Goal: Information Seeking & Learning: Learn about a topic

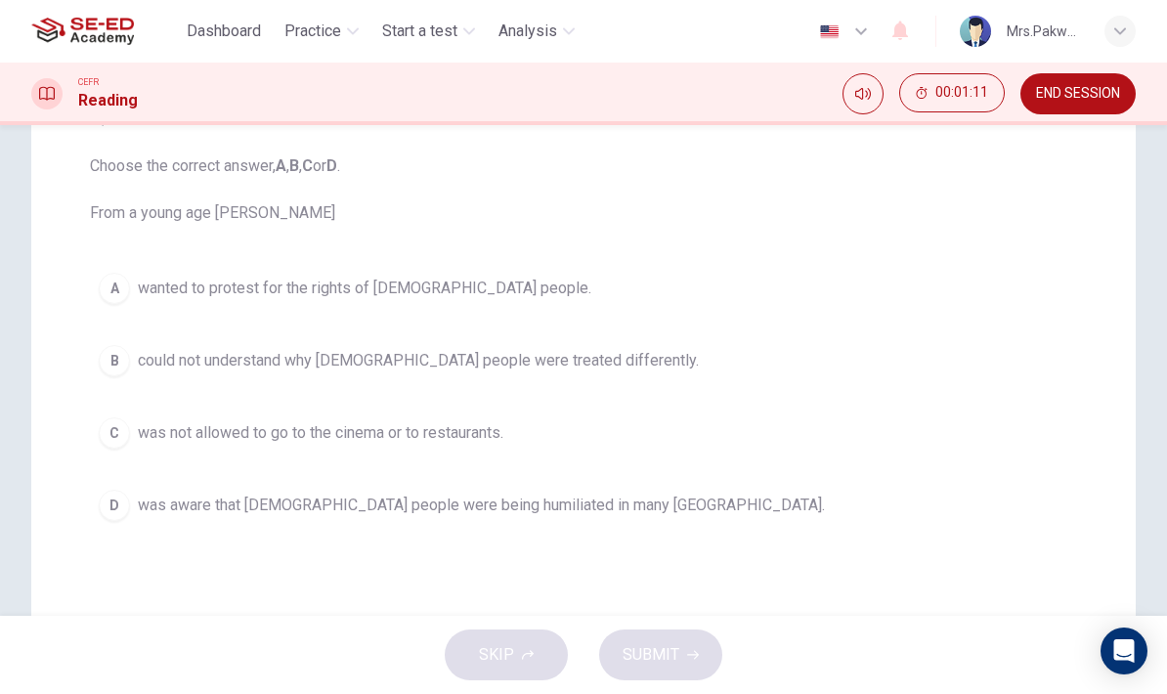
scroll to position [203, 0]
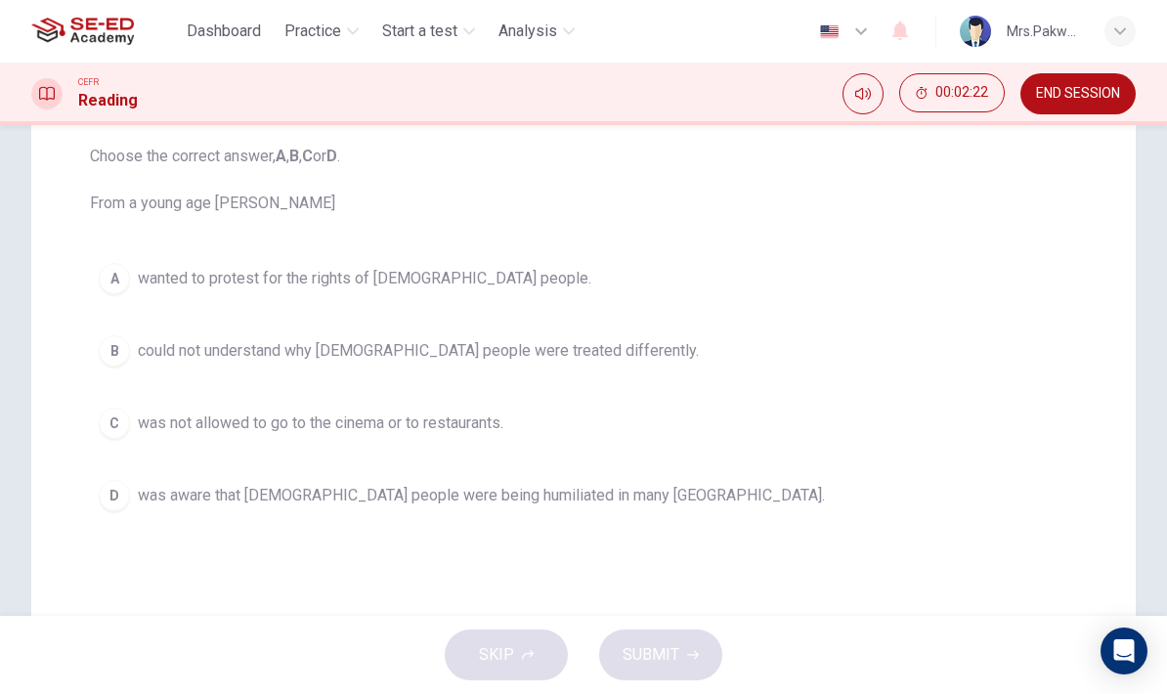
click at [511, 370] on button "B could not understand why [DEMOGRAPHIC_DATA] people were treated differently." at bounding box center [583, 350] width 987 height 49
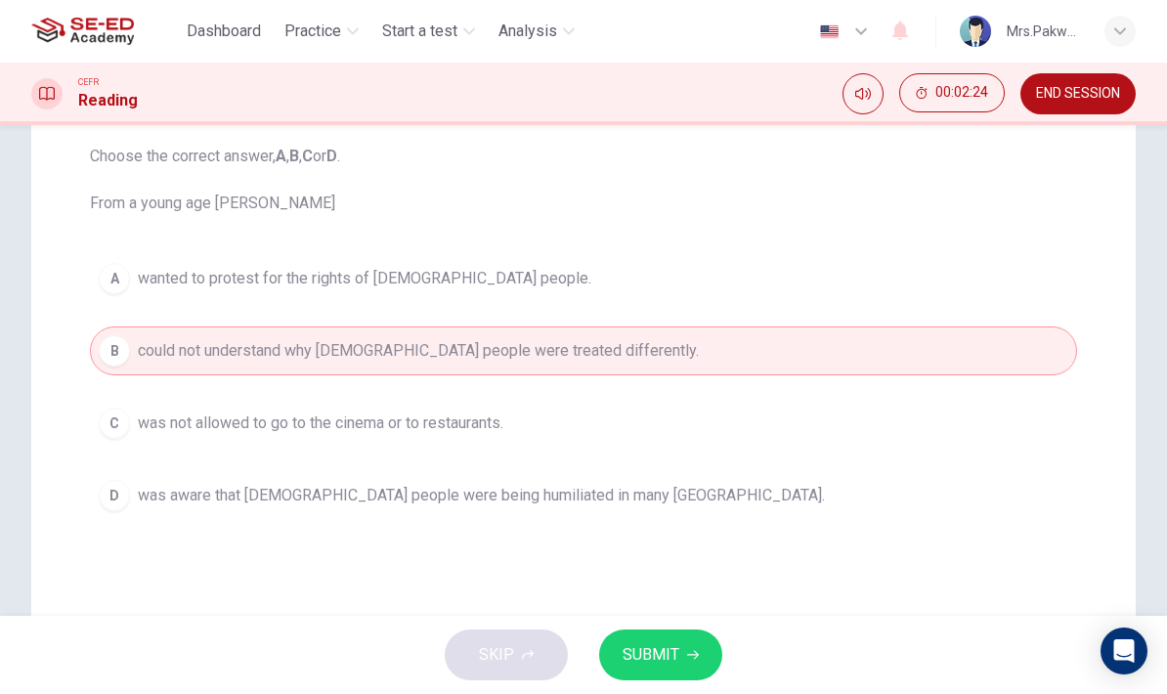
click at [689, 652] on icon "button" at bounding box center [693, 655] width 12 height 12
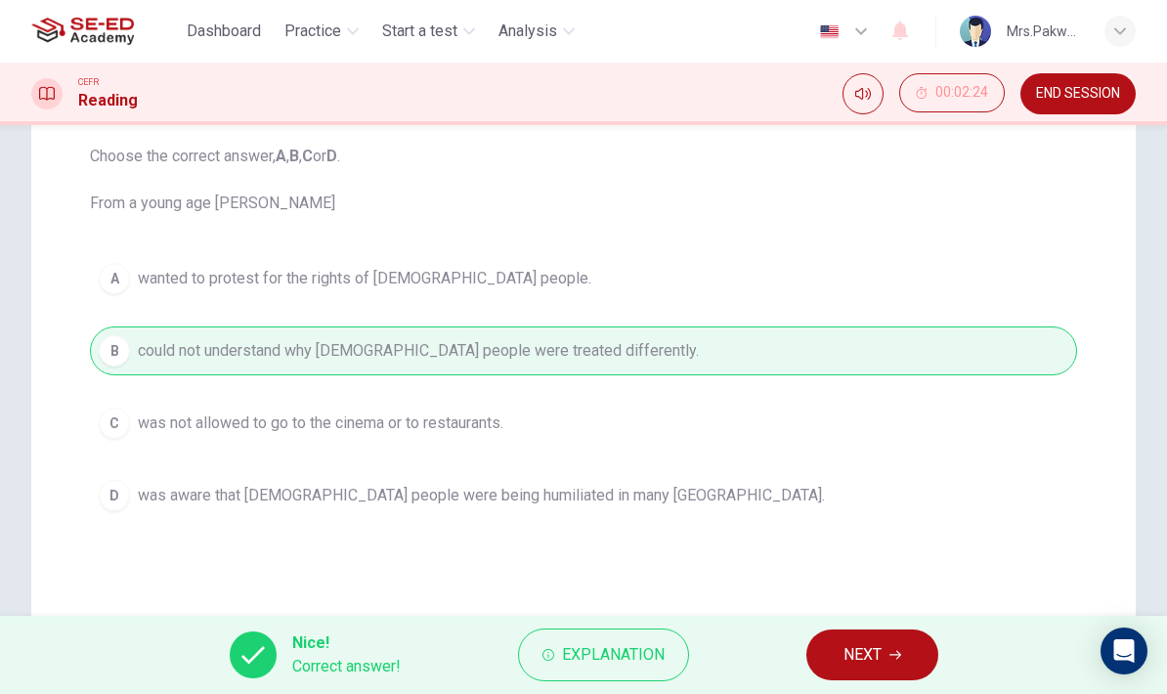
click at [884, 658] on button "NEXT" at bounding box center [872, 654] width 132 height 51
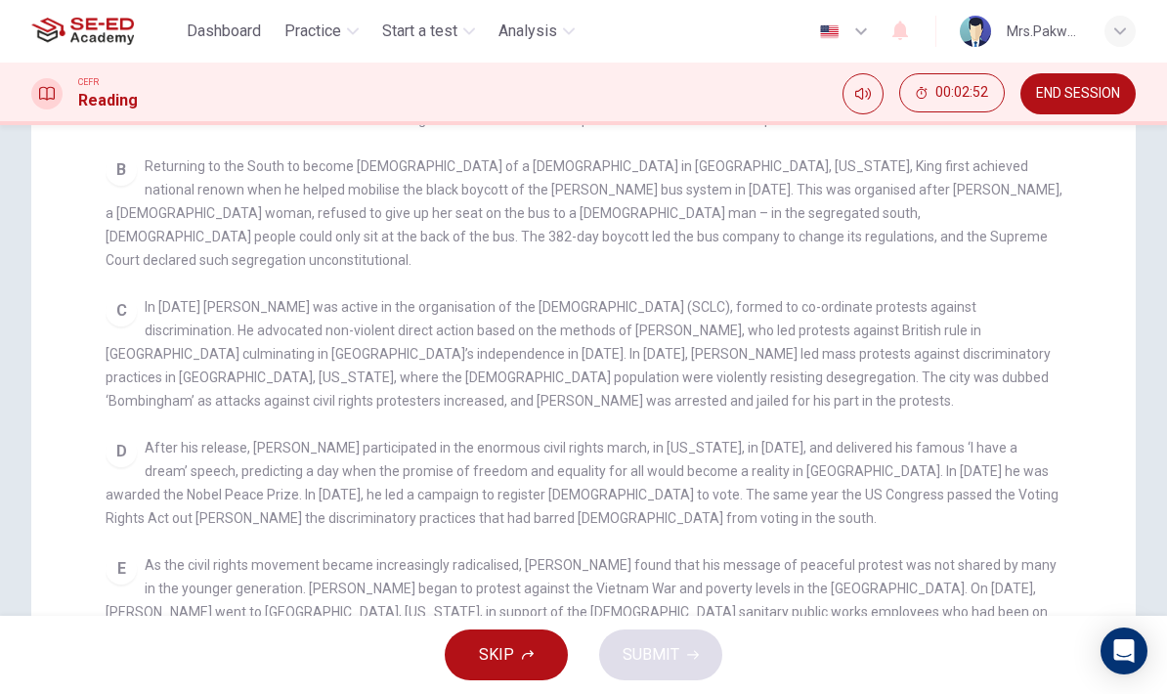
scroll to position [251, 0]
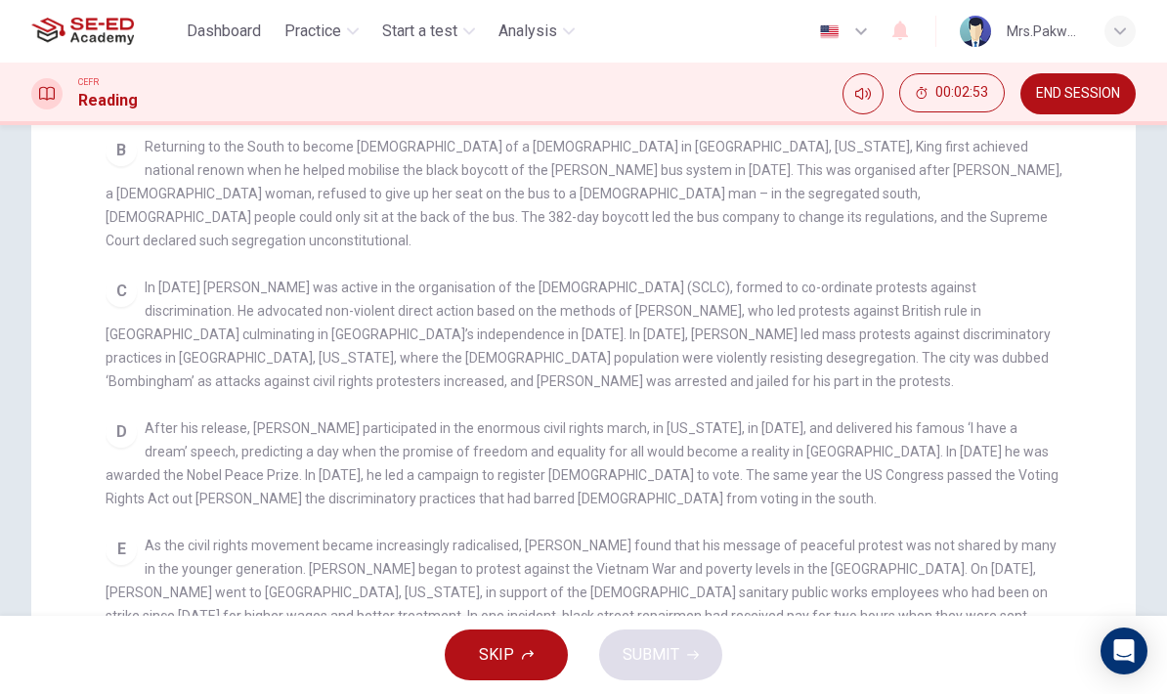
click at [933, 482] on div "D After his release, [PERSON_NAME] participated in the enormous civil rights ma…" at bounding box center [584, 463] width 956 height 94
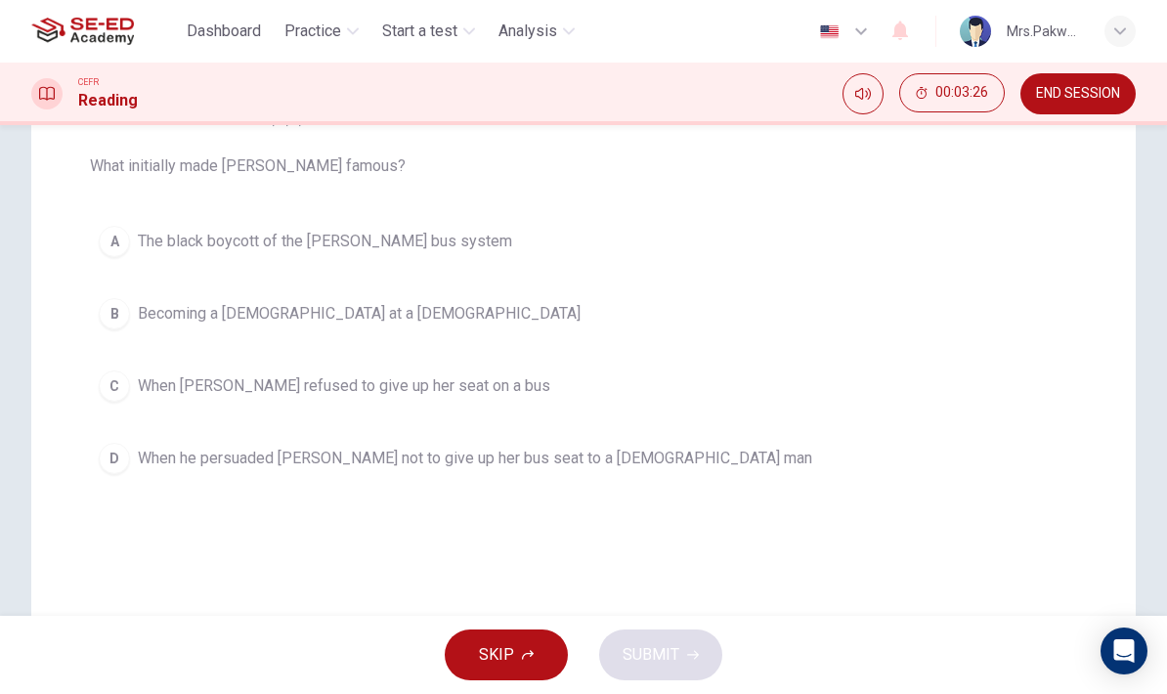
scroll to position [233, 0]
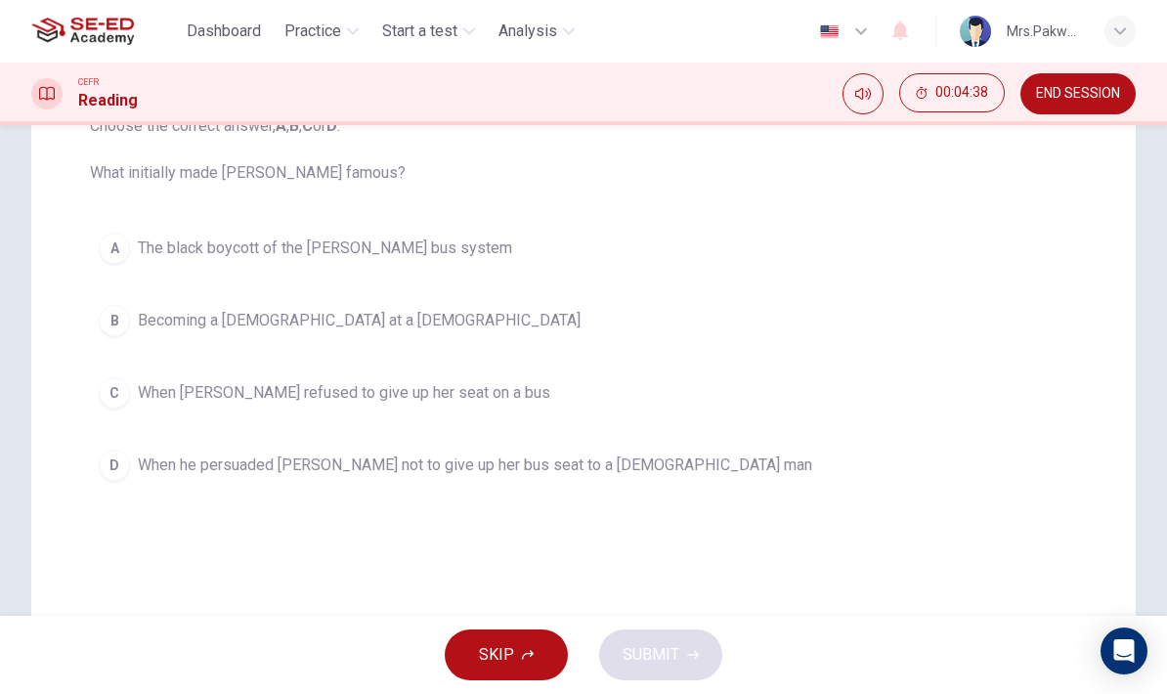
click at [431, 246] on span "The black boycott of the [PERSON_NAME] bus system" at bounding box center [325, 247] width 374 height 23
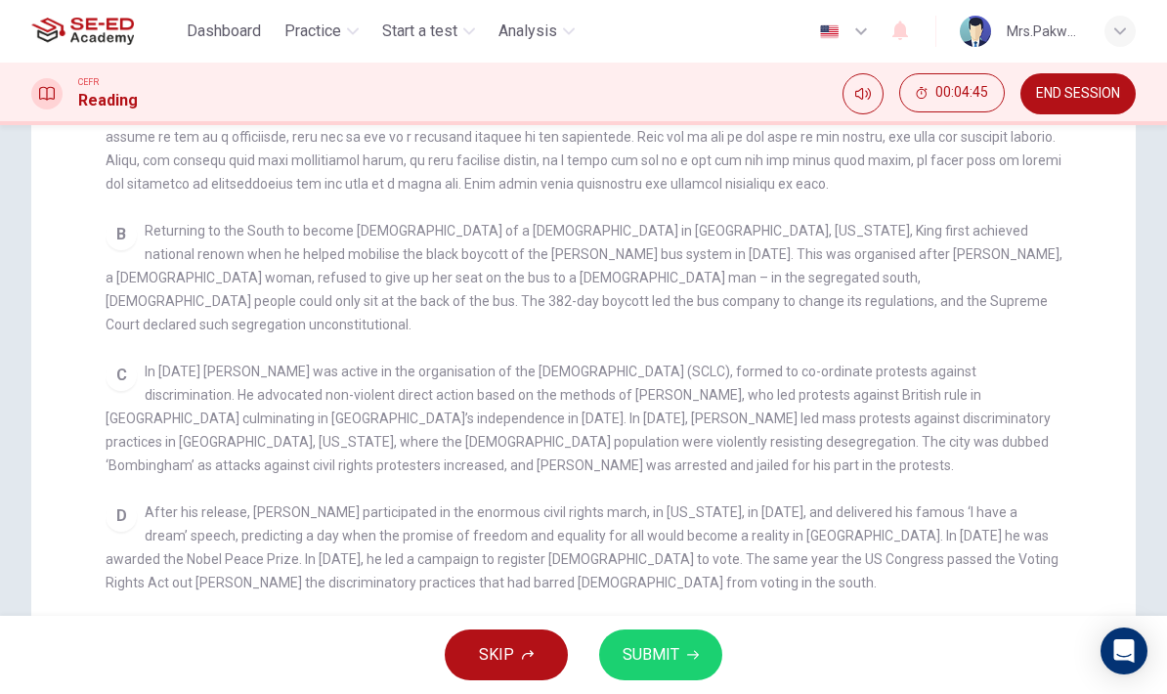
scroll to position [461, 0]
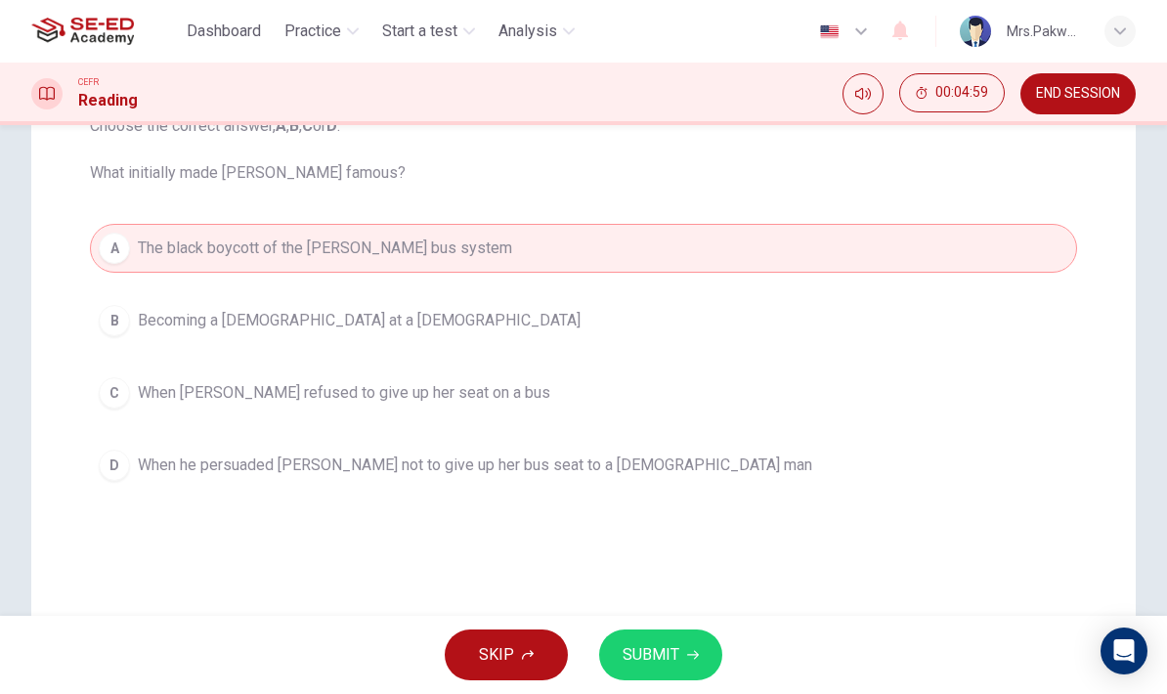
click at [691, 646] on button "SUBMIT" at bounding box center [660, 654] width 123 height 51
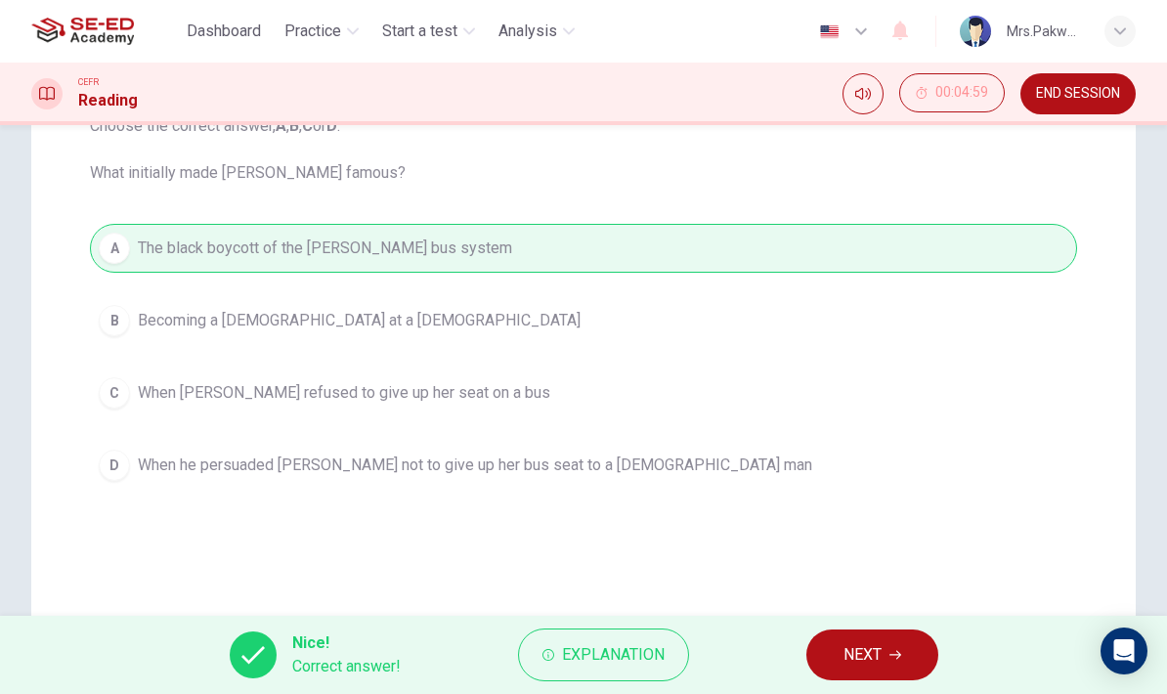
click at [658, 650] on span "Explanation" at bounding box center [613, 654] width 103 height 27
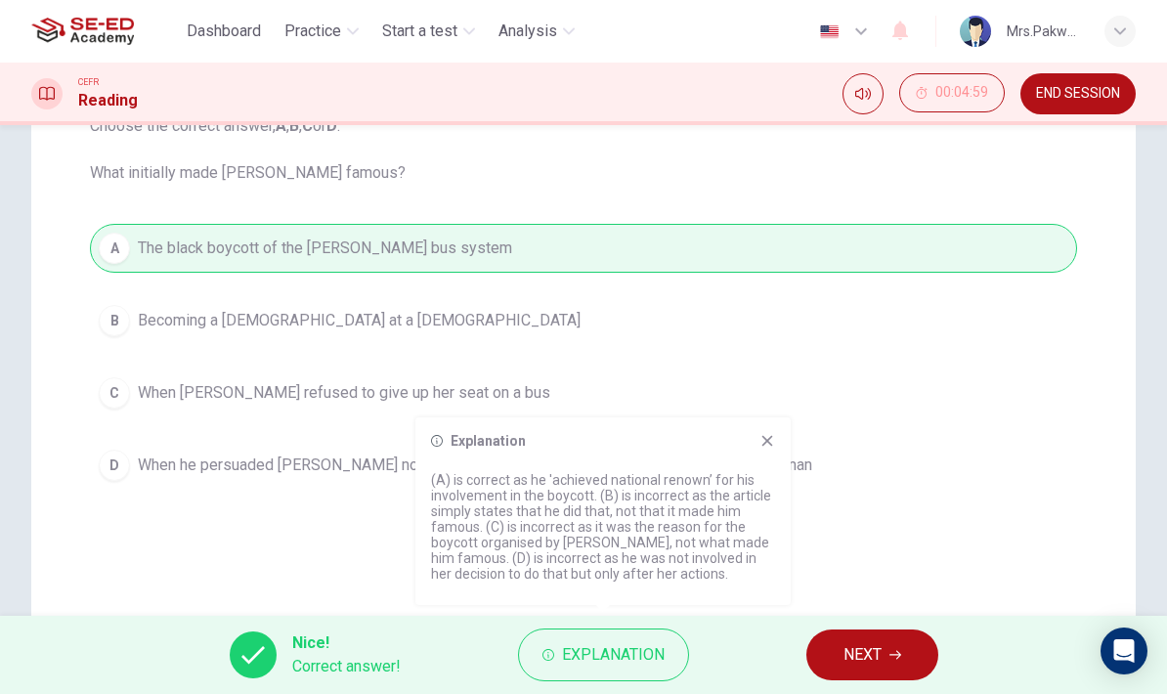
click at [872, 657] on span "NEXT" at bounding box center [862, 654] width 38 height 27
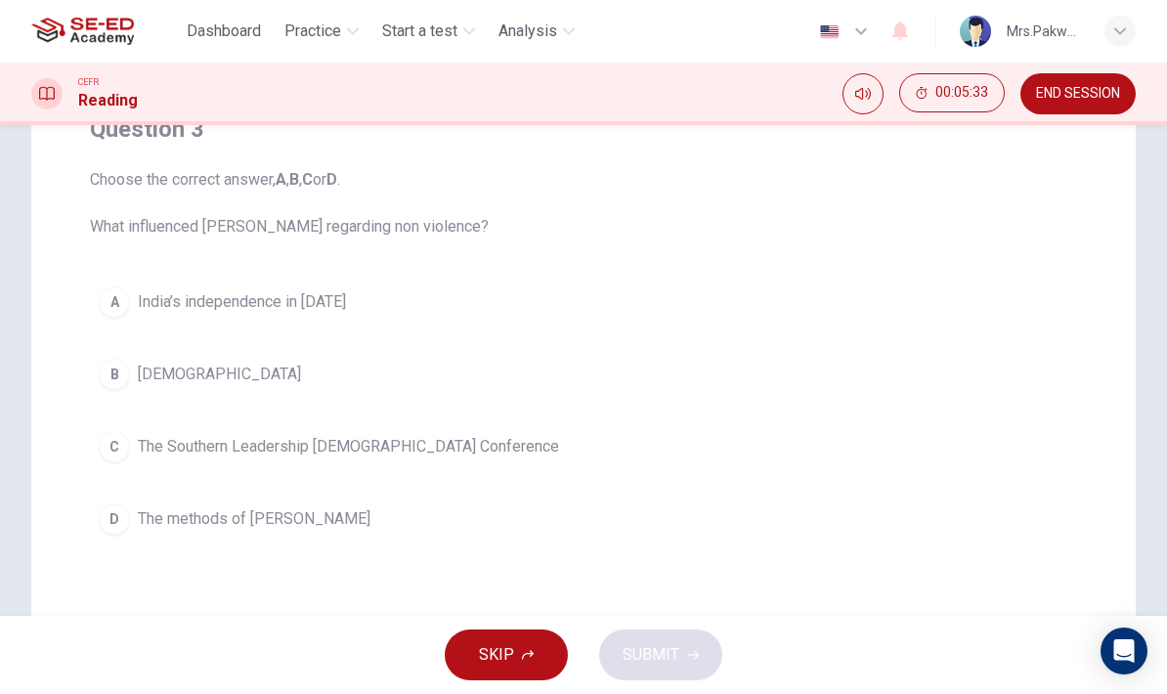
scroll to position [179, 0]
click at [438, 446] on span "The Southern Leadership [DEMOGRAPHIC_DATA] Conference" at bounding box center [348, 447] width 421 height 23
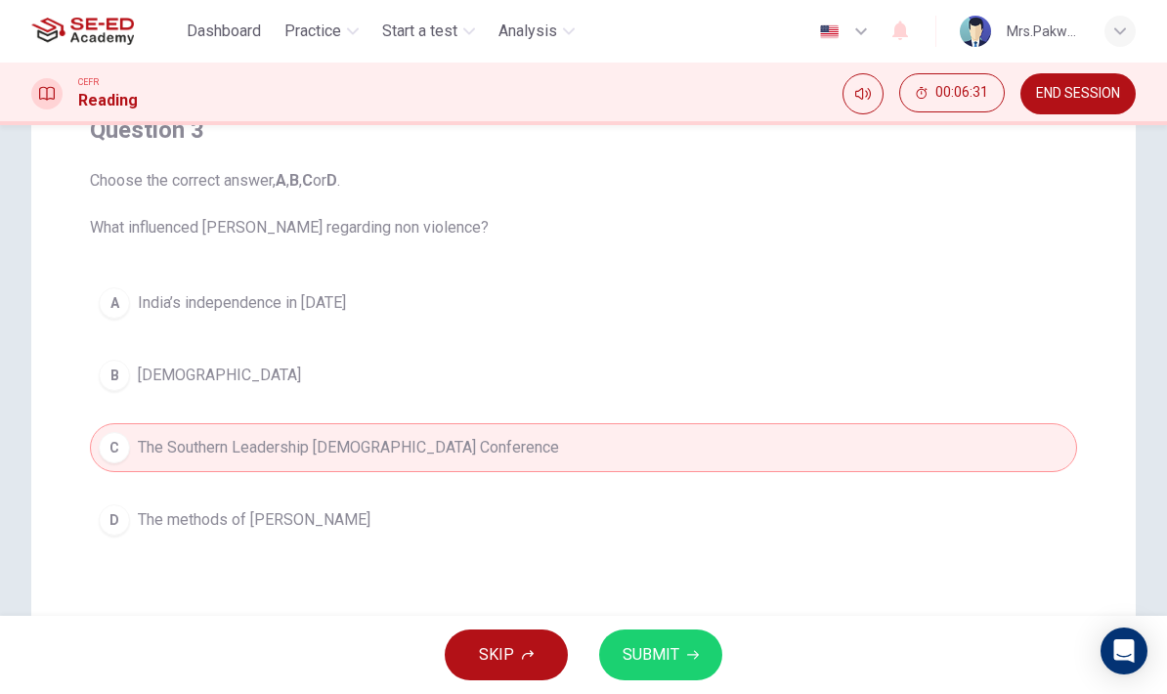
click at [680, 647] on button "SUBMIT" at bounding box center [660, 654] width 123 height 51
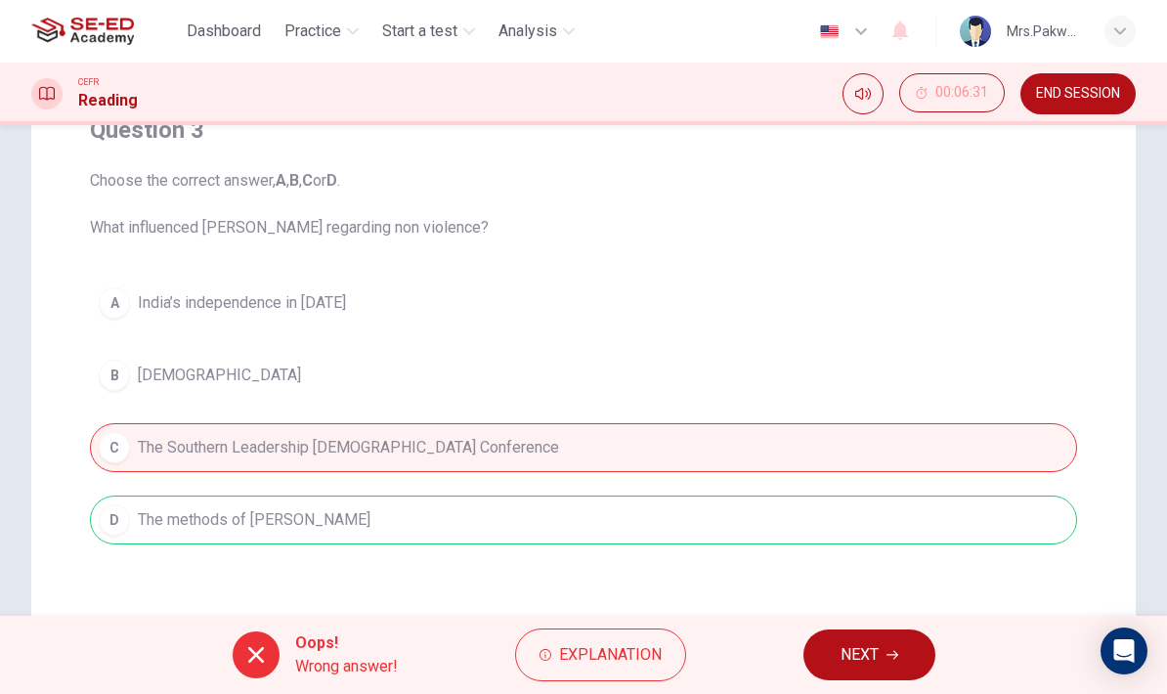
click at [663, 650] on button "Explanation" at bounding box center [600, 654] width 171 height 53
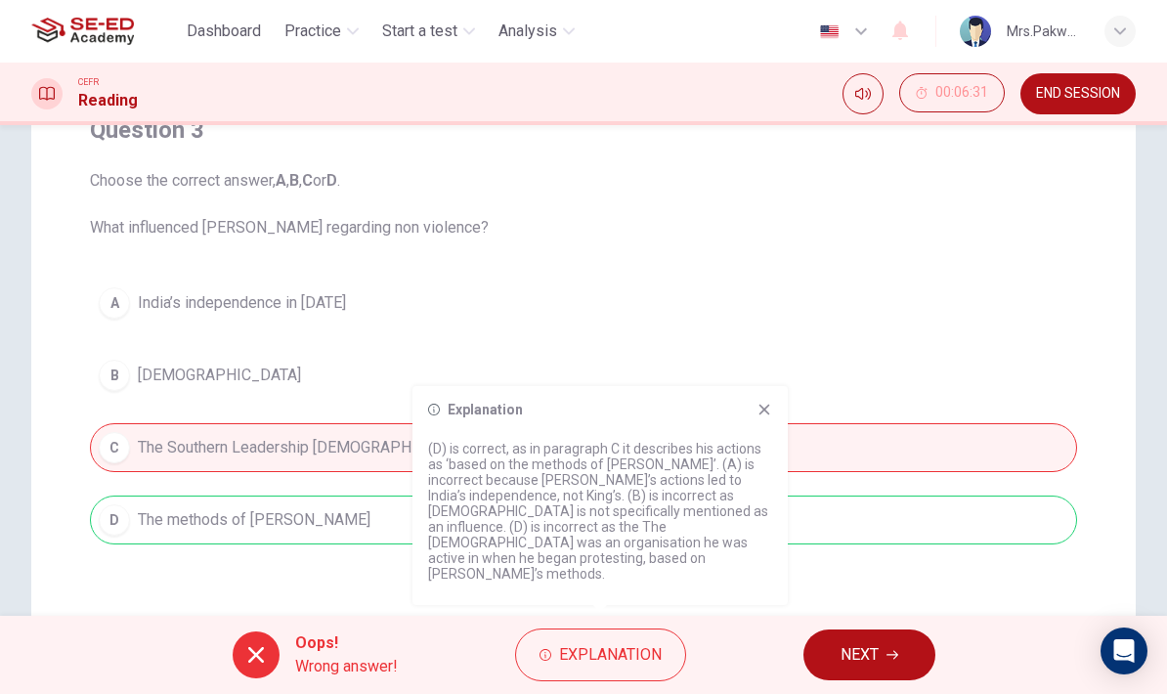
click at [1101, 255] on div "Question 3 Choose the correct answer, A , B , C or D . What influenced [PERSON_…" at bounding box center [583, 377] width 1104 height 785
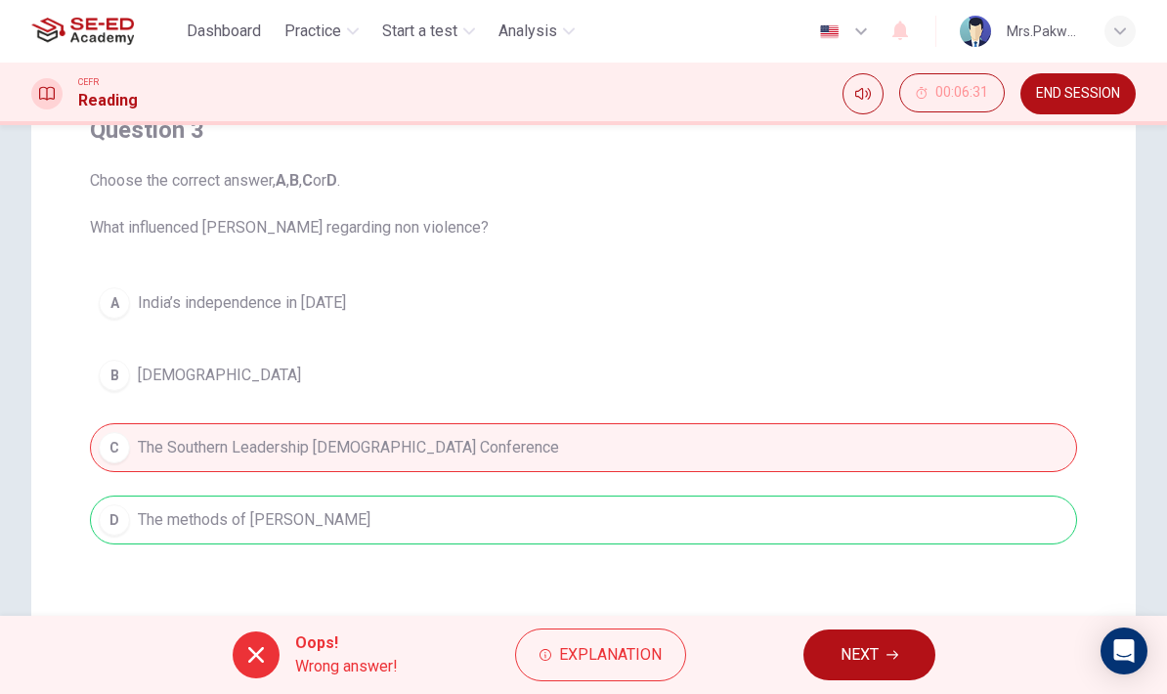
click at [851, 665] on span "NEXT" at bounding box center [859, 654] width 38 height 27
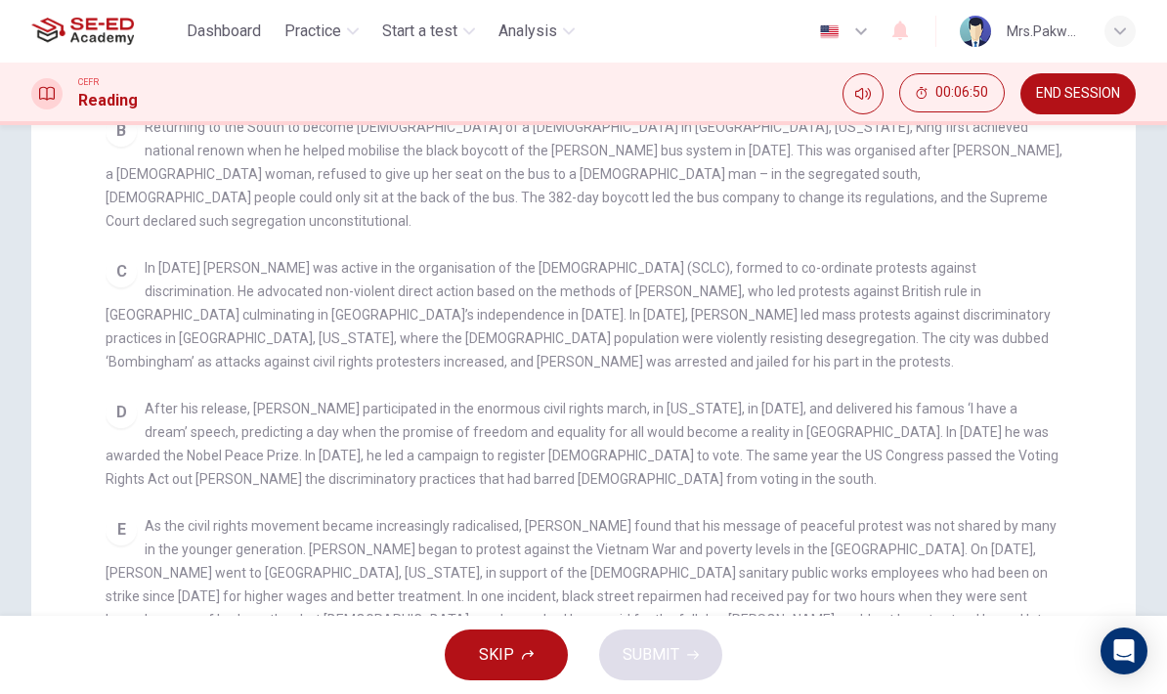
scroll to position [520, 0]
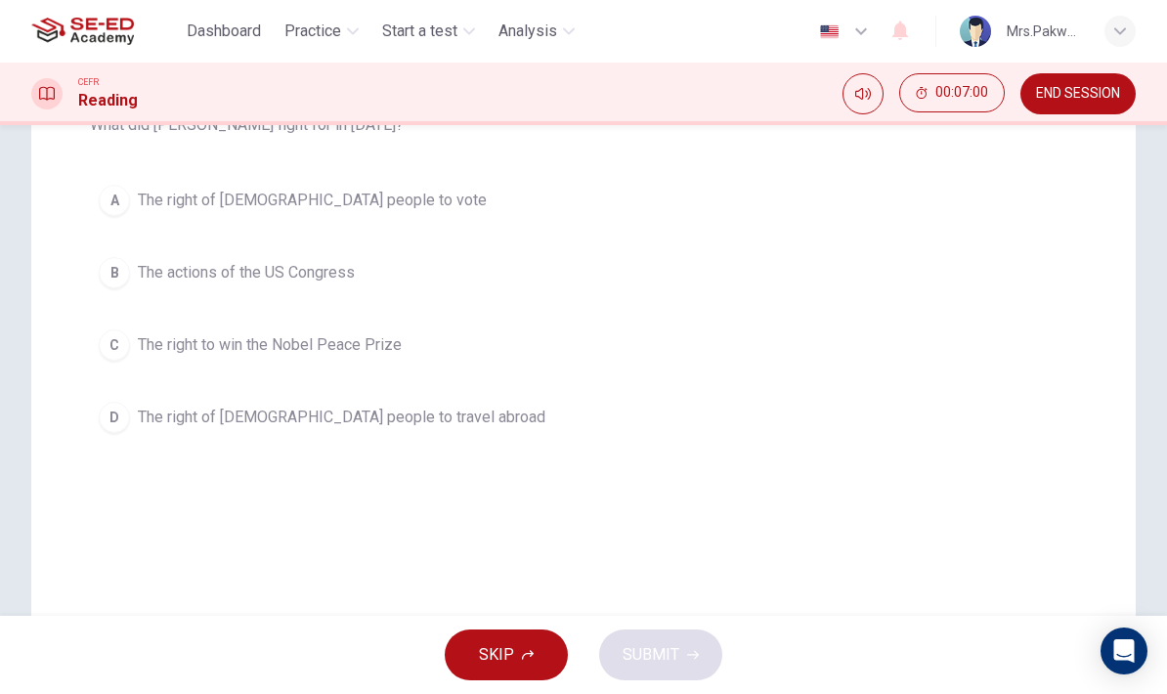
click at [394, 424] on span "The right of [DEMOGRAPHIC_DATA] people to travel abroad" at bounding box center [341, 416] width 407 height 23
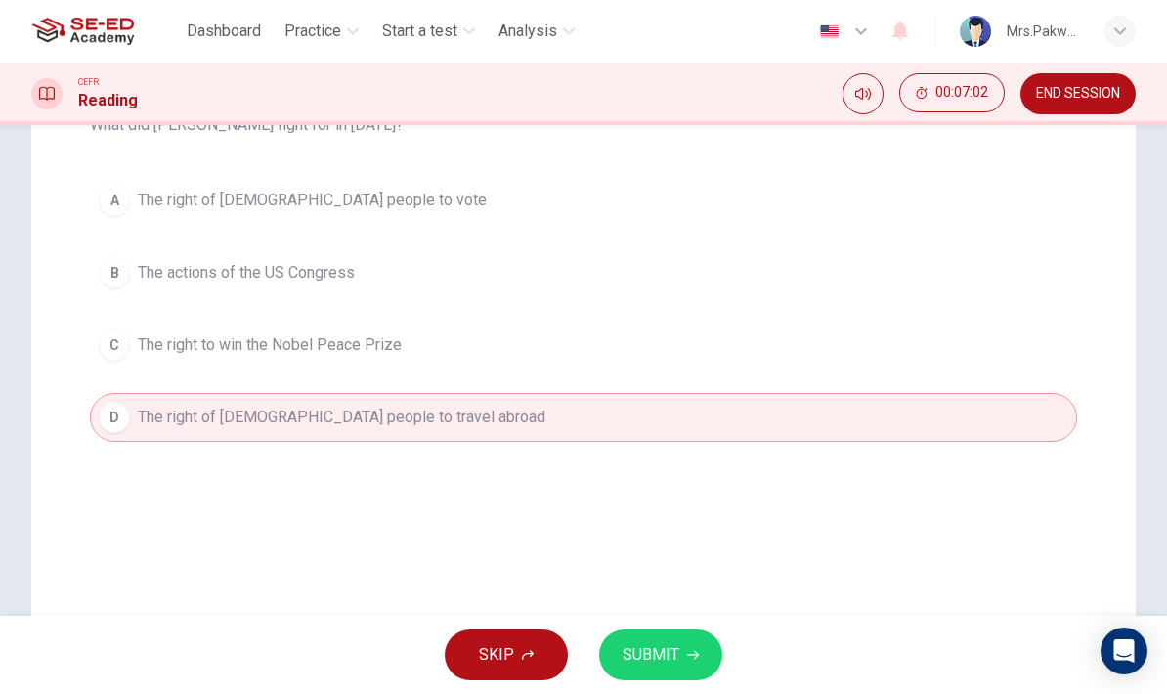
click at [350, 196] on span "The right of [DEMOGRAPHIC_DATA] people to vote" at bounding box center [312, 200] width 349 height 23
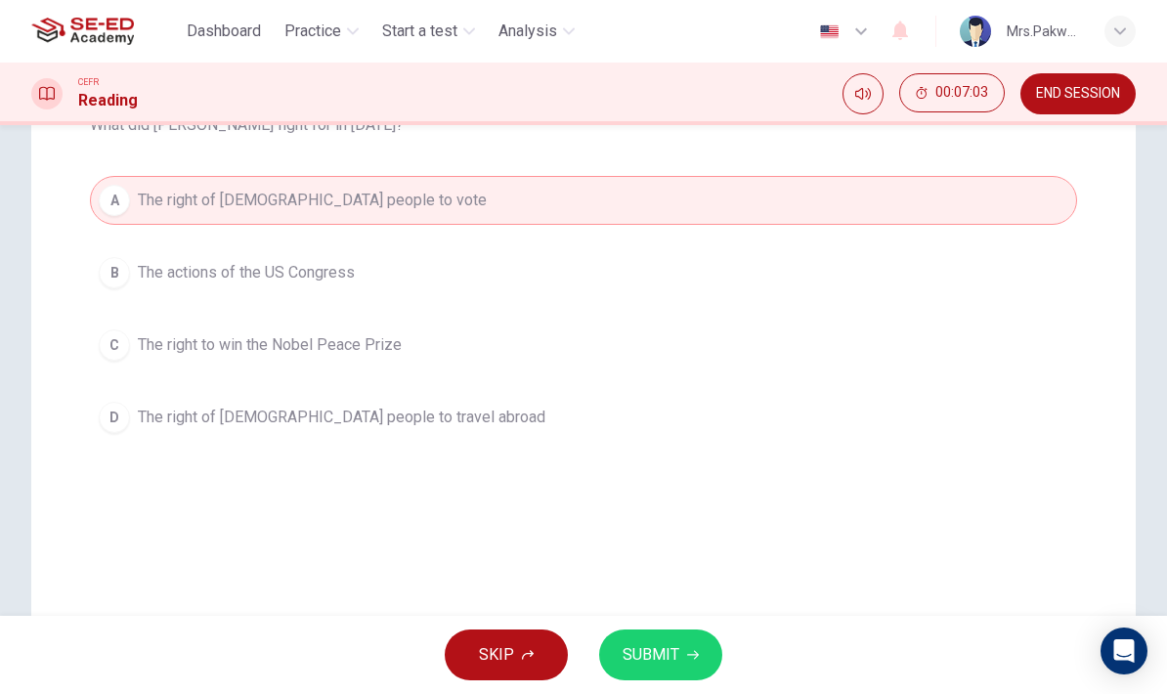
click at [679, 655] on button "SUBMIT" at bounding box center [660, 654] width 123 height 51
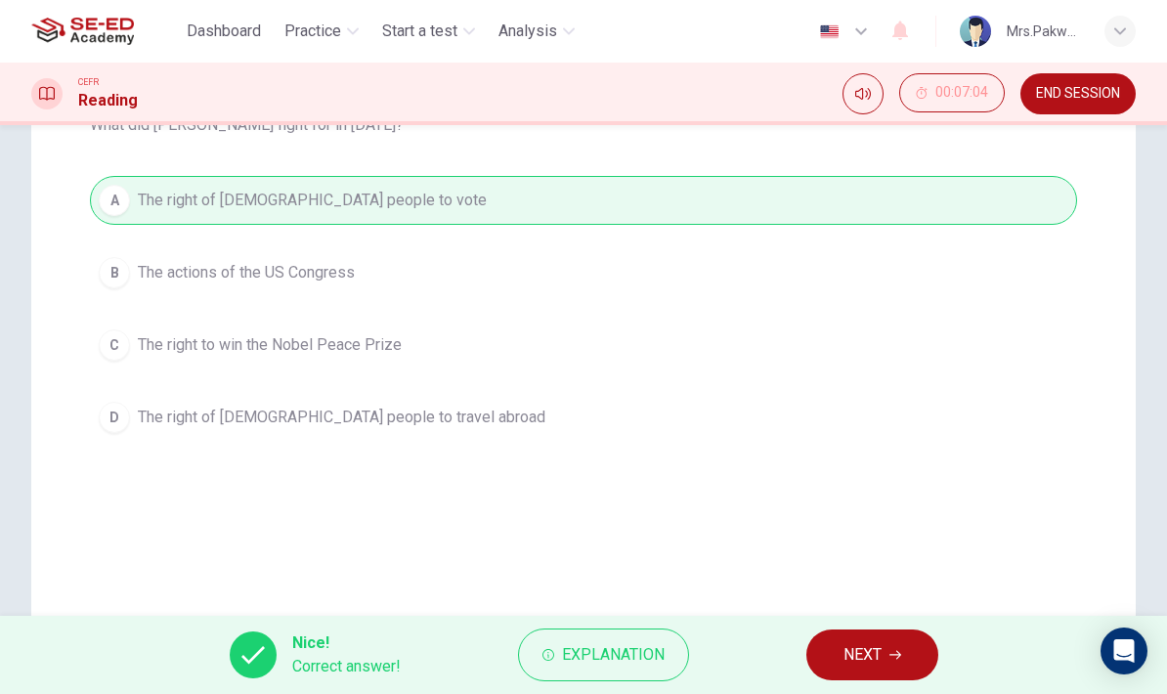
click at [897, 646] on button "NEXT" at bounding box center [872, 654] width 132 height 51
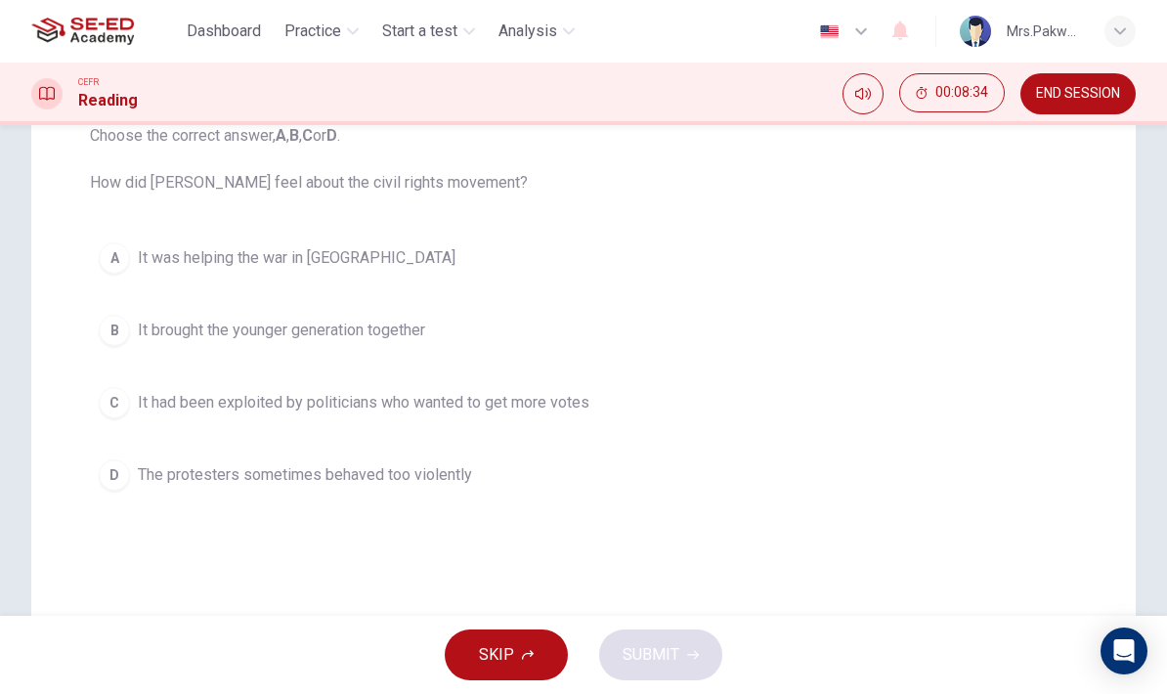
scroll to position [218, 0]
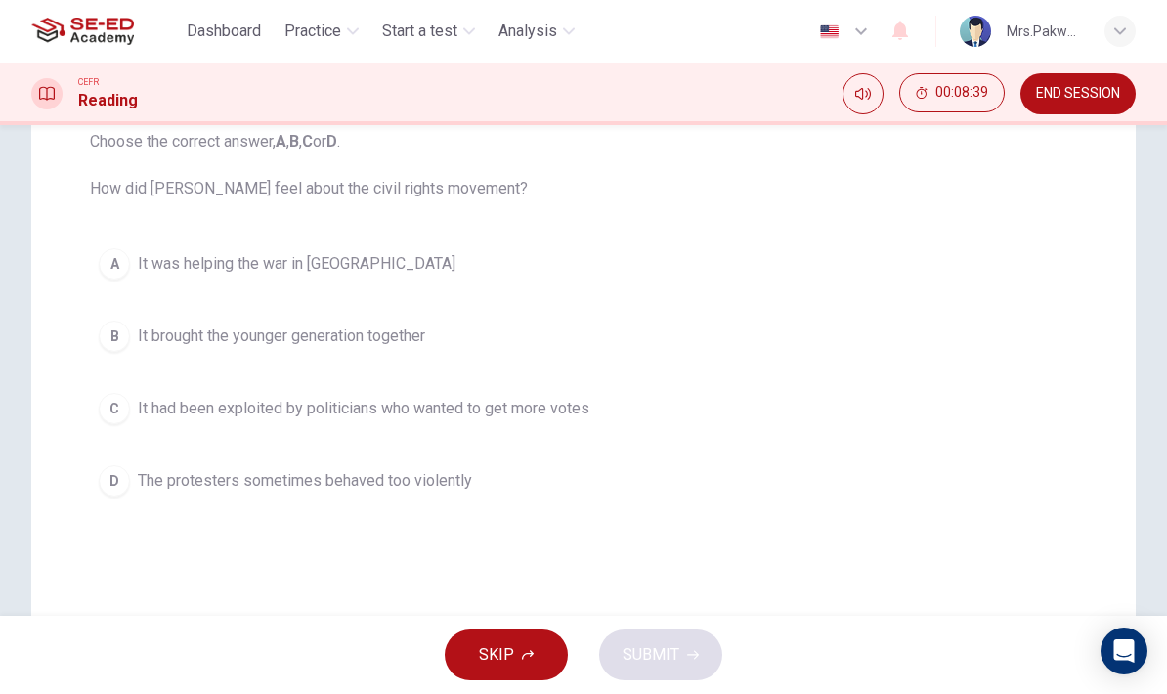
click at [463, 485] on span "The protesters sometimes behaved too violently" at bounding box center [305, 480] width 334 height 23
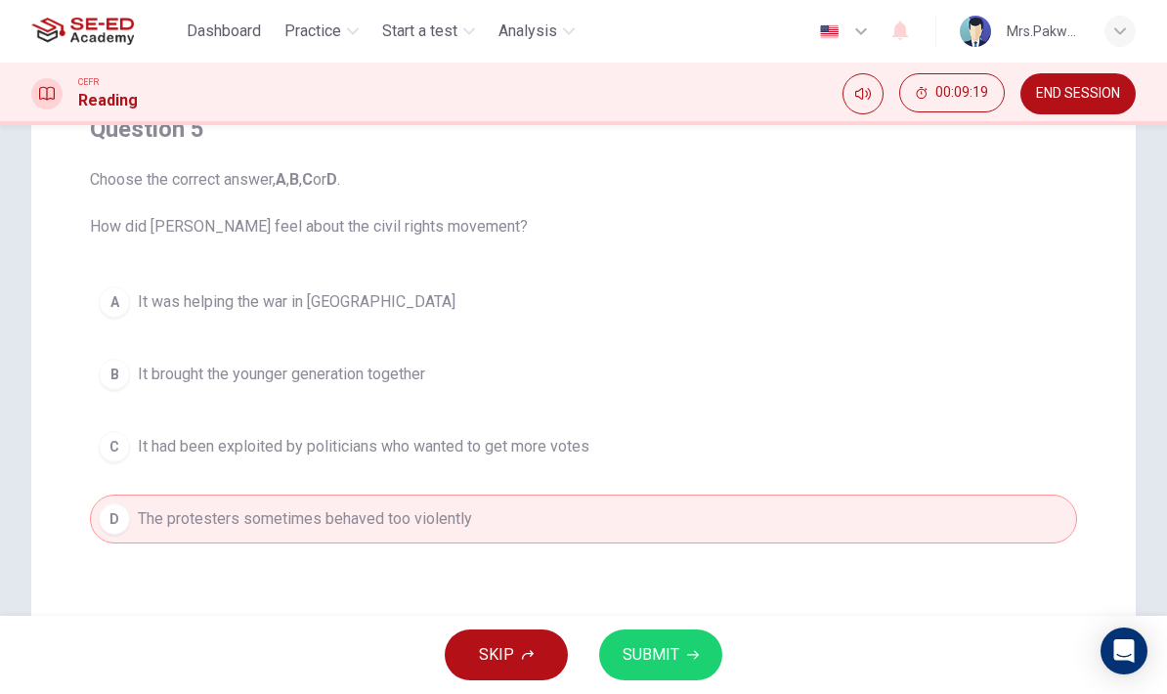
scroll to position [194, 0]
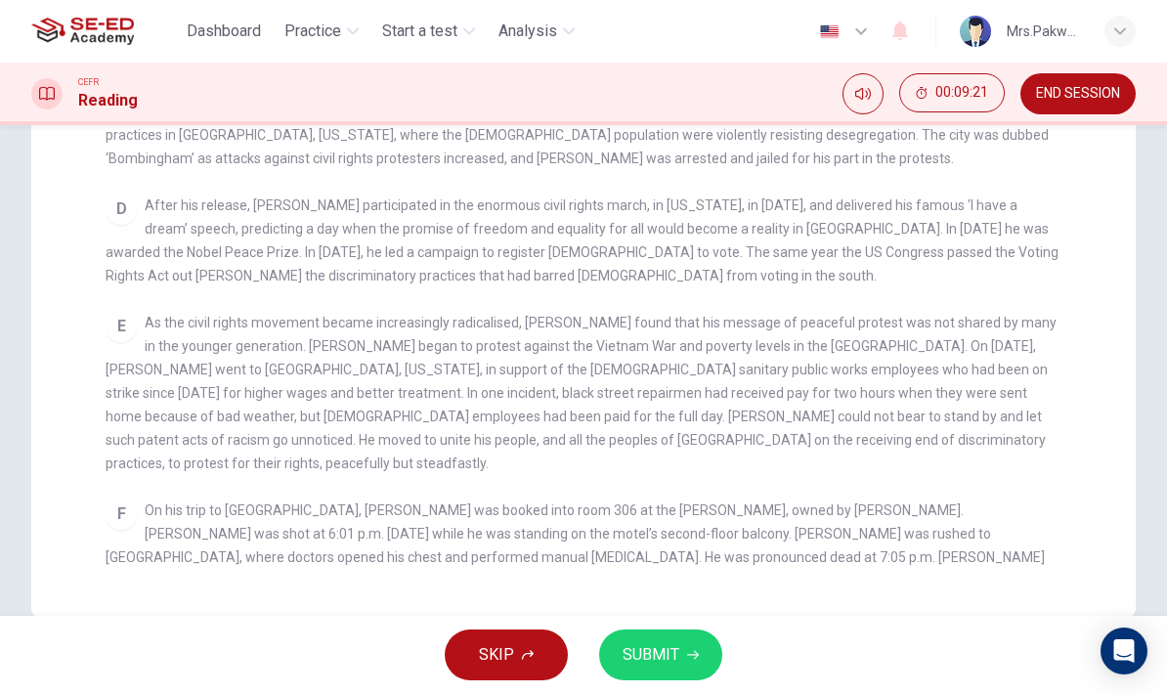
click at [1072, 382] on div "CLICK TO ZOOM Click to Zoom A B Returning to the South to become [DEMOGRAPHIC_D…" at bounding box center [597, 224] width 982 height 700
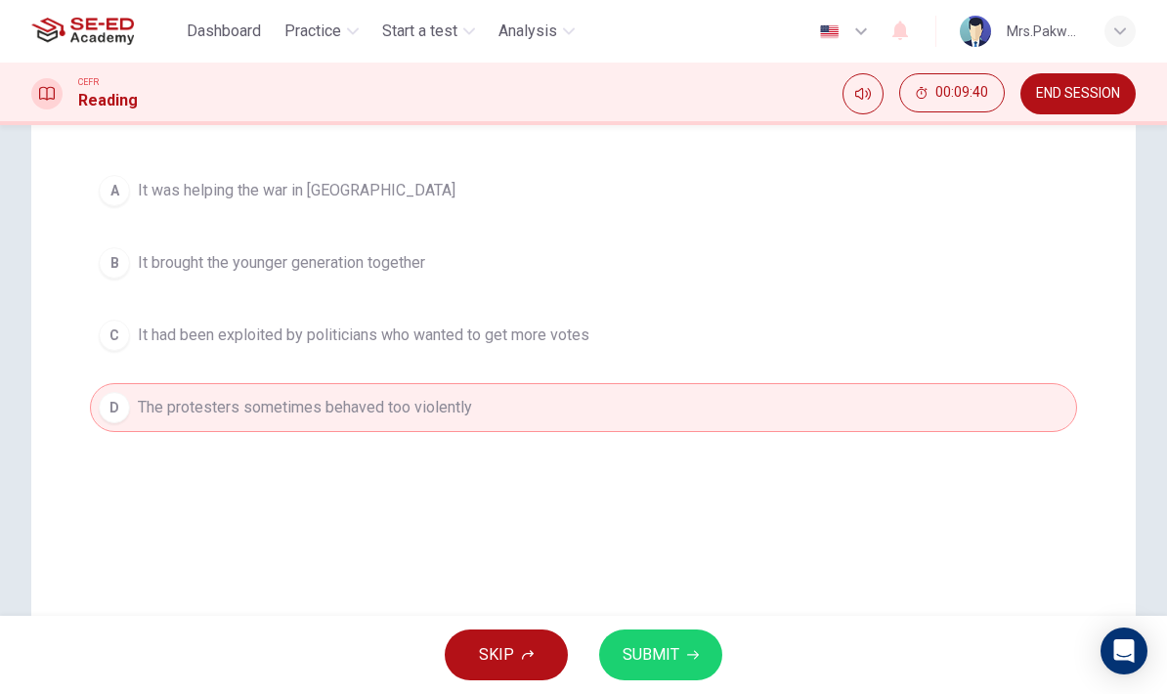
scroll to position [264, 0]
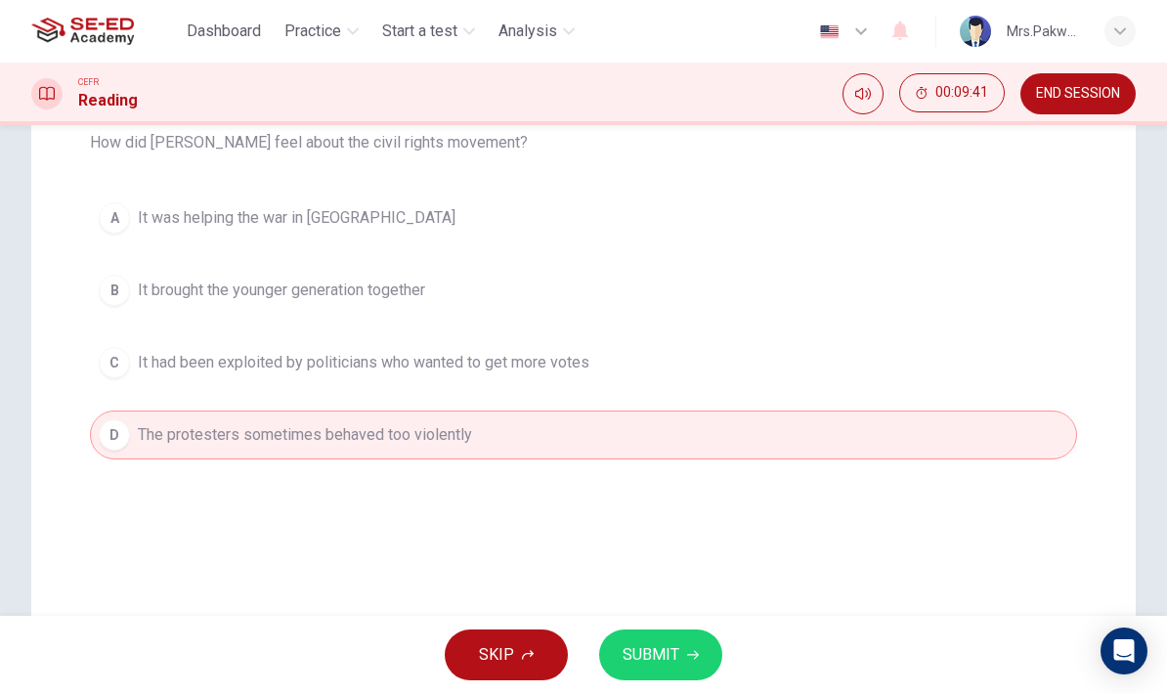
click at [771, 281] on button "B It brought the younger generation together" at bounding box center [583, 290] width 987 height 49
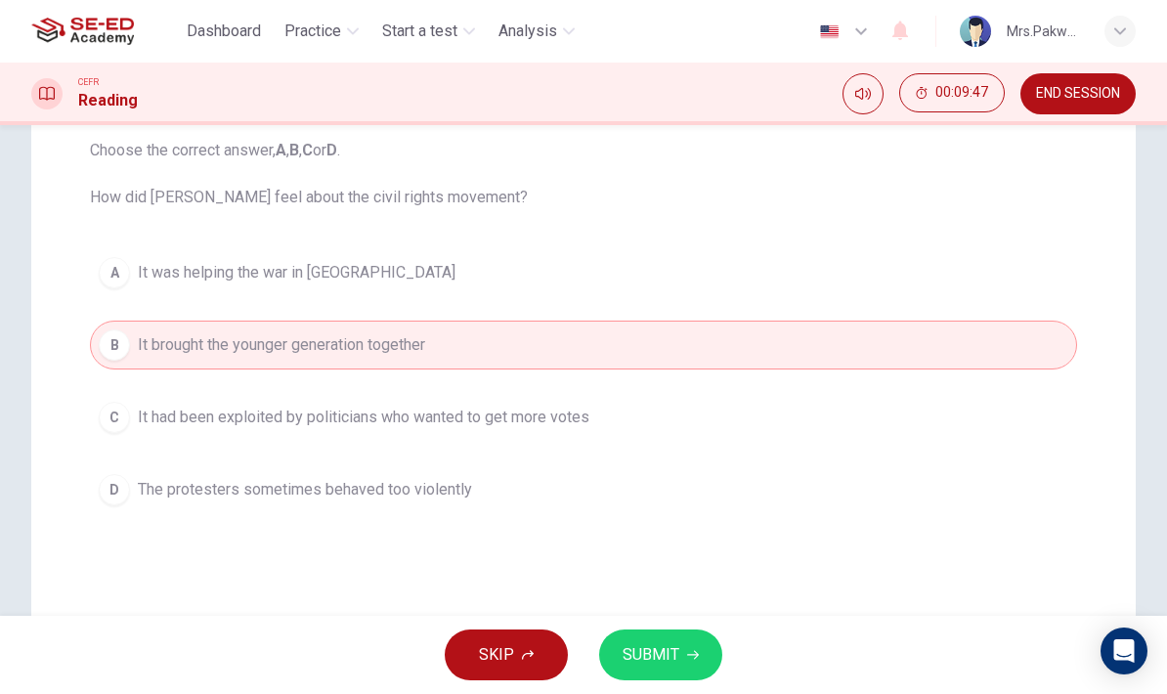
scroll to position [210, 0]
click at [1022, 530] on div "Question 5 Choose the correct answer, A , B , C or D . How did [PERSON_NAME] fe…" at bounding box center [583, 305] width 1018 height 477
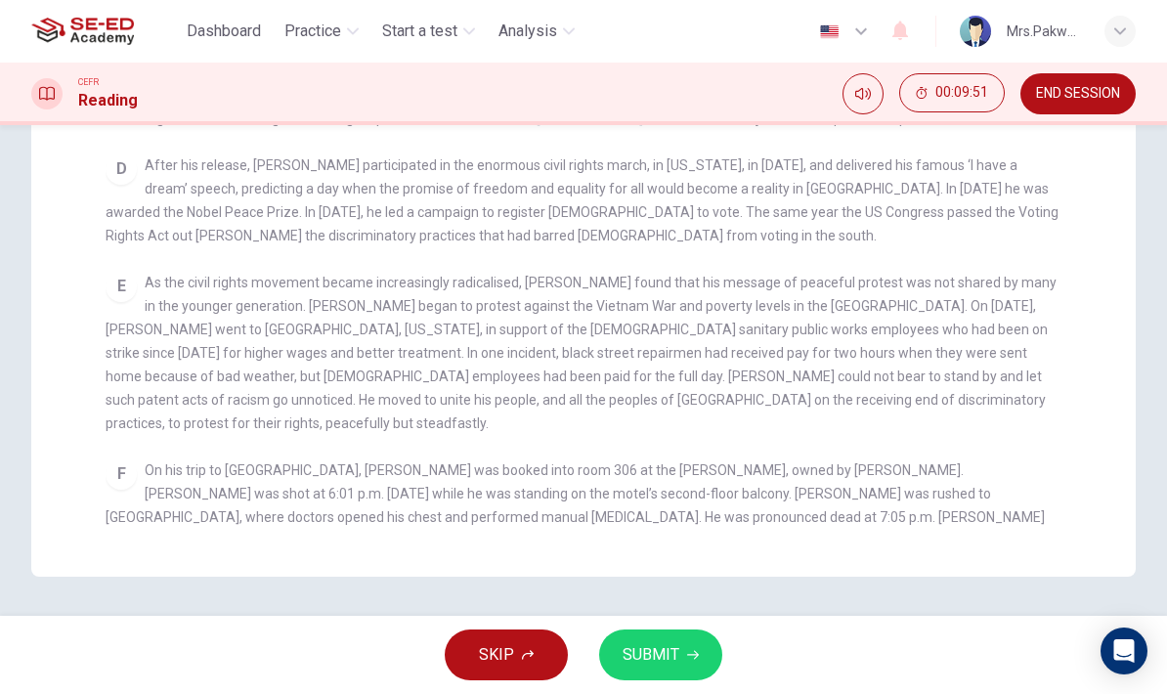
scroll to position [514, 0]
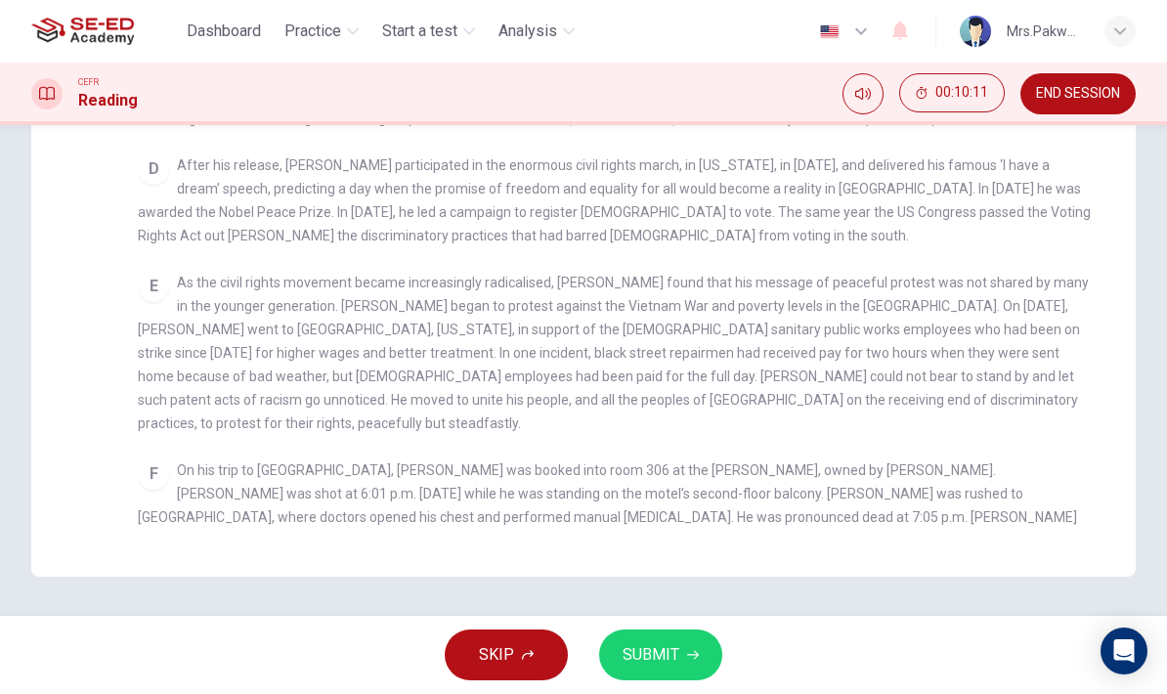
checkbox input "false"
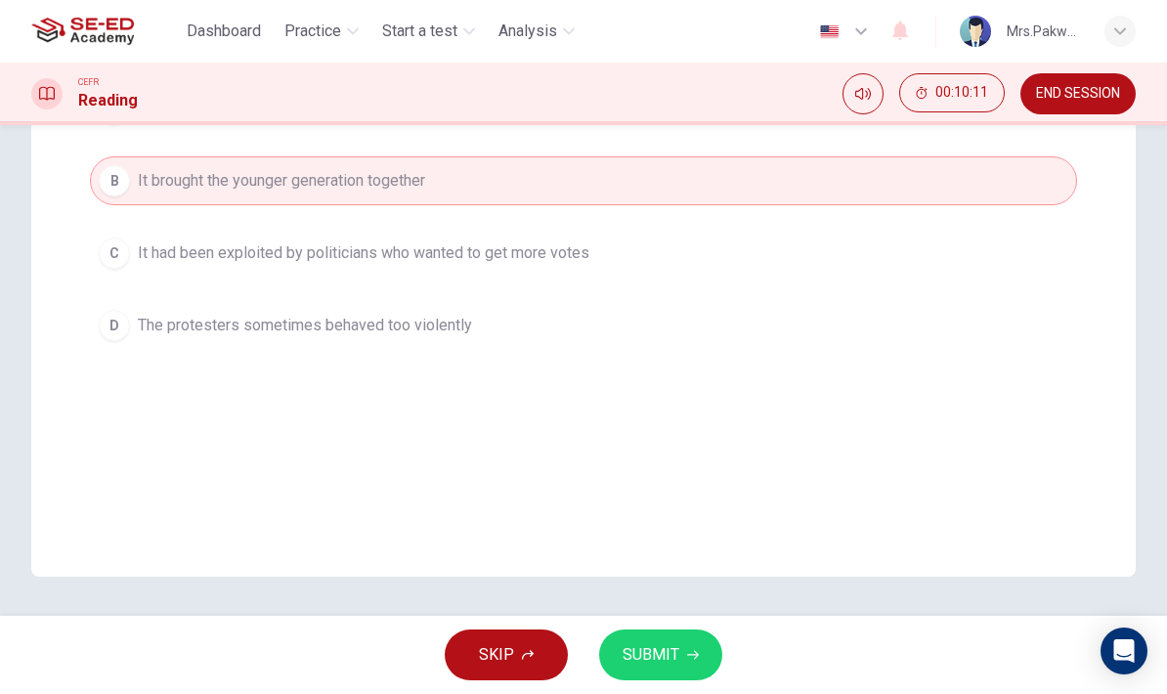
click at [669, 647] on span "SUBMIT" at bounding box center [650, 654] width 57 height 27
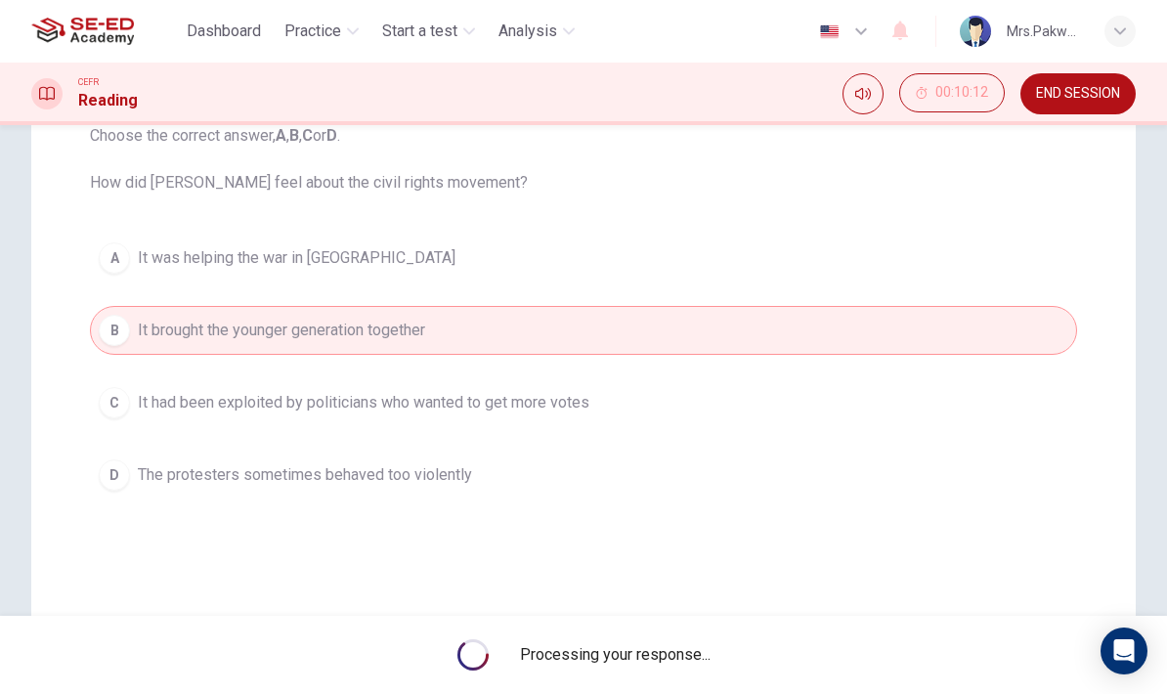
scroll to position [225, 0]
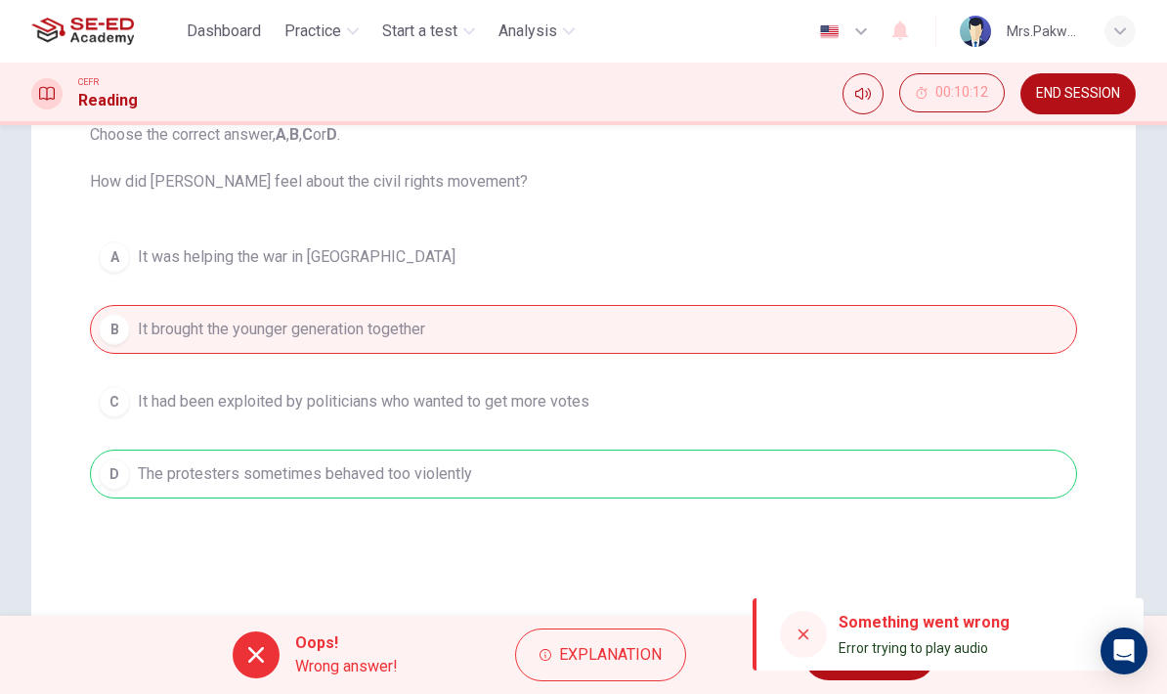
click at [633, 661] on span "Explanation" at bounding box center [610, 654] width 103 height 27
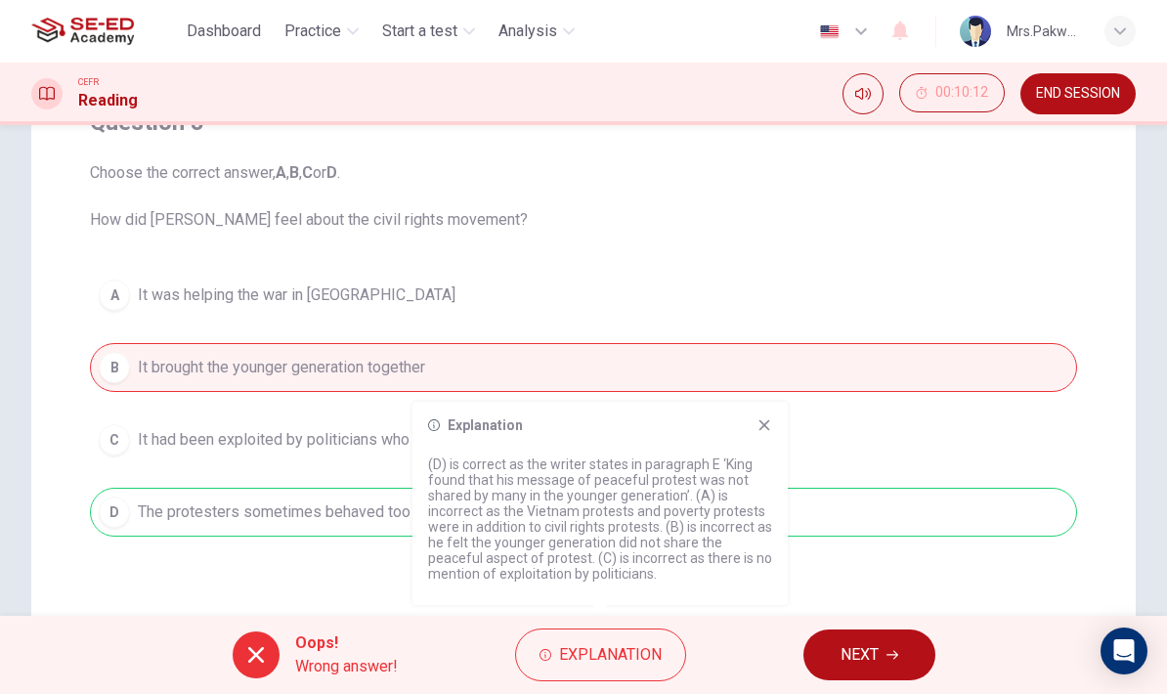
scroll to position [149, 0]
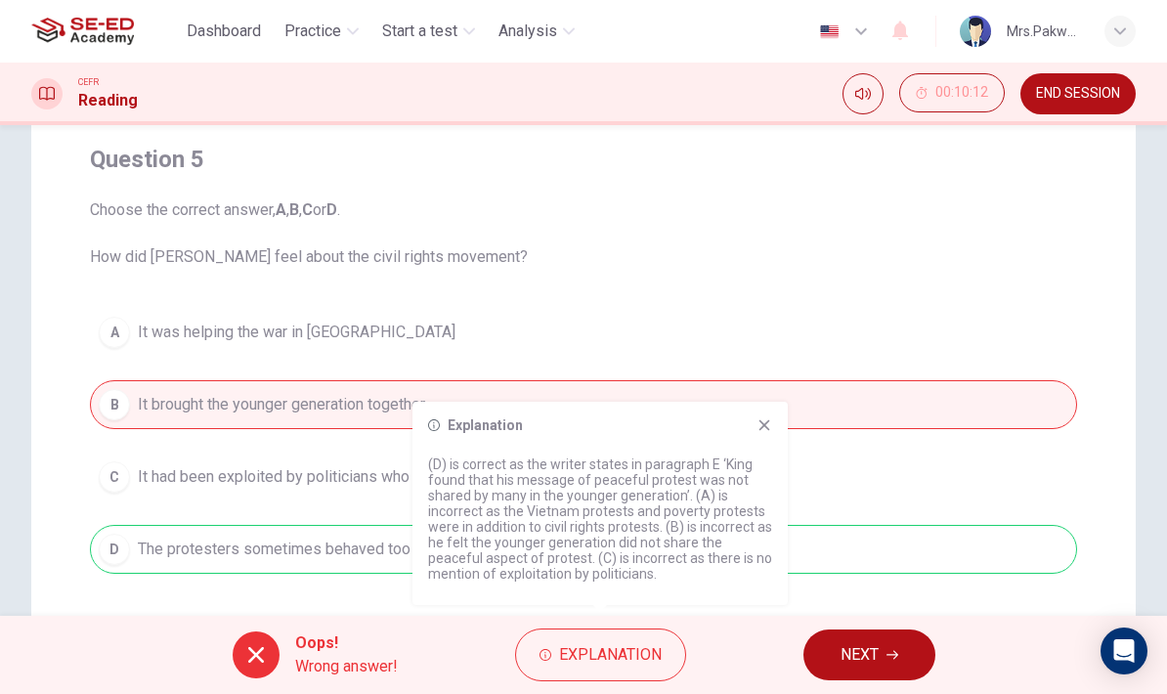
click at [776, 422] on div "Explanation (D) is correct as the writer states in paragraph E ‘King found that…" at bounding box center [599, 503] width 375 height 203
click at [769, 420] on icon at bounding box center [764, 425] width 11 height 11
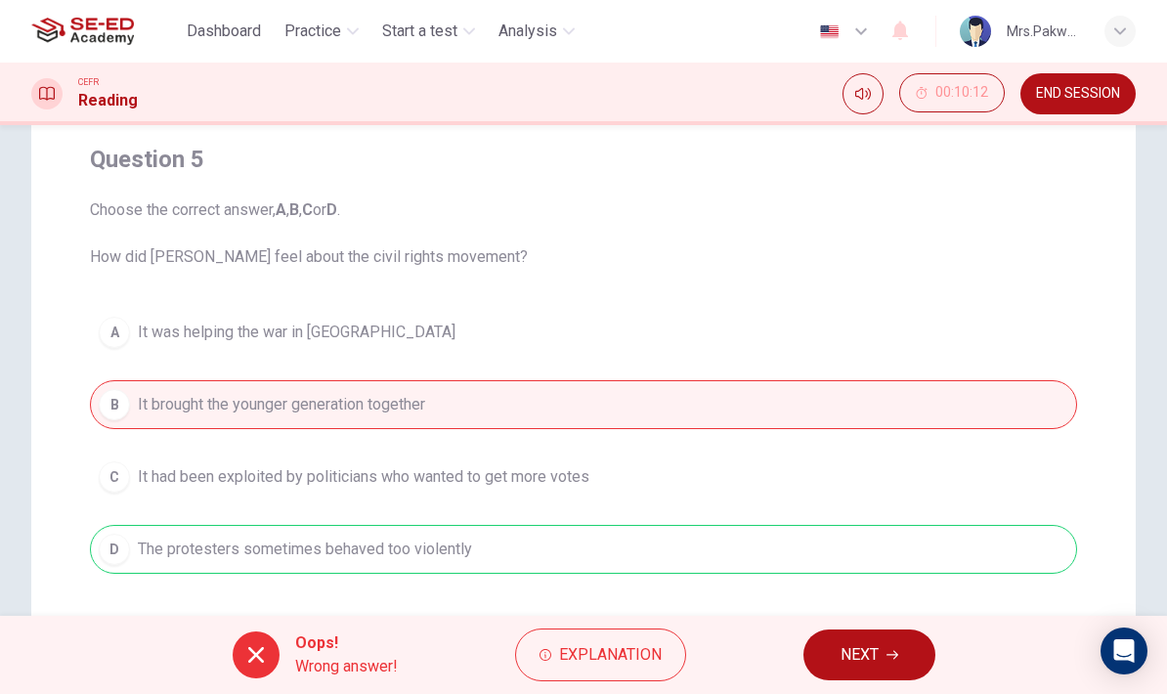
click at [862, 664] on span "NEXT" at bounding box center [859, 654] width 38 height 27
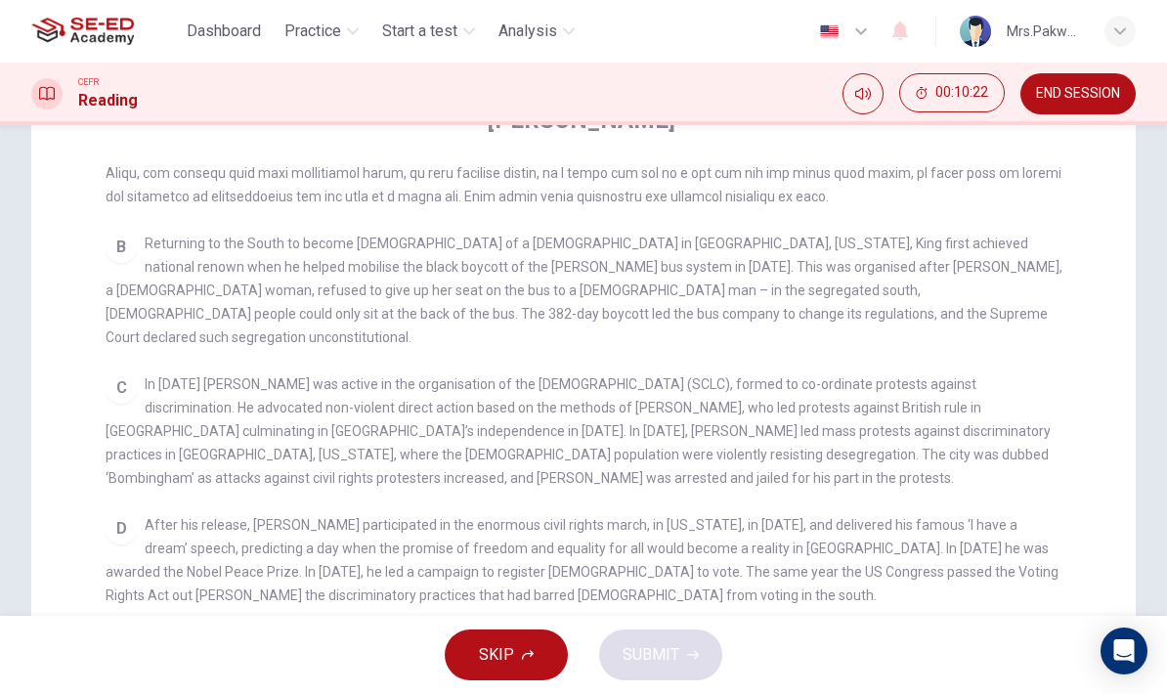
scroll to position [183, 0]
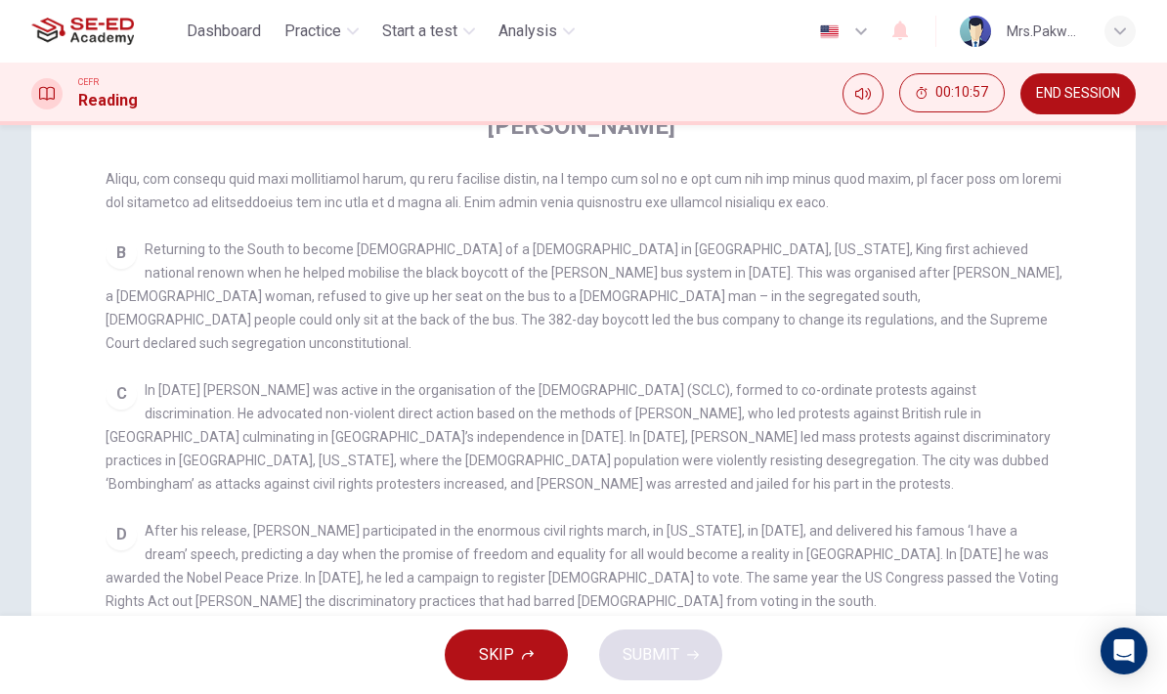
checkbox input "false"
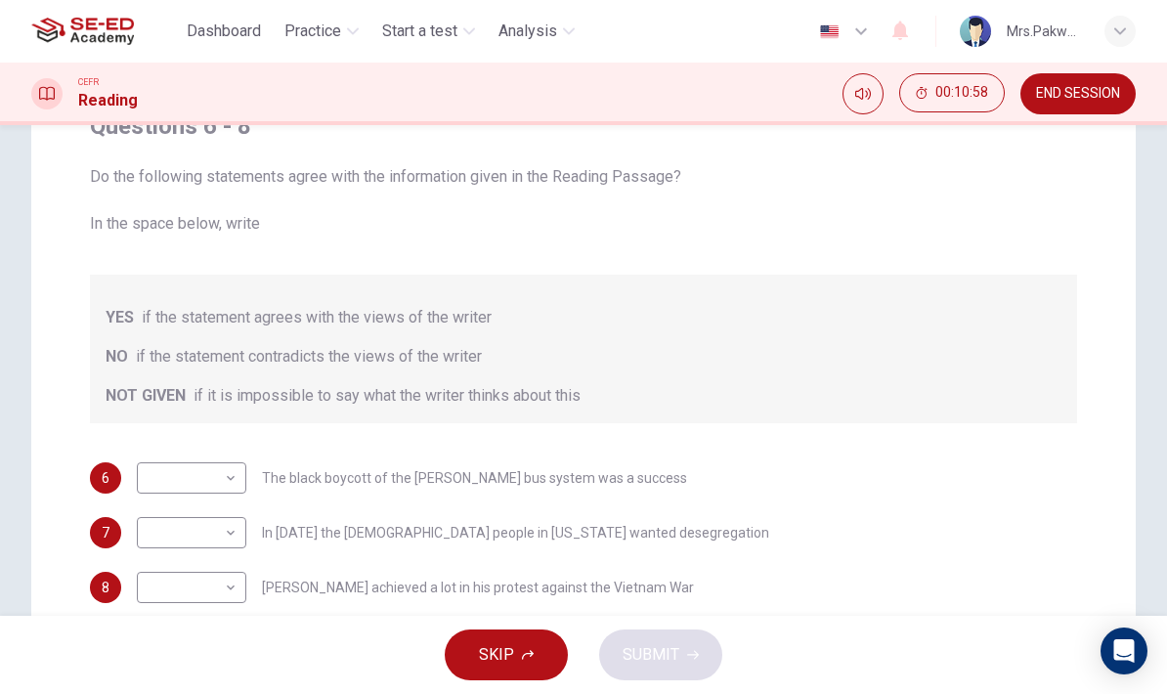
click at [234, 475] on body "This site uses cookies, as explained in our Privacy Policy . If you agree to th…" at bounding box center [583, 347] width 1167 height 694
click at [225, 507] on li "YES" at bounding box center [191, 508] width 109 height 31
type input "YES"
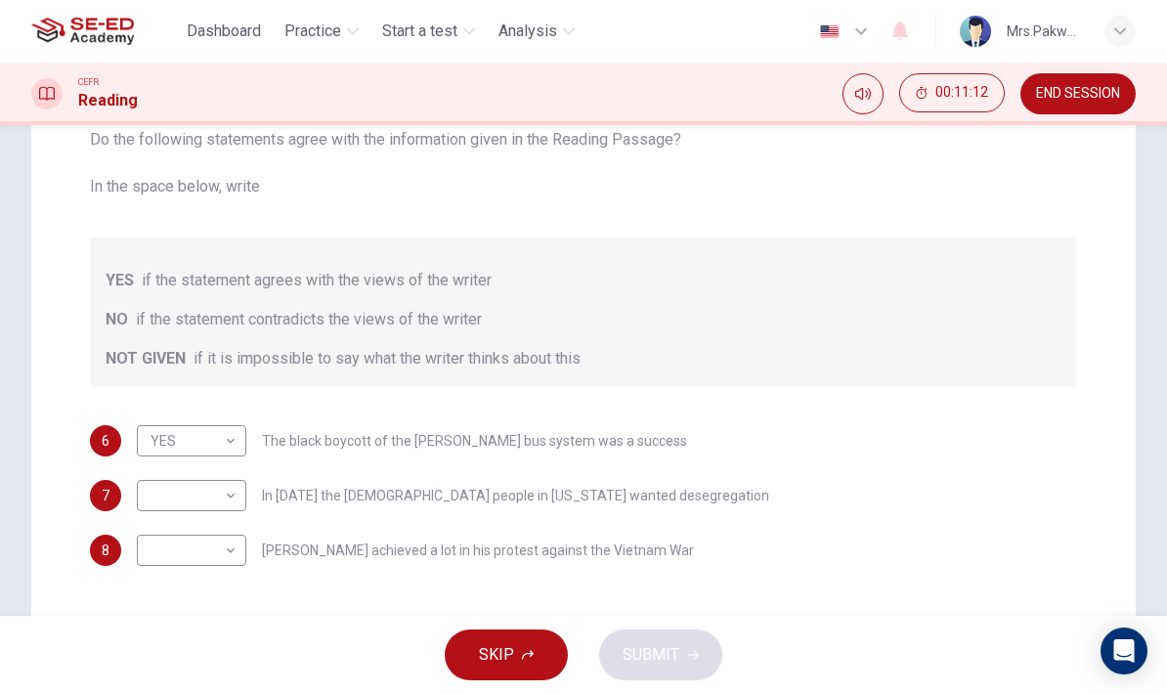
scroll to position [289, 0]
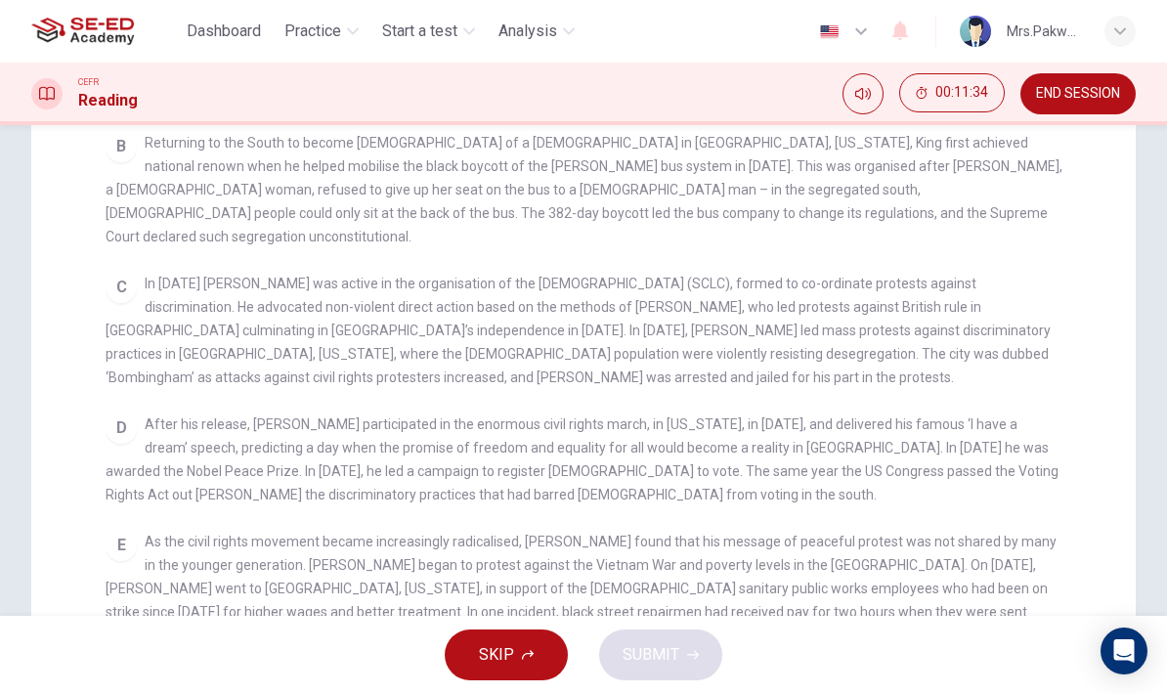
click at [749, 363] on div "C In [DATE] King was active in the organisation of the [DEMOGRAPHIC_DATA] (SCLC…" at bounding box center [584, 330] width 956 height 117
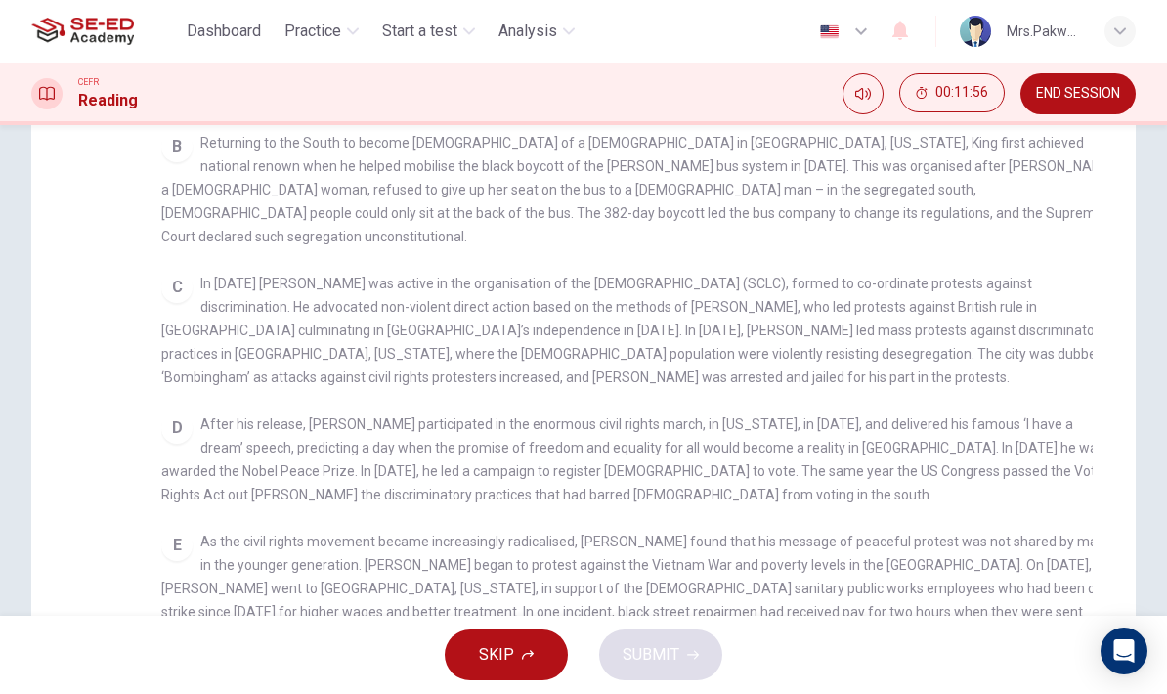
checkbox input "false"
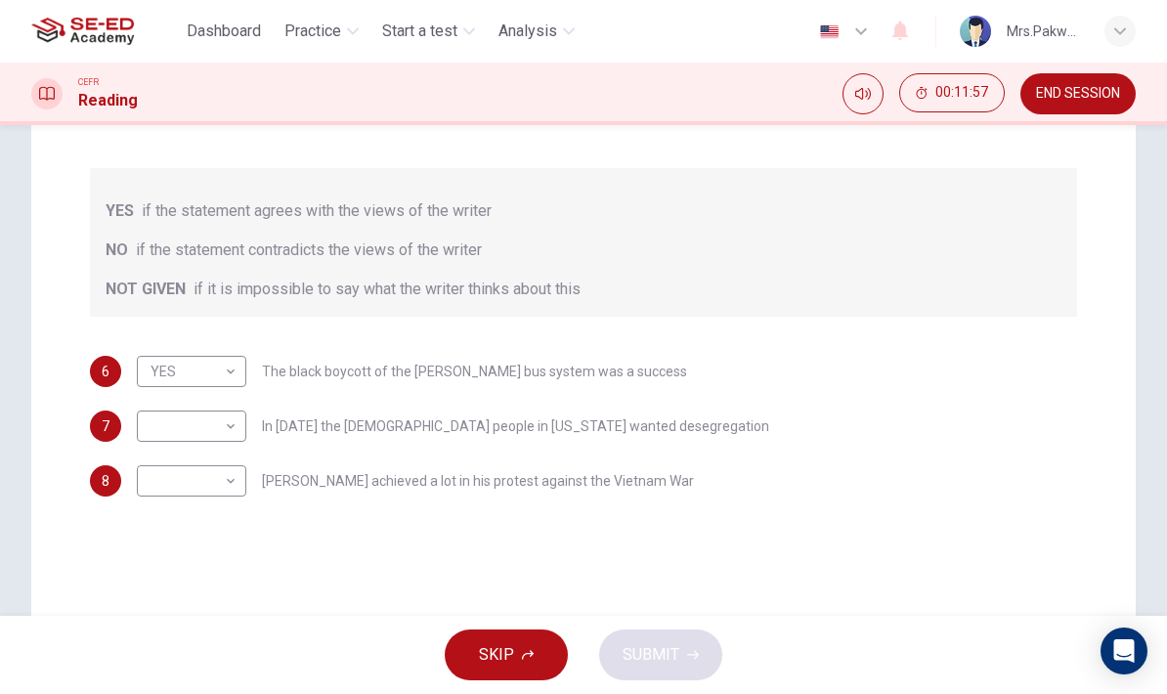
click at [229, 440] on body "This site uses cookies, as explained in our Privacy Policy . If you agree to th…" at bounding box center [583, 347] width 1167 height 694
click at [226, 464] on li "YES" at bounding box center [191, 457] width 109 height 31
type input "YES"
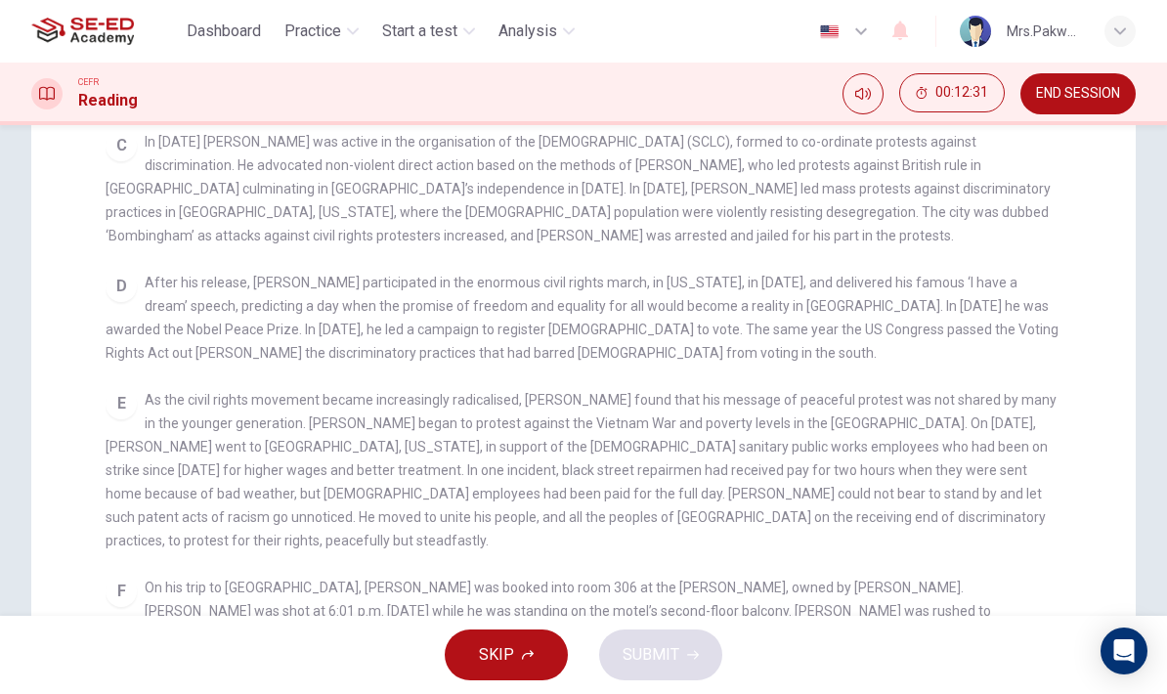
scroll to position [526, 0]
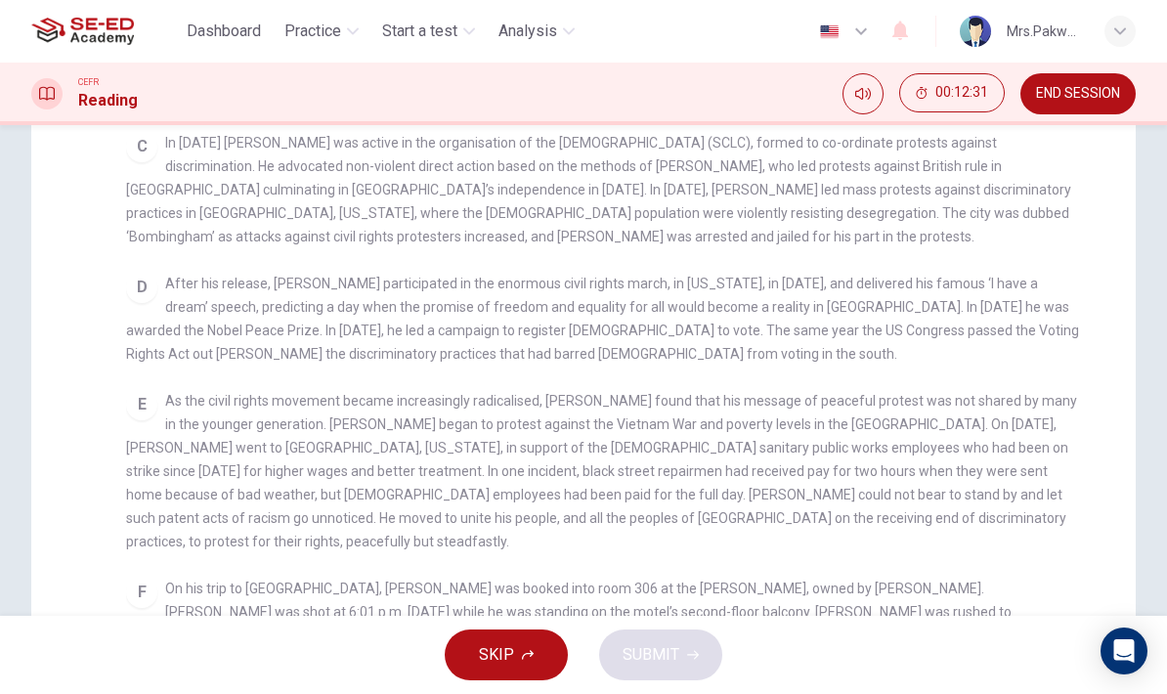
checkbox input "false"
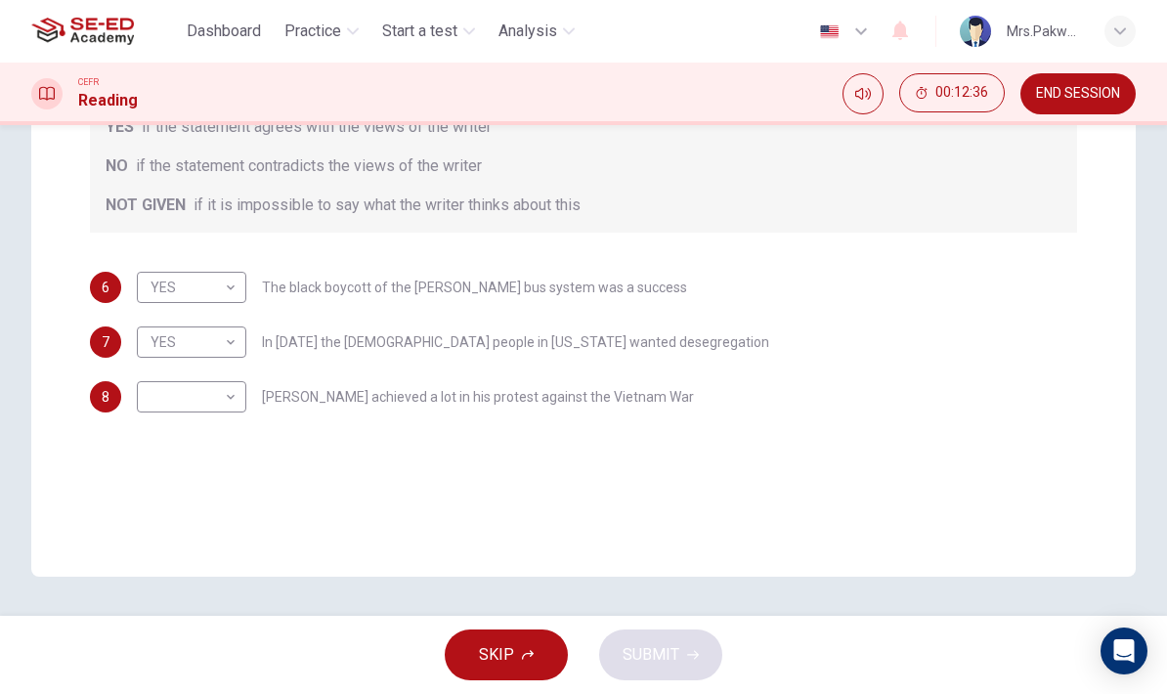
click at [224, 415] on body "This site uses cookies, as explained in our Privacy Policy . If you agree to th…" at bounding box center [583, 347] width 1167 height 694
click at [241, 488] on li "NOT GIVEN" at bounding box center [191, 490] width 109 height 31
type input "NOT GIVEN"
click at [685, 645] on button "SUBMIT" at bounding box center [660, 654] width 123 height 51
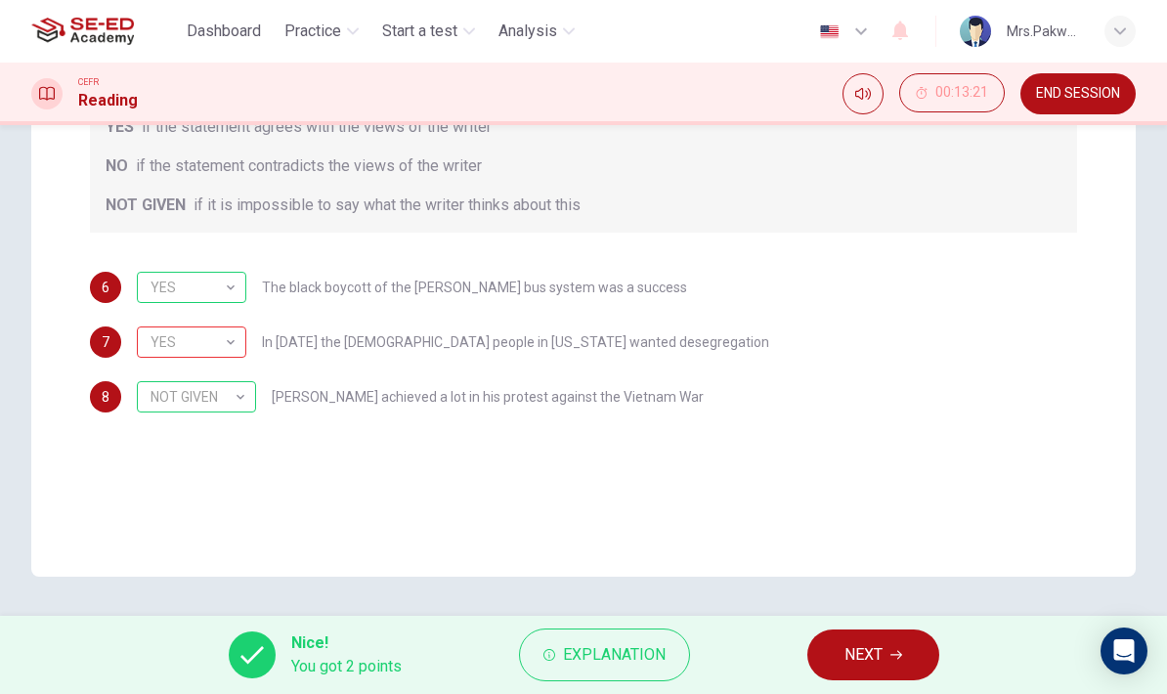
click at [647, 658] on span "Explanation" at bounding box center [614, 654] width 103 height 27
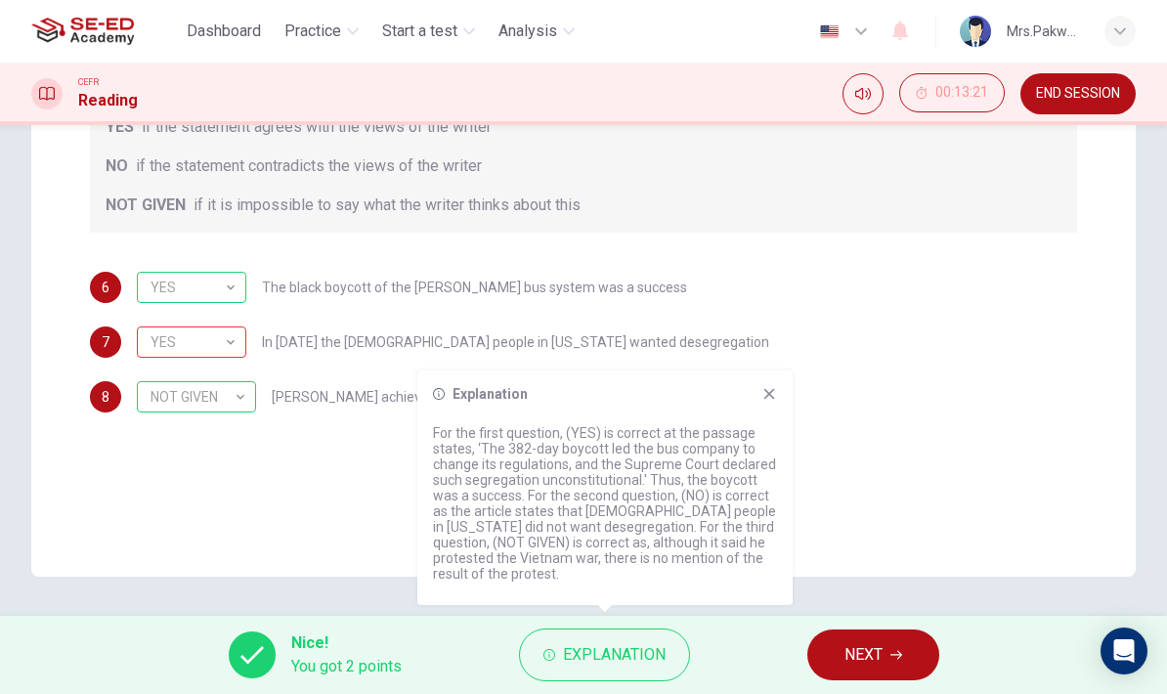
click at [783, 388] on div "Explanation For the first question, (YES) is correct at the passage states, ‘Th…" at bounding box center [604, 487] width 375 height 234
click at [792, 394] on div "8 NOT GIVEN NOT GIVEN ​ [PERSON_NAME] achieved a lot in his protest against the…" at bounding box center [583, 396] width 987 height 31
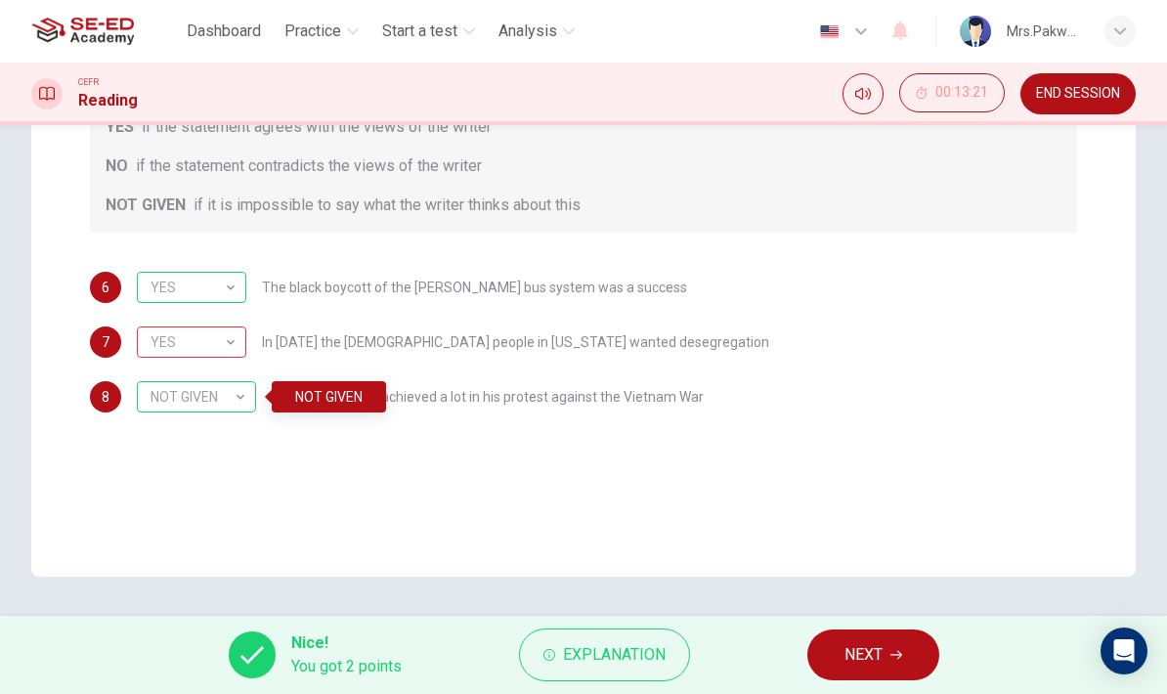
click at [894, 653] on icon "button" at bounding box center [896, 655] width 12 height 12
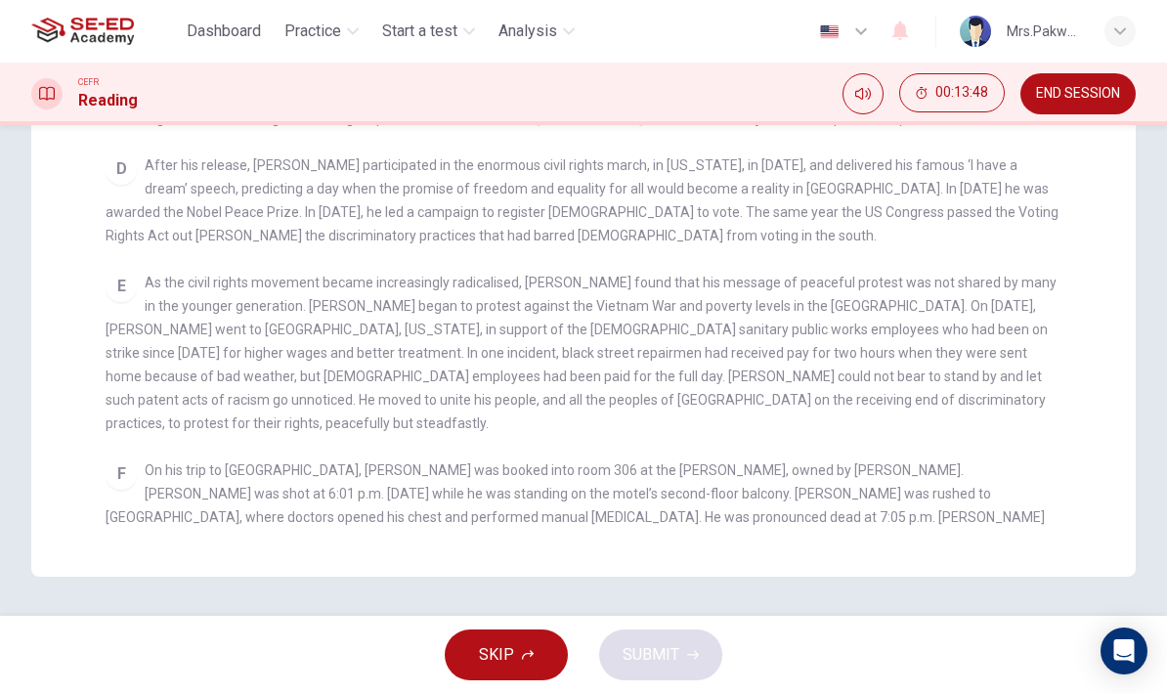
scroll to position [514, 0]
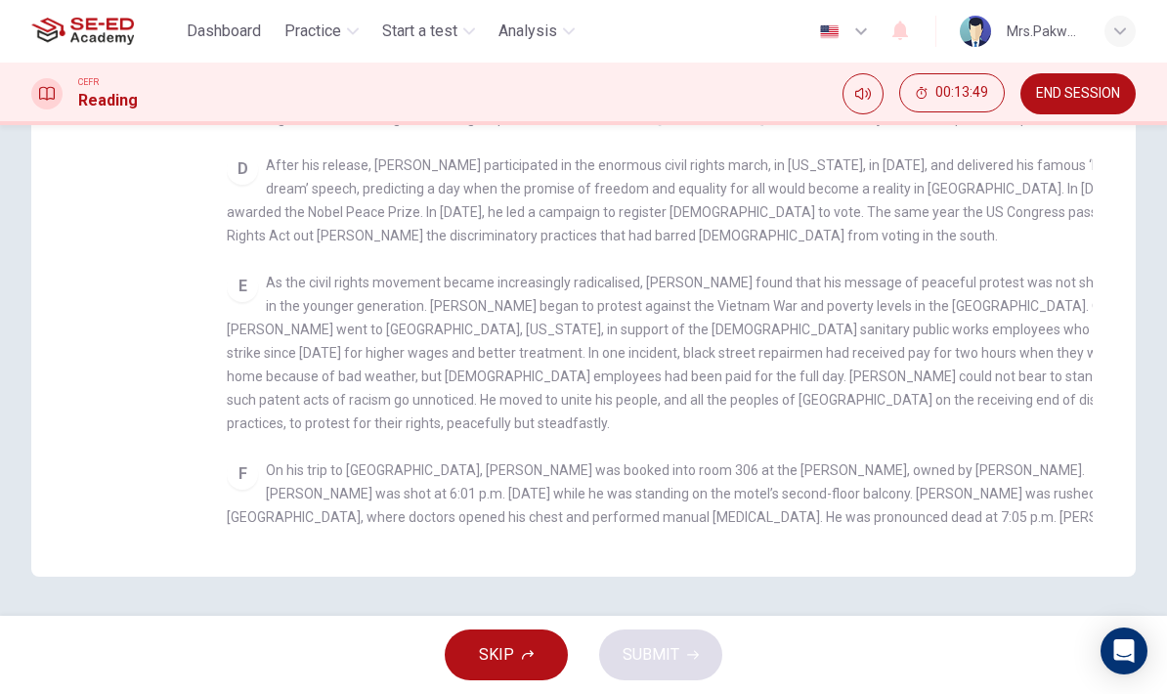
checkbox input "false"
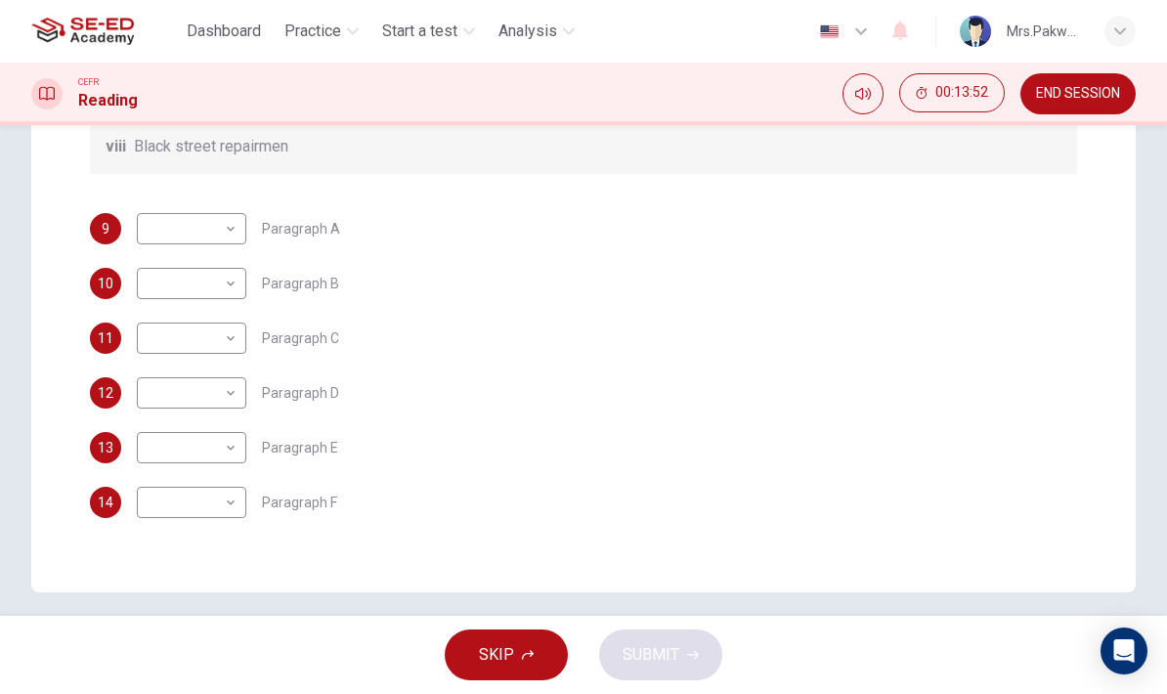
scroll to position [184, 0]
click at [229, 508] on body "This site uses cookies, as explained in our Privacy Policy . If you agree to th…" at bounding box center [583, 347] width 1167 height 694
click at [438, 353] on div at bounding box center [583, 347] width 1167 height 694
click at [232, 514] on body "This site uses cookies, as explained in our Privacy Policy . If you agree to th…" at bounding box center [583, 347] width 1167 height 694
click at [227, 499] on li "iii" at bounding box center [191, 505] width 109 height 31
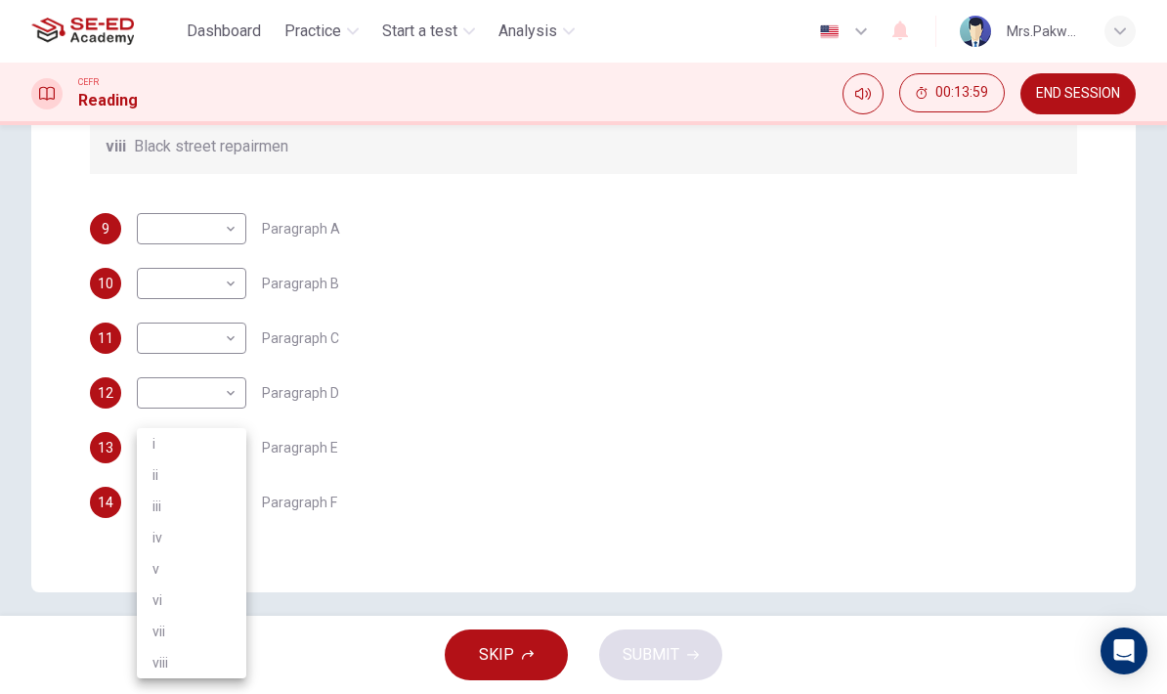
type input "iii"
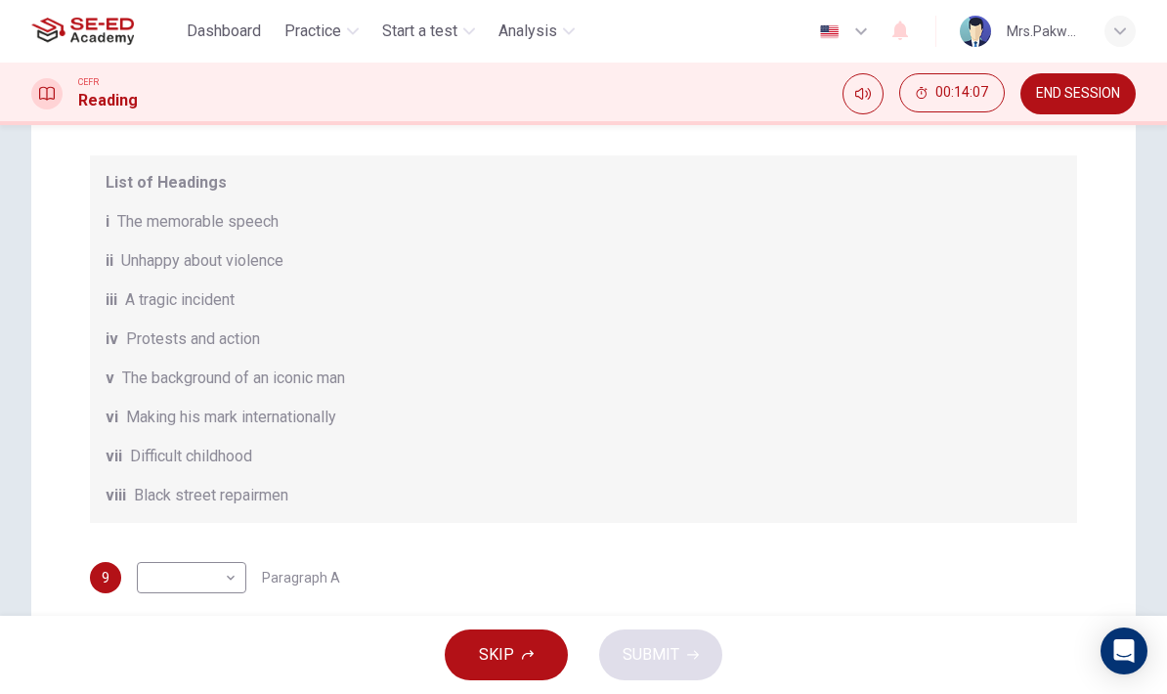
scroll to position [355, 0]
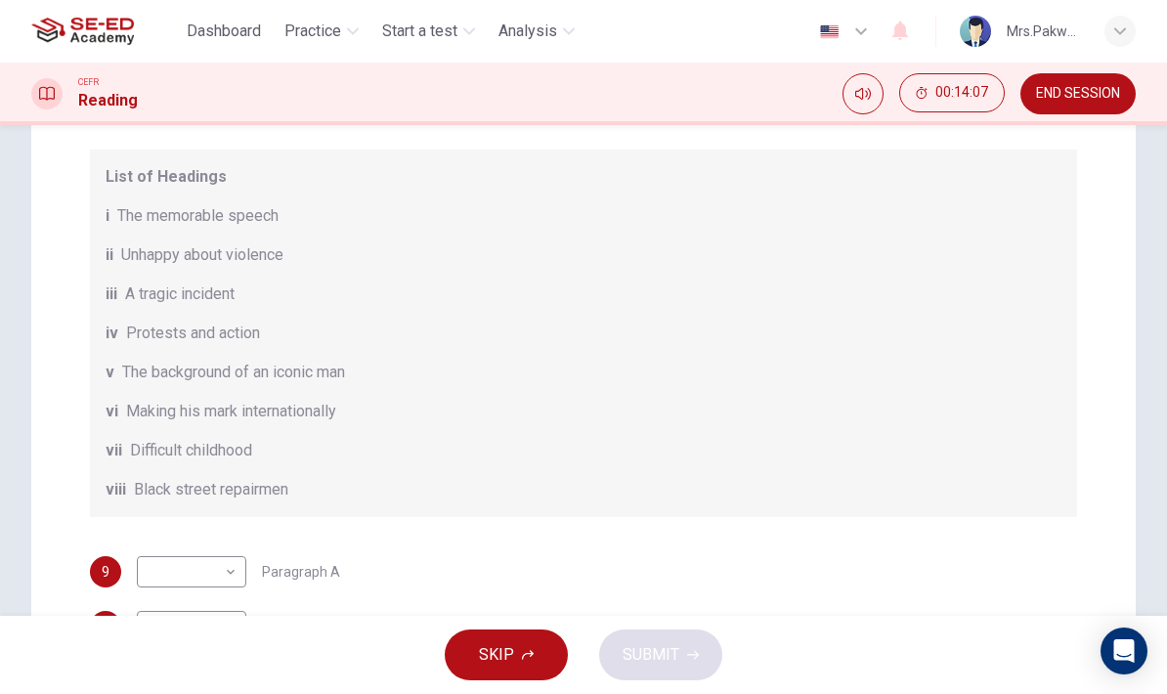
click at [1054, 415] on div "vi Making his mark internationally" at bounding box center [583, 411] width 955 height 23
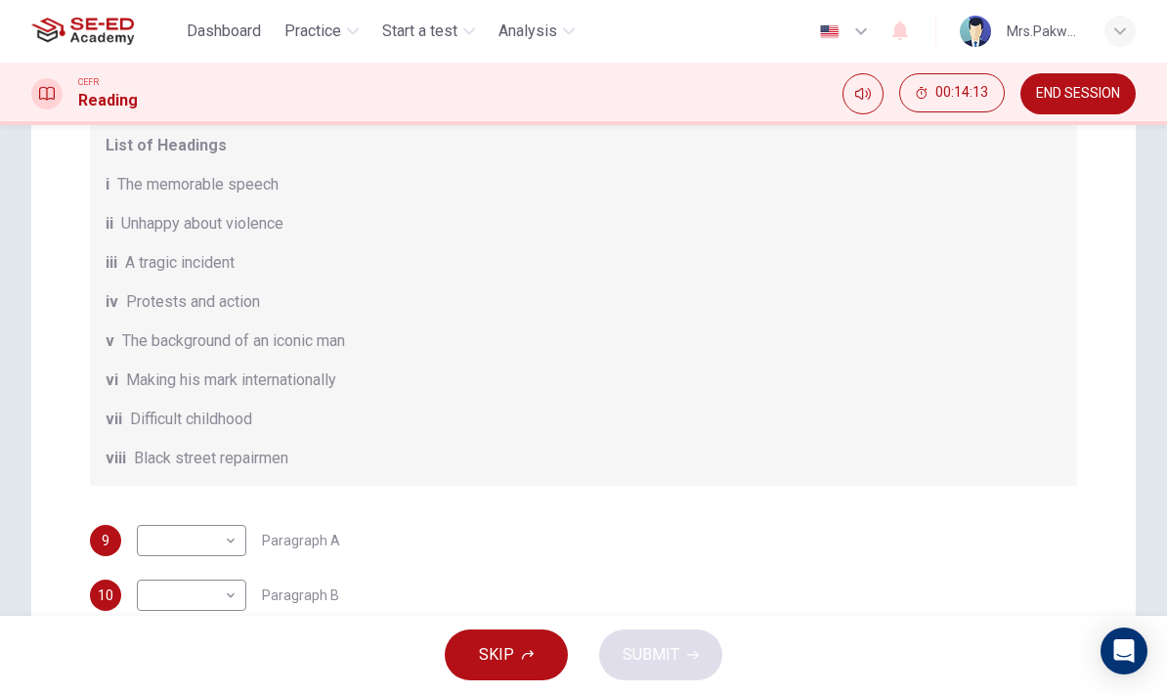
scroll to position [42, 0]
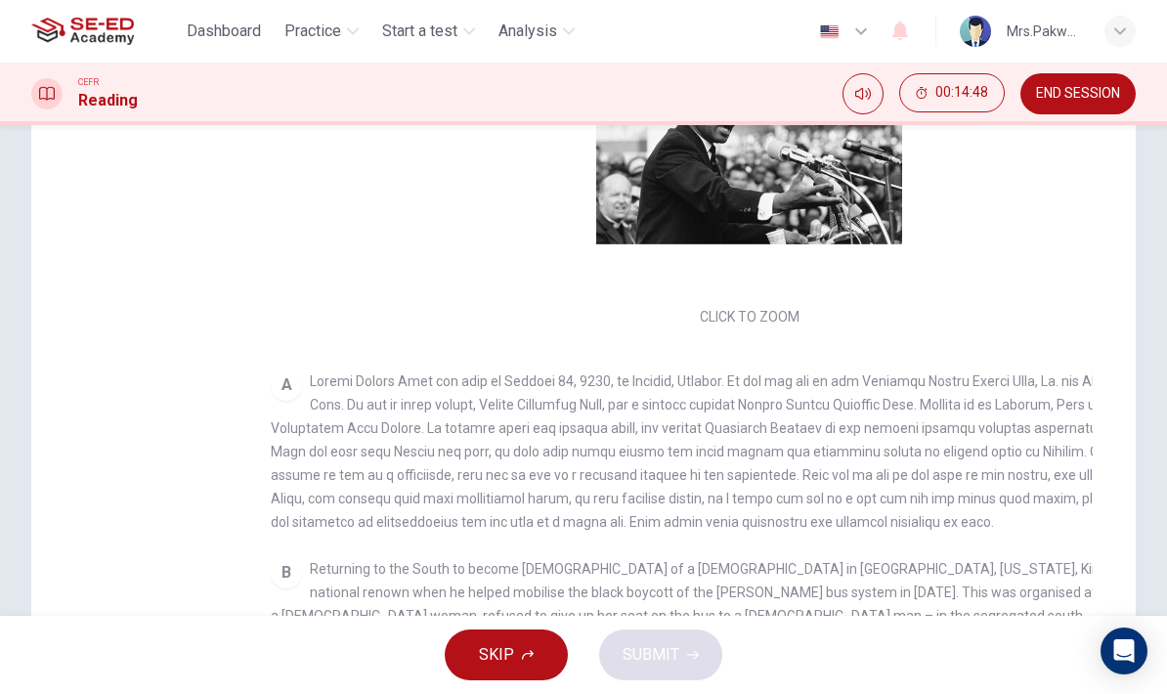
checkbox input "false"
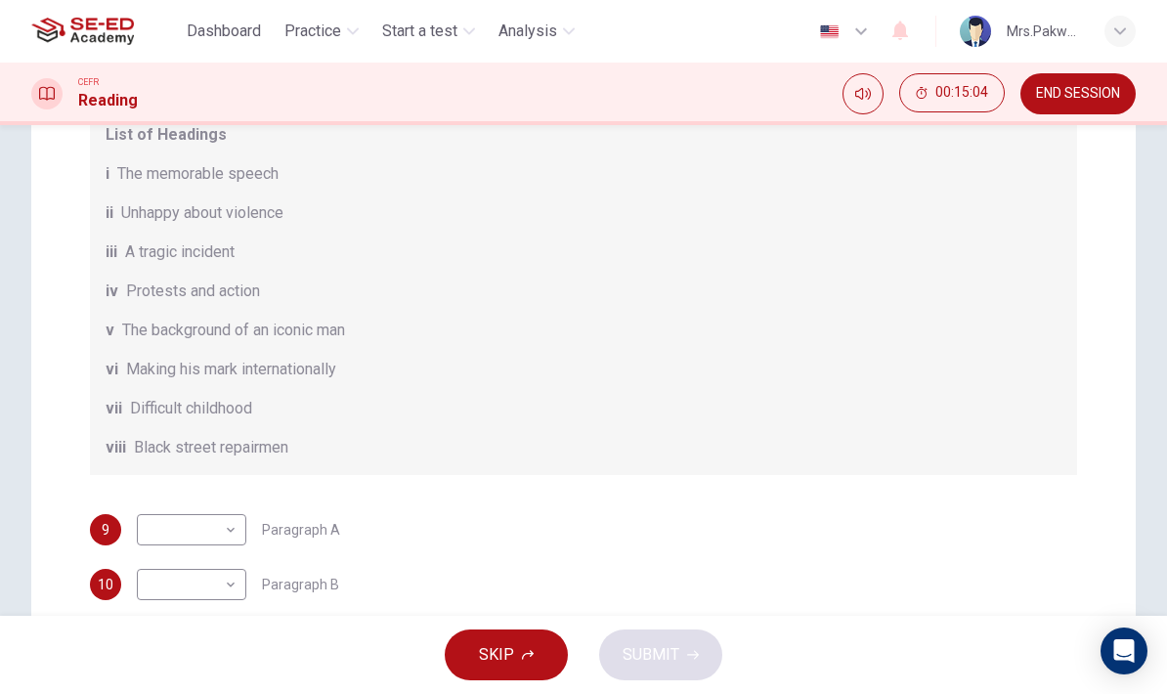
click at [226, 533] on body "This site uses cookies, as explained in our Privacy Policy . If you agree to th…" at bounding box center [583, 347] width 1167 height 694
click at [221, 563] on li "v" at bounding box center [191, 568] width 109 height 31
type input "v"
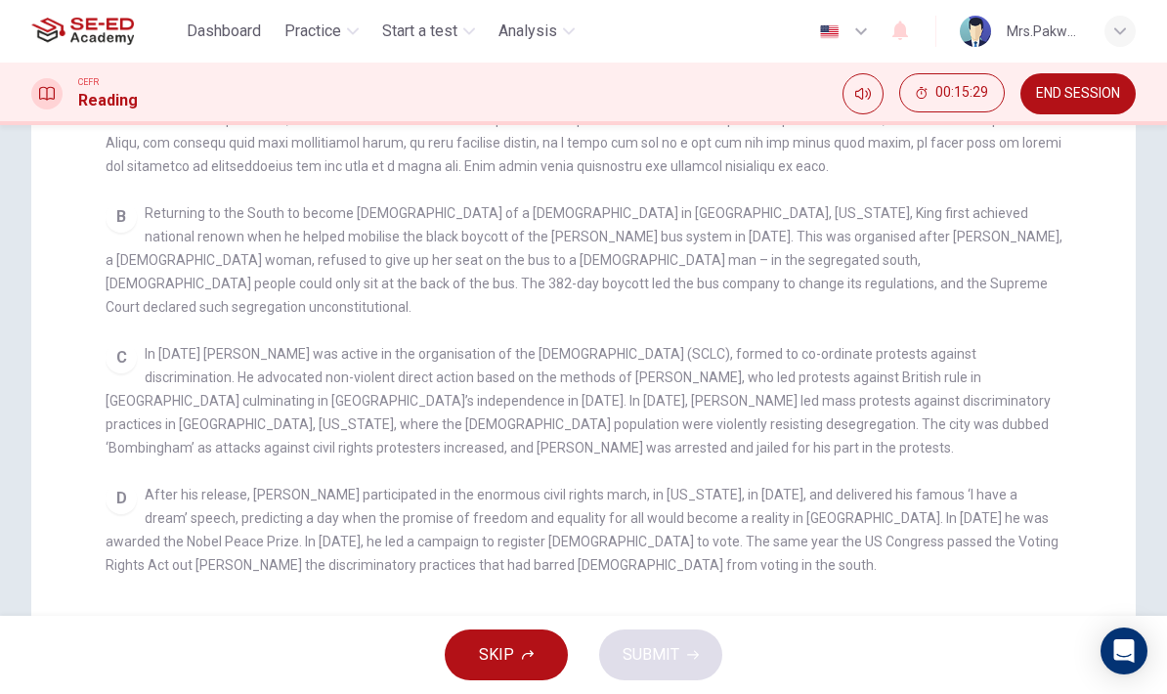
scroll to position [261, 0]
checkbox input "false"
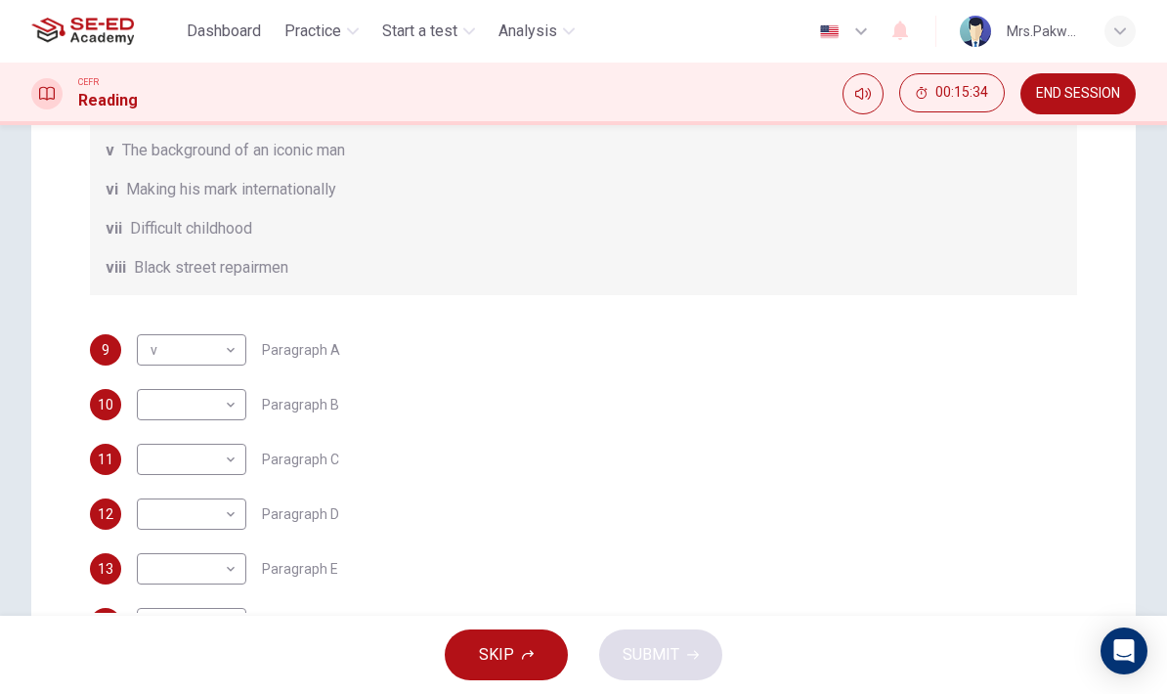
scroll to position [129, 0]
click at [225, 516] on body "This site uses cookies, as explained in our Privacy Policy . If you agree to th…" at bounding box center [583, 347] width 1167 height 694
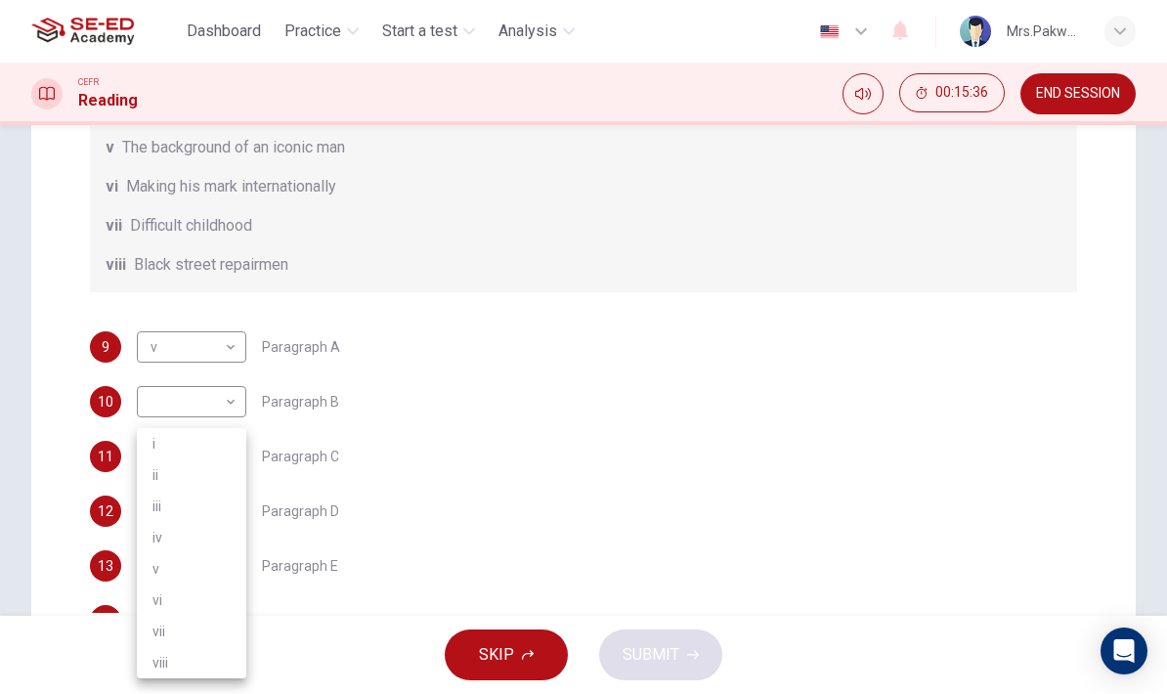
click at [240, 445] on li "i" at bounding box center [191, 443] width 109 height 31
type input "i"
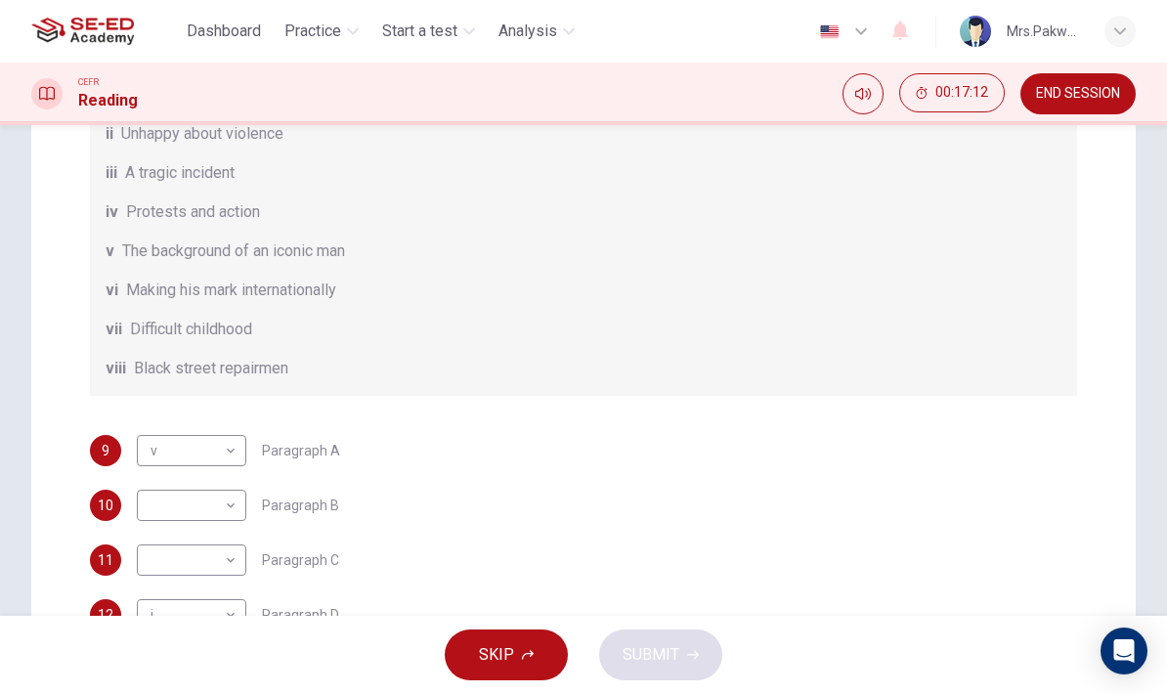
scroll to position [309, 0]
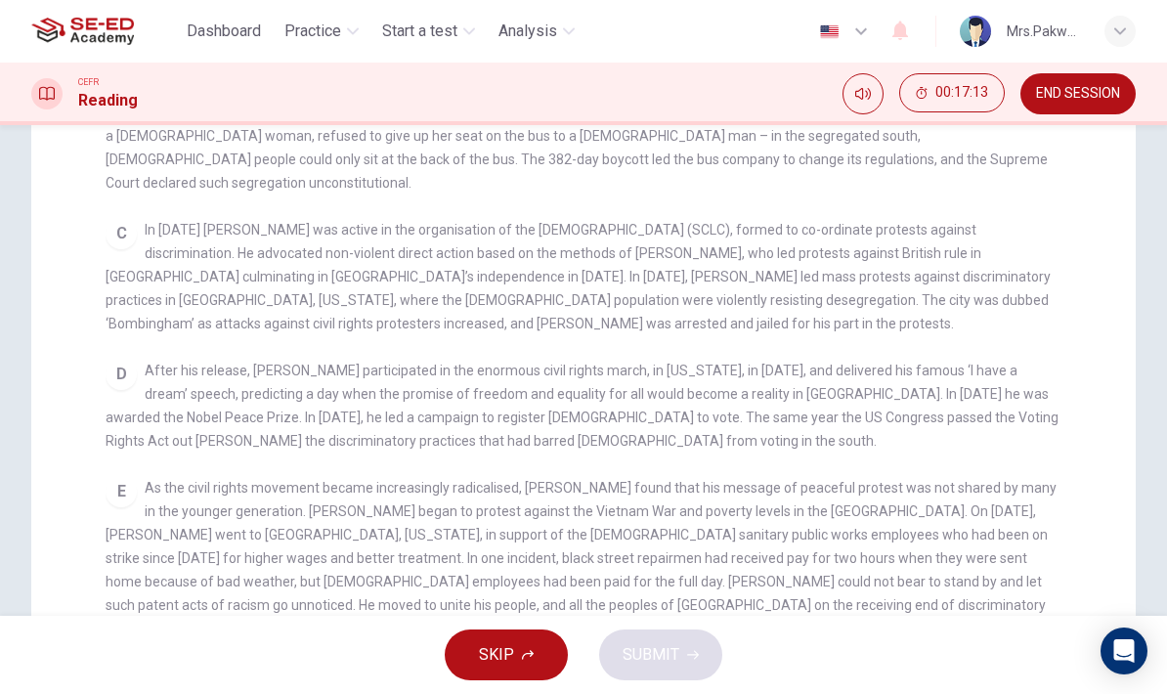
click at [883, 398] on div "D After his release, [PERSON_NAME] participated in the enormous civil rights ma…" at bounding box center [584, 406] width 956 height 94
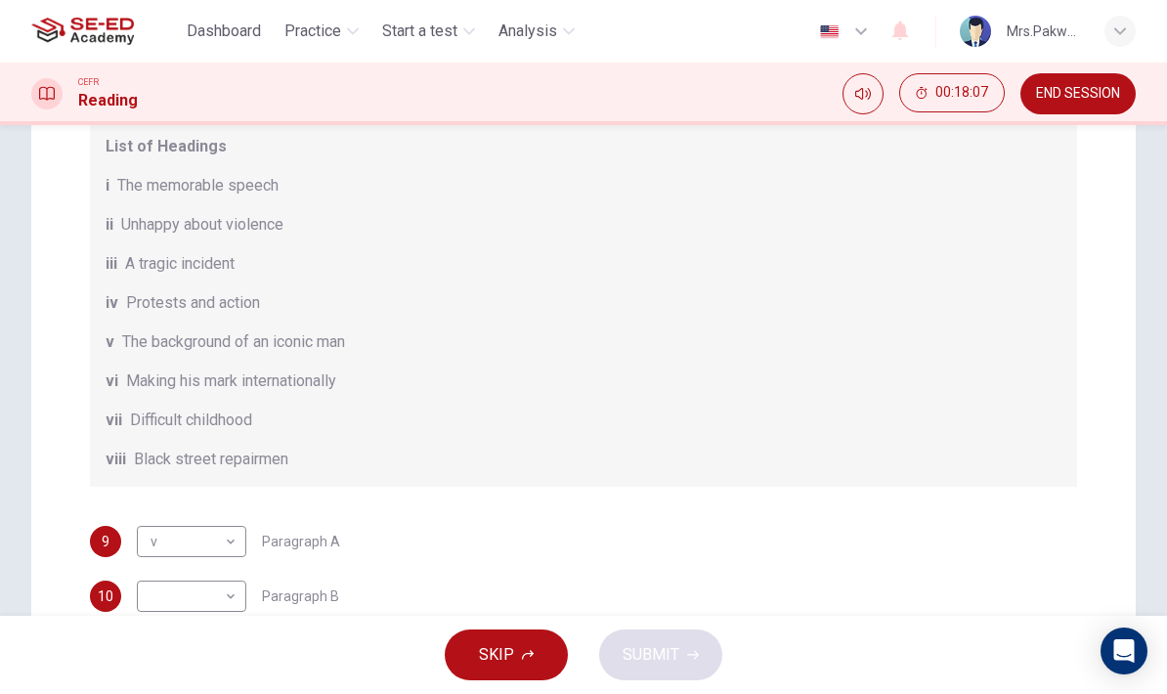
scroll to position [184, 0]
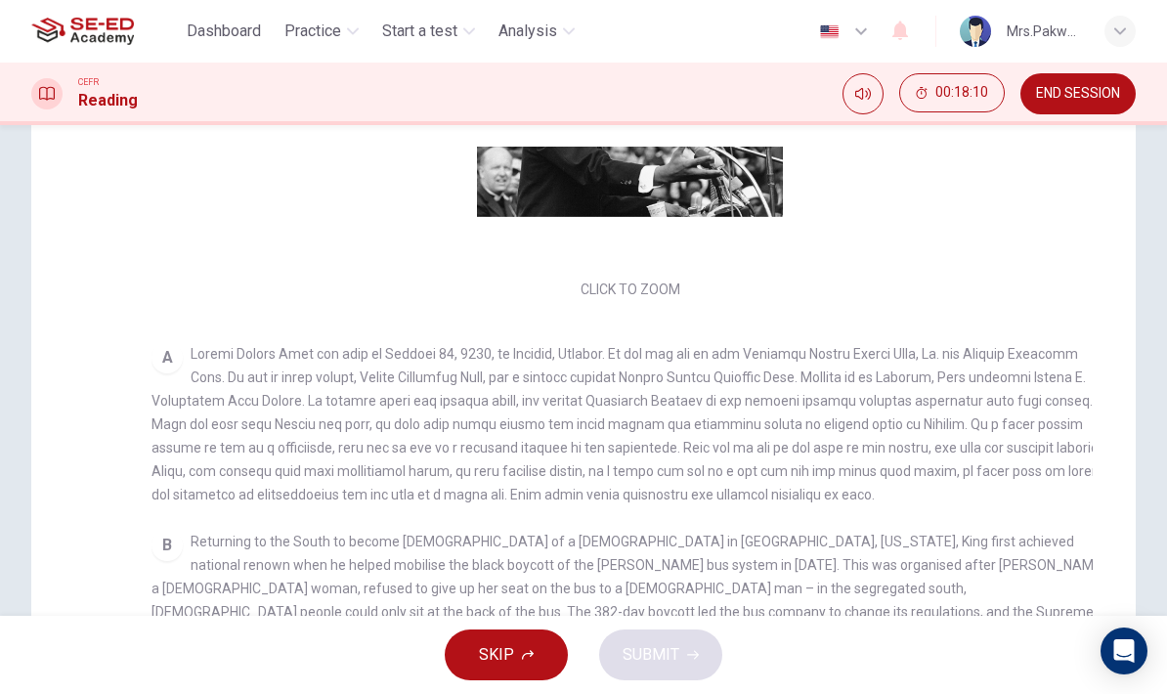
checkbox input "false"
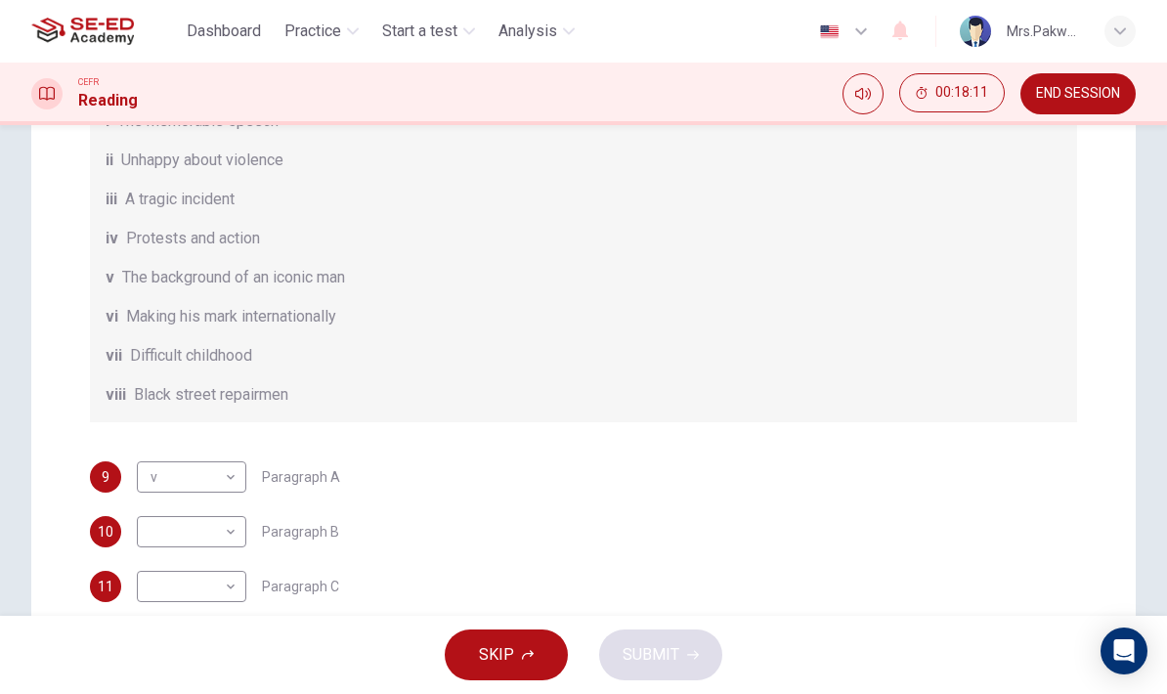
scroll to position [278, 0]
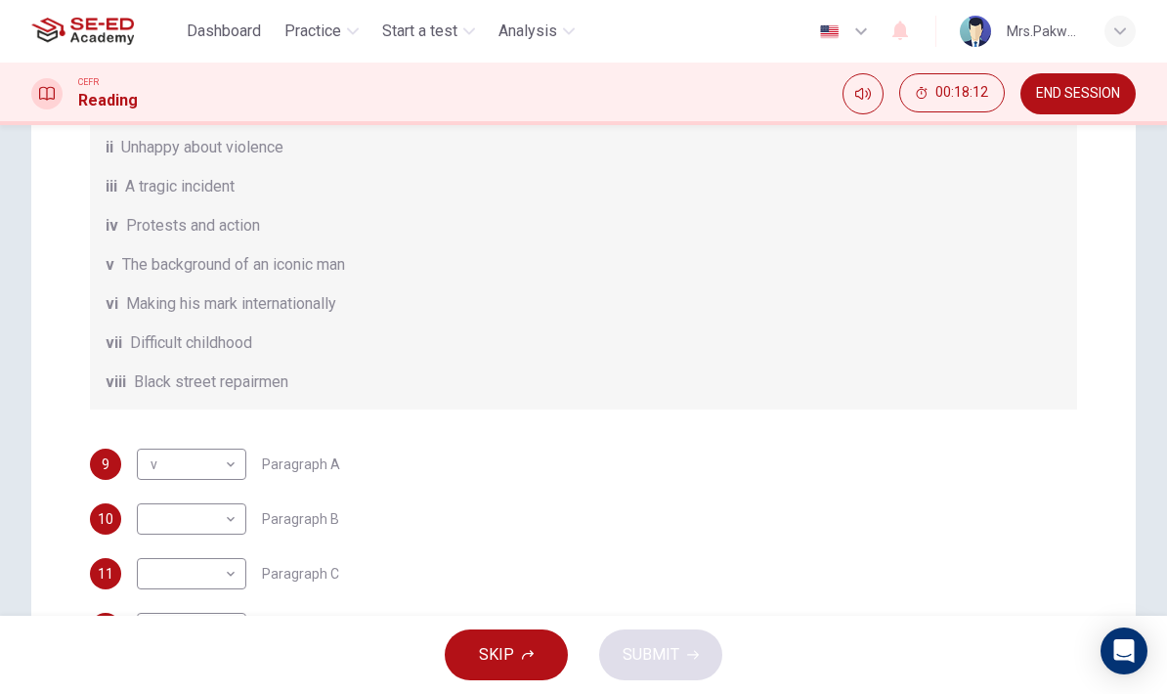
click at [237, 459] on body "This site uses cookies, as explained in our Privacy Policy . If you agree to th…" at bounding box center [583, 347] width 1167 height 694
click at [227, 618] on li "vii" at bounding box center [191, 630] width 109 height 31
type input "vii"
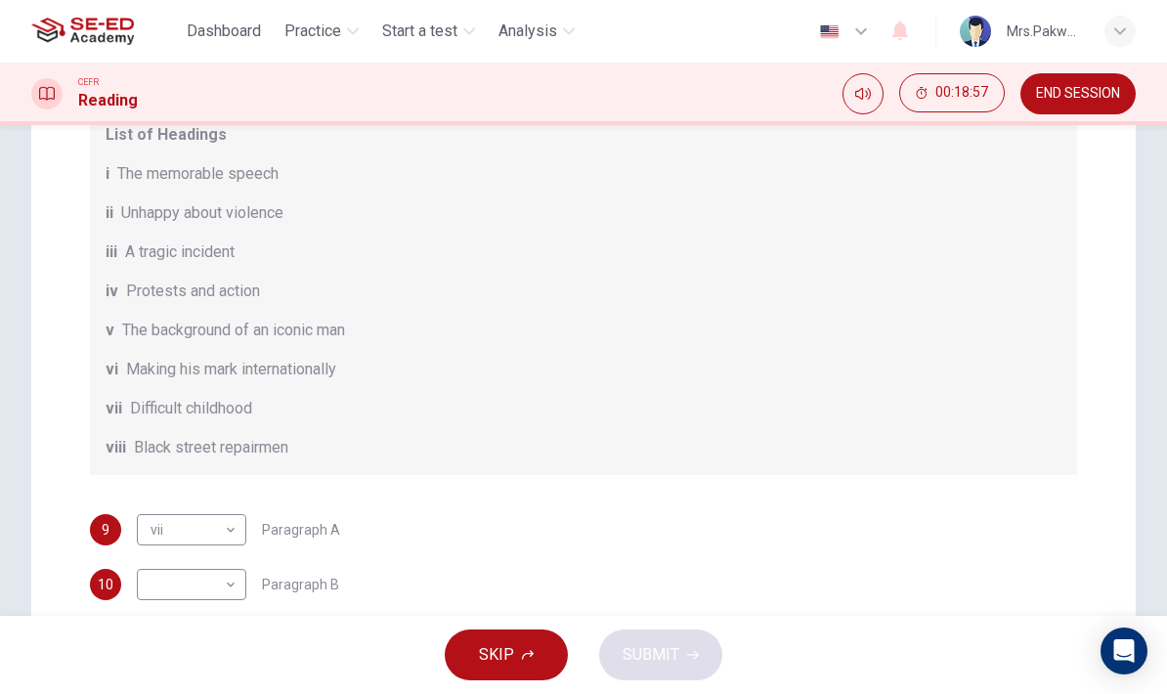
scroll to position [24, 0]
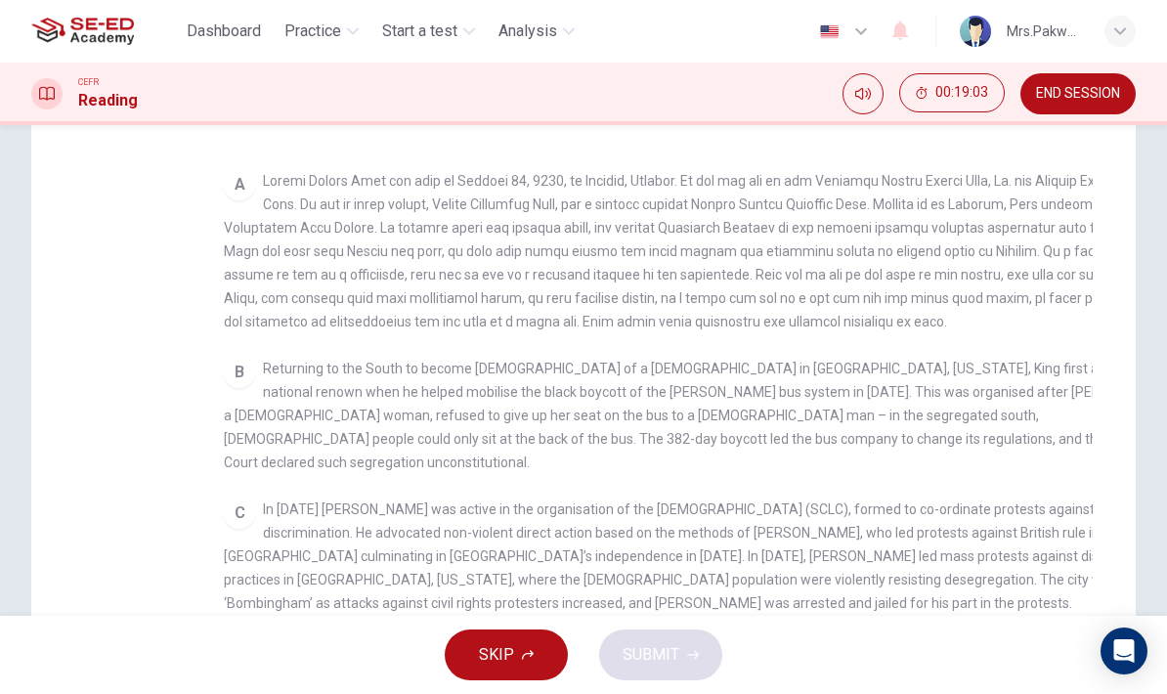
checkbox input "false"
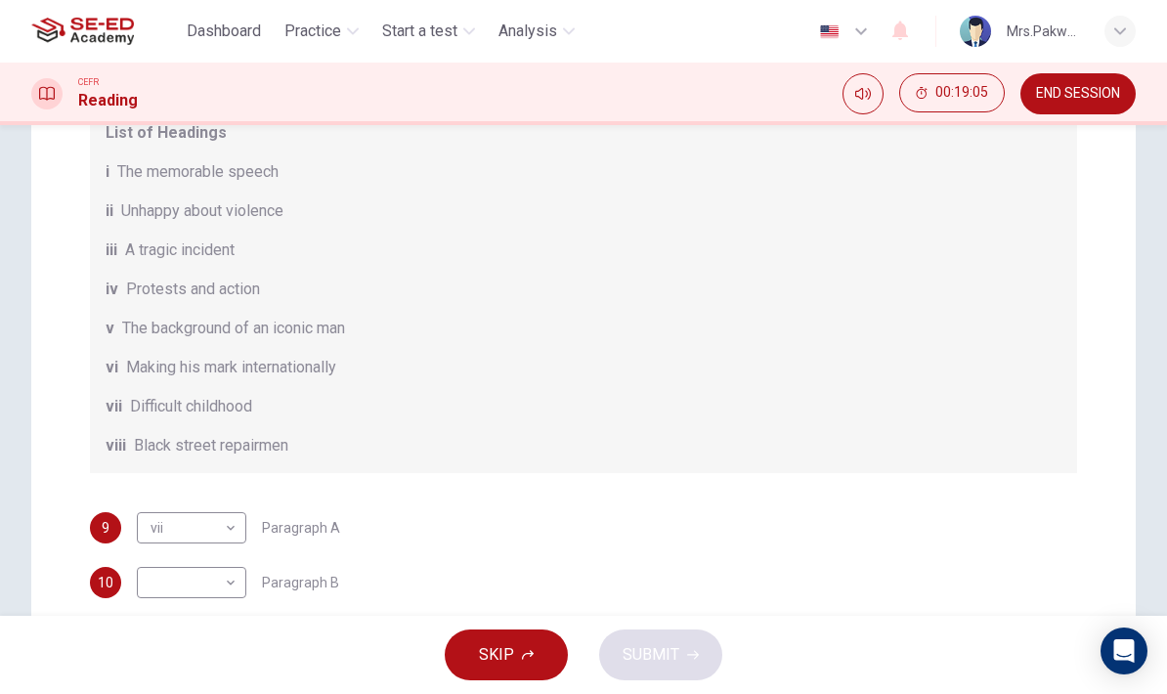
click at [224, 588] on body "This site uses cookies, as explained in our Privacy Policy . If you agree to th…" at bounding box center [583, 347] width 1167 height 694
click at [227, 531] on li "iv" at bounding box center [191, 537] width 109 height 31
type input "iv"
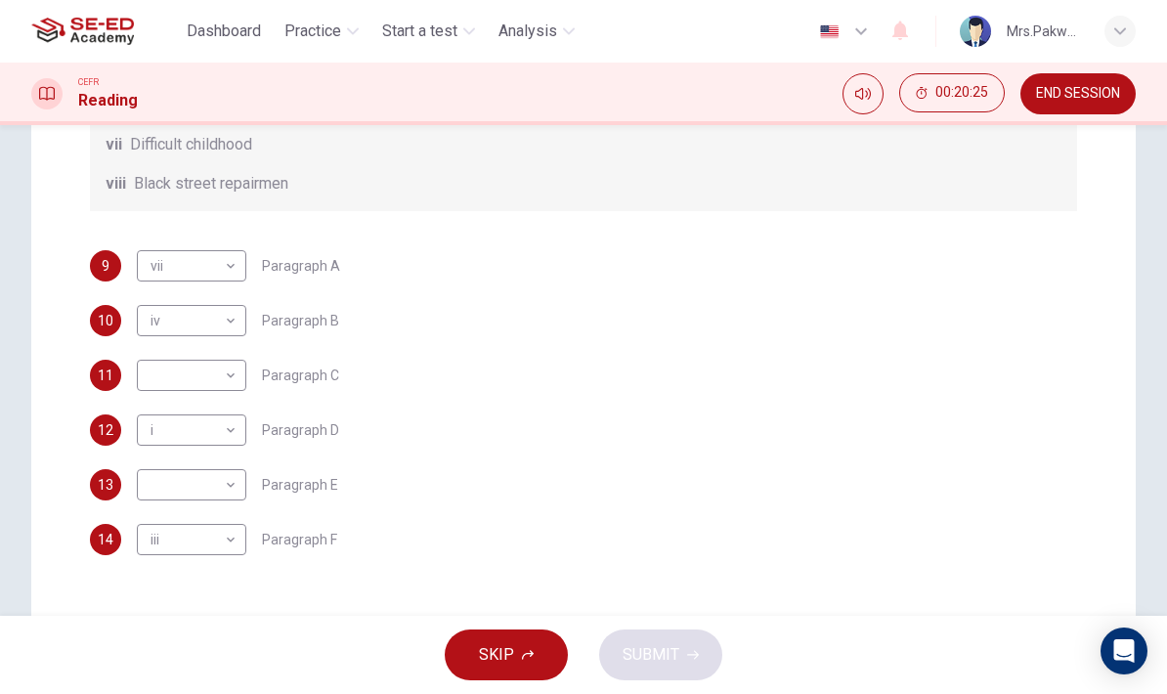
scroll to position [478, 0]
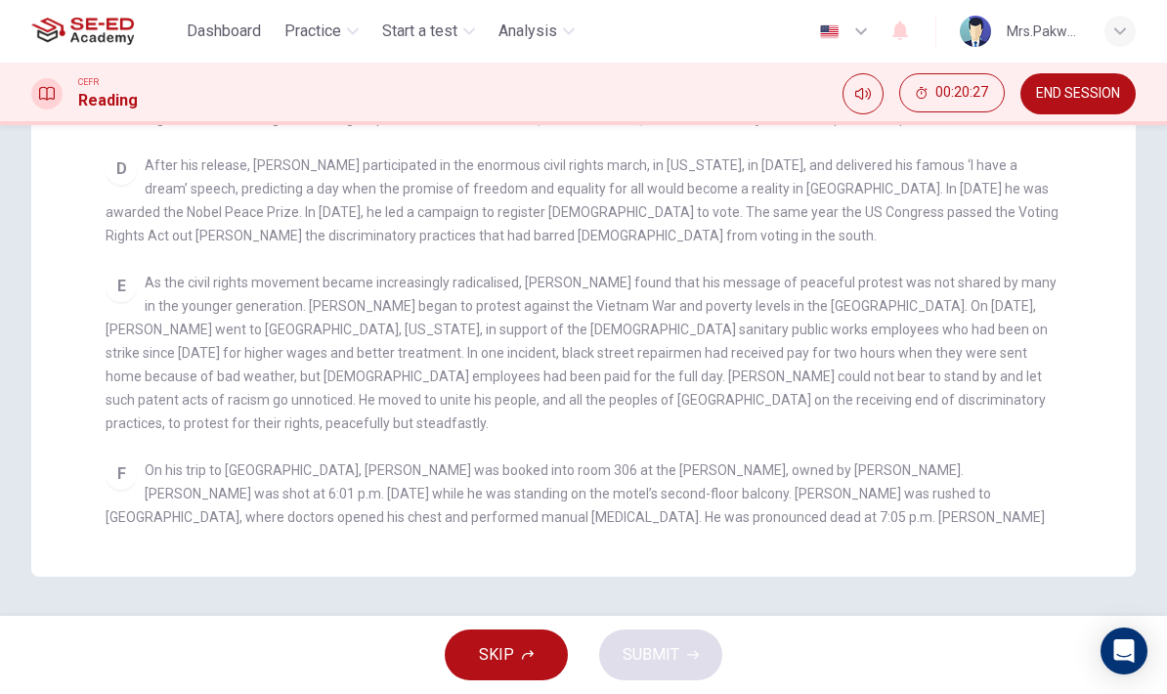
click at [997, 311] on div "E As the civil rights movement became increasingly radicalised, [PERSON_NAME] f…" at bounding box center [584, 353] width 956 height 164
checkbox input "false"
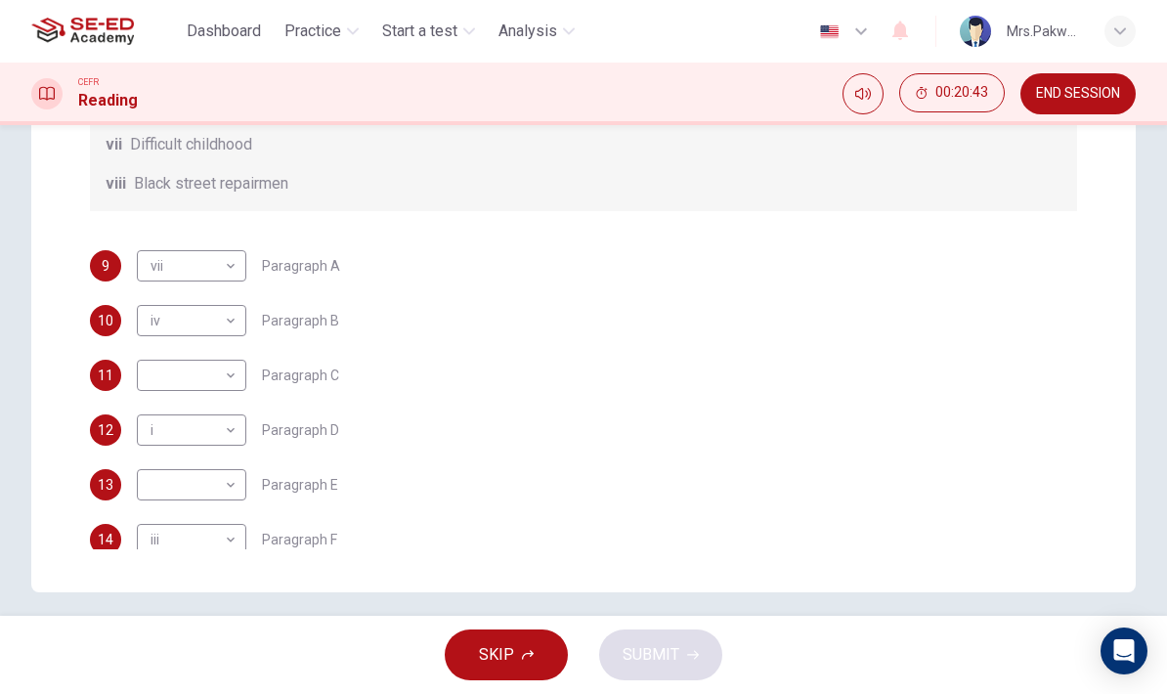
scroll to position [148, 0]
click at [238, 478] on body "This site uses cookies, as explained in our Privacy Policy . If you agree to th…" at bounding box center [583, 347] width 1167 height 694
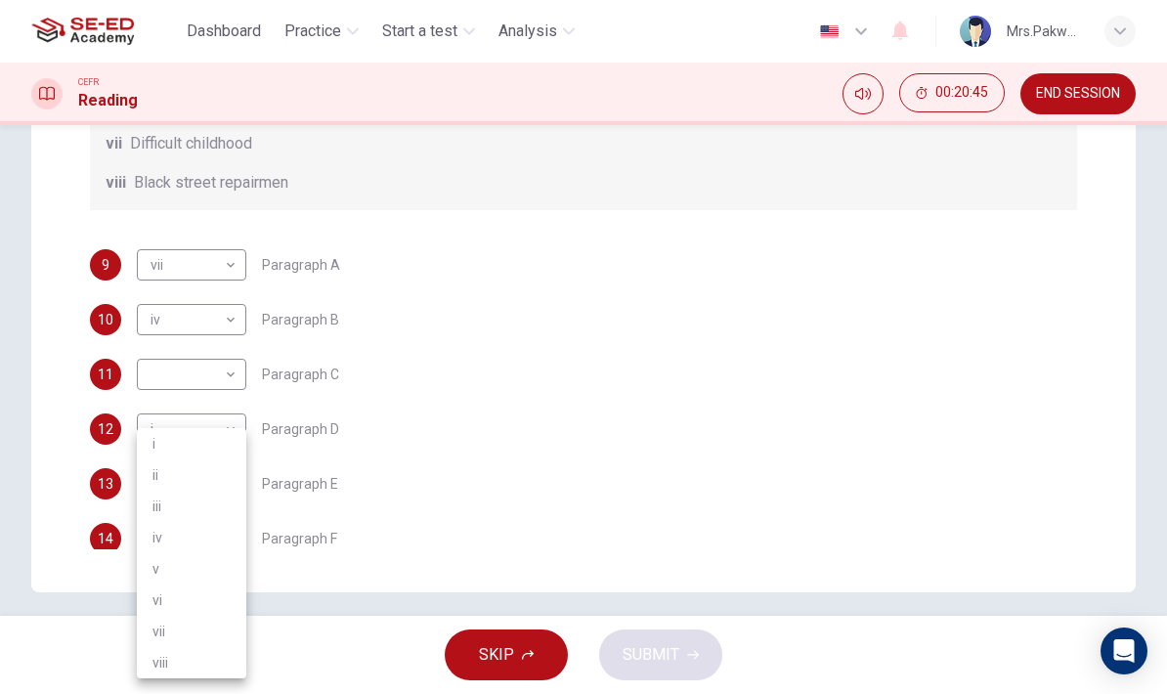
click at [679, 370] on div at bounding box center [583, 347] width 1167 height 694
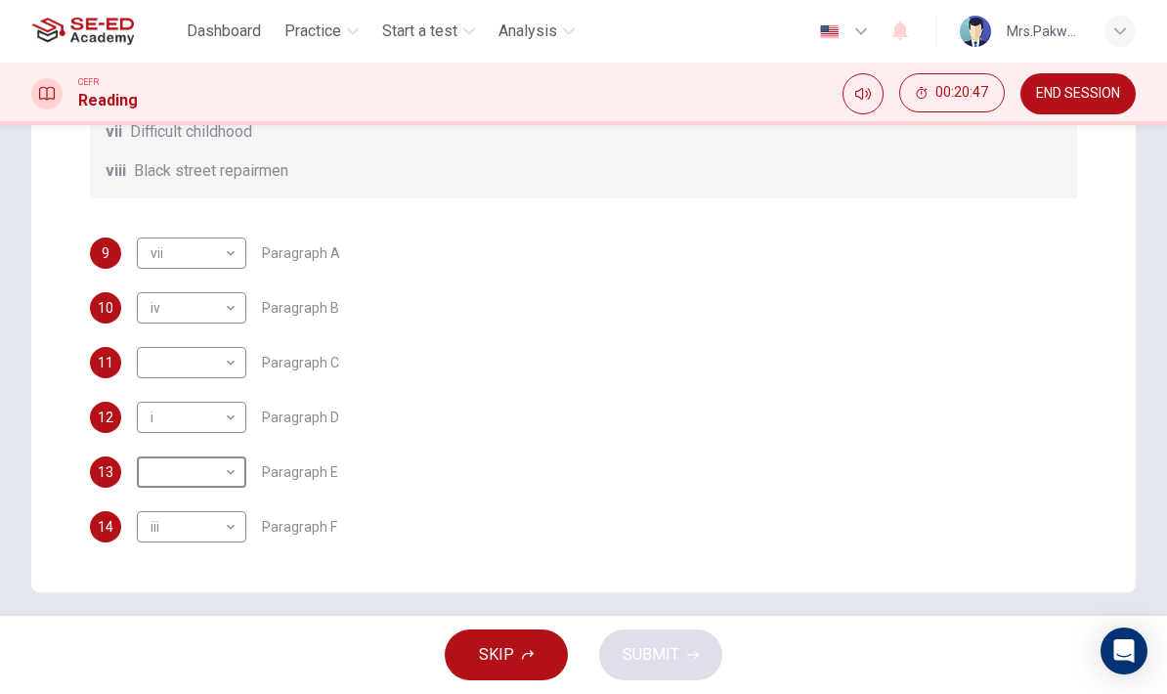
scroll to position [168, 0]
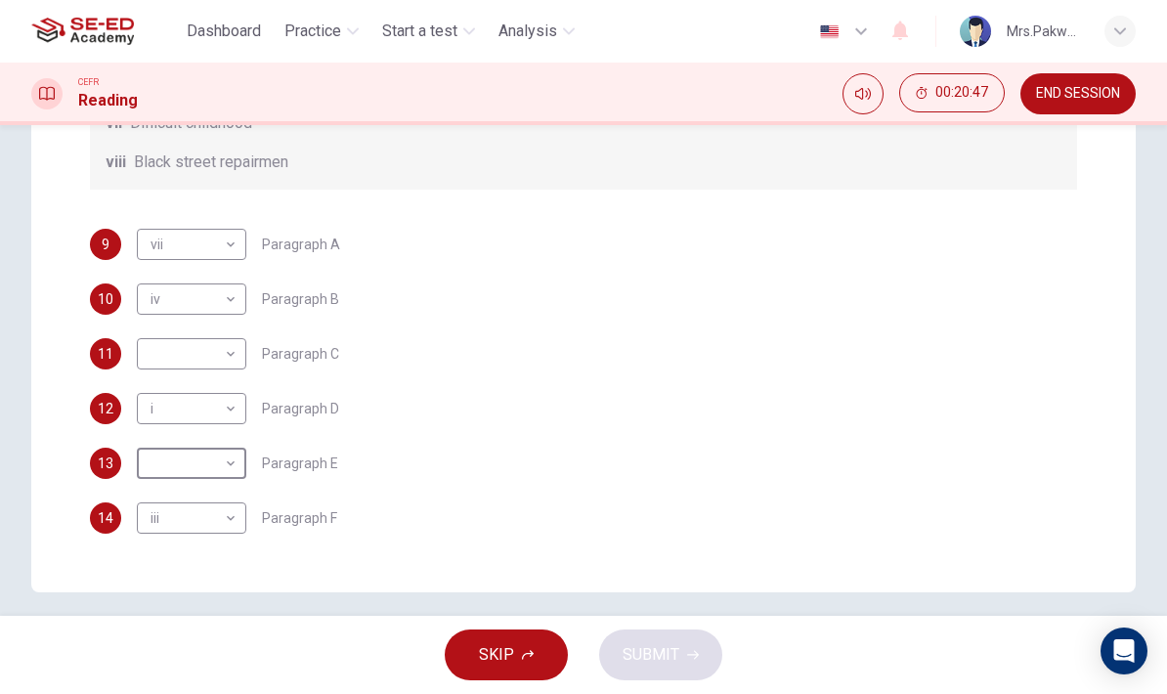
click at [217, 457] on body "This site uses cookies, as explained in our Privacy Policy . If you agree to th…" at bounding box center [583, 347] width 1167 height 694
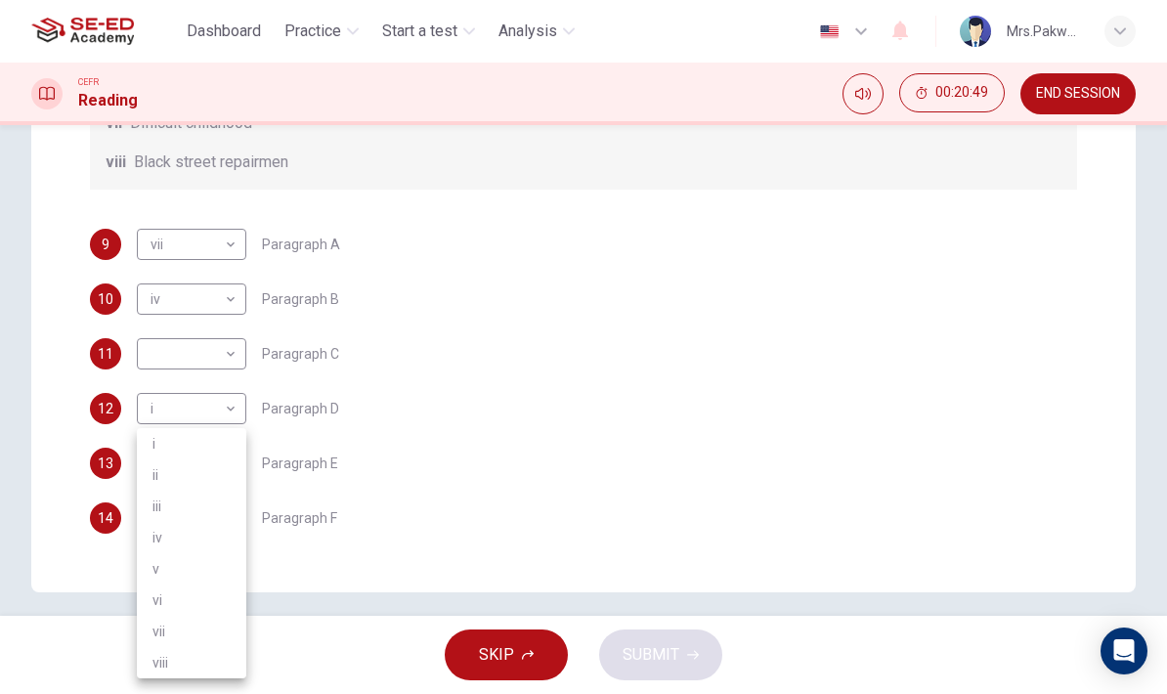
click at [225, 590] on li "vi" at bounding box center [191, 599] width 109 height 31
type input "vi"
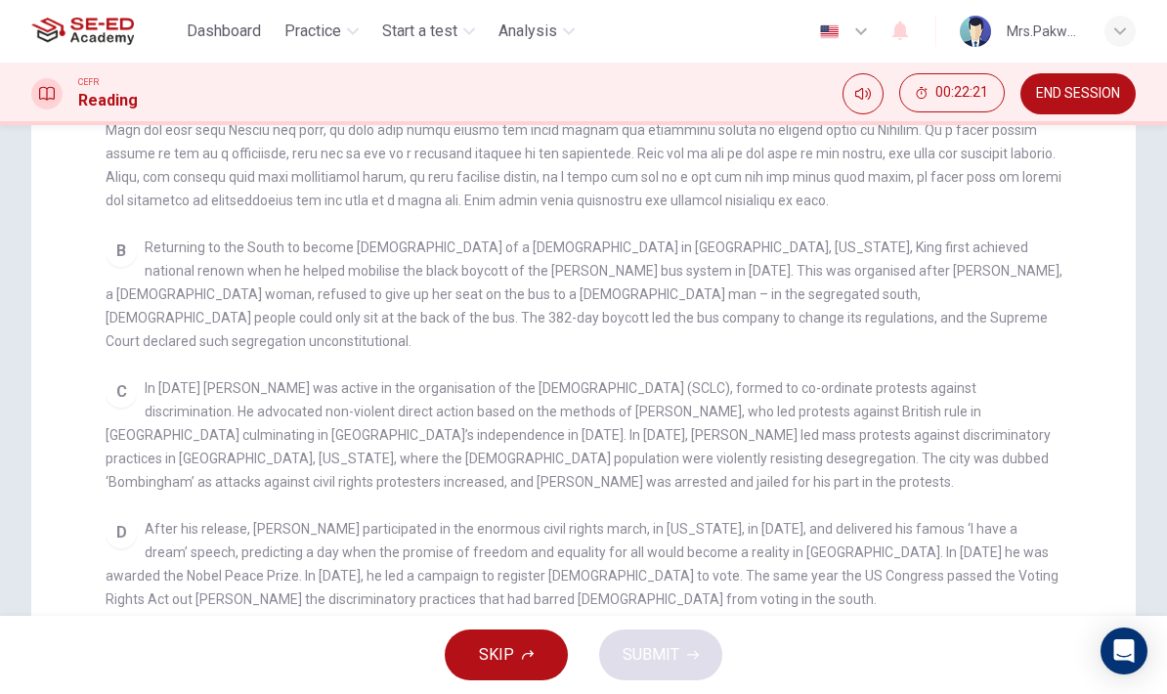
scroll to position [254, 0]
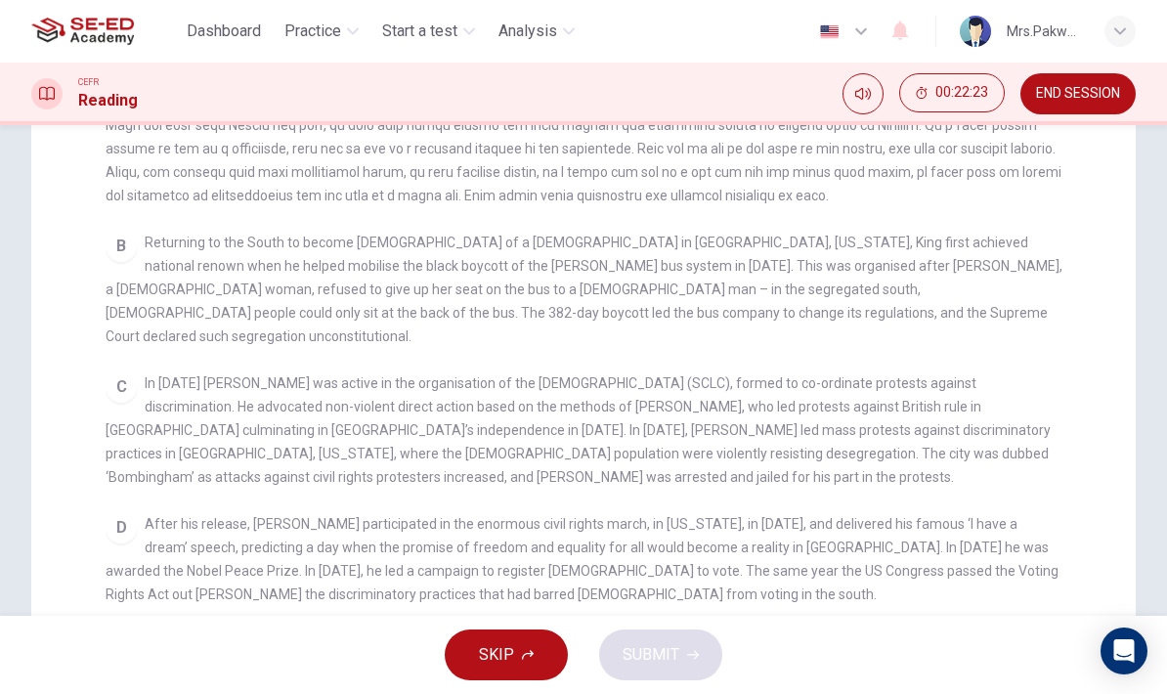
checkbox input "false"
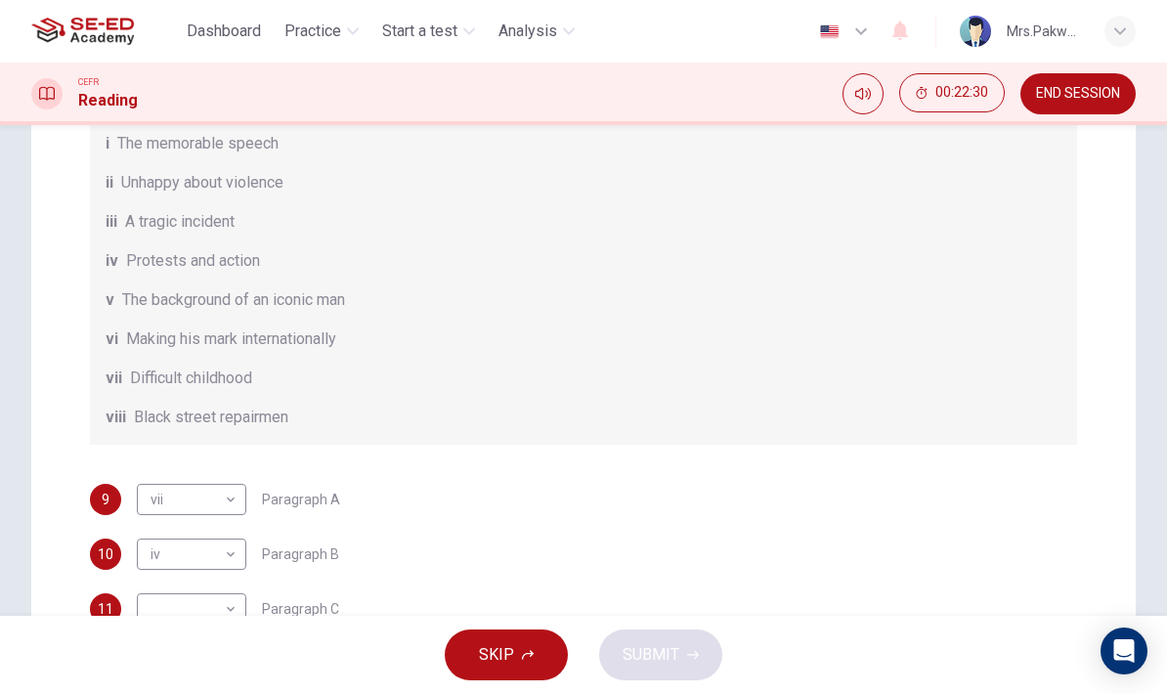
click at [226, 550] on body "This site uses cookies, as explained in our Privacy Policy . If you agree to th…" at bounding box center [583, 347] width 1167 height 694
click at [234, 564] on li "v" at bounding box center [191, 568] width 109 height 31
type input "v"
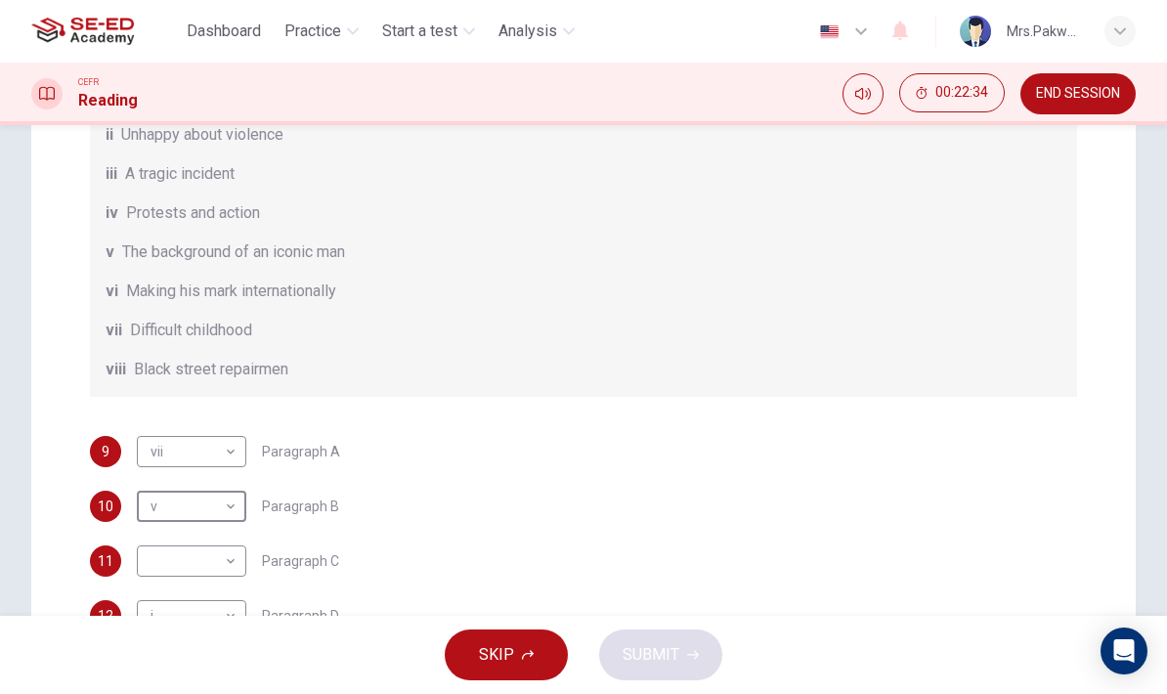
scroll to position [68, 0]
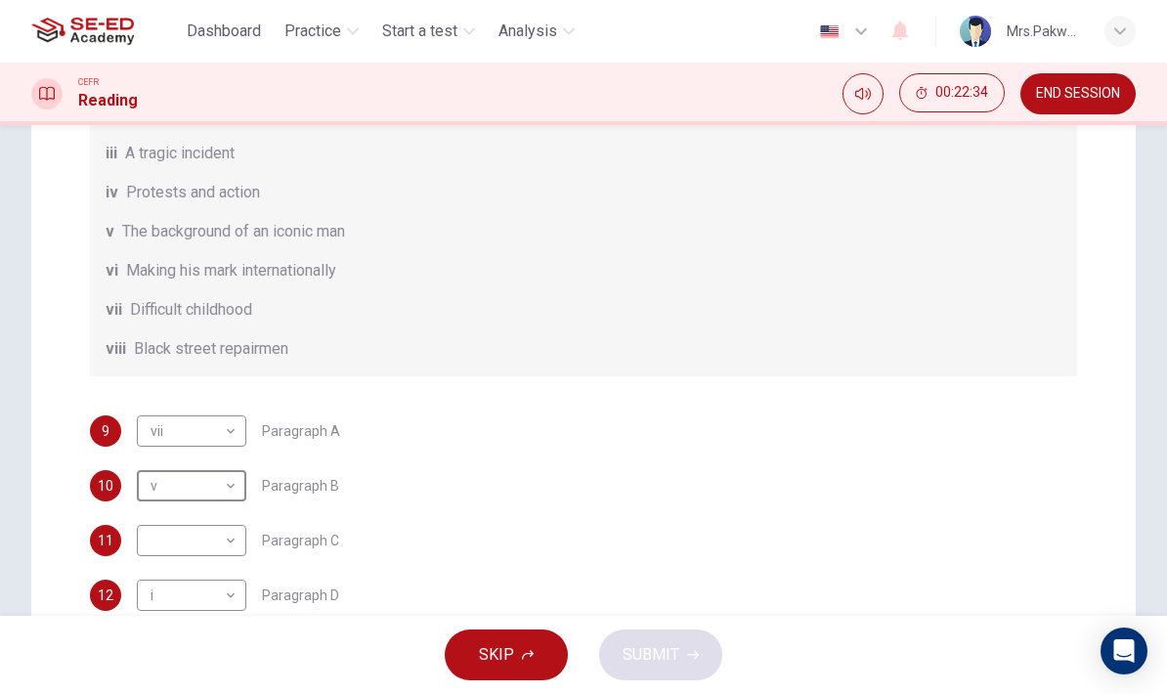
click at [218, 548] on body "This site uses cookies, as explained in our Privacy Policy . If you agree to th…" at bounding box center [583, 347] width 1167 height 694
click at [235, 531] on li "iv" at bounding box center [191, 537] width 109 height 31
type input "iv"
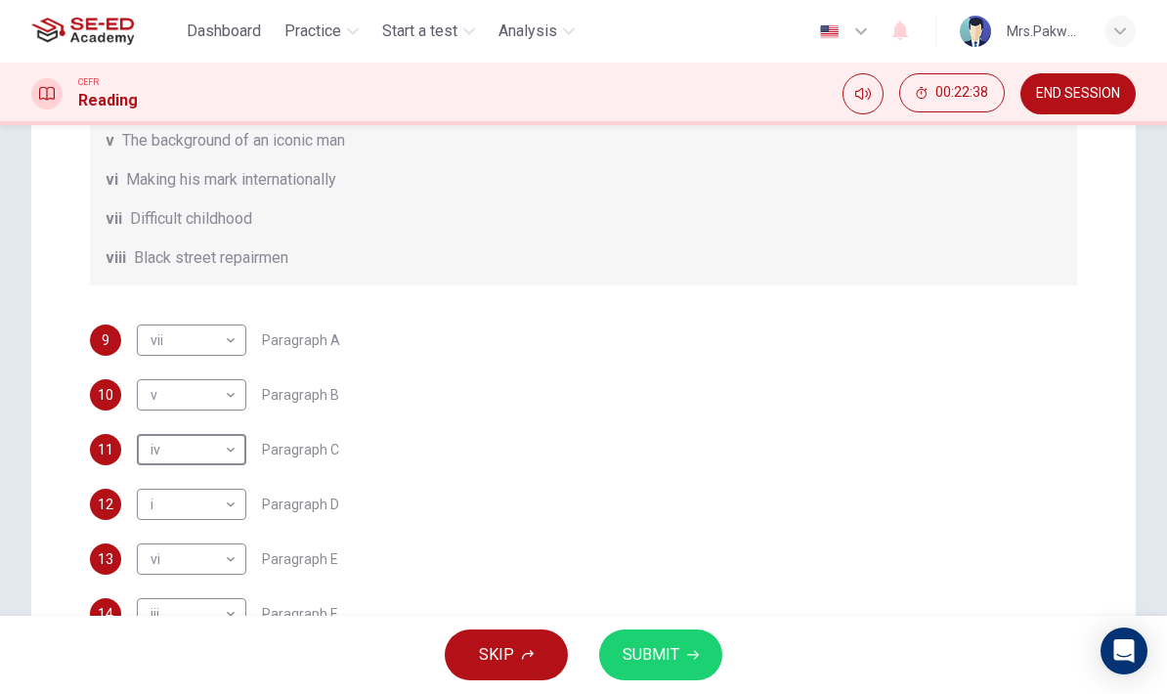
scroll to position [170, 0]
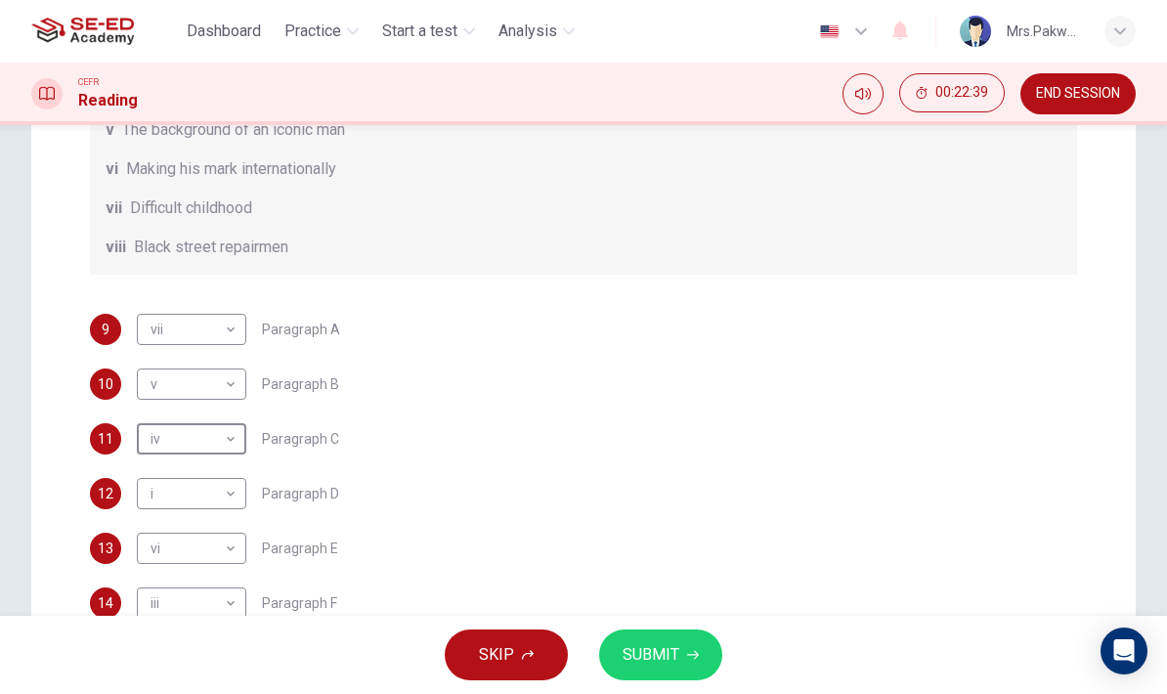
click at [680, 654] on button "SUBMIT" at bounding box center [660, 654] width 123 height 51
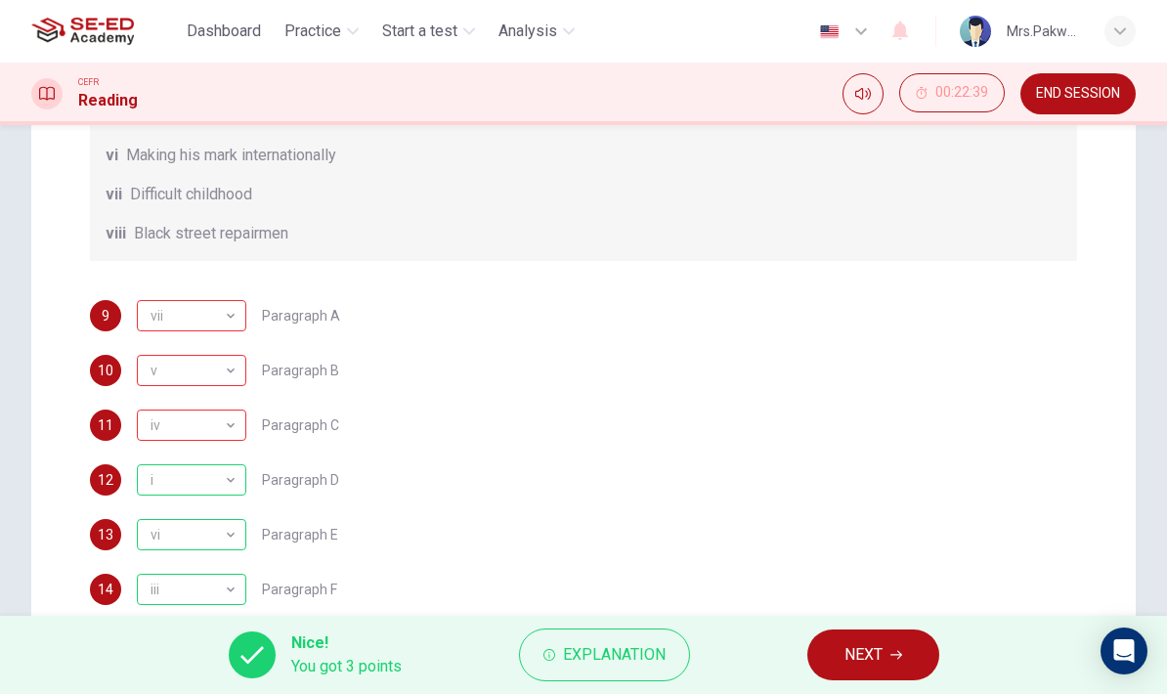
scroll to position [184, 0]
click at [650, 647] on span "Explanation" at bounding box center [614, 654] width 103 height 27
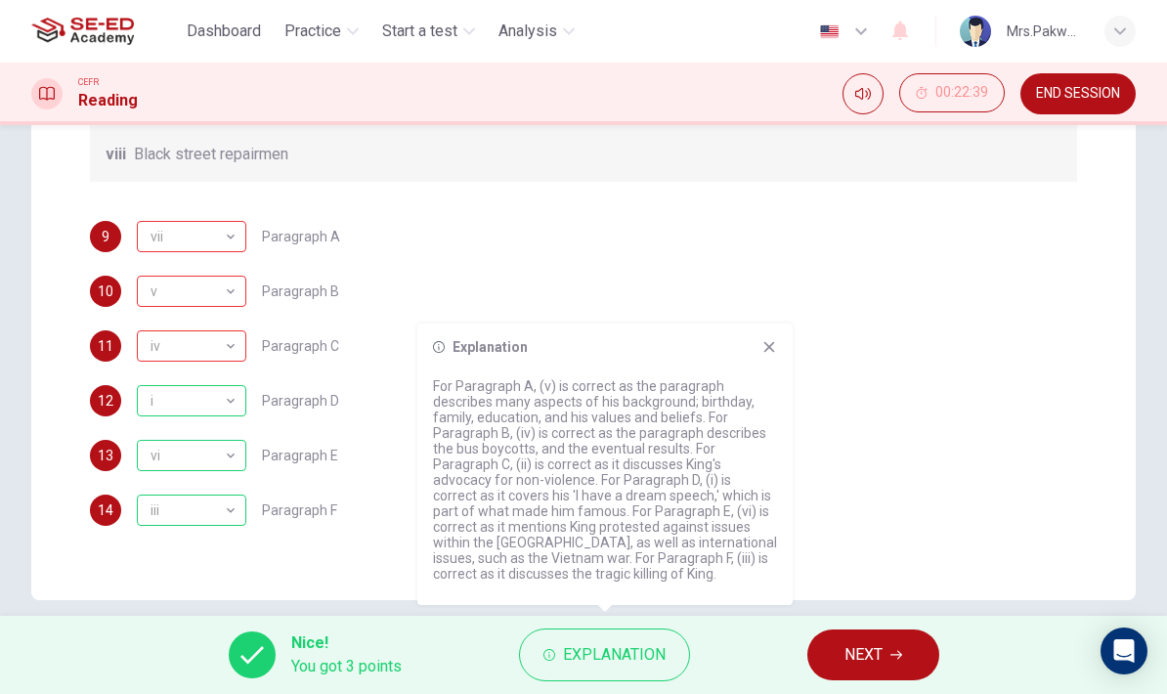
scroll to position [505, 0]
click at [864, 645] on span "NEXT" at bounding box center [863, 654] width 38 height 27
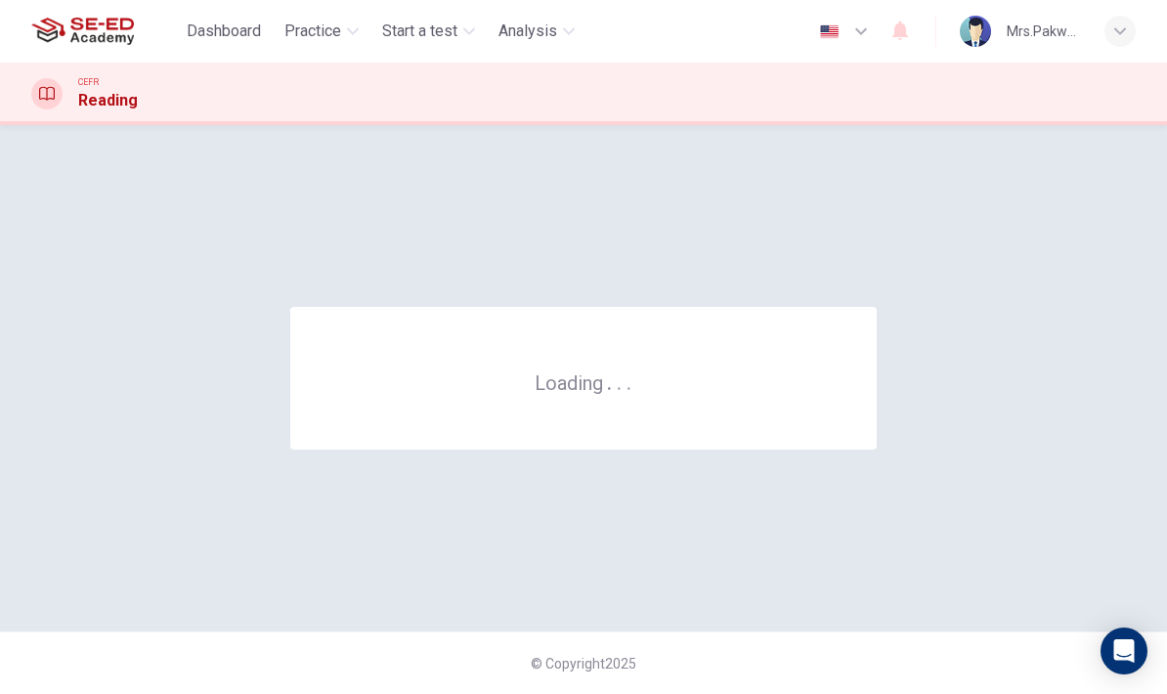
scroll to position [0, 0]
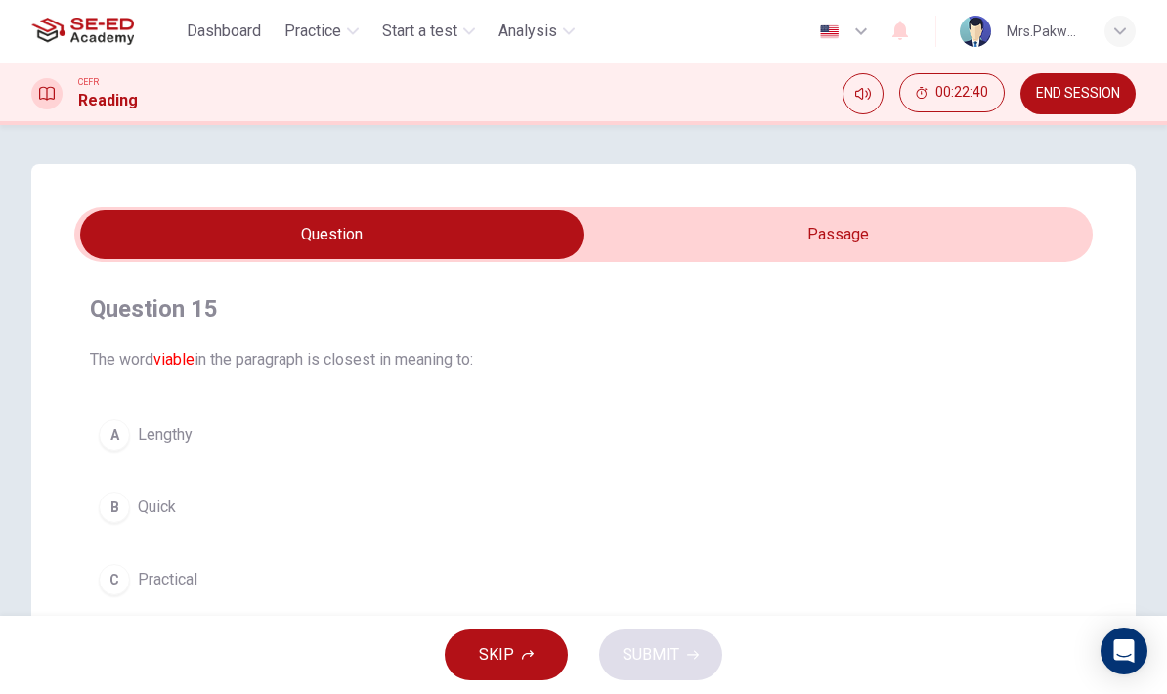
click at [891, 233] on input "checkbox" at bounding box center [331, 234] width 1527 height 49
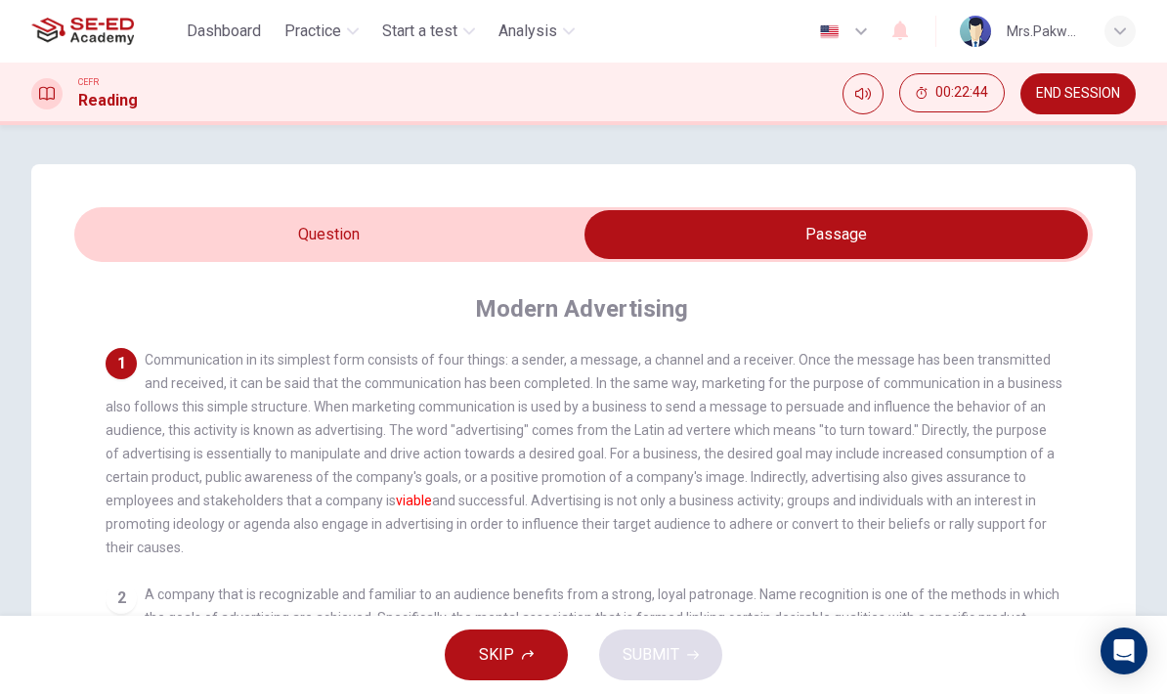
click at [495, 233] on input "checkbox" at bounding box center [835, 234] width 1527 height 49
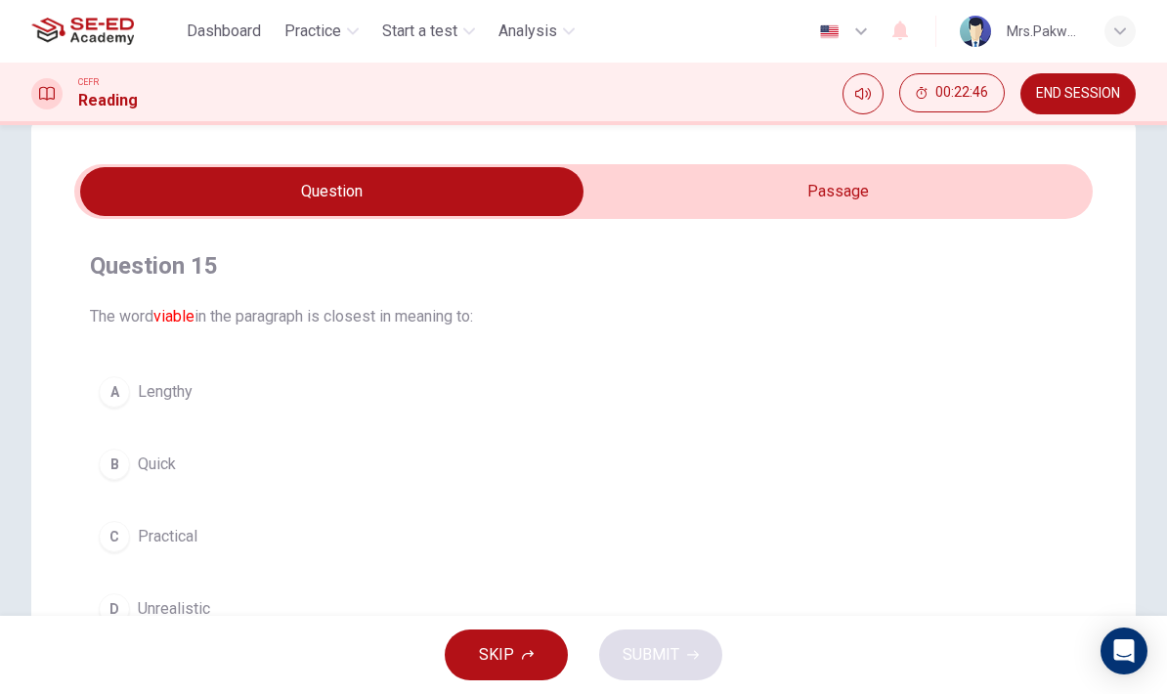
scroll to position [40, 0]
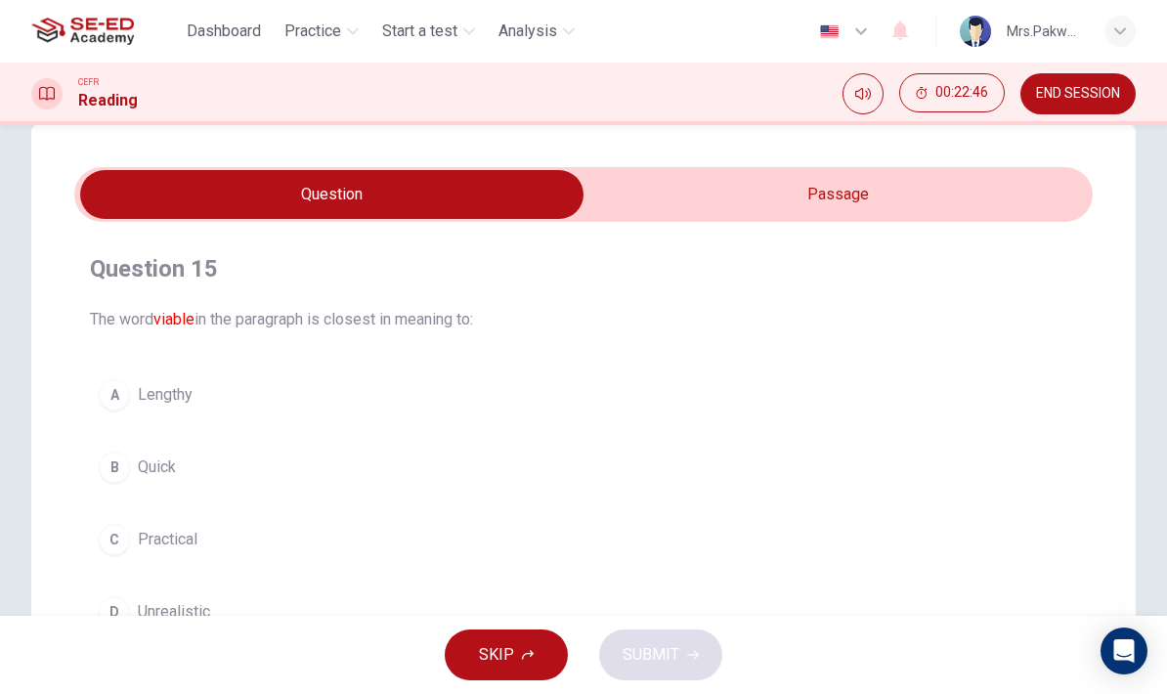
click at [828, 180] on input "checkbox" at bounding box center [331, 194] width 1527 height 49
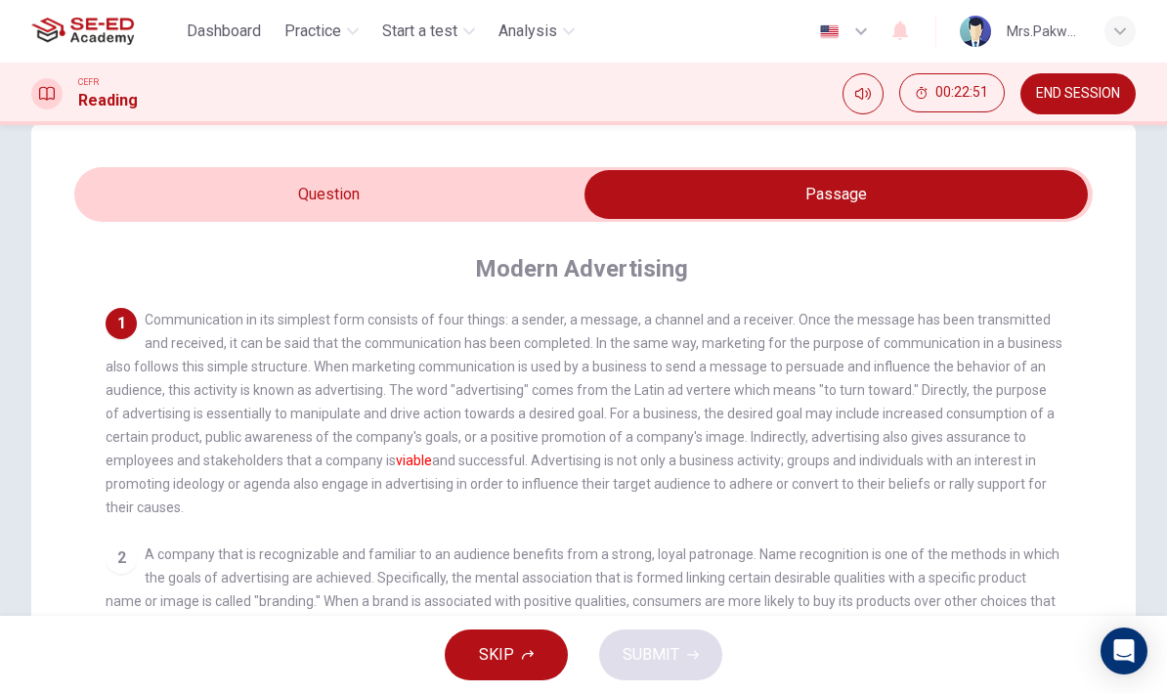
click at [480, 216] on input "checkbox" at bounding box center [835, 194] width 1527 height 49
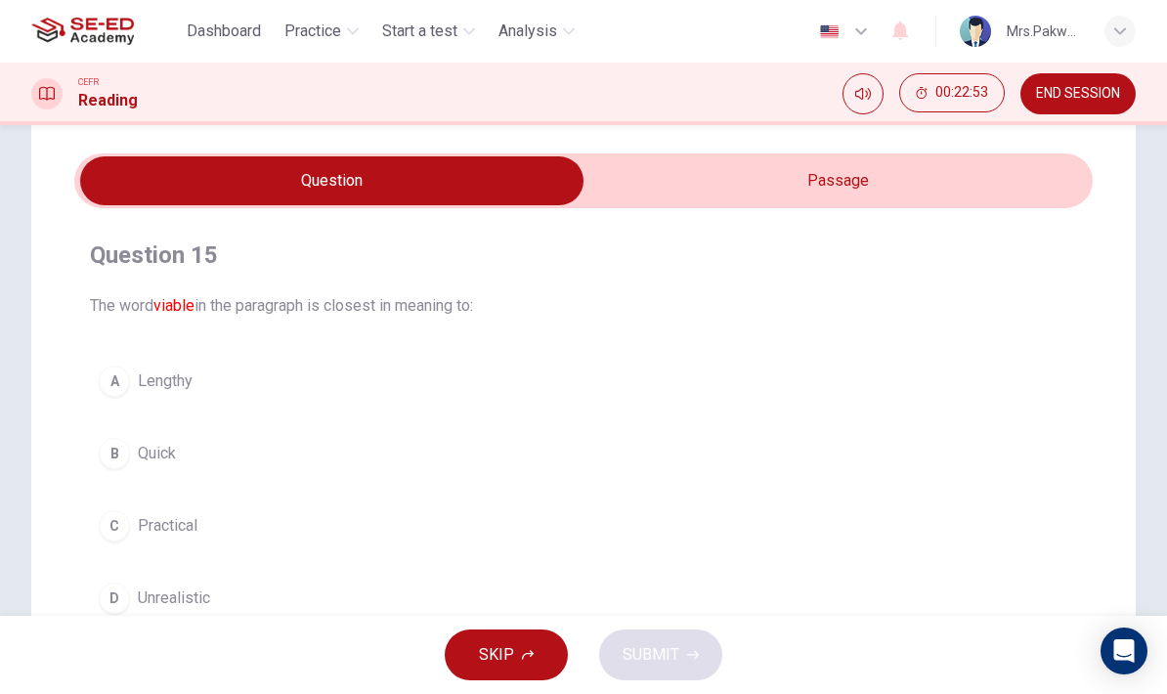
scroll to position [53, 0]
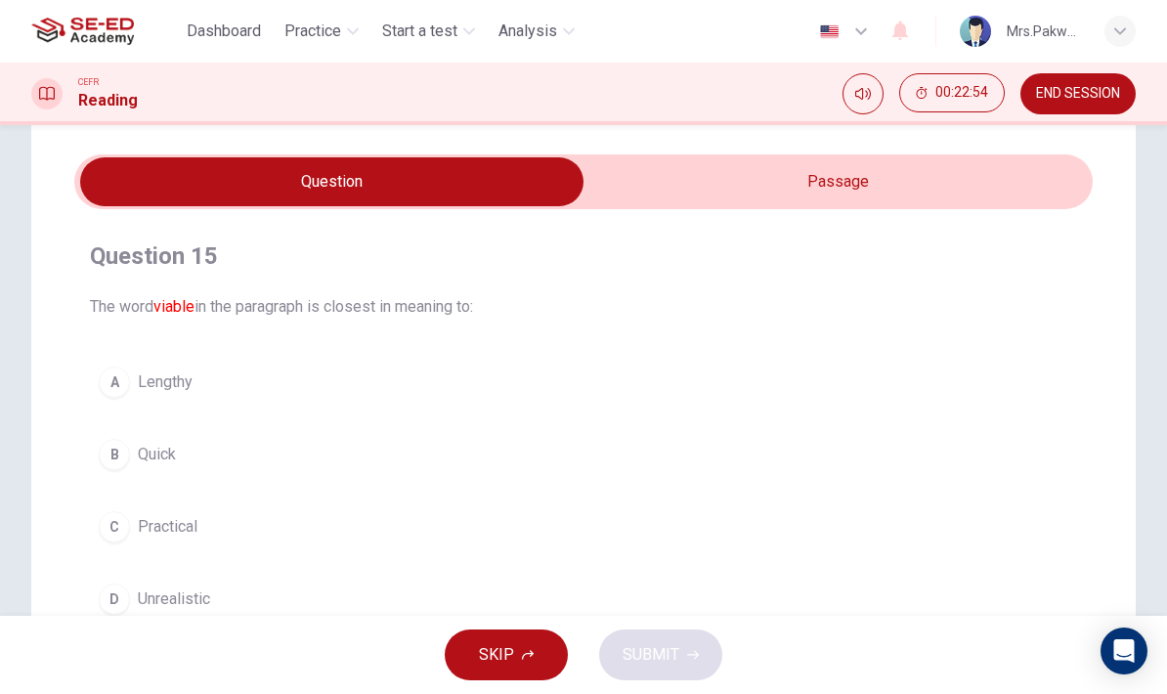
click at [556, 535] on button "C Practical" at bounding box center [583, 526] width 987 height 49
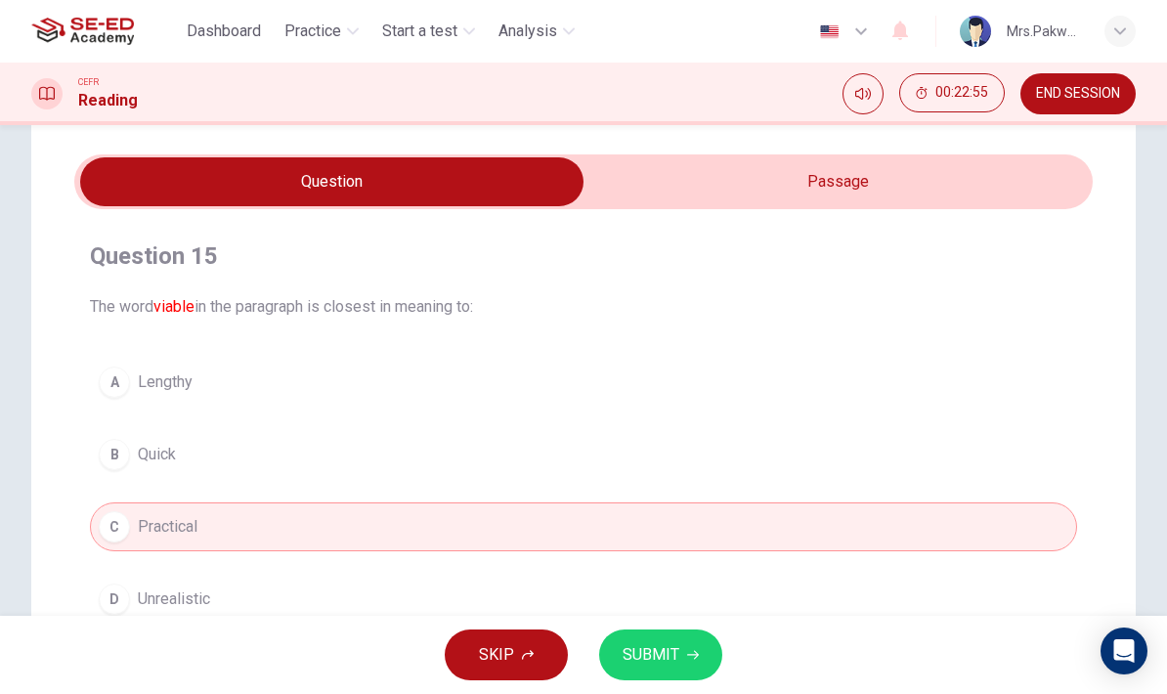
click at [851, 188] on input "checkbox" at bounding box center [331, 181] width 1527 height 49
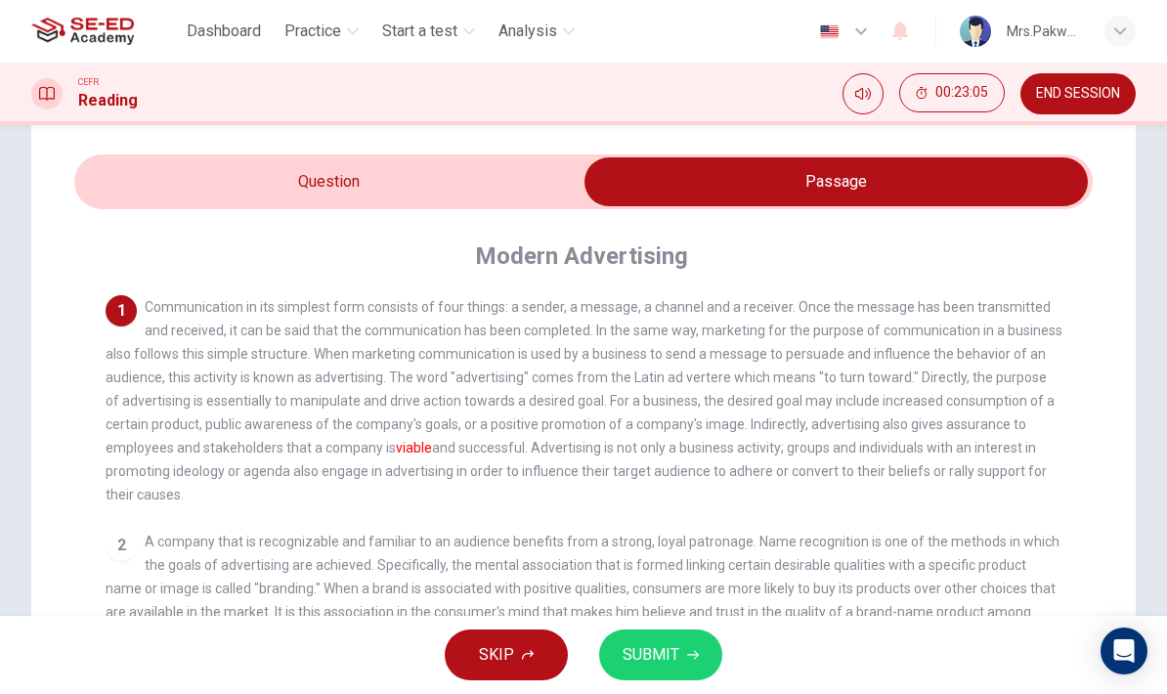
click at [505, 193] on input "checkbox" at bounding box center [835, 181] width 1527 height 49
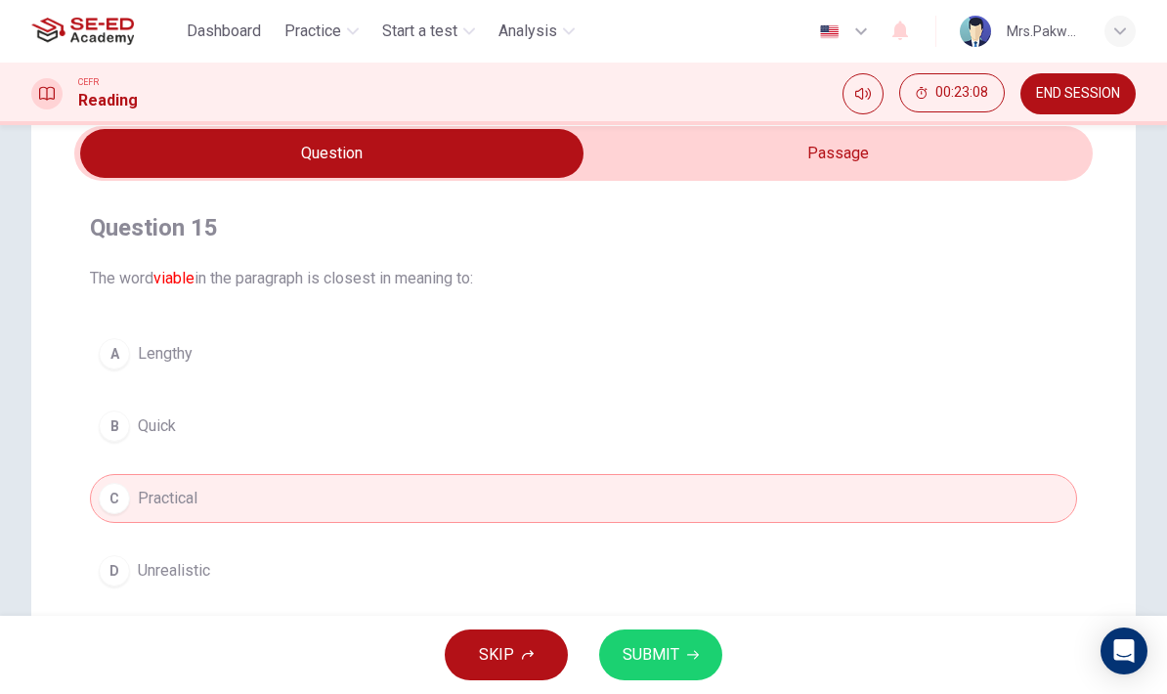
scroll to position [68, 0]
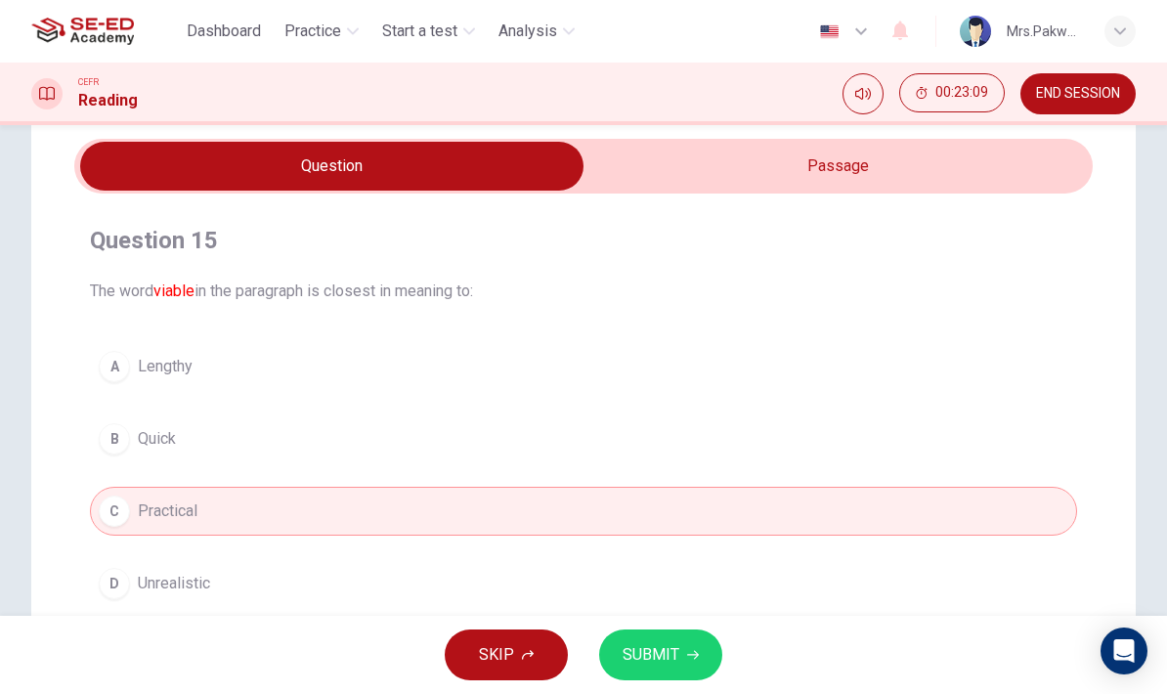
click at [827, 176] on input "checkbox" at bounding box center [331, 166] width 1527 height 49
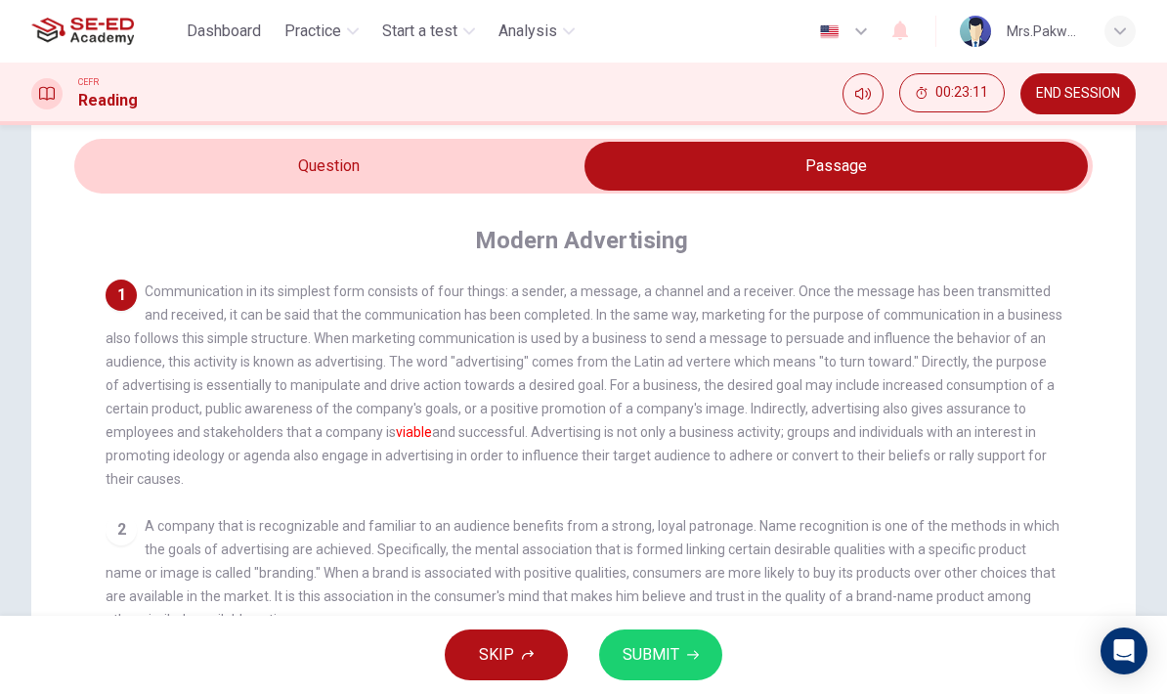
click at [488, 171] on input "checkbox" at bounding box center [835, 166] width 1527 height 49
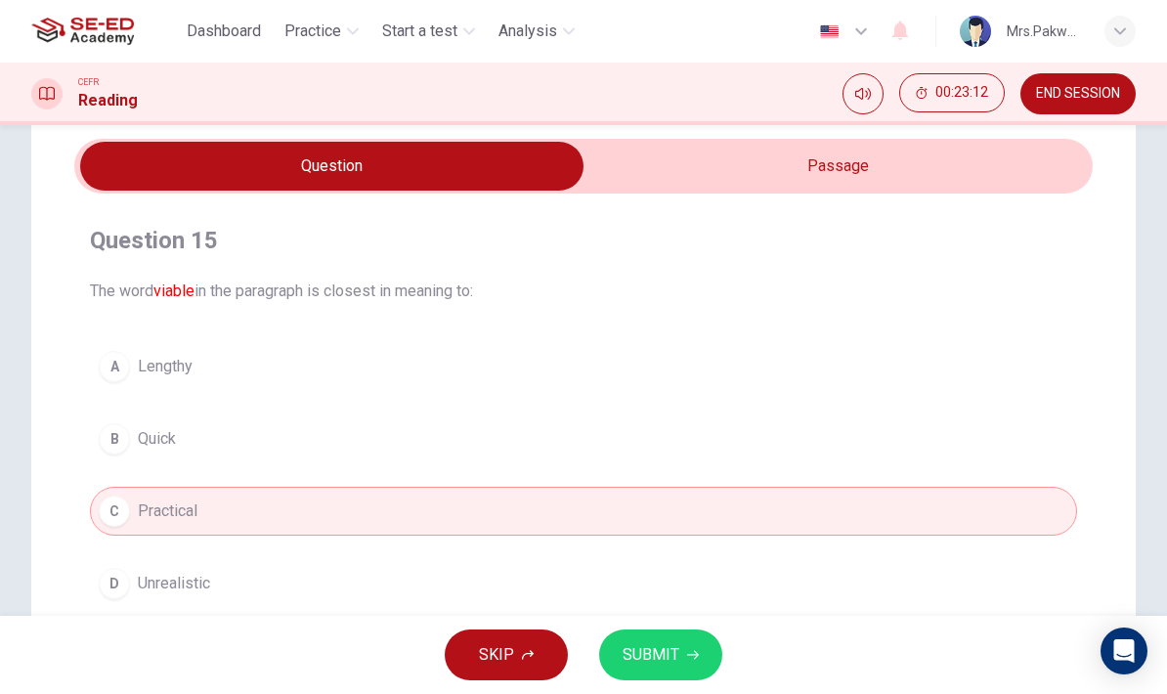
click at [684, 660] on button "SUBMIT" at bounding box center [660, 654] width 123 height 51
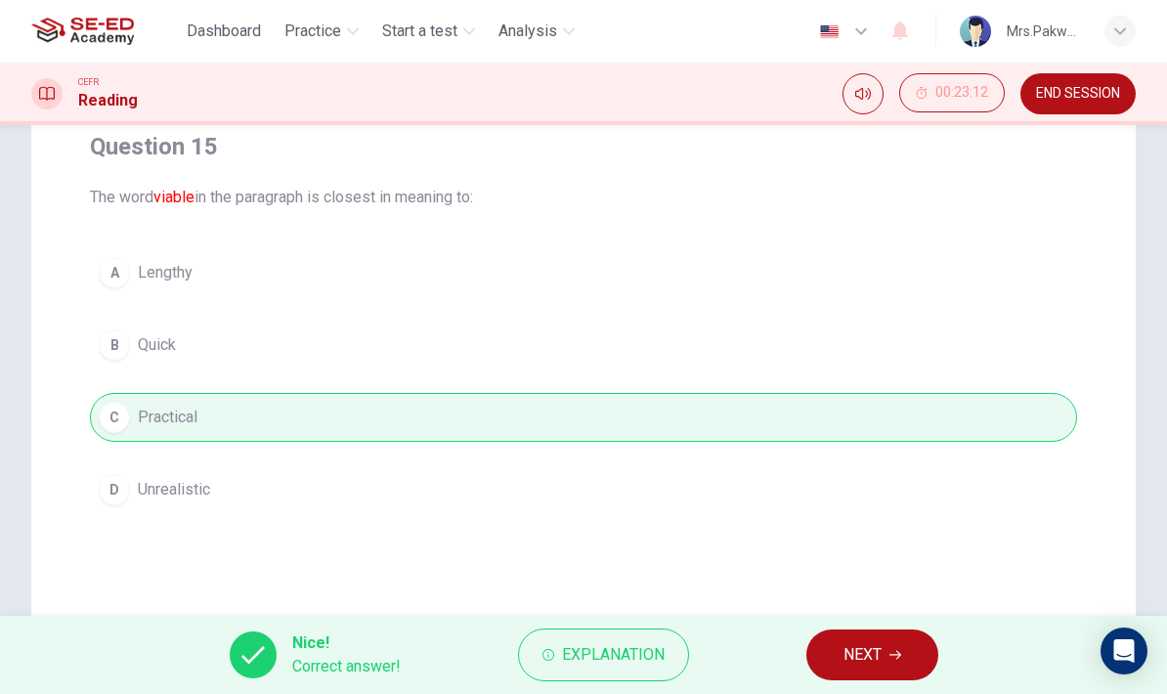
scroll to position [164, 0]
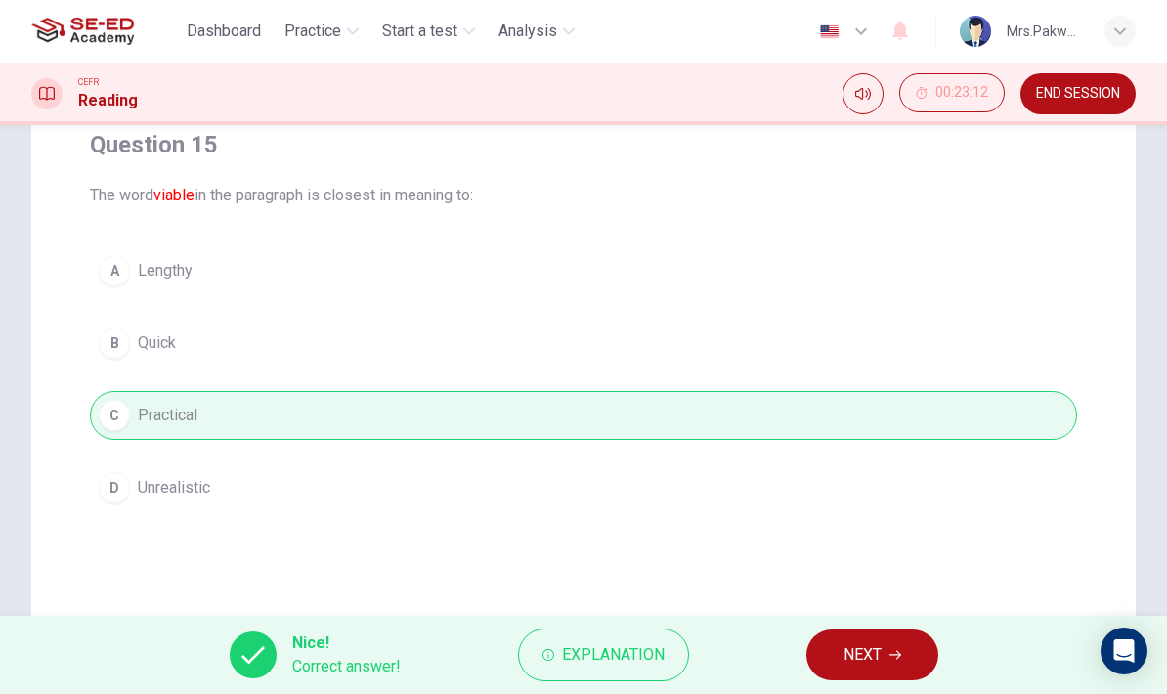
click at [861, 656] on span "NEXT" at bounding box center [862, 654] width 38 height 27
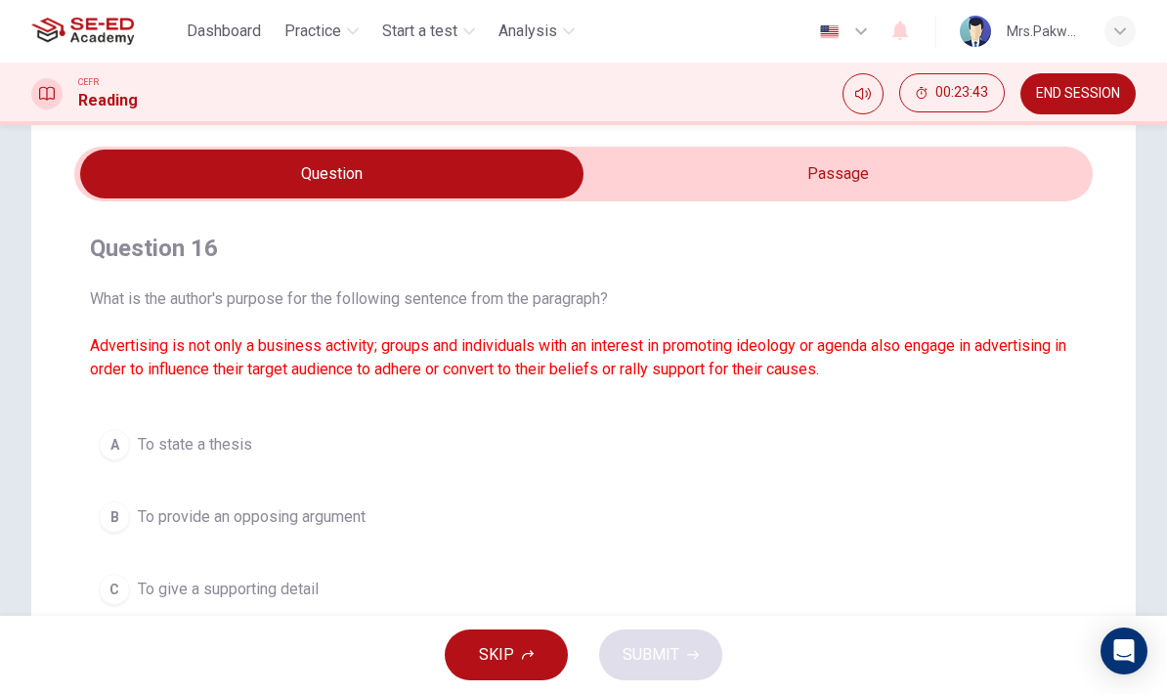
scroll to position [37, 0]
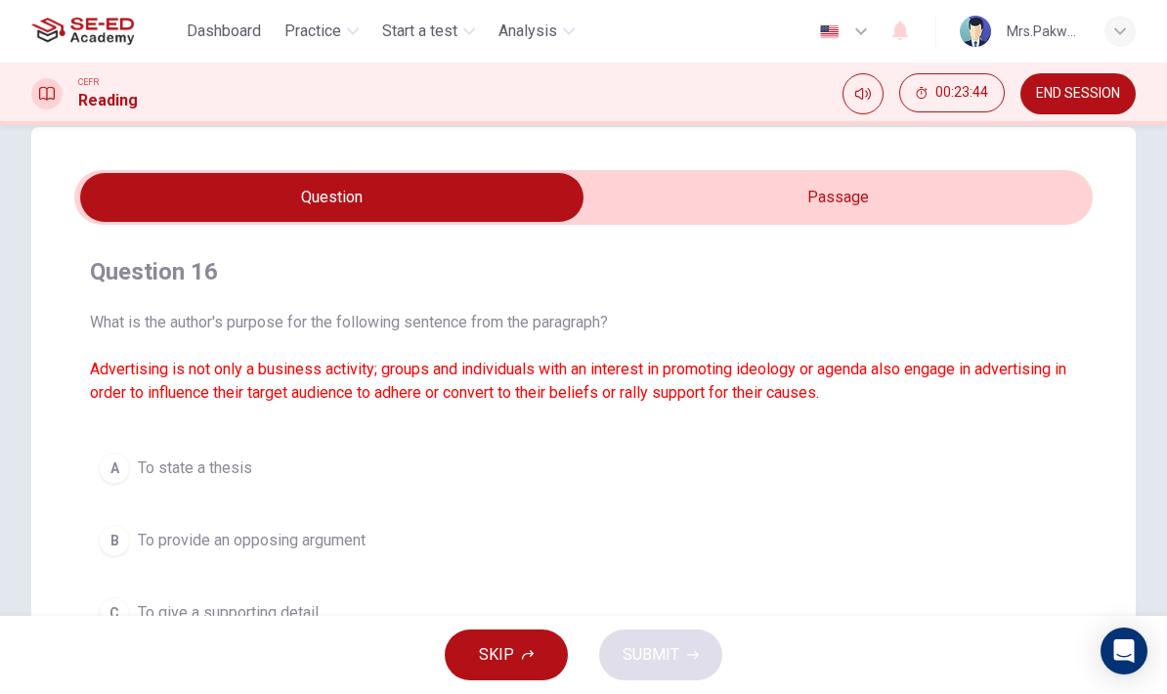
click at [809, 197] on input "checkbox" at bounding box center [331, 197] width 1527 height 49
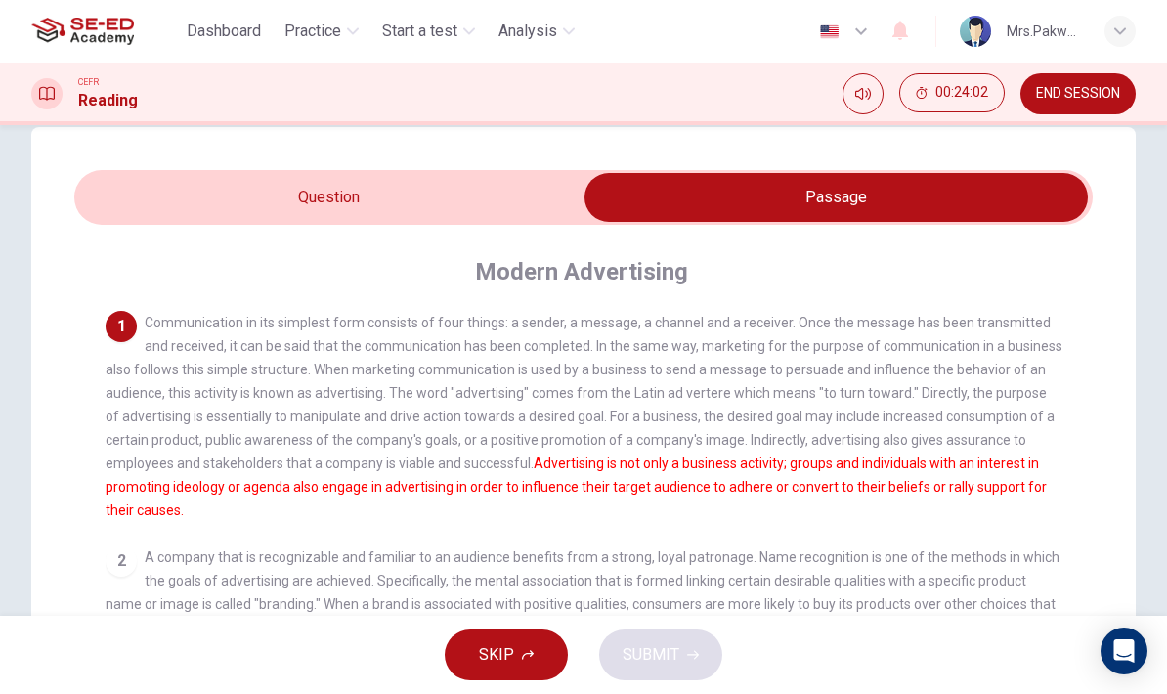
click at [488, 196] on input "checkbox" at bounding box center [835, 197] width 1527 height 49
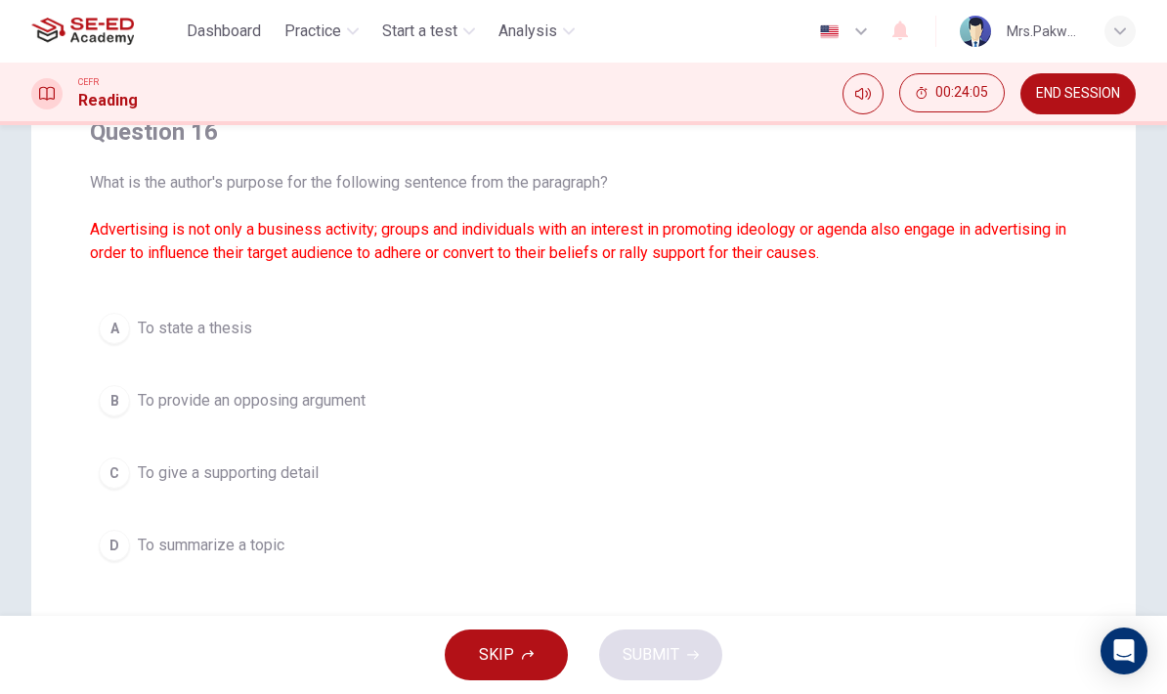
scroll to position [178, 0]
click at [966, 383] on button "B To provide an opposing argument" at bounding box center [583, 399] width 987 height 49
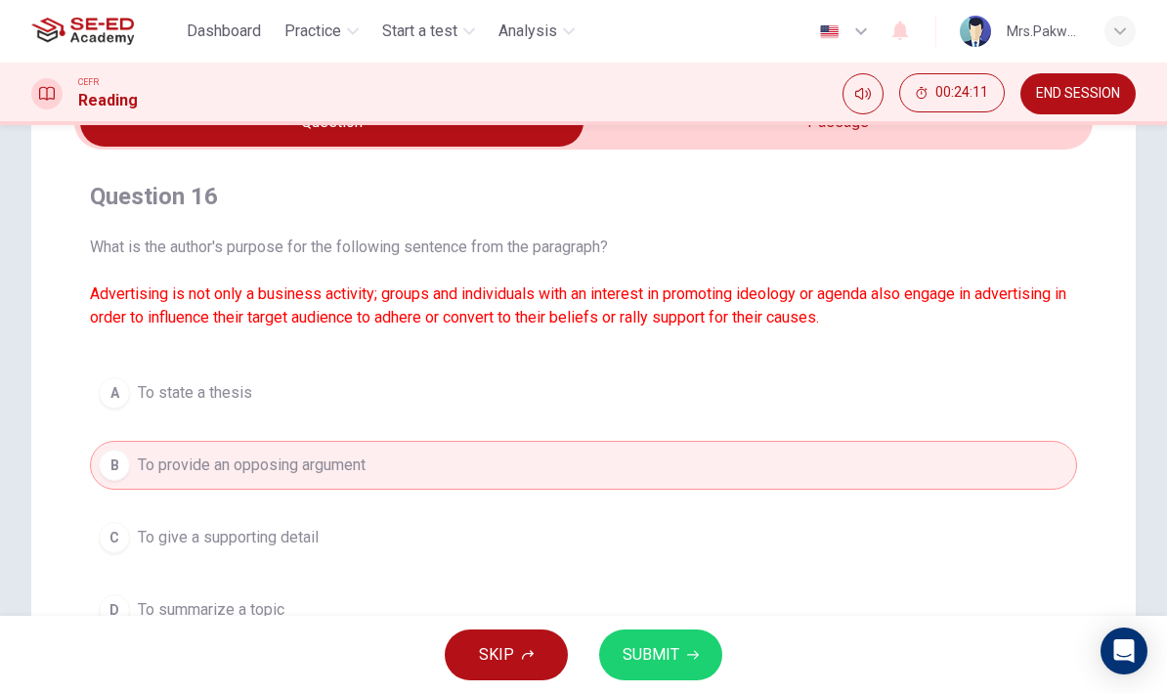
scroll to position [111, 0]
click at [813, 139] on input "checkbox" at bounding box center [331, 123] width 1527 height 49
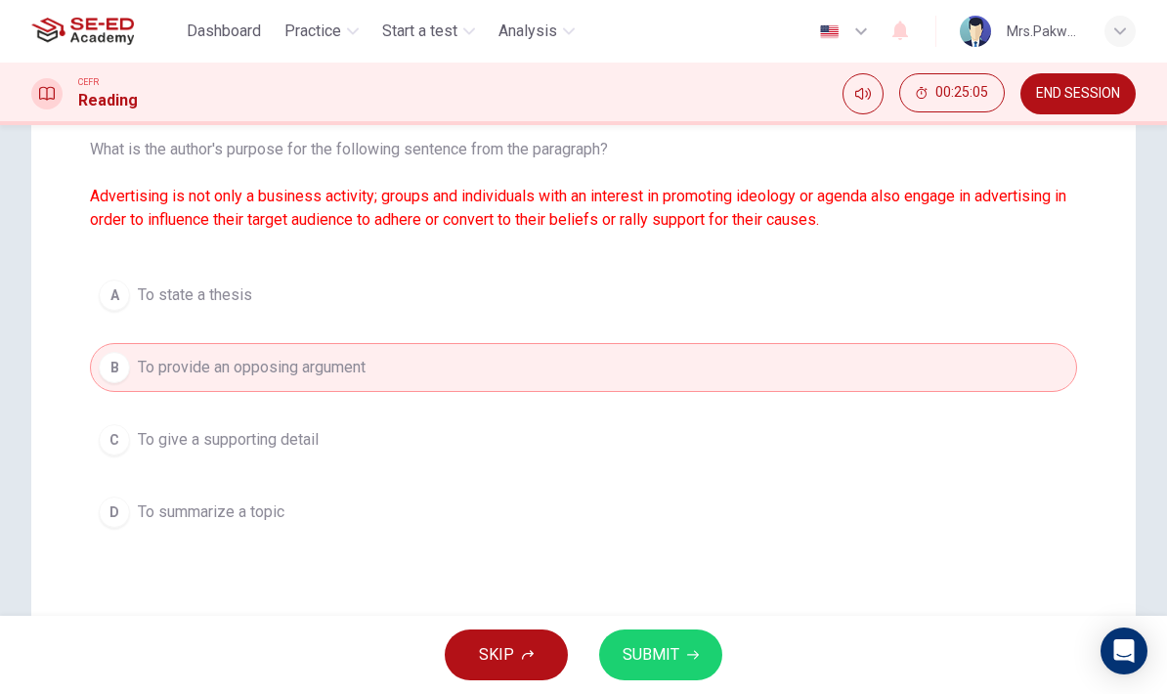
scroll to position [214, 0]
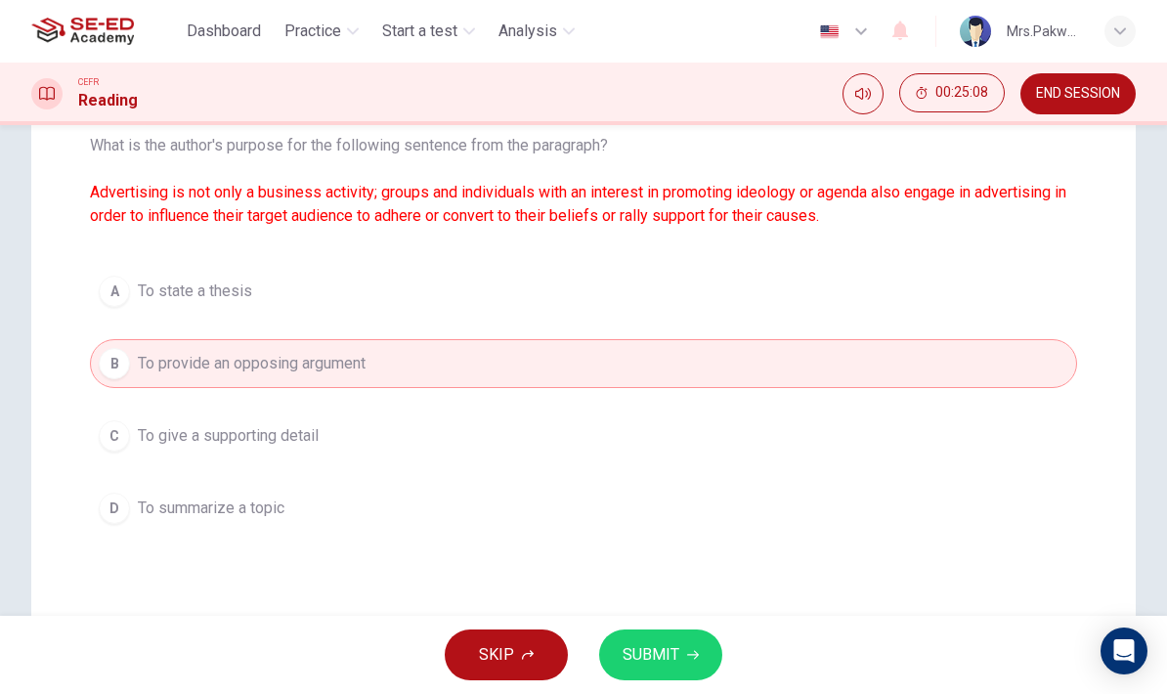
click at [147, 429] on span "To give a supporting detail" at bounding box center [228, 435] width 181 height 23
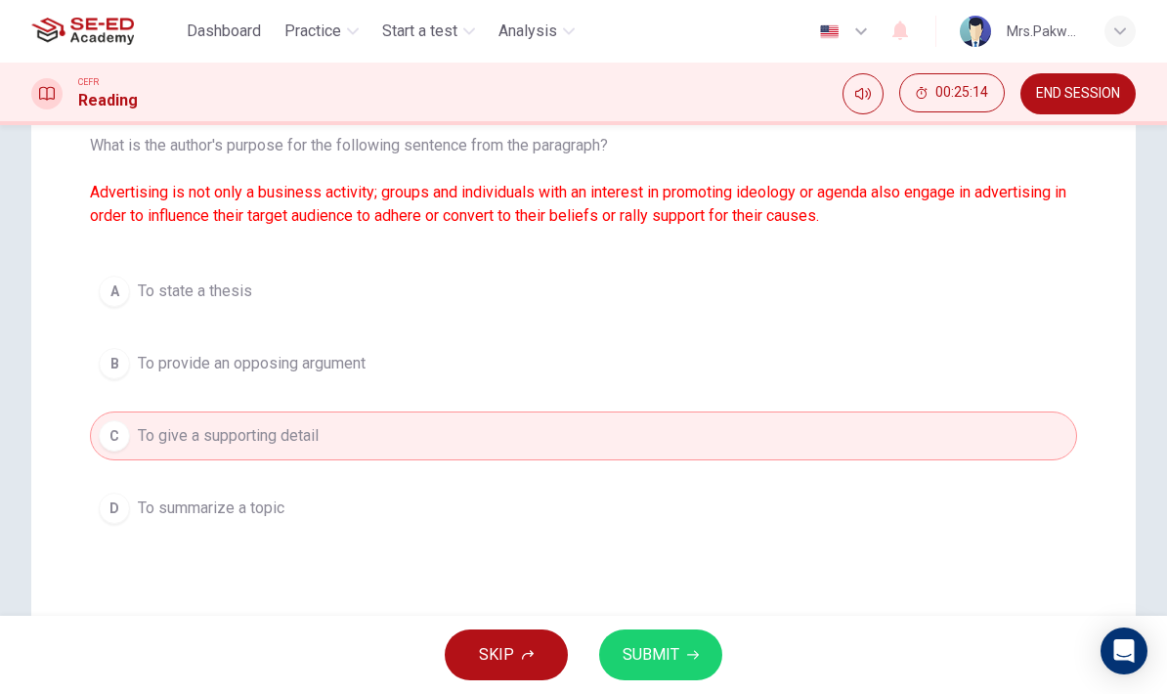
click at [663, 650] on span "SUBMIT" at bounding box center [650, 654] width 57 height 27
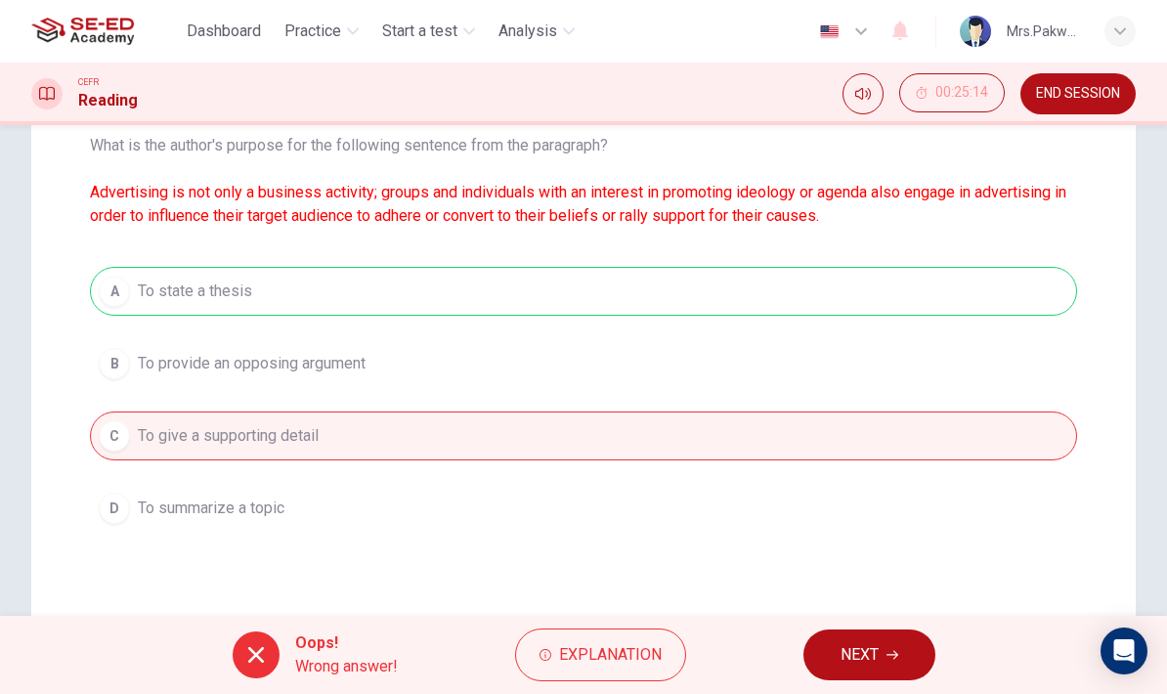
click at [641, 659] on span "Explanation" at bounding box center [610, 654] width 103 height 27
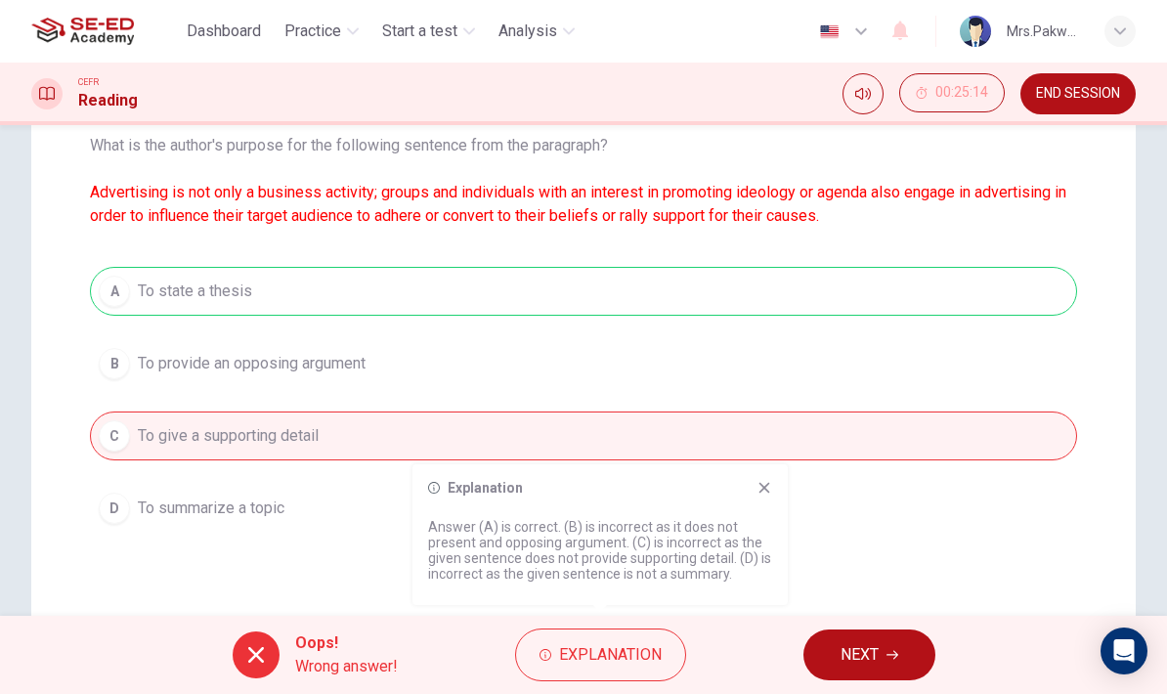
click at [769, 493] on icon at bounding box center [764, 488] width 16 height 16
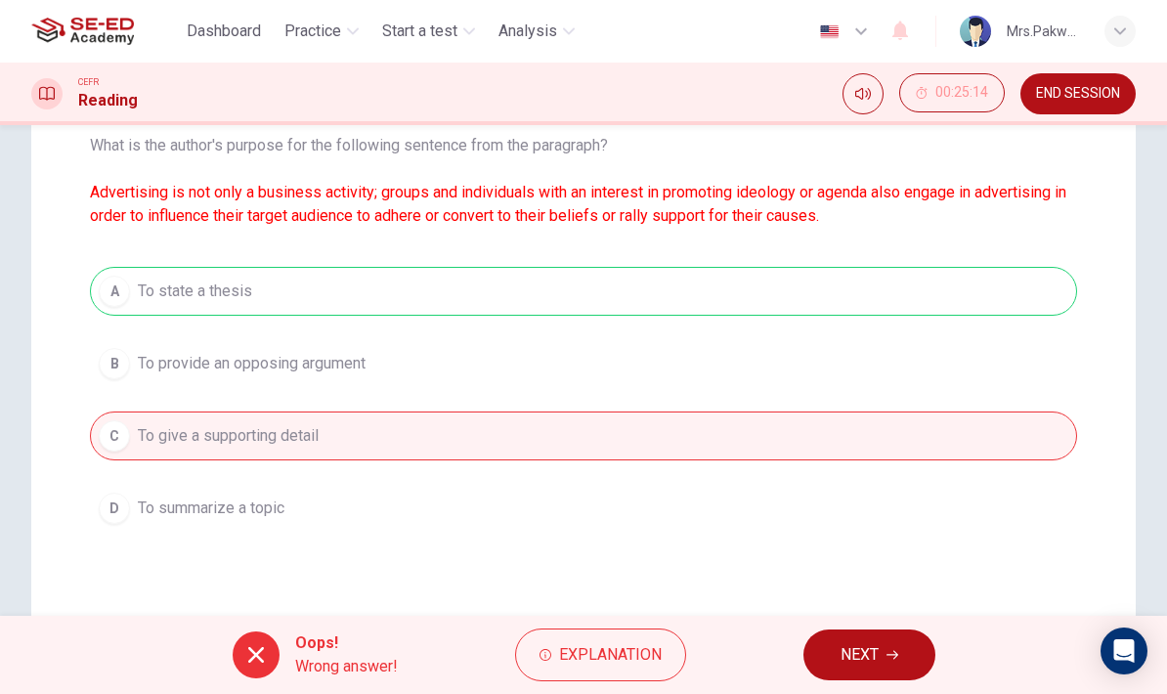
click at [893, 647] on button "NEXT" at bounding box center [869, 654] width 132 height 51
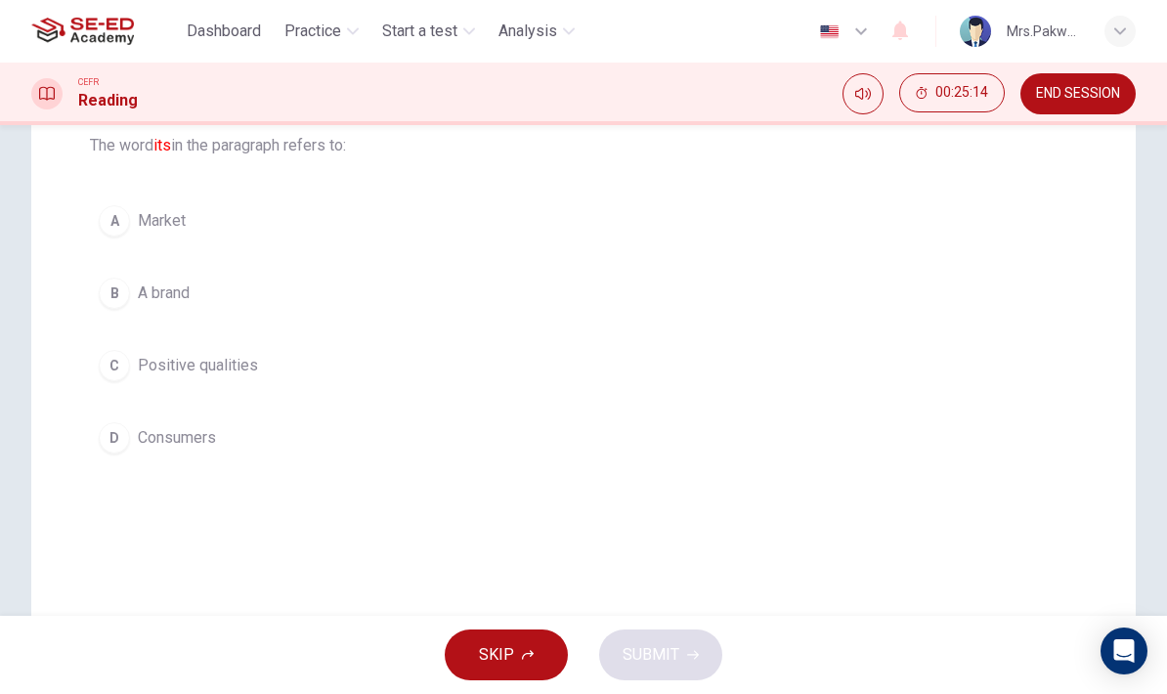
scroll to position [156, 0]
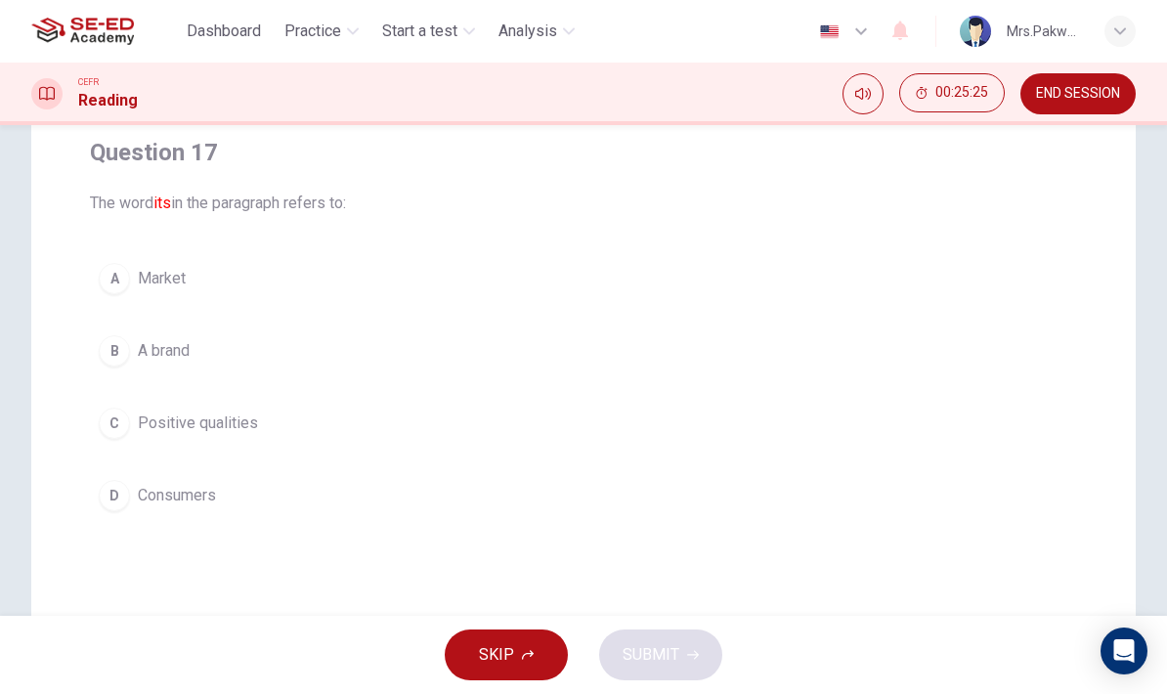
click at [882, 326] on button "B A brand" at bounding box center [583, 350] width 987 height 49
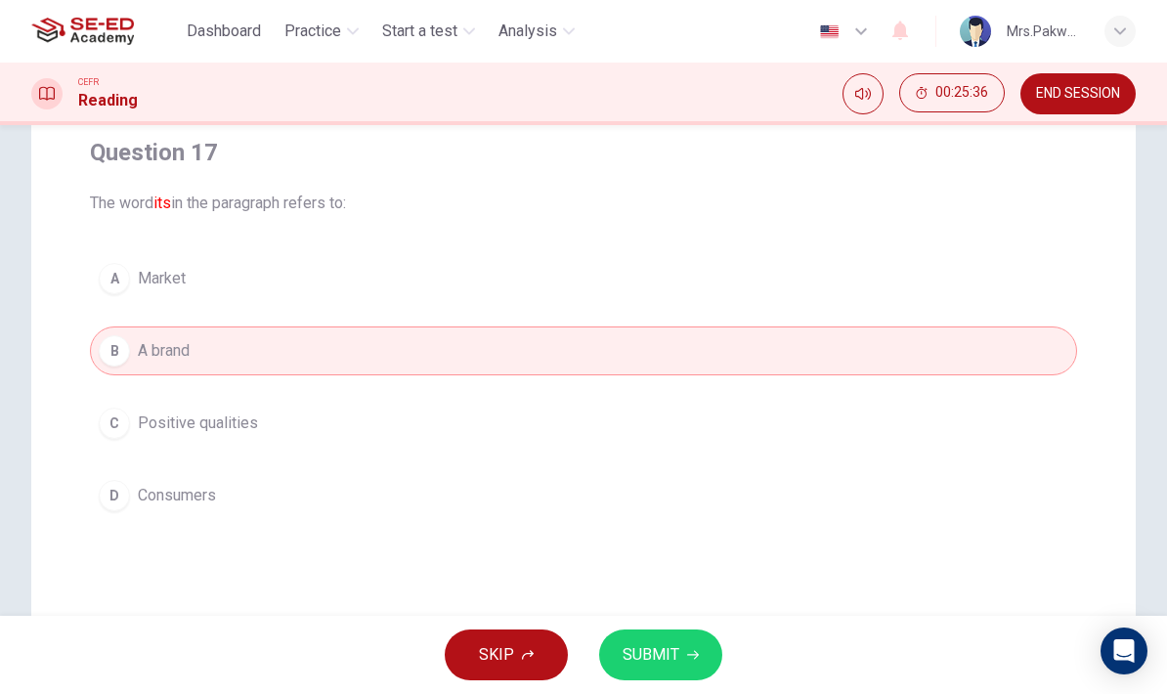
click at [672, 646] on span "SUBMIT" at bounding box center [650, 654] width 57 height 27
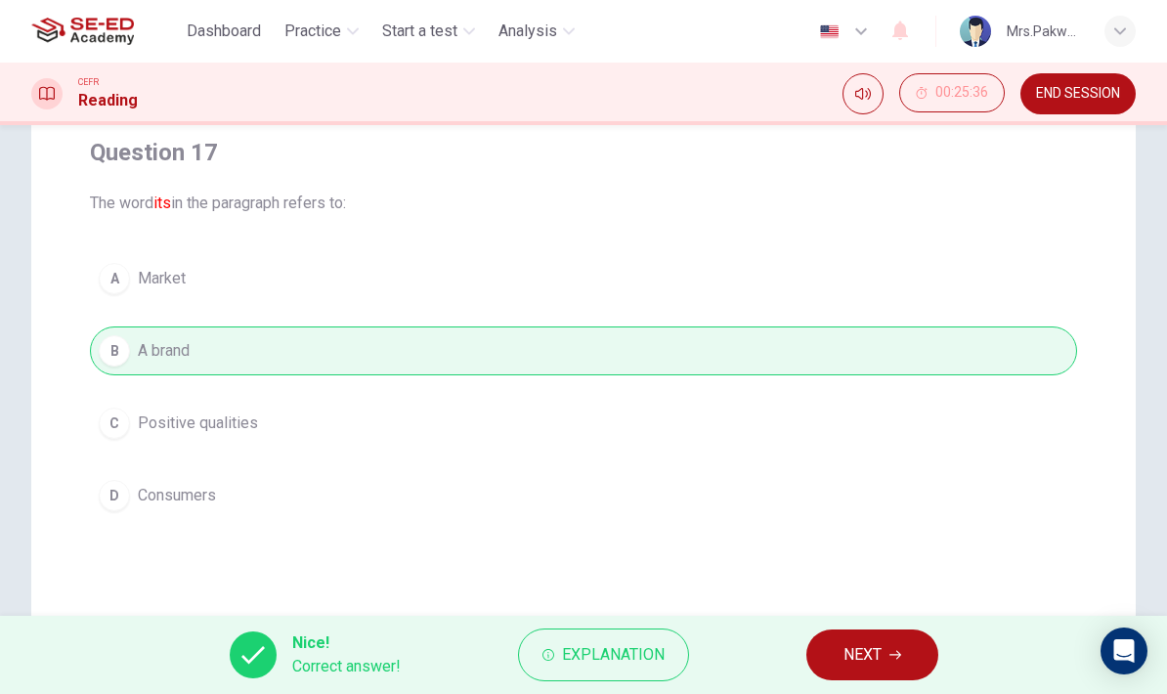
click at [853, 651] on span "NEXT" at bounding box center [862, 654] width 38 height 27
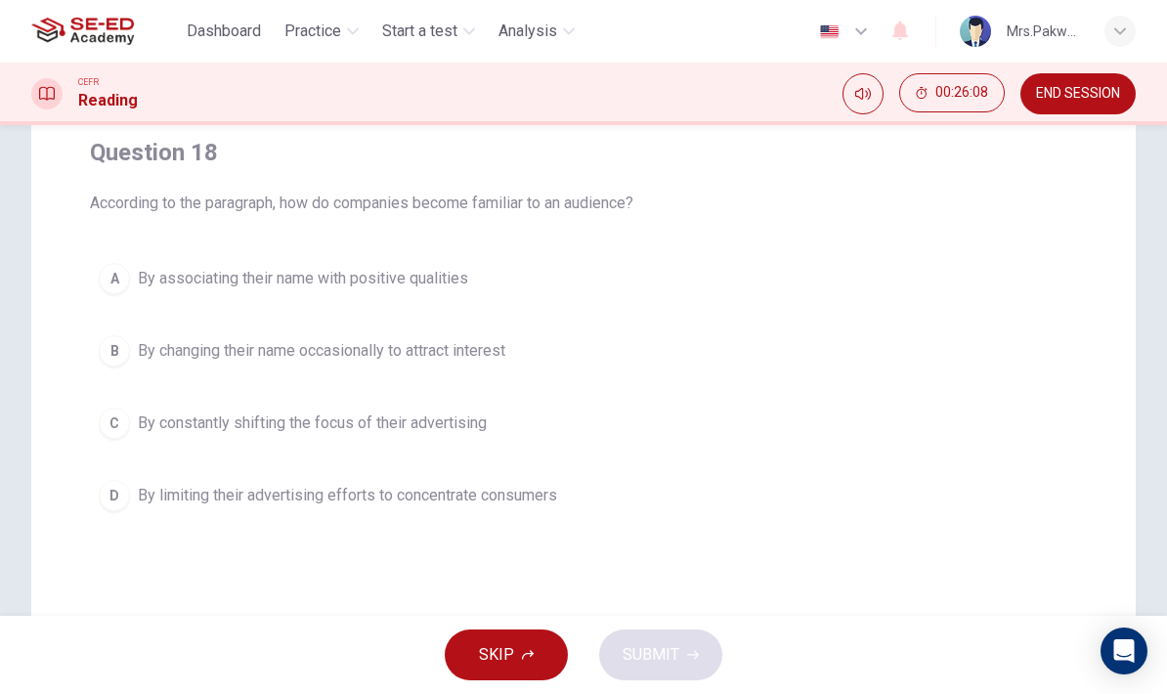
click at [975, 246] on div "Question 18 According to the paragraph, how do companies become familiar to an …" at bounding box center [583, 328] width 1018 height 414
click at [931, 268] on button "A By associating their name with positive qualities" at bounding box center [583, 278] width 987 height 49
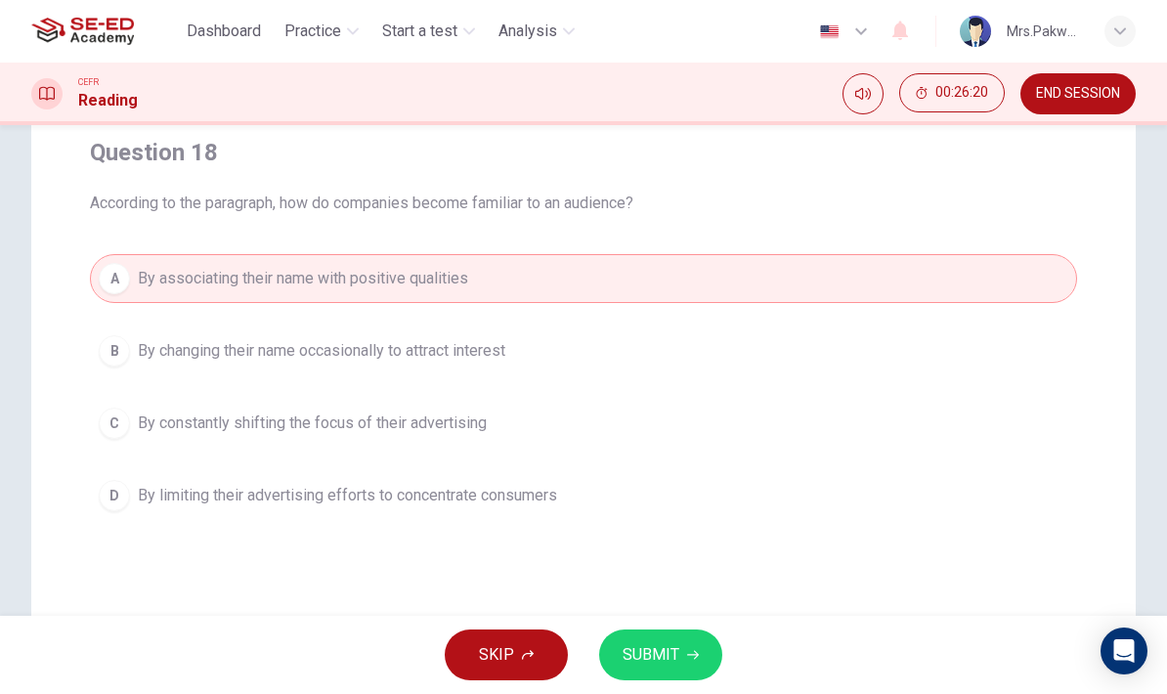
click at [699, 638] on button "SUBMIT" at bounding box center [660, 654] width 123 height 51
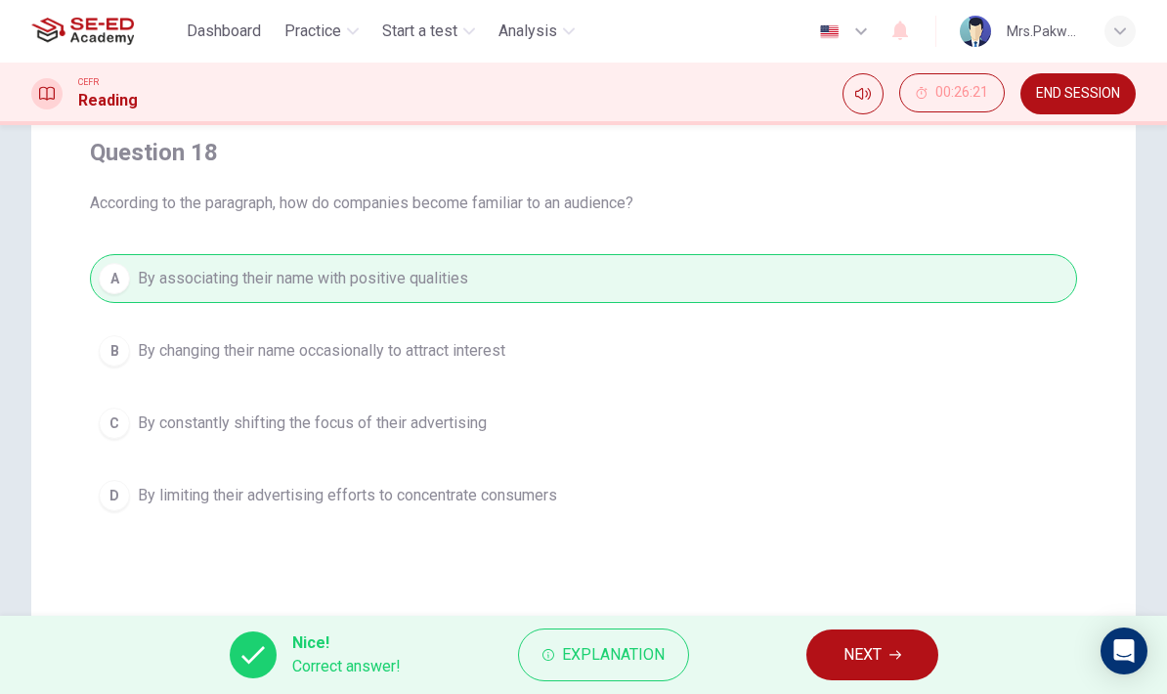
click at [855, 637] on button "NEXT" at bounding box center [872, 654] width 132 height 51
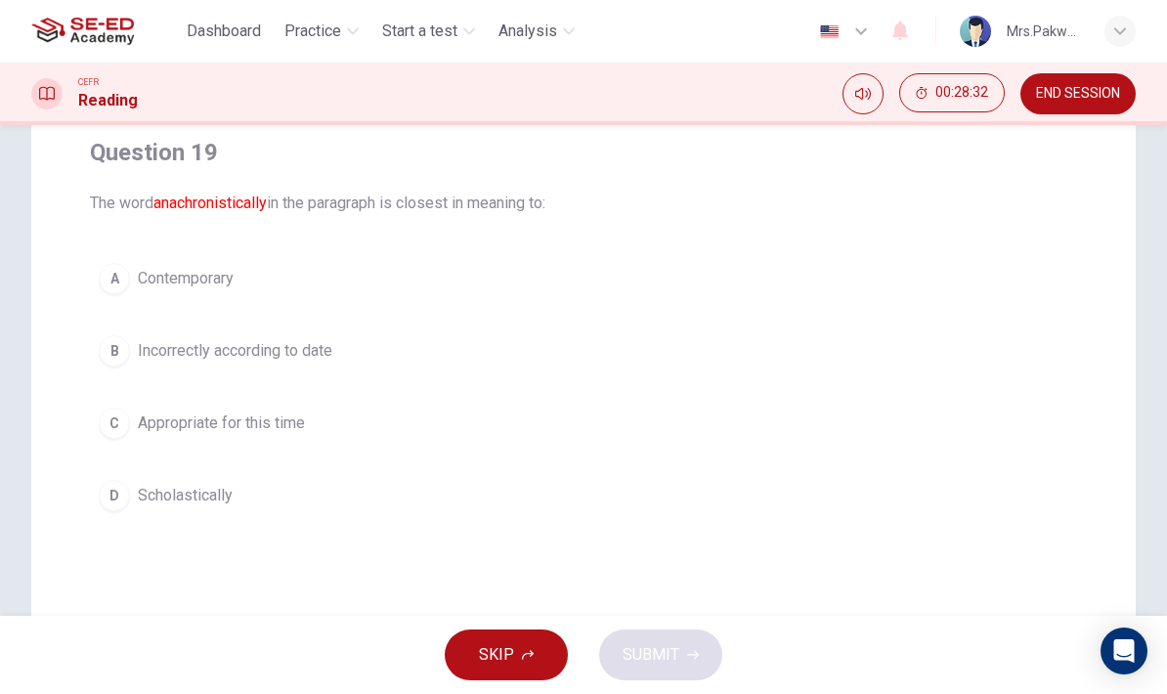
click at [1165, 216] on div "Question 19 The word anachronistically in the paragraph is closest in meaning t…" at bounding box center [583, 400] width 1167 height 785
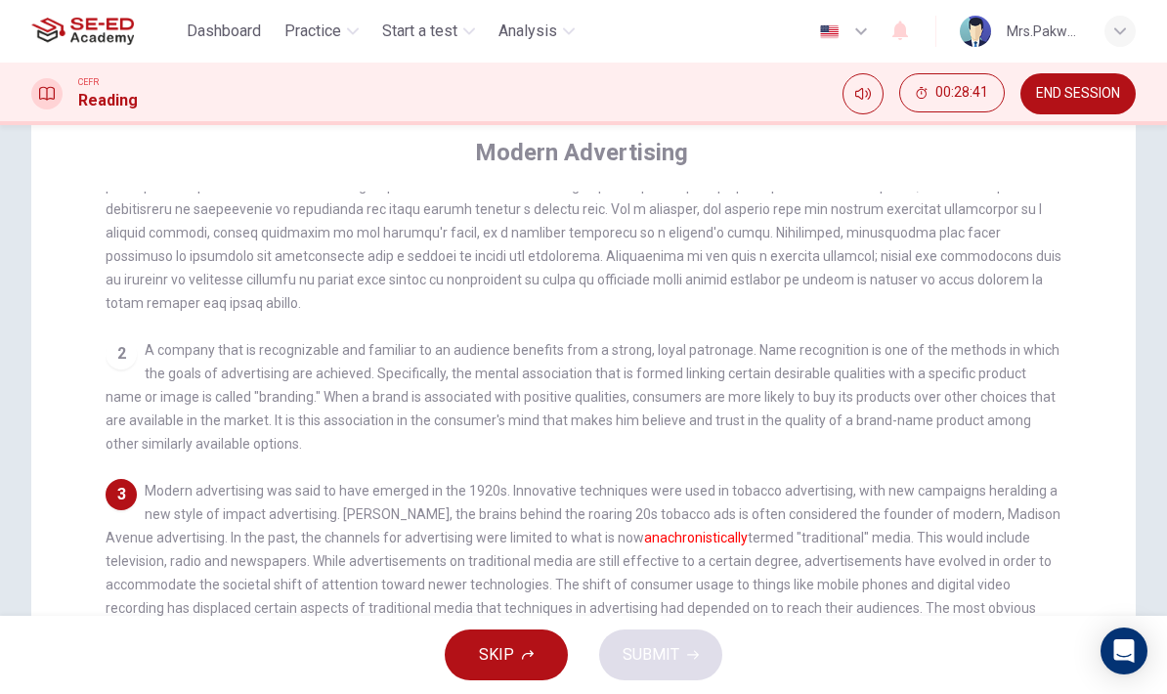
scroll to position [194, 0]
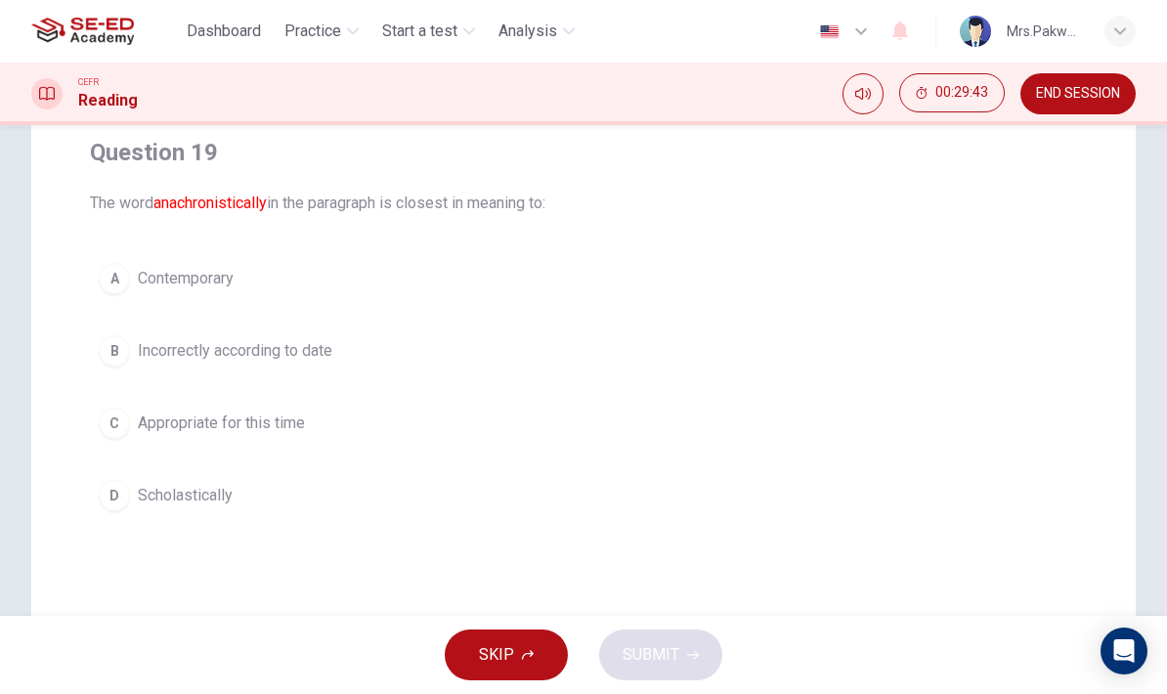
click at [728, 258] on button "A Contemporary" at bounding box center [583, 278] width 987 height 49
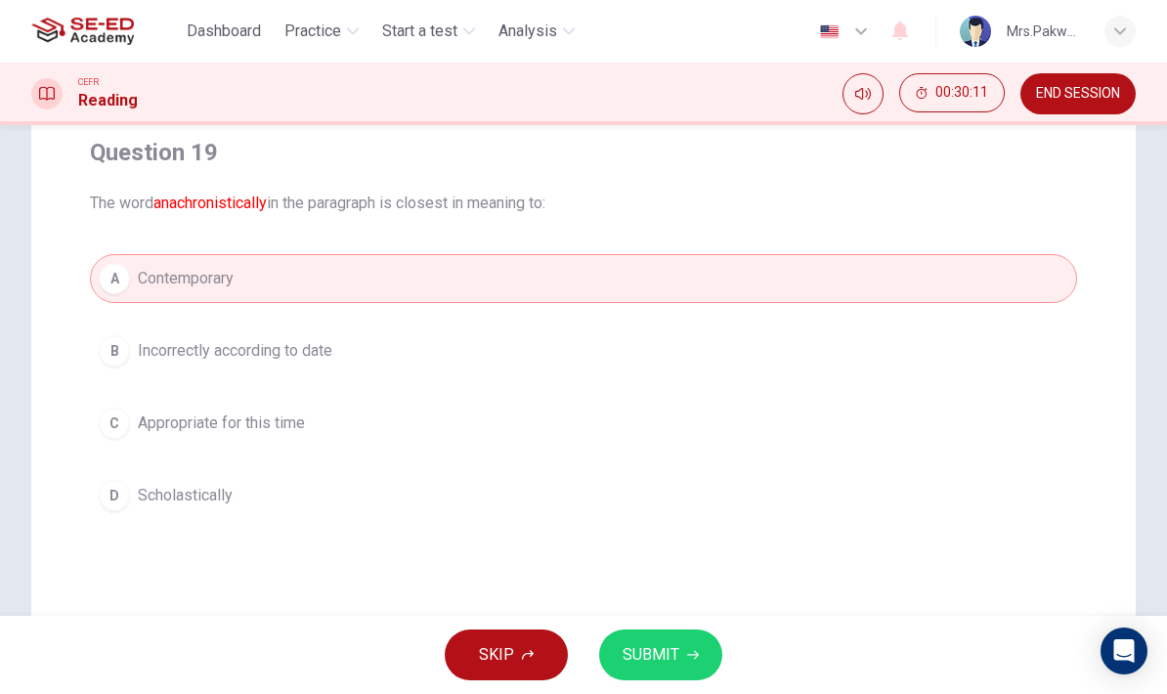
click at [893, 404] on button "C Appropriate for this time" at bounding box center [583, 423] width 987 height 49
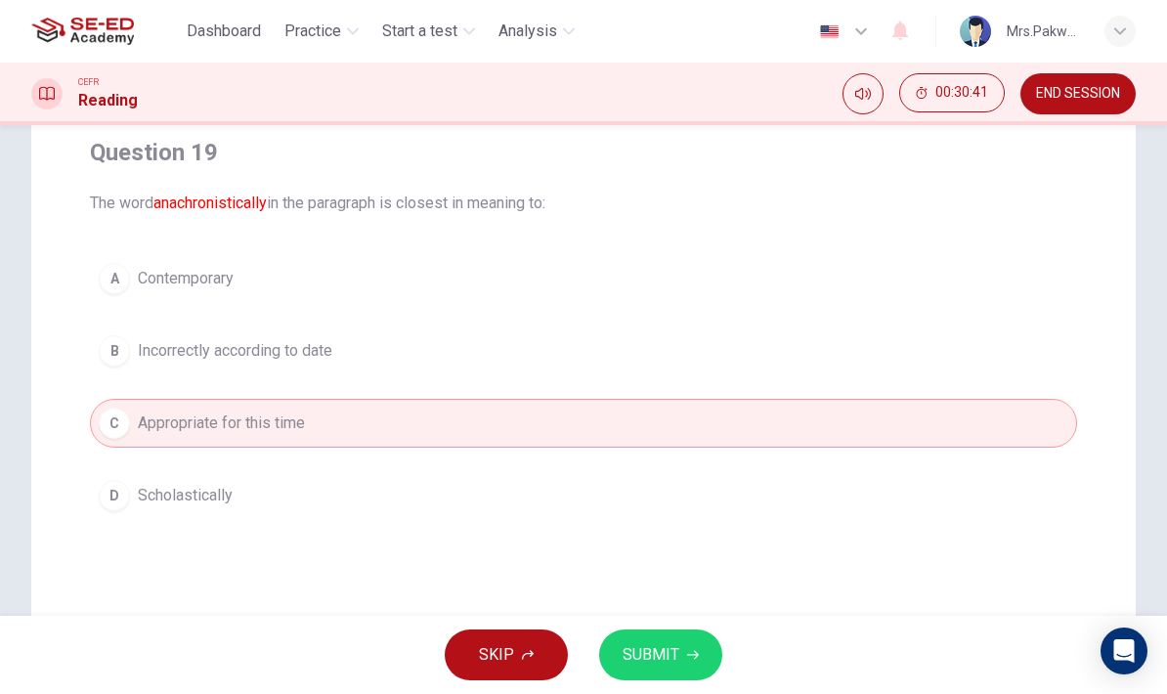
click at [955, 258] on button "A Contemporary" at bounding box center [583, 278] width 987 height 49
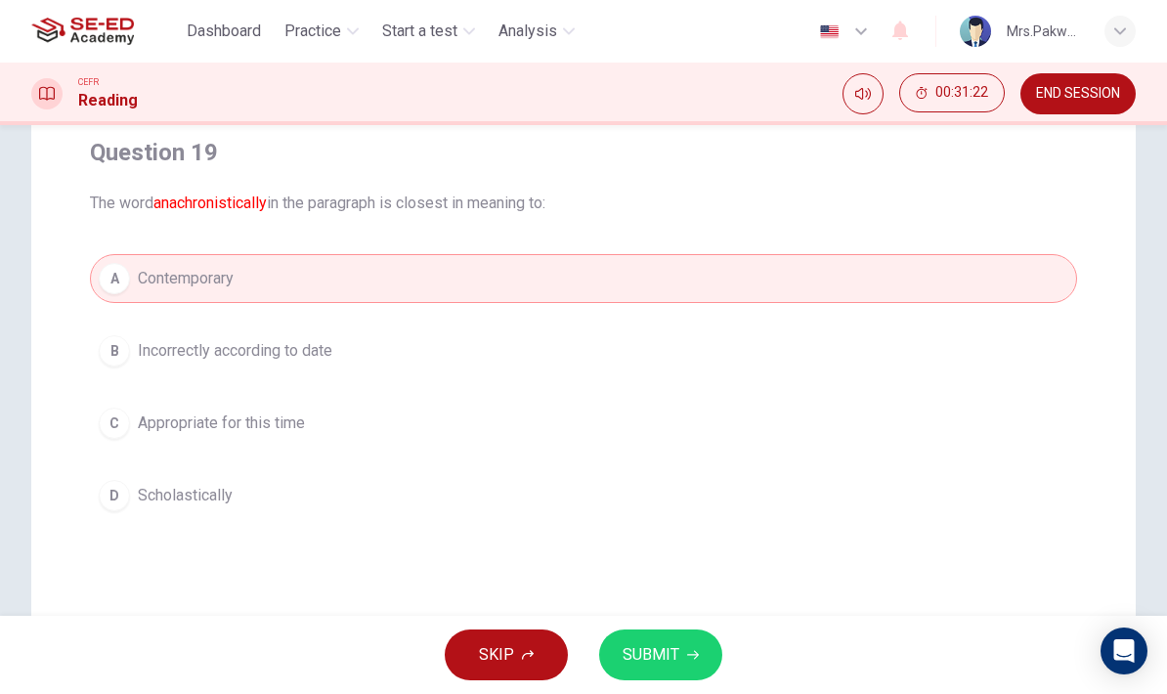
click at [833, 408] on button "C Appropriate for this time" at bounding box center [583, 423] width 987 height 49
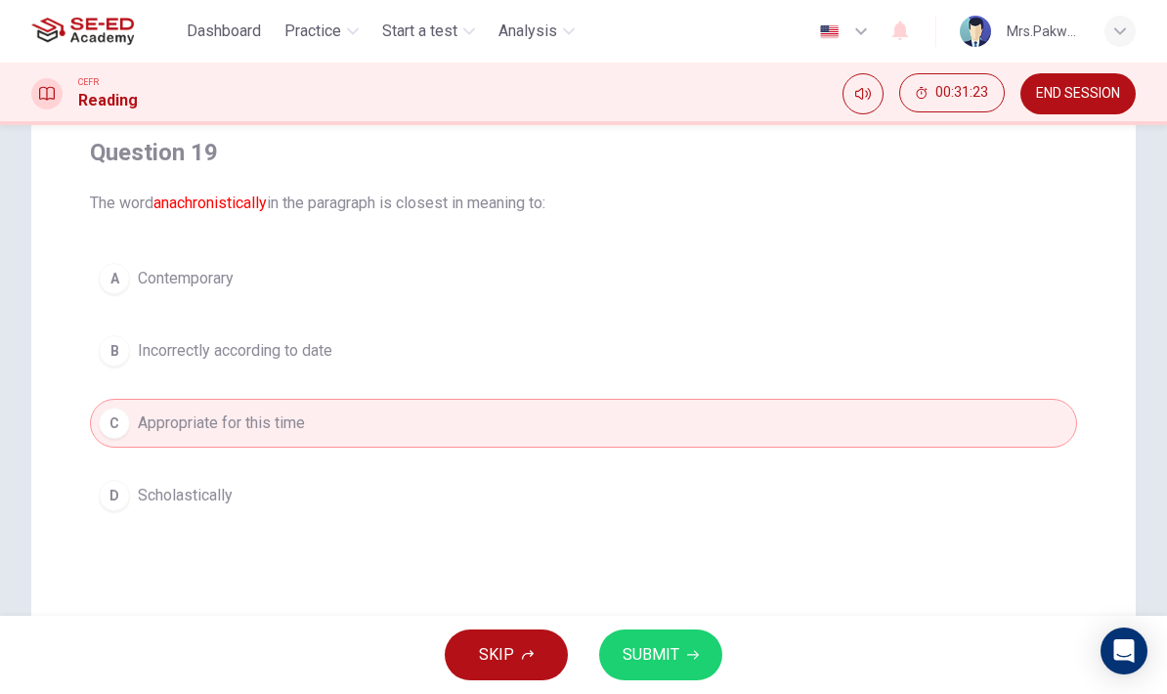
click at [697, 661] on button "SUBMIT" at bounding box center [660, 654] width 123 height 51
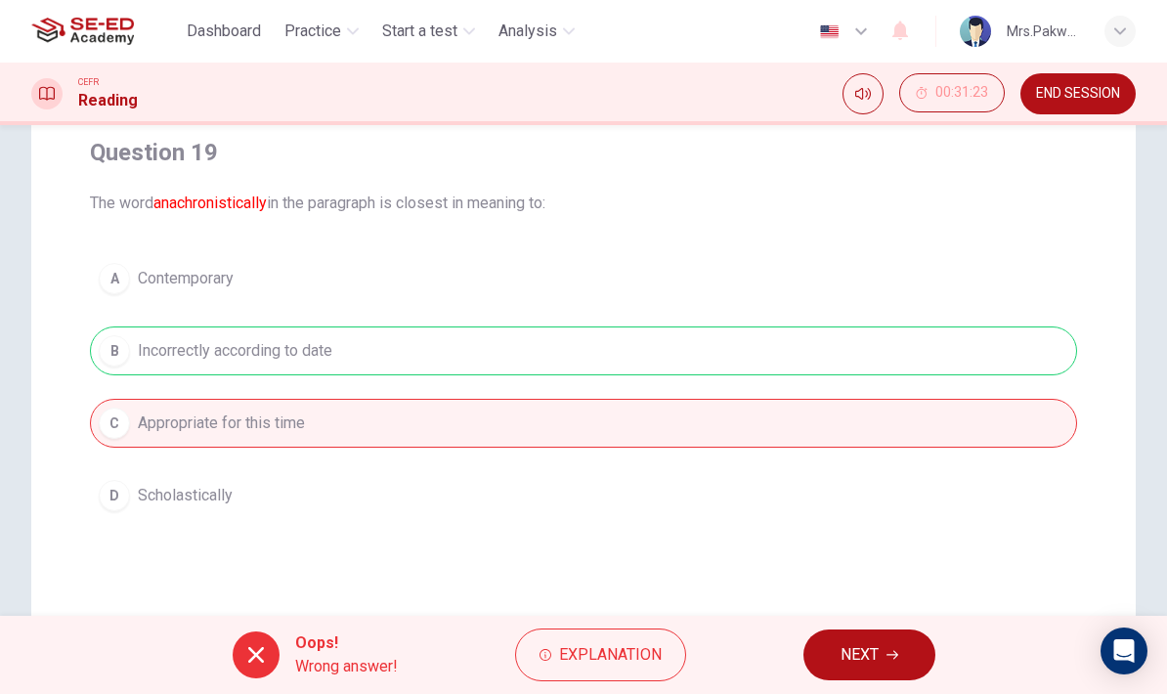
click at [654, 663] on span "Explanation" at bounding box center [610, 654] width 103 height 27
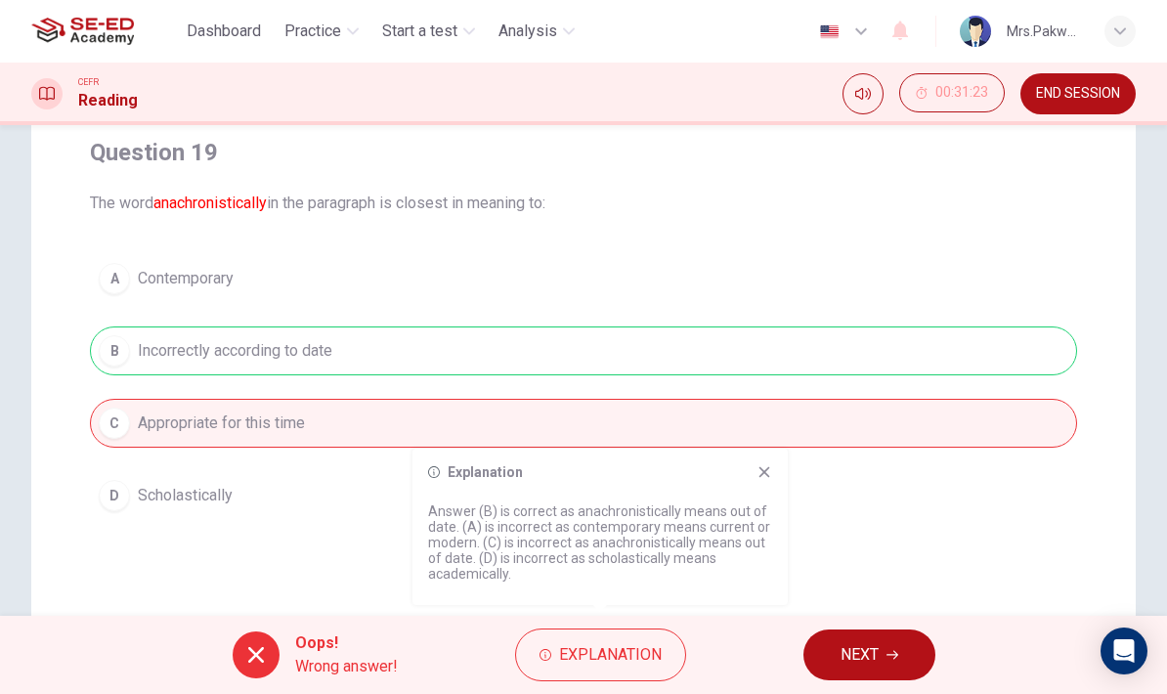
click at [761, 473] on icon at bounding box center [764, 472] width 16 height 16
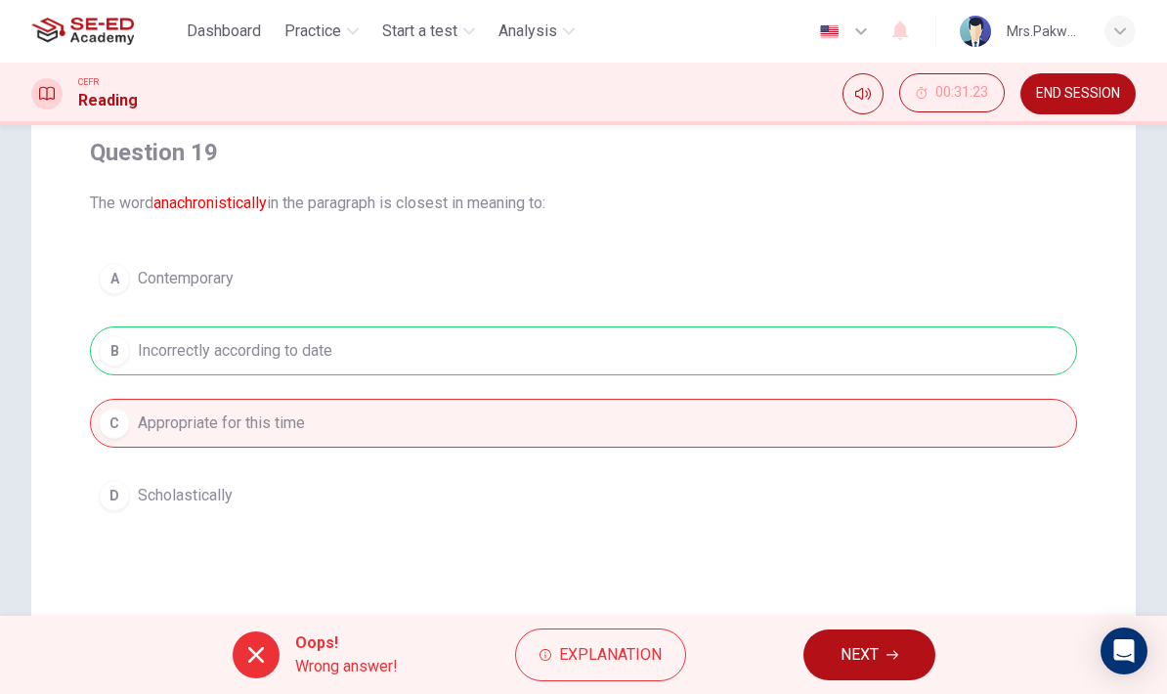
click at [905, 656] on button "NEXT" at bounding box center [869, 654] width 132 height 51
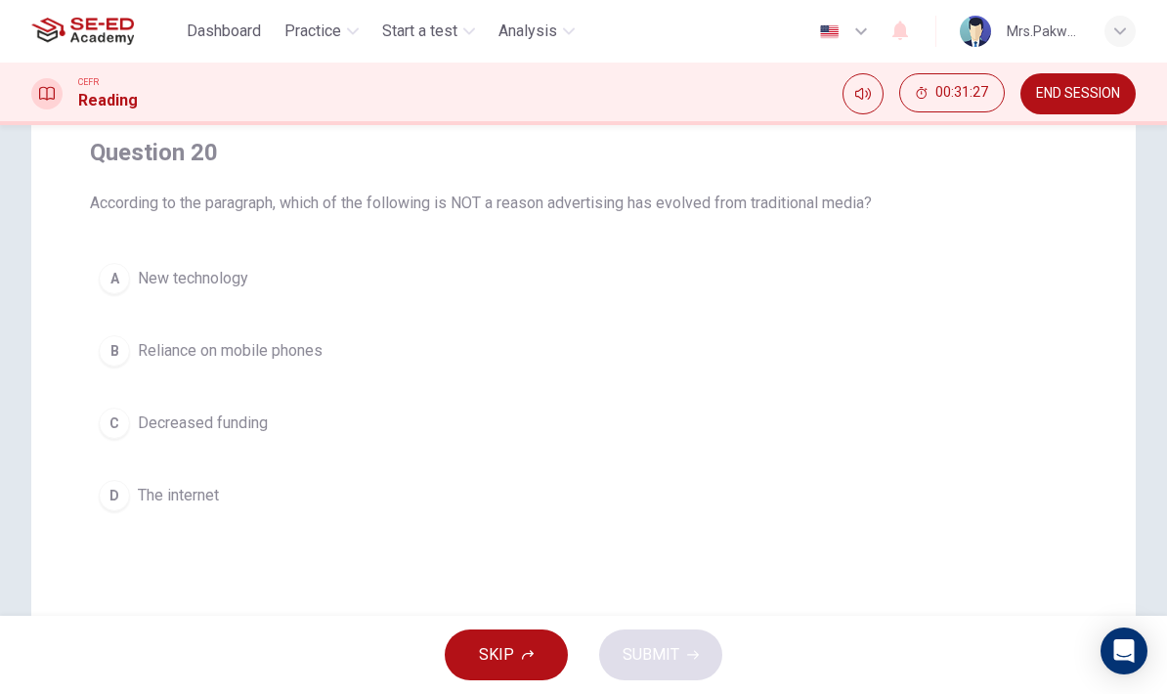
click at [1159, 245] on div "Question 20 According to the paragraph, which of the following is NOT a reason …" at bounding box center [583, 400] width 1167 height 785
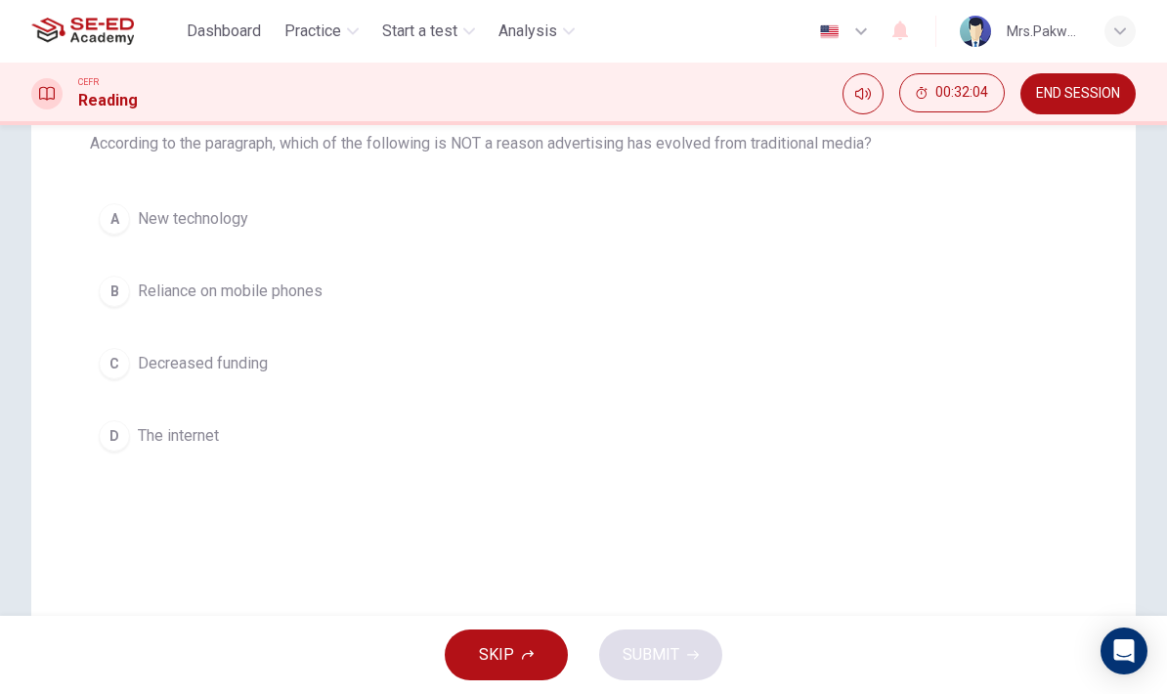
scroll to position [256, 0]
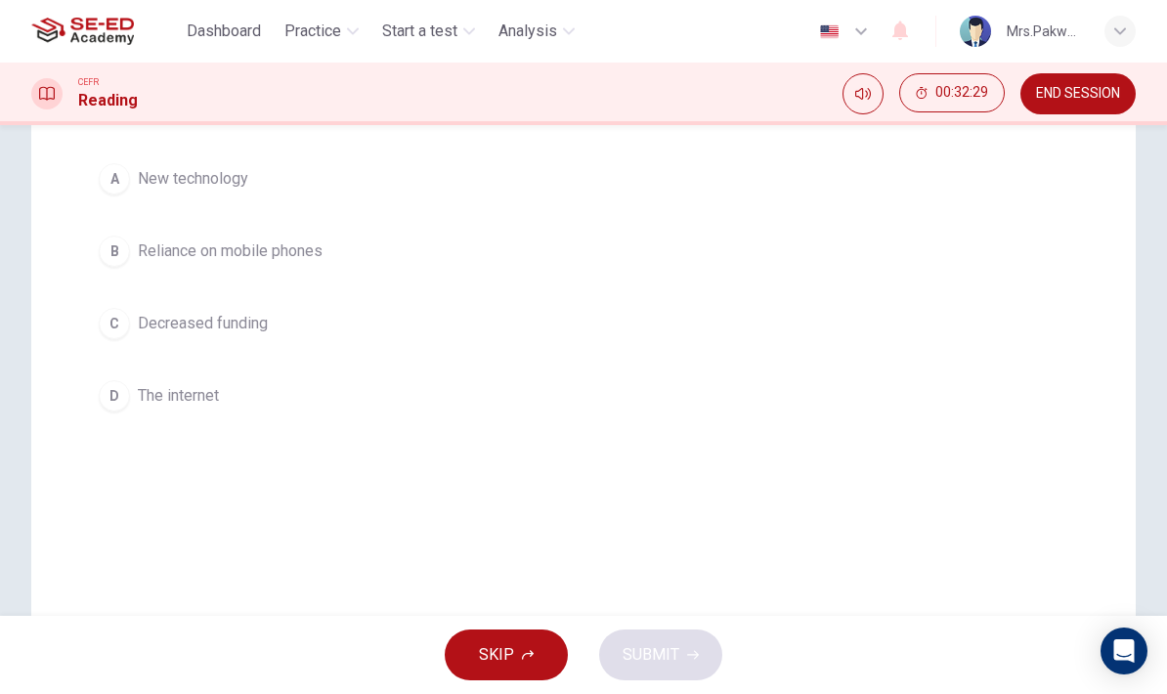
click at [1078, 304] on div "Question 20 According to the paragraph, which of the following is NOT a reason …" at bounding box center [583, 228] width 1018 height 414
click at [754, 311] on button "C Decreased funding" at bounding box center [583, 323] width 987 height 49
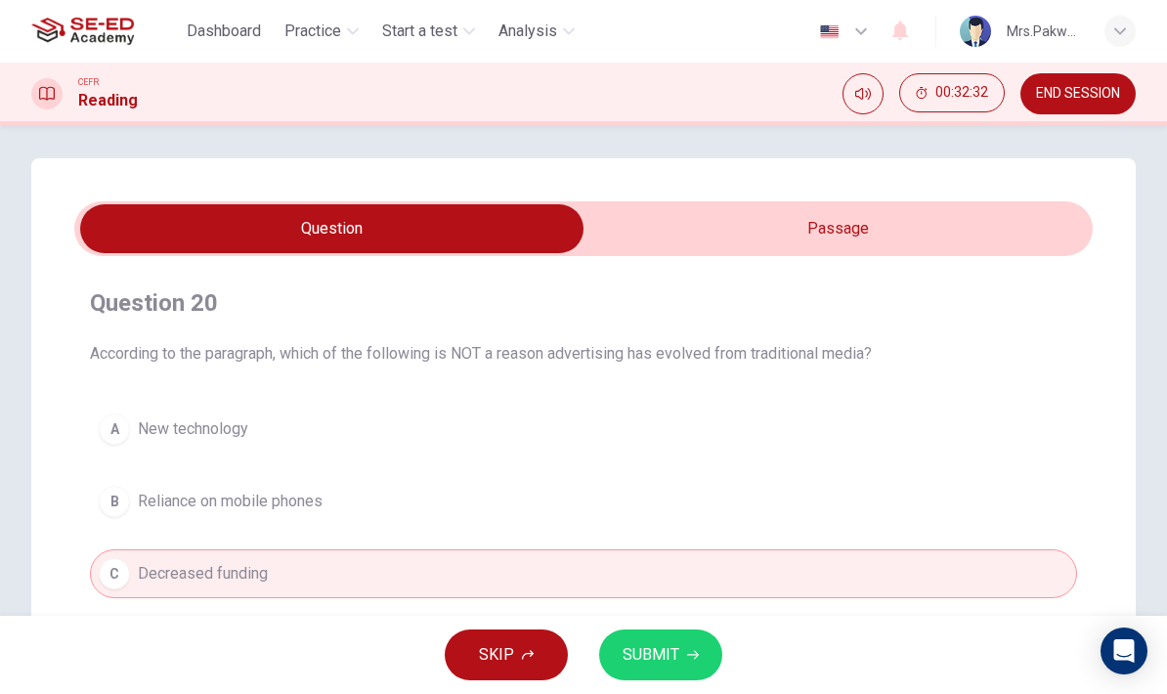
click at [700, 657] on button "SUBMIT" at bounding box center [660, 654] width 123 height 51
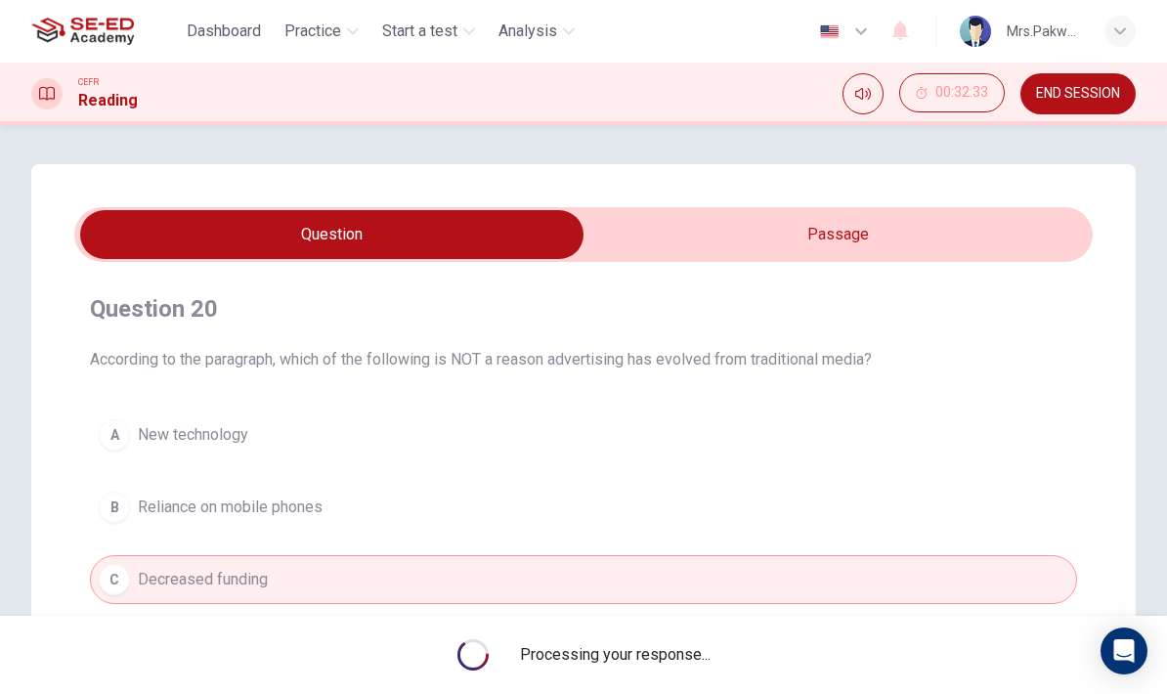
scroll to position [0, 0]
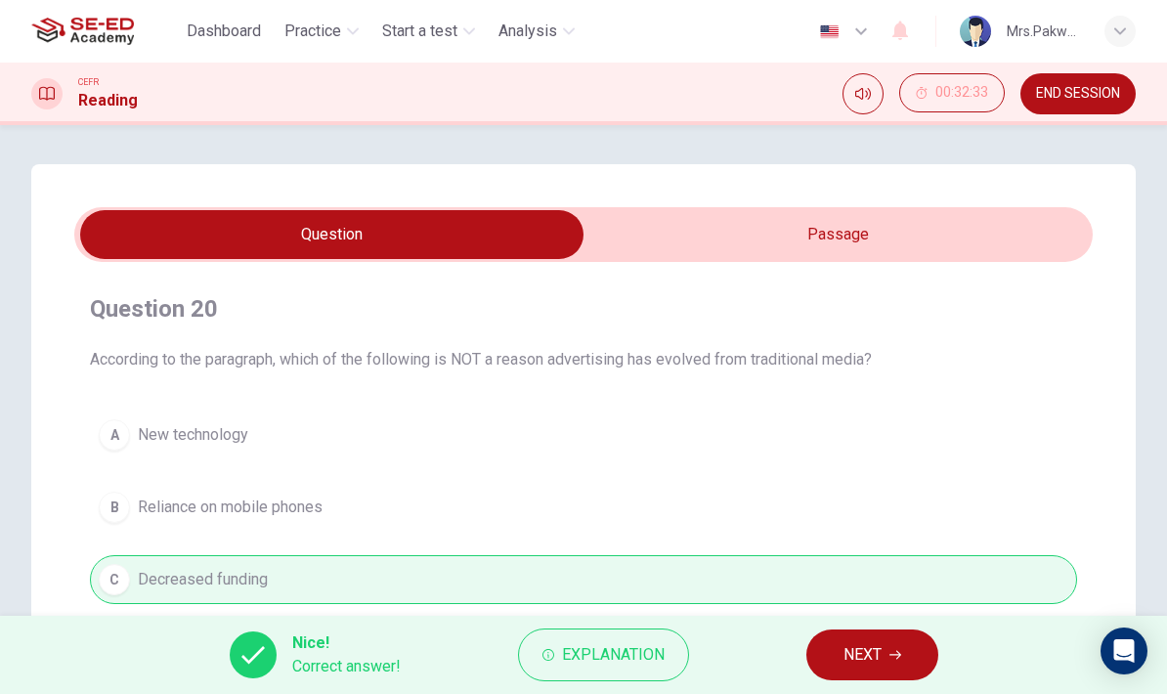
click at [884, 655] on button "NEXT" at bounding box center [872, 654] width 132 height 51
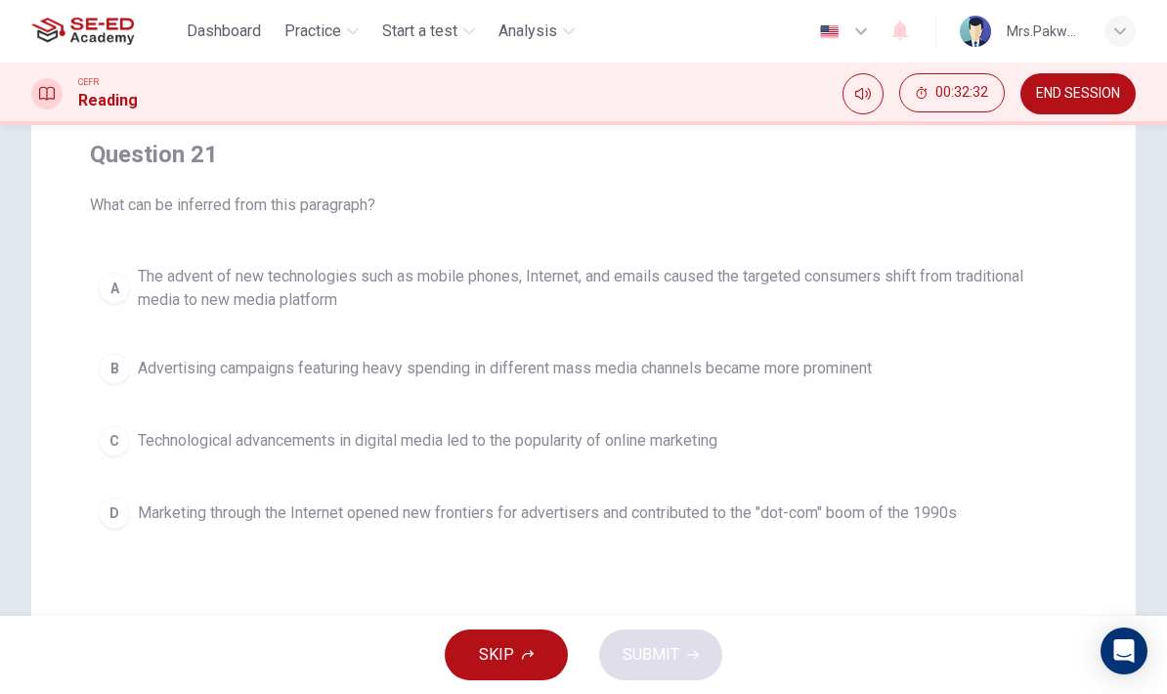
scroll to position [158, 0]
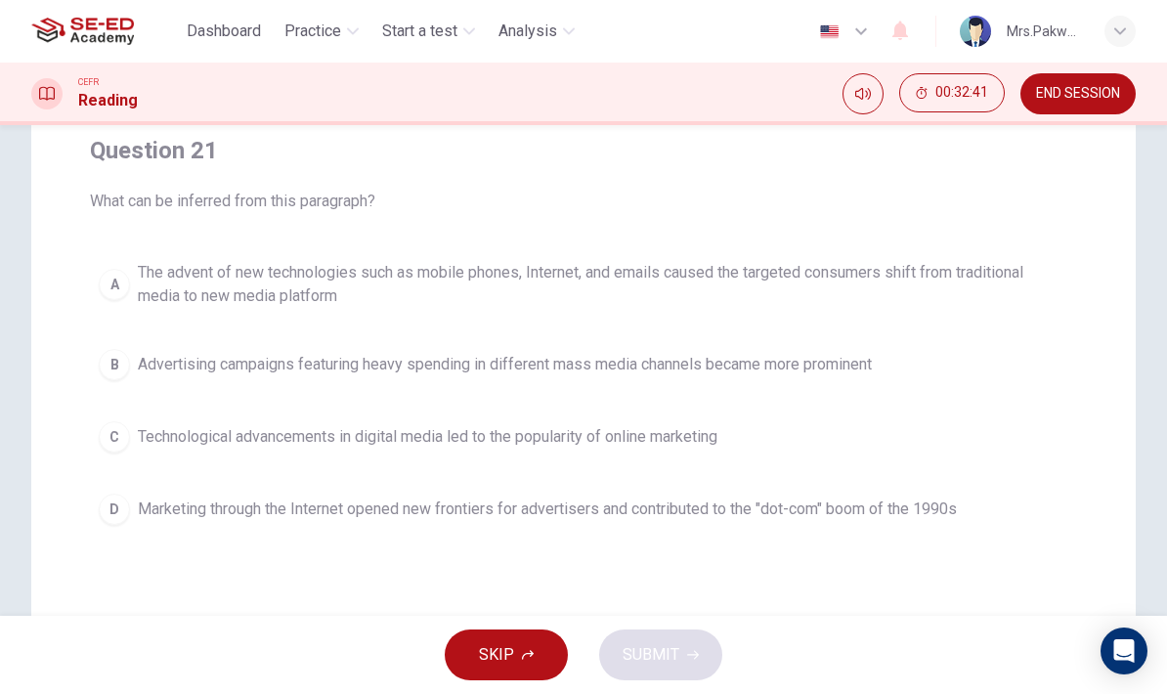
click at [866, 102] on button "Mute" at bounding box center [862, 93] width 41 height 41
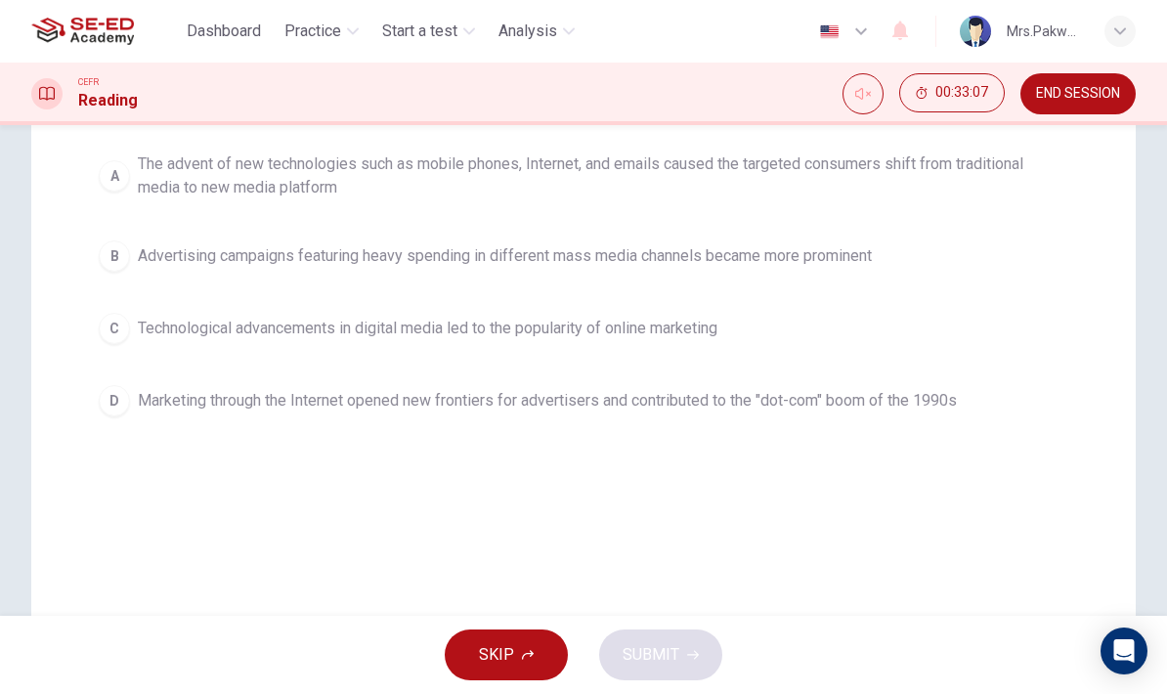
scroll to position [227, 0]
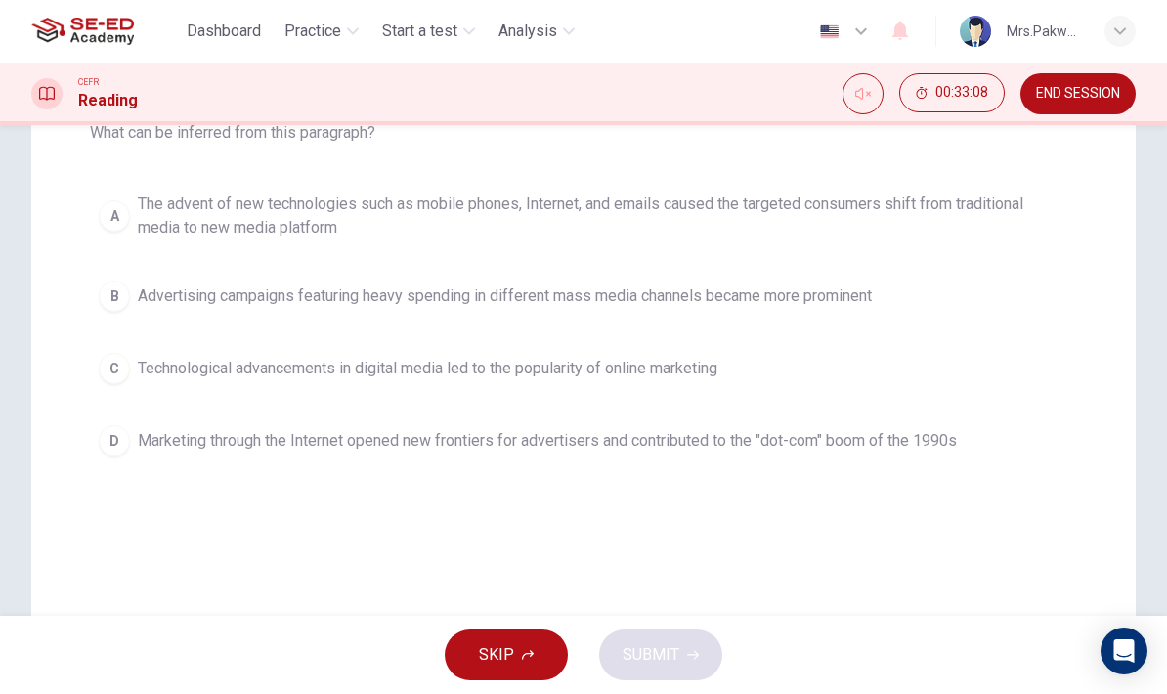
click at [694, 368] on span "Technological advancements in digital media led to the popularity of online mar…" at bounding box center [427, 368] width 579 height 23
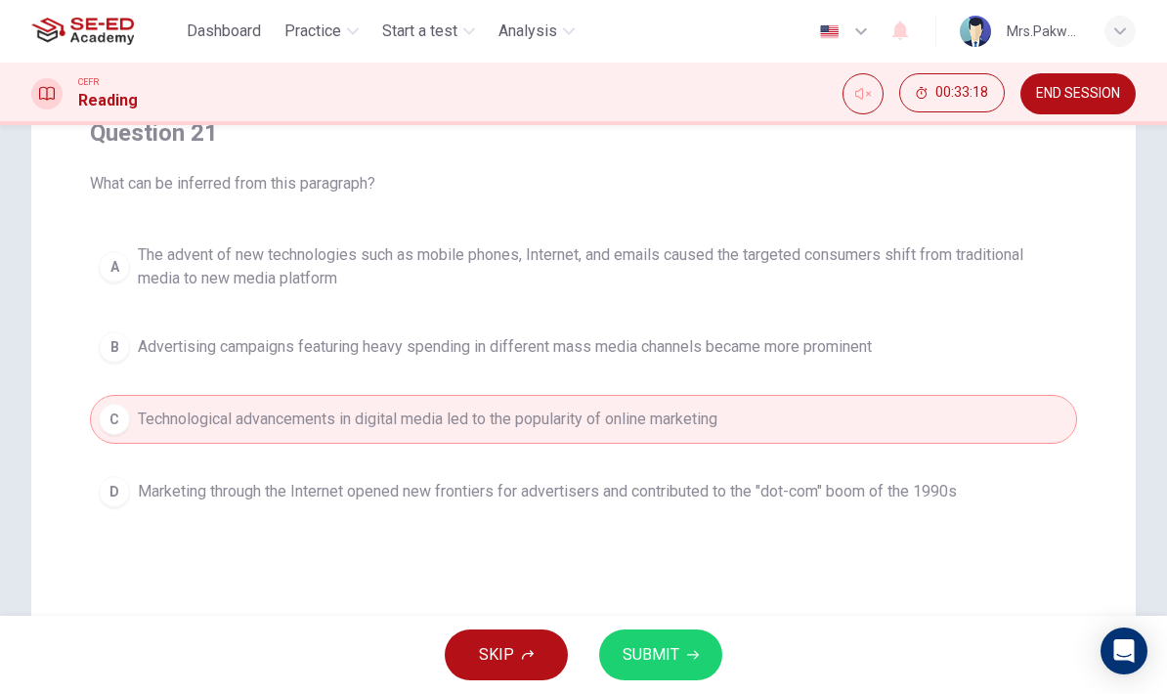
scroll to position [175, 0]
click at [1016, 245] on span "The advent of new technologies such as mobile phones, Internet, and emails caus…" at bounding box center [603, 267] width 930 height 47
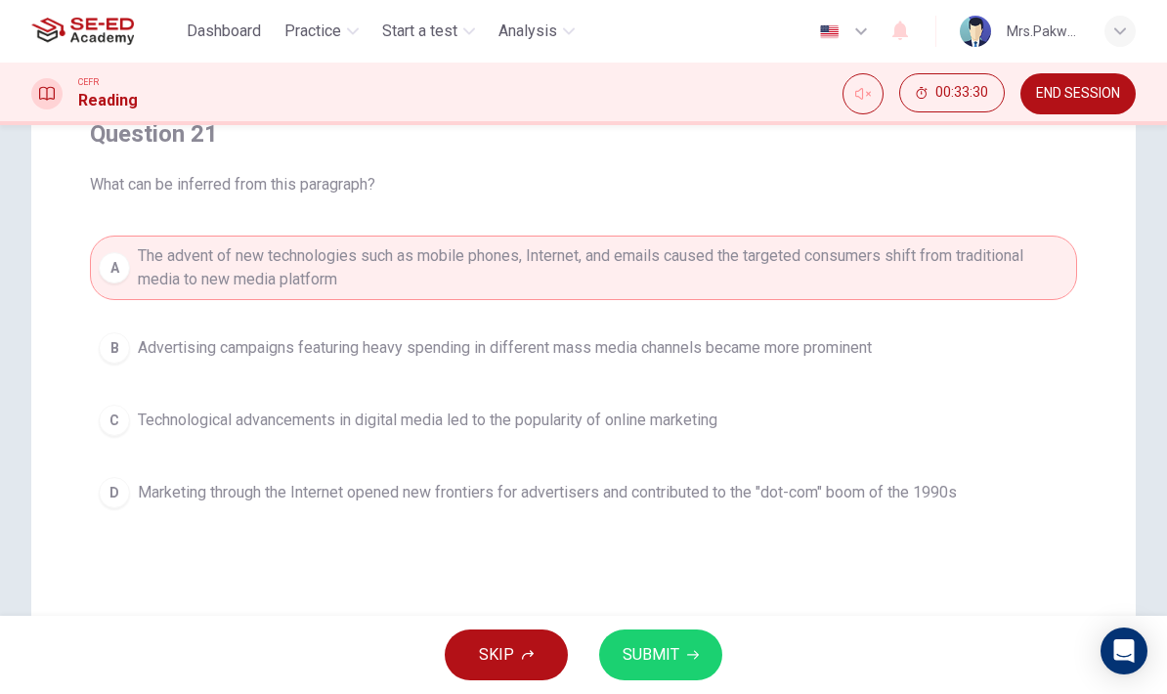
click at [694, 659] on icon "button" at bounding box center [693, 655] width 12 height 12
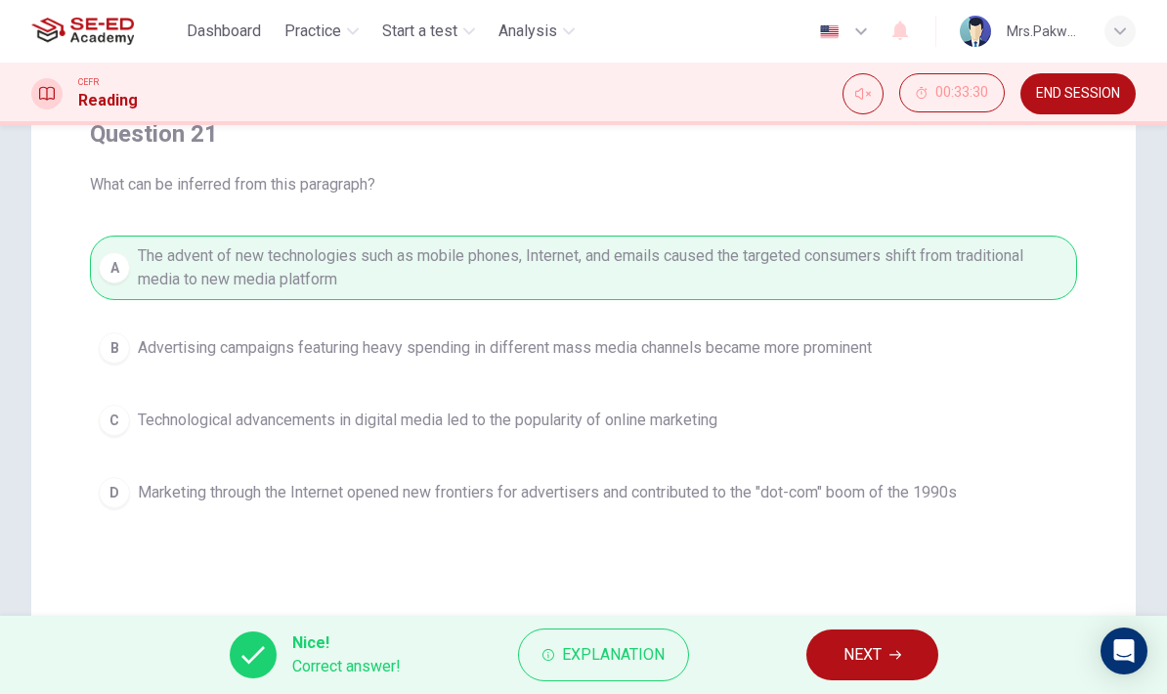
click at [908, 658] on button "NEXT" at bounding box center [872, 654] width 132 height 51
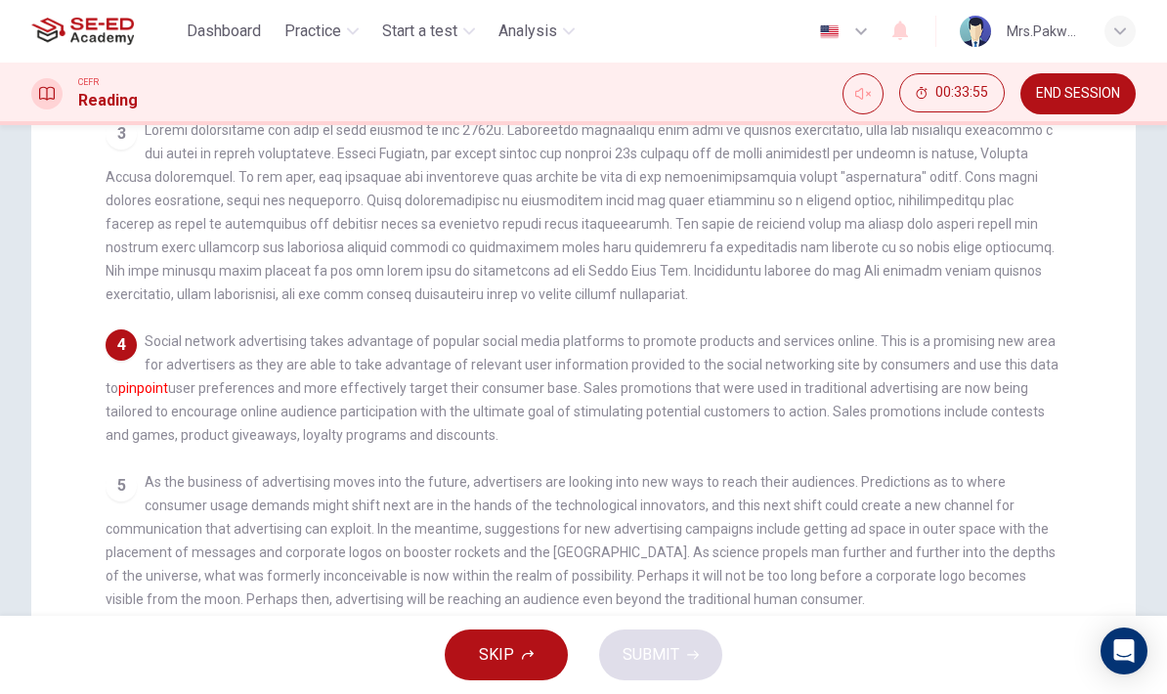
scroll to position [458, 0]
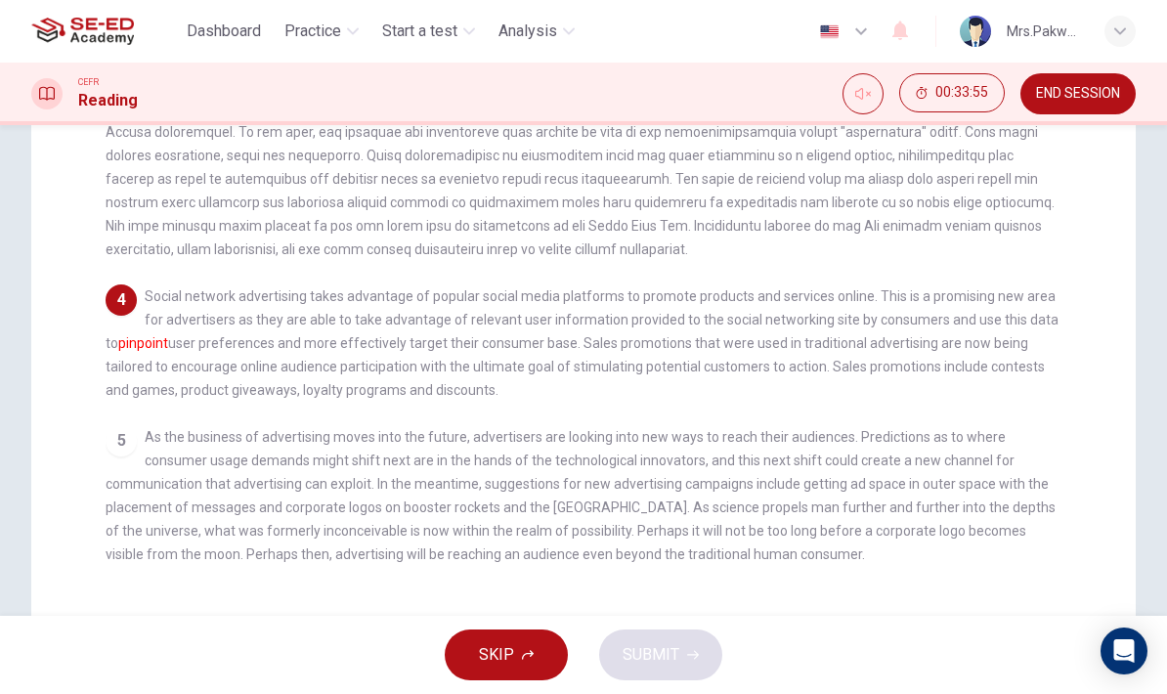
click at [870, 350] on div "4 Social network advertising takes advantage of popular social media platforms …" at bounding box center [584, 342] width 956 height 117
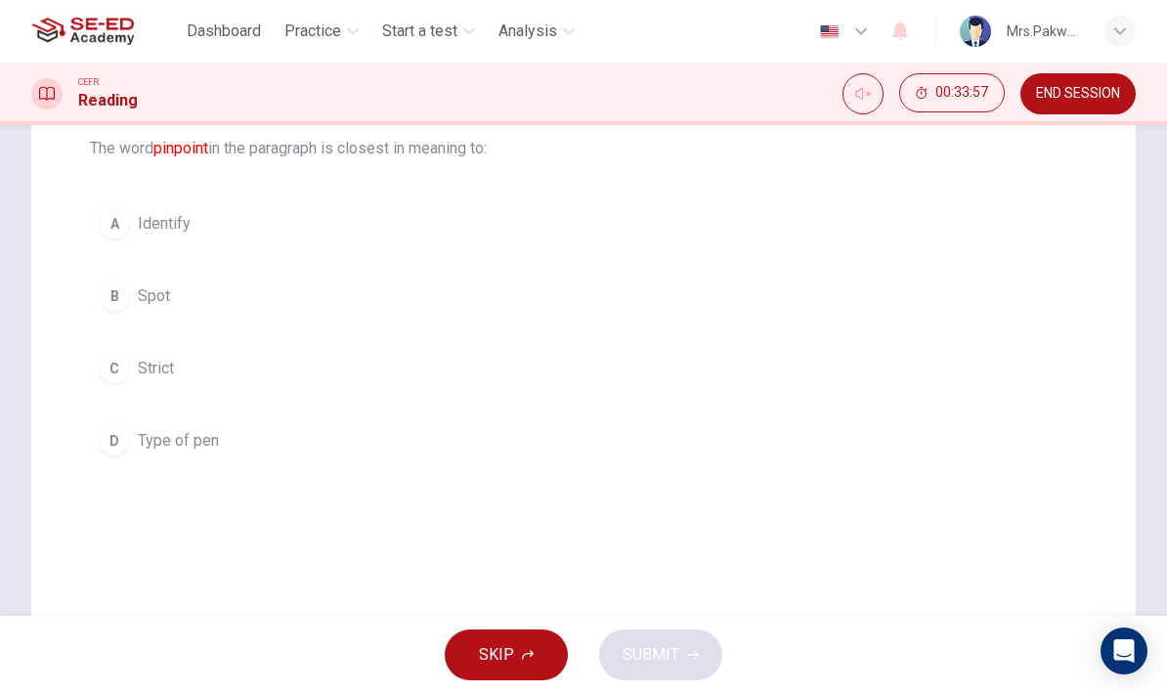
scroll to position [212, 0]
click at [1141, 657] on div "Open Intercom Messenger" at bounding box center [1123, 650] width 47 height 47
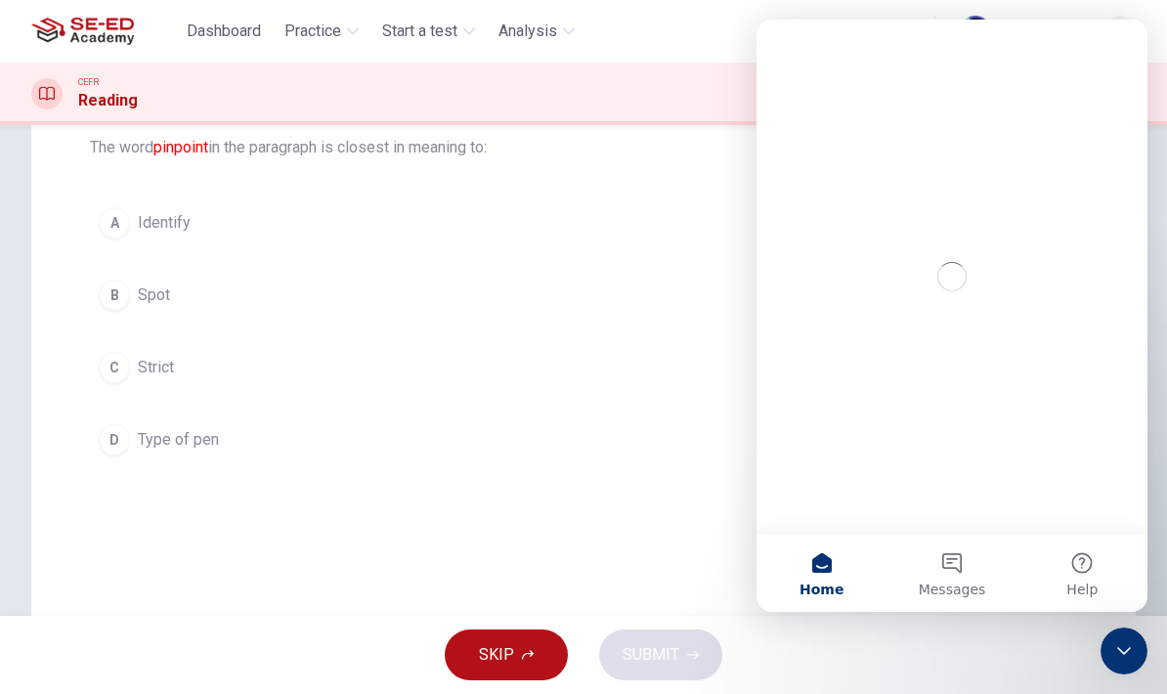
scroll to position [0, 0]
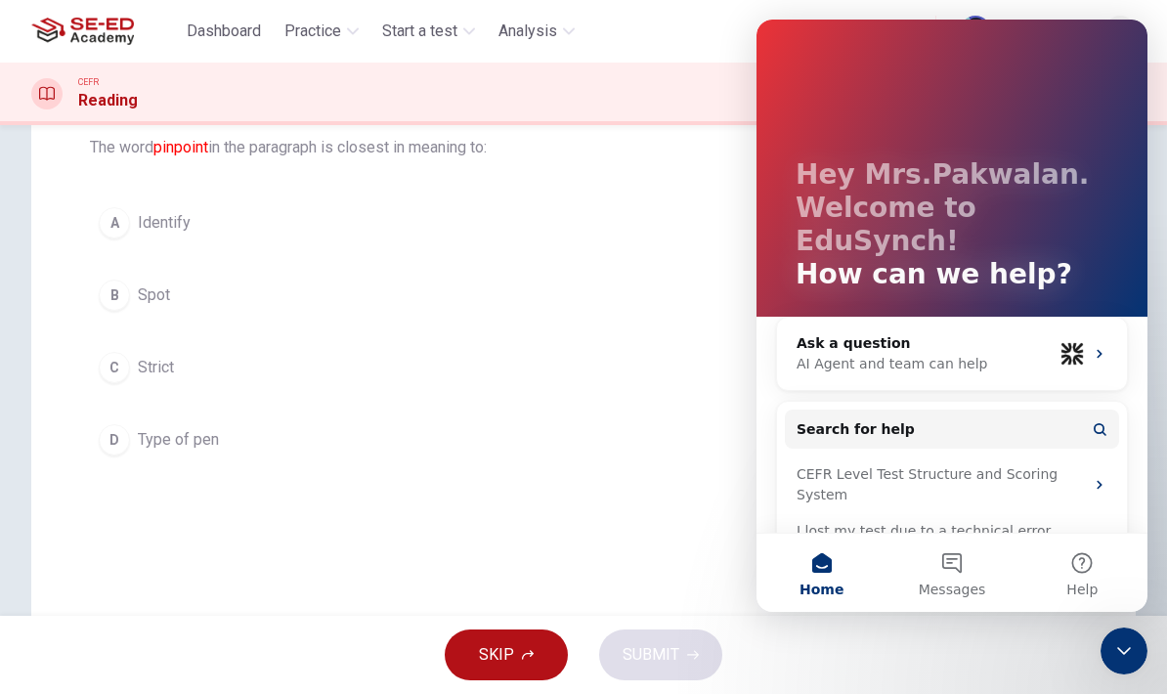
click at [180, 199] on button "A Identify" at bounding box center [583, 222] width 987 height 49
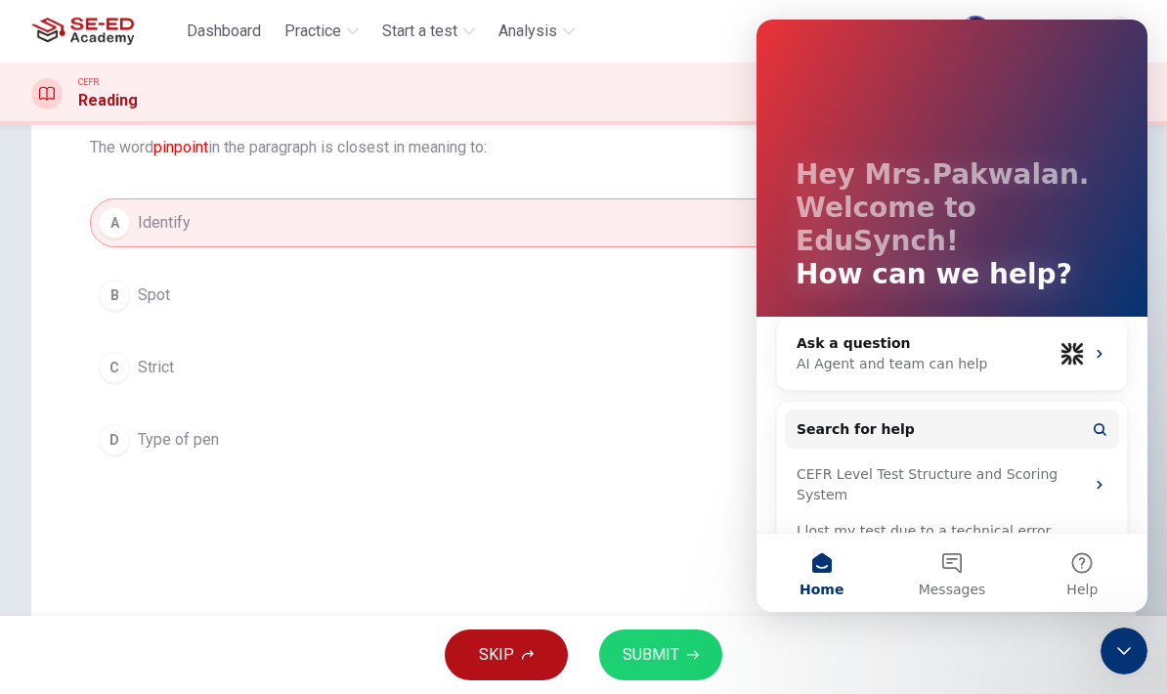
click at [1117, 643] on icon "Close Intercom Messenger" at bounding box center [1123, 650] width 23 height 23
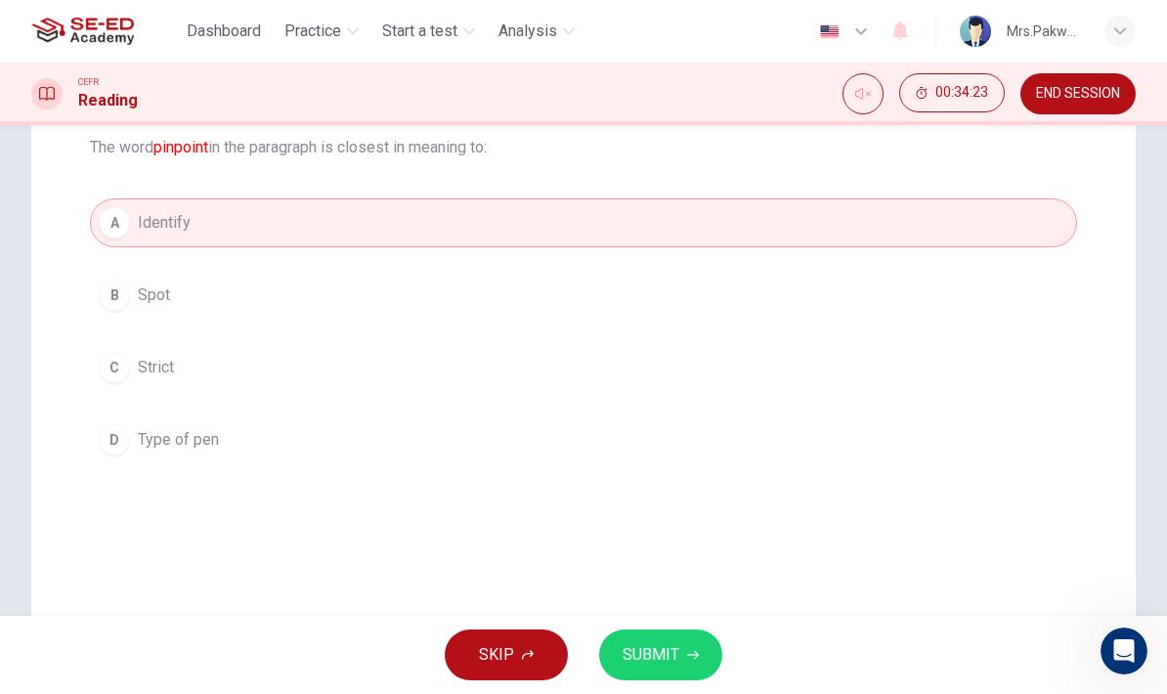
click at [1029, 272] on button "B Spot" at bounding box center [583, 295] width 987 height 49
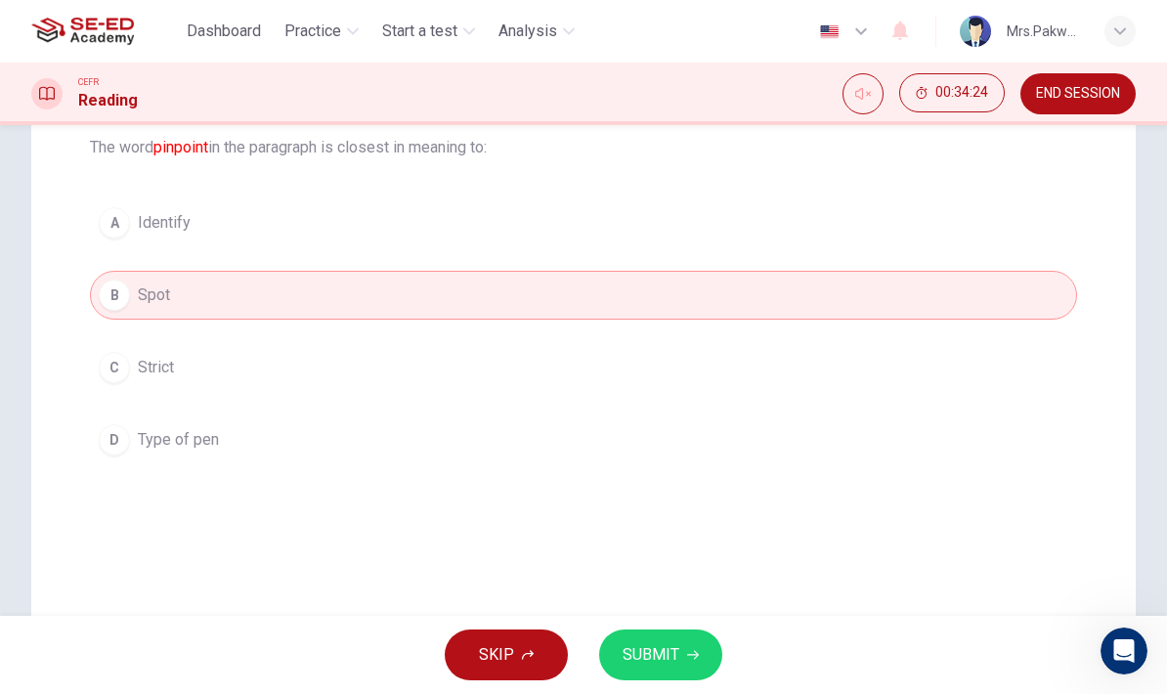
click at [1042, 220] on button "A Identify" at bounding box center [583, 222] width 987 height 49
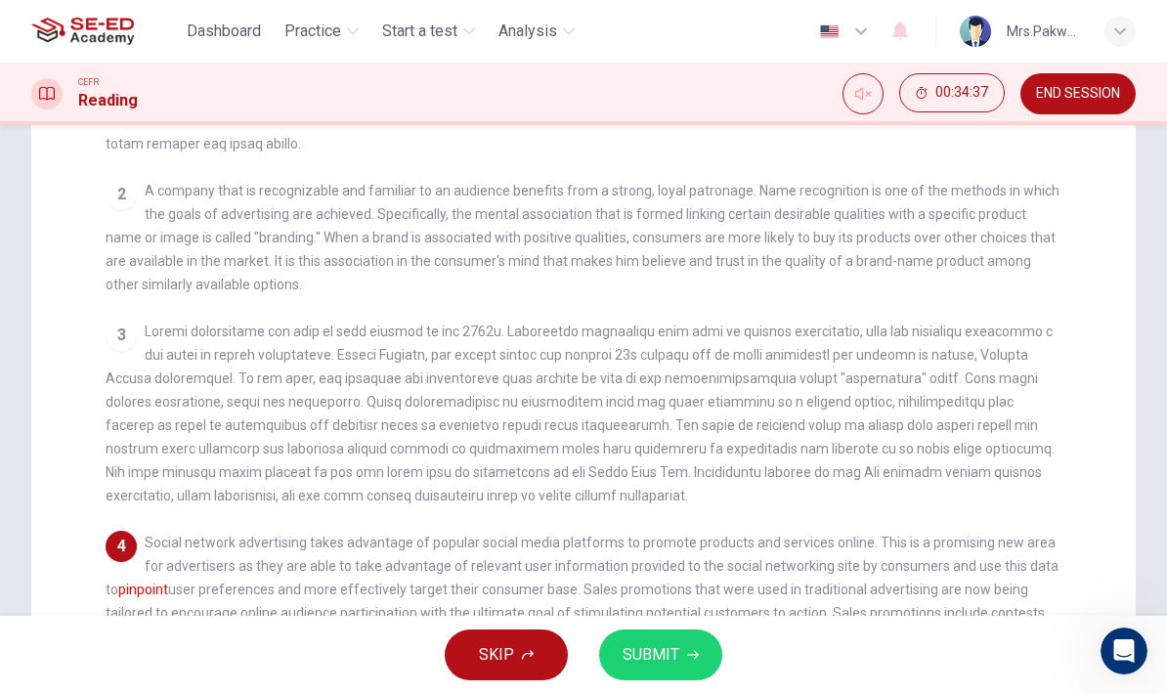
click at [684, 658] on button "SUBMIT" at bounding box center [660, 654] width 123 height 51
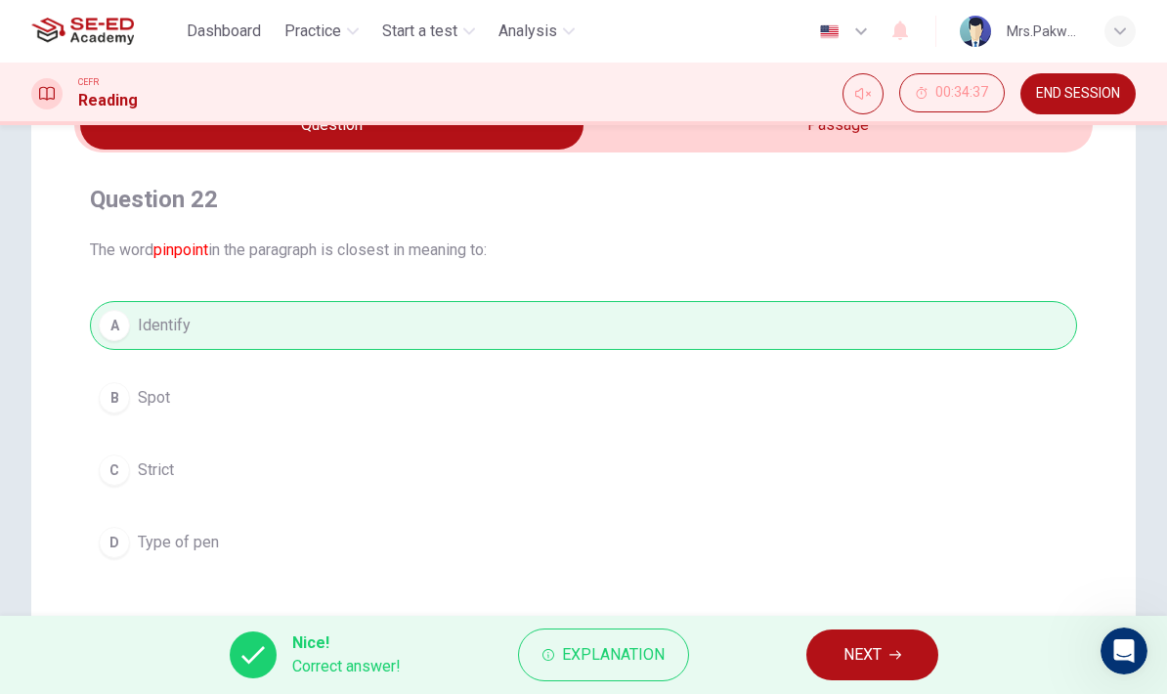
scroll to position [107, 0]
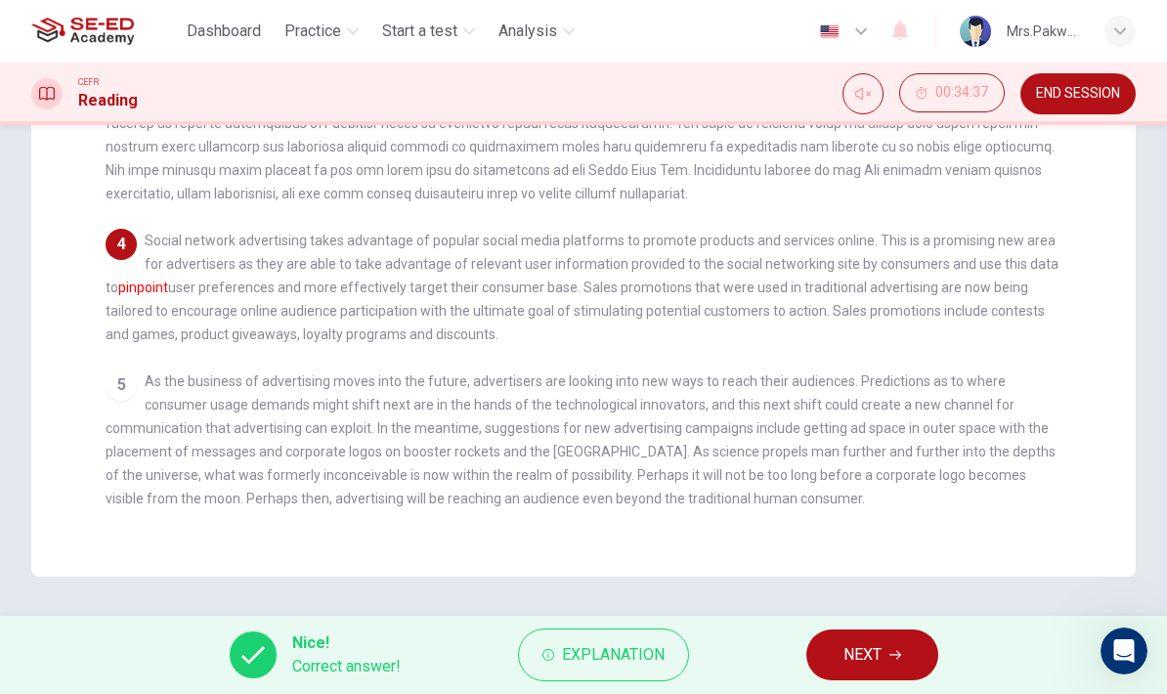
click at [975, 473] on span "As the business of advertising moves into the future, advertisers are looking i…" at bounding box center [581, 439] width 950 height 133
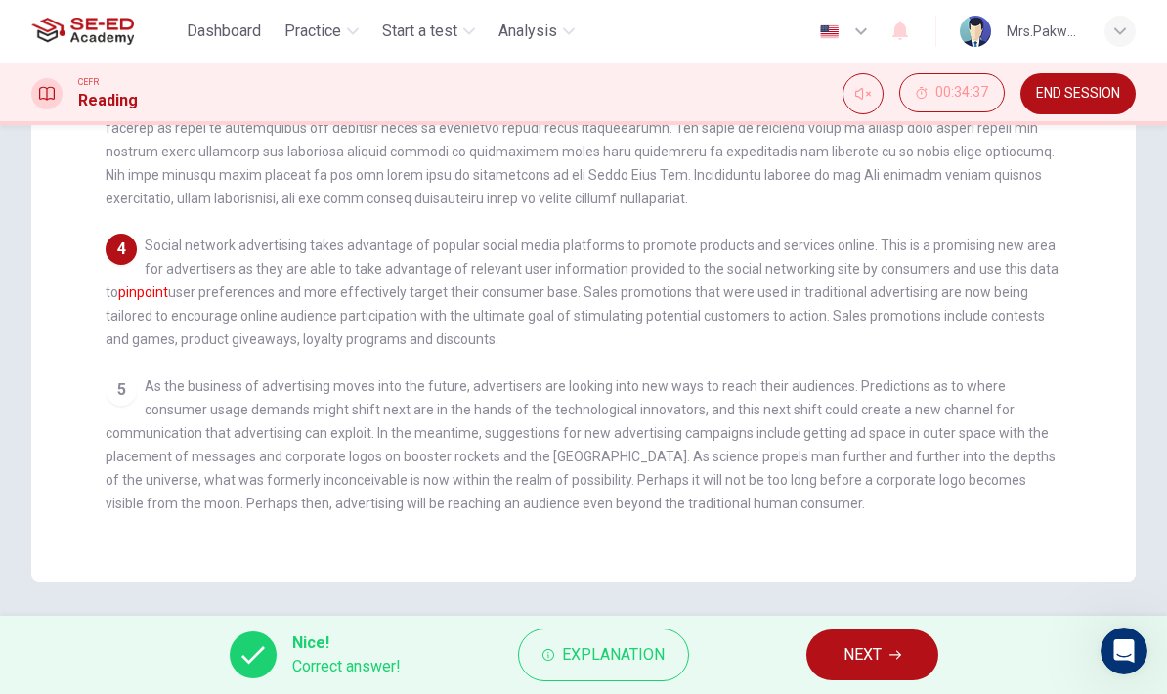
scroll to position [373, 0]
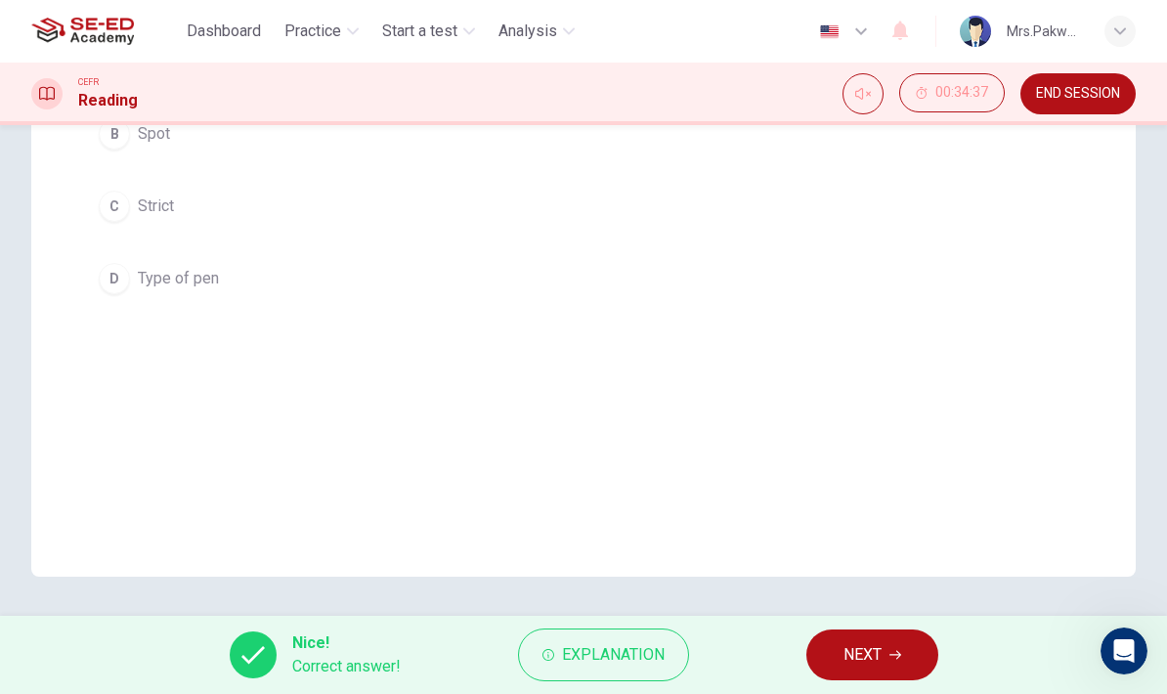
click at [871, 657] on span "NEXT" at bounding box center [862, 654] width 38 height 27
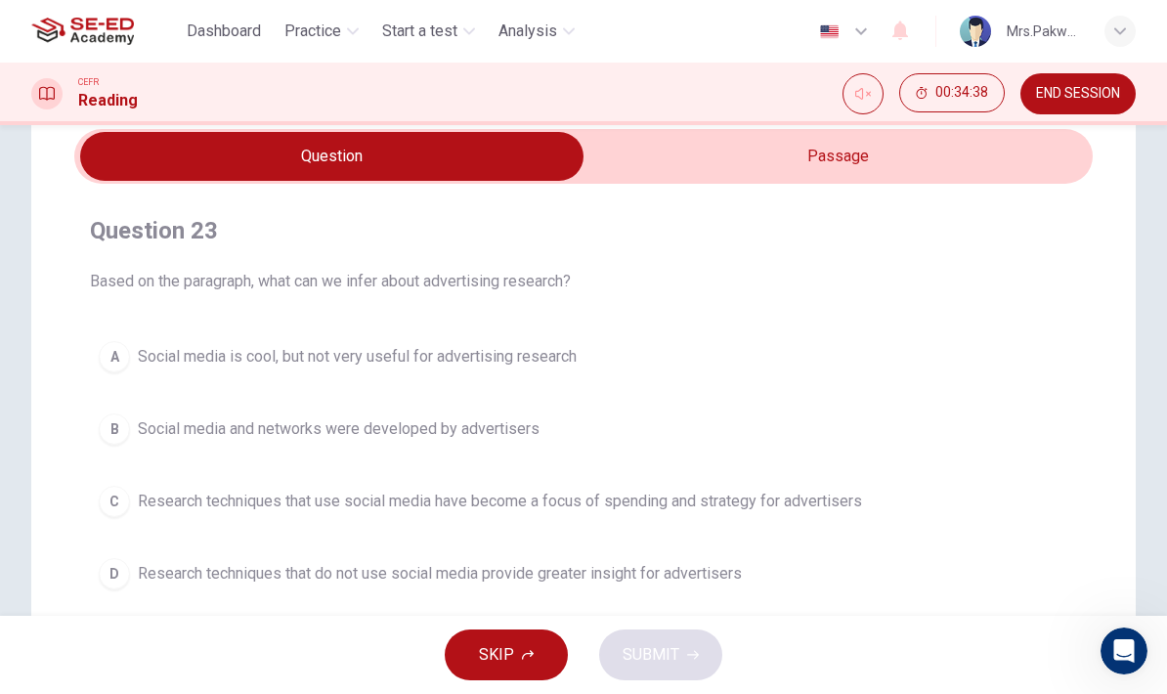
scroll to position [118, 0]
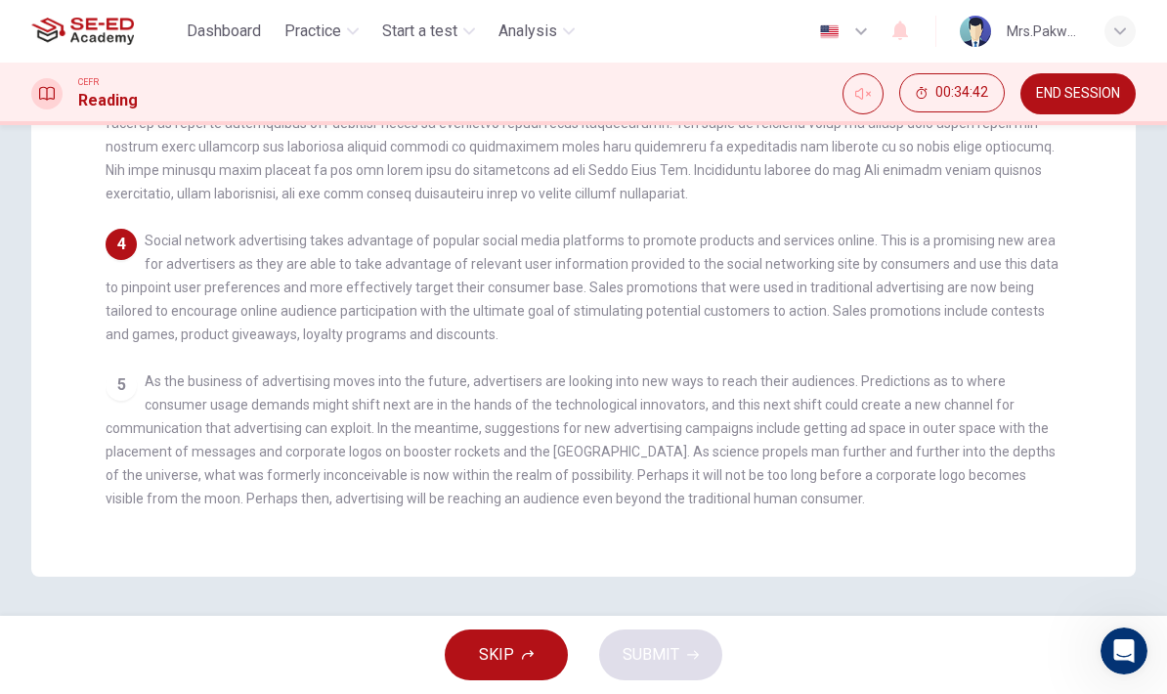
click at [1072, 452] on div "1 2 A company that is recognizable and familiar to an audience benefits from a …" at bounding box center [597, 184] width 982 height 700
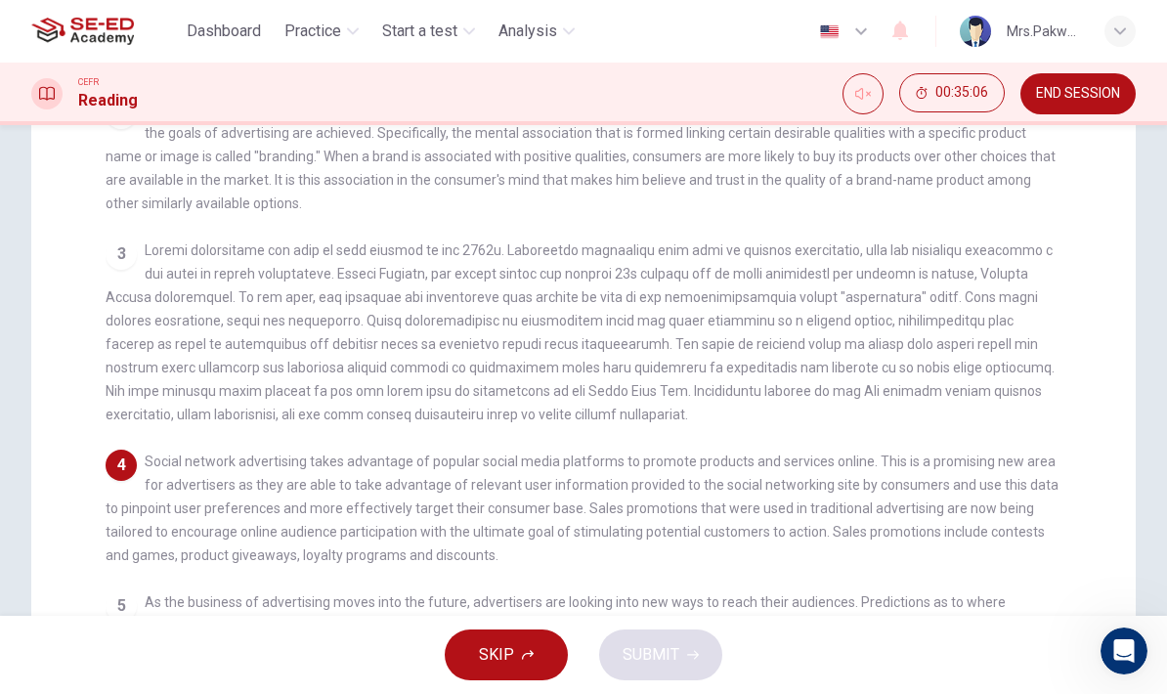
scroll to position [294, 0]
click at [1059, 371] on div "3" at bounding box center [584, 331] width 956 height 188
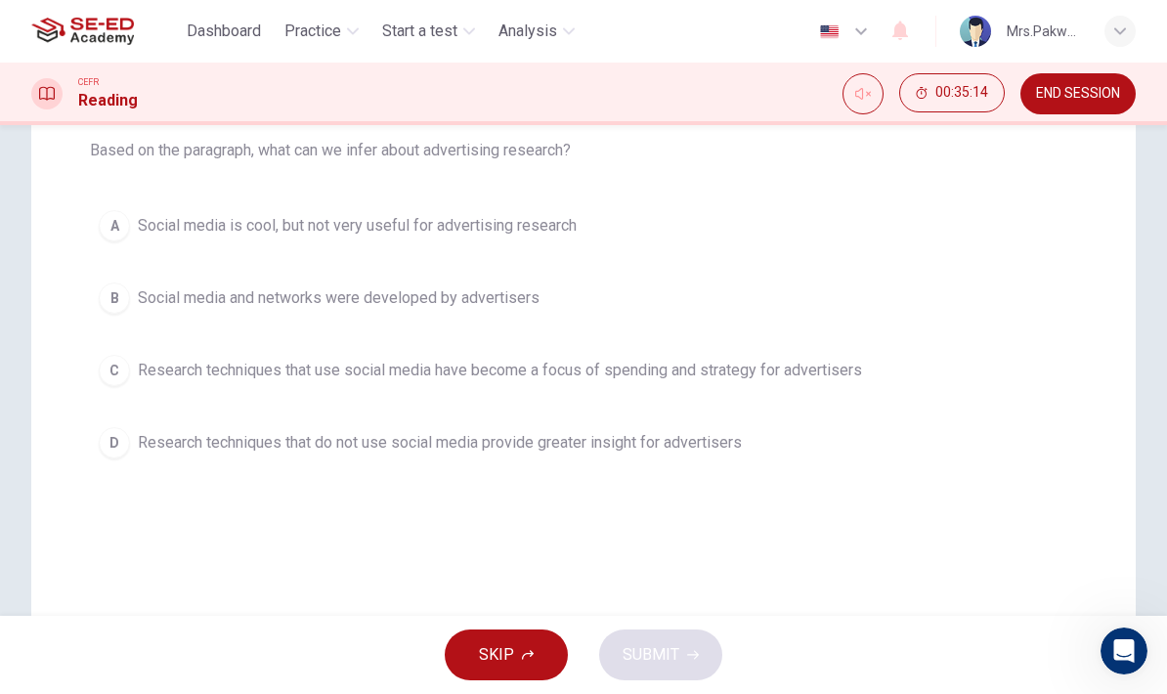
scroll to position [211, 0]
click at [883, 347] on button "C Research techniques that use social media have become a focus of spending and…" at bounding box center [583, 368] width 987 height 49
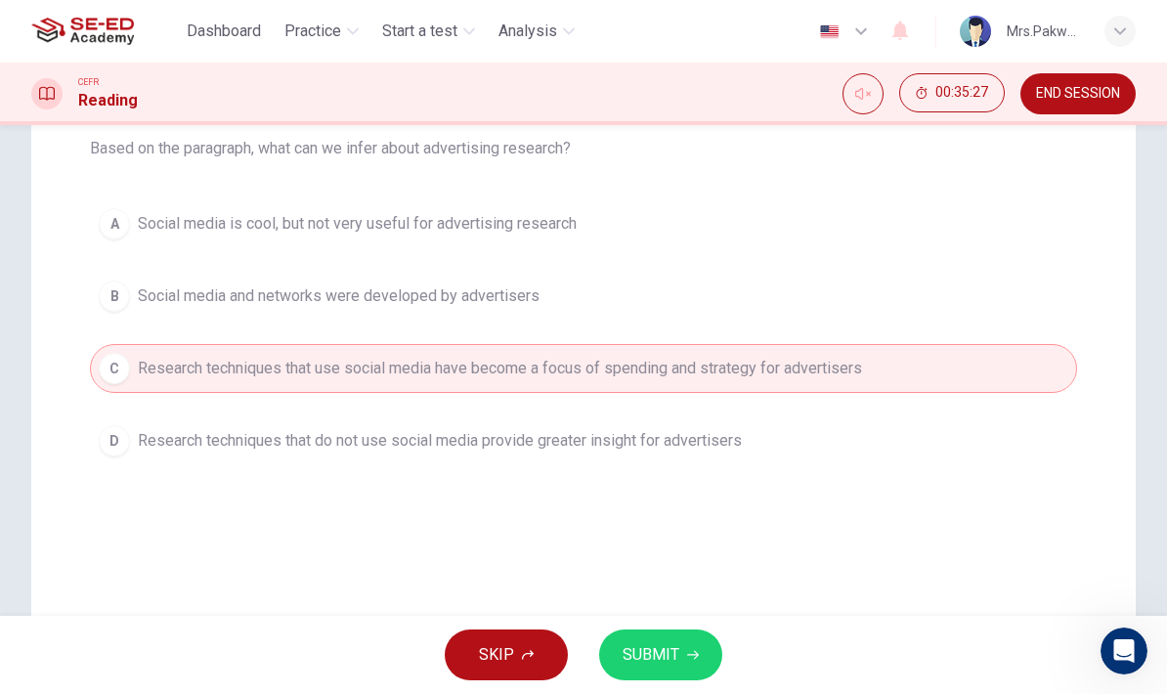
click at [698, 655] on button "SUBMIT" at bounding box center [660, 654] width 123 height 51
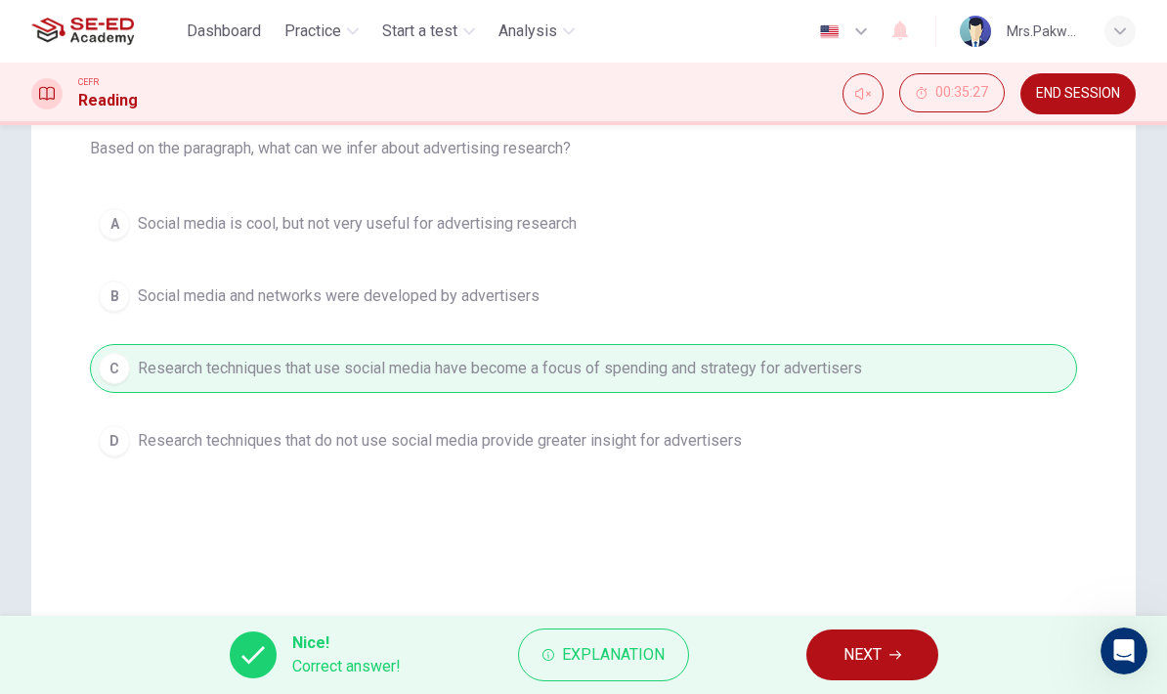
click at [881, 656] on span "NEXT" at bounding box center [862, 654] width 38 height 27
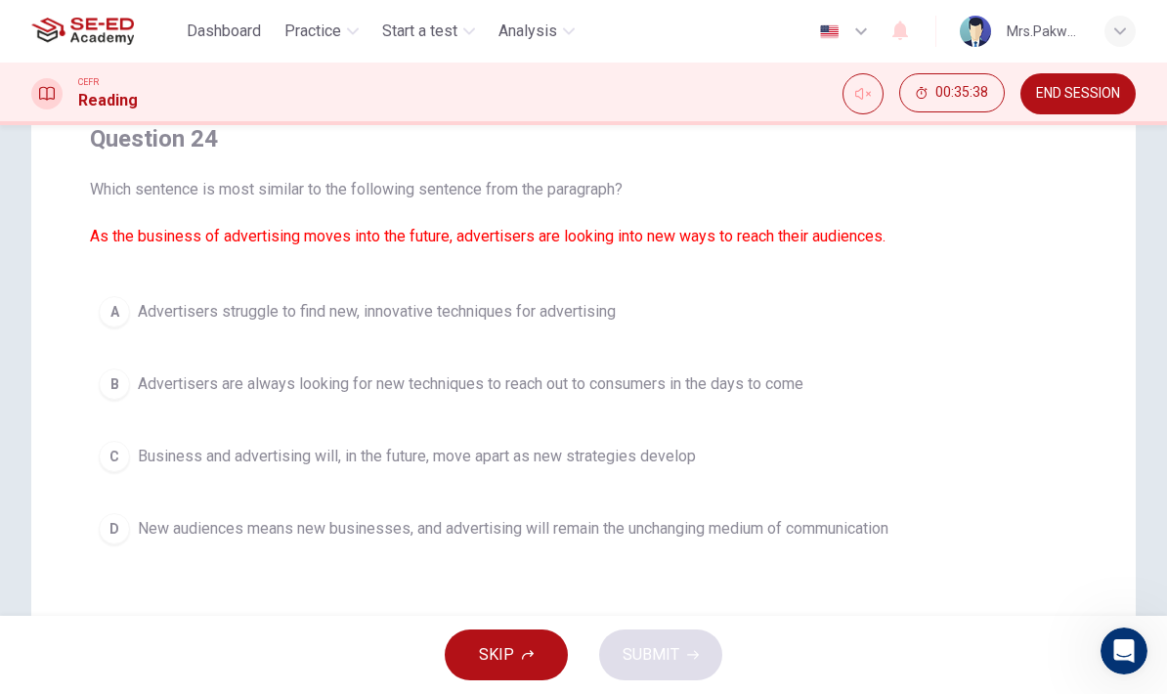
scroll to position [172, 0]
click at [803, 375] on span "Advertisers are always looking for new techniques to reach out to consumers in …" at bounding box center [470, 381] width 665 height 23
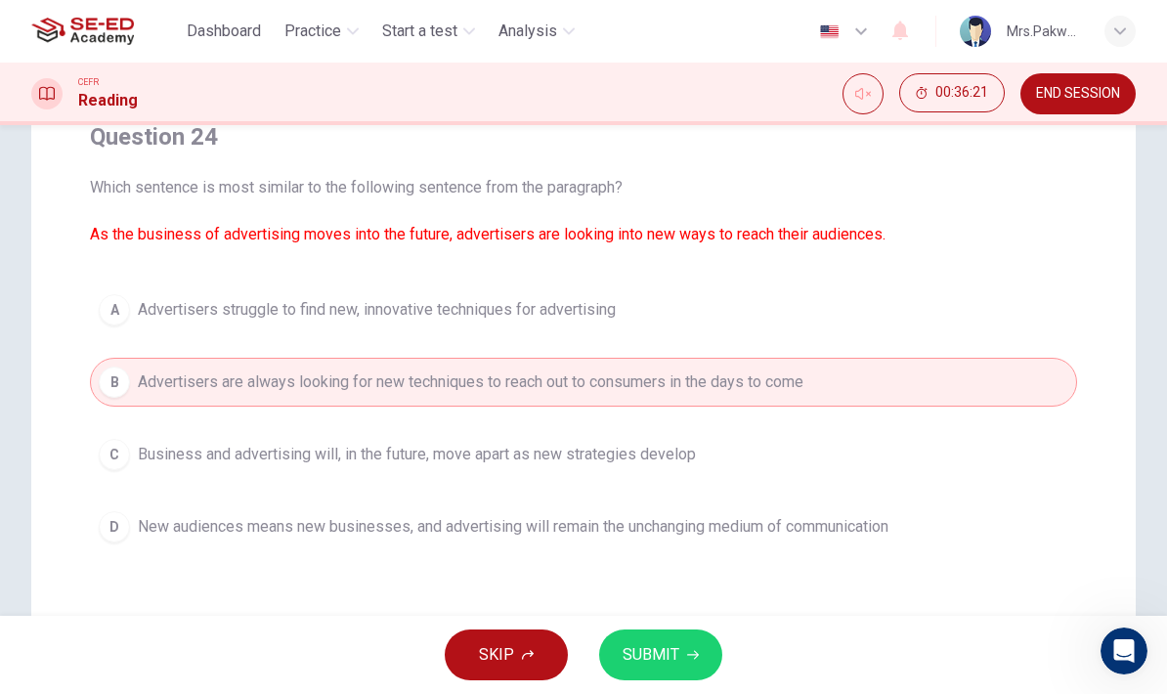
click at [796, 514] on button "D New audiences means new businesses, and advertising will remain the unchangin…" at bounding box center [583, 526] width 987 height 49
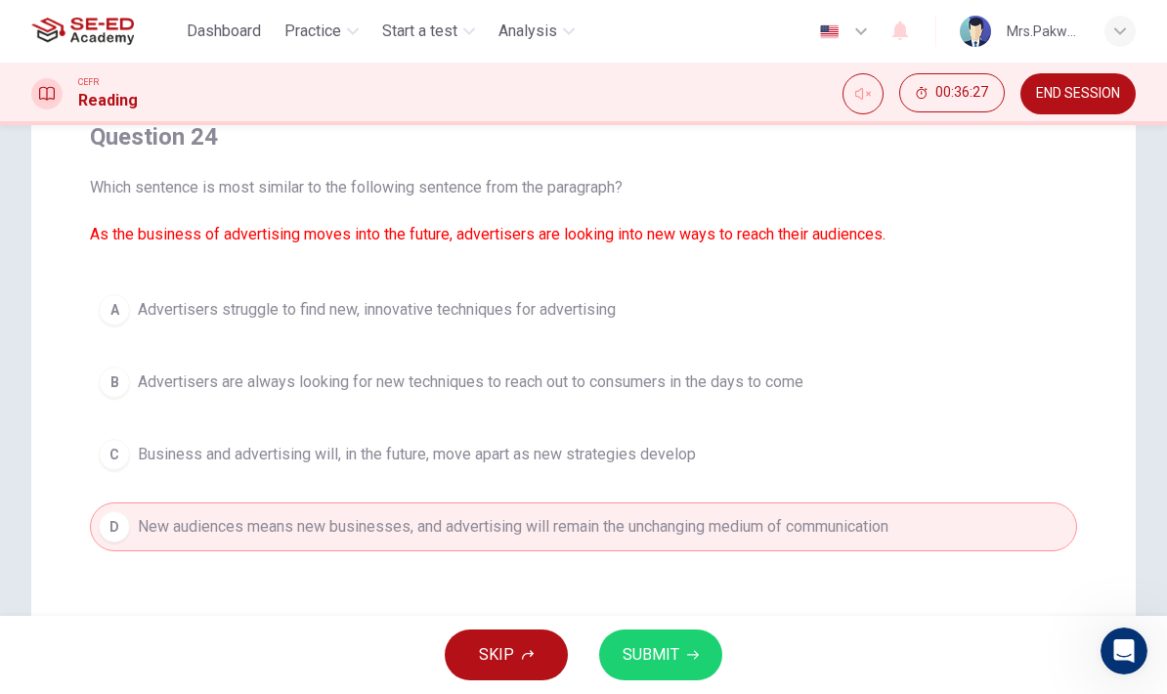
click at [659, 374] on span "Advertisers are always looking for new techniques to reach out to consumers in …" at bounding box center [470, 381] width 665 height 23
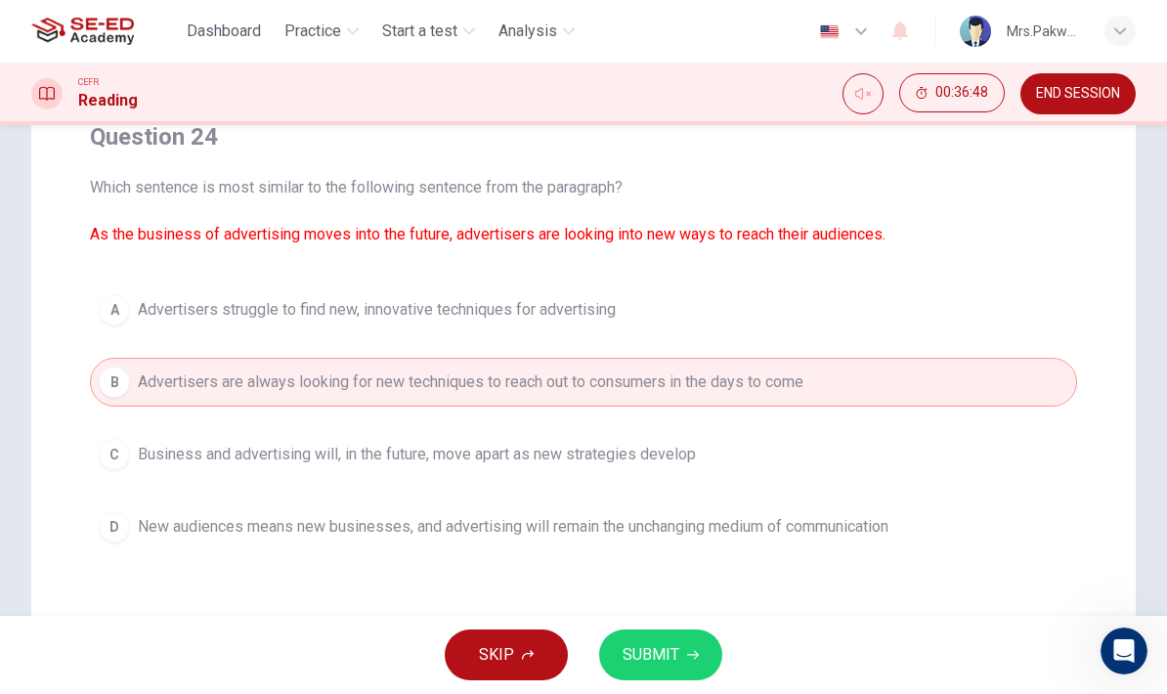
click at [696, 648] on button "SUBMIT" at bounding box center [660, 654] width 123 height 51
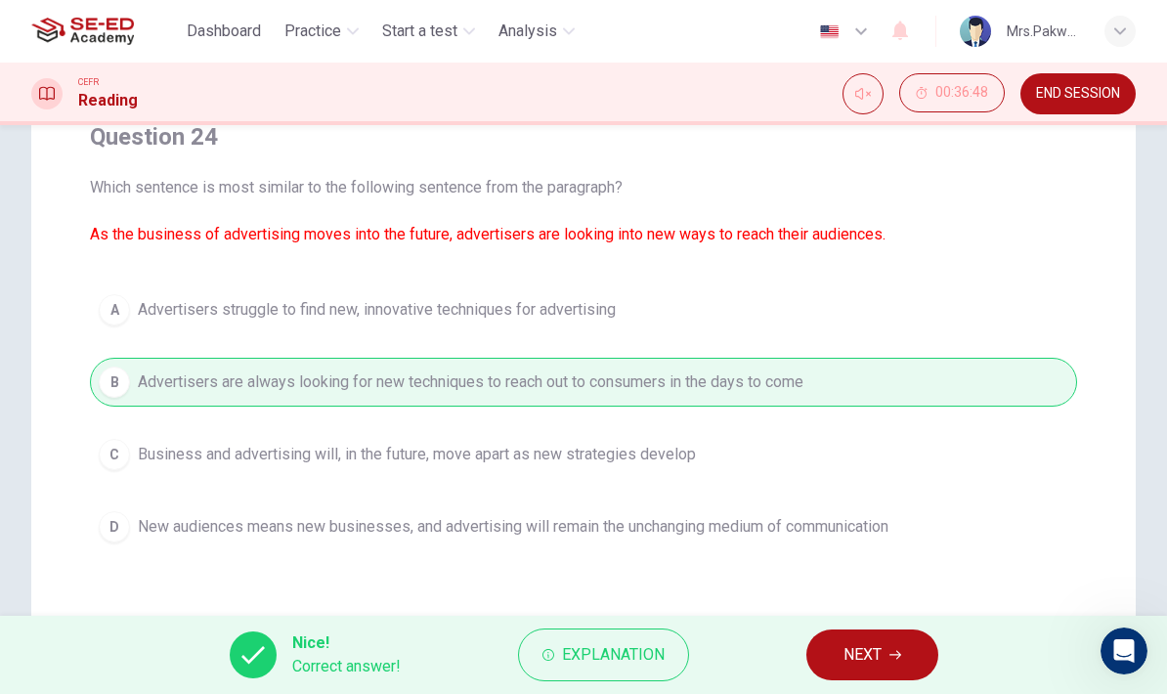
click at [881, 664] on span "NEXT" at bounding box center [862, 654] width 38 height 27
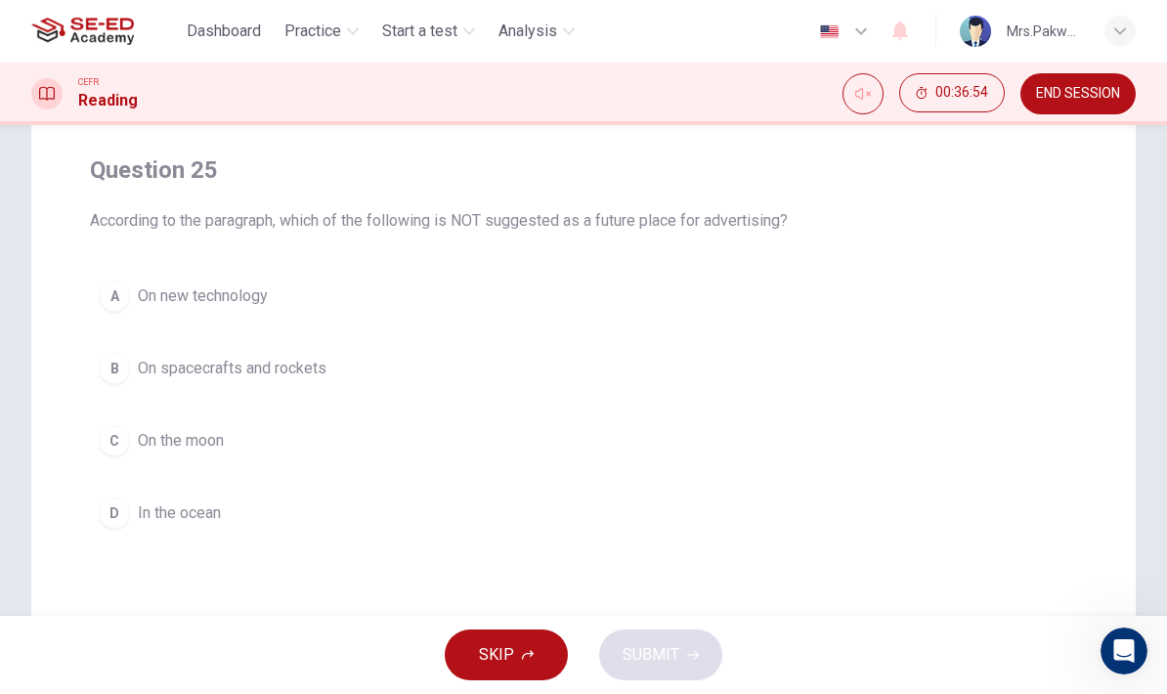
scroll to position [145, 0]
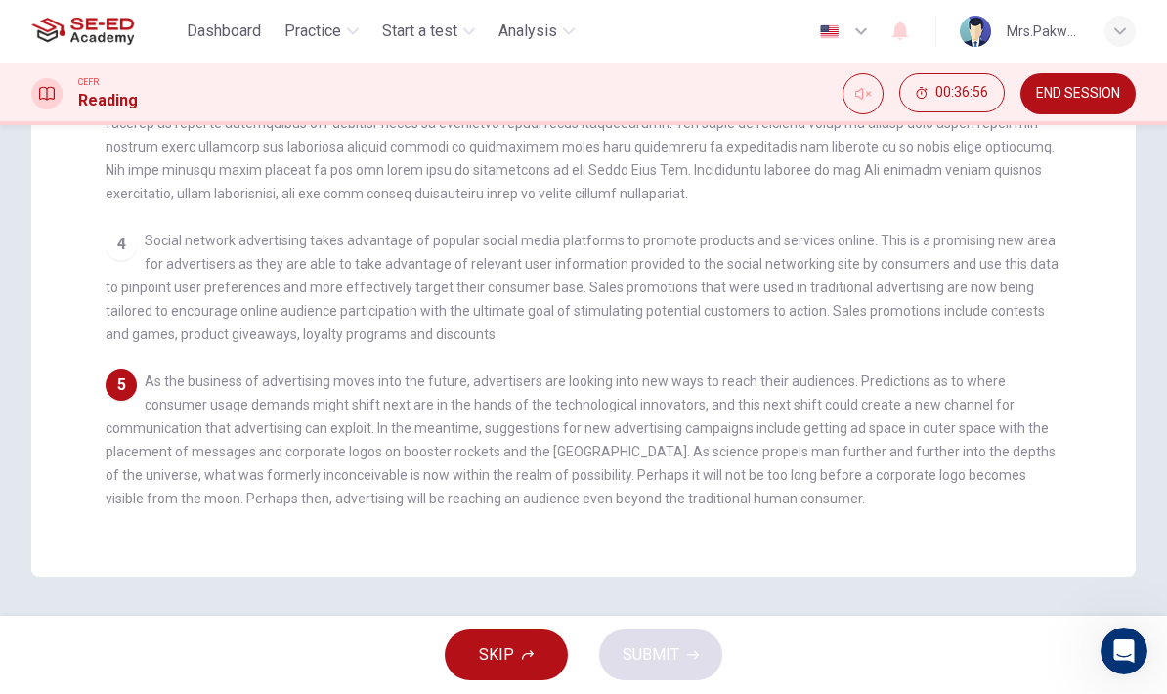
click at [997, 273] on span "Social network advertising takes advantage of popular social media platforms to…" at bounding box center [582, 287] width 953 height 109
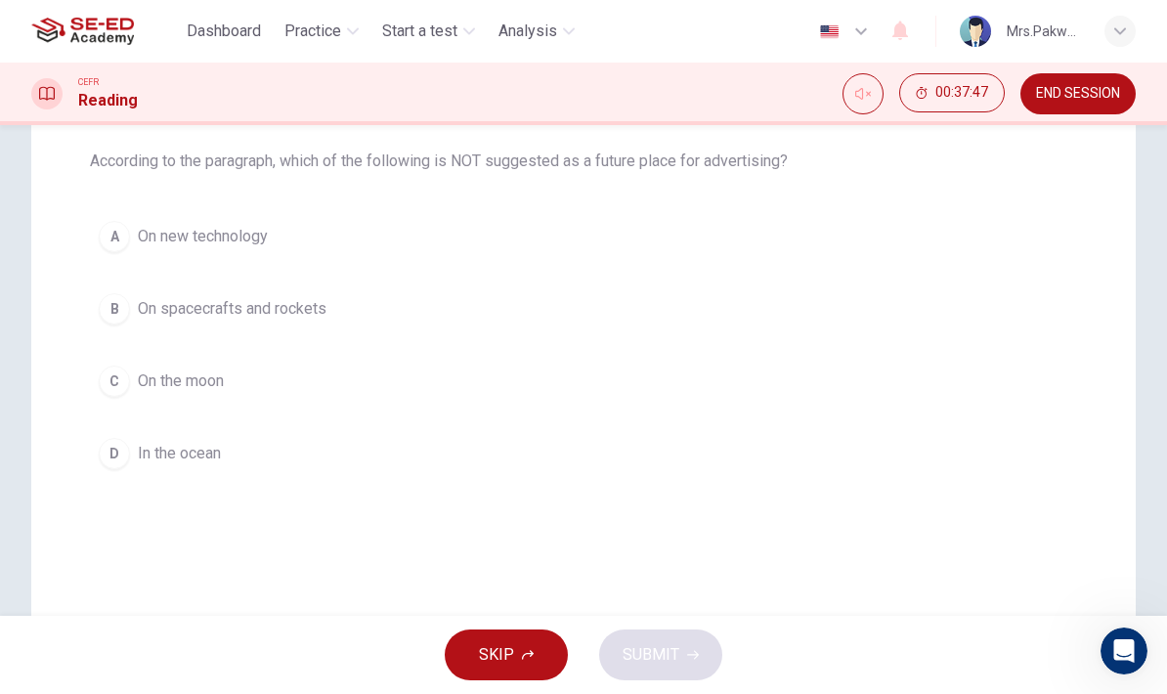
scroll to position [178, 0]
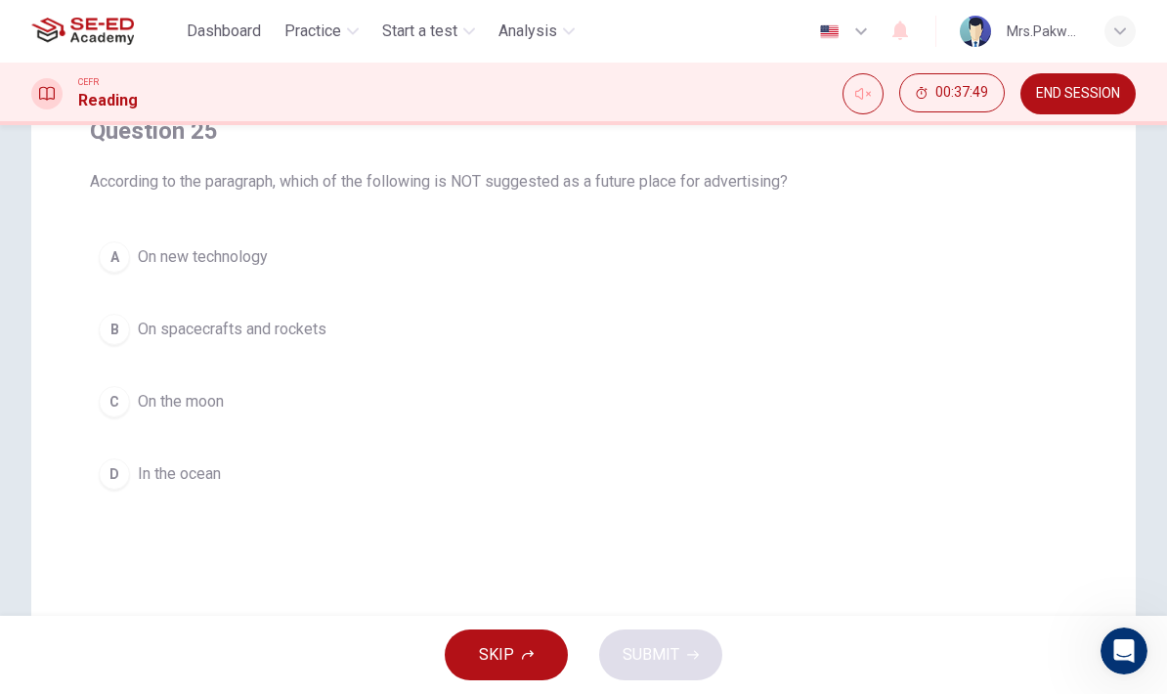
click at [927, 425] on button "C On the moon" at bounding box center [583, 401] width 987 height 49
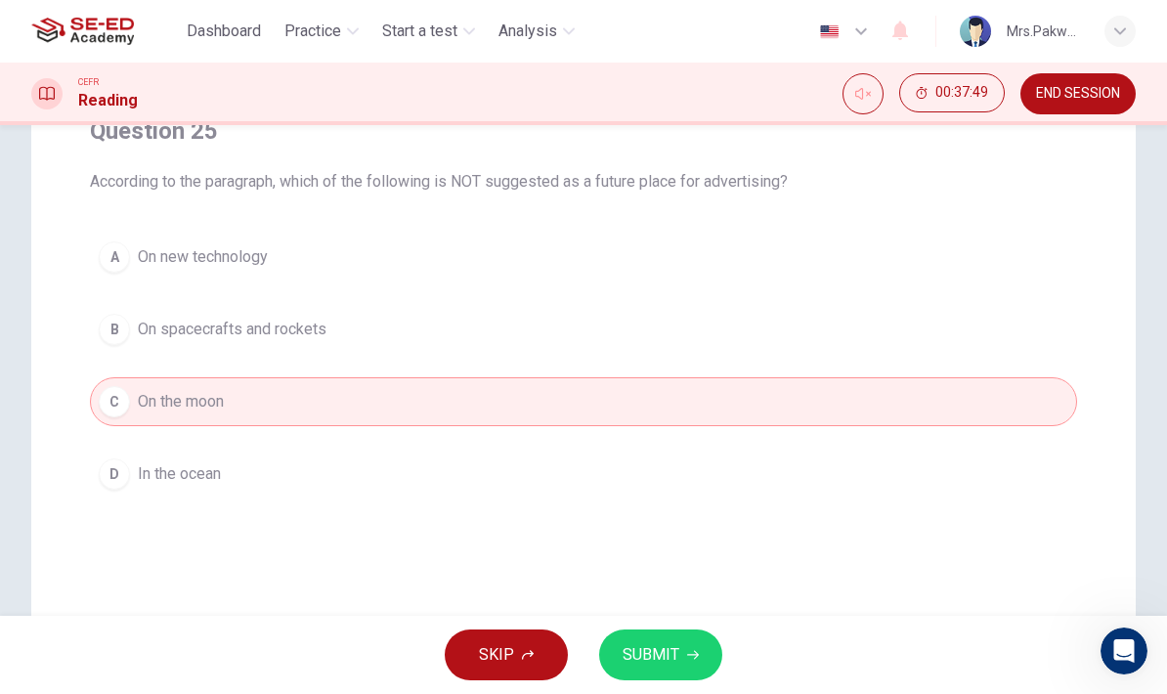
click at [918, 467] on button "D In the ocean" at bounding box center [583, 473] width 987 height 49
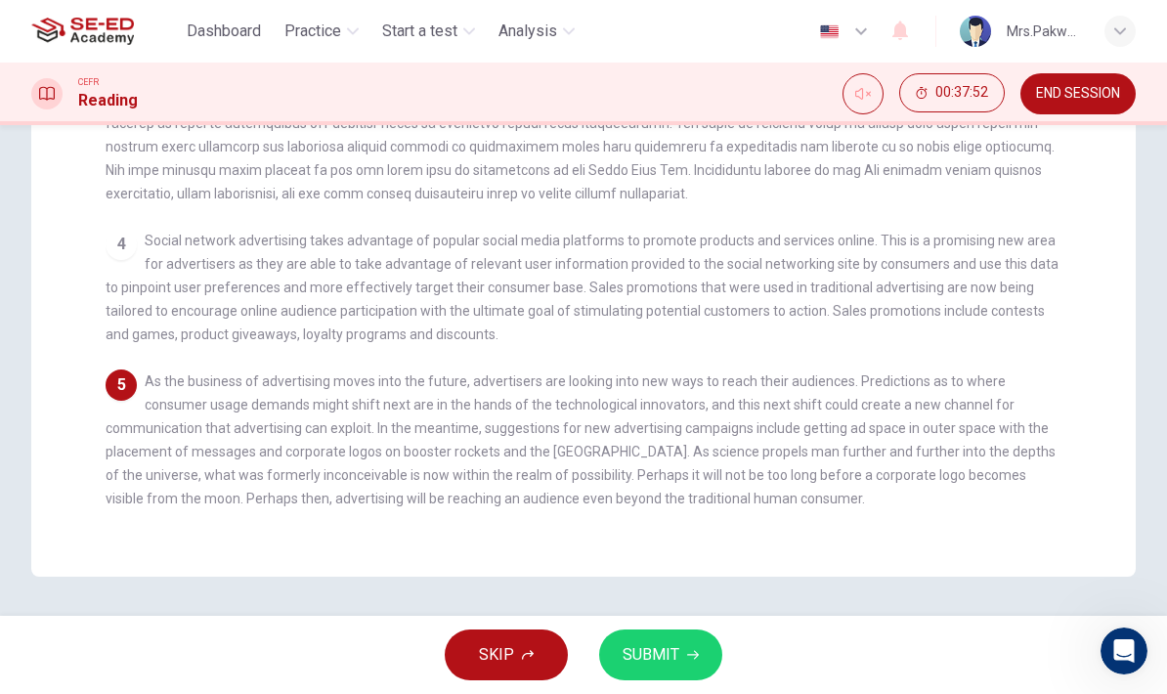
scroll to position [514, 0]
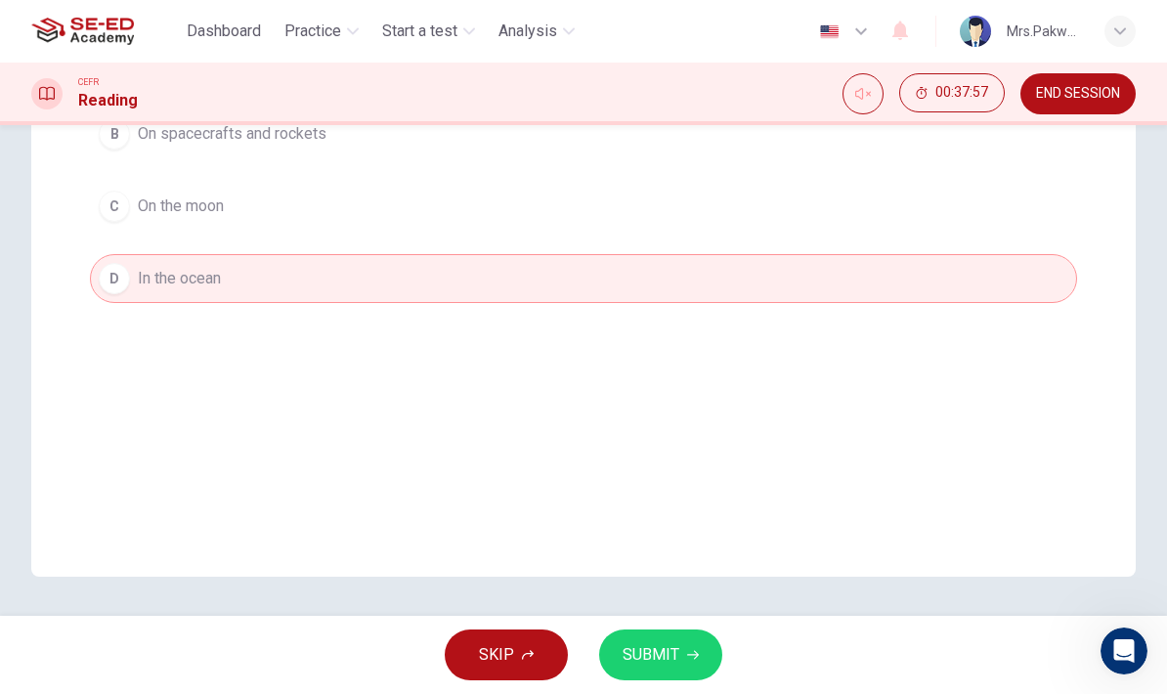
click at [679, 647] on button "SUBMIT" at bounding box center [660, 654] width 123 height 51
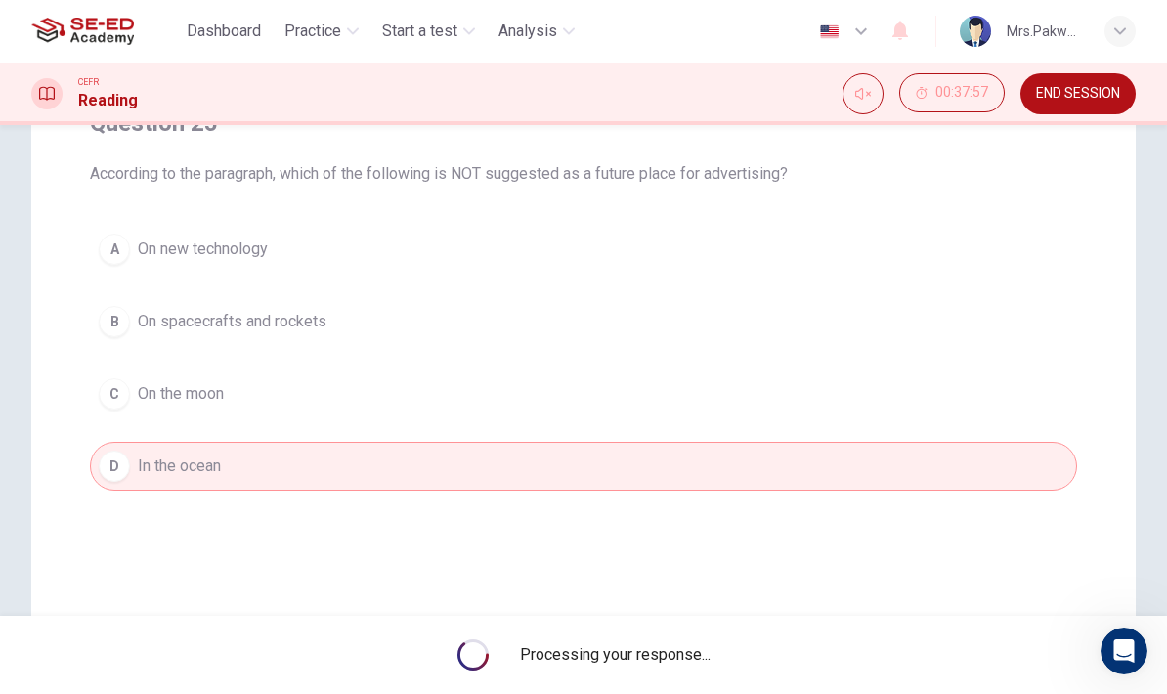
scroll to position [182, 0]
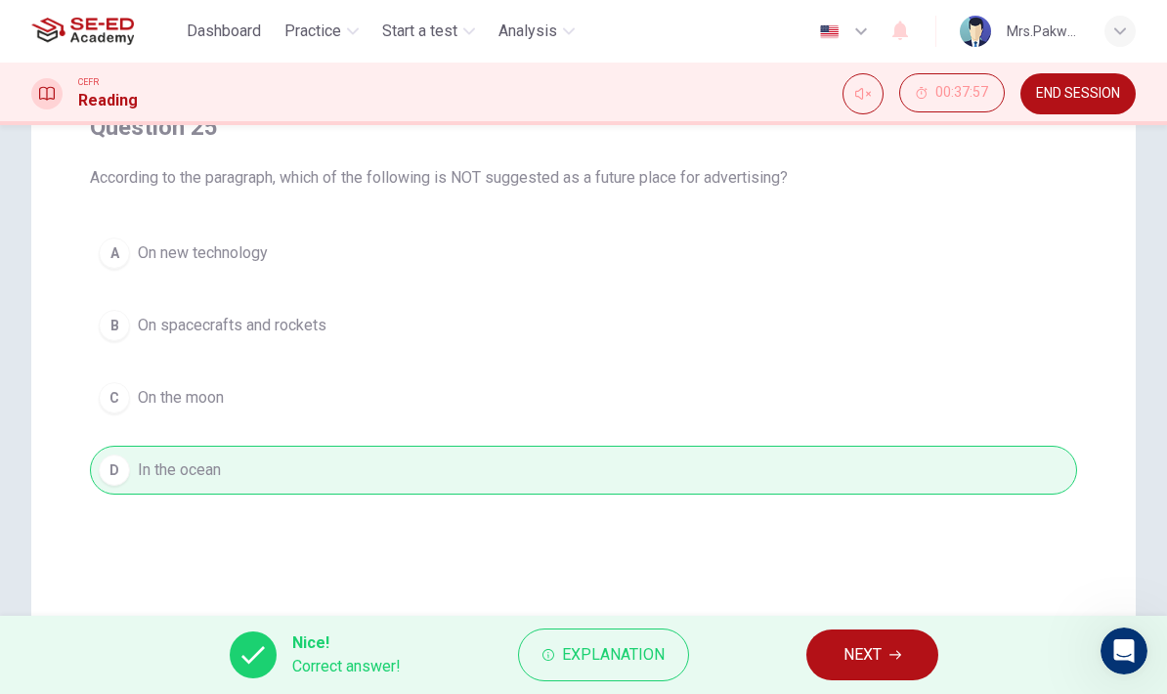
click at [878, 636] on button "NEXT" at bounding box center [872, 654] width 132 height 51
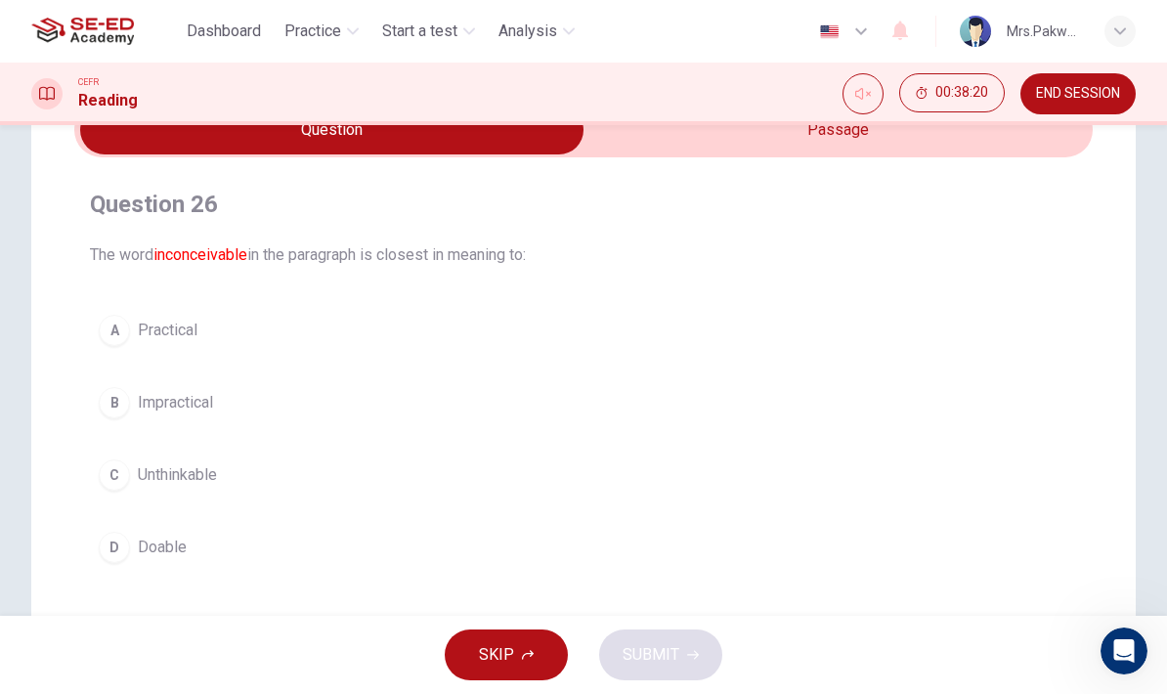
scroll to position [106, 0]
click at [645, 392] on button "B Impractical" at bounding box center [583, 401] width 987 height 49
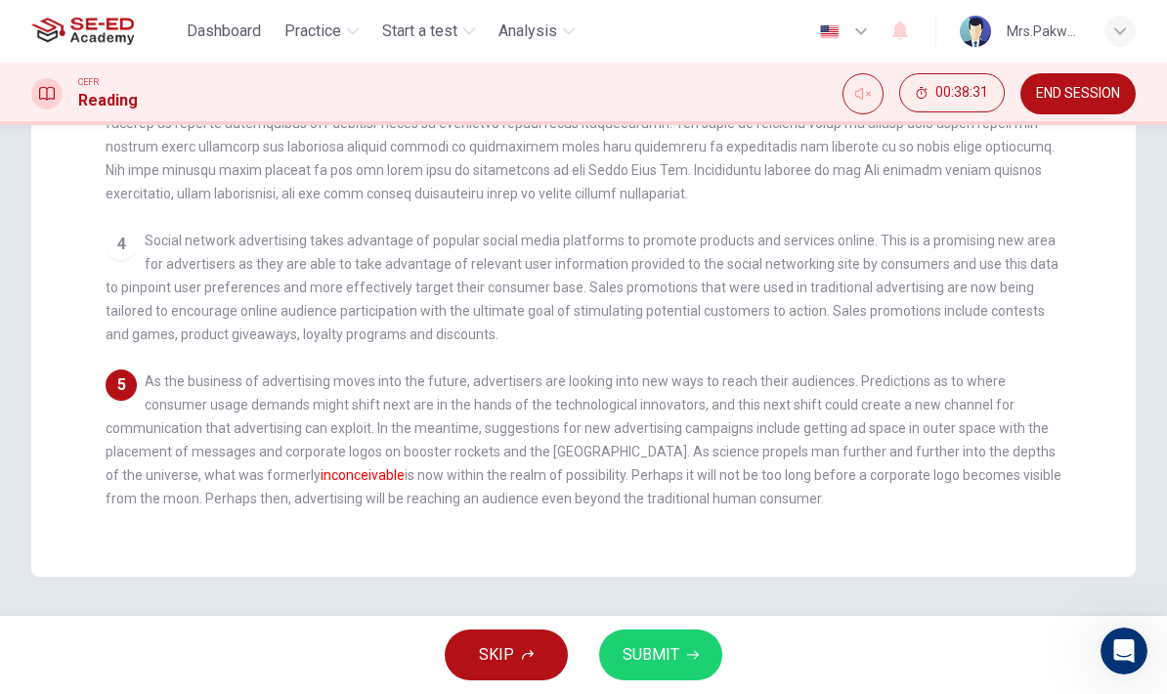
click at [933, 373] on span "As the business of advertising moves into the future, advertisers are looking i…" at bounding box center [583, 439] width 955 height 133
checkbox input "false"
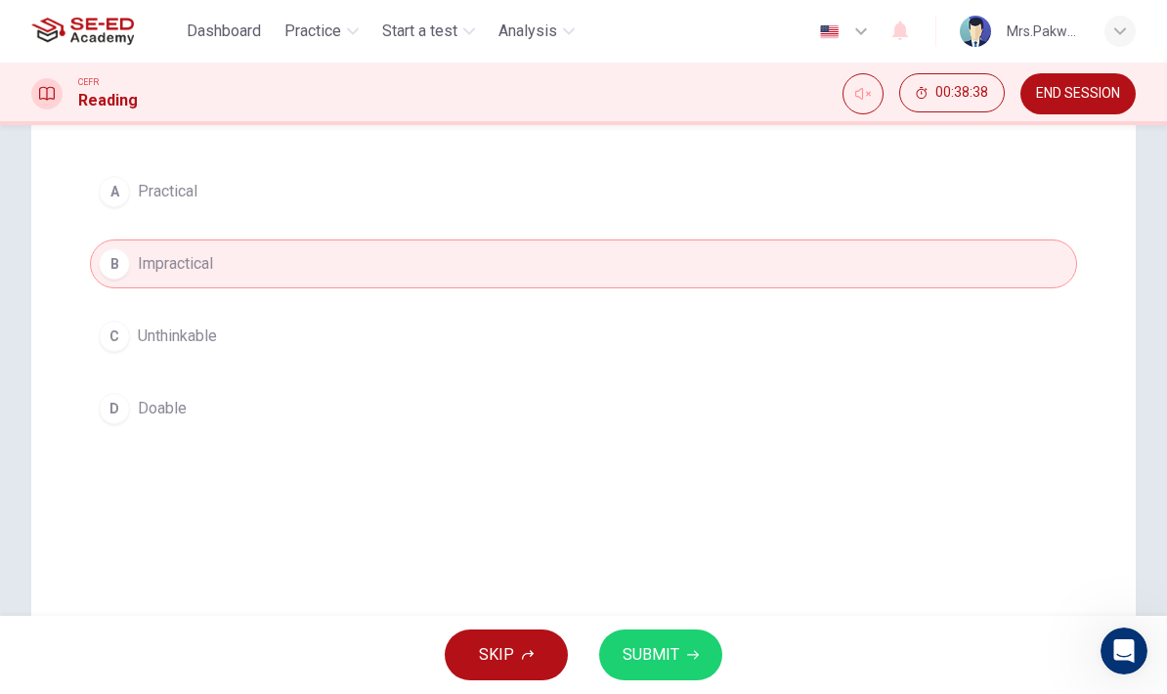
scroll to position [226, 0]
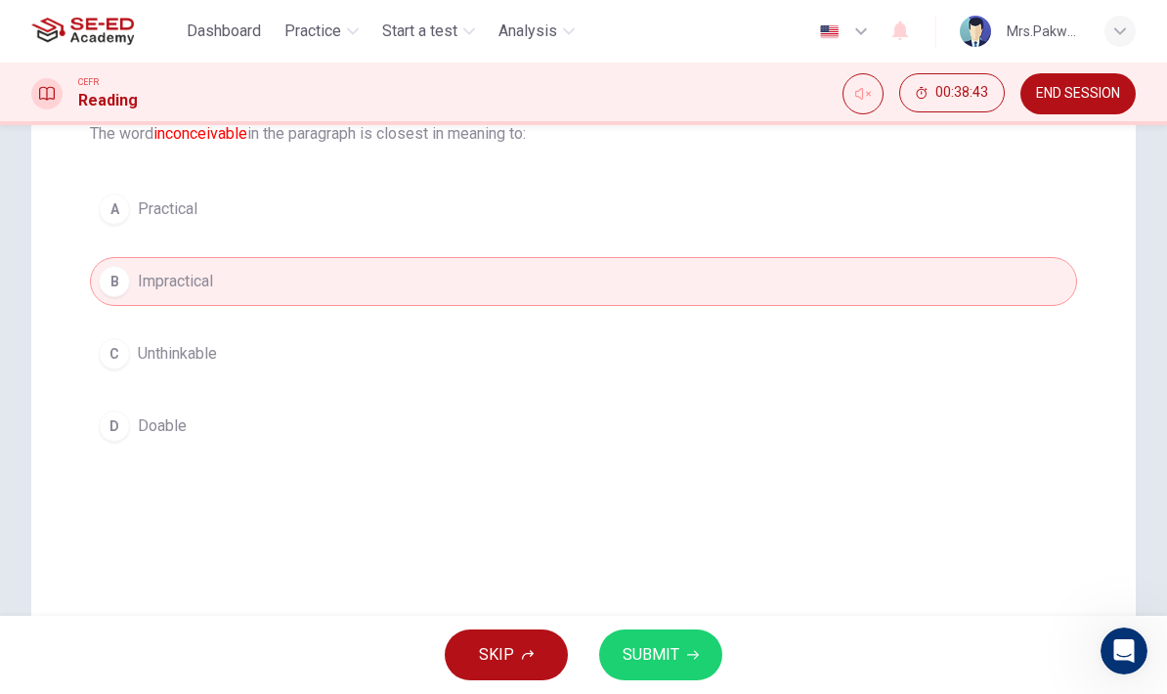
click at [687, 645] on button "SUBMIT" at bounding box center [660, 654] width 123 height 51
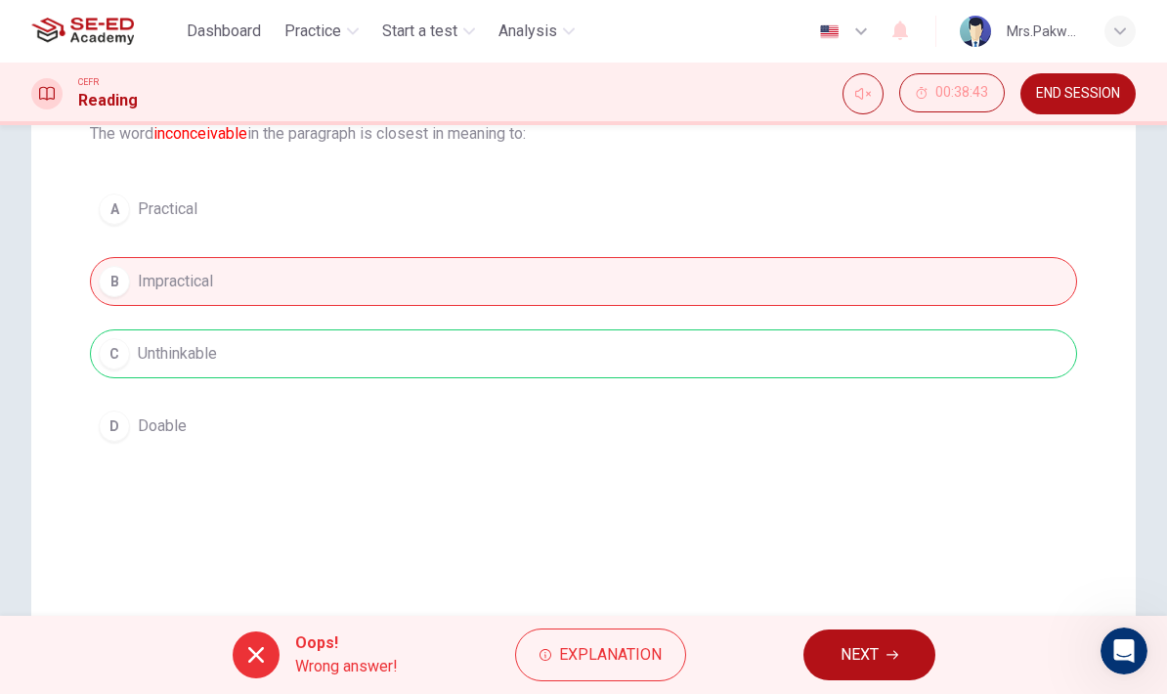
click at [632, 647] on span "Explanation" at bounding box center [610, 654] width 103 height 27
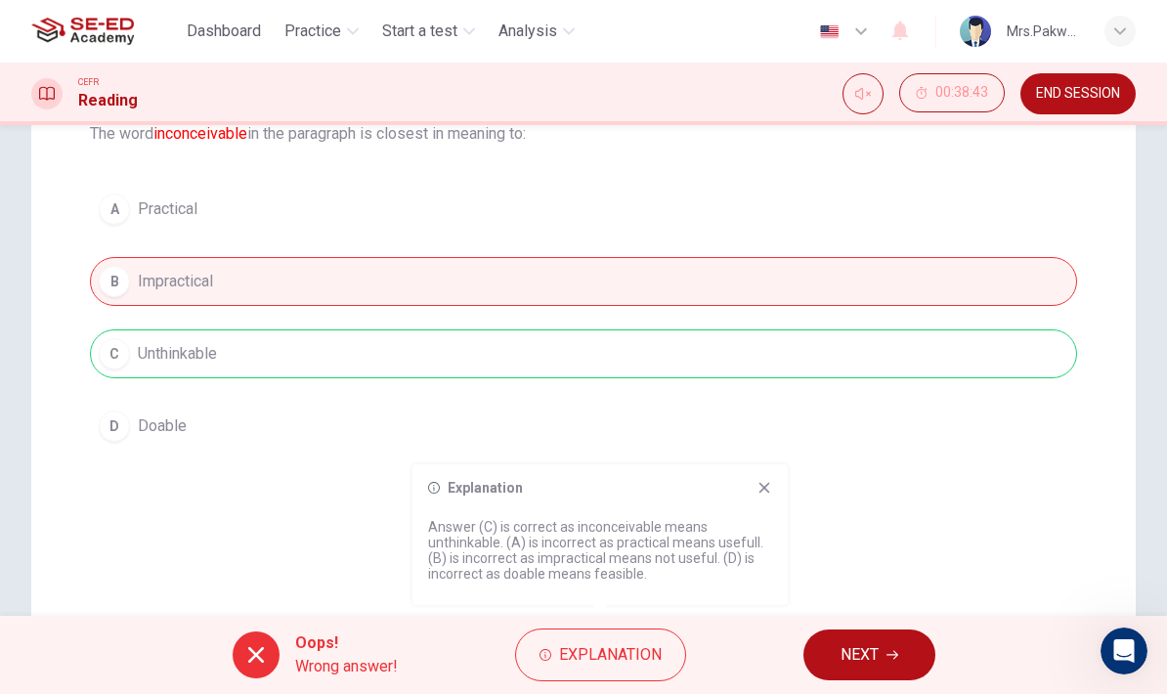
click at [881, 654] on button "NEXT" at bounding box center [869, 654] width 132 height 51
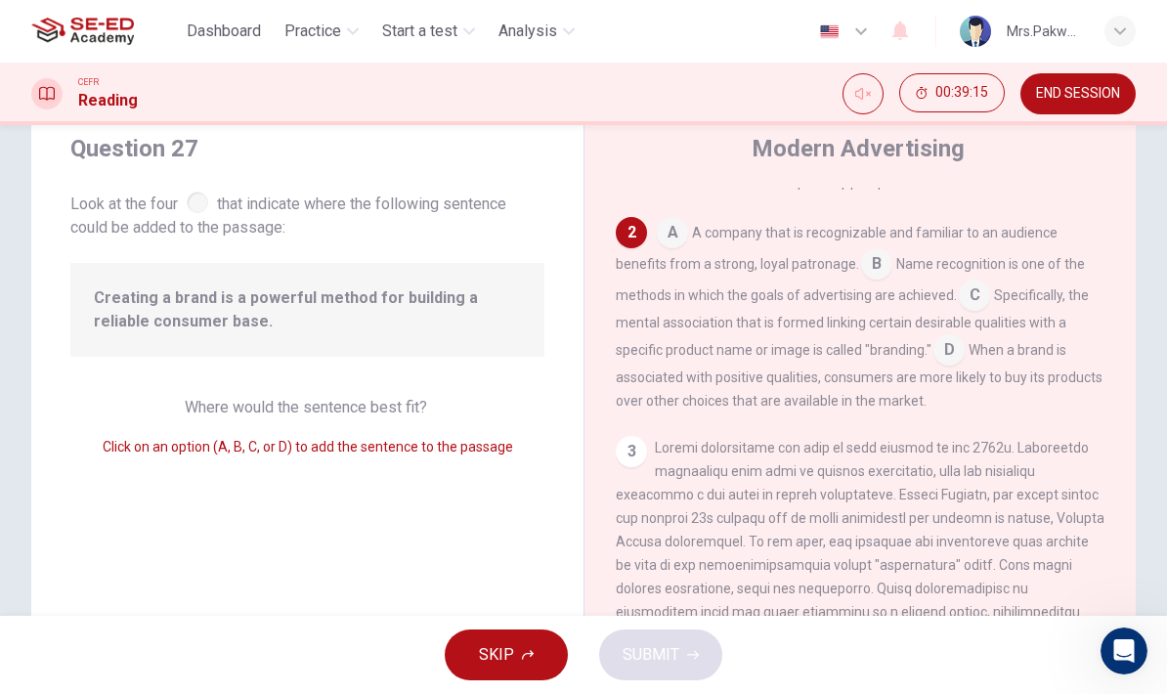
scroll to position [396, 0]
click at [675, 220] on input at bounding box center [672, 231] width 31 height 31
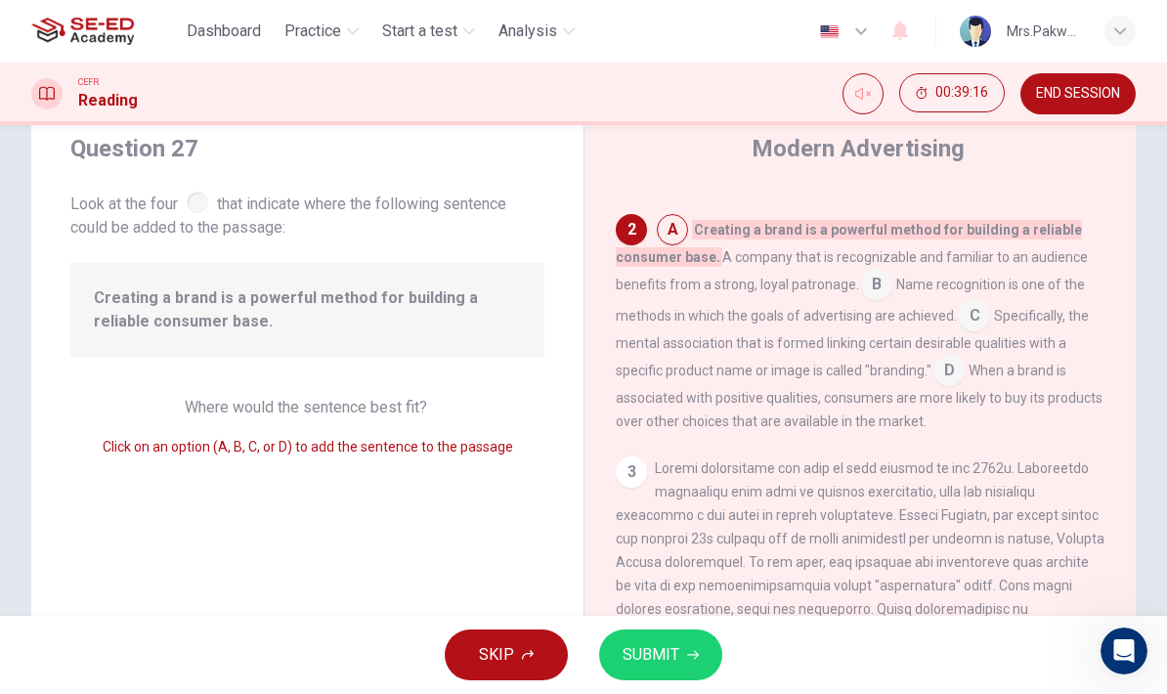
click at [624, 221] on div "2" at bounding box center [630, 229] width 31 height 31
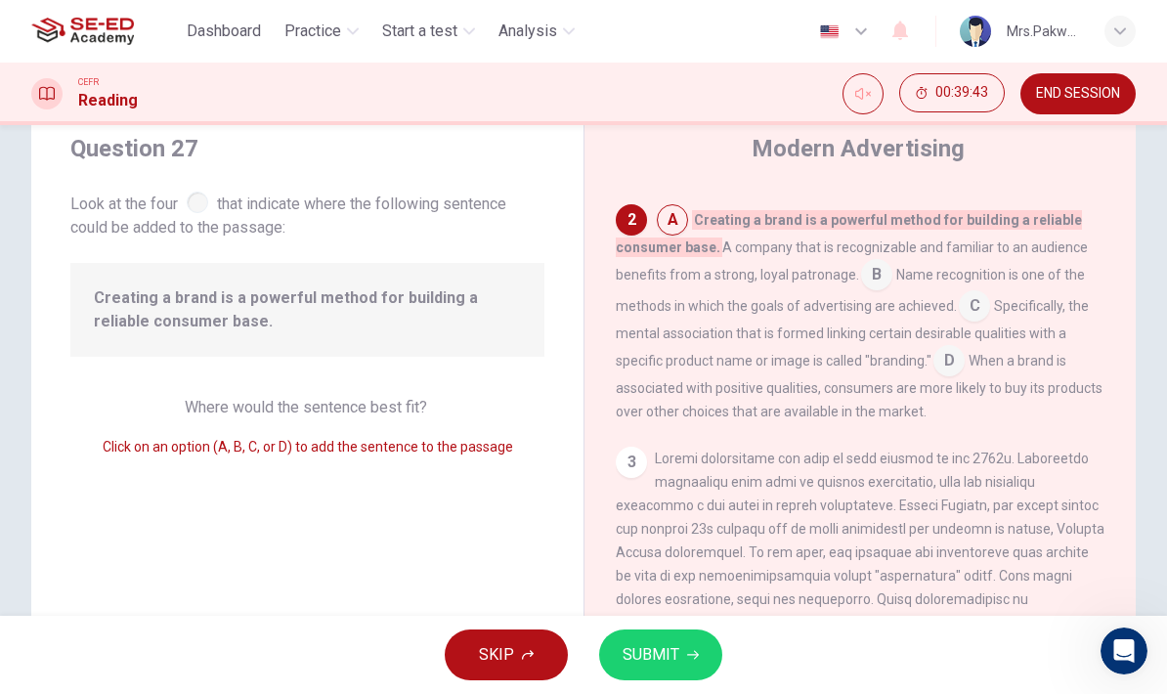
scroll to position [408, 0]
click at [678, 655] on button "SUBMIT" at bounding box center [660, 654] width 123 height 51
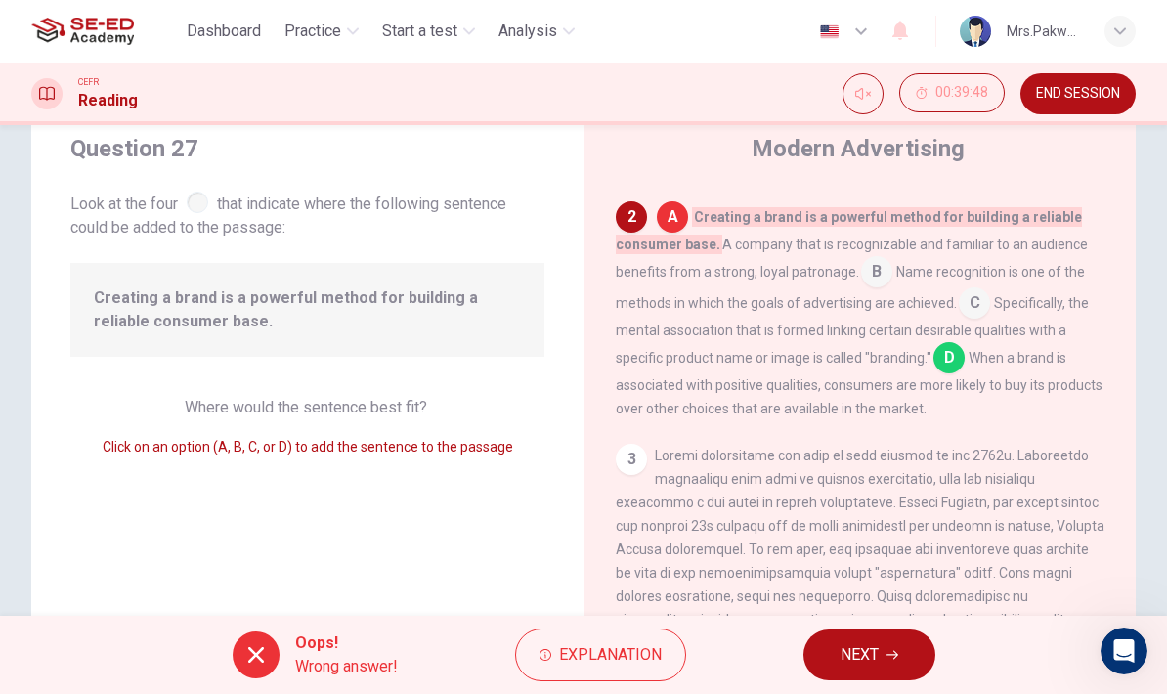
click at [875, 651] on span "NEXT" at bounding box center [859, 654] width 38 height 27
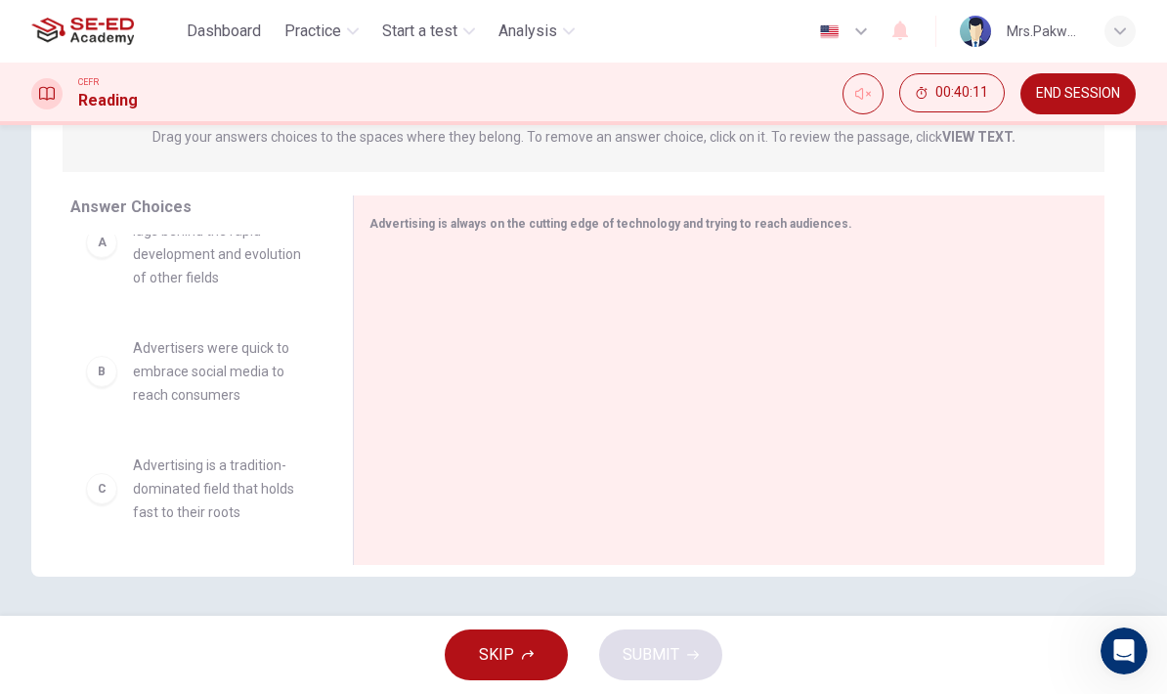
scroll to position [60, 0]
click at [106, 361] on div "B" at bounding box center [101, 366] width 31 height 31
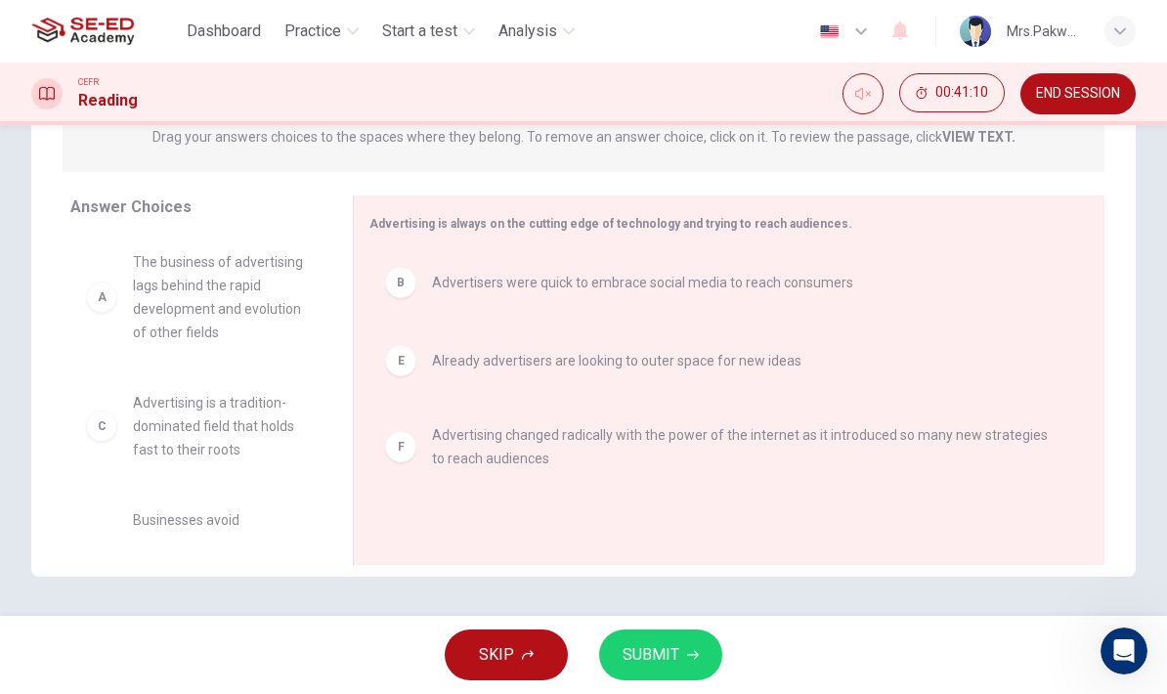
scroll to position [0, 0]
click at [663, 658] on span "SUBMIT" at bounding box center [650, 654] width 57 height 27
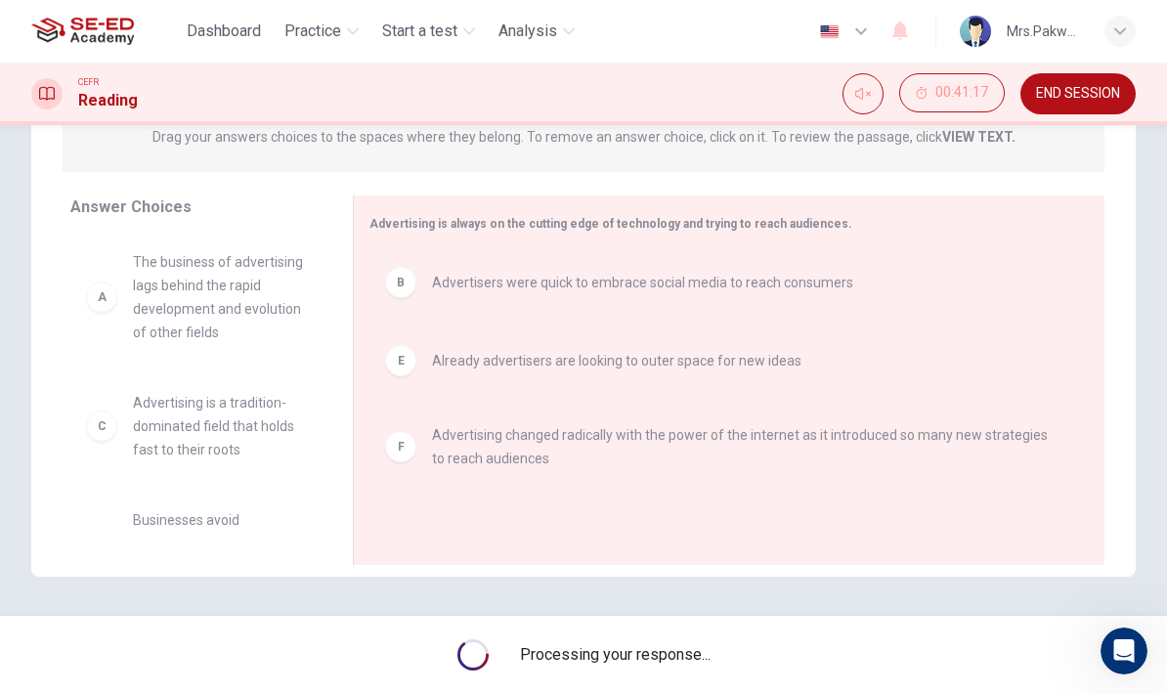
scroll to position [267, 0]
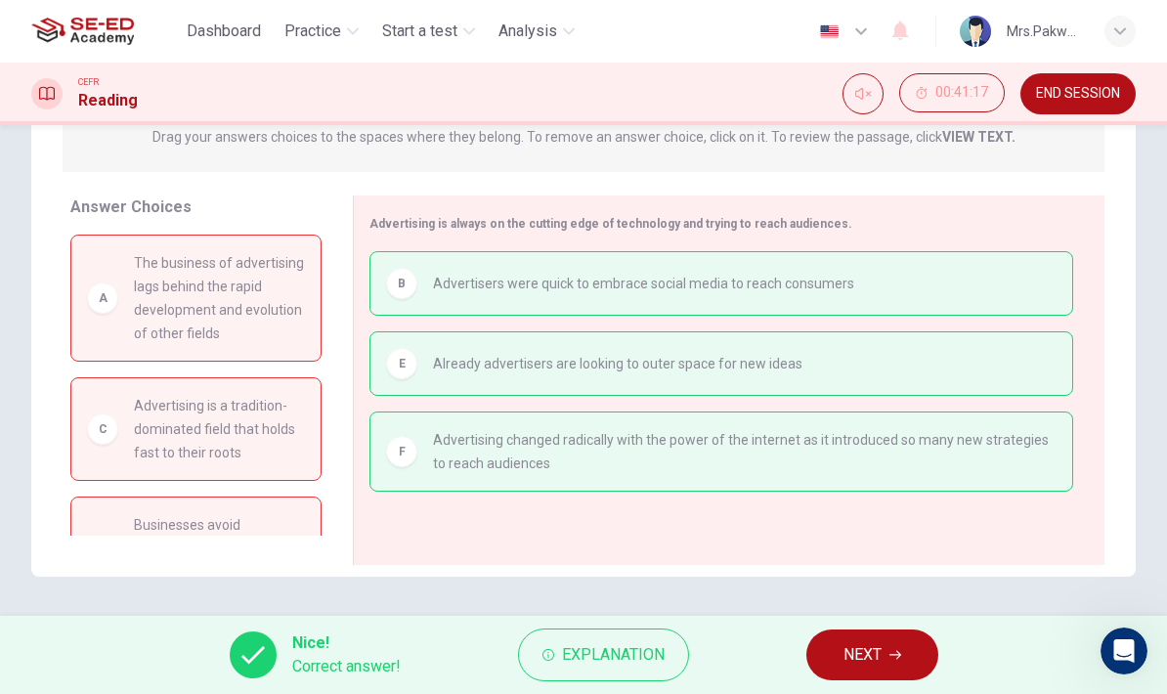
click at [892, 652] on icon "button" at bounding box center [895, 655] width 12 height 12
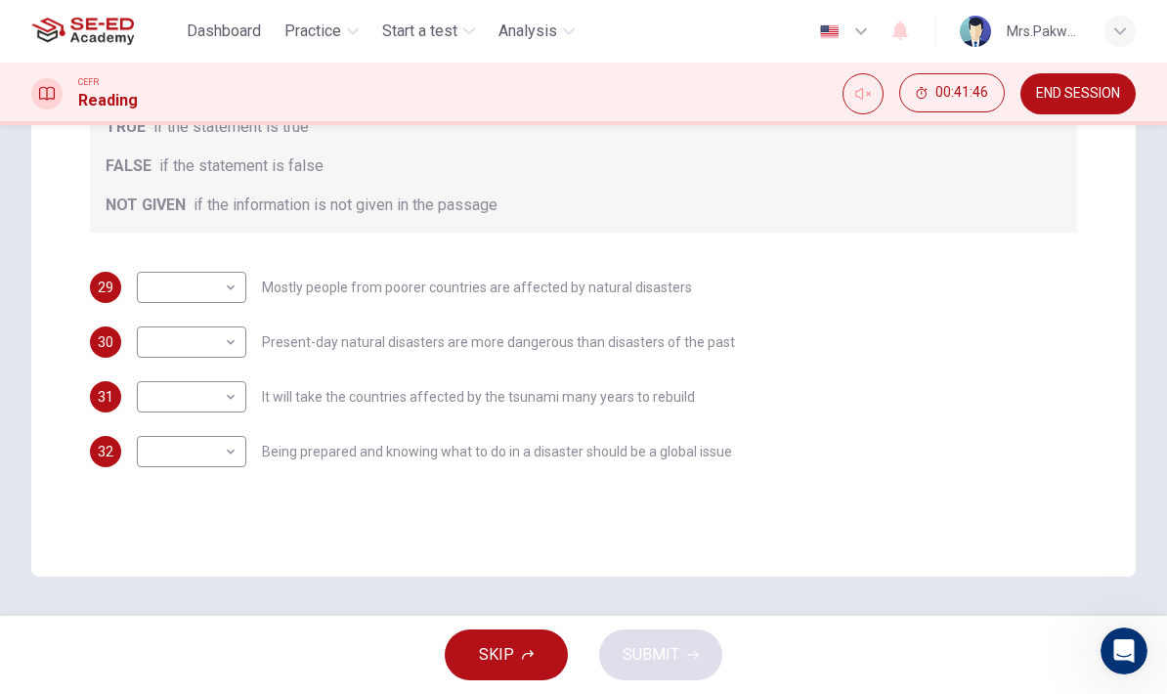
scroll to position [373, 0]
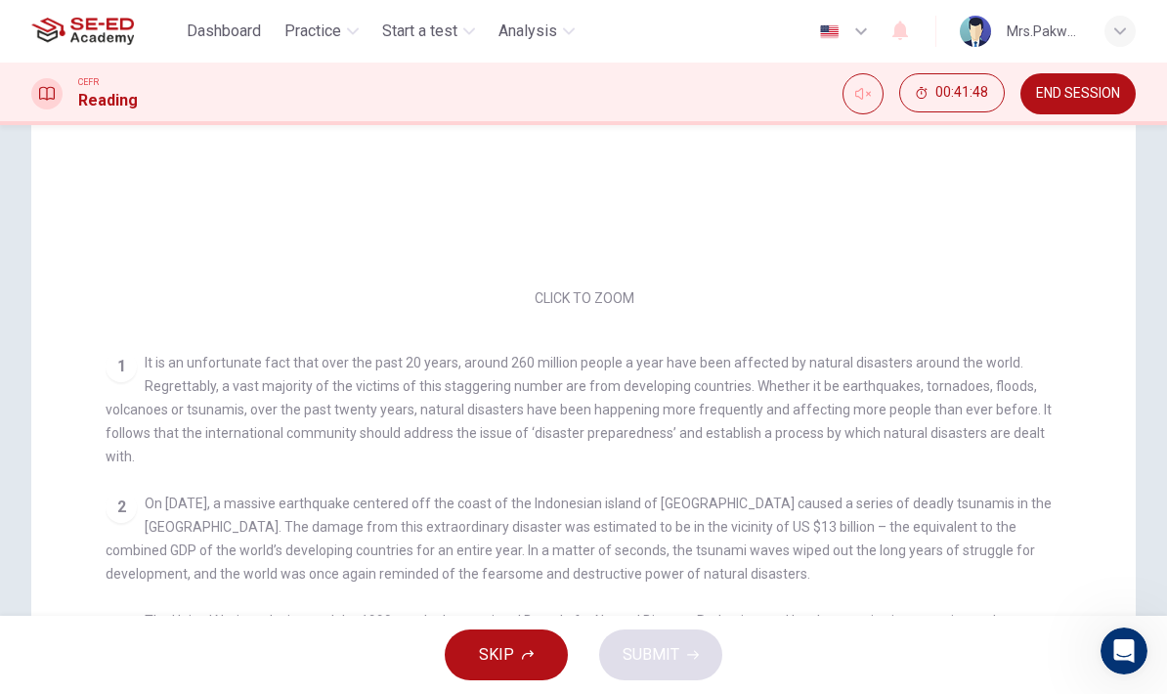
checkbox input "false"
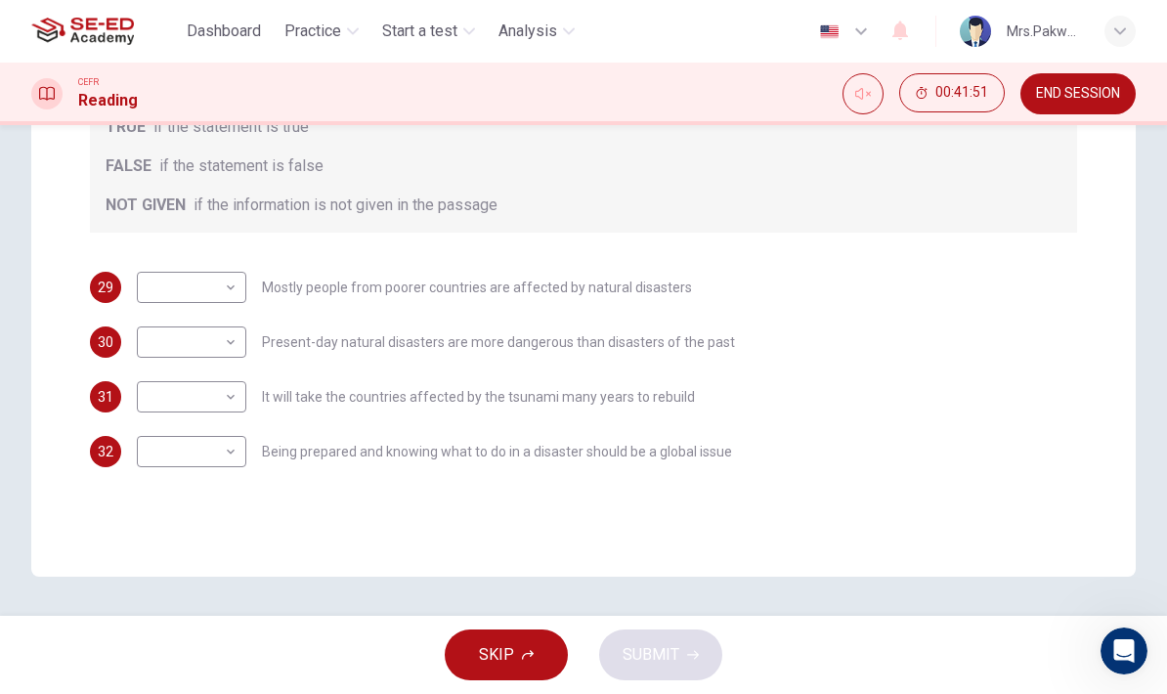
click at [216, 276] on body "This site uses cookies, as explained in our Privacy Policy . If you agree to th…" at bounding box center [583, 347] width 1167 height 694
click at [224, 315] on li "TRUE" at bounding box center [191, 318] width 109 height 31
type input "TRUE"
click at [227, 340] on body "This site uses cookies, as explained in our Privacy Policy . If you agree to th…" at bounding box center [583, 347] width 1167 height 694
click at [223, 375] on li "TRUE" at bounding box center [191, 373] width 109 height 31
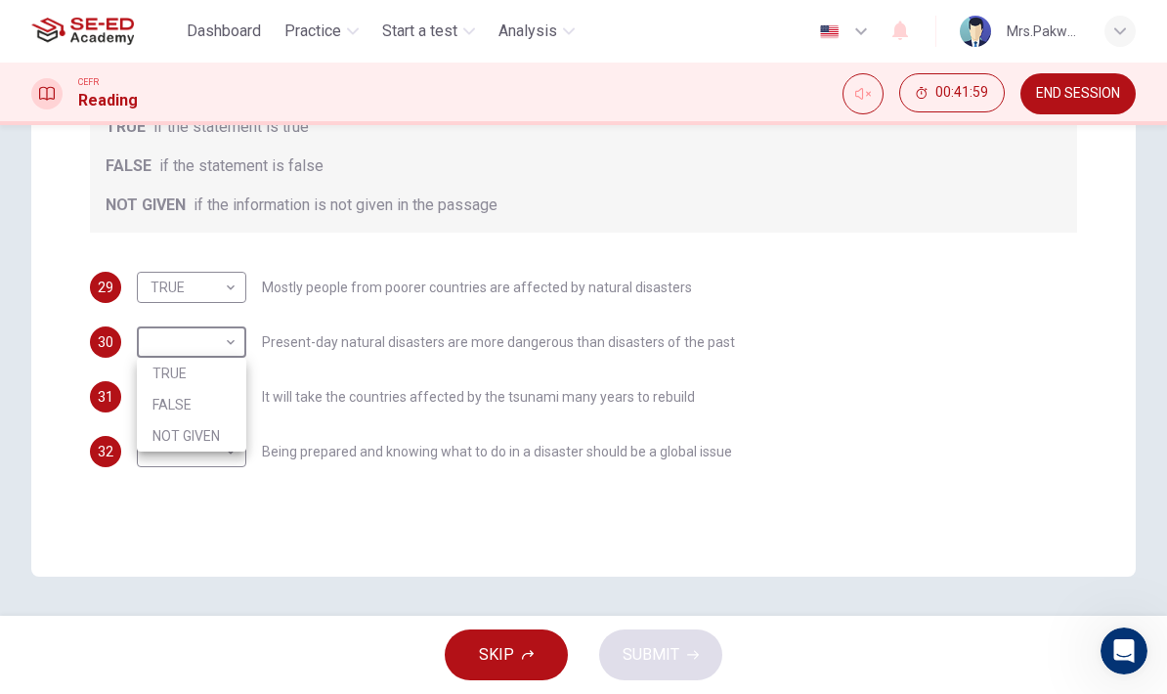
type input "TRUE"
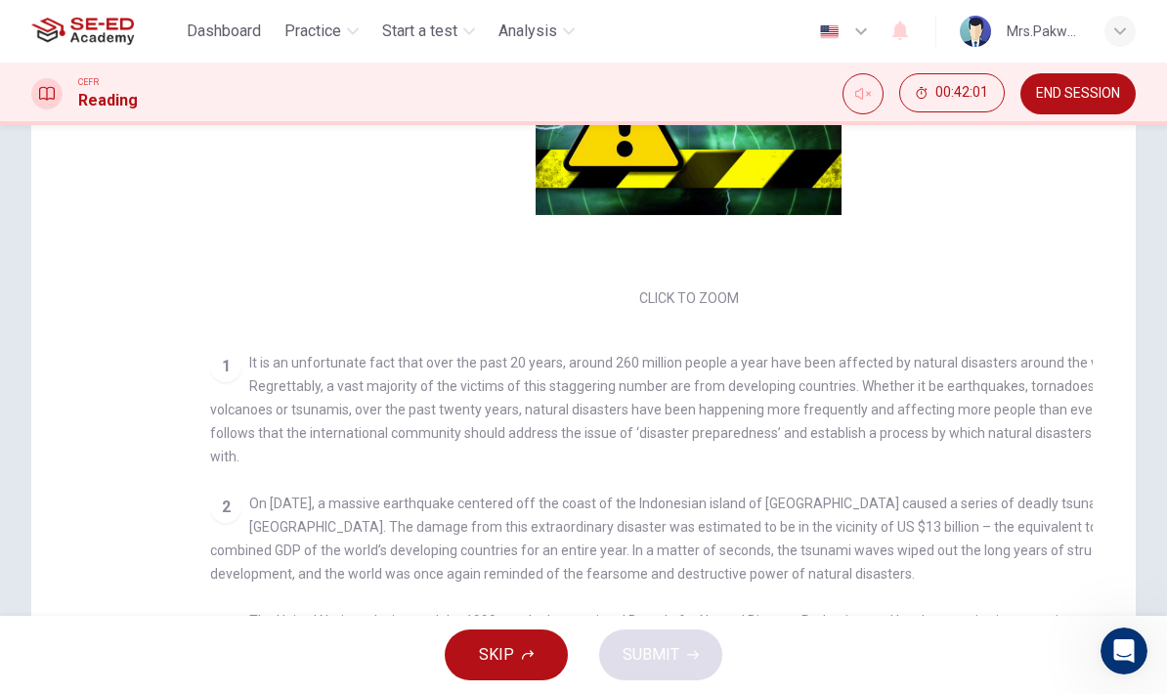
checkbox input "false"
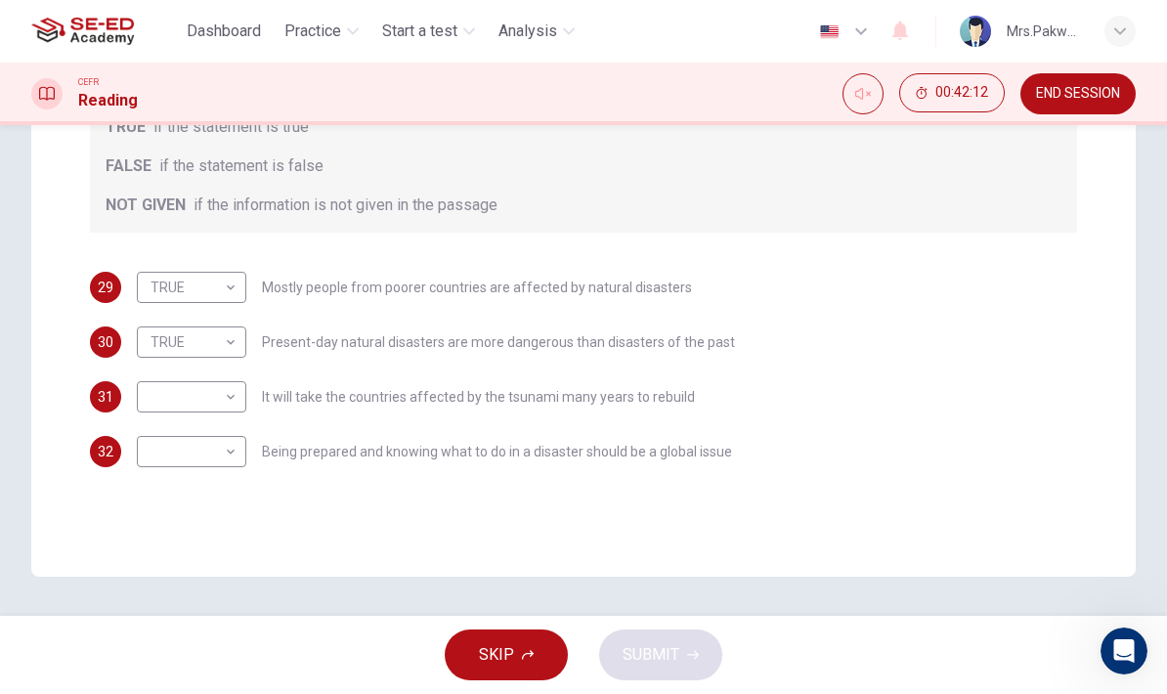
click at [221, 441] on body "This site uses cookies, as explained in our Privacy Policy . If you agree to th…" at bounding box center [583, 347] width 1167 height 694
click at [224, 478] on li "TRUE" at bounding box center [191, 482] width 109 height 31
type input "TRUE"
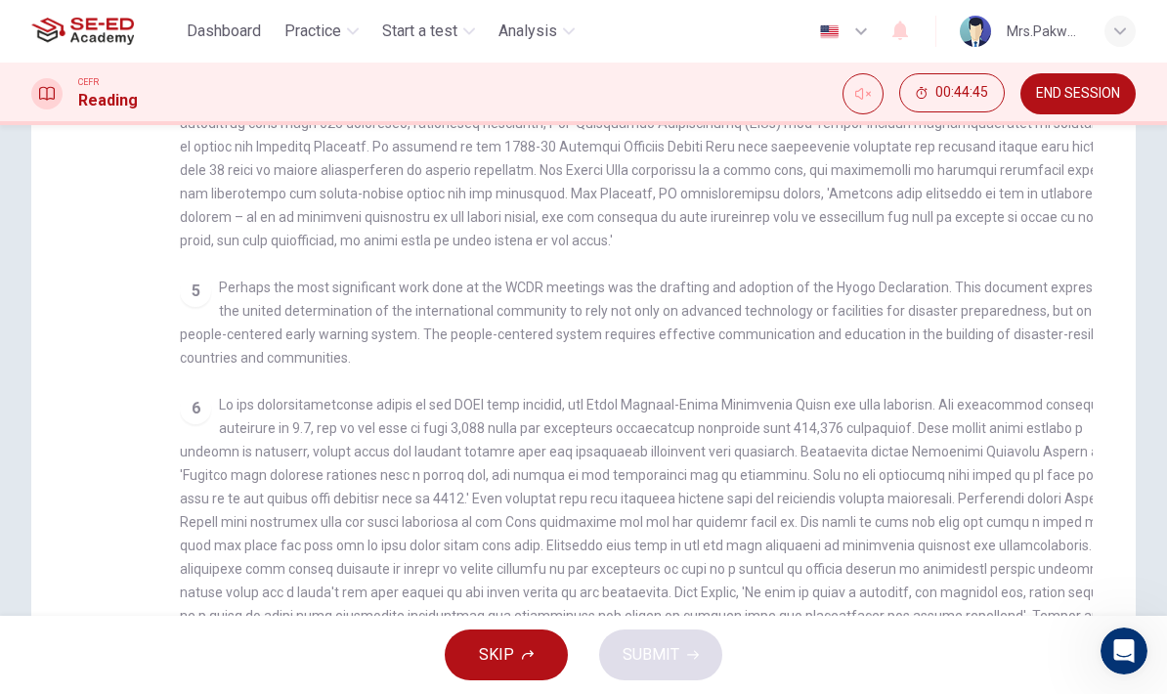
scroll to position [746, 0]
checkbox input "false"
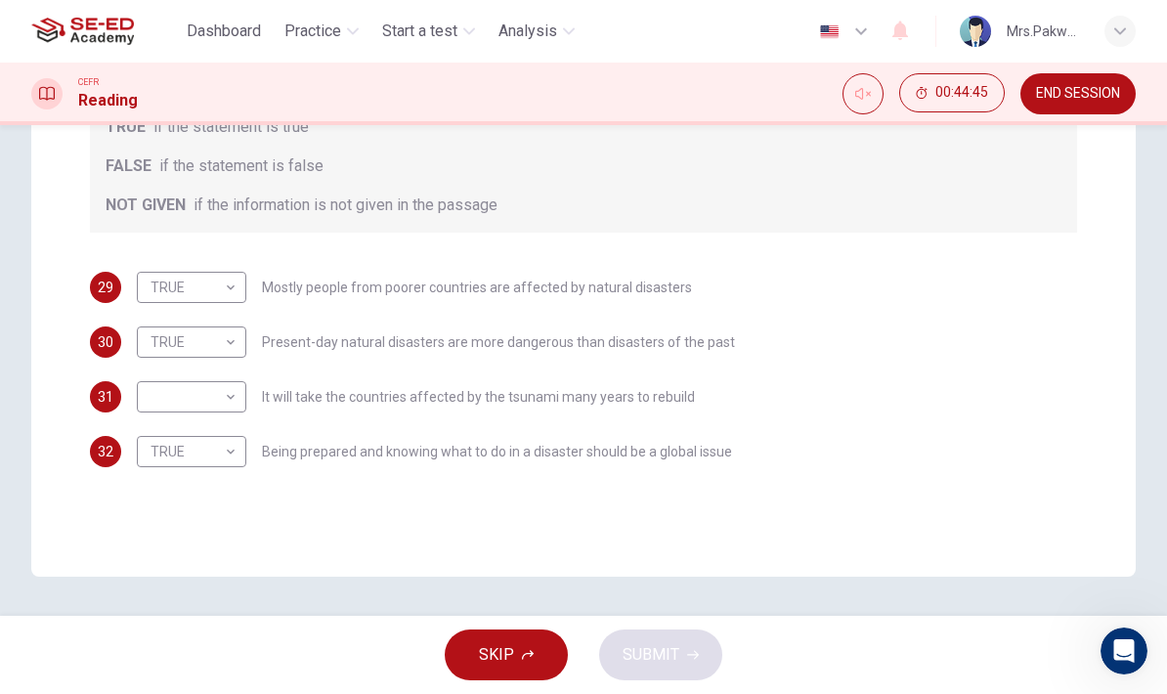
click at [206, 406] on body "This site uses cookies, as explained in our Privacy Policy . If you agree to th…" at bounding box center [583, 347] width 1167 height 694
click at [235, 494] on li "NOT GIVEN" at bounding box center [191, 490] width 109 height 31
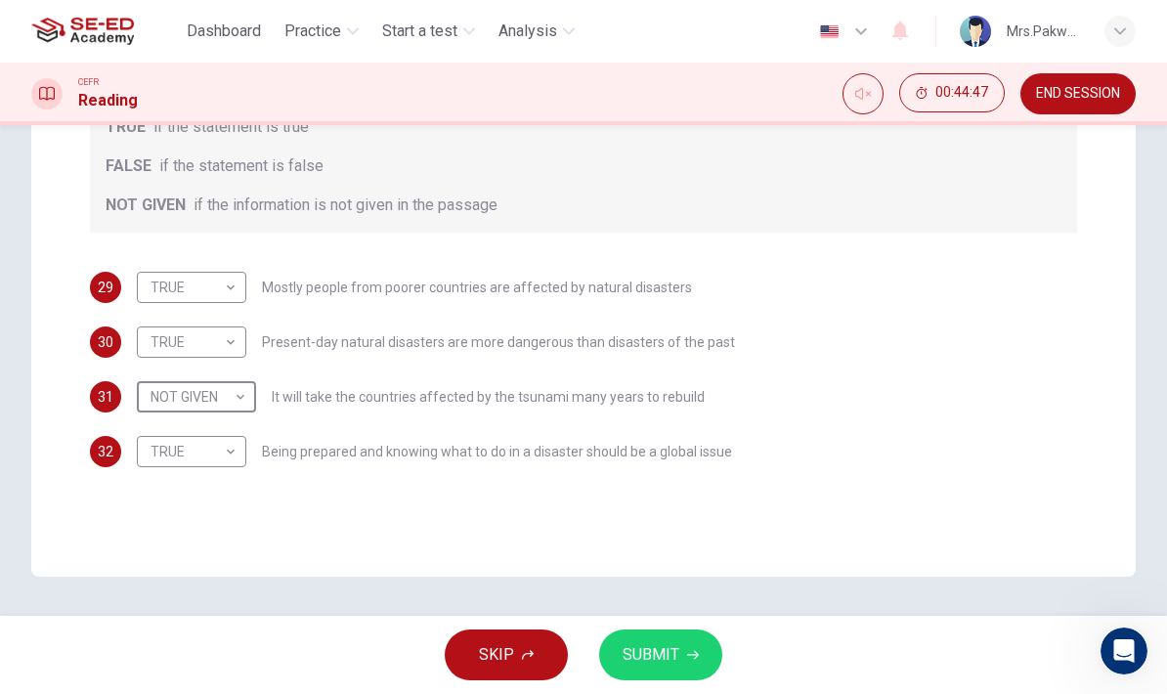
click at [246, 405] on body "This site uses cookies, as explained in our Privacy Policy . If you agree to th…" at bounding box center [583, 347] width 1167 height 694
click at [234, 457] on li "FALSE" at bounding box center [197, 459] width 121 height 31
type input "FALSE"
click at [664, 658] on span "SUBMIT" at bounding box center [650, 654] width 57 height 27
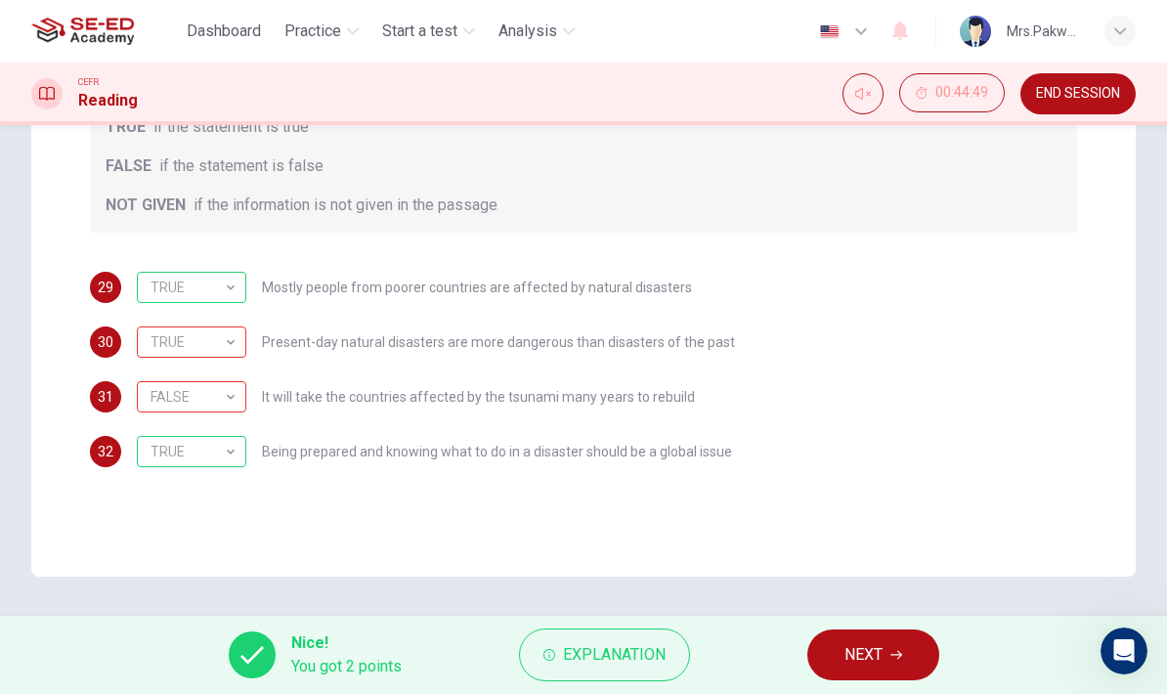
click at [597, 647] on span "Explanation" at bounding box center [614, 654] width 103 height 27
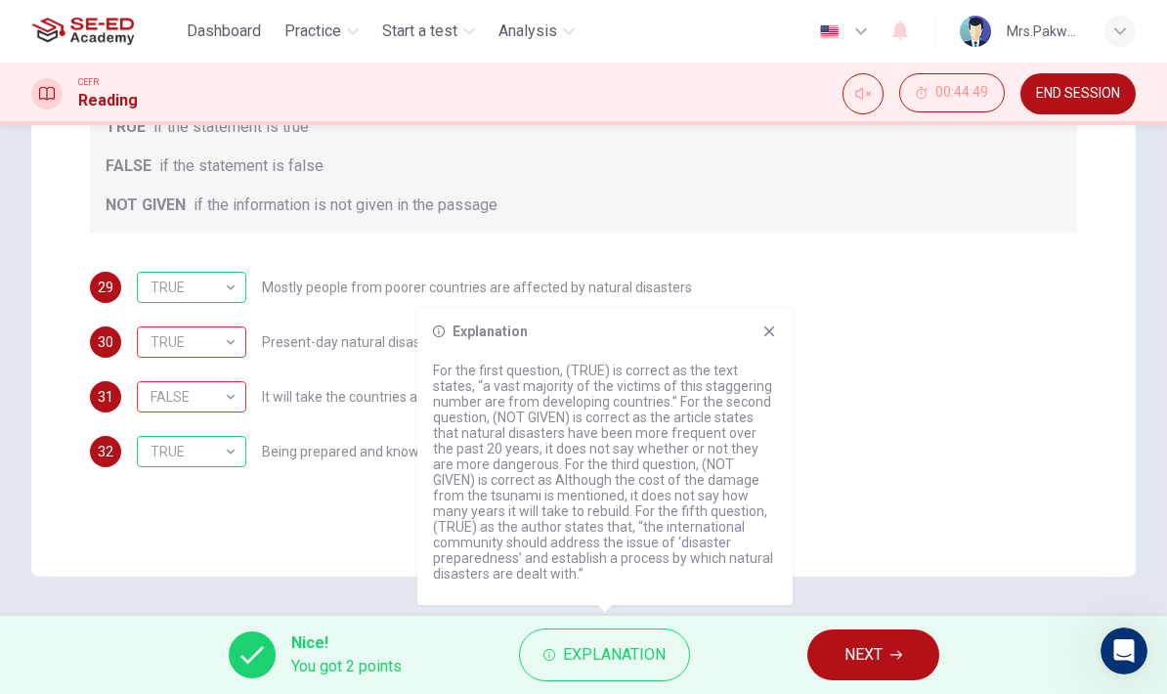
click at [775, 332] on icon at bounding box center [769, 331] width 16 height 16
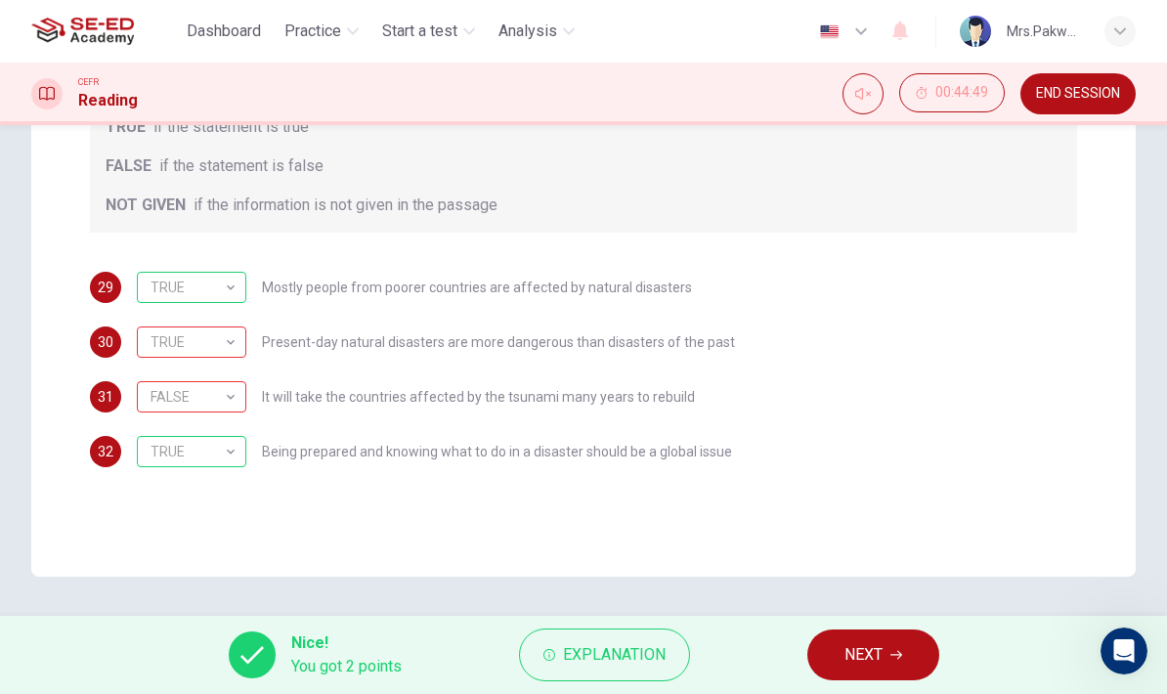
click at [884, 659] on button "NEXT" at bounding box center [873, 654] width 132 height 51
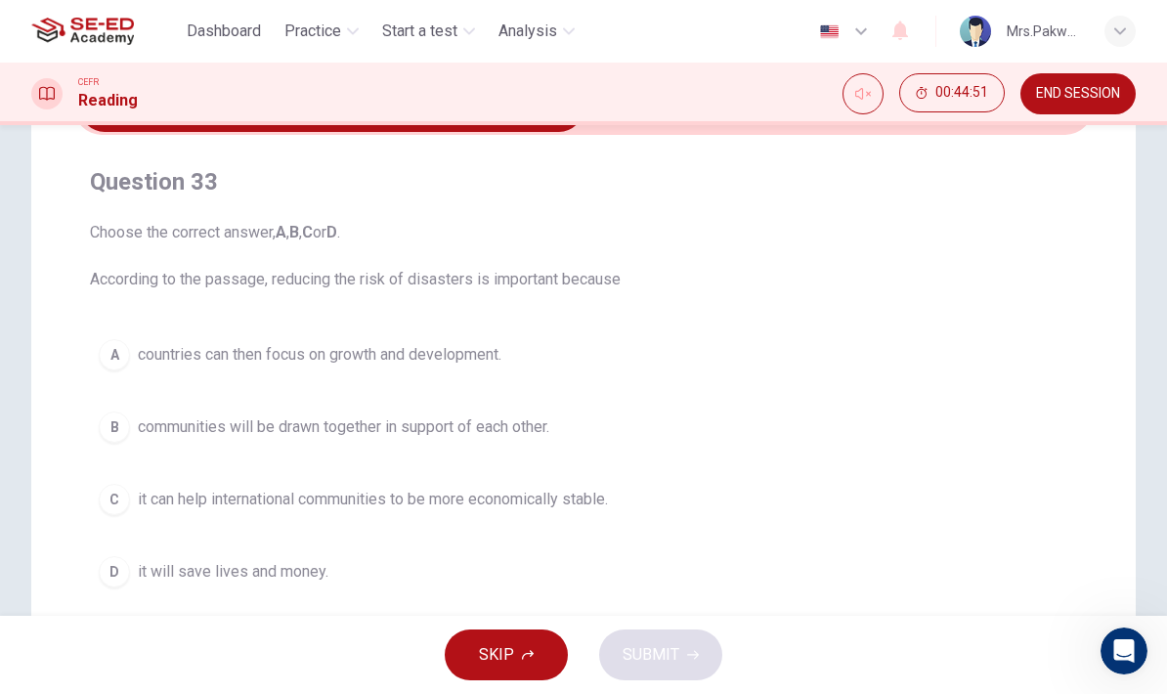
scroll to position [162, 0]
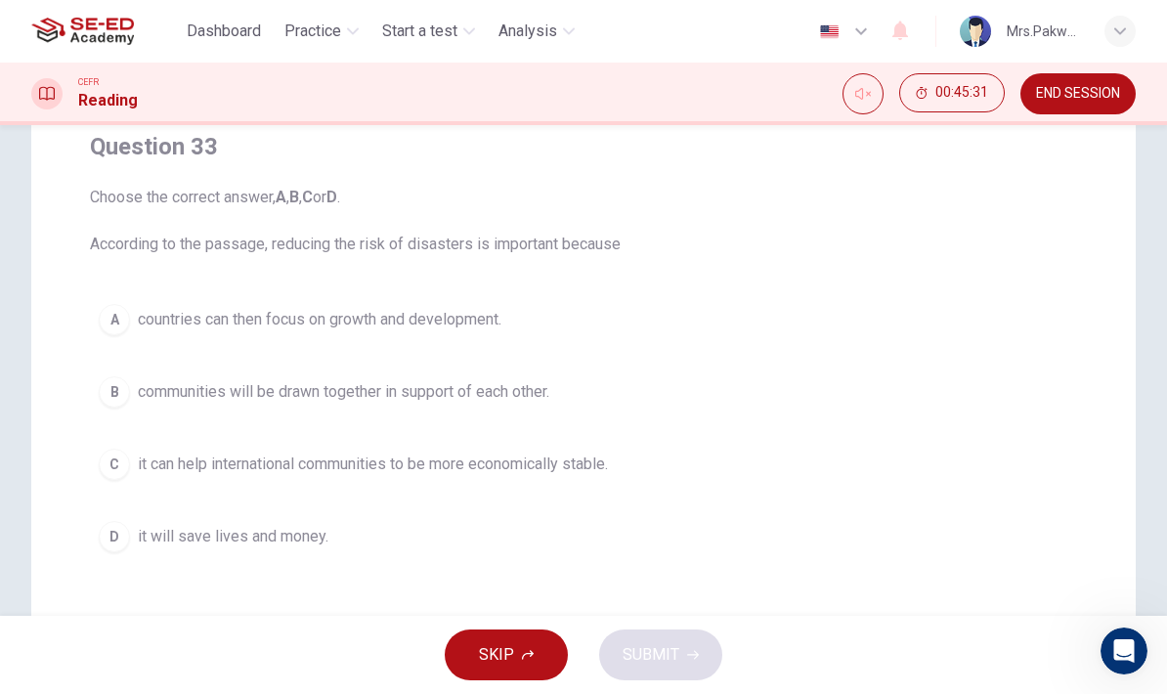
click at [578, 464] on span "it can help international communities to be more economically stable." at bounding box center [373, 463] width 470 height 23
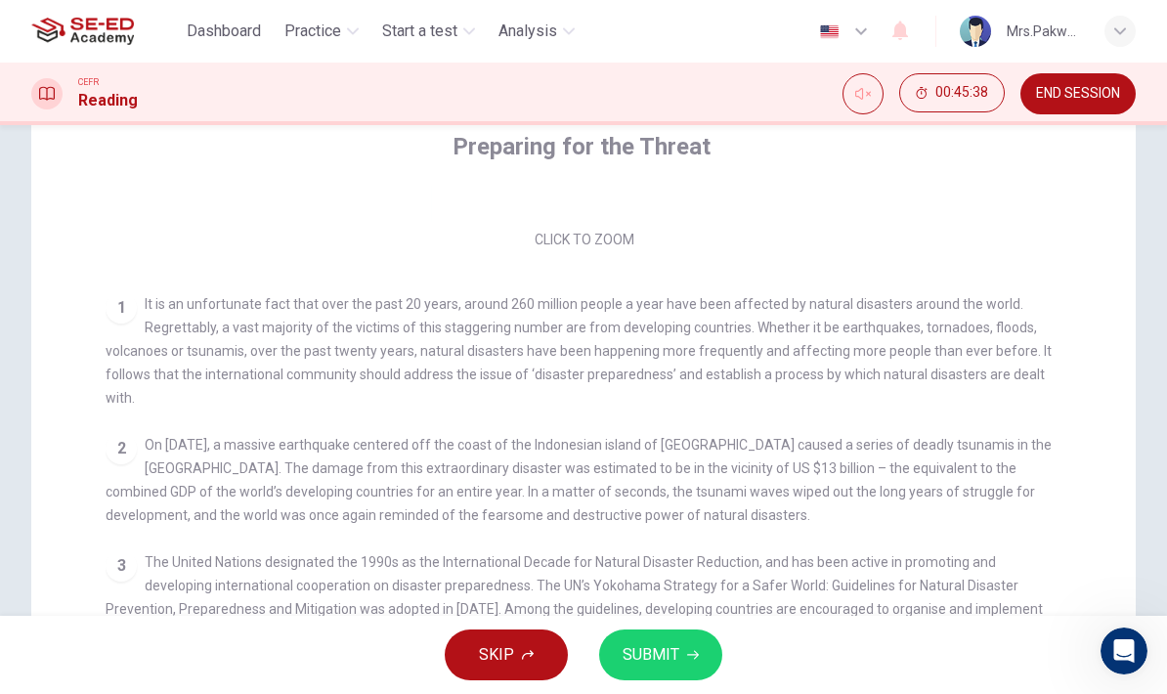
scroll to position [269, 0]
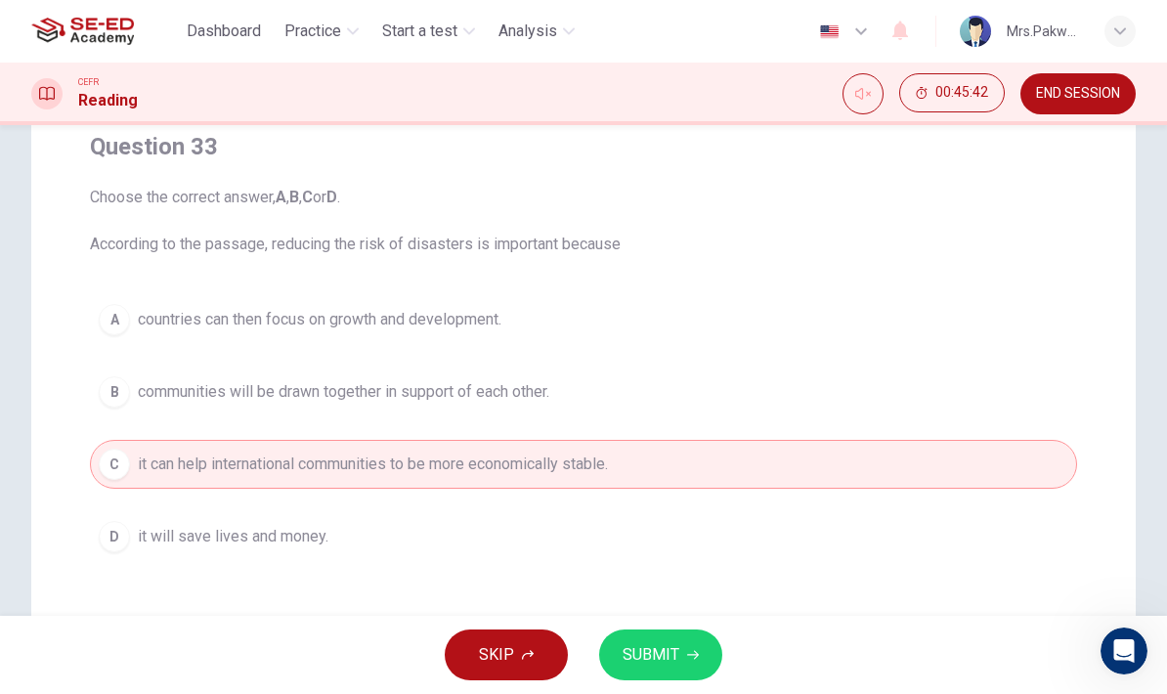
click at [421, 540] on button "D it will save lives and money." at bounding box center [583, 536] width 987 height 49
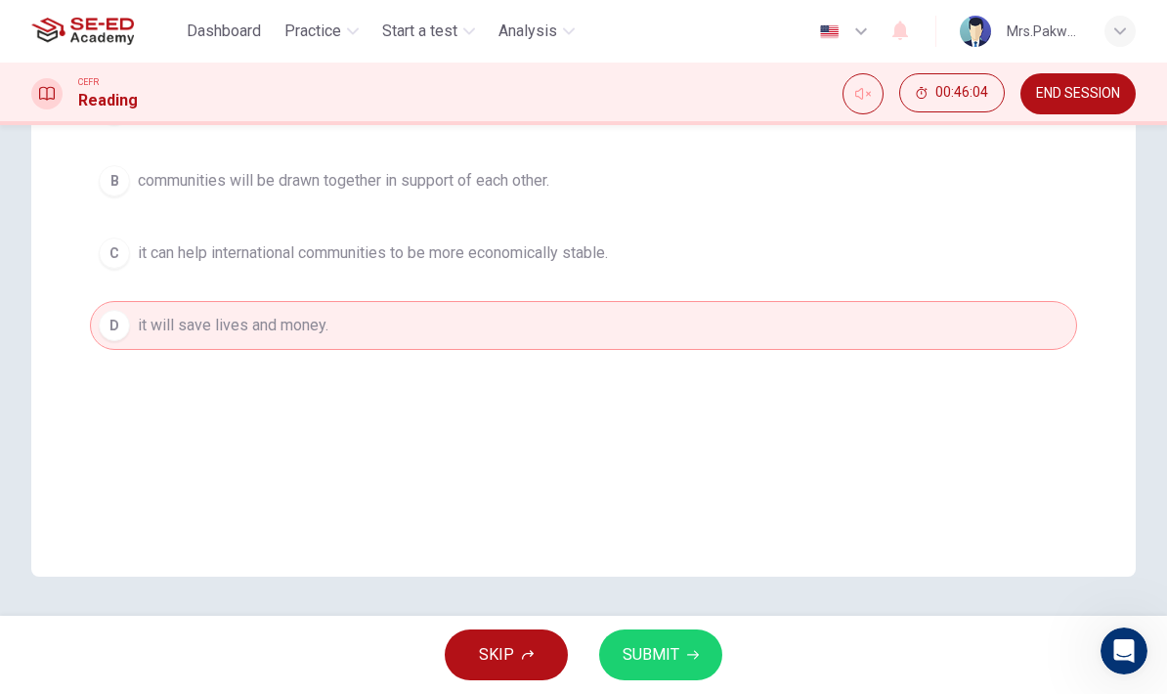
scroll to position [373, 0]
click at [676, 649] on span "SUBMIT" at bounding box center [650, 654] width 57 height 27
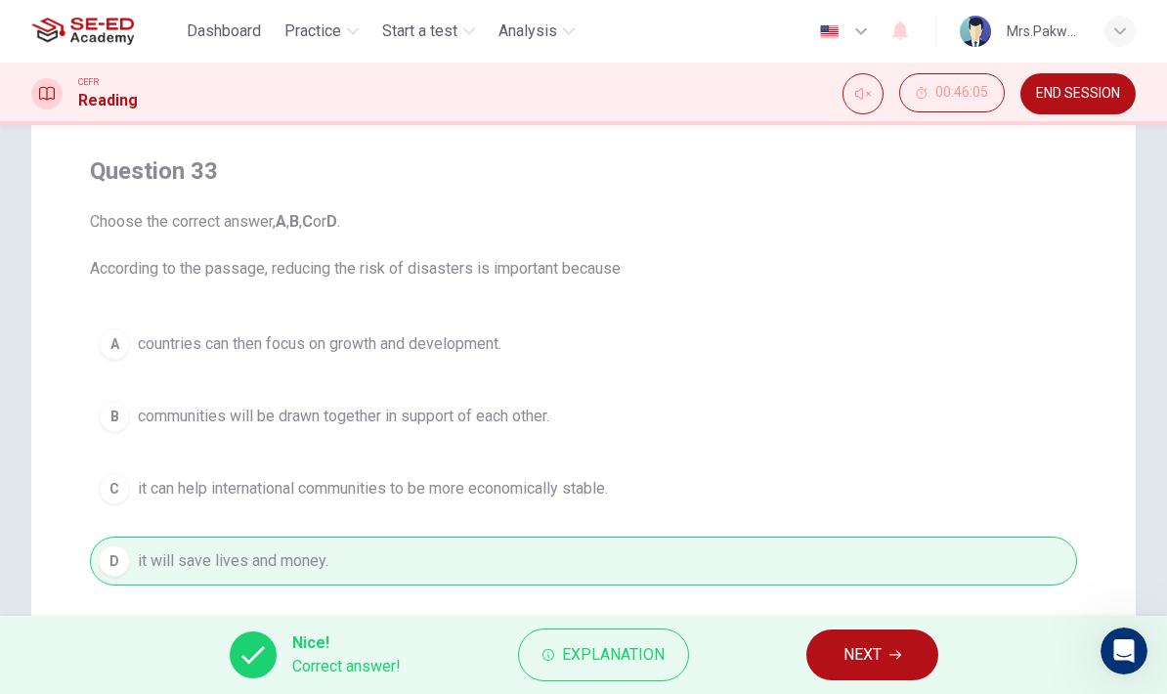
scroll to position [133, 0]
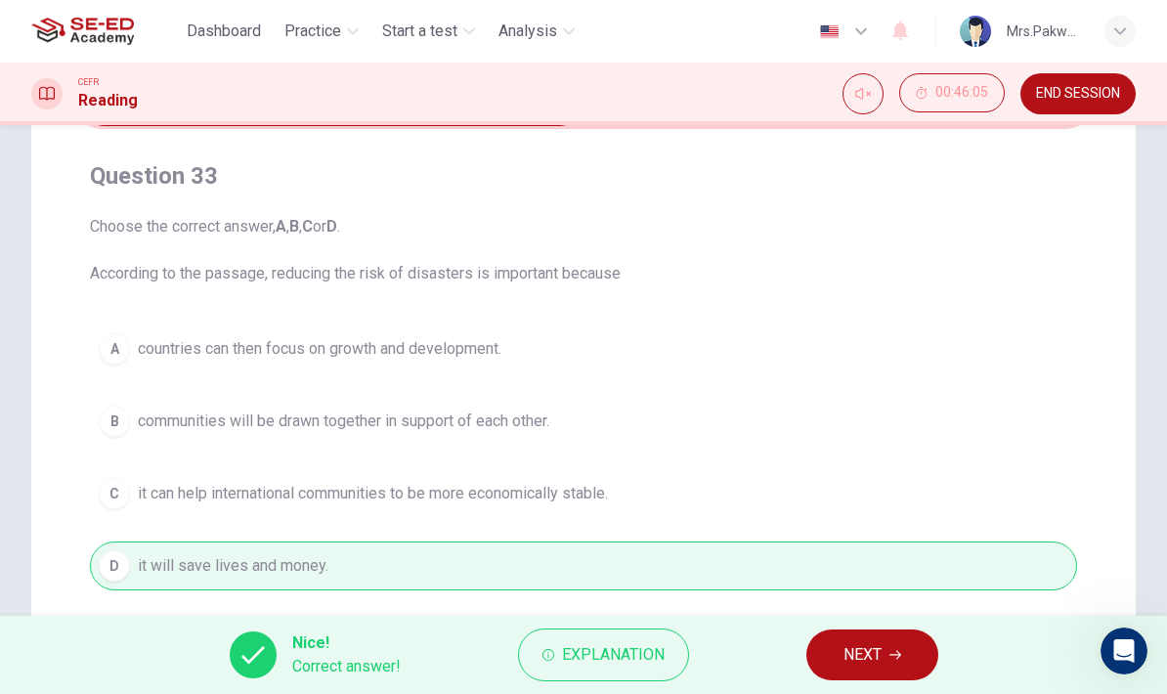
click at [889, 658] on icon "button" at bounding box center [895, 655] width 12 height 12
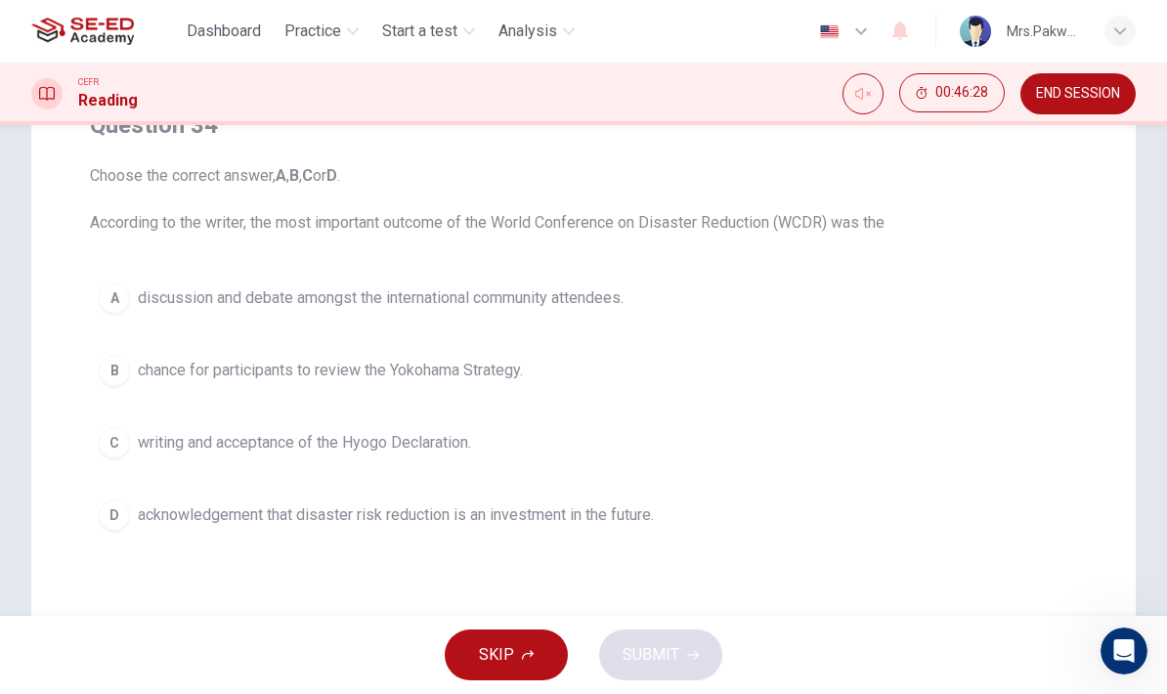
scroll to position [185, 0]
click at [617, 500] on button "D acknowledgement that disaster risk reduction is an investment in the future." at bounding box center [583, 513] width 987 height 49
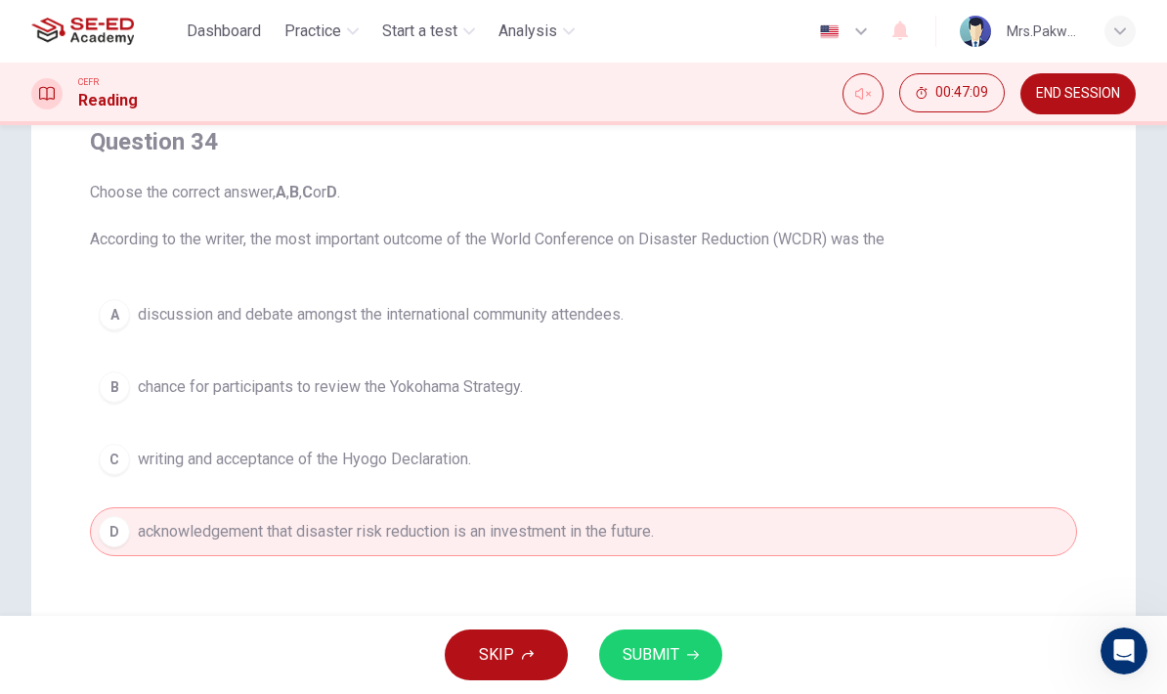
scroll to position [168, 0]
click at [695, 654] on icon "button" at bounding box center [693, 655] width 12 height 9
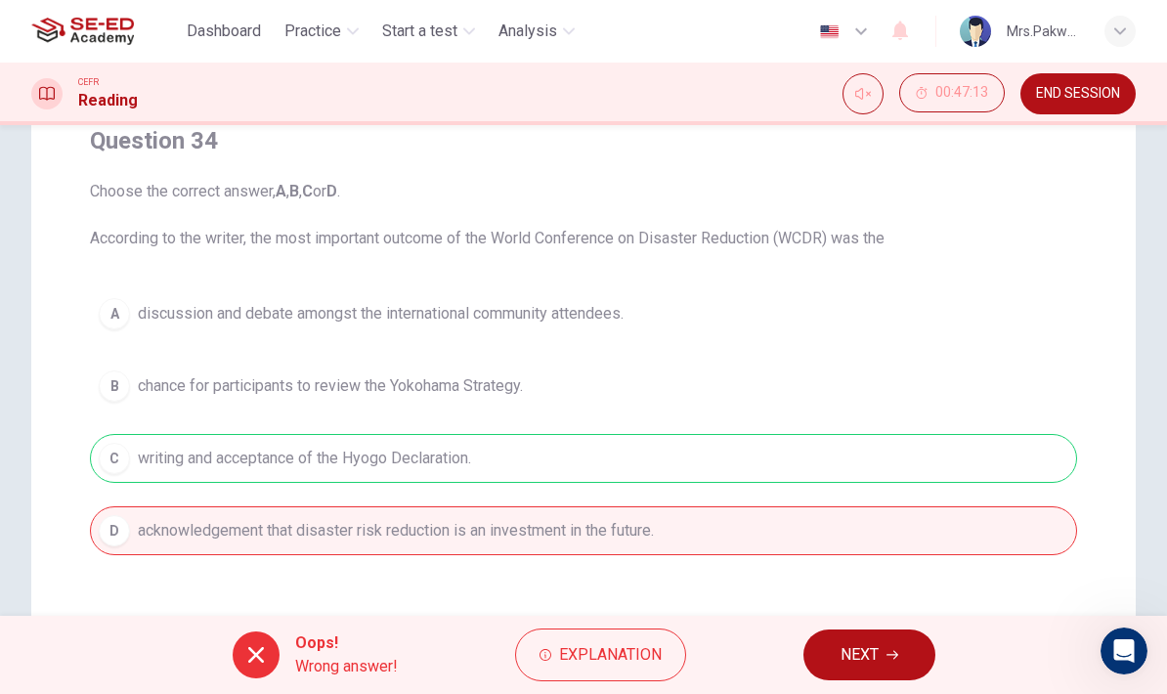
click at [891, 656] on icon "button" at bounding box center [892, 655] width 12 height 12
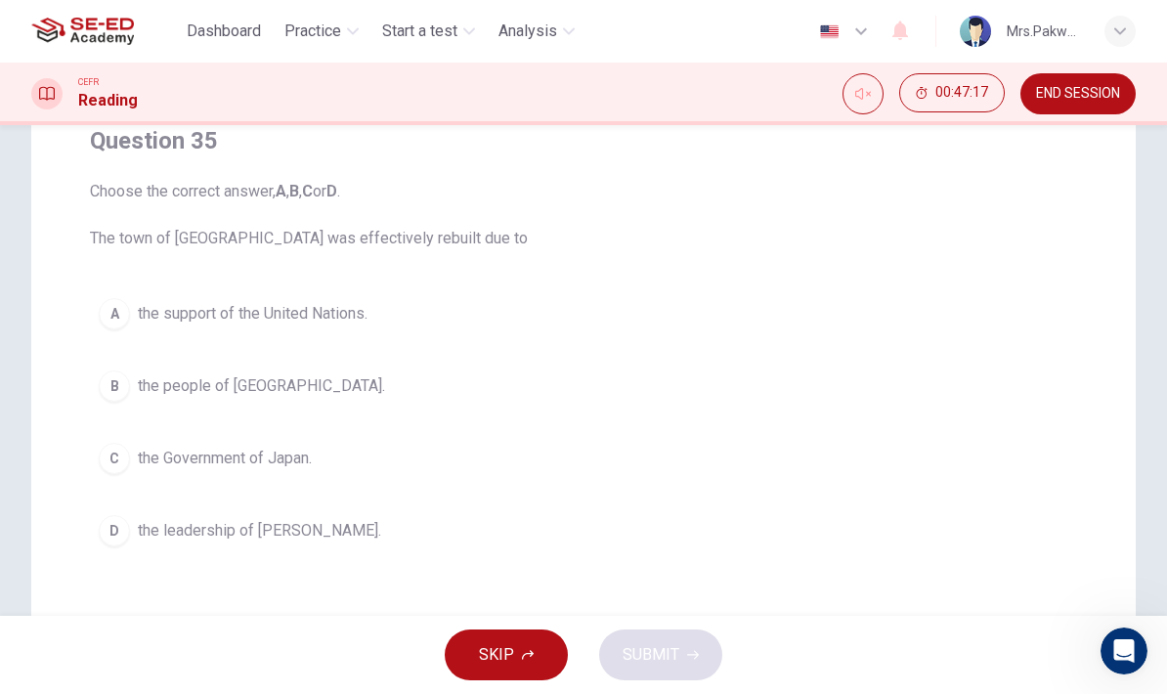
click at [334, 325] on button "A the support of the United Nations." at bounding box center [583, 313] width 987 height 49
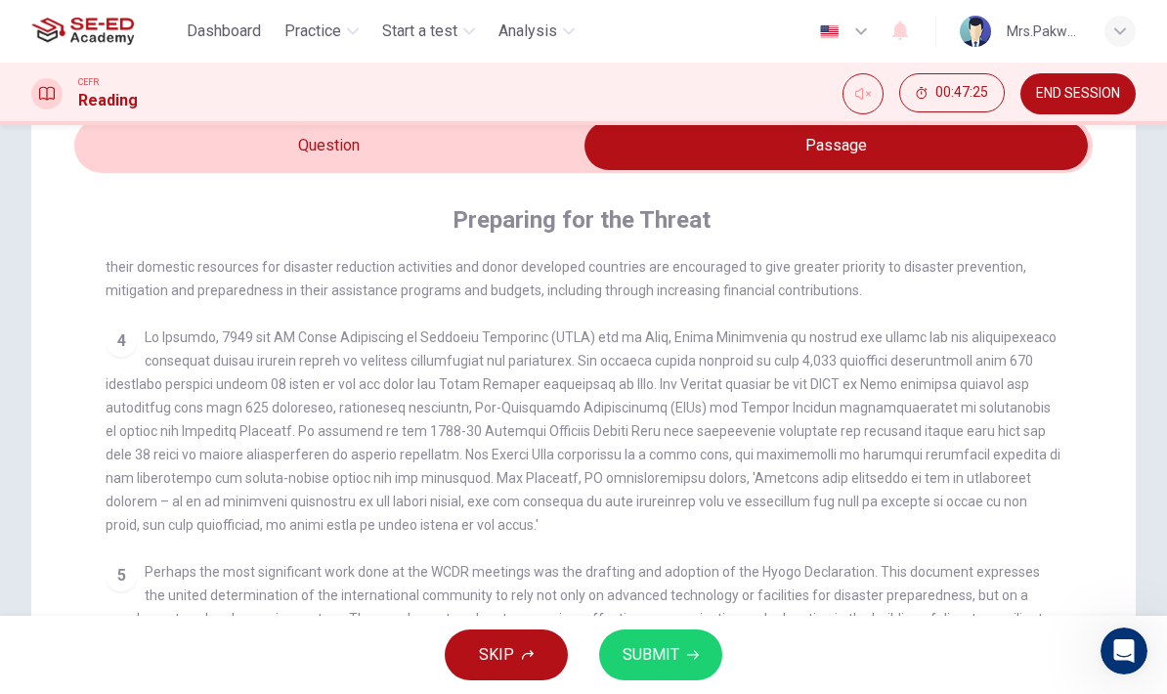
scroll to position [86, 0]
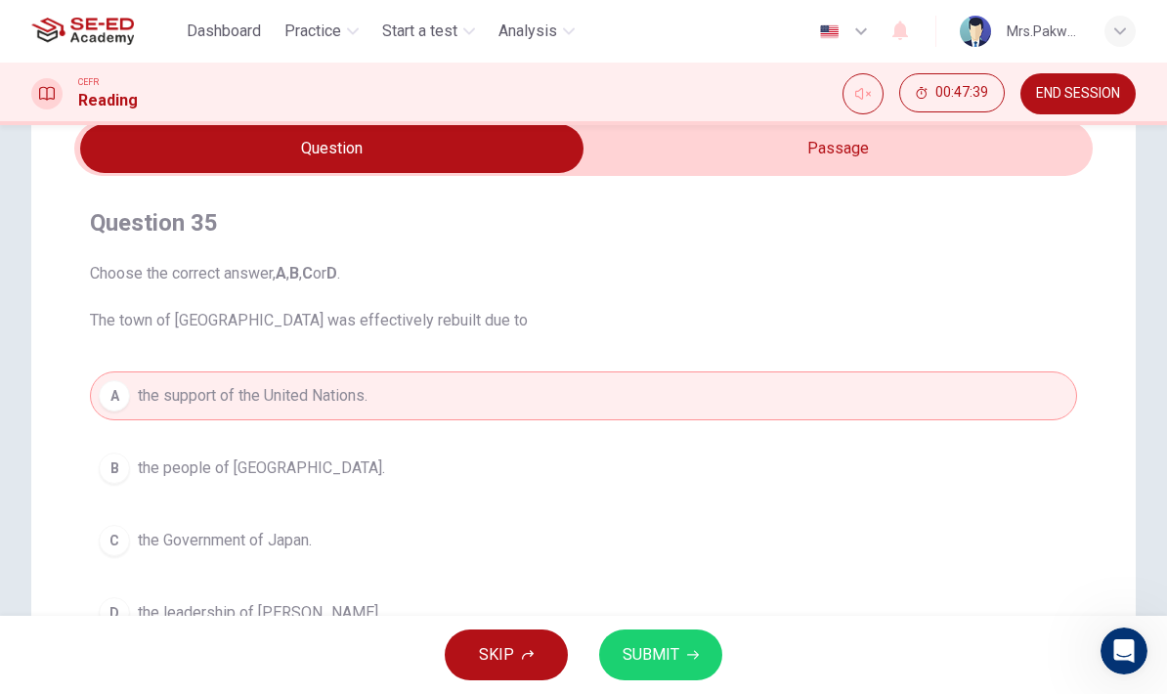
click at [743, 546] on button "C the Government of Japan." at bounding box center [583, 540] width 987 height 49
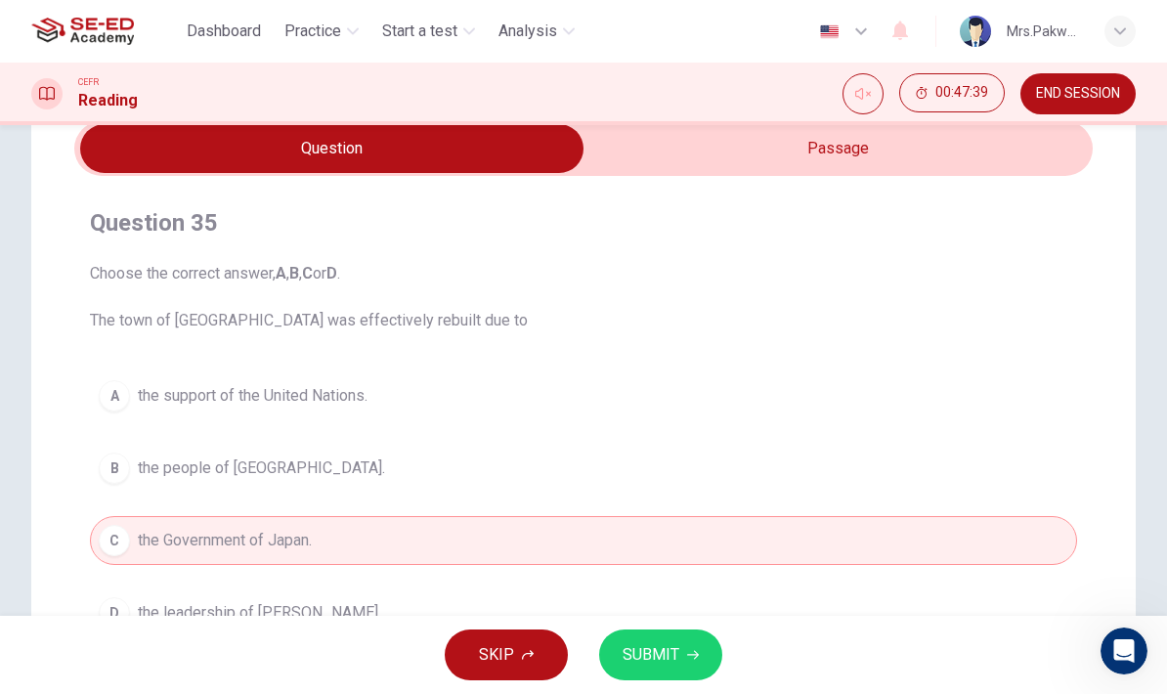
click at [826, 453] on button "B the people of [GEOGRAPHIC_DATA]." at bounding box center [583, 468] width 987 height 49
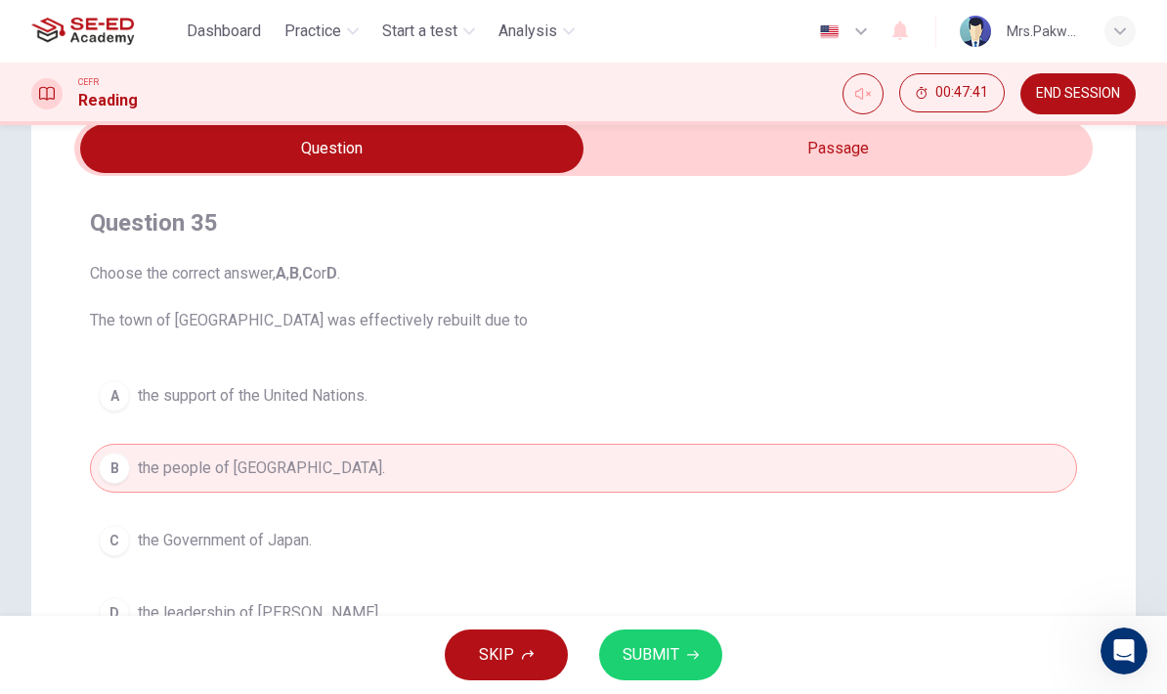
click at [672, 654] on span "SUBMIT" at bounding box center [650, 654] width 57 height 27
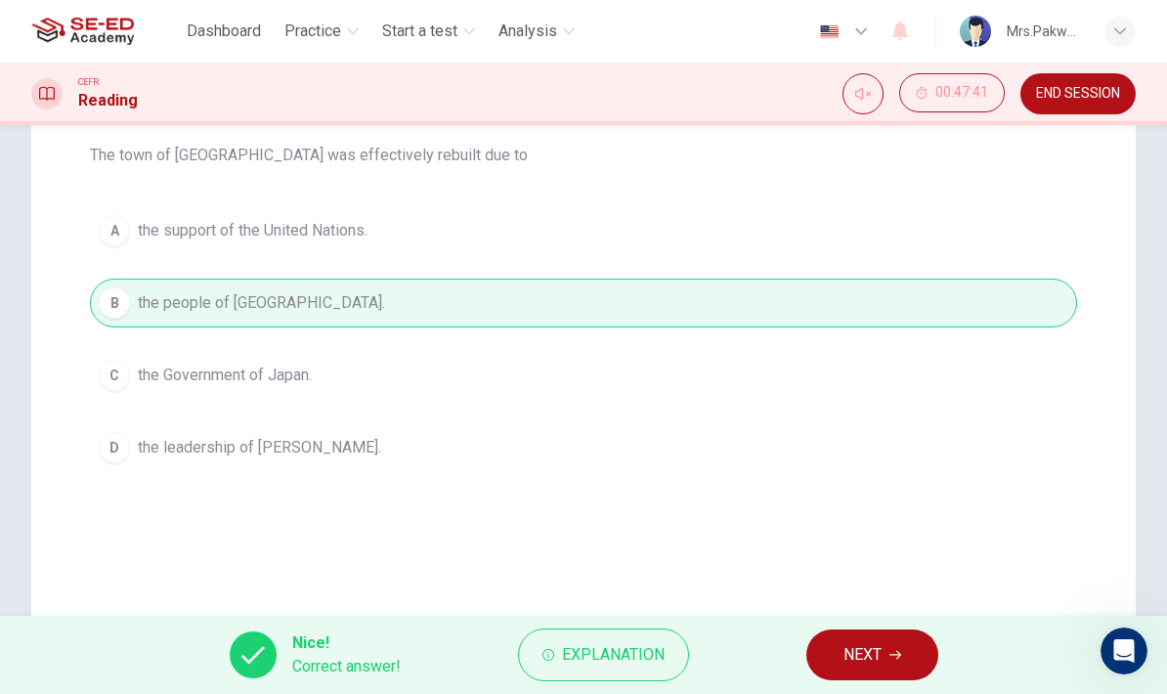
scroll to position [252, 0]
click at [643, 656] on span "Explanation" at bounding box center [613, 654] width 103 height 27
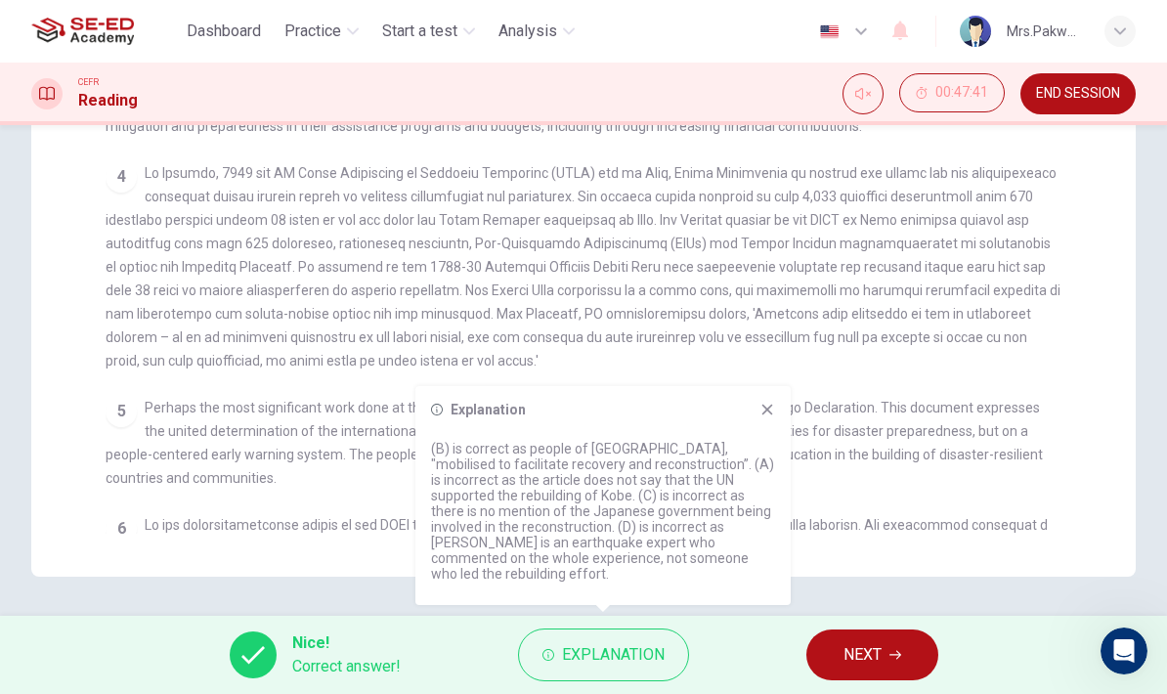
scroll to position [448, 0]
click at [766, 415] on icon at bounding box center [767, 409] width 11 height 11
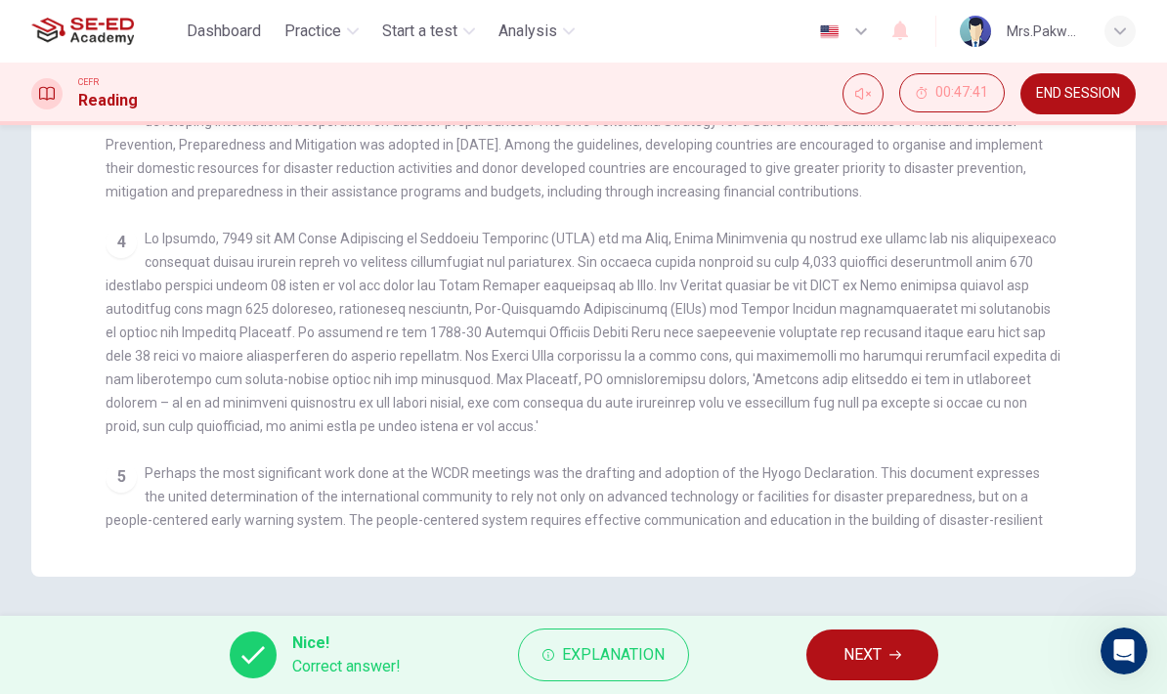
scroll to position [383, 0]
click at [631, 650] on span "Explanation" at bounding box center [613, 654] width 103 height 27
click at [1074, 310] on div "CLICK TO ZOOM Click to Zoom 1 It is an unfortunate fact that over the past 20 y…" at bounding box center [597, 184] width 982 height 700
click at [651, 640] on button "Explanation" at bounding box center [603, 654] width 171 height 53
click at [1039, 305] on span at bounding box center [583, 331] width 954 height 203
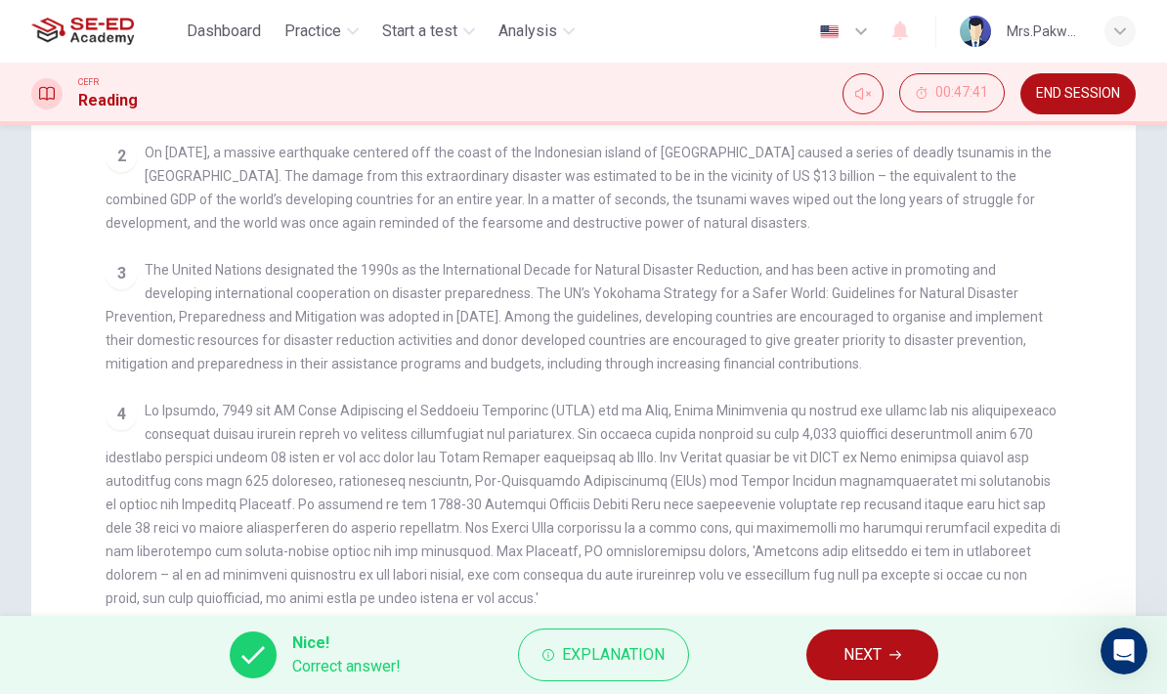
scroll to position [335, 0]
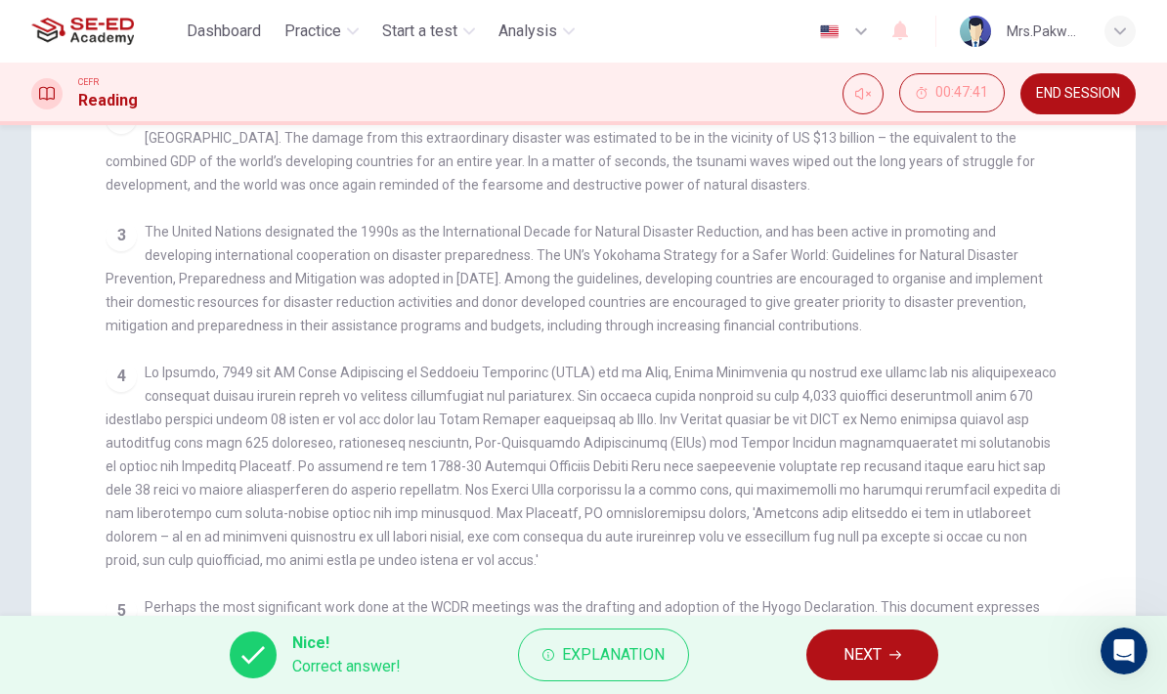
click at [887, 658] on button "NEXT" at bounding box center [872, 654] width 132 height 51
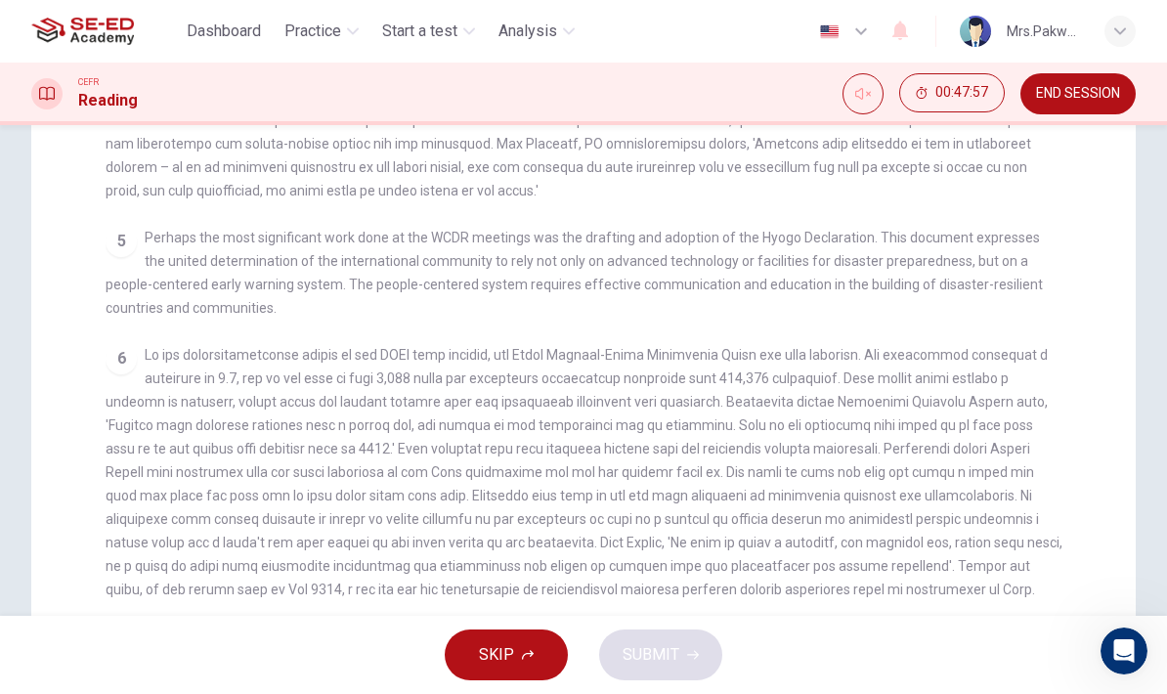
scroll to position [424, 0]
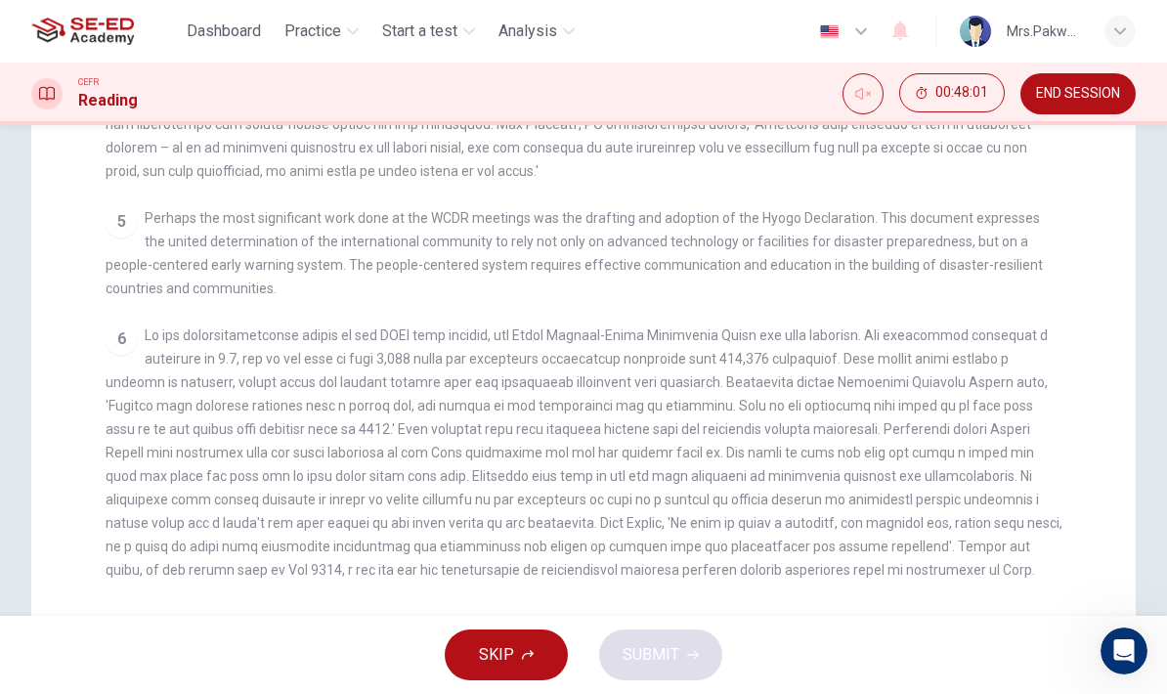
click at [865, 533] on div "6" at bounding box center [584, 452] width 956 height 258
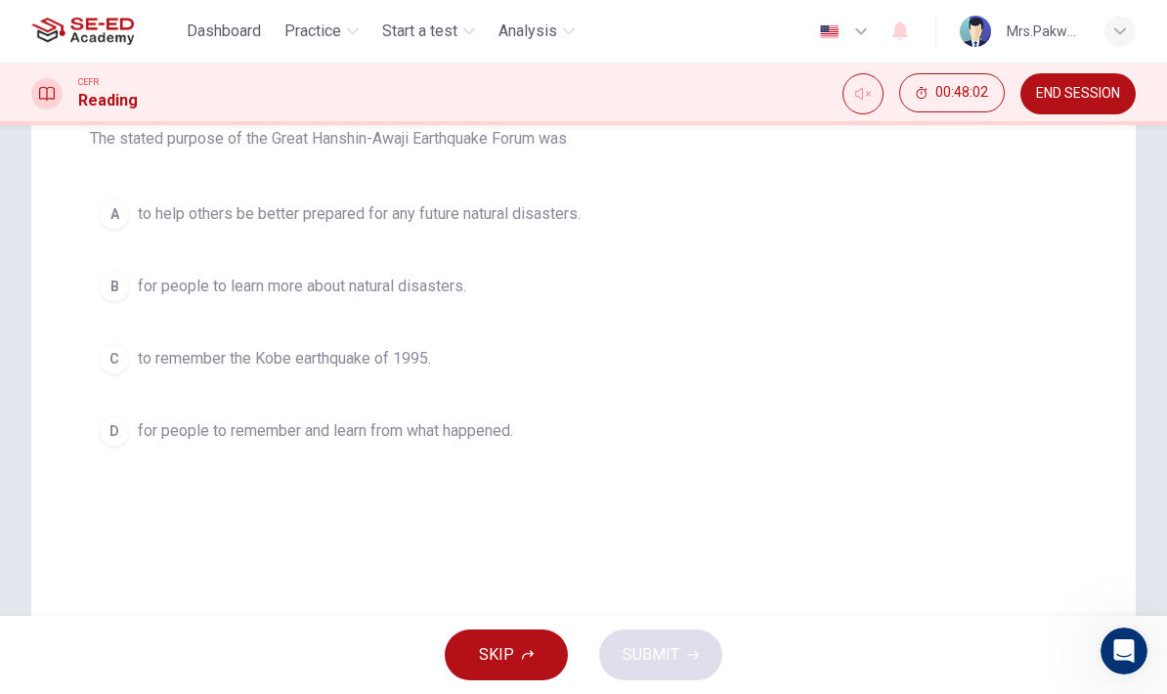
scroll to position [100, 0]
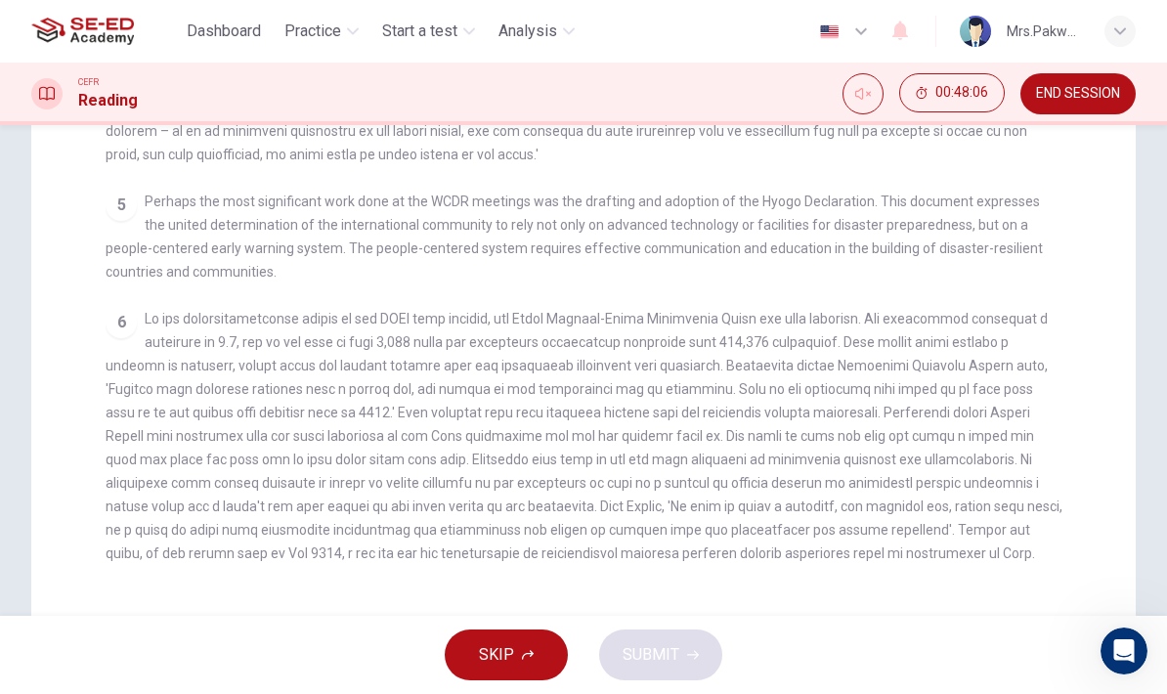
click at [971, 525] on span at bounding box center [584, 436] width 956 height 250
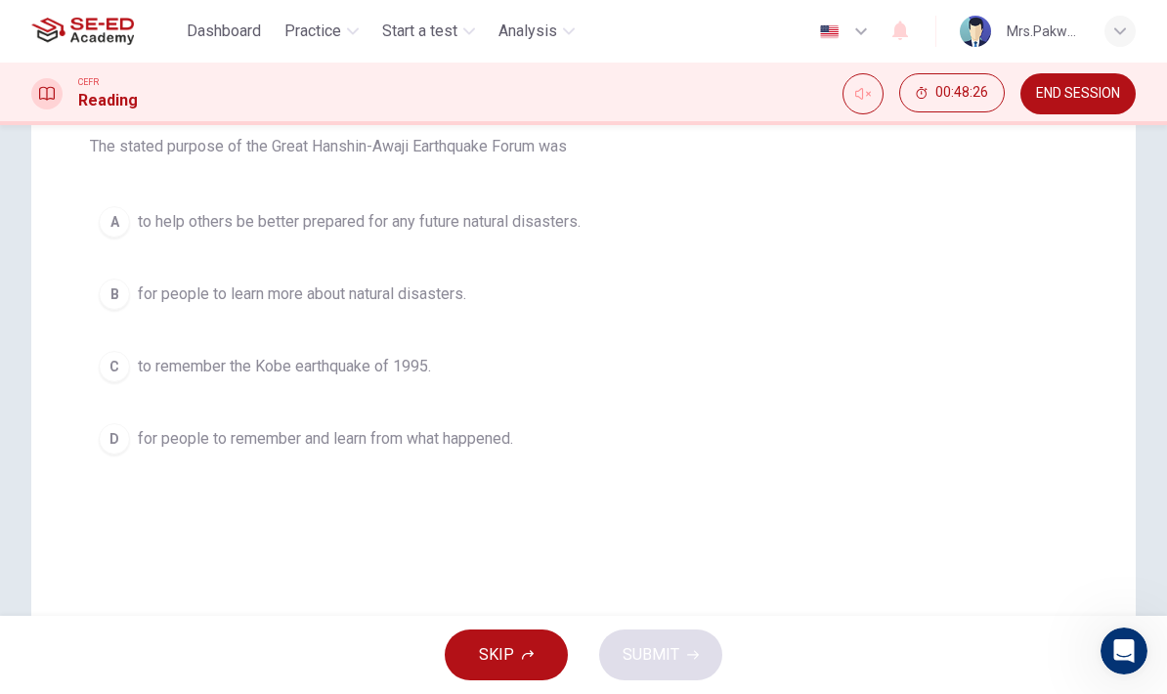
scroll to position [252, 0]
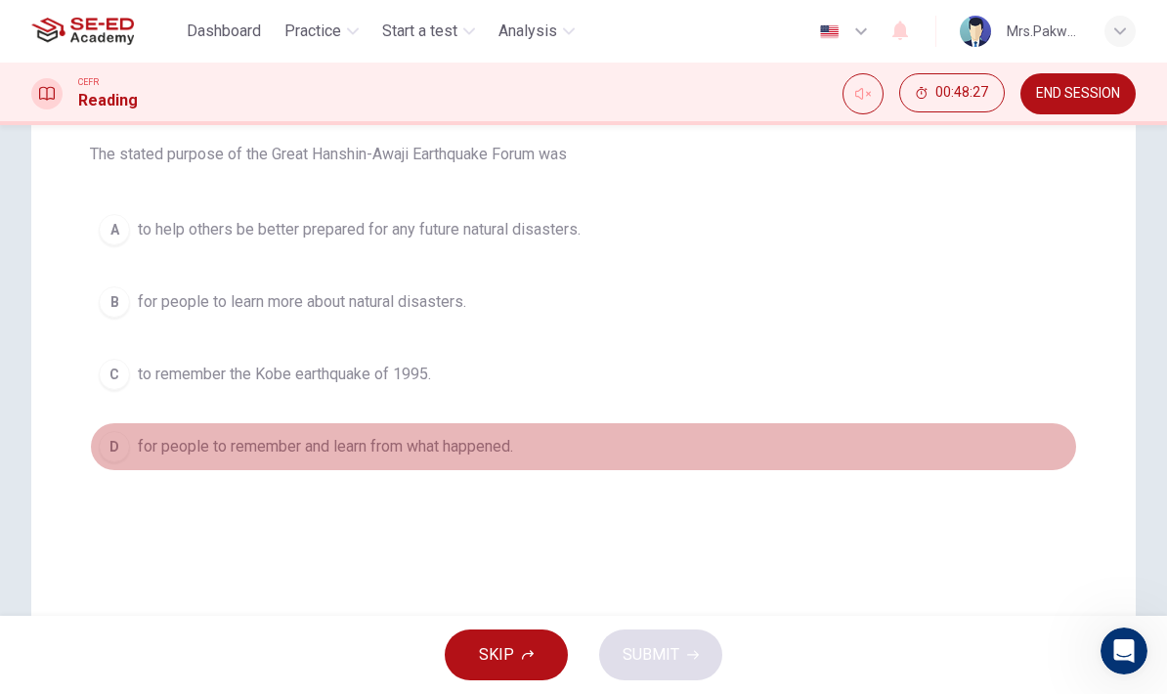
click at [836, 466] on button "D for people to remember and learn from what happened." at bounding box center [583, 446] width 987 height 49
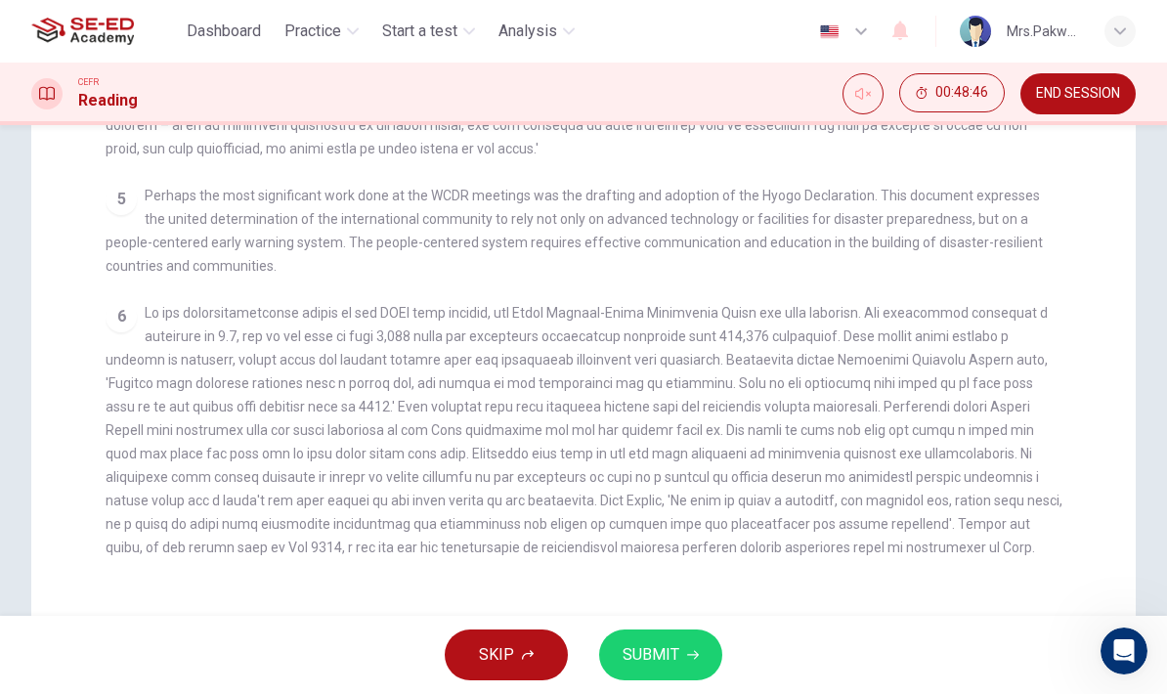
scroll to position [466, 0]
click at [937, 554] on div "6" at bounding box center [584, 429] width 956 height 258
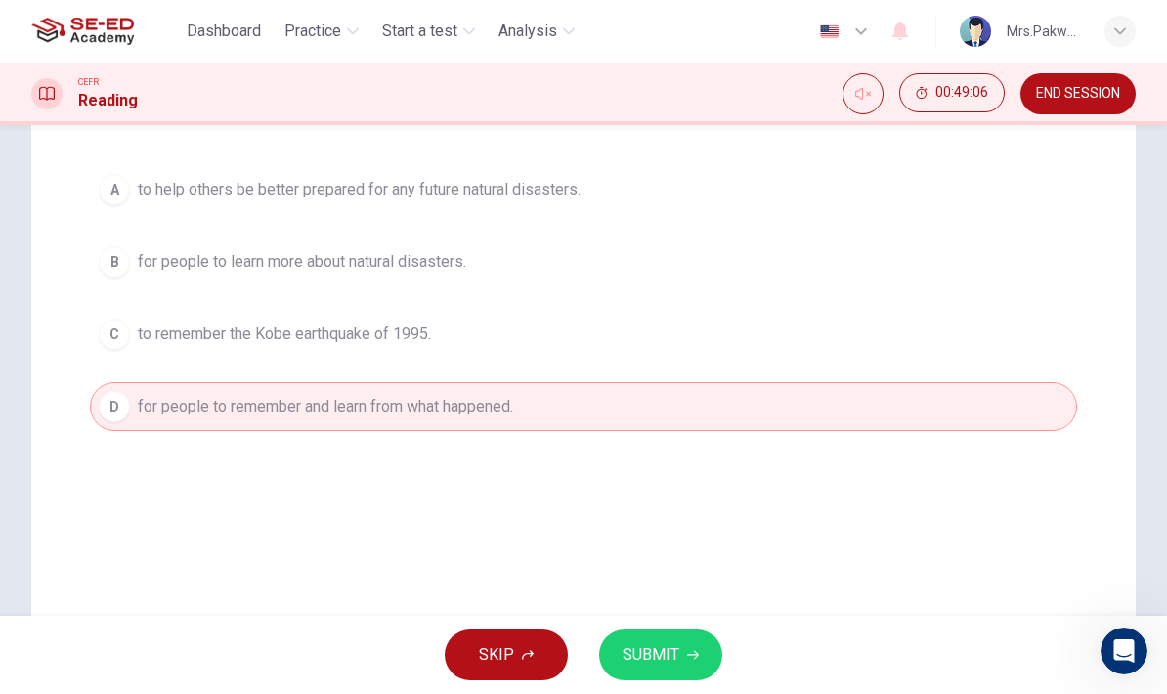
scroll to position [289, 0]
click at [931, 359] on button "C to remember the Kobe earthquake of 1995." at bounding box center [583, 337] width 987 height 49
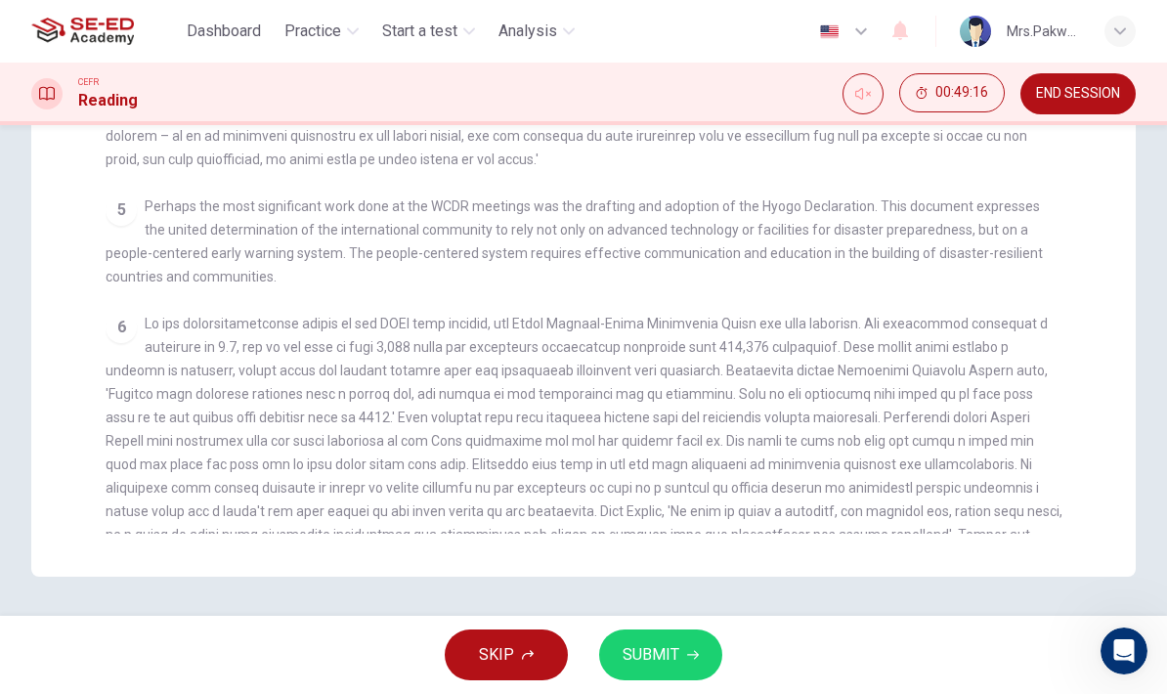
scroll to position [653, 0]
checkbox input "false"
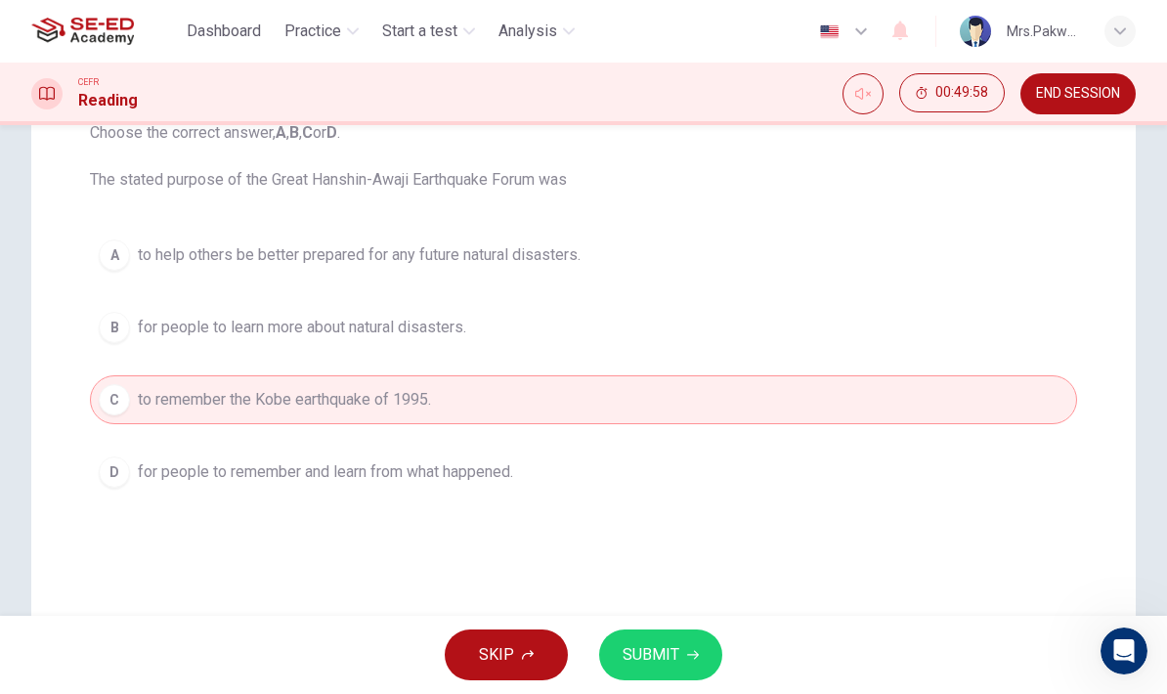
scroll to position [226, 0]
click at [694, 649] on icon "button" at bounding box center [693, 655] width 12 height 12
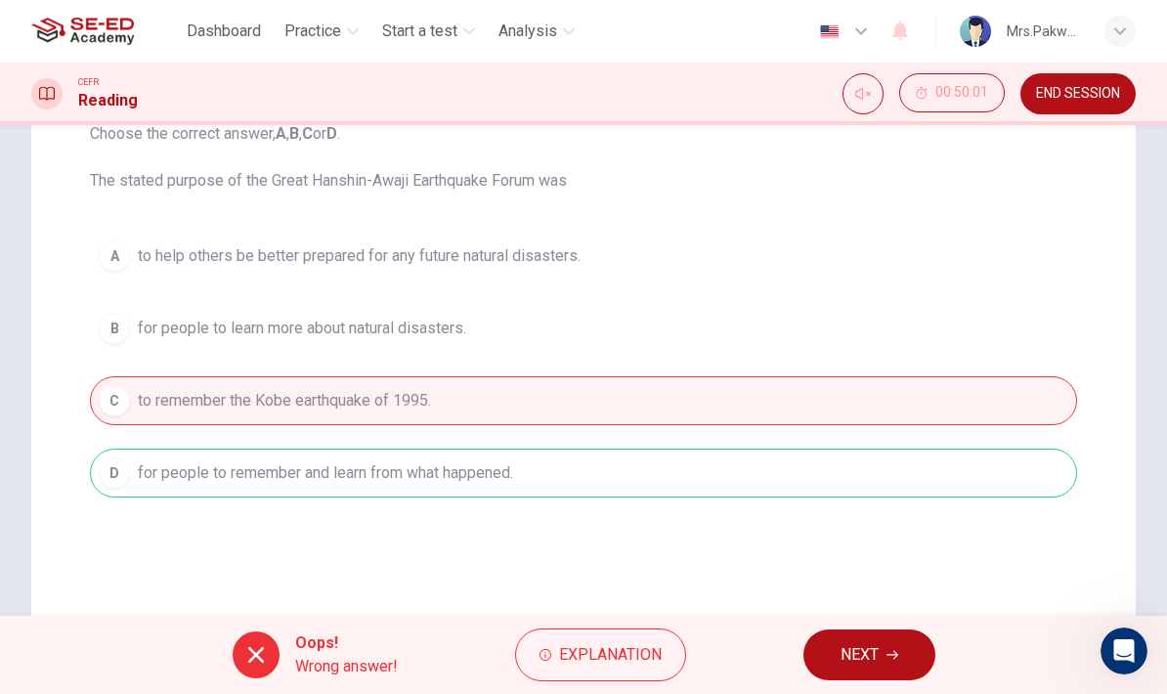
click at [640, 652] on span "Explanation" at bounding box center [610, 654] width 103 height 27
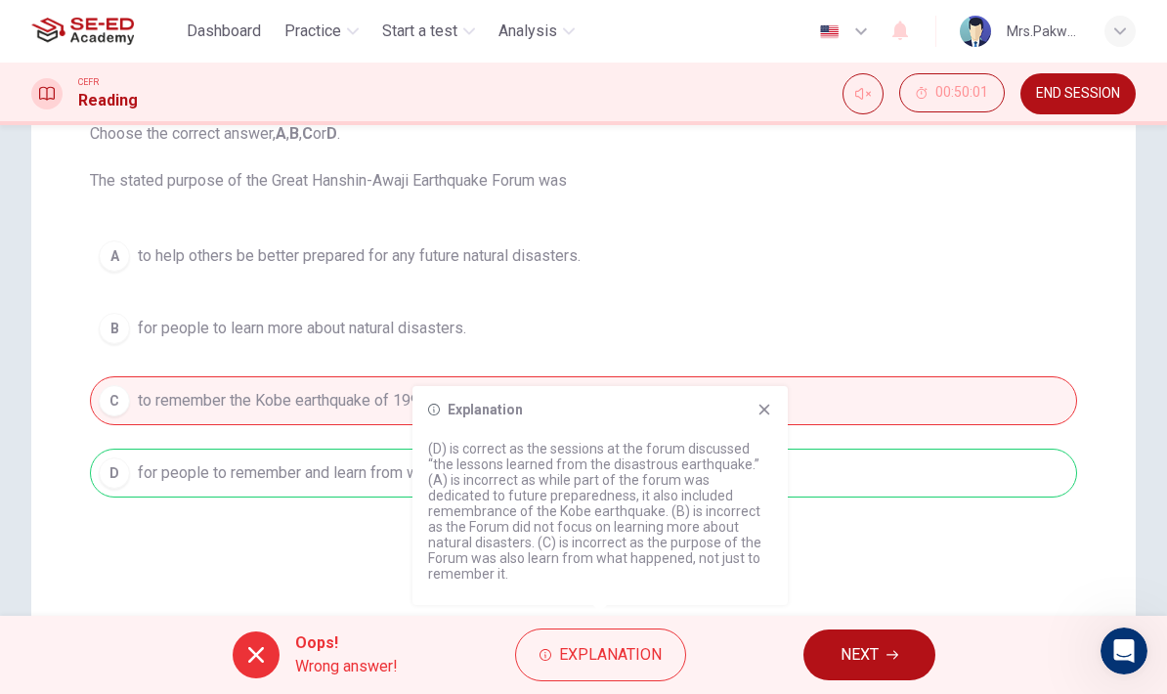
click at [769, 417] on icon at bounding box center [764, 410] width 16 height 16
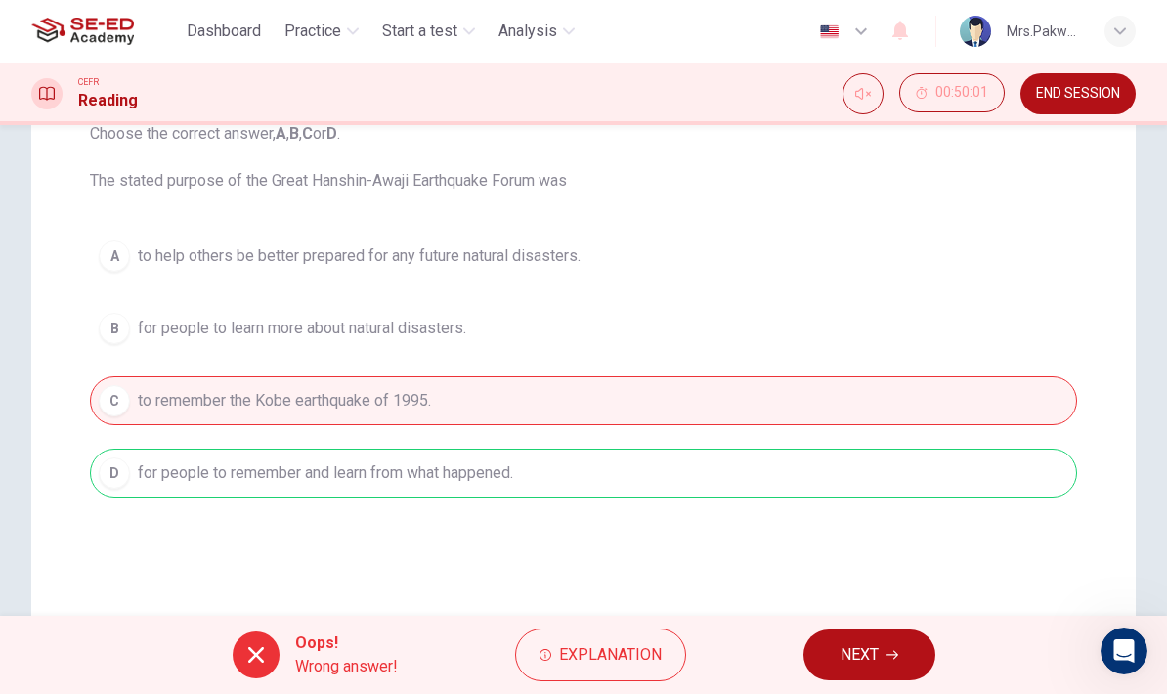
click at [877, 647] on span "NEXT" at bounding box center [859, 654] width 38 height 27
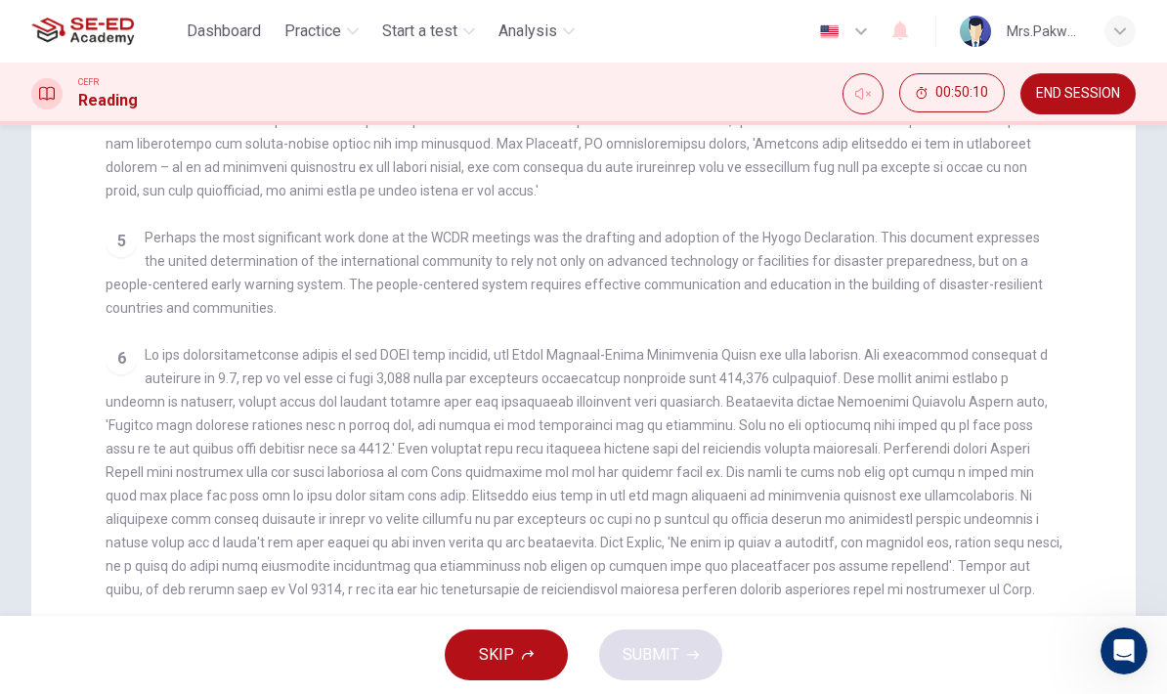
scroll to position [425, 0]
click at [968, 544] on span at bounding box center [584, 470] width 956 height 250
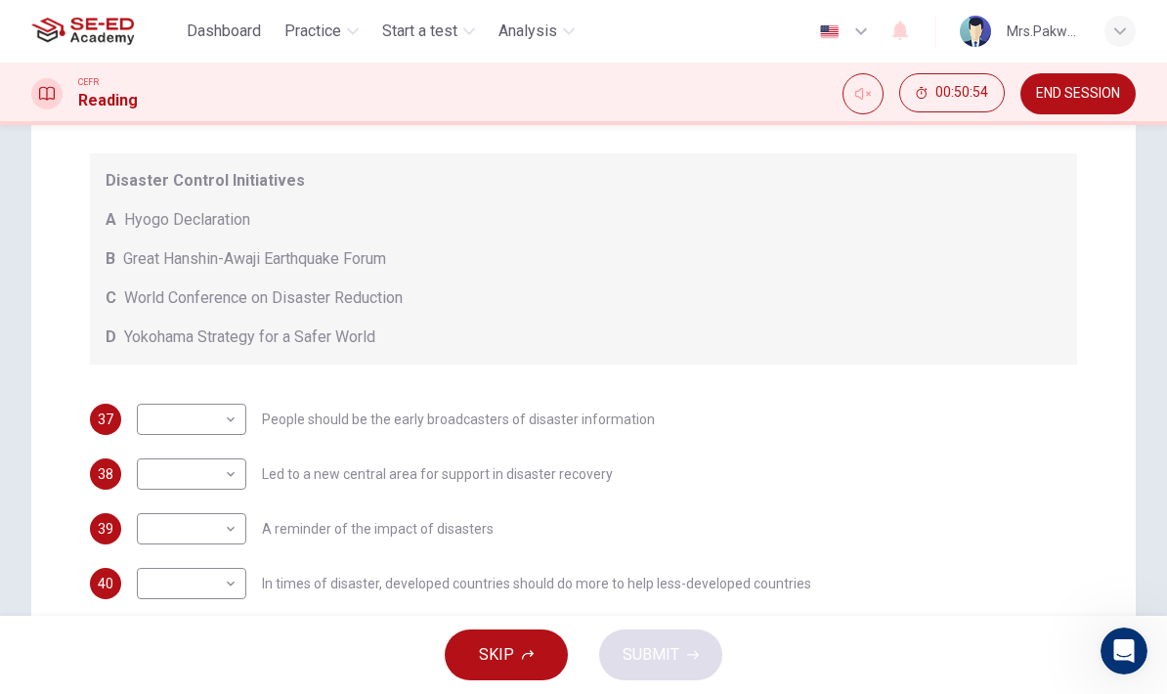
scroll to position [350, 0]
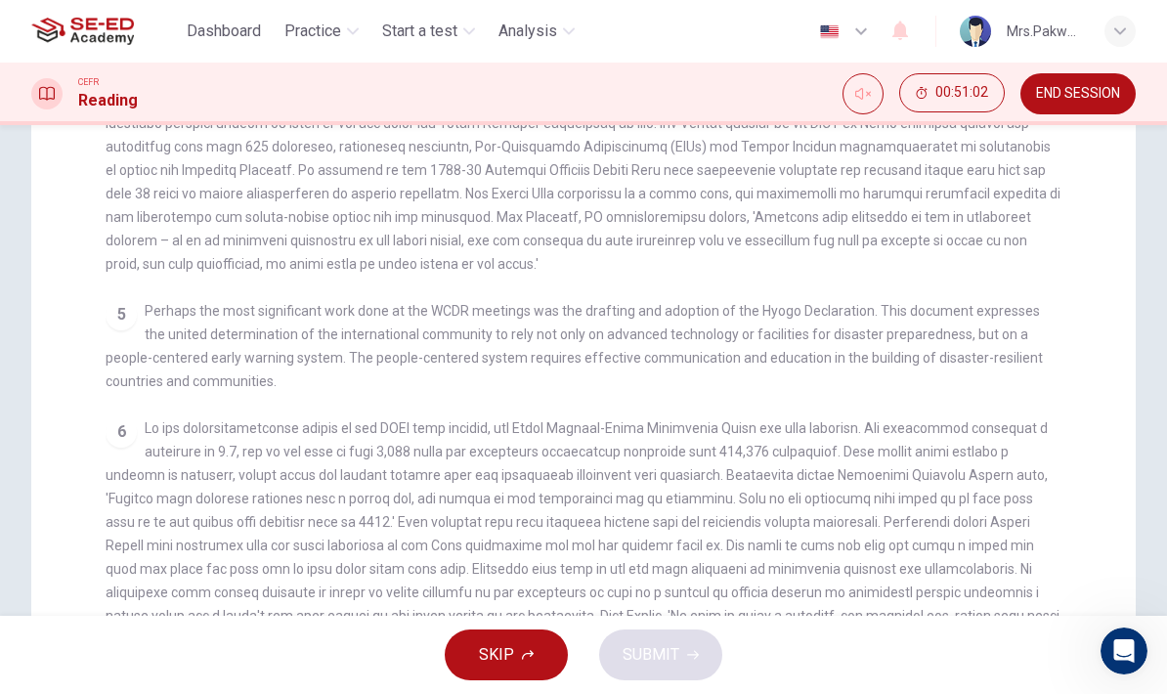
checkbox input "false"
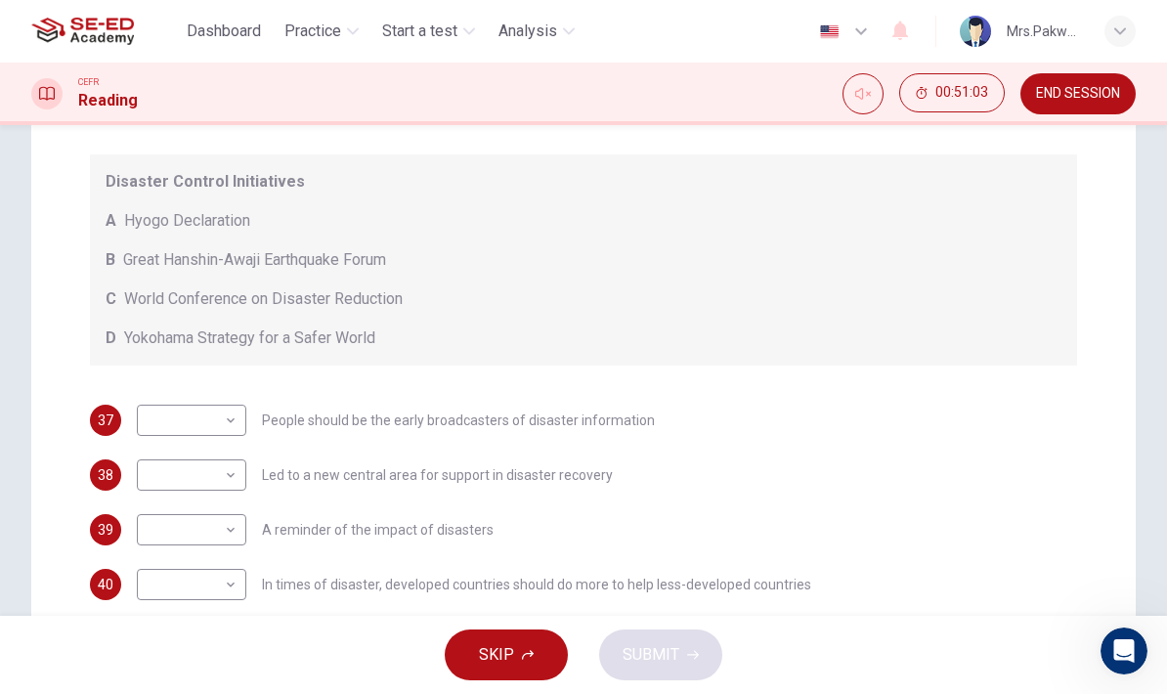
click at [224, 423] on body "This site uses cookies, as explained in our Privacy Policy . If you agree to th…" at bounding box center [583, 347] width 1167 height 694
click at [227, 453] on li "A" at bounding box center [191, 451] width 109 height 31
type input "A"
click at [234, 526] on body "This site uses cookies, as explained in our Privacy Policy . If you agree to th…" at bounding box center [583, 347] width 1167 height 694
click at [229, 595] on li "B" at bounding box center [191, 591] width 109 height 31
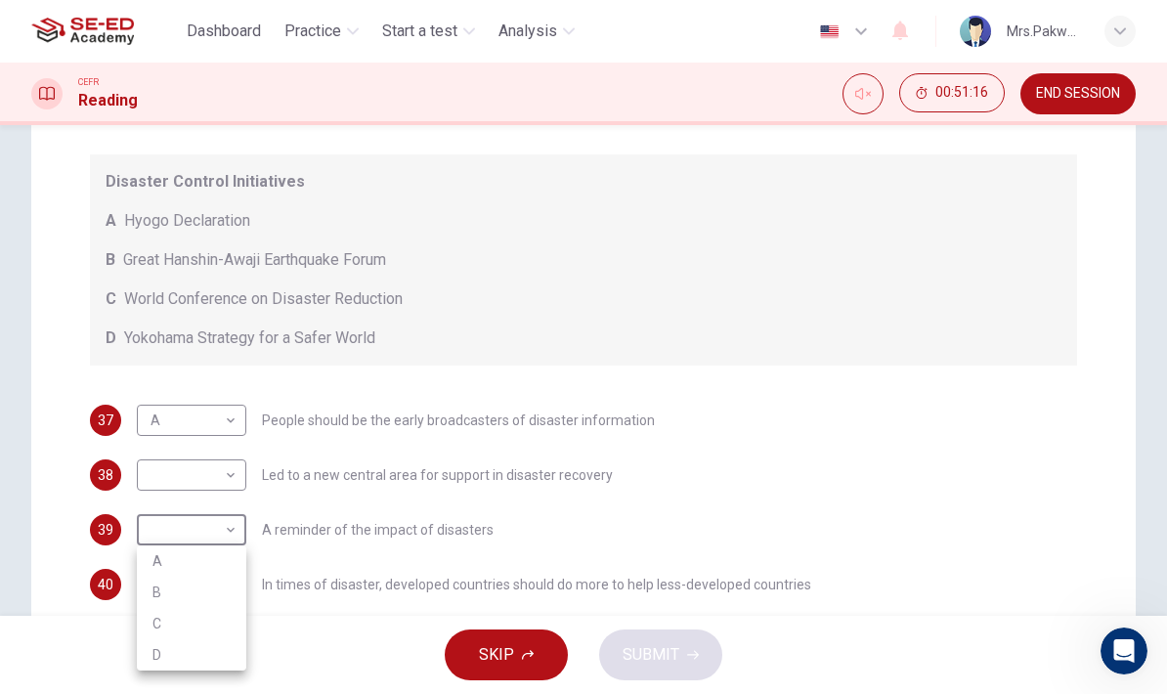
type input "B"
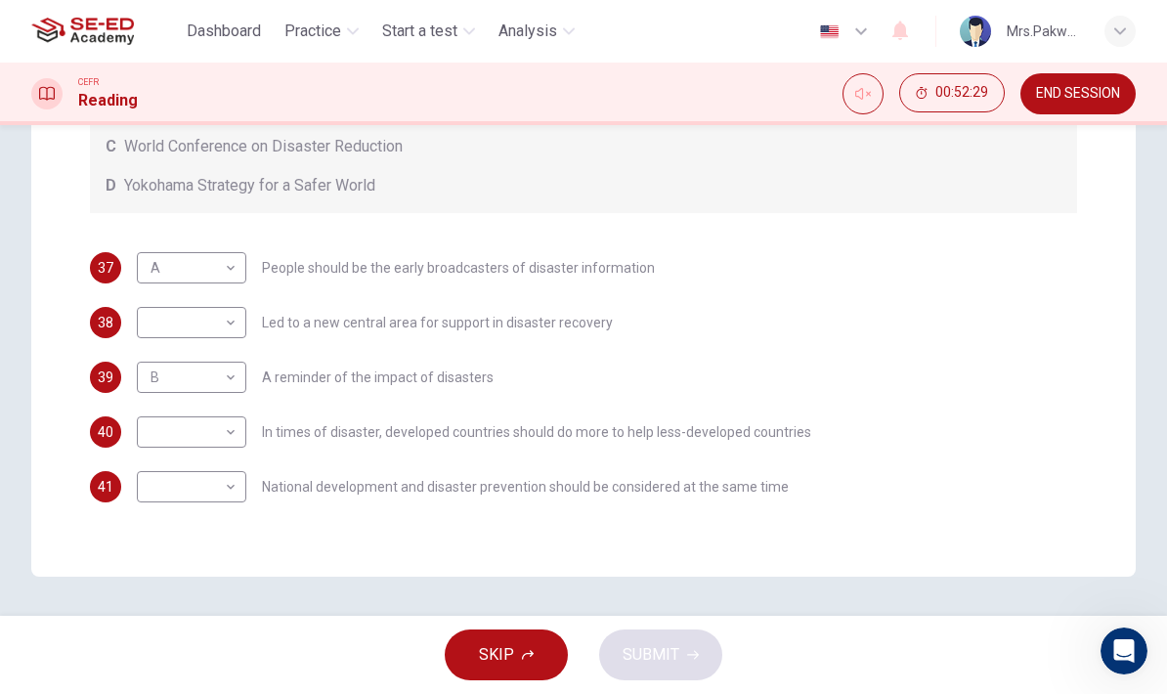
scroll to position [502, 0]
click at [230, 332] on body "This site uses cookies, as explained in our Privacy Policy . If you agree to th…" at bounding box center [583, 347] width 1167 height 694
click at [862, 318] on div at bounding box center [583, 347] width 1167 height 694
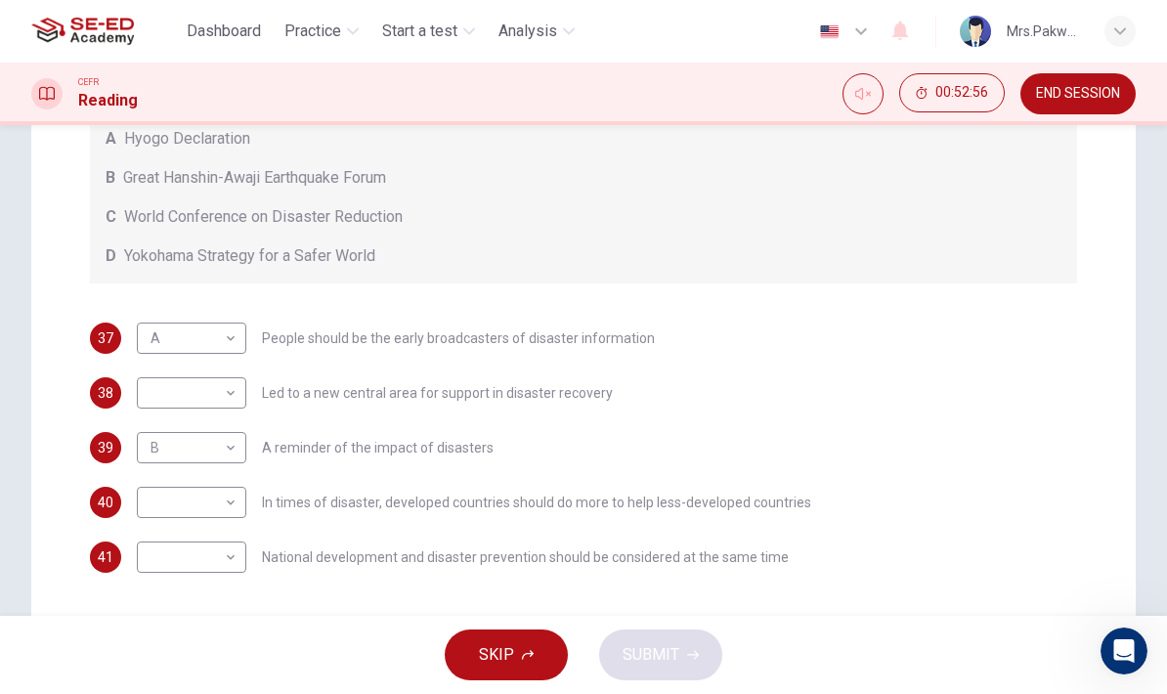
scroll to position [433, 0]
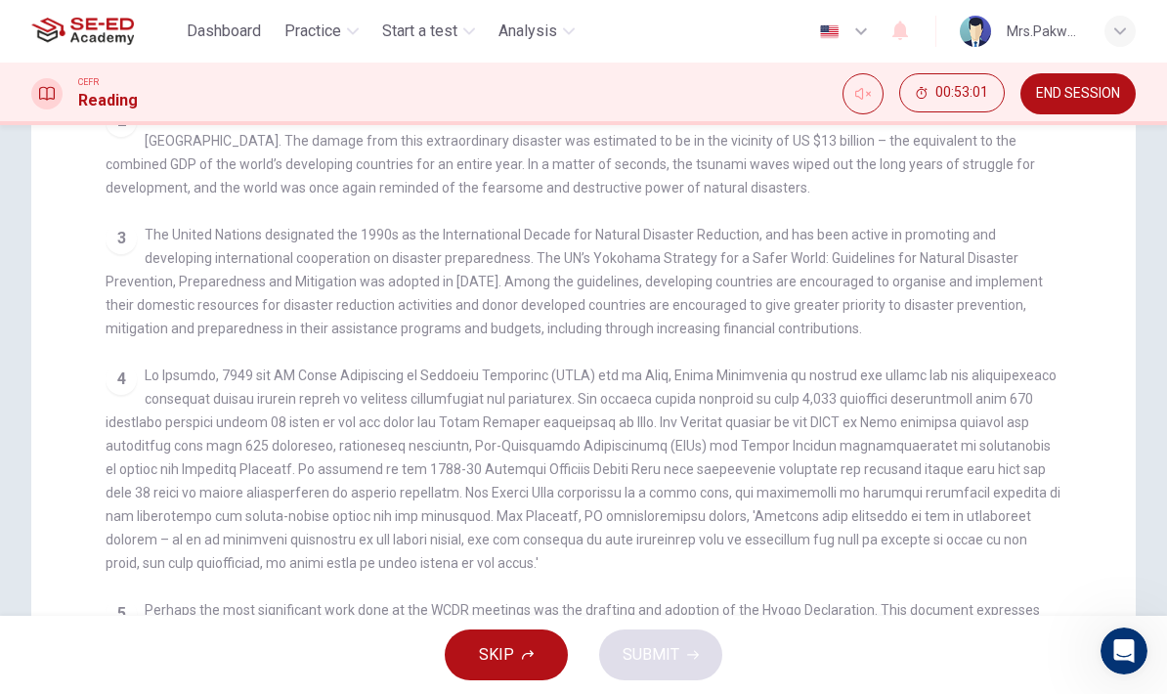
checkbox input "false"
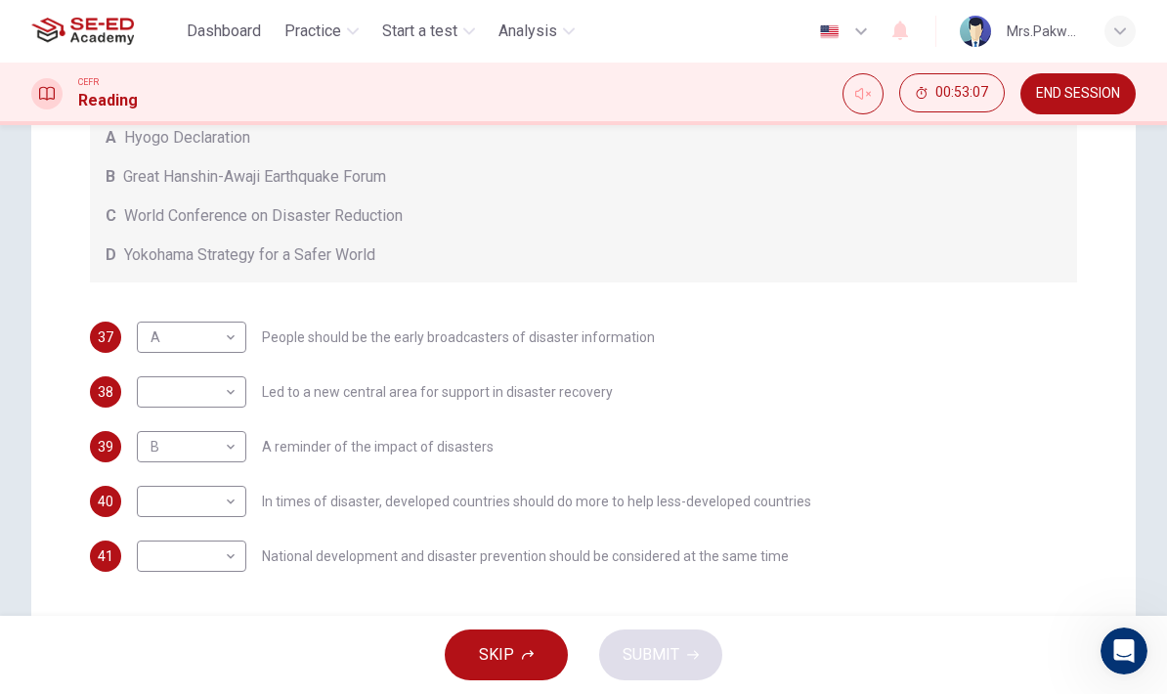
click at [235, 495] on body "This site uses cookies, as explained in our Privacy Policy . If you agree to th…" at bounding box center [583, 347] width 1167 height 694
click at [224, 615] on li "D" at bounding box center [191, 626] width 109 height 31
type input "D"
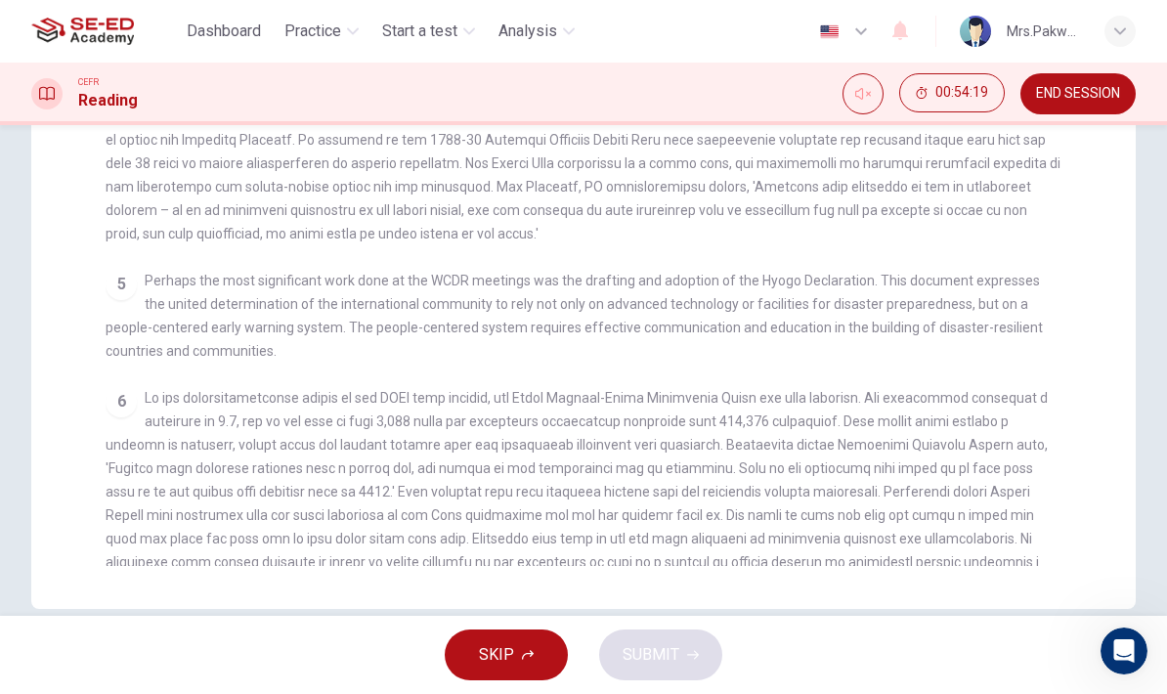
scroll to position [605, 0]
checkbox input "false"
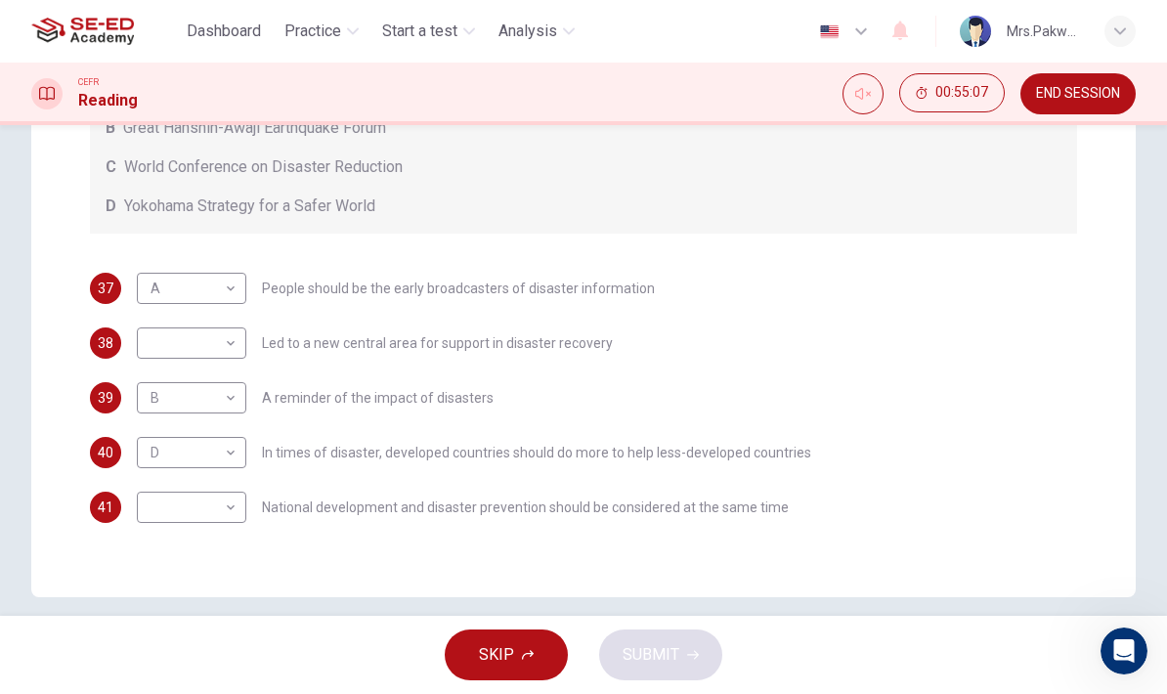
click at [227, 353] on body "This site uses cookies, as explained in our Privacy Policy . If you agree to th…" at bounding box center [583, 347] width 1167 height 694
click at [233, 374] on li "A" at bounding box center [191, 374] width 109 height 31
type input "A"
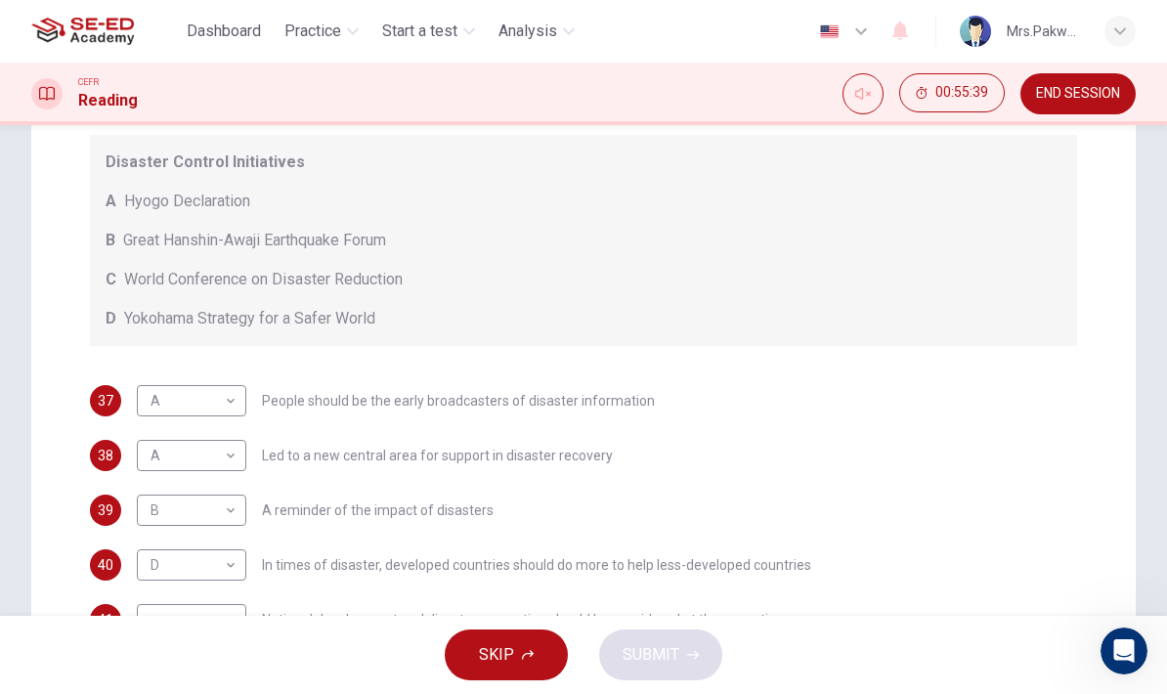
scroll to position [363, 0]
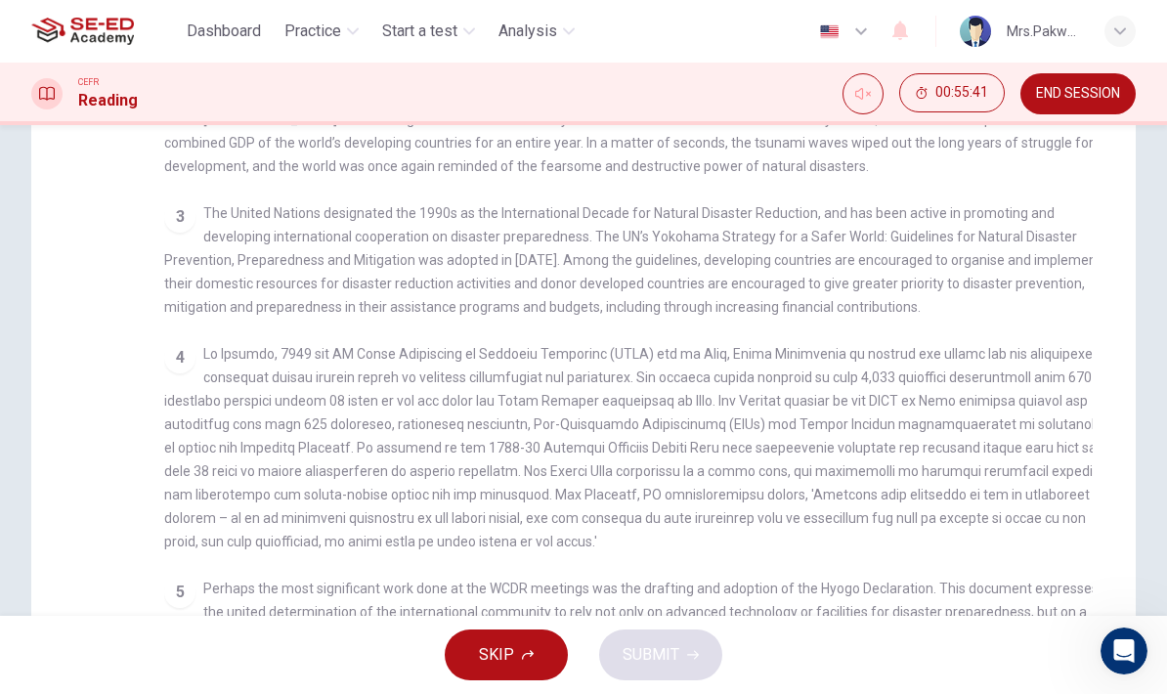
checkbox input "false"
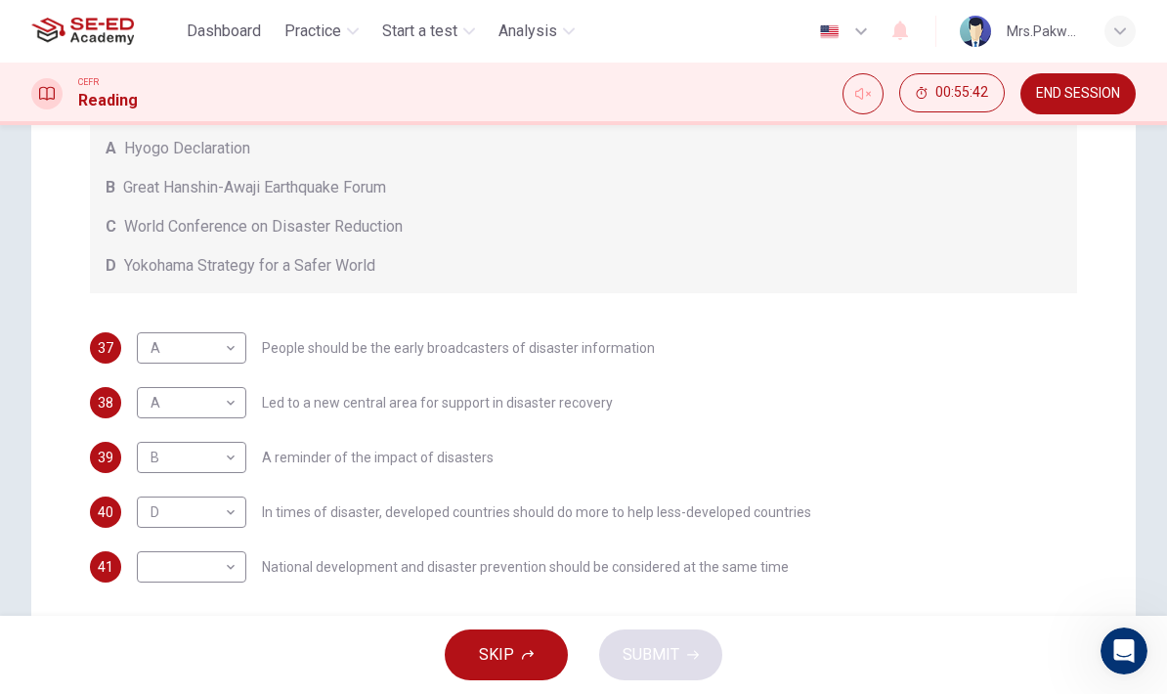
scroll to position [424, 0]
click at [238, 561] on body "This site uses cookies, as explained in our Privacy Policy . If you agree to th…" at bounding box center [583, 347] width 1167 height 694
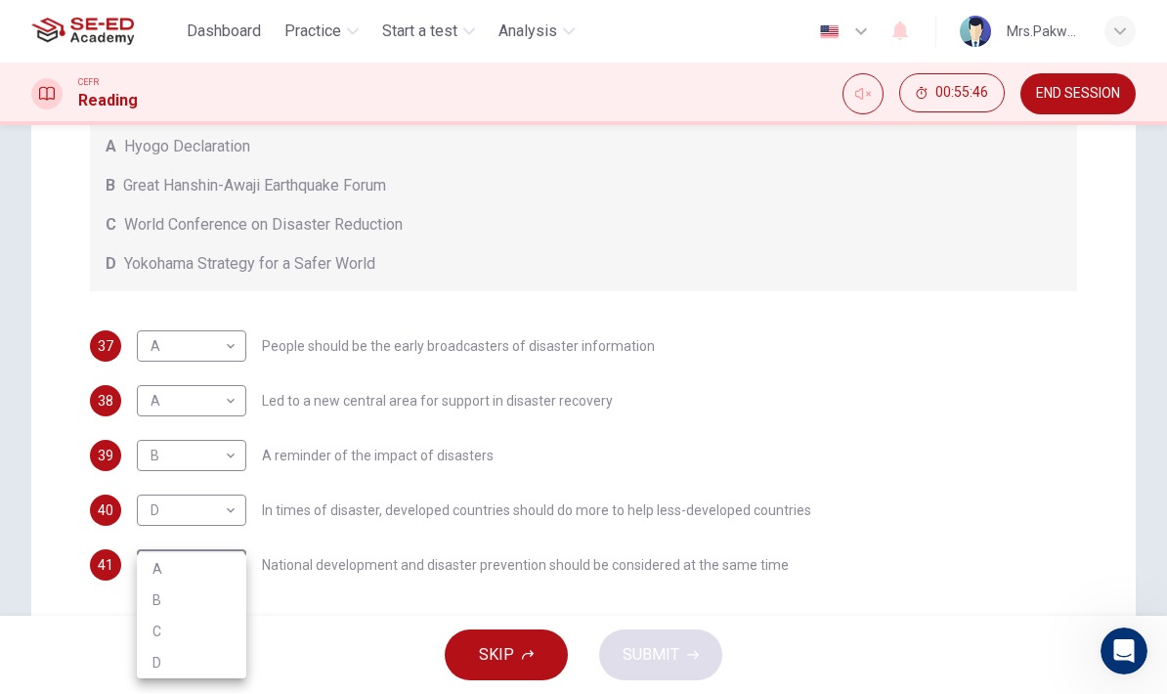
click at [226, 627] on li "C" at bounding box center [191, 630] width 109 height 31
type input "C"
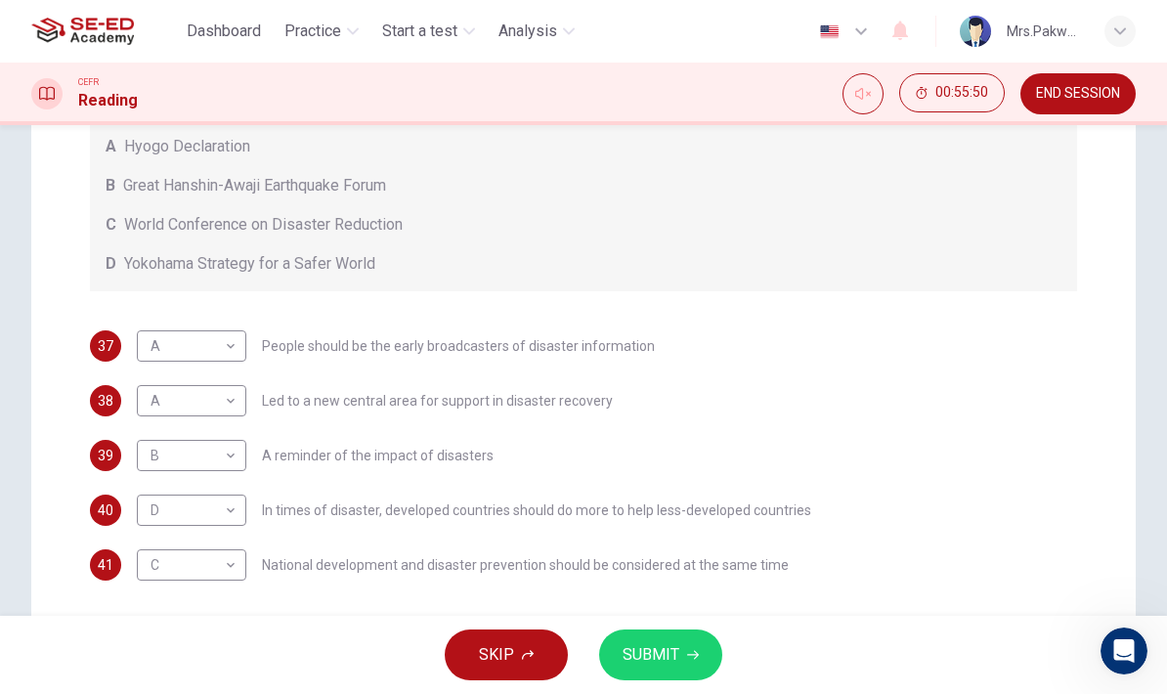
click at [684, 661] on button "SUBMIT" at bounding box center [660, 654] width 123 height 51
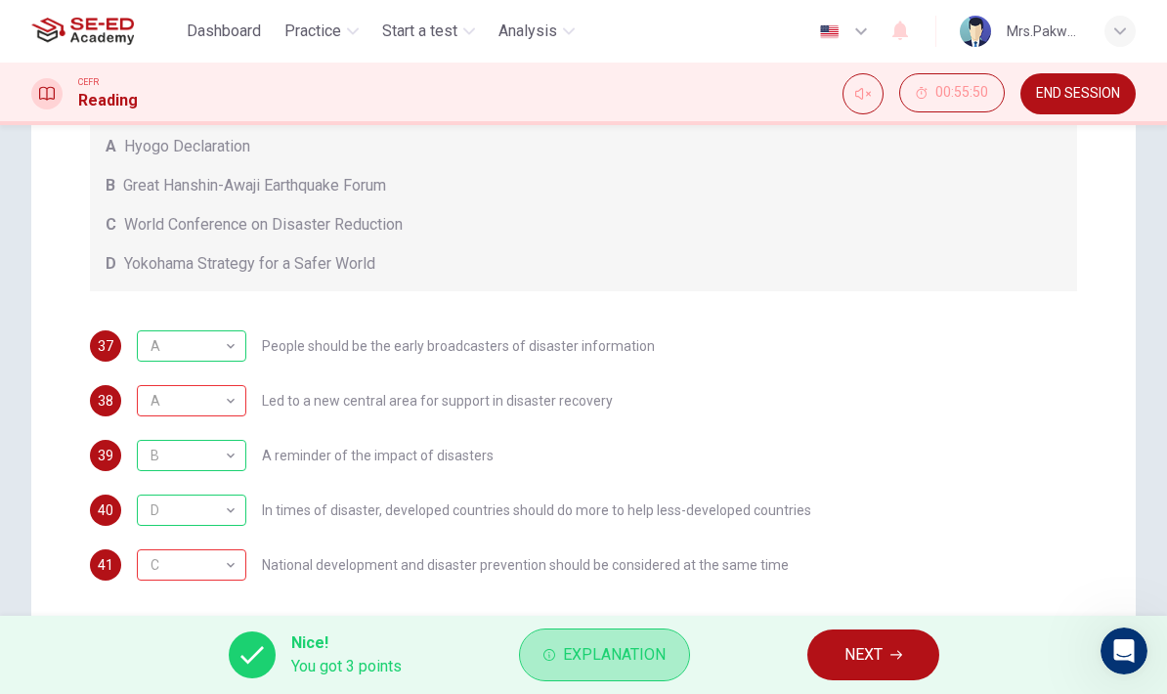
click at [649, 650] on span "Explanation" at bounding box center [614, 654] width 103 height 27
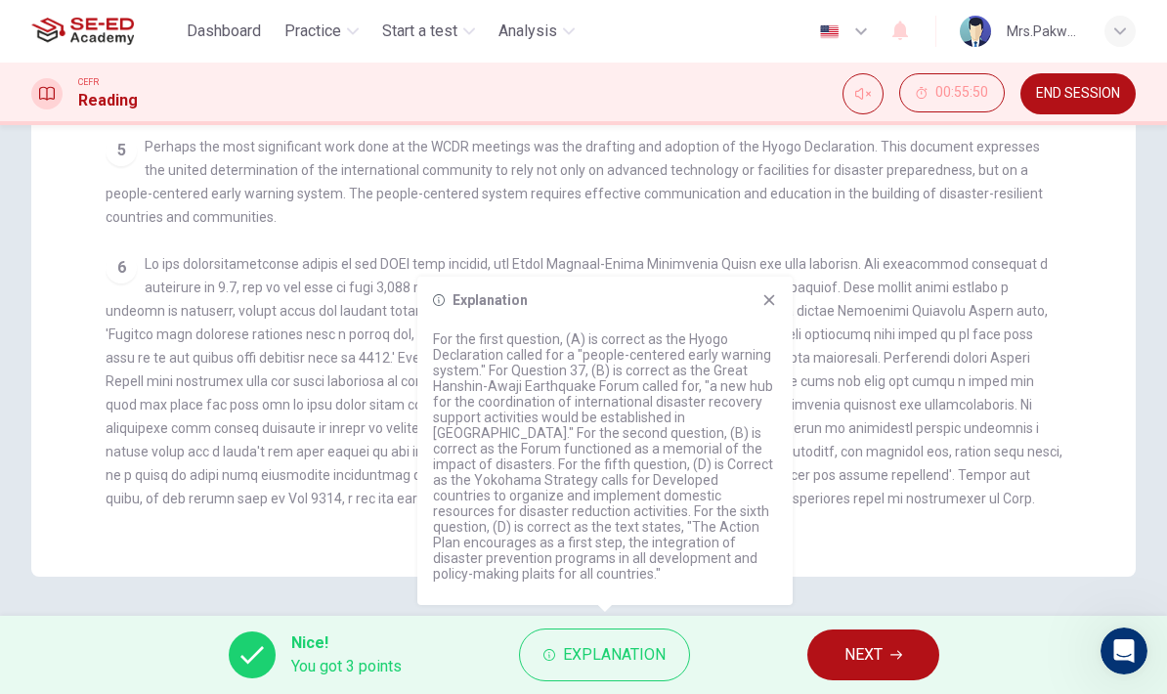
scroll to position [514, 0]
click at [762, 308] on icon at bounding box center [769, 300] width 16 height 16
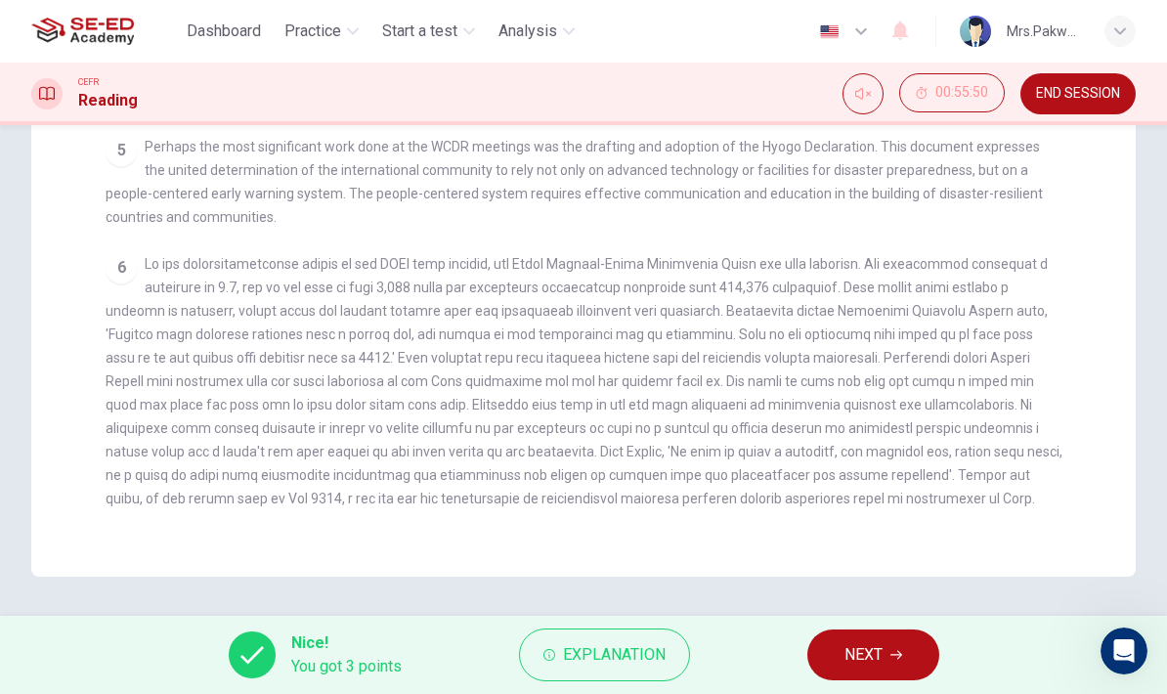
checkbox input "false"
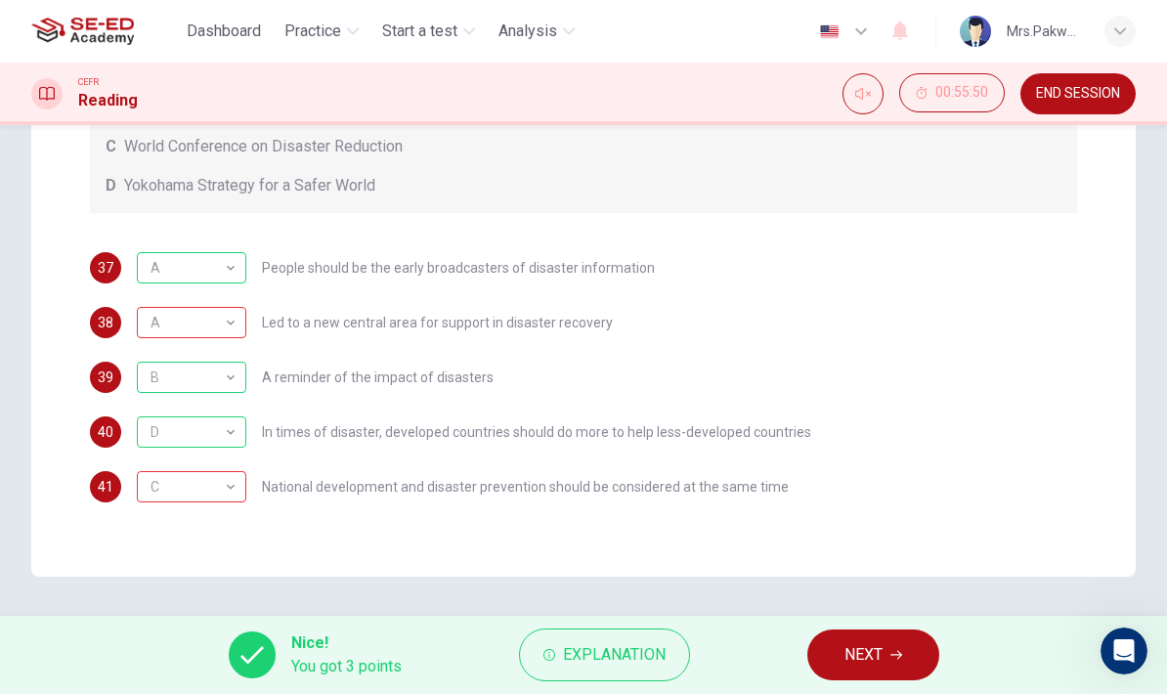
scroll to position [502, 0]
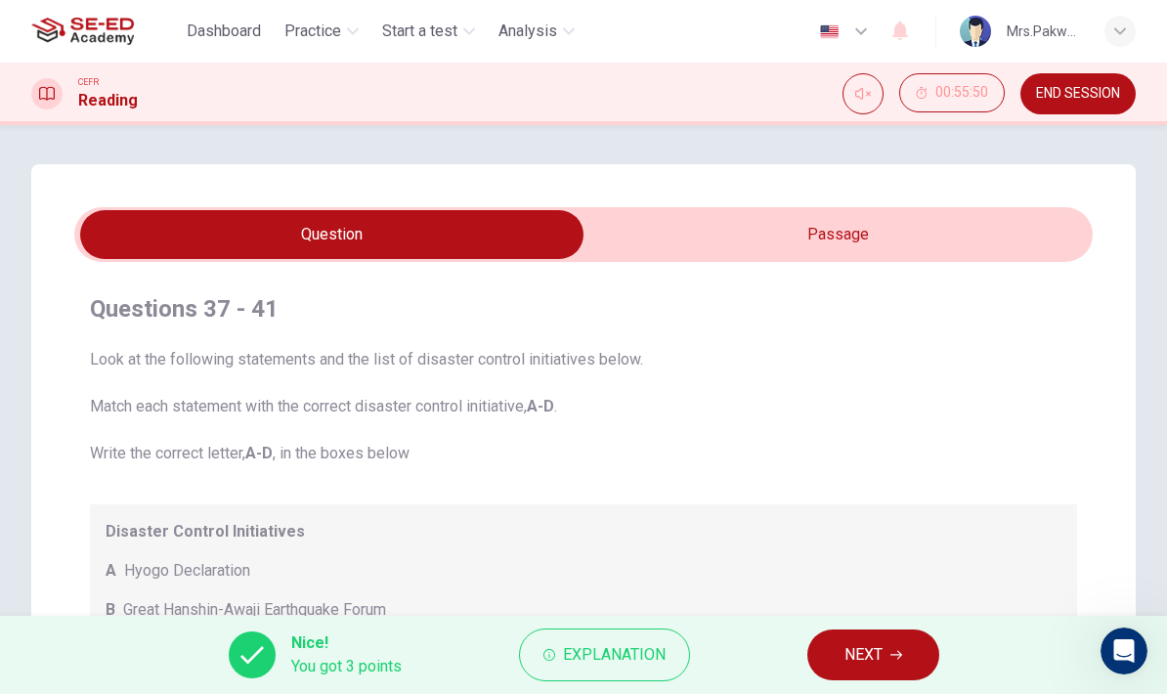
click at [869, 652] on span "NEXT" at bounding box center [863, 654] width 38 height 27
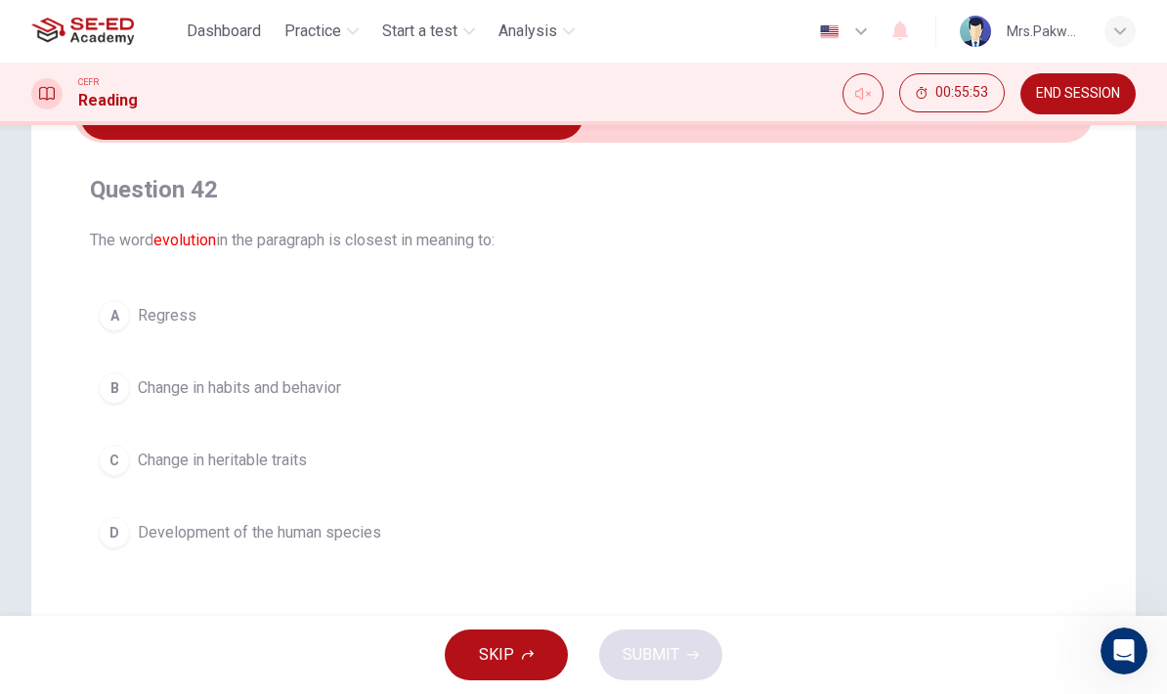
scroll to position [126, 0]
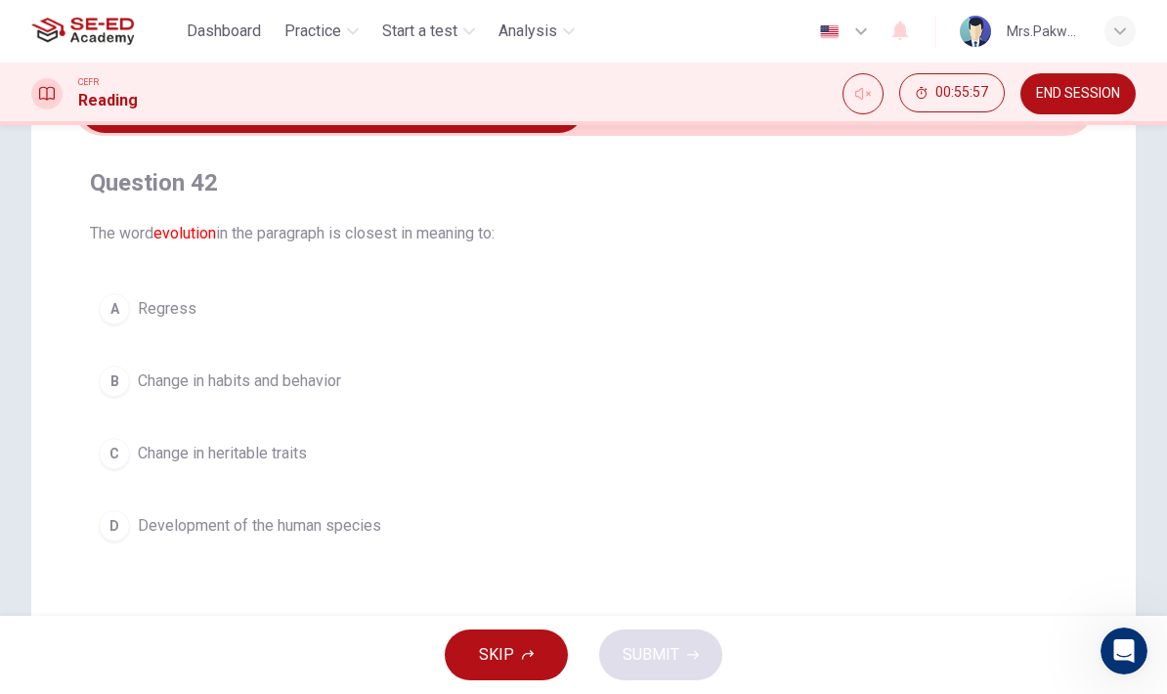
click at [304, 379] on span "Change in habits and behavior" at bounding box center [239, 380] width 203 height 23
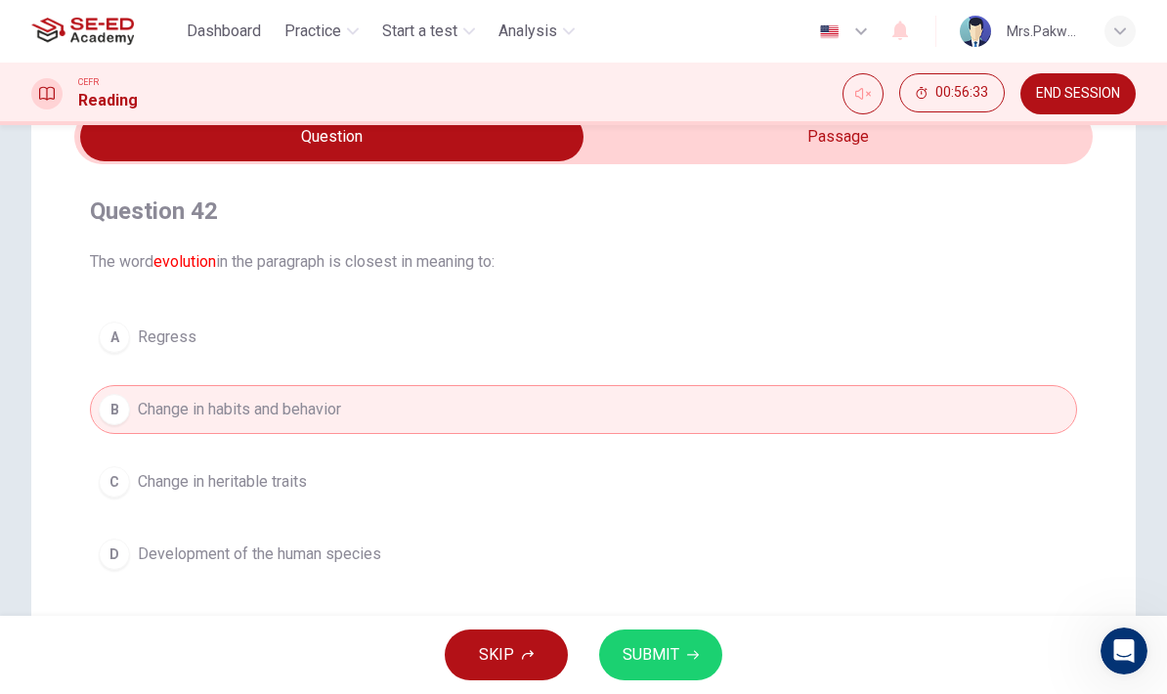
scroll to position [99, 0]
click at [958, 477] on button "C Change in heritable traits" at bounding box center [583, 480] width 987 height 49
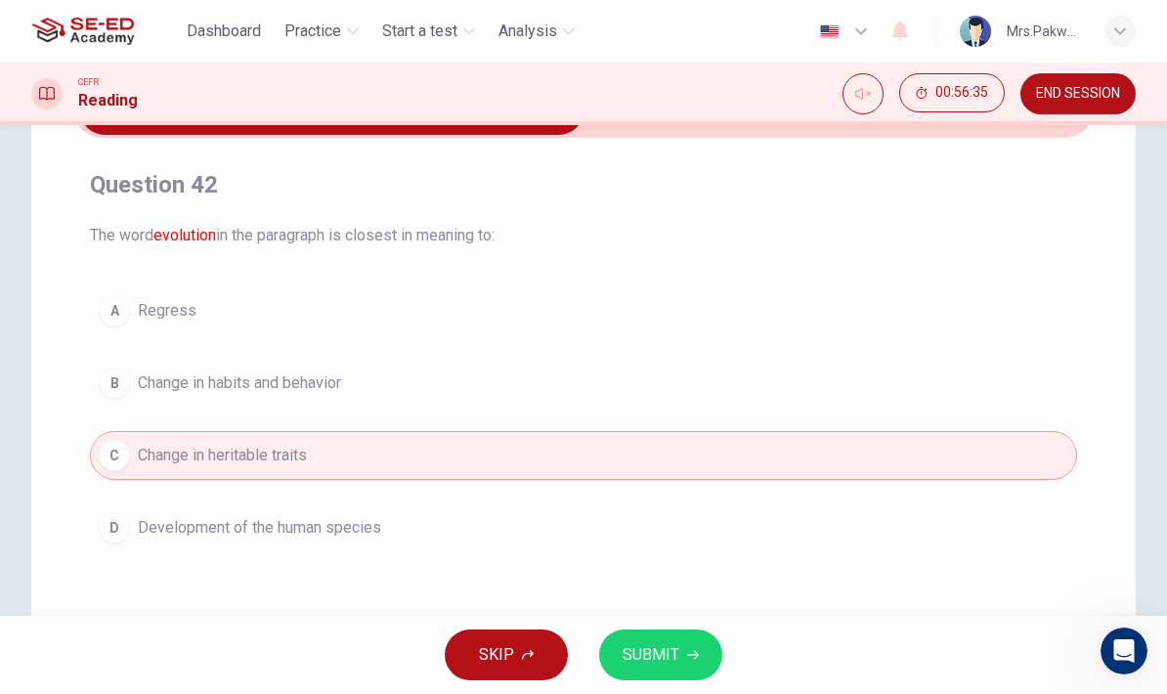
scroll to position [127, 0]
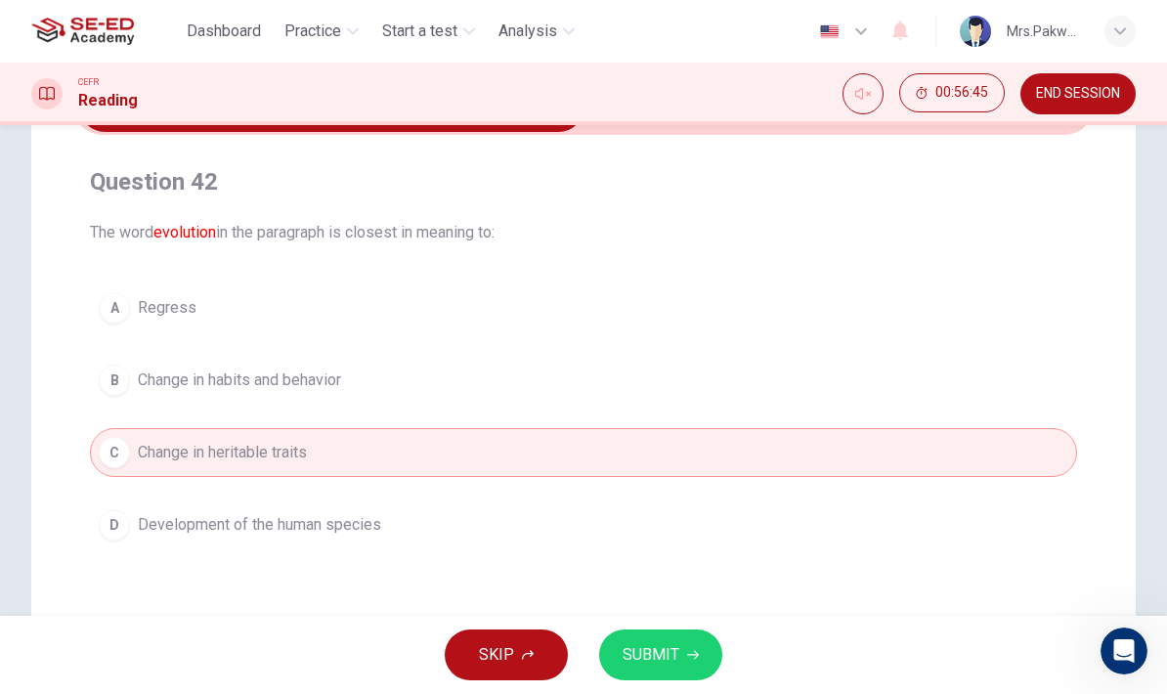
click at [767, 530] on button "D Development of the human species" at bounding box center [583, 524] width 987 height 49
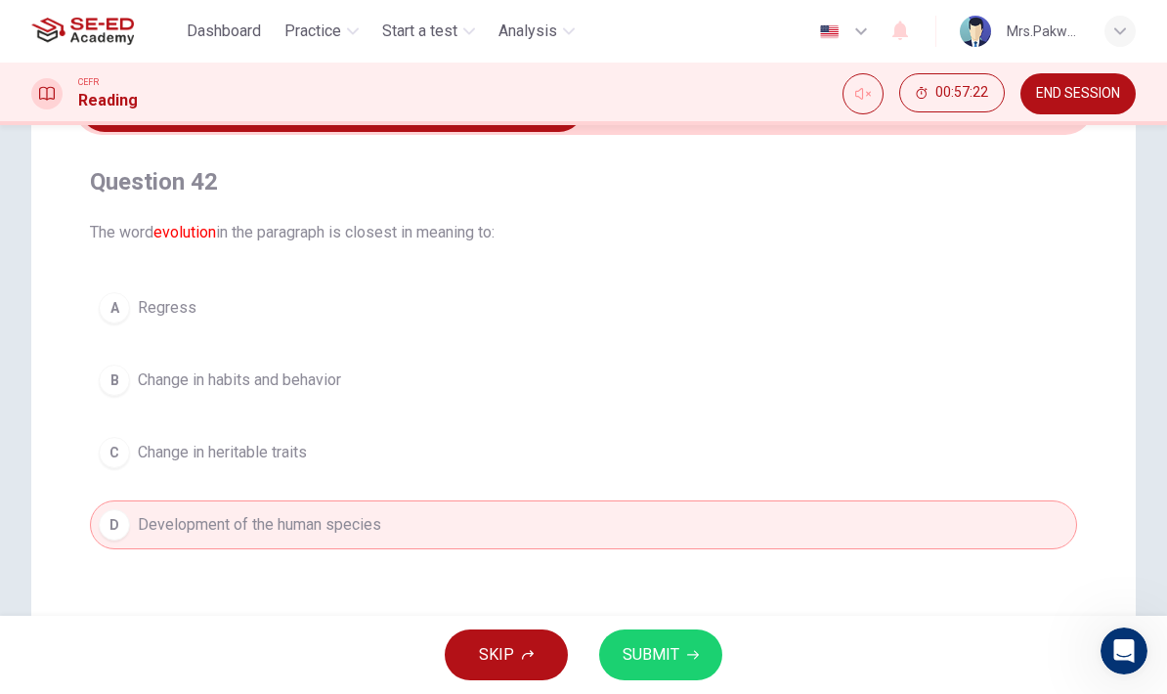
click at [1019, 436] on button "C Change in heritable traits" at bounding box center [583, 452] width 987 height 49
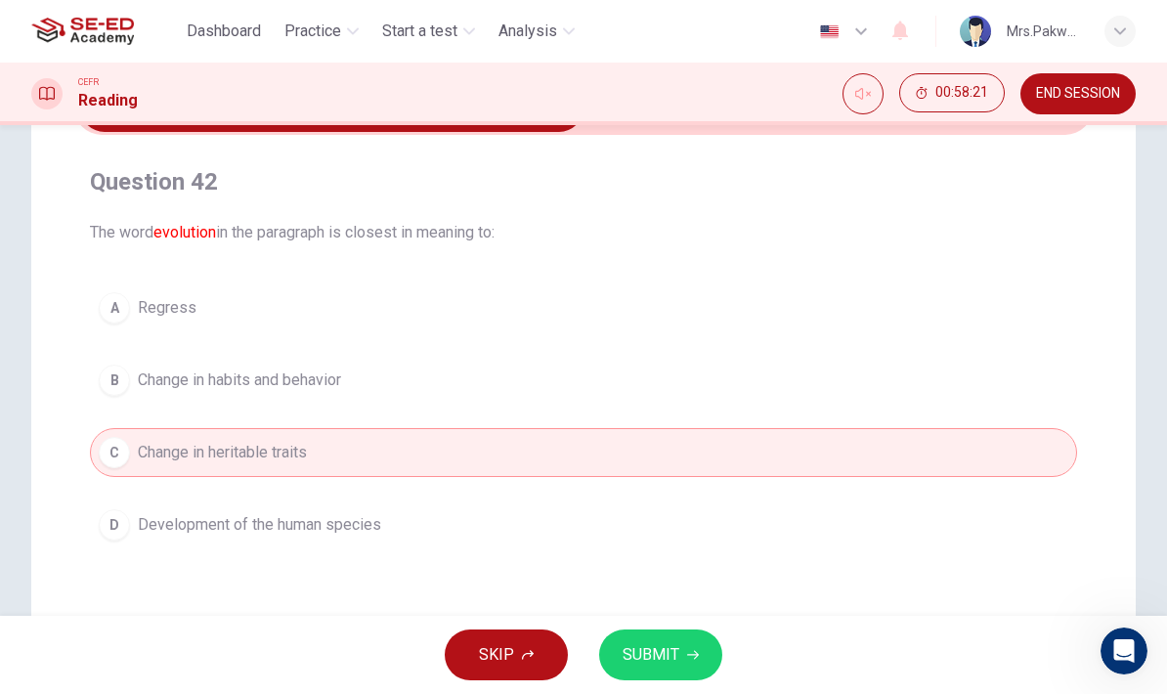
click at [1019, 374] on button "B Change in habits and behavior" at bounding box center [583, 380] width 987 height 49
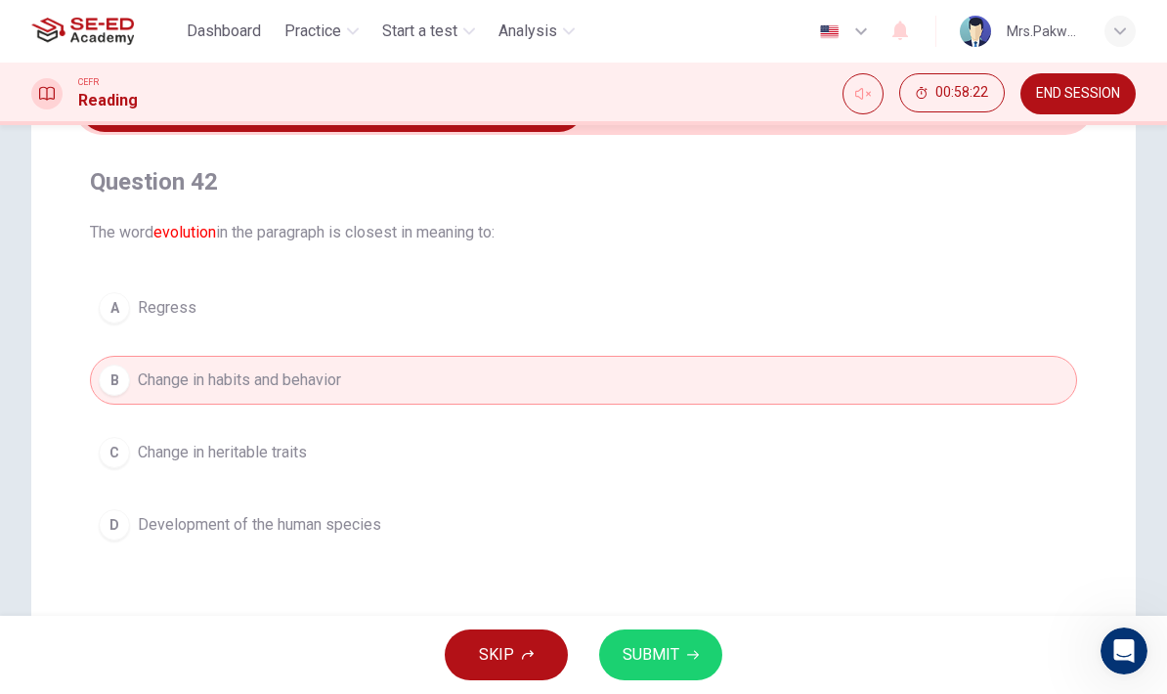
click at [1006, 293] on button "A Regress" at bounding box center [583, 307] width 987 height 49
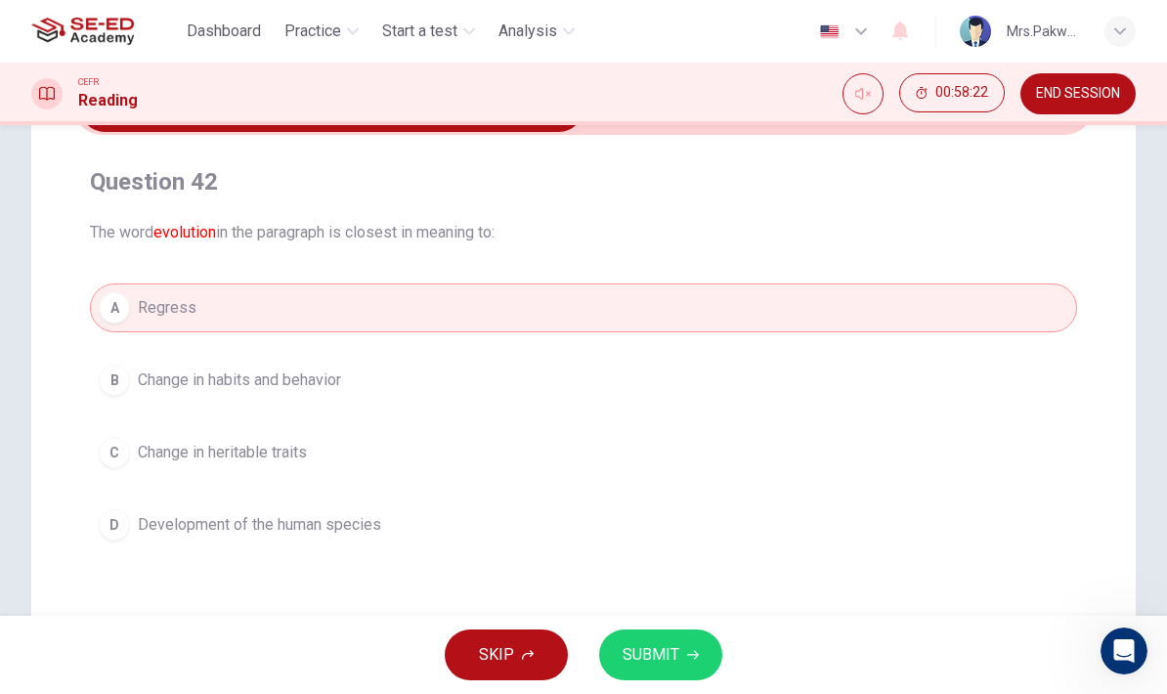
click at [896, 516] on button "D Development of the human species" at bounding box center [583, 524] width 987 height 49
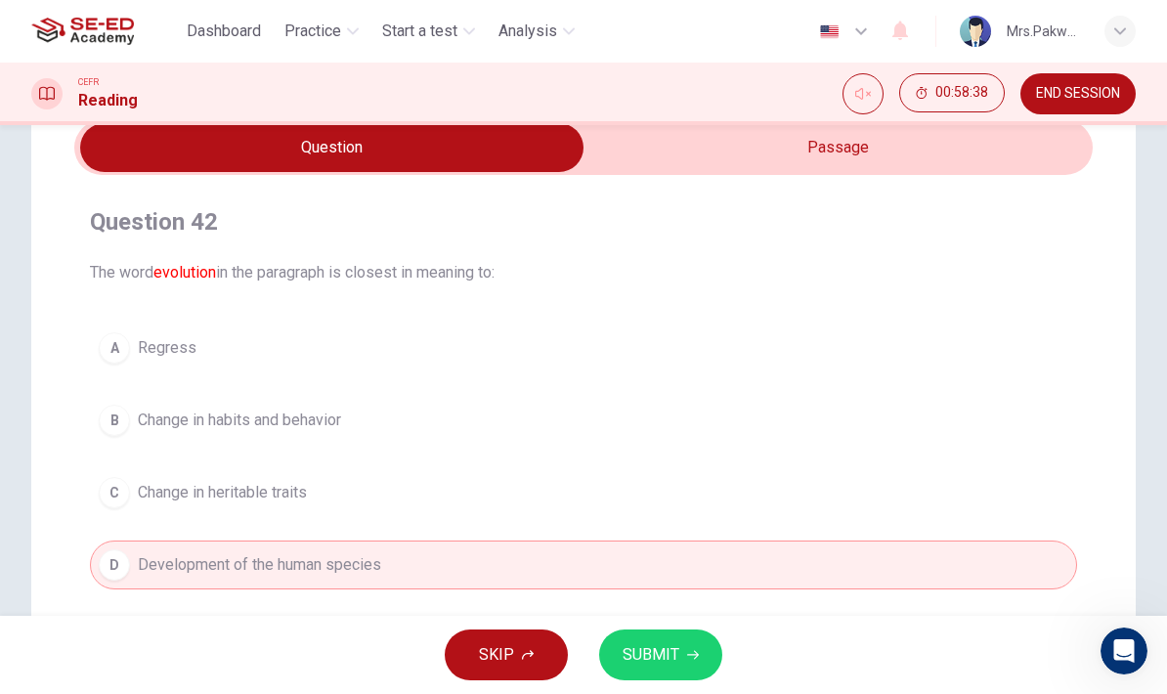
scroll to position [48, 0]
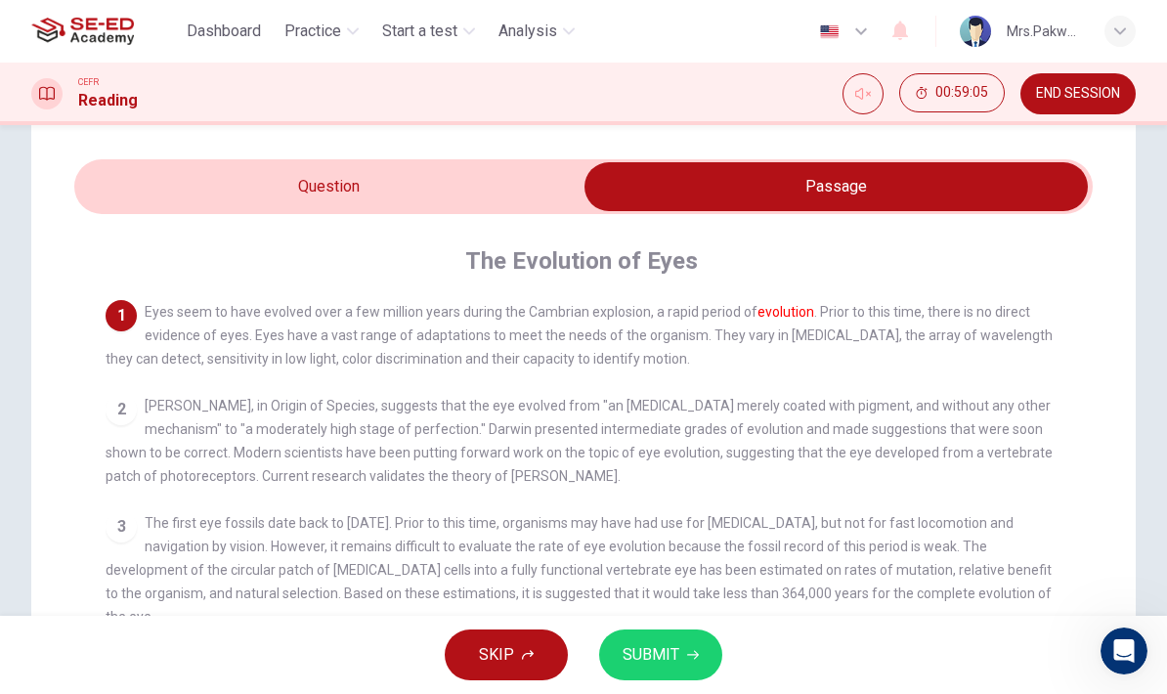
click at [522, 192] on input "checkbox" at bounding box center [835, 186] width 1527 height 49
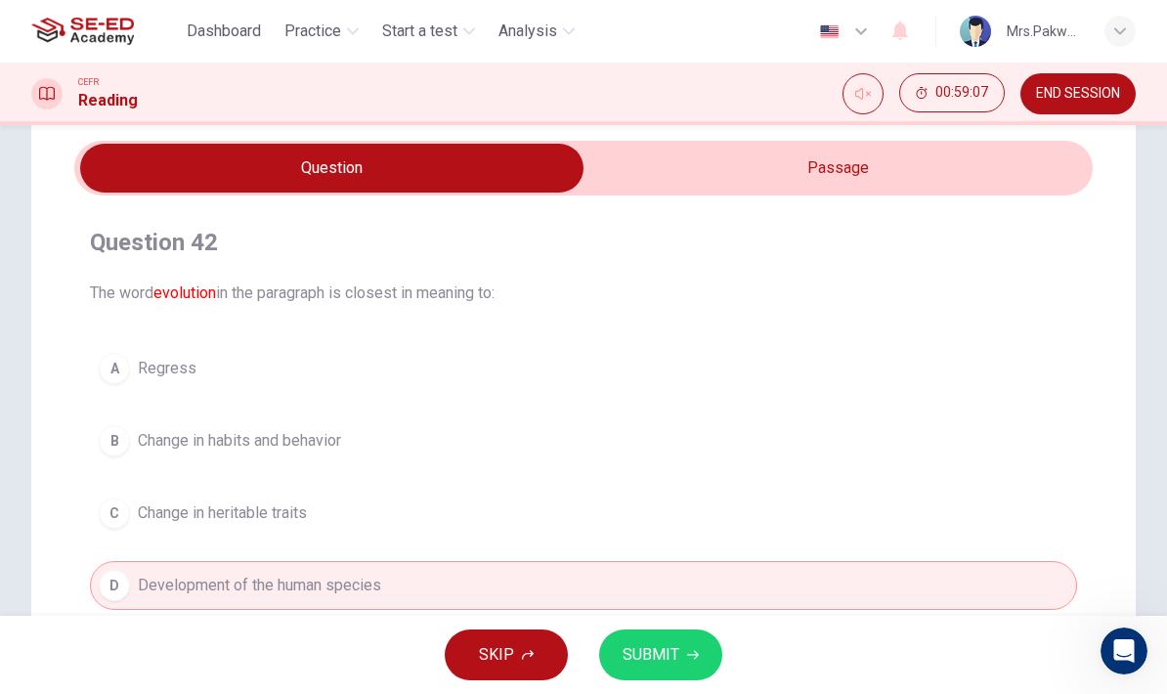
scroll to position [68, 0]
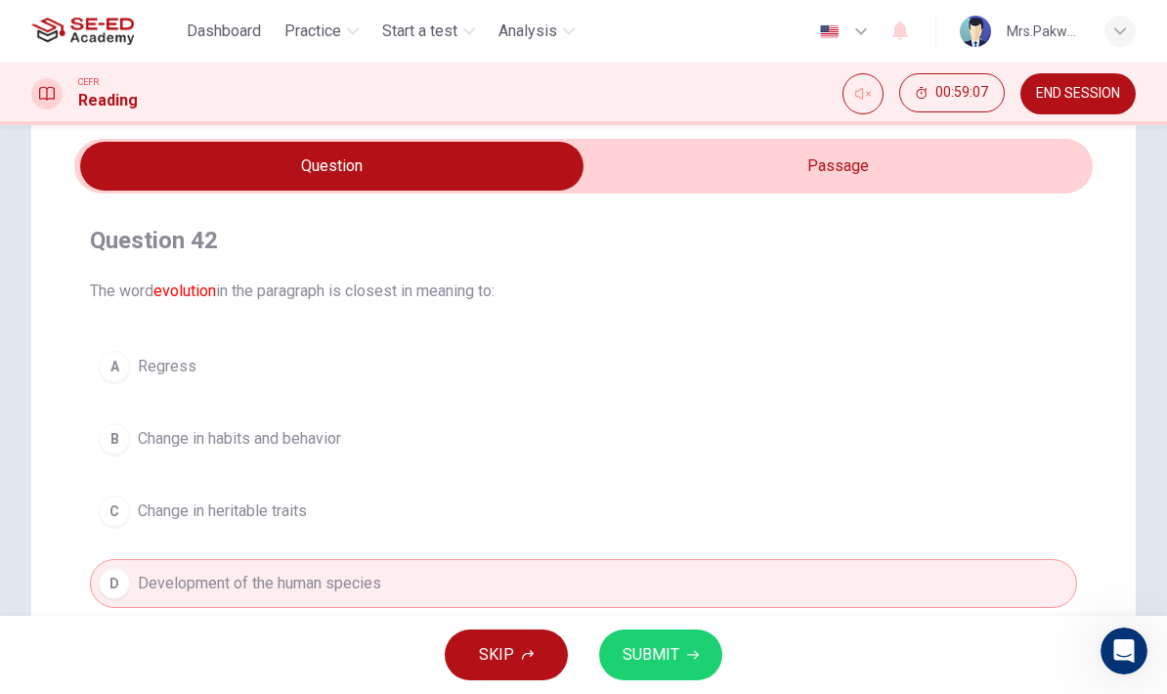
click at [886, 144] on input "checkbox" at bounding box center [331, 166] width 1527 height 49
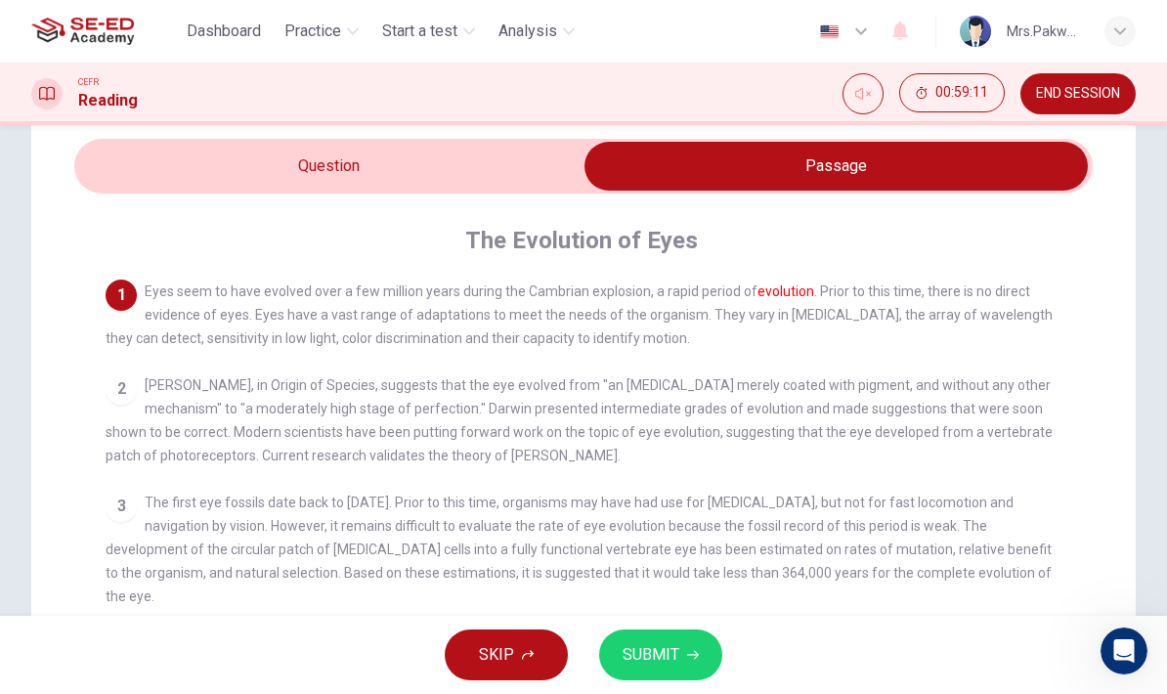
click at [511, 177] on input "checkbox" at bounding box center [835, 166] width 1527 height 49
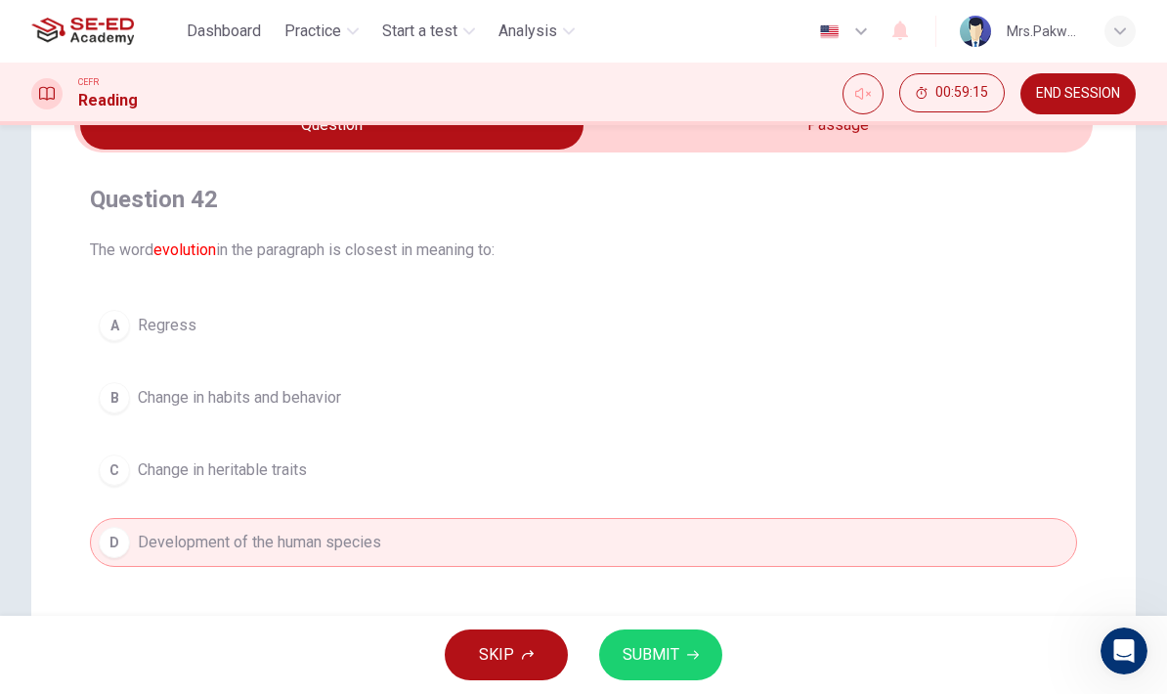
scroll to position [117, 0]
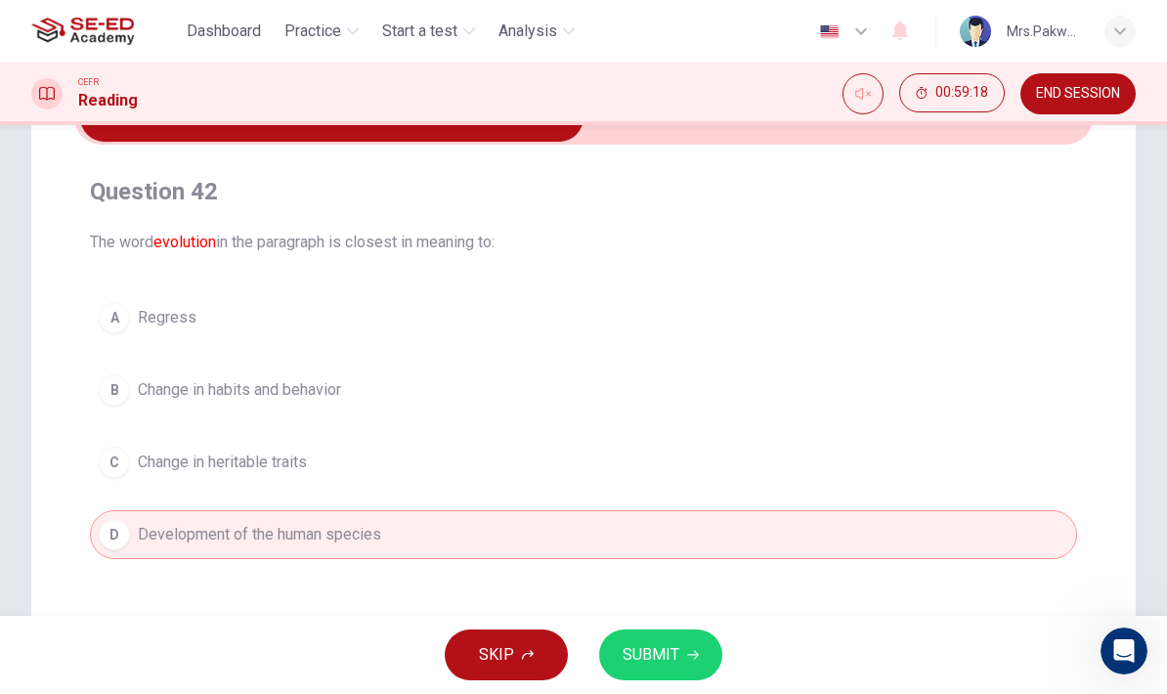
click at [684, 643] on button "SUBMIT" at bounding box center [660, 654] width 123 height 51
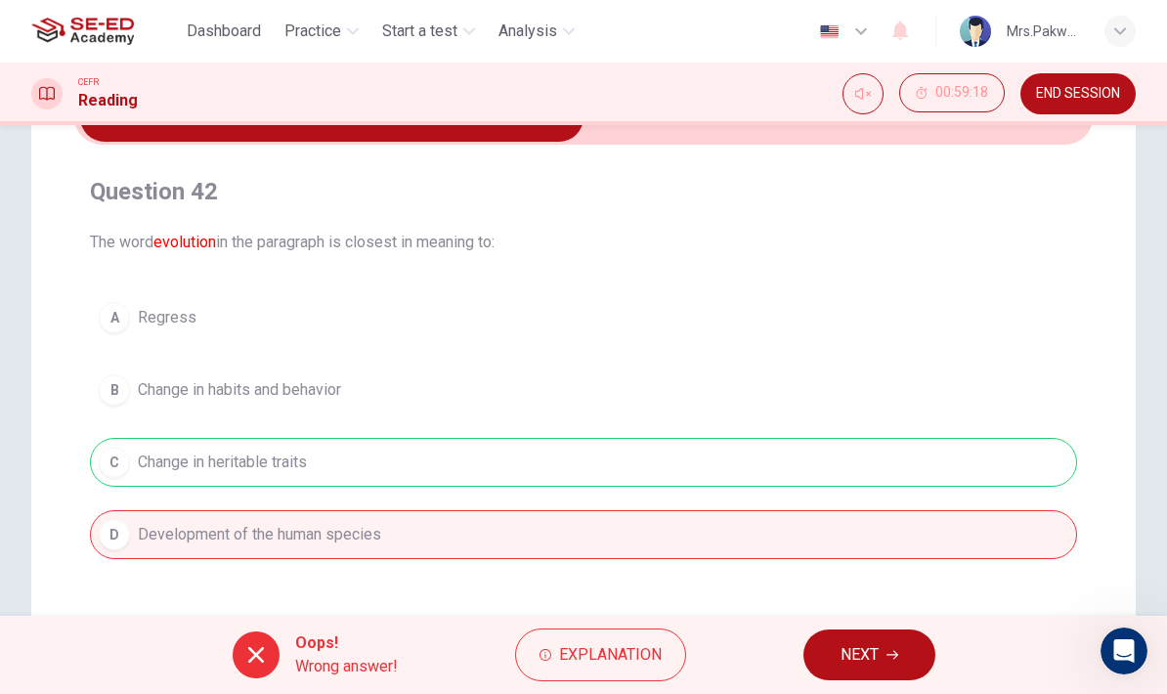
click at [894, 655] on icon "button" at bounding box center [892, 655] width 12 height 9
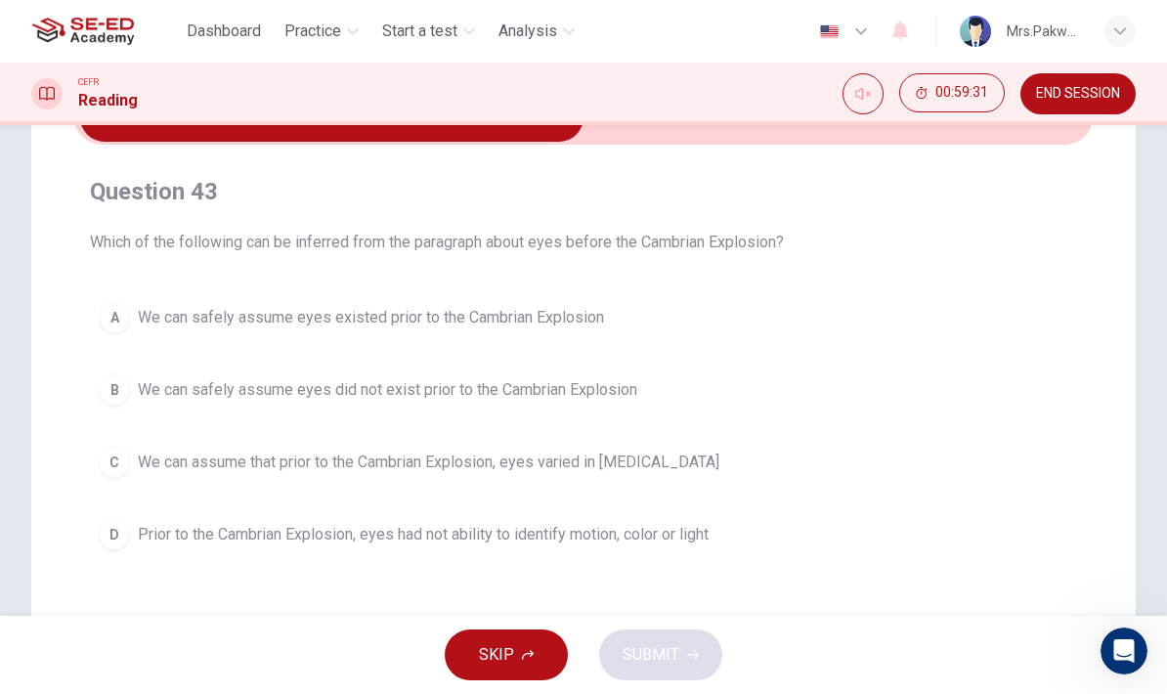
click at [645, 318] on button "A We can safely assume eyes existed prior to the Cambrian Explosion" at bounding box center [583, 317] width 987 height 49
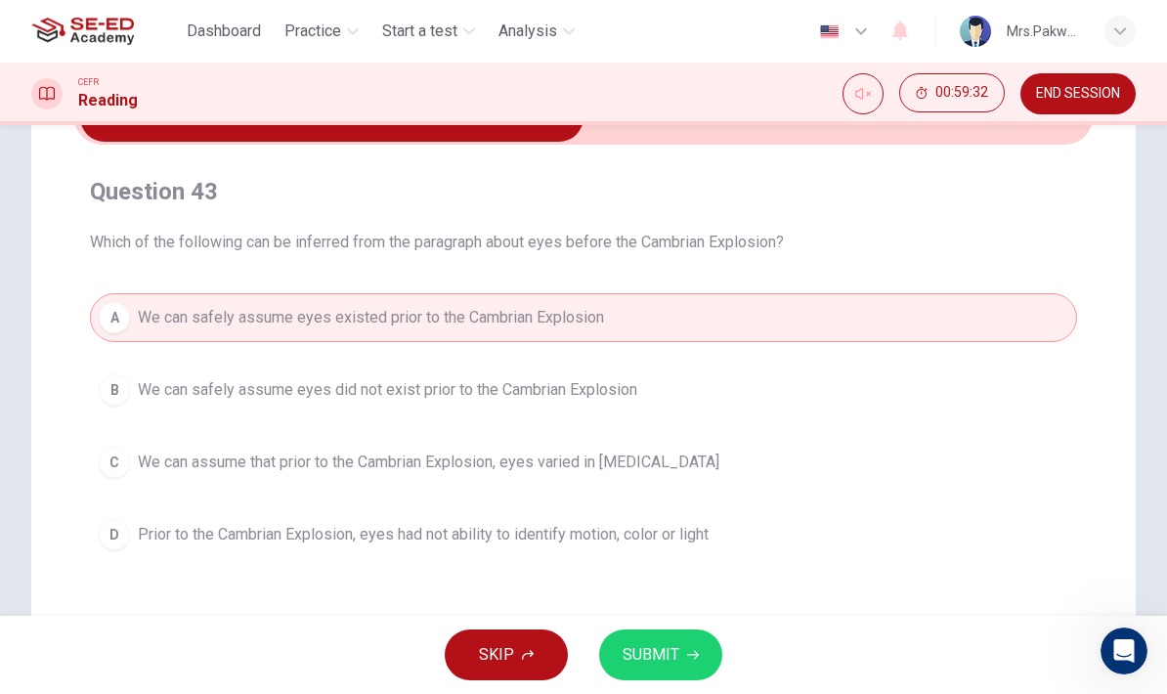
scroll to position [37, 0]
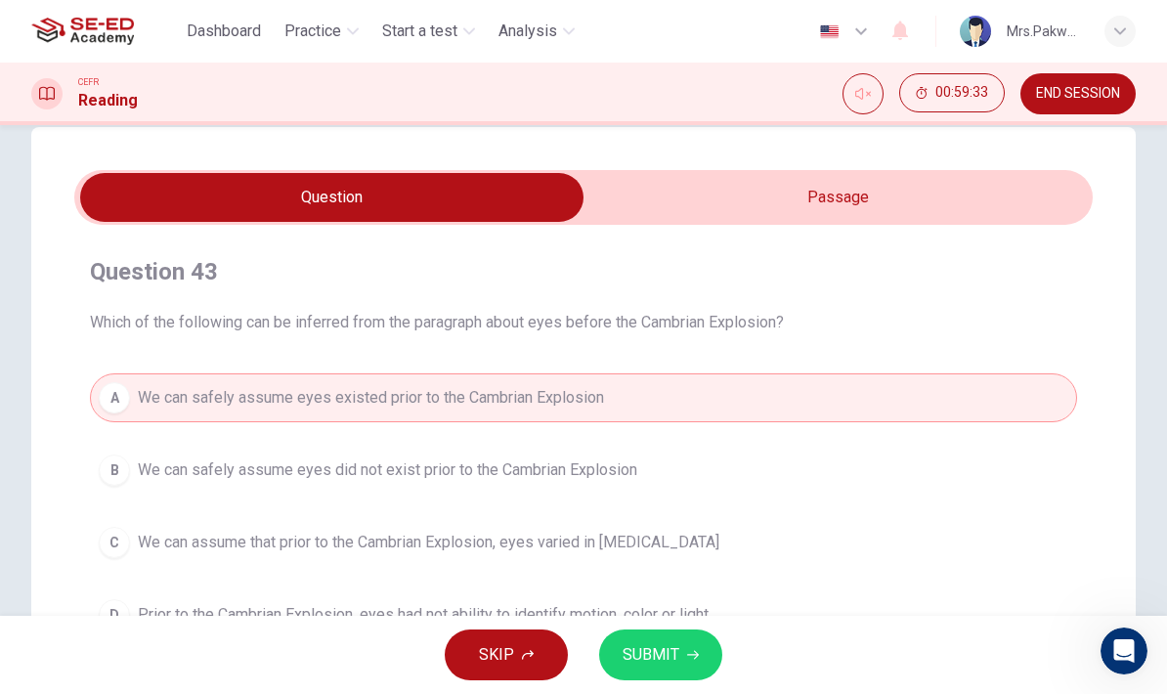
click at [851, 195] on input "checkbox" at bounding box center [331, 197] width 1527 height 49
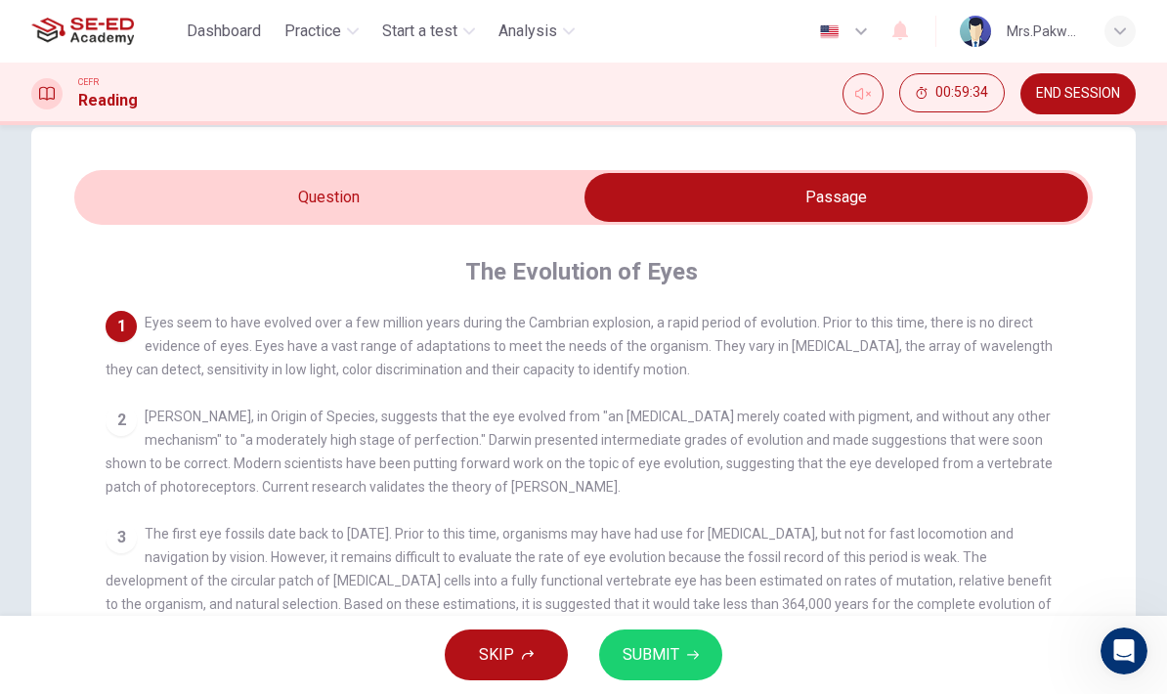
click at [479, 204] on input "checkbox" at bounding box center [835, 197] width 1527 height 49
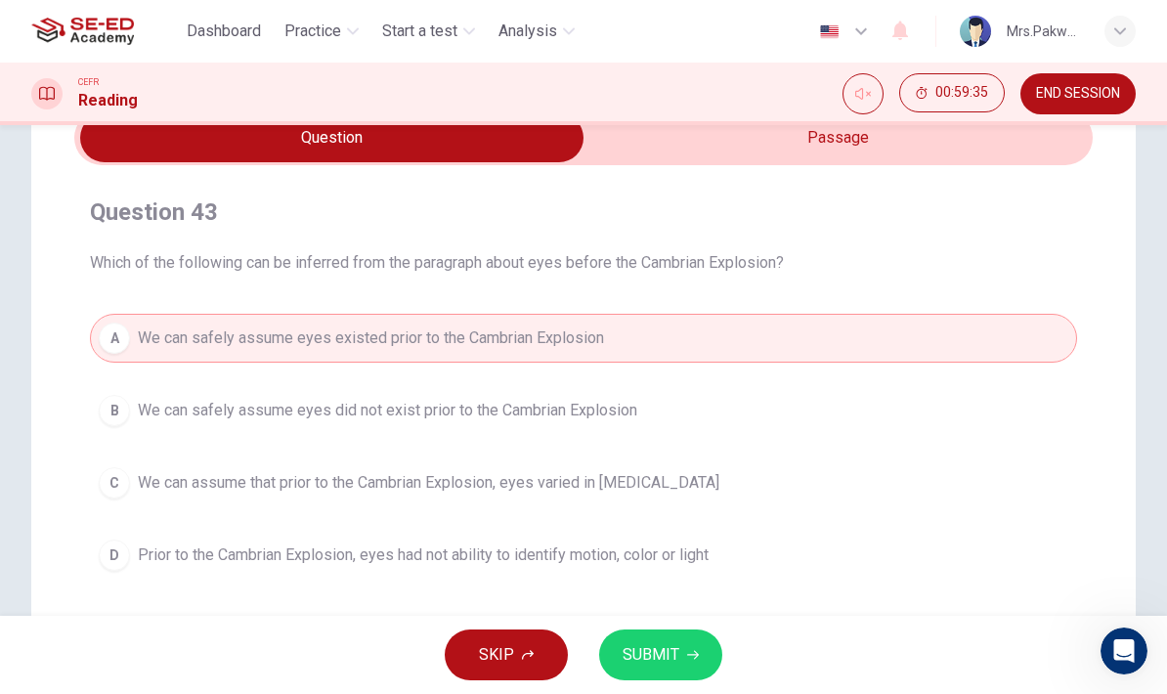
scroll to position [106, 0]
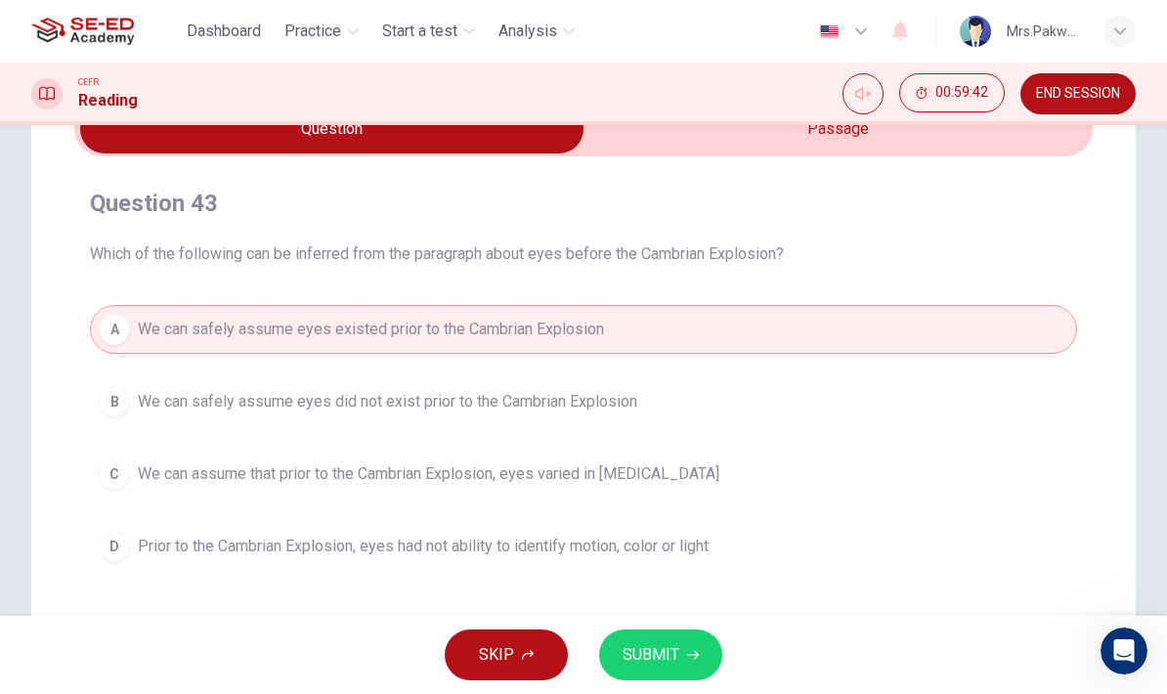
click at [746, 560] on button "D Prior to the Cambrian Explosion, eyes had not ability to identify motion, col…" at bounding box center [583, 546] width 987 height 49
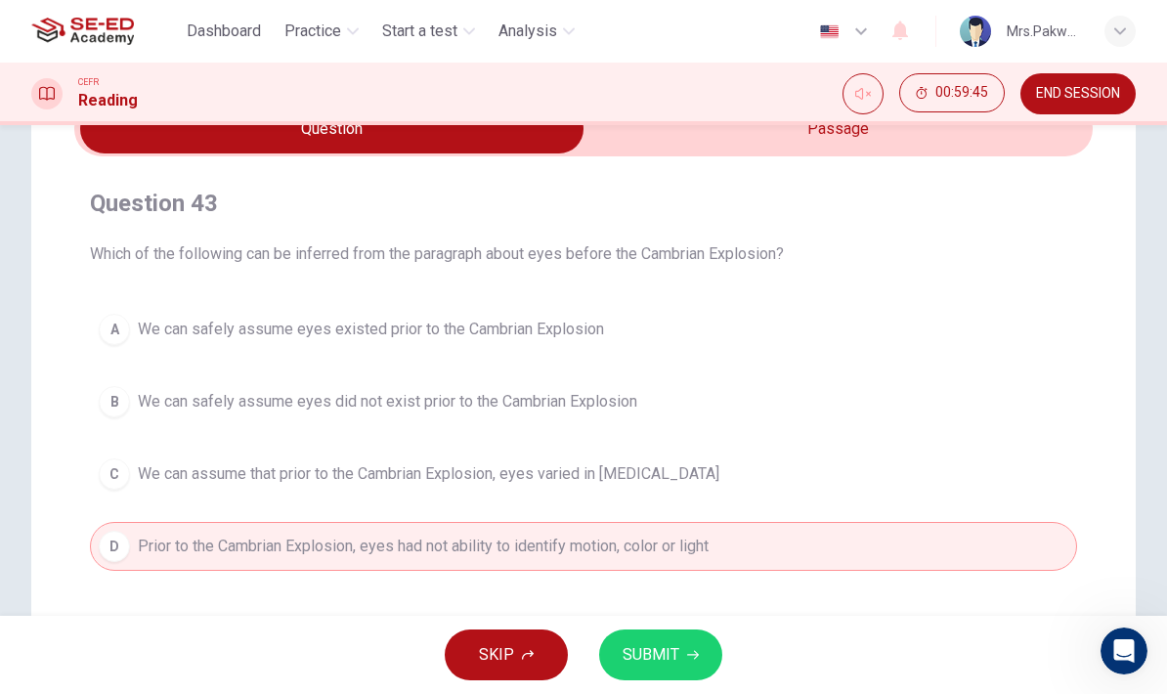
click at [682, 651] on button "SUBMIT" at bounding box center [660, 654] width 123 height 51
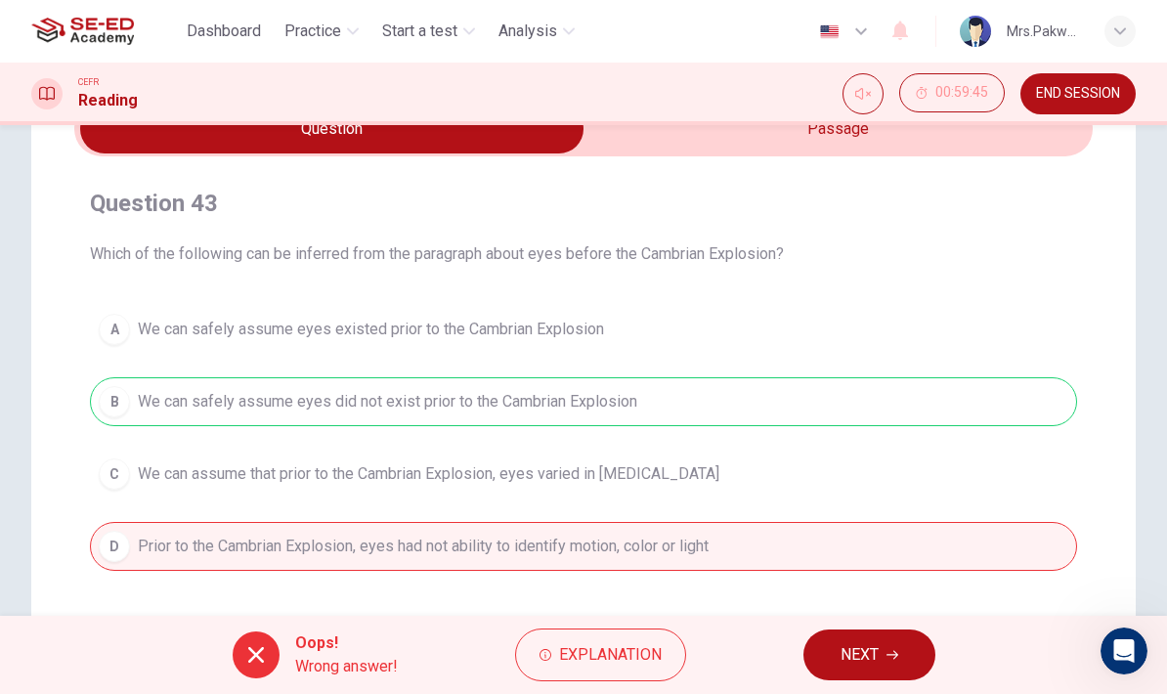
click at [896, 643] on button "NEXT" at bounding box center [869, 654] width 132 height 51
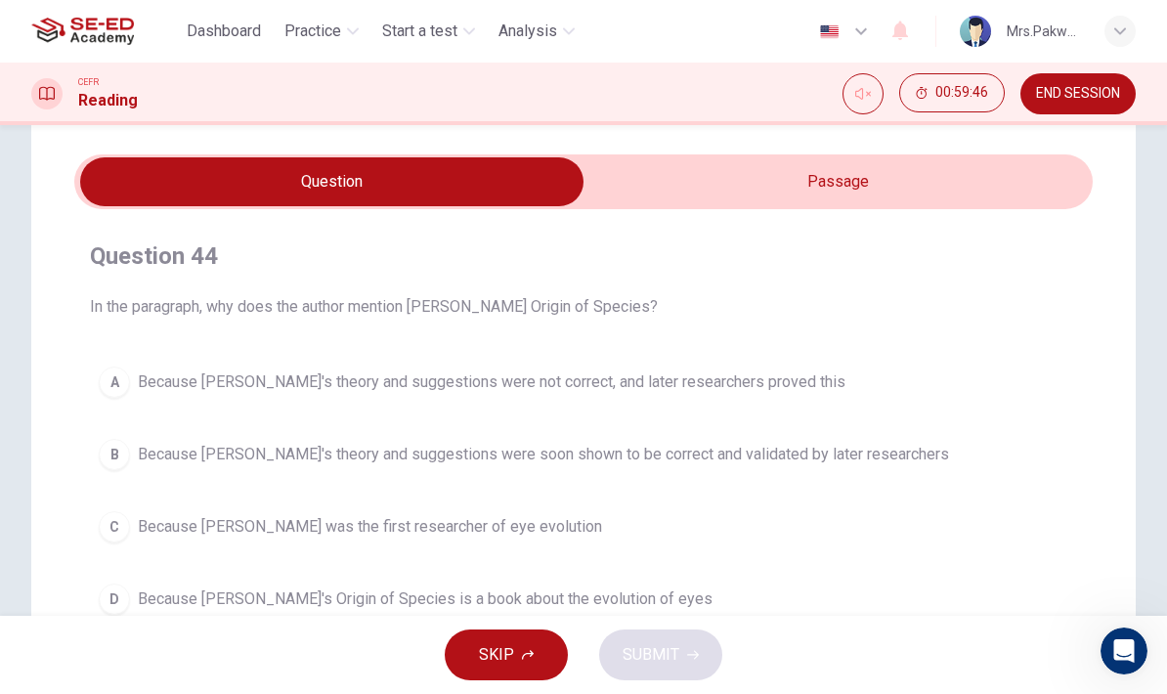
scroll to position [48, 0]
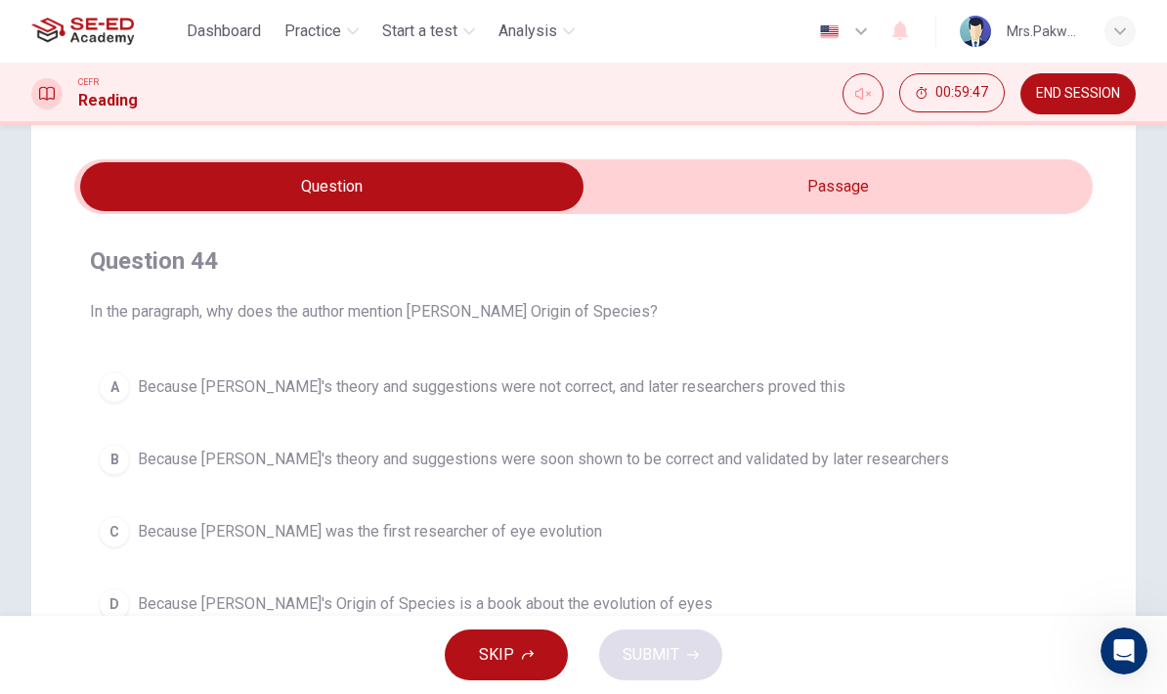
click at [921, 190] on input "checkbox" at bounding box center [331, 186] width 1527 height 49
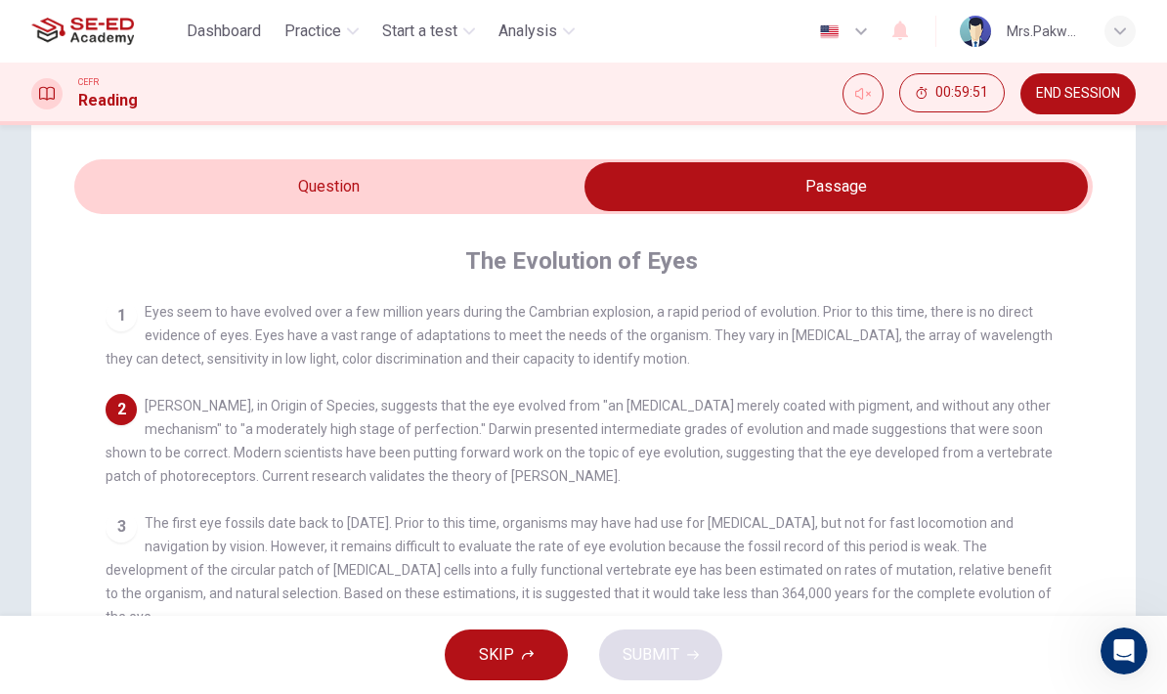
click at [477, 187] on input "checkbox" at bounding box center [835, 186] width 1527 height 49
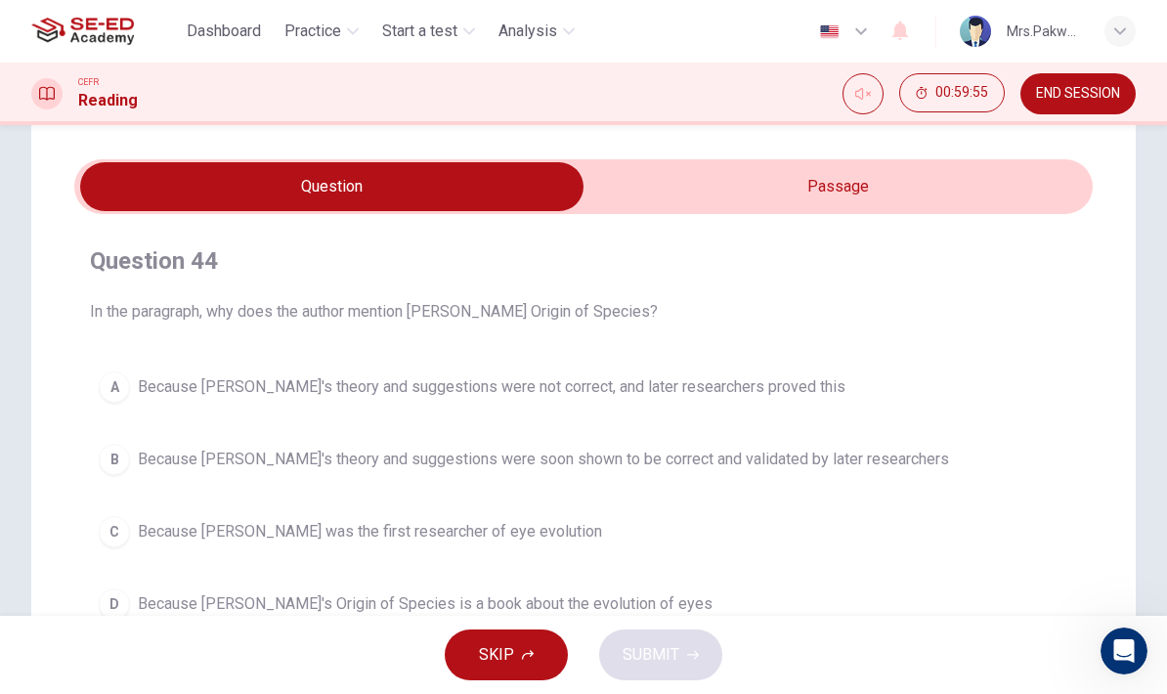
click at [912, 190] on input "checkbox" at bounding box center [331, 186] width 1527 height 49
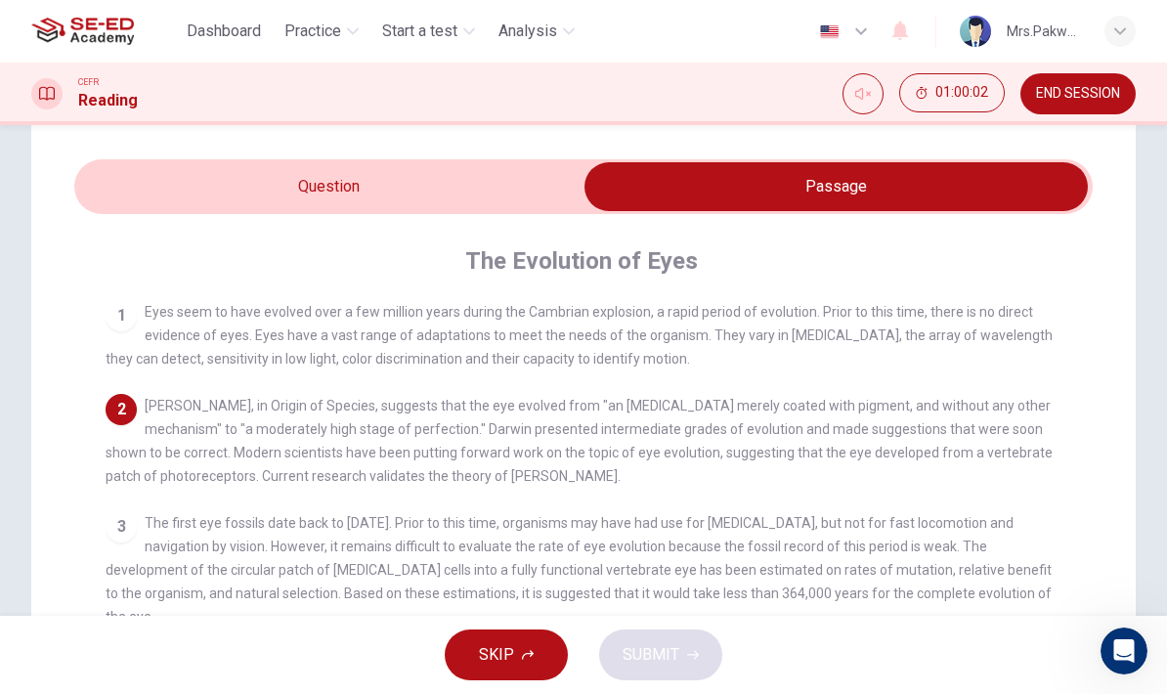
click at [489, 201] on input "checkbox" at bounding box center [835, 186] width 1527 height 49
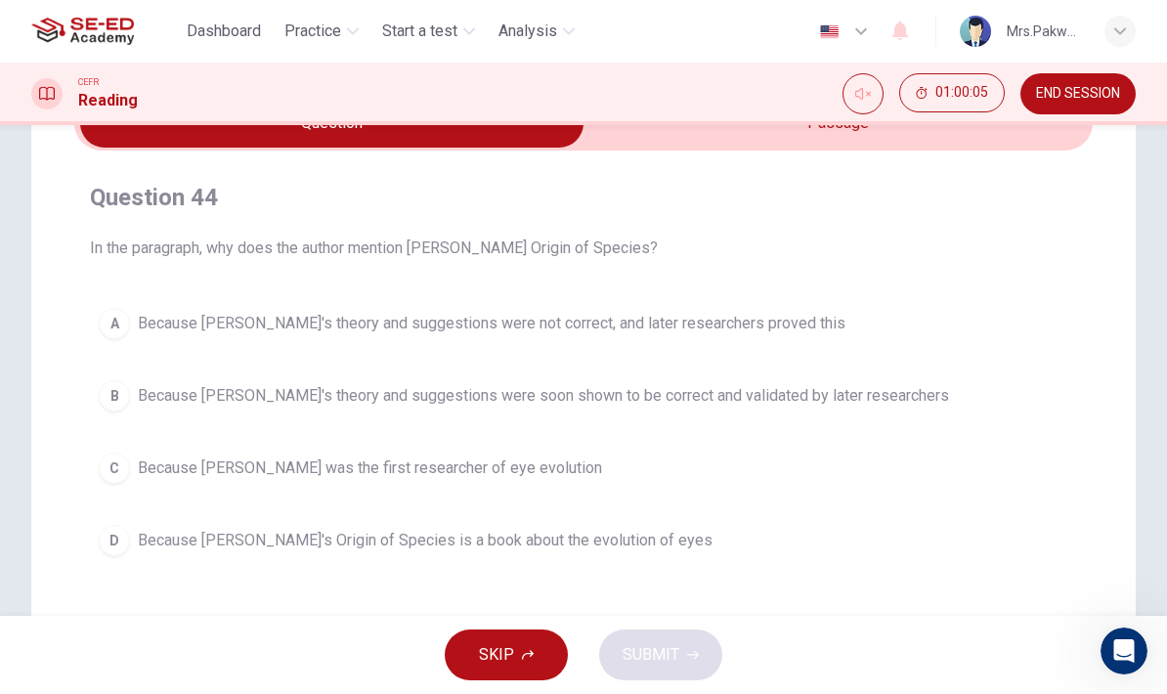
scroll to position [70, 0]
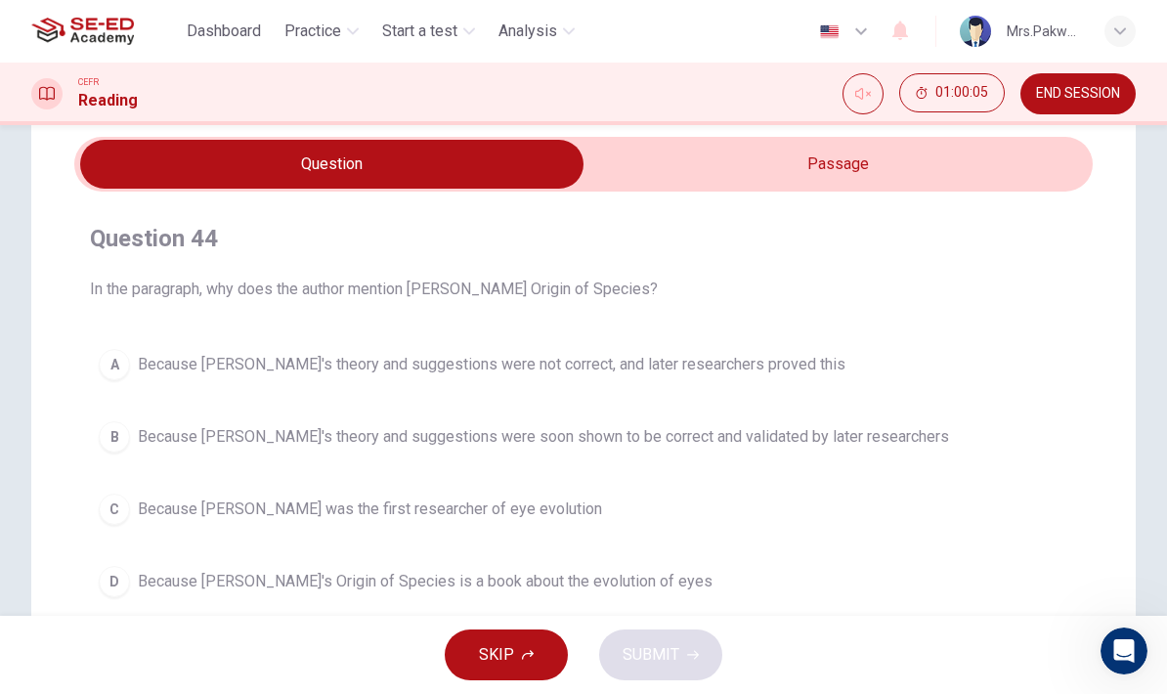
click at [827, 163] on input "checkbox" at bounding box center [331, 164] width 1527 height 49
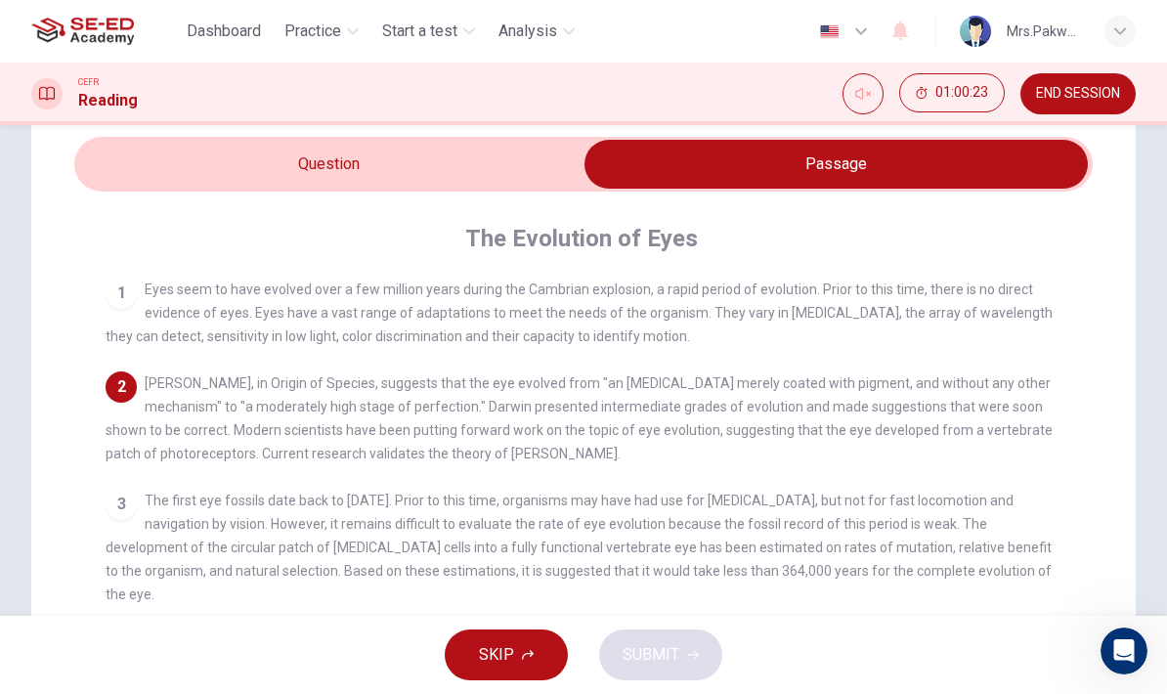
click at [512, 174] on input "checkbox" at bounding box center [835, 164] width 1527 height 49
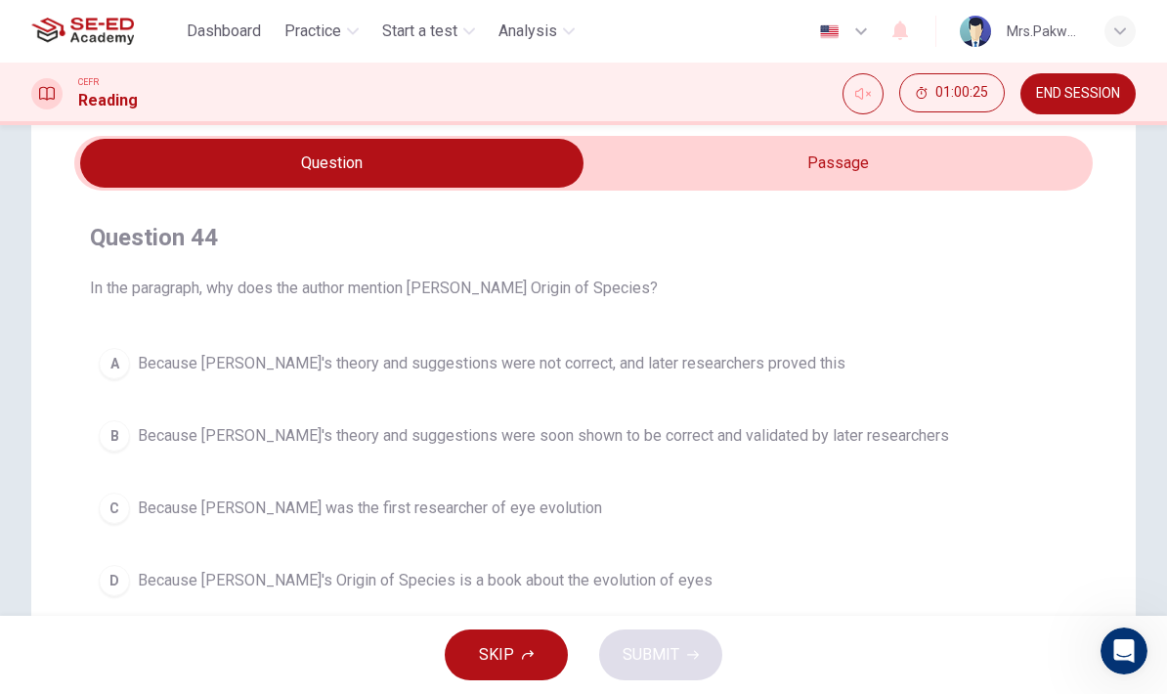
scroll to position [69, 0]
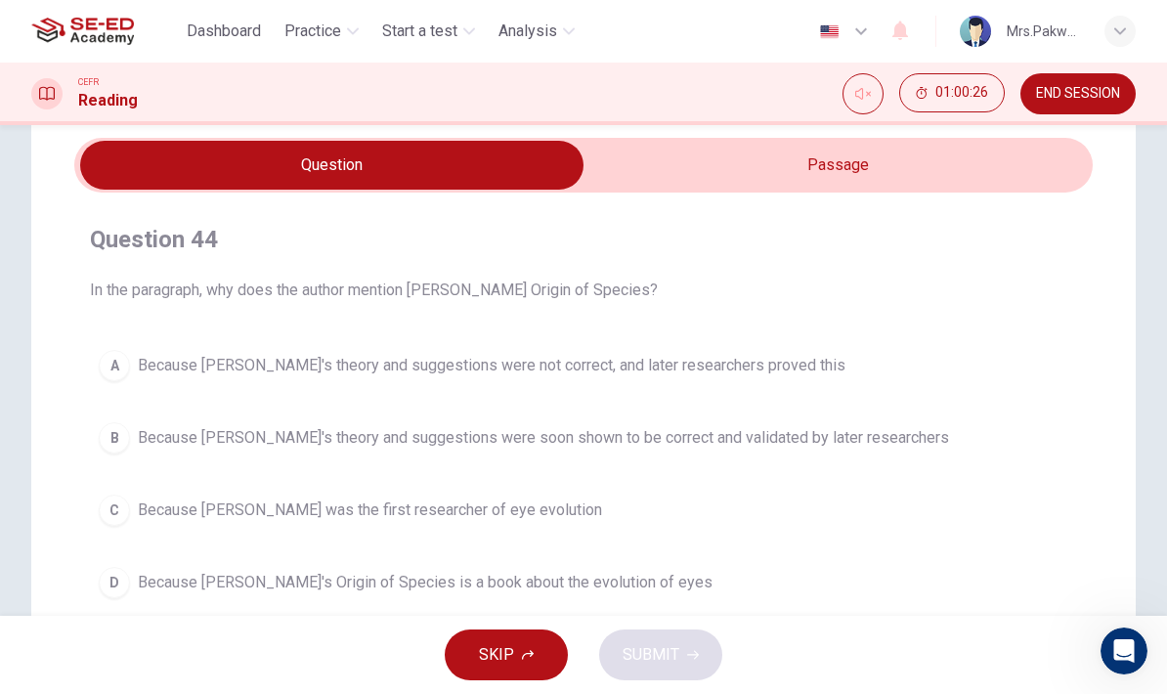
click at [908, 180] on input "checkbox" at bounding box center [331, 165] width 1527 height 49
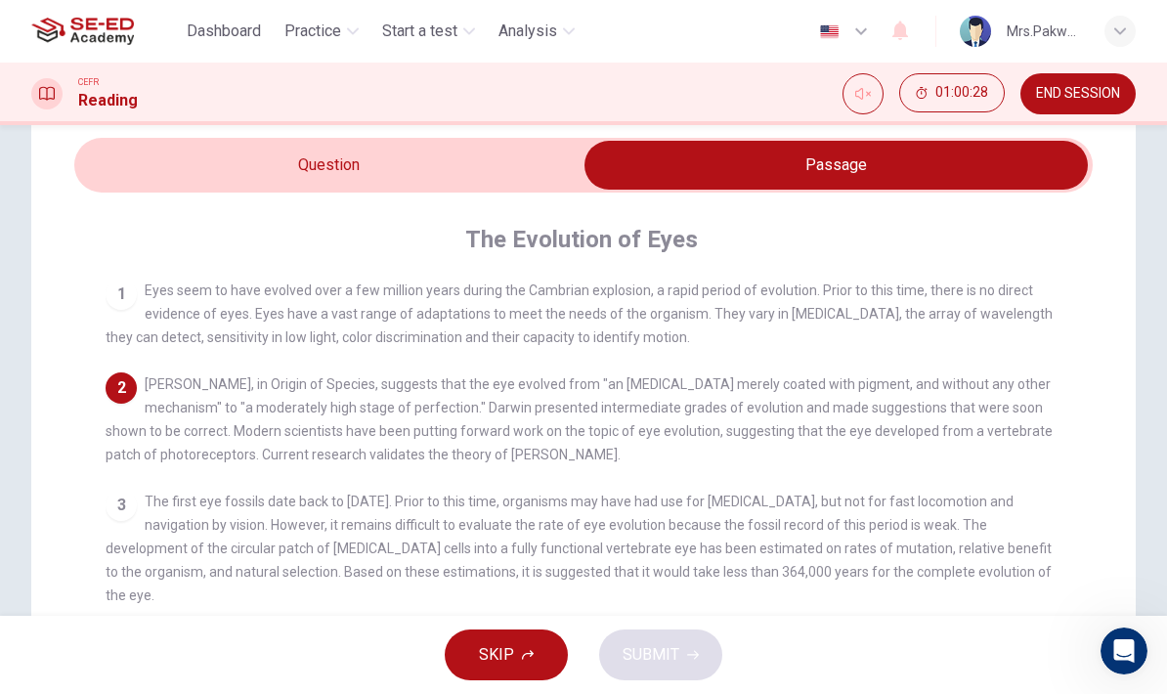
click at [515, 186] on input "checkbox" at bounding box center [835, 165] width 1527 height 49
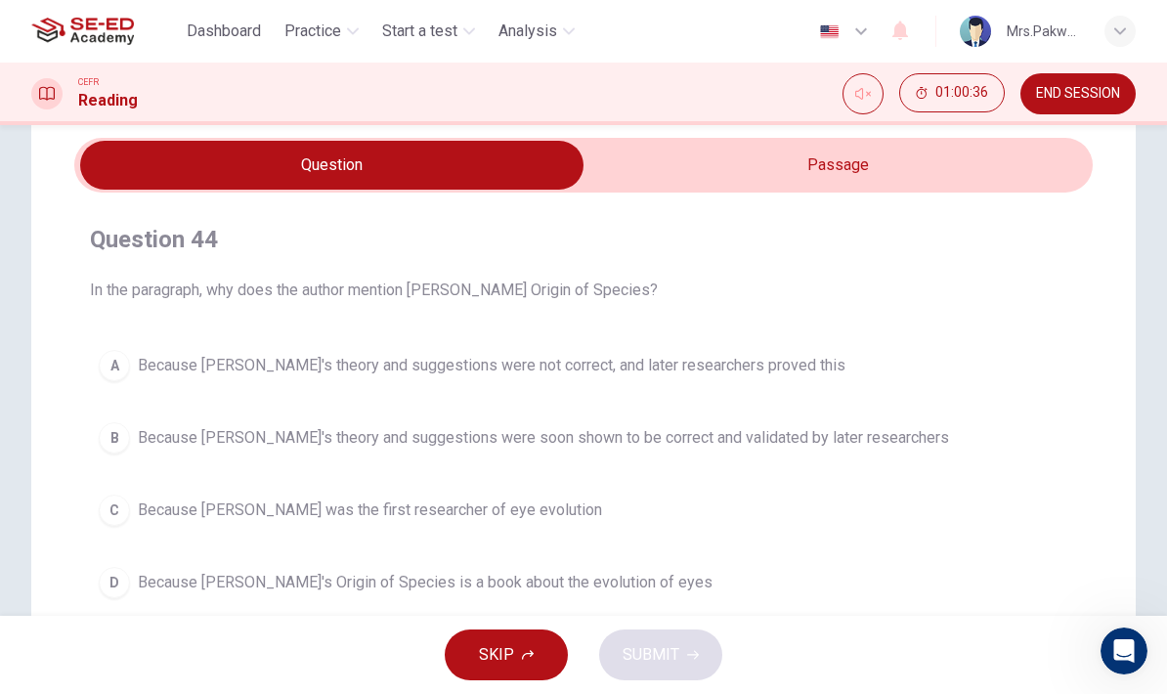
click at [907, 154] on input "checkbox" at bounding box center [331, 165] width 1527 height 49
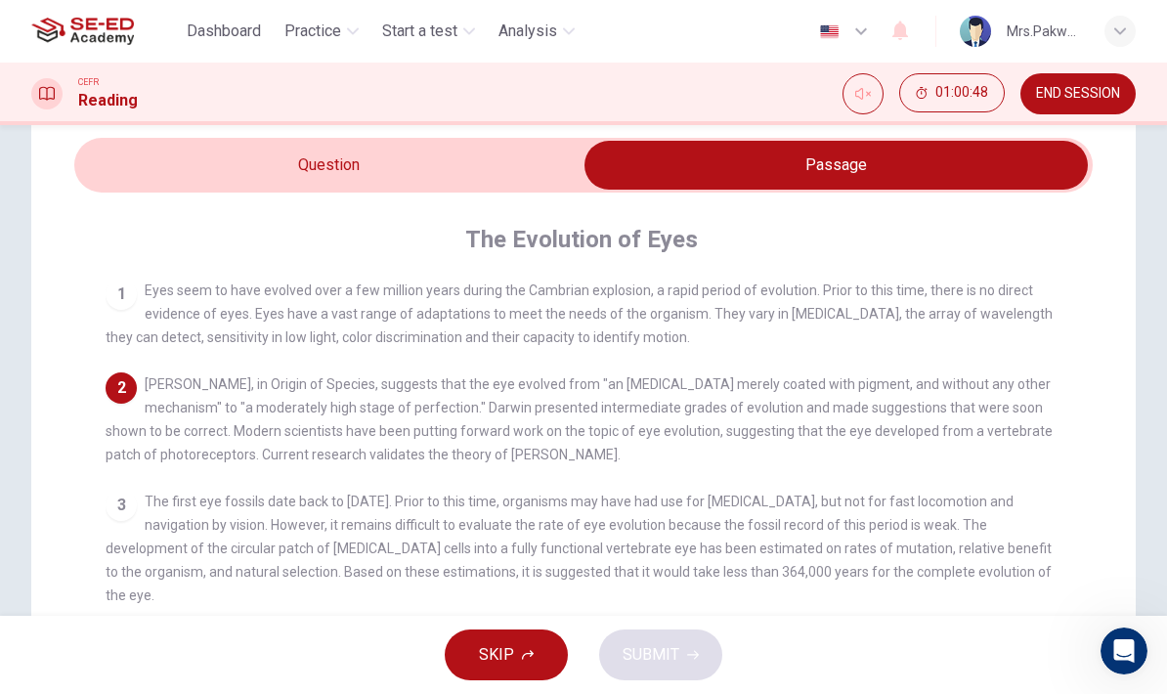
click at [534, 150] on input "checkbox" at bounding box center [835, 165] width 1527 height 49
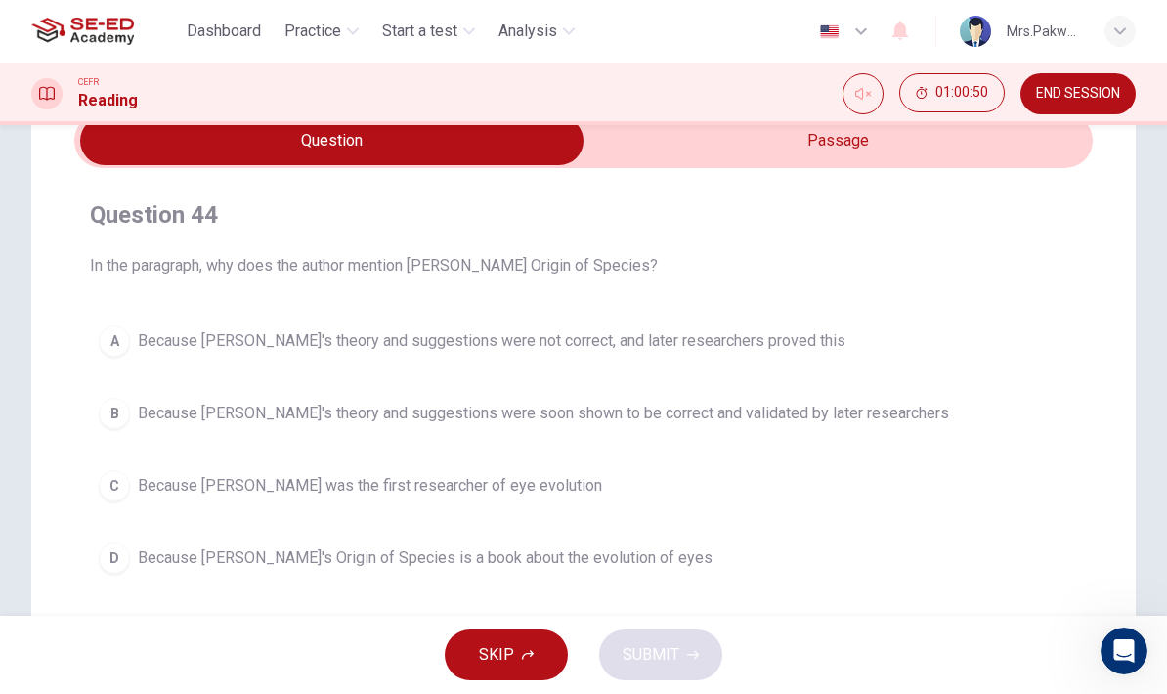
scroll to position [98, 0]
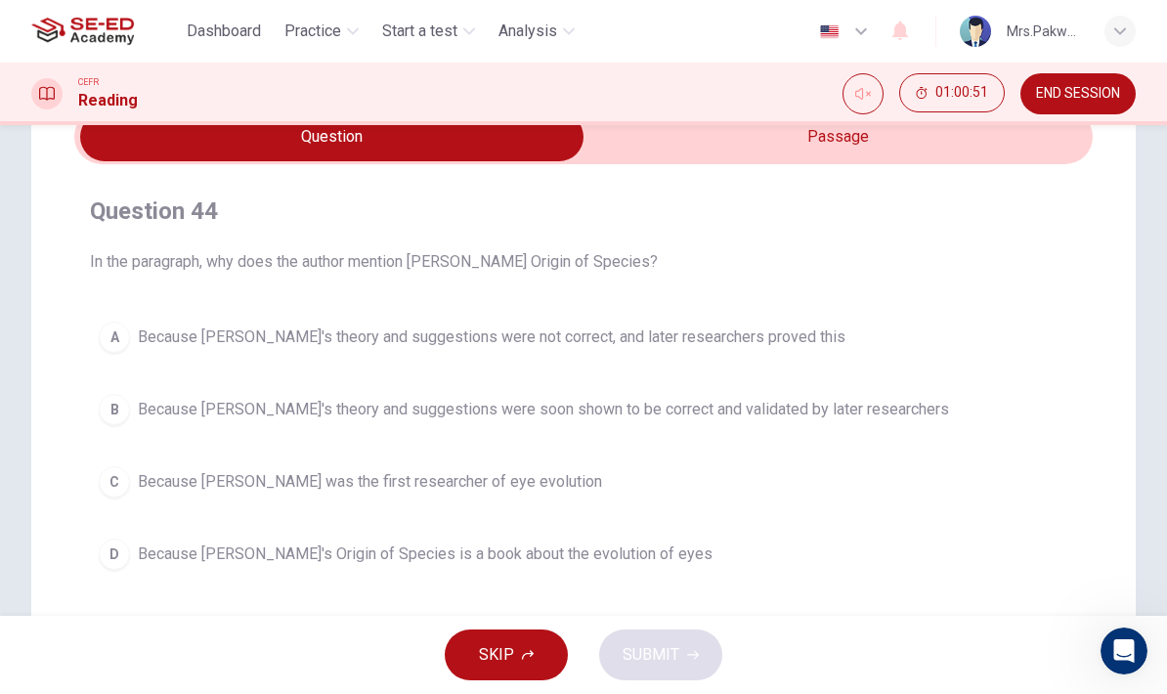
click at [906, 407] on button "B Because [PERSON_NAME]'s theory and suggestions were soon shown to be correct …" at bounding box center [583, 409] width 987 height 49
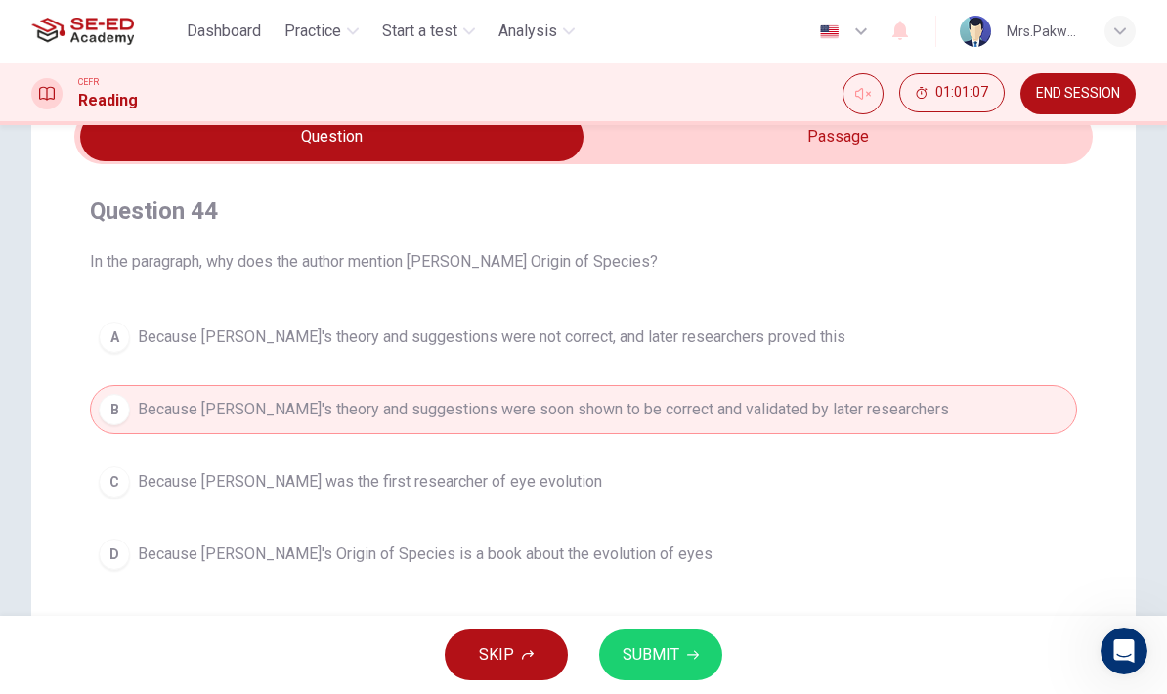
click at [665, 655] on span "SUBMIT" at bounding box center [650, 654] width 57 height 27
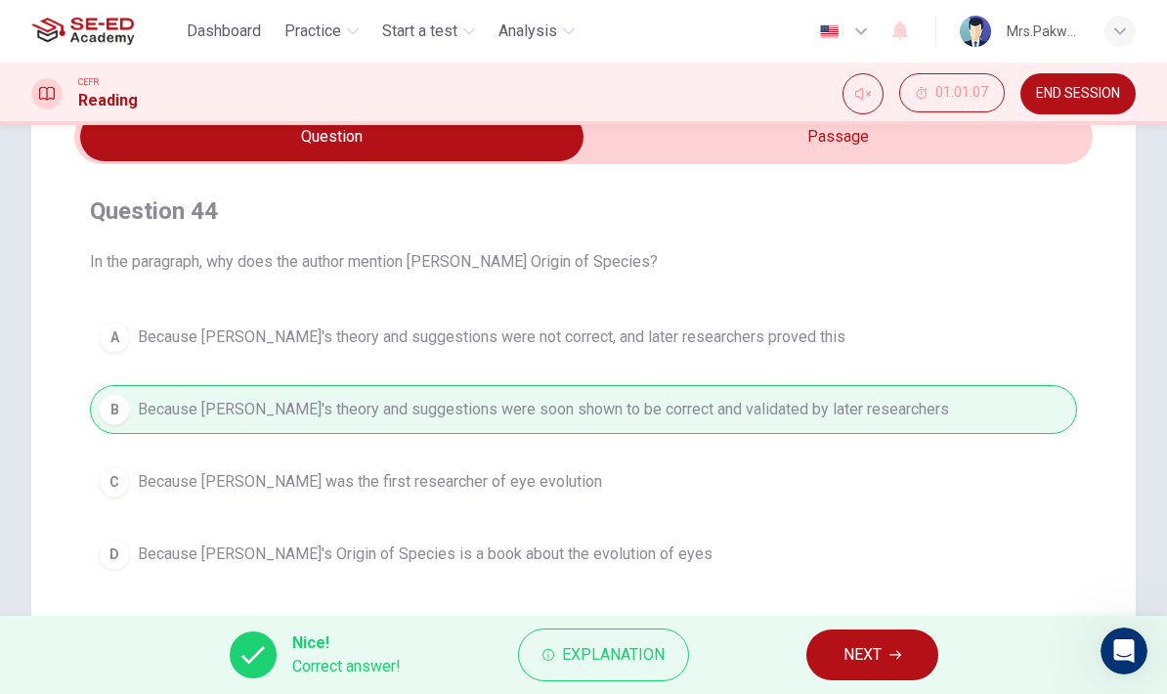
click at [899, 653] on icon "button" at bounding box center [895, 655] width 12 height 9
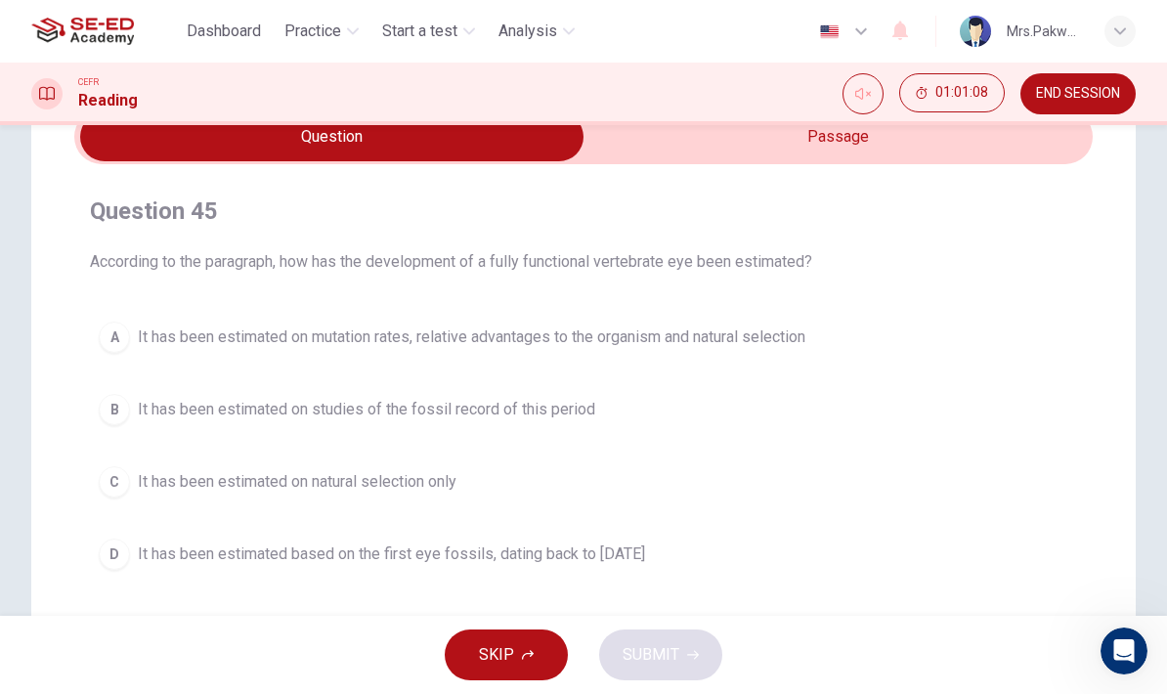
click at [899, 145] on input "checkbox" at bounding box center [331, 136] width 1527 height 49
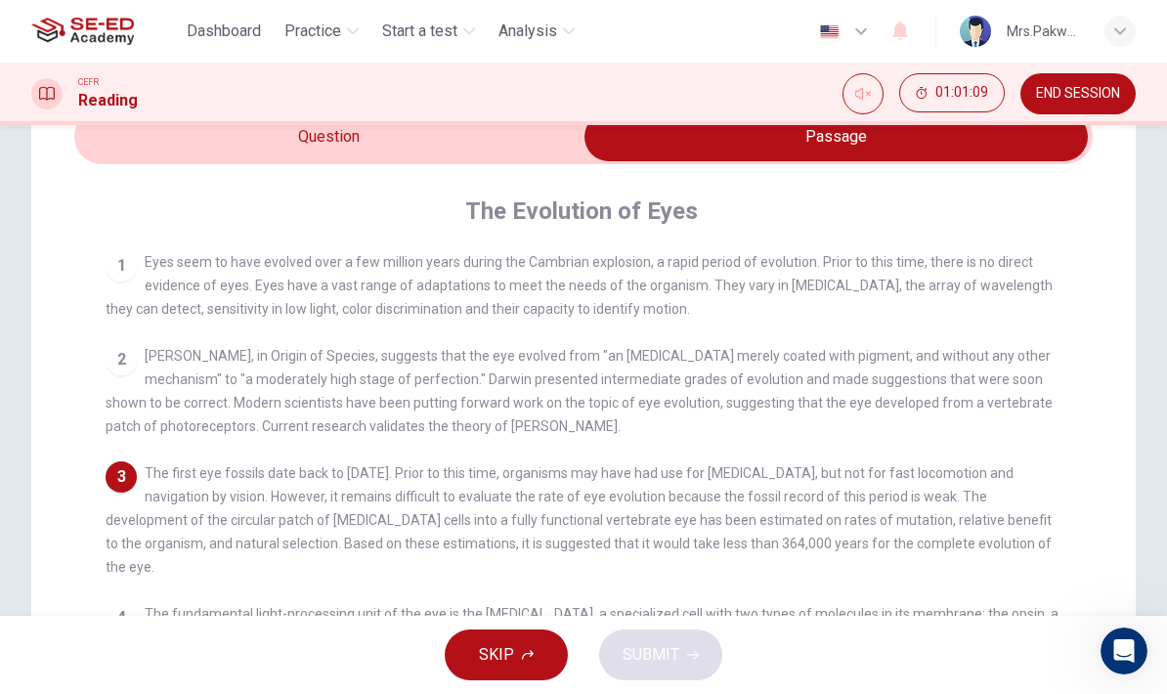
click at [518, 140] on input "checkbox" at bounding box center [835, 136] width 1527 height 49
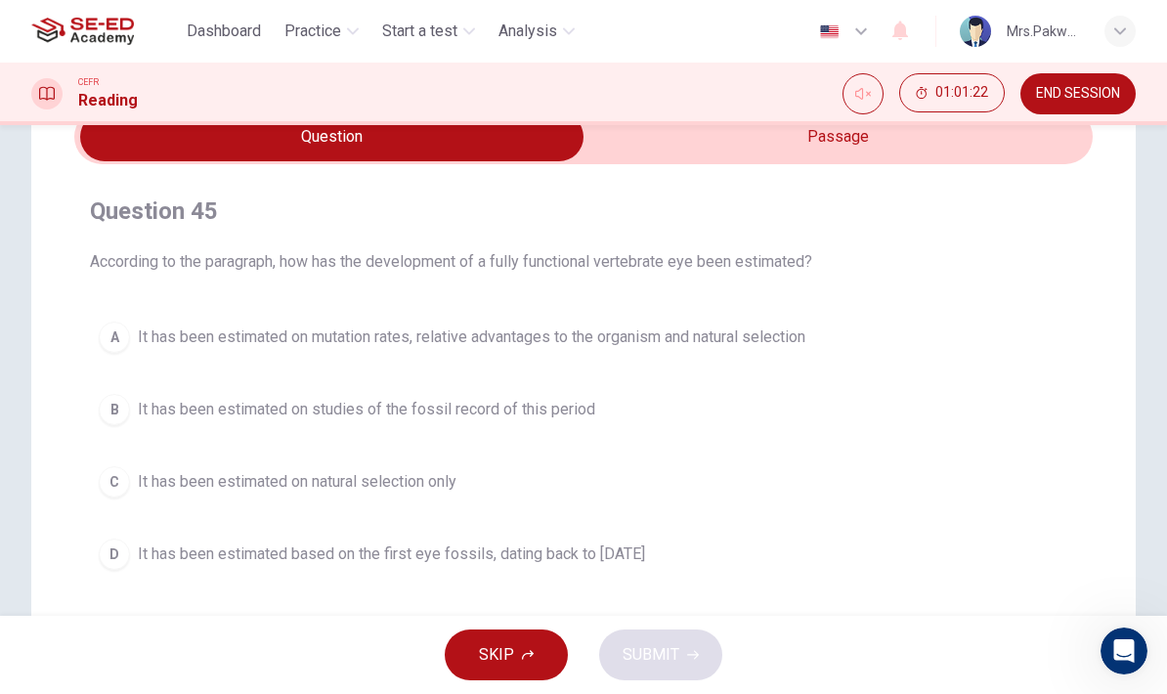
click at [863, 142] on input "checkbox" at bounding box center [331, 136] width 1527 height 49
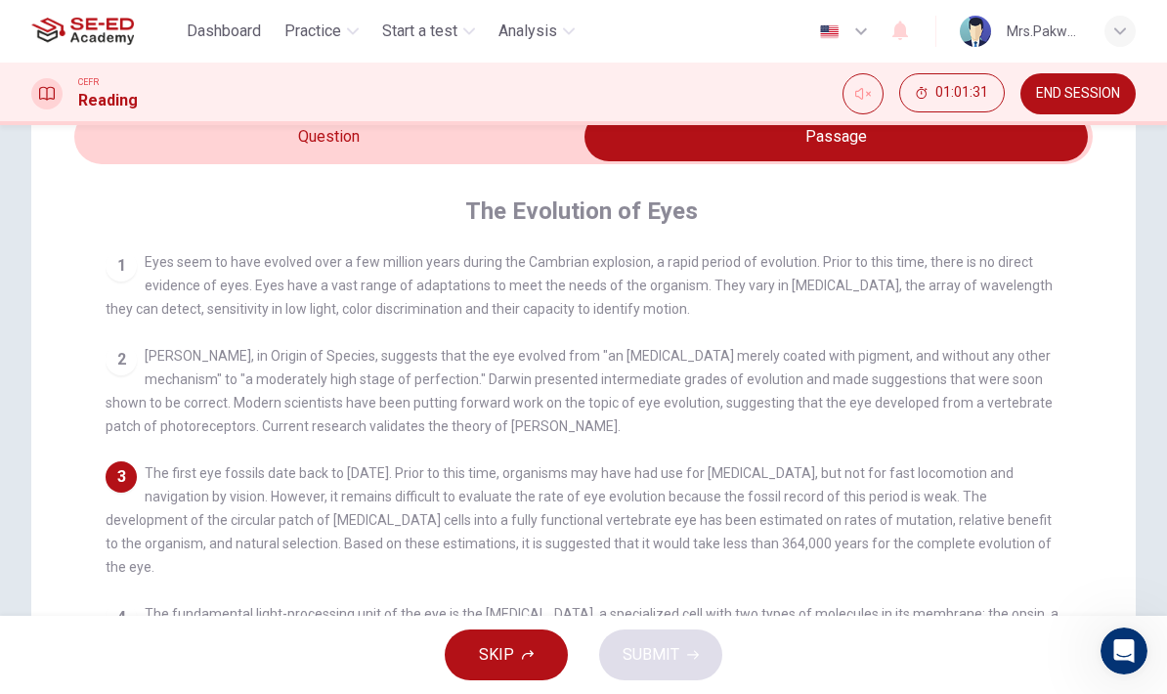
click at [484, 151] on input "checkbox" at bounding box center [835, 136] width 1527 height 49
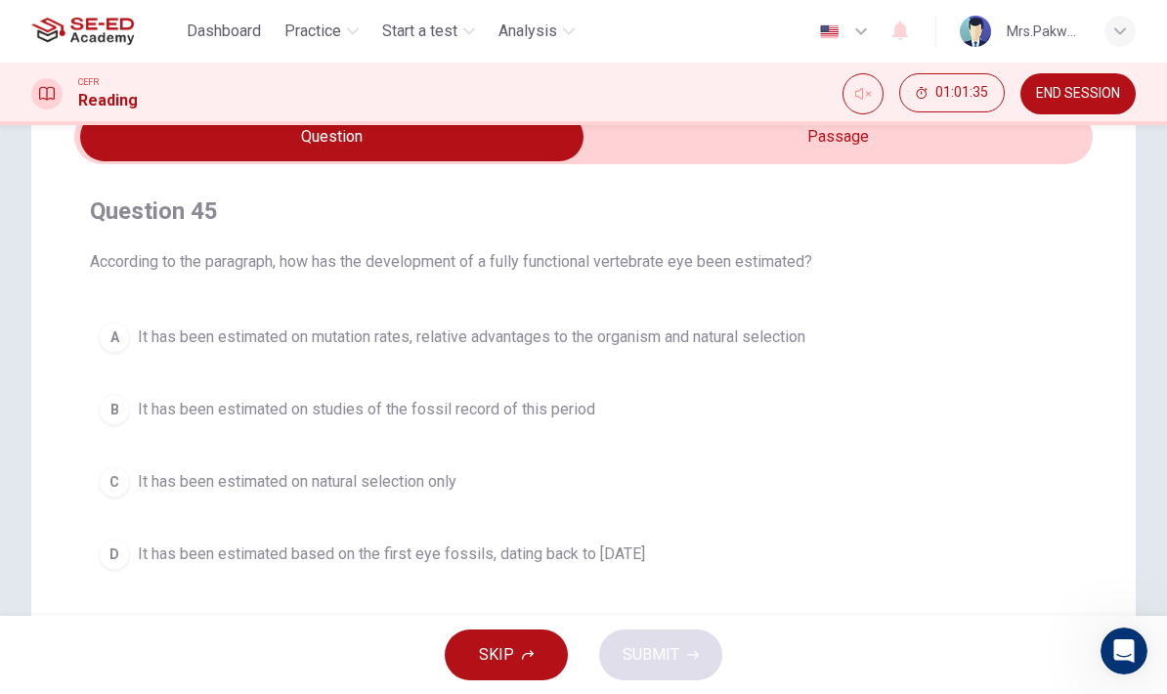
click at [928, 146] on input "checkbox" at bounding box center [331, 136] width 1527 height 49
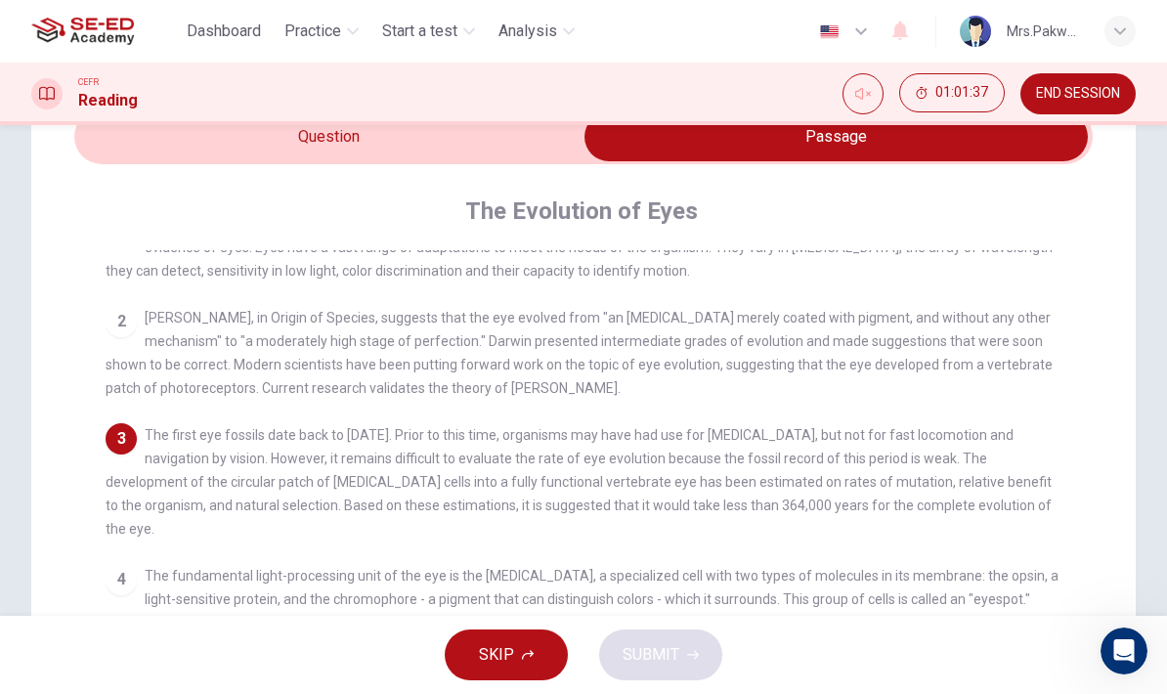
scroll to position [45, 0]
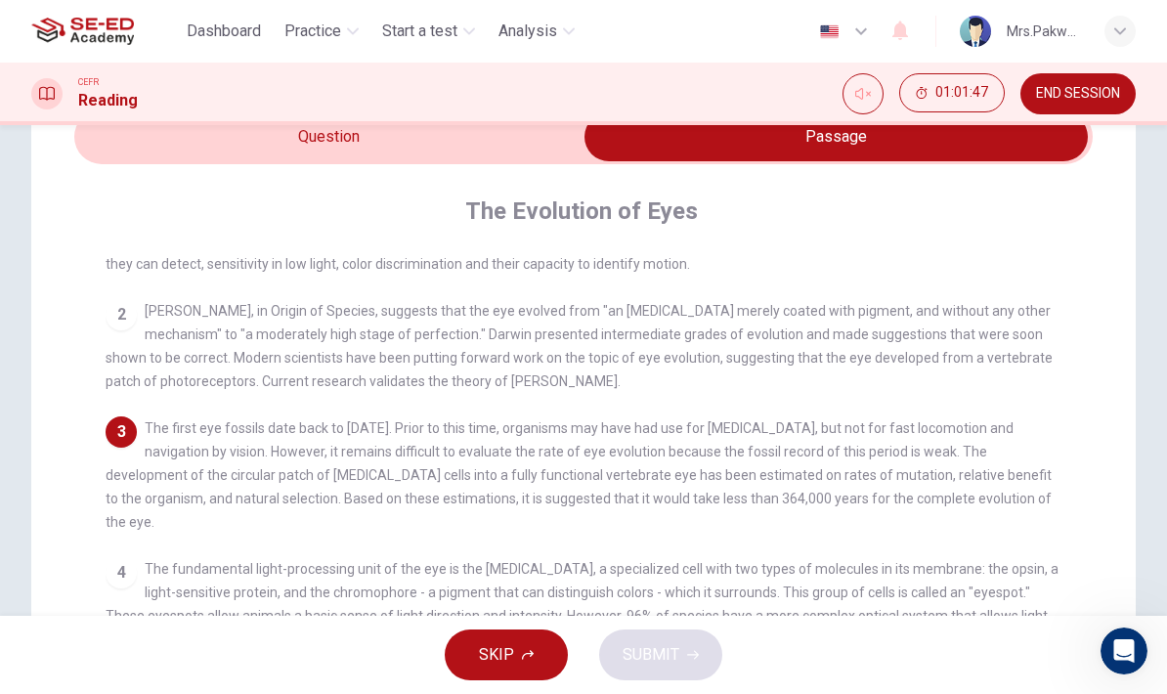
click at [497, 142] on input "checkbox" at bounding box center [835, 136] width 1527 height 49
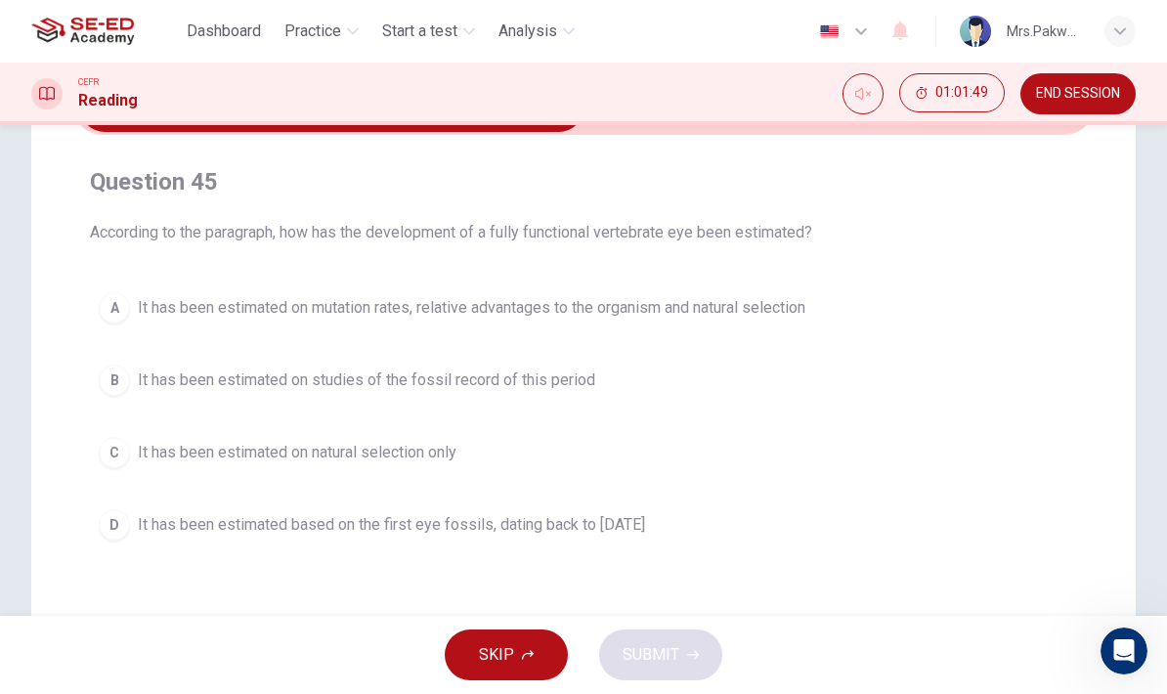
scroll to position [128, 0]
click at [763, 296] on span "It has been estimated on mutation rates, relative advantages to the organism an…" at bounding box center [471, 306] width 667 height 23
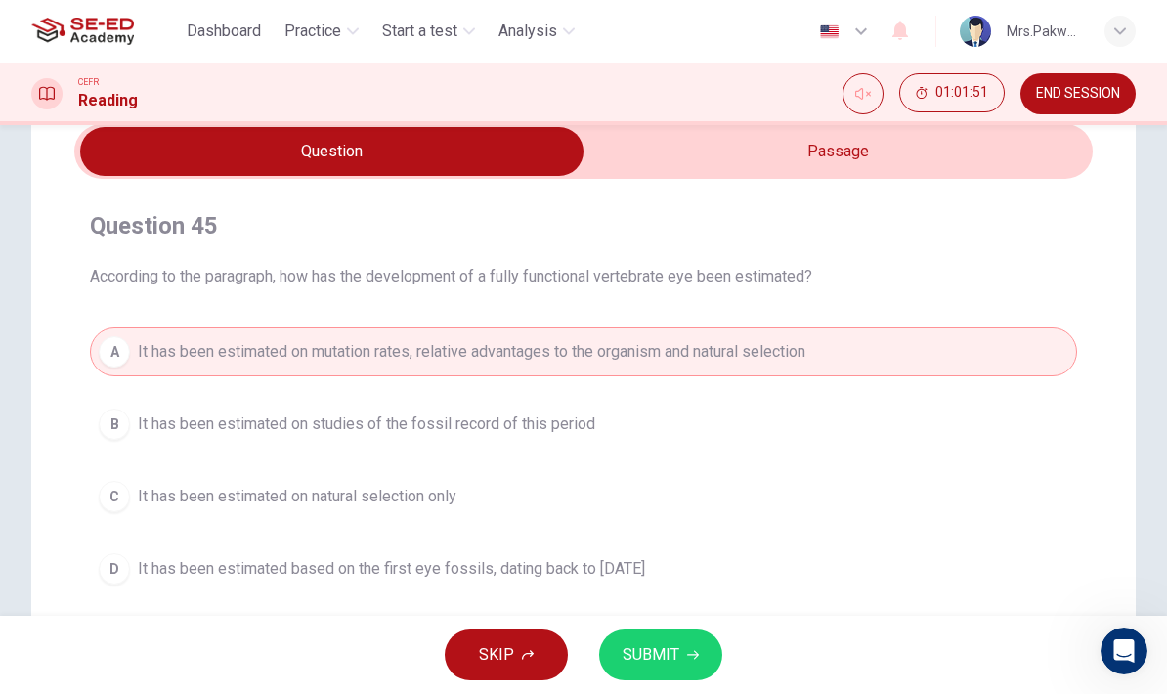
scroll to position [66, 0]
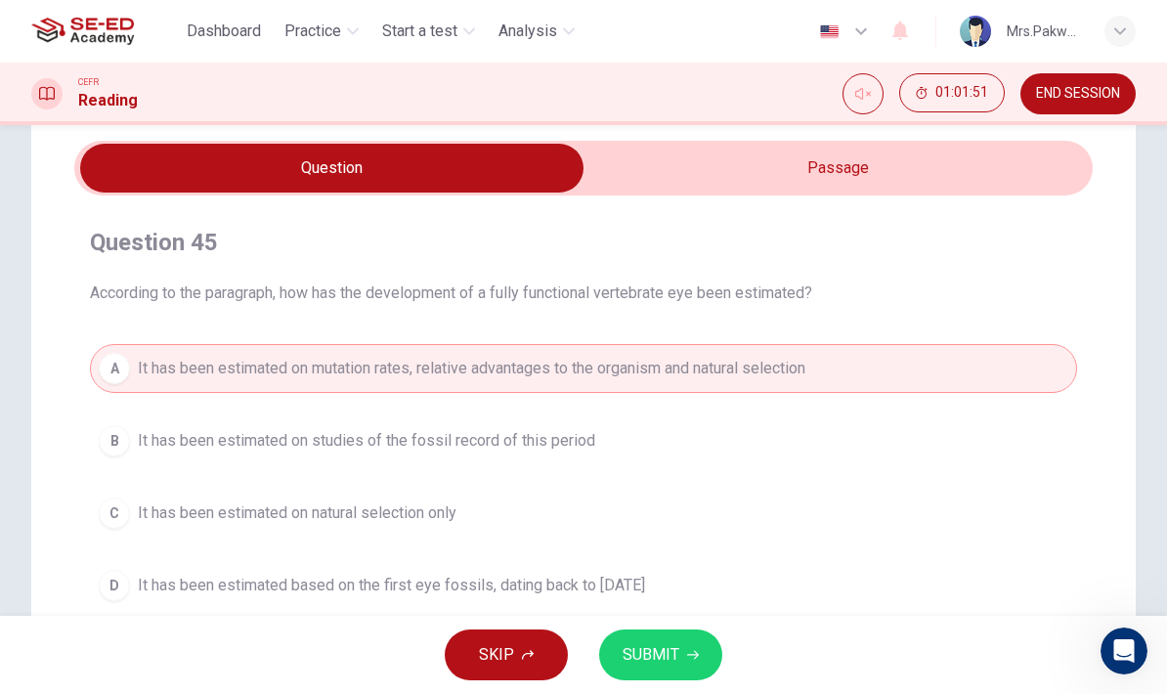
click at [930, 165] on input "checkbox" at bounding box center [331, 168] width 1527 height 49
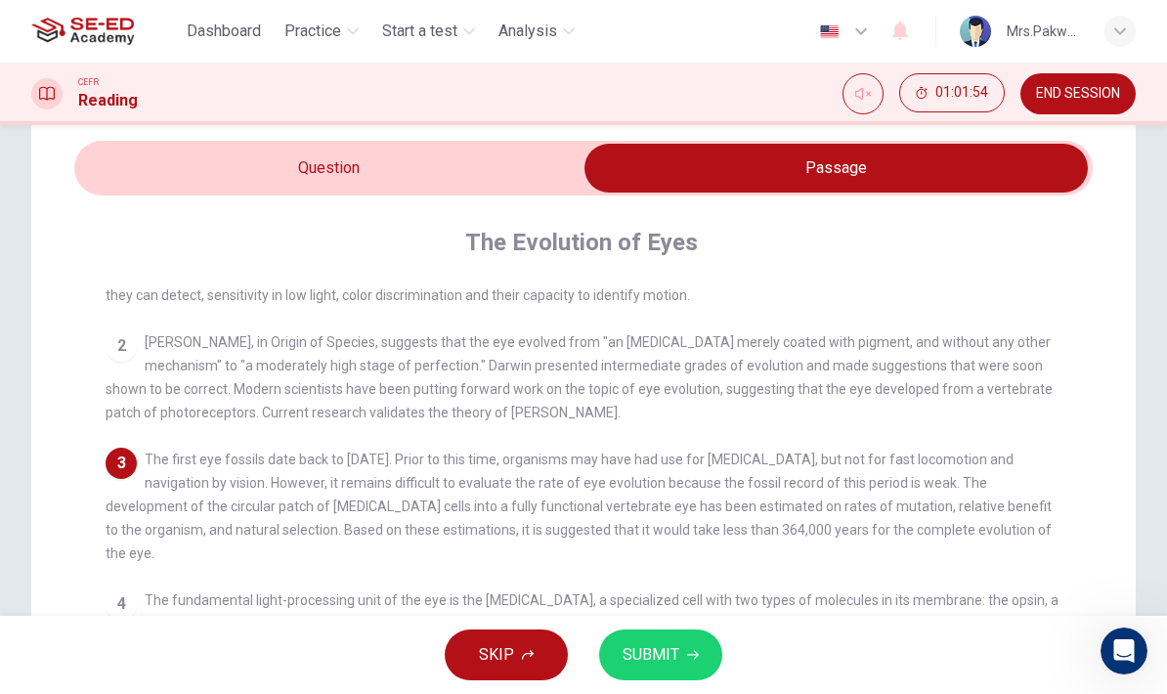
click at [491, 174] on input "checkbox" at bounding box center [835, 168] width 1527 height 49
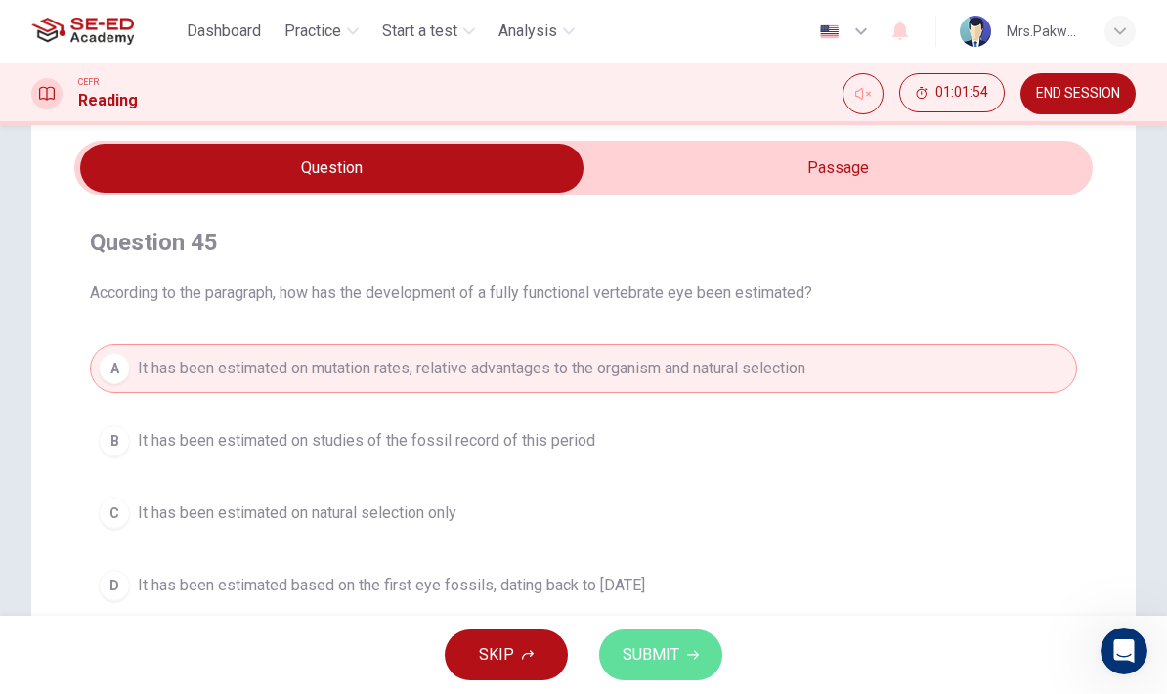
click at [689, 650] on icon "button" at bounding box center [693, 655] width 12 height 12
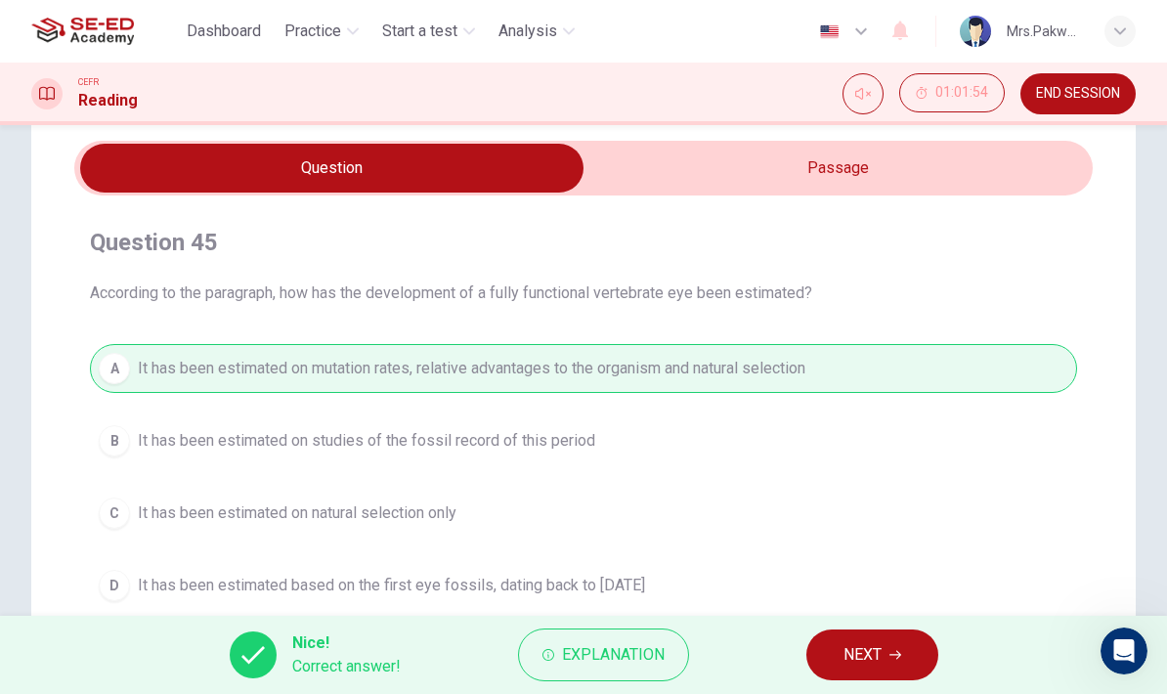
click at [894, 659] on icon "button" at bounding box center [895, 655] width 12 height 12
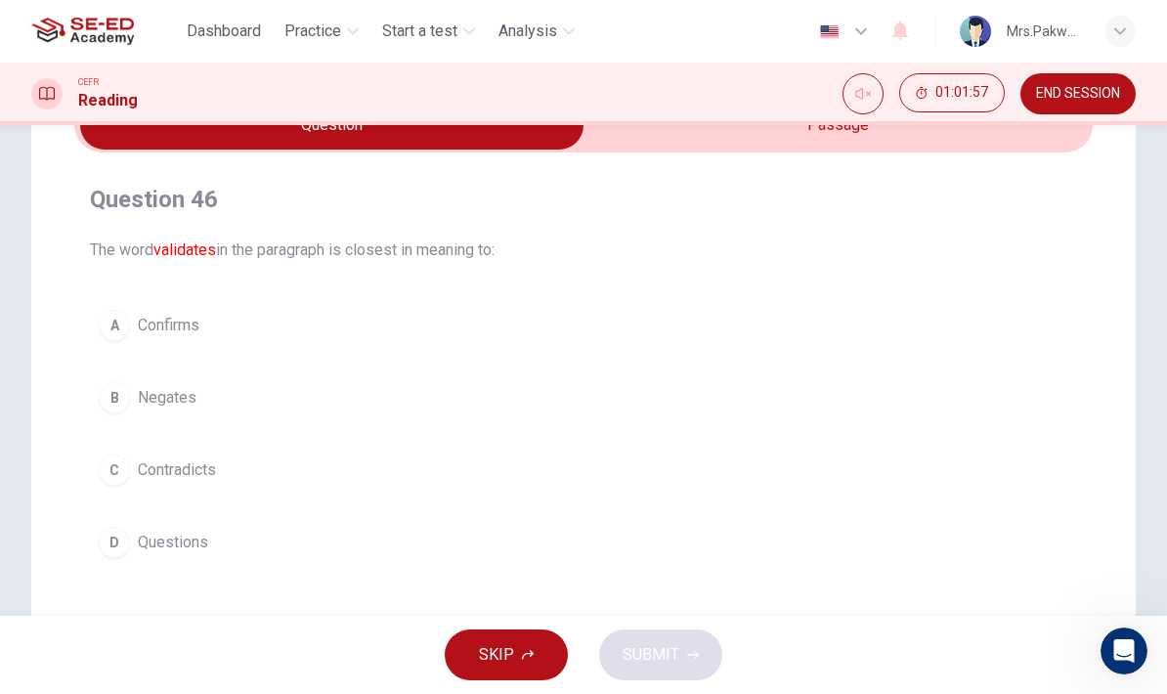
scroll to position [110, 0]
click at [843, 141] on input "checkbox" at bounding box center [331, 124] width 1527 height 49
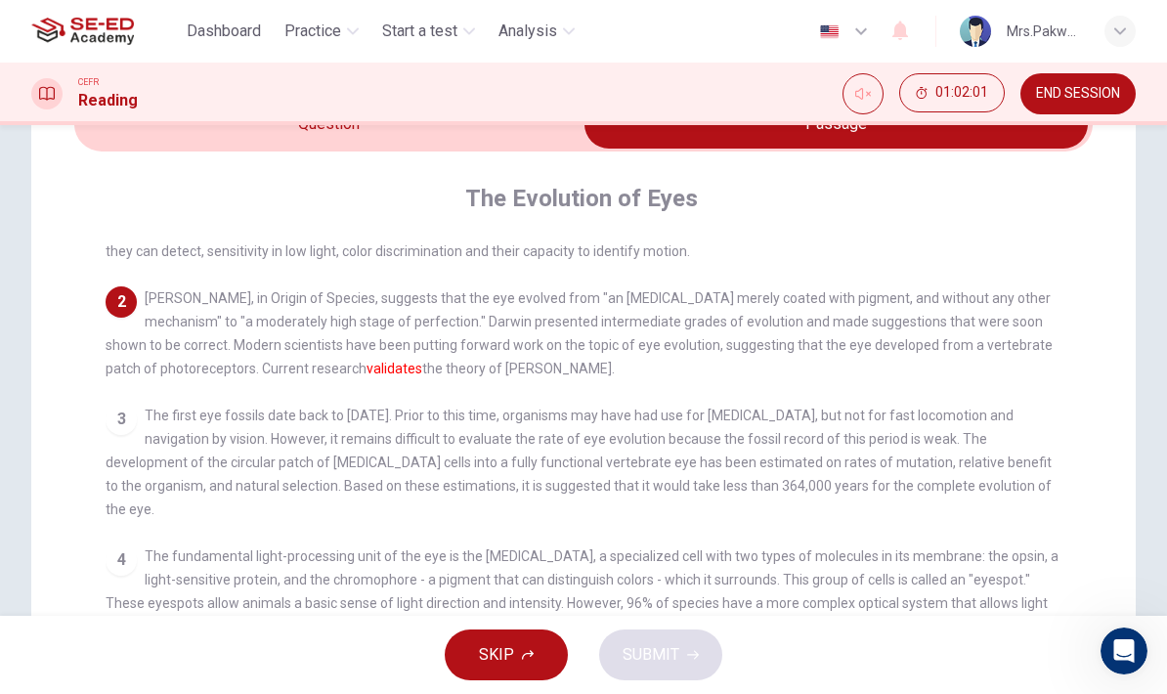
click at [488, 146] on input "checkbox" at bounding box center [835, 124] width 1527 height 49
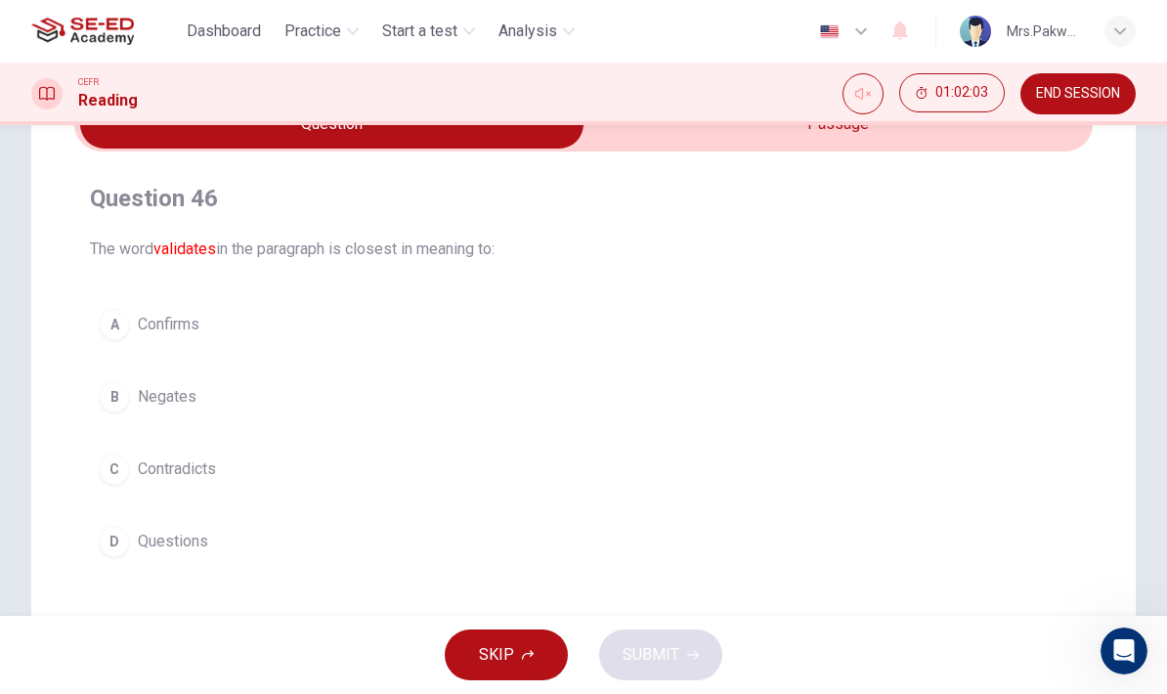
click at [613, 318] on button "A Confirms" at bounding box center [583, 324] width 987 height 49
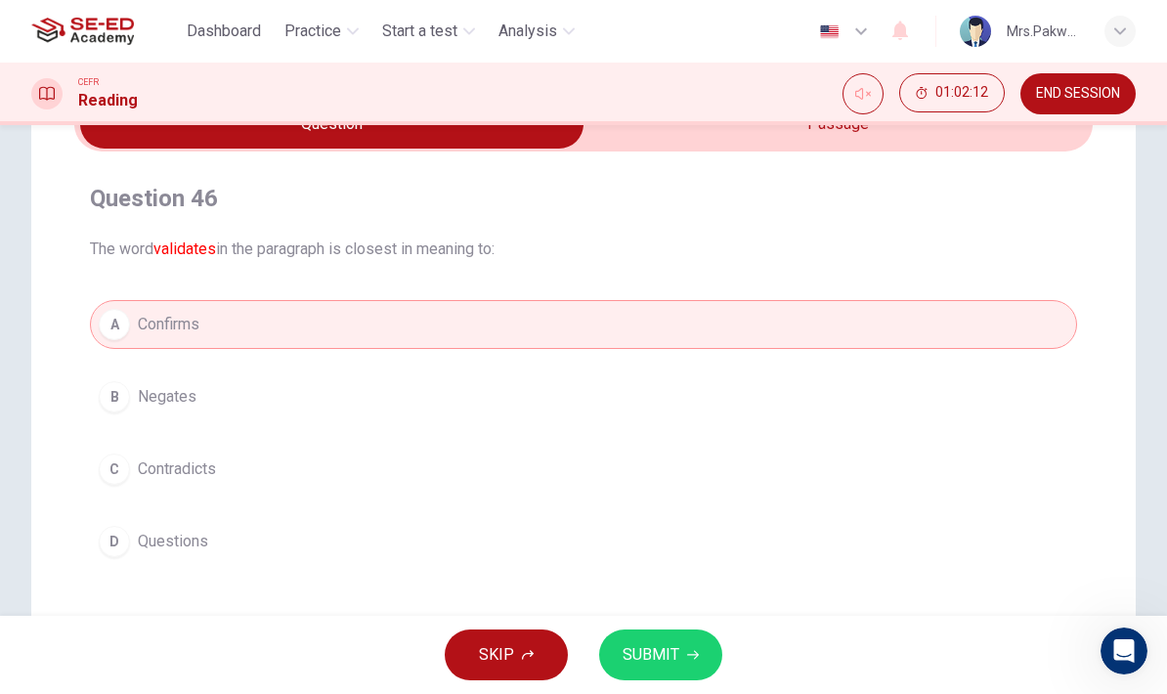
click at [681, 658] on button "SUBMIT" at bounding box center [660, 654] width 123 height 51
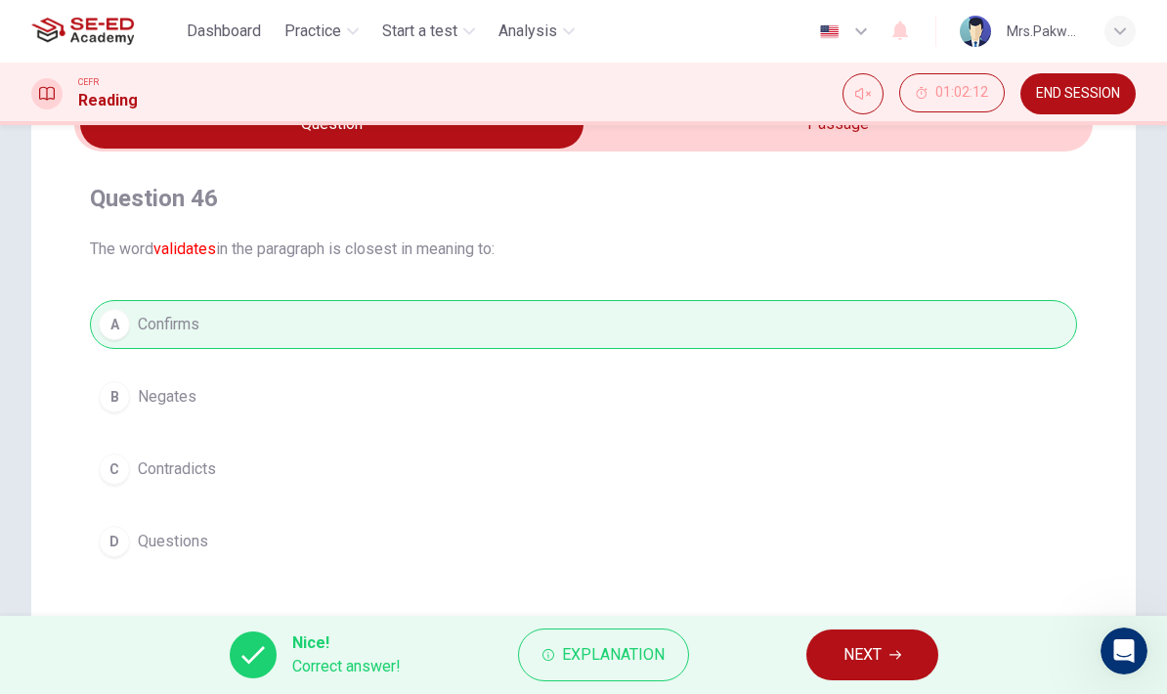
click at [871, 675] on button "NEXT" at bounding box center [872, 654] width 132 height 51
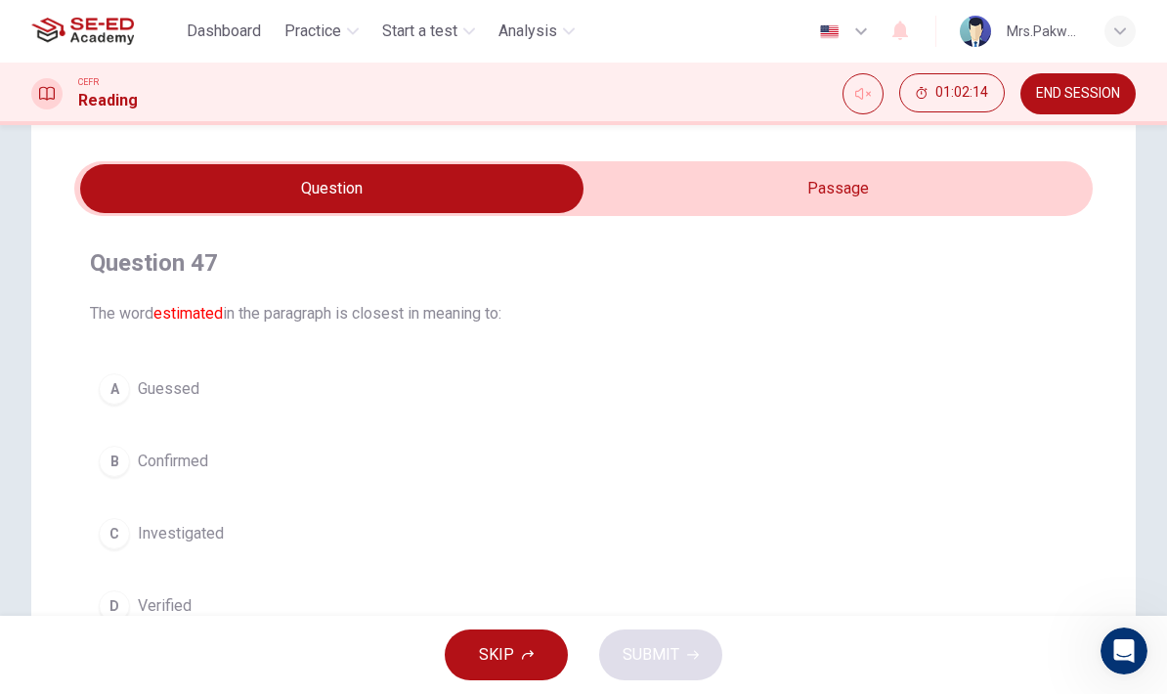
scroll to position [33, 0]
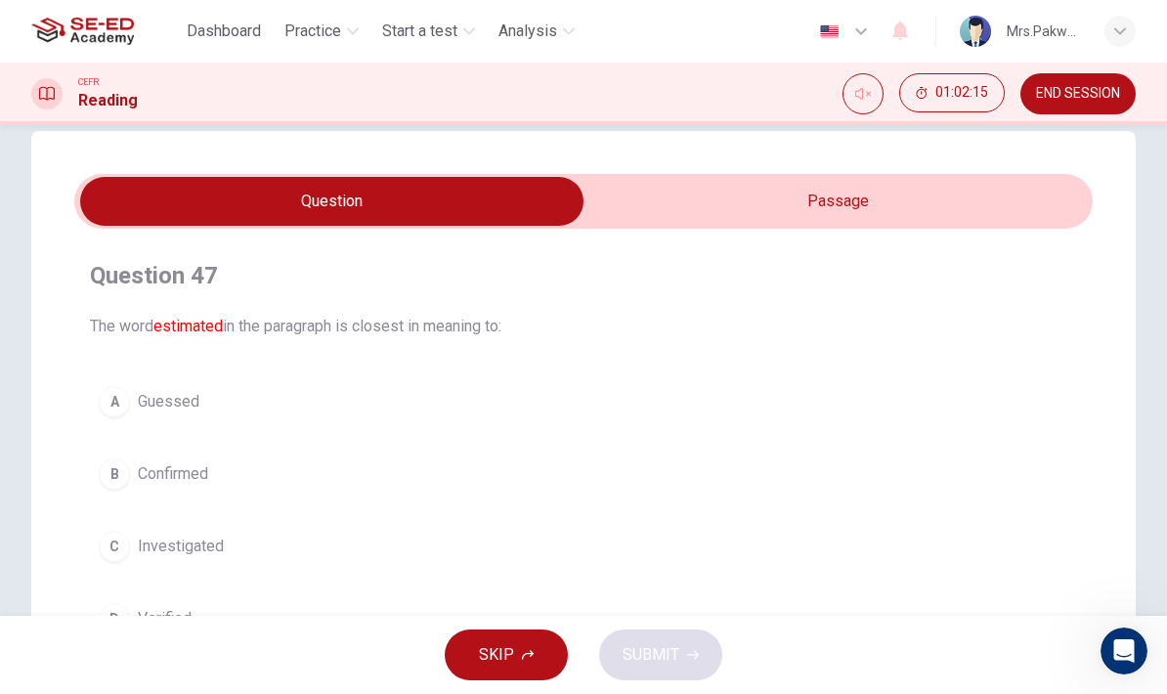
click at [946, 188] on input "checkbox" at bounding box center [331, 201] width 1527 height 49
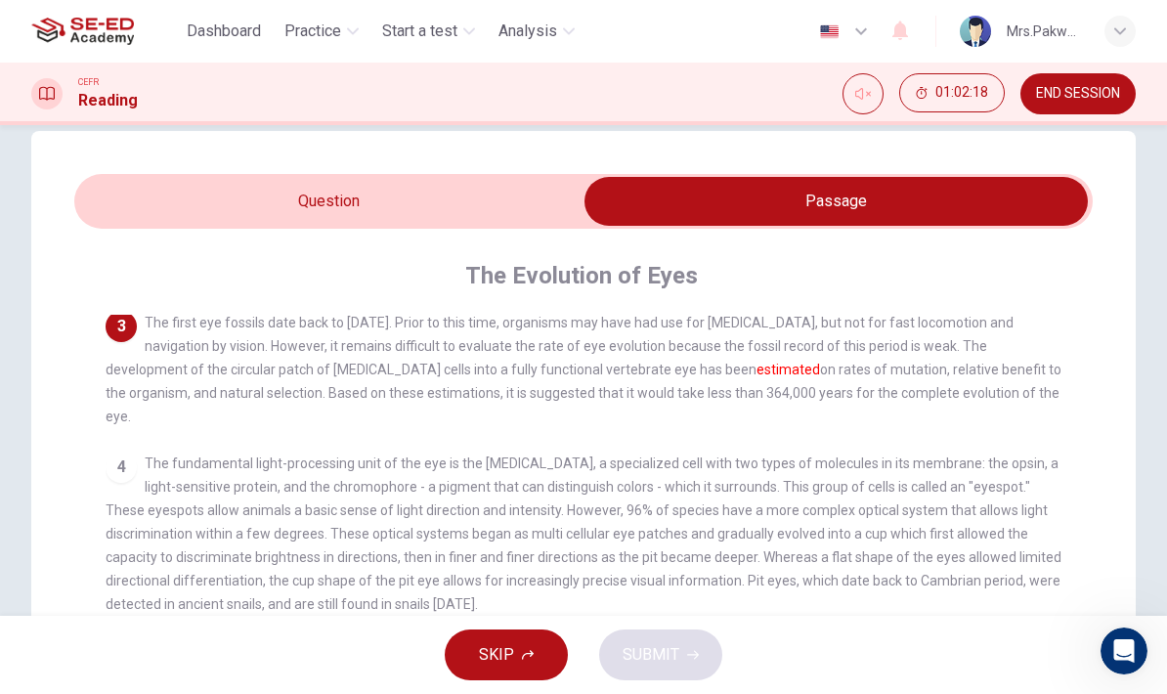
scroll to position [222, 0]
click at [504, 192] on input "checkbox" at bounding box center [835, 201] width 1527 height 49
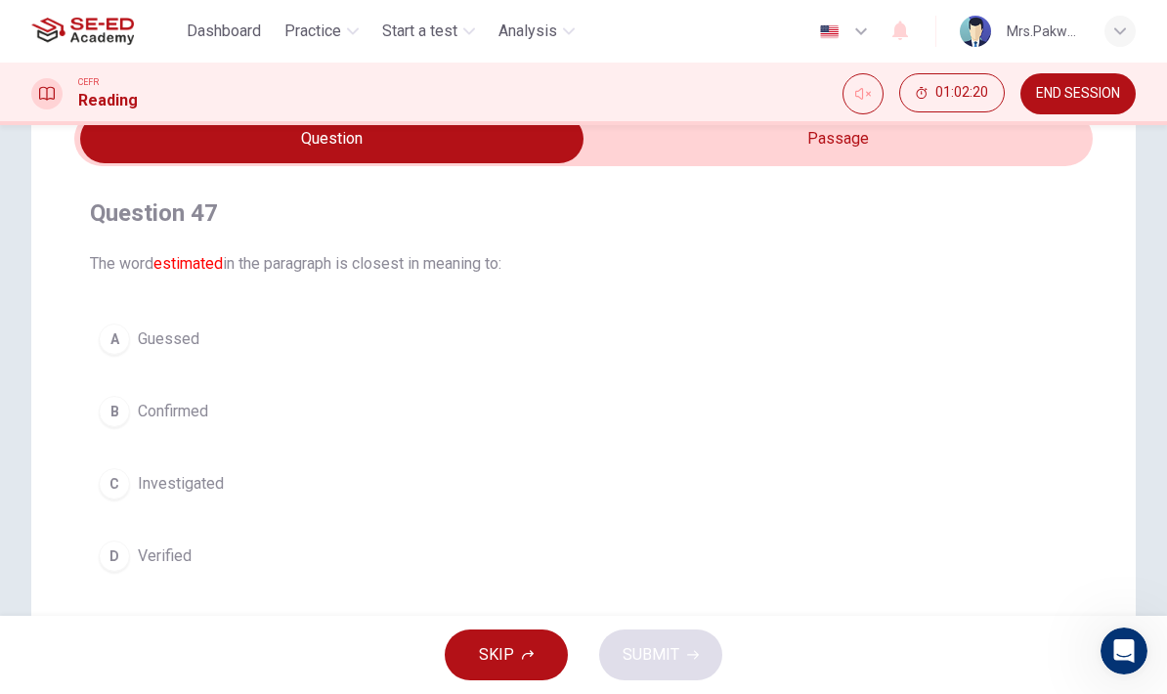
scroll to position [79, 0]
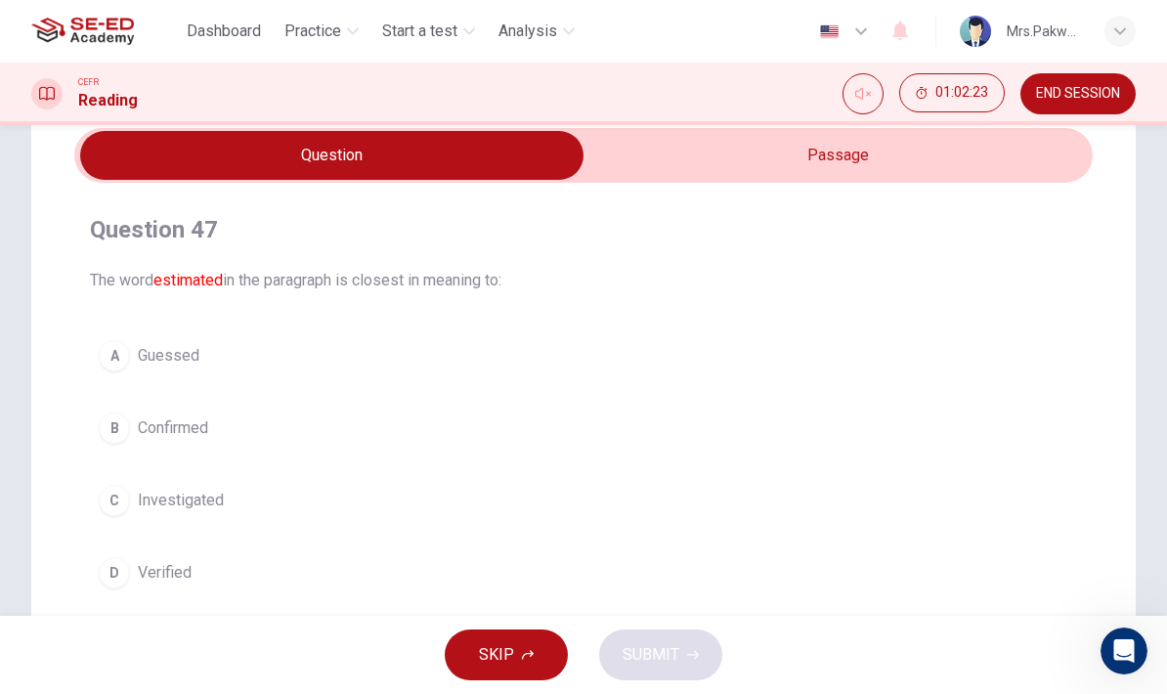
click at [474, 349] on button "A Guessed" at bounding box center [583, 355] width 987 height 49
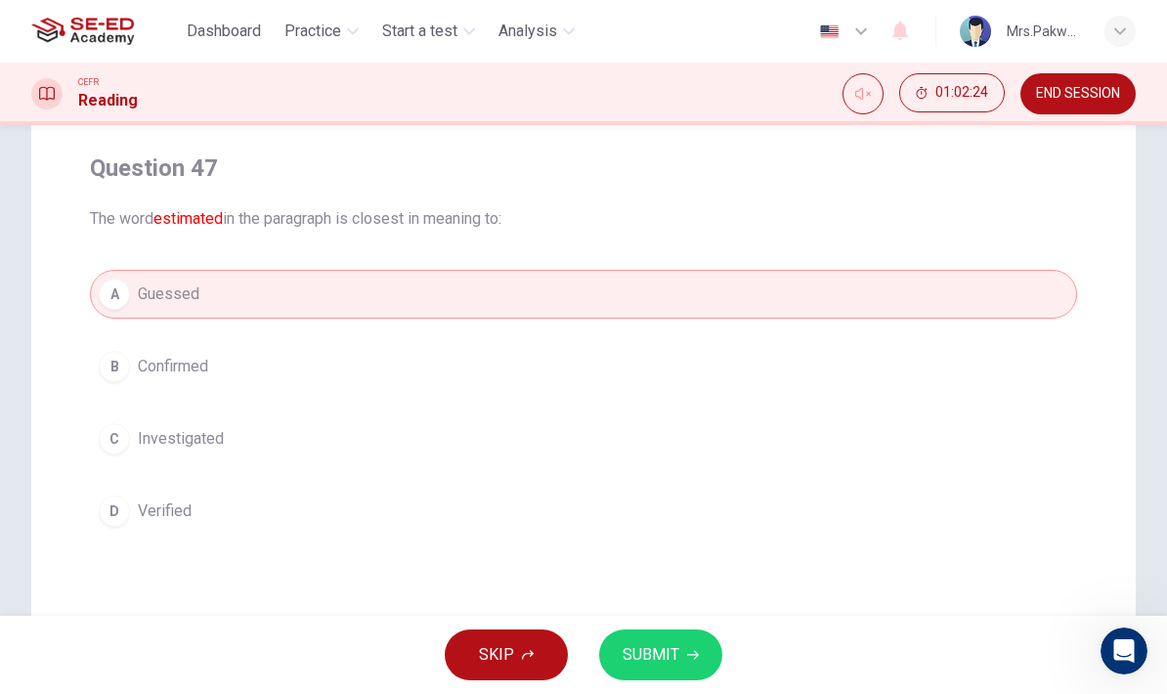
scroll to position [144, 0]
click at [684, 650] on button "SUBMIT" at bounding box center [660, 654] width 123 height 51
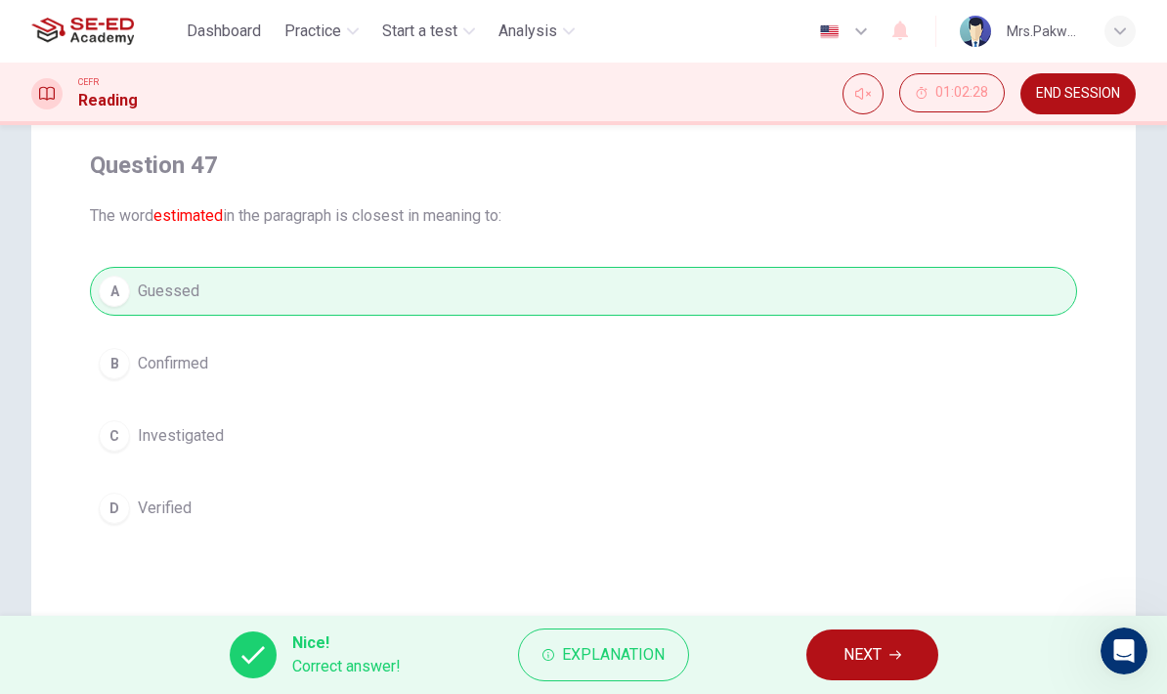
click at [893, 663] on button "NEXT" at bounding box center [872, 654] width 132 height 51
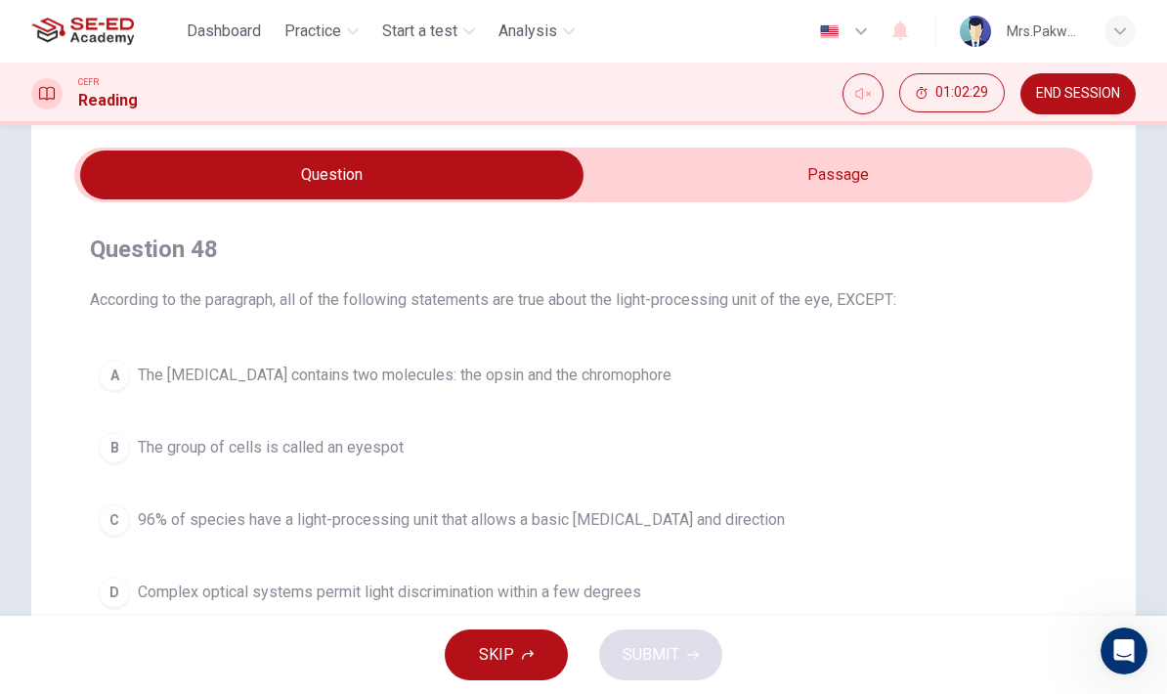
scroll to position [58, 0]
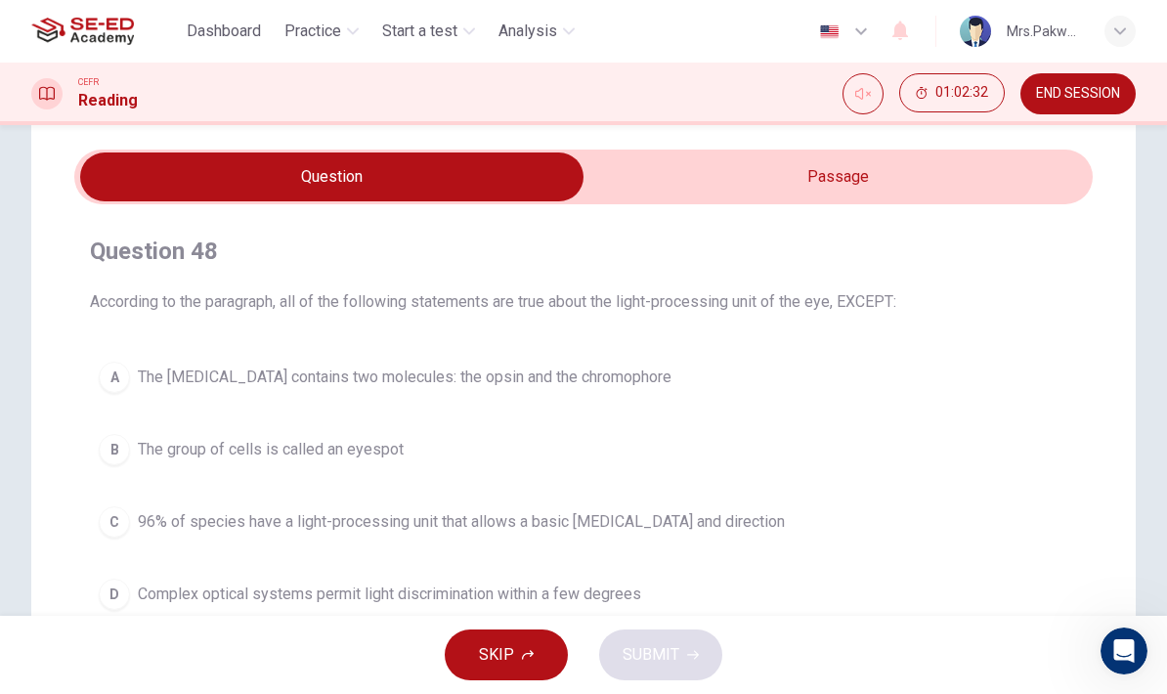
click at [898, 167] on input "checkbox" at bounding box center [331, 176] width 1527 height 49
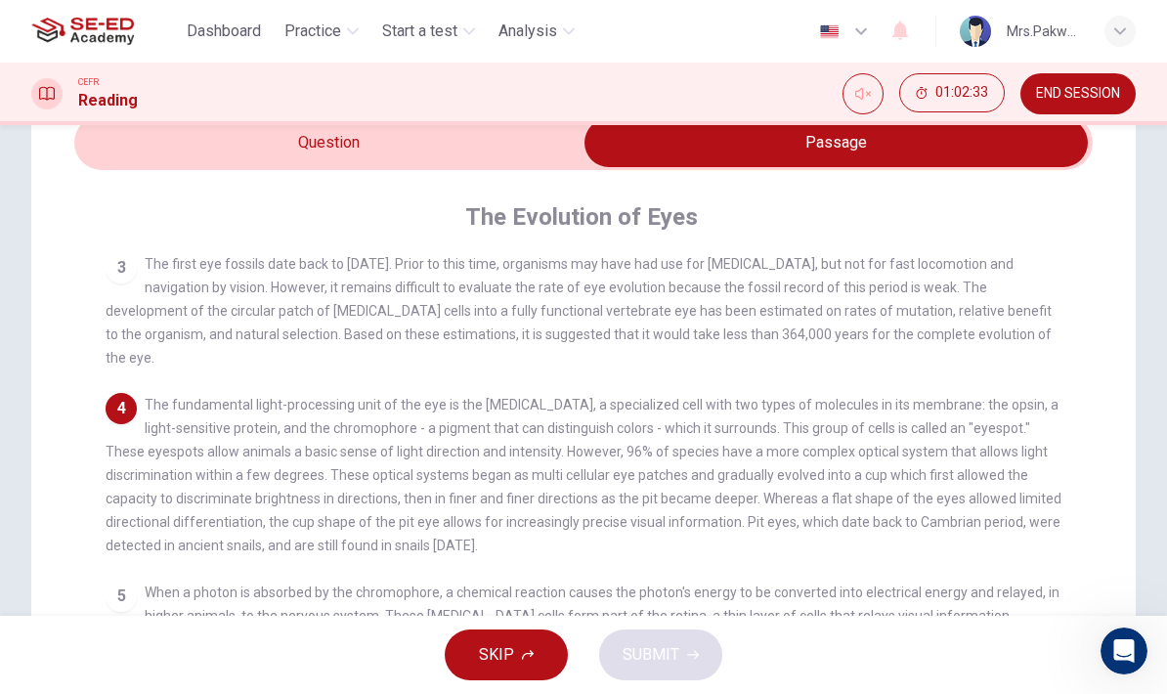
scroll to position [93, 0]
click at [516, 150] on input "checkbox" at bounding box center [835, 141] width 1527 height 49
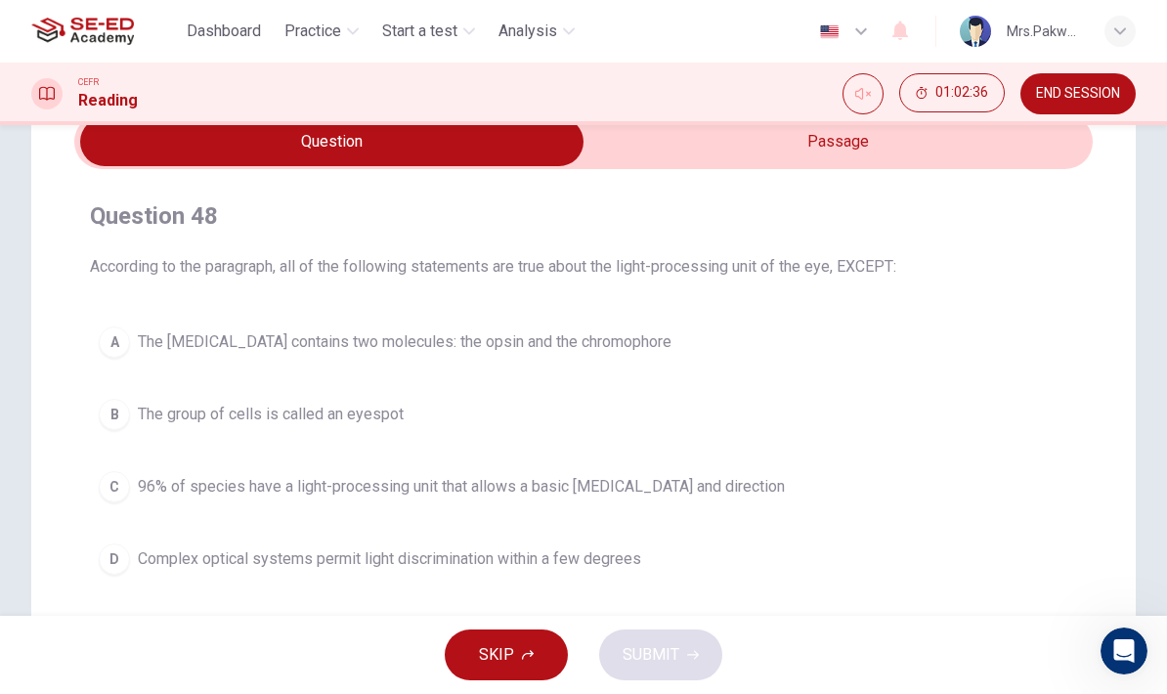
click at [898, 156] on input "checkbox" at bounding box center [331, 141] width 1527 height 49
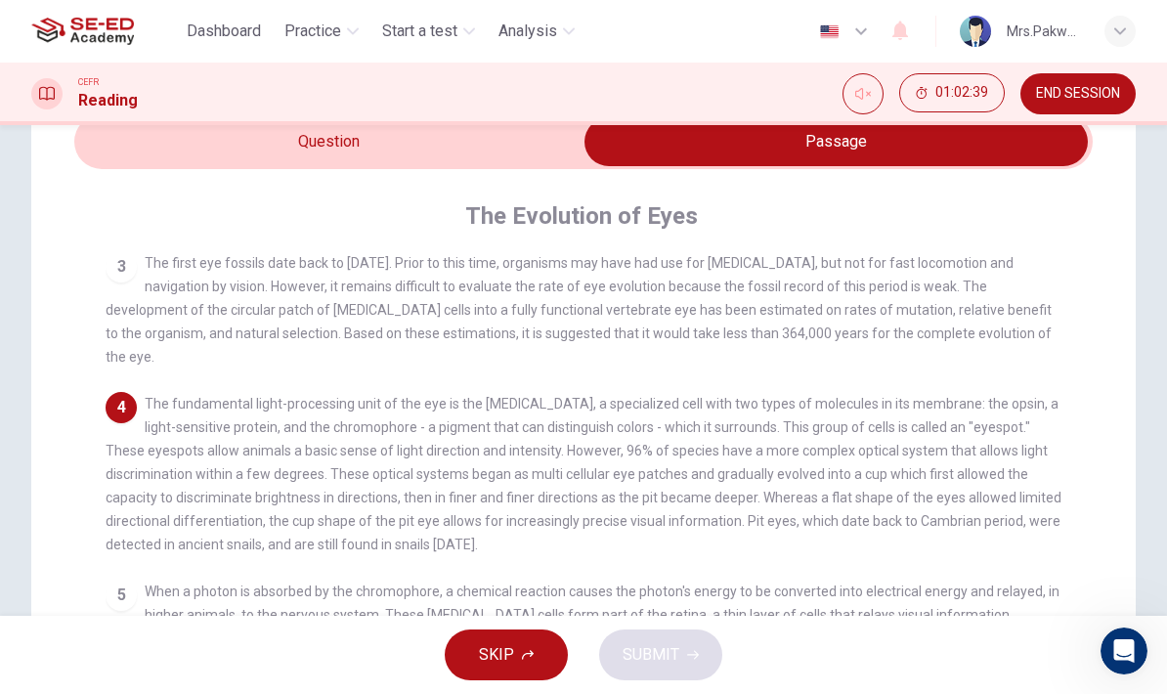
click at [504, 146] on input "checkbox" at bounding box center [835, 141] width 1527 height 49
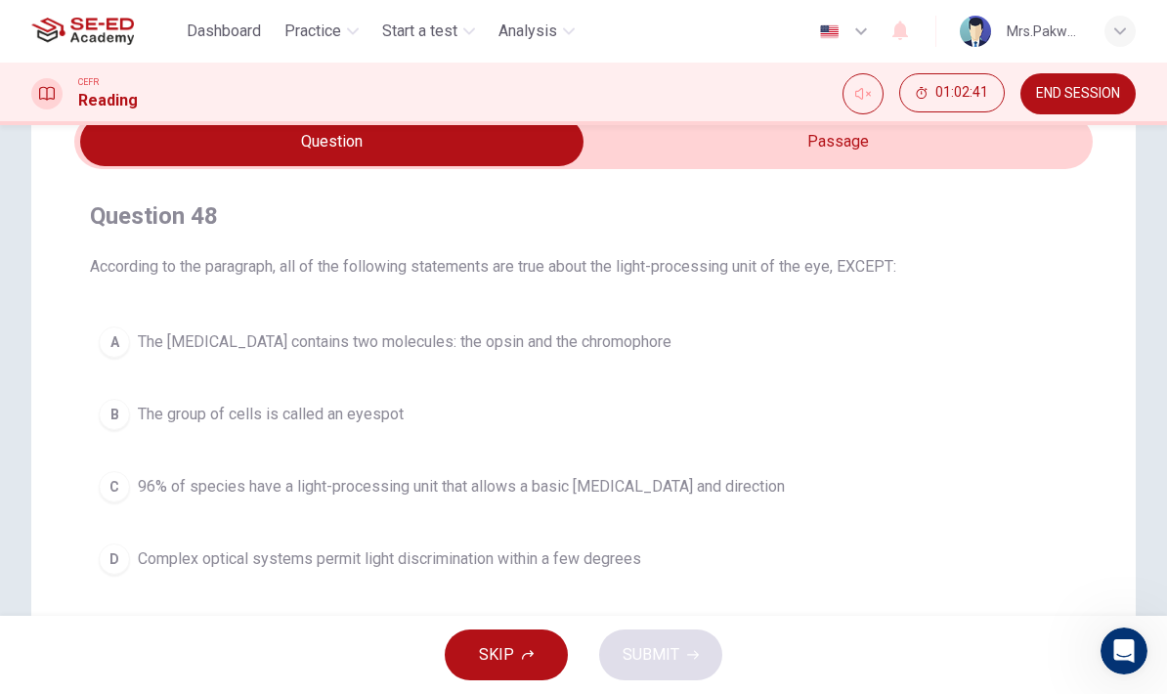
click at [849, 156] on input "checkbox" at bounding box center [331, 141] width 1527 height 49
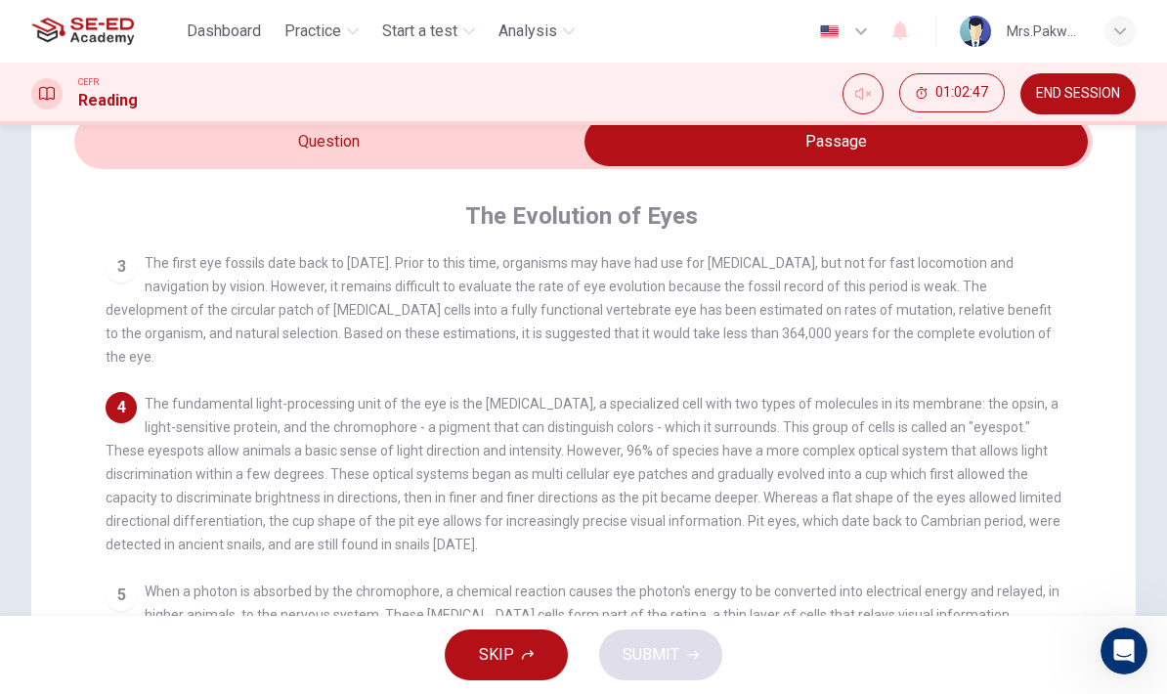
click at [513, 156] on input "checkbox" at bounding box center [835, 141] width 1527 height 49
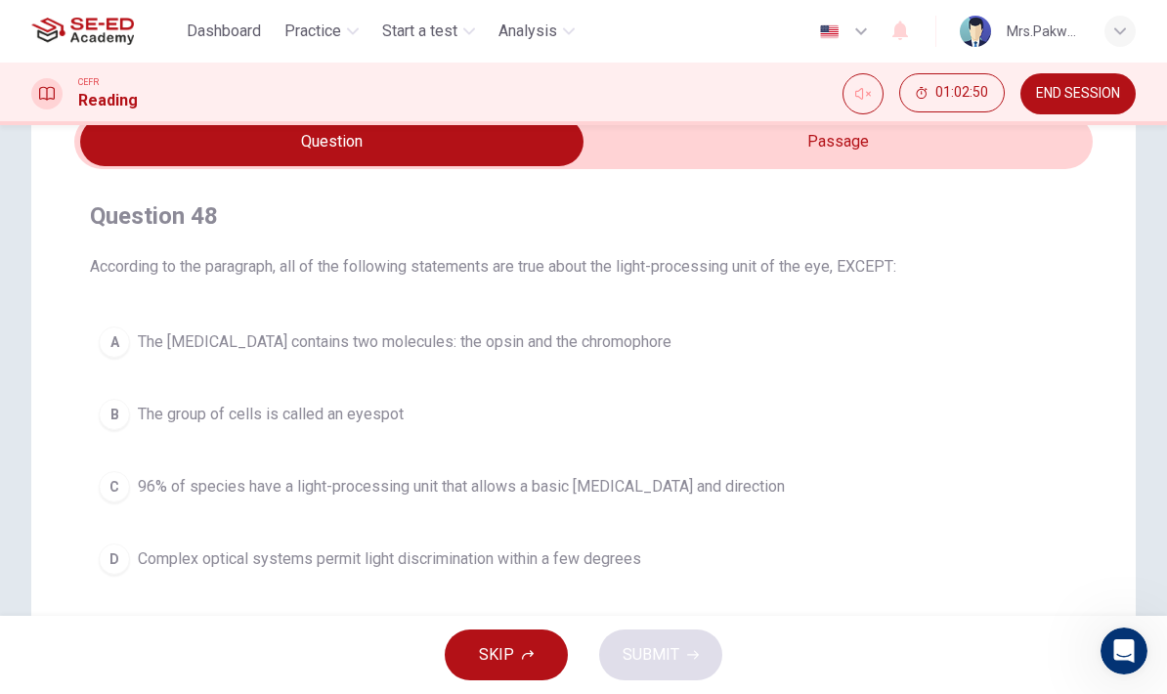
click at [837, 146] on input "checkbox" at bounding box center [331, 141] width 1527 height 49
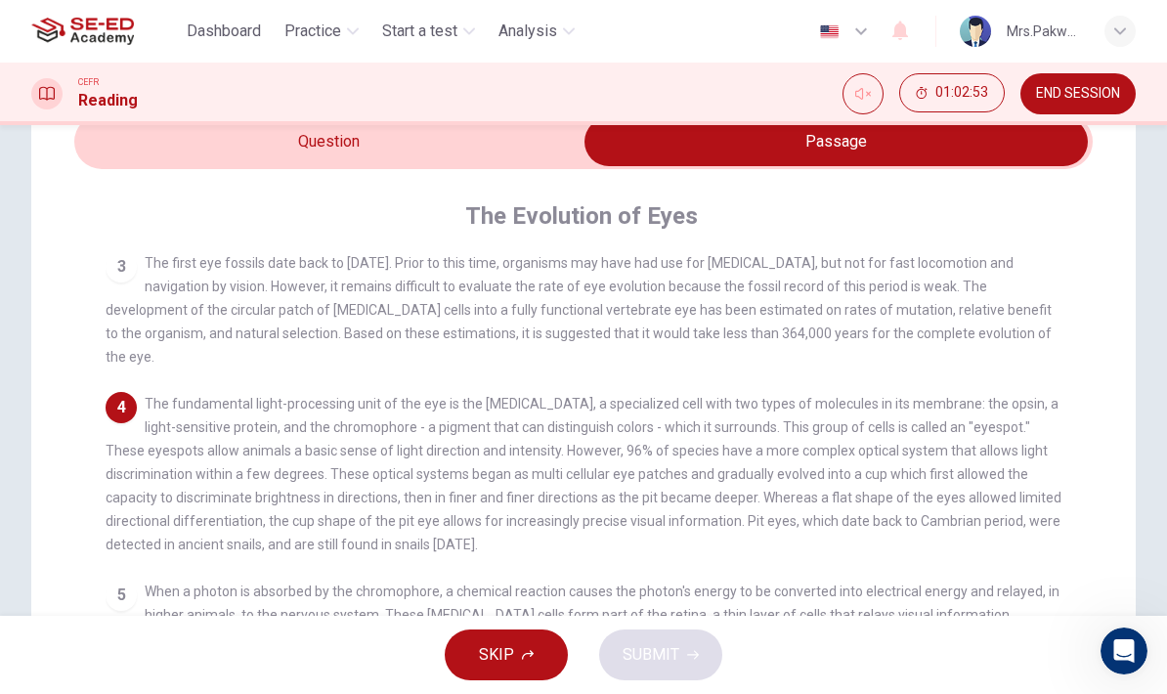
click at [480, 151] on input "checkbox" at bounding box center [835, 141] width 1527 height 49
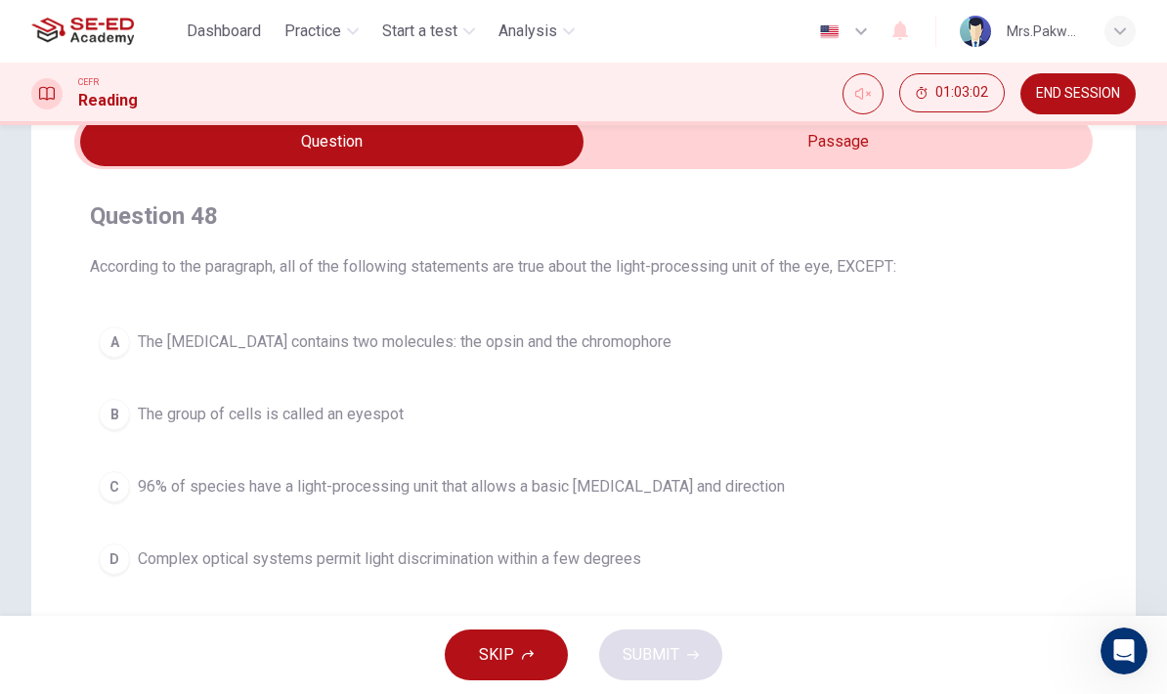
click at [821, 134] on input "checkbox" at bounding box center [331, 141] width 1527 height 49
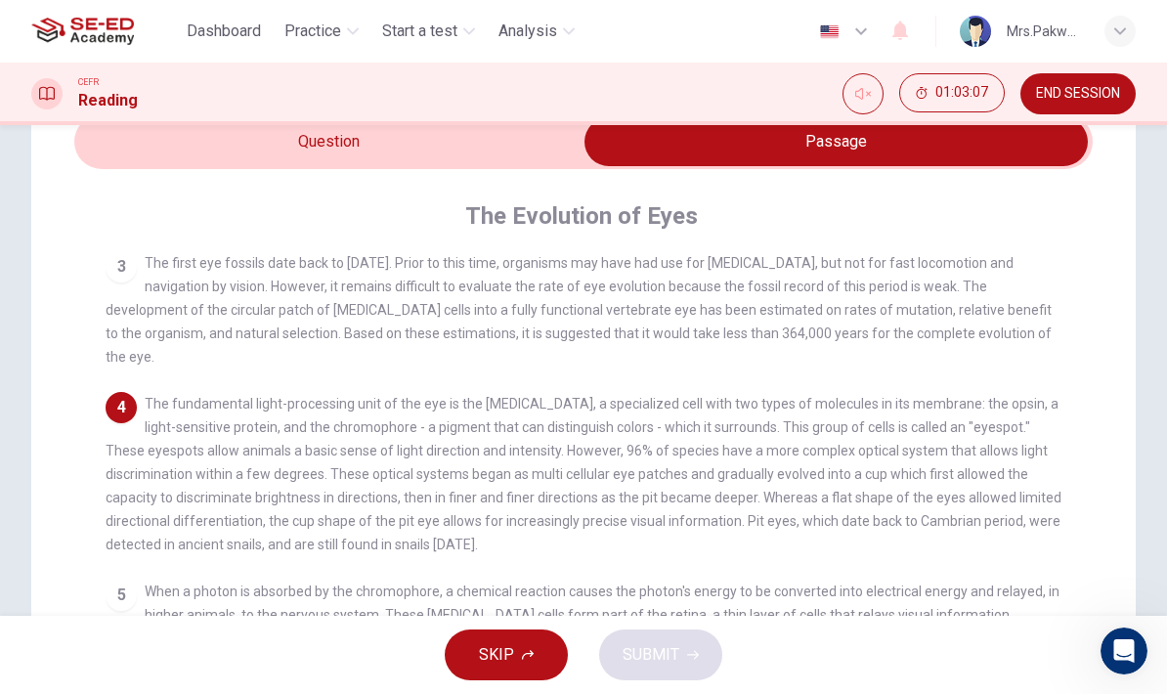
click at [489, 137] on input "checkbox" at bounding box center [835, 141] width 1527 height 49
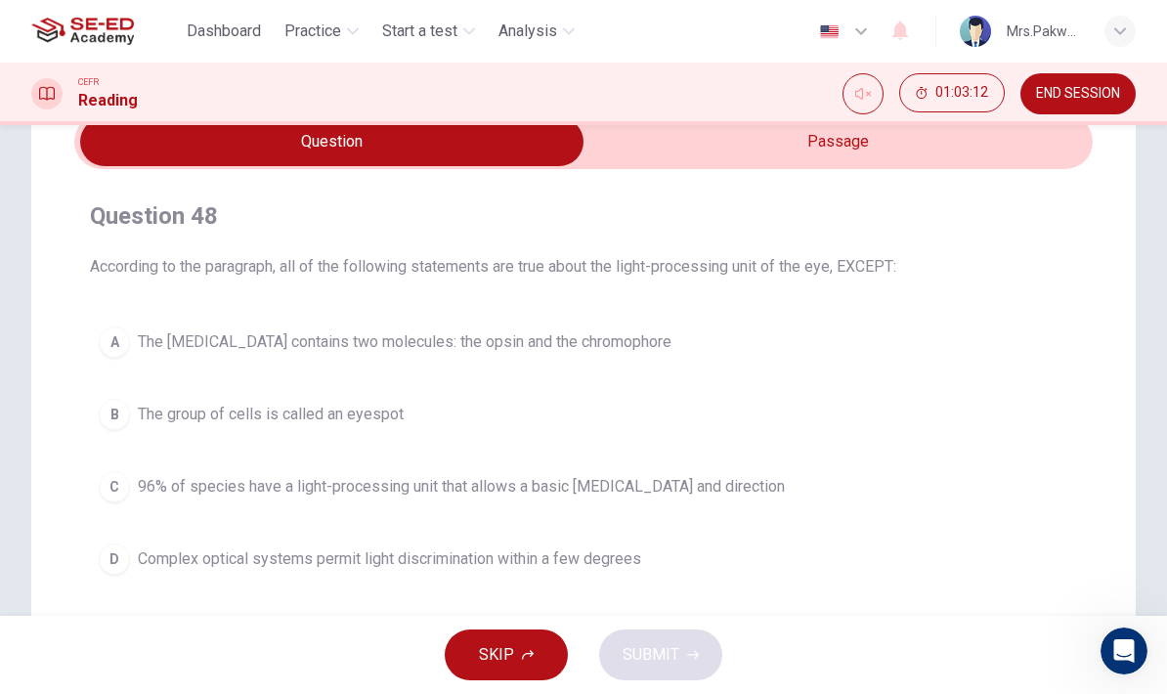
click at [824, 146] on input "checkbox" at bounding box center [331, 141] width 1527 height 49
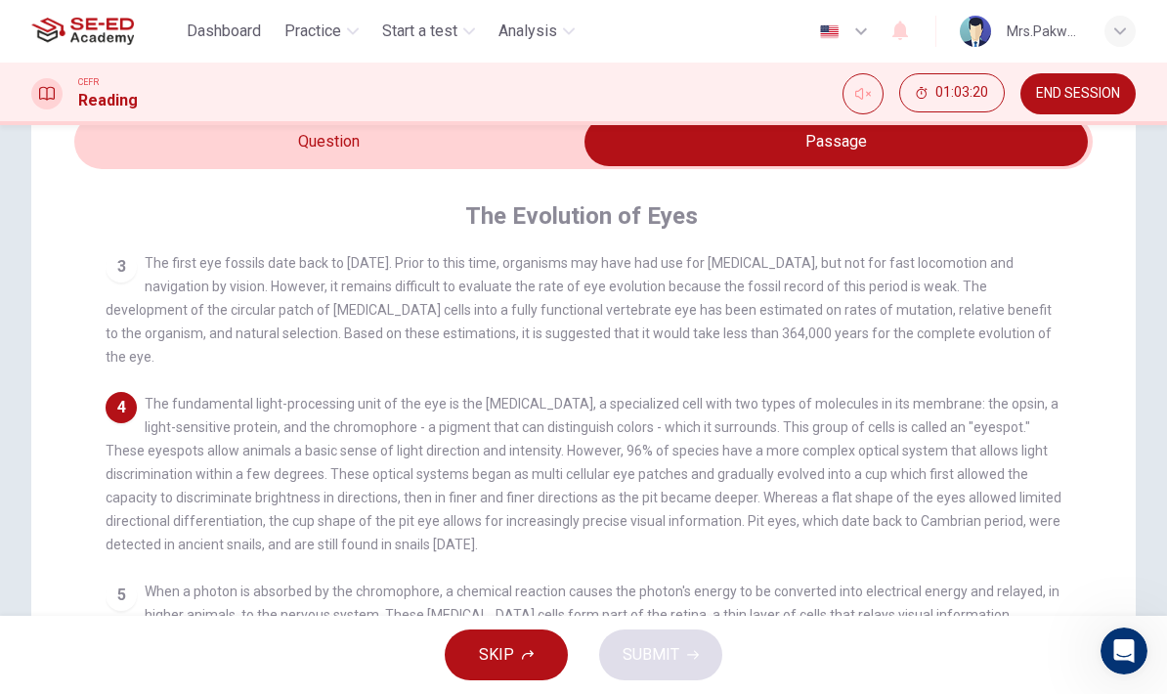
click at [461, 149] on input "checkbox" at bounding box center [835, 141] width 1527 height 49
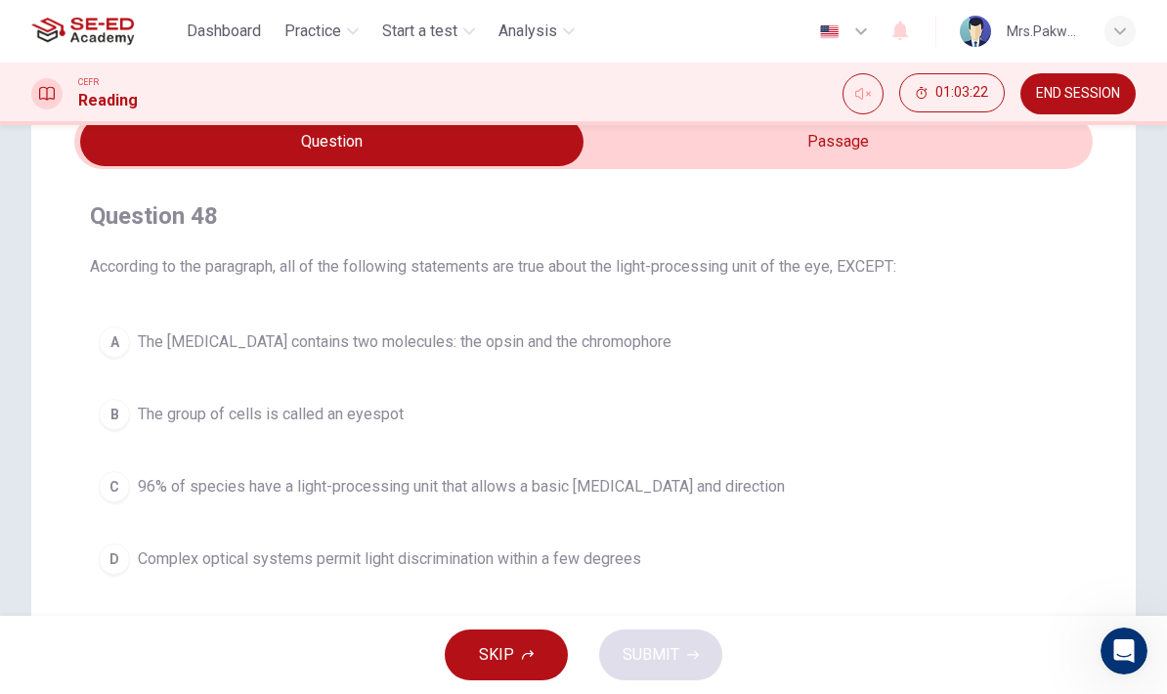
click at [636, 497] on span "96% of species have a light-processing unit that allows a basic [MEDICAL_DATA] …" at bounding box center [461, 486] width 647 height 23
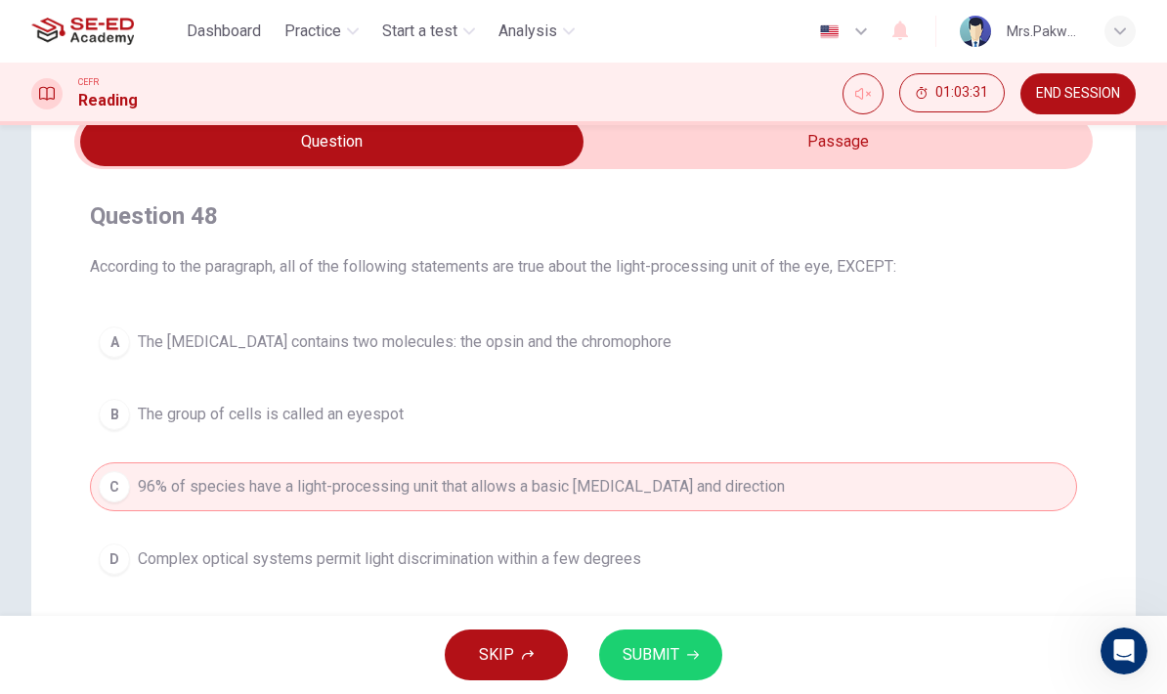
click at [806, 150] on input "checkbox" at bounding box center [331, 141] width 1527 height 49
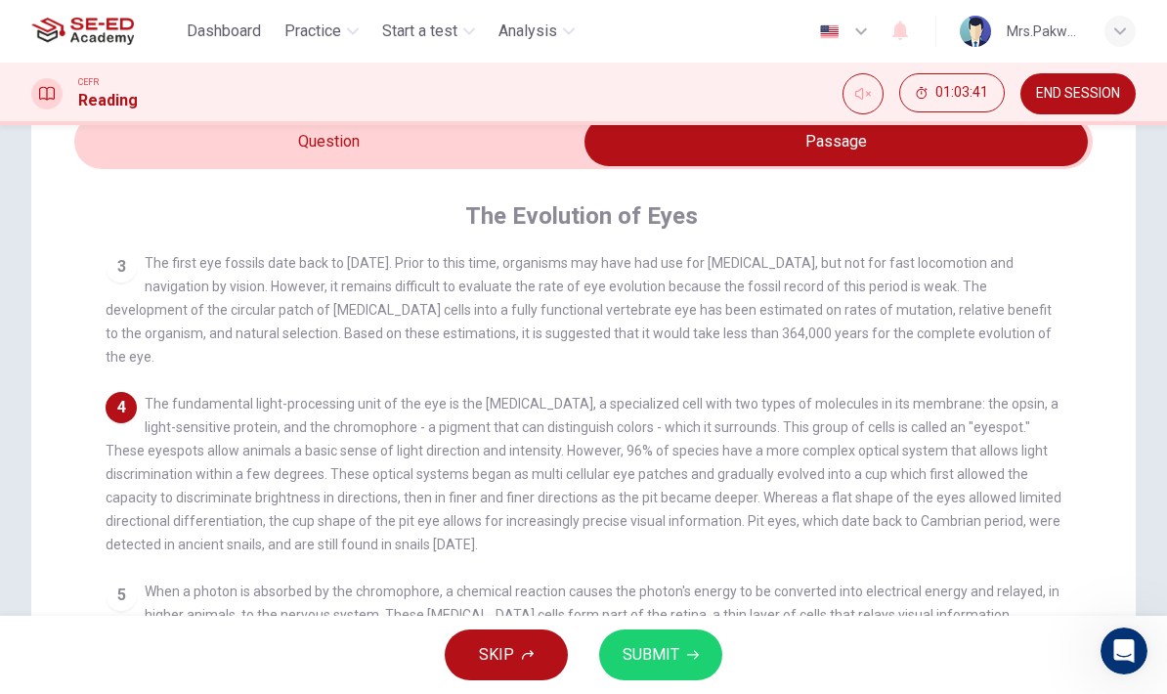
click at [515, 138] on input "checkbox" at bounding box center [835, 141] width 1527 height 49
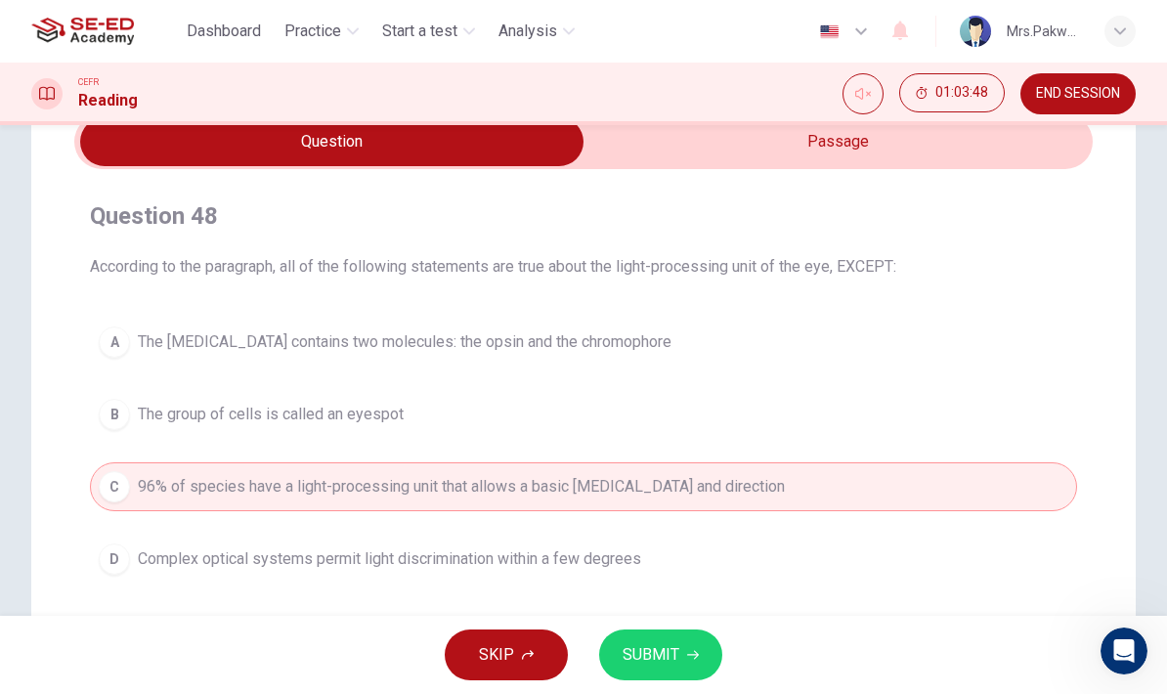
click at [824, 153] on input "checkbox" at bounding box center [331, 141] width 1527 height 49
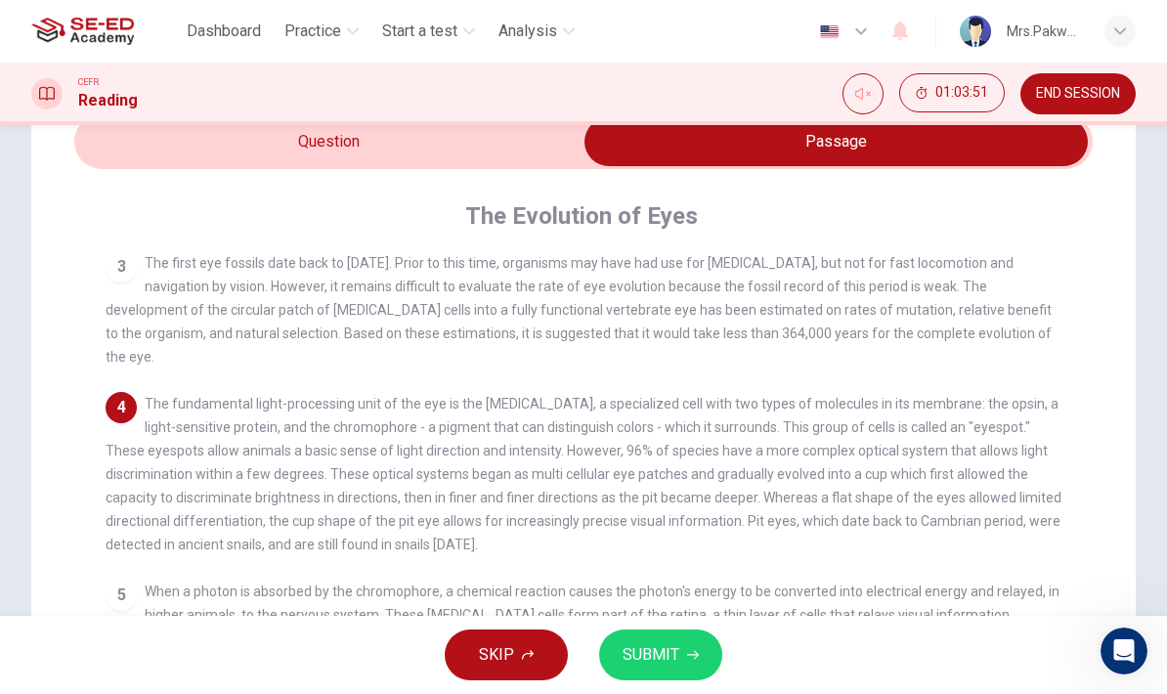
click at [504, 138] on input "checkbox" at bounding box center [835, 141] width 1527 height 49
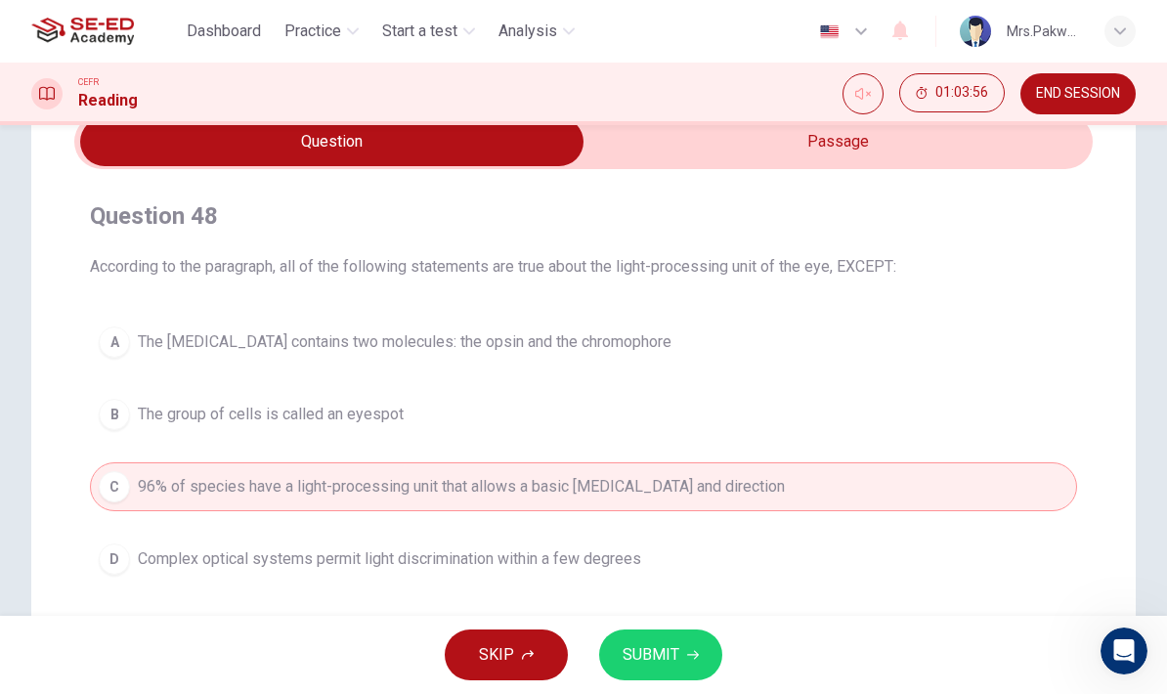
click at [678, 654] on button "SUBMIT" at bounding box center [660, 654] width 123 height 51
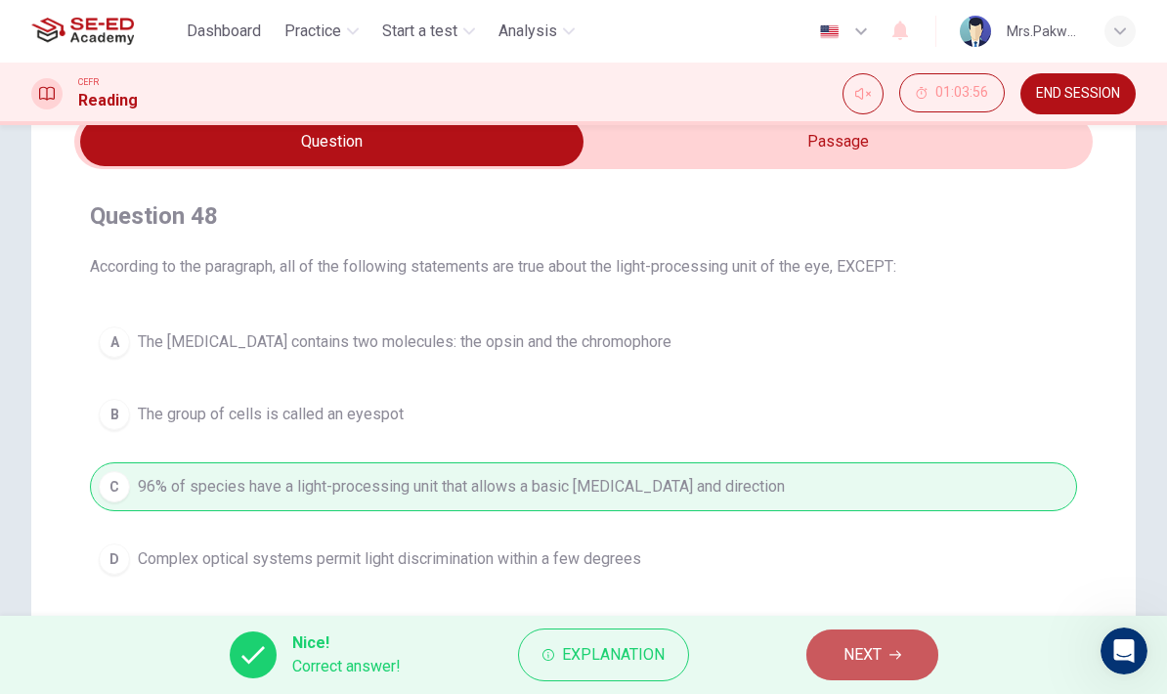
click at [874, 659] on span "NEXT" at bounding box center [862, 654] width 38 height 27
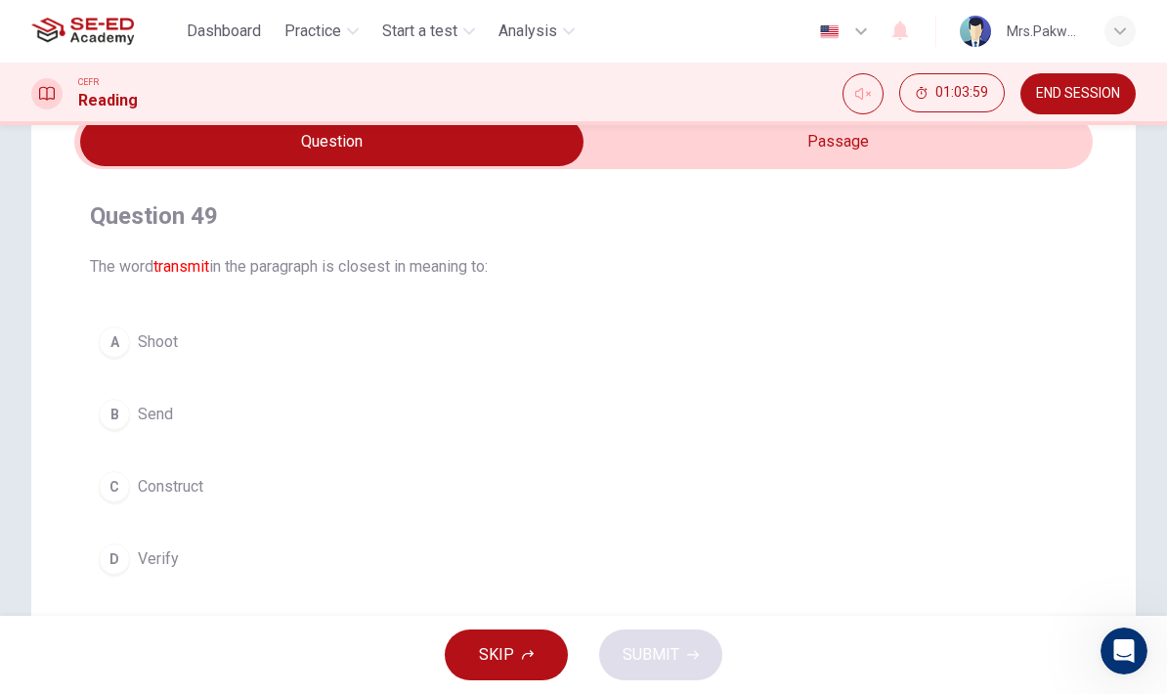
click at [881, 401] on button "B Send" at bounding box center [583, 414] width 987 height 49
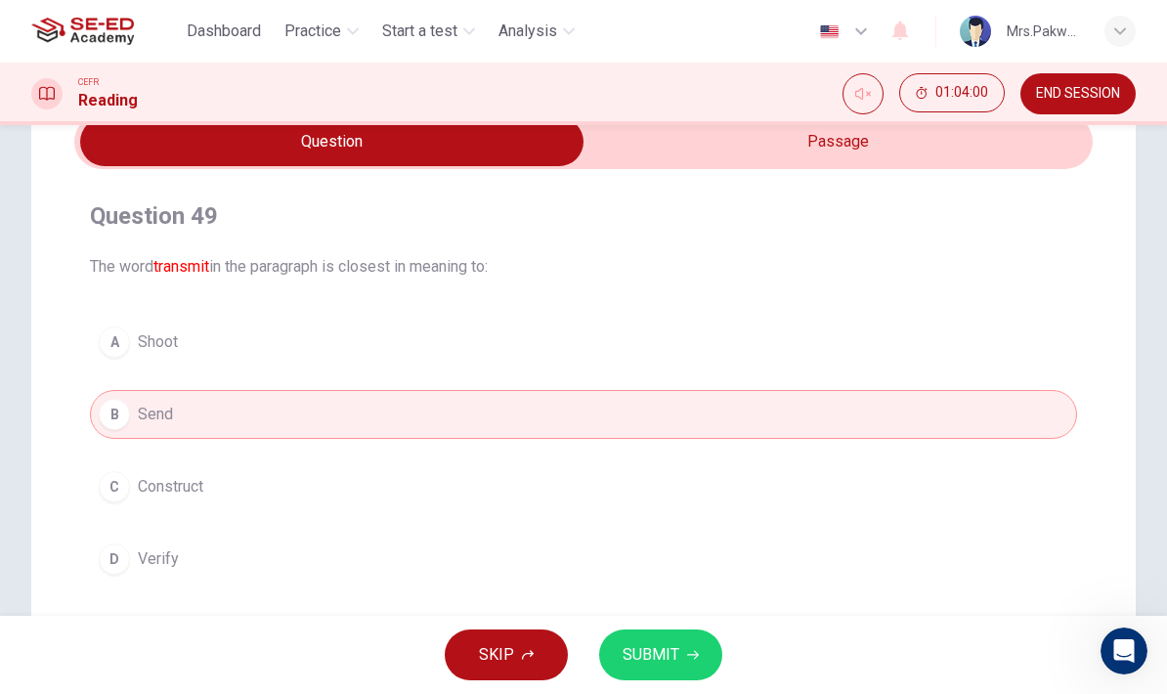
click at [688, 652] on icon "button" at bounding box center [693, 655] width 12 height 12
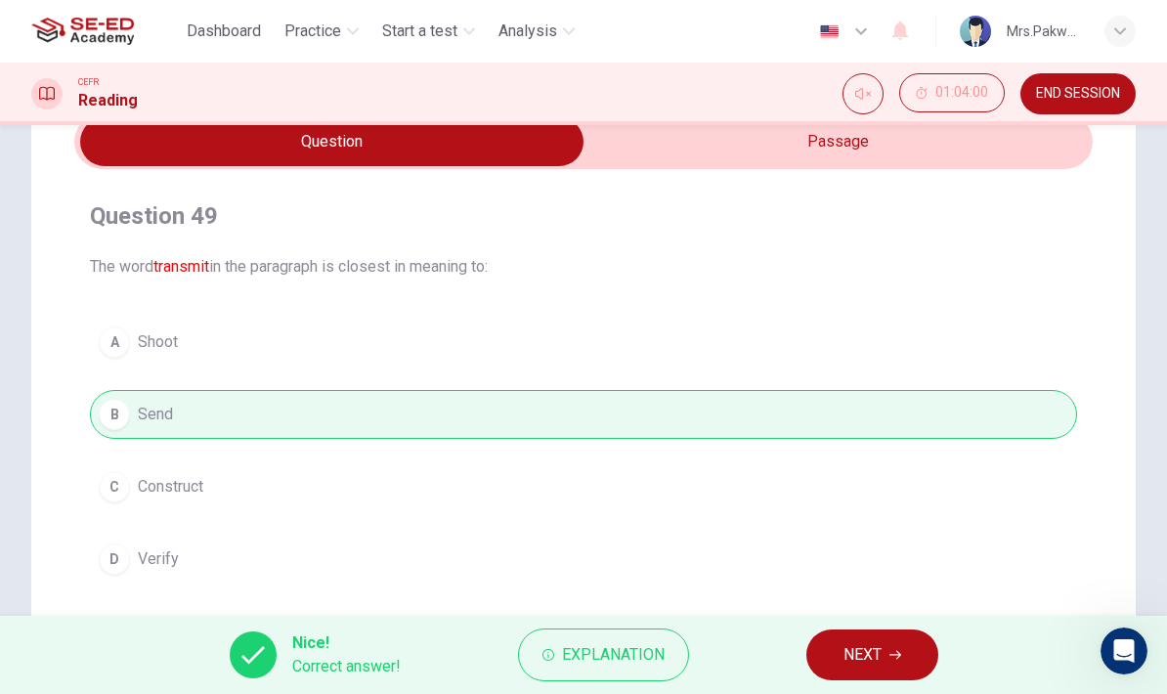
click at [912, 636] on button "NEXT" at bounding box center [872, 654] width 132 height 51
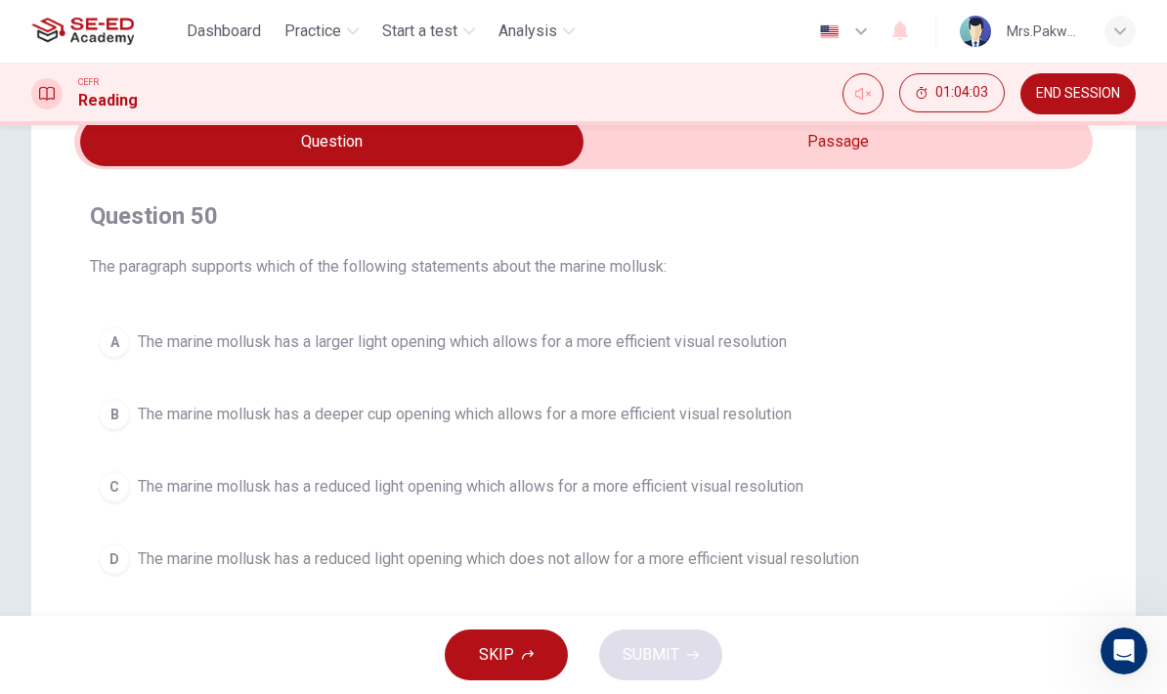
click at [918, 150] on input "checkbox" at bounding box center [331, 141] width 1527 height 49
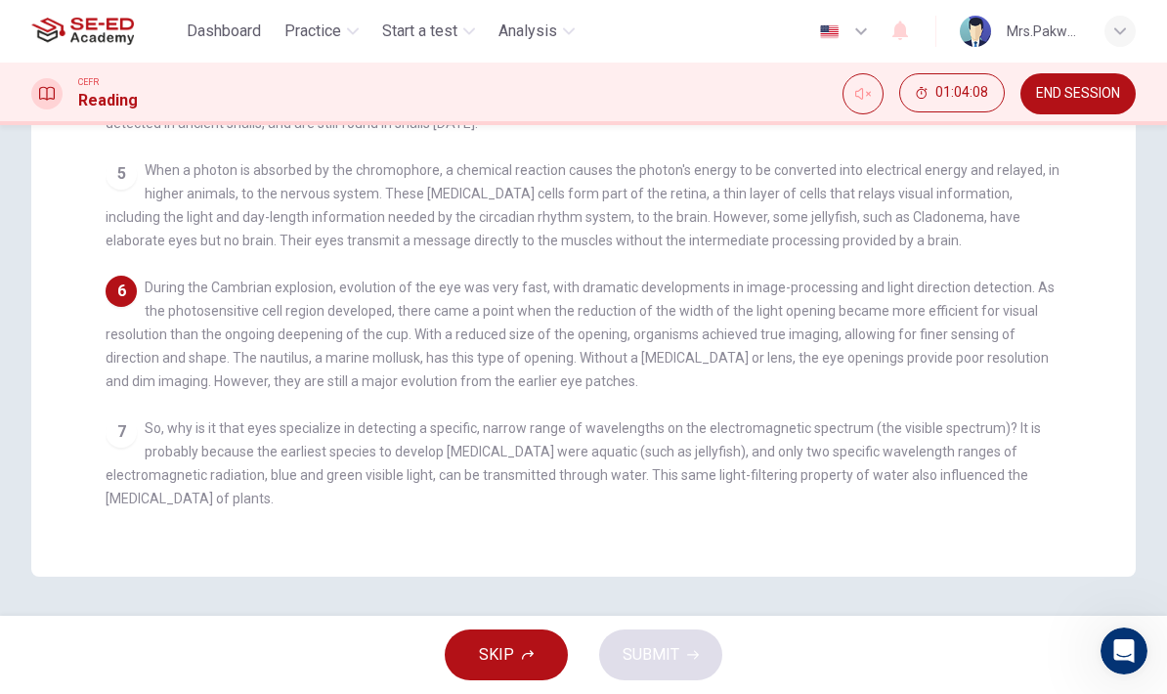
click at [1039, 416] on div "7 So, why is it that eyes specialize in detecting a specific, narrow range of w…" at bounding box center [584, 463] width 956 height 94
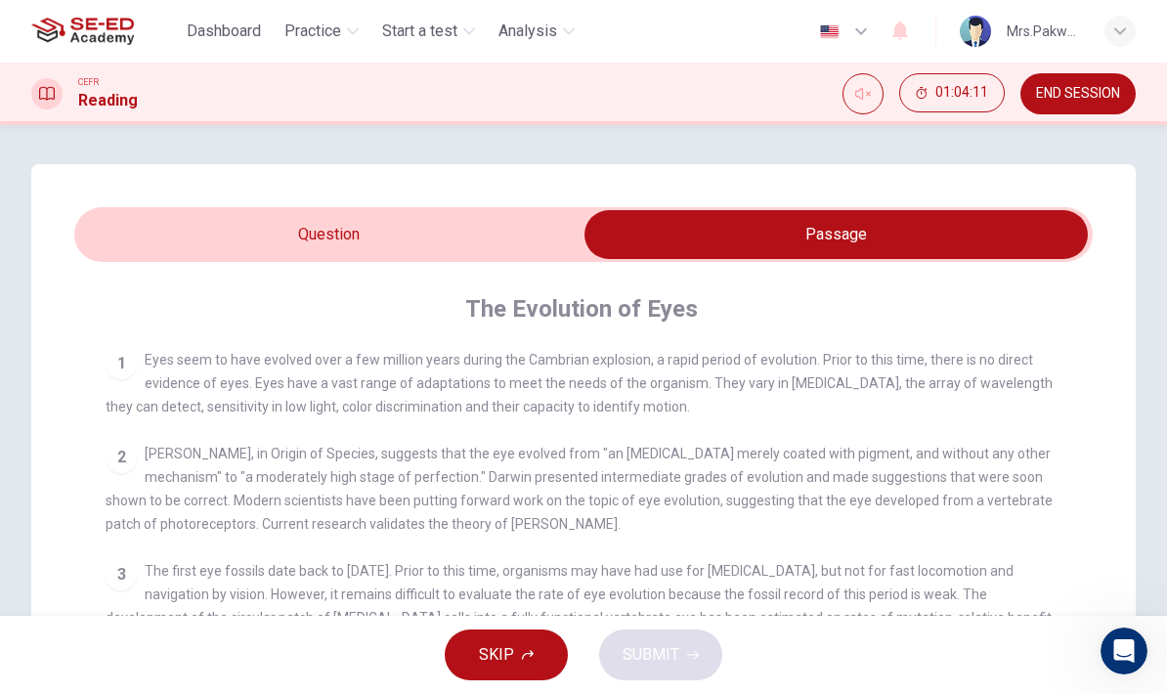
scroll to position [0, 0]
click at [470, 244] on input "checkbox" at bounding box center [835, 234] width 1527 height 49
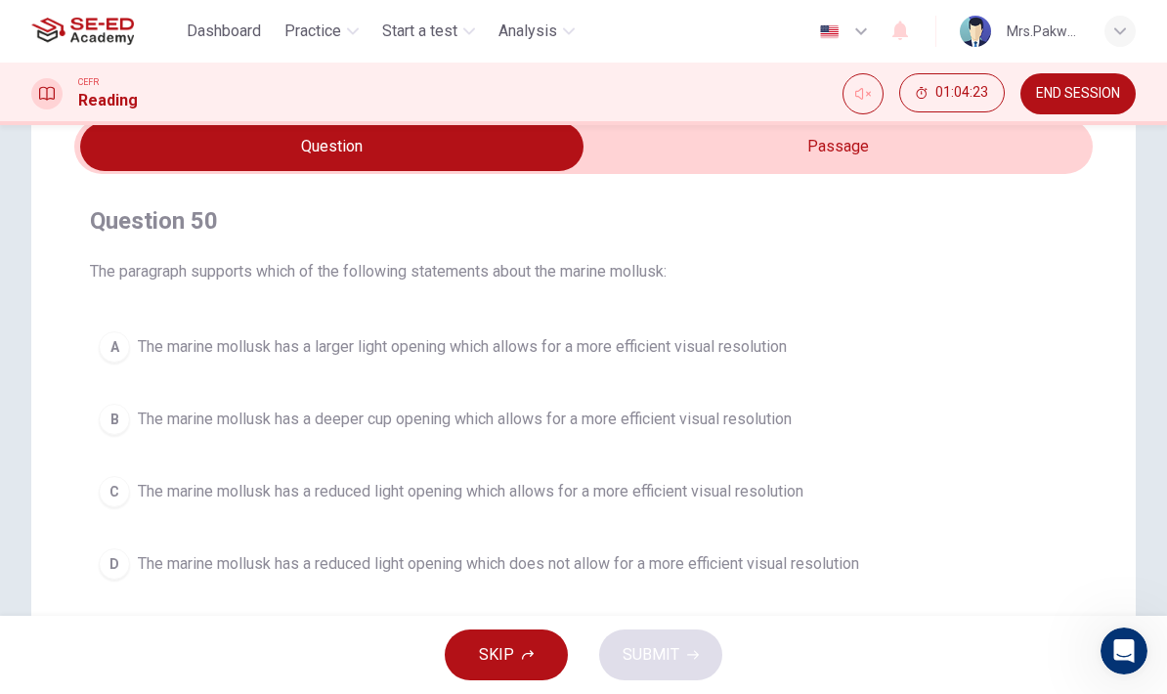
scroll to position [87, 0]
click at [899, 149] on input "checkbox" at bounding box center [331, 147] width 1527 height 49
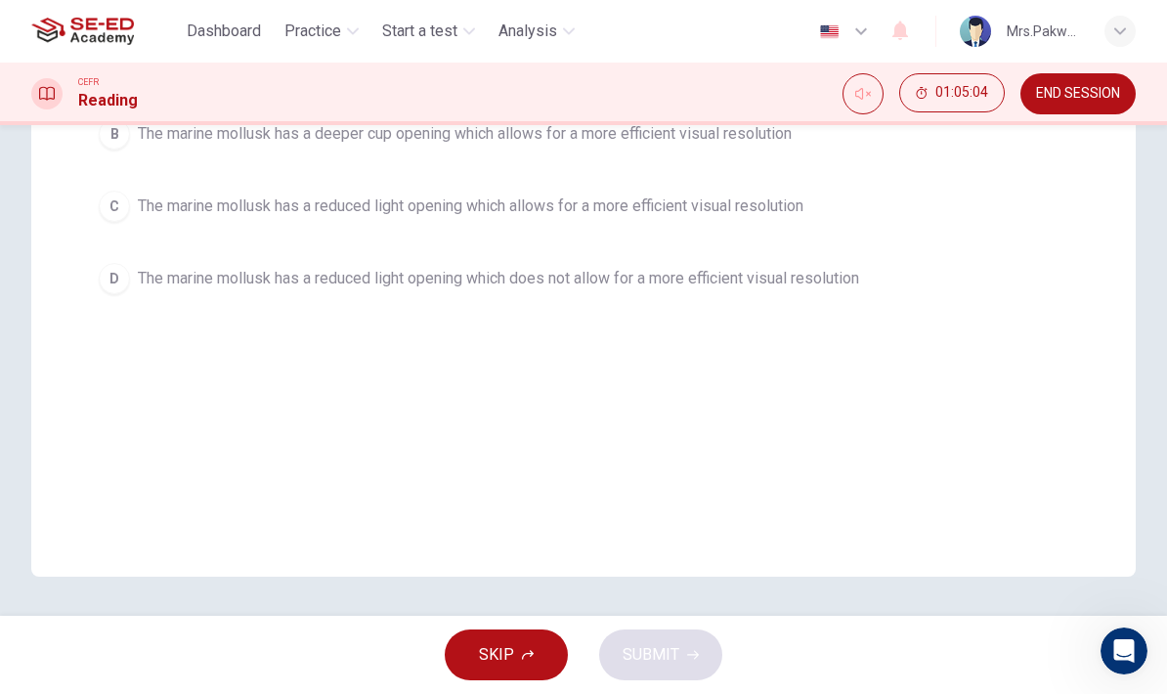
scroll to position [373, 0]
click at [803, 206] on span "The marine mollusk has a reduced light opening which allows for a more efficien…" at bounding box center [470, 205] width 665 height 23
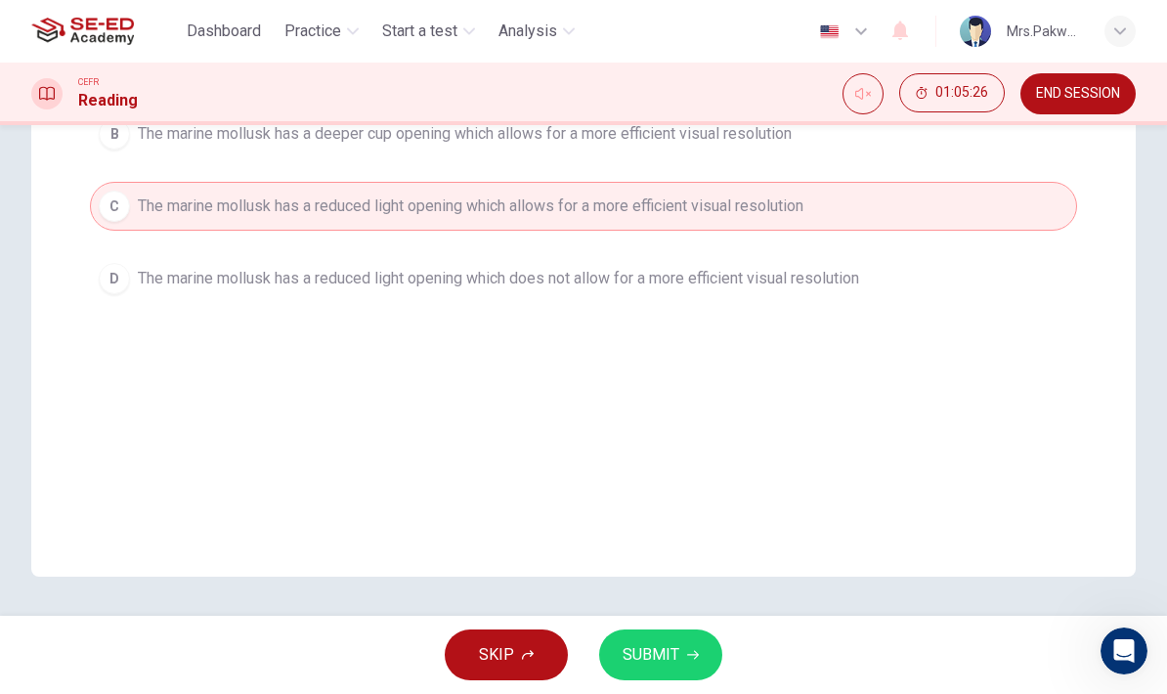
click at [701, 656] on button "SUBMIT" at bounding box center [660, 654] width 123 height 51
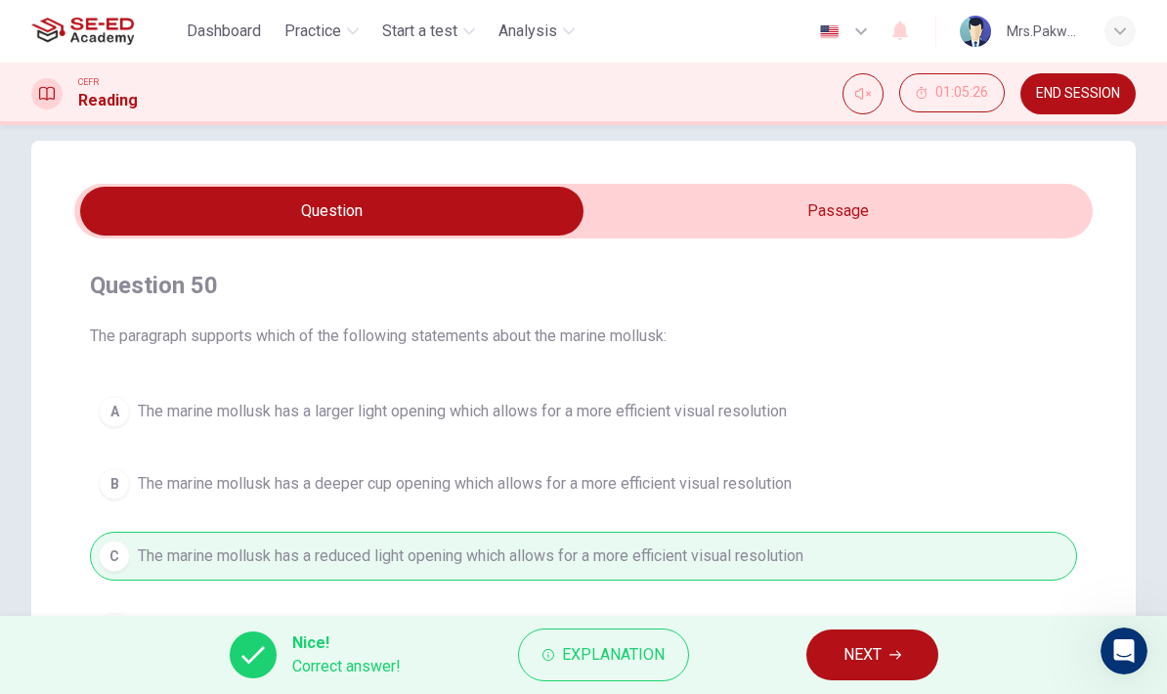
scroll to position [21, 0]
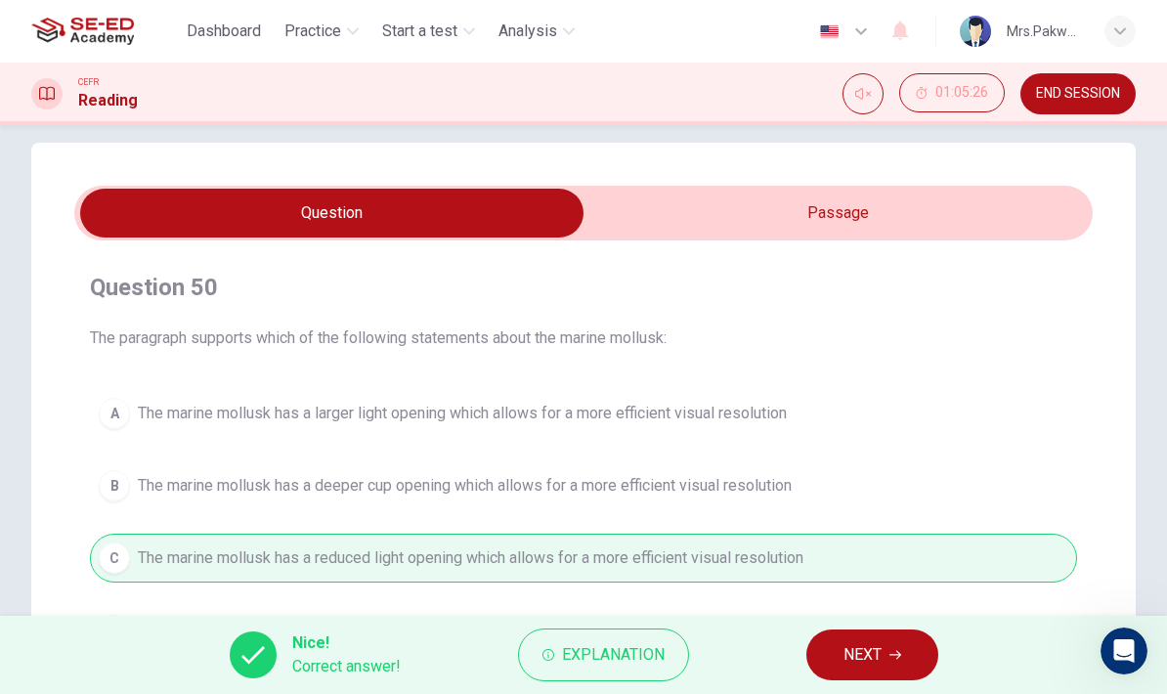
click at [884, 666] on button "NEXT" at bounding box center [872, 654] width 132 height 51
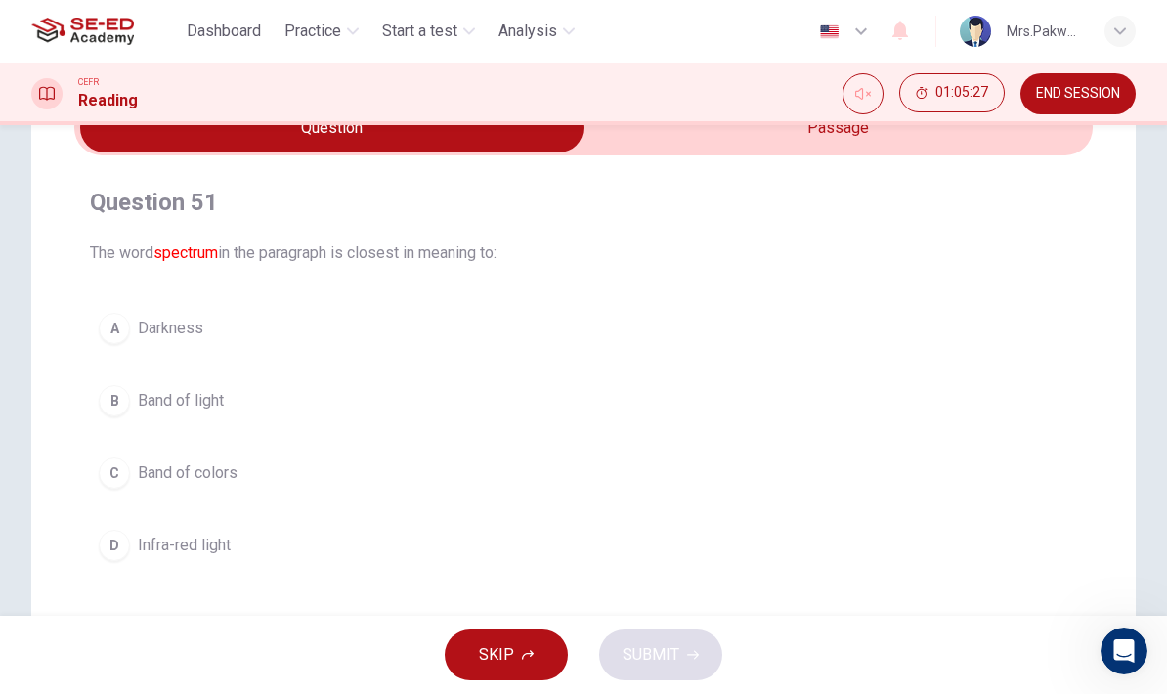
scroll to position [107, 0]
click at [126, 409] on div "B" at bounding box center [114, 399] width 31 height 31
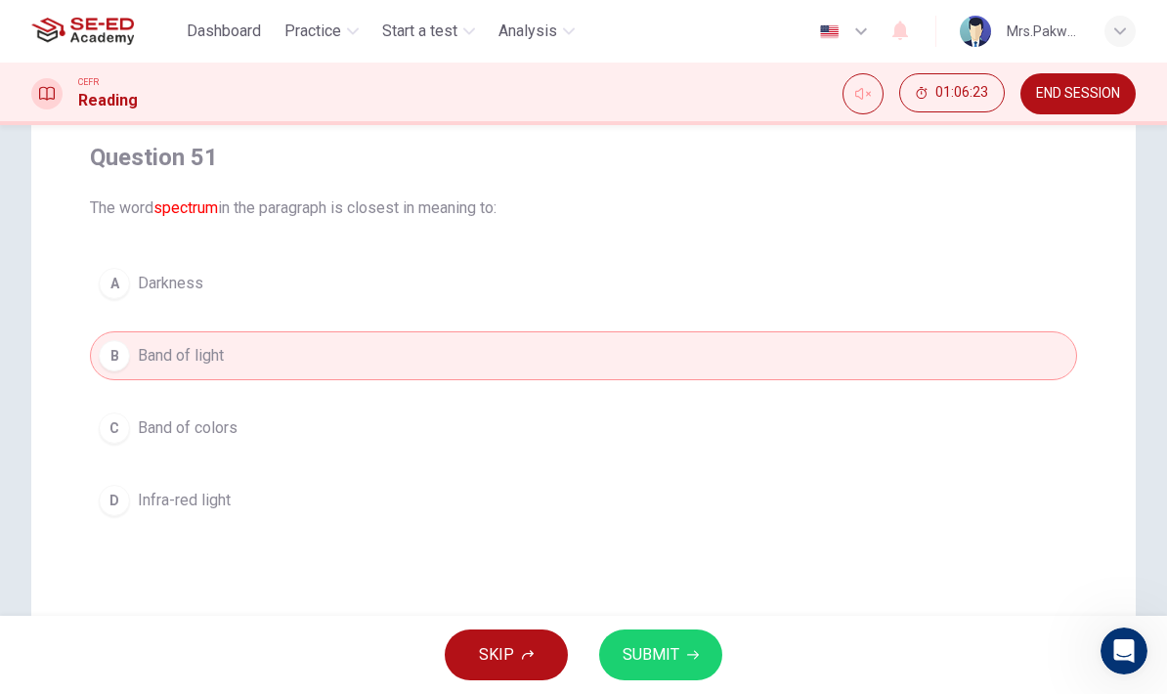
scroll to position [153, 0]
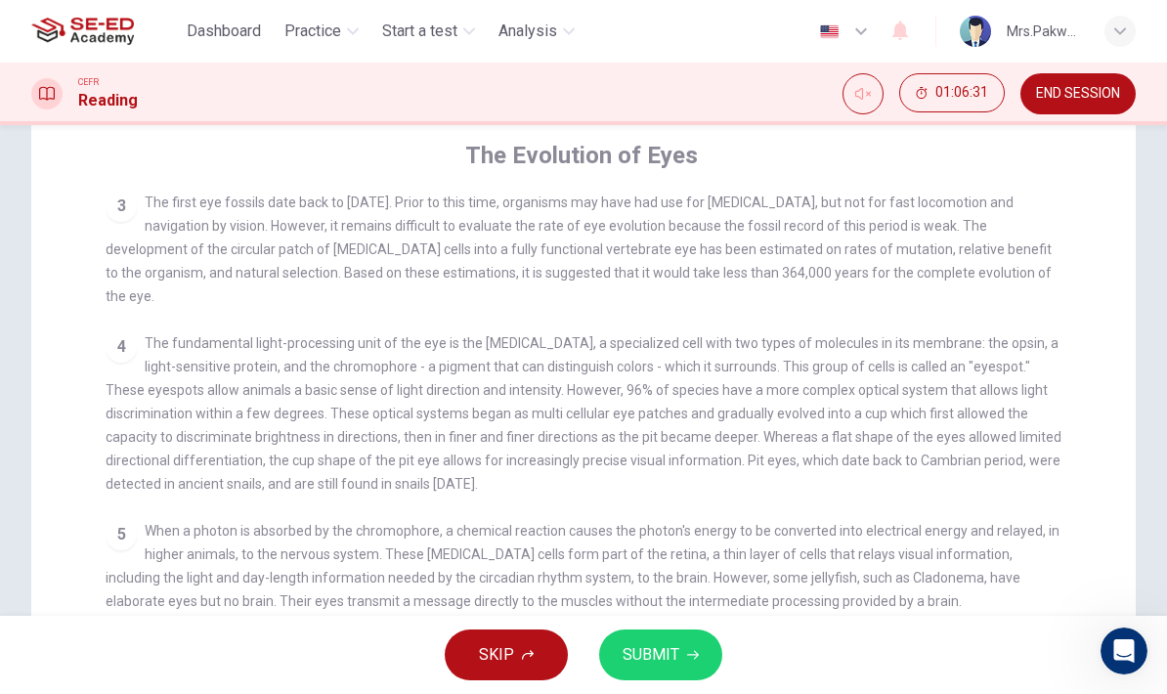
click at [938, 523] on span "When a photon is absorbed by the chromophore, a chemical reaction causes the ph…" at bounding box center [583, 566] width 954 height 86
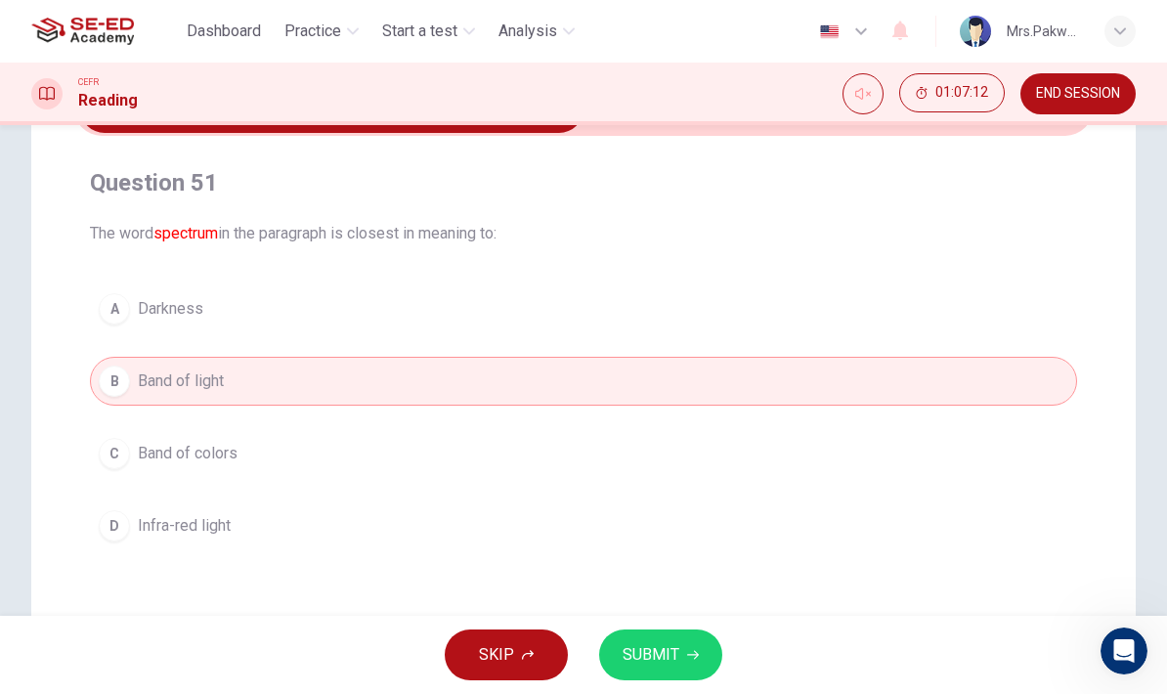
scroll to position [132, 0]
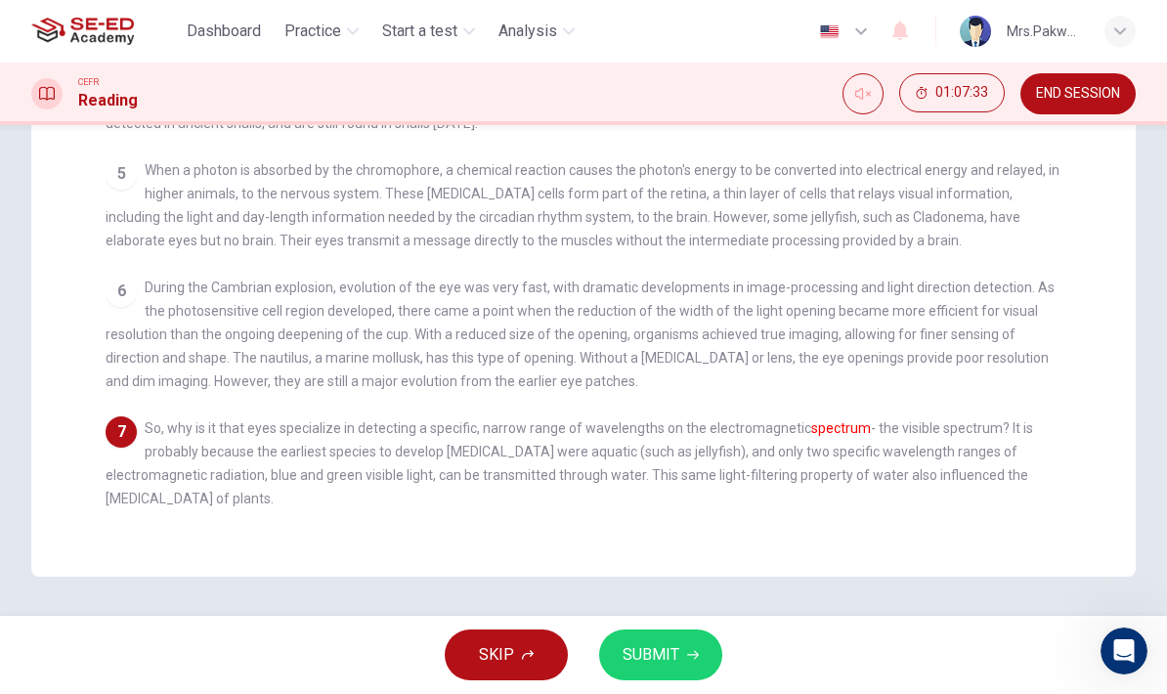
click at [1023, 323] on span "During the Cambrian explosion, evolution of the eye was very fast, with dramati…" at bounding box center [580, 333] width 949 height 109
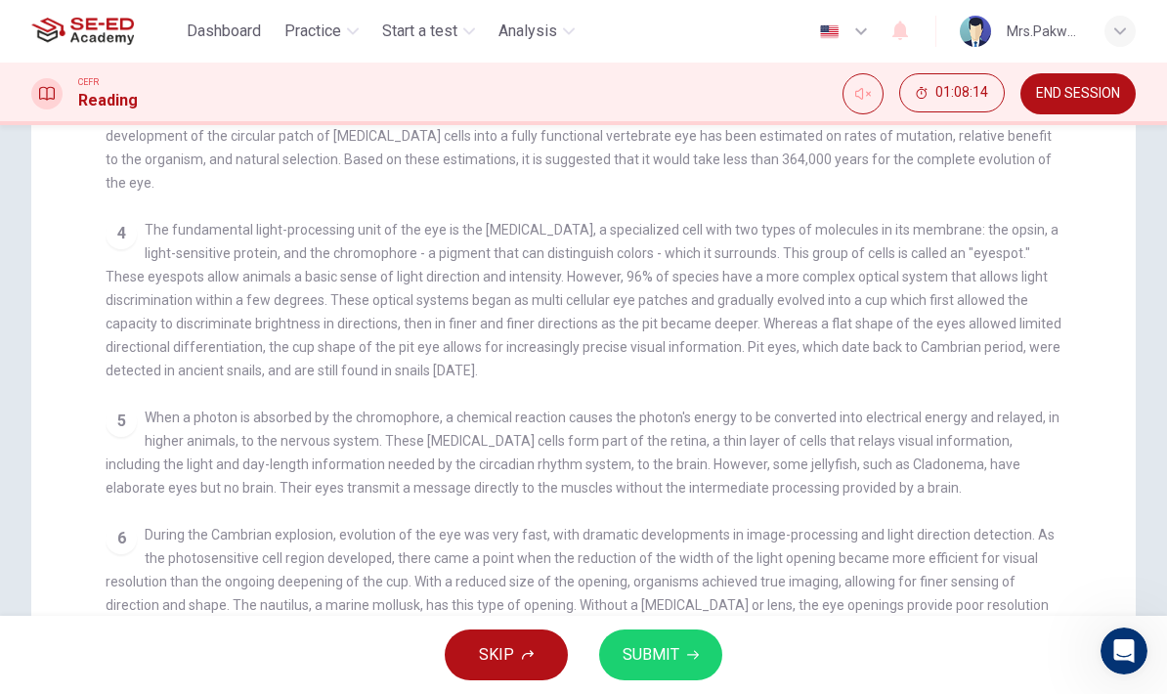
scroll to position [256, 0]
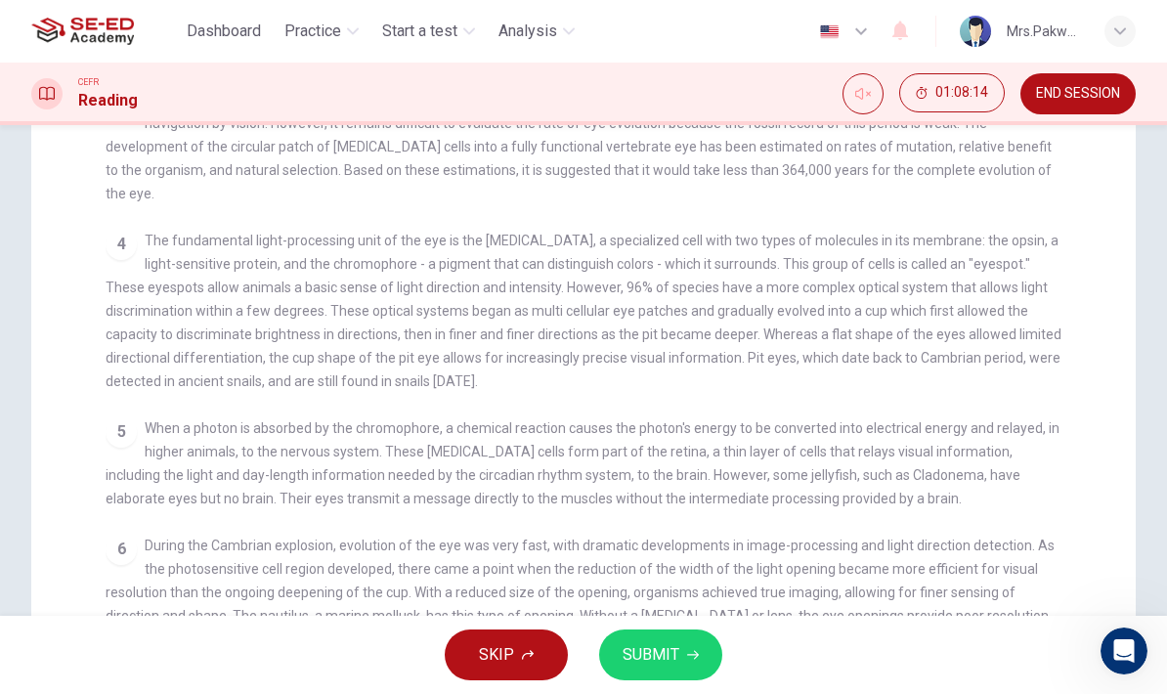
click at [765, 482] on span "When a photon is absorbed by the chromophore, a chemical reaction causes the ph…" at bounding box center [583, 463] width 954 height 86
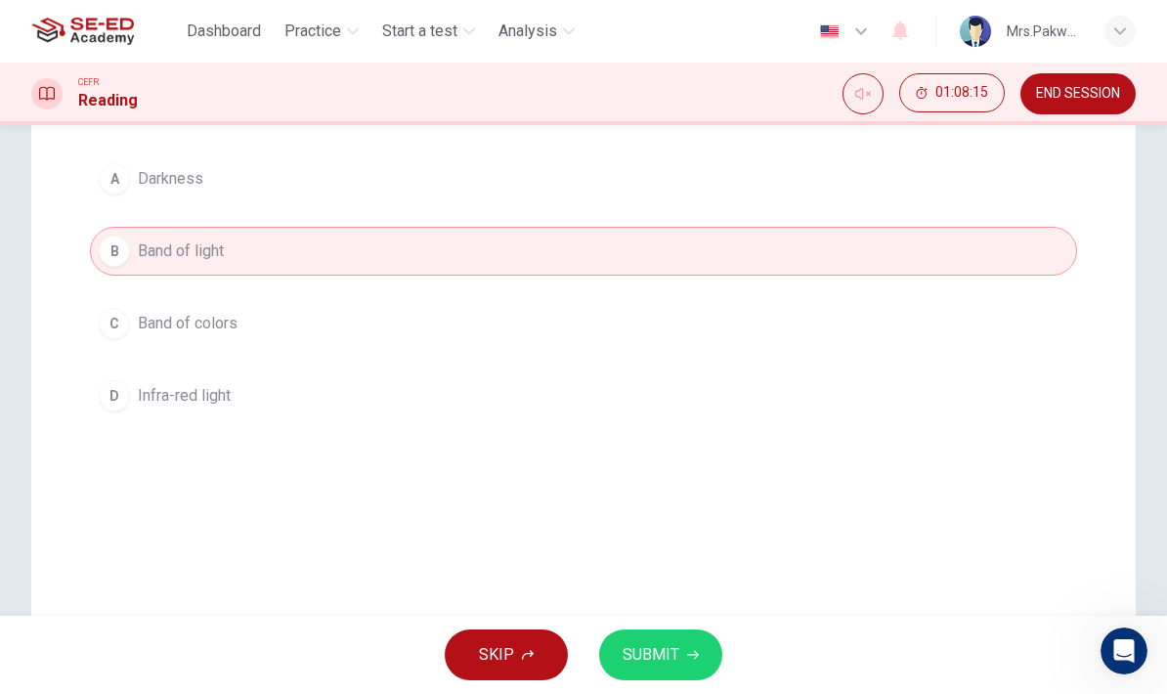
click at [675, 654] on span "SUBMIT" at bounding box center [650, 654] width 57 height 27
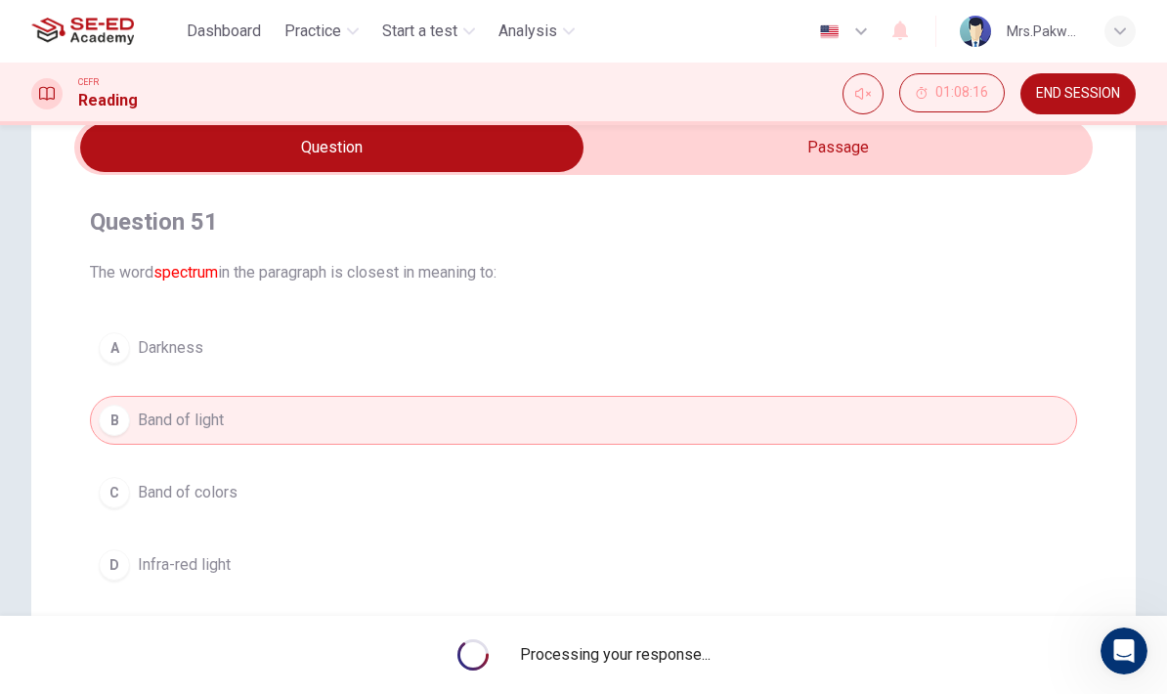
scroll to position [97, 0]
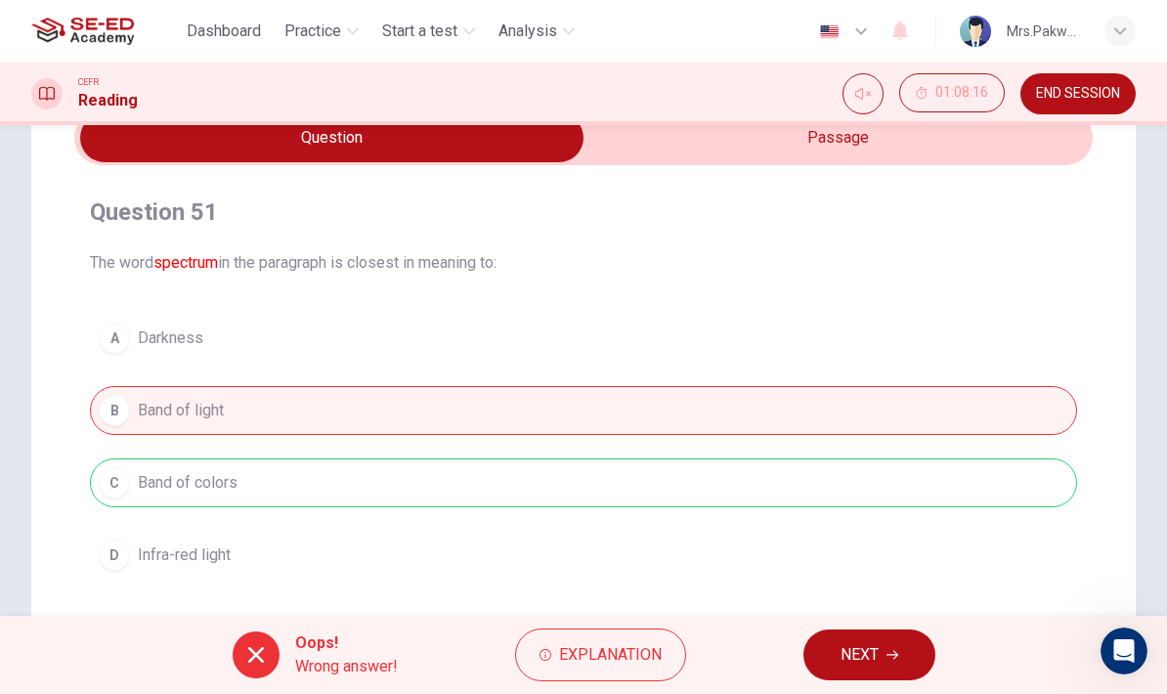
click at [580, 652] on span "Explanation" at bounding box center [610, 654] width 103 height 27
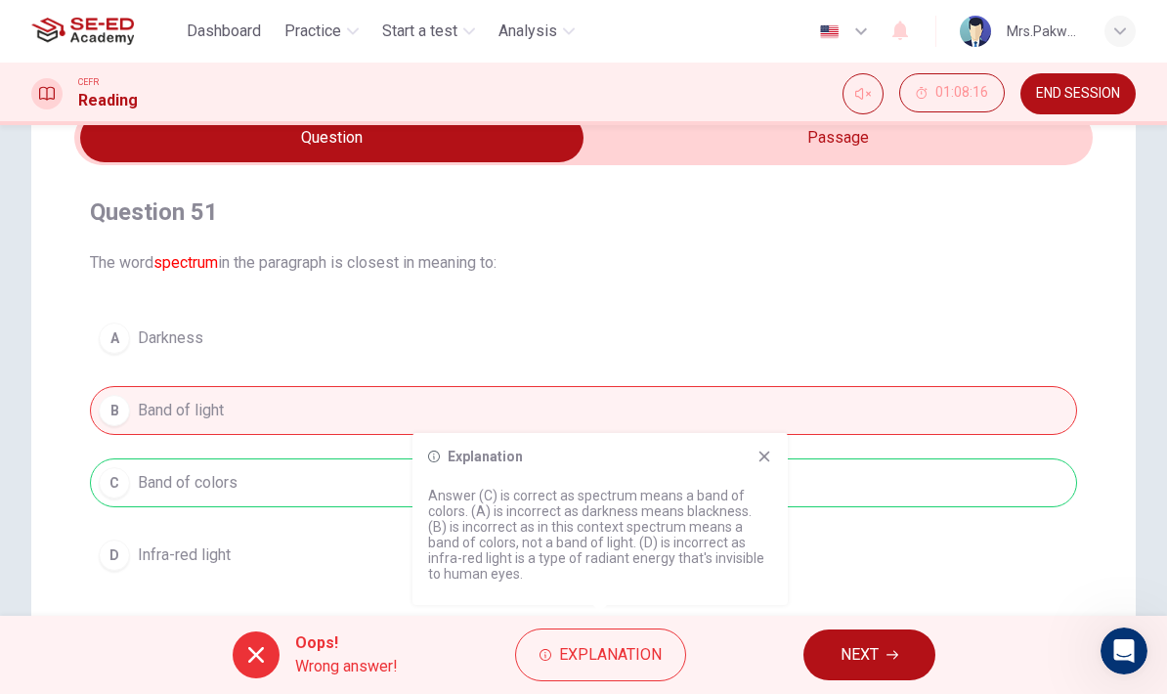
click at [763, 462] on icon at bounding box center [764, 456] width 16 height 16
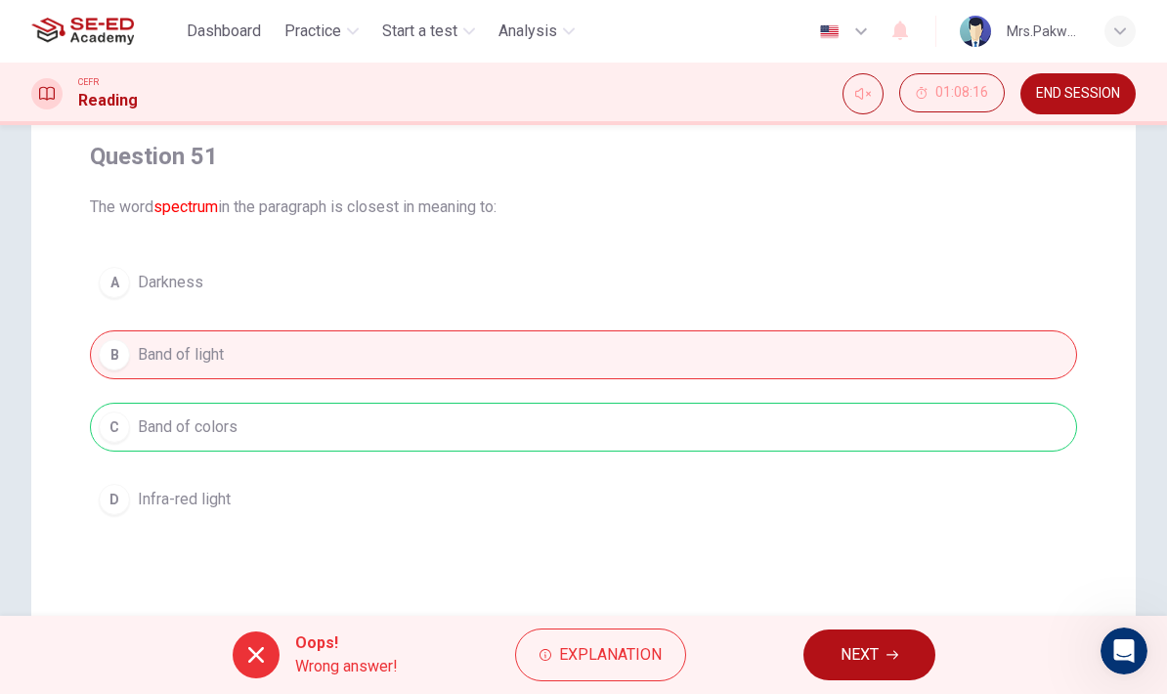
scroll to position [154, 0]
click at [883, 661] on button "NEXT" at bounding box center [869, 654] width 132 height 51
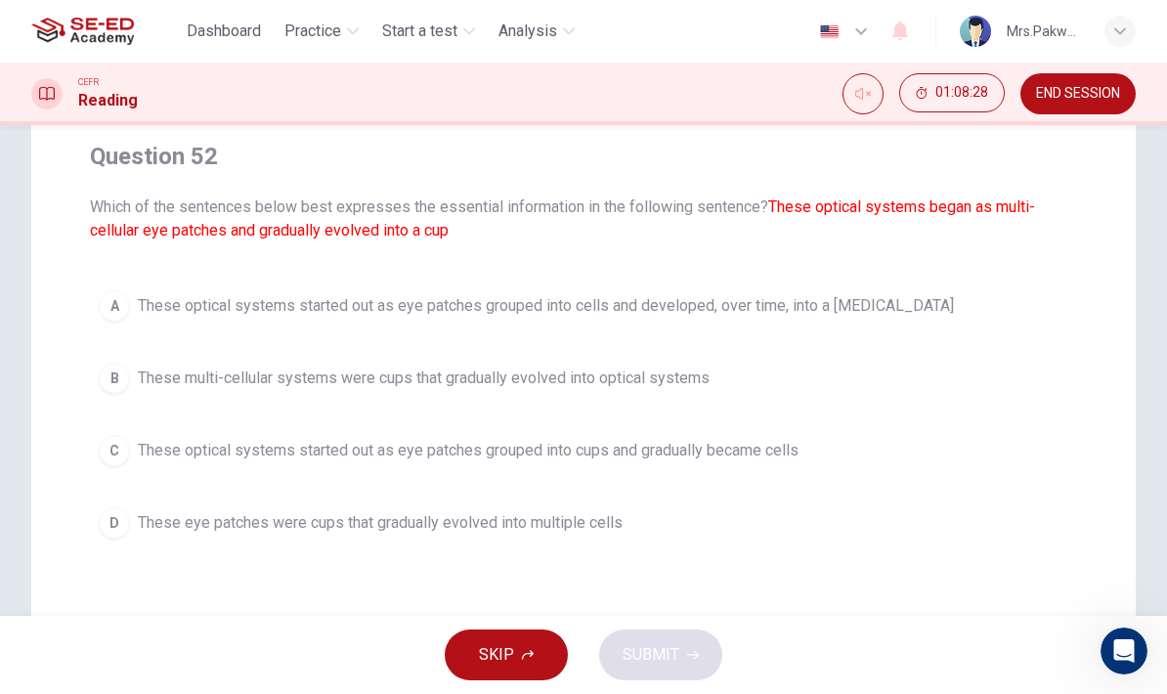
scroll to position [149, 0]
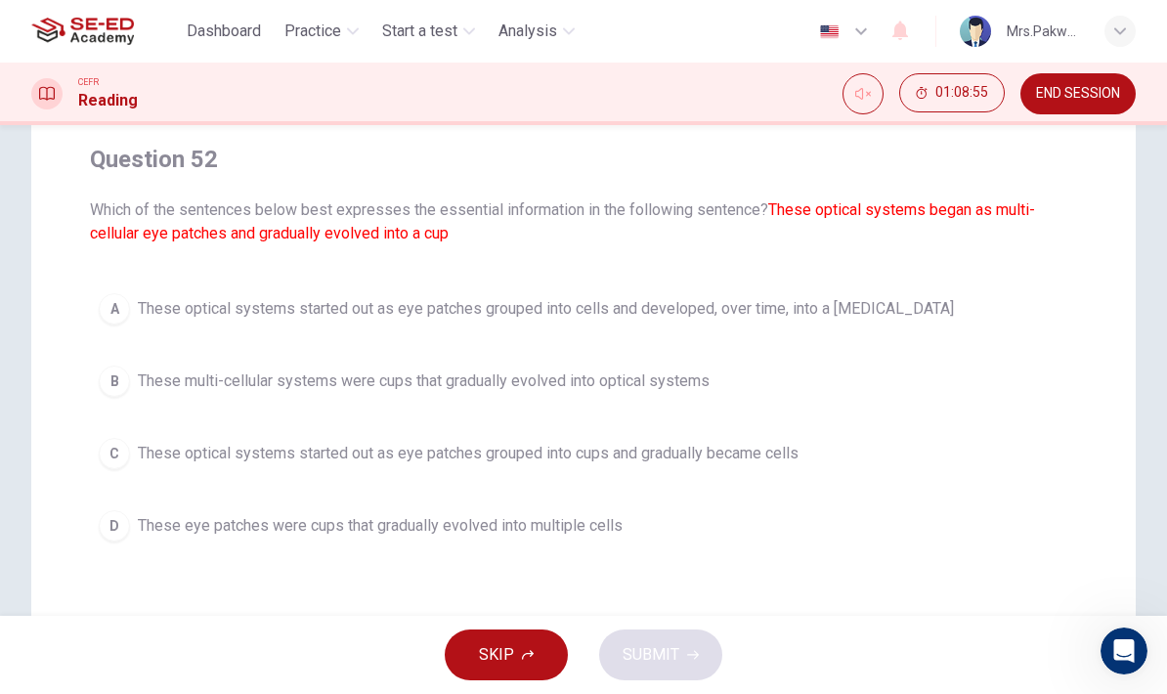
click at [685, 368] on button "B These multi-cellular systems were cups that gradually evolved into optical sy…" at bounding box center [583, 381] width 987 height 49
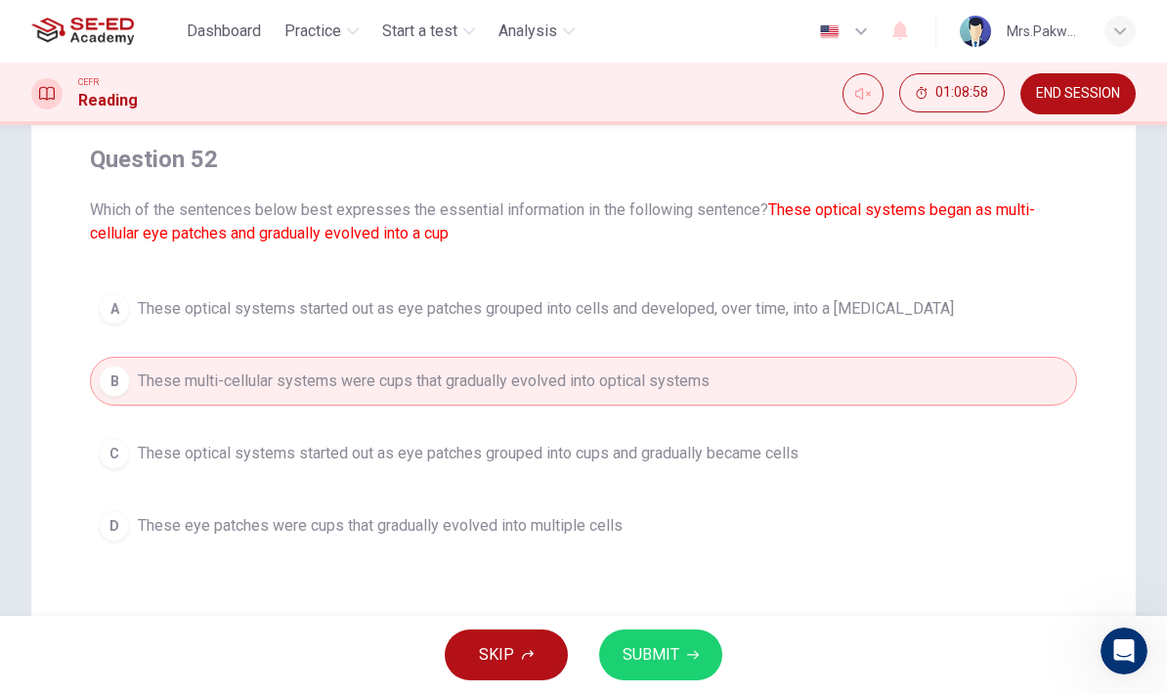
click at [773, 458] on span "These optical systems started out as eye patches grouped into cups and graduall…" at bounding box center [468, 453] width 660 height 23
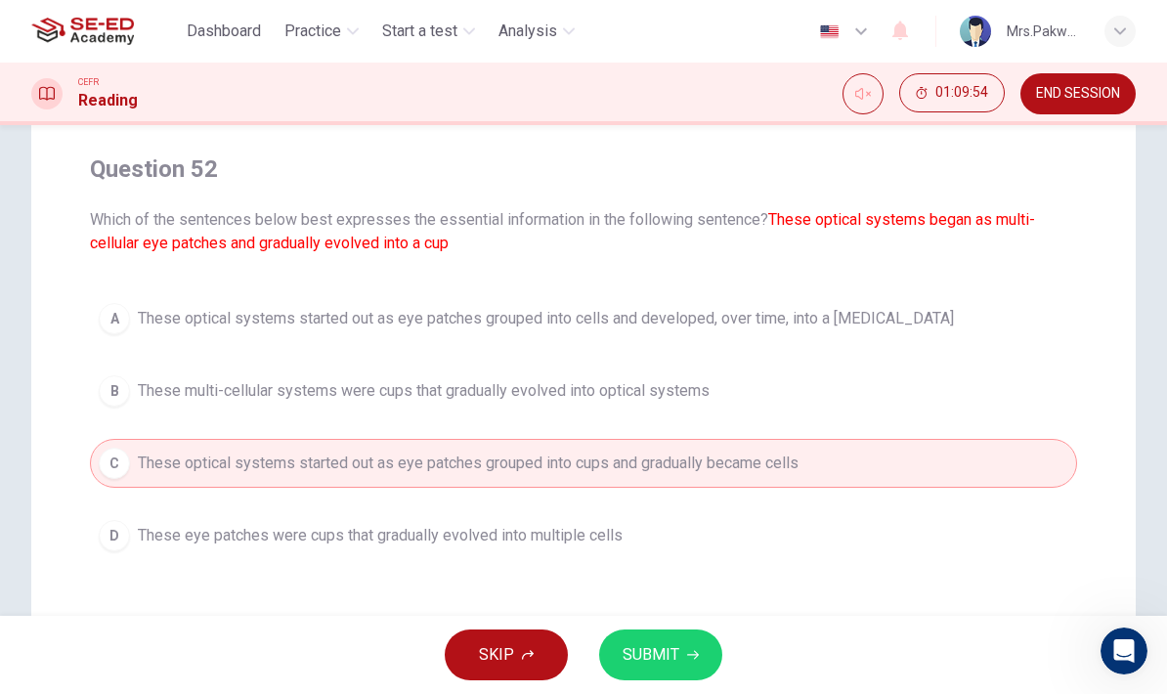
scroll to position [144, 0]
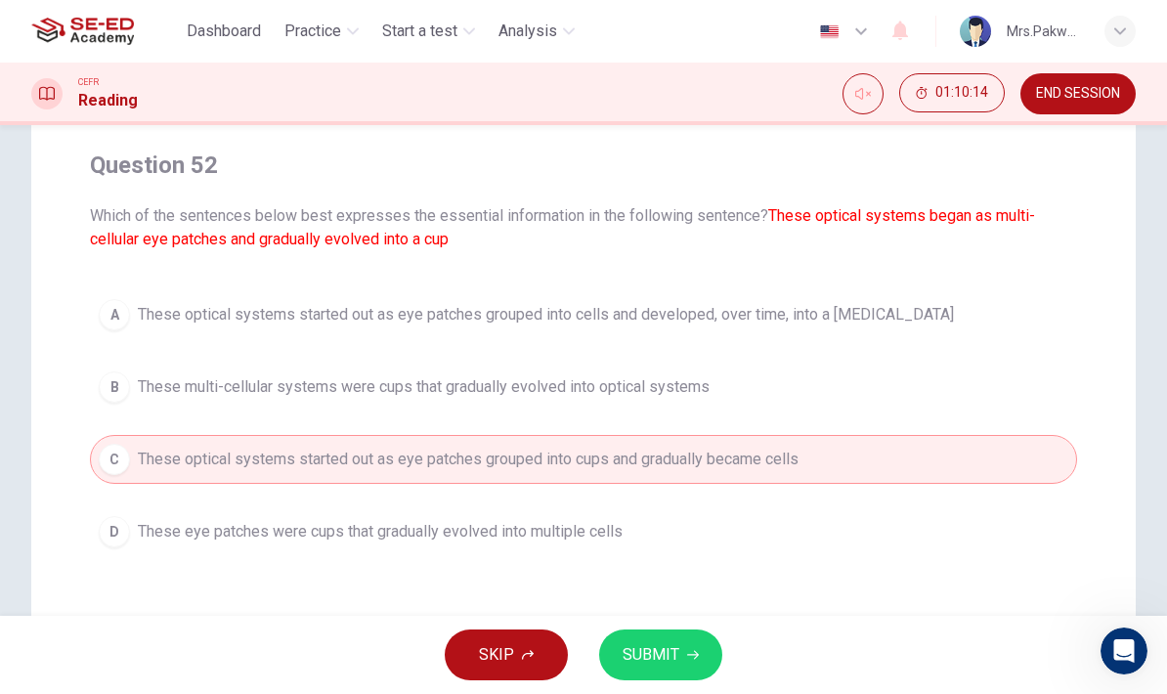
click at [996, 536] on button "D These eye patches were cups that gradually evolved into multiple cells" at bounding box center [583, 531] width 987 height 49
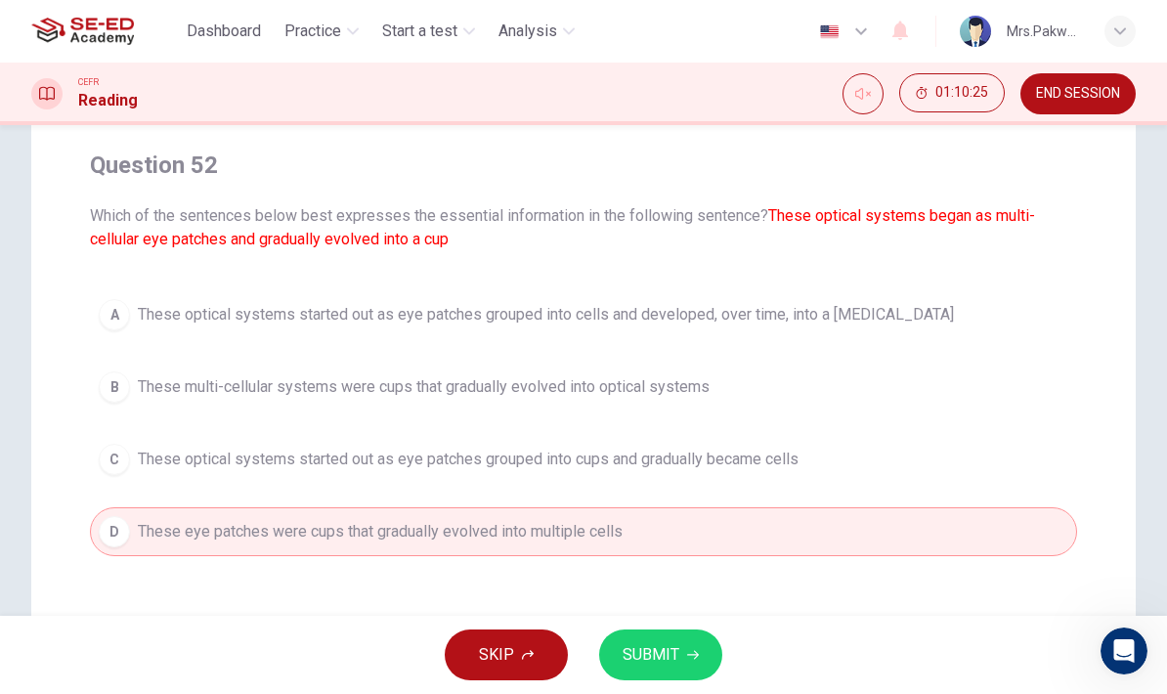
click at [914, 318] on button "A These optical systems started out as eye patches grouped into cells and devel…" at bounding box center [583, 314] width 987 height 49
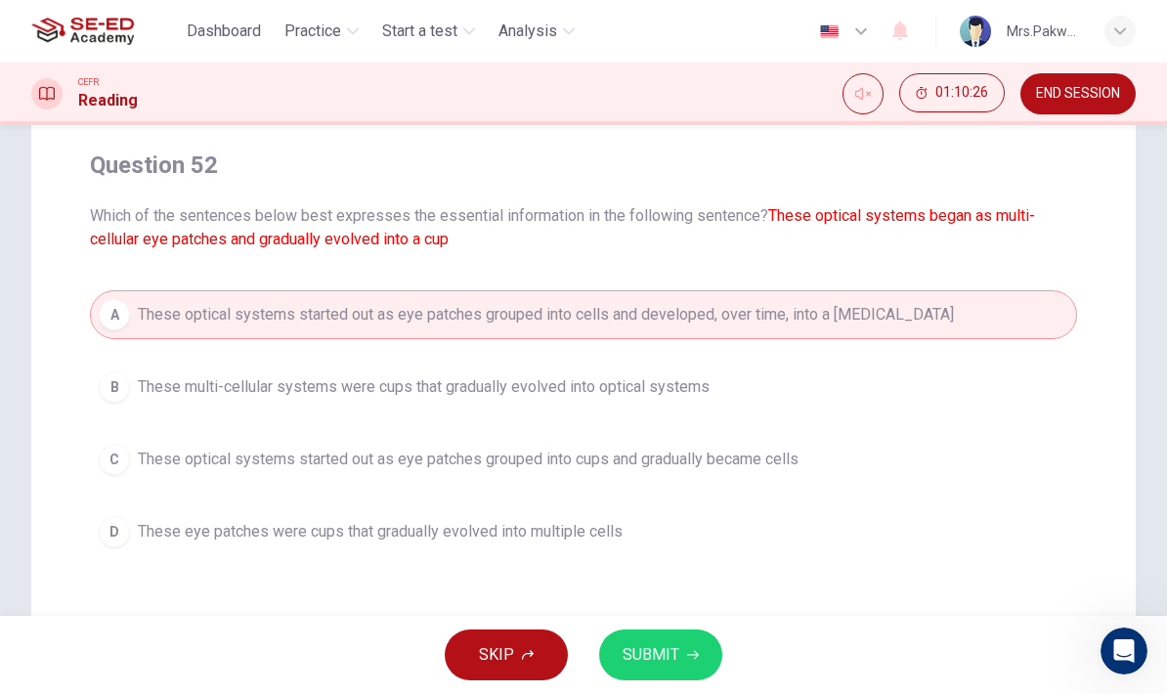
click at [870, 462] on button "C These optical systems started out as eye patches grouped into cups and gradua…" at bounding box center [583, 459] width 987 height 49
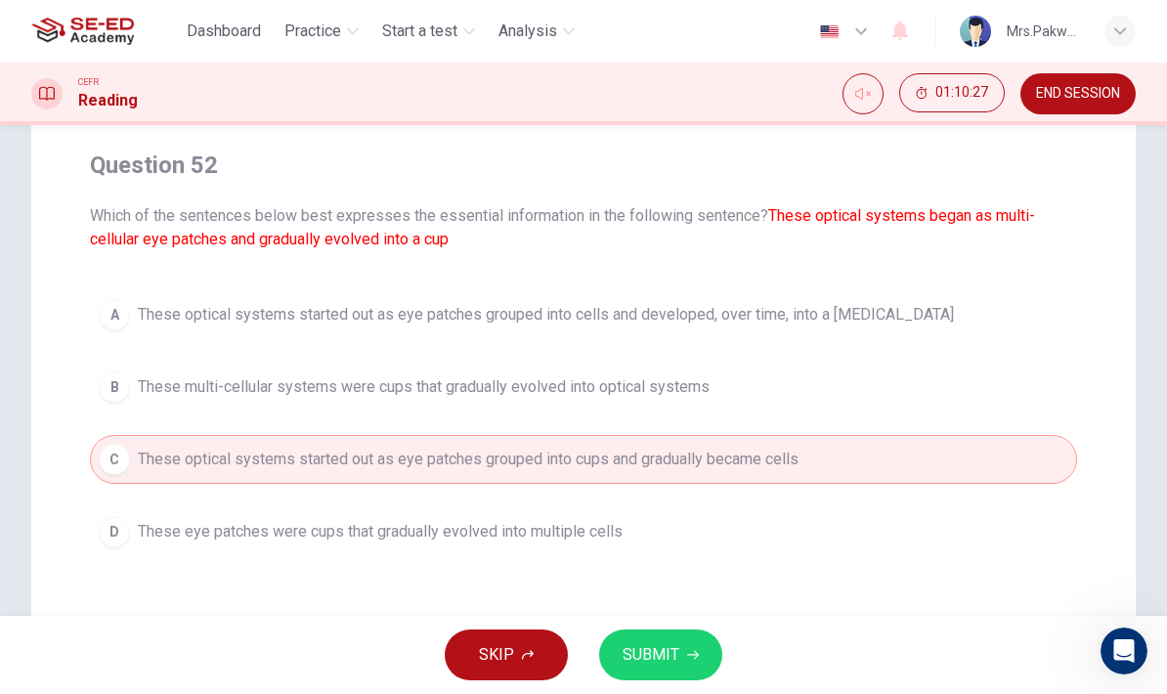
click at [707, 657] on button "SUBMIT" at bounding box center [660, 654] width 123 height 51
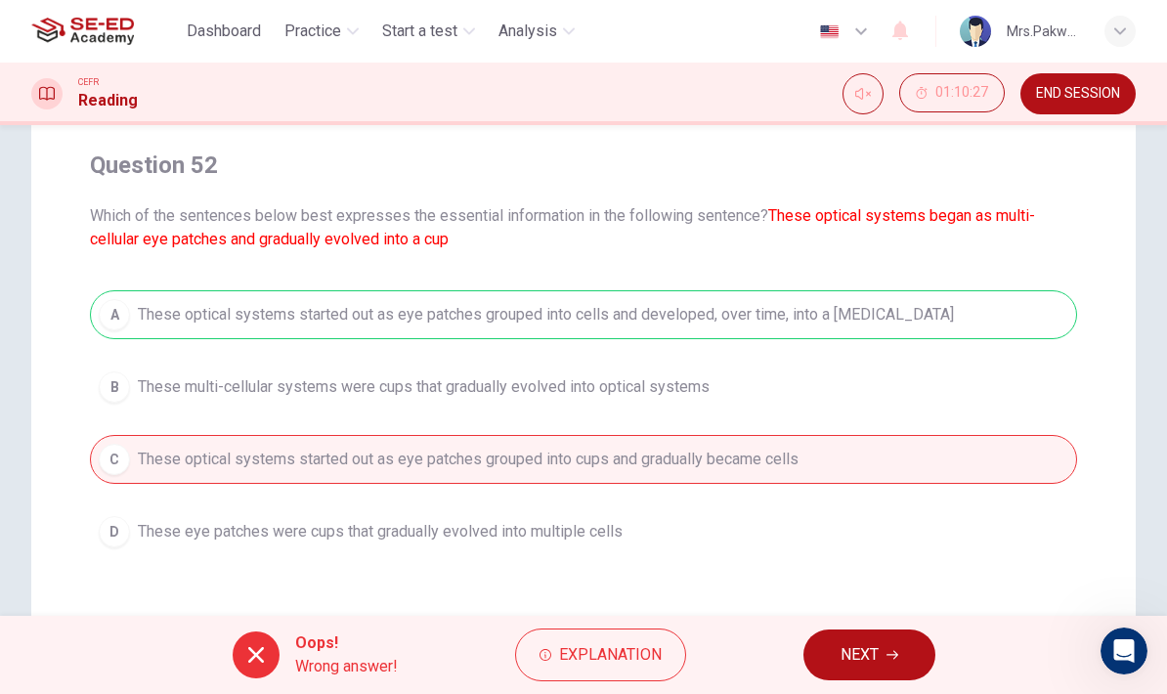
click at [882, 655] on button "NEXT" at bounding box center [869, 654] width 132 height 51
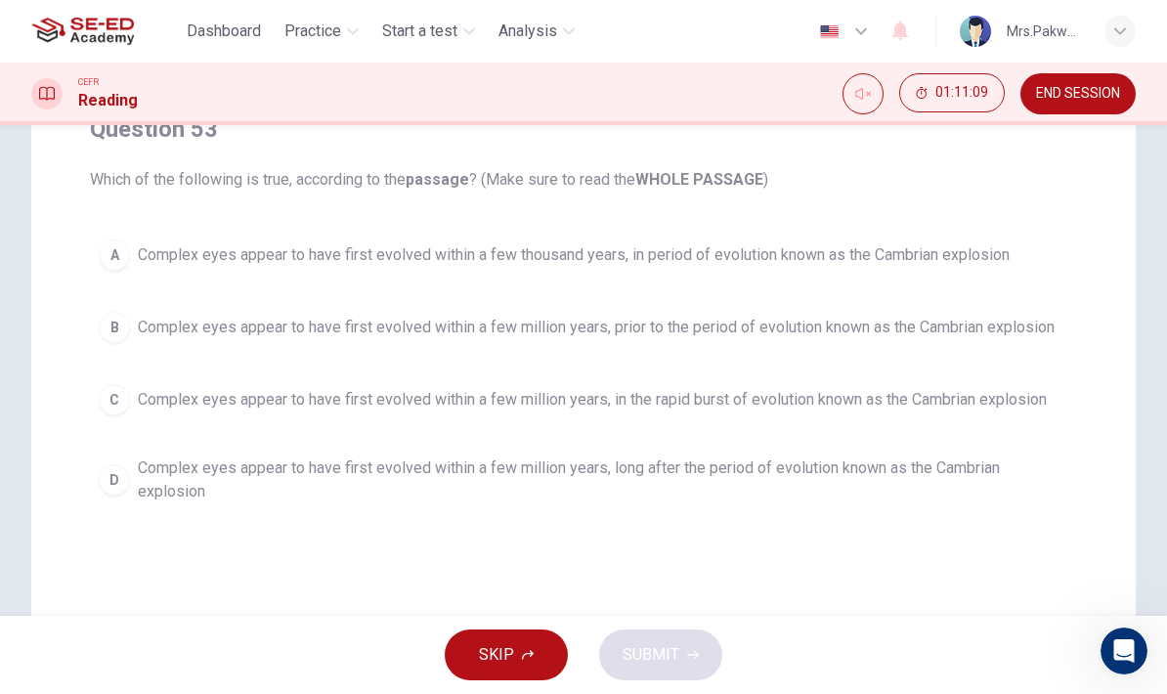
scroll to position [181, 0]
click at [1015, 466] on span "Complex eyes appear to have first evolved within a few million years, long afte…" at bounding box center [603, 478] width 930 height 47
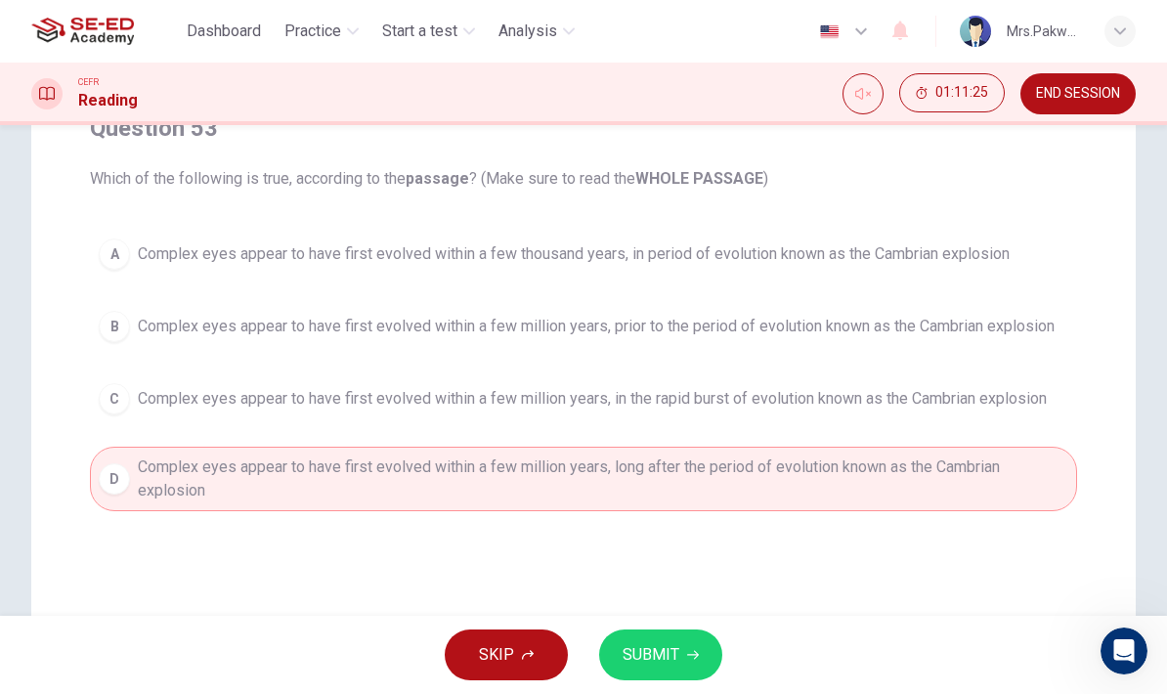
click at [1048, 330] on span "Complex eyes appear to have first evolved within a few million years, prior to …" at bounding box center [596, 326] width 916 height 23
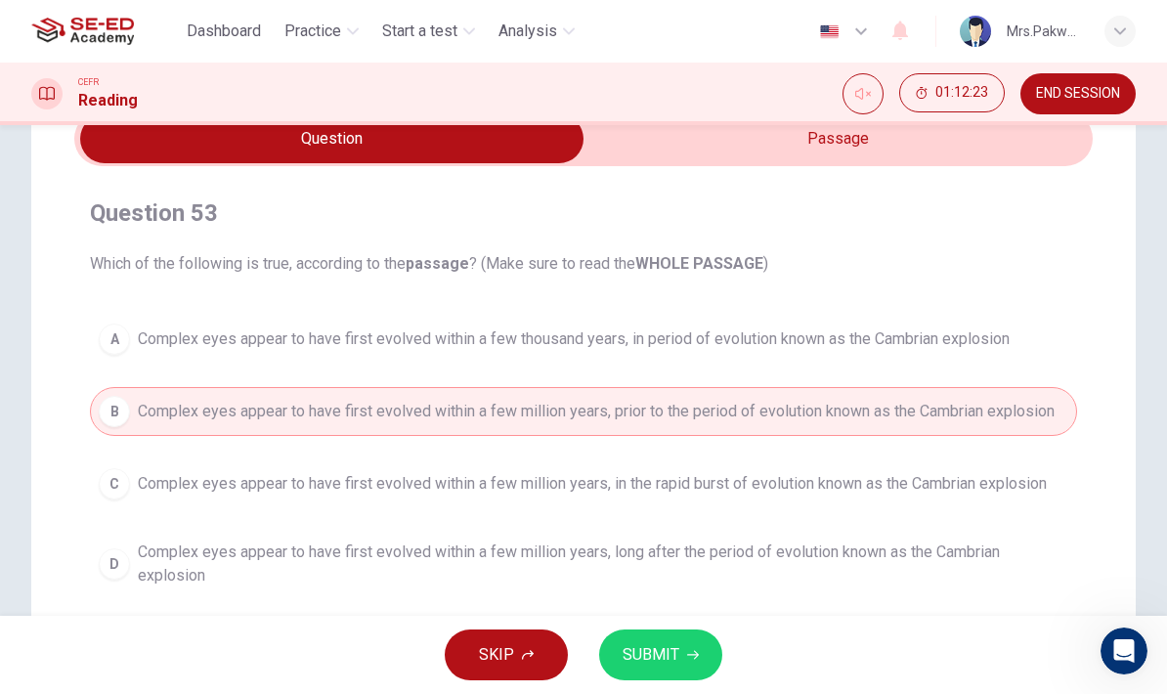
scroll to position [105, 0]
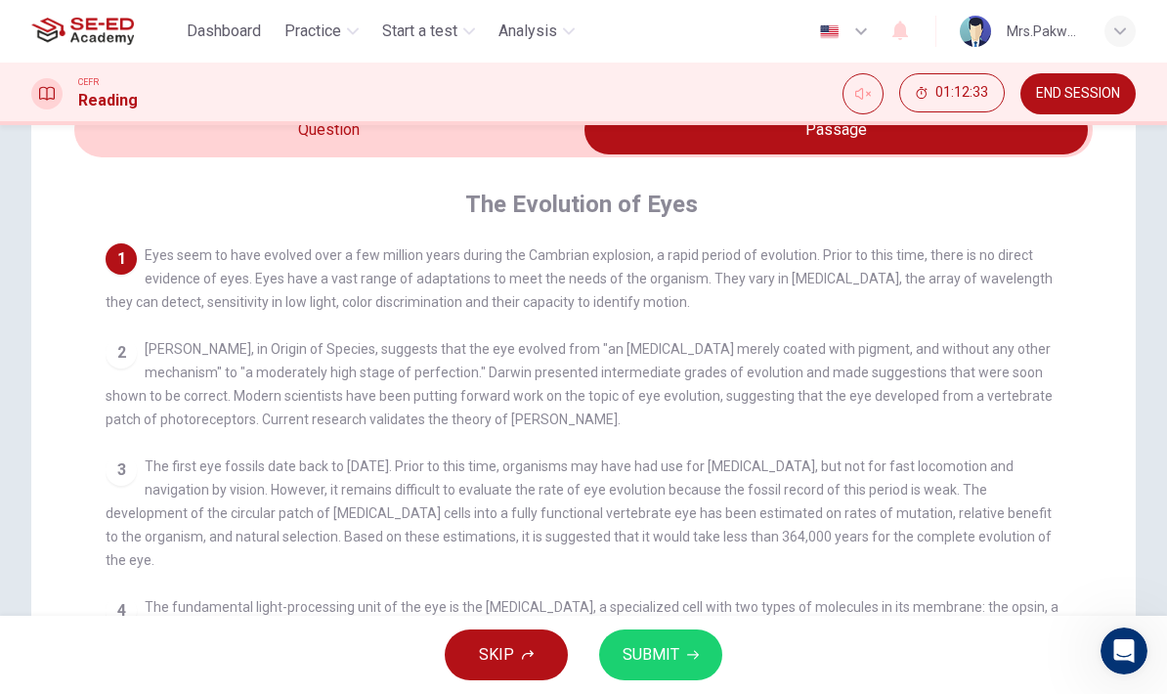
checkbox input "false"
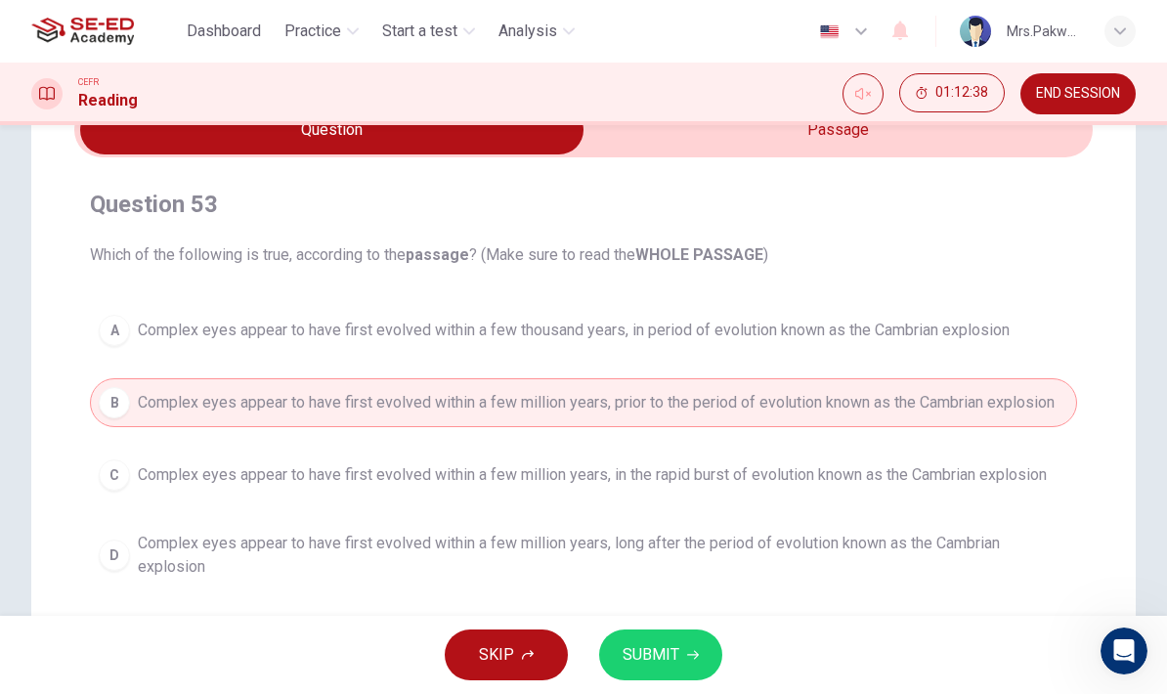
click at [691, 665] on button "SUBMIT" at bounding box center [660, 654] width 123 height 51
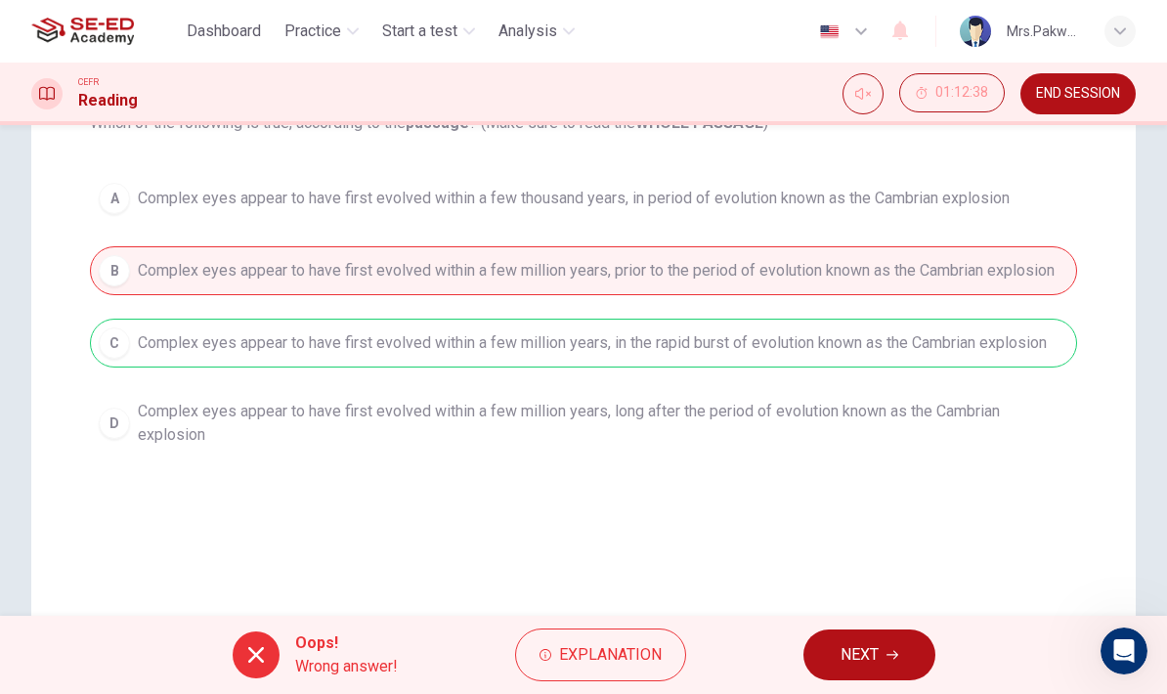
scroll to position [235, 0]
click at [890, 657] on icon "button" at bounding box center [892, 655] width 12 height 12
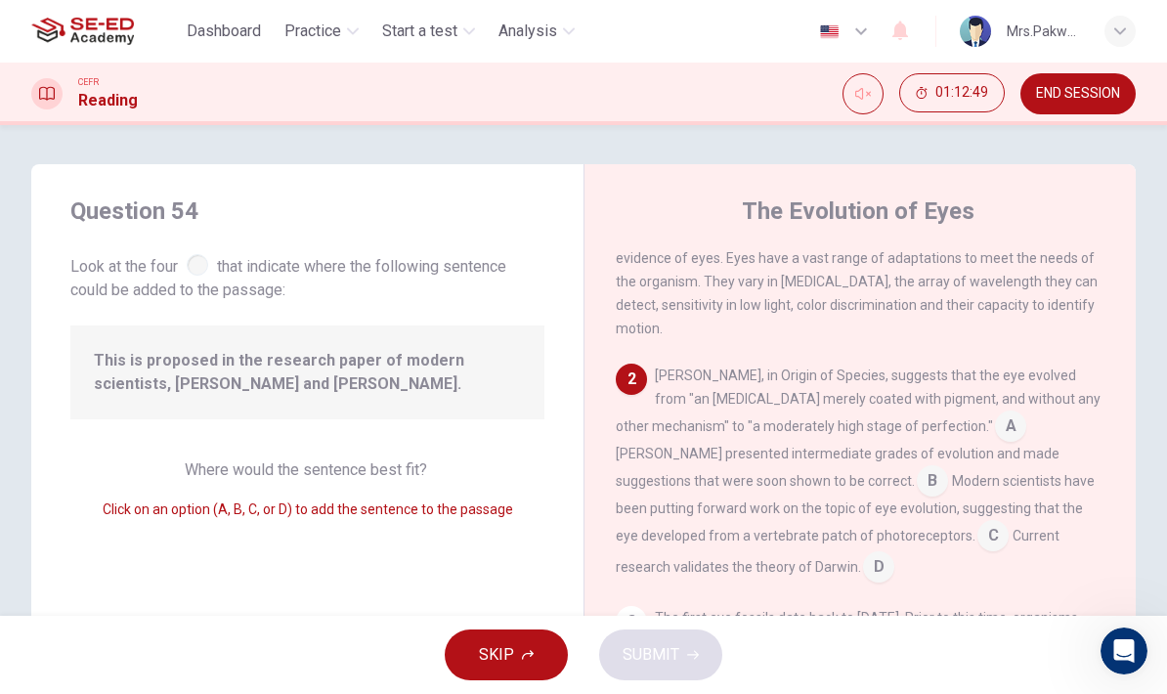
scroll to position [61, 0]
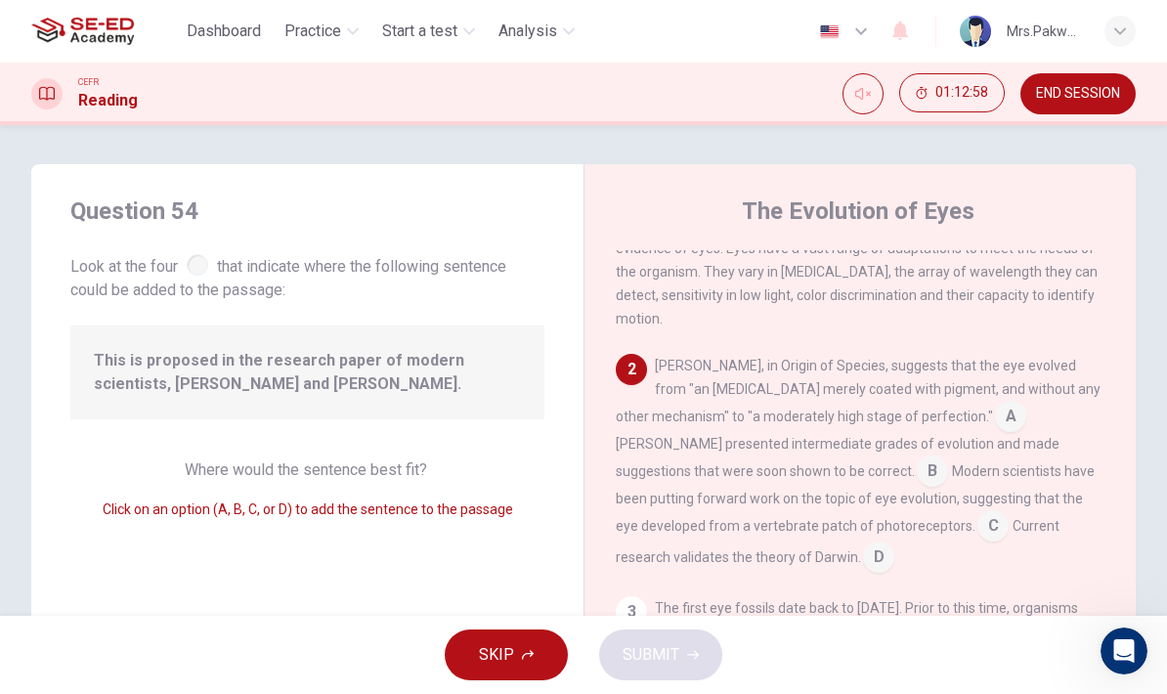
click at [894, 543] on input at bounding box center [878, 558] width 31 height 31
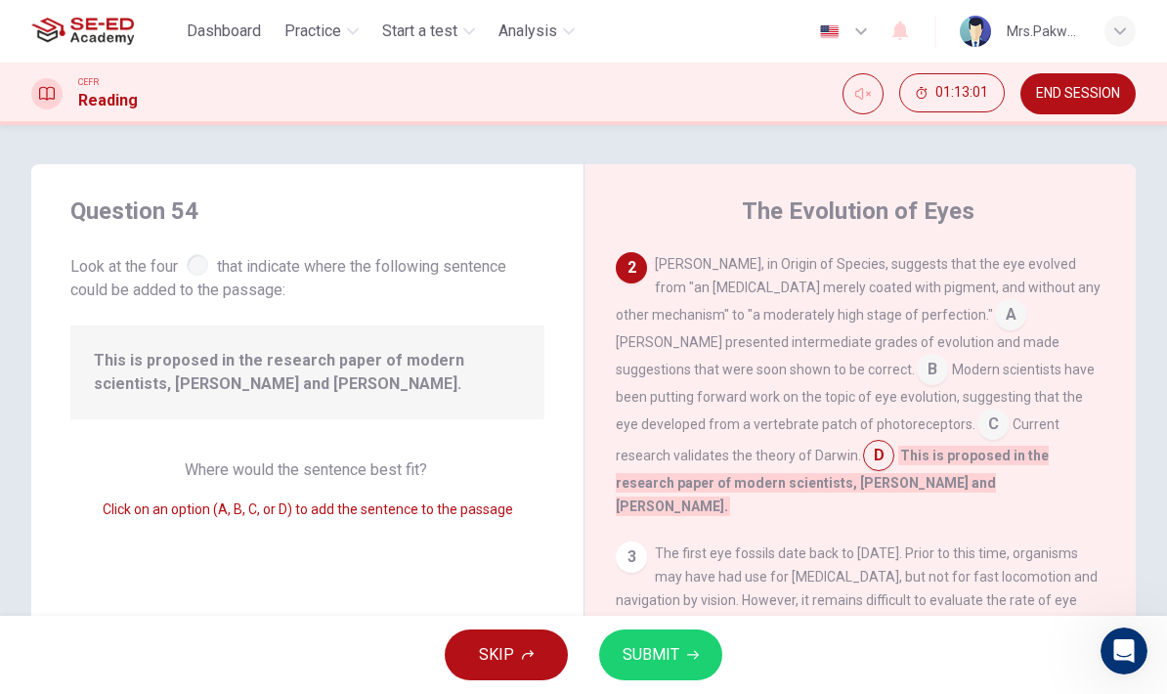
scroll to position [165, 0]
click at [916, 353] on input at bounding box center [931, 368] width 31 height 31
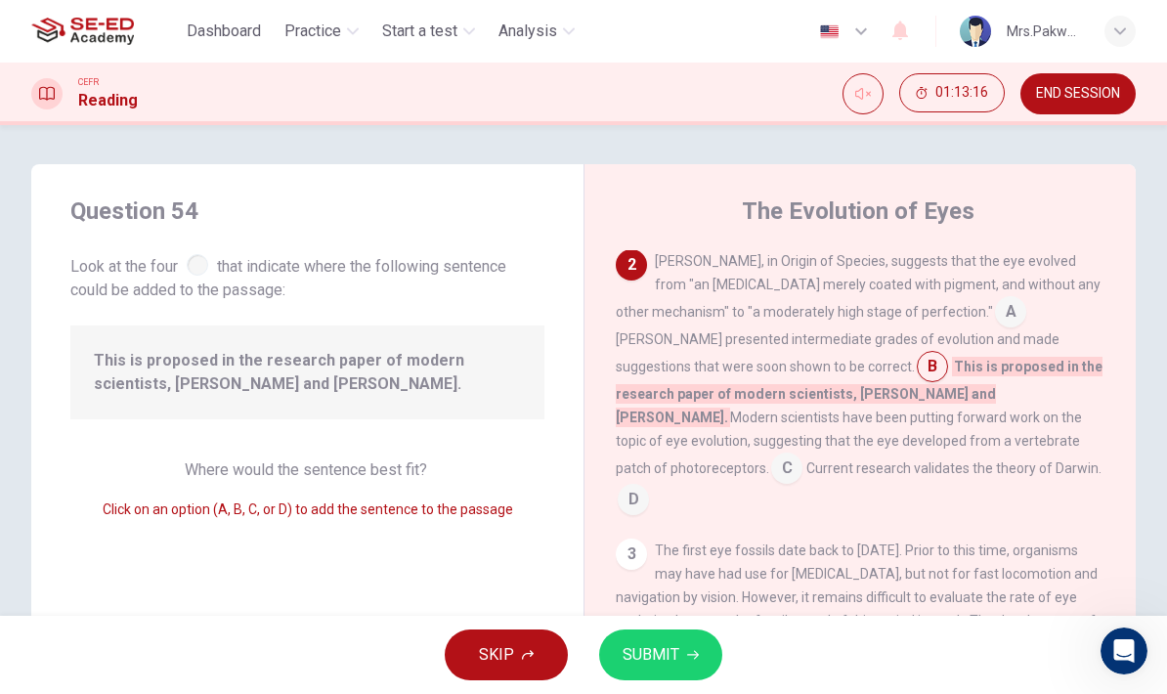
click at [649, 486] on input at bounding box center [632, 501] width 31 height 31
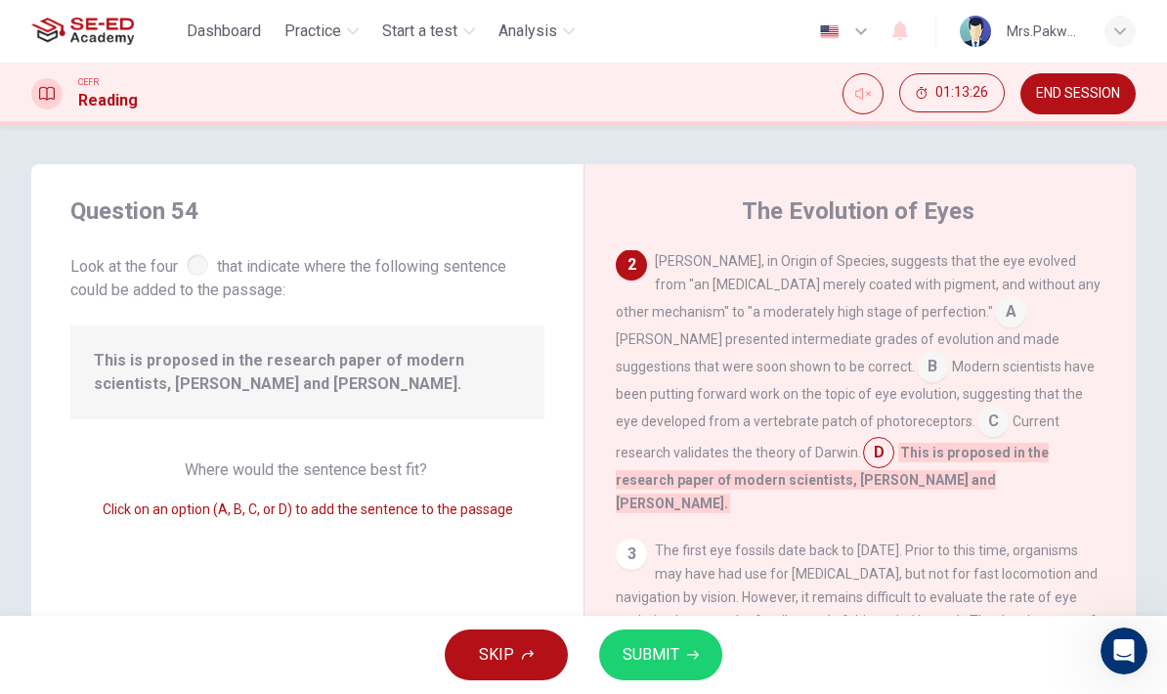
click at [683, 647] on button "SUBMIT" at bounding box center [660, 654] width 123 height 51
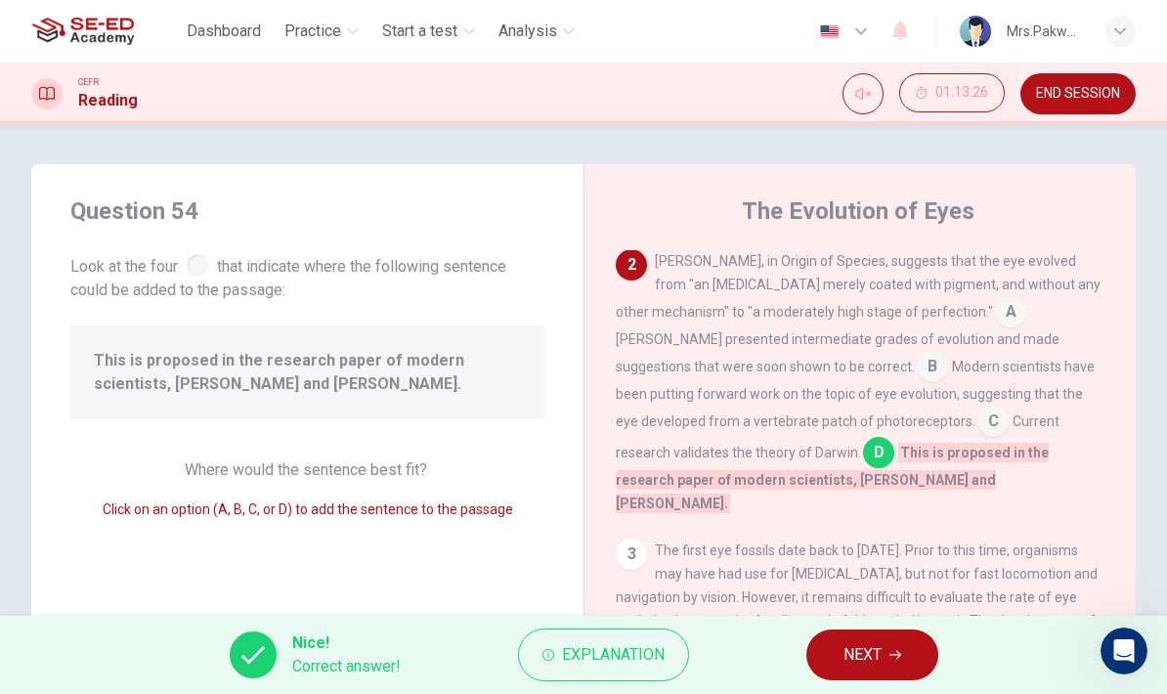
click at [870, 635] on button "NEXT" at bounding box center [872, 654] width 132 height 51
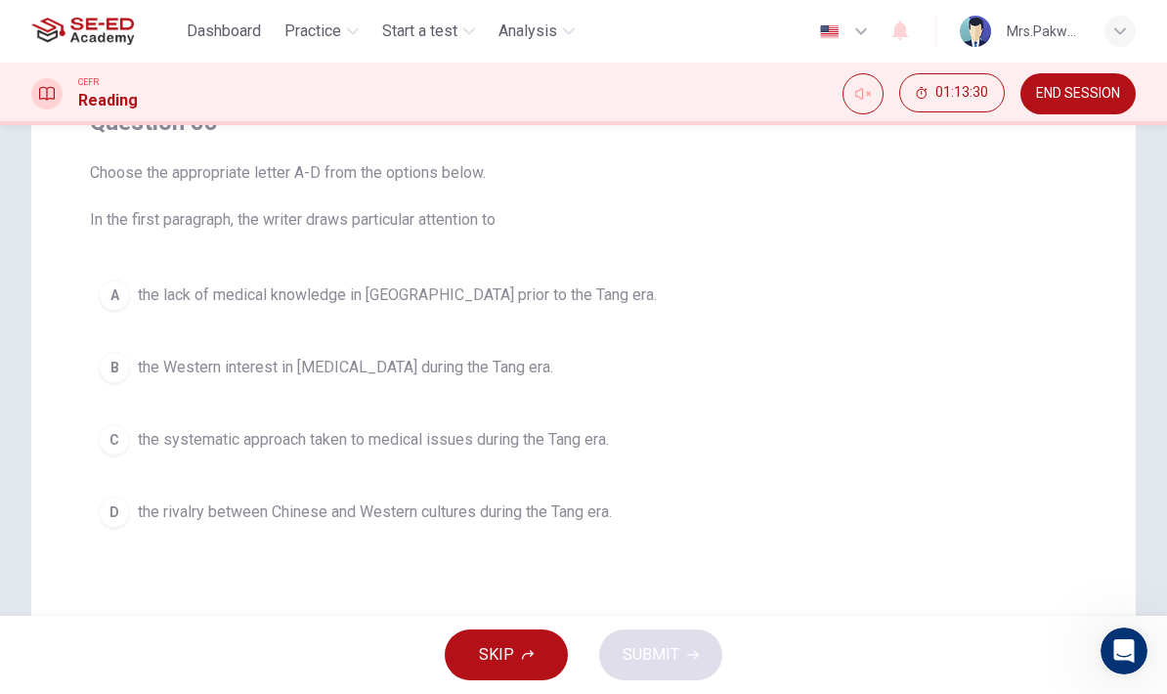
scroll to position [189, 0]
checkbox input "true"
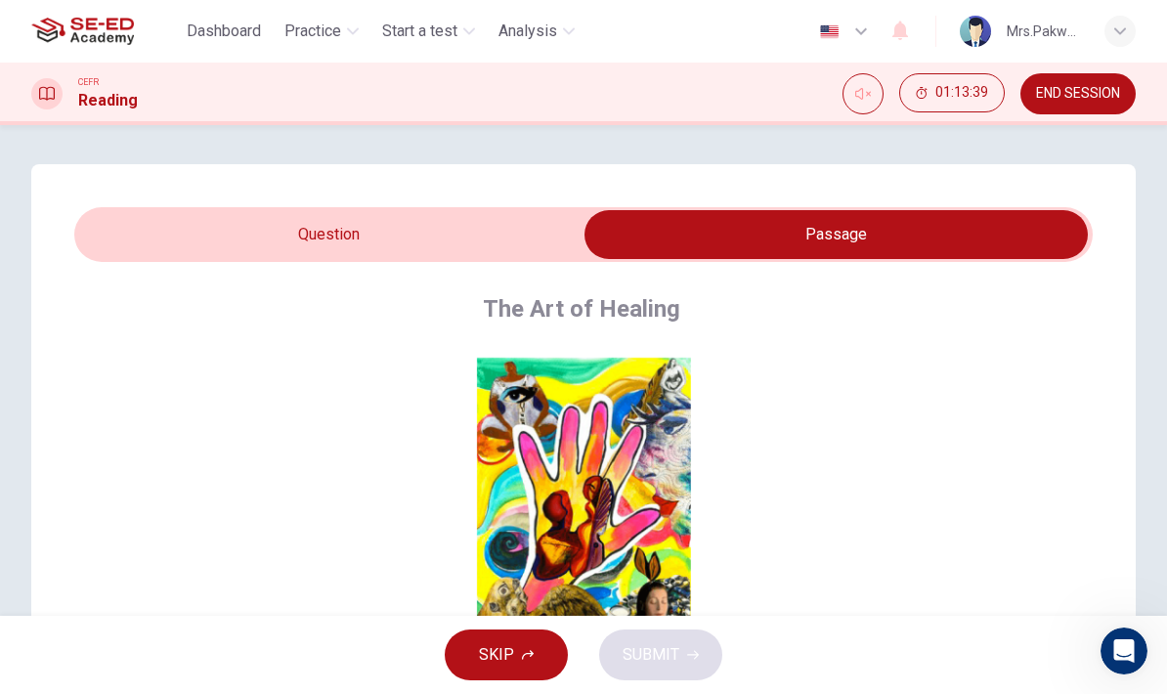
scroll to position [-10, 0]
click at [1076, 98] on span "END SESSION" at bounding box center [1078, 94] width 84 height 16
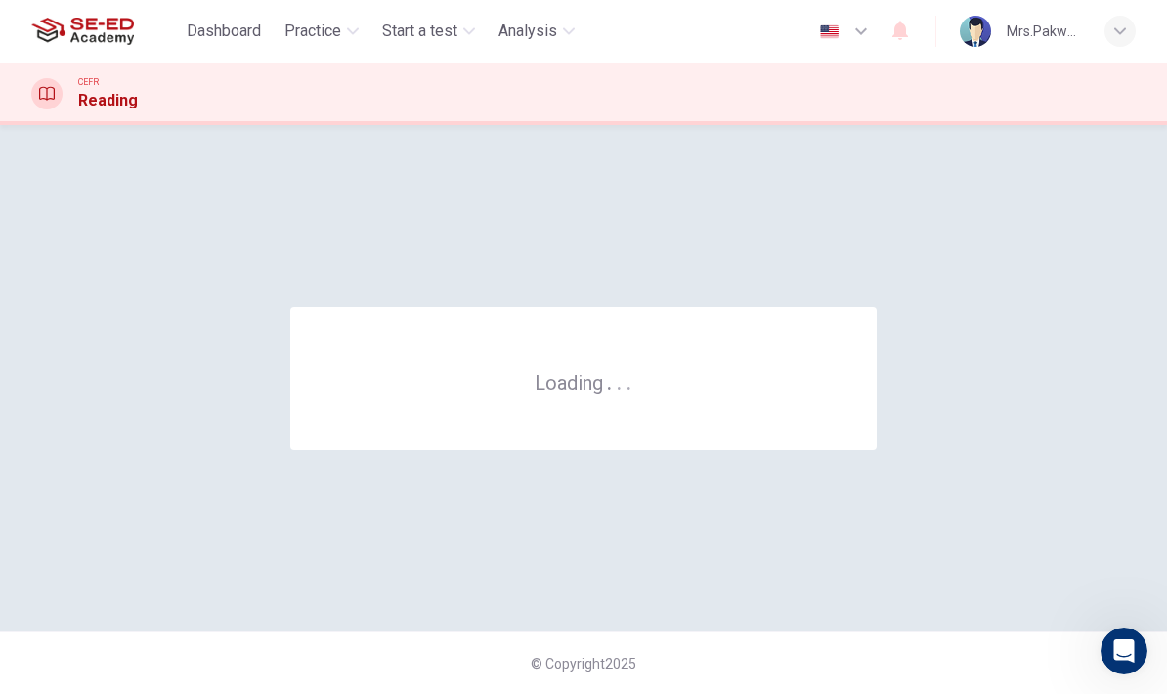
scroll to position [0, 0]
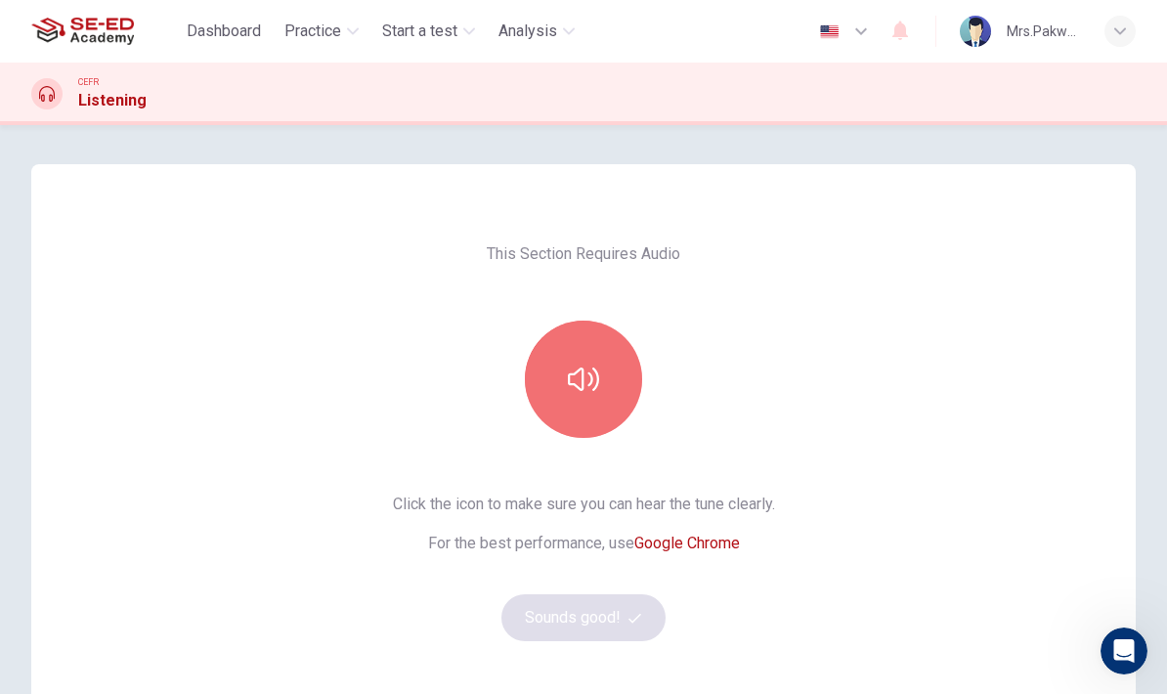
click at [600, 339] on button "button" at bounding box center [583, 378] width 117 height 117
click at [586, 373] on icon "button" at bounding box center [583, 378] width 31 height 31
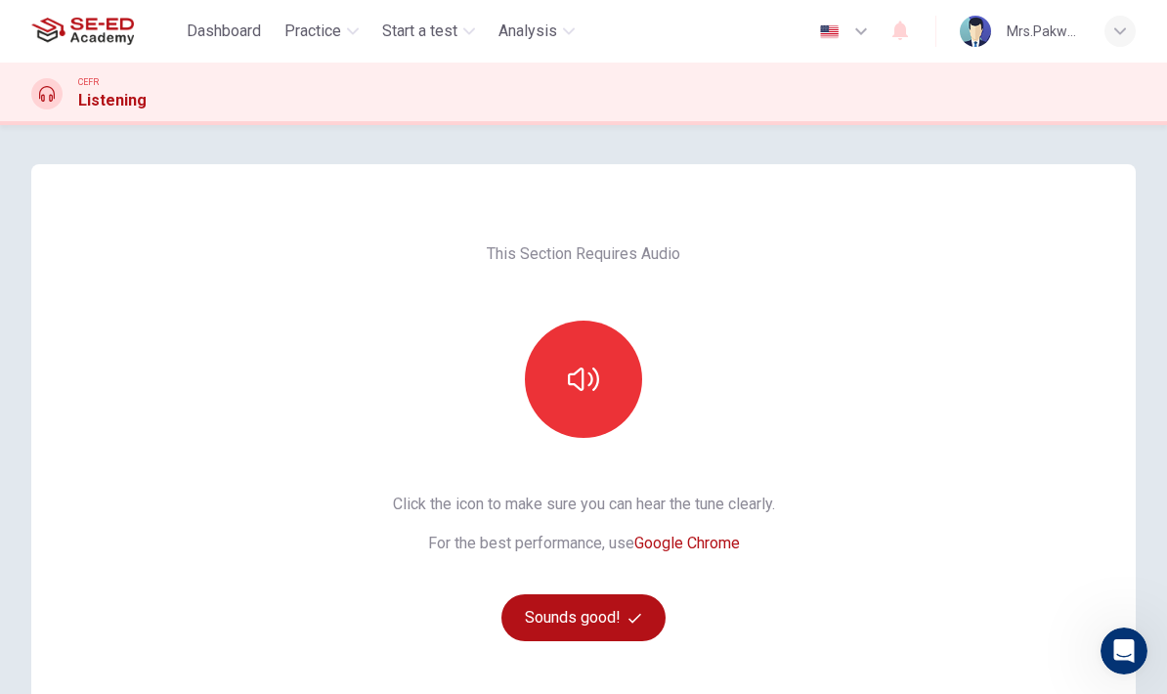
click at [635, 619] on icon "button" at bounding box center [634, 618] width 13 height 10
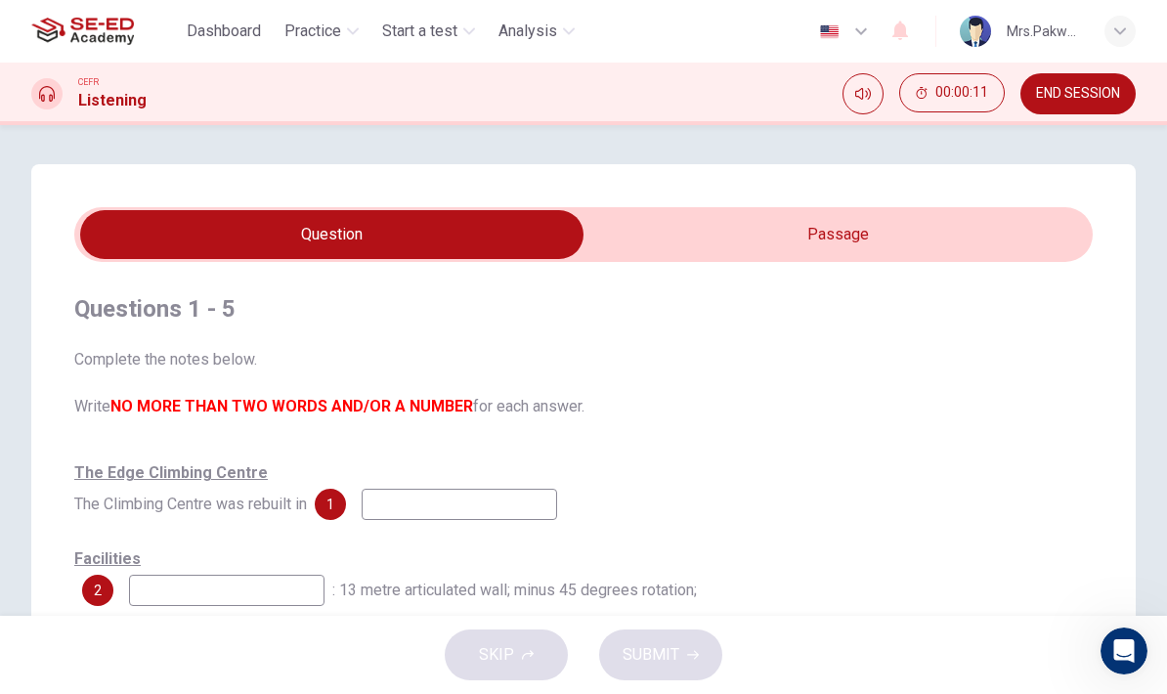
click at [963, 241] on input "checkbox" at bounding box center [331, 234] width 1527 height 49
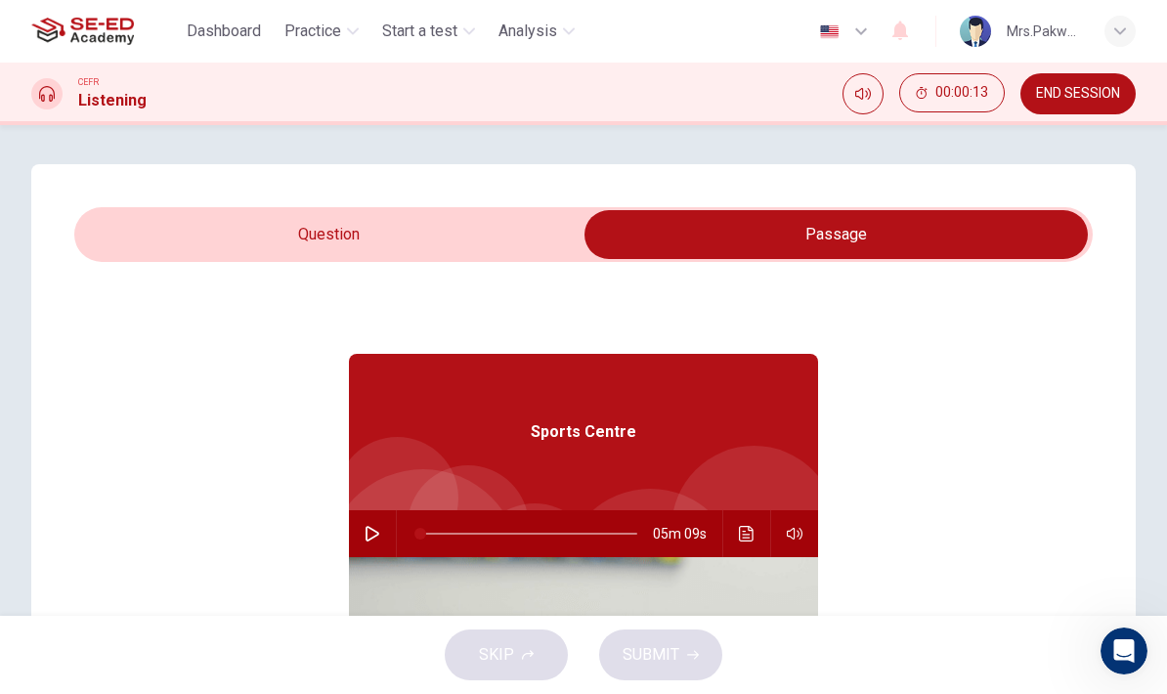
click at [372, 526] on icon "button" at bounding box center [372, 534] width 16 height 16
click at [198, 224] on input "checkbox" at bounding box center [835, 234] width 1527 height 49
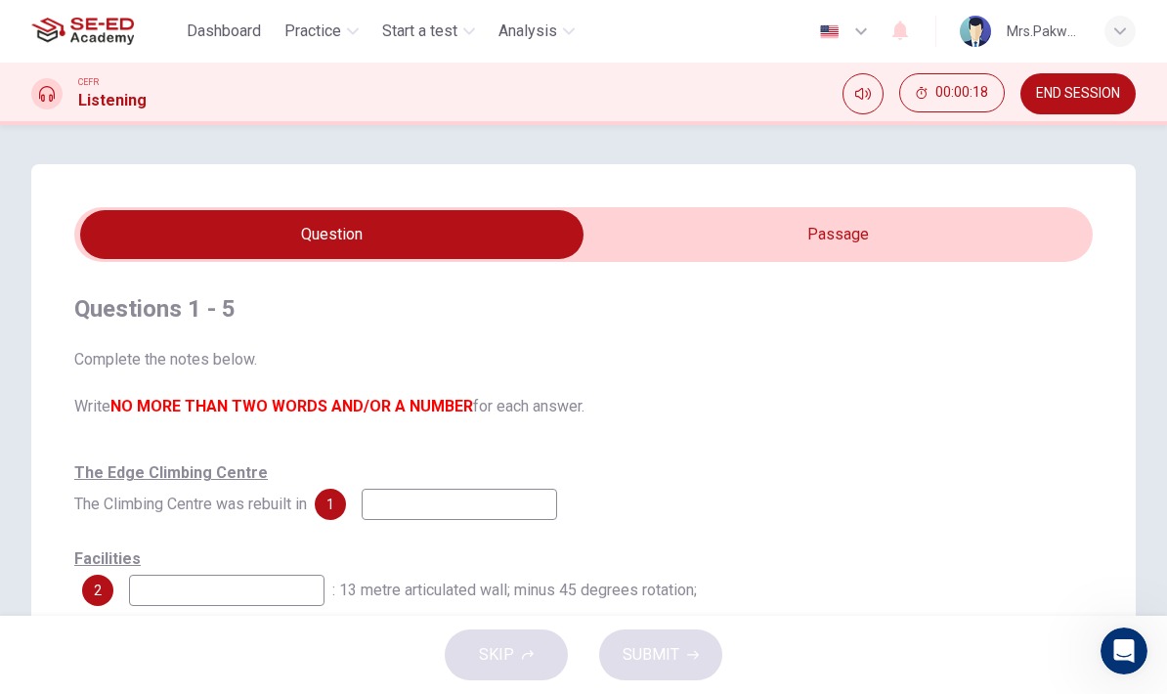
click at [806, 233] on input "checkbox" at bounding box center [331, 234] width 1527 height 49
checkbox input "true"
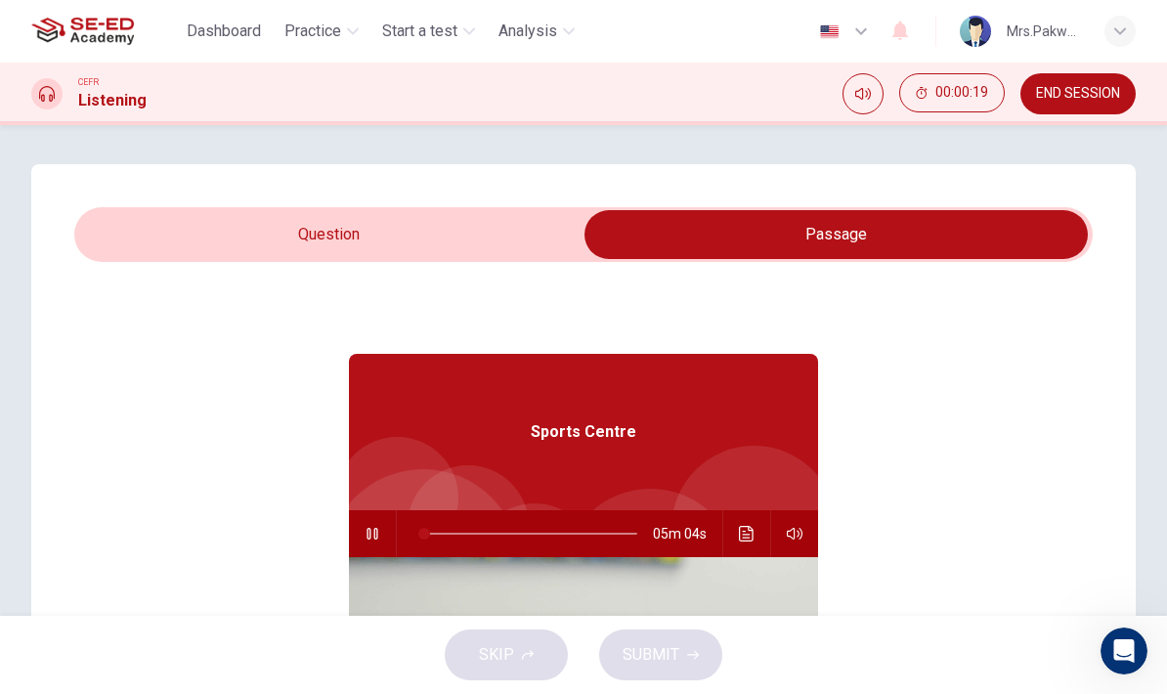
click at [370, 529] on icon "button" at bounding box center [371, 534] width 11 height 12
type input "2"
click at [249, 231] on input "checkbox" at bounding box center [835, 234] width 1527 height 49
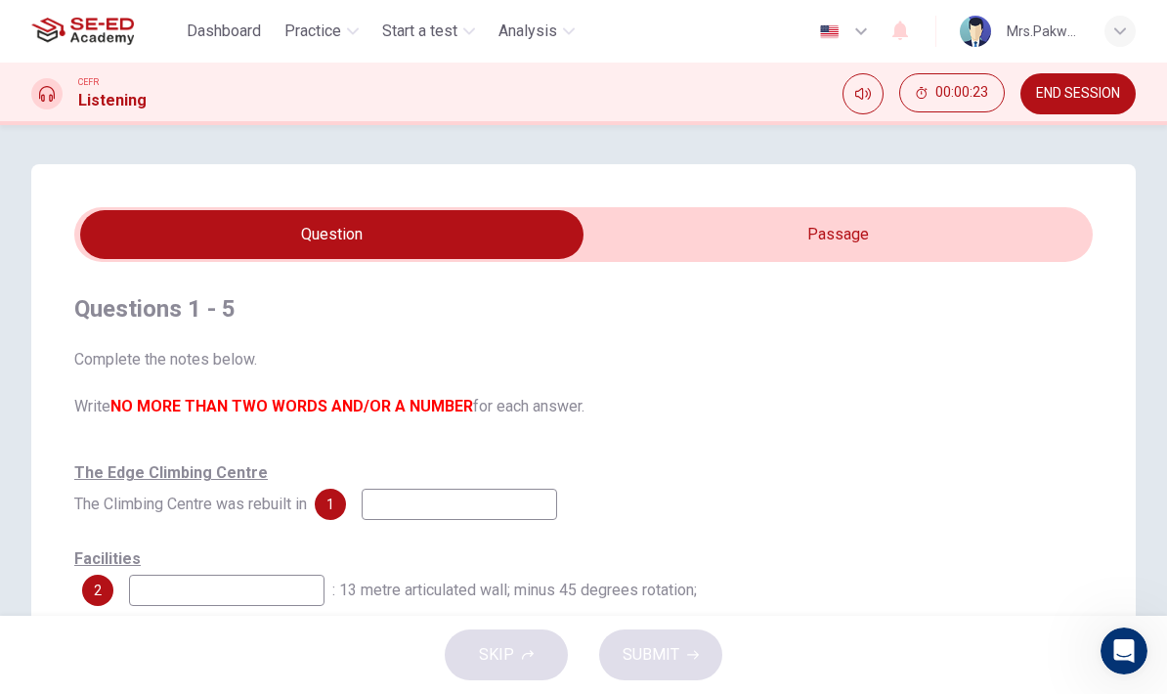
click at [983, 230] on input "checkbox" at bounding box center [331, 234] width 1527 height 49
checkbox input "true"
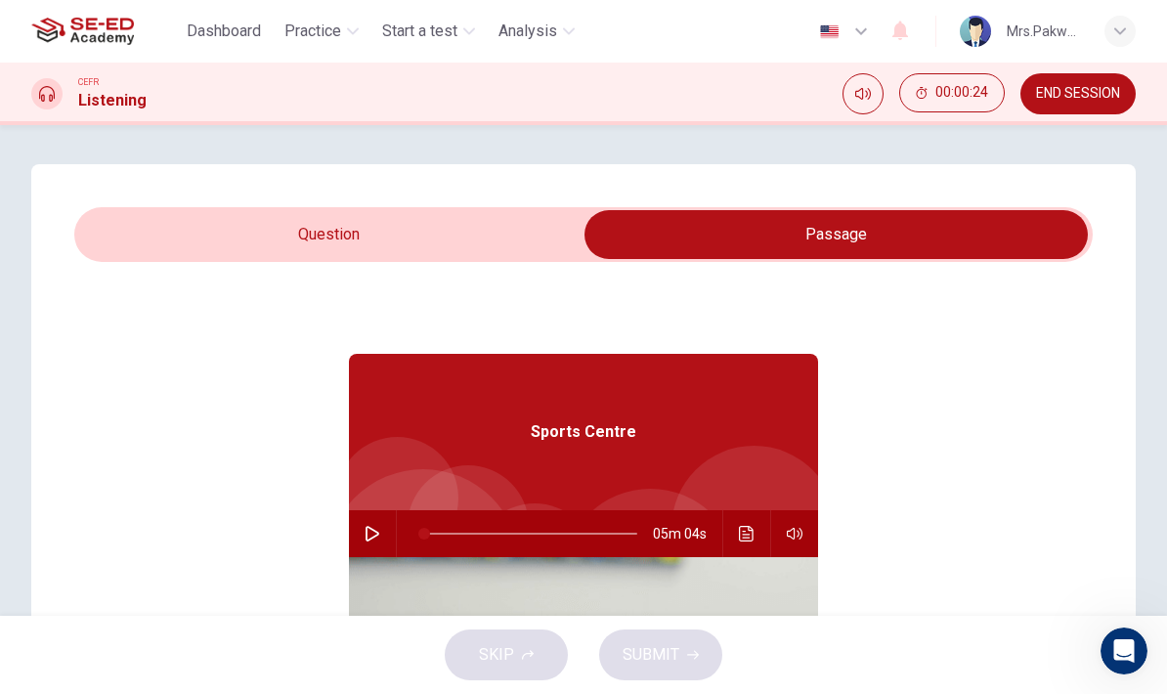
click at [372, 528] on icon "button" at bounding box center [372, 534] width 16 height 16
type input "2"
click at [230, 221] on input "checkbox" at bounding box center [835, 234] width 1527 height 49
checkbox input "false"
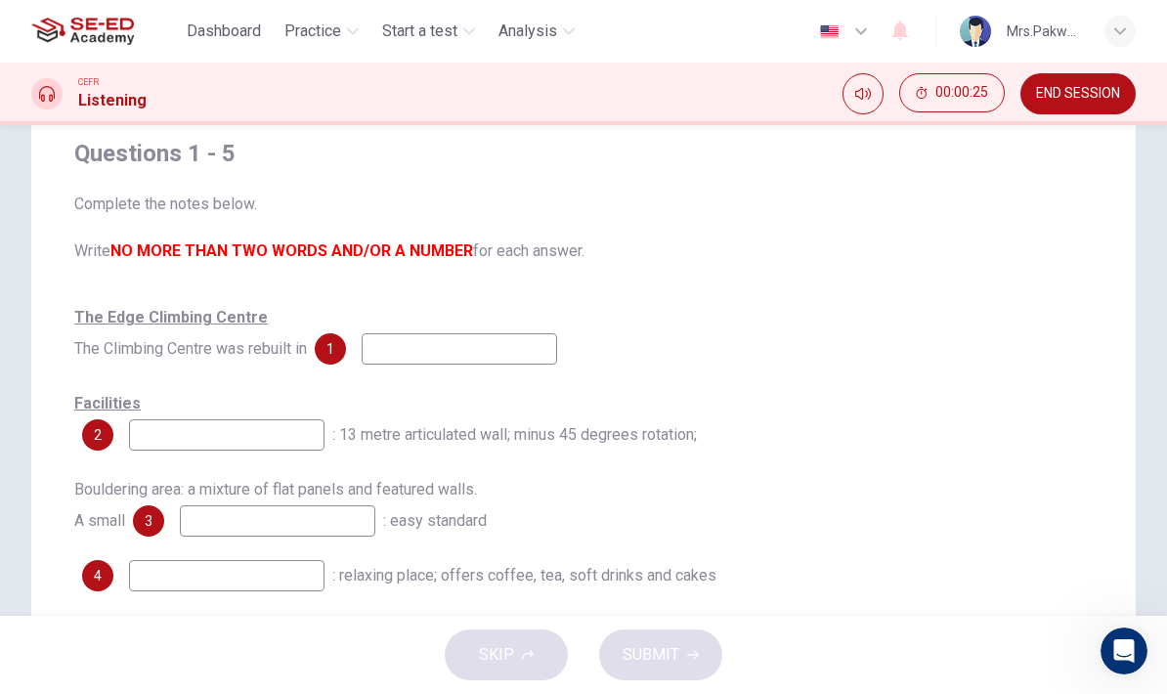
scroll to position [156, 0]
click at [519, 337] on input at bounding box center [458, 347] width 195 height 31
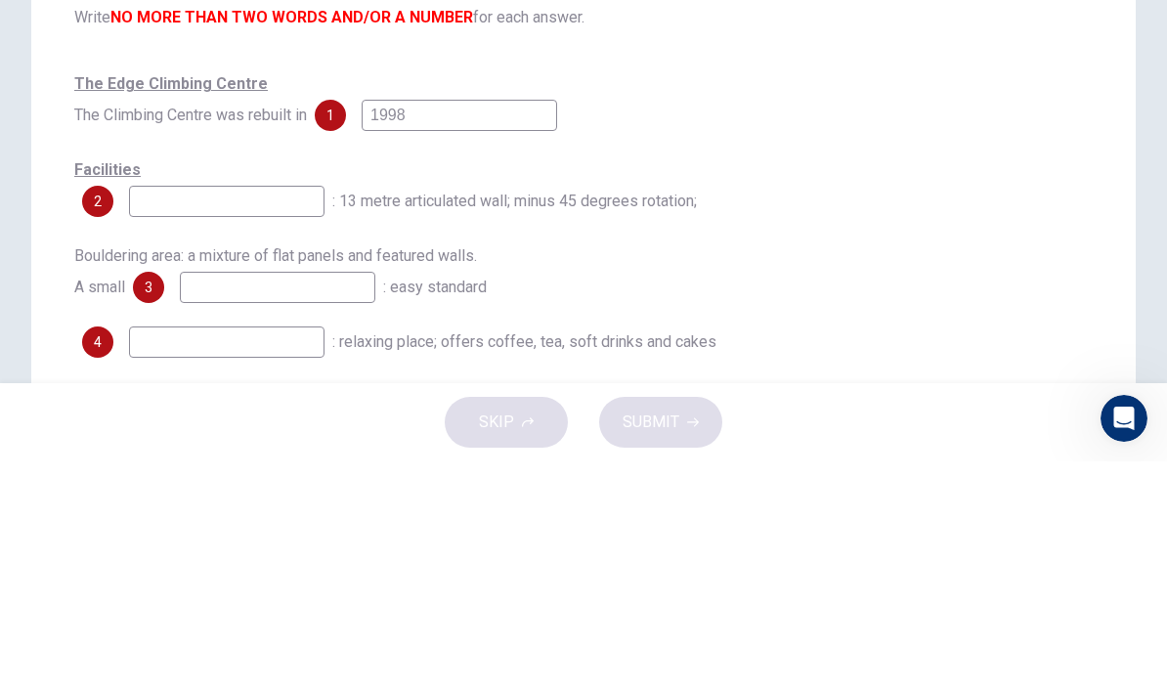
type input "1998"
click at [185, 418] on input at bounding box center [226, 433] width 195 height 31
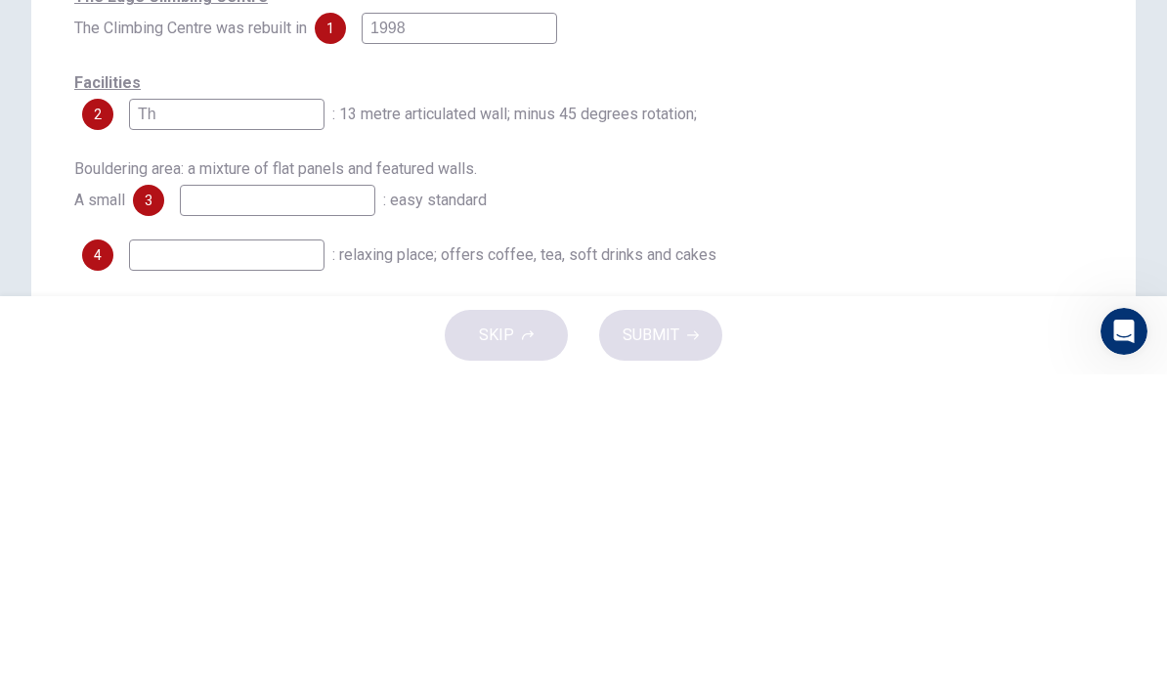
type input "T"
type input "The main hall"
click at [222, 504] on input at bounding box center [277, 519] width 195 height 31
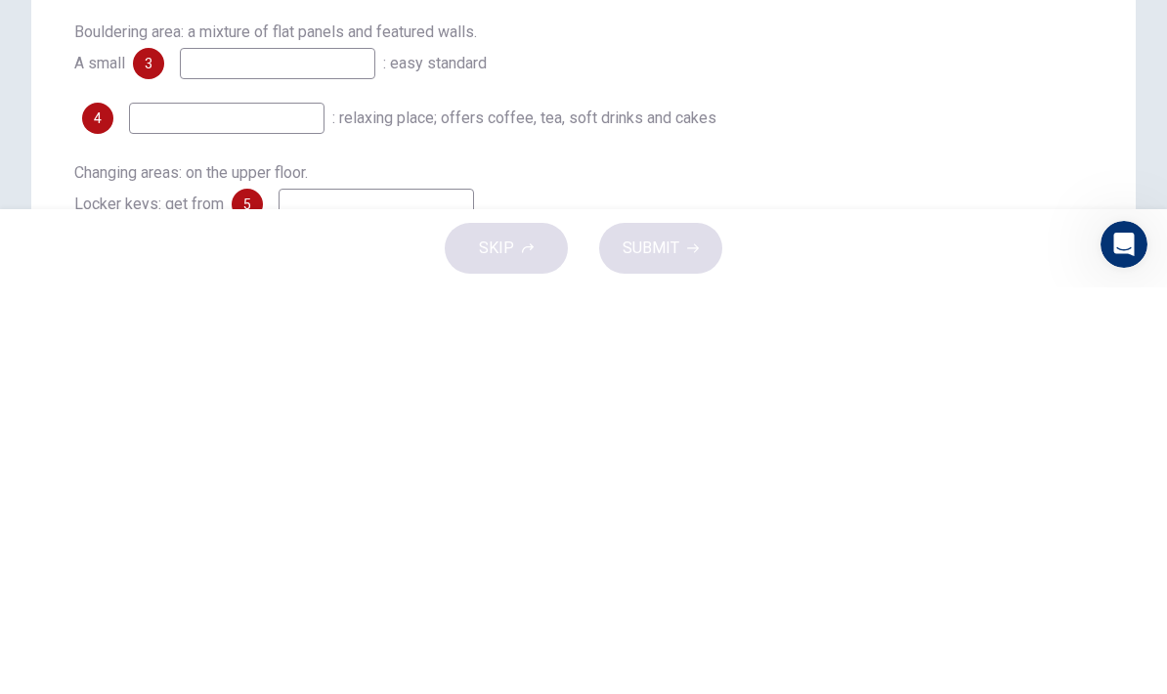
scroll to position [205, 0]
click at [265, 510] on input at bounding box center [226, 525] width 195 height 31
click at [344, 455] on input "angle" at bounding box center [277, 470] width 195 height 31
type input "a"
type input "warm up wall"
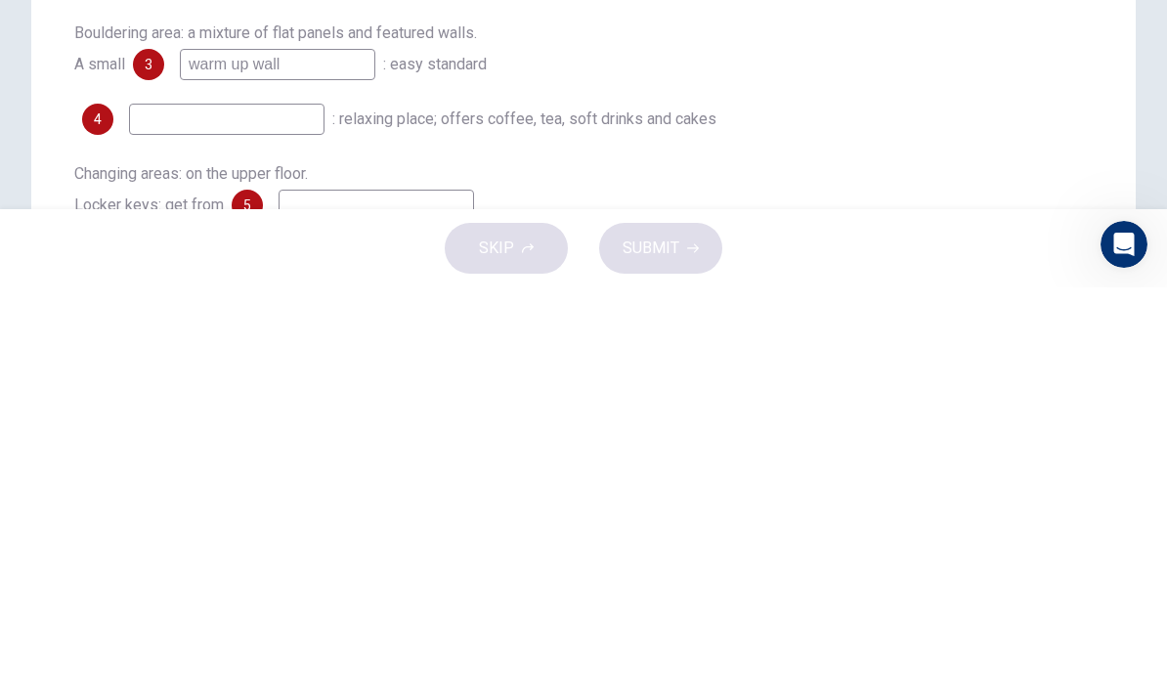
click at [154, 510] on input at bounding box center [226, 525] width 195 height 31
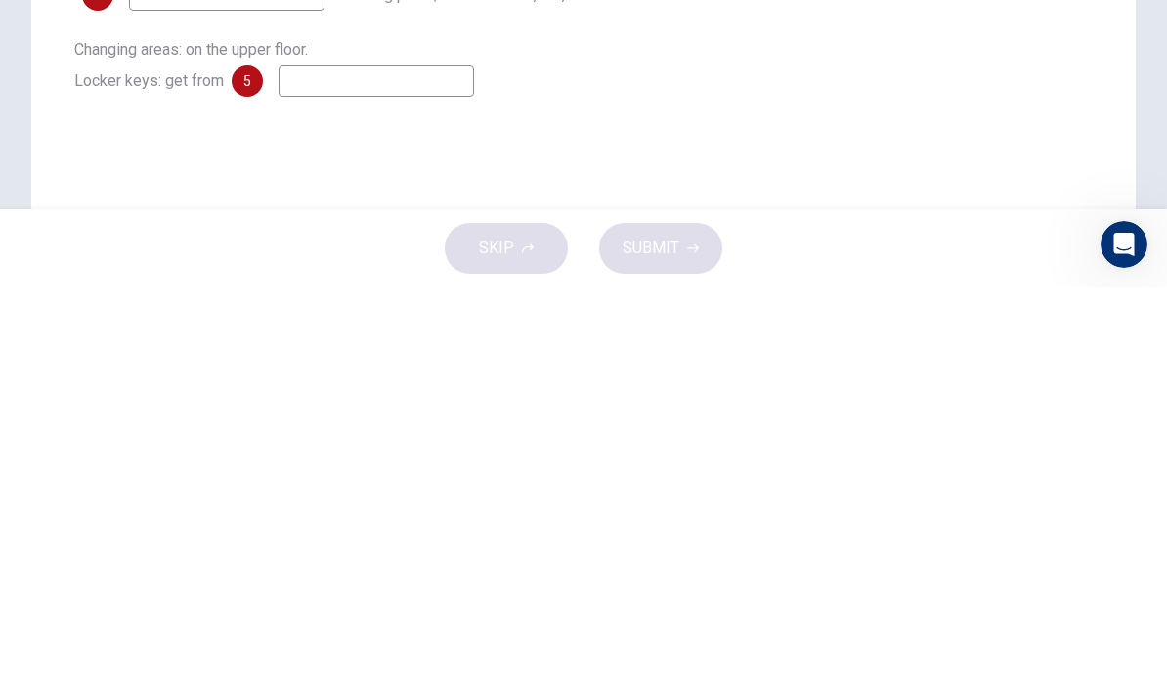
scroll to position [341, 0]
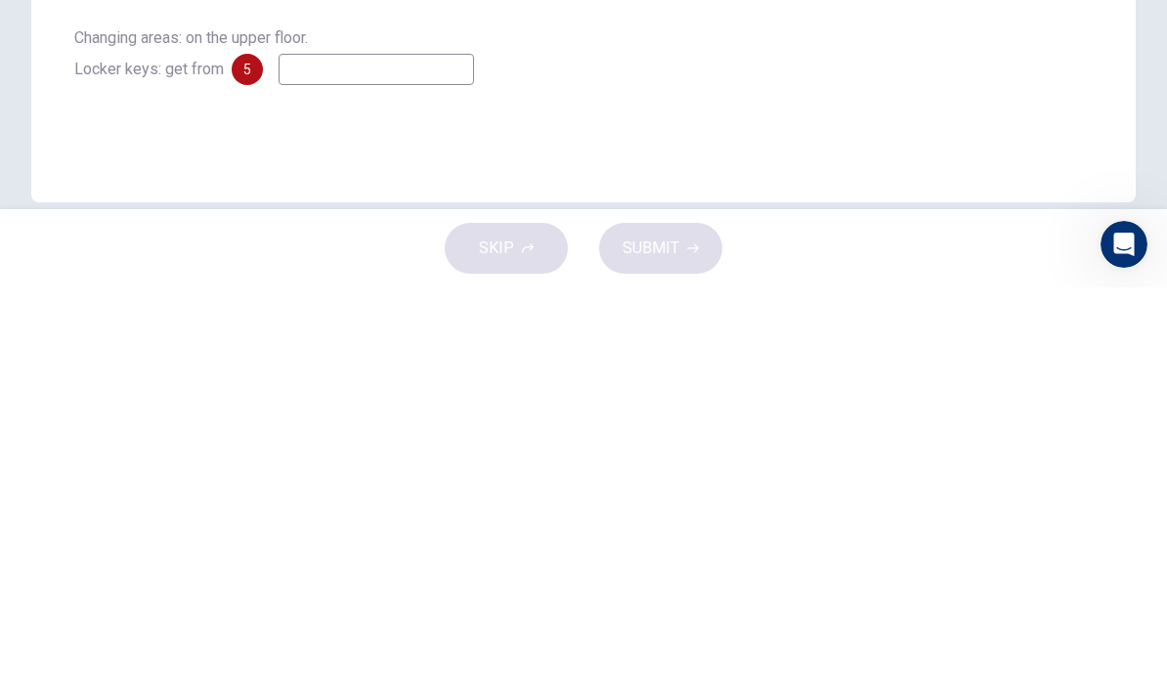
type input "A cafe"
click at [323, 460] on input at bounding box center [375, 475] width 195 height 31
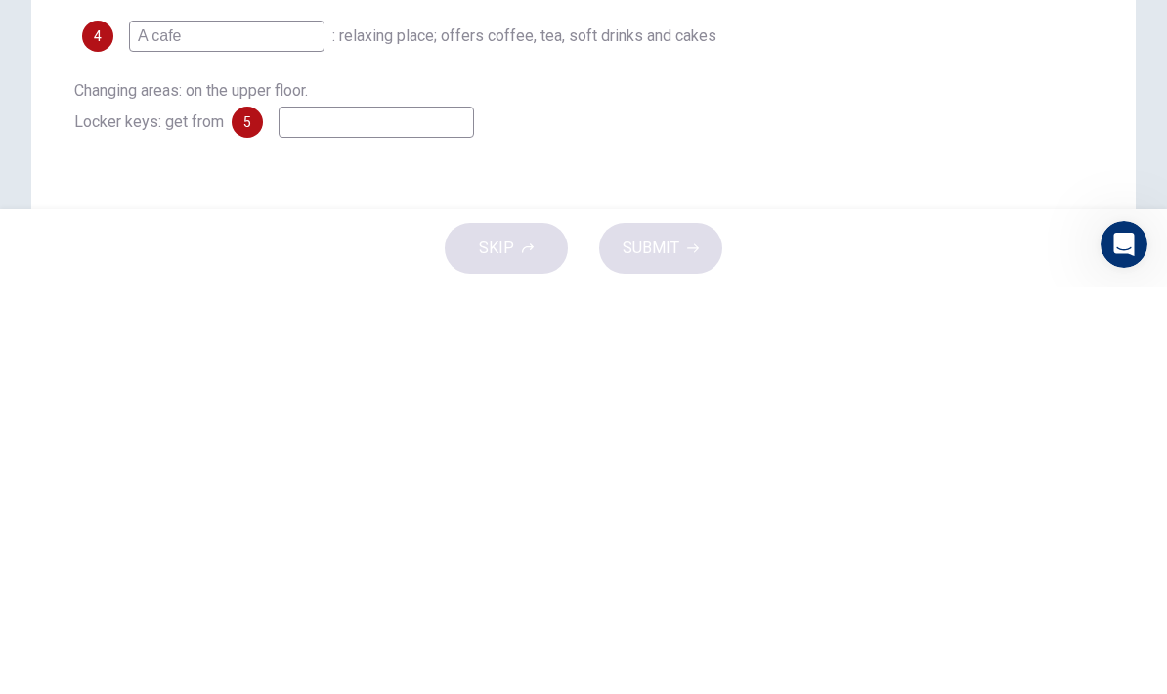
scroll to position [286, 0]
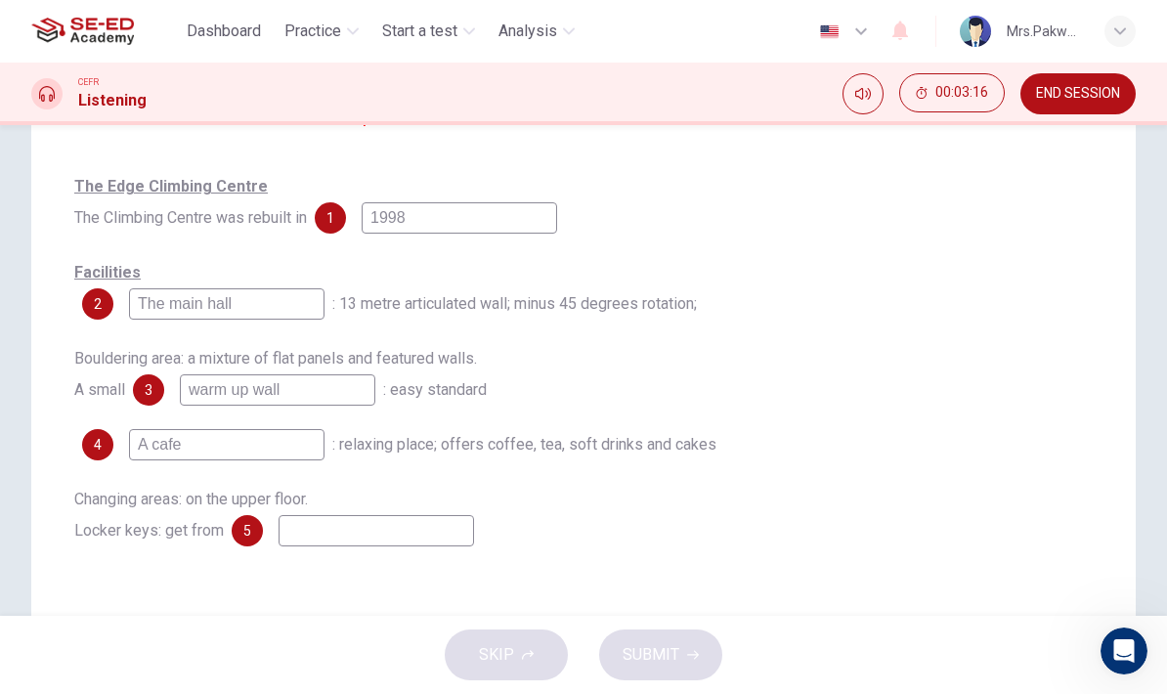
click at [418, 530] on input at bounding box center [375, 530] width 195 height 31
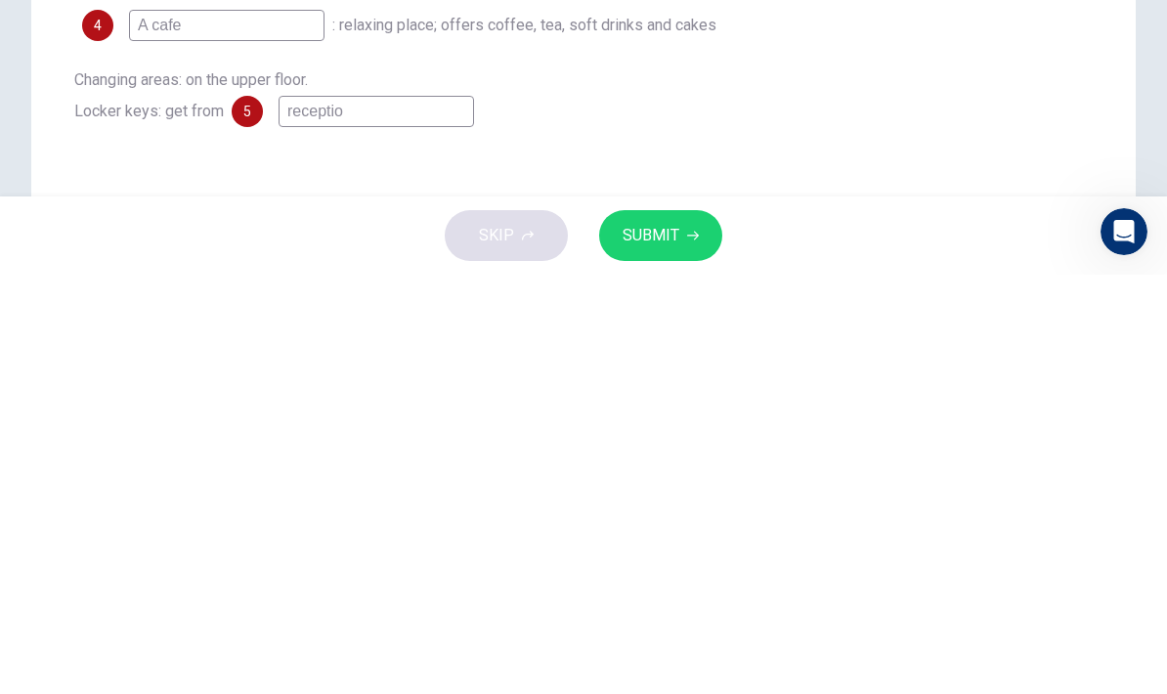
type input "reception"
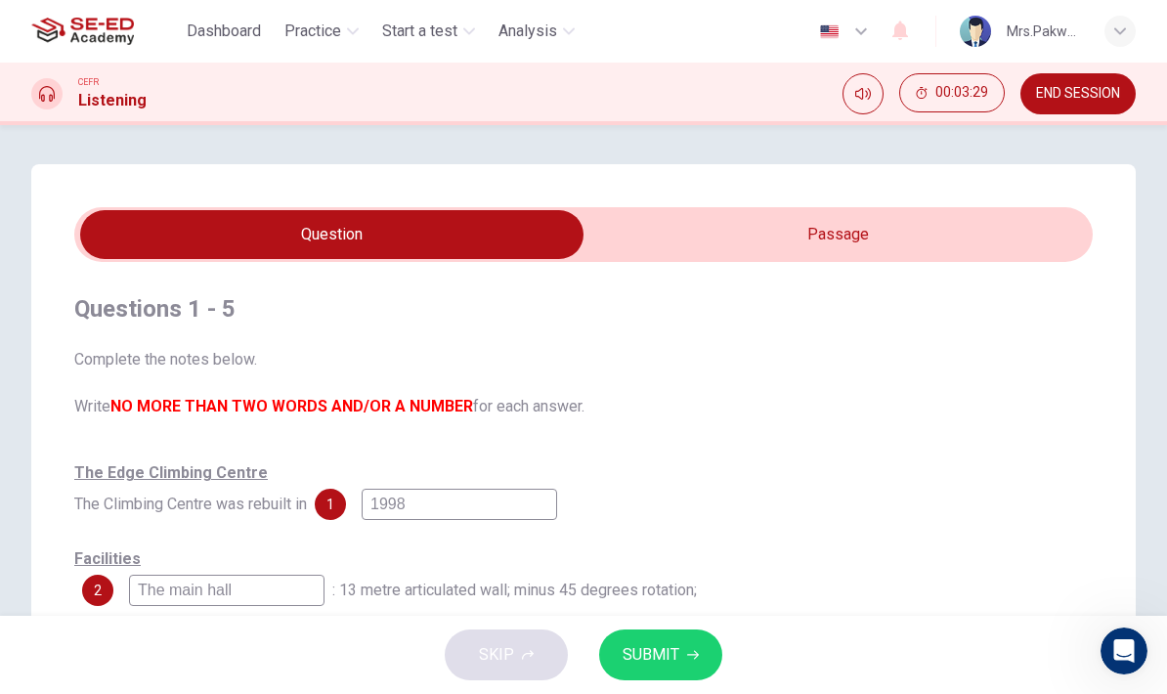
scroll to position [0, 0]
type input "62"
click at [856, 214] on input "checkbox" at bounding box center [331, 234] width 1527 height 49
checkbox input "true"
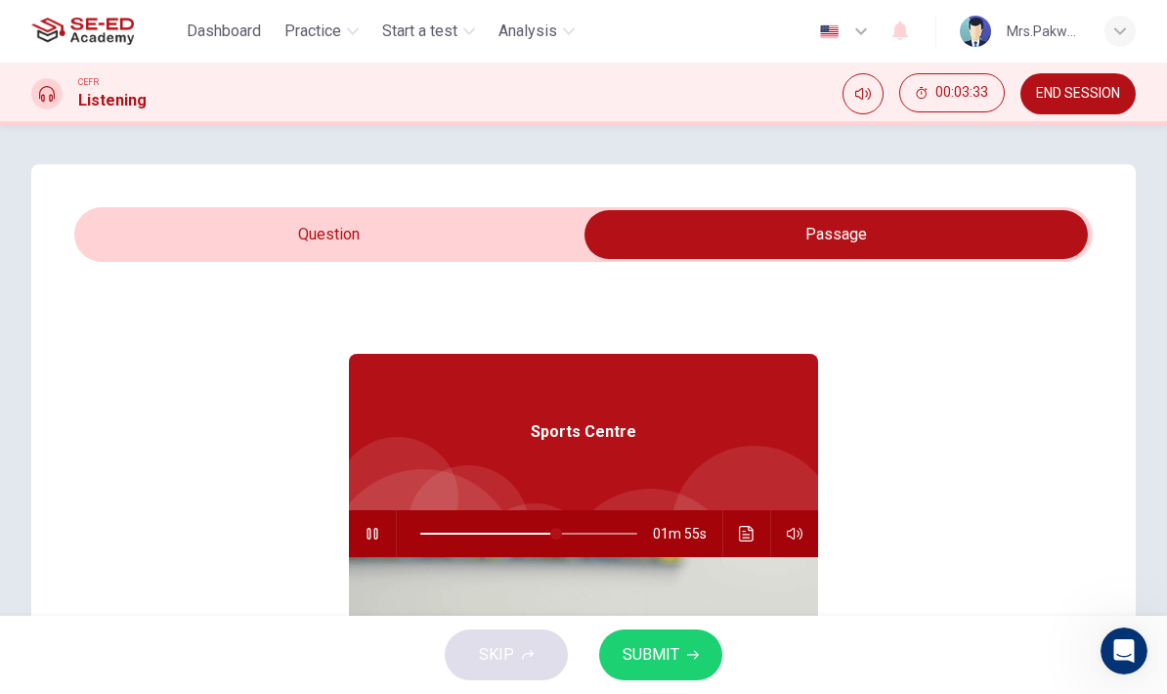
click at [414, 532] on div at bounding box center [525, 533] width 256 height 47
type input "11"
checkbox input "false"
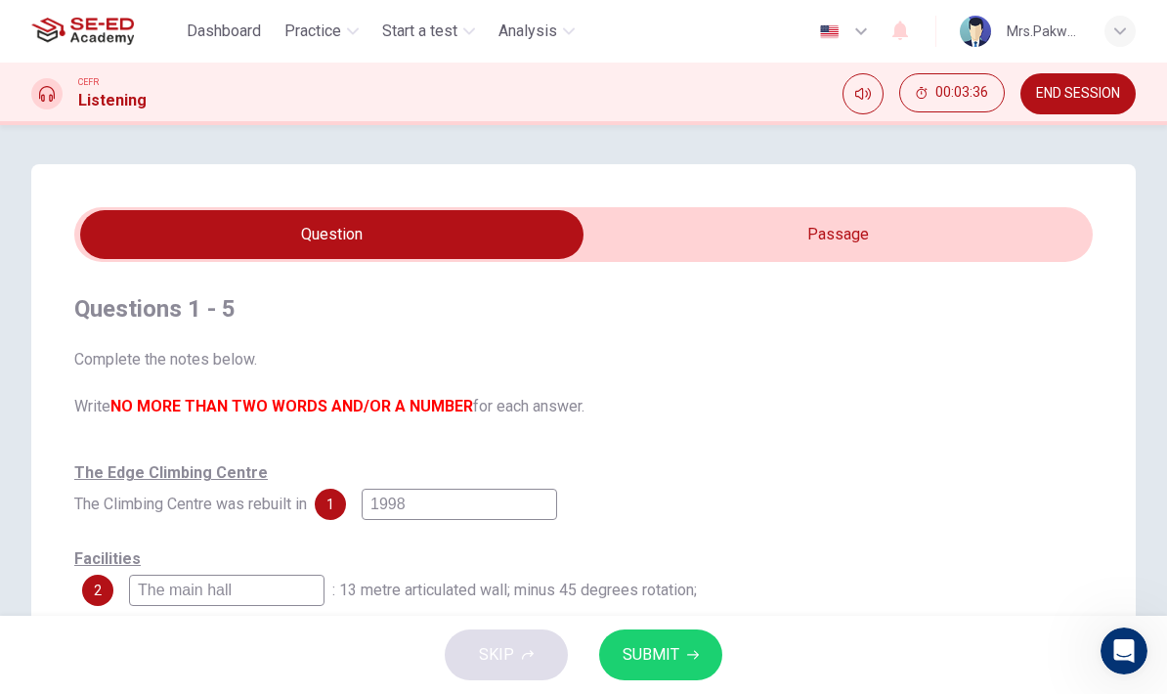
type input "10"
checkbox input "true"
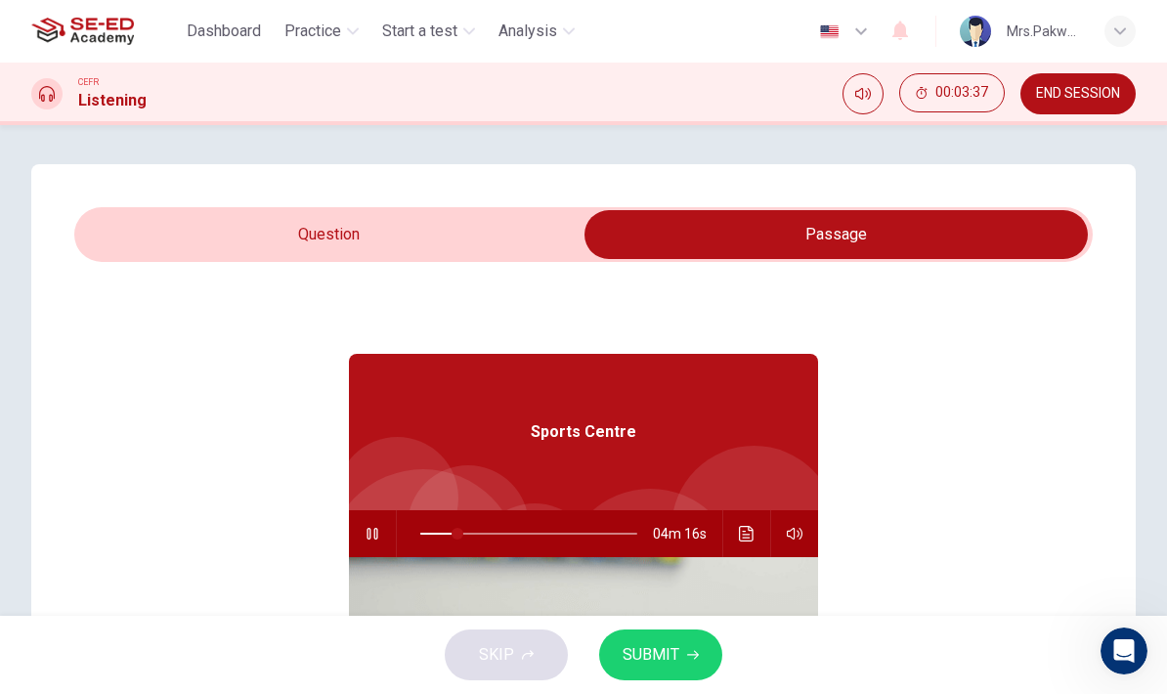
click at [458, 530] on span at bounding box center [457, 534] width 12 height 12
type input "18"
checkbox input "false"
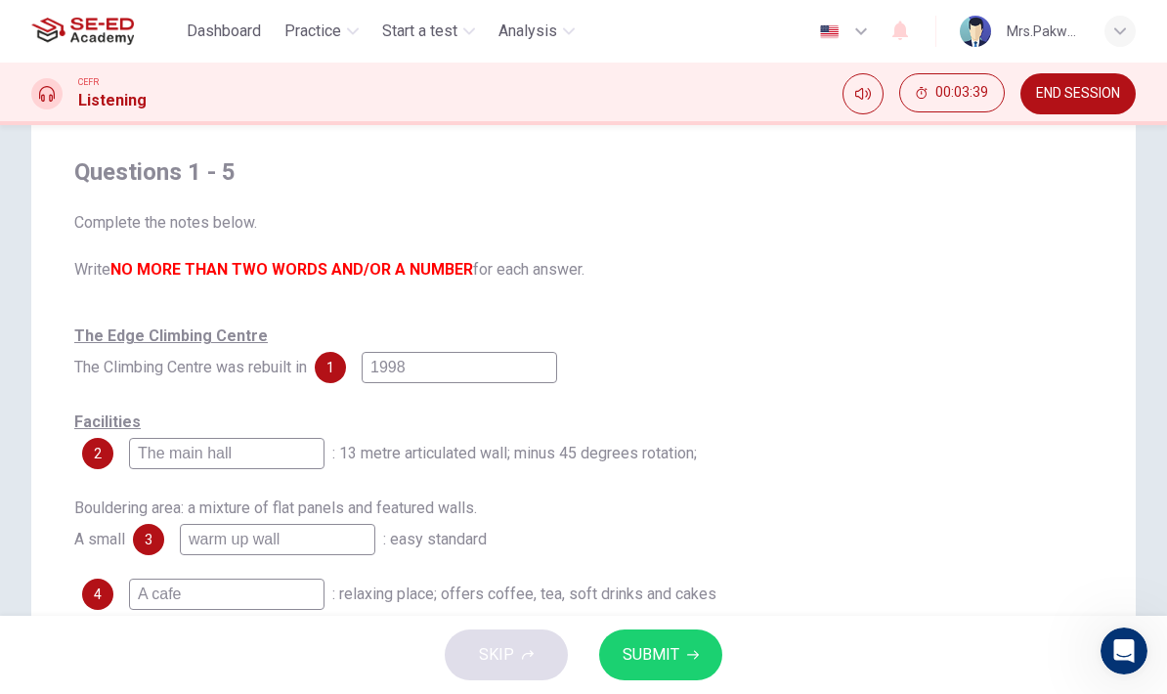
scroll to position [155, 0]
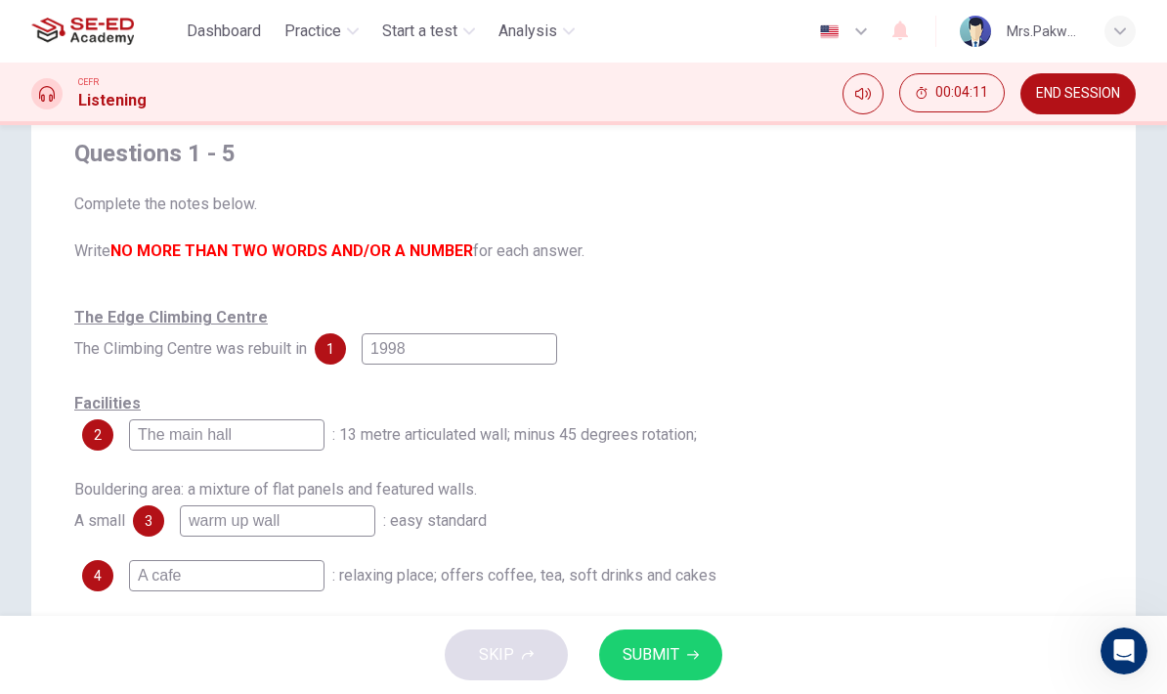
type input "29"
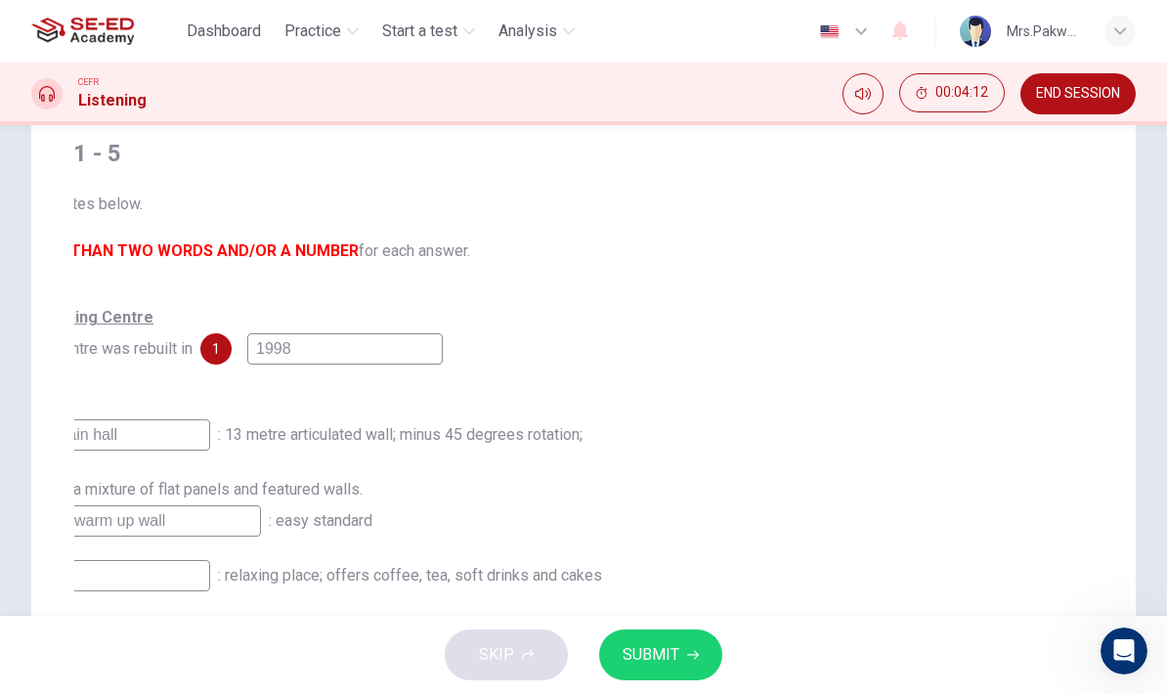
checkbox input "true"
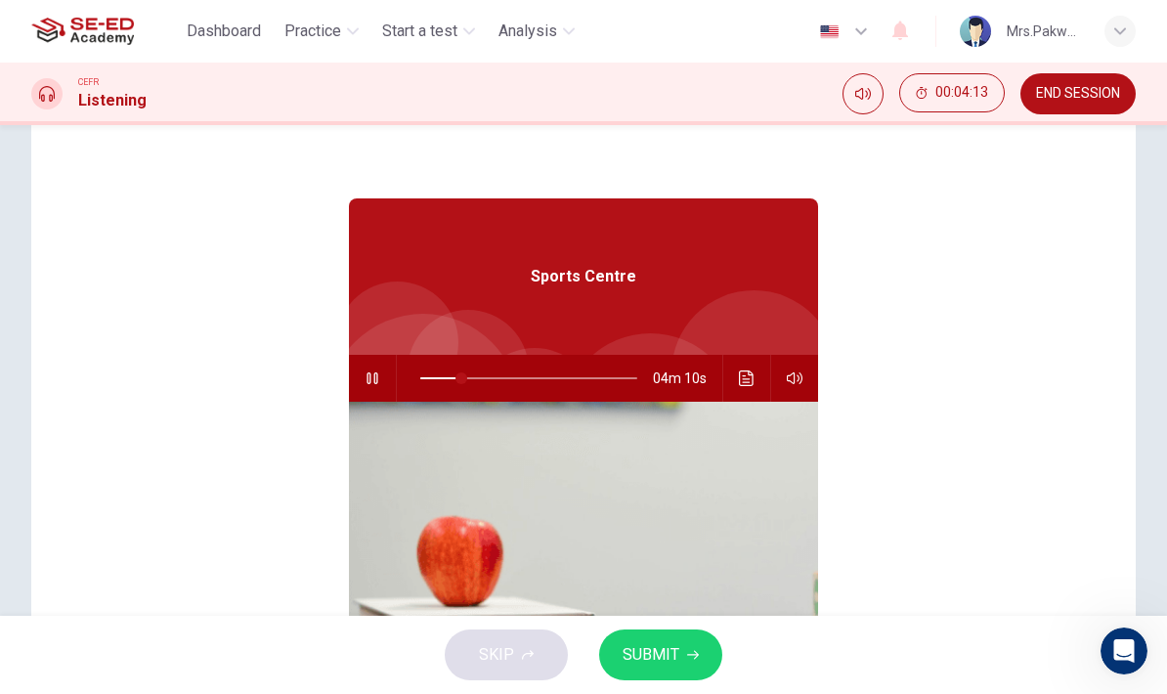
click at [463, 372] on span at bounding box center [461, 378] width 12 height 12
type input "20"
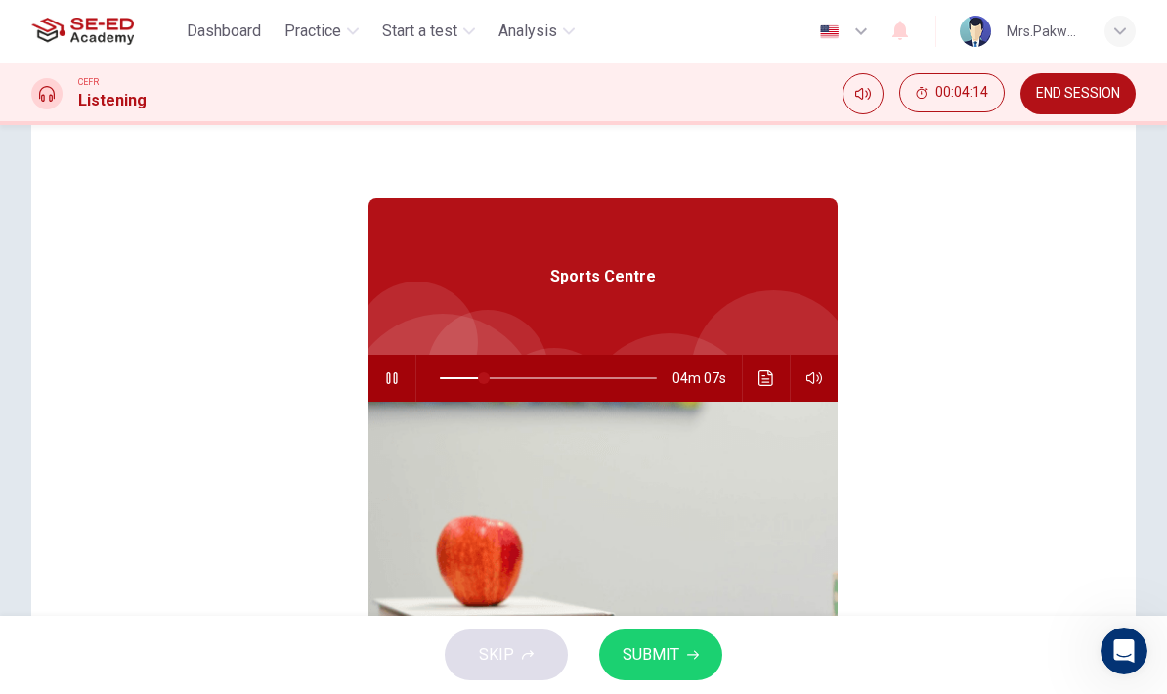
checkbox input "false"
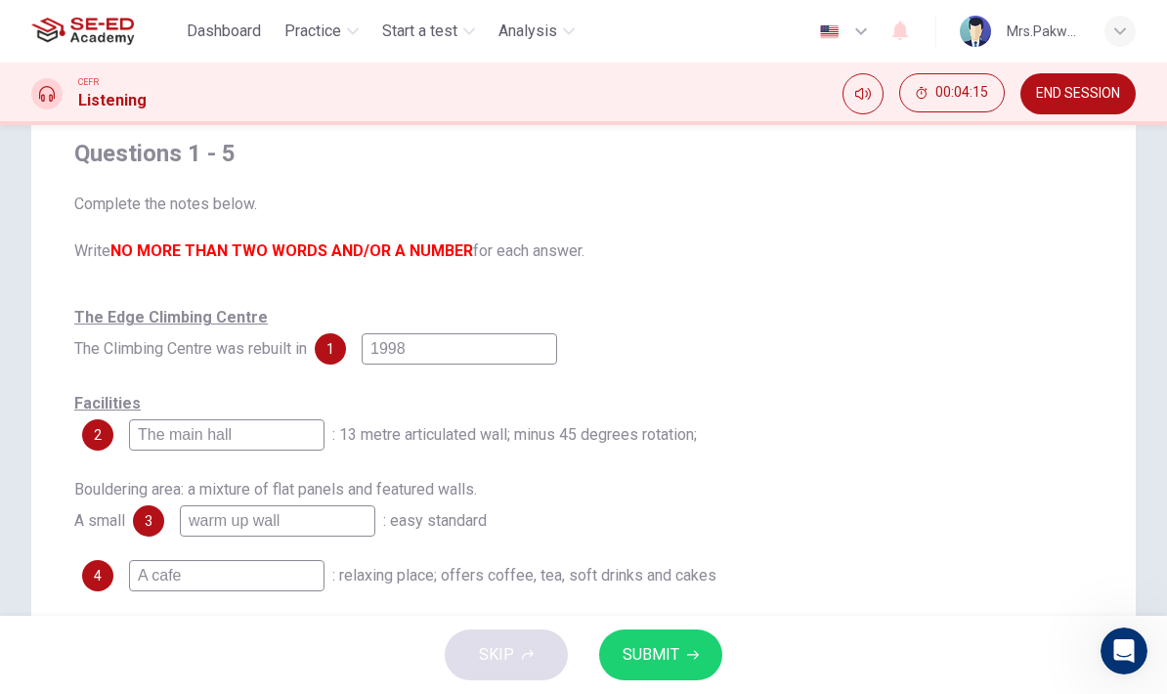
click at [315, 432] on input "The main hall" at bounding box center [226, 434] width 195 height 31
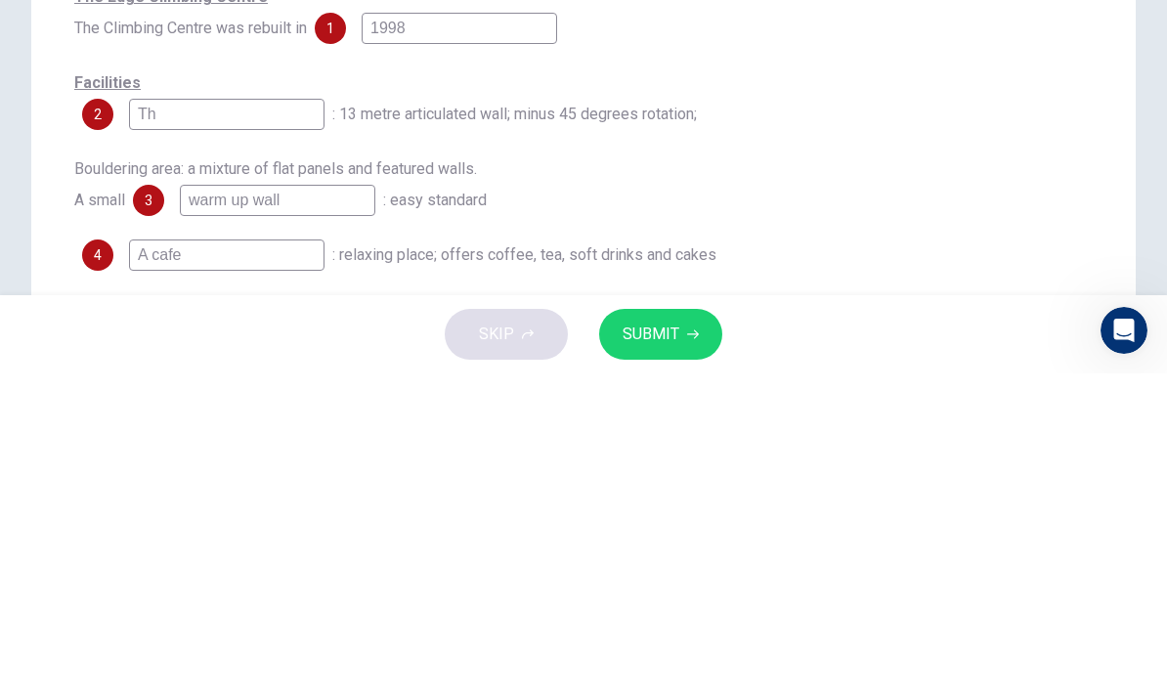
type input "T"
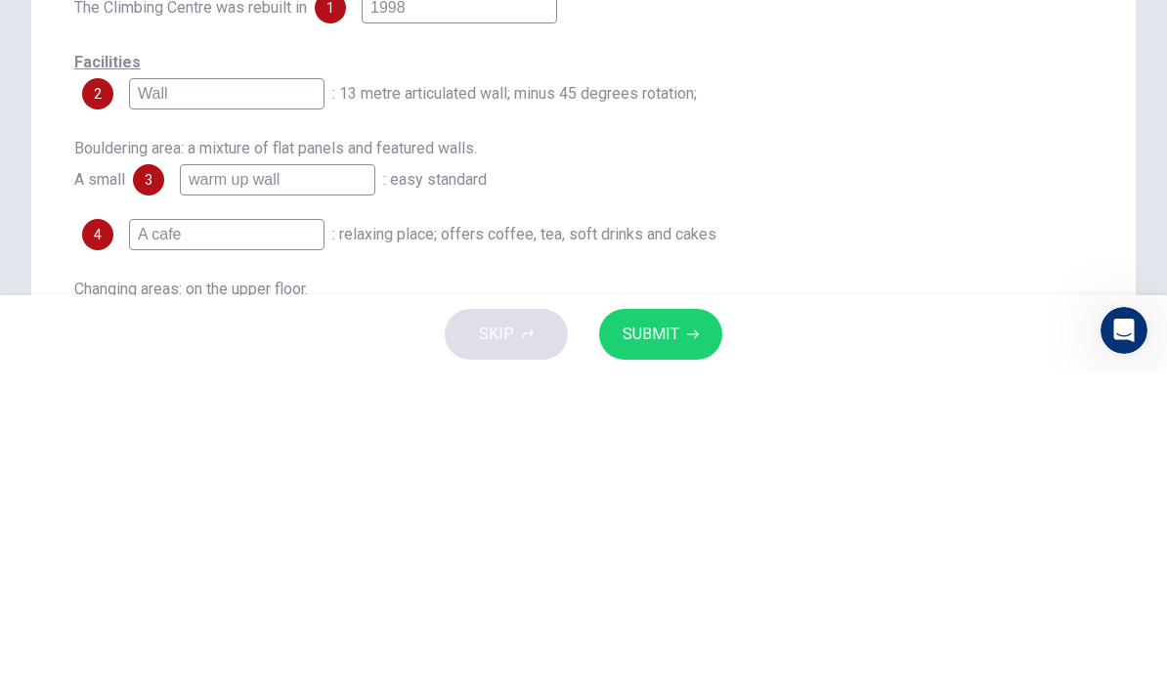
scroll to position [179, 0]
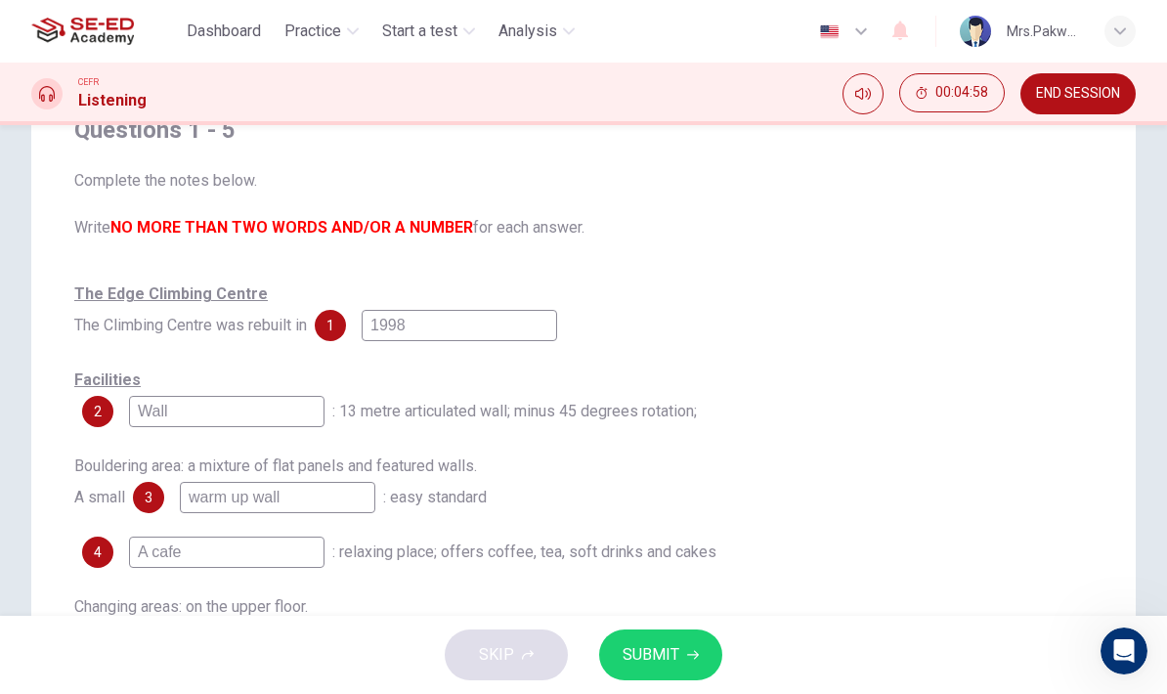
click at [217, 403] on input "Wall" at bounding box center [226, 411] width 195 height 31
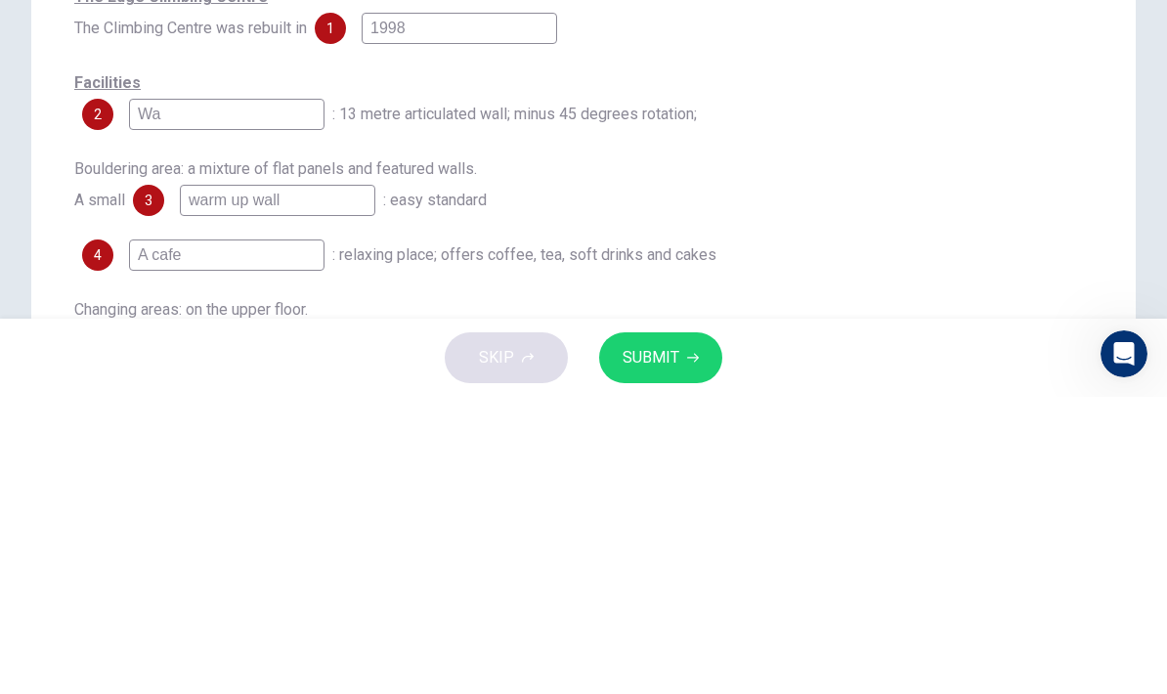
type input "W"
type input "The main hall"
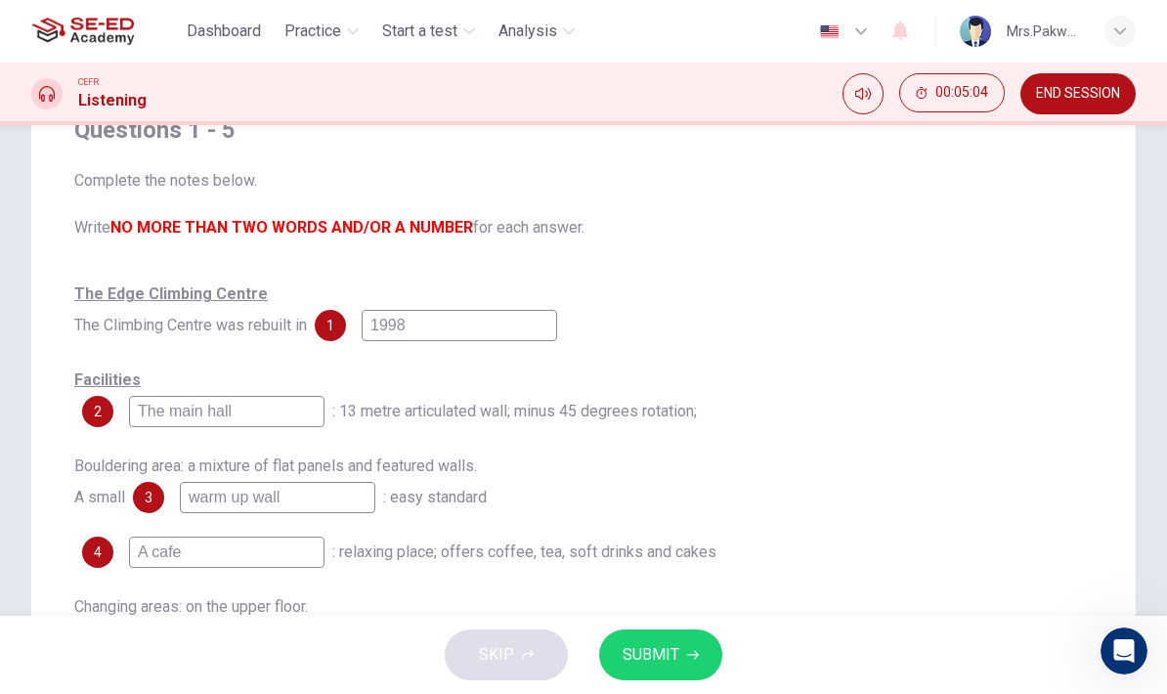
click at [240, 499] on input "warm up wall" at bounding box center [277, 497] width 195 height 31
click at [243, 498] on input "warmup wall" at bounding box center [277, 497] width 195 height 31
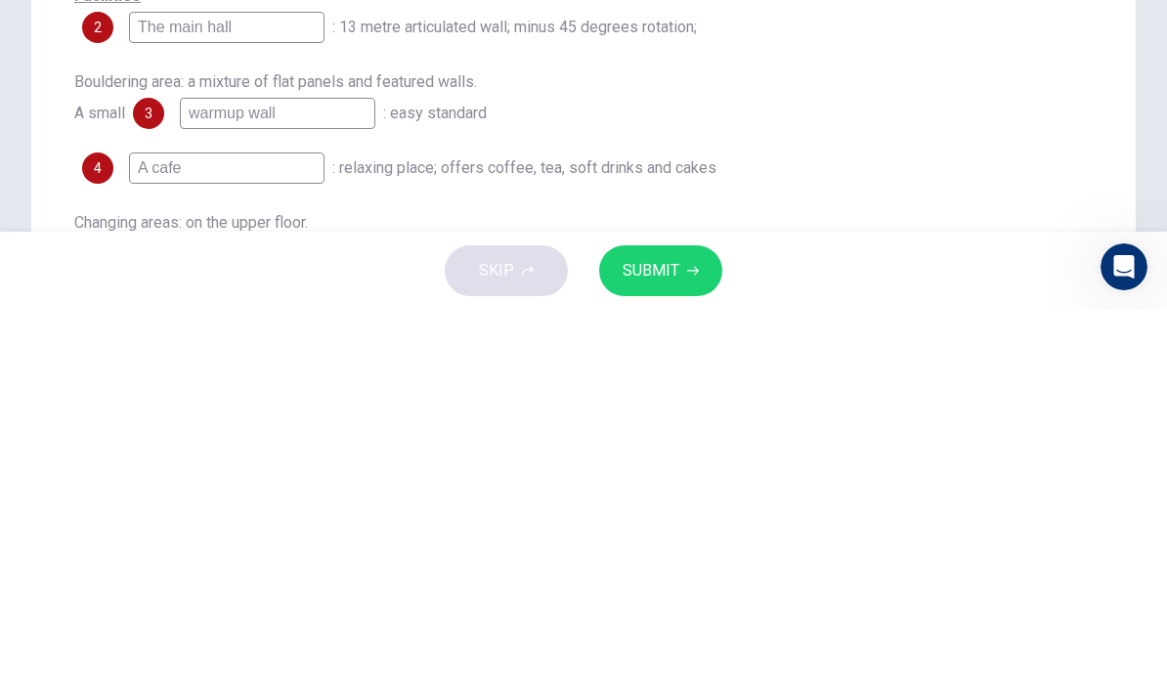
click at [231, 482] on input "warmup wall" at bounding box center [277, 497] width 195 height 31
type input "warm up wall"
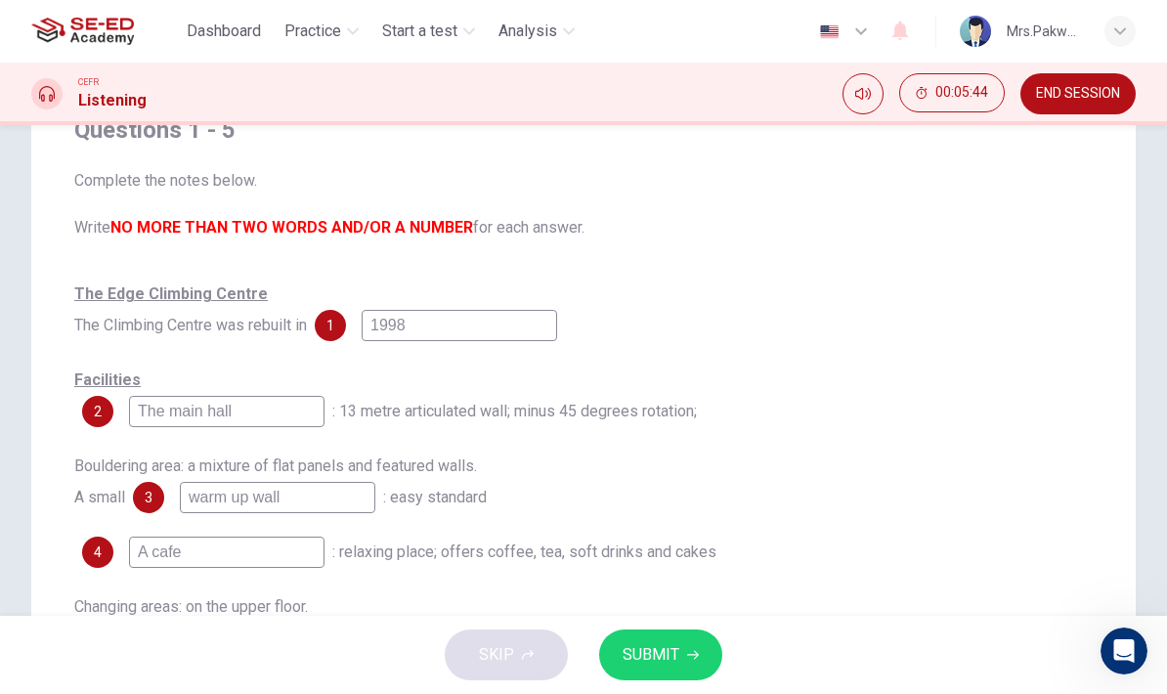
click at [675, 653] on span "SUBMIT" at bounding box center [650, 654] width 57 height 27
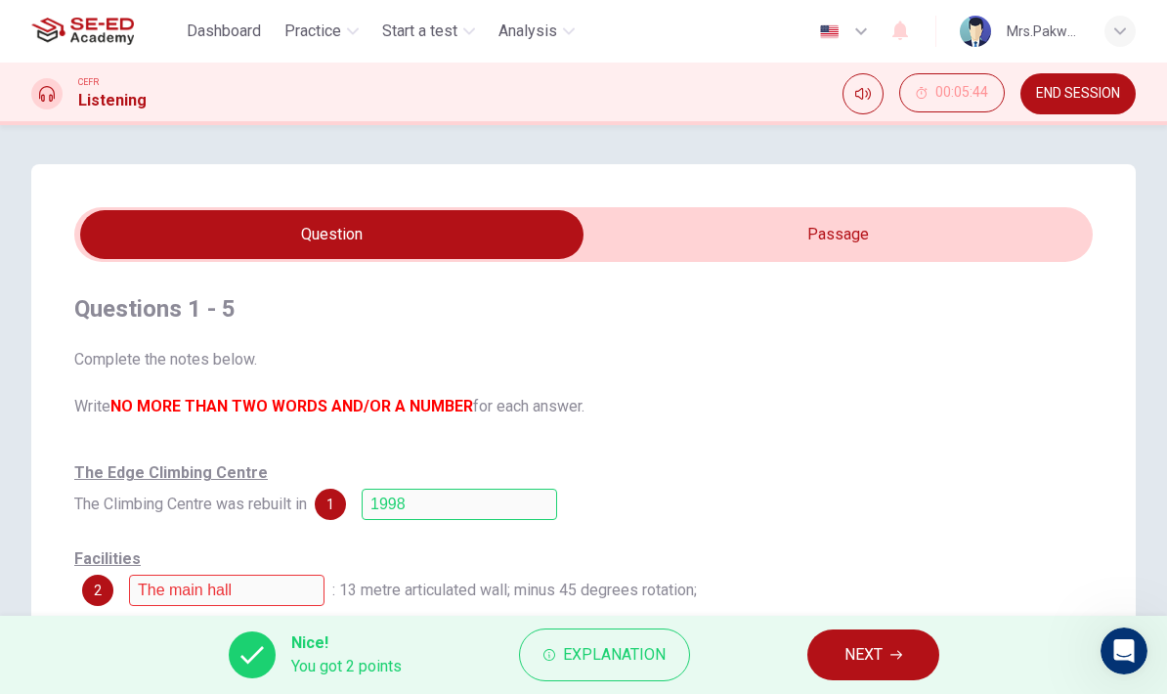
scroll to position [0, 0]
click at [821, 215] on input "checkbox" at bounding box center [331, 234] width 1527 height 49
checkbox input "true"
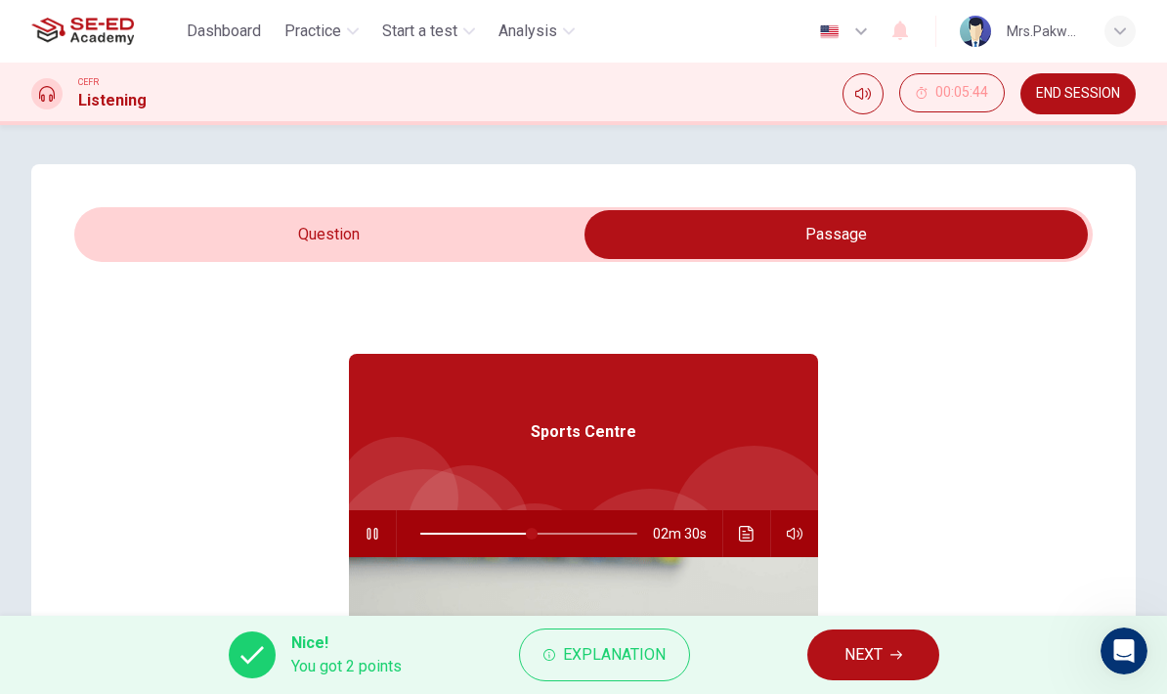
click at [367, 525] on button "button" at bounding box center [372, 533] width 31 height 47
type input "52"
click at [222, 239] on input "checkbox" at bounding box center [835, 234] width 1527 height 49
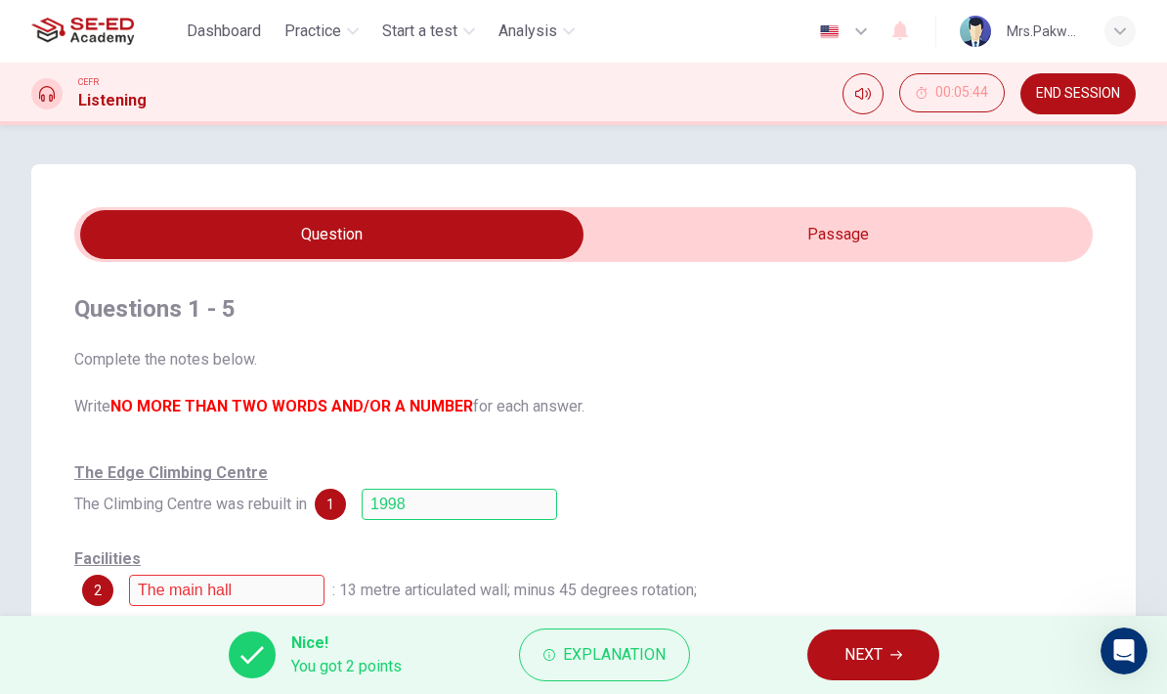
click at [623, 657] on span "Explanation" at bounding box center [614, 654] width 103 height 27
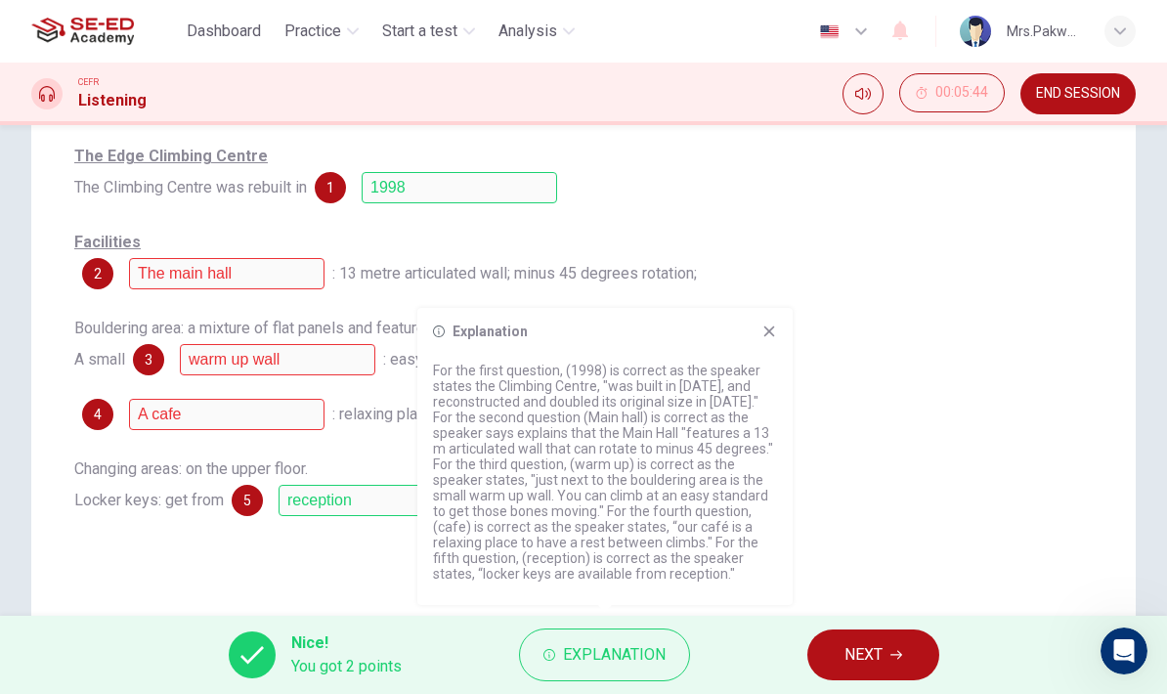
scroll to position [337, 0]
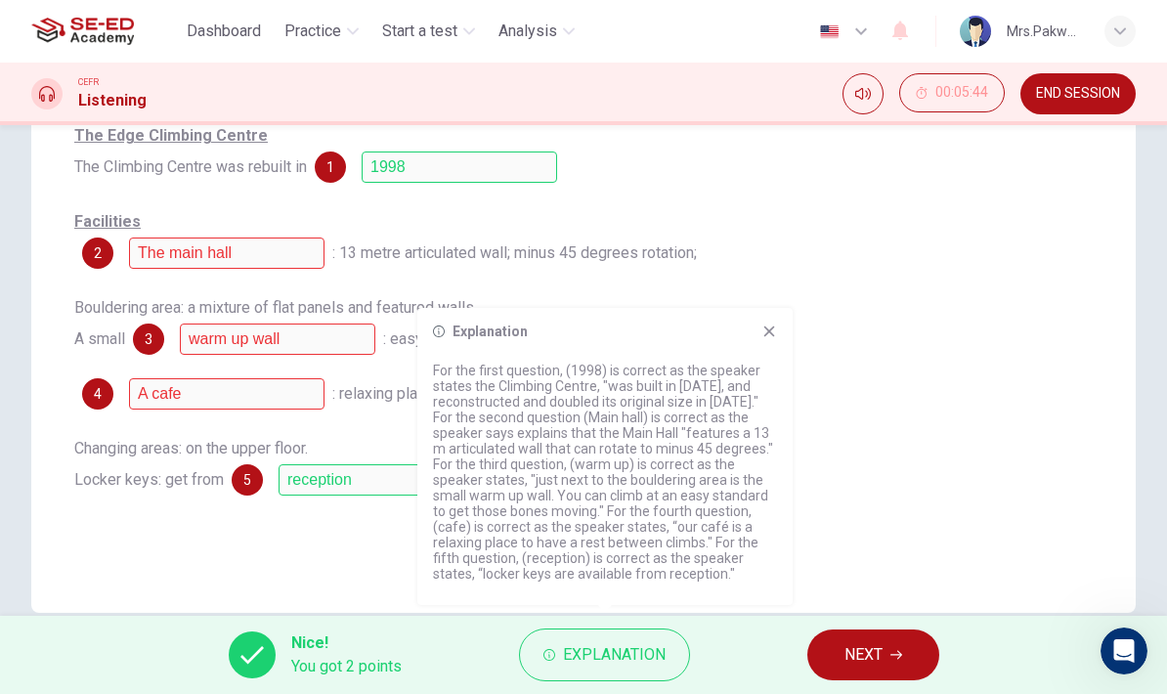
click at [774, 334] on icon at bounding box center [769, 331] width 16 height 16
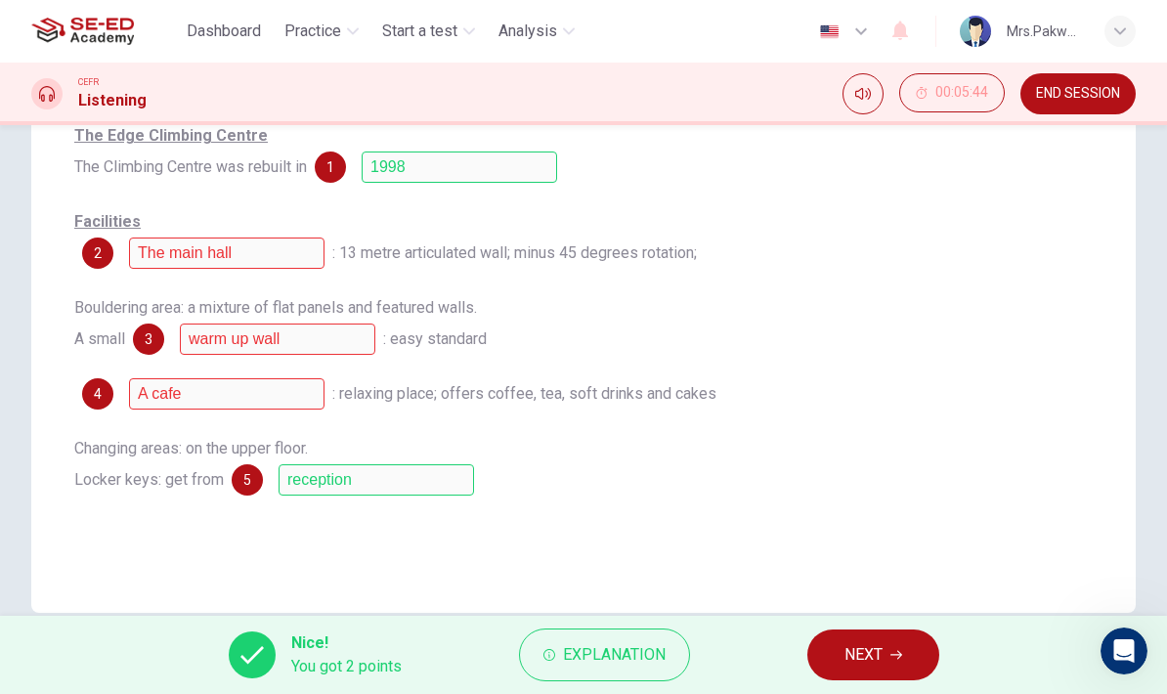
click at [882, 656] on span "NEXT" at bounding box center [863, 654] width 38 height 27
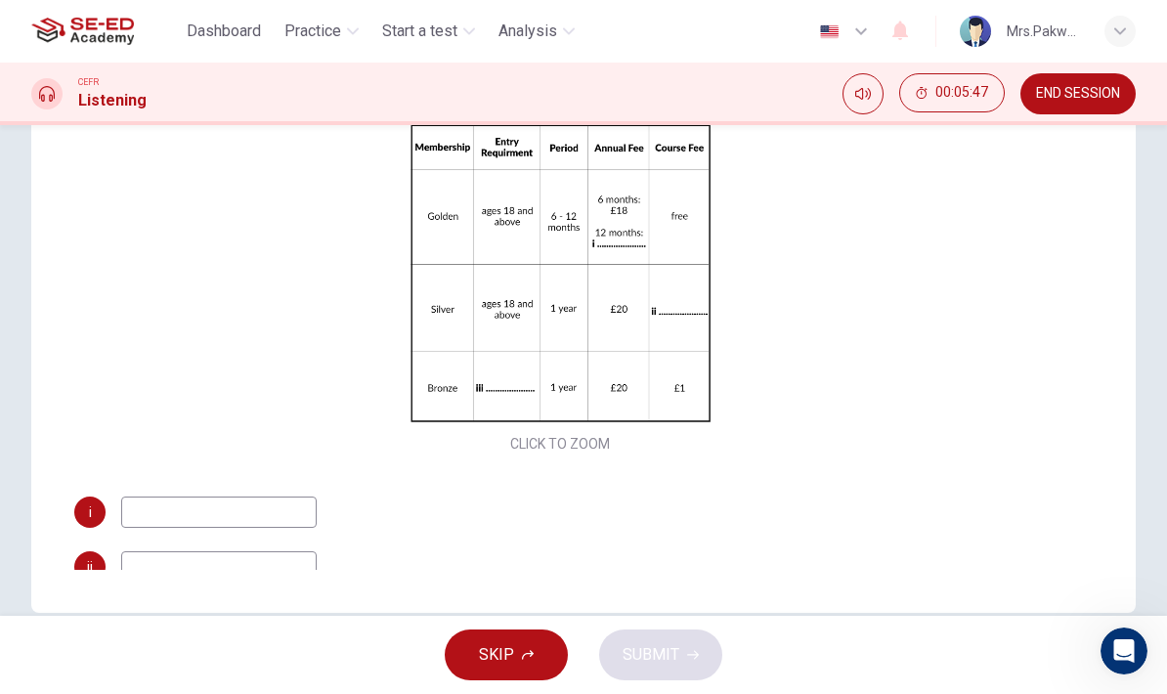
scroll to position [0, 0]
click at [115, 214] on div "Click to Zoom" at bounding box center [559, 288] width 971 height 337
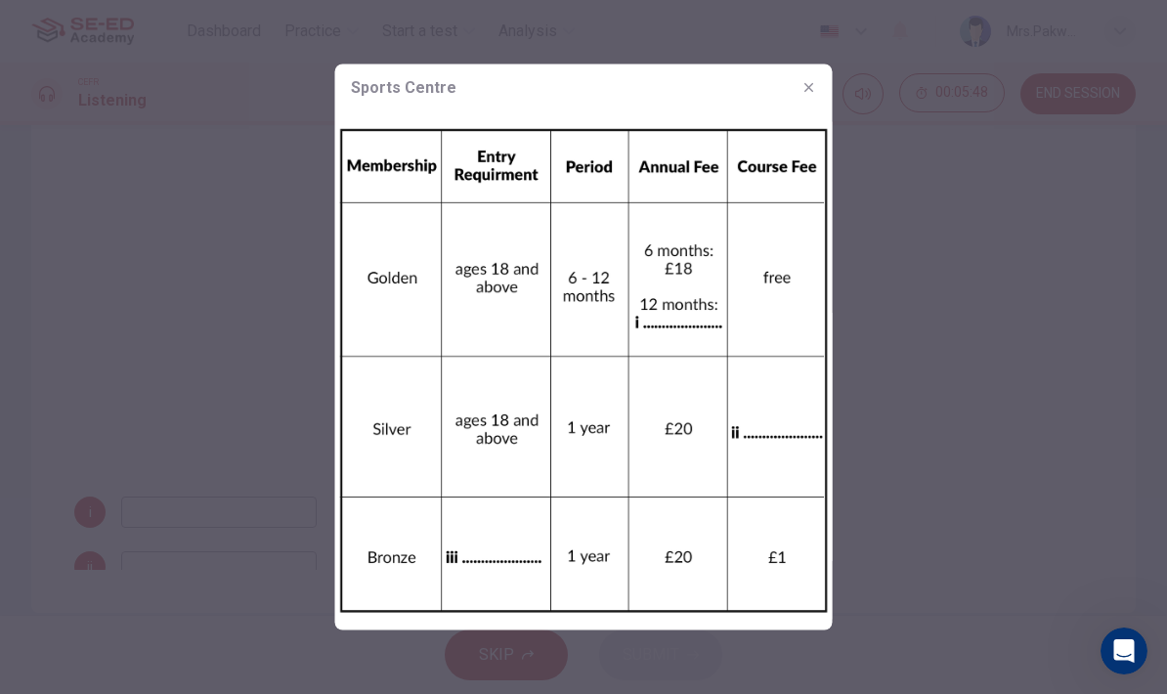
click at [796, 82] on button "button" at bounding box center [808, 87] width 31 height 31
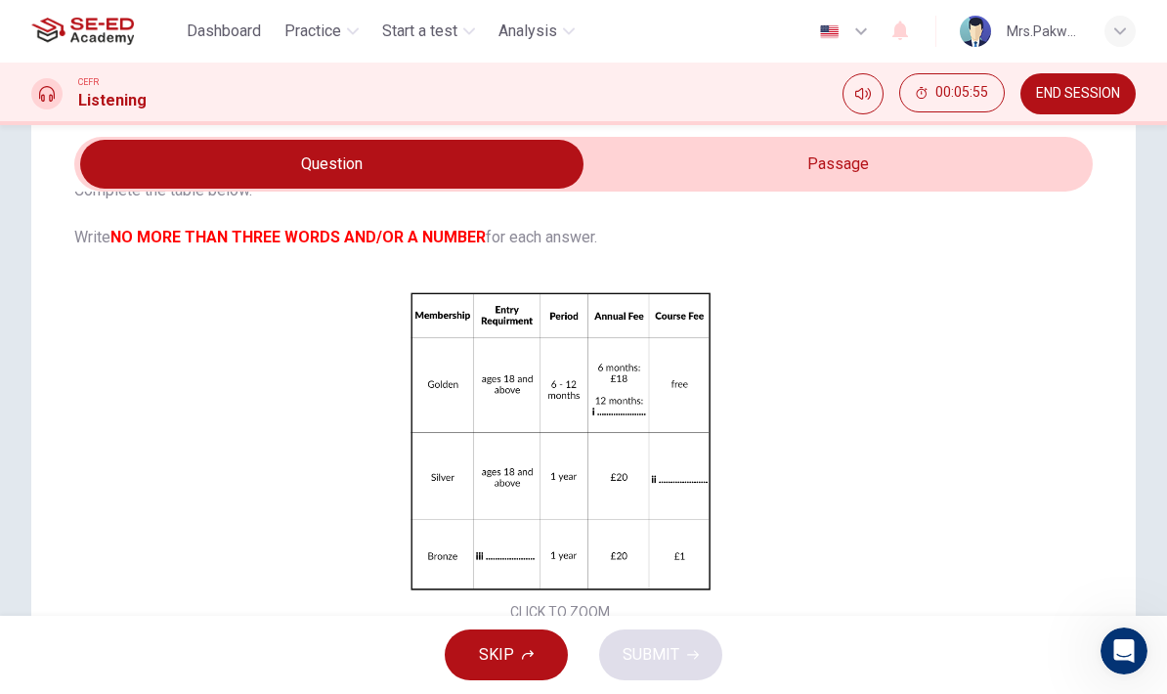
scroll to position [75, 0]
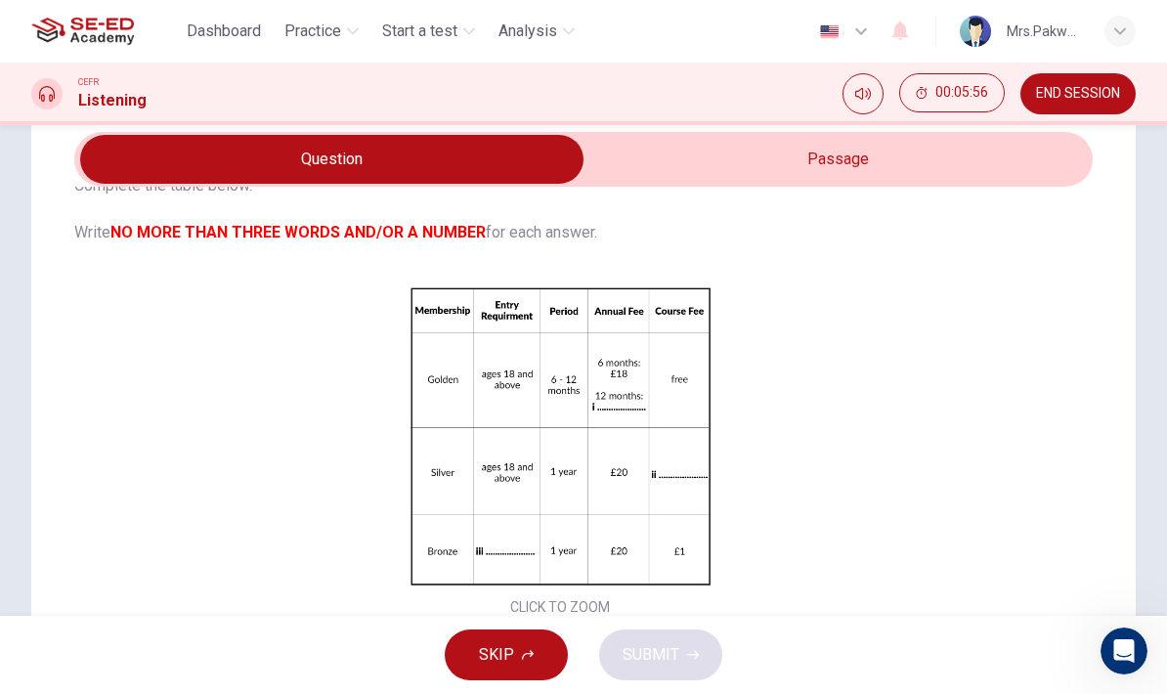
click at [685, 448] on div "Click to Zoom" at bounding box center [559, 451] width 971 height 337
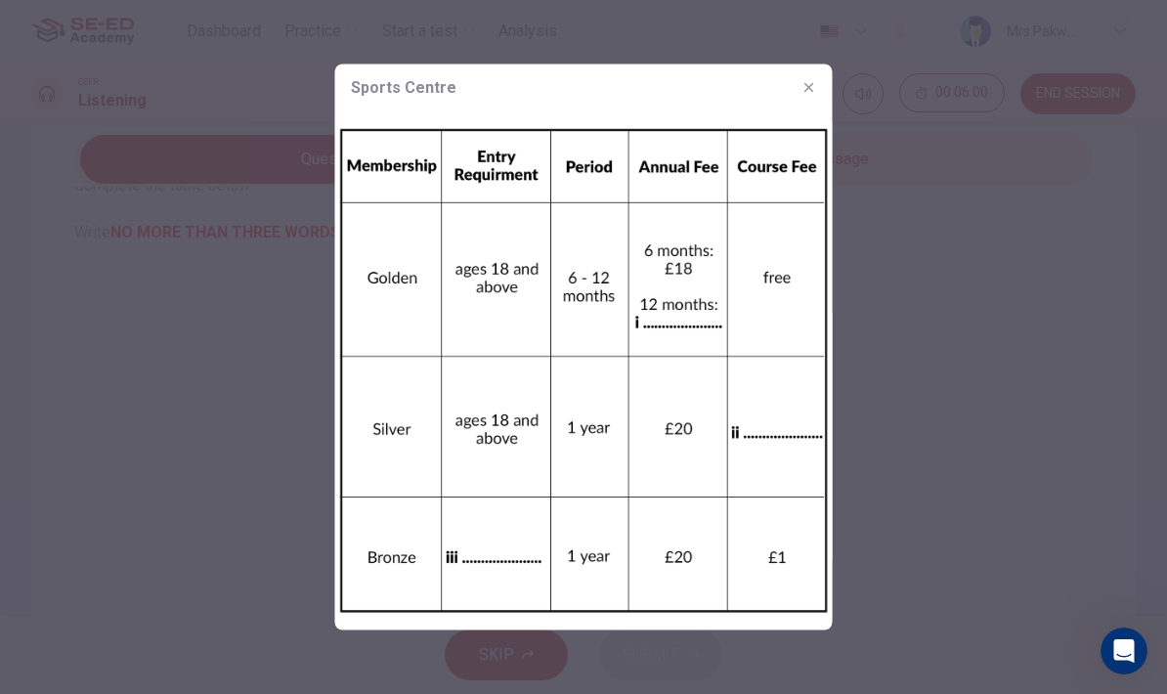
click at [817, 72] on div "Sports Centre" at bounding box center [583, 87] width 497 height 47
click at [810, 73] on button "button" at bounding box center [808, 87] width 31 height 31
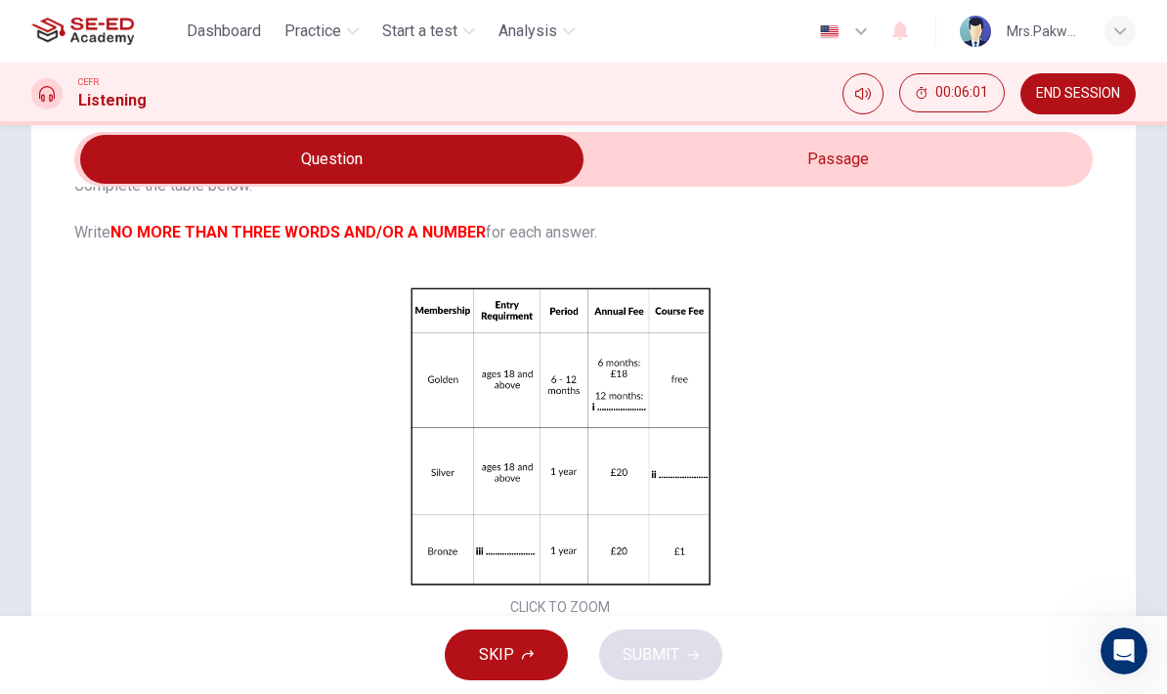
click at [880, 156] on input "checkbox" at bounding box center [331, 159] width 1527 height 49
checkbox input "true"
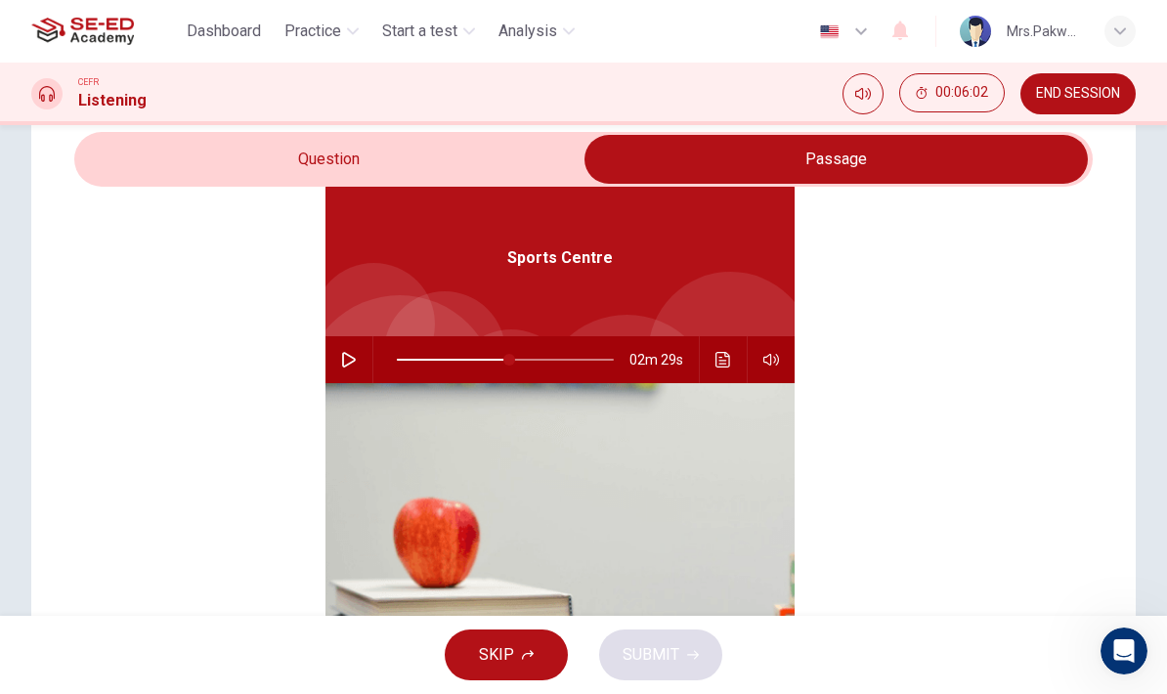
click at [348, 357] on icon "button" at bounding box center [349, 360] width 16 height 16
type input "52"
click at [195, 165] on input "checkbox" at bounding box center [835, 159] width 1527 height 49
checkbox input "false"
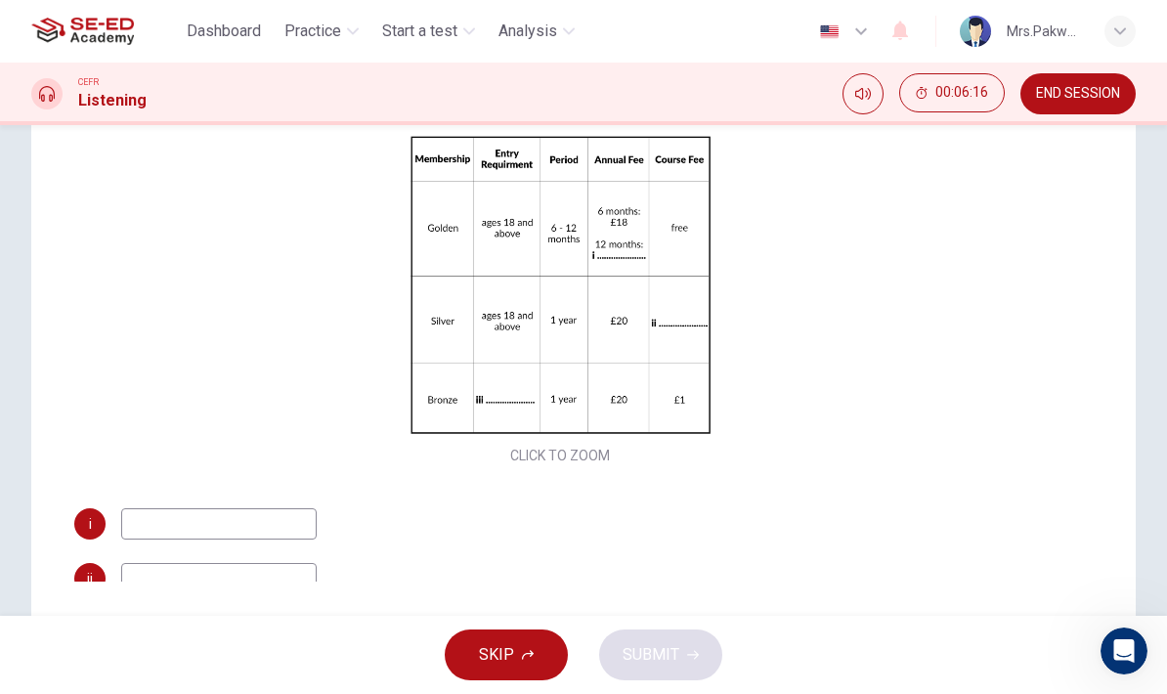
scroll to position [320, 0]
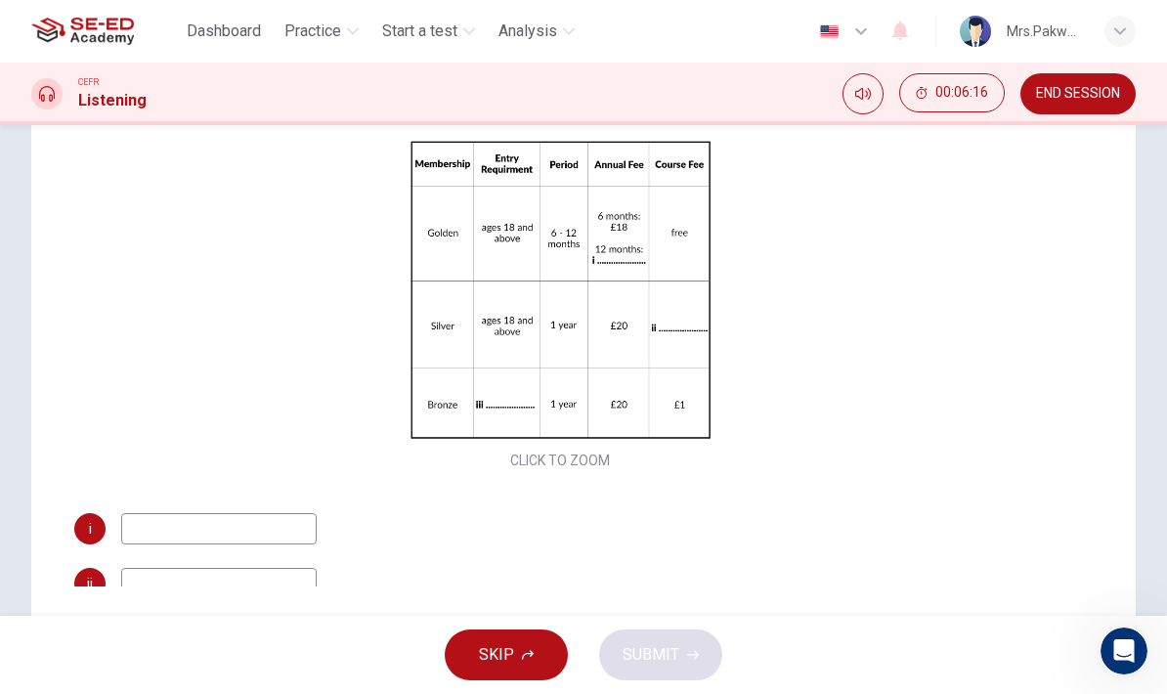
click at [785, 257] on div "Click to Zoom" at bounding box center [559, 305] width 971 height 337
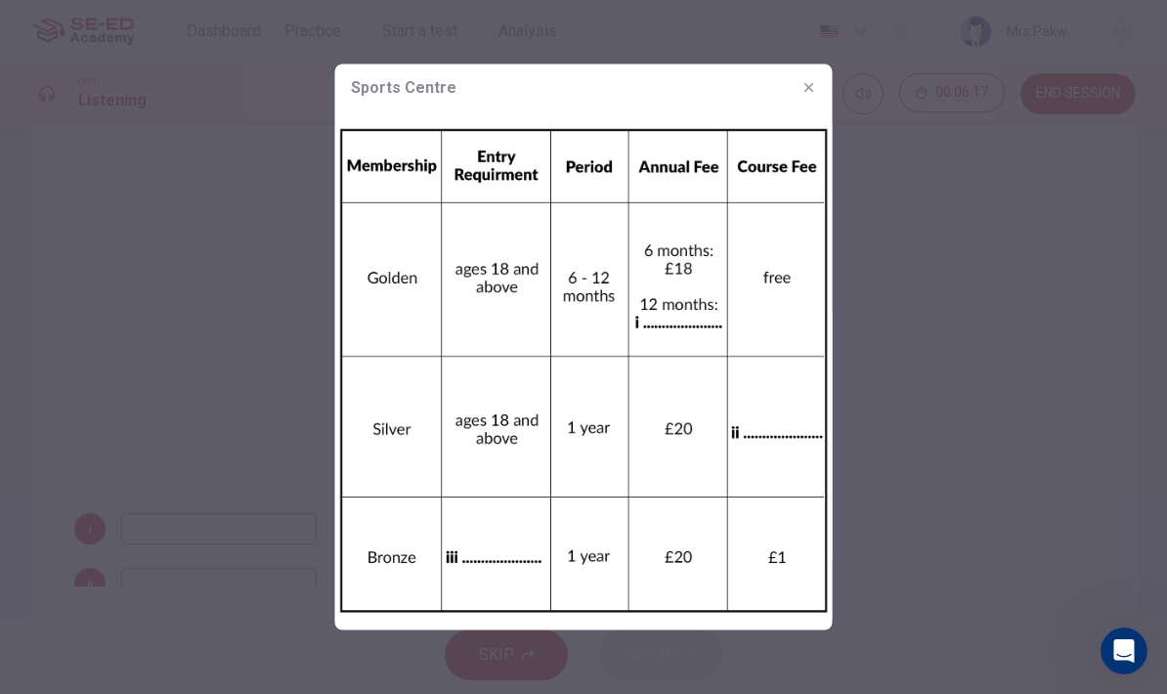
click at [801, 85] on icon "button" at bounding box center [809, 88] width 16 height 16
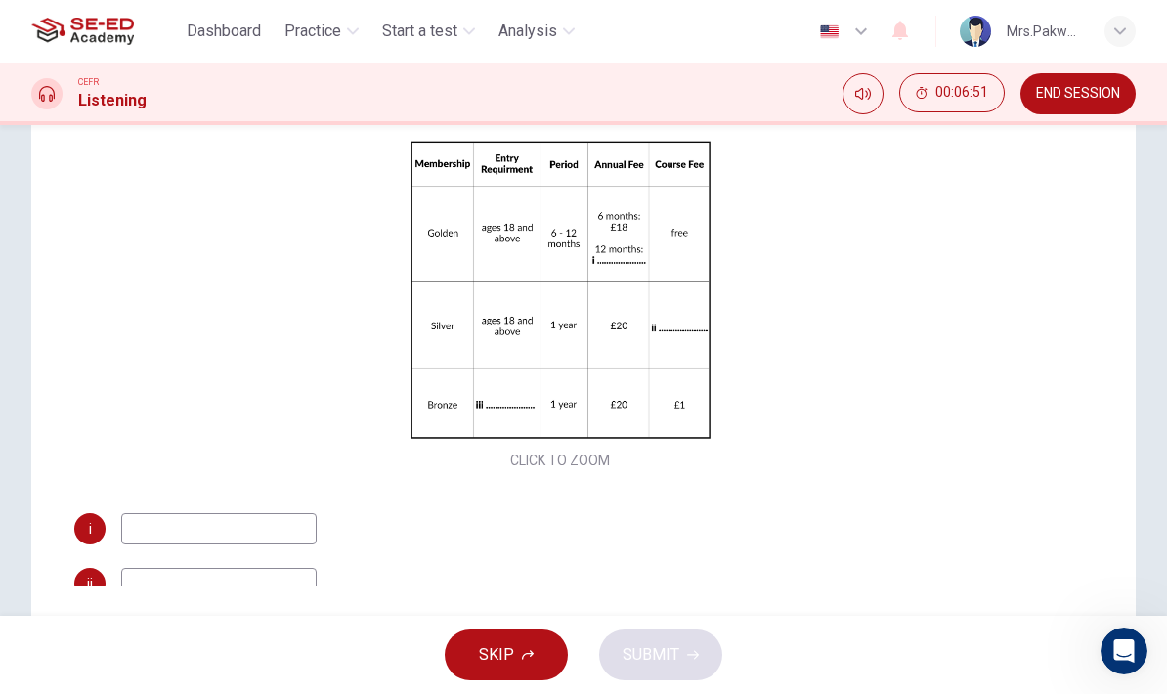
click at [289, 523] on input at bounding box center [218, 528] width 195 height 31
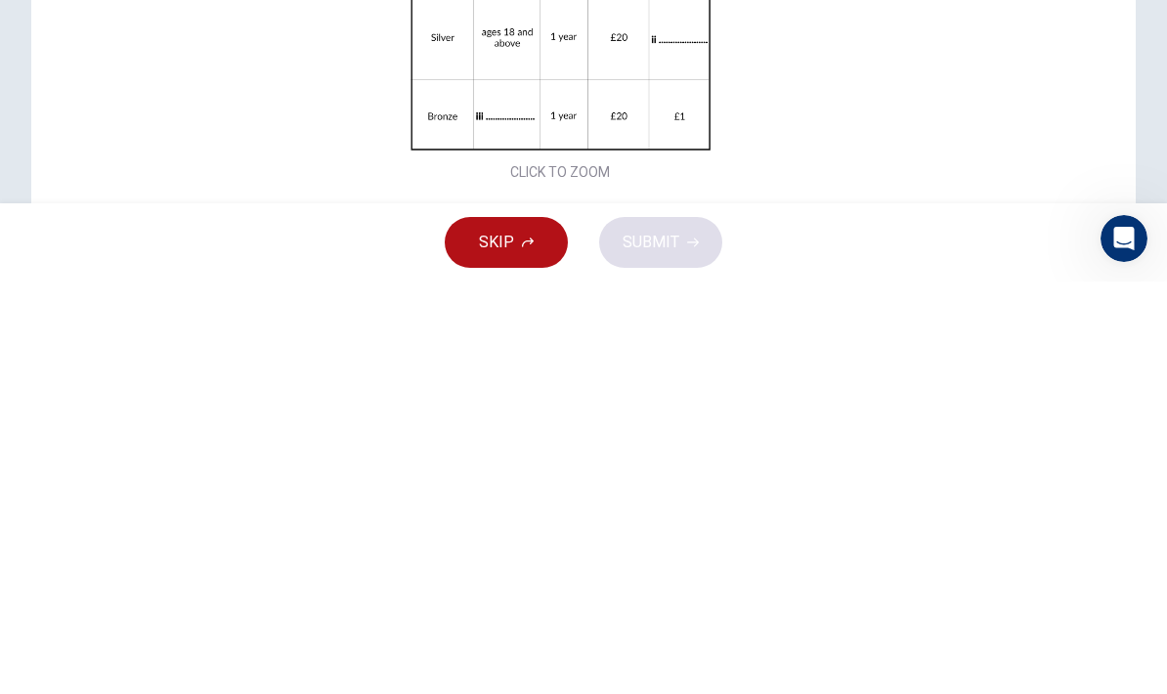
scroll to position [74, 0]
type input "thirty"
click at [930, 264] on div "Click to Zoom" at bounding box center [559, 432] width 971 height 337
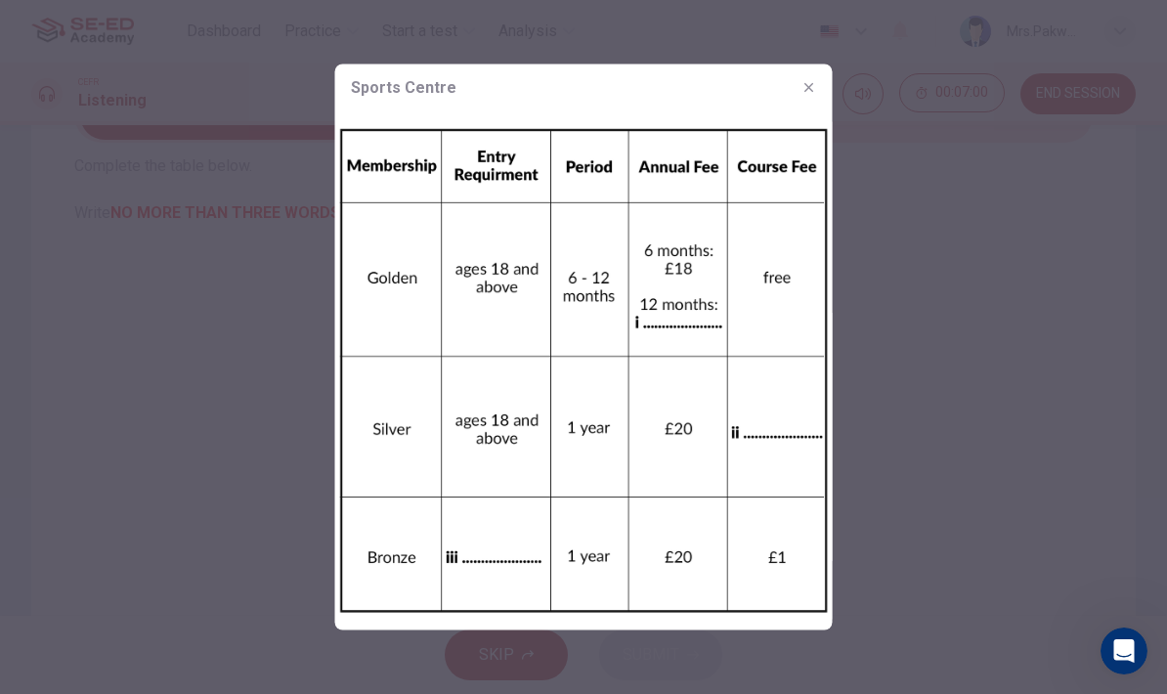
click at [811, 80] on icon "button" at bounding box center [809, 88] width 16 height 16
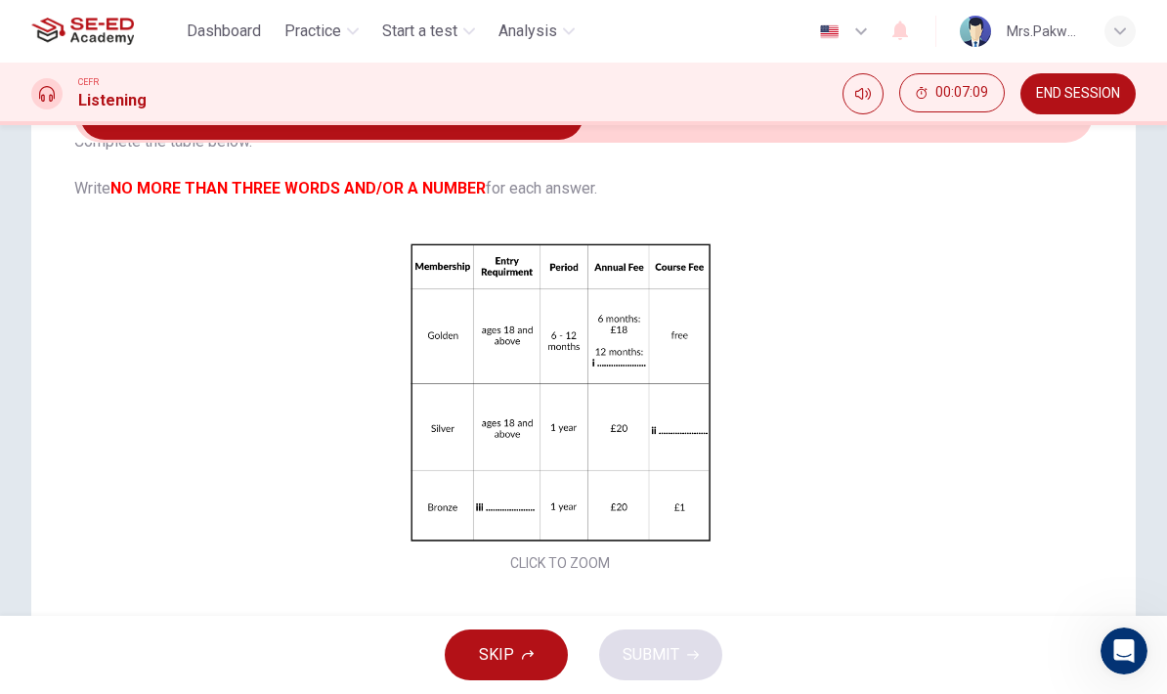
scroll to position [99, 0]
click at [607, 449] on div "Click to Zoom" at bounding box center [559, 407] width 971 height 337
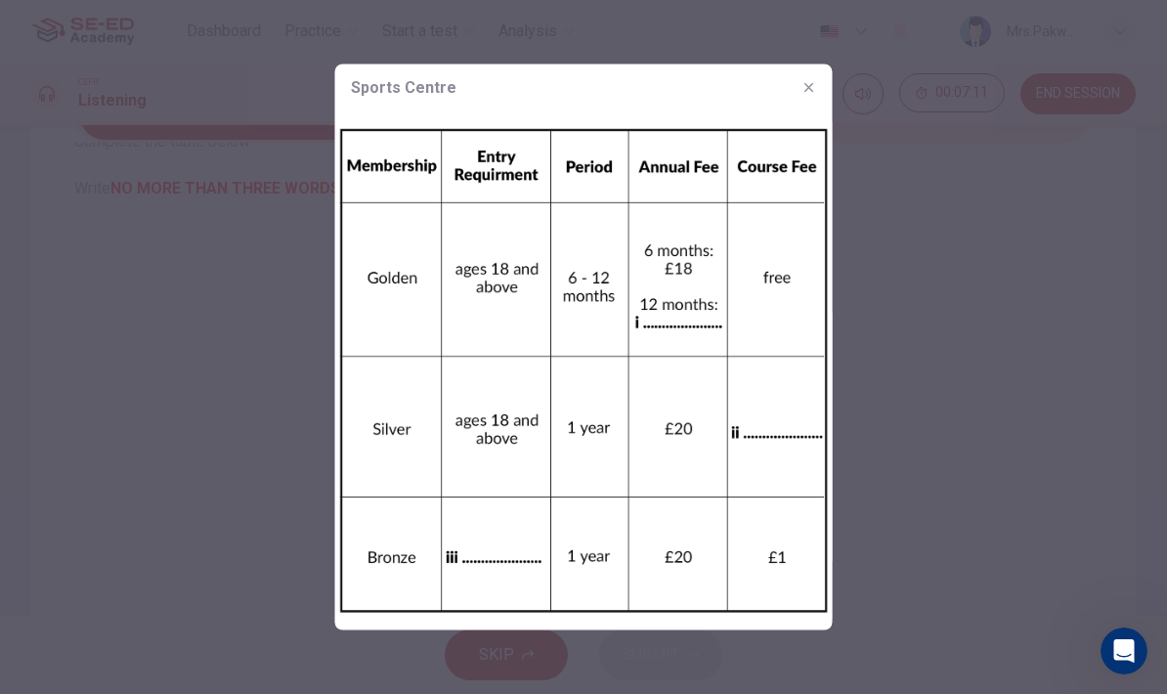
click at [805, 75] on button "button" at bounding box center [808, 87] width 31 height 31
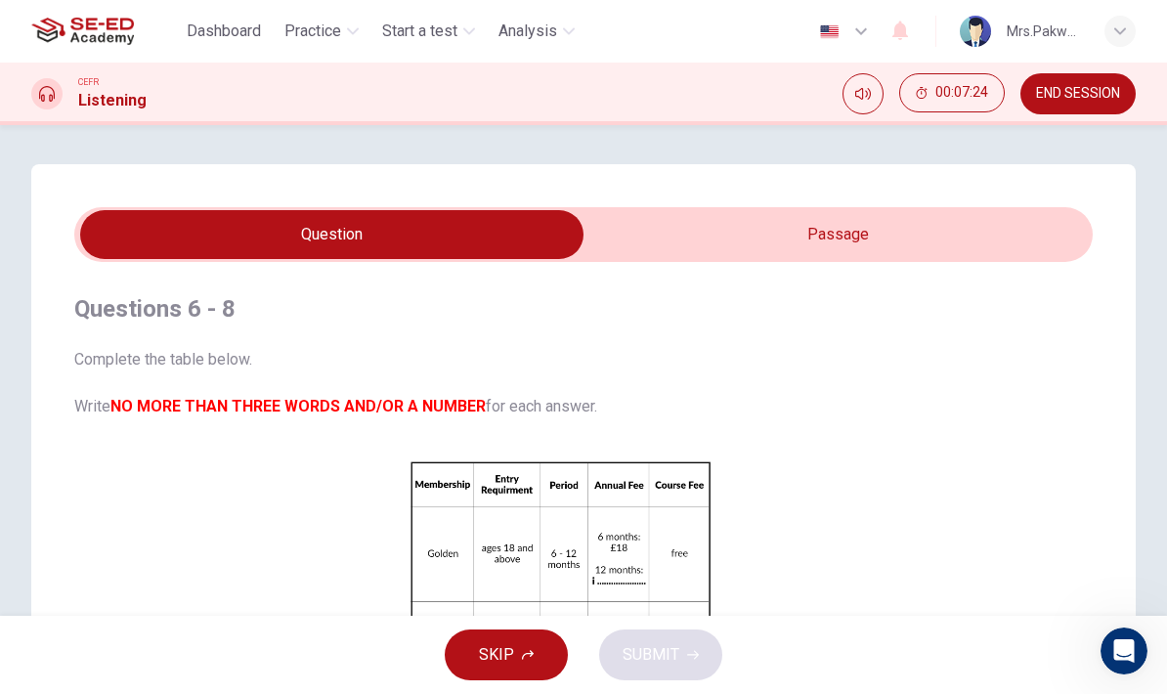
scroll to position [0, 0]
type input "78"
click at [848, 218] on input "checkbox" at bounding box center [331, 234] width 1527 height 49
checkbox input "true"
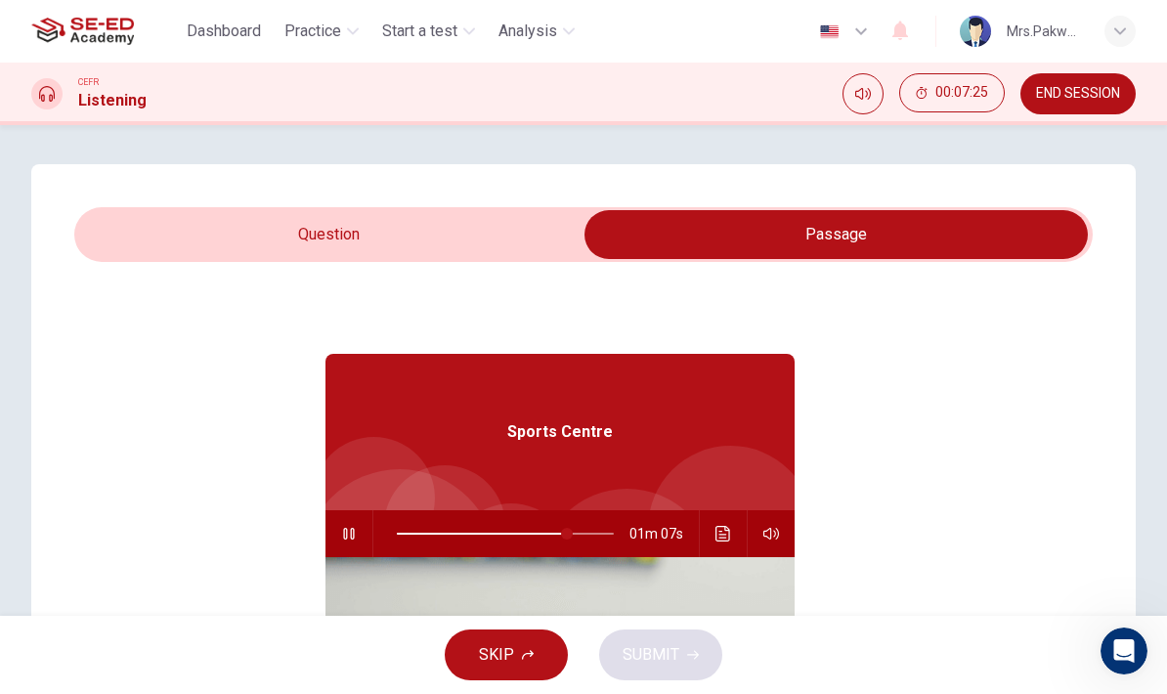
type input "78"
click at [510, 227] on input "checkbox" at bounding box center [835, 234] width 1527 height 49
checkbox input "false"
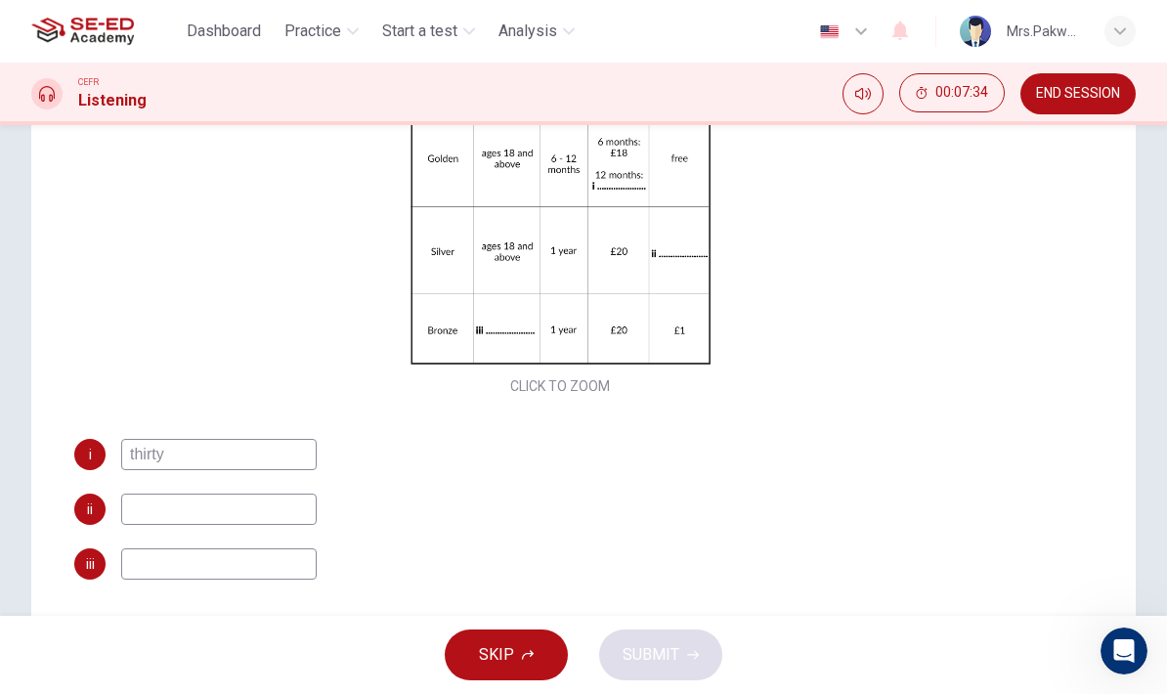
scroll to position [99, 0]
click at [285, 508] on input at bounding box center [218, 508] width 195 height 31
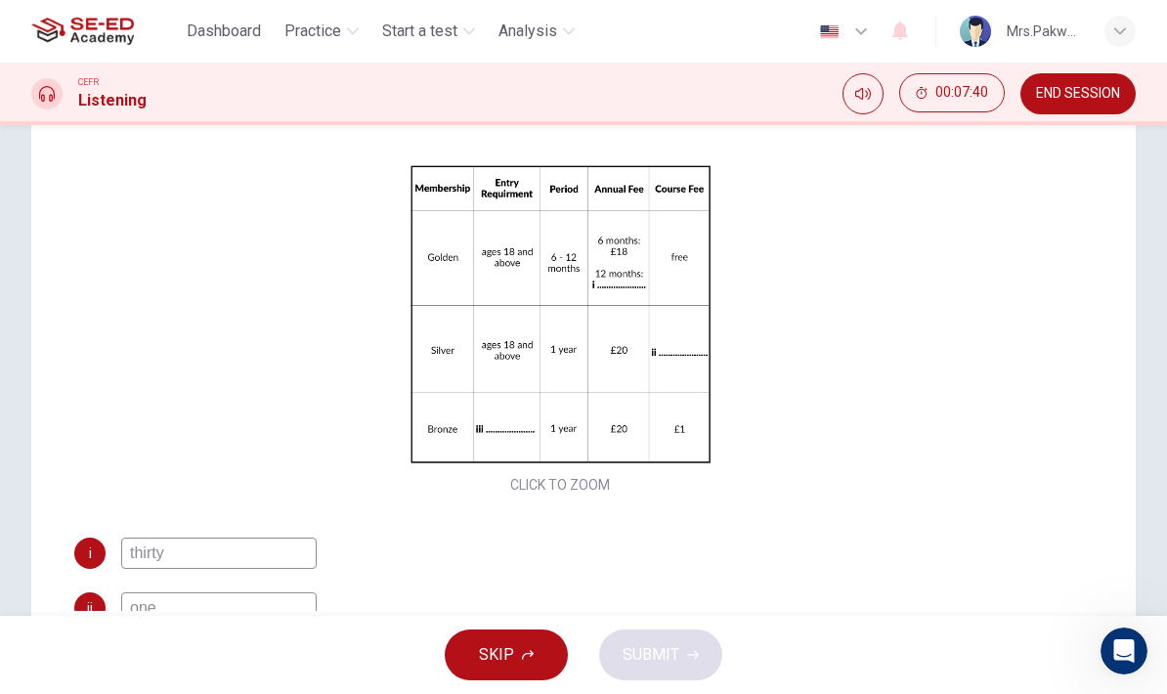
scroll to position [0, 0]
type input "one"
click at [782, 361] on div "Click to Zoom" at bounding box center [559, 329] width 971 height 337
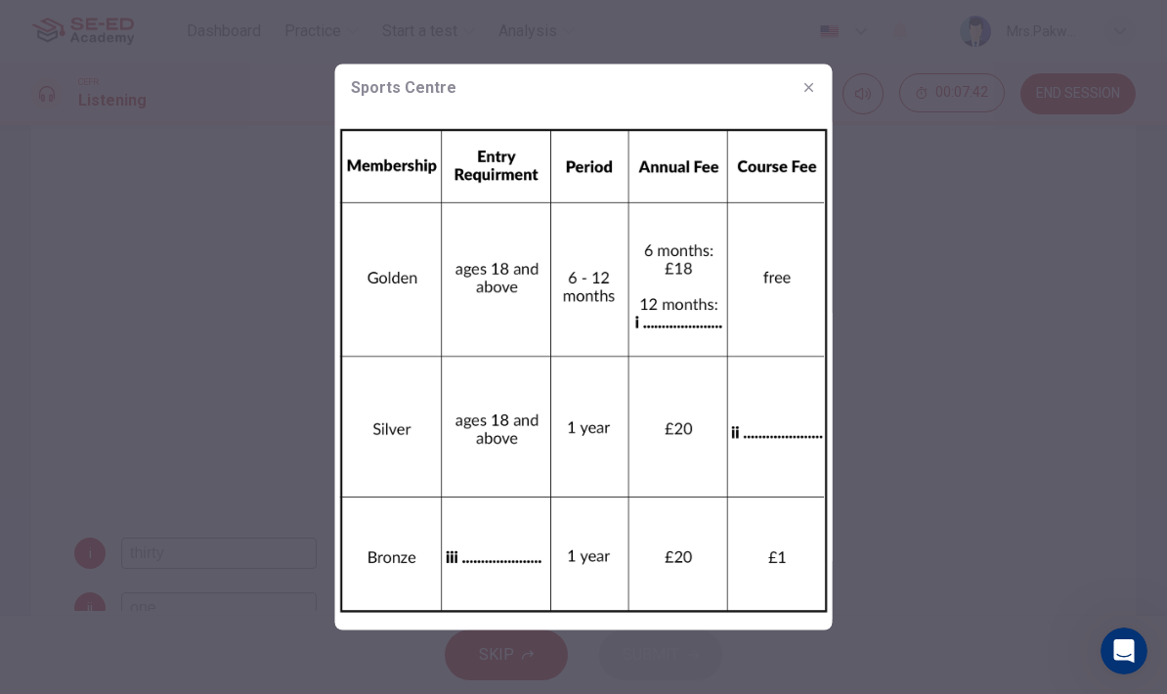
click at [798, 91] on button "button" at bounding box center [808, 87] width 31 height 31
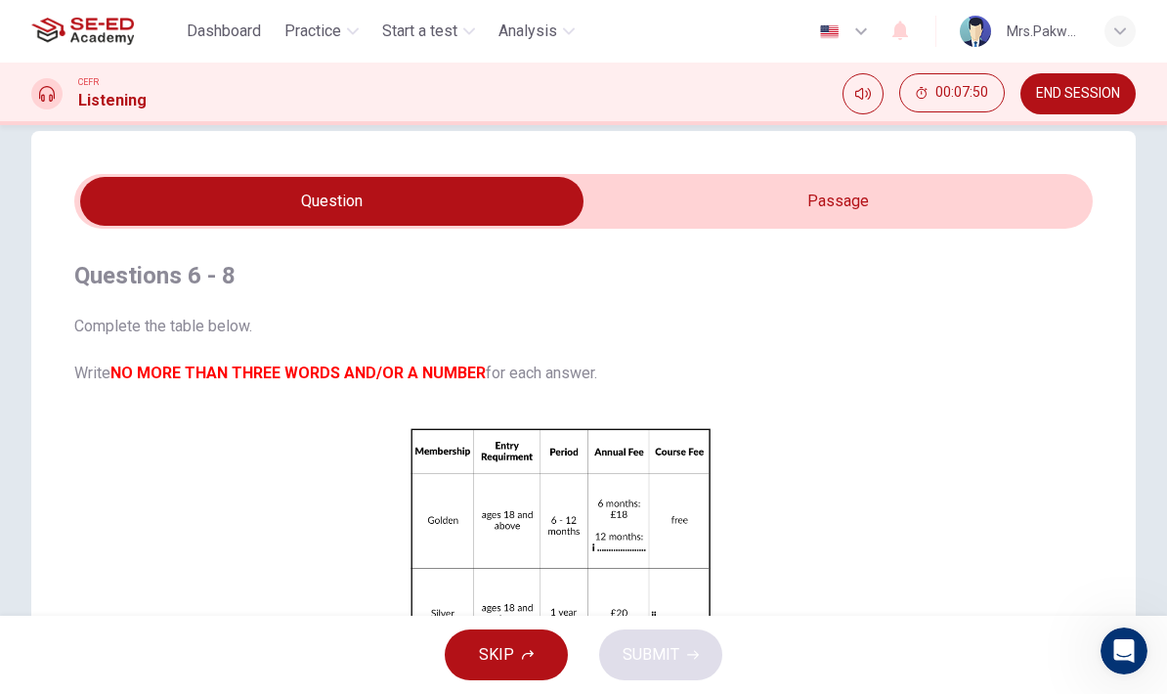
scroll to position [29, 0]
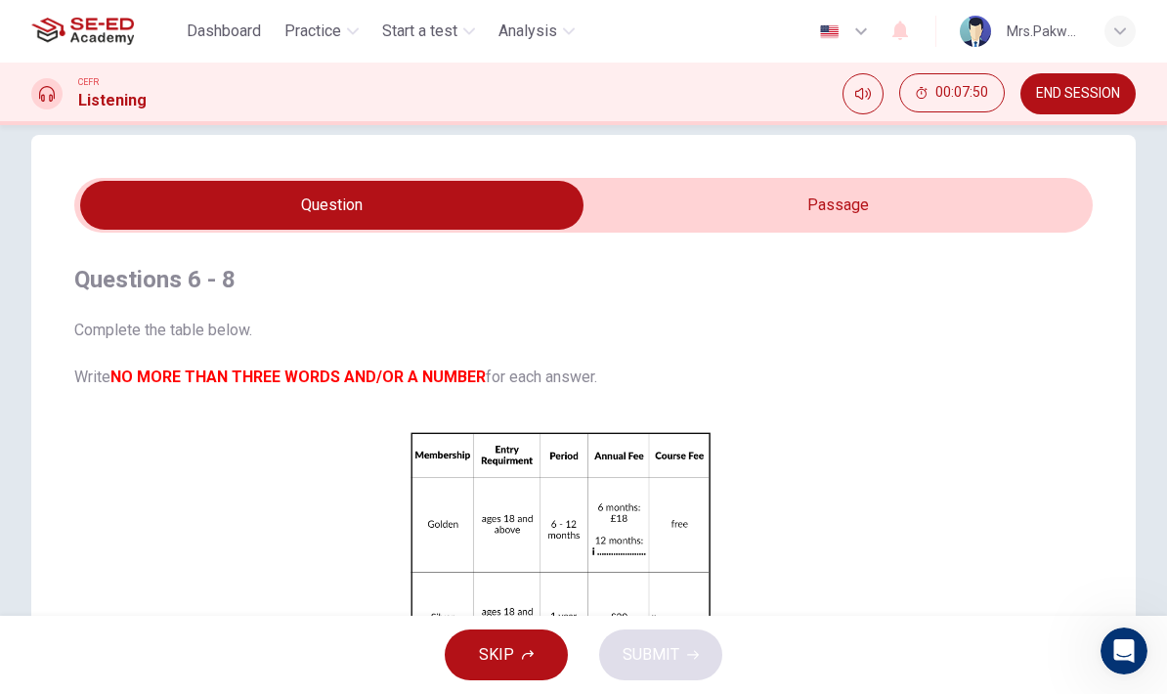
type input "87"
click at [915, 201] on input "checkbox" at bounding box center [331, 205] width 1527 height 49
checkbox input "true"
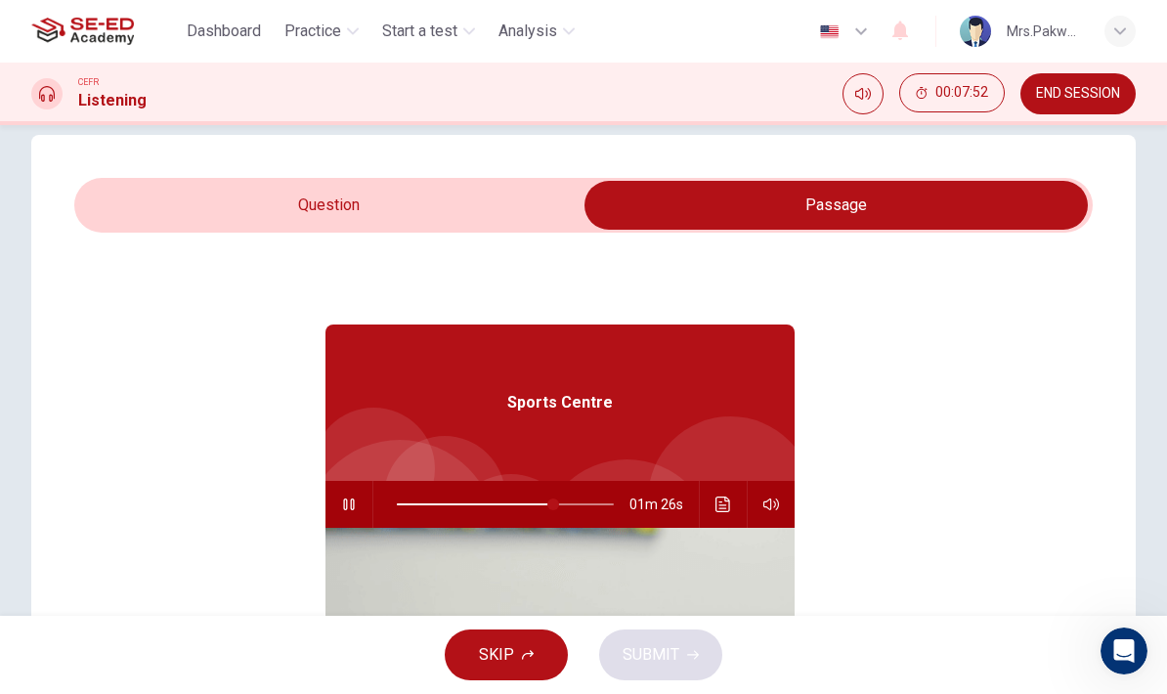
click at [555, 498] on span at bounding box center [553, 504] width 12 height 12
click at [533, 498] on span at bounding box center [534, 504] width 12 height 12
type input "63"
click at [517, 191] on input "checkbox" at bounding box center [835, 205] width 1527 height 49
checkbox input "false"
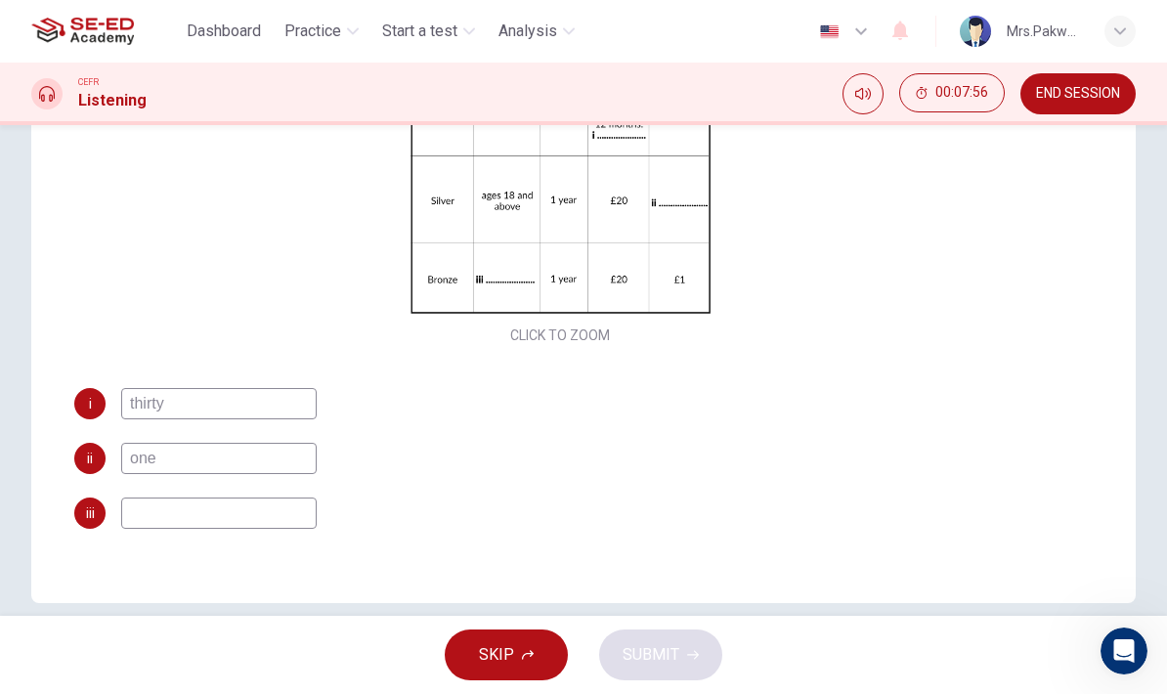
scroll to position [299, 0]
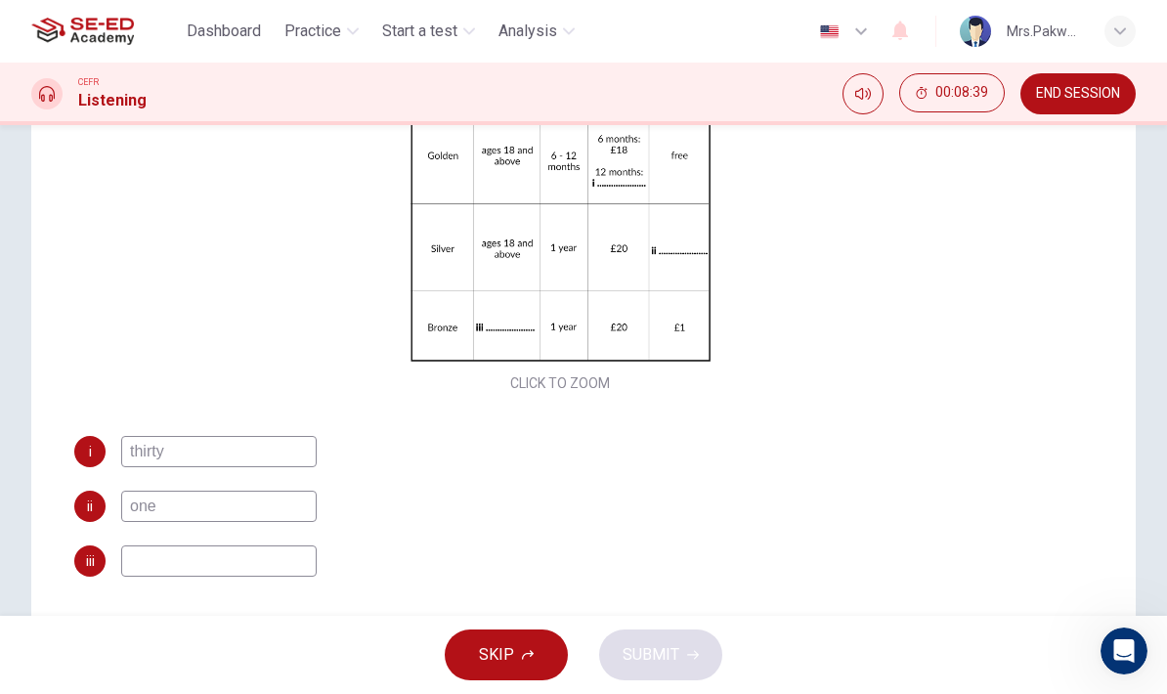
click at [291, 557] on input at bounding box center [218, 560] width 195 height 31
type input "14 to 17"
click at [267, 446] on input "thirty" at bounding box center [218, 451] width 195 height 31
click at [253, 452] on input "thirty" at bounding box center [218, 451] width 195 height 31
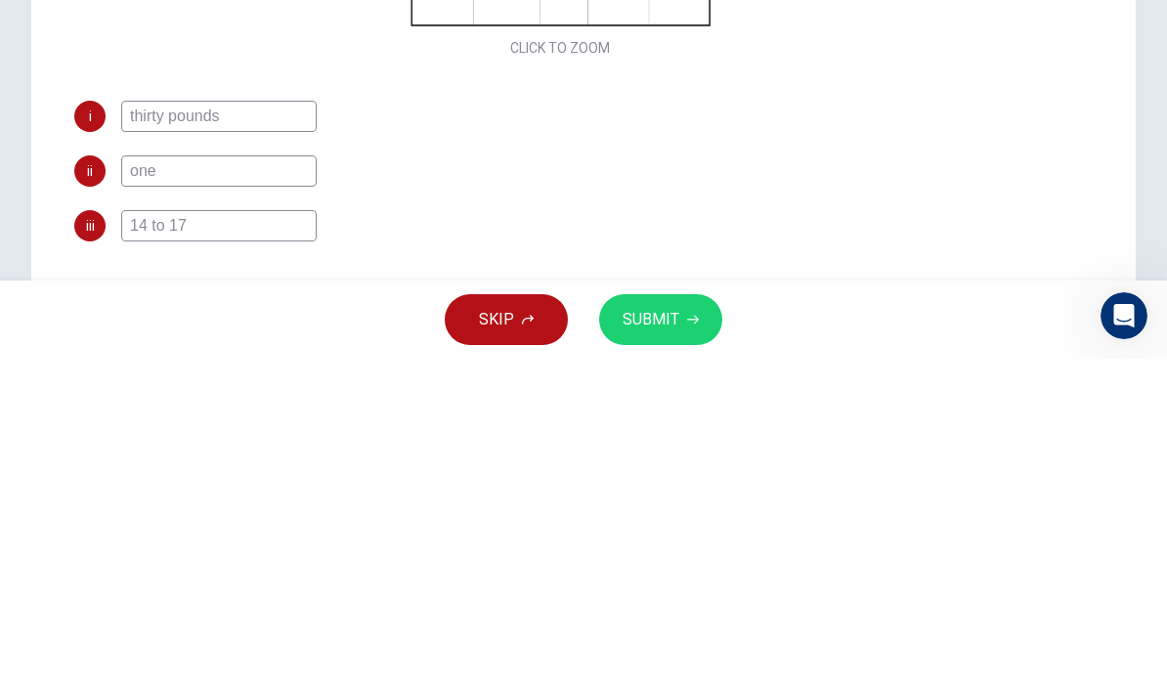
type input "thirty pounds"
click at [258, 490] on input "one" at bounding box center [218, 505] width 195 height 31
click at [297, 490] on input "one" at bounding box center [218, 505] width 195 height 31
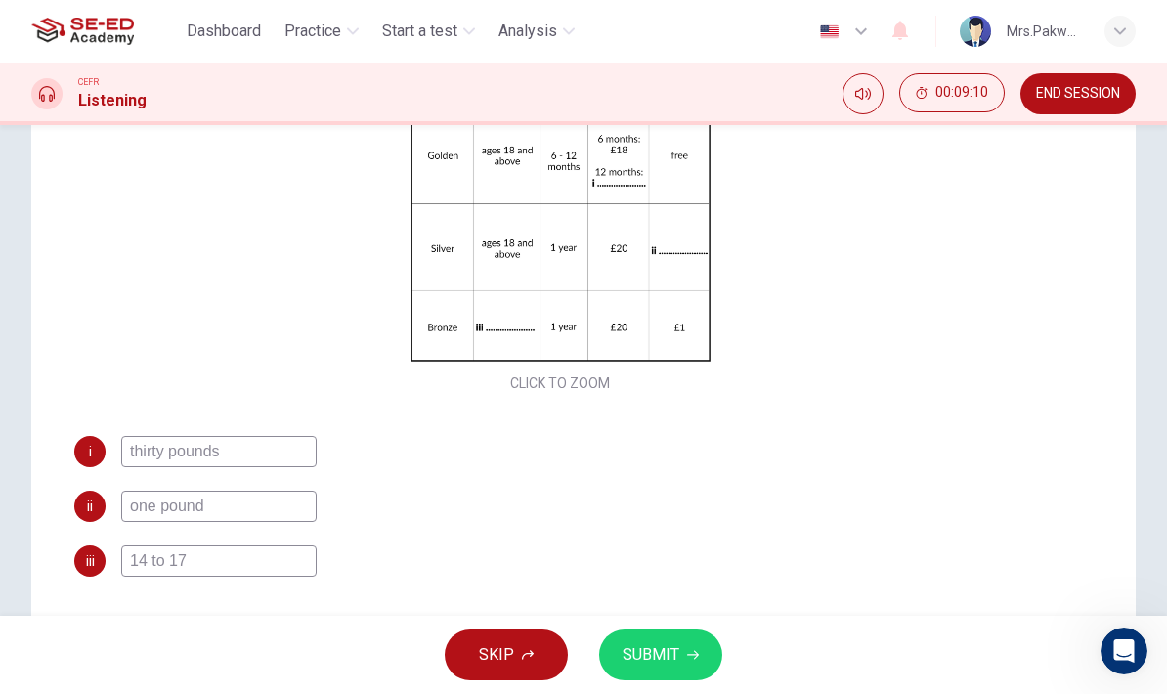
type input "one pound"
click at [678, 658] on button "SUBMIT" at bounding box center [660, 654] width 123 height 51
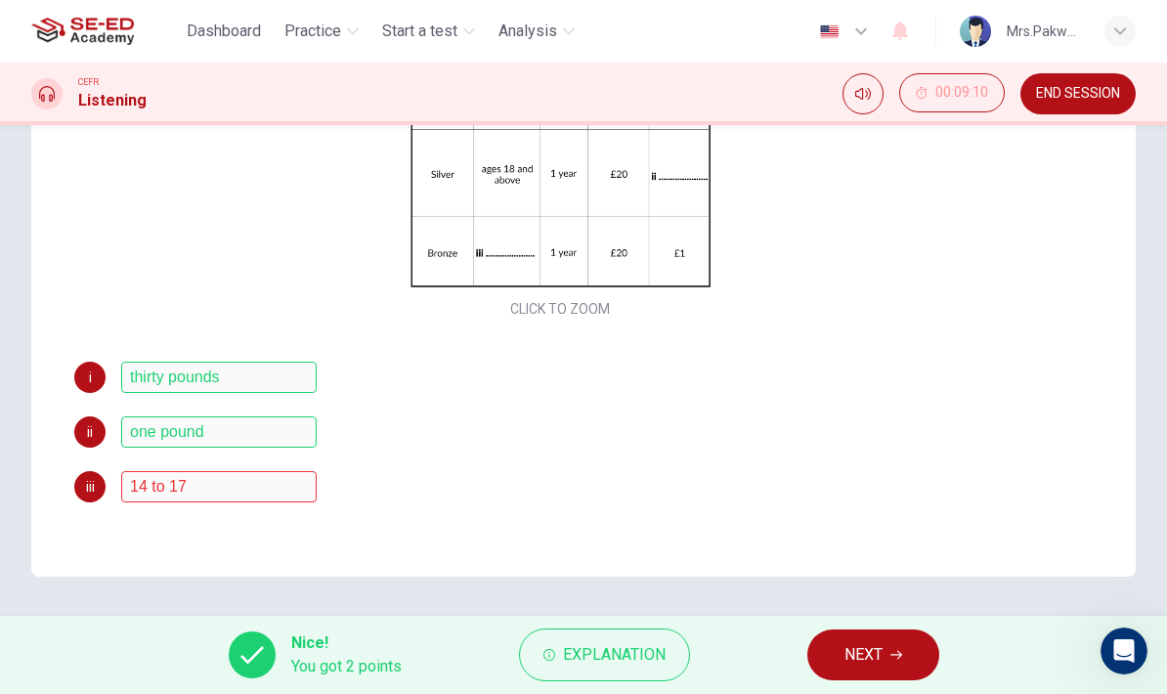
scroll to position [373, 0]
click at [653, 647] on span "Explanation" at bounding box center [614, 654] width 103 height 27
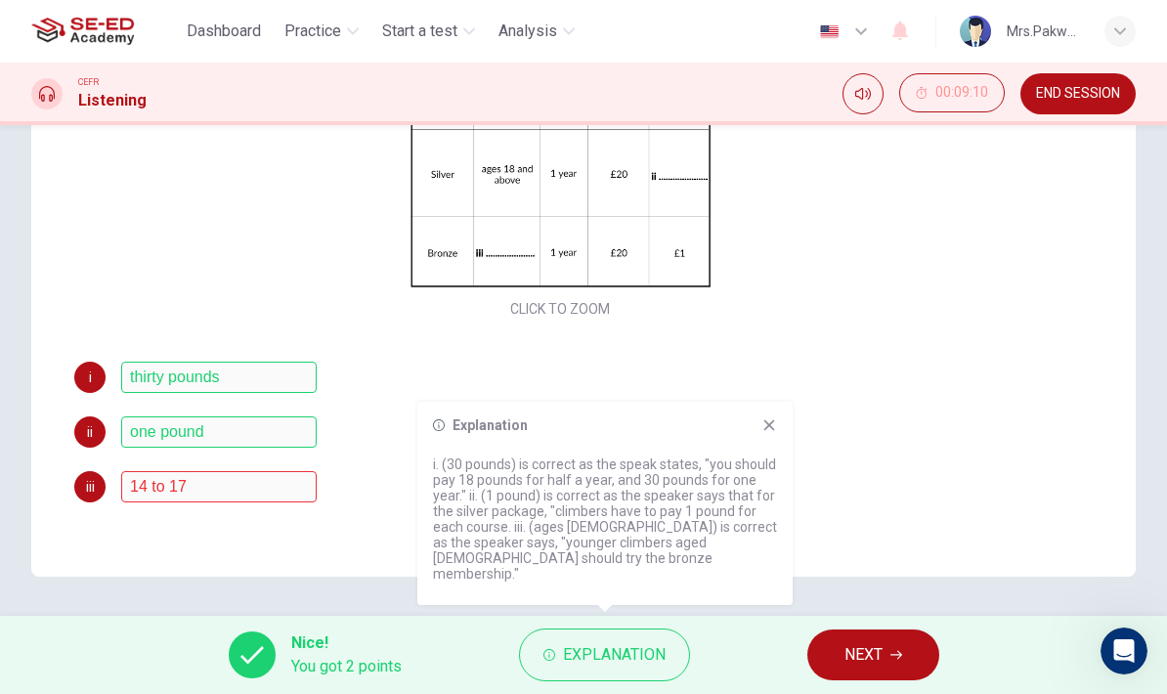
click at [896, 642] on button "NEXT" at bounding box center [873, 654] width 132 height 51
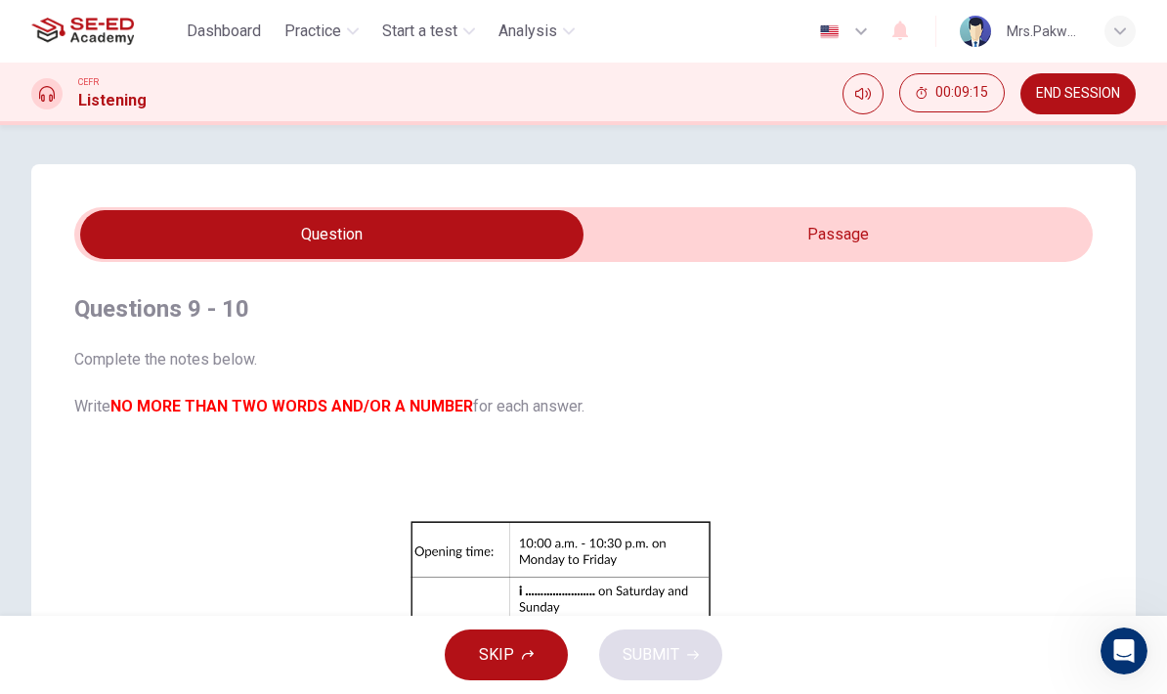
scroll to position [0, 0]
type input "94"
click at [849, 225] on input "checkbox" at bounding box center [331, 234] width 1527 height 49
checkbox input "true"
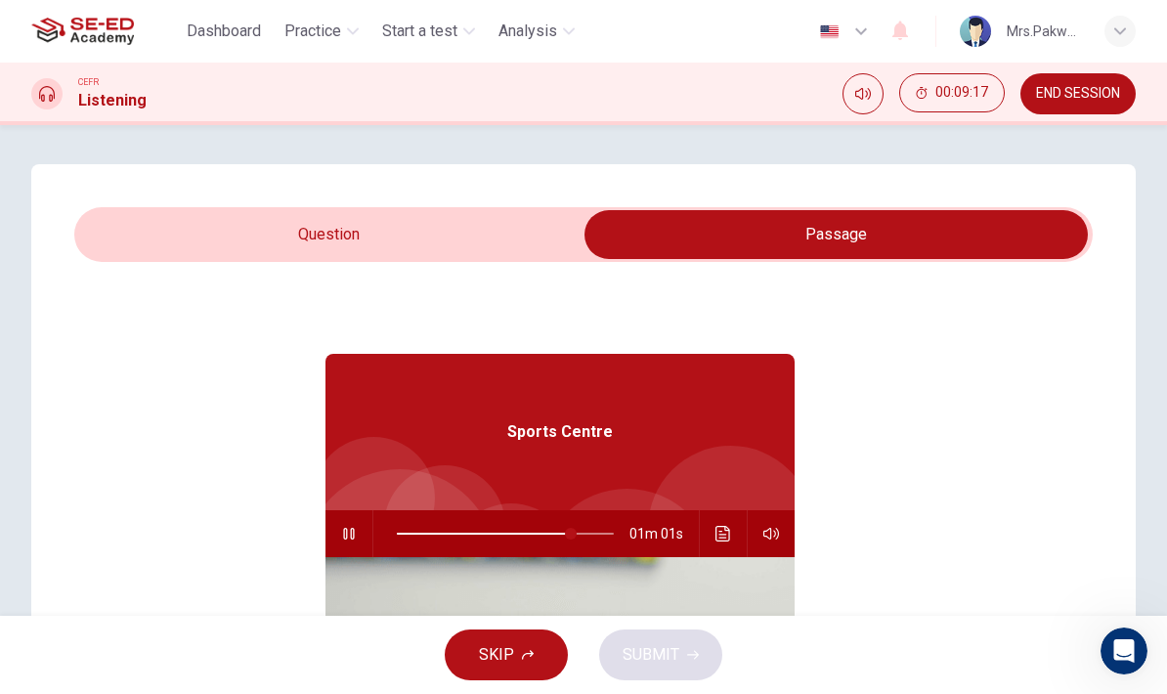
click at [571, 531] on span at bounding box center [571, 534] width 12 height 12
type input "80"
click at [511, 228] on input "checkbox" at bounding box center [835, 234] width 1527 height 49
checkbox input "false"
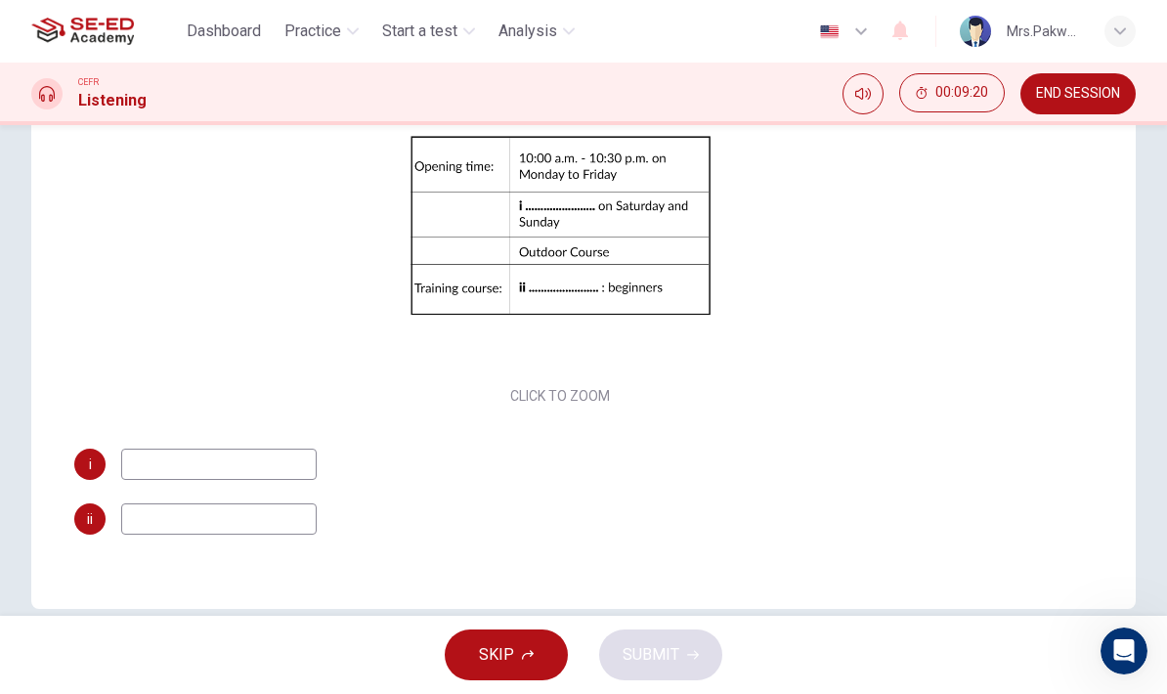
scroll to position [316, 0]
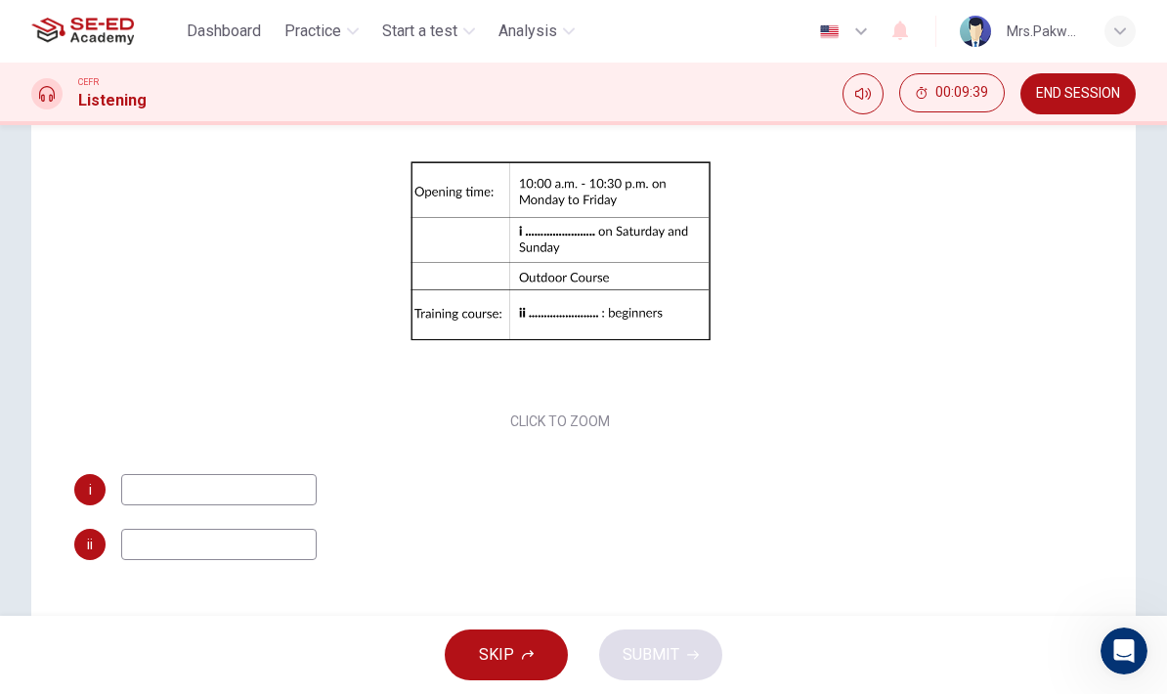
click at [276, 547] on input at bounding box center [218, 544] width 195 height 31
click at [262, 547] on input at bounding box center [218, 544] width 195 height 31
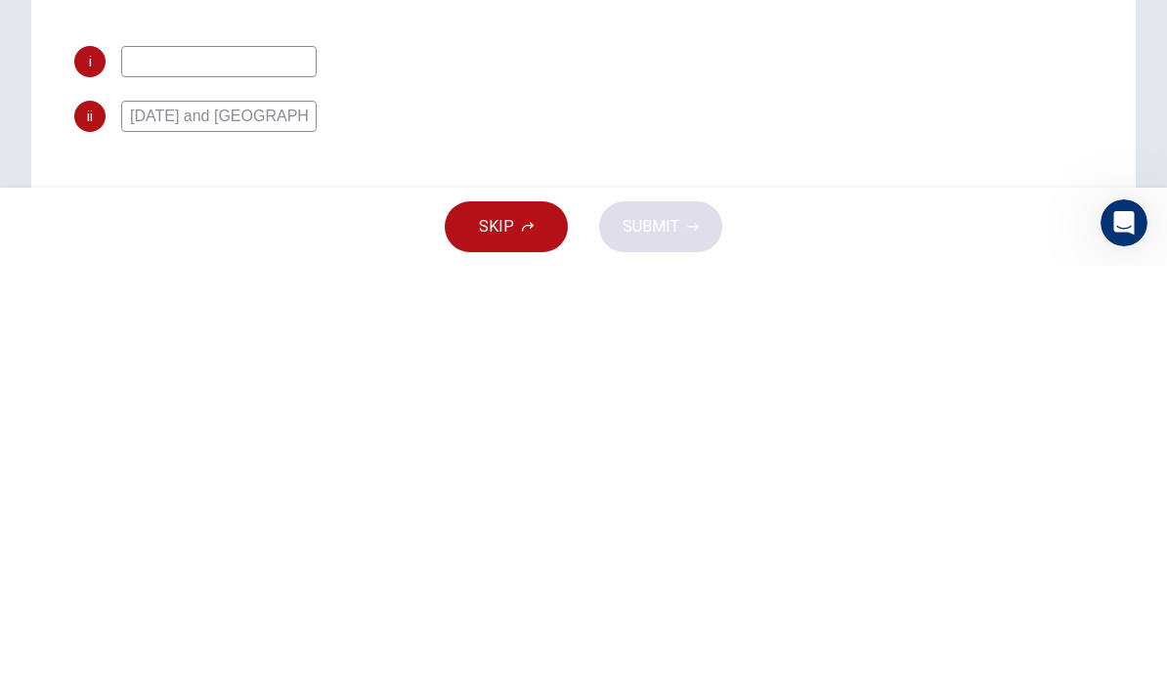
type input "Monday and Wednesday"
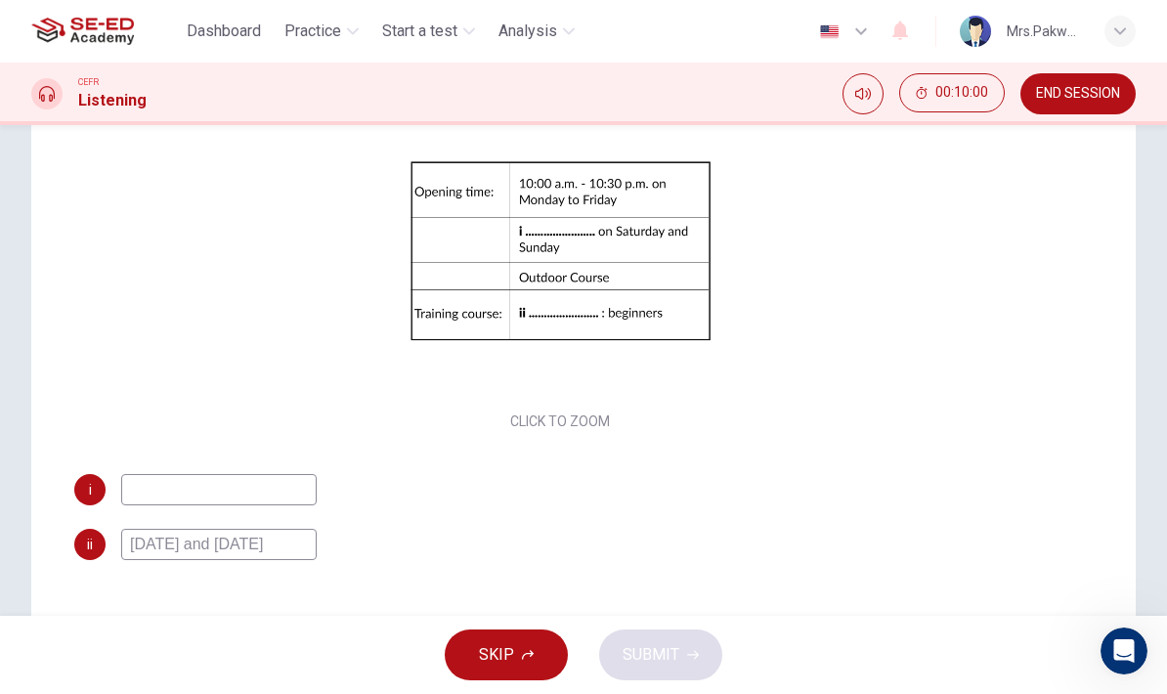
checkbox input "true"
type input "94"
type input "Monday and Wednesday"
type input "94"
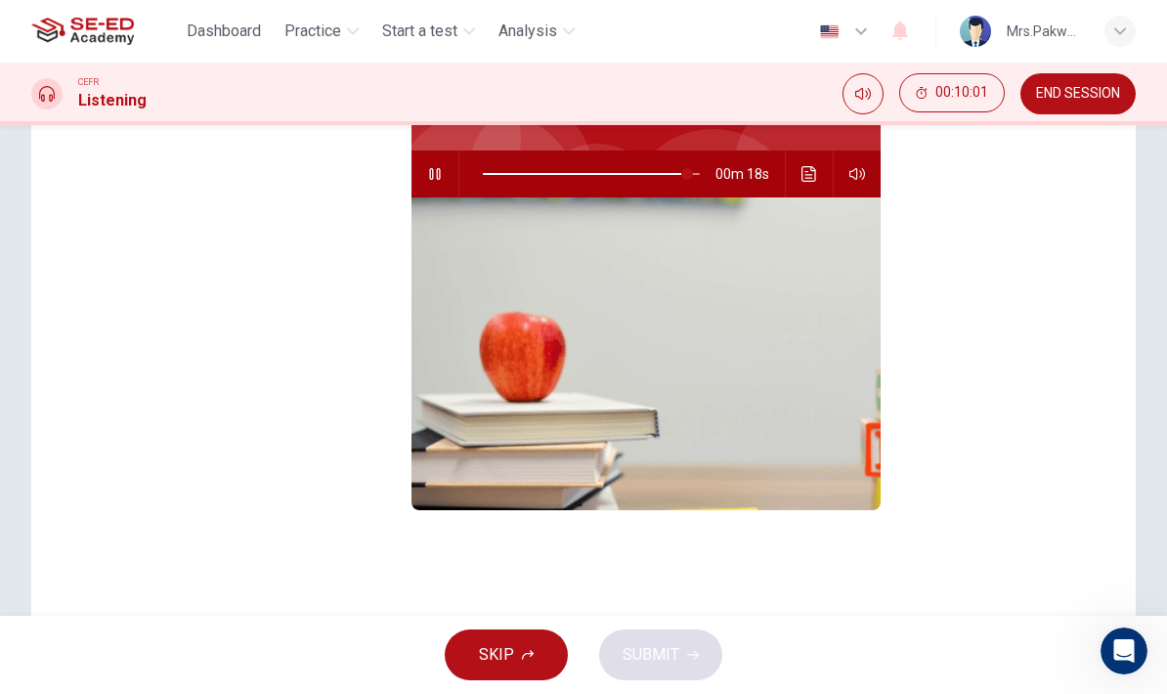
checkbox input "false"
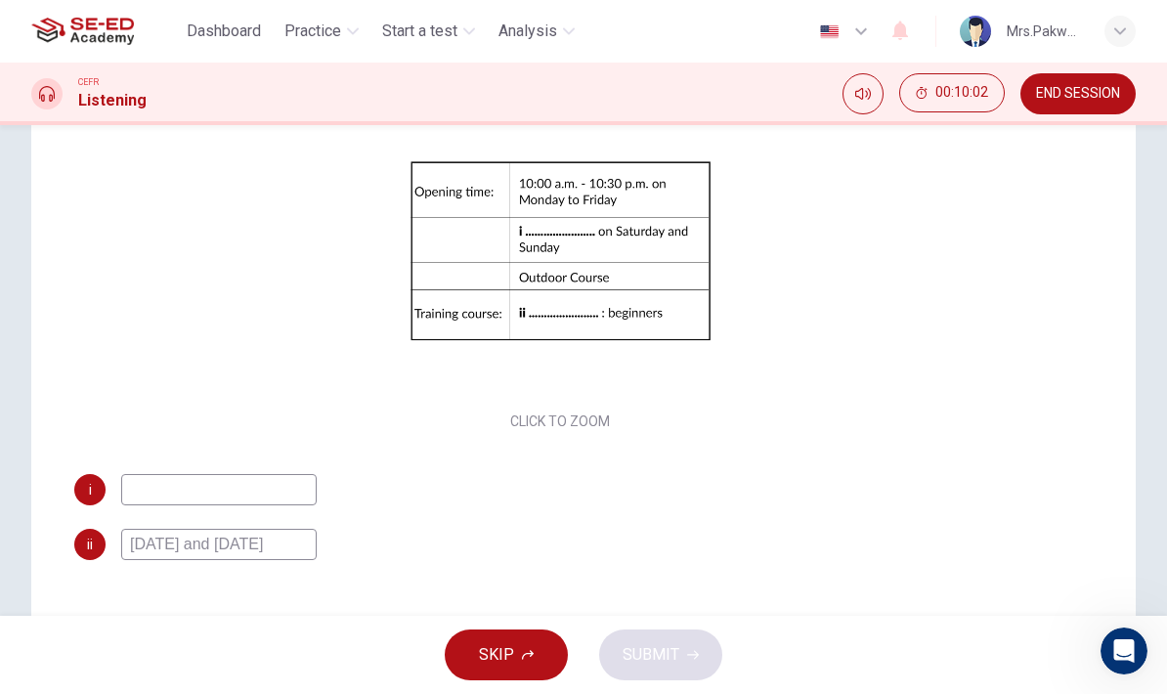
click at [293, 542] on input "Monday and Wednesday" at bounding box center [218, 544] width 195 height 31
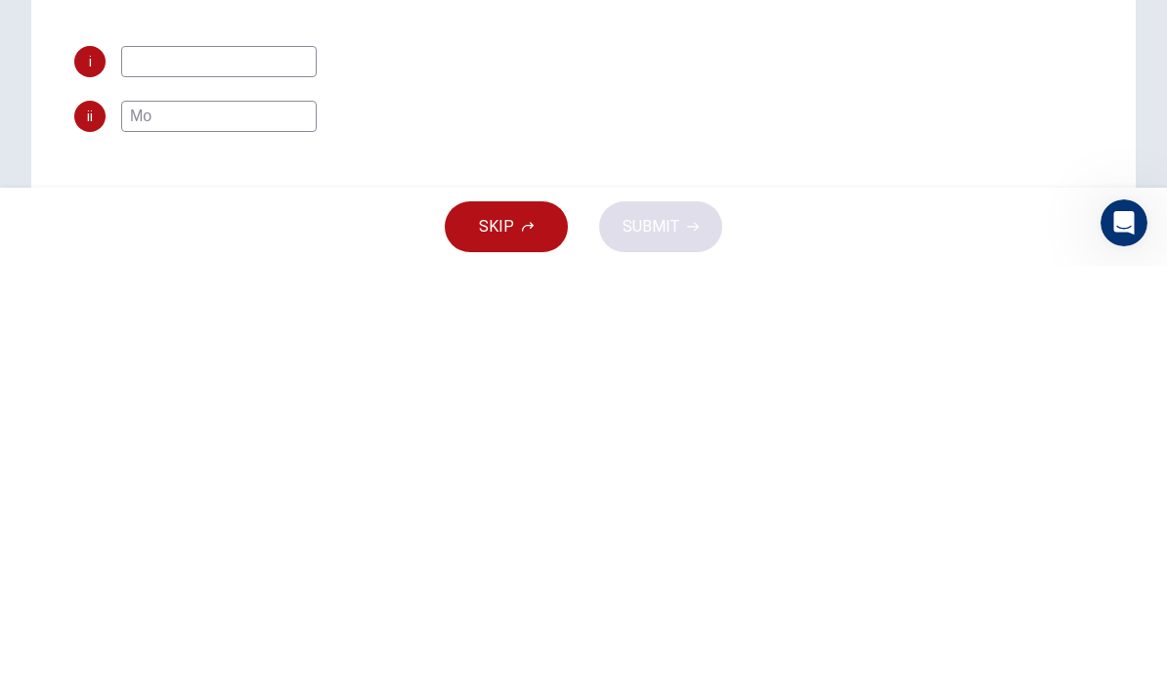
type input "M"
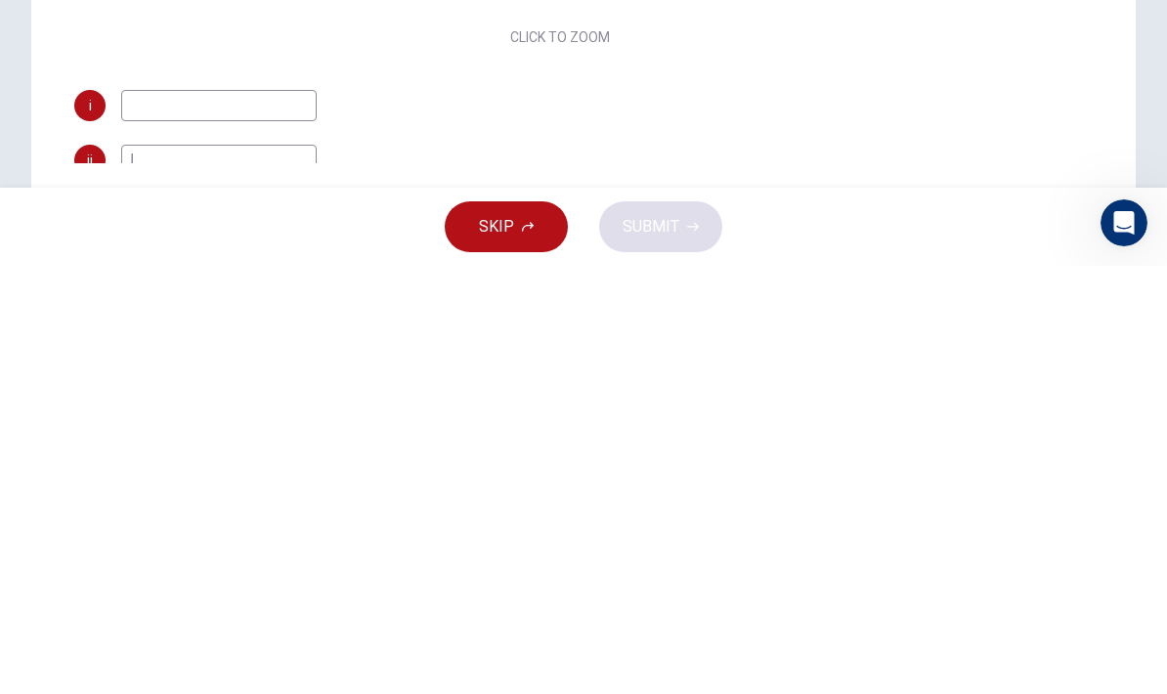
scroll to position [7, 0]
type input "Indoor course"
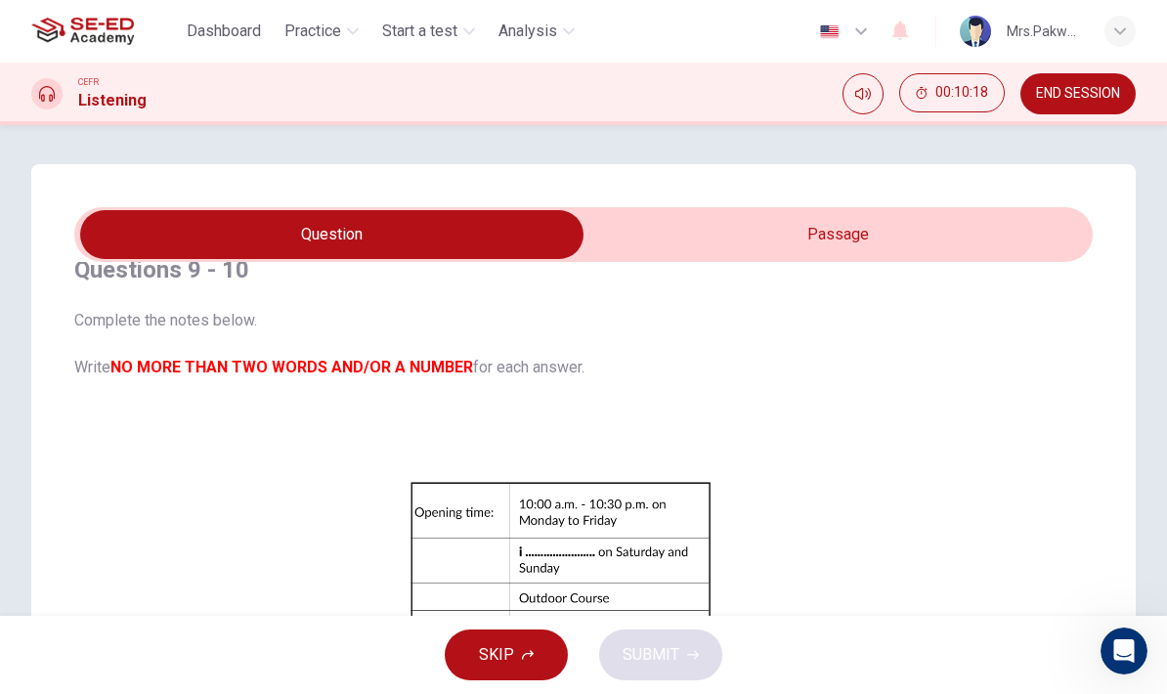
scroll to position [0, 0]
type input "100"
type input "Indoor course"
click at [827, 233] on input "checkbox" at bounding box center [331, 234] width 1527 height 49
checkbox input "true"
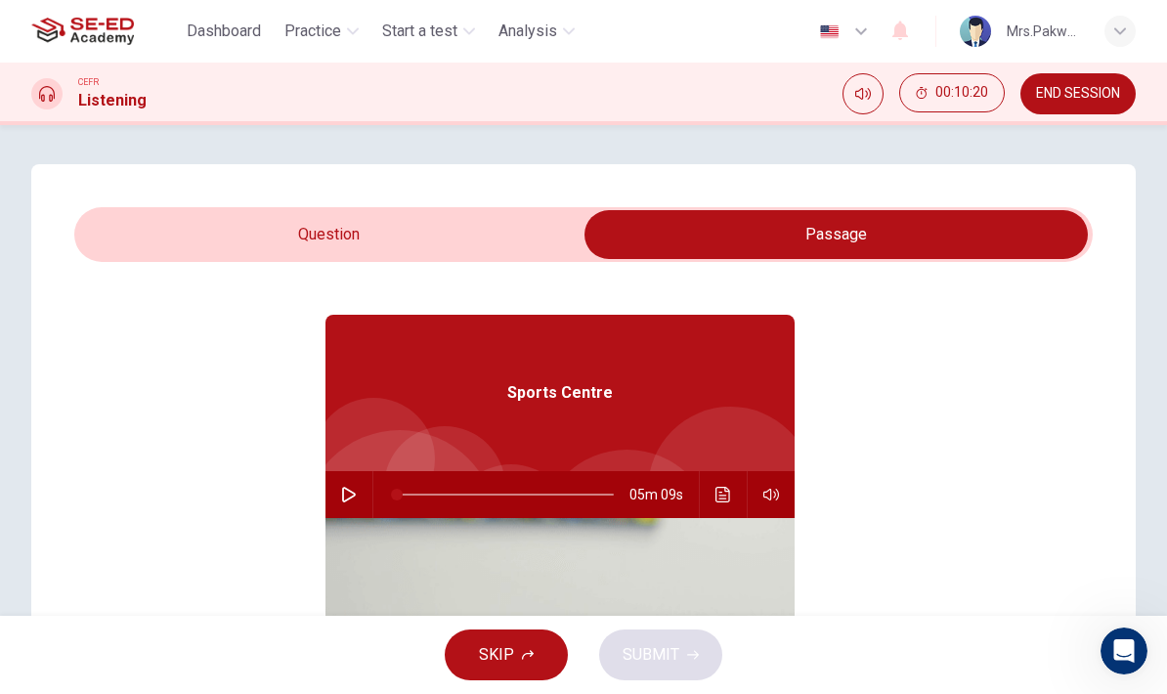
type input "82"
click at [403, 499] on span at bounding box center [397, 494] width 12 height 12
click at [345, 489] on icon "button" at bounding box center [349, 495] width 16 height 16
click at [513, 230] on input "checkbox" at bounding box center [835, 234] width 1527 height 49
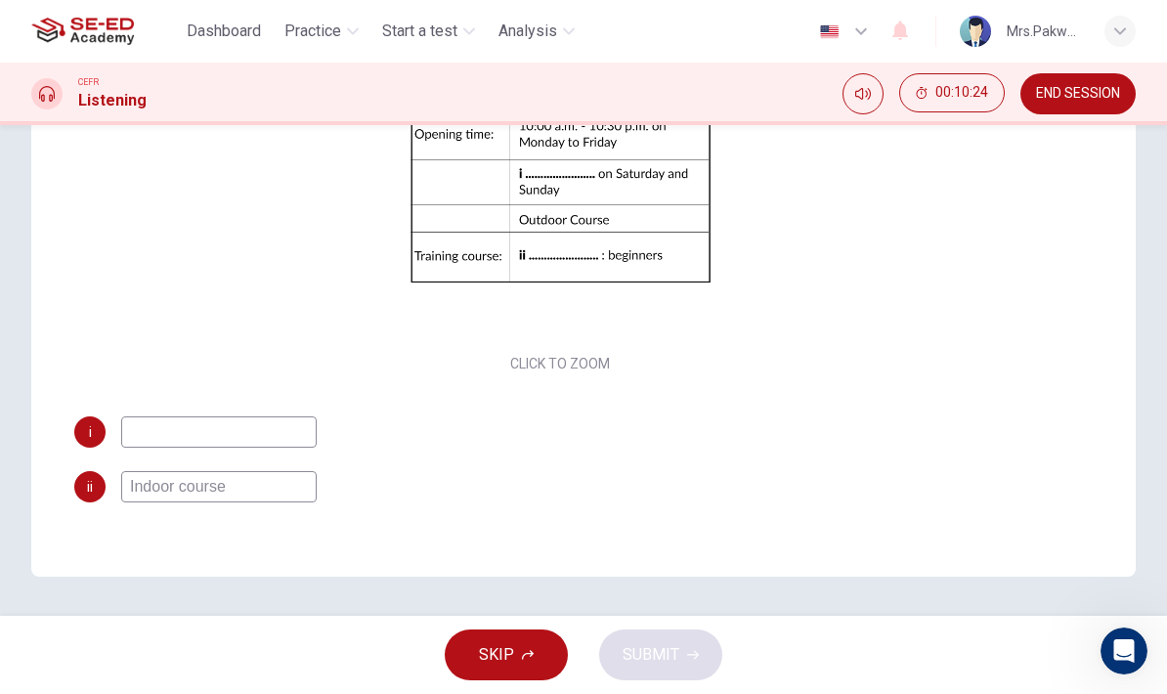
scroll to position [357, 0]
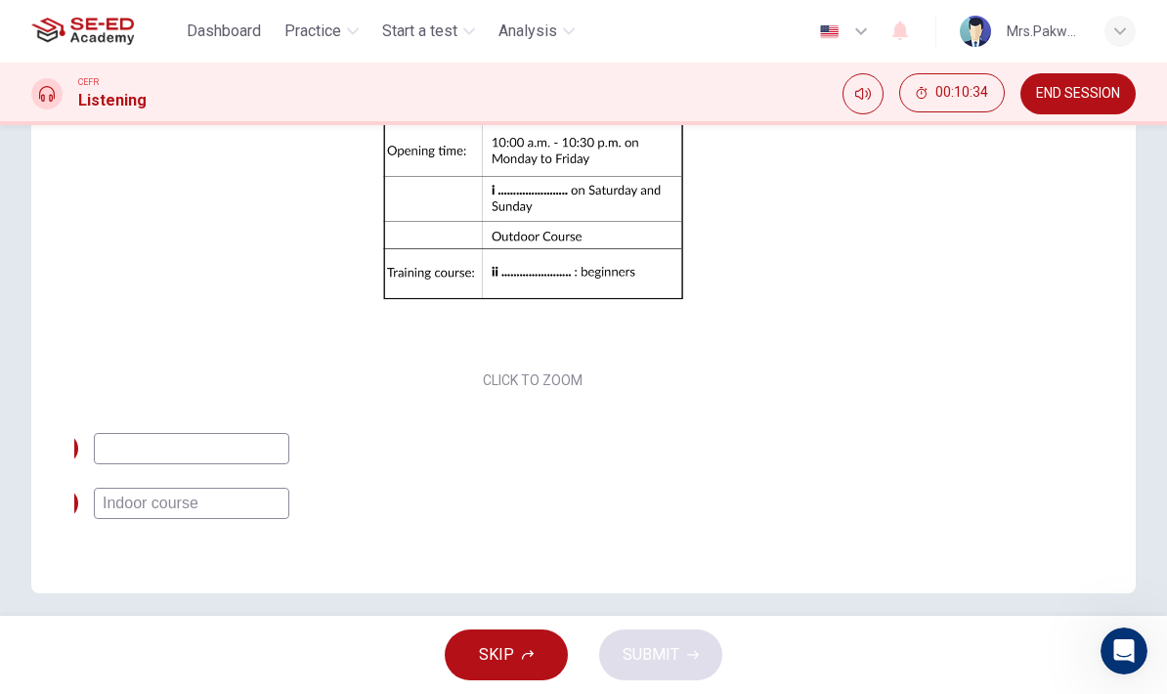
checkbox input "true"
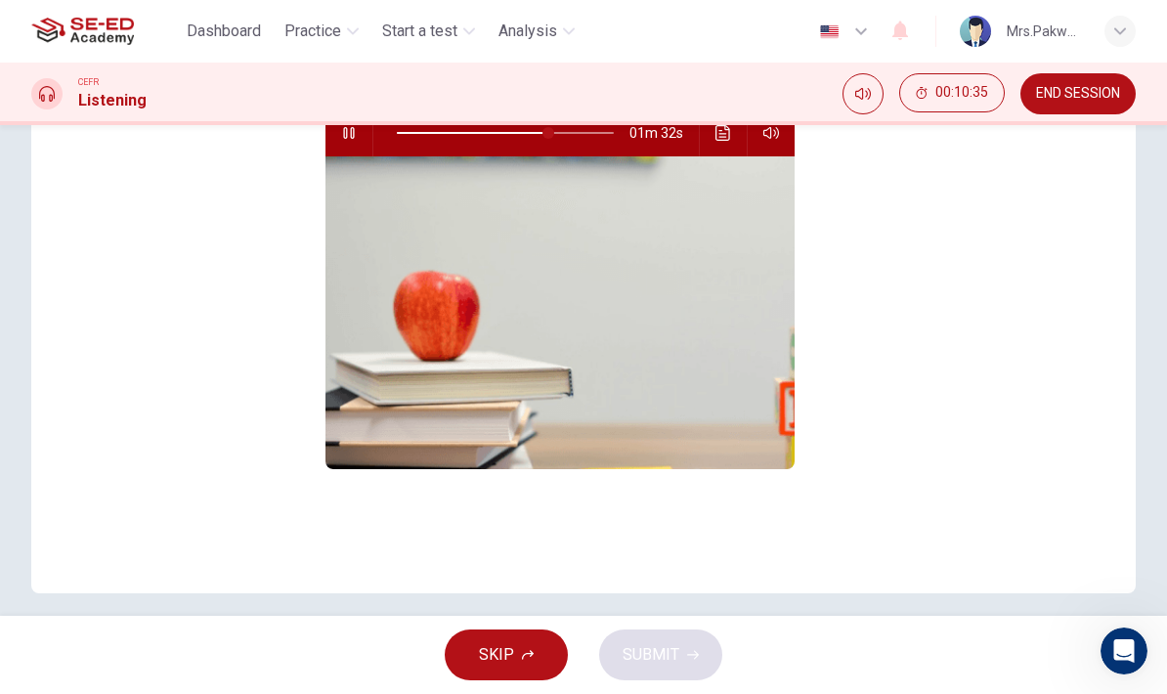
click at [550, 130] on span at bounding box center [548, 133] width 12 height 12
type input "71"
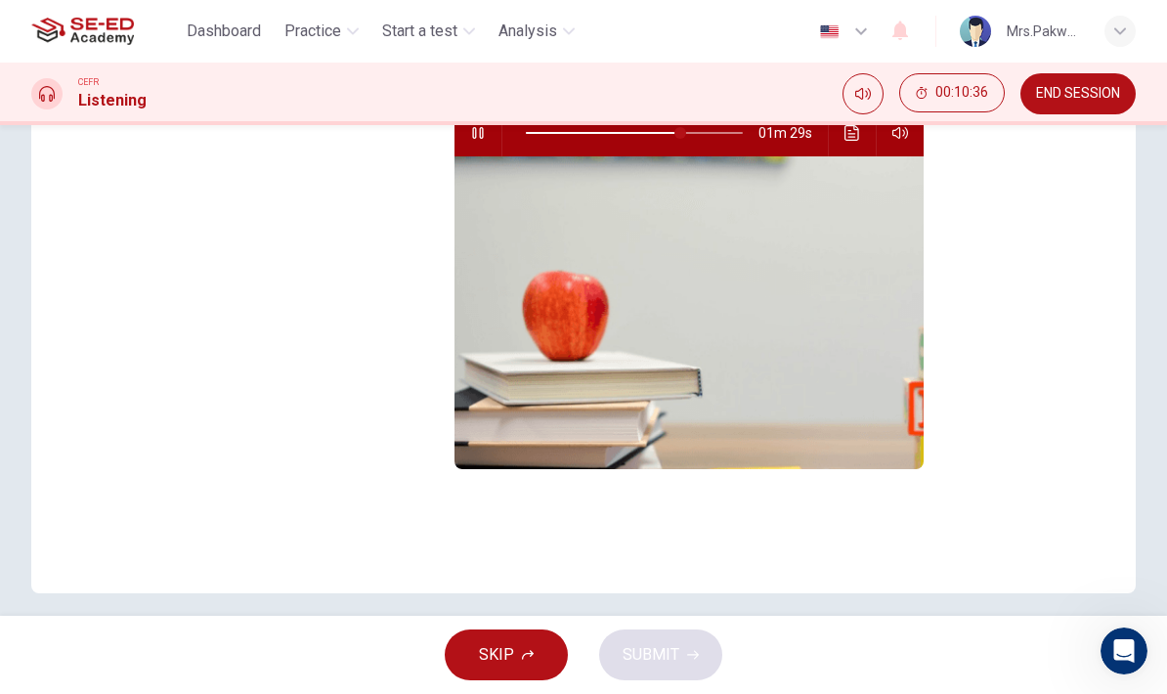
checkbox input "false"
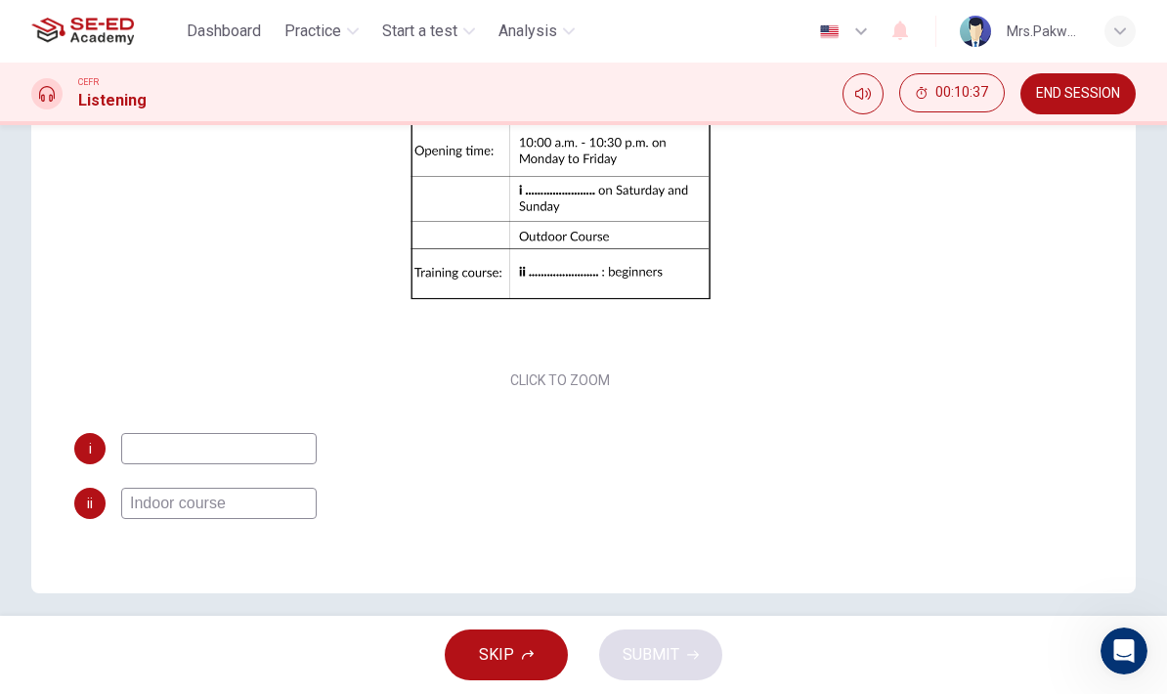
click at [162, 447] on input at bounding box center [218, 448] width 195 height 31
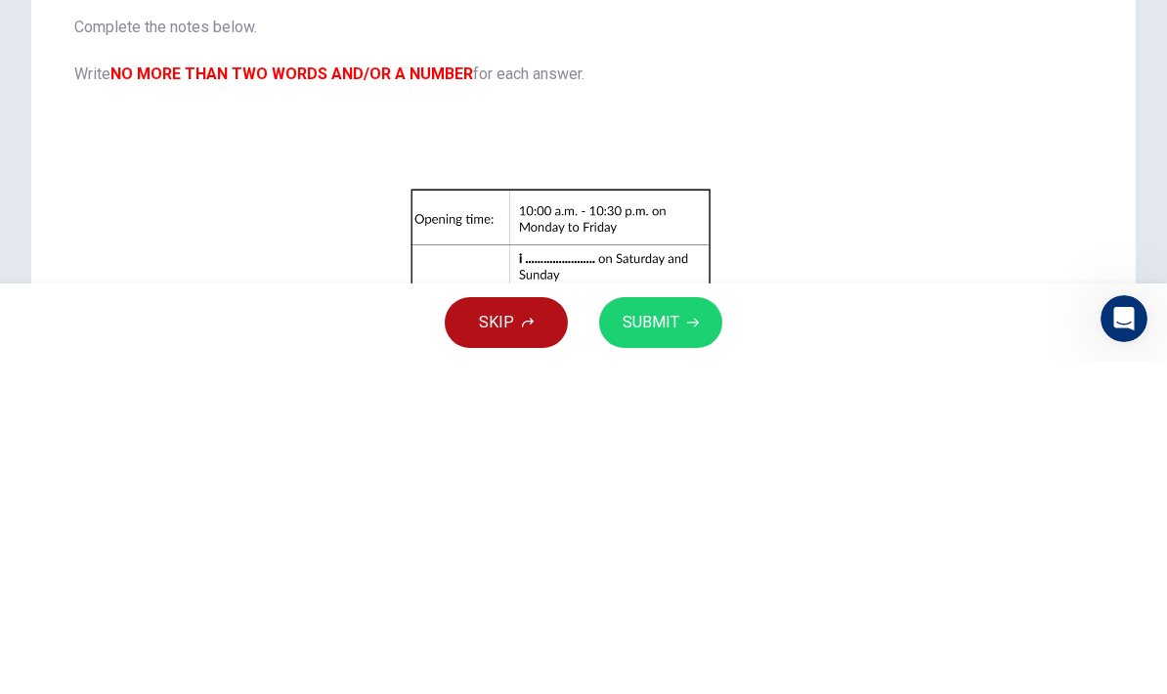
scroll to position [0, 0]
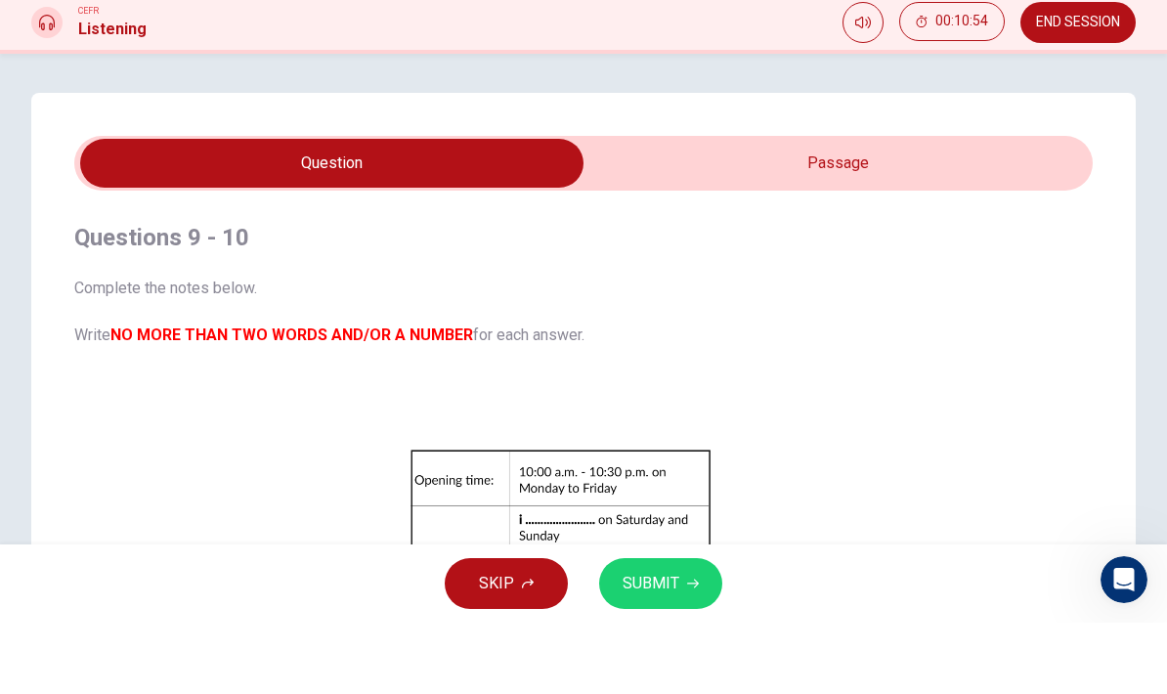
type input "10:00-"
click at [903, 210] on input "checkbox" at bounding box center [331, 234] width 1527 height 49
checkbox input "true"
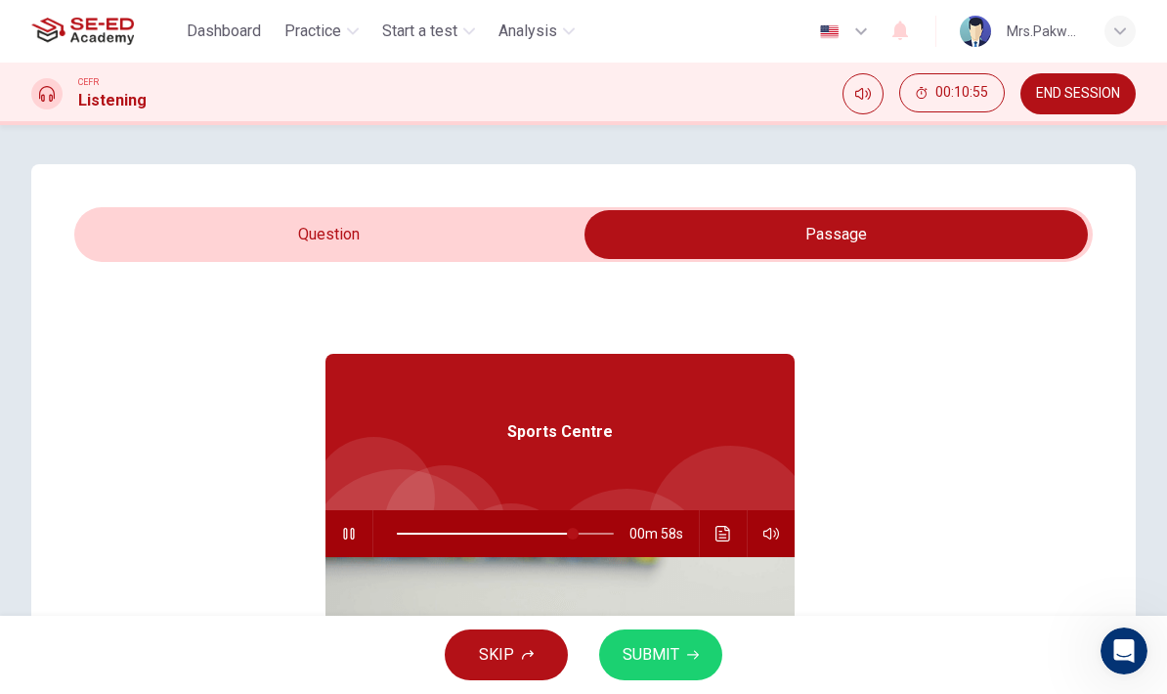
click at [573, 533] on span at bounding box center [573, 534] width 12 height 12
type input "81"
click at [518, 233] on input "checkbox" at bounding box center [835, 234] width 1527 height 49
checkbox input "false"
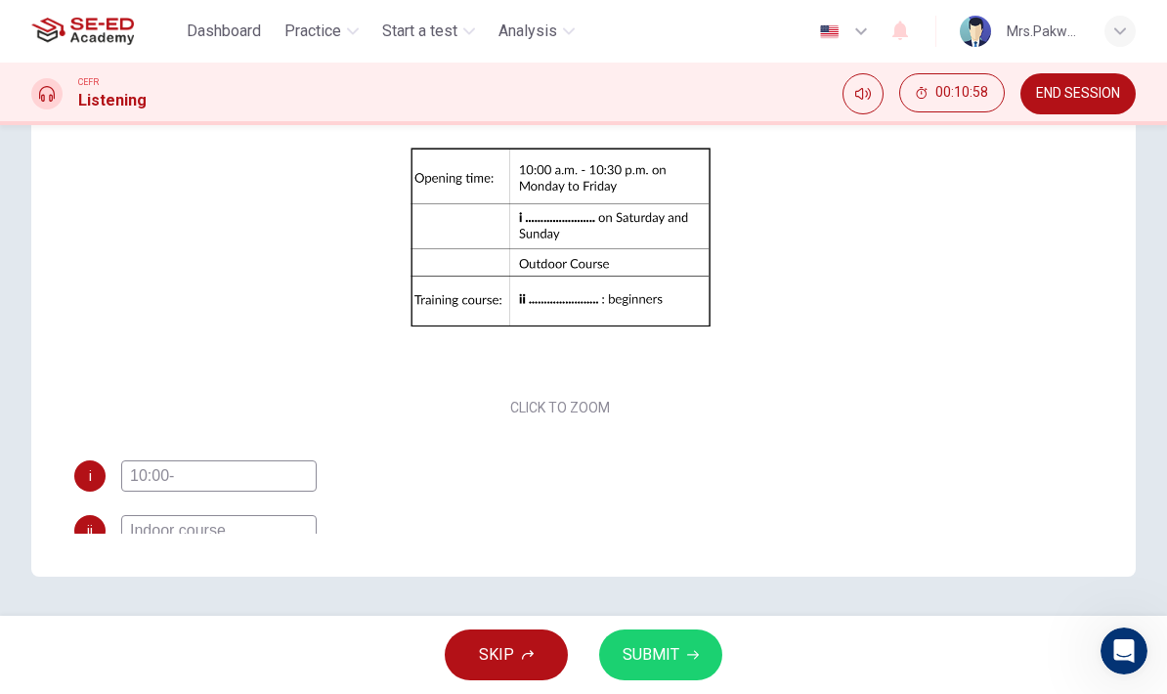
scroll to position [373, 0]
click at [185, 469] on input "10:00-" at bounding box center [218, 475] width 195 height 31
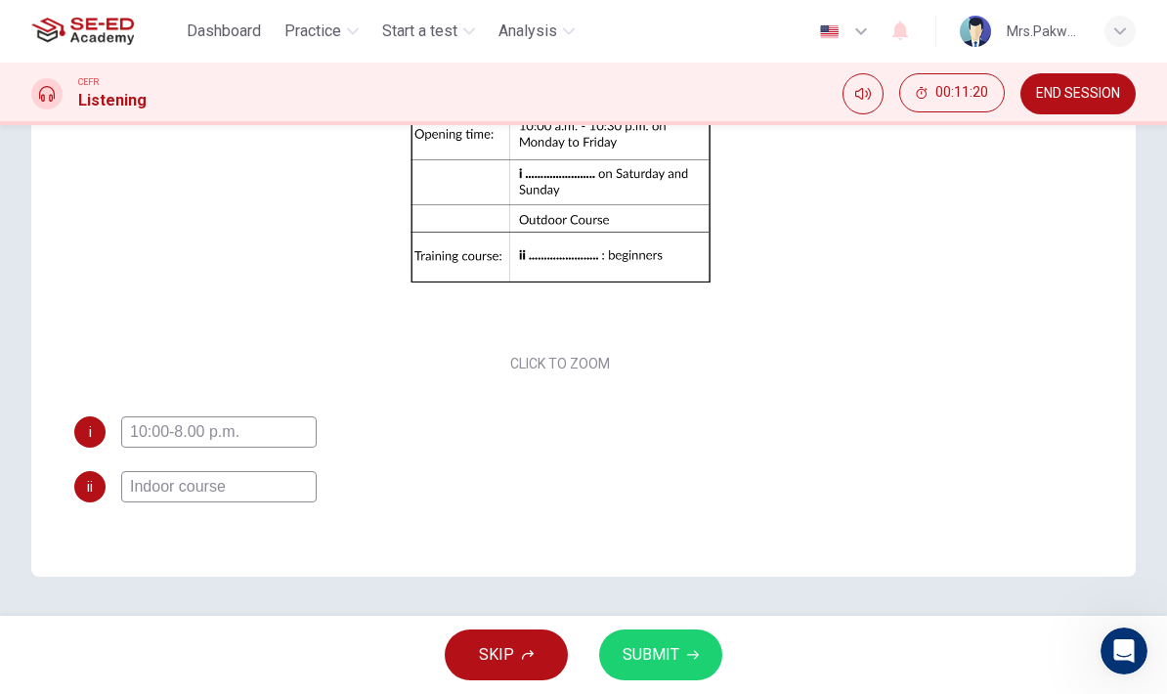
scroll to position [370, 0]
click at [173, 434] on input "10:00-8.00 p.m." at bounding box center [218, 434] width 195 height 31
type input "10:00-8.00 p.m."
click at [672, 658] on span "SUBMIT" at bounding box center [650, 654] width 57 height 27
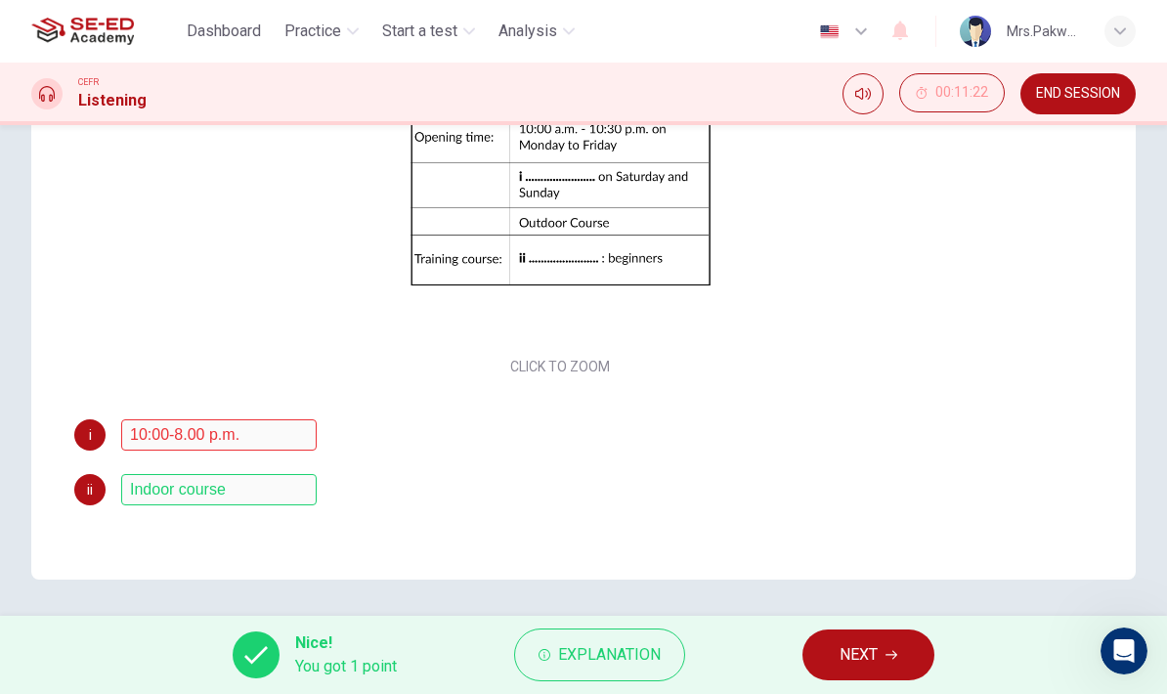
click at [645, 658] on span "Explanation" at bounding box center [609, 654] width 103 height 27
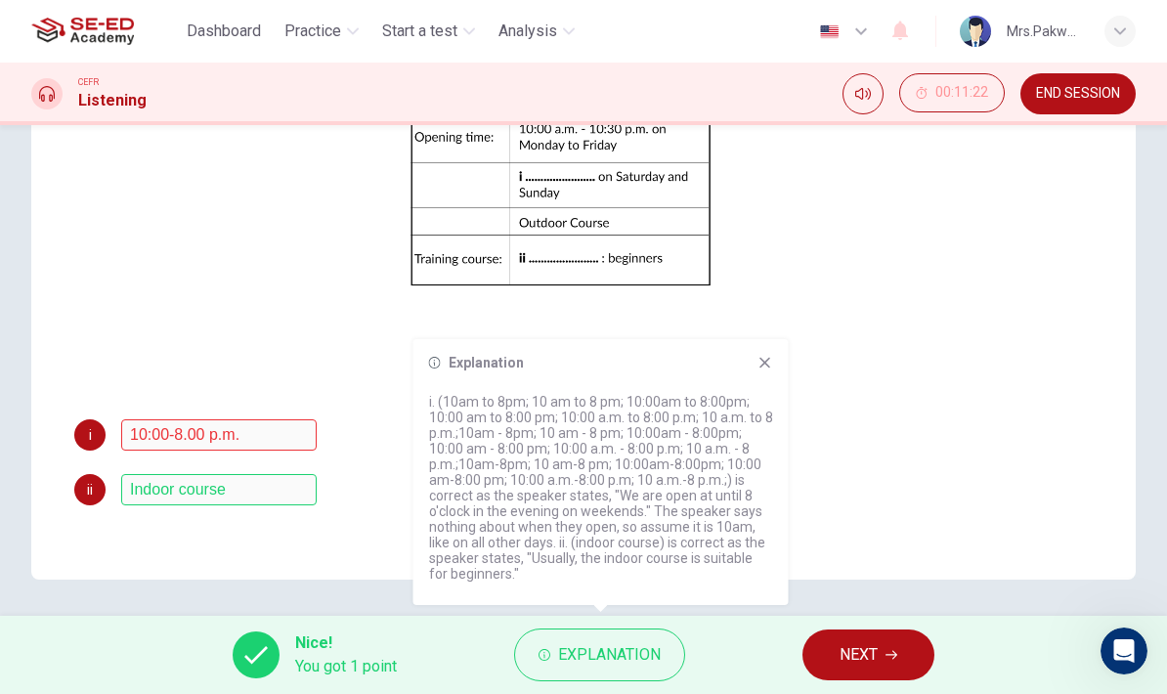
click at [772, 361] on icon at bounding box center [765, 363] width 16 height 16
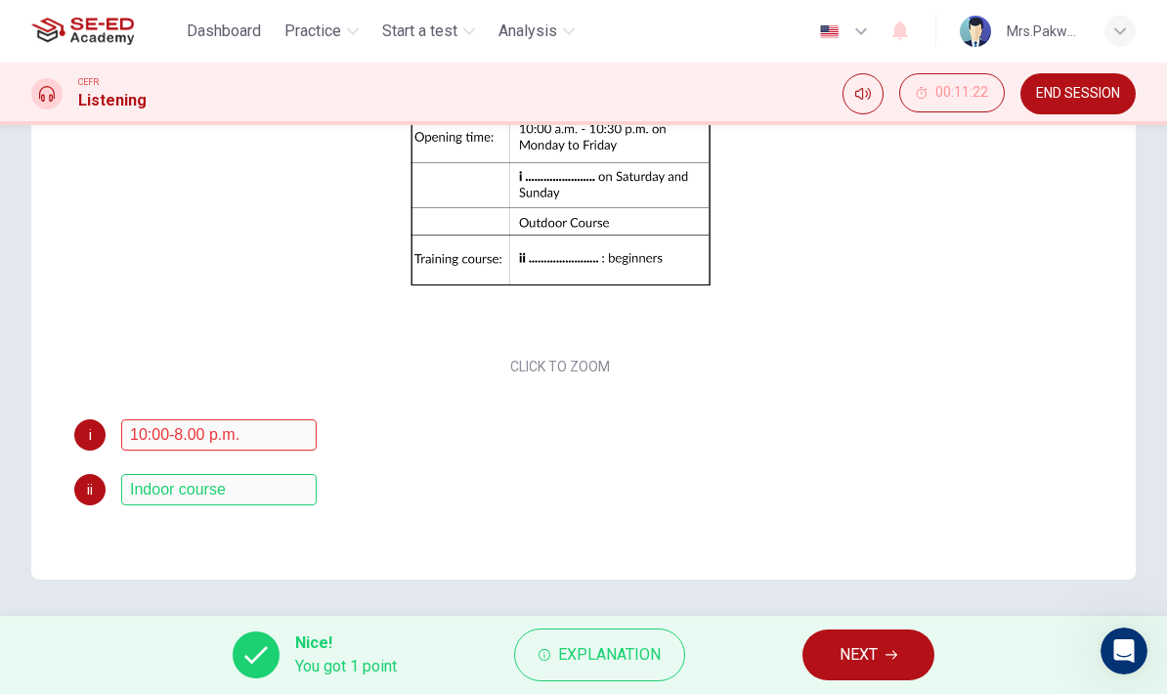
click at [620, 671] on button "Explanation" at bounding box center [599, 654] width 171 height 53
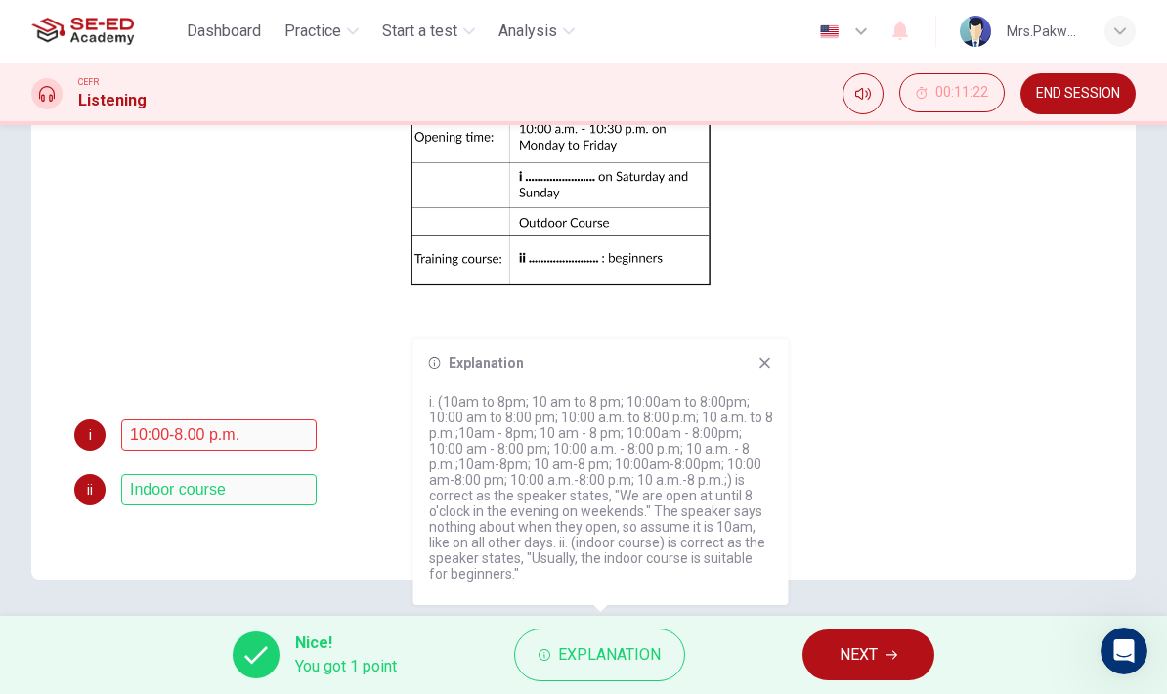
click at [897, 645] on button "NEXT" at bounding box center [868, 654] width 132 height 51
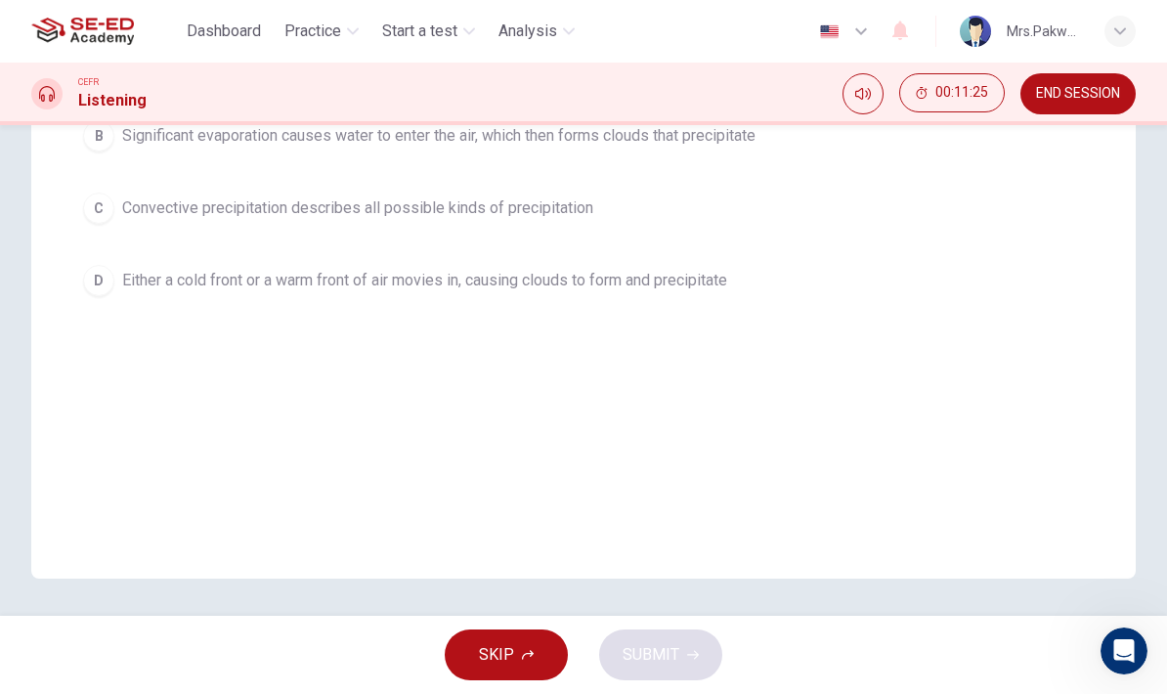
scroll to position [369, 0]
click at [1083, 101] on span "END SESSION" at bounding box center [1078, 94] width 84 height 16
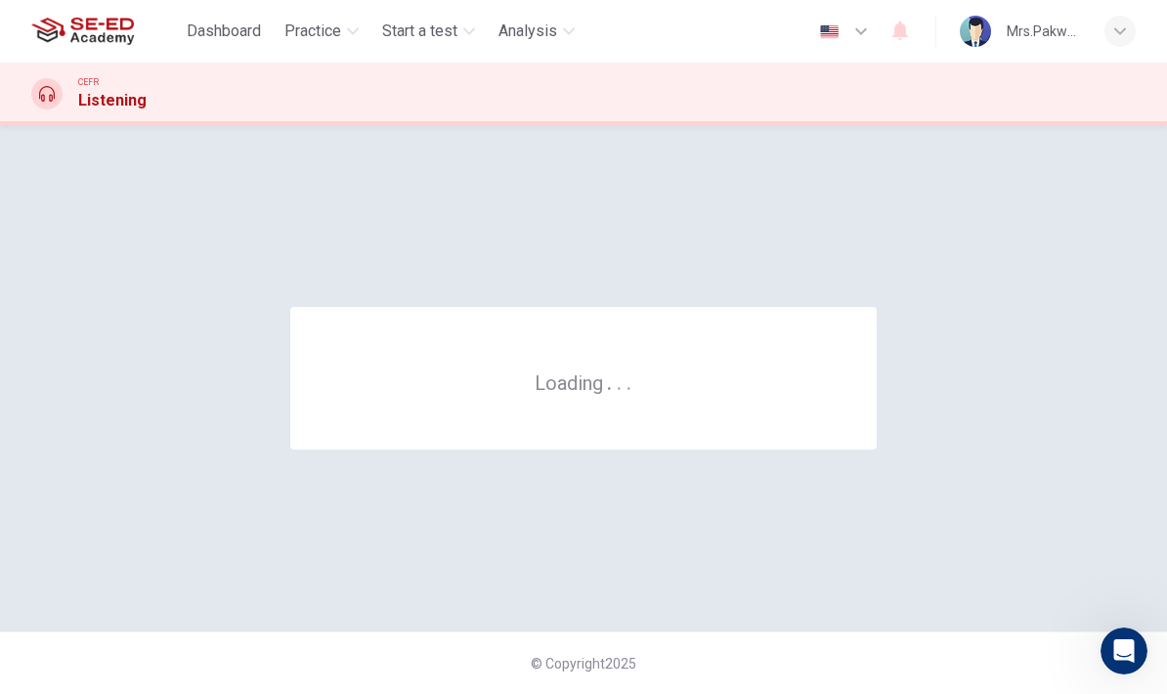
scroll to position [0, 0]
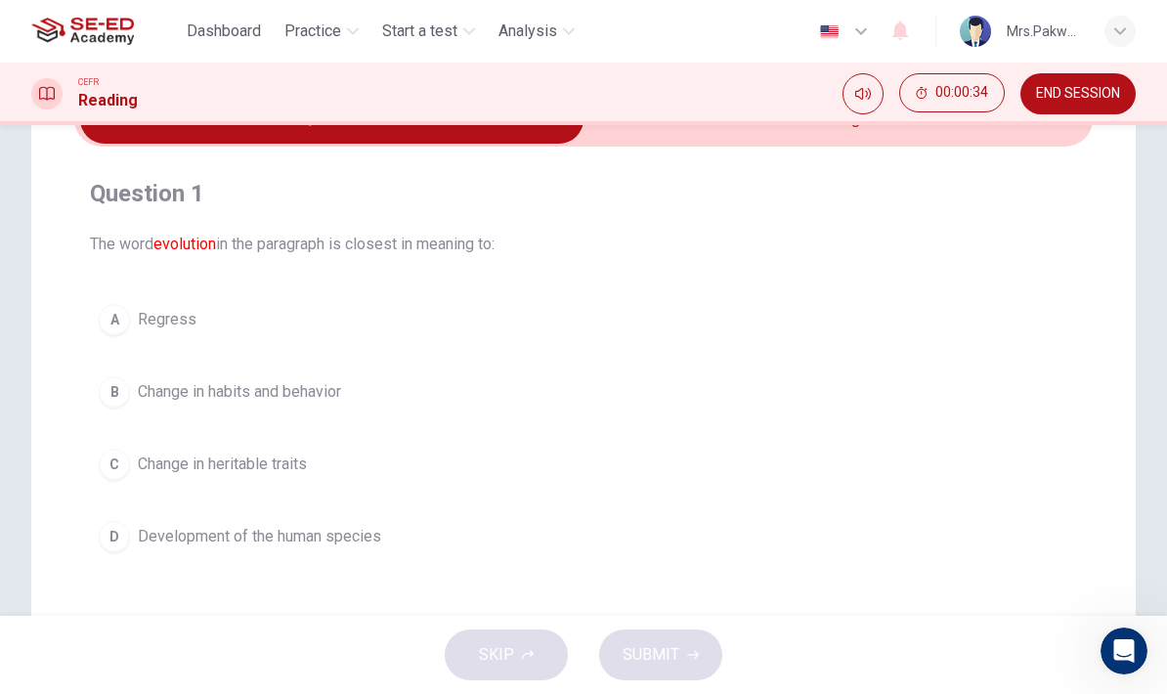
click at [887, 455] on button "C Change in heritable traits" at bounding box center [583, 464] width 987 height 49
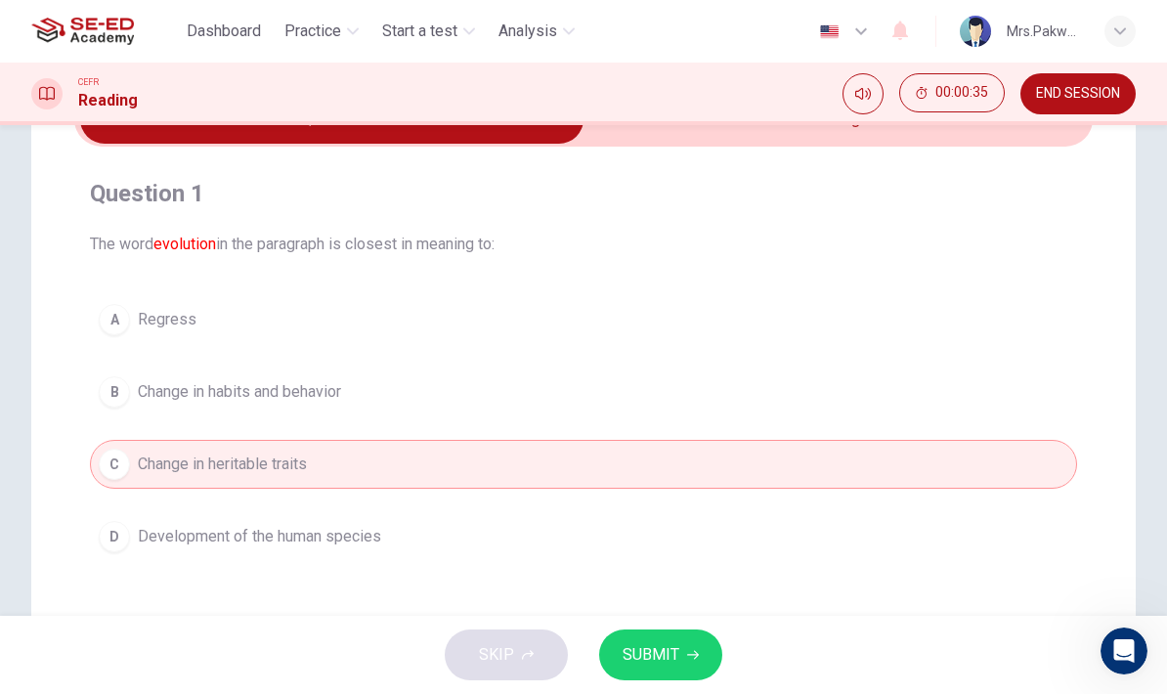
click at [684, 651] on button "SUBMIT" at bounding box center [660, 654] width 123 height 51
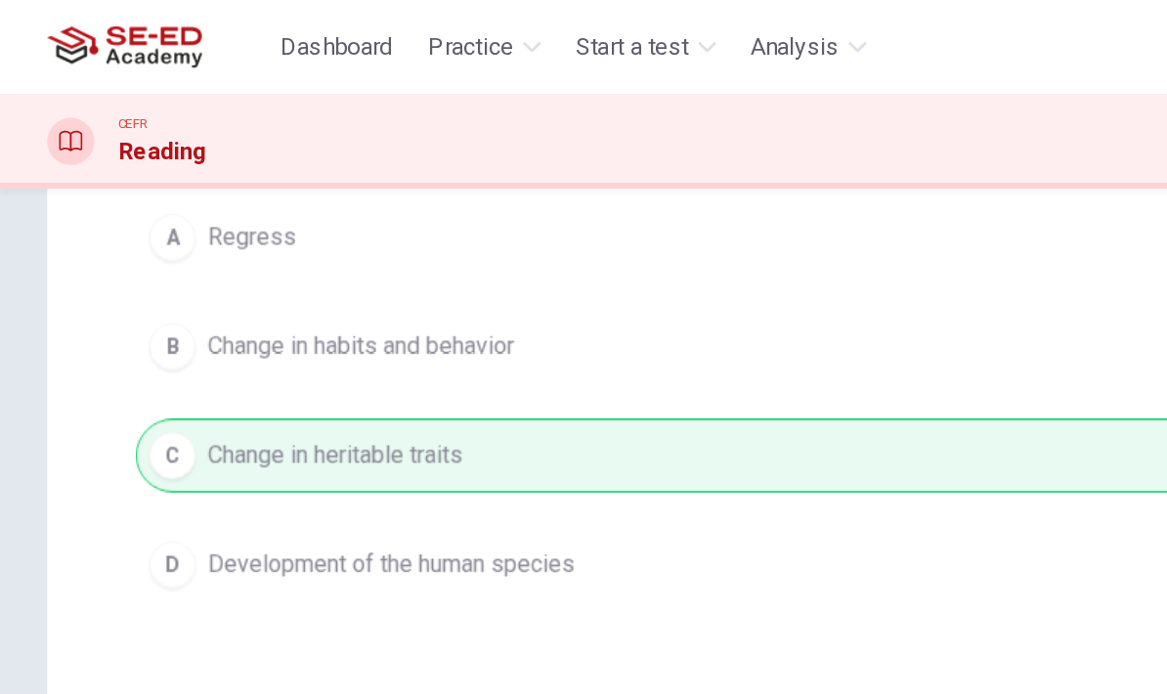
scroll to position [304, 0]
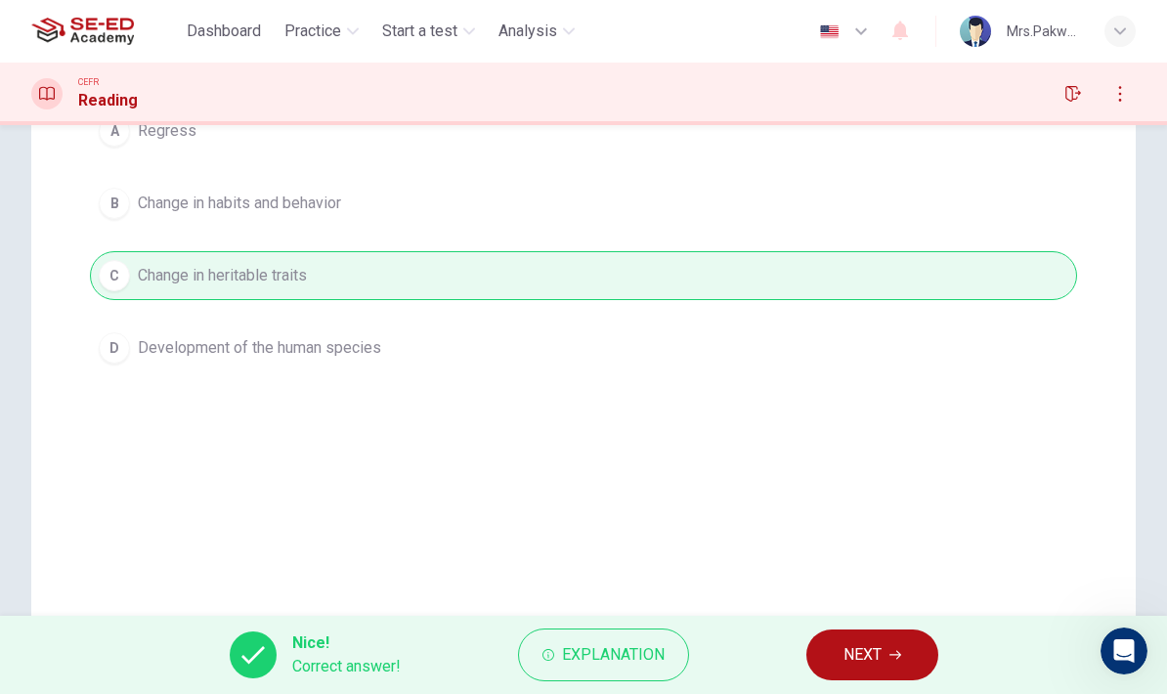
click at [899, 649] on icon "button" at bounding box center [895, 655] width 12 height 12
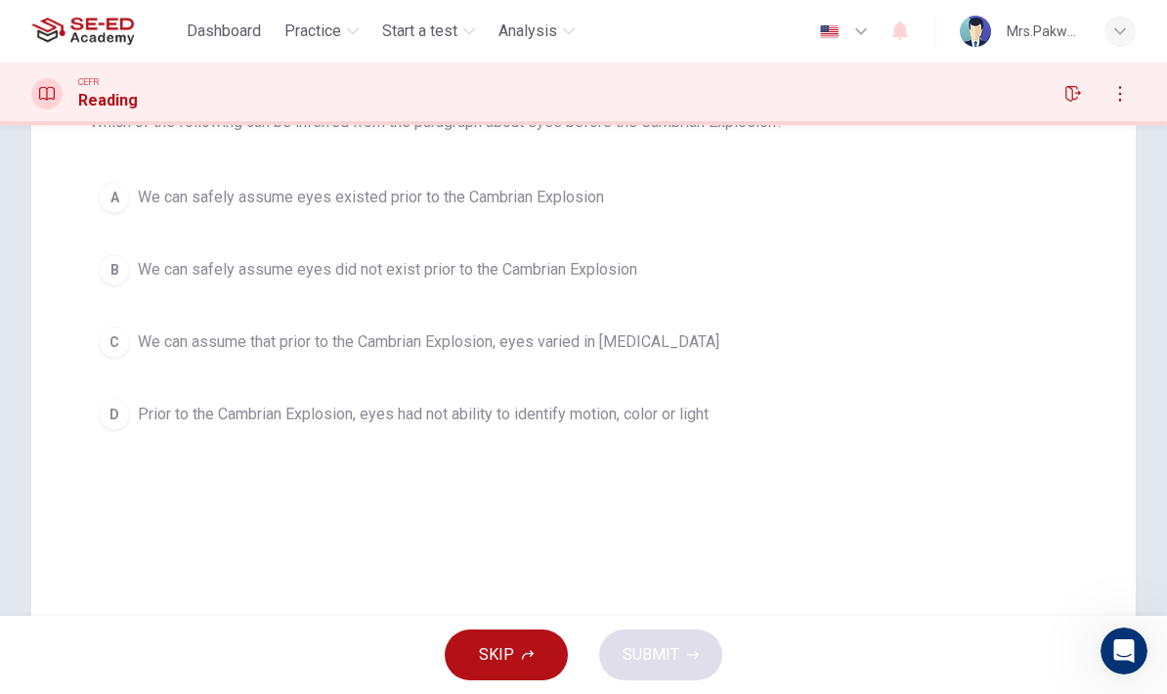
scroll to position [228, 0]
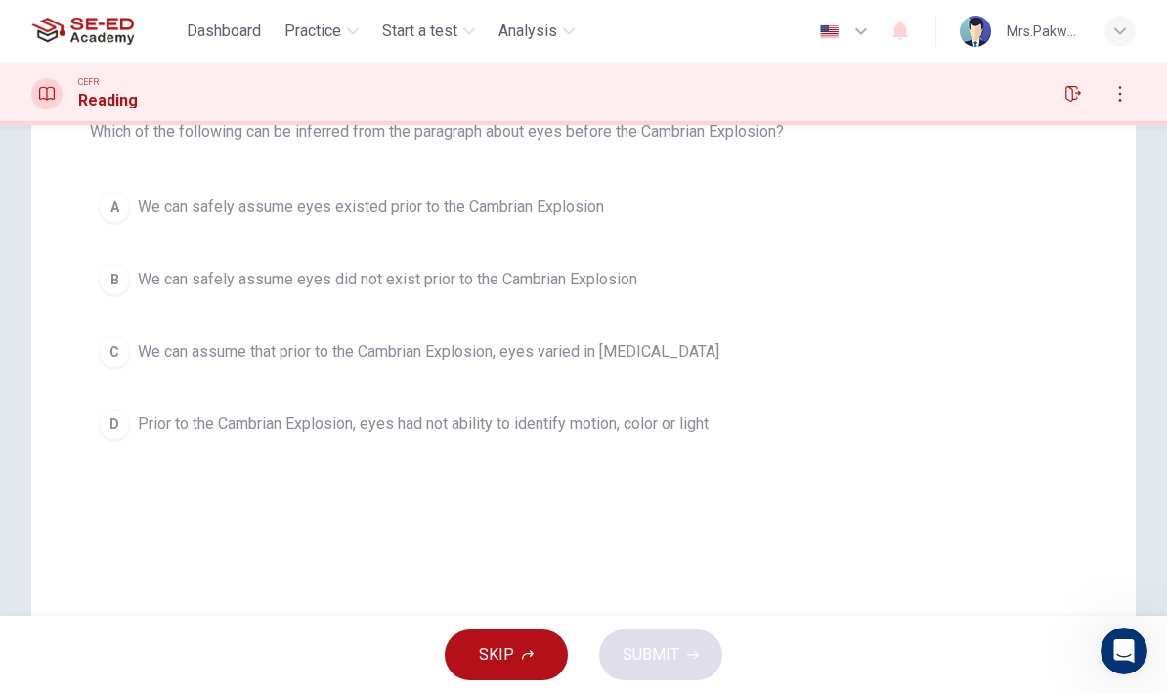
click at [106, 352] on div "C" at bounding box center [114, 351] width 31 height 31
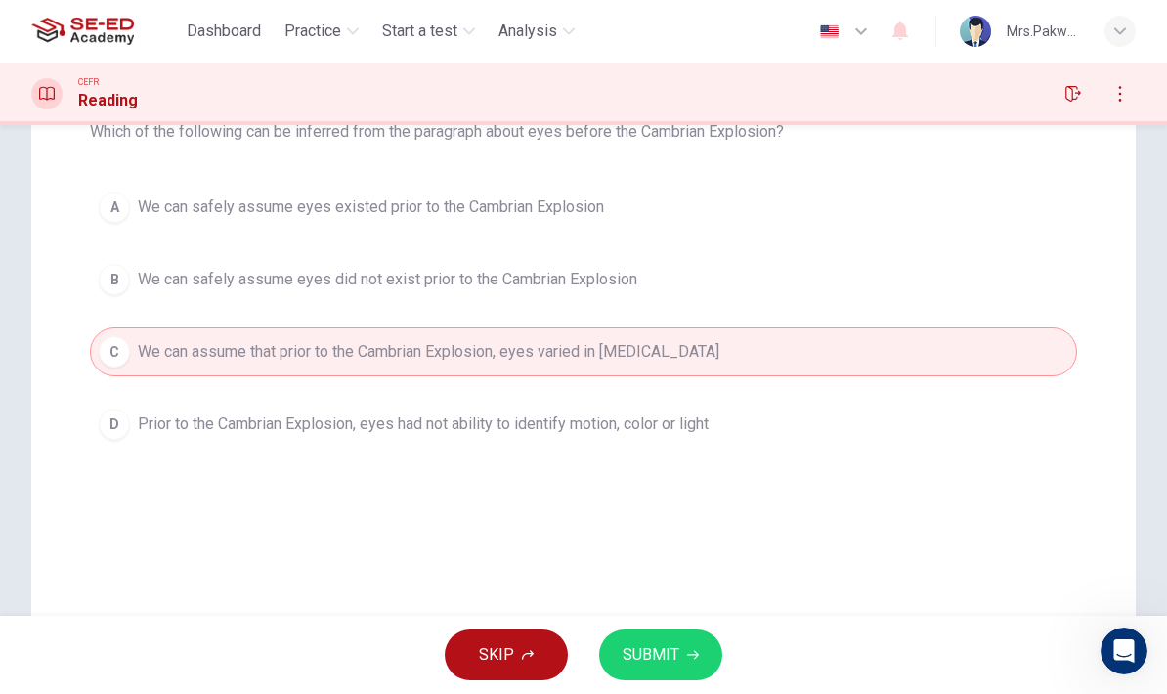
click at [806, 408] on button "D Prior to the Cambrian Explosion, eyes had not ability to identify motion, col…" at bounding box center [583, 424] width 987 height 49
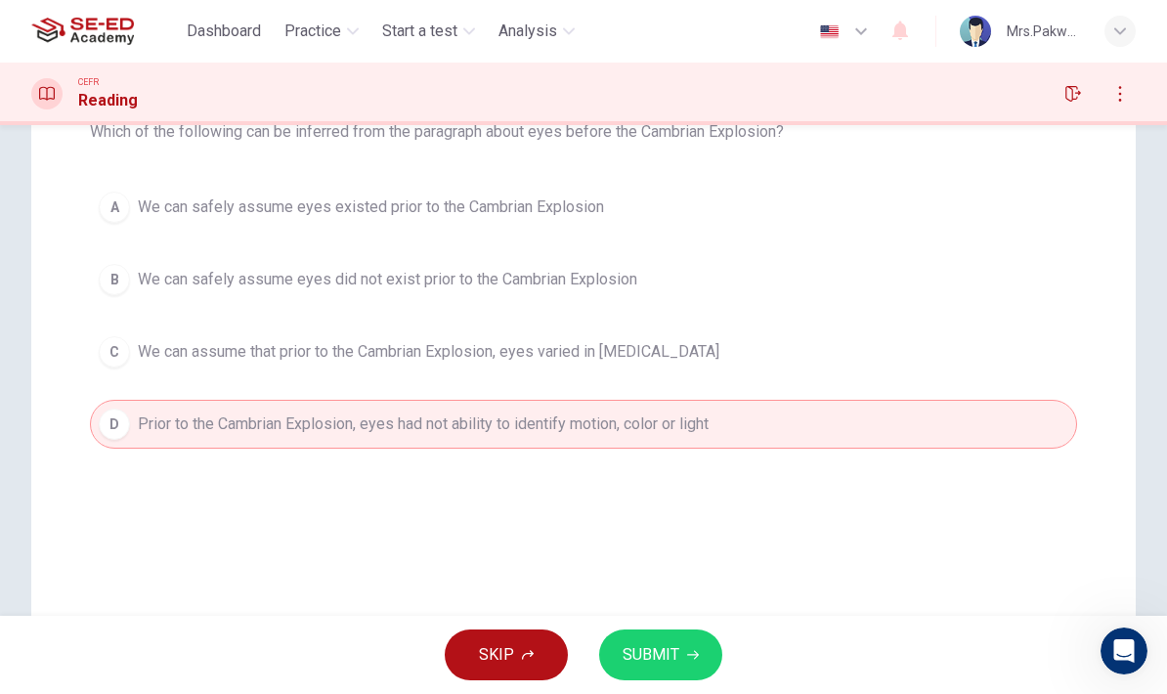
click at [683, 653] on button "SUBMIT" at bounding box center [660, 654] width 123 height 51
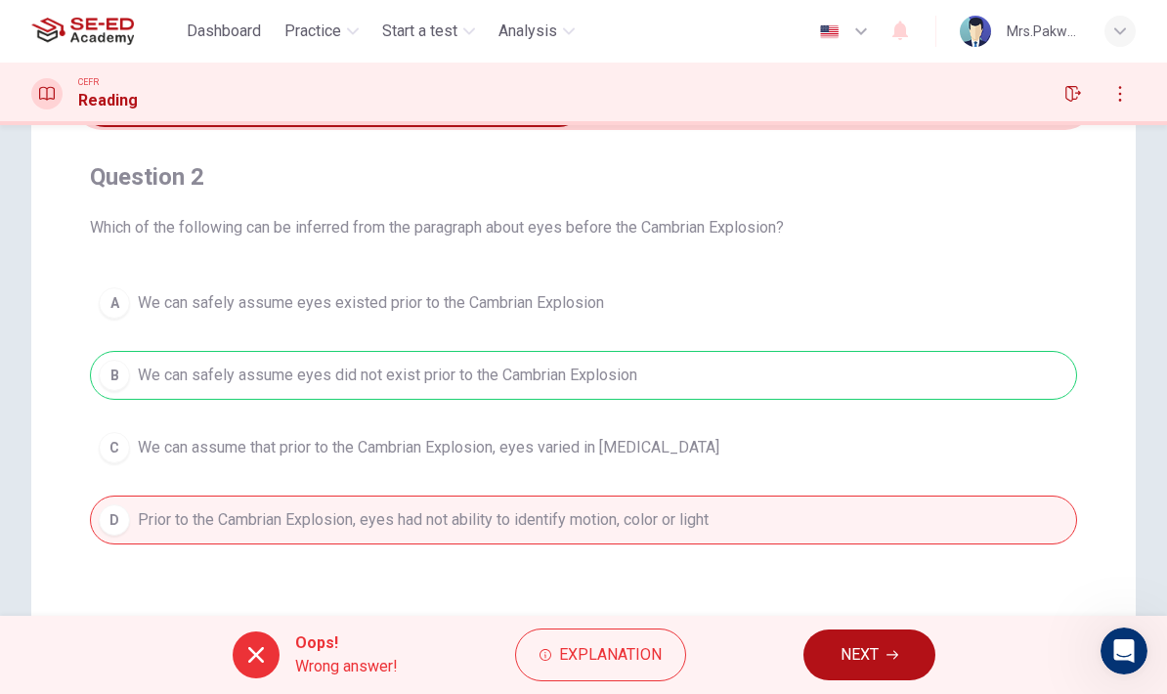
scroll to position [131, 0]
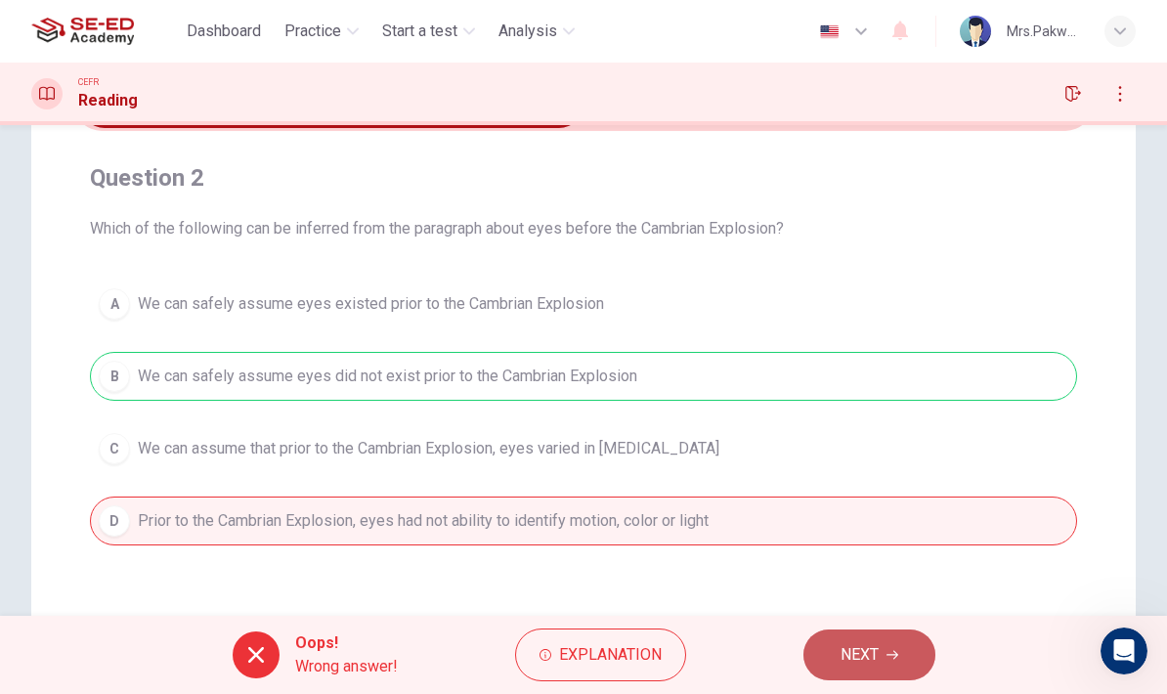
click at [886, 664] on button "NEXT" at bounding box center [869, 654] width 132 height 51
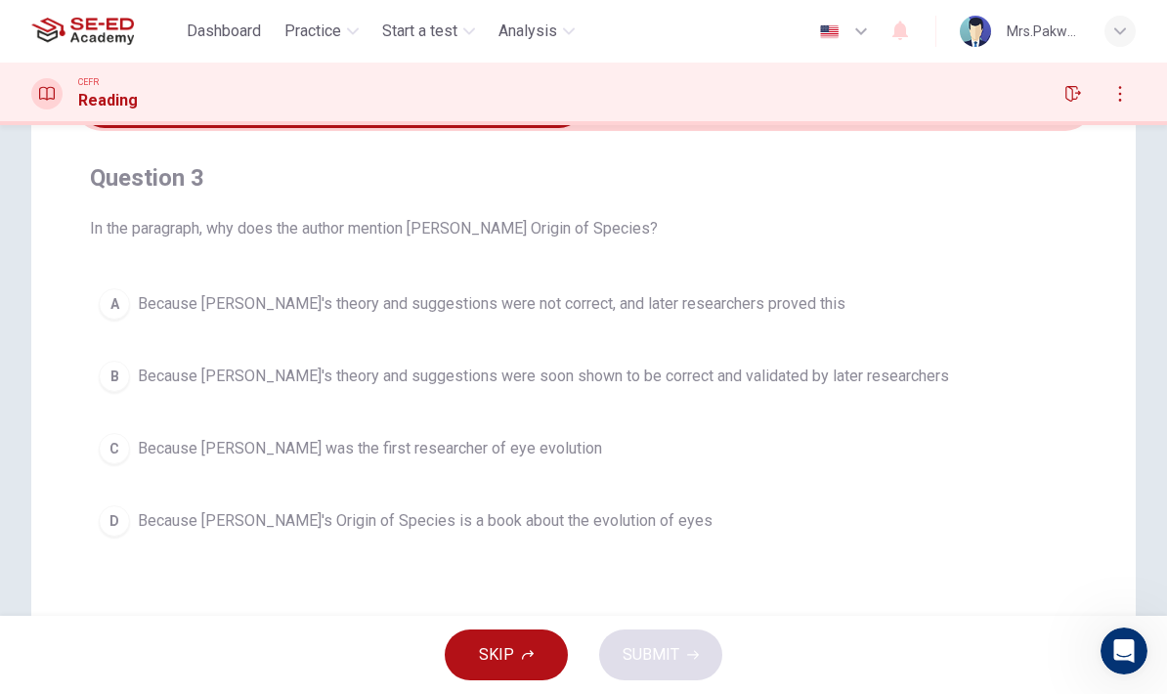
click at [781, 364] on span "Because [PERSON_NAME]'s theory and suggestions were soon shown to be correct an…" at bounding box center [543, 375] width 811 height 23
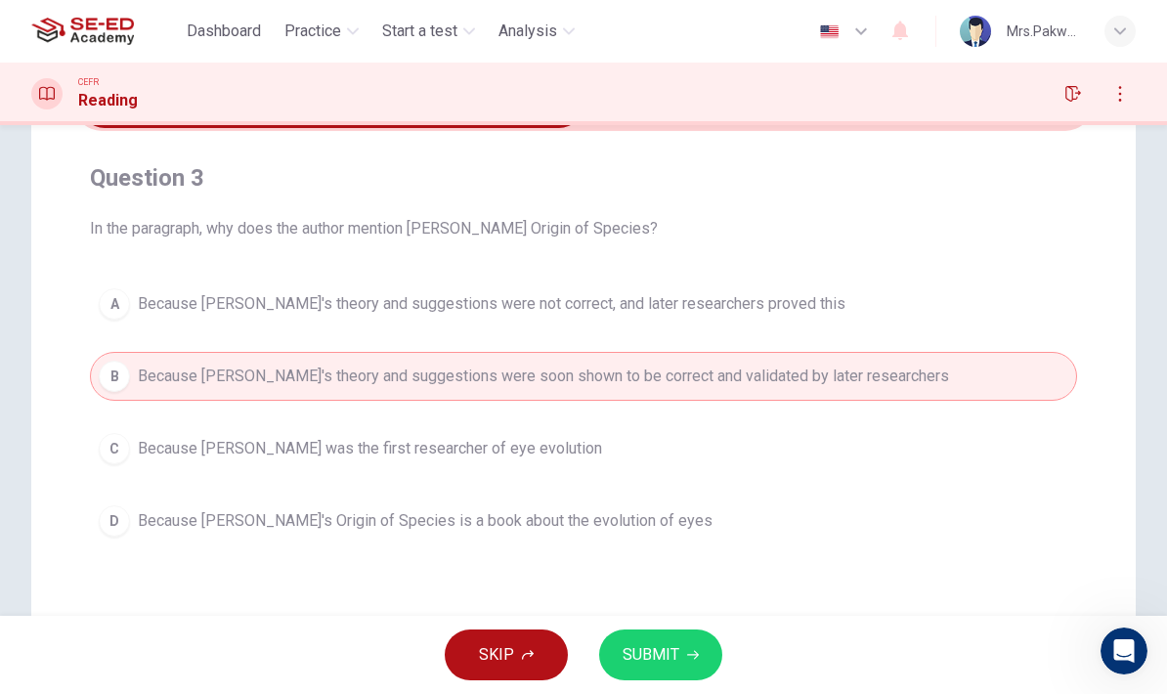
click at [690, 657] on icon "button" at bounding box center [693, 655] width 12 height 12
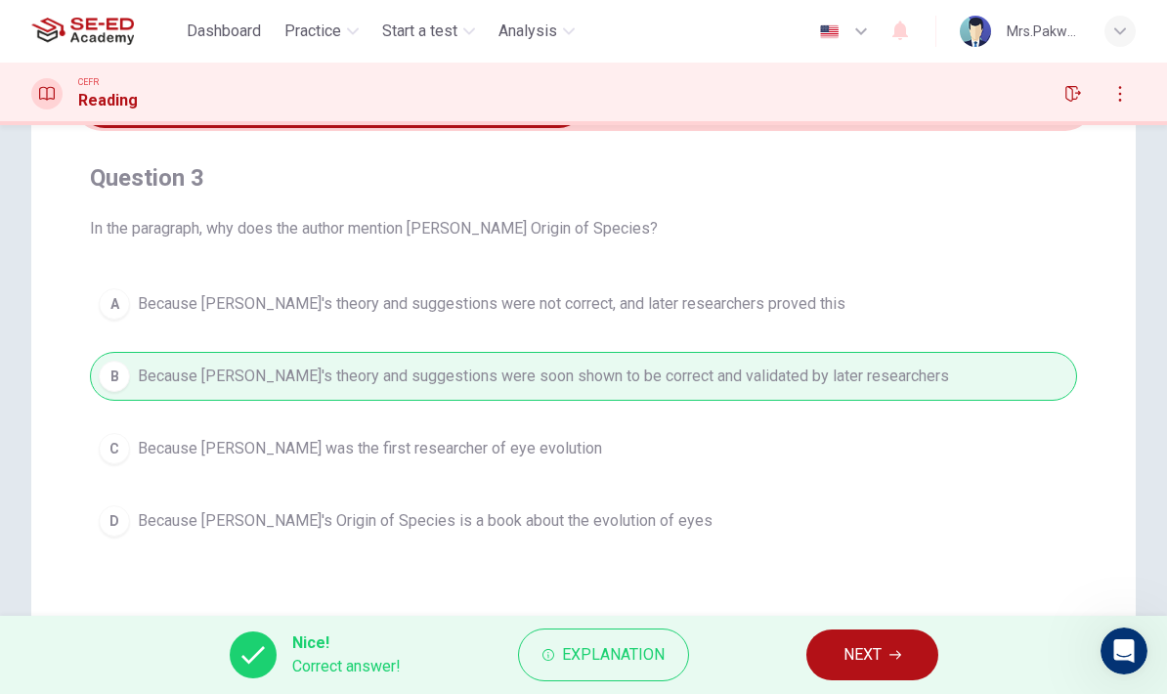
click at [918, 658] on button "NEXT" at bounding box center [872, 654] width 132 height 51
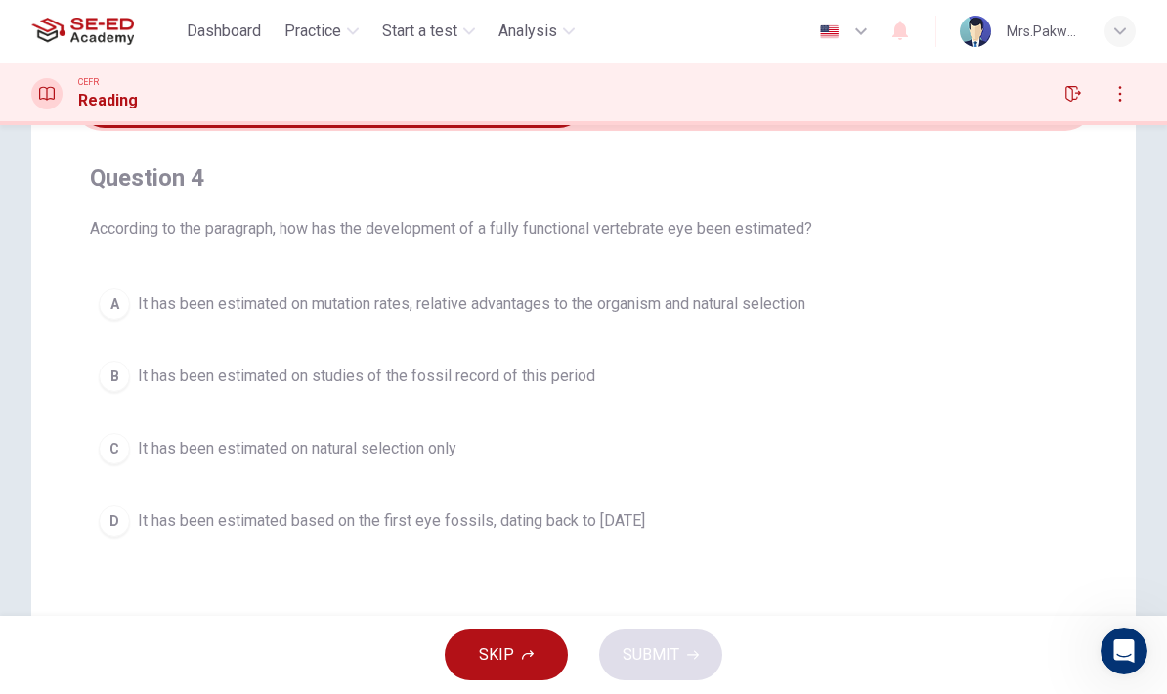
click at [723, 313] on span "It has been estimated on mutation rates, relative advantages to the organism an…" at bounding box center [471, 303] width 667 height 23
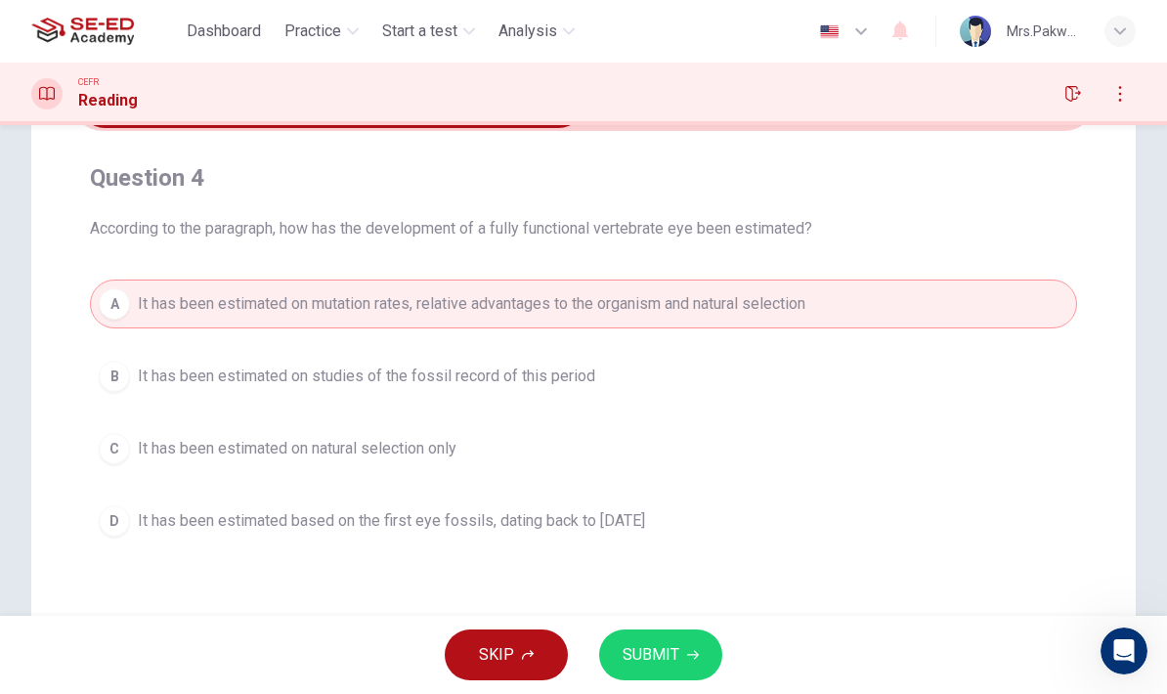
click at [696, 657] on icon "button" at bounding box center [693, 655] width 12 height 12
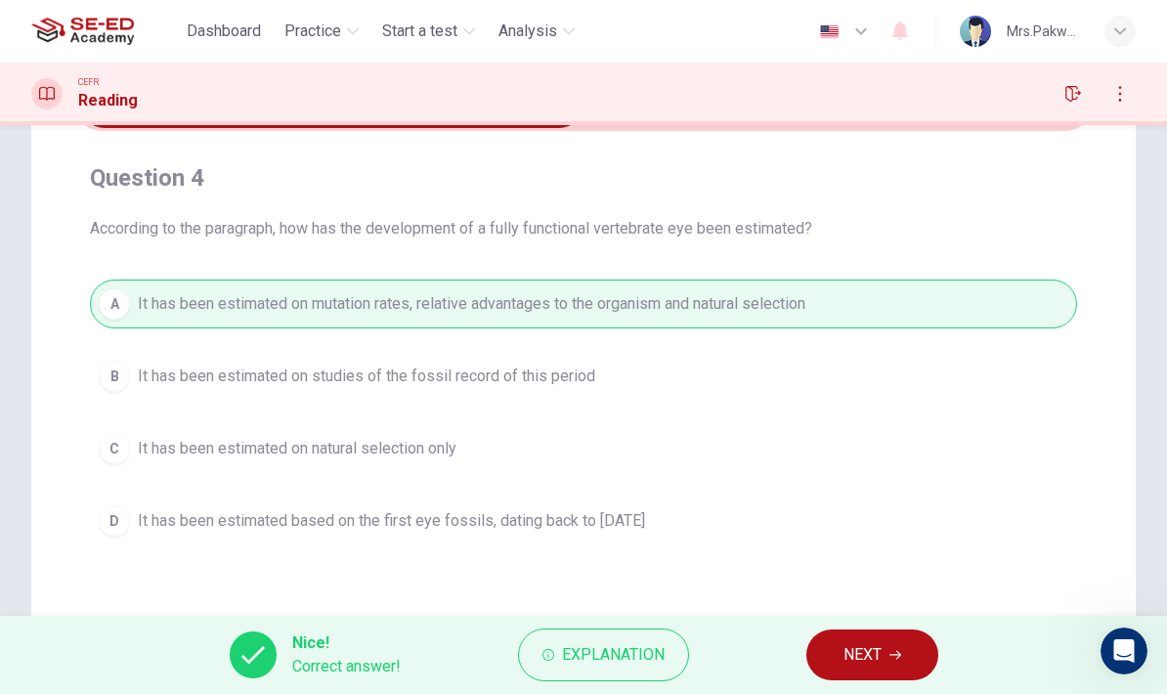
click at [858, 645] on span "NEXT" at bounding box center [862, 654] width 38 height 27
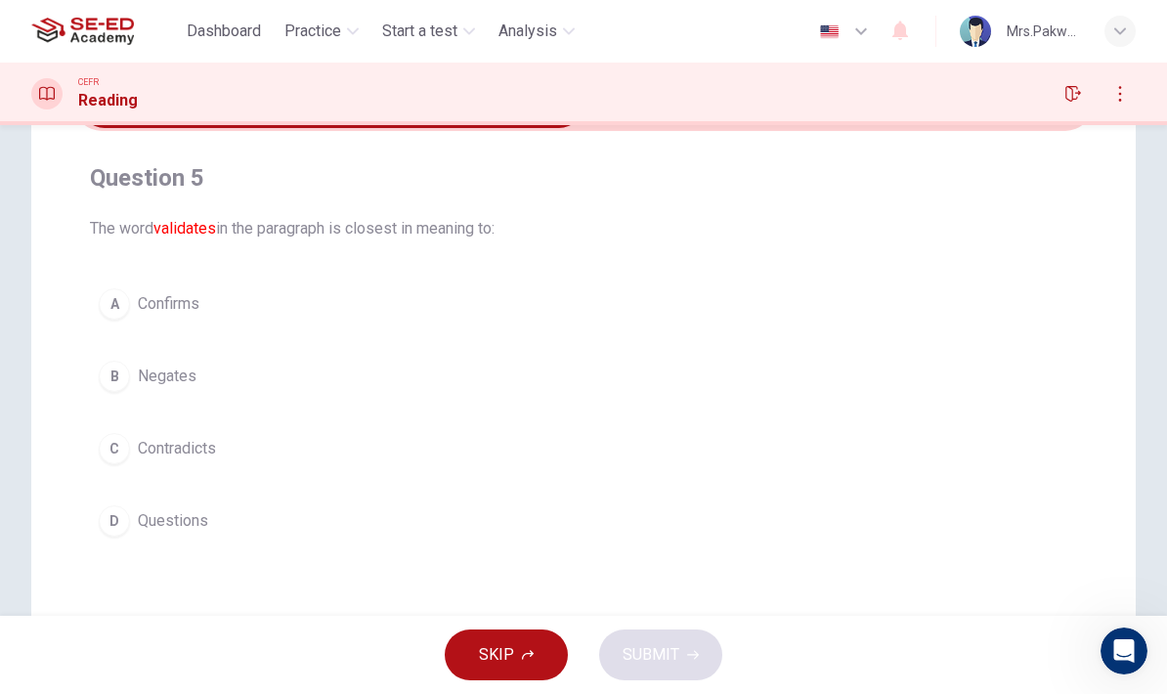
click at [145, 287] on button "A Confirms" at bounding box center [583, 303] width 987 height 49
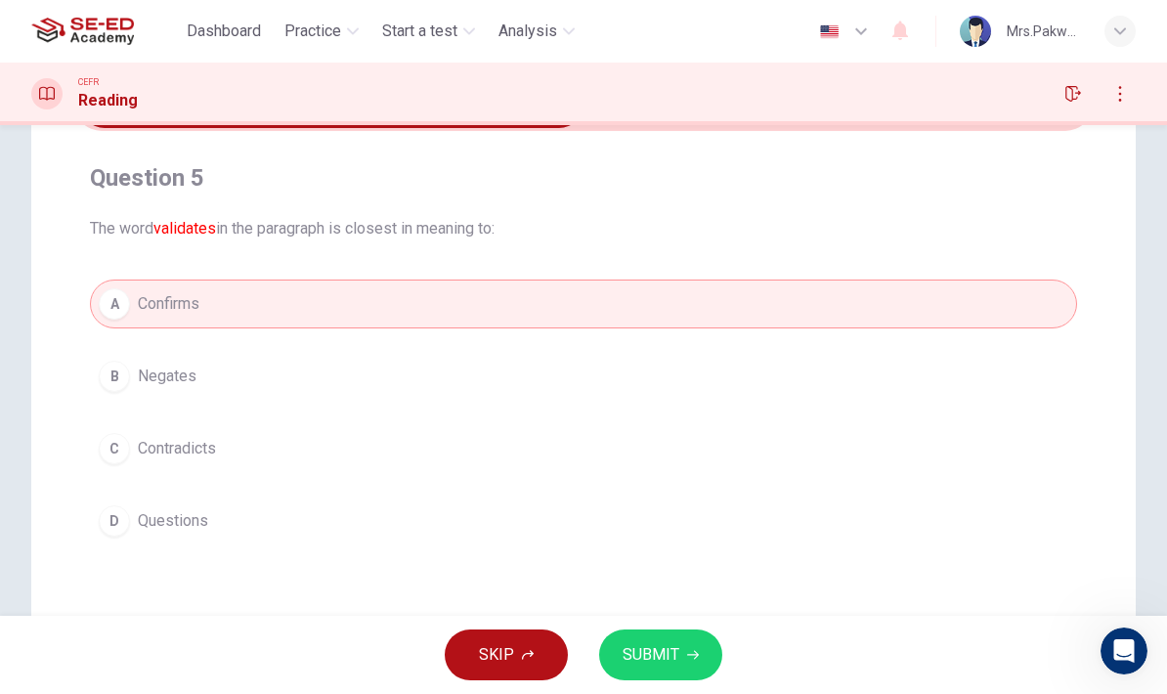
click at [664, 650] on span "SUBMIT" at bounding box center [650, 654] width 57 height 27
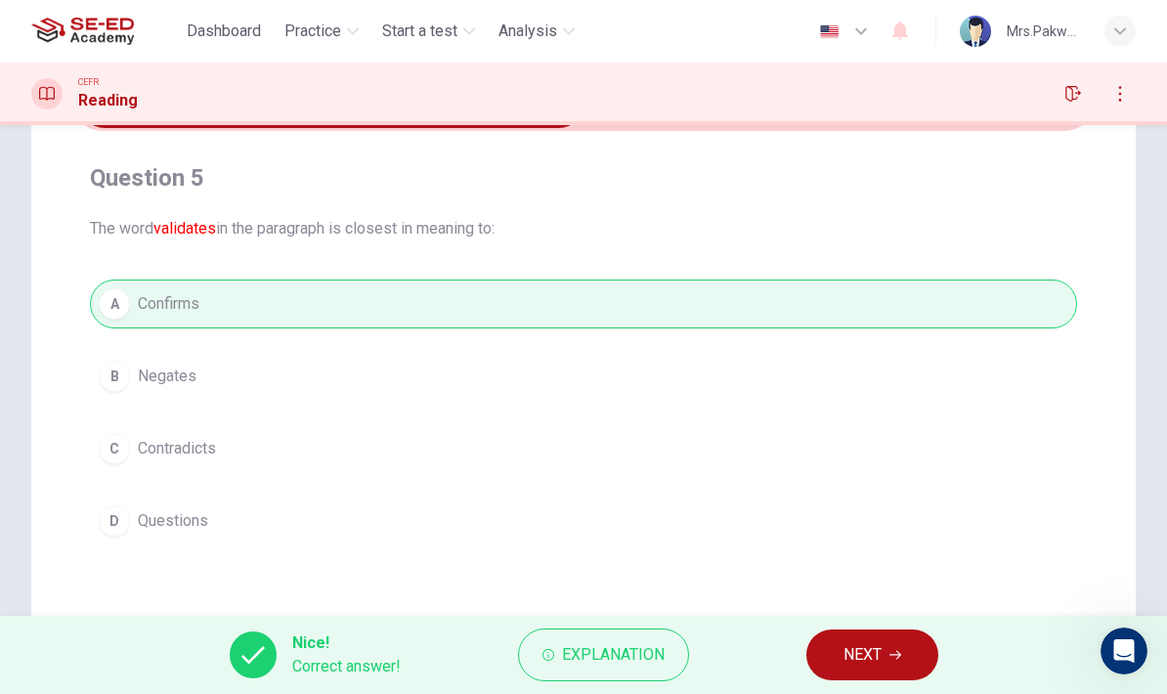
click at [865, 647] on span "NEXT" at bounding box center [862, 654] width 38 height 27
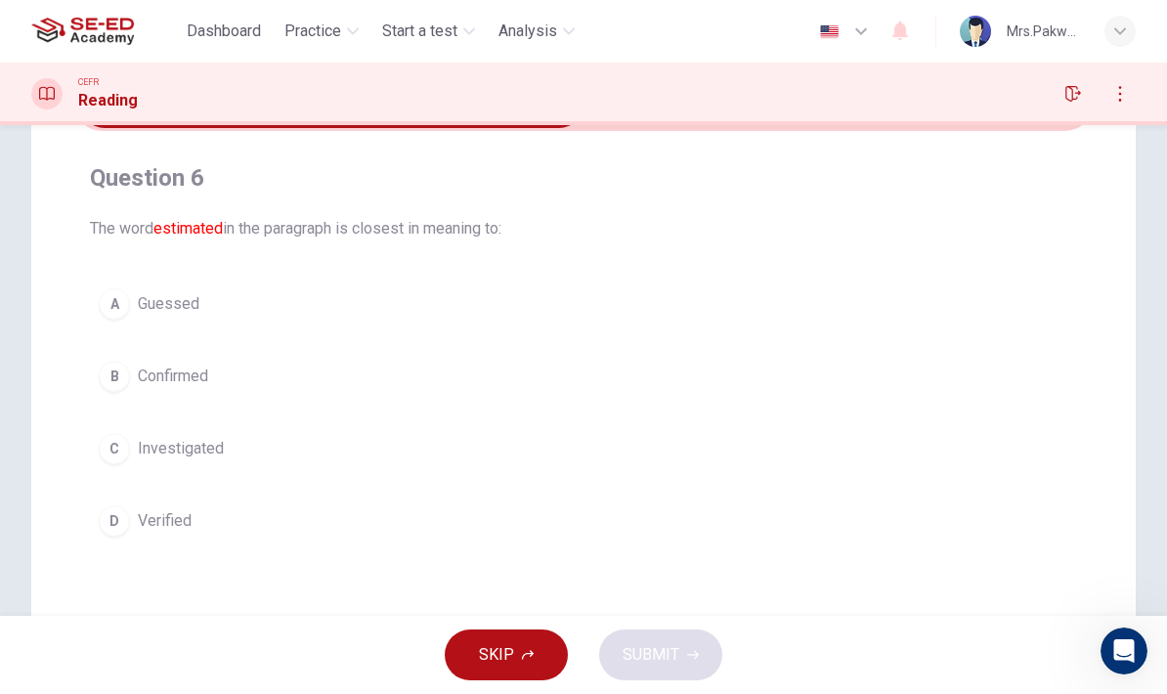
click at [138, 318] on button "A Guessed" at bounding box center [583, 303] width 987 height 49
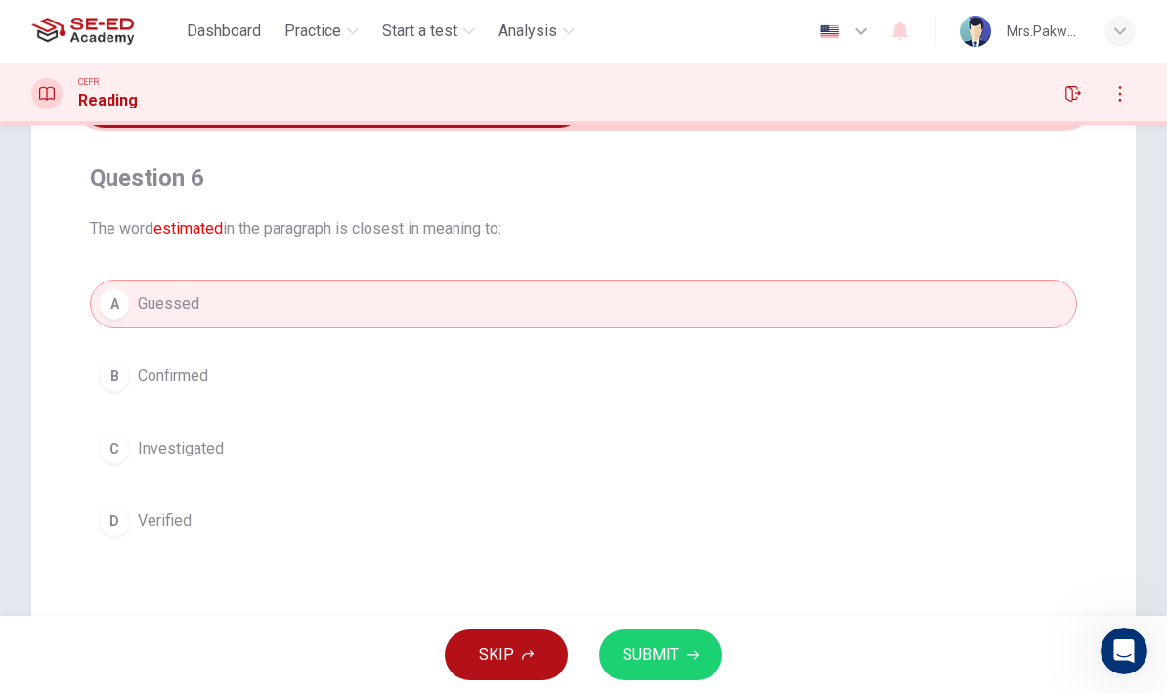
click at [676, 658] on span "SUBMIT" at bounding box center [650, 654] width 57 height 27
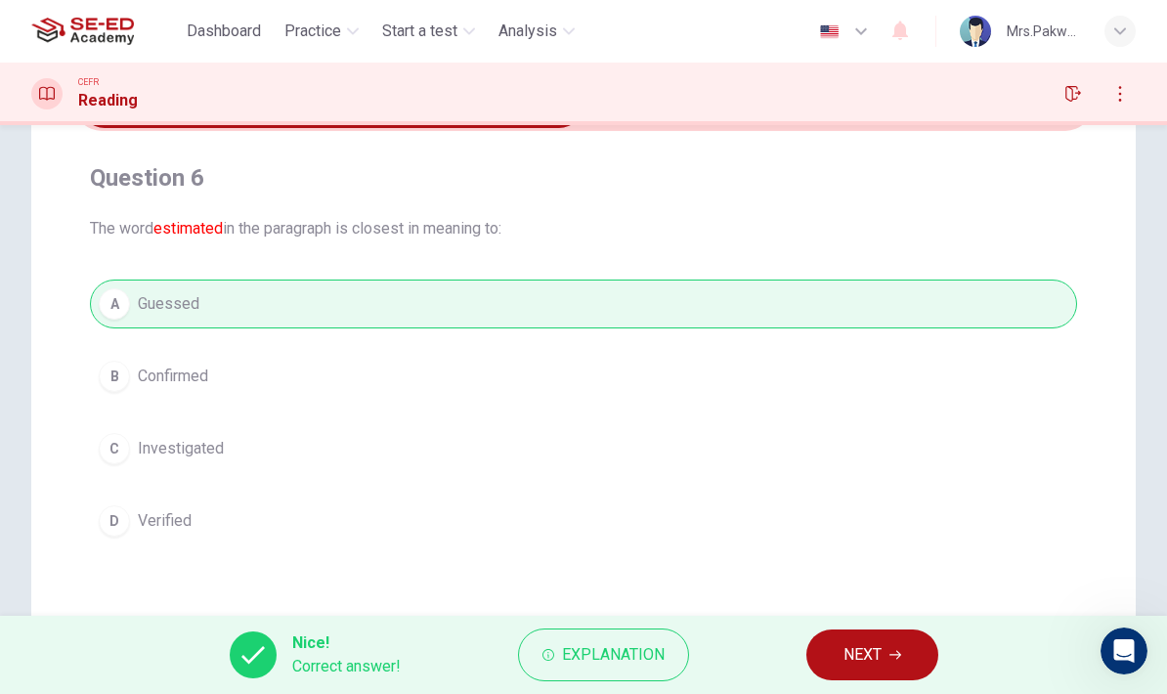
click at [894, 677] on button "NEXT" at bounding box center [872, 654] width 132 height 51
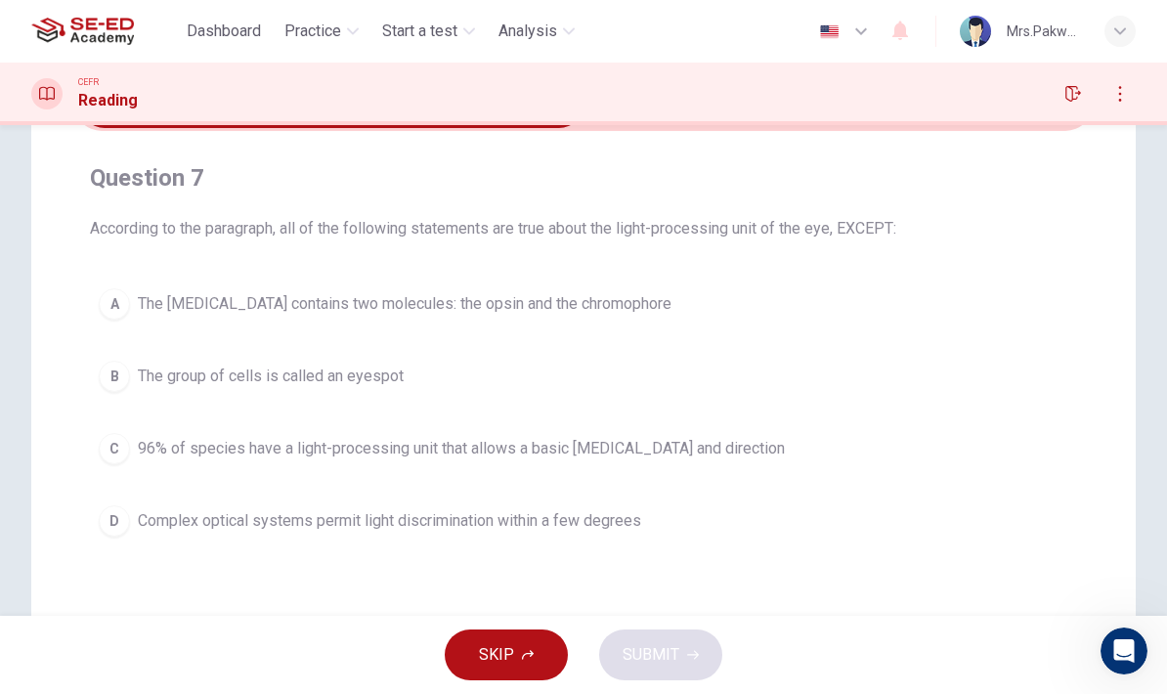
click at [157, 450] on span "96% of species have a light-processing unit that allows a basic [MEDICAL_DATA] …" at bounding box center [461, 448] width 647 height 23
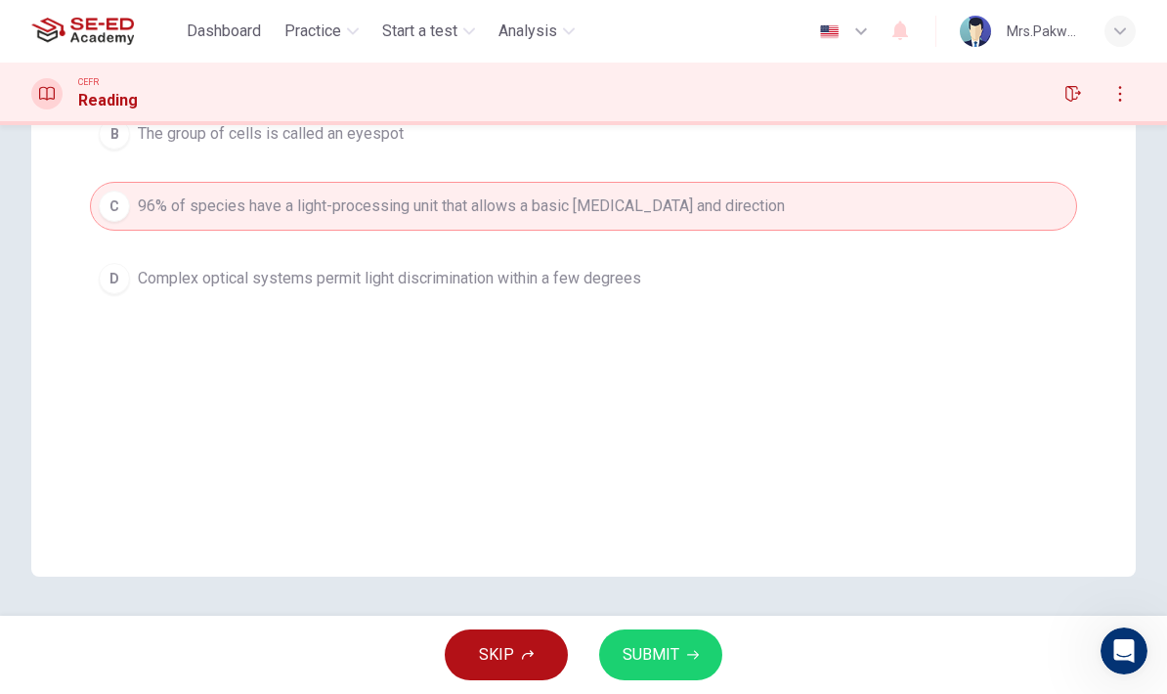
scroll to position [373, 0]
click at [1106, 87] on button "button" at bounding box center [1119, 93] width 31 height 31
click at [1124, 91] on icon "button" at bounding box center [1120, 94] width 16 height 16
click at [1125, 90] on icon "button" at bounding box center [1120, 94] width 16 height 16
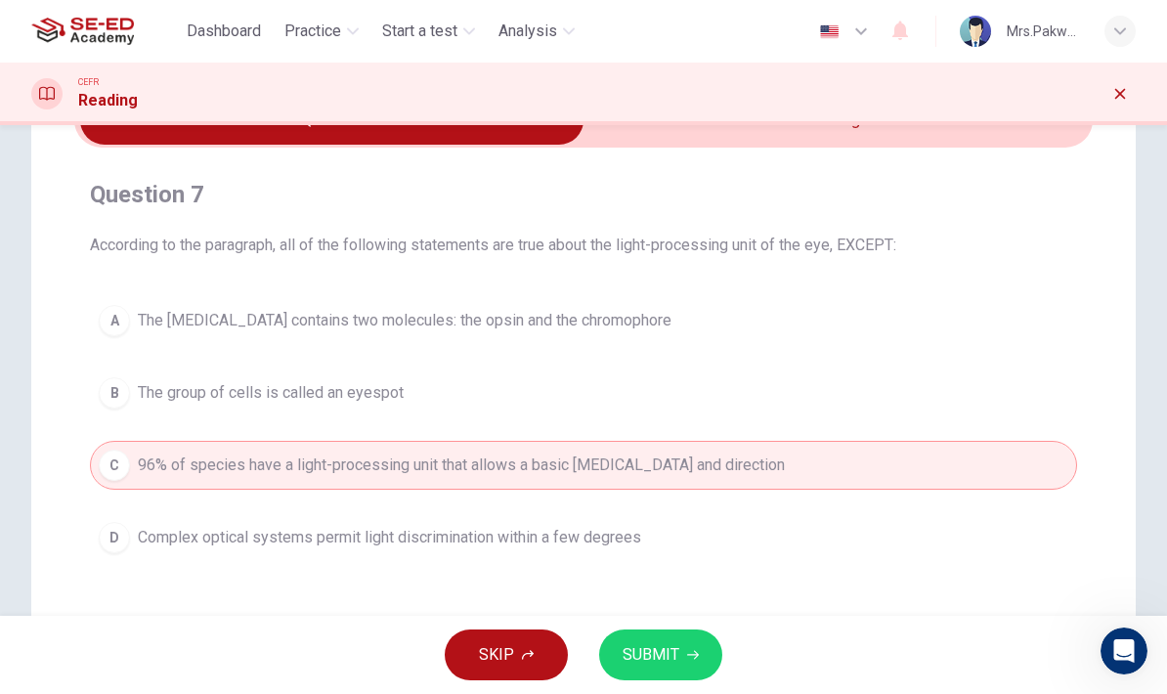
scroll to position [112, 0]
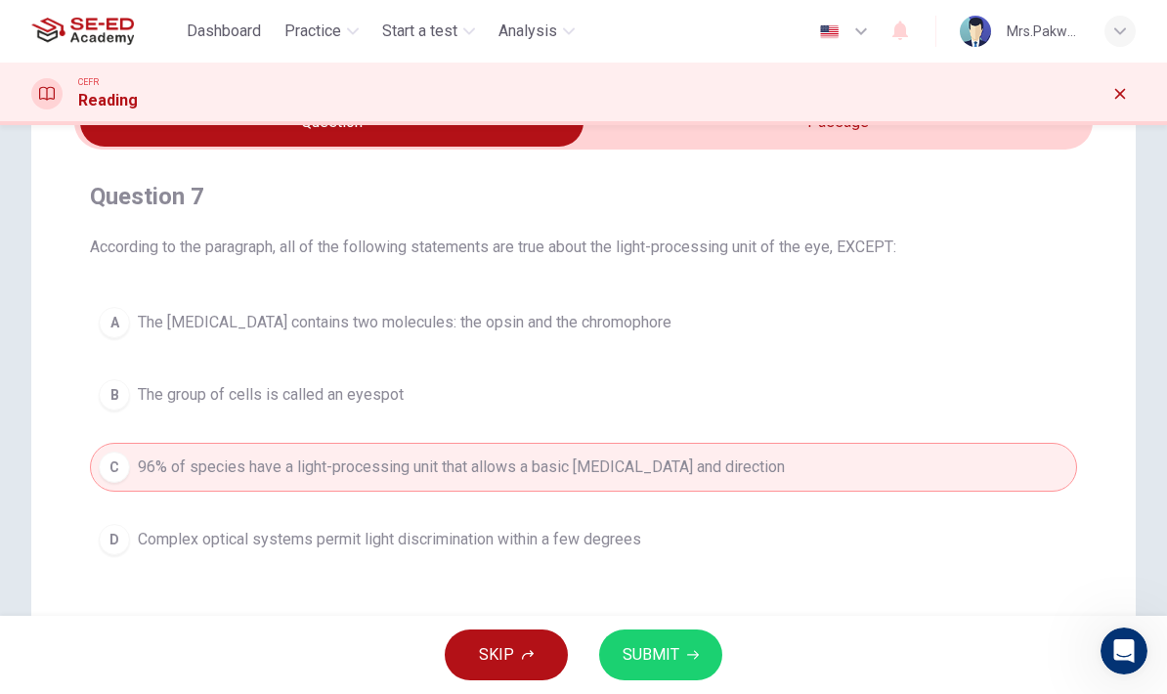
click at [900, 397] on button "B The group of cells is called an eyespot" at bounding box center [583, 394] width 987 height 49
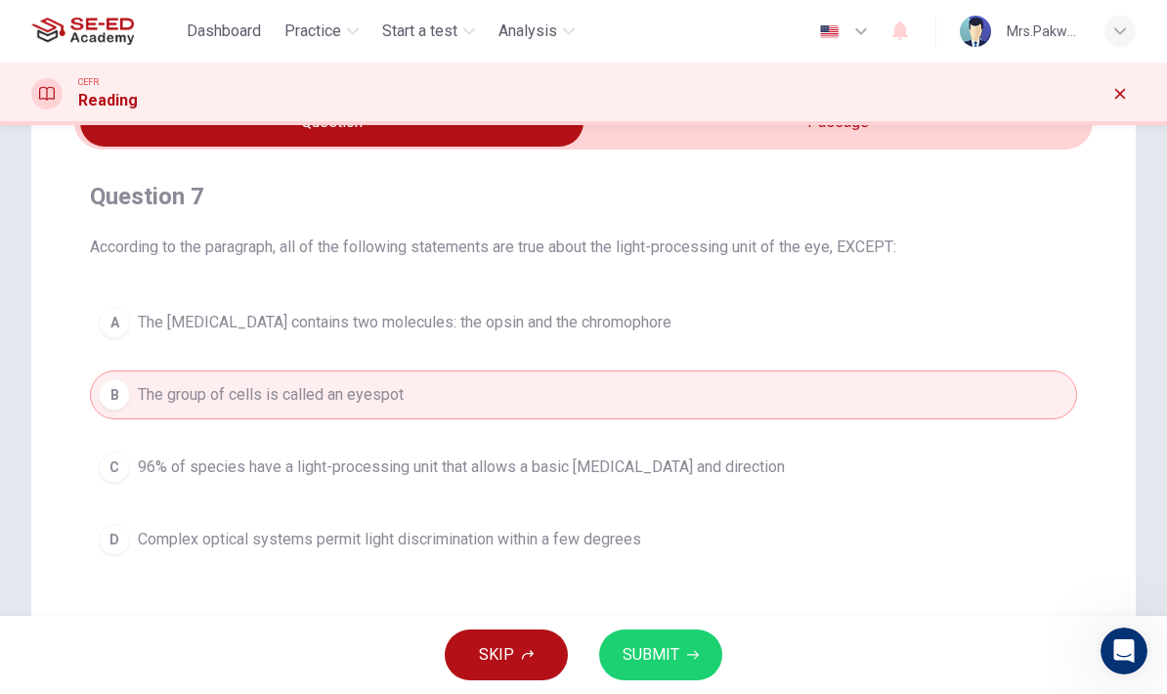
click at [951, 315] on button "A The photoreceptor cell contains two molecules: the opsin and the chromophore" at bounding box center [583, 322] width 987 height 49
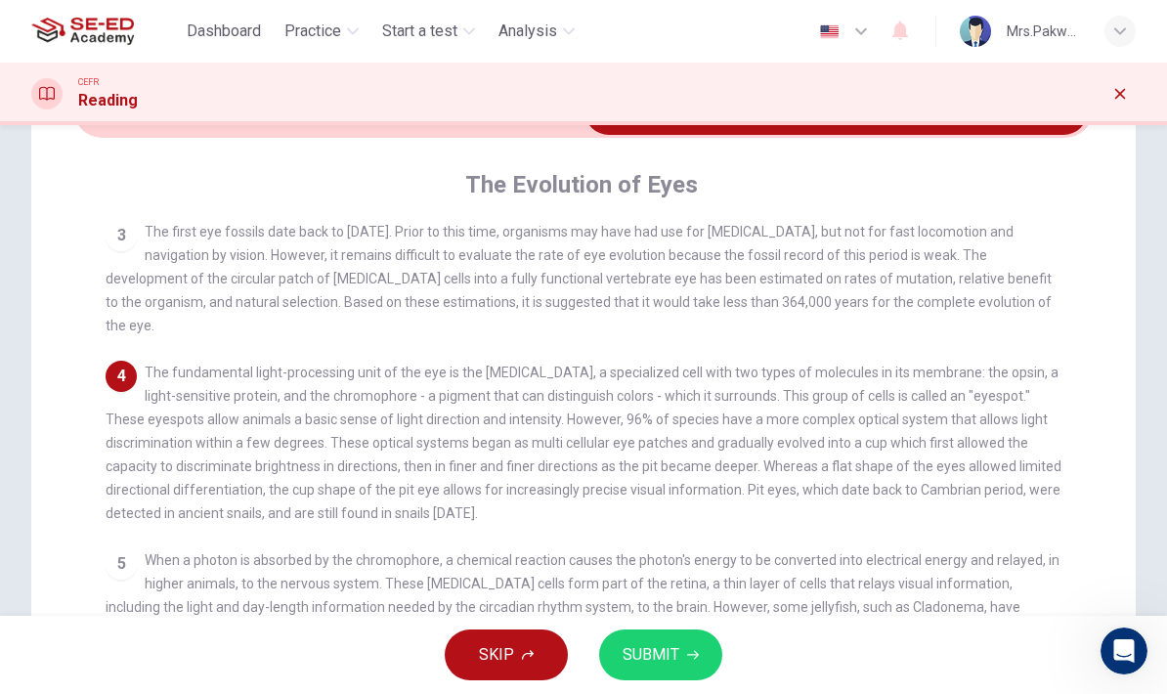
scroll to position [129, 0]
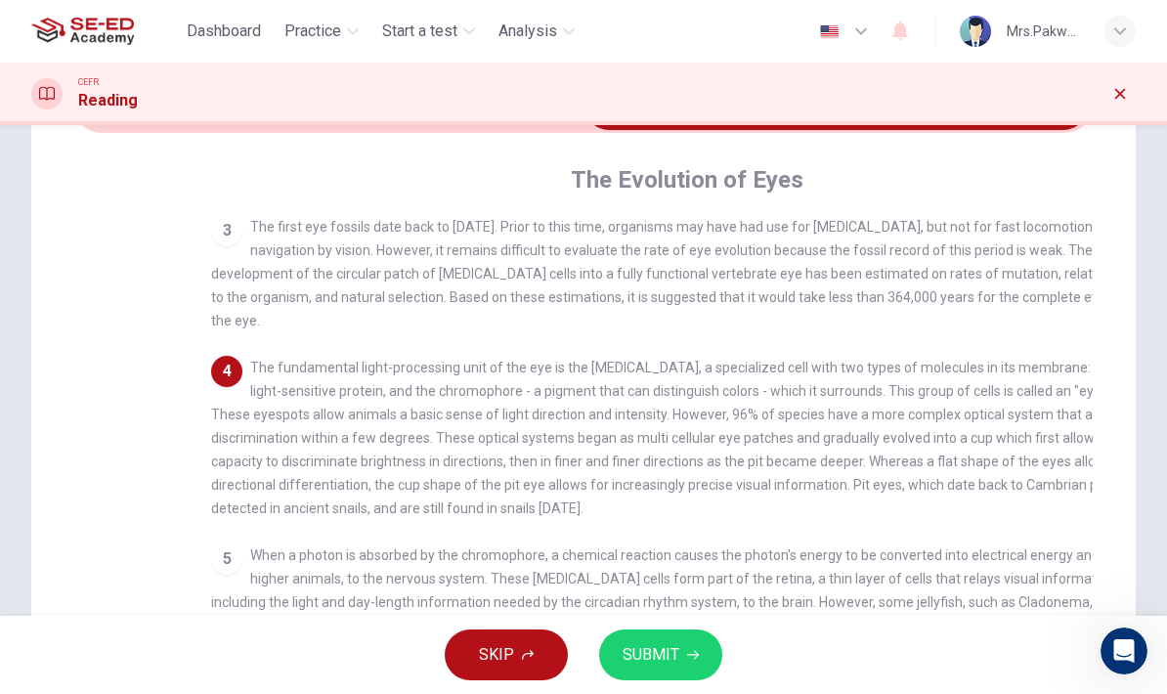
checkbox input "false"
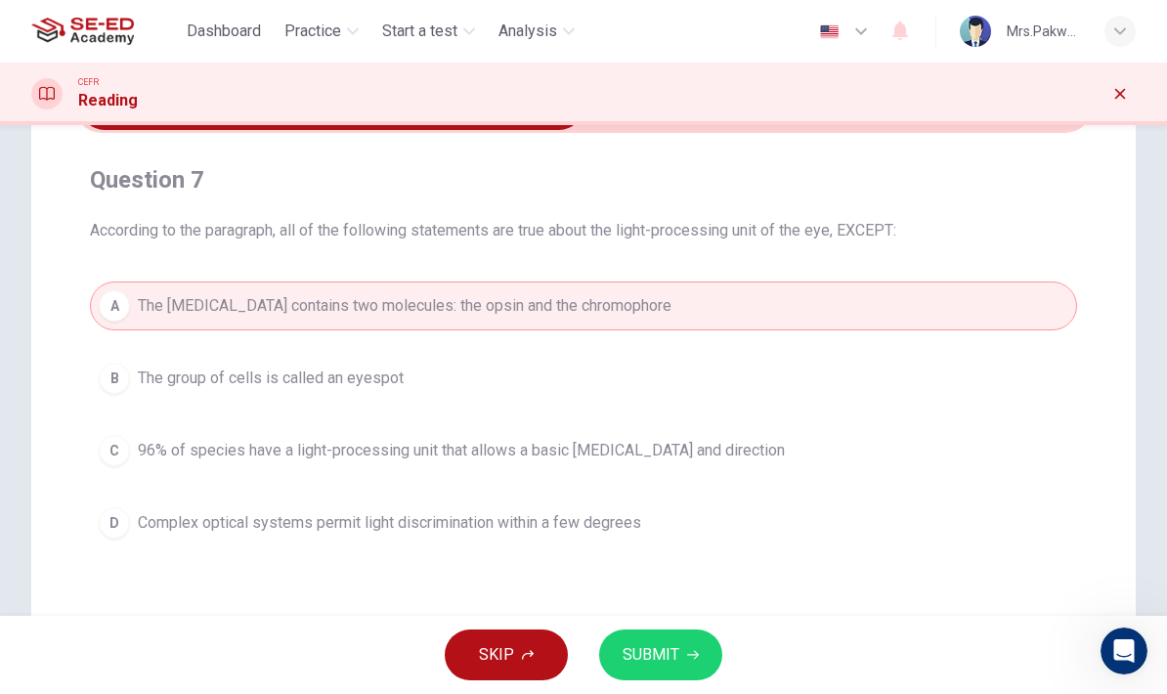
click at [945, 376] on button "B The group of cells is called an eyespot" at bounding box center [583, 378] width 987 height 49
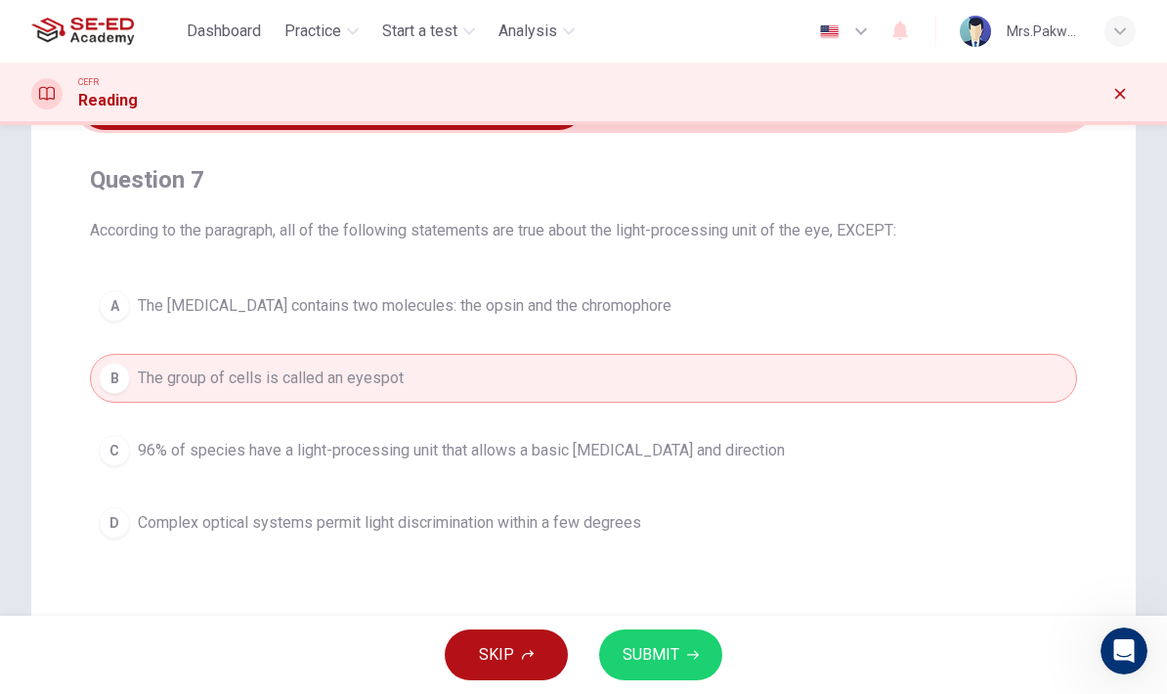
click at [896, 442] on button "C 96% of species have a light-processing unit that allows a basic [MEDICAL_DATA…" at bounding box center [583, 450] width 987 height 49
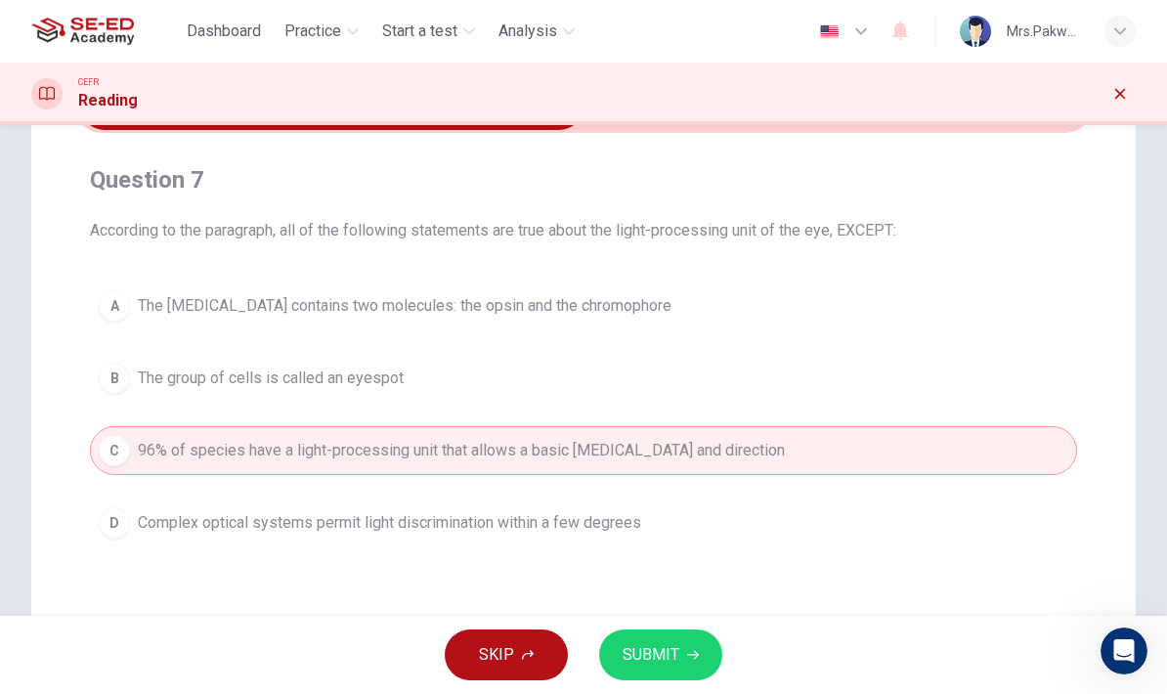
click at [669, 647] on span "SUBMIT" at bounding box center [650, 654] width 57 height 27
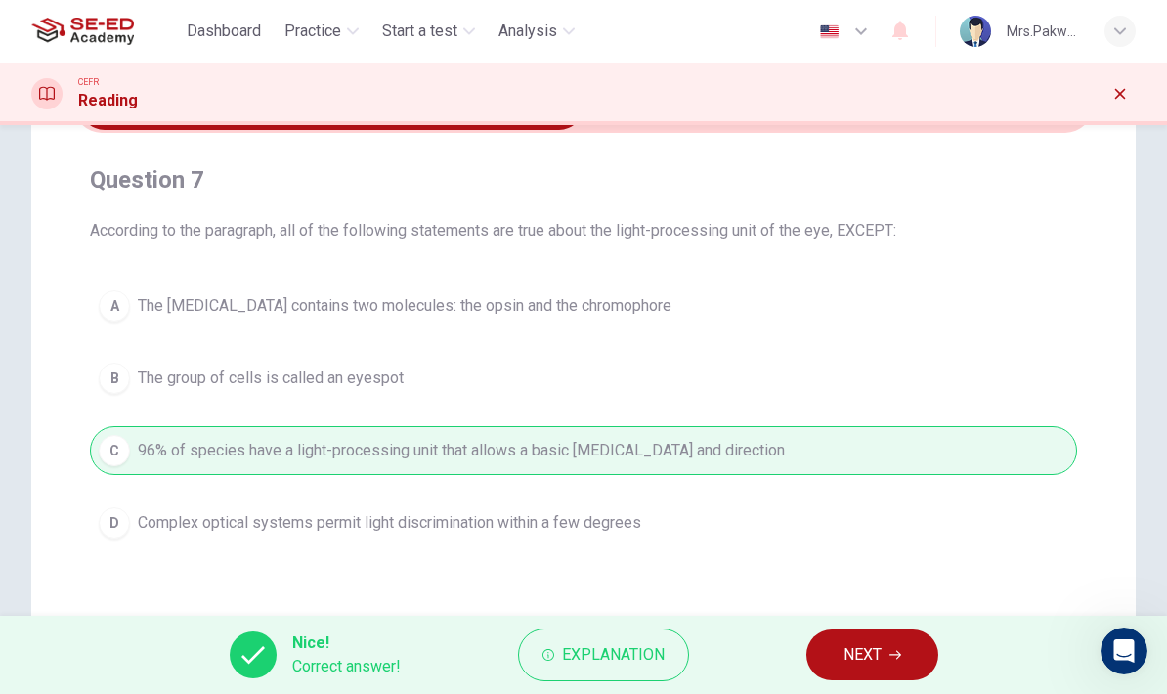
click at [863, 647] on span "NEXT" at bounding box center [862, 654] width 38 height 27
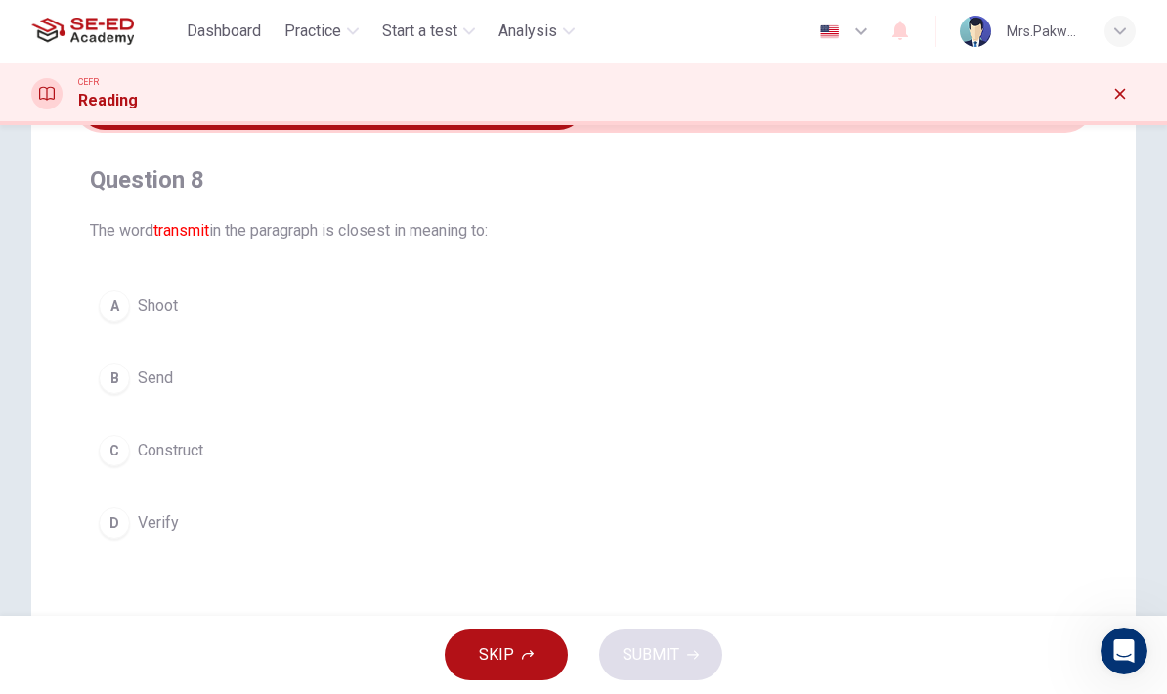
click at [412, 361] on button "B Send" at bounding box center [583, 378] width 987 height 49
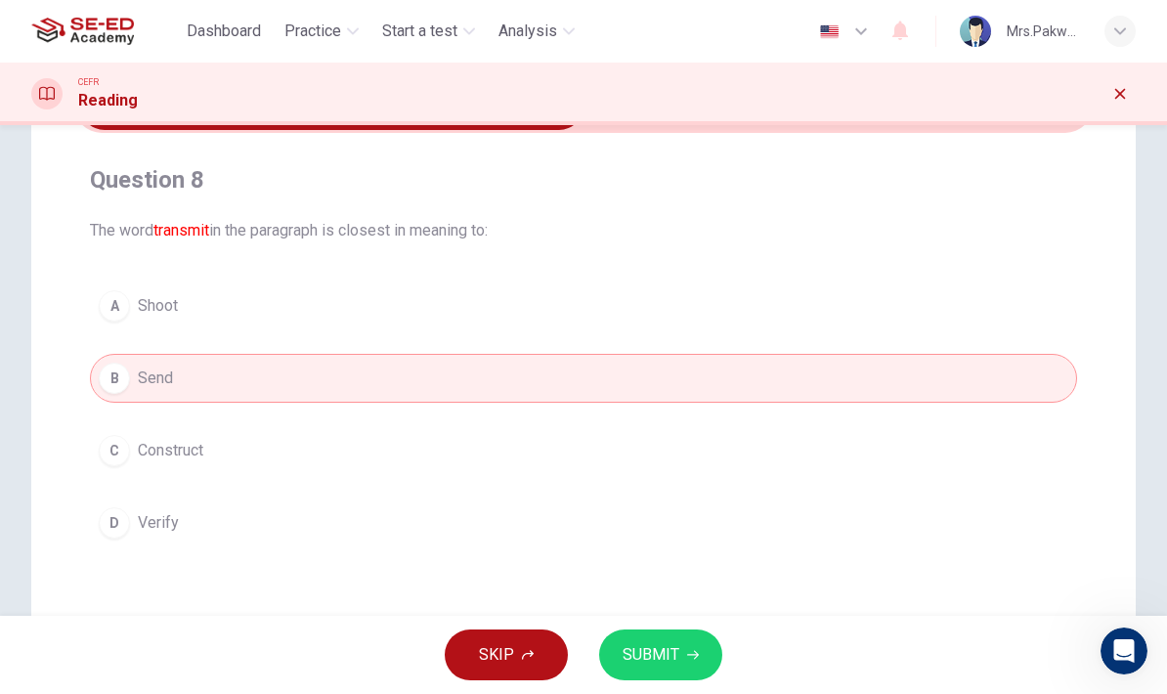
click at [687, 637] on button "SUBMIT" at bounding box center [660, 654] width 123 height 51
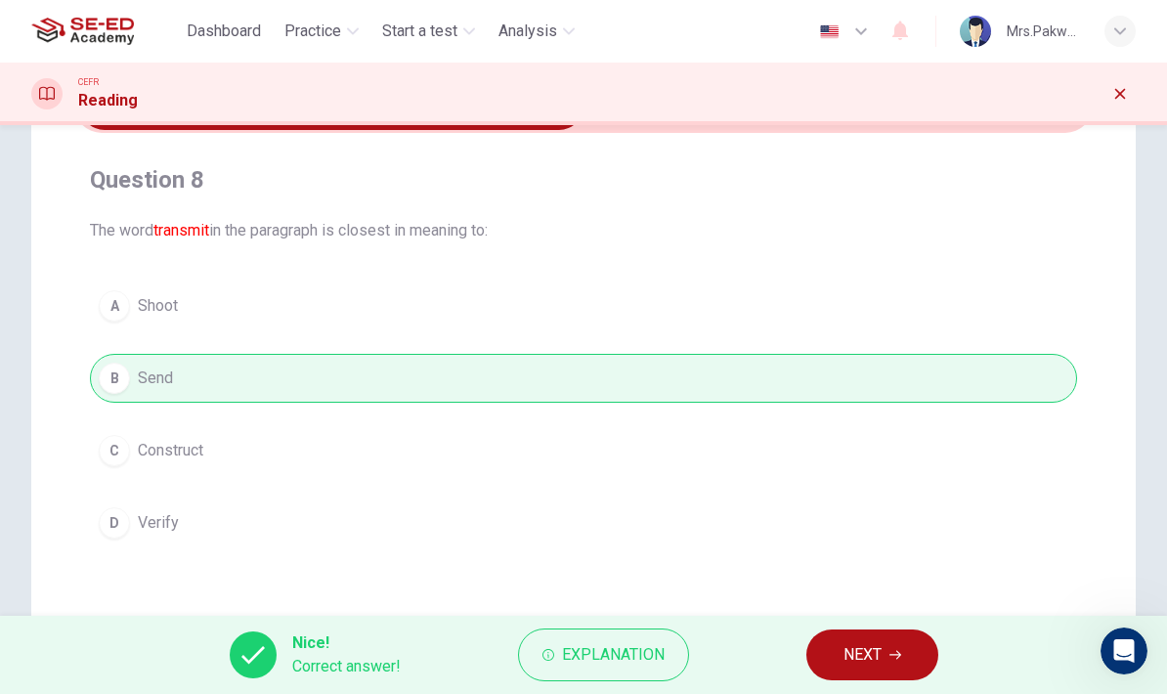
click at [827, 661] on button "NEXT" at bounding box center [872, 654] width 132 height 51
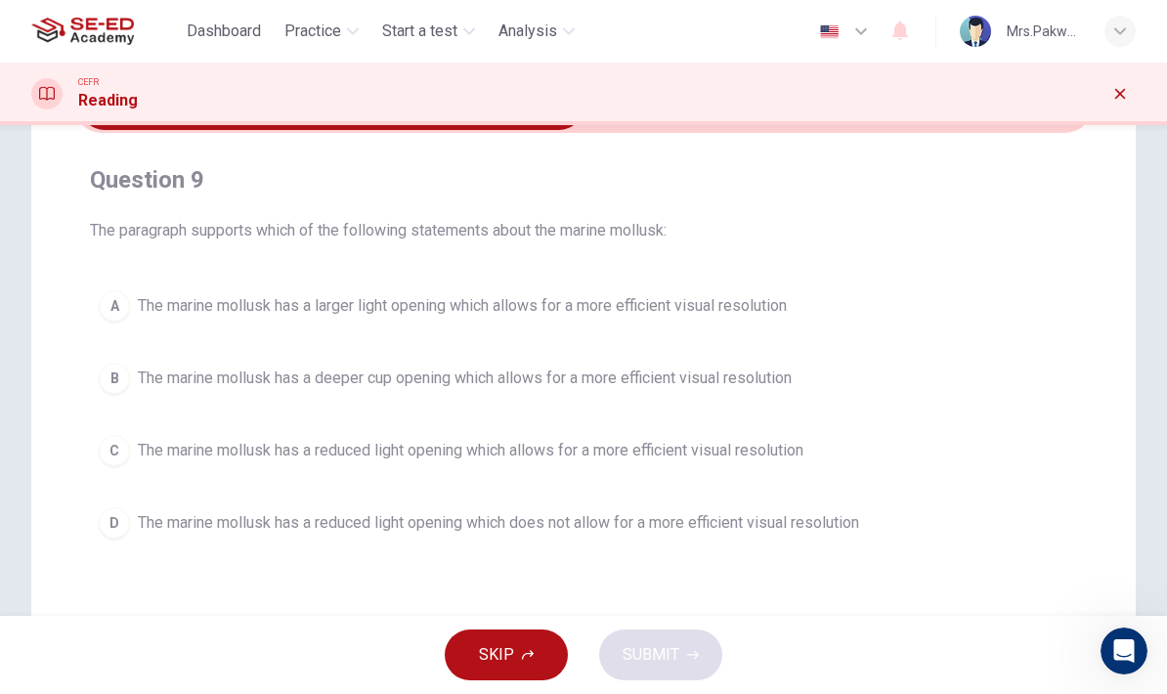
click at [786, 444] on span "The marine mollusk has a reduced light opening which allows for a more efficien…" at bounding box center [470, 450] width 665 height 23
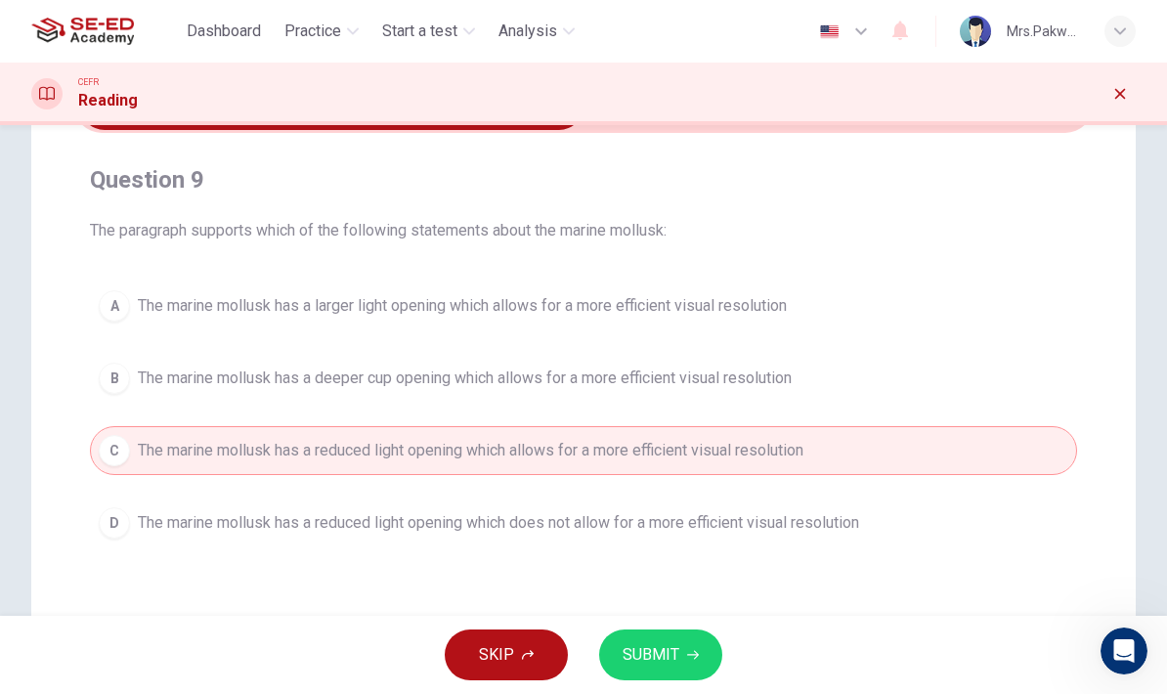
click at [687, 657] on icon "button" at bounding box center [693, 655] width 12 height 12
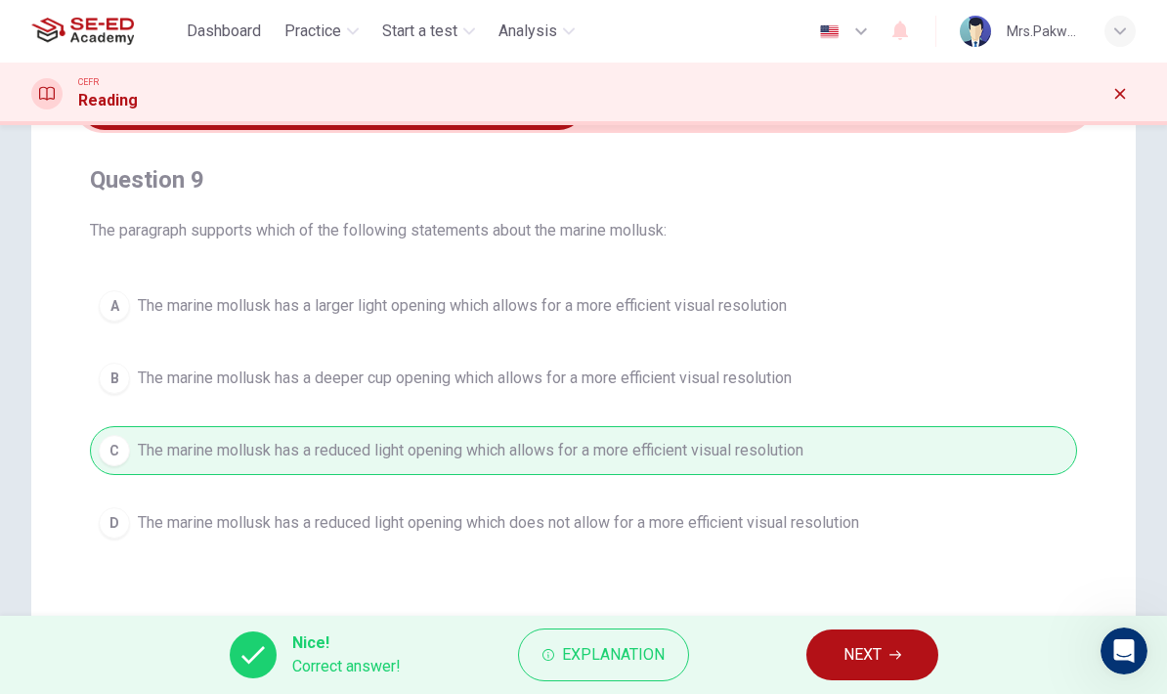
click at [849, 652] on span "NEXT" at bounding box center [862, 654] width 38 height 27
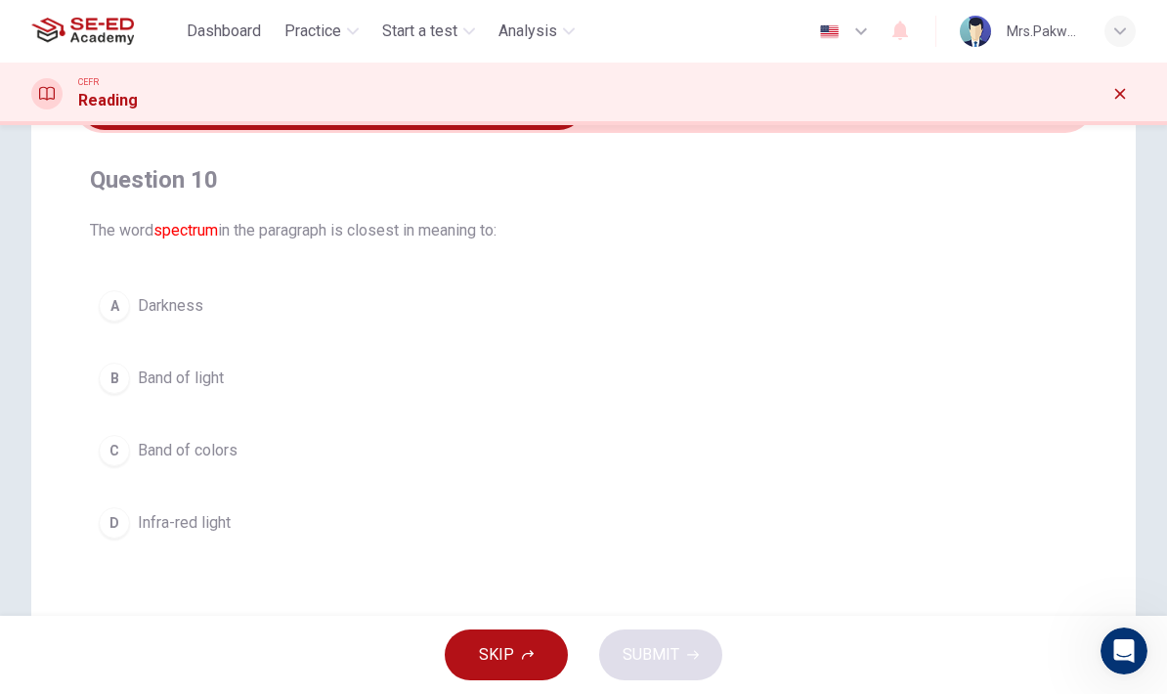
click at [1120, 90] on icon "button" at bounding box center [1120, 94] width 16 height 16
click at [1121, 93] on icon "button" at bounding box center [1120, 94] width 16 height 16
click at [1125, 98] on icon "button" at bounding box center [1120, 94] width 16 height 16
click at [594, 460] on button "C Band of colors" at bounding box center [583, 450] width 987 height 49
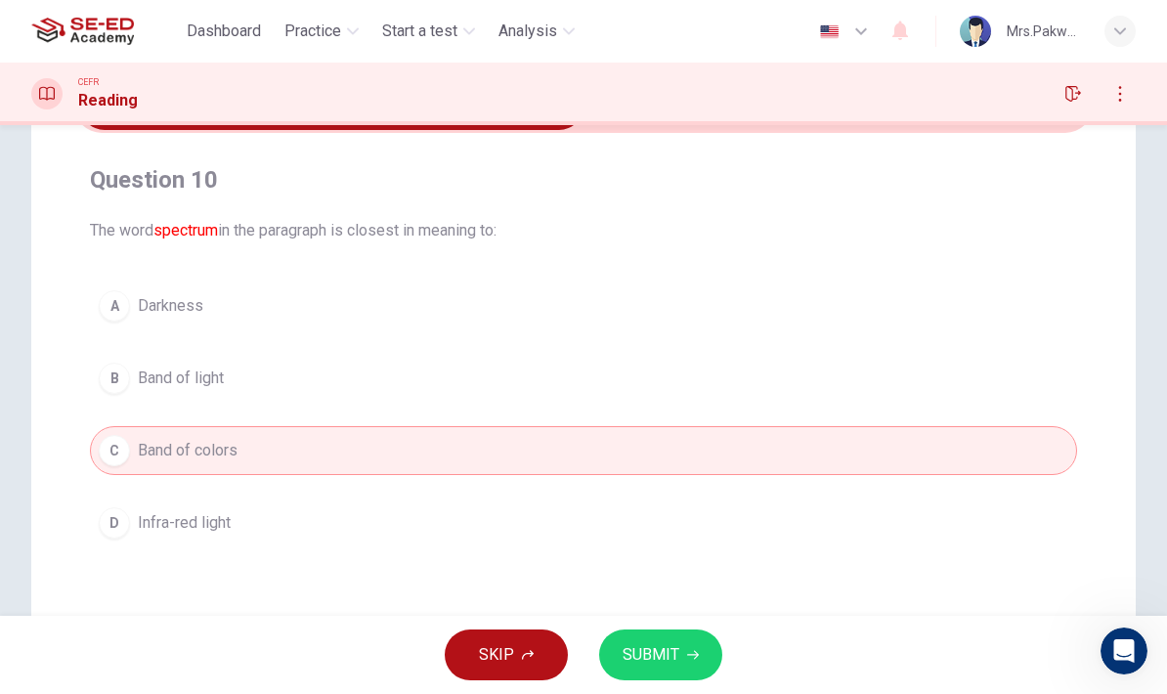
click at [660, 667] on span "SUBMIT" at bounding box center [650, 654] width 57 height 27
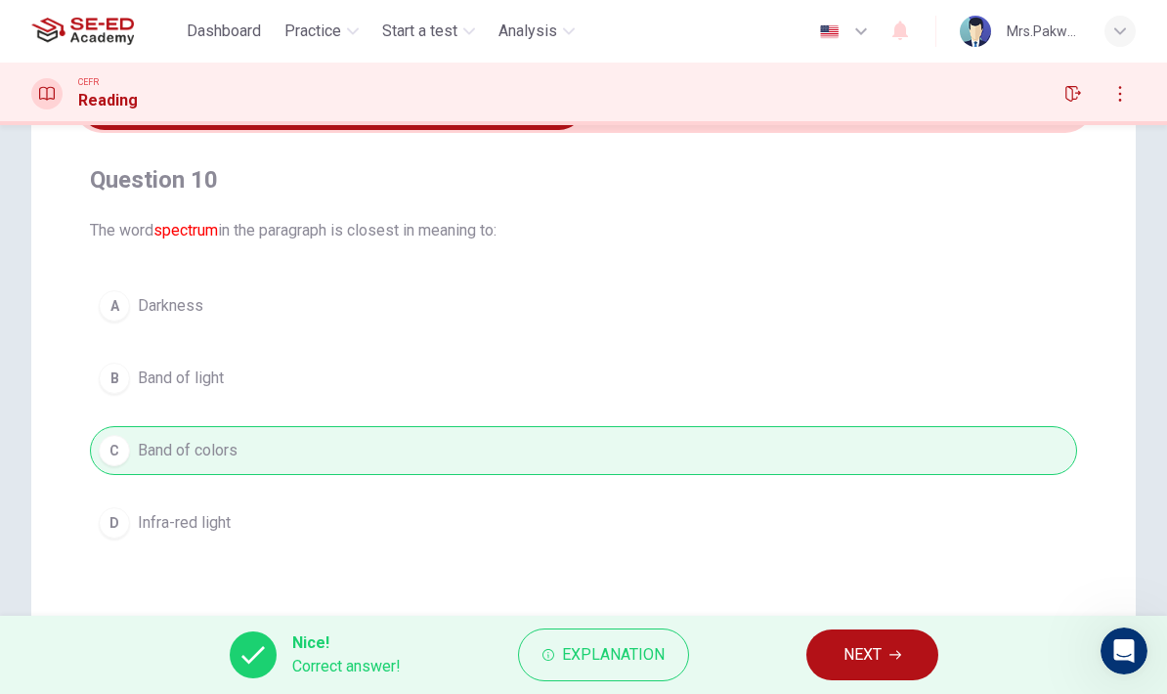
click at [841, 642] on button "NEXT" at bounding box center [872, 654] width 132 height 51
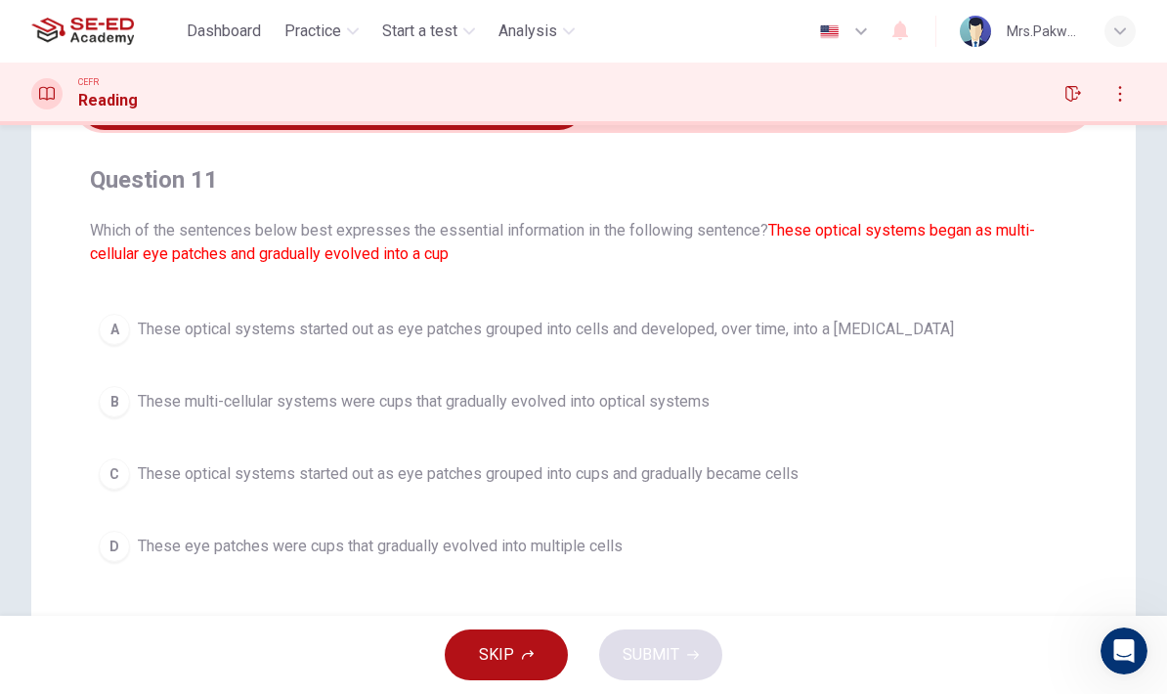
click at [780, 481] on span "These optical systems started out as eye patches grouped into cups and graduall…" at bounding box center [468, 473] width 660 height 23
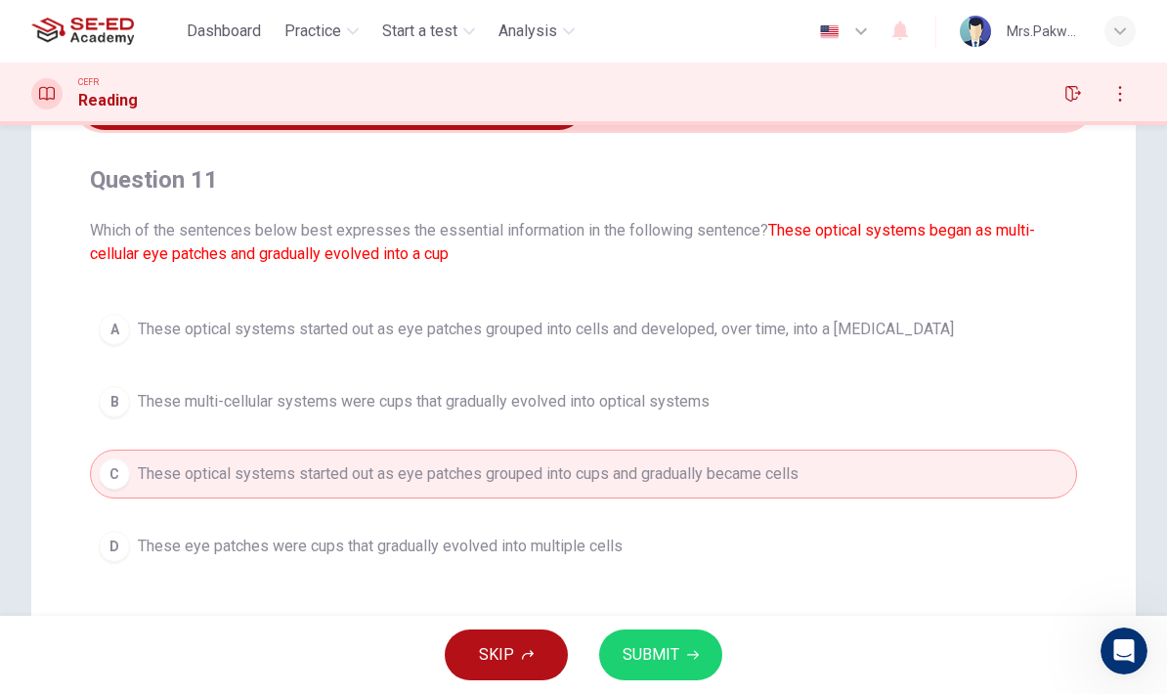
click at [691, 413] on button "B These multi-cellular systems were cups that gradually evolved into optical sy…" at bounding box center [583, 401] width 987 height 49
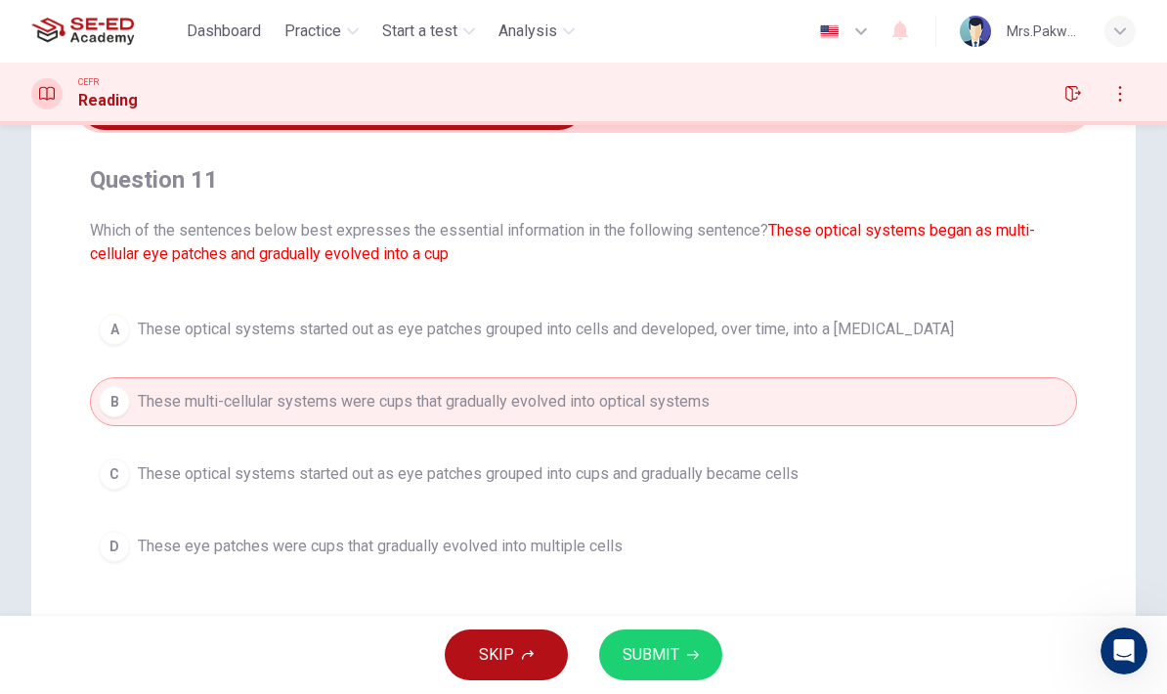
click at [741, 480] on span "These optical systems started out as eye patches grouped into cups and graduall…" at bounding box center [468, 473] width 660 height 23
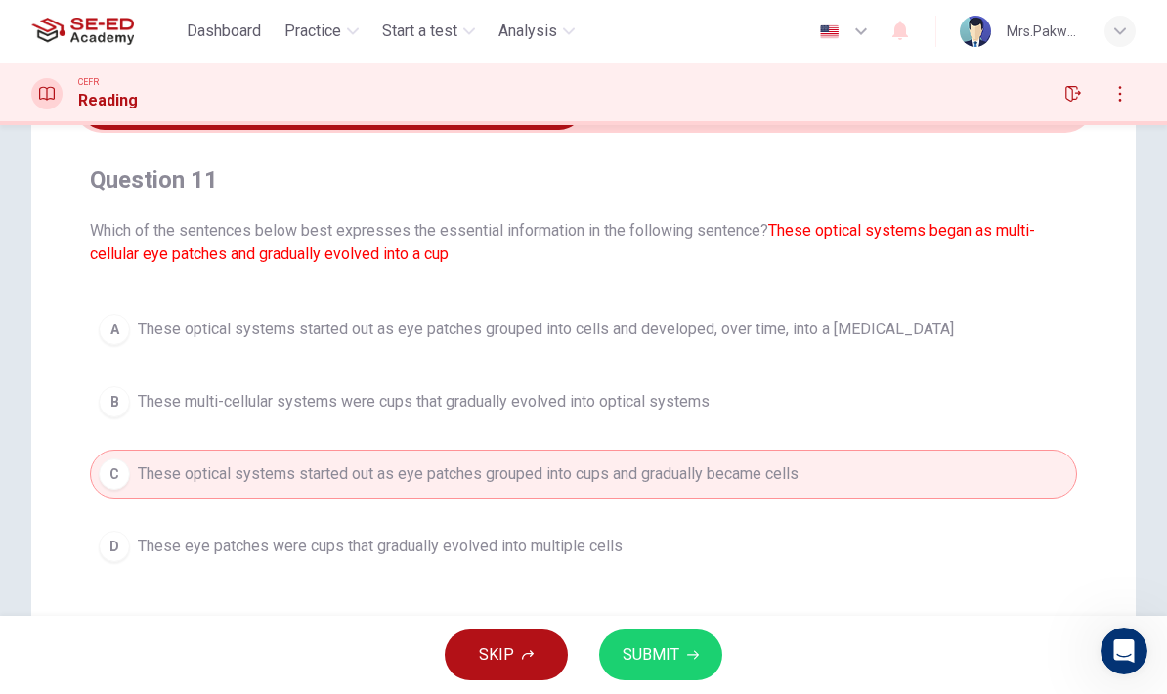
click at [636, 548] on button "D These eye patches were cups that gradually evolved into multiple cells" at bounding box center [583, 546] width 987 height 49
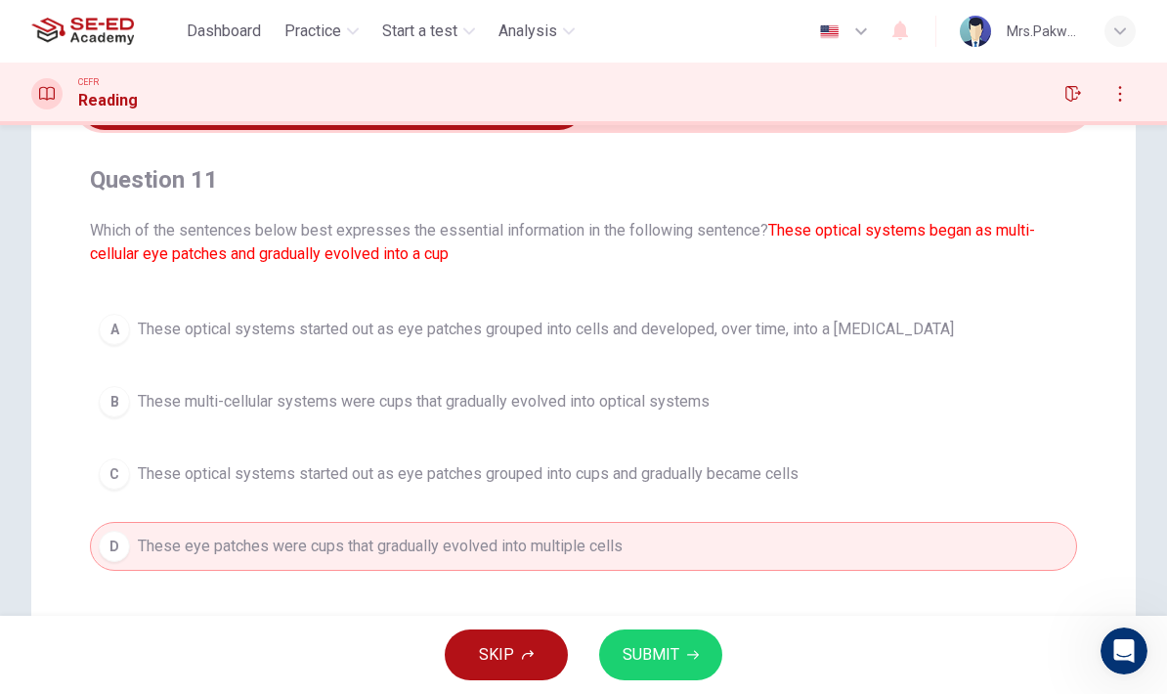
click at [658, 399] on span "These multi-cellular systems were cups that gradually evolved into optical syst…" at bounding box center [424, 401] width 572 height 23
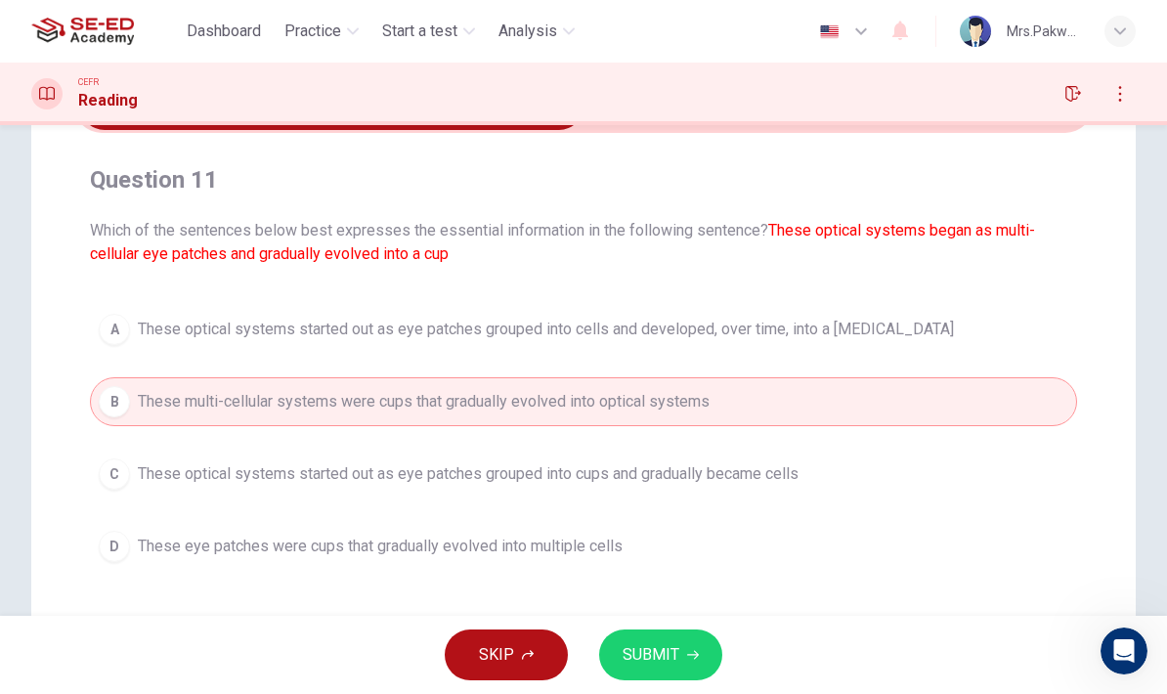
click at [698, 652] on button "SUBMIT" at bounding box center [660, 654] width 123 height 51
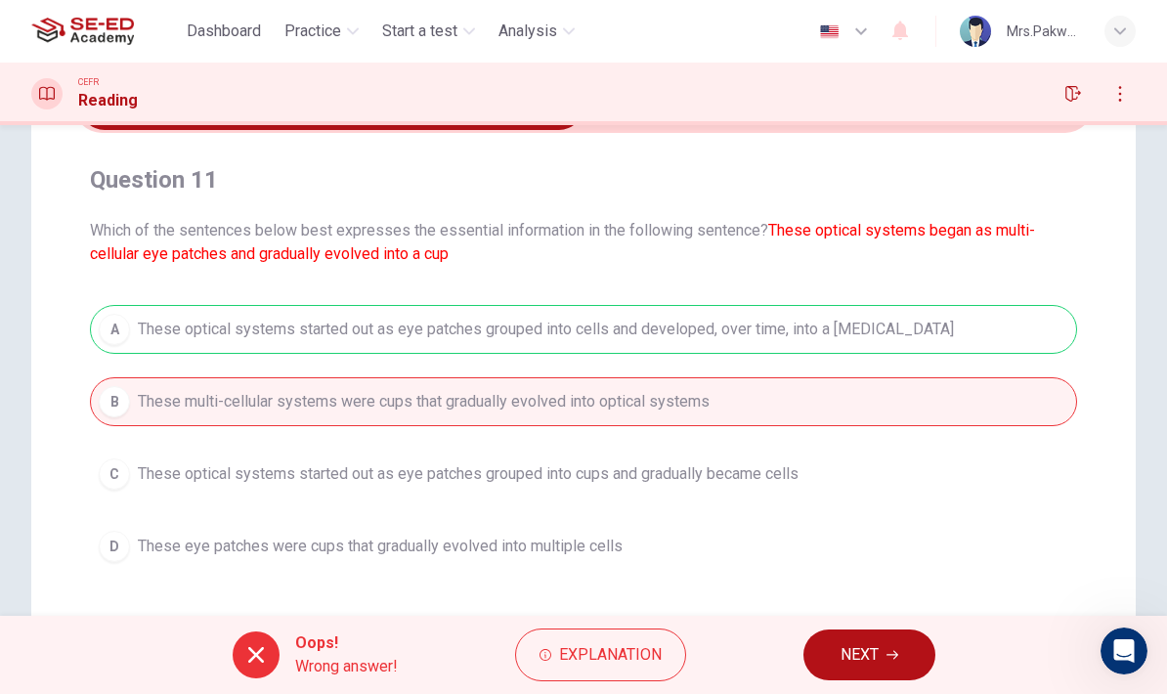
click at [883, 651] on button "NEXT" at bounding box center [869, 654] width 132 height 51
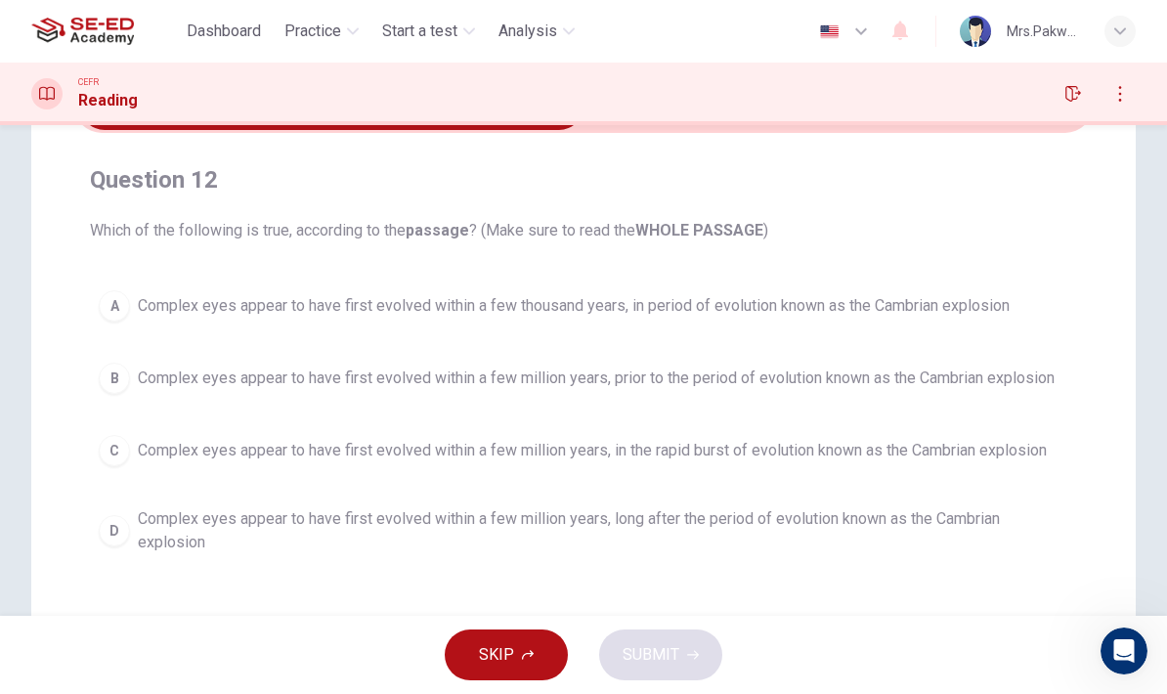
click at [998, 454] on span "Complex eyes appear to have first evolved within a few million years, in the ra…" at bounding box center [592, 450] width 909 height 23
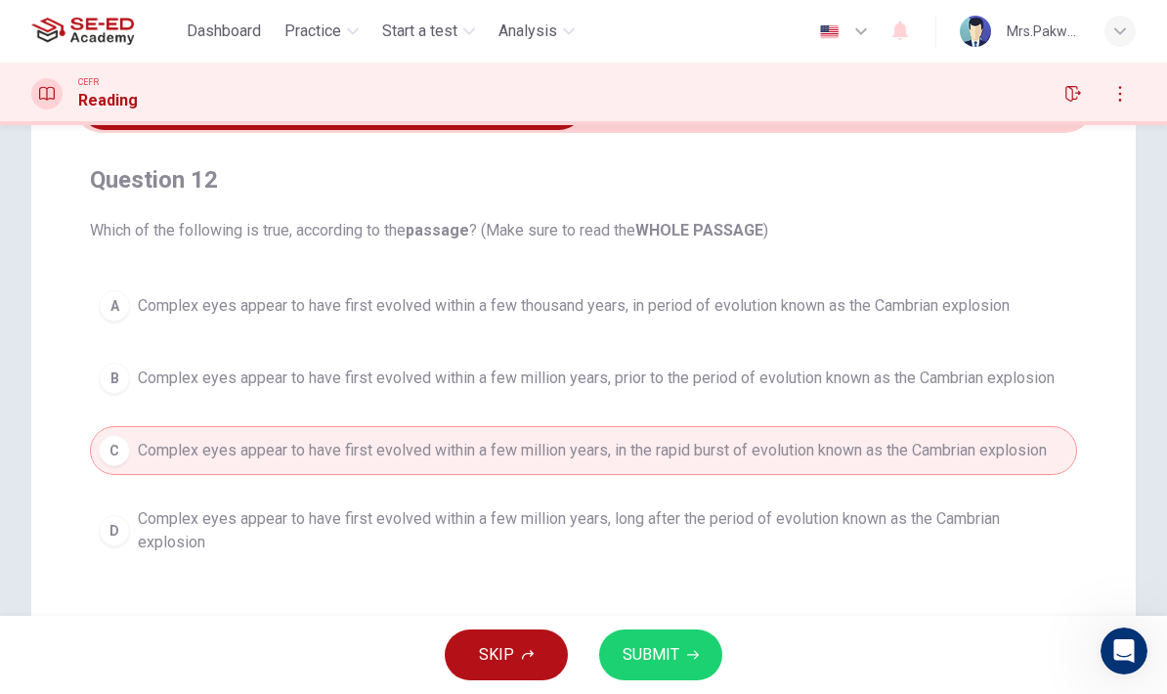
click at [667, 651] on span "SUBMIT" at bounding box center [650, 654] width 57 height 27
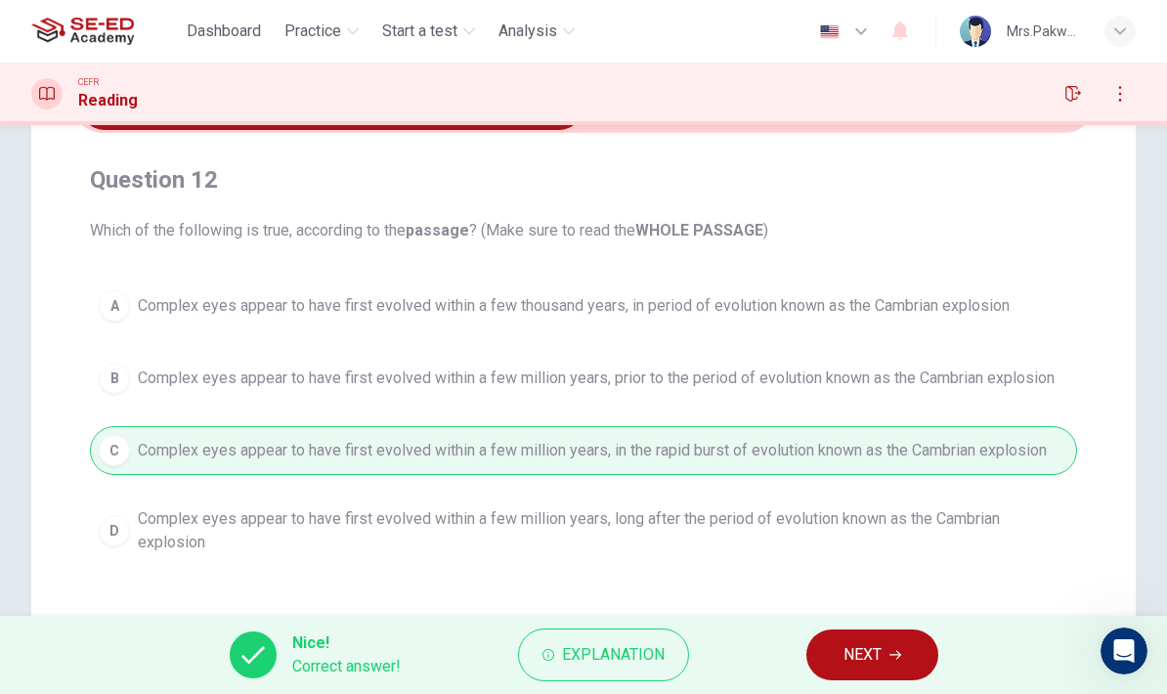
click at [852, 640] on button "NEXT" at bounding box center [872, 654] width 132 height 51
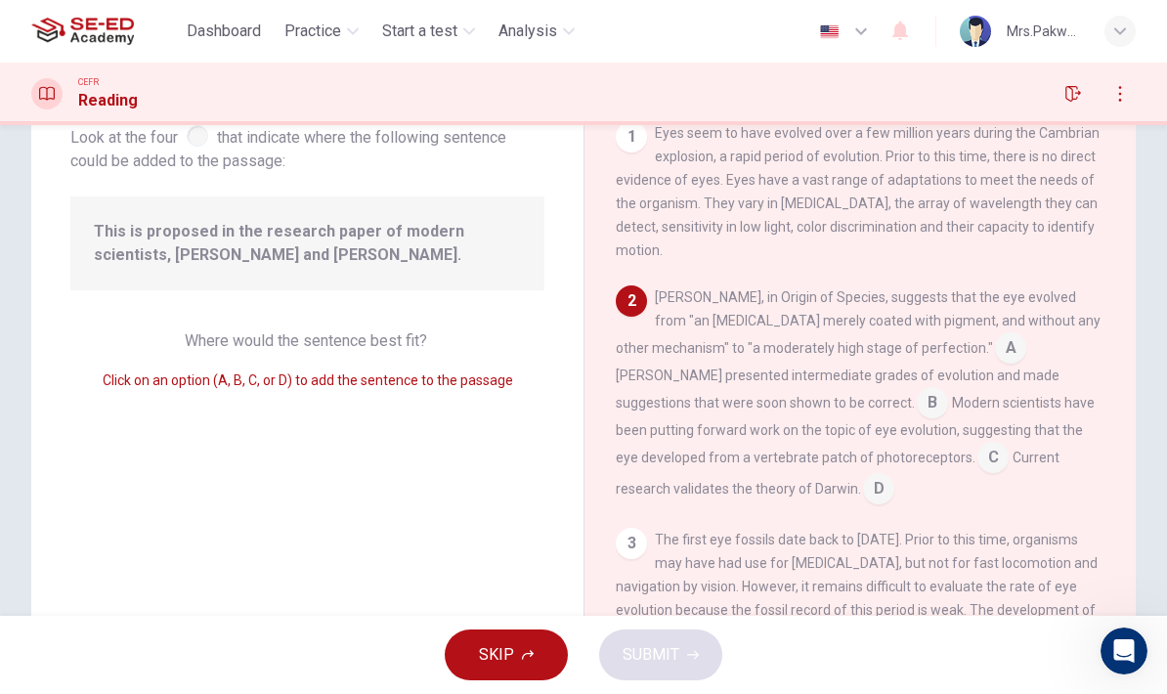
scroll to position [146, 0]
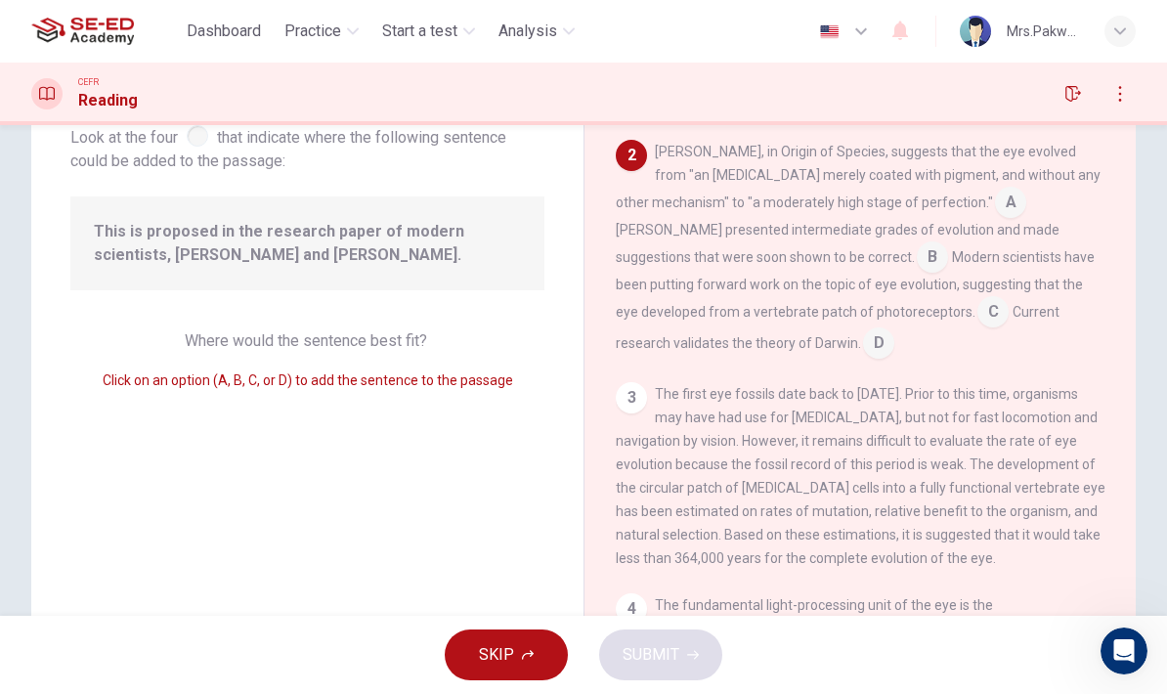
click at [894, 329] on input at bounding box center [878, 344] width 31 height 31
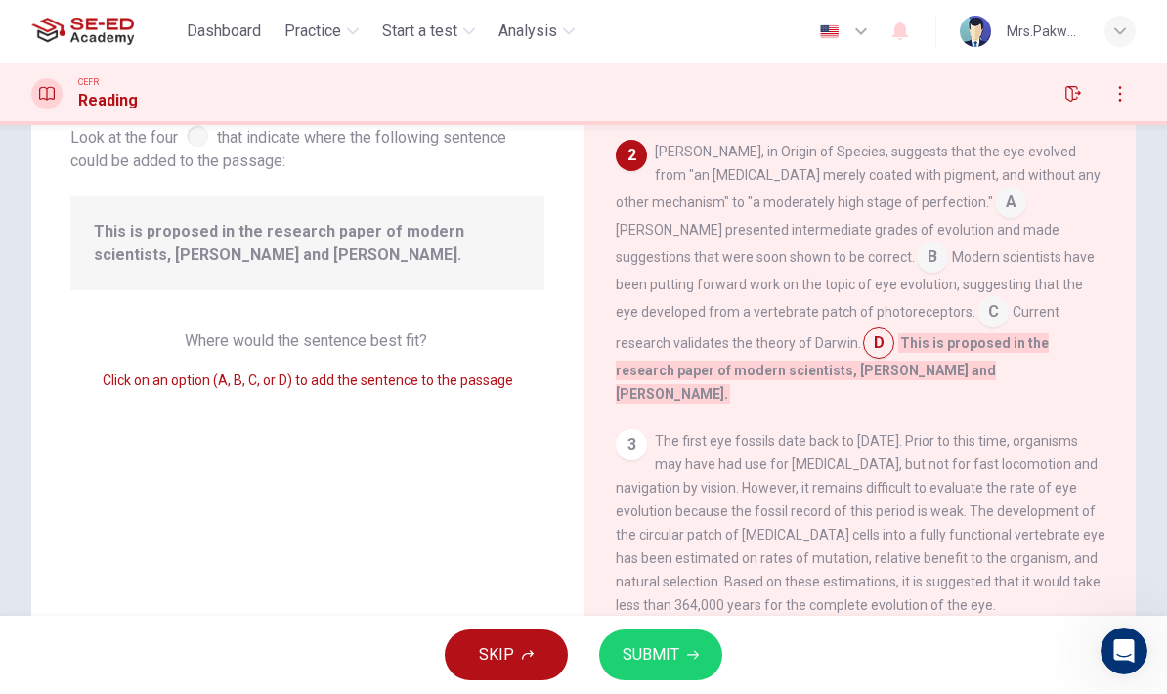
click at [706, 657] on button "SUBMIT" at bounding box center [660, 654] width 123 height 51
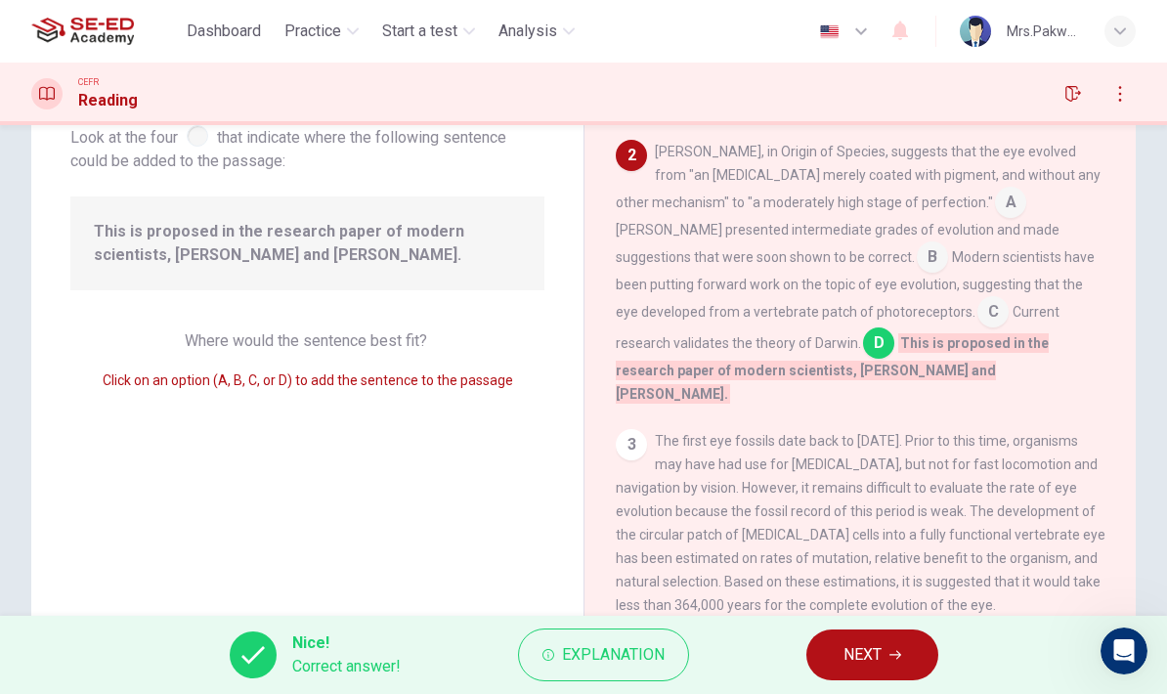
click at [849, 650] on span "NEXT" at bounding box center [862, 654] width 38 height 27
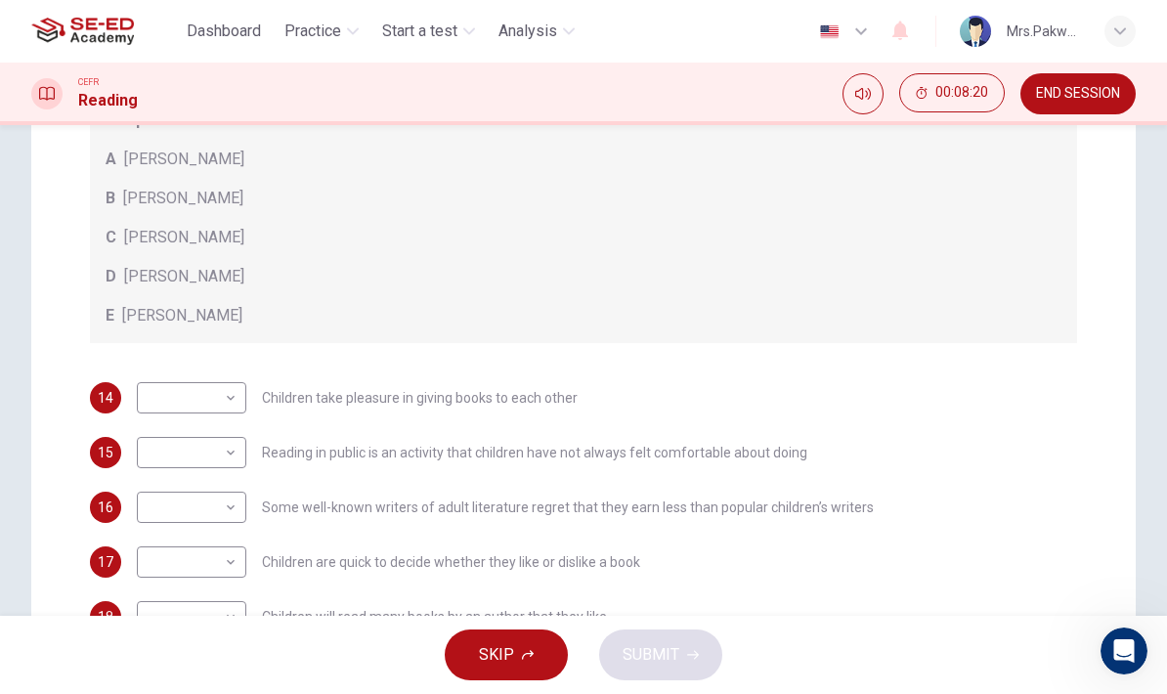
scroll to position [315, 0]
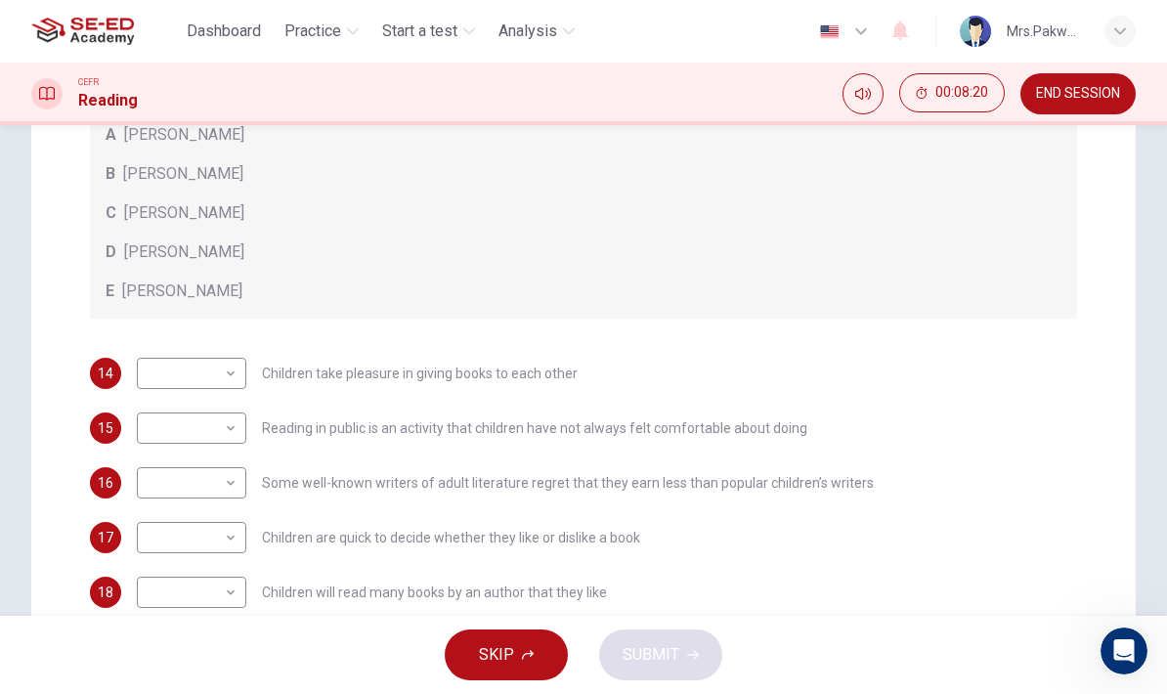
click at [959, 343] on div "Questions 14 - 20 Look at the following list of people A-E and the list of stat…" at bounding box center [583, 334] width 1018 height 797
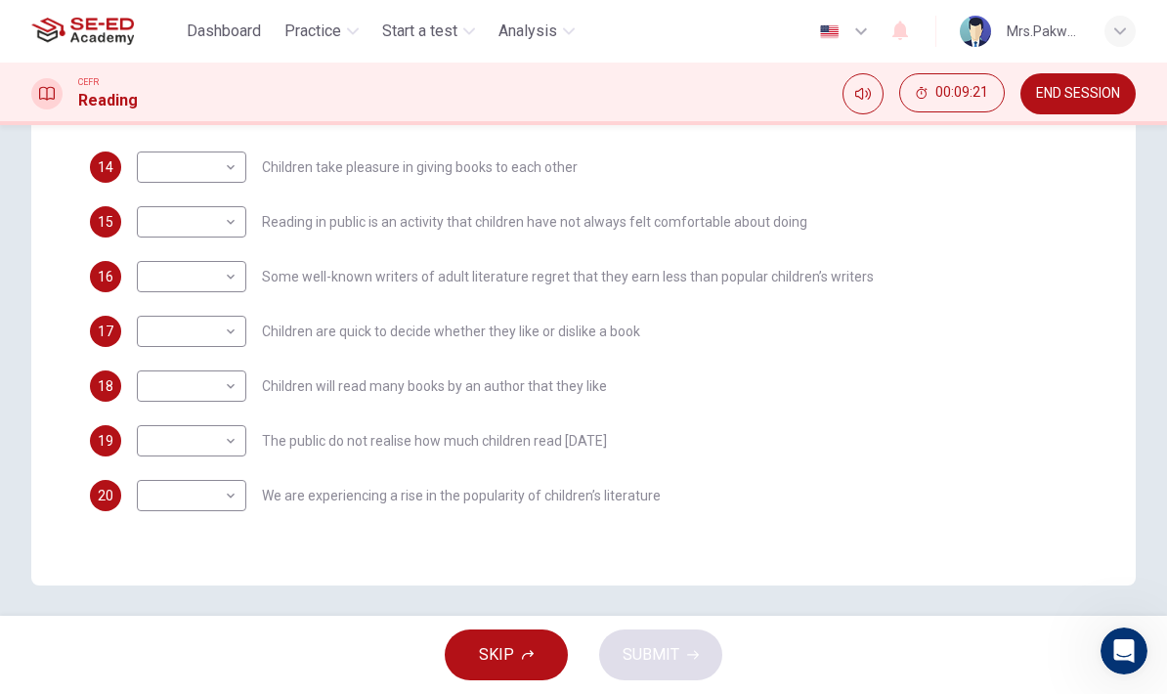
scroll to position [523, 0]
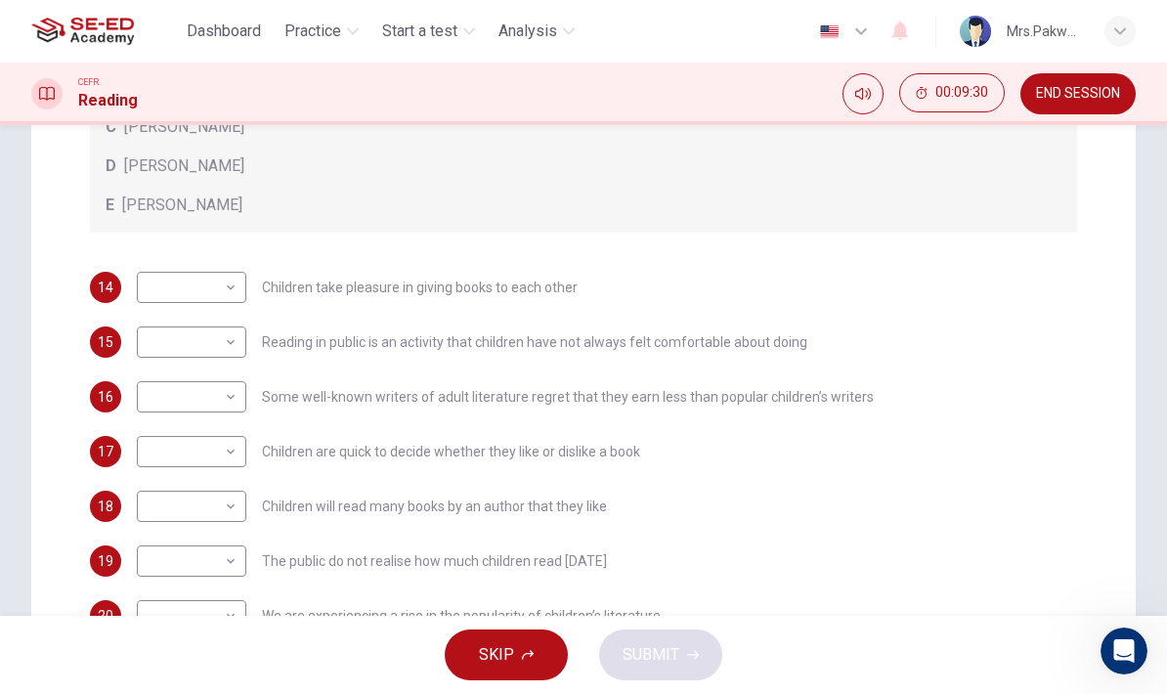
click at [1033, 326] on div "15 ​ ​ Reading in public is an activity that children have not always felt comf…" at bounding box center [583, 341] width 987 height 31
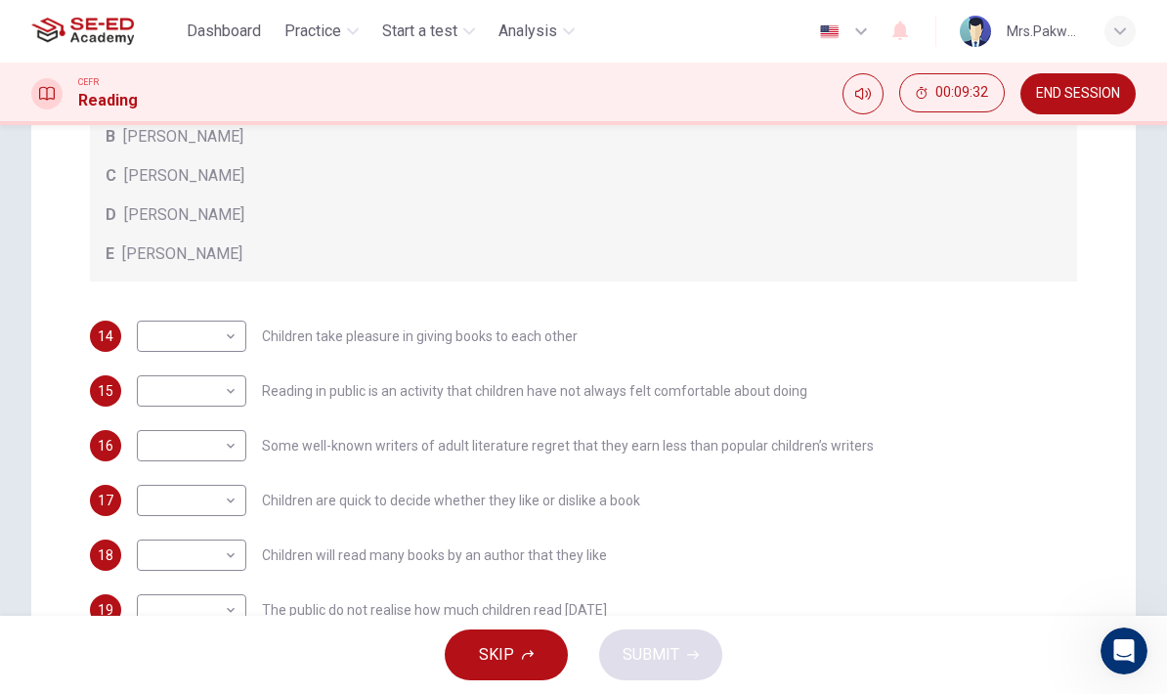
scroll to position [426, 0]
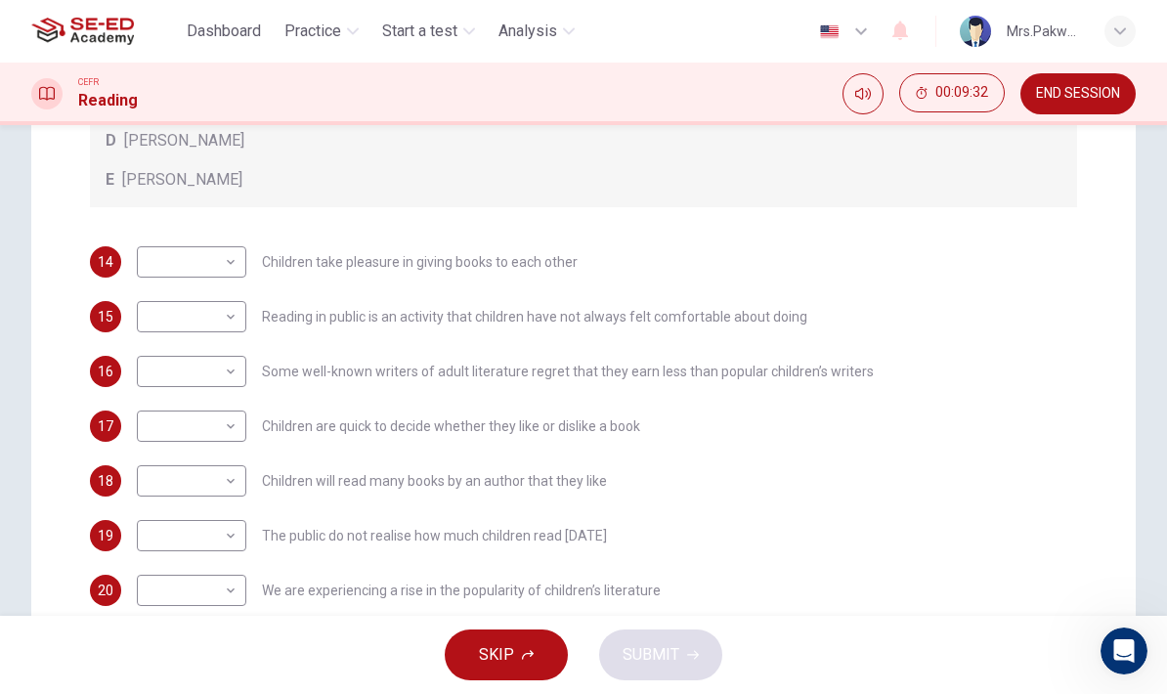
click at [1050, 302] on div "15 ​ ​ Reading in public is an activity that children have not always felt comf…" at bounding box center [583, 316] width 987 height 31
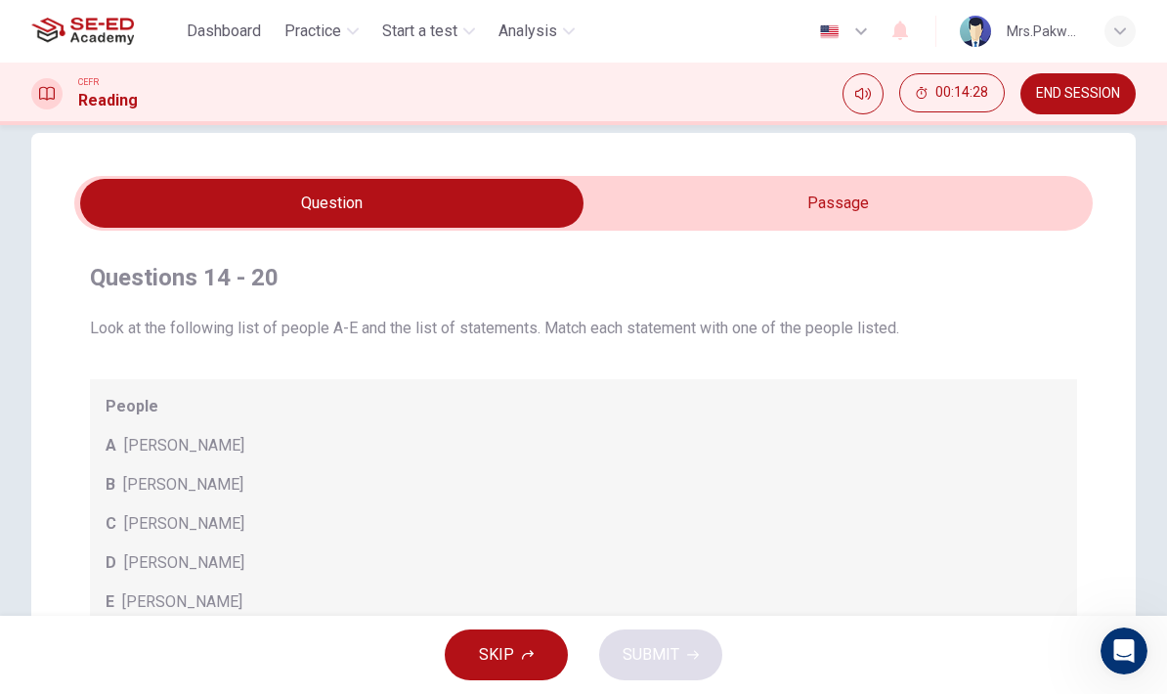
scroll to position [23, 0]
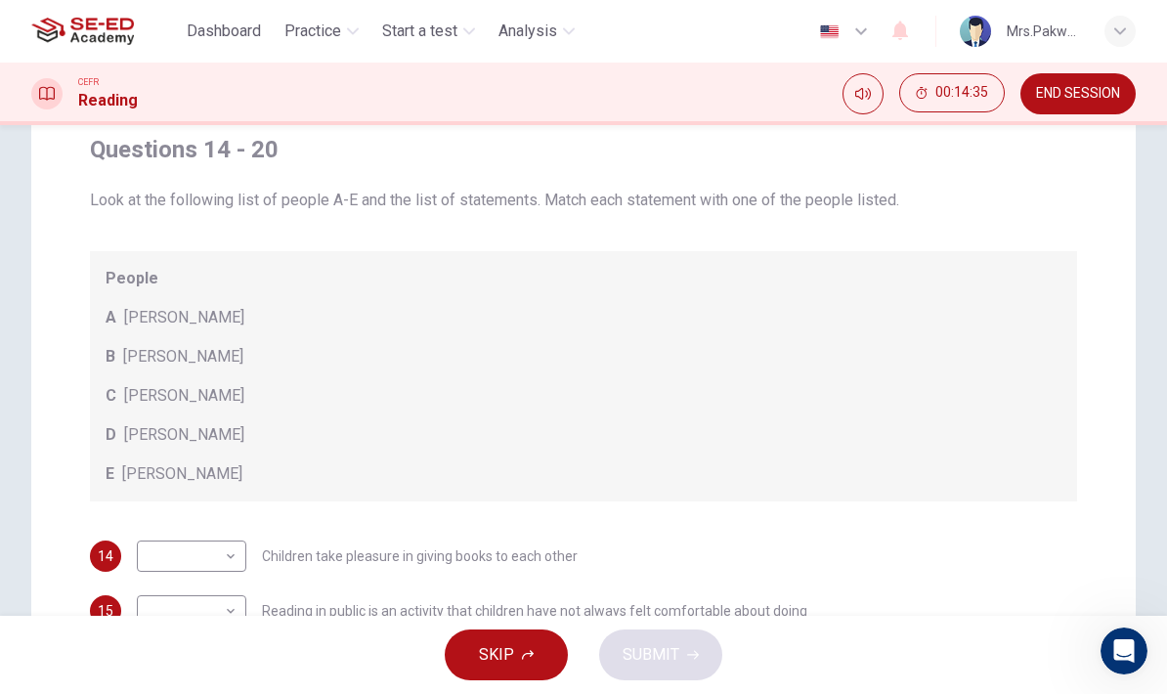
click at [1057, 265] on div "People A Wendy Cooling B David Almond C Julia Eccleshare D Jacqueline Wilson E …" at bounding box center [583, 376] width 987 height 250
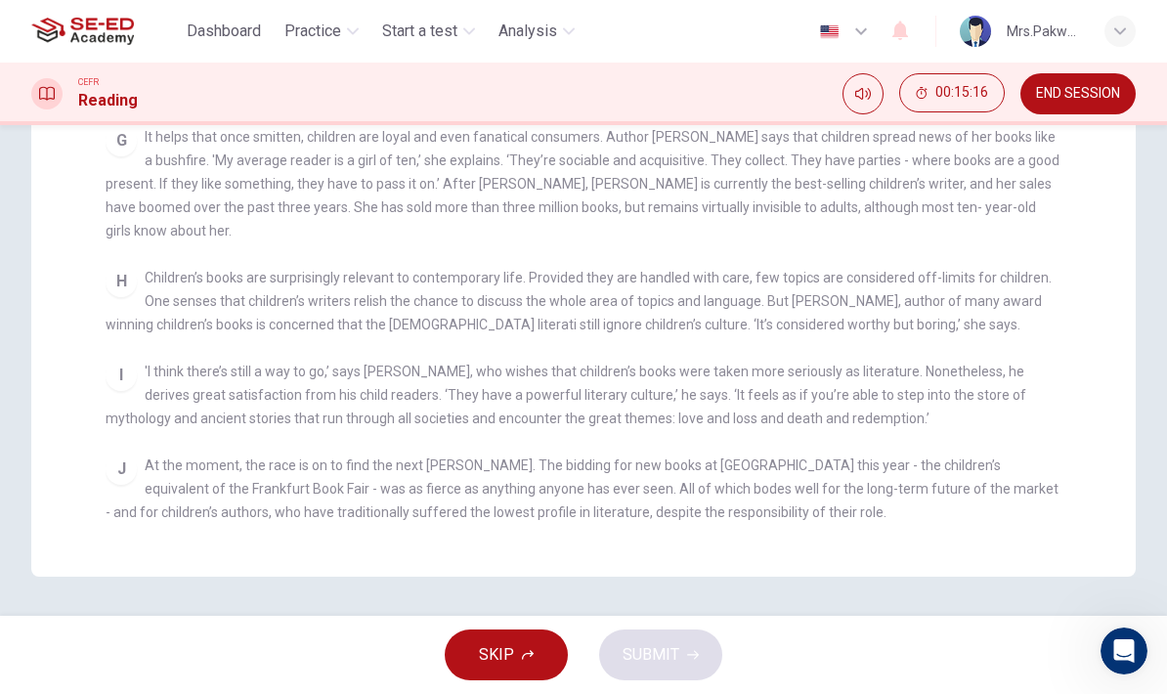
scroll to position [514, 0]
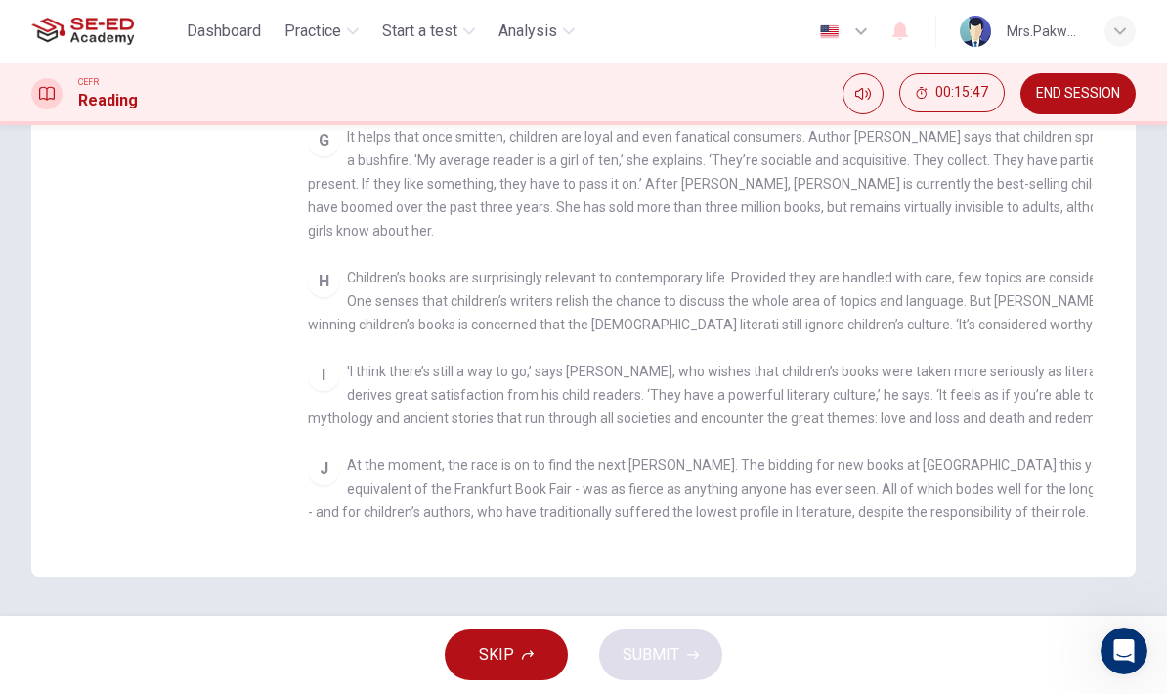
checkbox input "false"
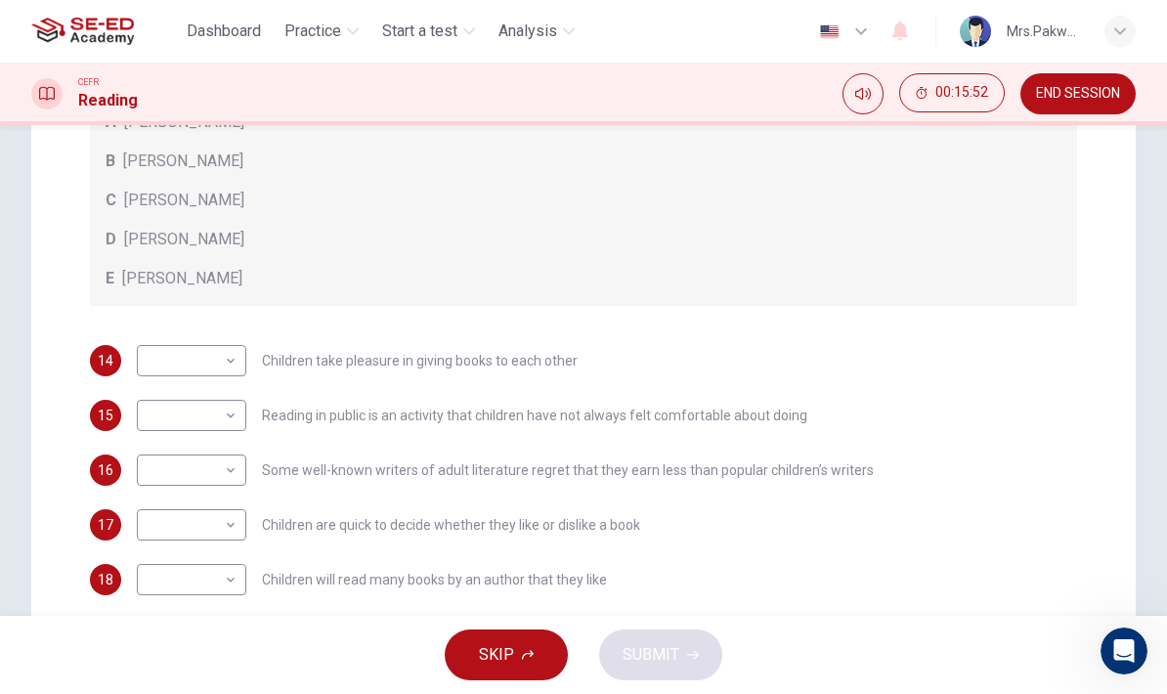
scroll to position [27, 0]
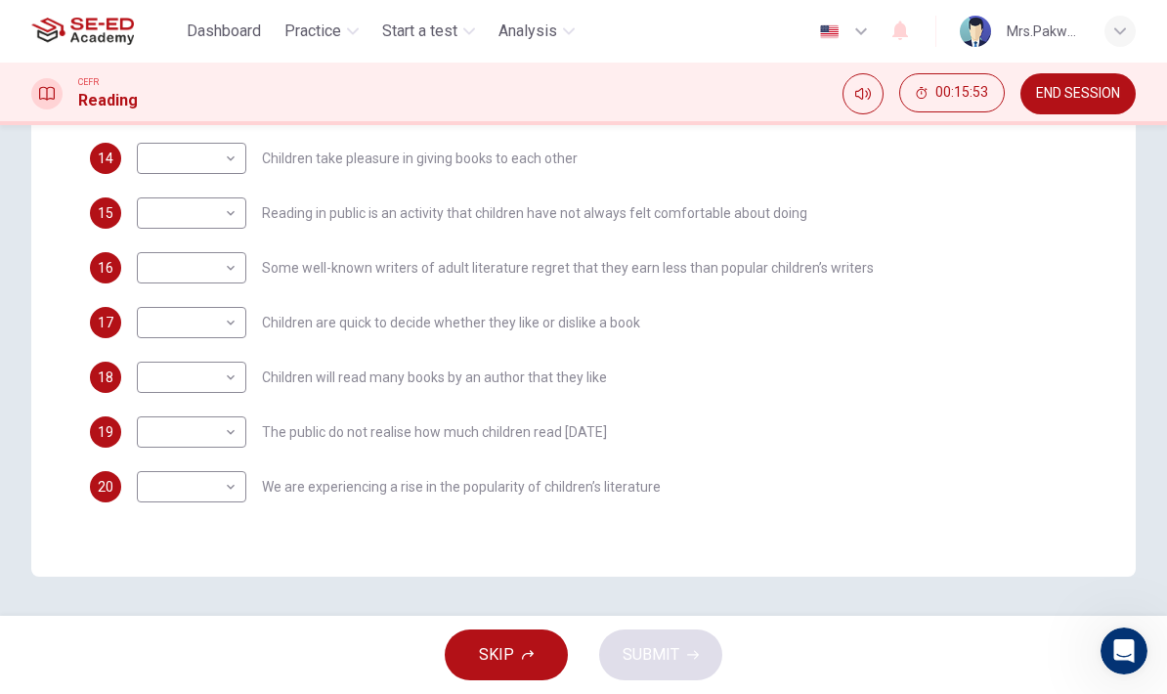
click at [1161, 402] on div "Questions 14 - 20 Look at the following list of people A-E and the list of stat…" at bounding box center [583, 106] width 1167 height 942
click at [222, 484] on body "This site uses cookies, as explained in our Privacy Policy . If you agree to th…" at bounding box center [583, 347] width 1167 height 694
click at [148, 549] on li "B" at bounding box center [191, 548] width 109 height 31
type input "B"
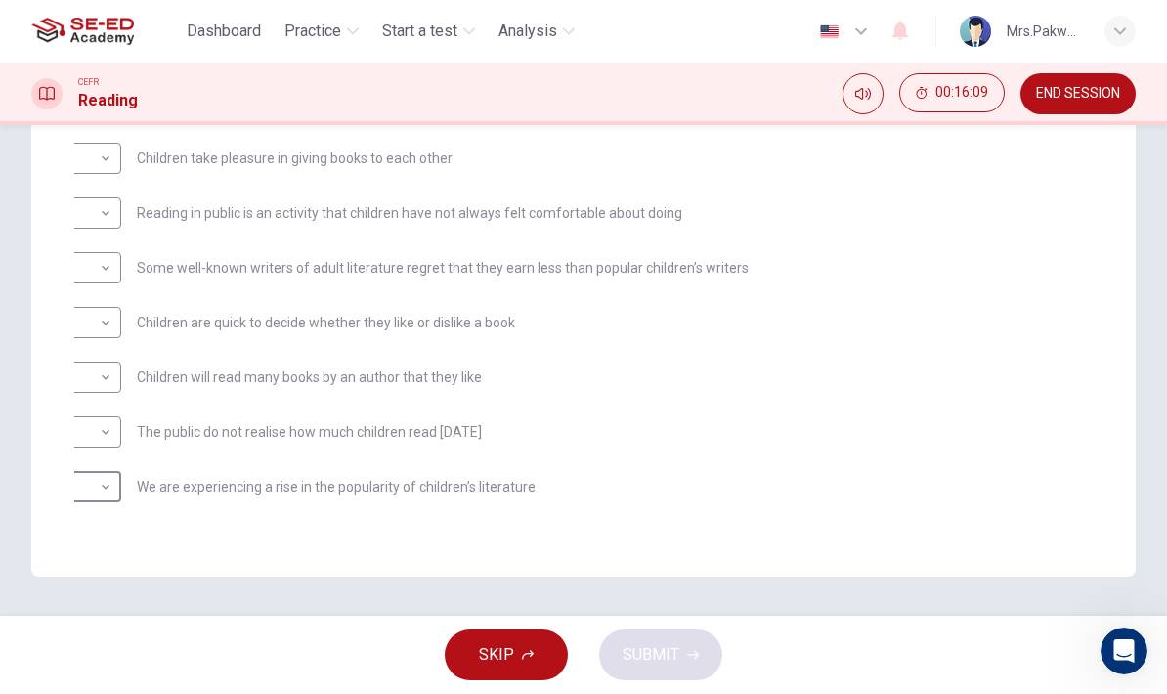
scroll to position [514, 0]
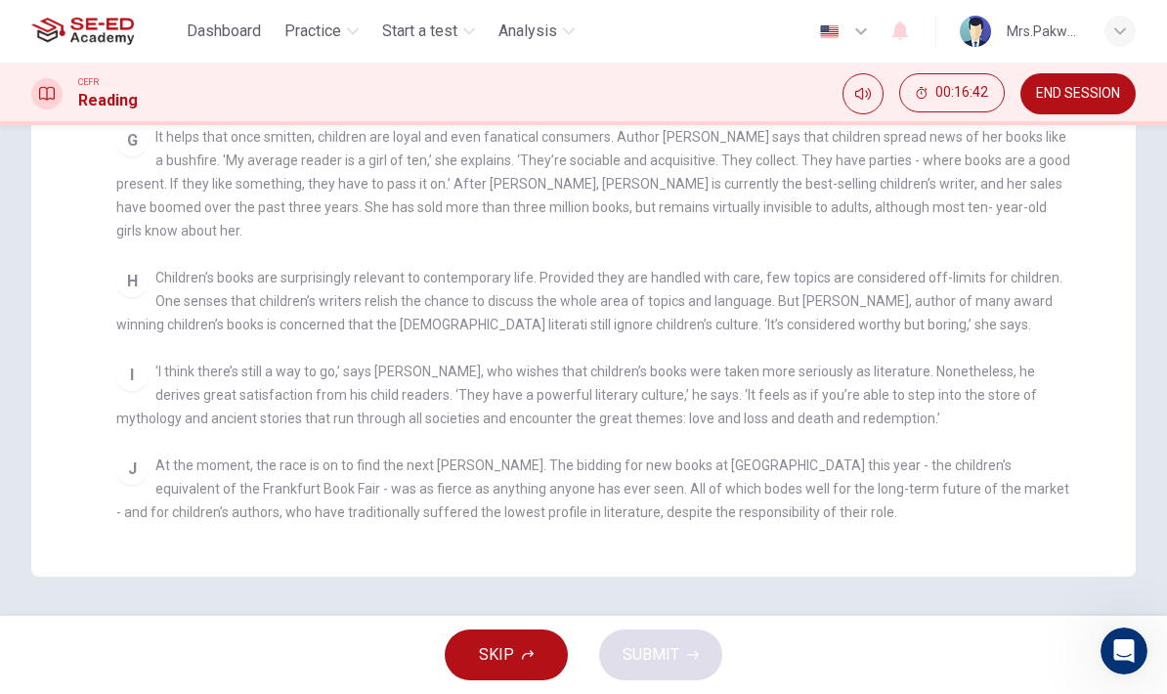
checkbox input "false"
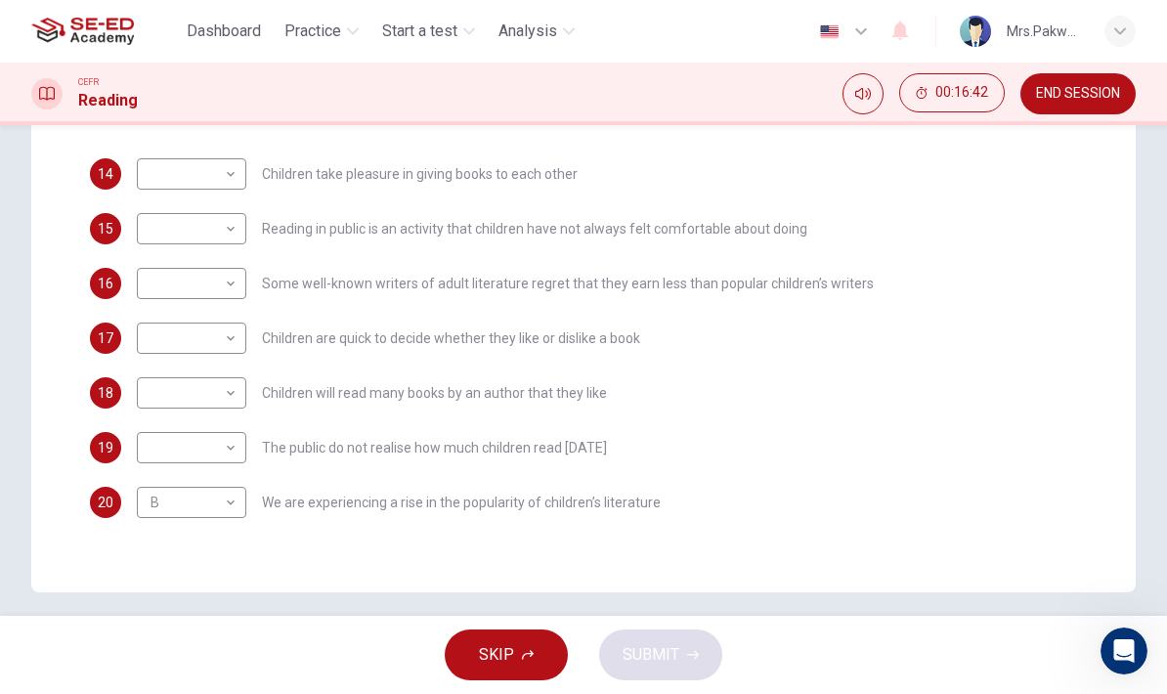
click at [231, 448] on body "This site uses cookies, as explained in our Privacy Policy . If you agree to th…" at bounding box center [583, 347] width 1167 height 694
click at [1125, 349] on div at bounding box center [583, 347] width 1167 height 694
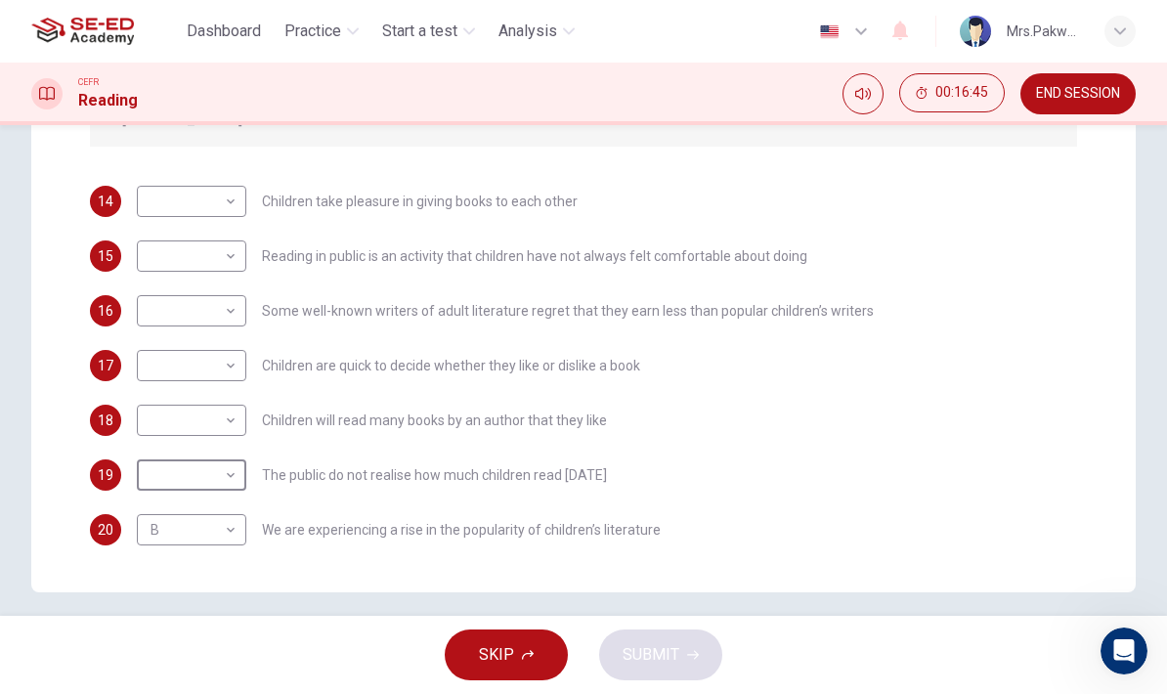
scroll to position [-1, 0]
click at [214, 479] on body "This site uses cookies, as explained in our Privacy Policy . If you agree to th…" at bounding box center [583, 347] width 1167 height 694
click at [154, 627] on li "E" at bounding box center [191, 630] width 109 height 31
type input "E"
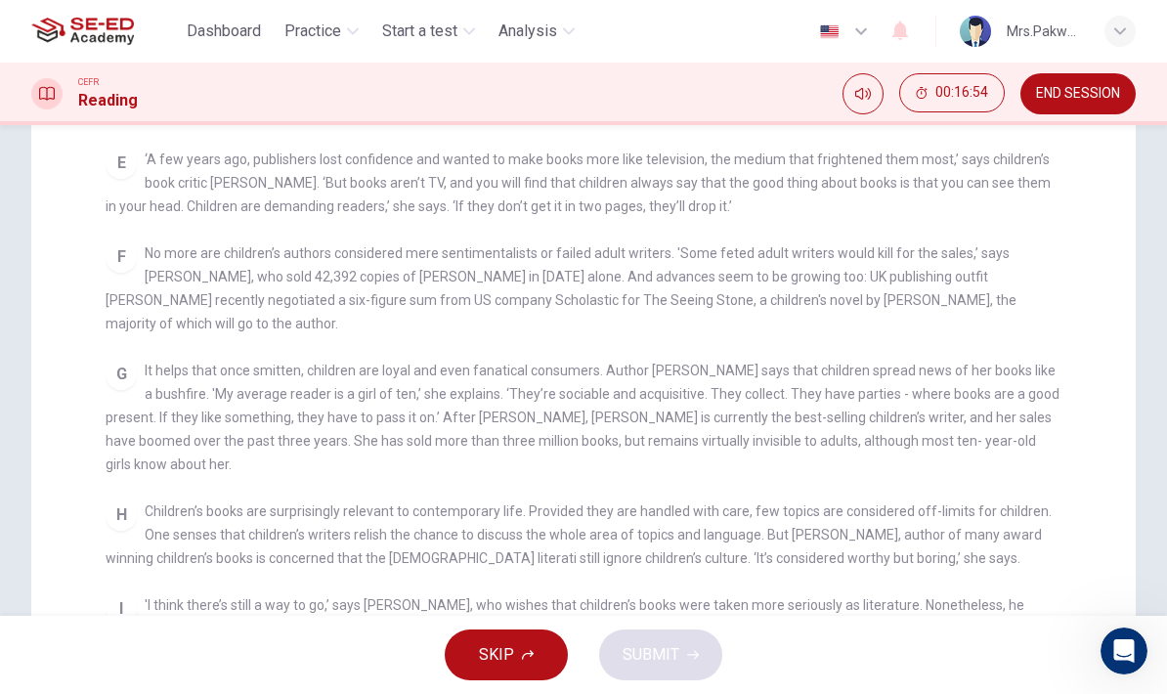
scroll to position [286, 0]
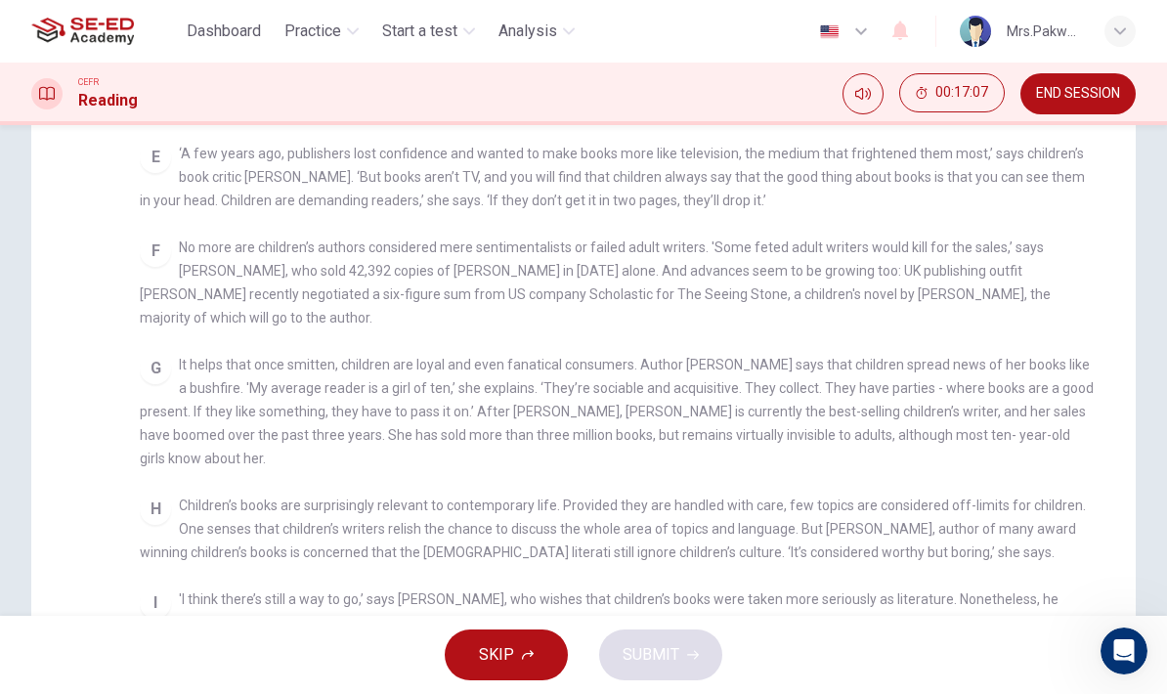
checkbox input "false"
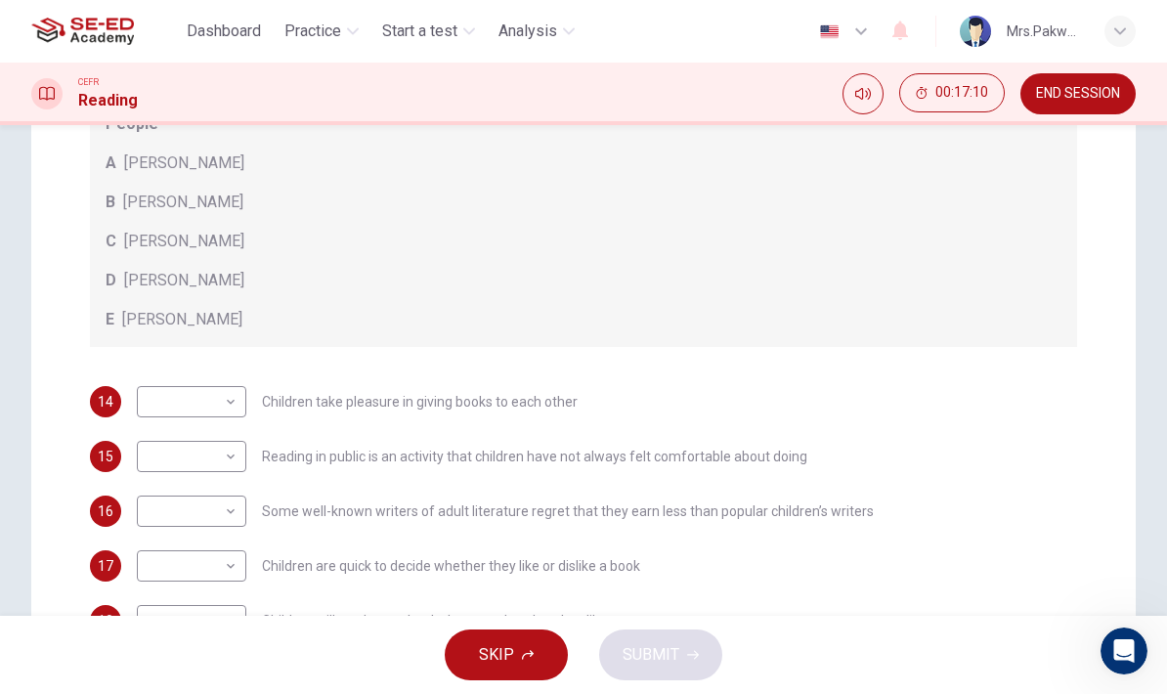
scroll to position [27, 0]
click at [233, 515] on body "This site uses cookies, as explained in our Privacy Policy . If you agree to th…" at bounding box center [583, 347] width 1167 height 694
click at [151, 569] on li "B" at bounding box center [191, 568] width 109 height 31
type input "B"
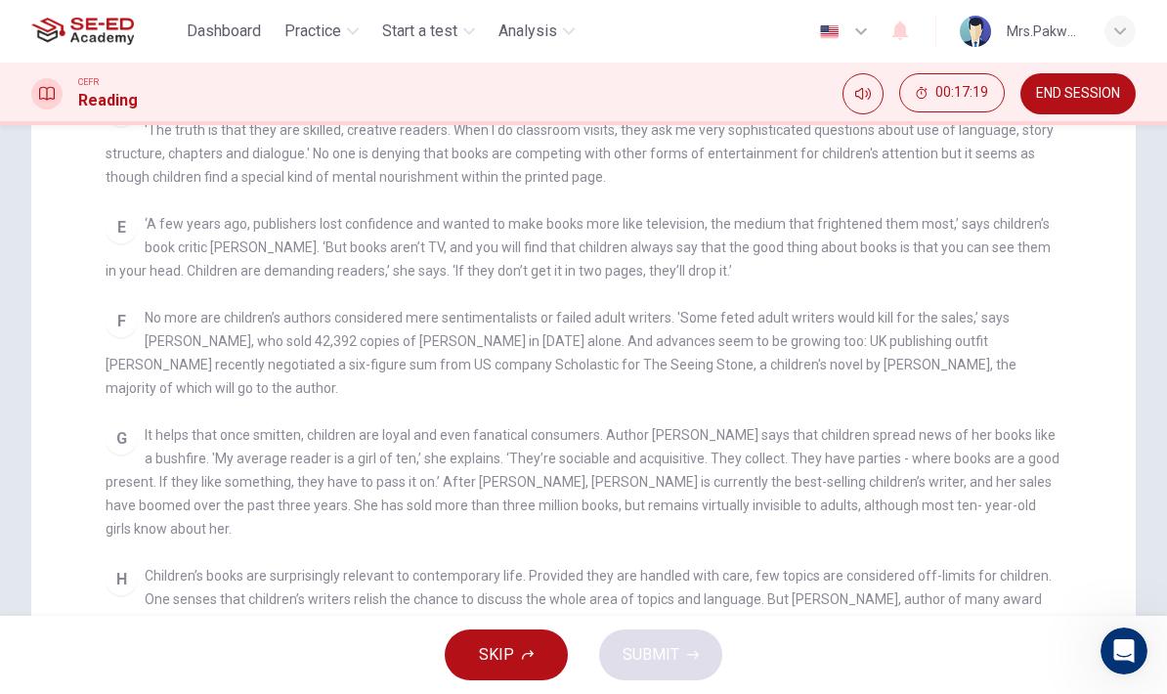
scroll to position [670, 0]
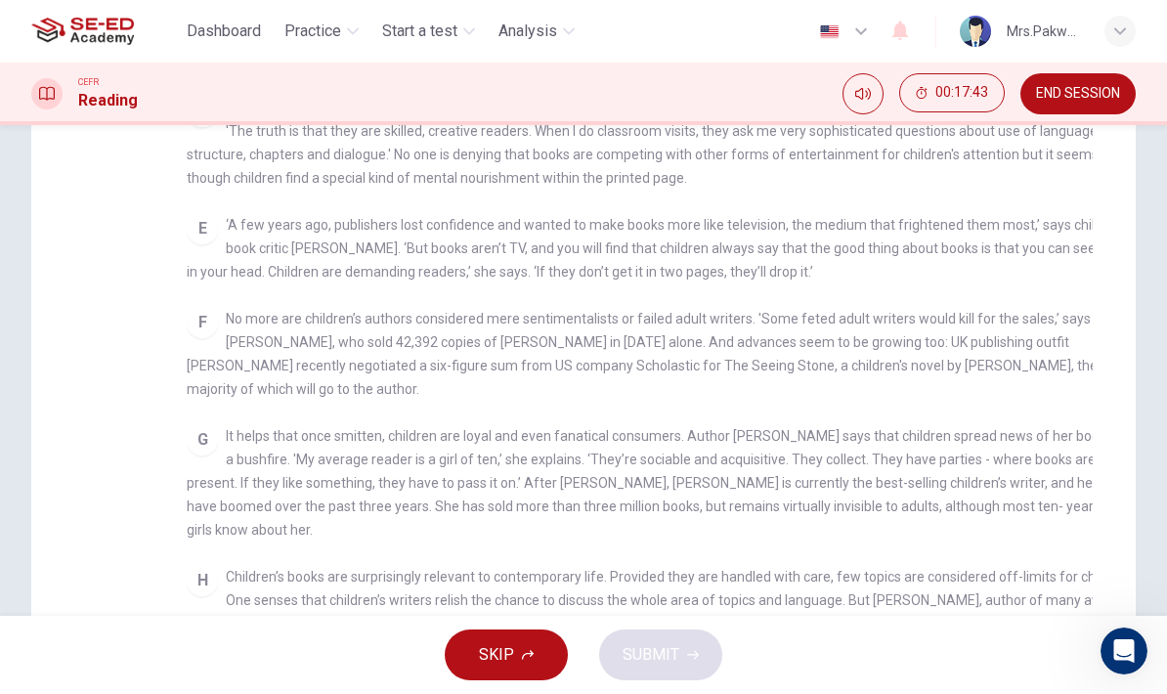
checkbox input "false"
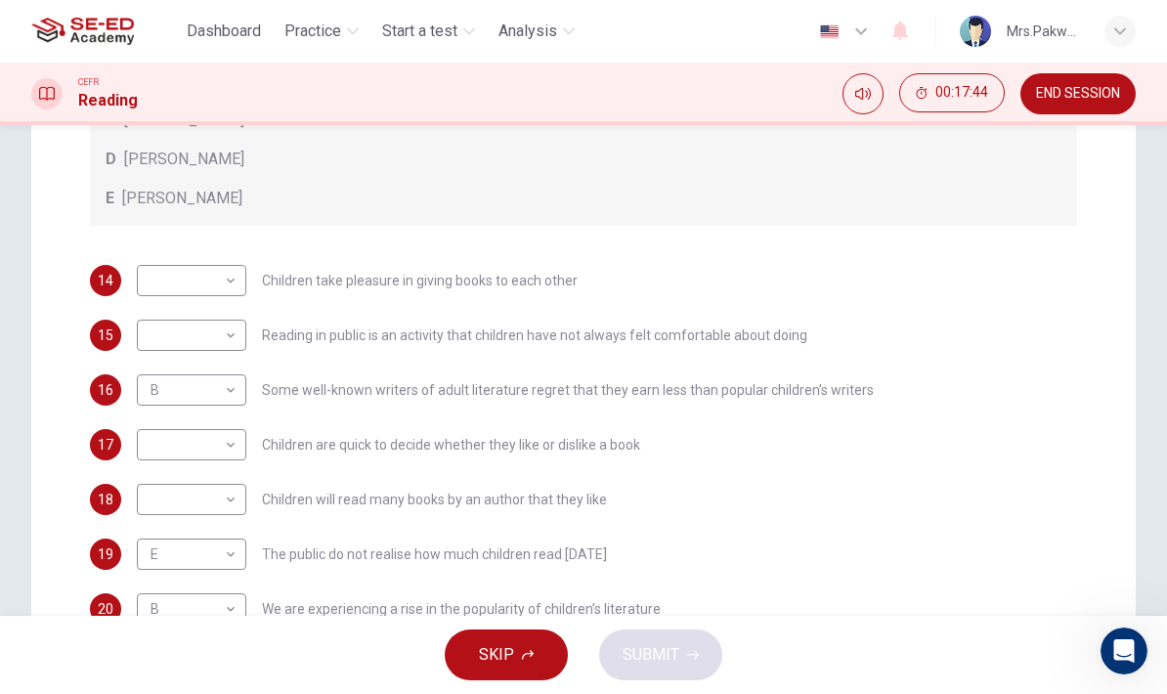
scroll to position [408, 0]
click at [228, 447] on body "This site uses cookies, as explained in our Privacy Policy . If you agree to th…" at bounding box center [583, 347] width 1167 height 694
click at [1111, 402] on div at bounding box center [583, 347] width 1167 height 694
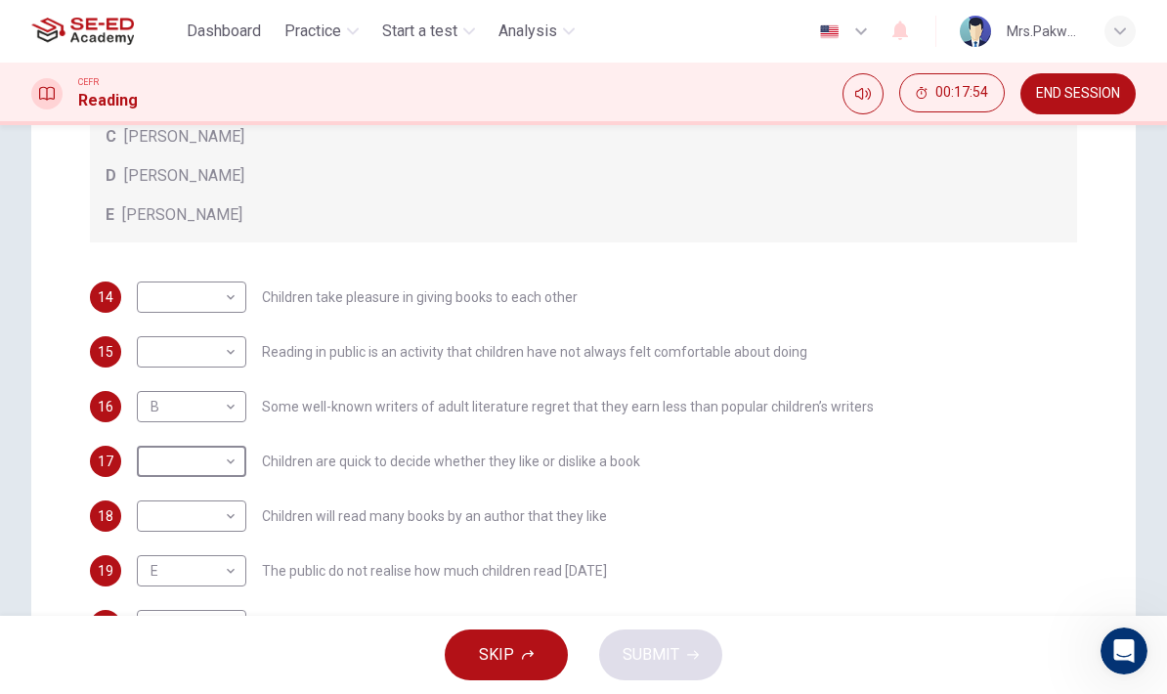
scroll to position [11, 0]
click at [231, 465] on body "This site uses cookies, as explained in our Privacy Policy . If you agree to th…" at bounding box center [583, 347] width 1167 height 694
click at [166, 558] on li "C" at bounding box center [191, 553] width 109 height 31
type input "C"
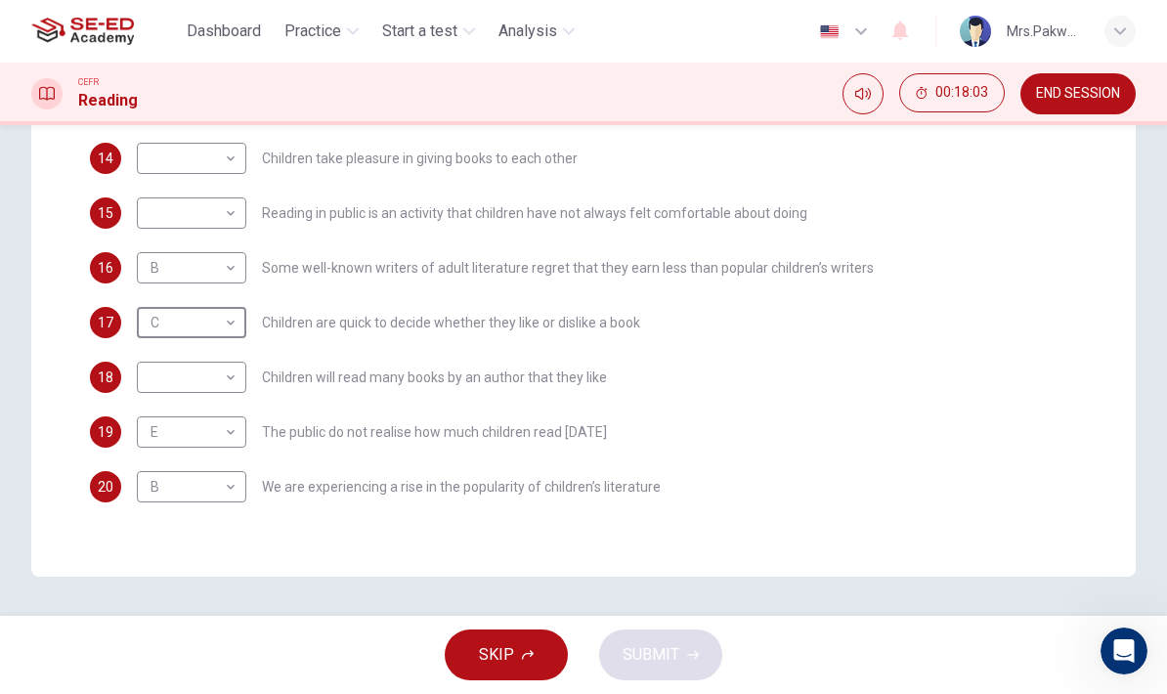
scroll to position [514, 0]
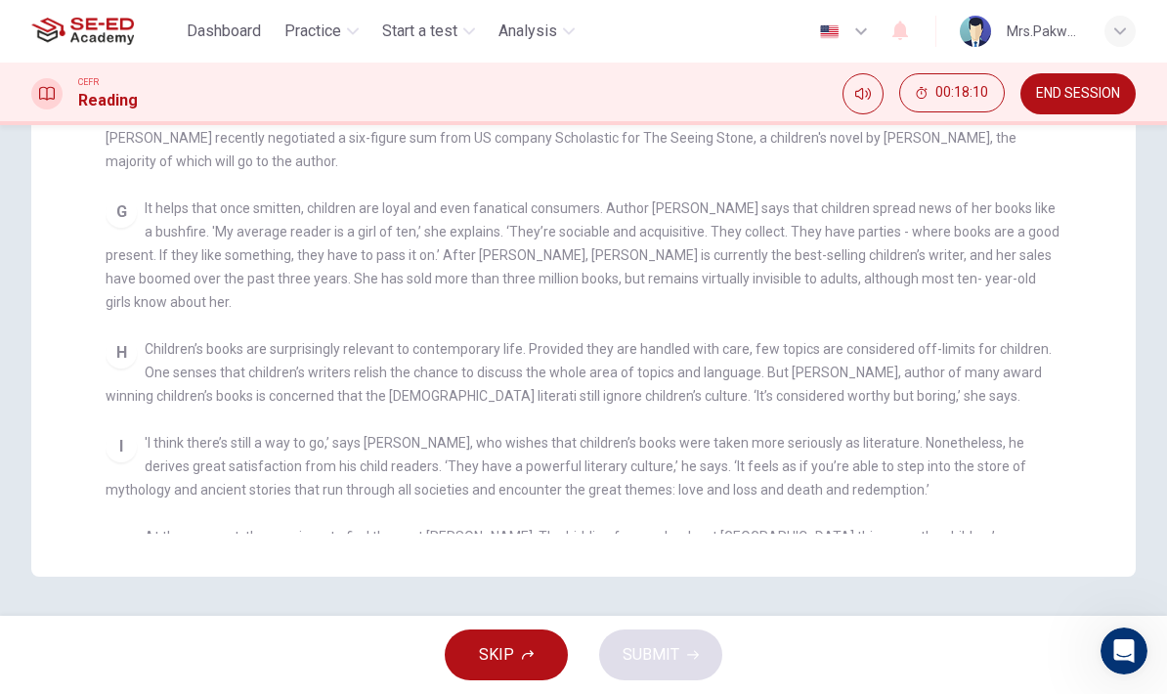
click at [1156, 257] on div "Questions 14 - 20 Look at the following list of people A-E and the list of stat…" at bounding box center [583, 113] width 1167 height 926
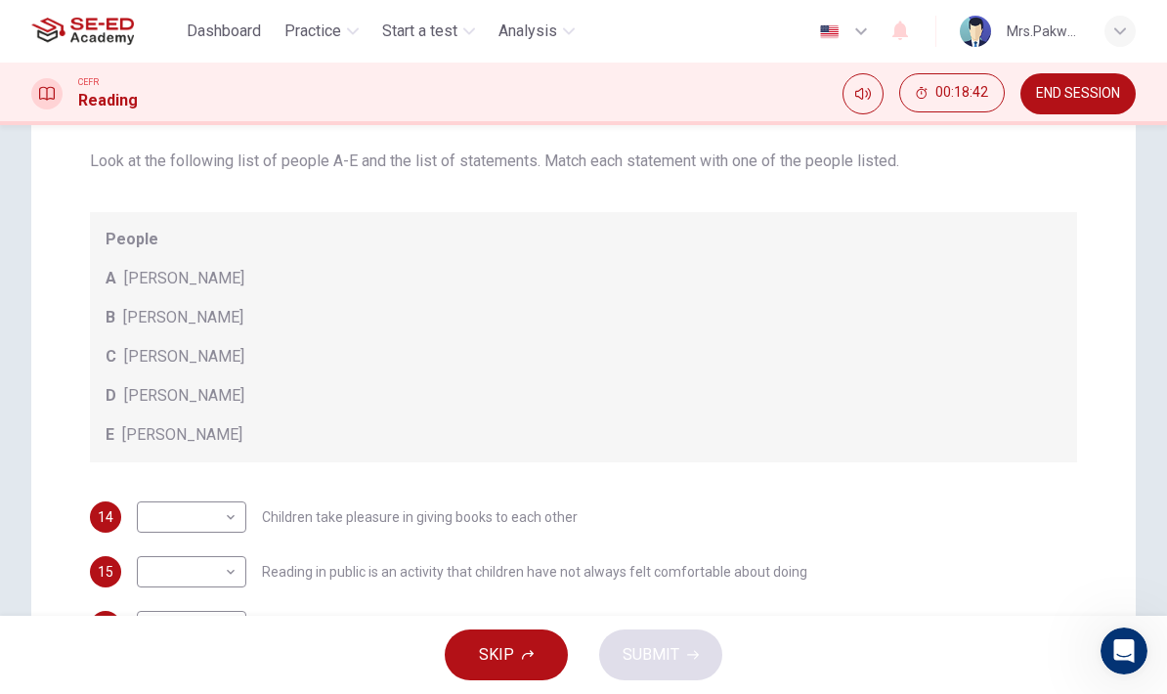
scroll to position [27, 0]
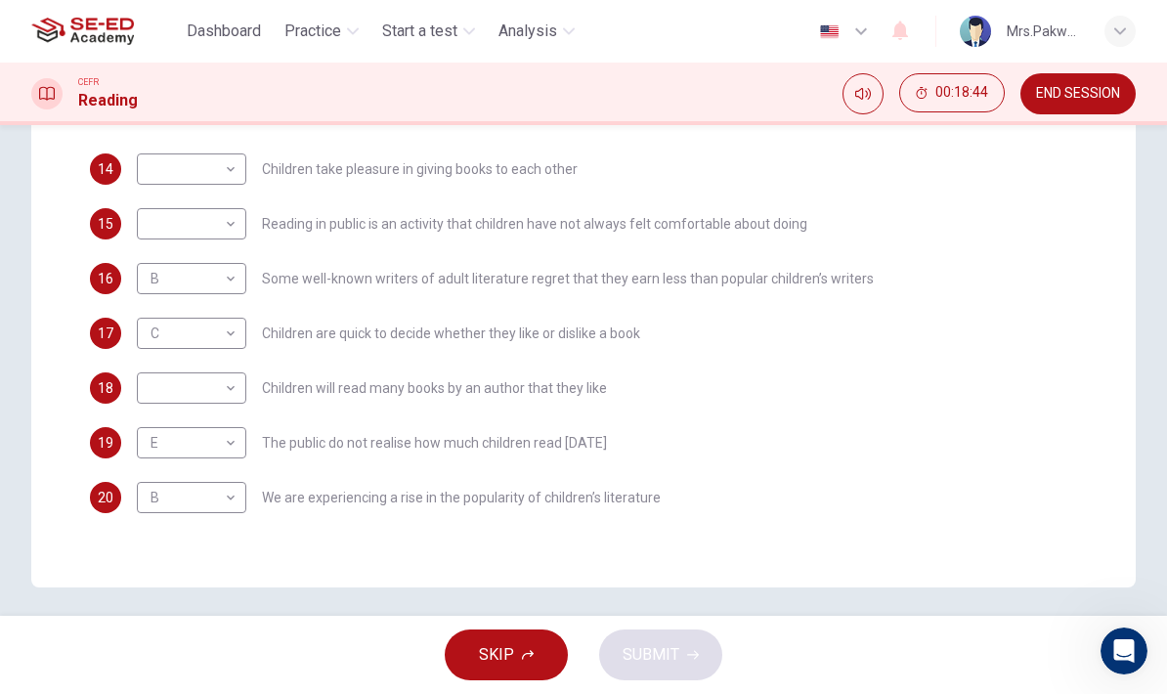
click at [947, 349] on div "17 C C ​ Children are quick to decide whether they like or dislike a book" at bounding box center [583, 333] width 987 height 31
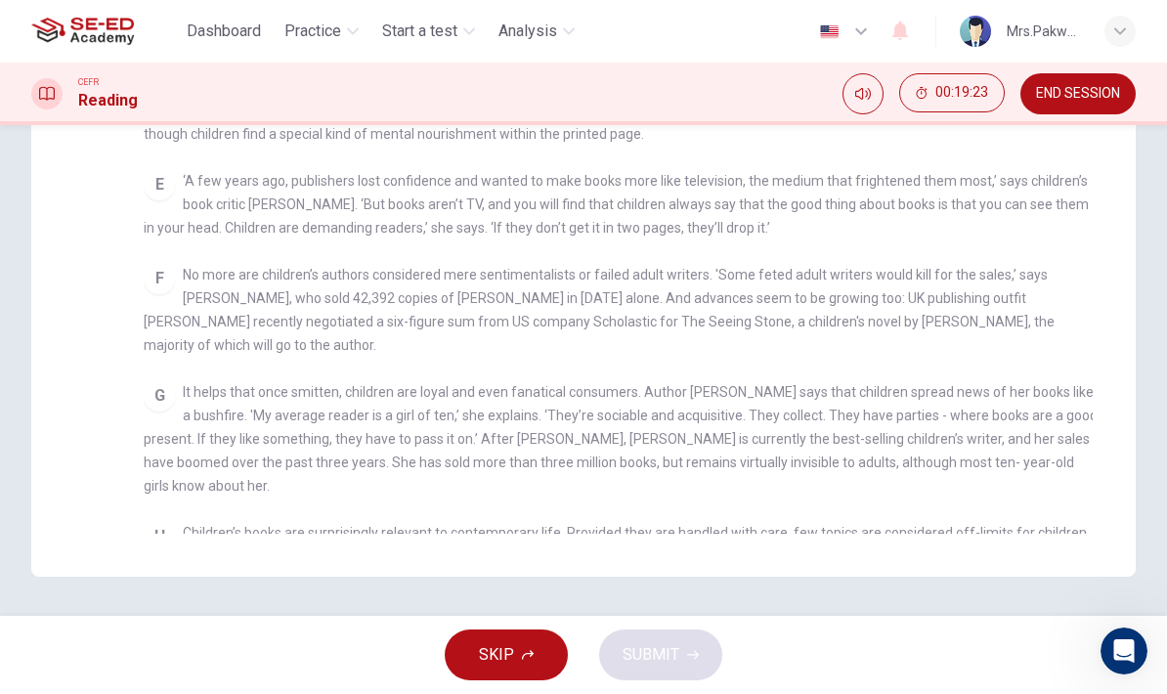
checkbox input "false"
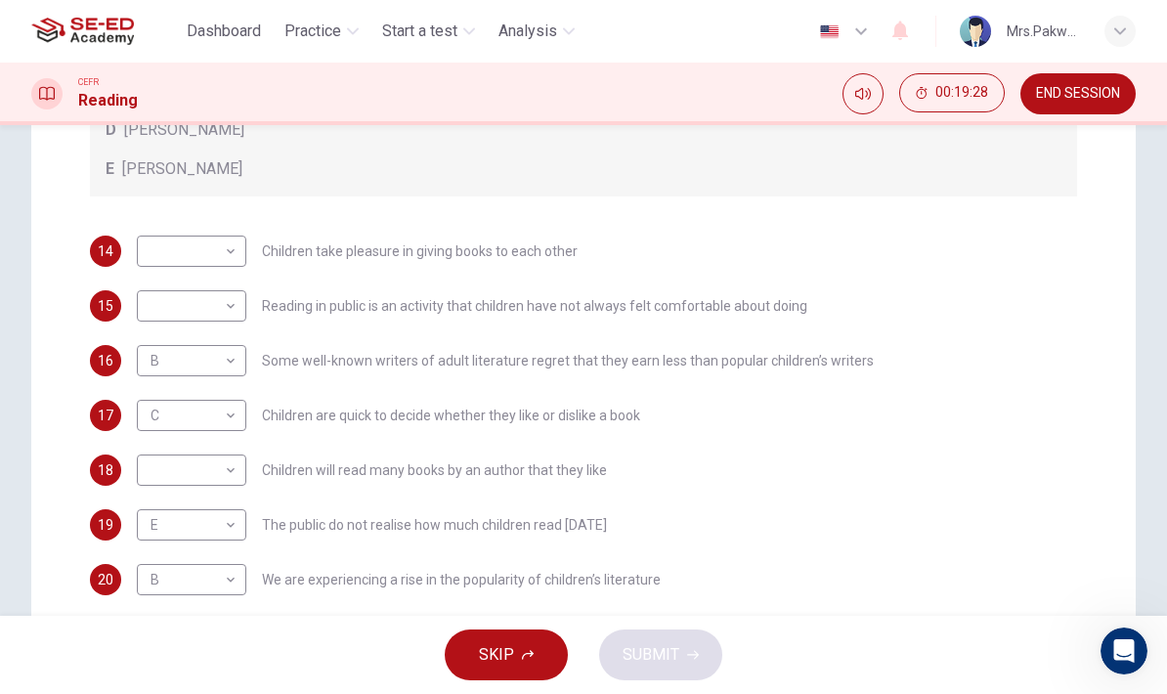
scroll to position [438, 0]
click at [237, 460] on body "This site uses cookies, as explained in our Privacy Policy . If you agree to th…" at bounding box center [583, 347] width 1167 height 694
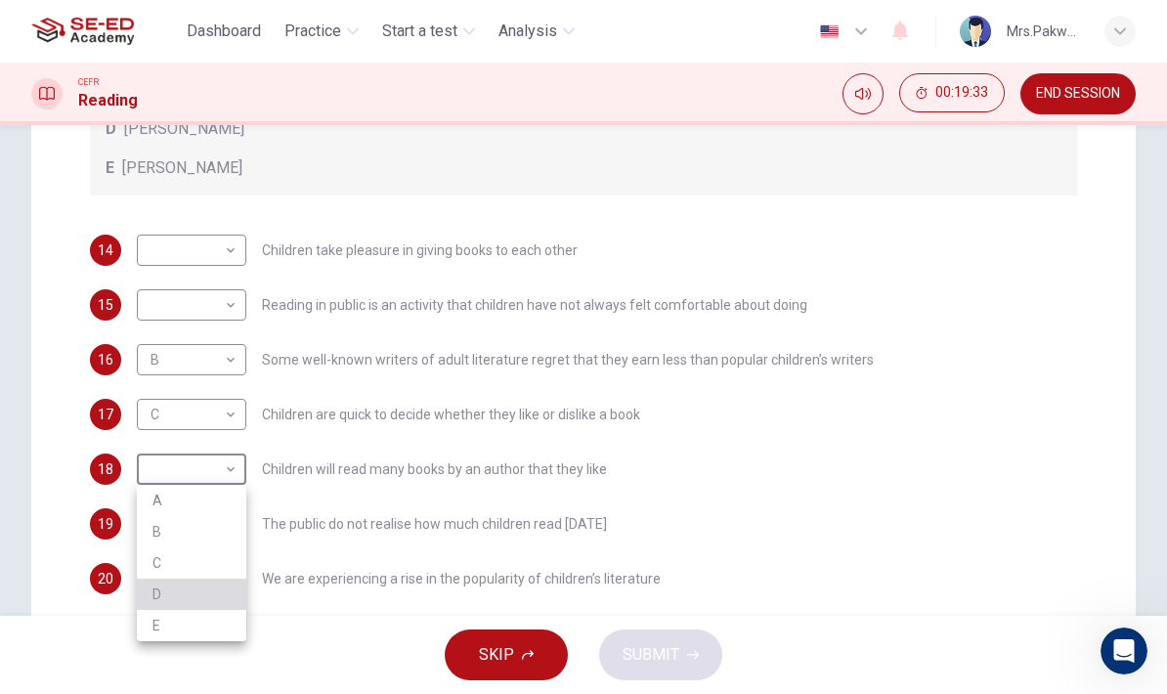
click at [163, 585] on li "D" at bounding box center [191, 593] width 109 height 31
type input "D"
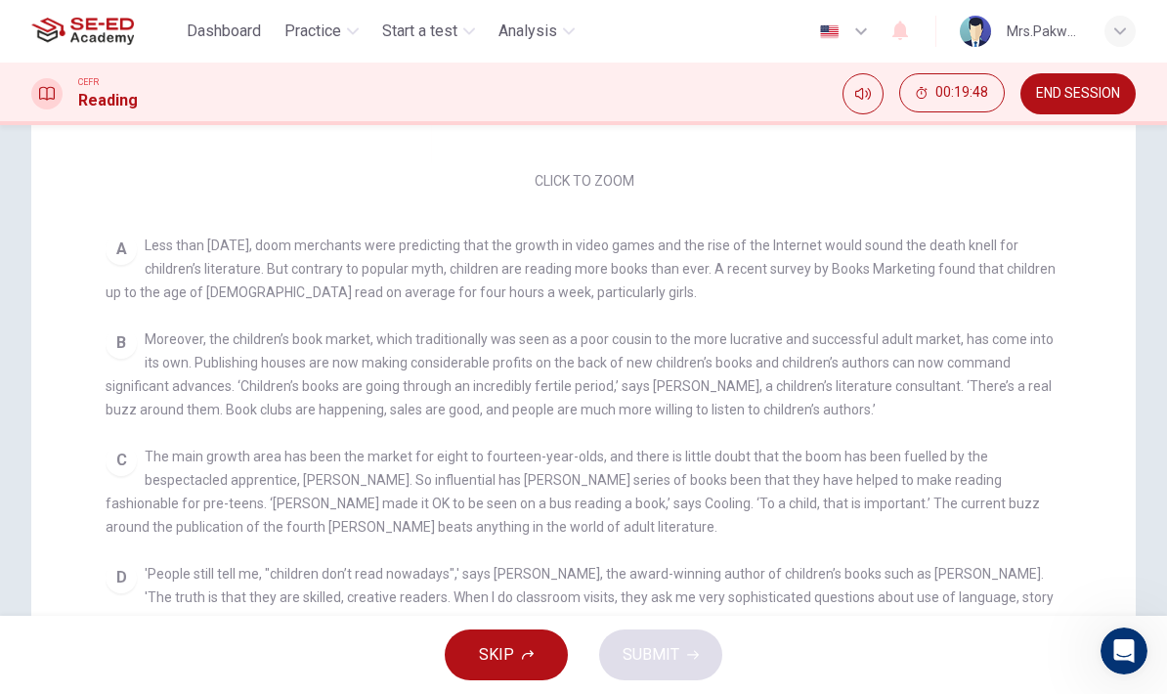
scroll to position [56, 0]
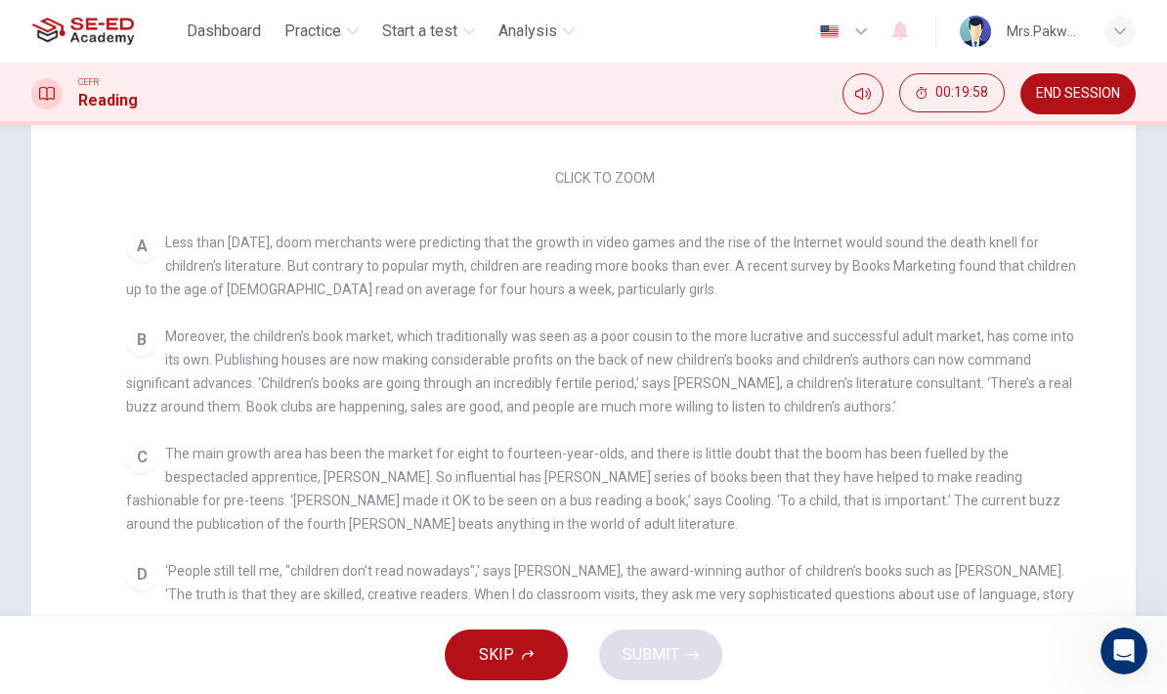
checkbox input "false"
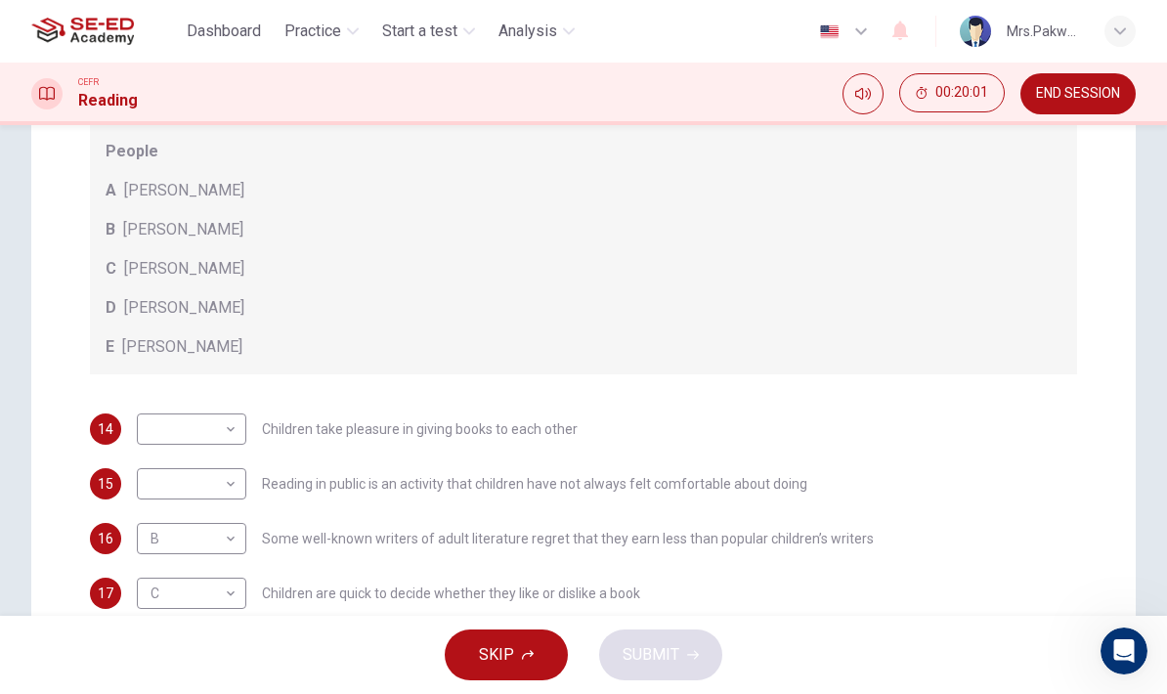
scroll to position [272, 0]
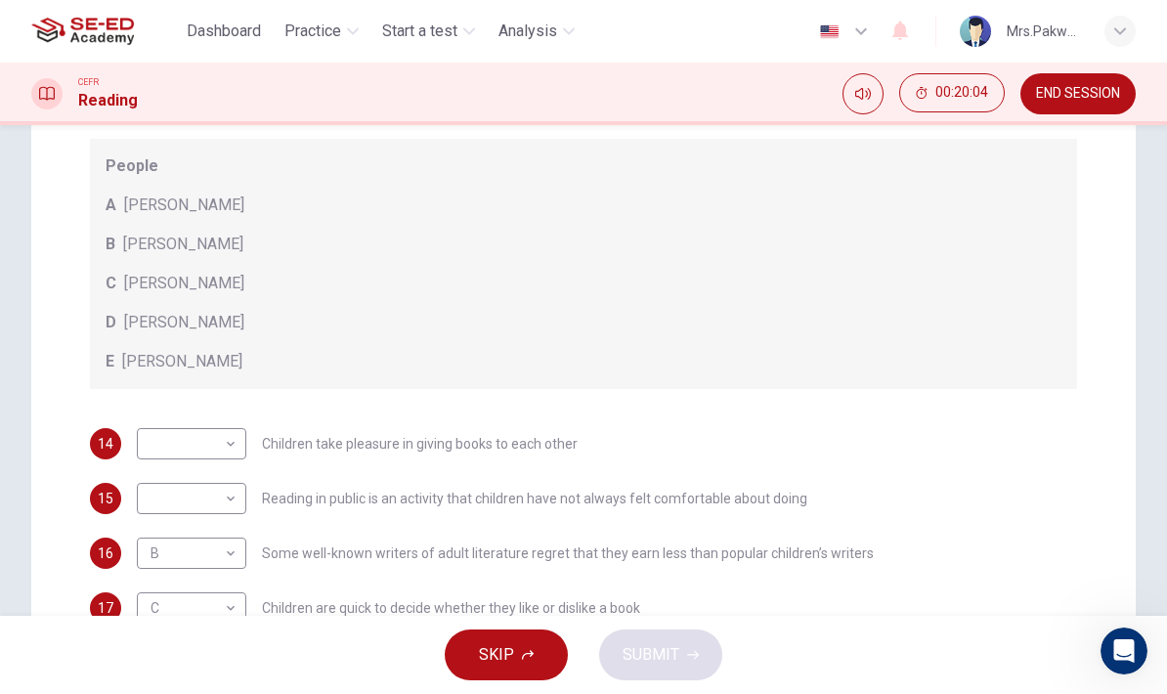
click at [232, 497] on body "This site uses cookies, as explained in our Privacy Policy . If you agree to th…" at bounding box center [583, 347] width 1167 height 694
click at [153, 529] on li "A" at bounding box center [191, 529] width 109 height 31
type input "A"
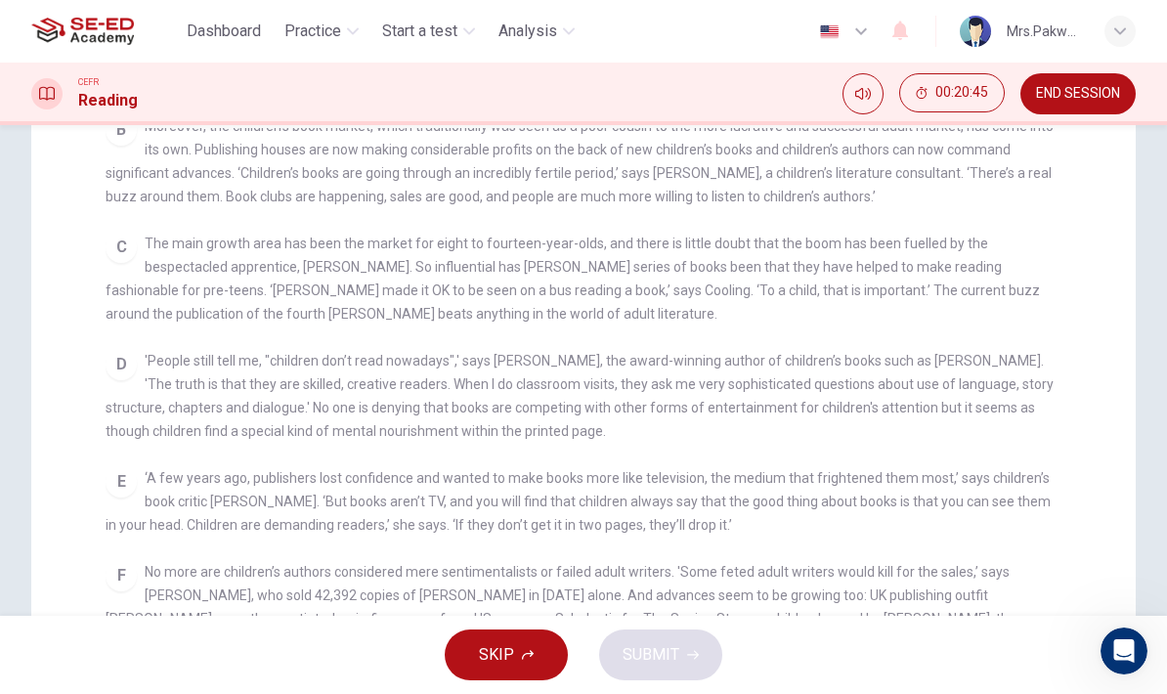
scroll to position [465, 0]
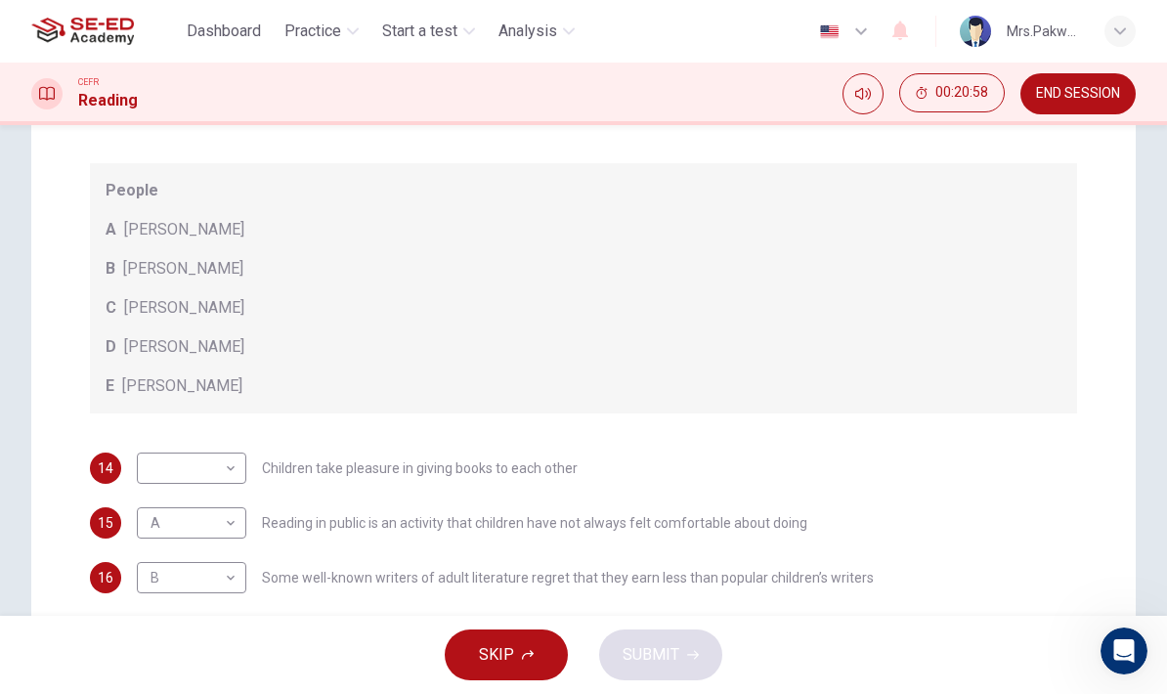
click at [175, 474] on body "This site uses cookies, as explained in our Privacy Policy . If you agree to th…" at bounding box center [583, 347] width 1167 height 694
click at [130, 342] on div at bounding box center [583, 347] width 1167 height 694
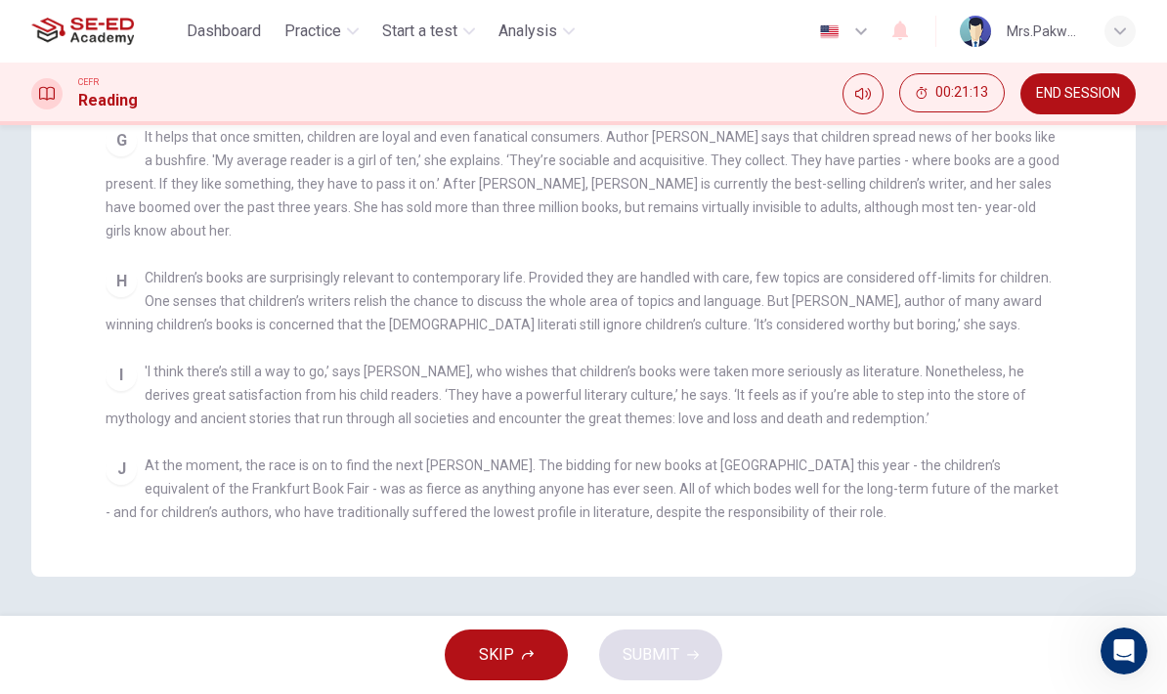
scroll to position [514, 0]
checkbox input "false"
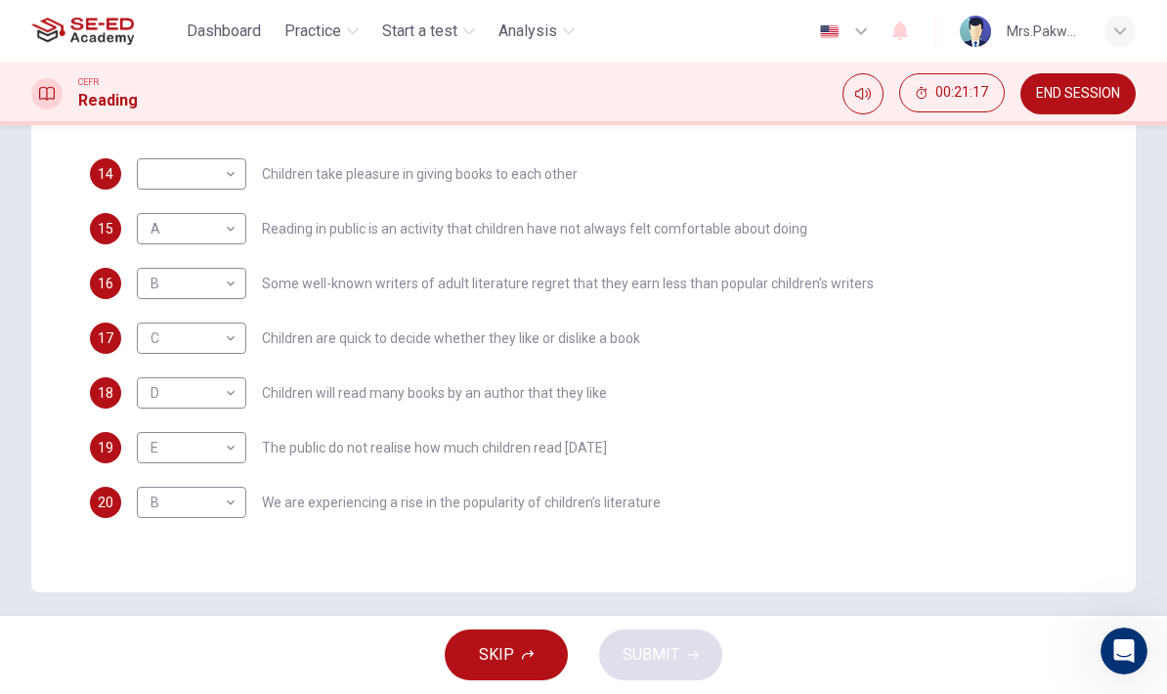
click at [188, 170] on body "This site uses cookies, as explained in our Privacy Policy . If you agree to th…" at bounding box center [583, 347] width 1167 height 694
click at [156, 205] on li "A" at bounding box center [191, 205] width 109 height 31
type input "A"
click at [658, 640] on button "SUBMIT" at bounding box center [660, 654] width 123 height 51
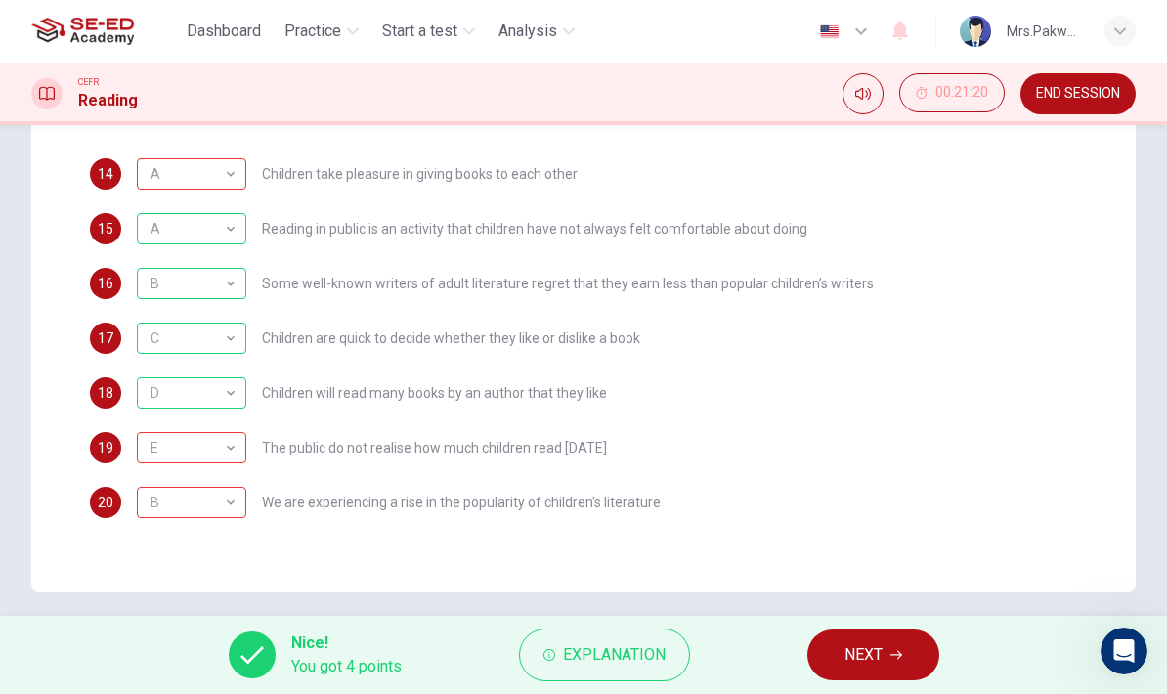
click at [581, 649] on span "Explanation" at bounding box center [614, 654] width 103 height 27
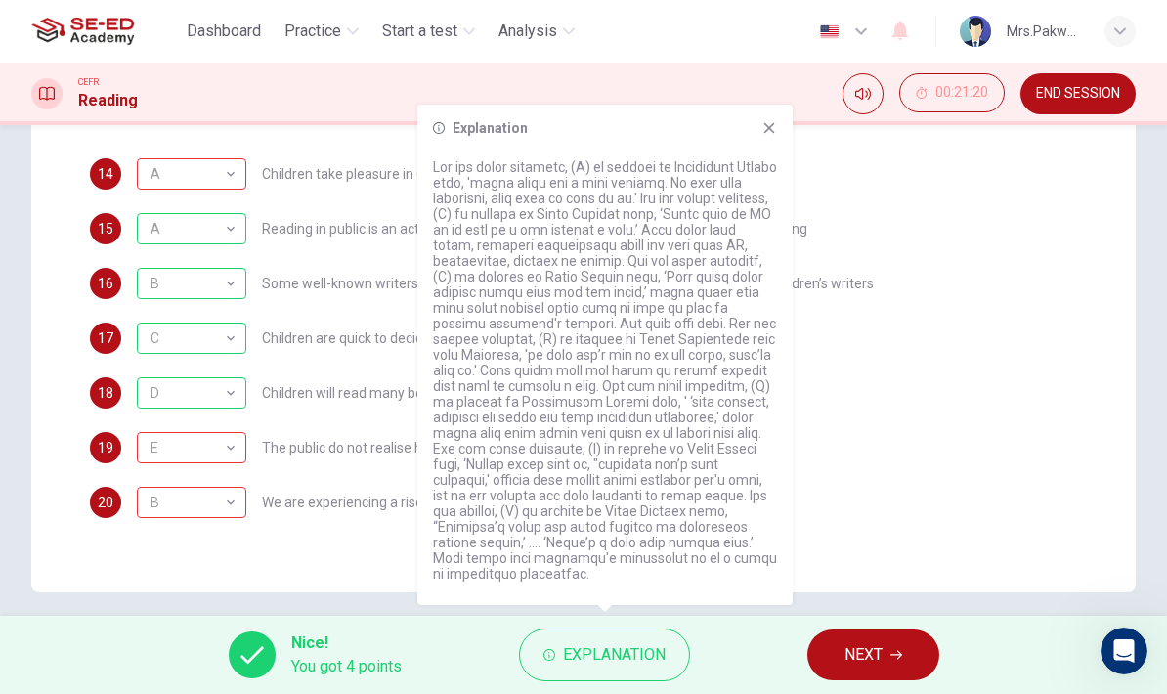
click at [890, 649] on button "NEXT" at bounding box center [873, 654] width 132 height 51
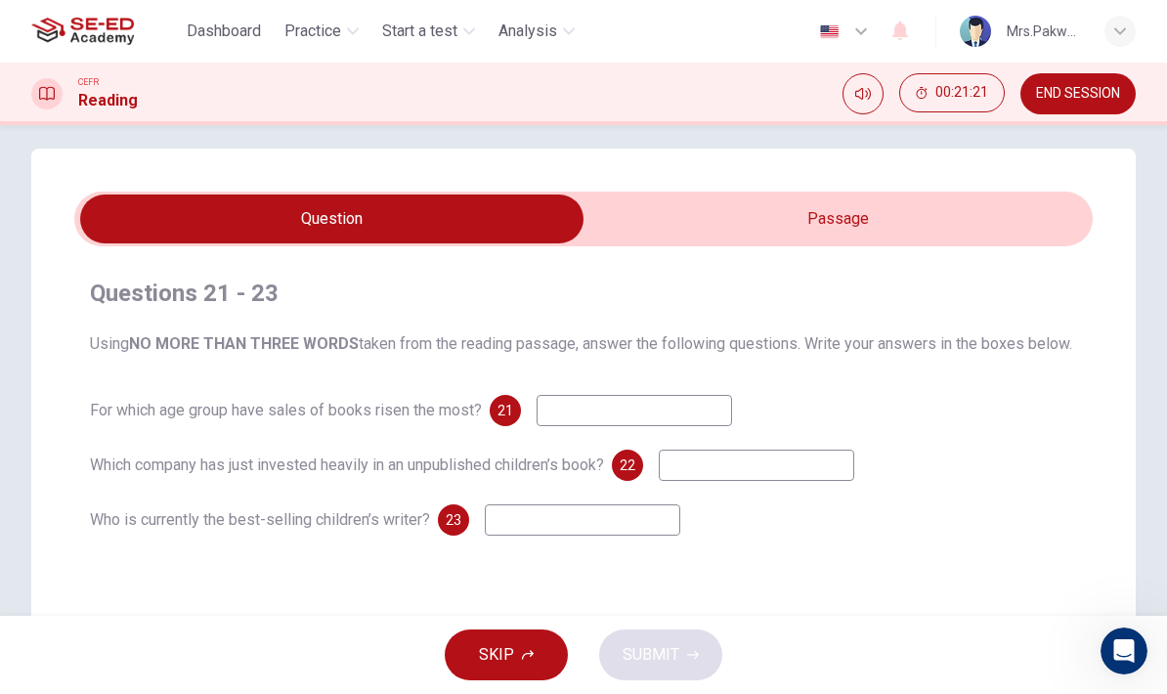
scroll to position [17, 0]
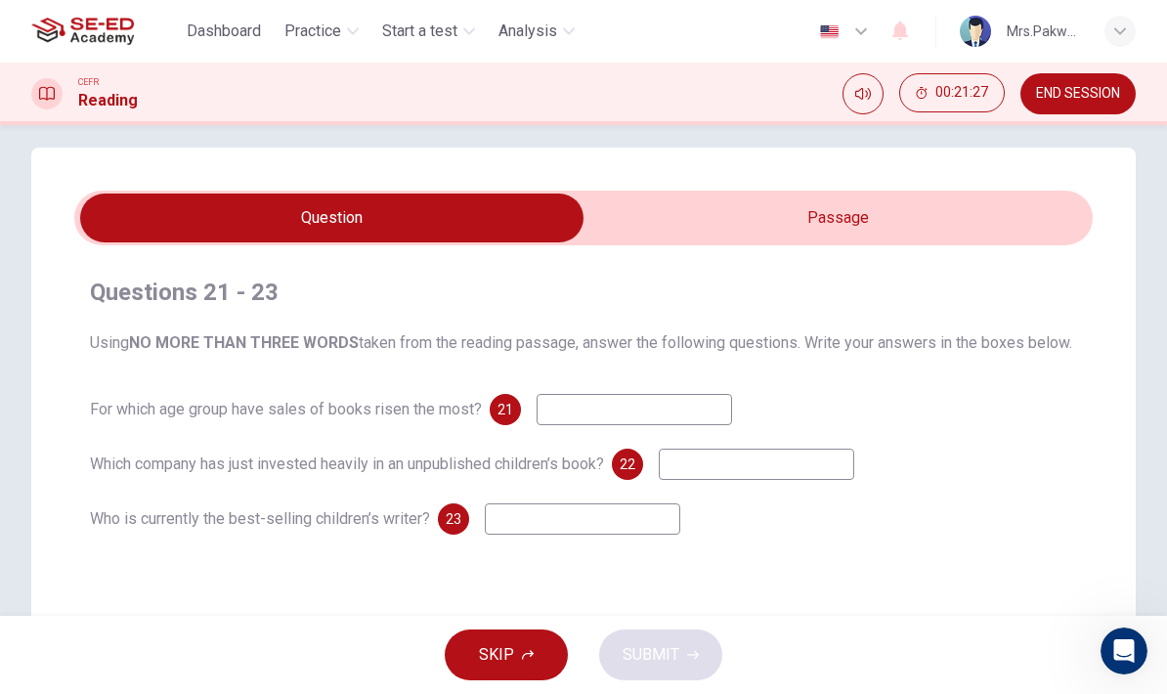
click at [837, 209] on input "checkbox" at bounding box center [331, 217] width 1527 height 49
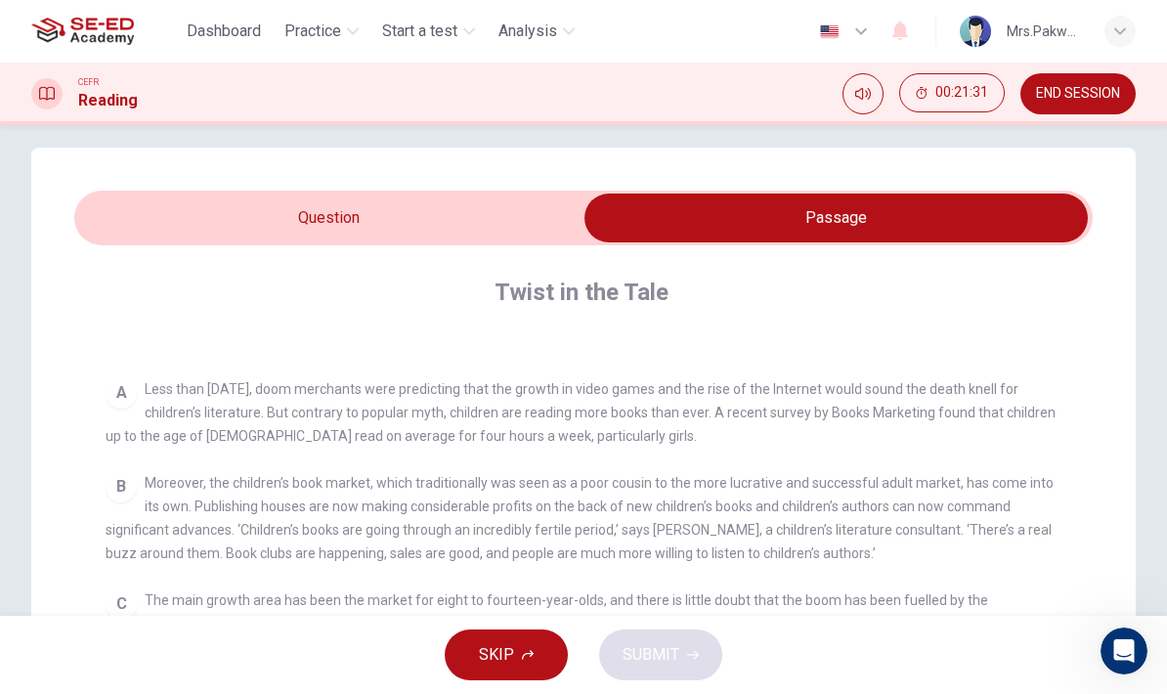
scroll to position [329, 0]
click at [185, 231] on input "checkbox" at bounding box center [835, 217] width 1527 height 49
checkbox input "false"
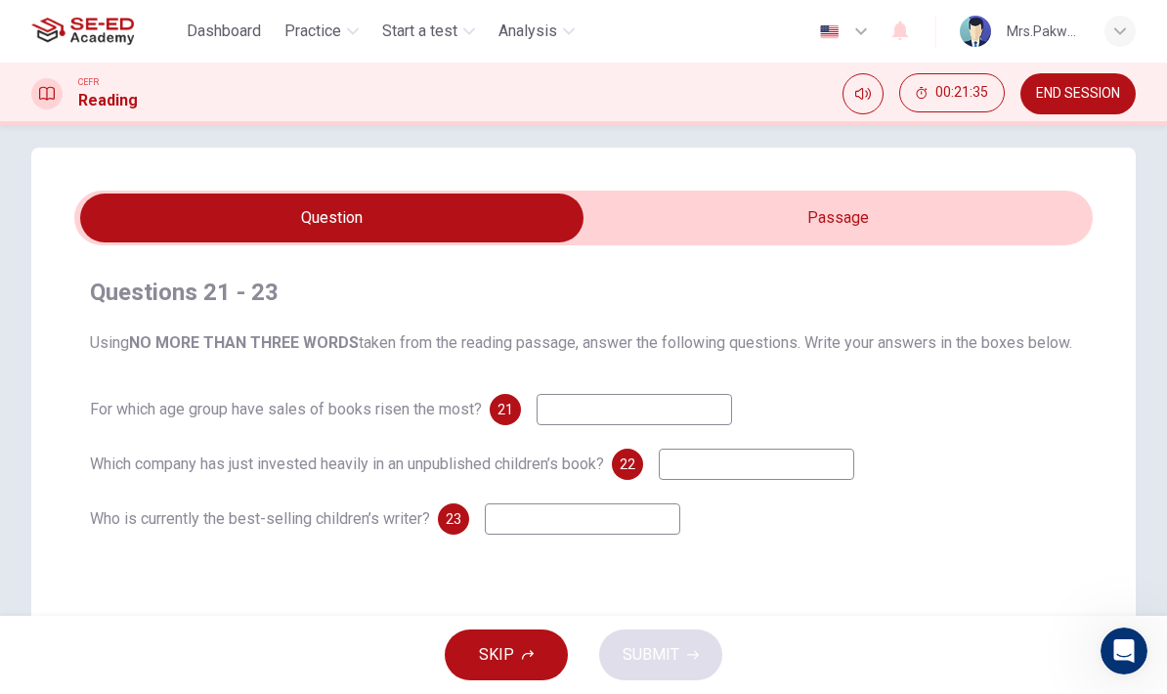
click at [690, 425] on input at bounding box center [633, 409] width 195 height 31
type input "Age of 11"
click at [980, 218] on input "checkbox" at bounding box center [331, 217] width 1527 height 49
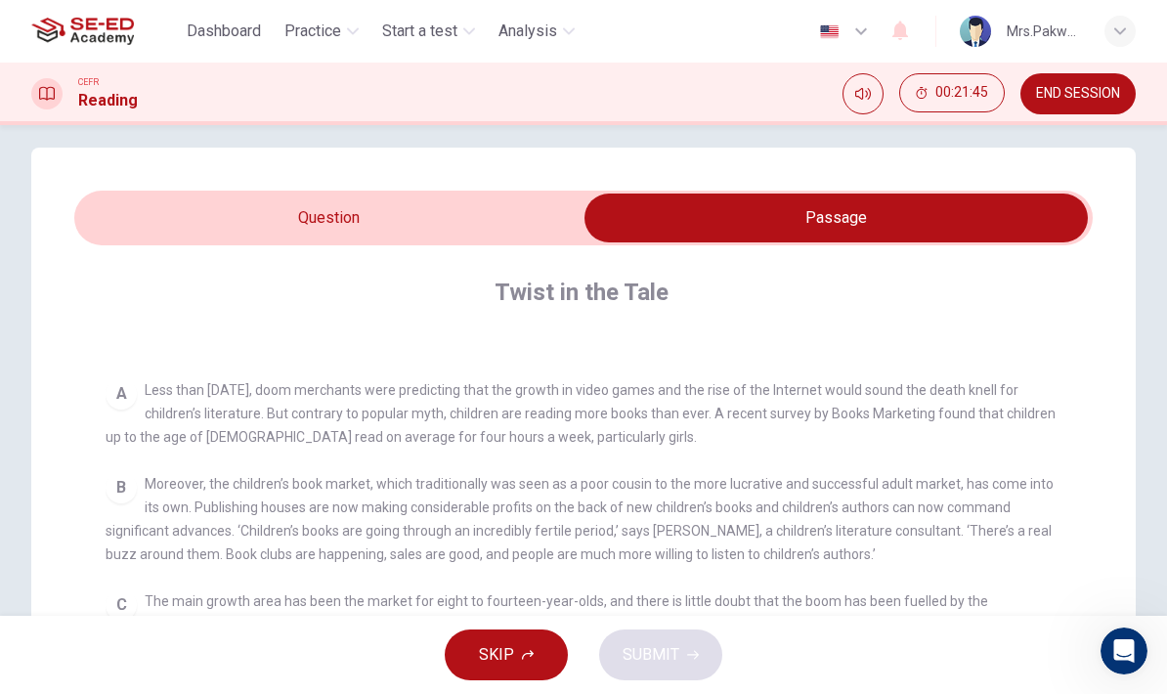
click at [157, 195] on input "checkbox" at bounding box center [835, 217] width 1527 height 49
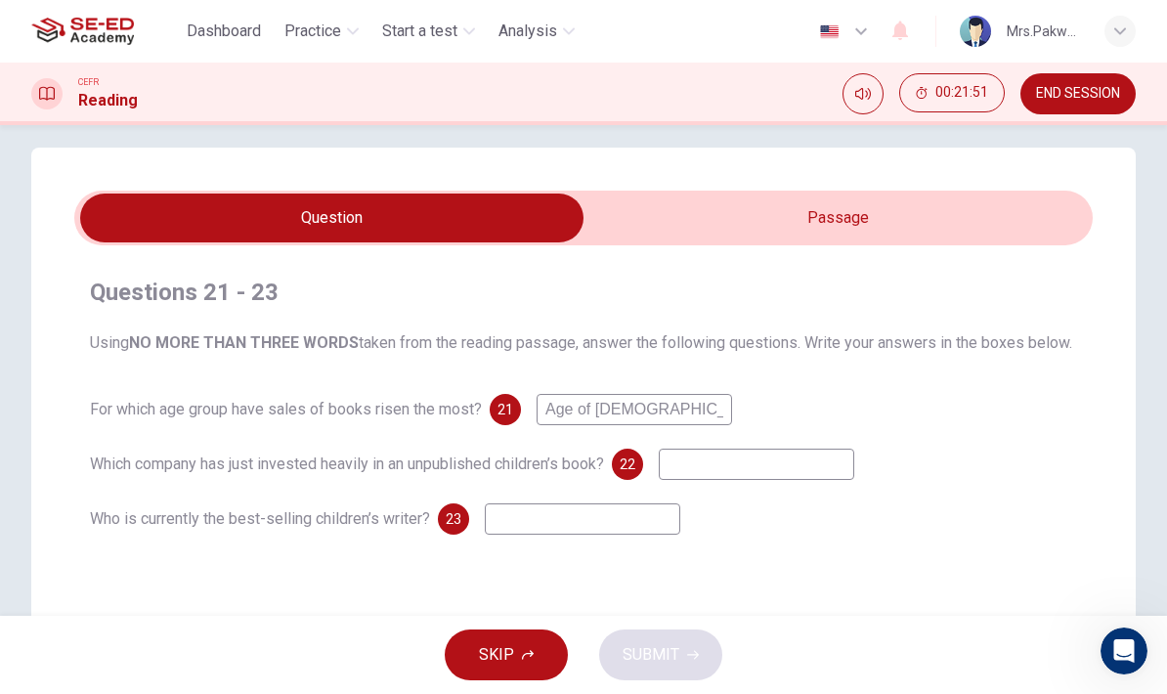
click at [949, 233] on input "checkbox" at bounding box center [331, 217] width 1527 height 49
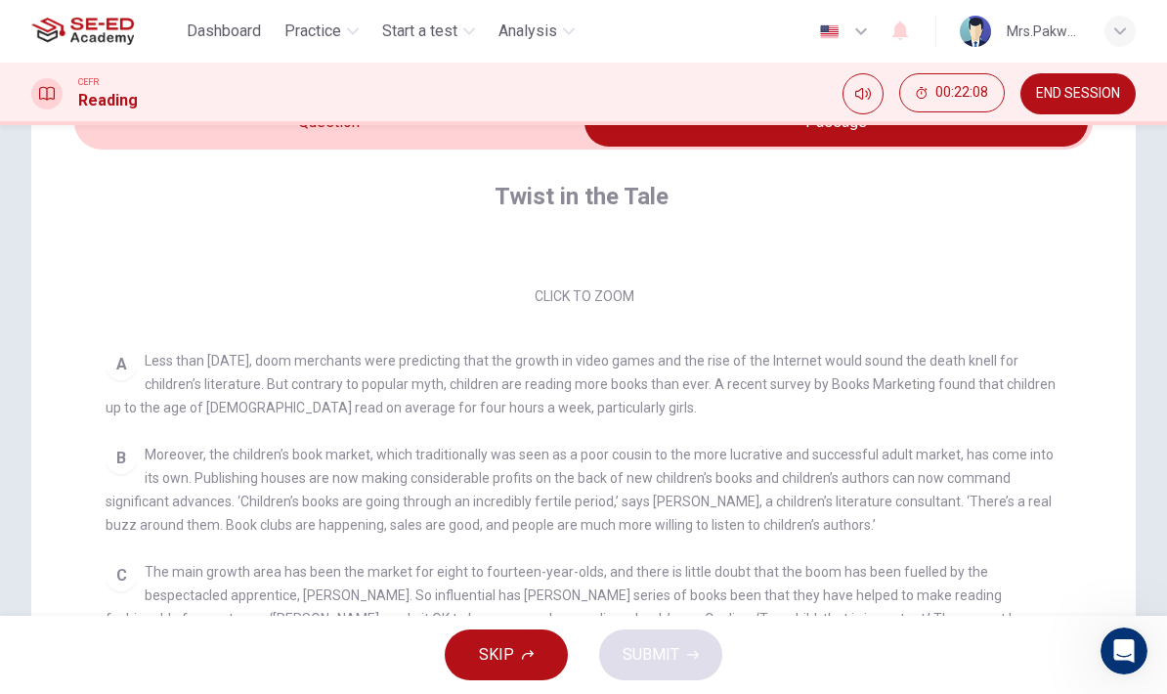
scroll to position [262, 0]
click at [193, 110] on div "CEFR Reading 00:22:10 END SESSION" at bounding box center [583, 93] width 1167 height 41
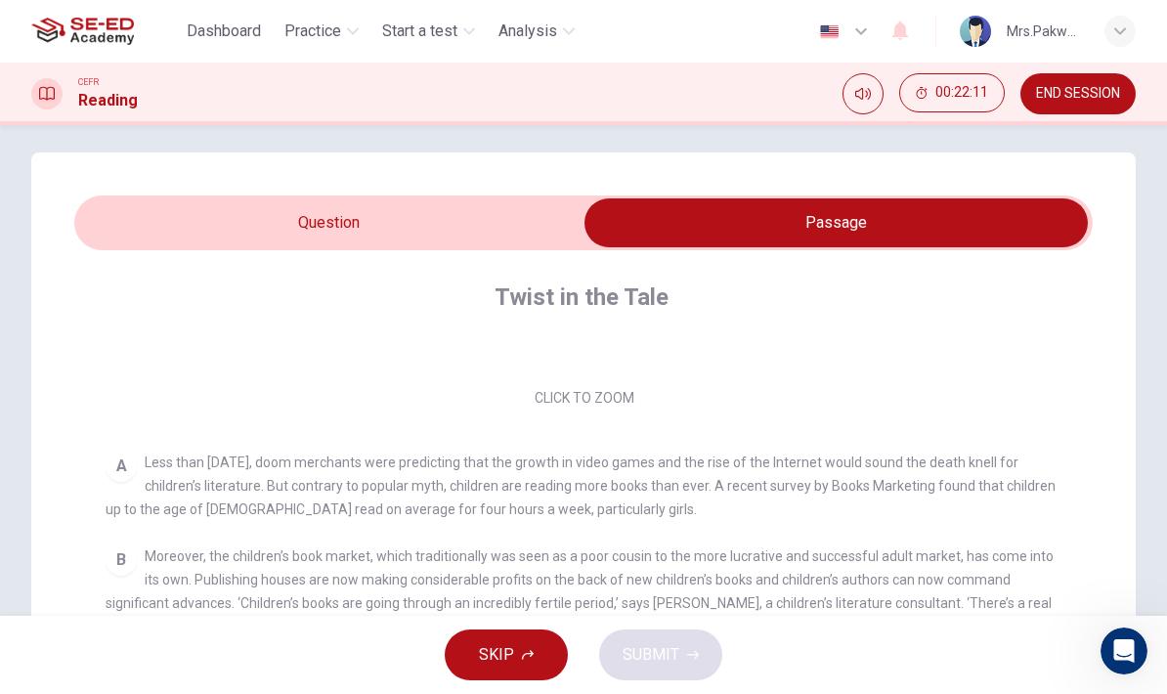
scroll to position [7, 0]
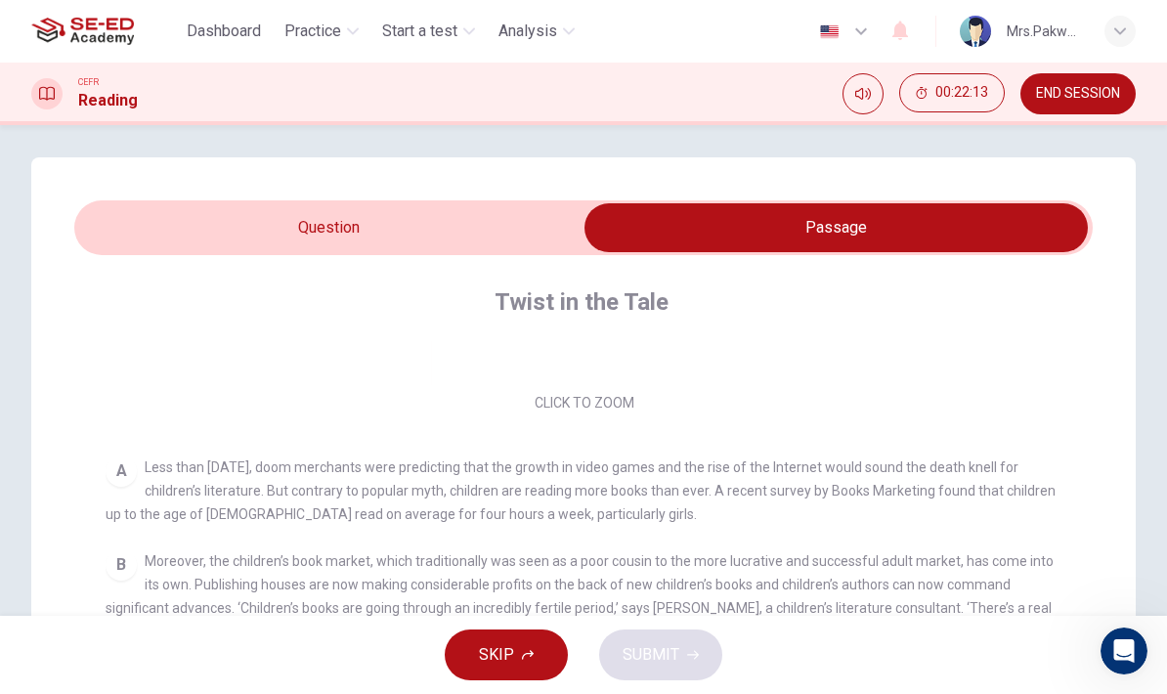
click at [190, 164] on div "Questions 21 - 23 Using NO MORE THAN THREE WORDS taken from the reading passage…" at bounding box center [583, 620] width 1104 height 926
click at [203, 222] on input "checkbox" at bounding box center [835, 227] width 1527 height 49
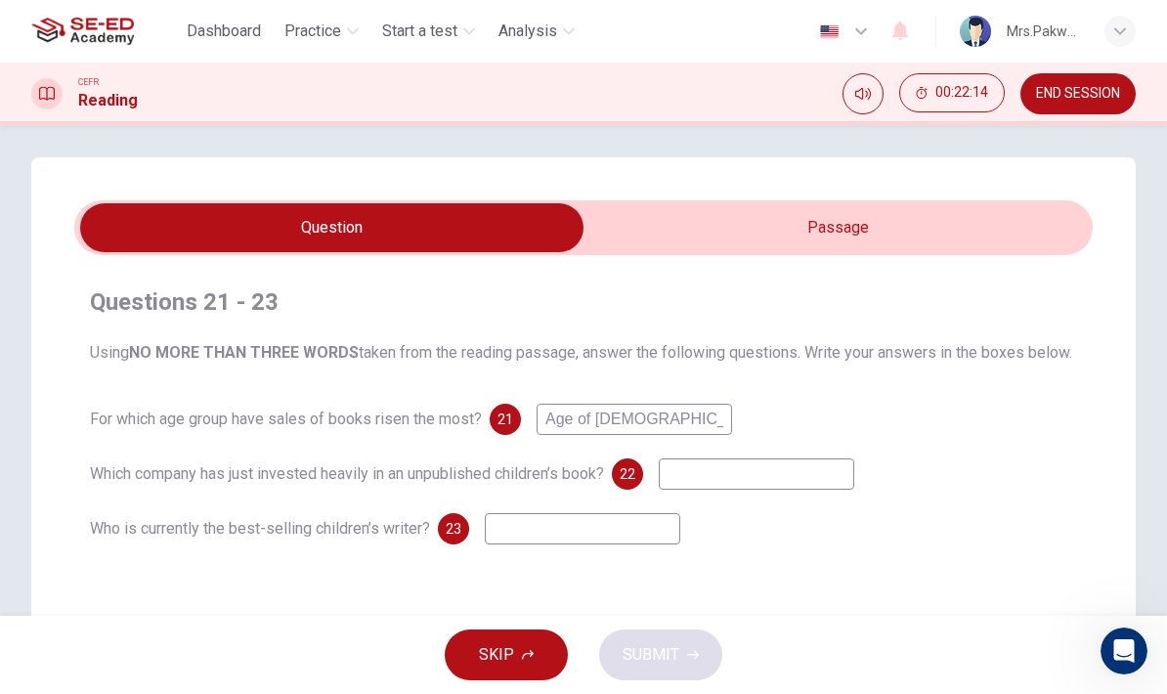
click at [863, 251] on input "checkbox" at bounding box center [331, 227] width 1527 height 49
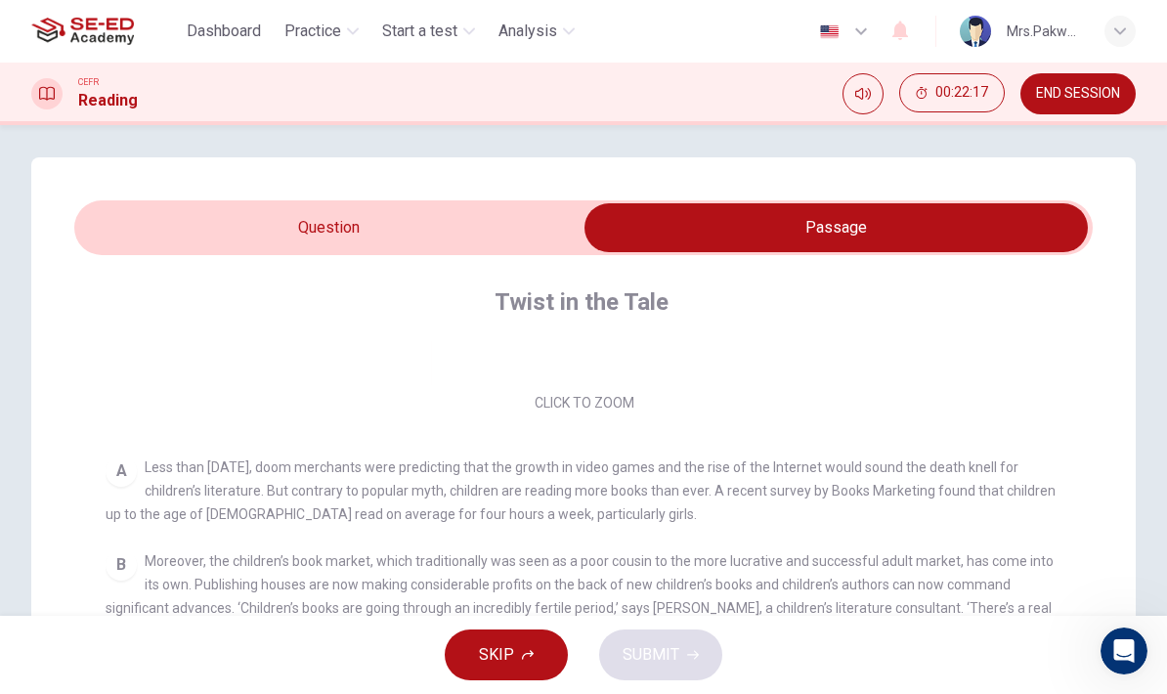
click at [227, 218] on input "checkbox" at bounding box center [835, 227] width 1527 height 49
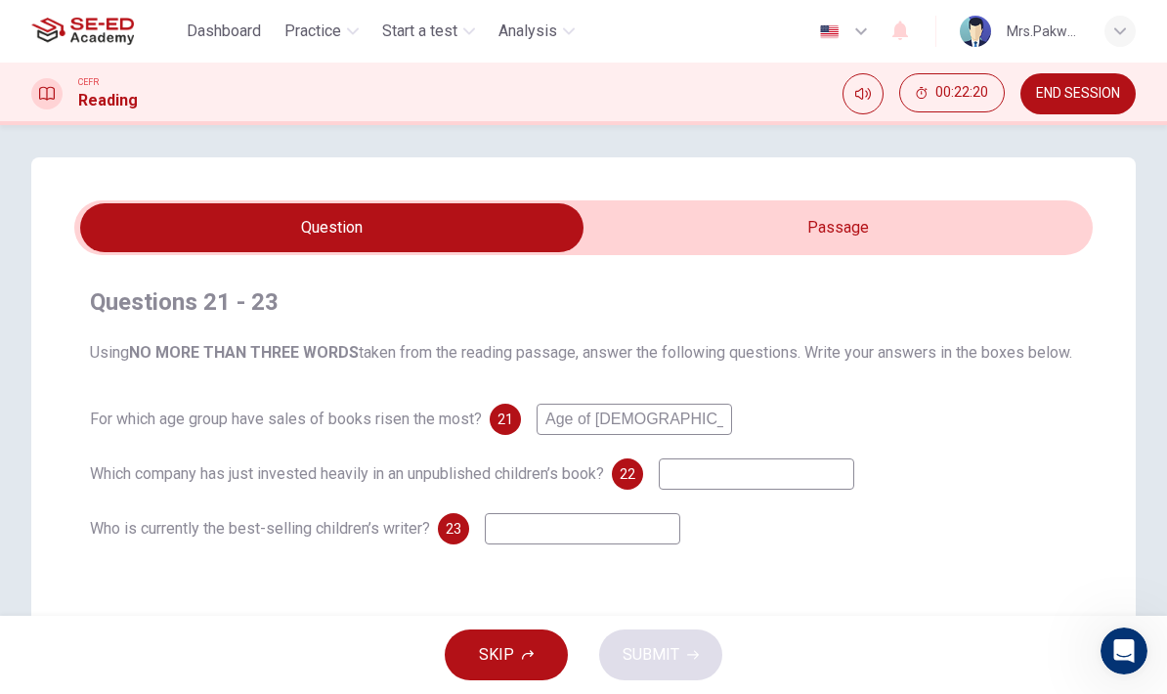
click at [971, 246] on input "checkbox" at bounding box center [331, 227] width 1527 height 49
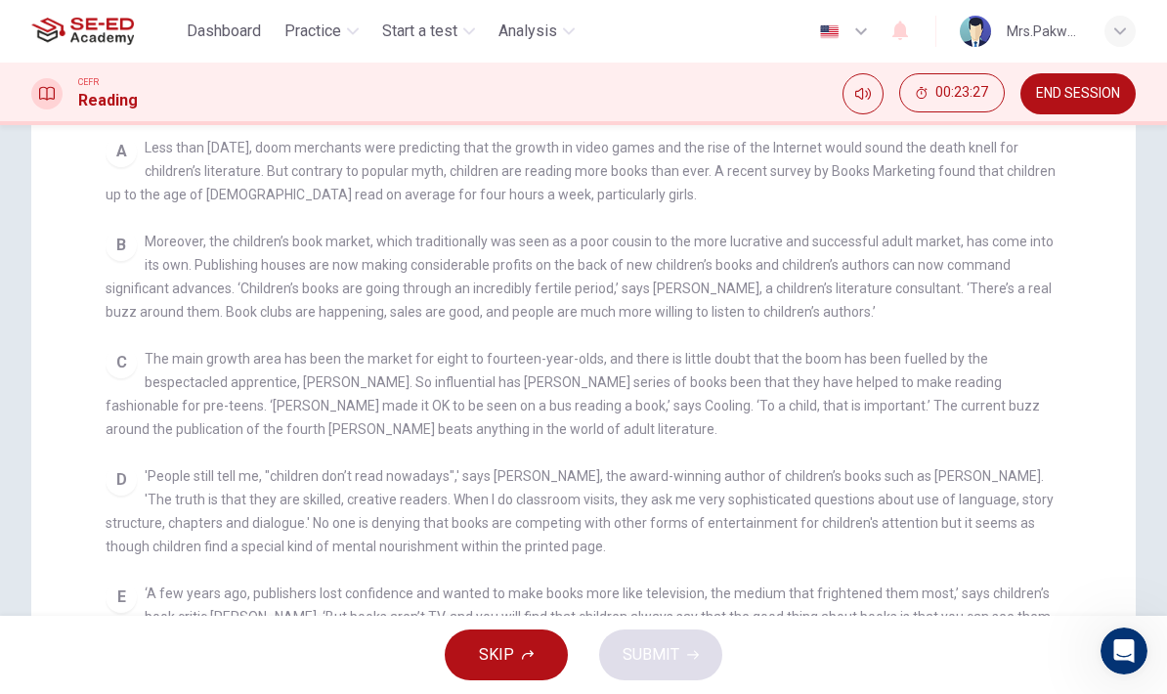
scroll to position [343, 0]
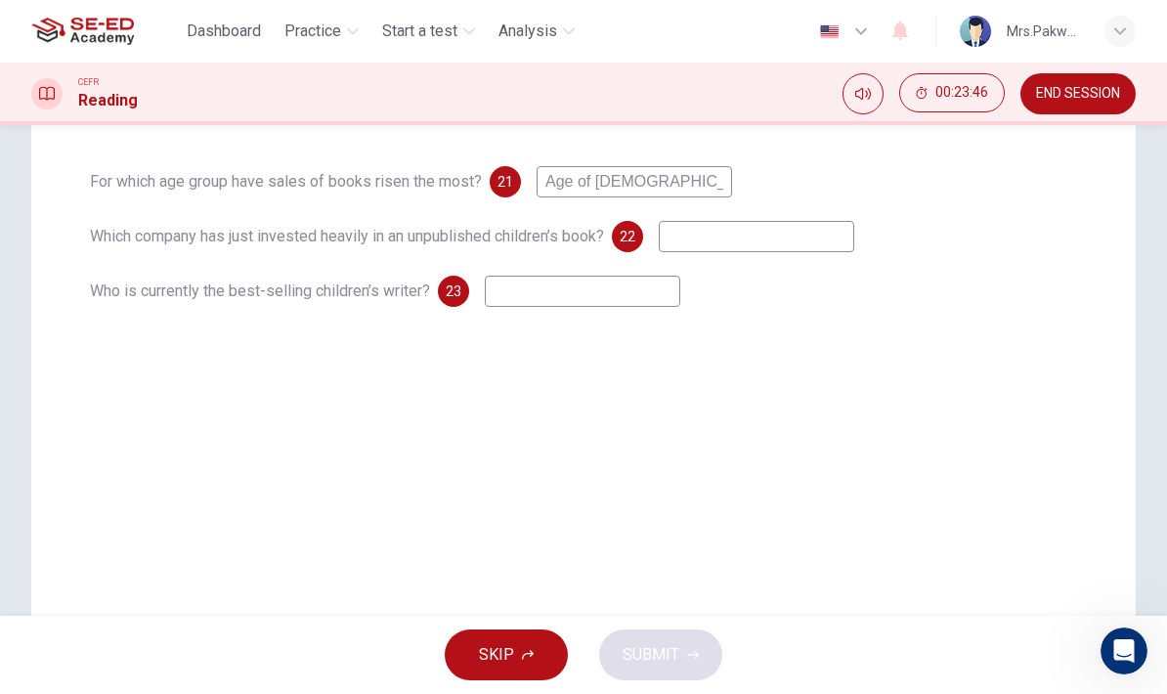
click at [198, 459] on div "Questions 21 - 23 Using NO MORE THAN THREE WORDS taken from the reading passage…" at bounding box center [583, 312] width 1104 height 785
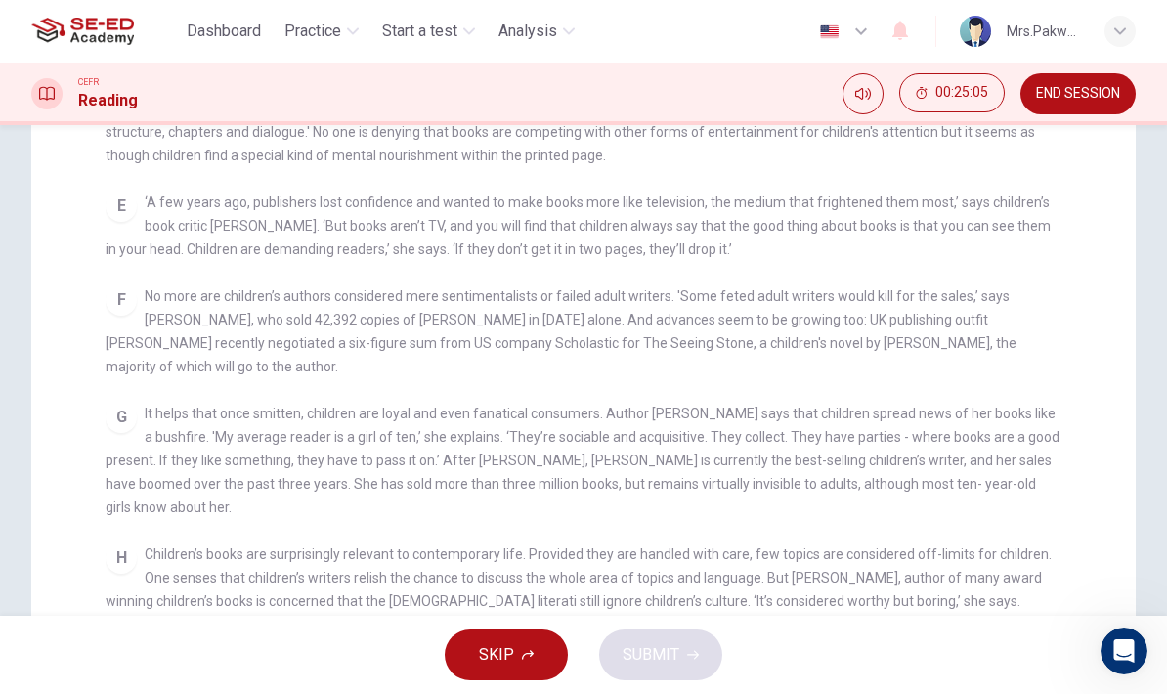
scroll to position [610, 0]
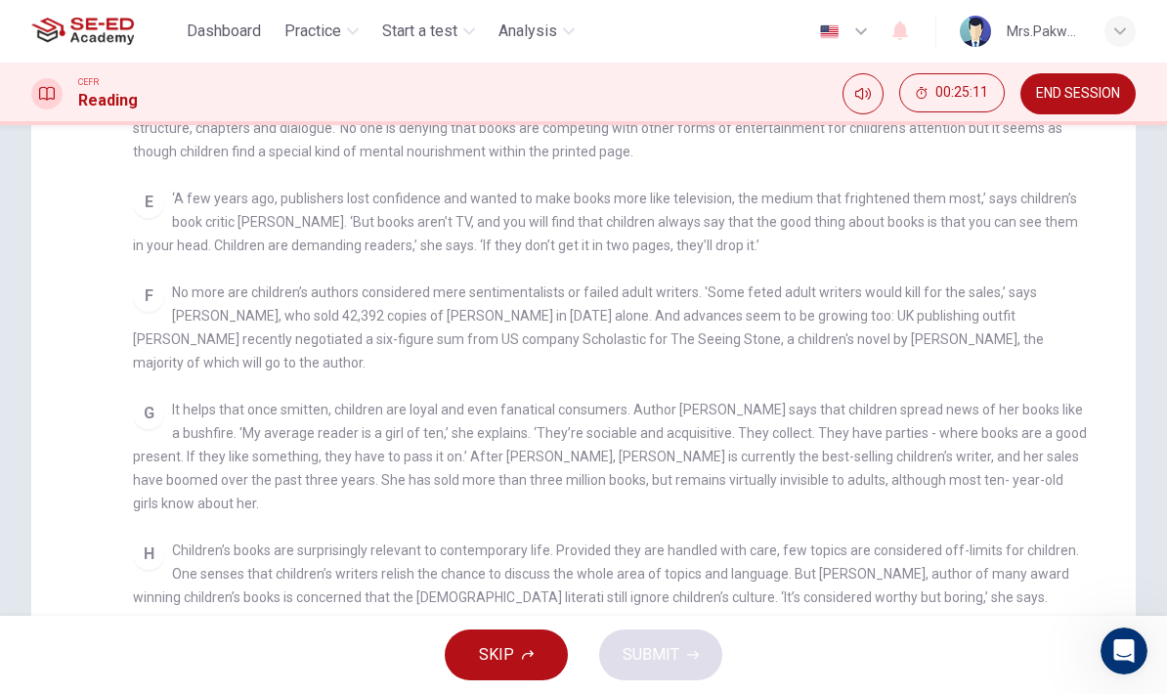
checkbox input "false"
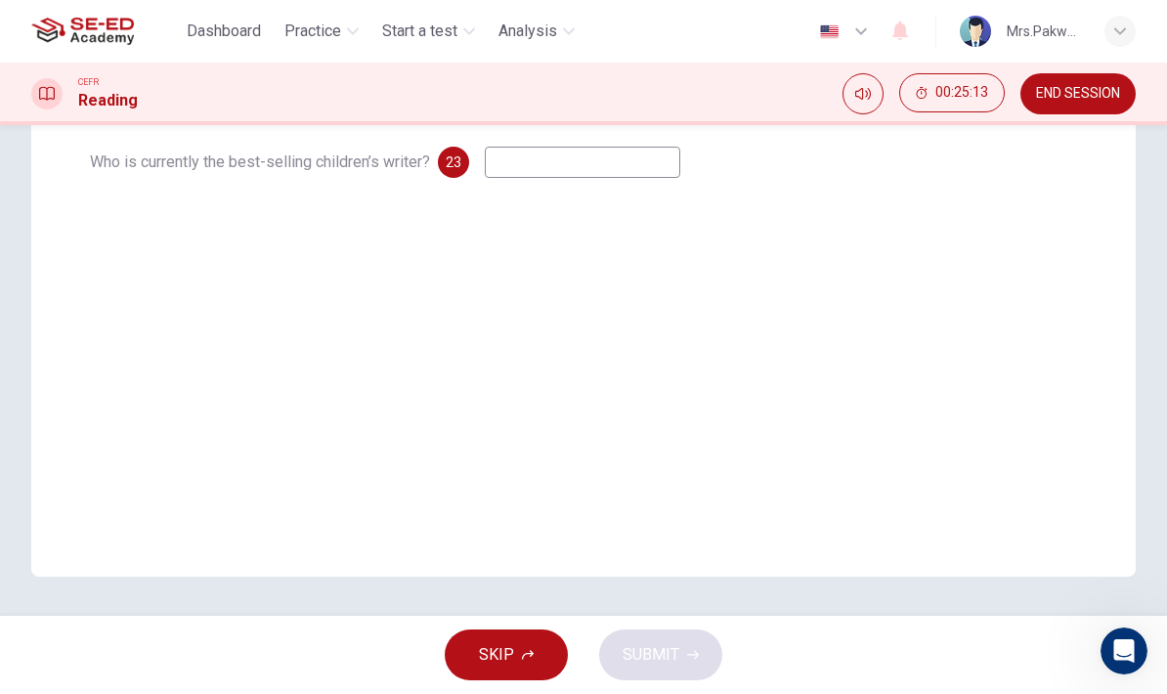
click at [680, 178] on input at bounding box center [582, 162] width 195 height 31
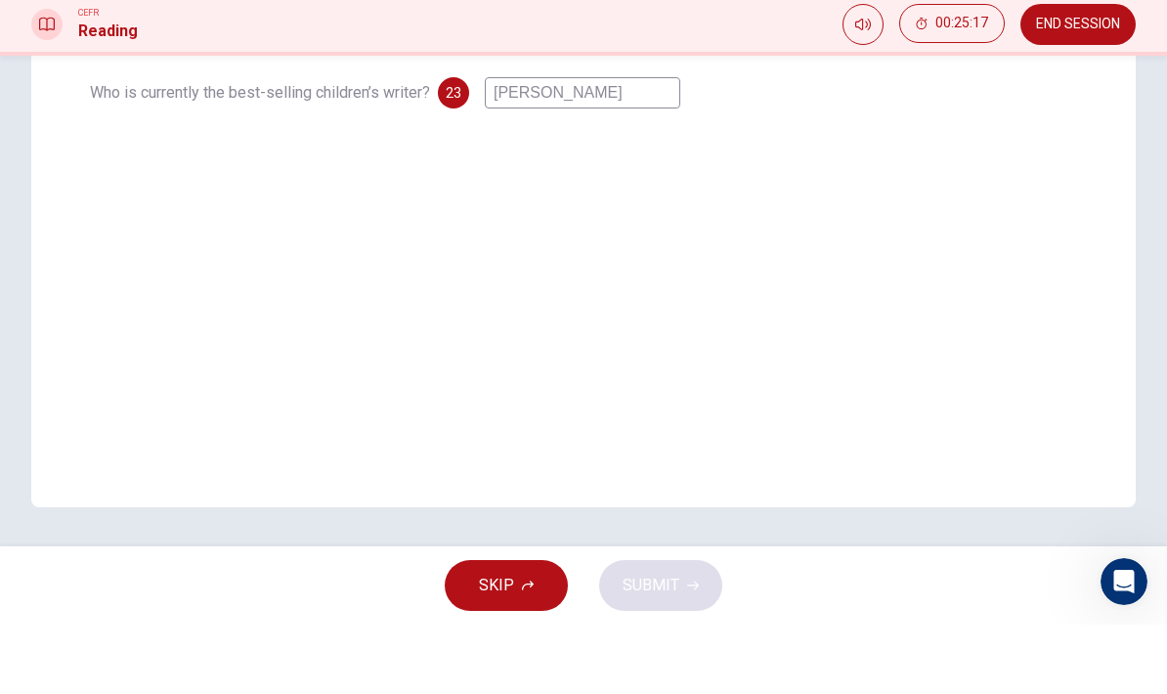
type input "Wilson"
click at [985, 180] on div "Questions 21 - 23 Using NO MORE THAN THREE WORDS taken from the reading passage…" at bounding box center [583, 183] width 1104 height 785
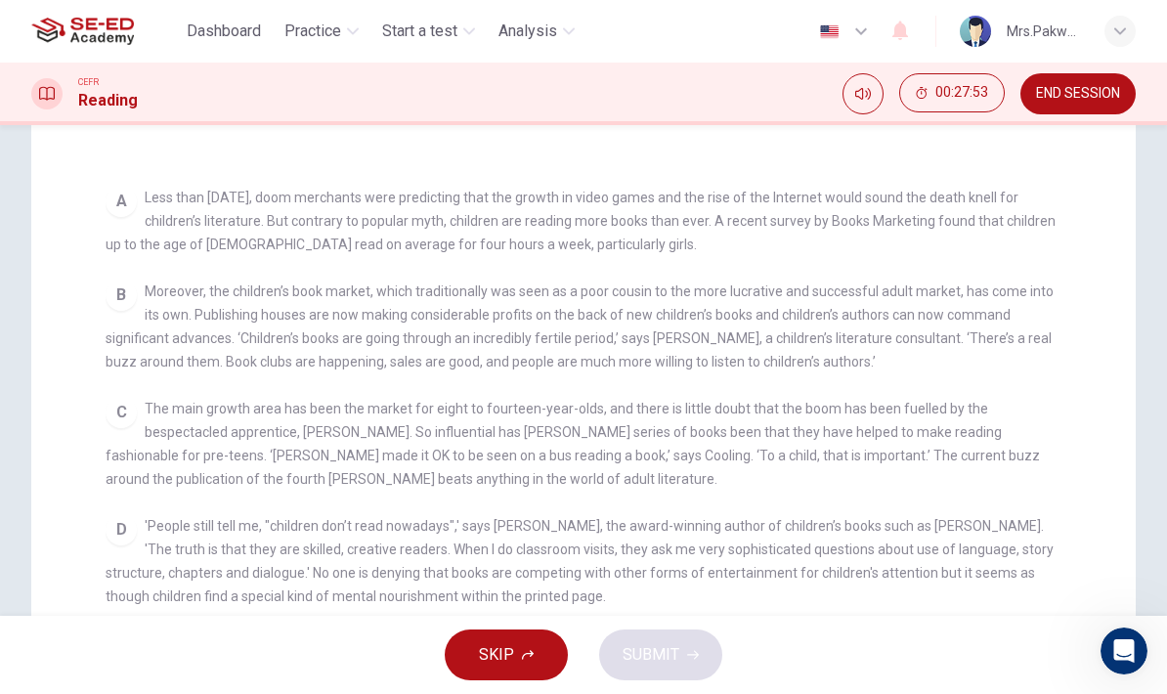
scroll to position [355, 0]
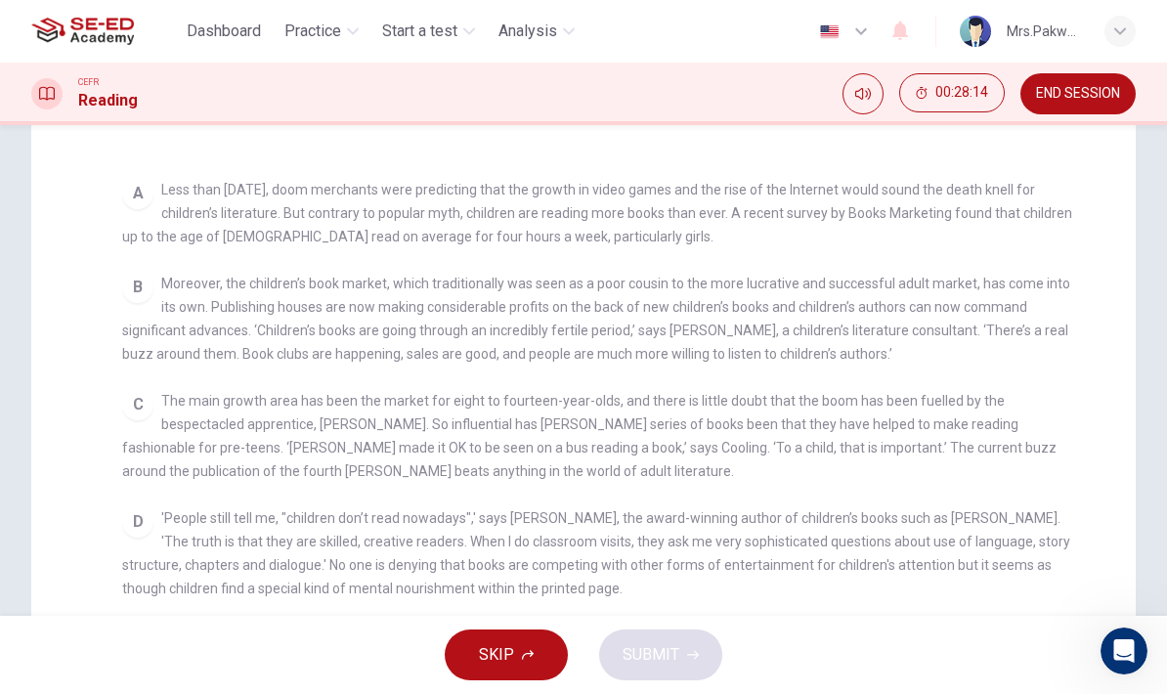
checkbox input "false"
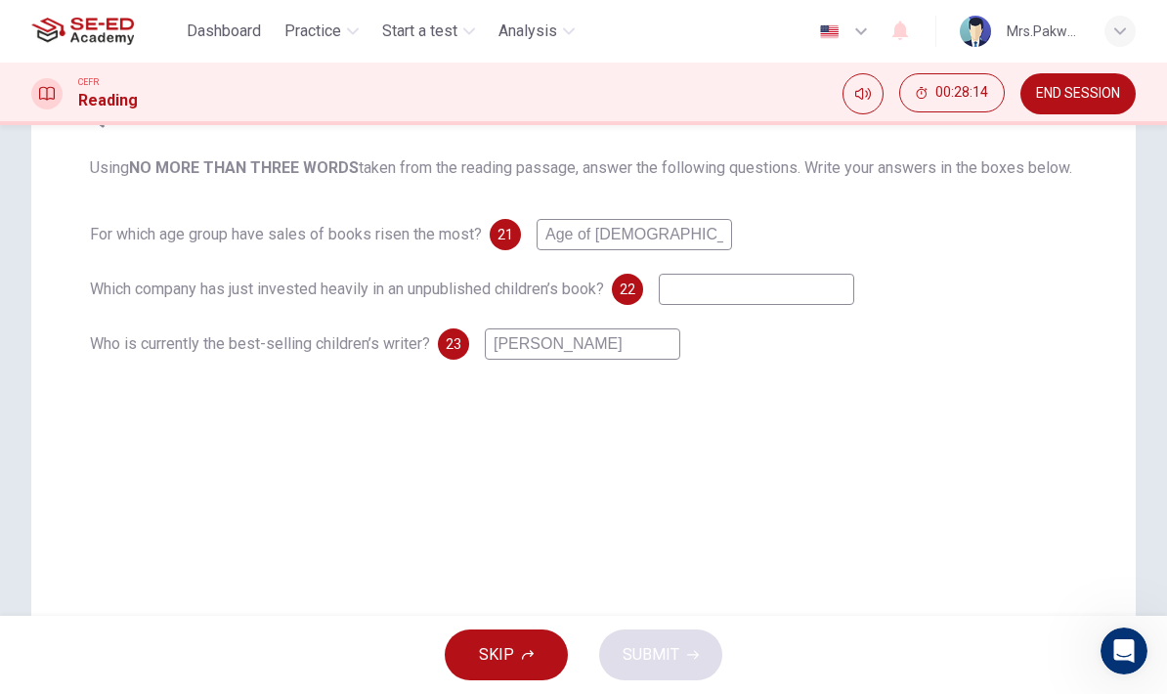
click at [683, 244] on input "Age of 11" at bounding box center [633, 234] width 195 height 31
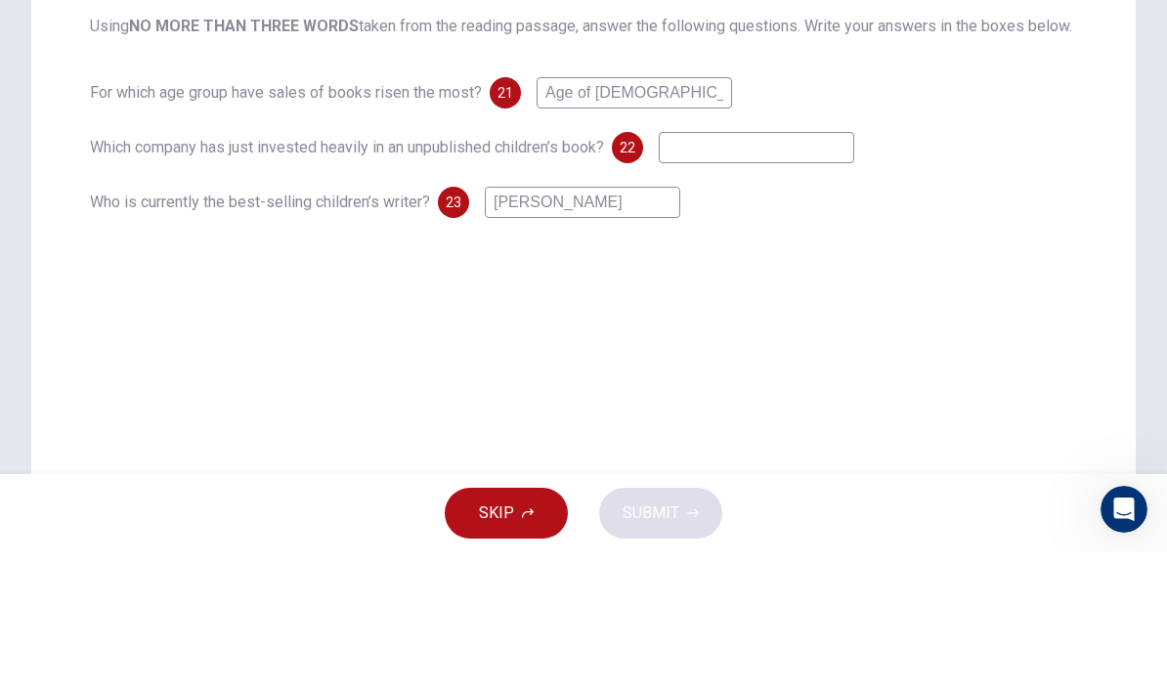
click at [615, 219] on input "Age of 11" at bounding box center [633, 234] width 195 height 31
type input "A"
type input "Eight to fourteen"
click at [816, 274] on input at bounding box center [755, 289] width 195 height 31
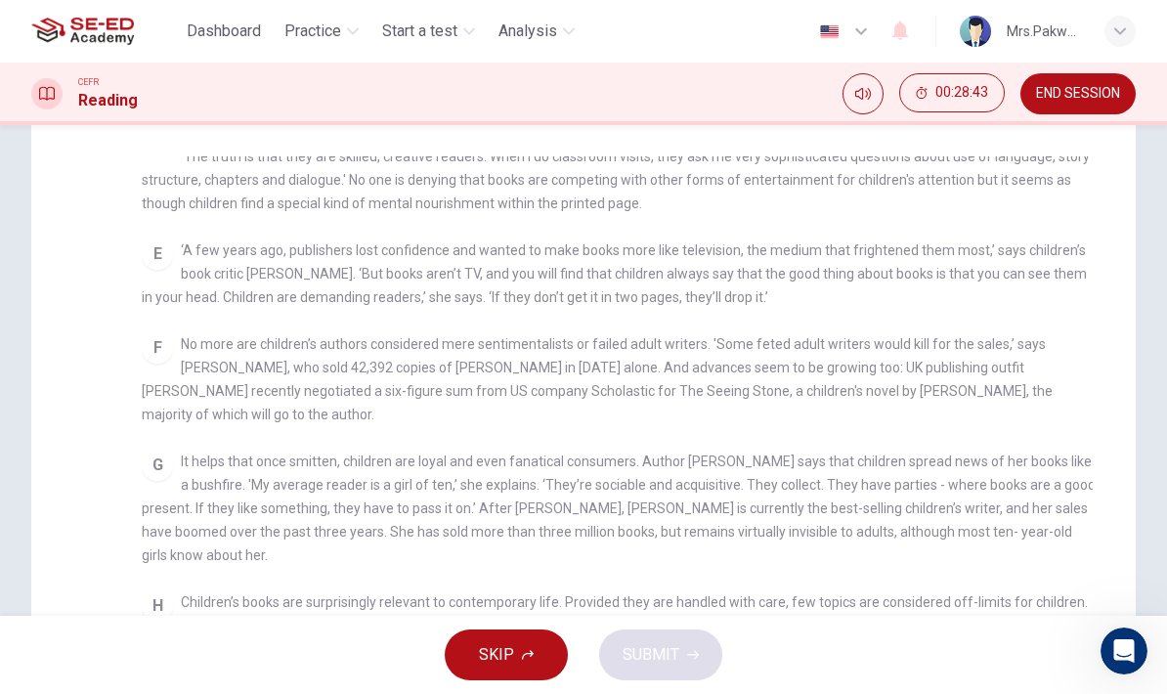
scroll to position [743, 0]
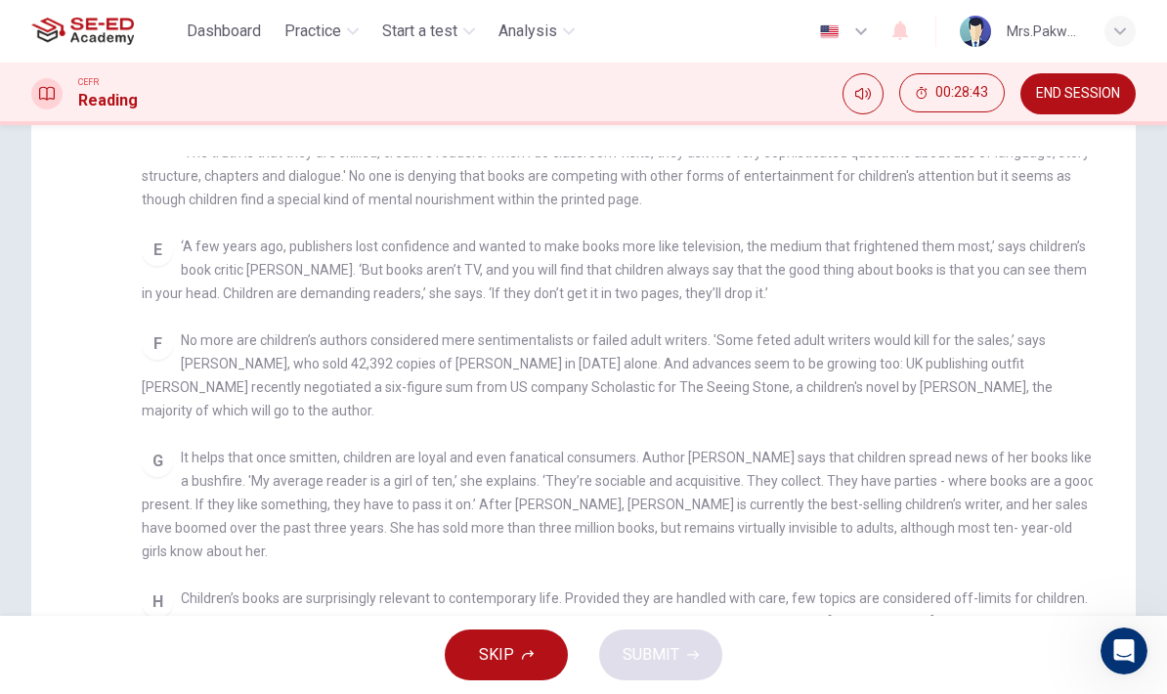
checkbox input "false"
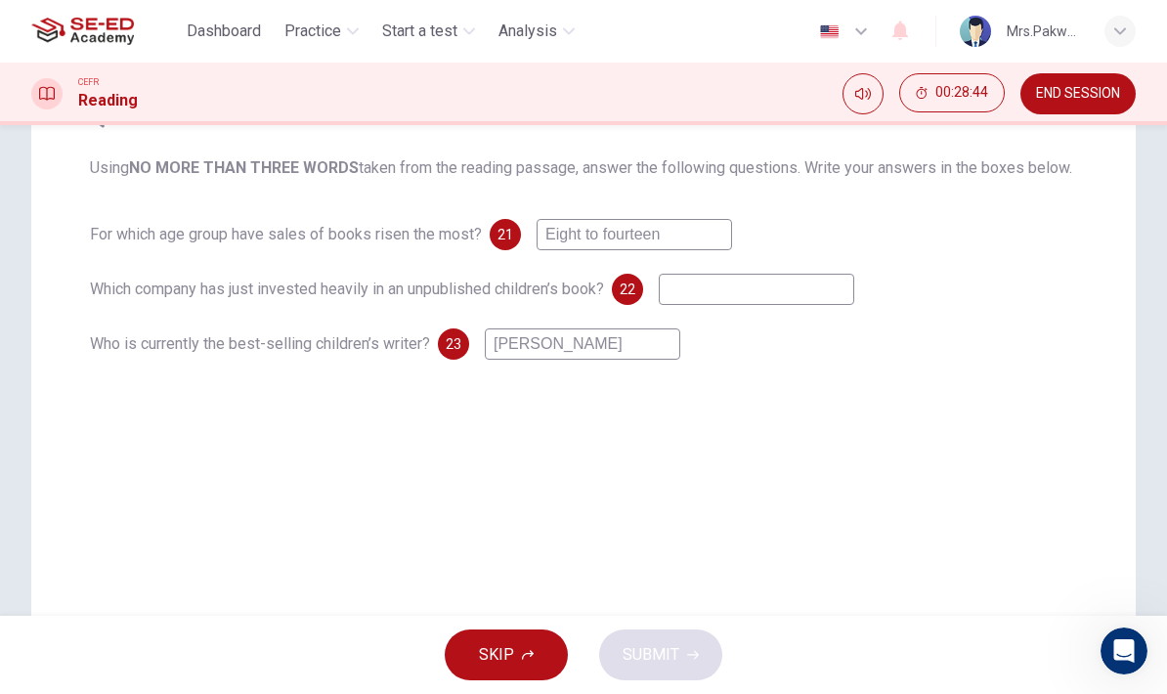
click at [740, 297] on input at bounding box center [755, 289] width 195 height 31
type input "UK publishinh"
click at [687, 649] on icon "button" at bounding box center [693, 655] width 12 height 12
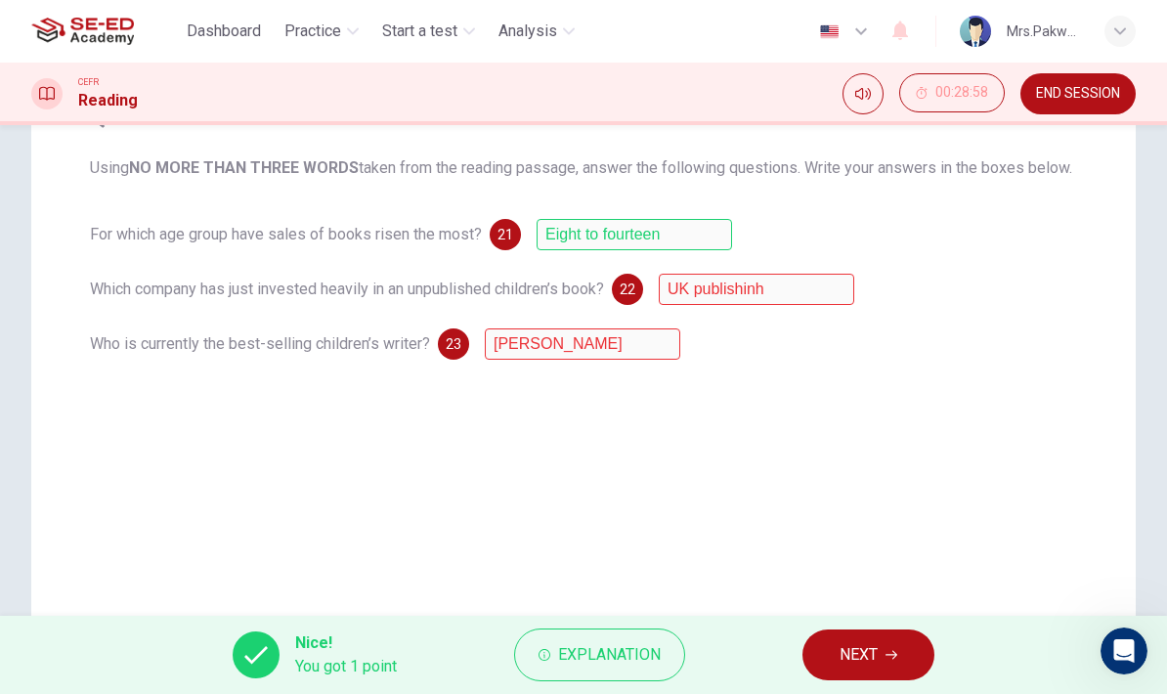
click at [642, 643] on span "Explanation" at bounding box center [609, 654] width 103 height 27
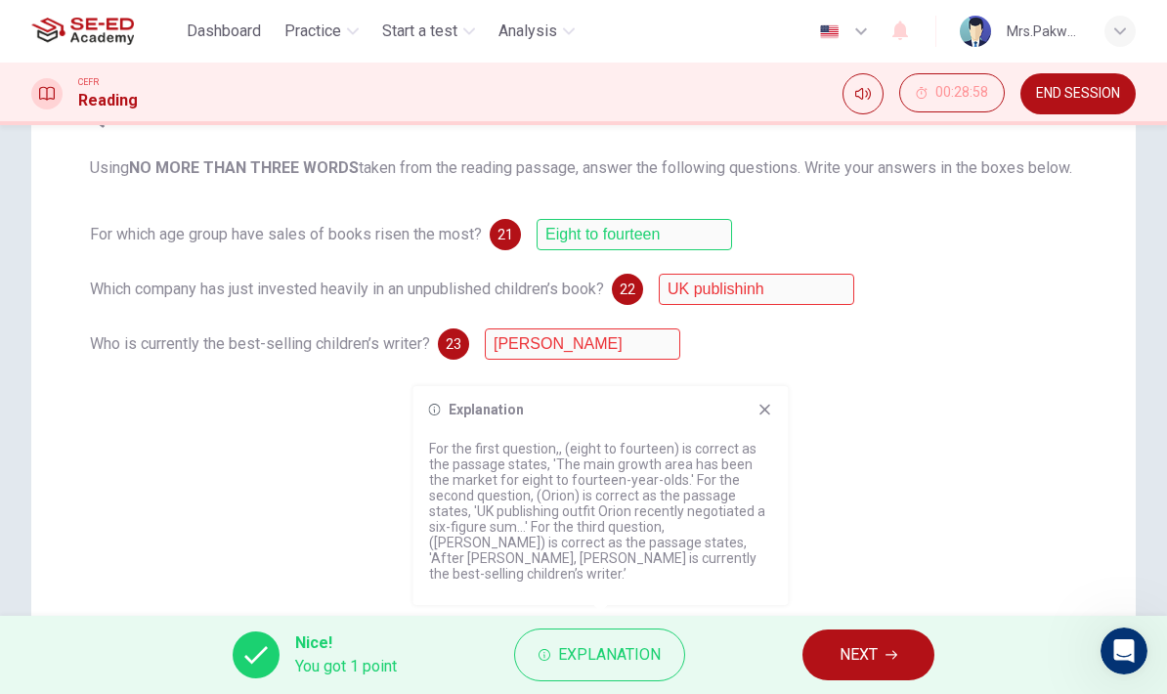
click at [885, 646] on button "NEXT" at bounding box center [868, 654] width 132 height 51
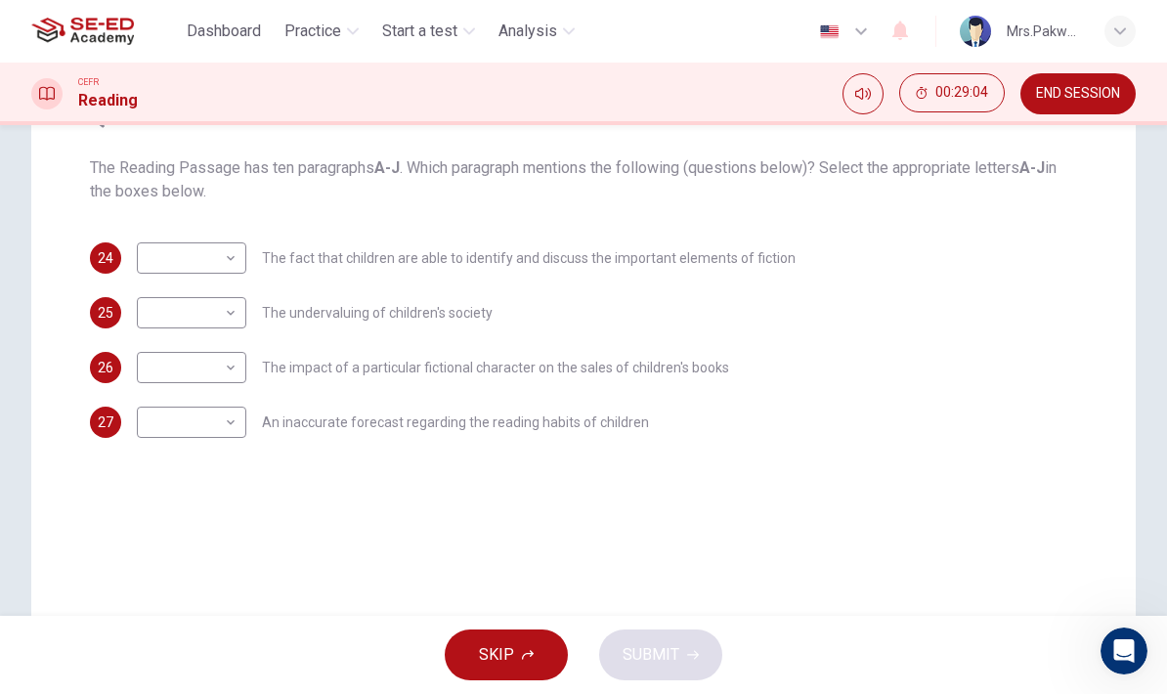
click at [199, 258] on body "This site uses cookies, as explained in our Privacy Policy . If you agree to th…" at bounding box center [583, 347] width 1167 height 694
click at [978, 250] on div at bounding box center [583, 347] width 1167 height 694
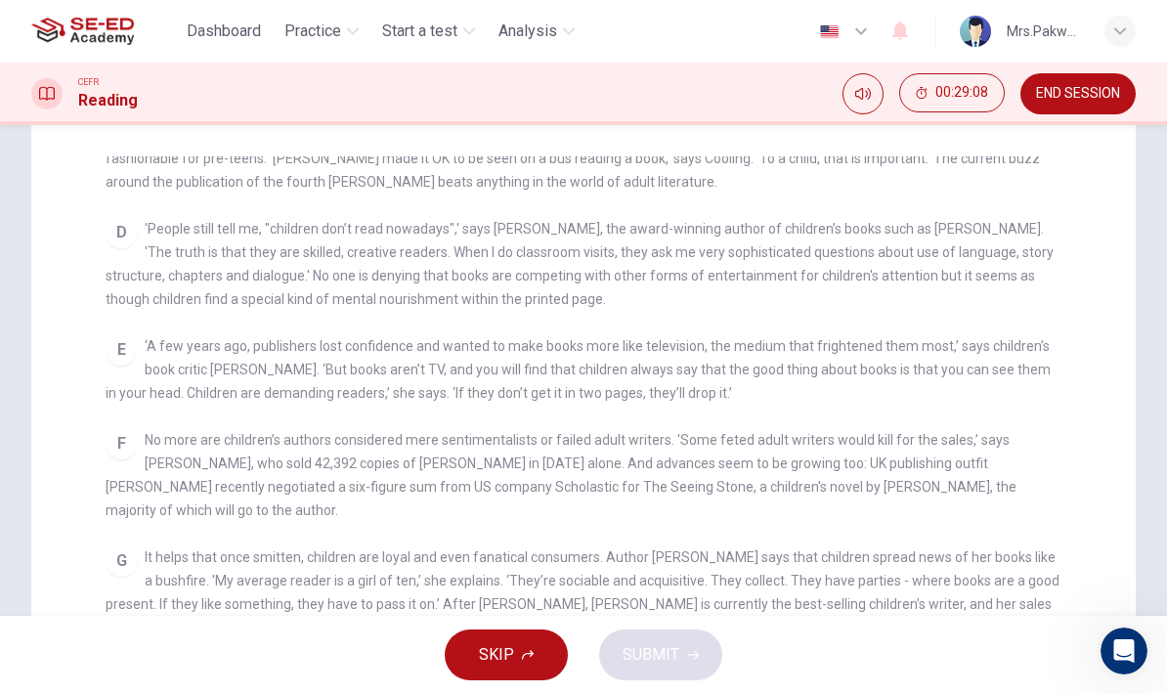
scroll to position [648, 0]
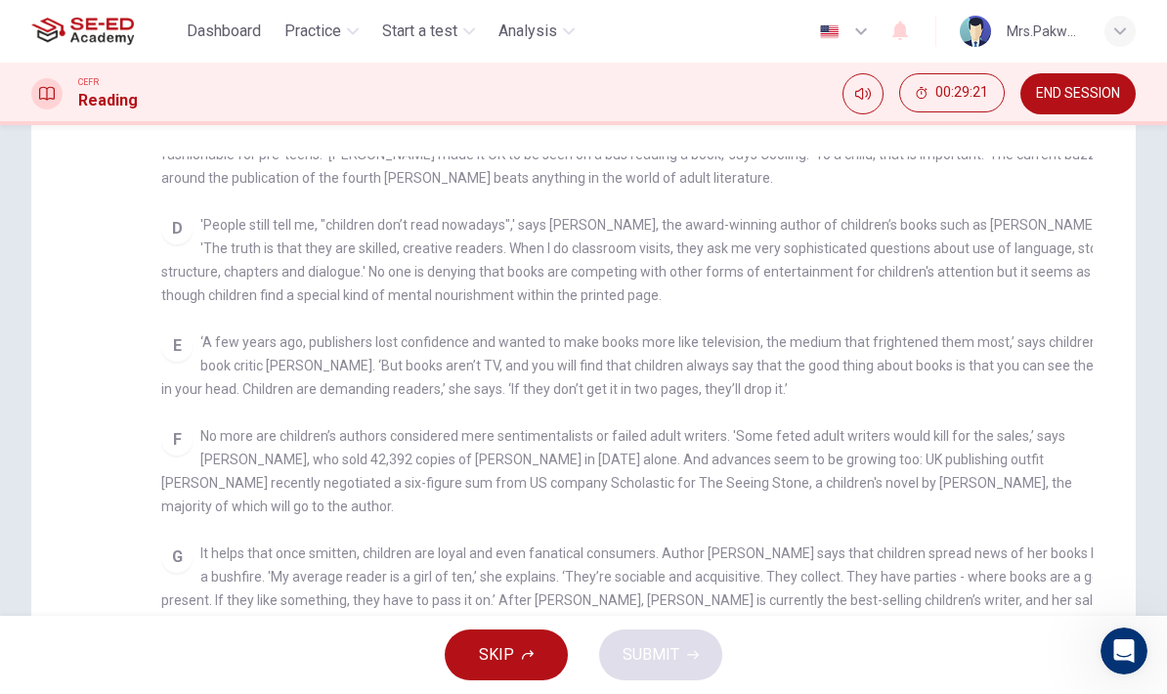
checkbox input "false"
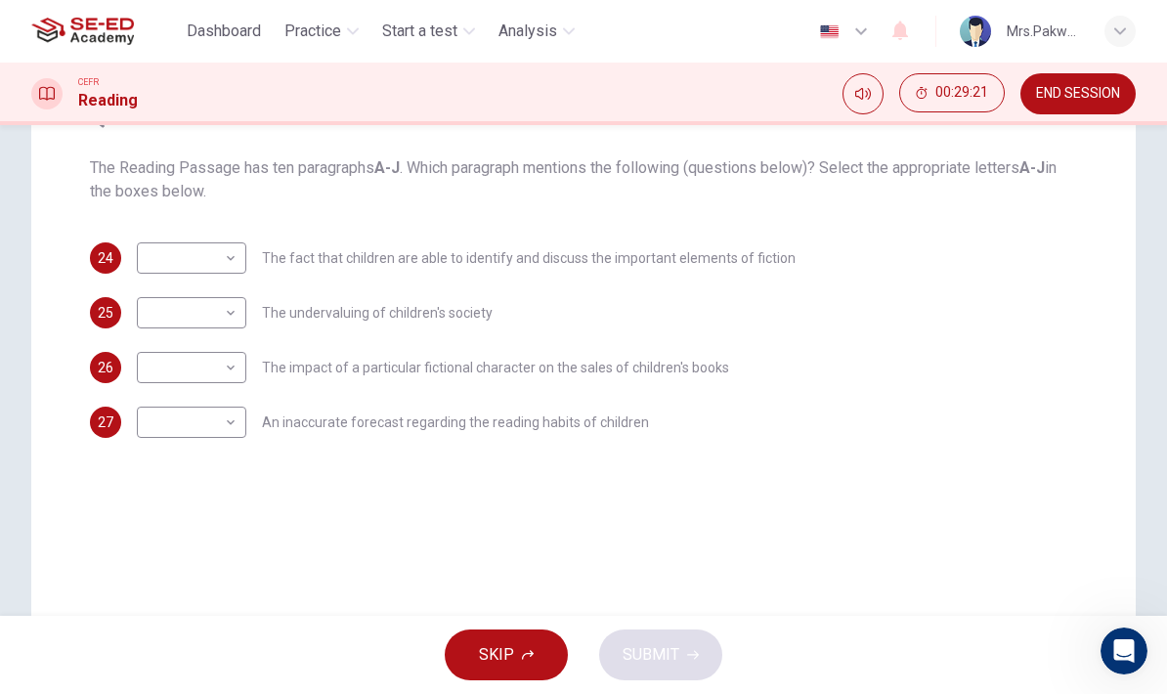
click at [222, 335] on body "This site uses cookies, as explained in our Privacy Policy . If you agree to th…" at bounding box center [583, 347] width 1167 height 694
click at [206, 427] on li "D" at bounding box center [191, 437] width 109 height 31
type input "D"
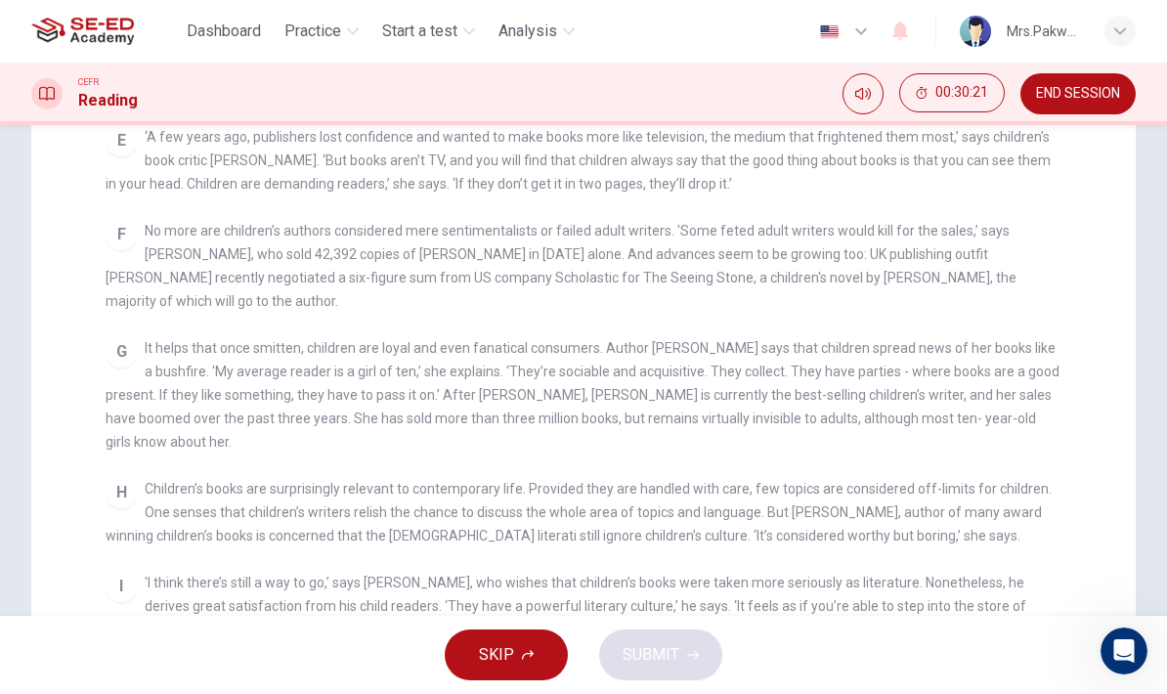
scroll to position [305, 0]
click at [874, 475] on div "H Children’s books are surprisingly relevant to contemporary life. Provided the…" at bounding box center [584, 510] width 956 height 70
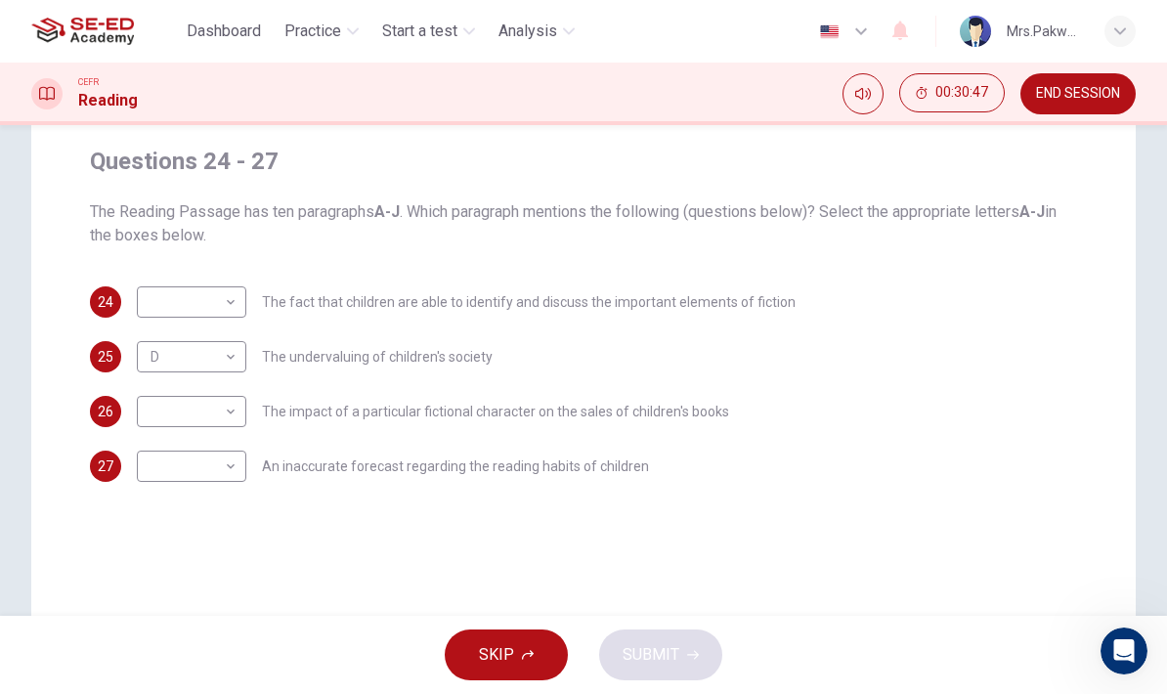
scroll to position [147, 0]
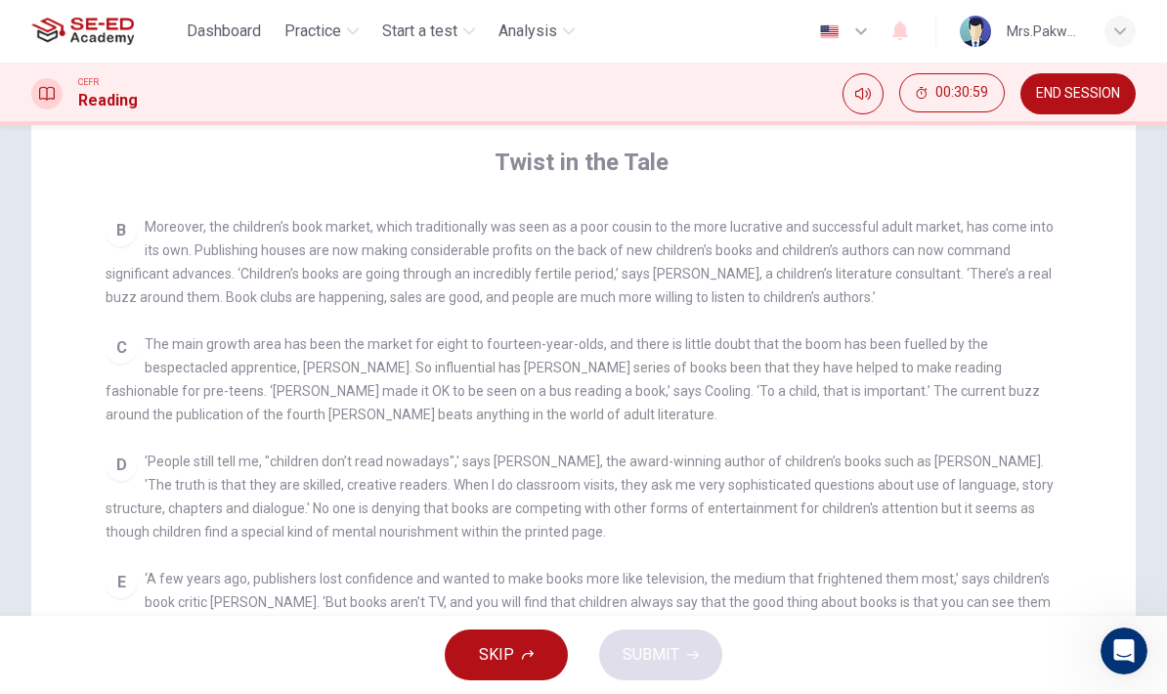
checkbox input "false"
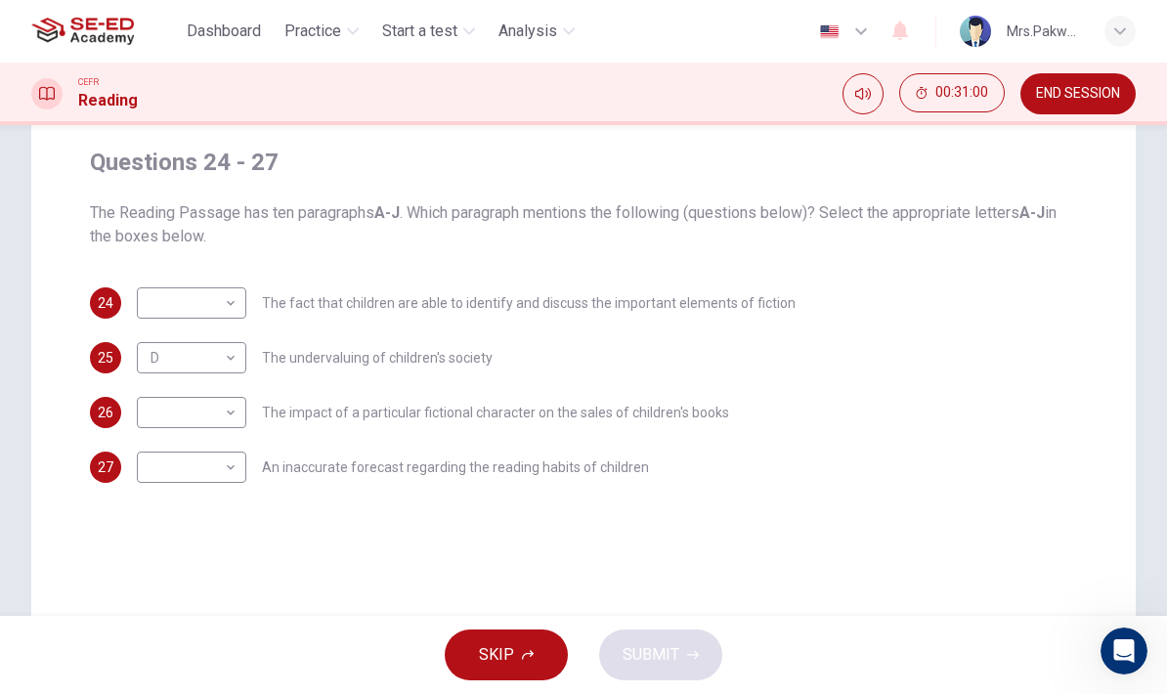
click at [211, 426] on body "This site uses cookies, as explained in our Privacy Policy . If you agree to th…" at bounding box center [583, 347] width 1167 height 694
click at [224, 443] on li "C" at bounding box center [191, 443] width 109 height 31
type input "C"
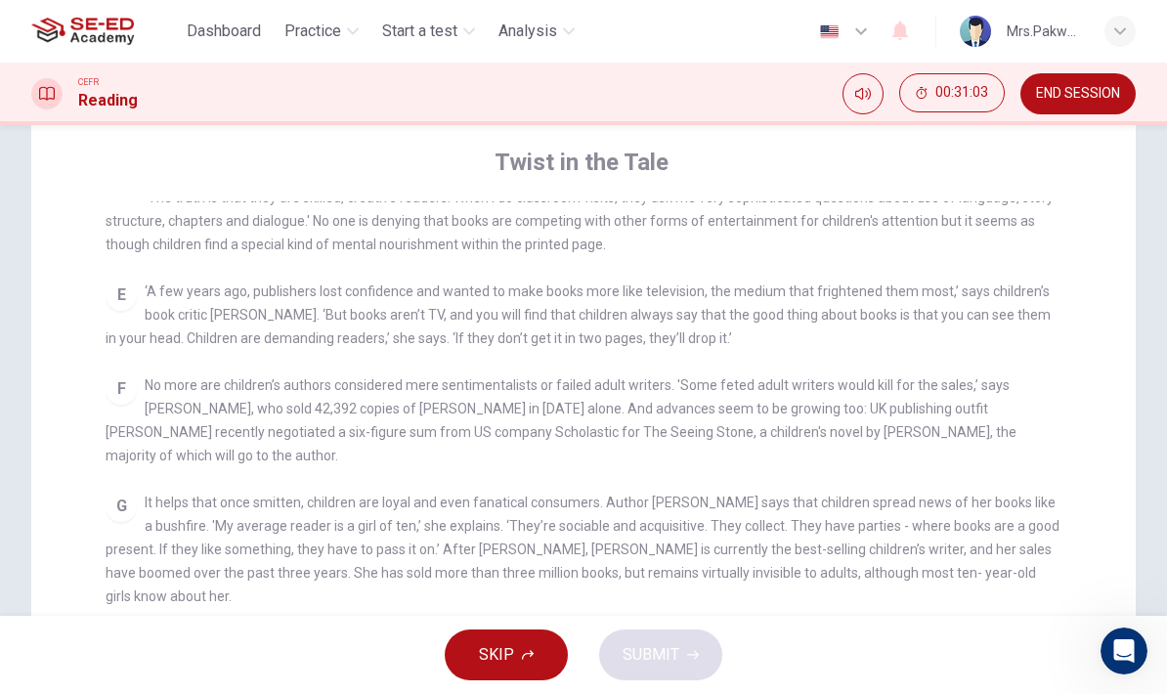
scroll to position [742, 0]
checkbox input "false"
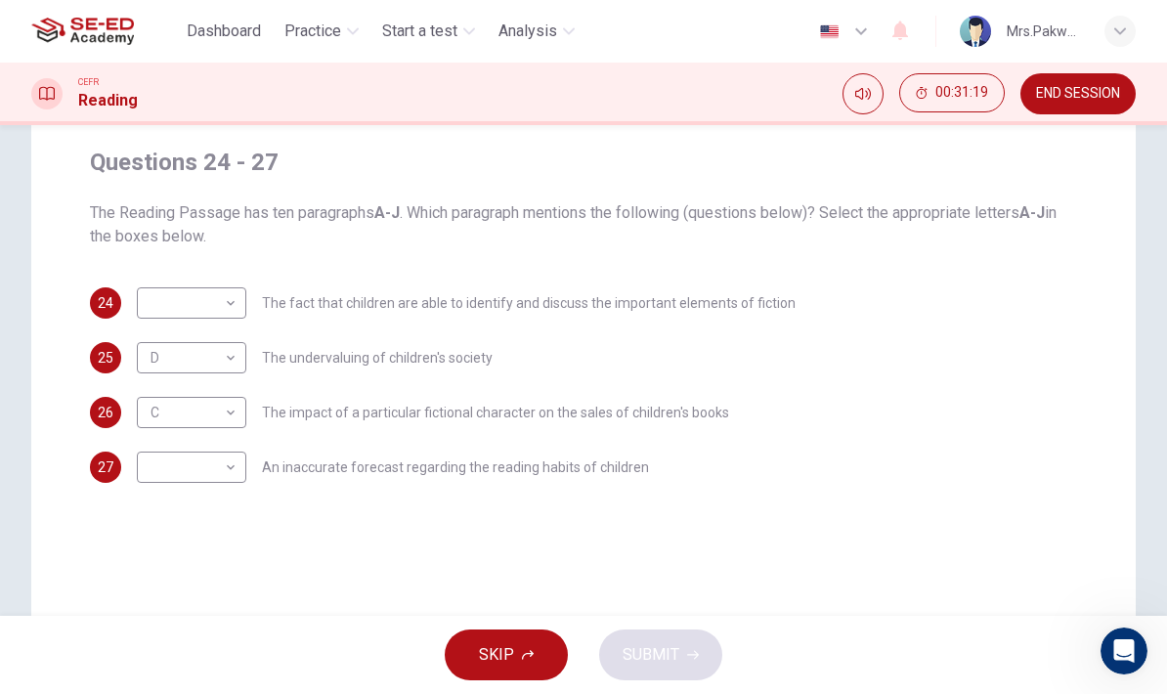
click at [217, 466] on body "This site uses cookies, as explained in our Privacy Policy . If you agree to th…" at bounding box center [583, 347] width 1167 height 694
click at [217, 505] on li "E" at bounding box center [191, 505] width 109 height 31
type input "E"
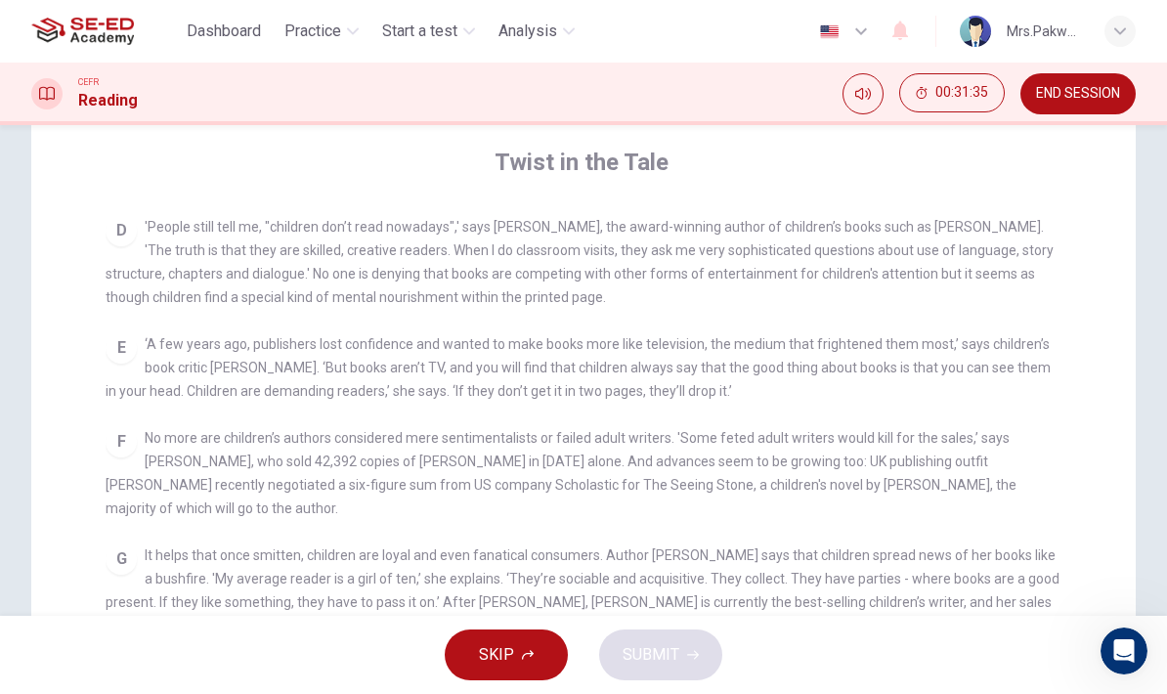
scroll to position [690, 0]
checkbox input "false"
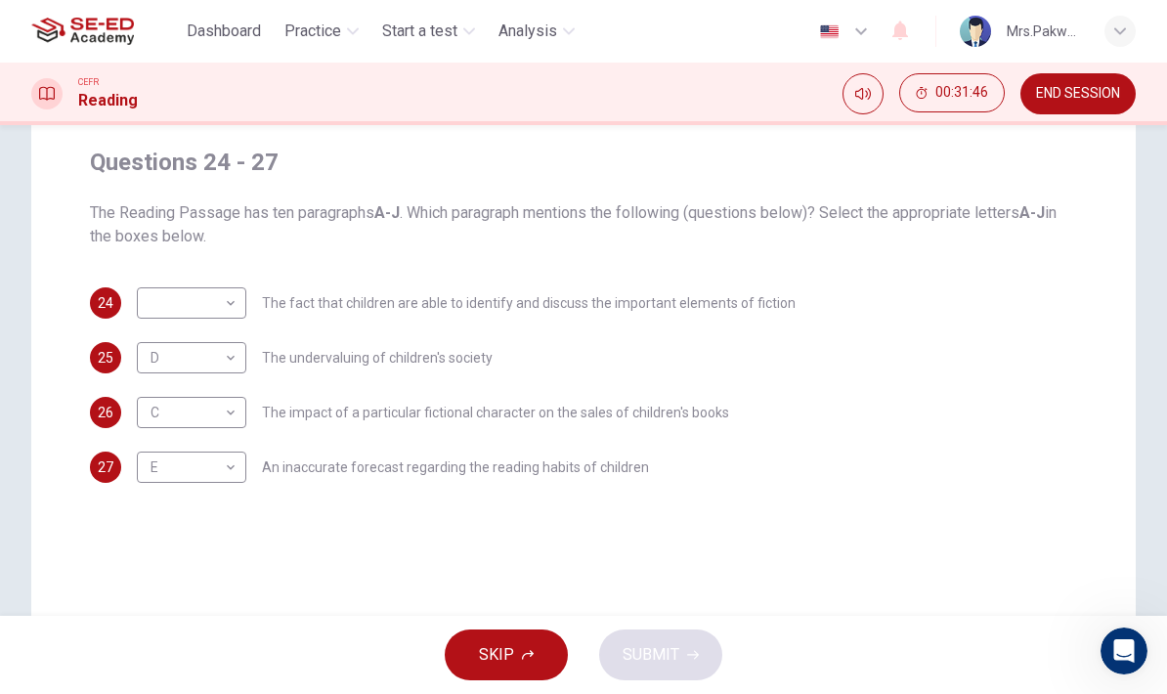
click at [218, 317] on body "This site uses cookies, as explained in our Privacy Policy . If you agree to th…" at bounding box center [583, 347] width 1167 height 694
click at [230, 399] on li "C" at bounding box center [191, 396] width 109 height 31
type input "C"
click at [237, 302] on body "This site uses cookies, as explained in our Privacy Policy . If you agree to th…" at bounding box center [583, 347] width 1167 height 694
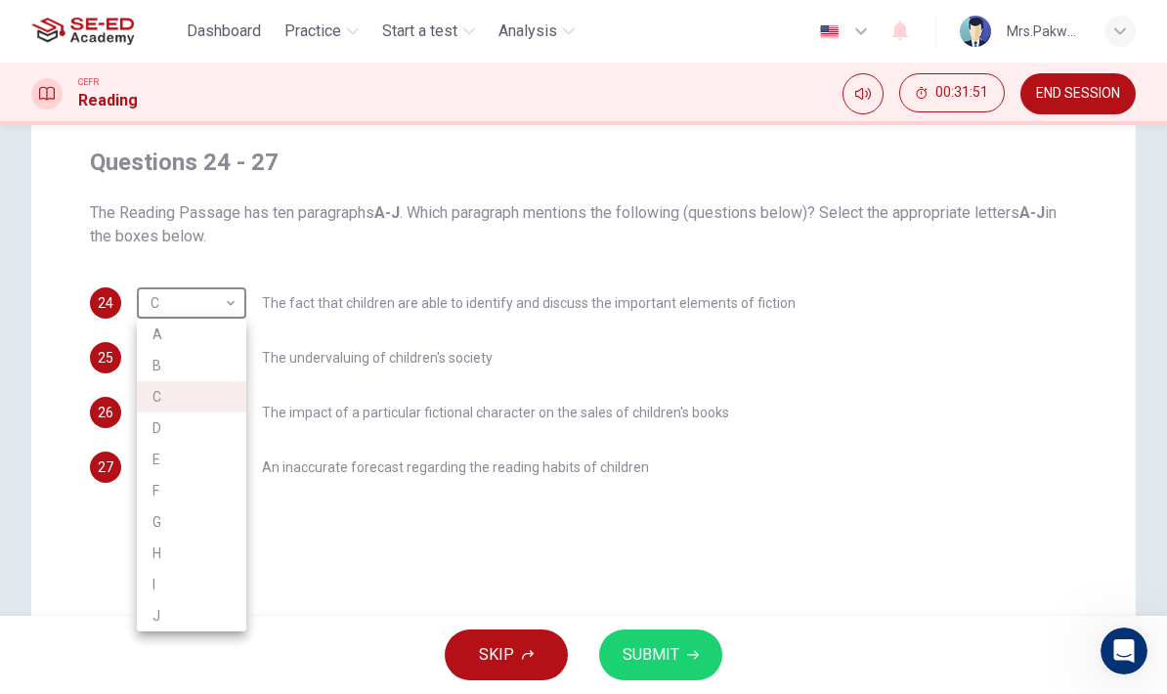
click at [548, 354] on div at bounding box center [583, 347] width 1167 height 694
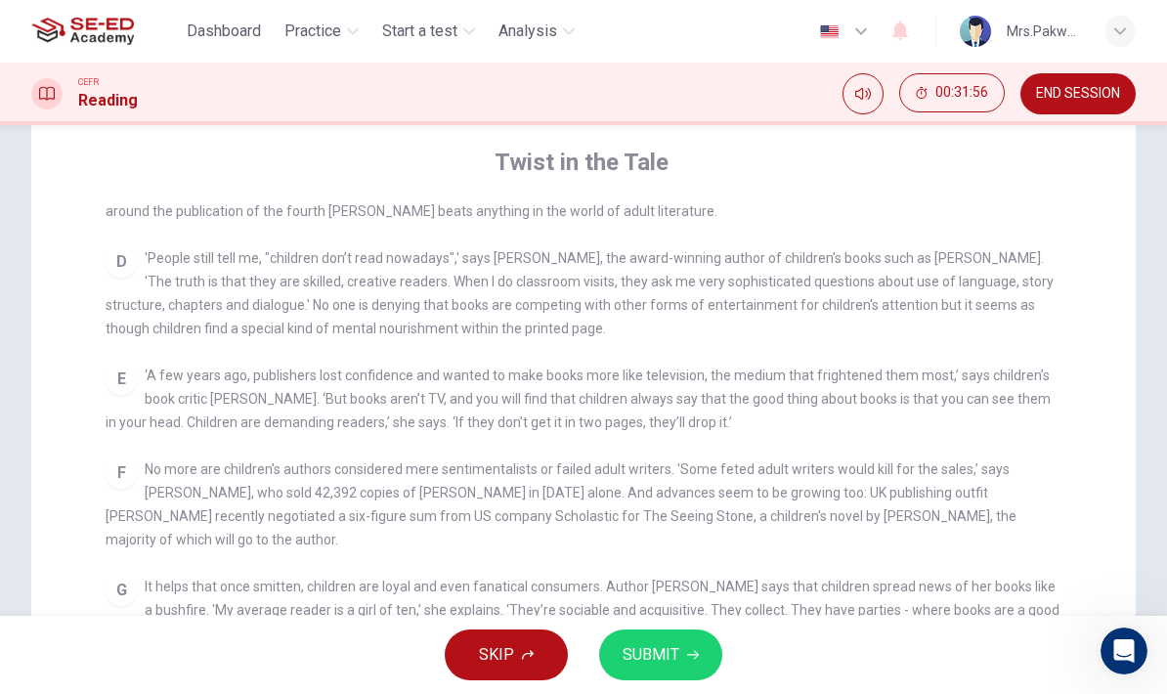
scroll to position [648, 0]
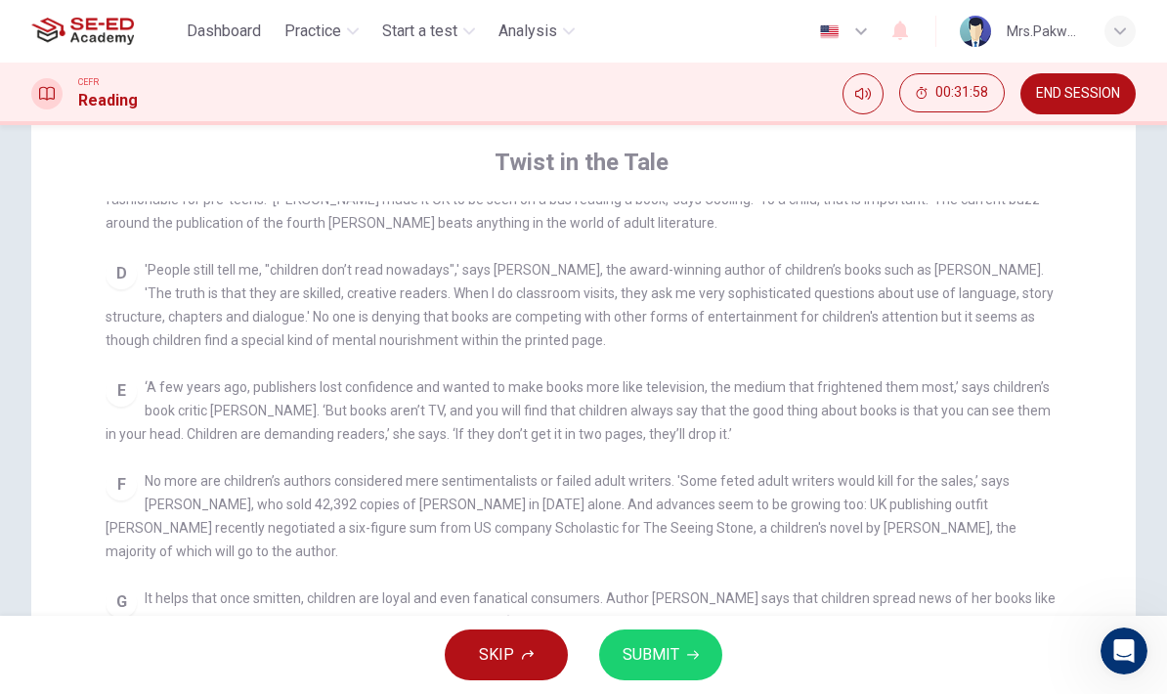
checkbox input "false"
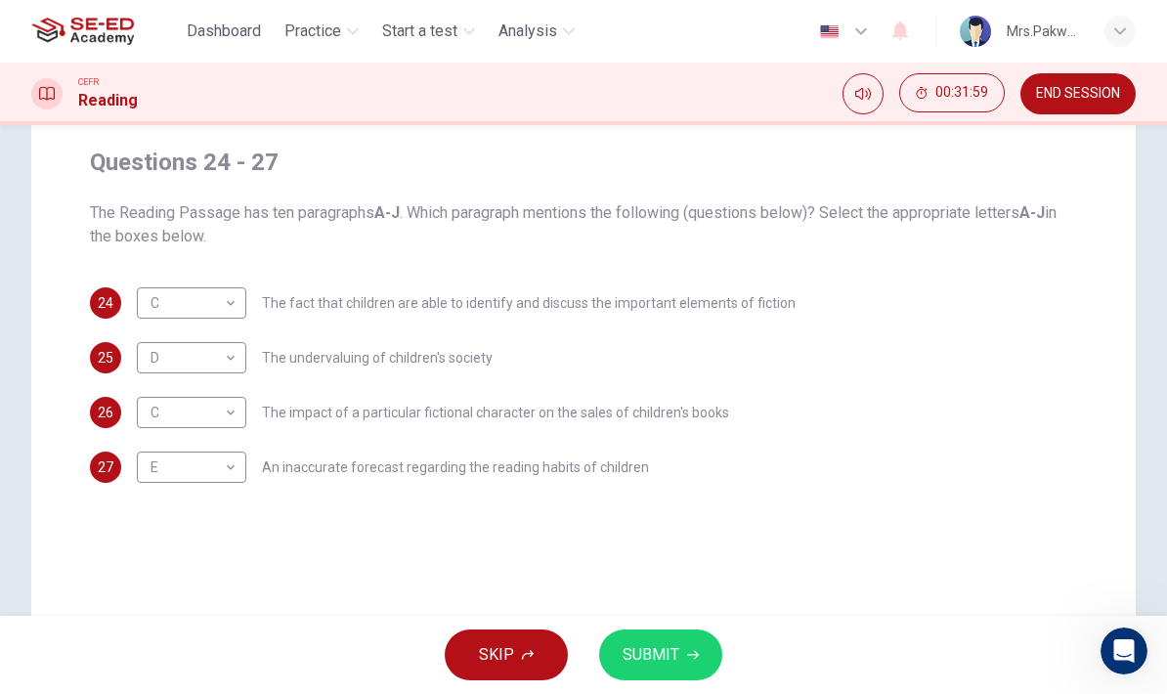
click at [228, 298] on body "This site uses cookies, as explained in our Privacy Policy . If you agree to th…" at bounding box center [583, 347] width 1167 height 694
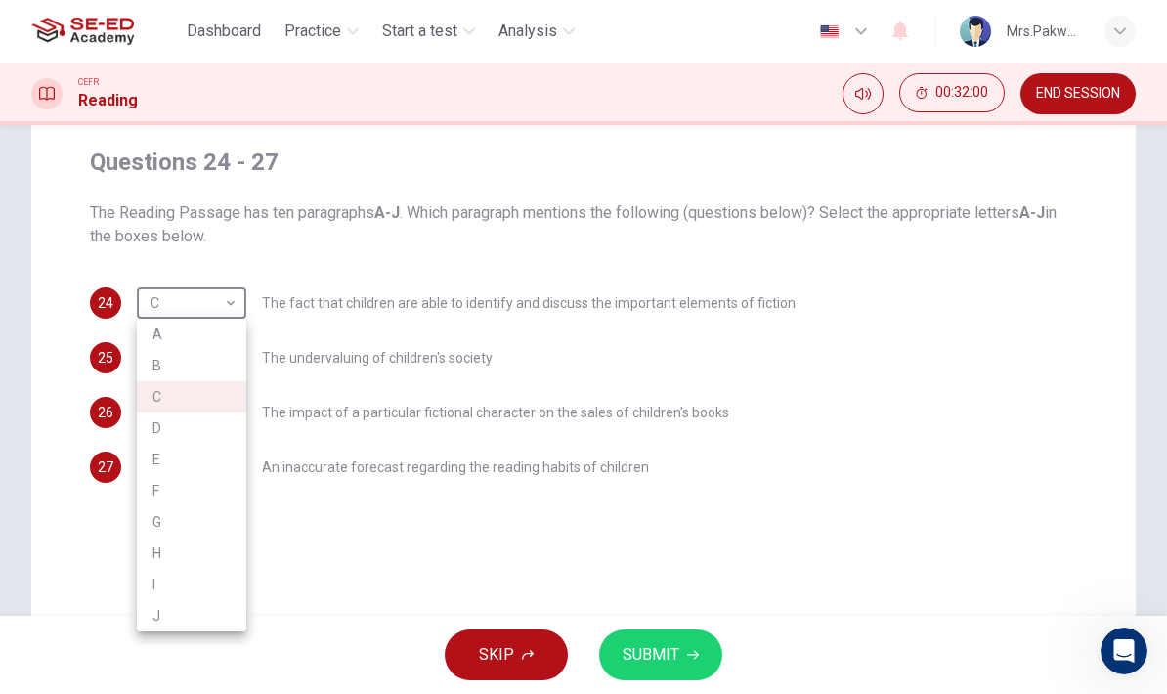
click at [220, 429] on li "D" at bounding box center [191, 427] width 109 height 31
type input "D"
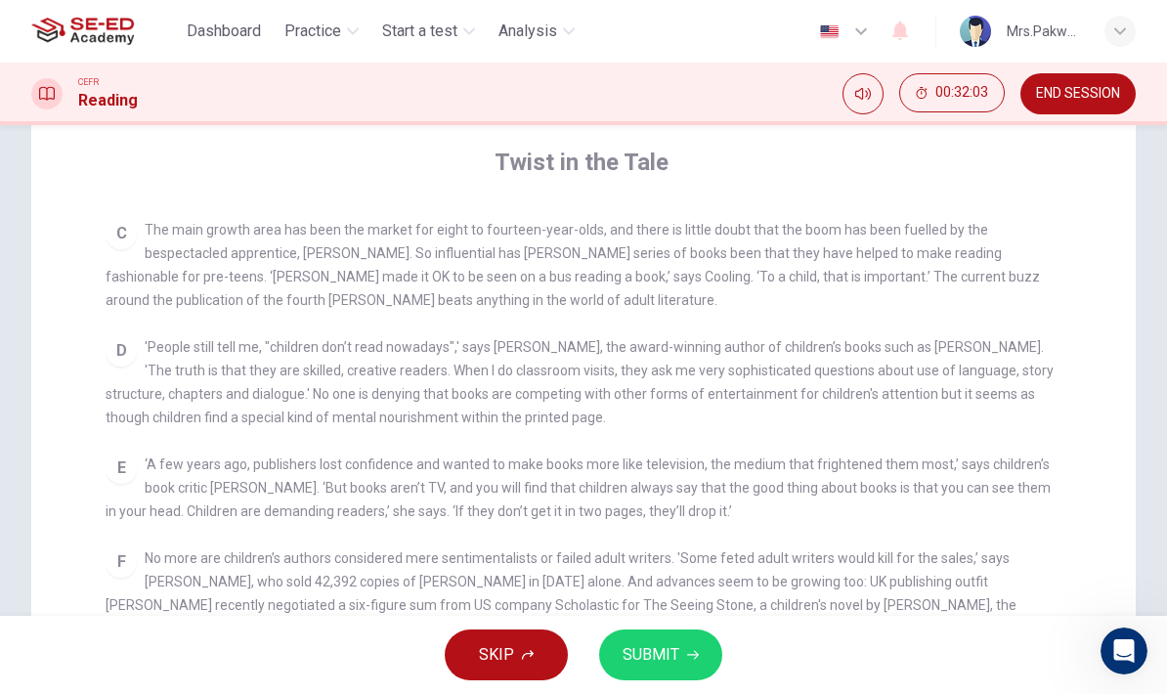
scroll to position [568, 0]
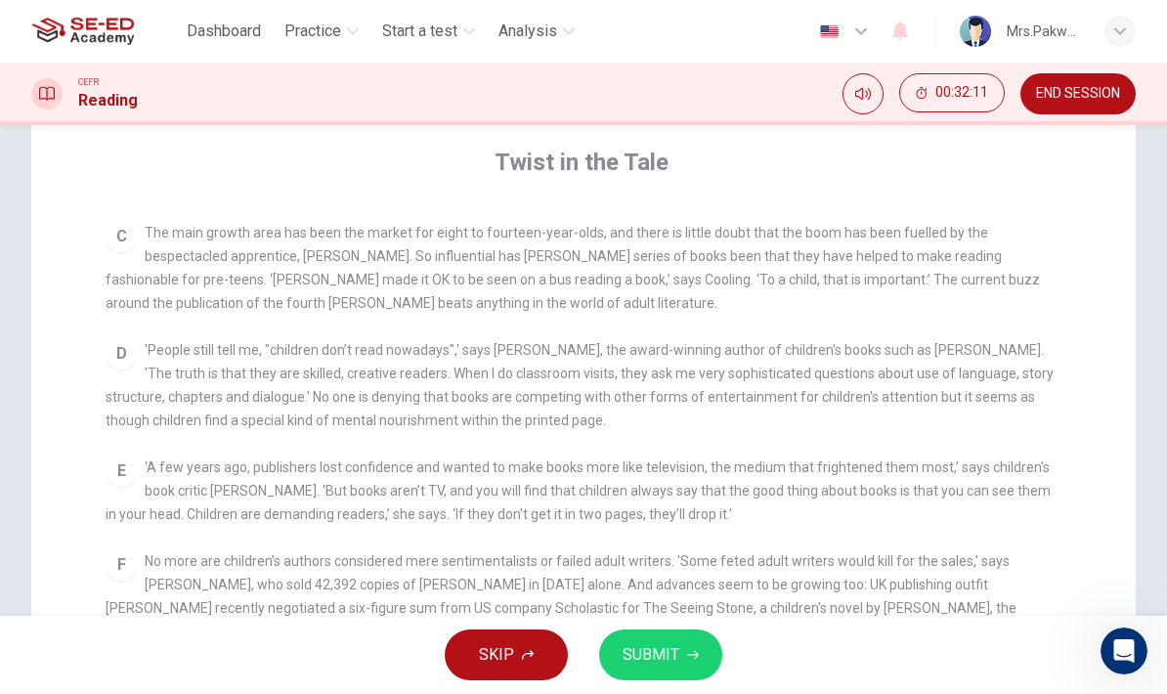
checkbox input "false"
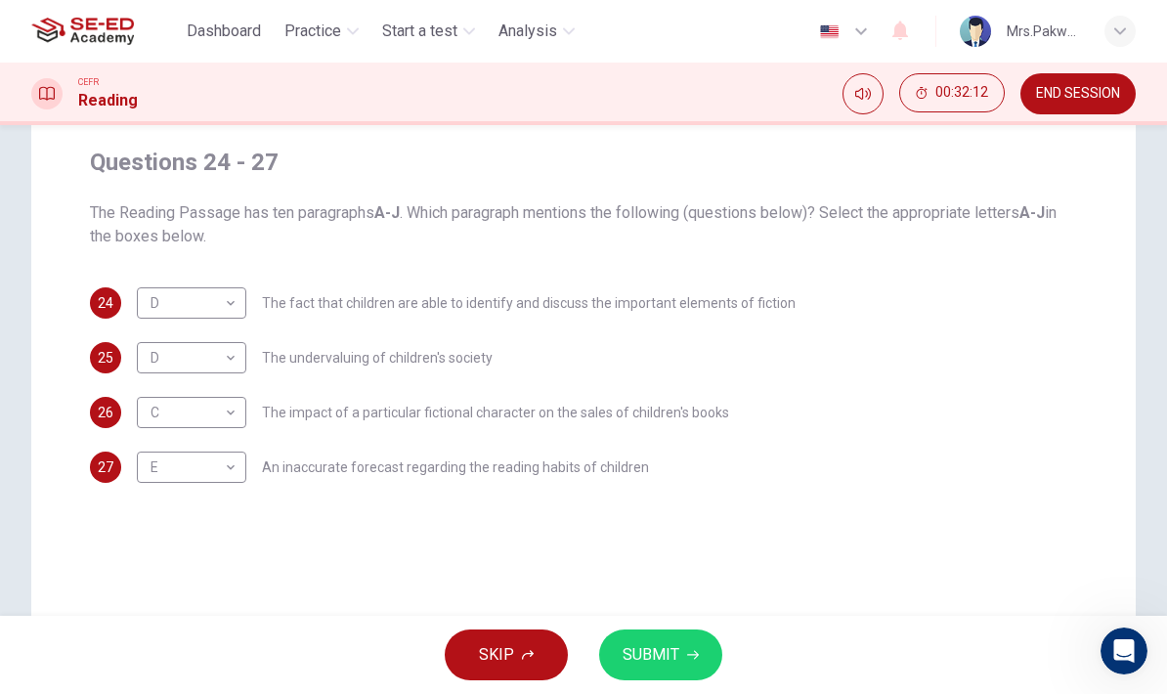
click at [678, 649] on button "SUBMIT" at bounding box center [660, 654] width 123 height 51
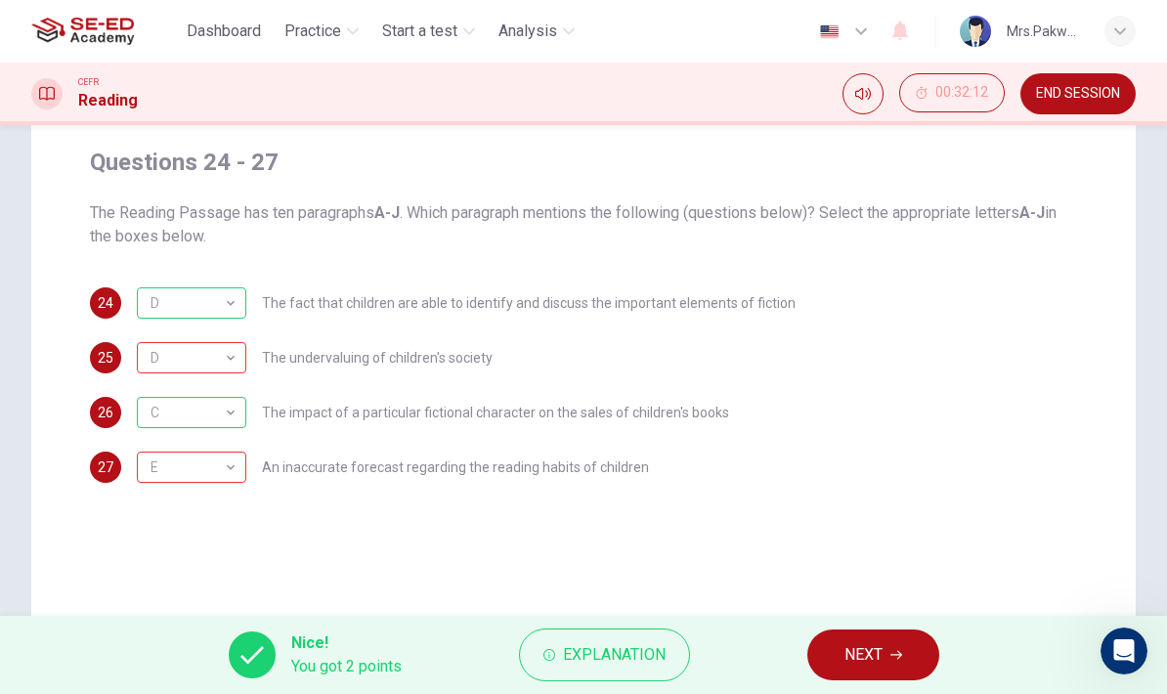
click at [609, 676] on button "Explanation" at bounding box center [604, 654] width 171 height 53
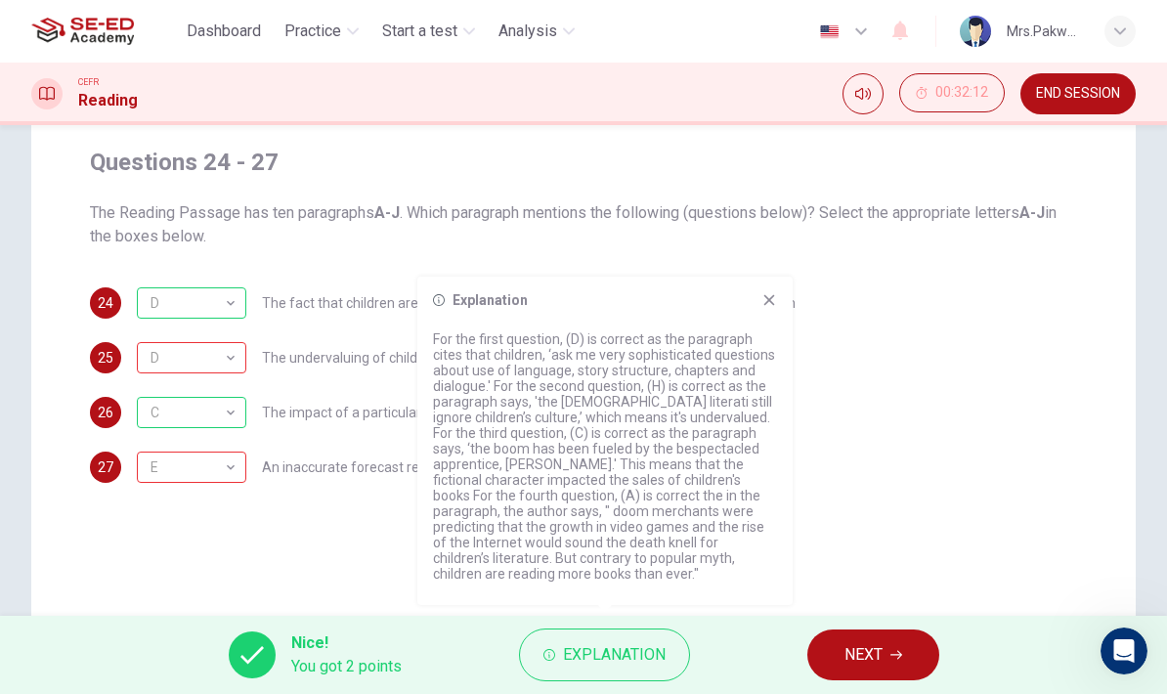
click at [868, 642] on span "NEXT" at bounding box center [863, 654] width 38 height 27
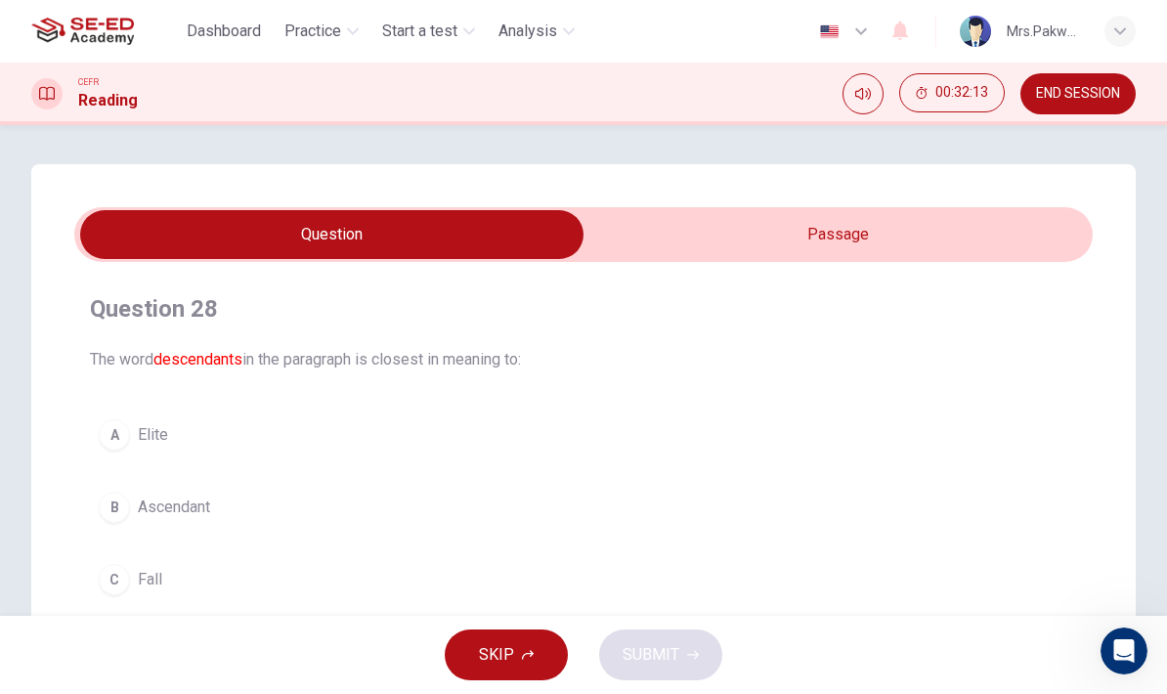
click at [965, 225] on input "checkbox" at bounding box center [331, 234] width 1527 height 49
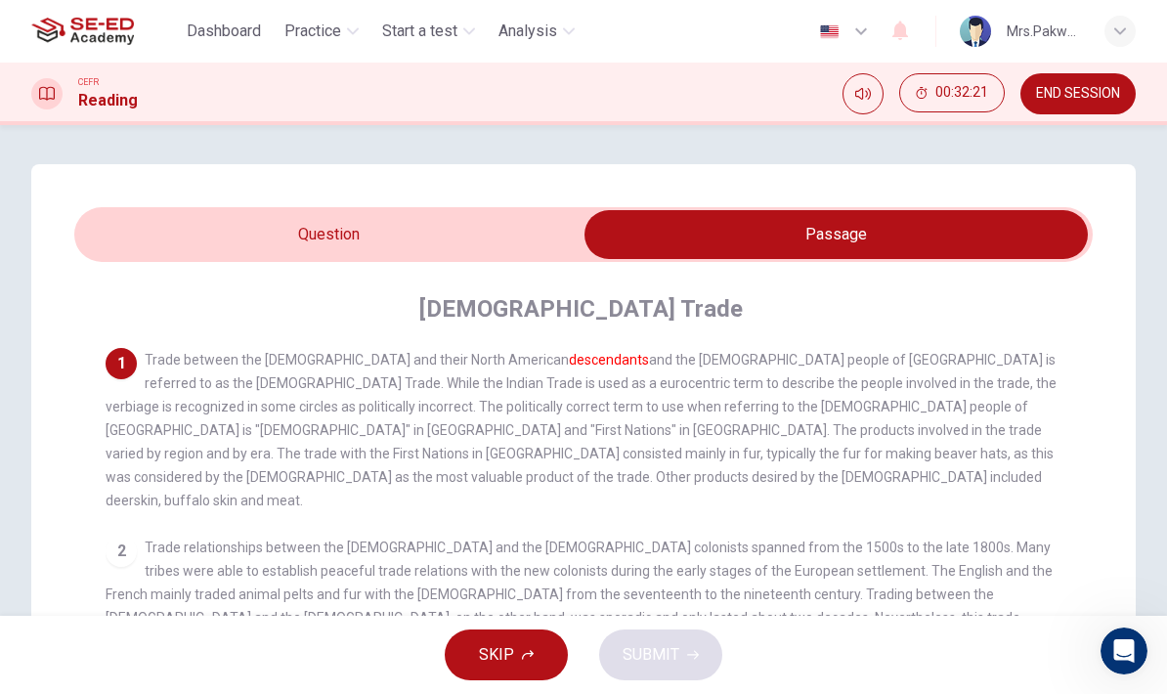
click at [530, 243] on input "checkbox" at bounding box center [835, 234] width 1527 height 49
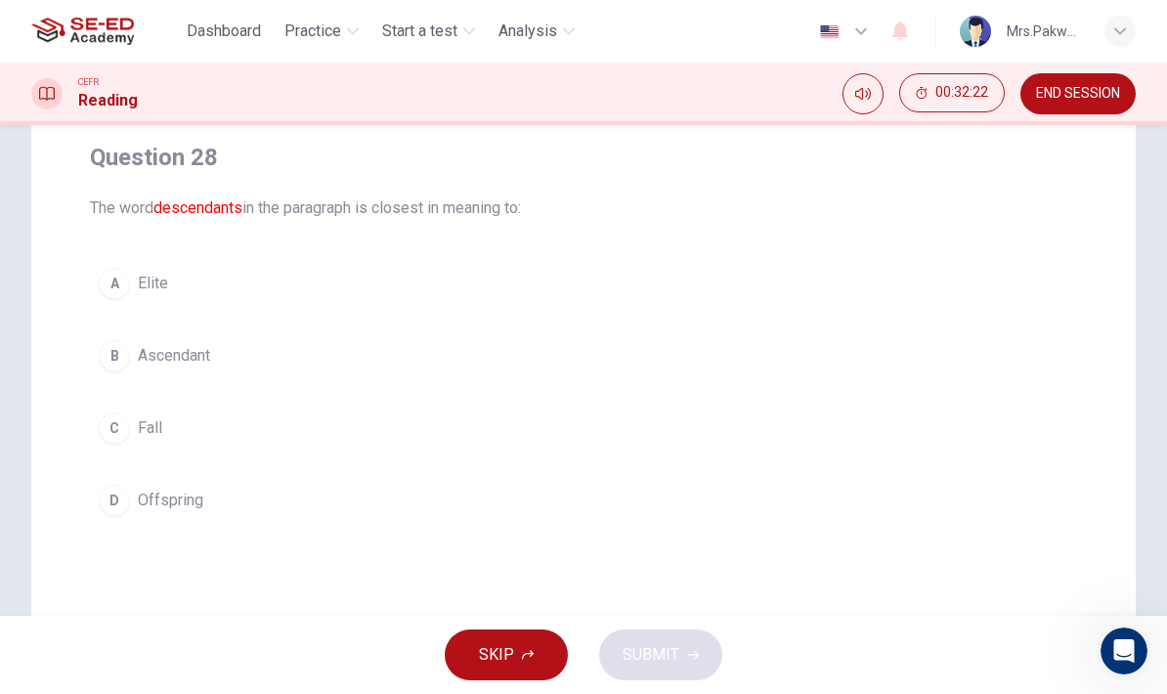
scroll to position [150, 0]
click at [647, 407] on button "C Fall" at bounding box center [583, 428] width 987 height 49
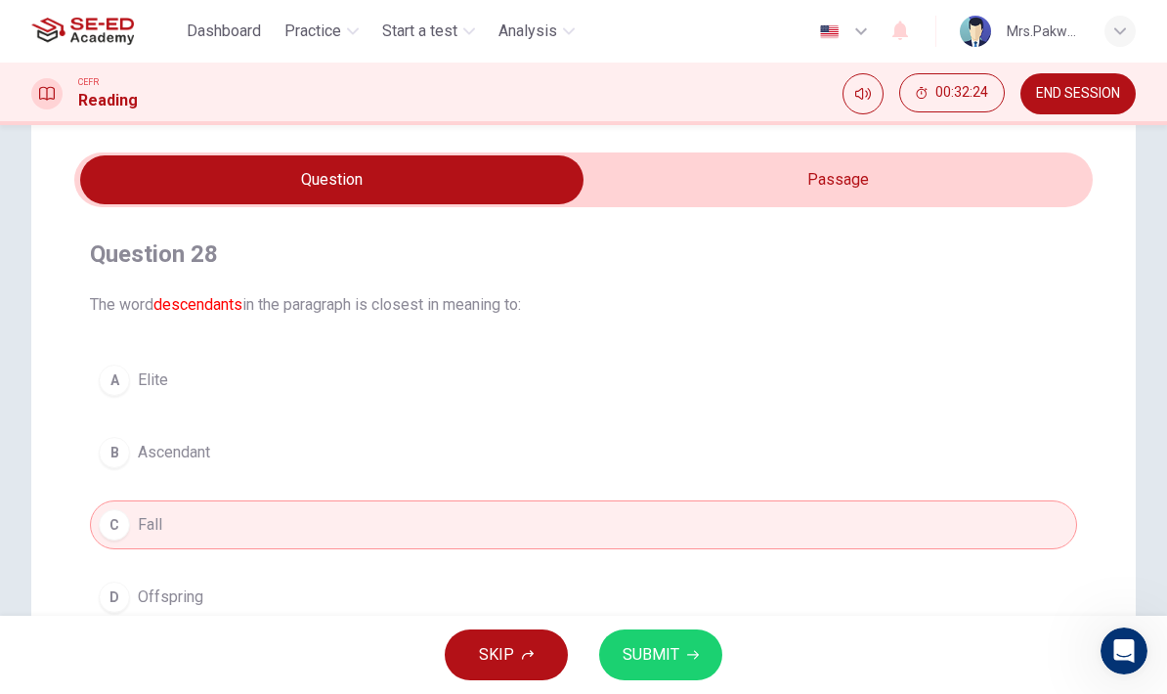
scroll to position [54, 0]
click at [881, 179] on input "checkbox" at bounding box center [331, 180] width 1527 height 49
click at [706, 439] on button "B Ascendant" at bounding box center [583, 453] width 987 height 49
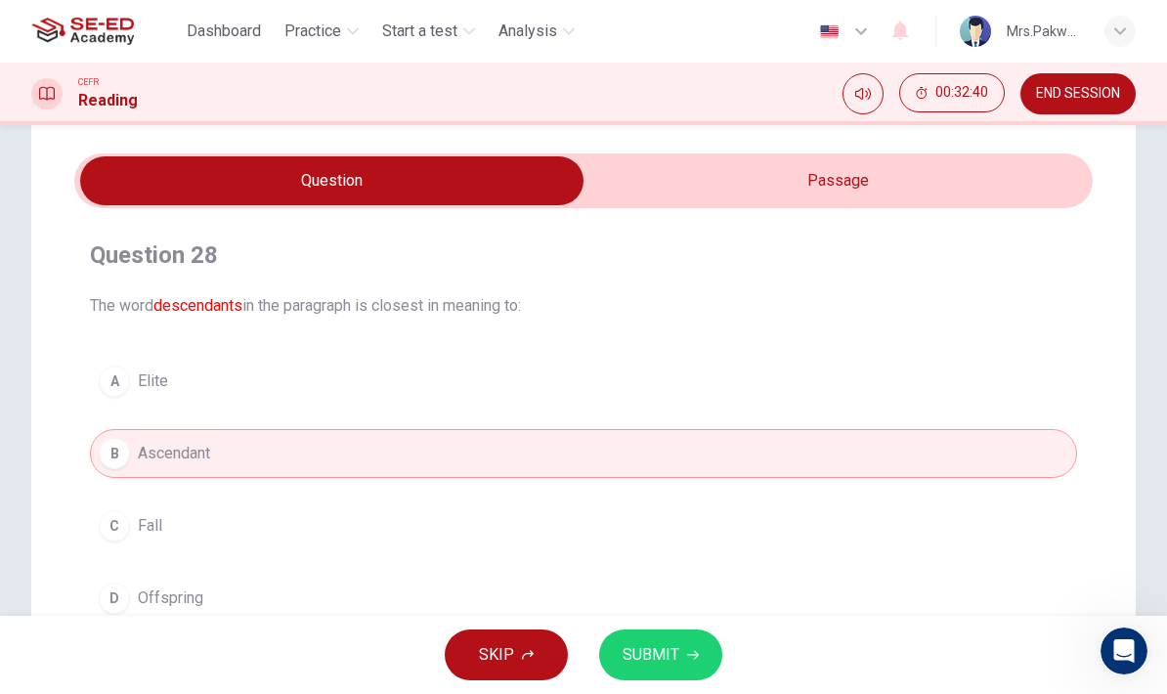
click at [784, 513] on button "C Fall" at bounding box center [583, 525] width 987 height 49
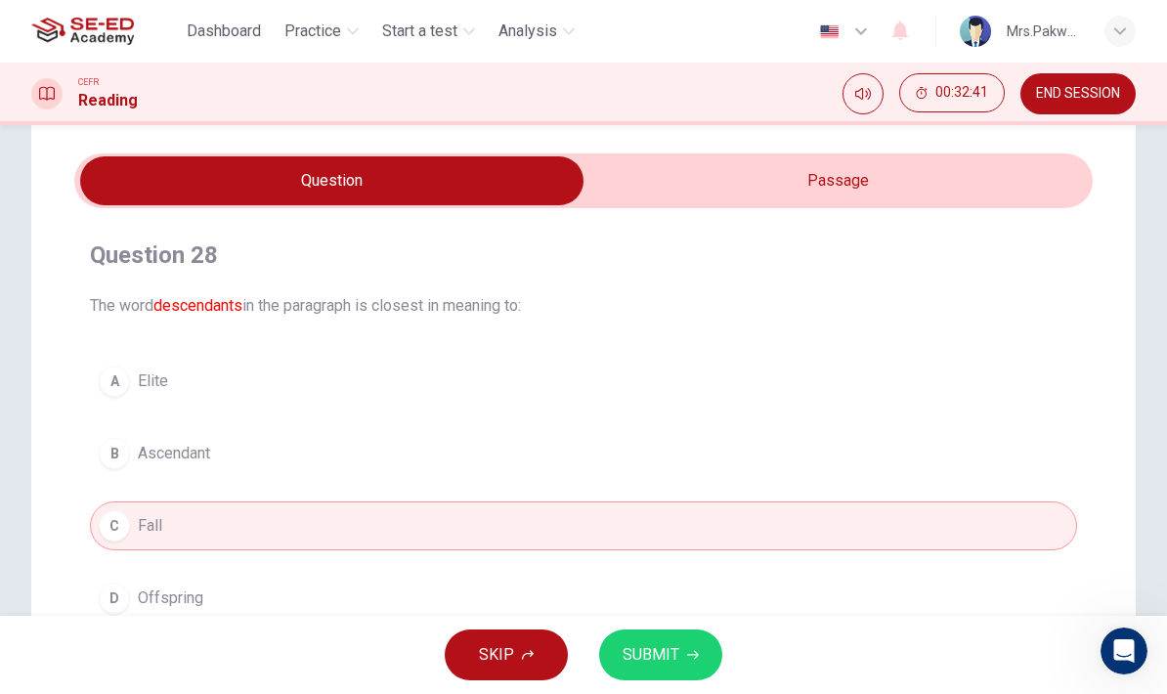
click at [868, 180] on input "checkbox" at bounding box center [331, 180] width 1527 height 49
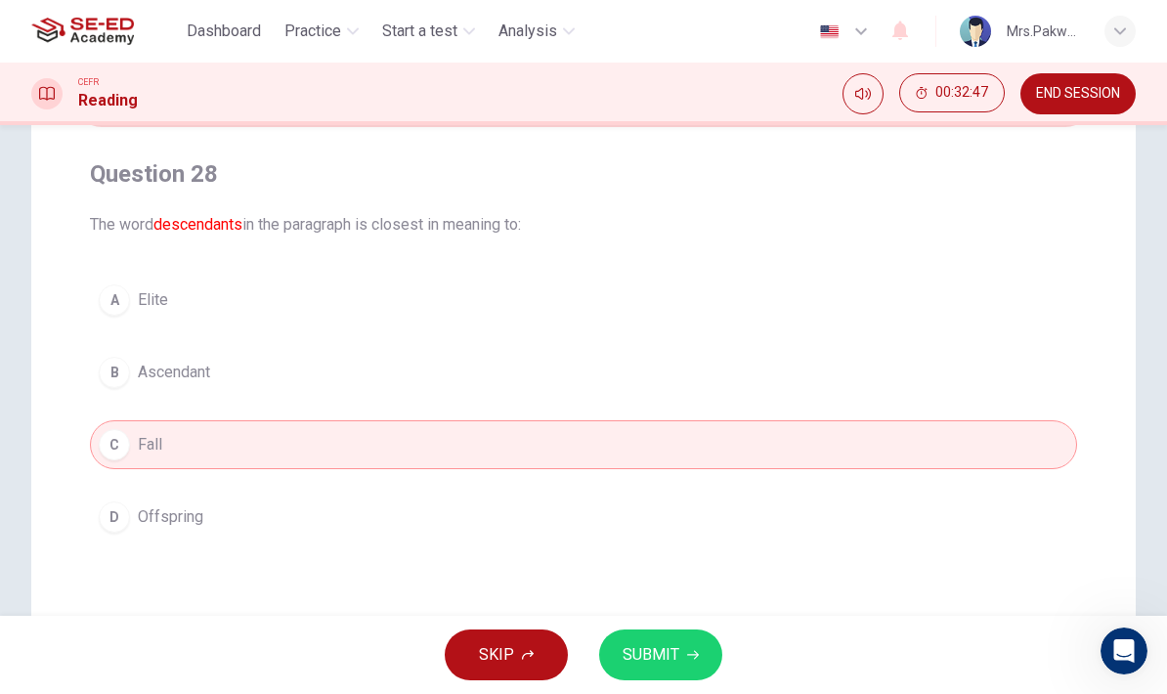
scroll to position [148, 0]
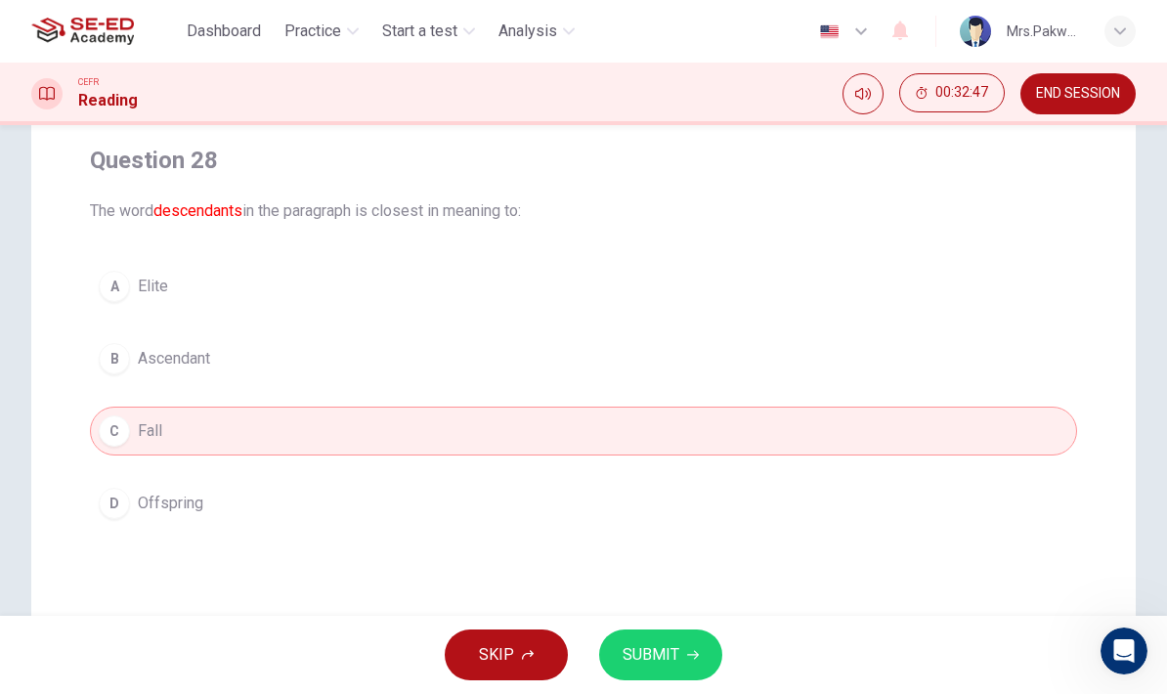
click at [827, 494] on button "D Offspring" at bounding box center [583, 503] width 987 height 49
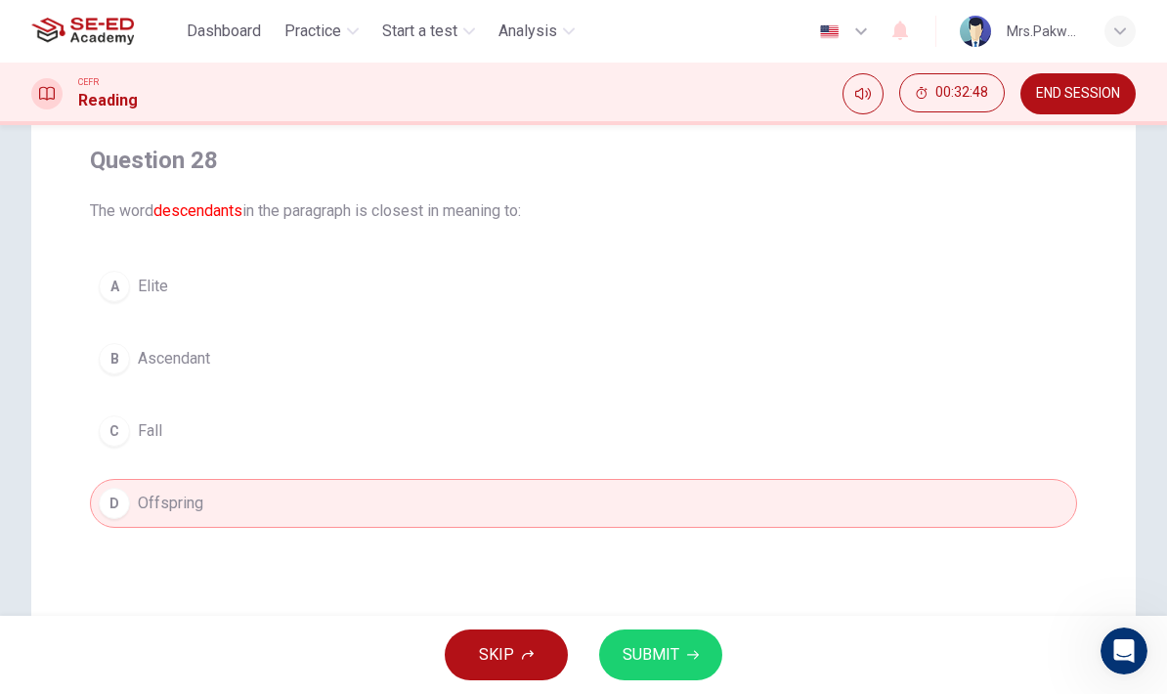
click at [684, 641] on button "SUBMIT" at bounding box center [660, 654] width 123 height 51
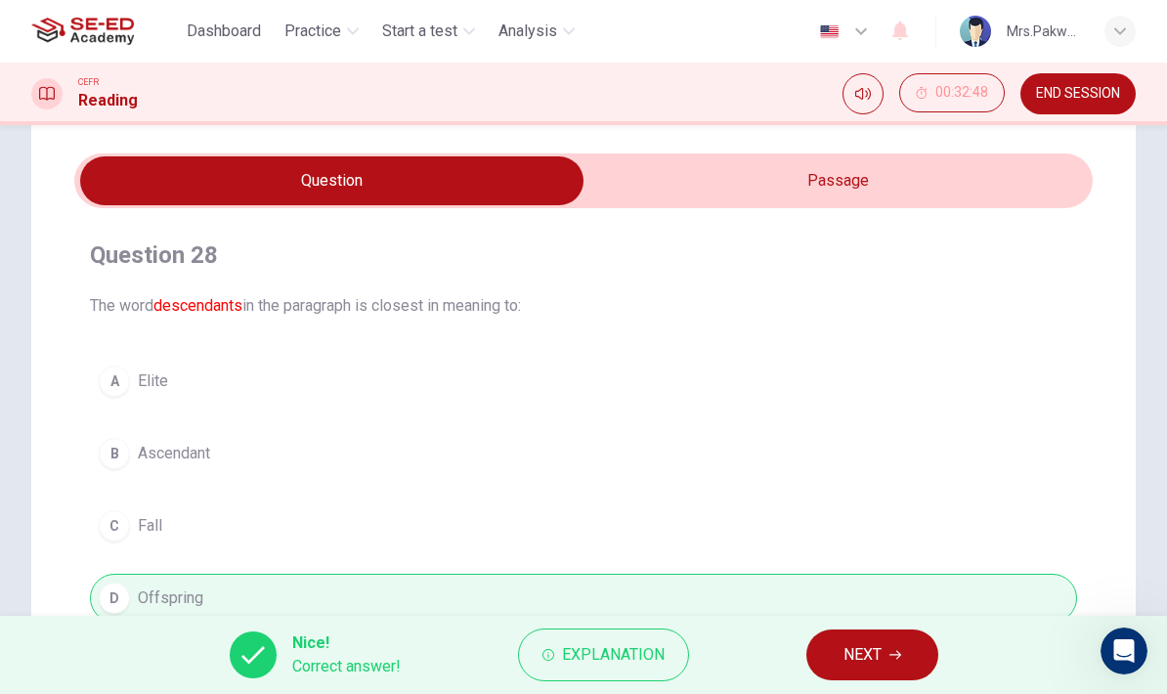
scroll to position [19, 0]
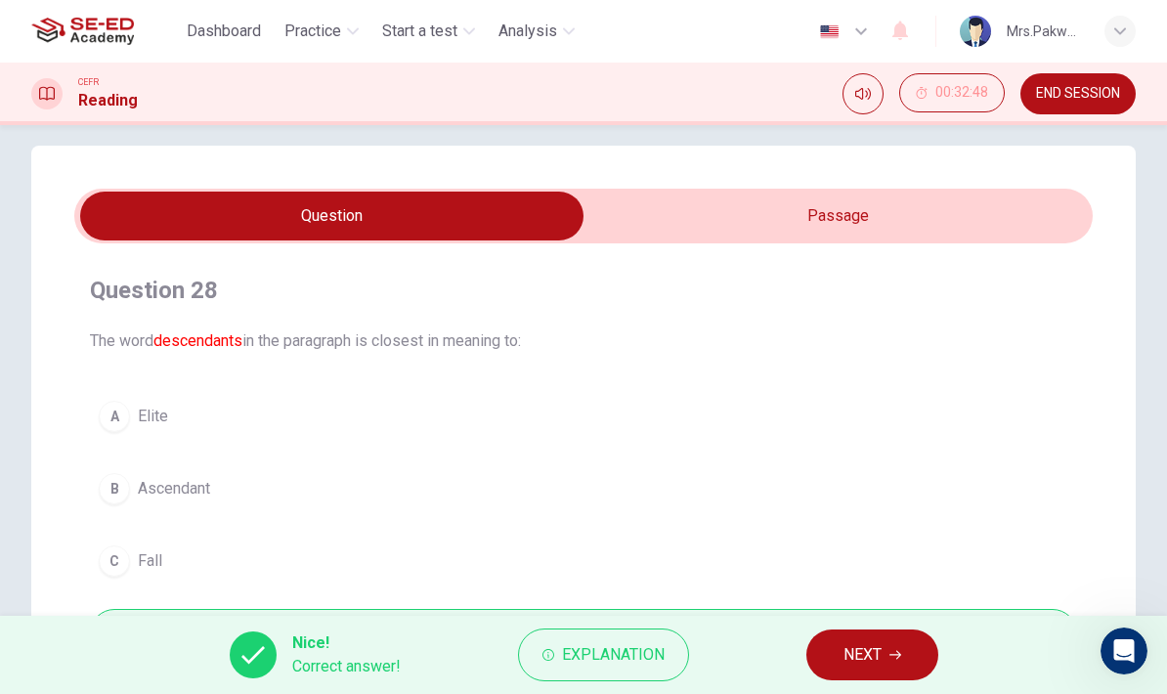
click at [635, 658] on span "Explanation" at bounding box center [613, 654] width 103 height 27
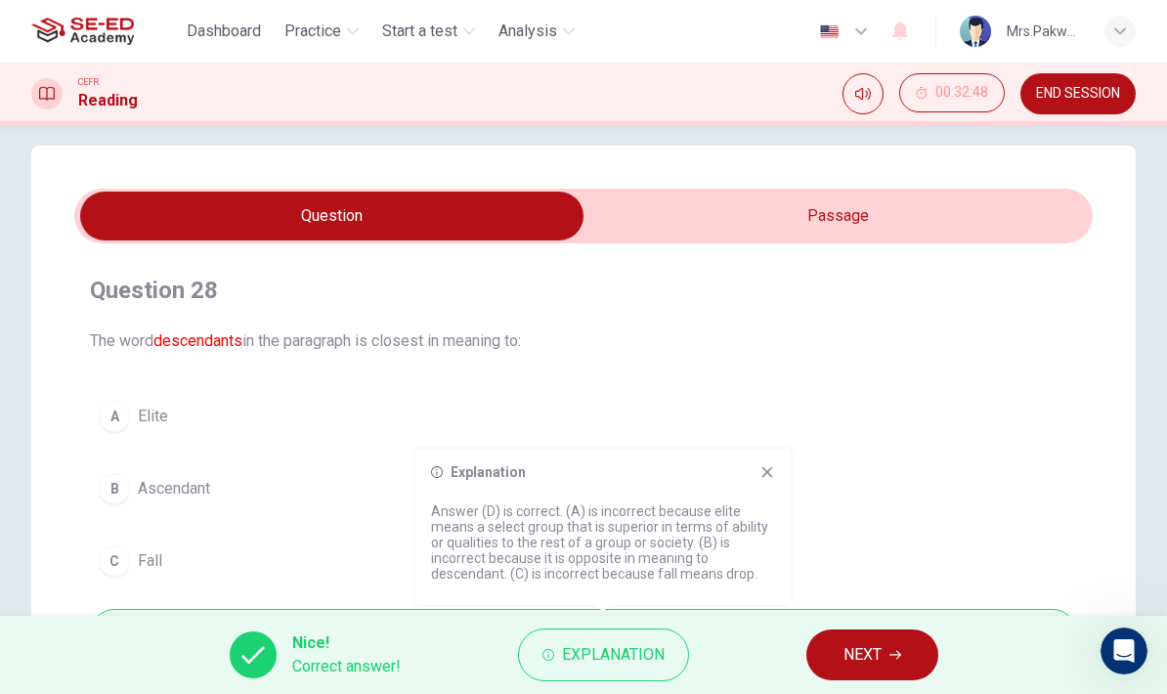
click at [781, 467] on div "Explanation Answer (D) is correct. (A) is incorrect because elite means a selec…" at bounding box center [602, 526] width 375 height 156
click at [770, 471] on icon at bounding box center [767, 472] width 16 height 16
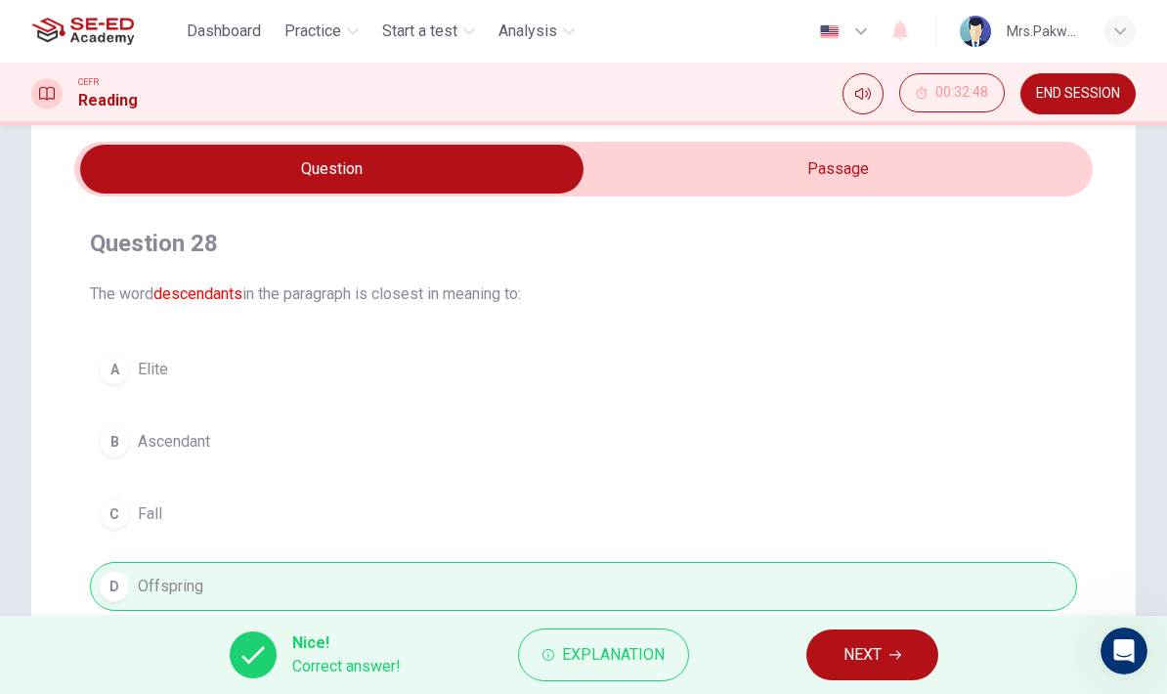
scroll to position [64, 0]
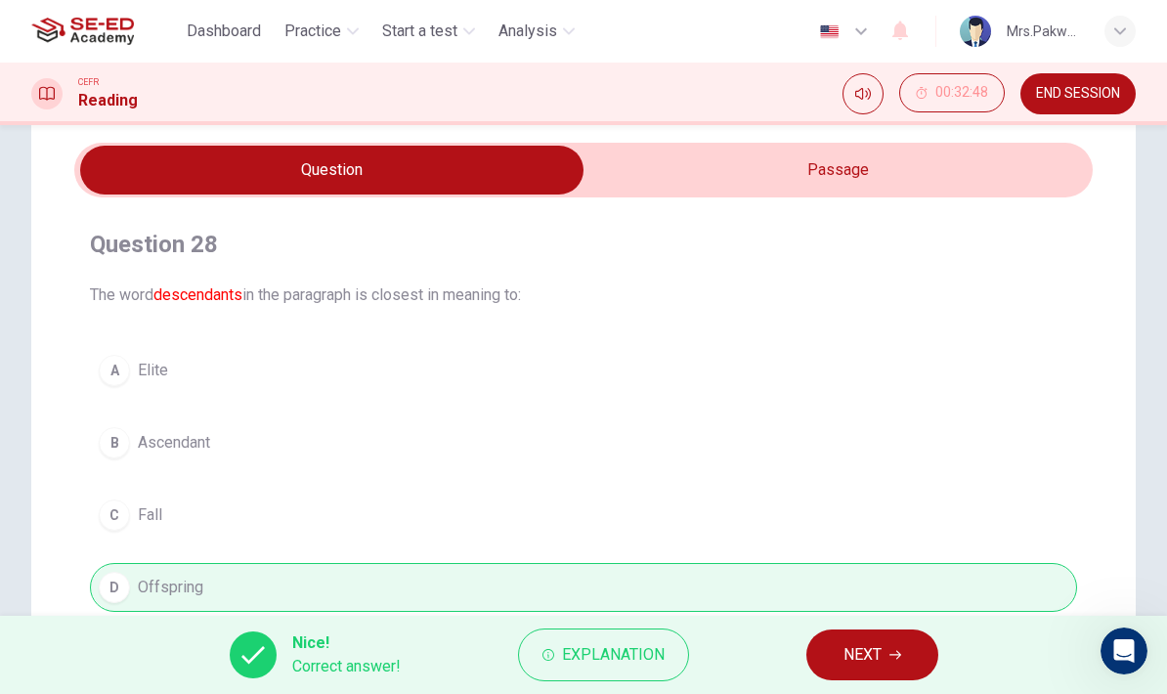
click at [884, 651] on button "NEXT" at bounding box center [872, 654] width 132 height 51
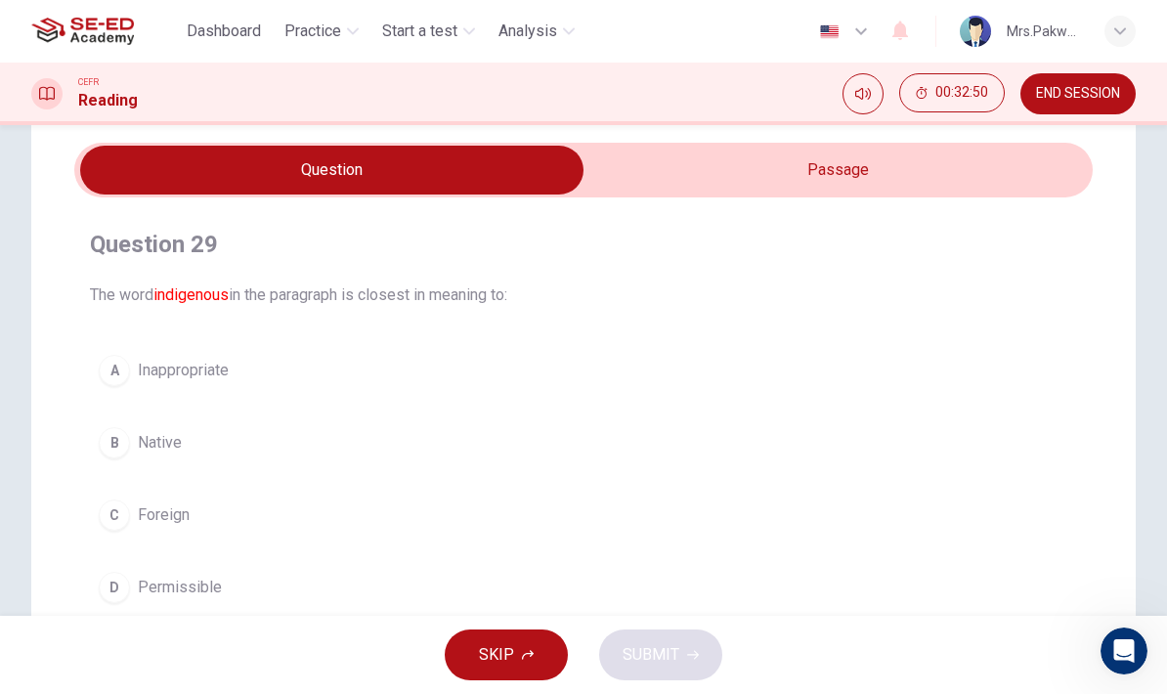
click at [787, 167] on input "checkbox" at bounding box center [331, 170] width 1527 height 49
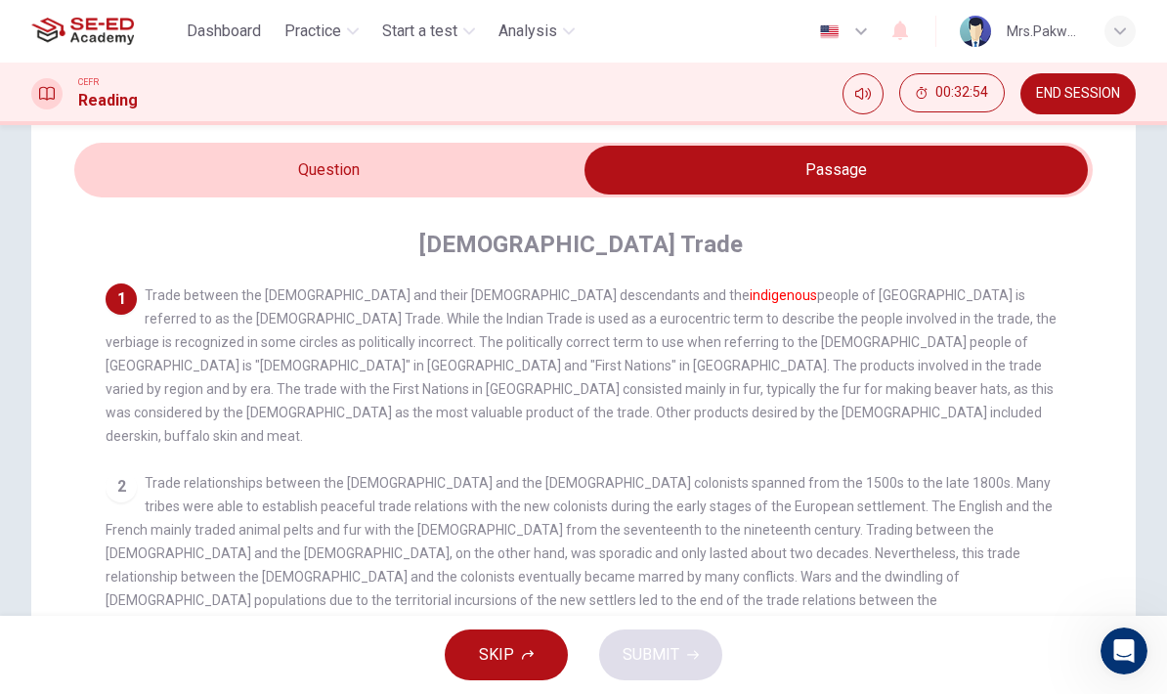
click at [547, 174] on input "checkbox" at bounding box center [835, 170] width 1527 height 49
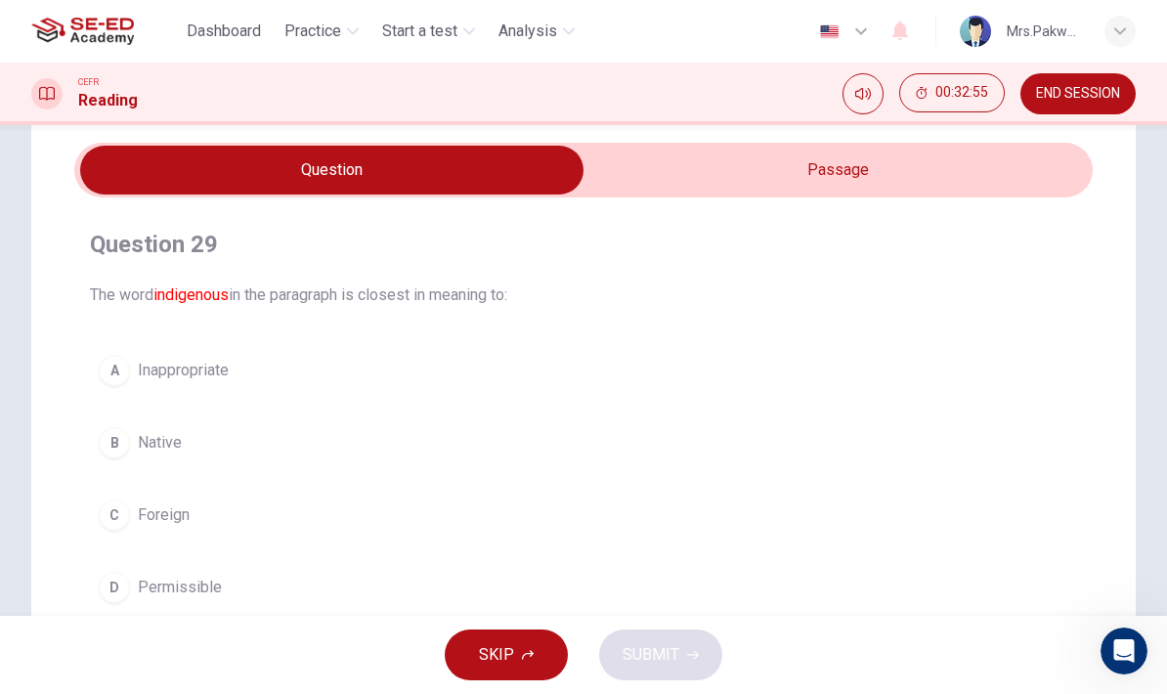
click at [433, 439] on button "B Native" at bounding box center [583, 442] width 987 height 49
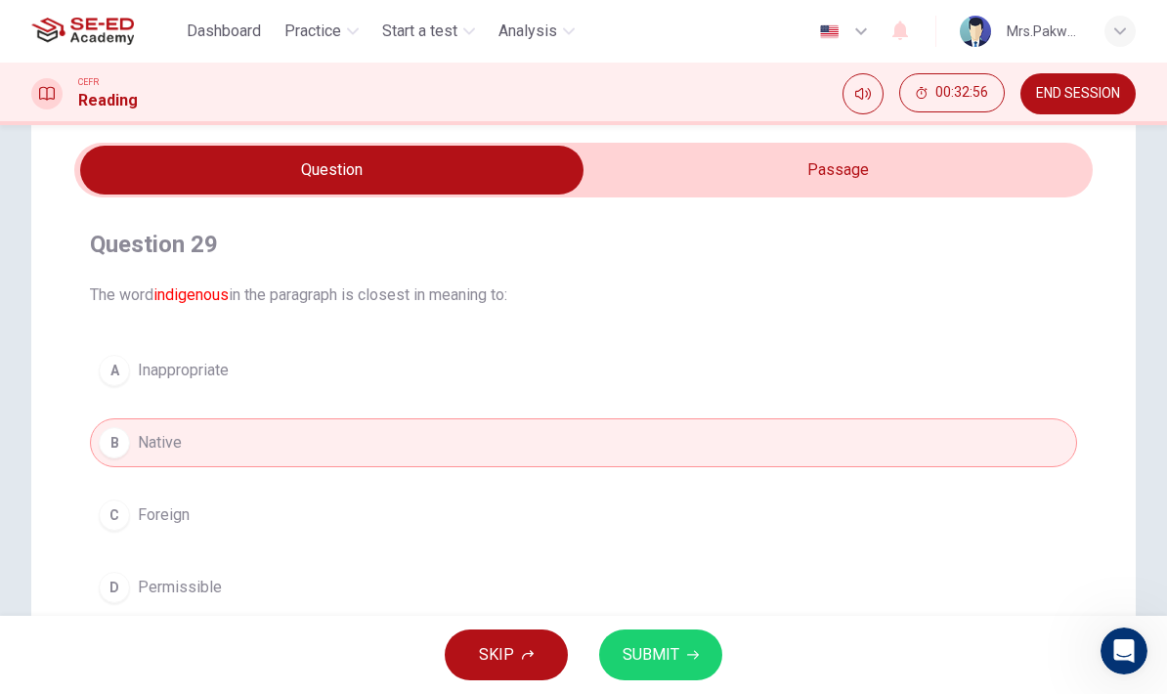
click at [673, 642] on span "SUBMIT" at bounding box center [650, 654] width 57 height 27
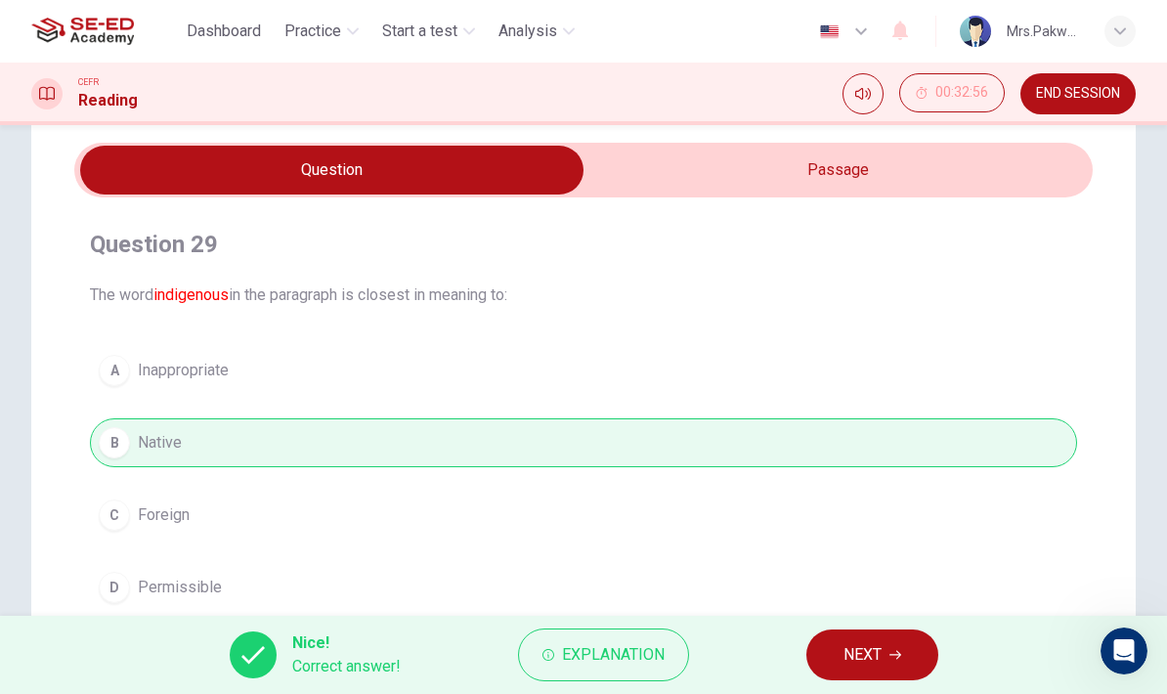
click at [871, 647] on span "NEXT" at bounding box center [862, 654] width 38 height 27
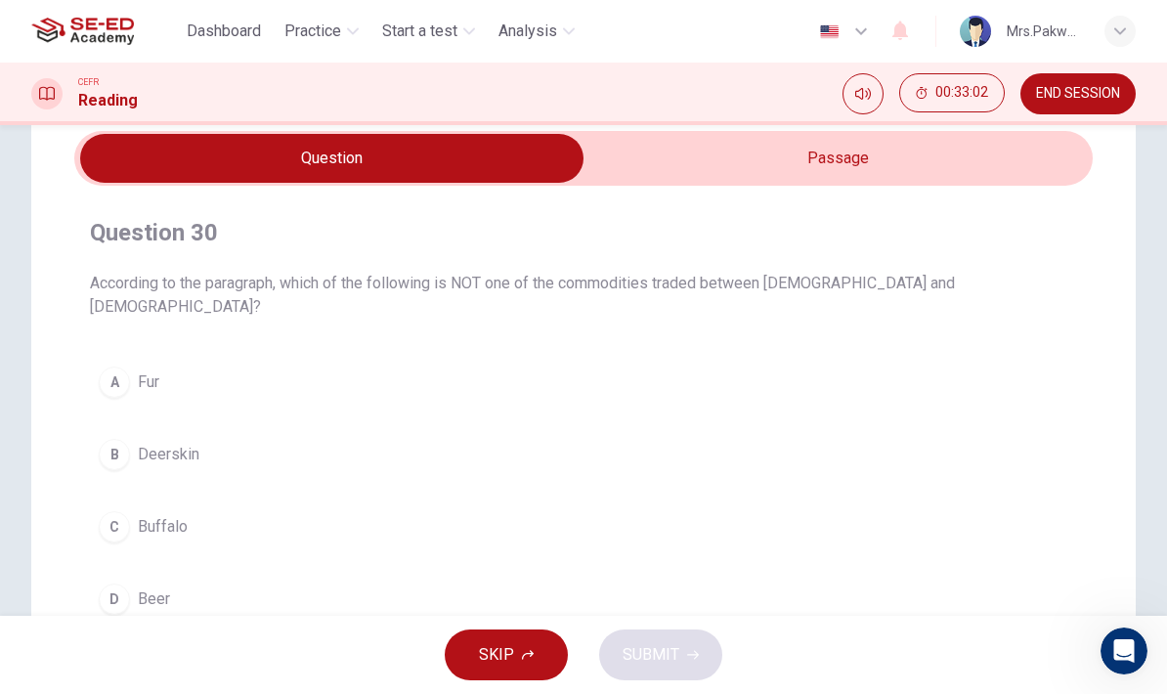
scroll to position [77, 0]
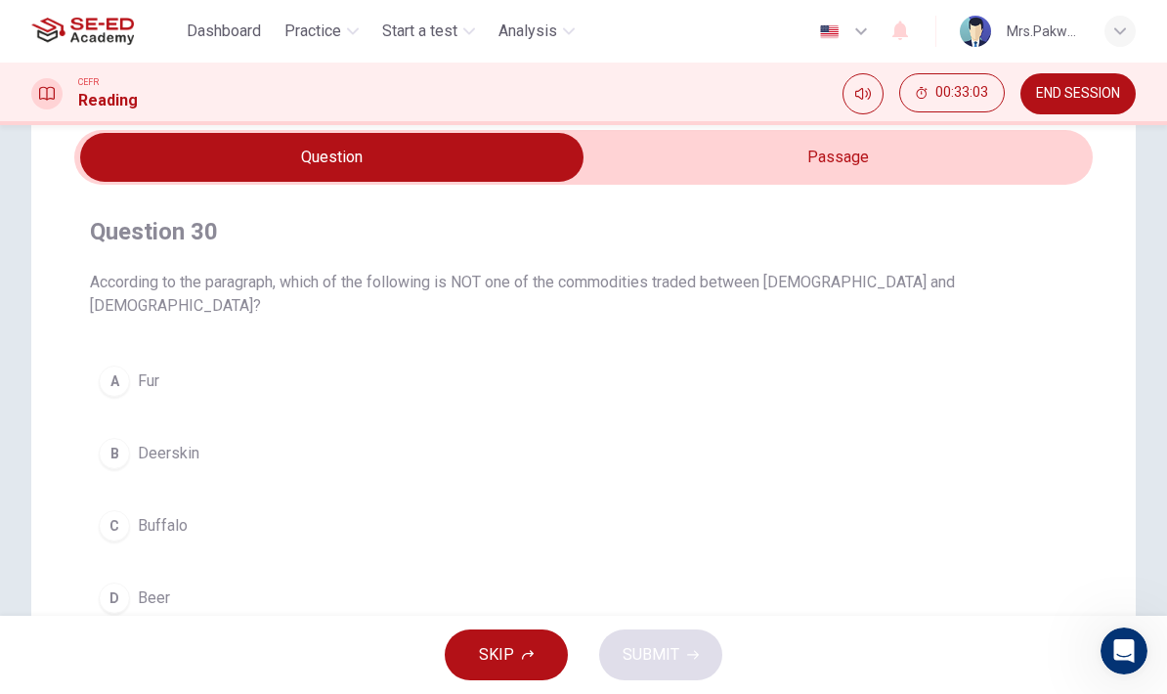
click at [1008, 159] on input "checkbox" at bounding box center [331, 157] width 1527 height 49
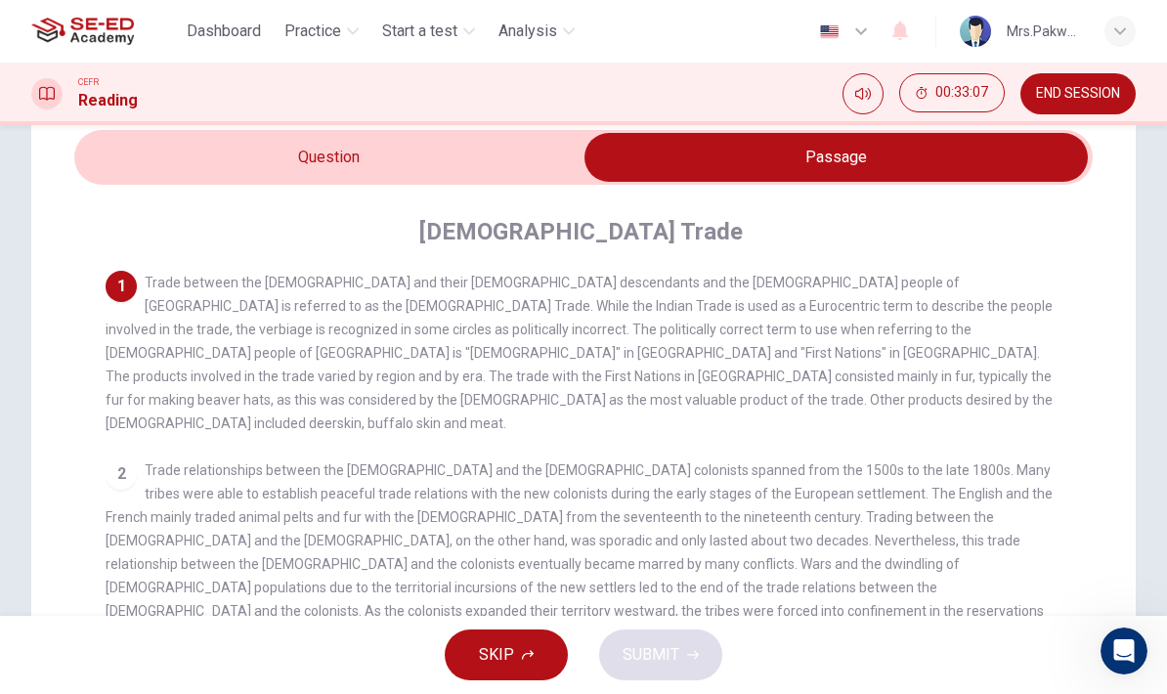
click at [518, 173] on input "checkbox" at bounding box center [835, 157] width 1527 height 49
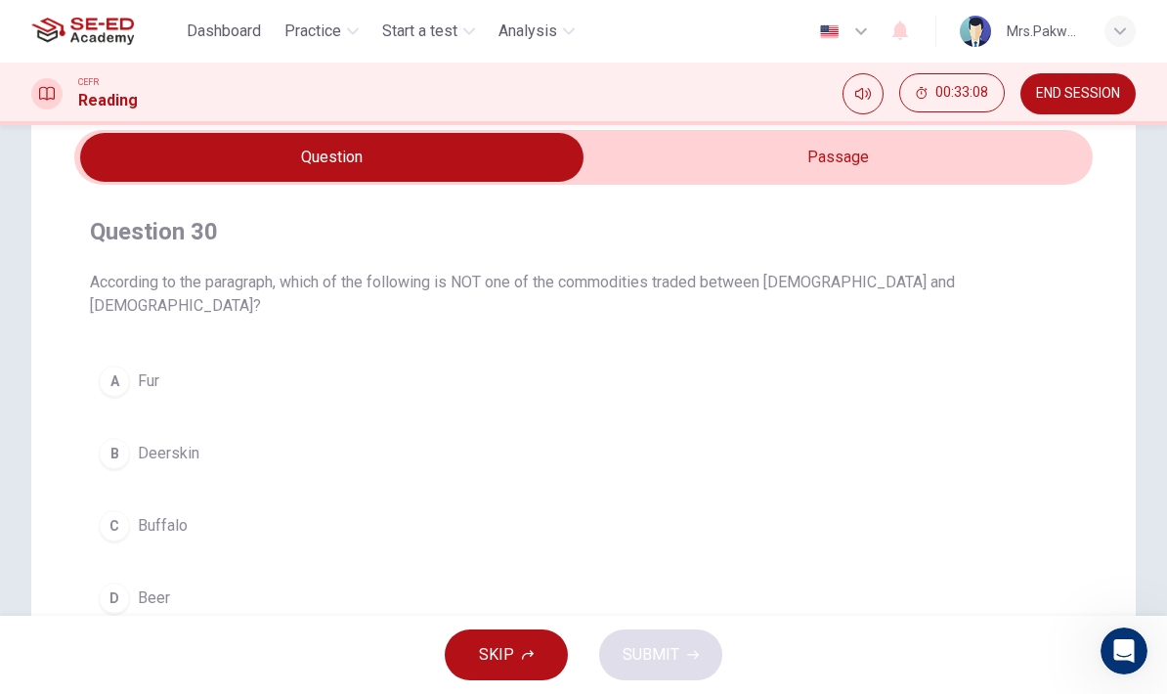
click at [863, 168] on input "checkbox" at bounding box center [331, 157] width 1527 height 49
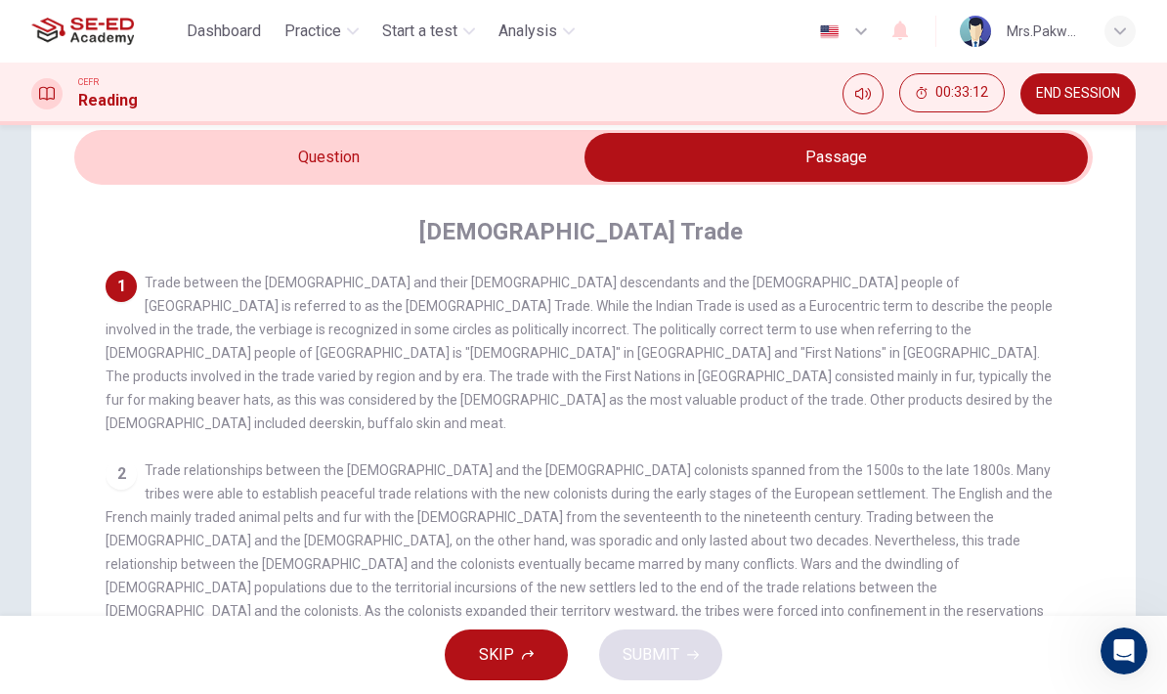
click at [518, 176] on input "checkbox" at bounding box center [835, 157] width 1527 height 49
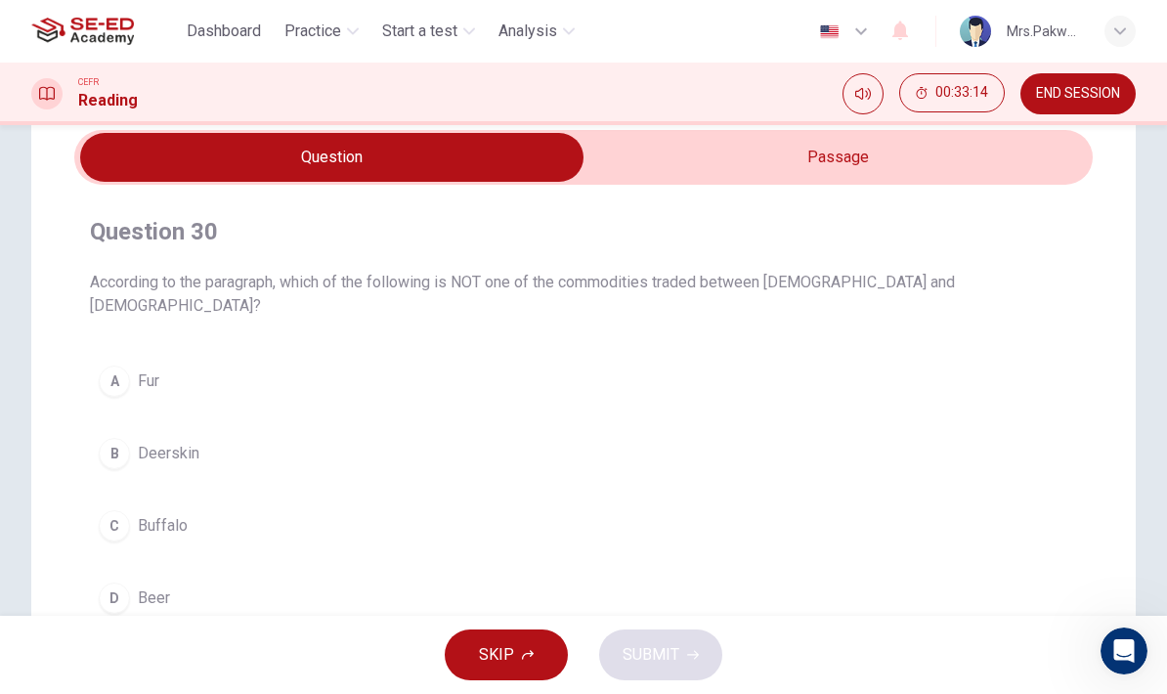
click at [471, 429] on button "B Deerskin" at bounding box center [583, 453] width 987 height 49
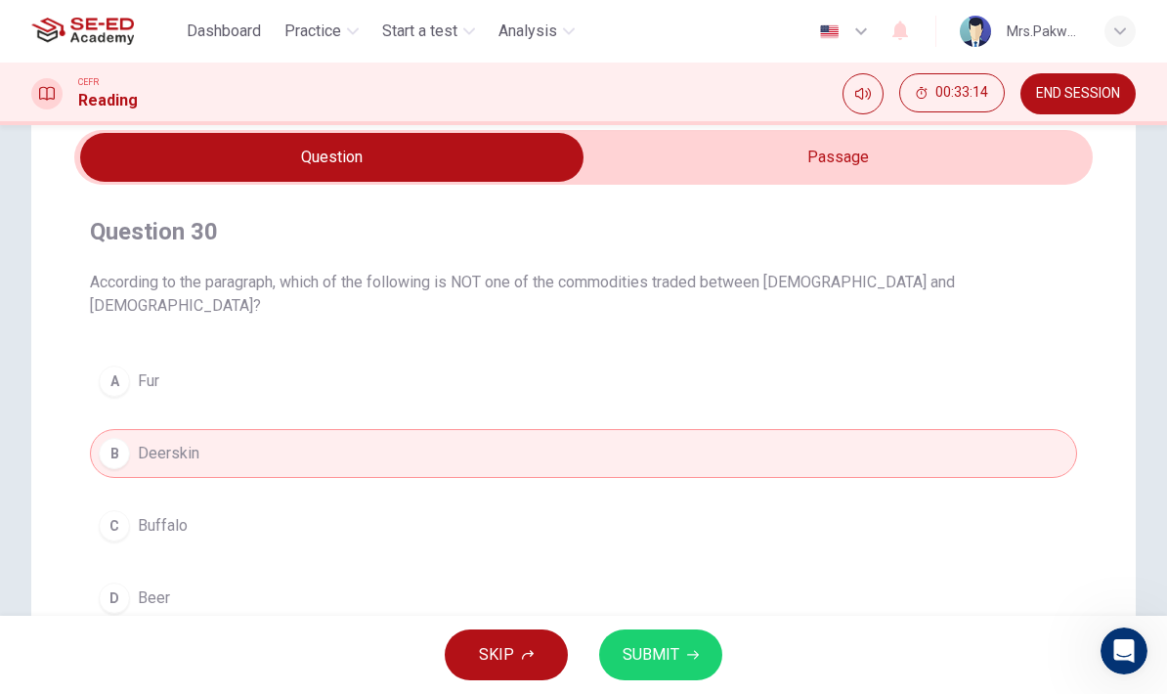
click at [445, 501] on button "C Buffalo" at bounding box center [583, 525] width 987 height 49
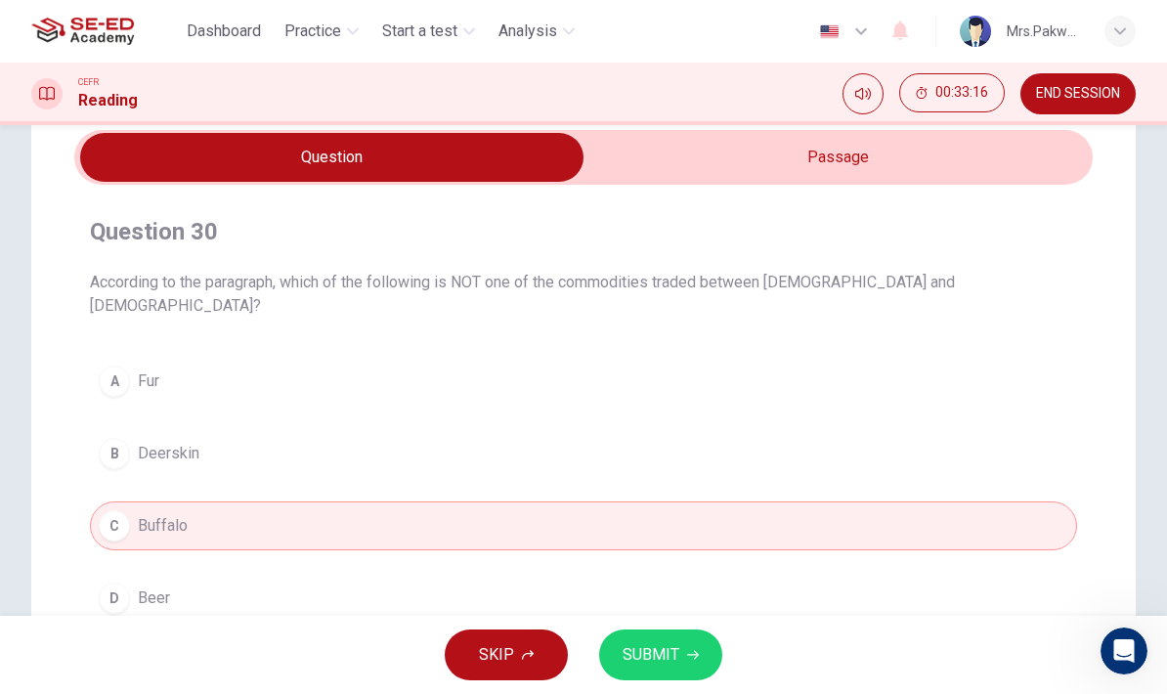
click at [828, 169] on input "checkbox" at bounding box center [331, 157] width 1527 height 49
click at [892, 181] on input "checkbox" at bounding box center [331, 157] width 1527 height 49
click at [841, 166] on input "checkbox" at bounding box center [331, 157] width 1527 height 49
click at [388, 546] on div "A Fur B Deerskin C Buffalo D Beer" at bounding box center [583, 490] width 987 height 266
click at [551, 573] on button "D Beer" at bounding box center [583, 597] width 987 height 49
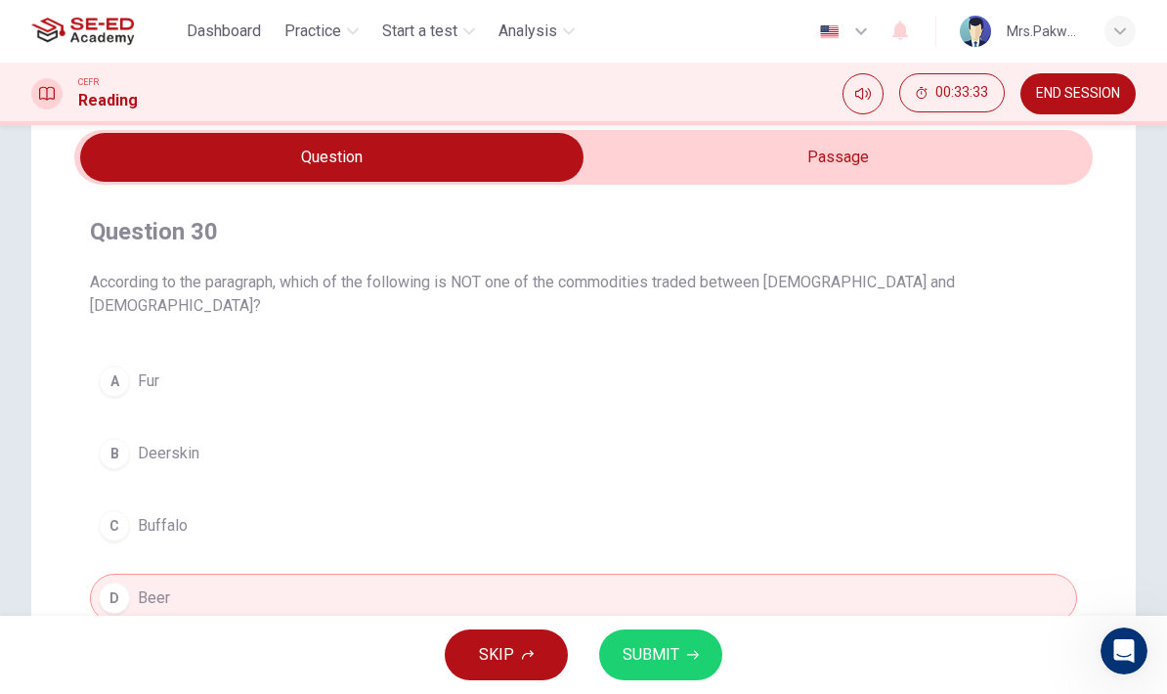
click at [670, 651] on span "SUBMIT" at bounding box center [650, 654] width 57 height 27
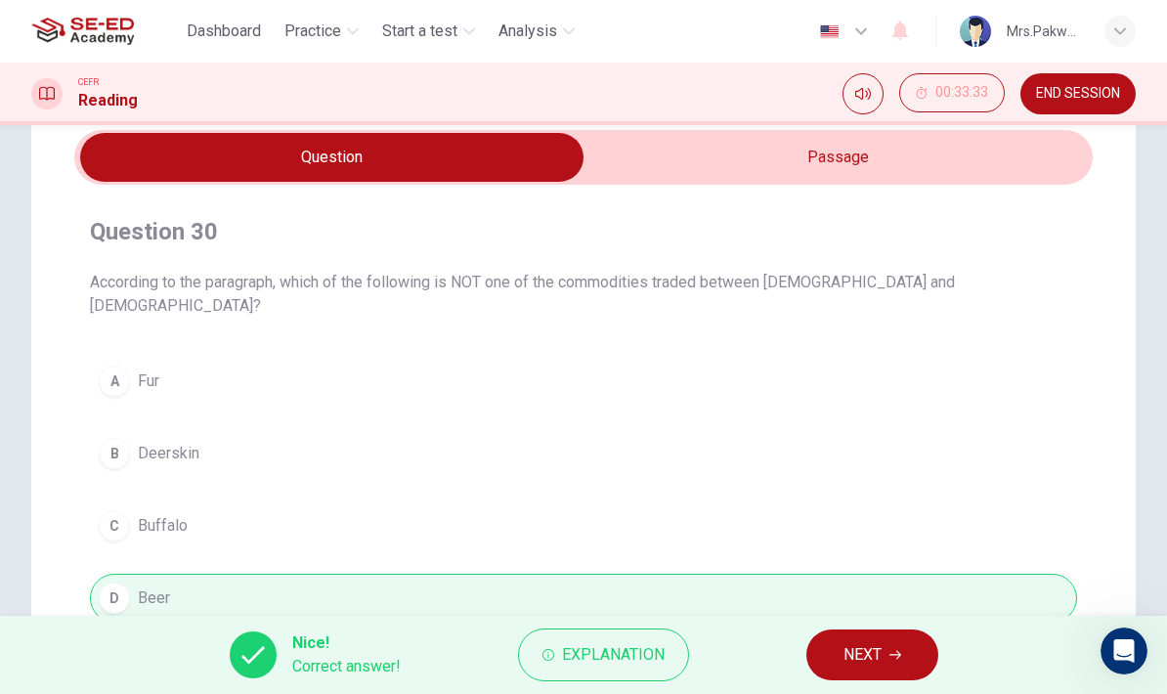
click at [888, 648] on button "NEXT" at bounding box center [872, 654] width 132 height 51
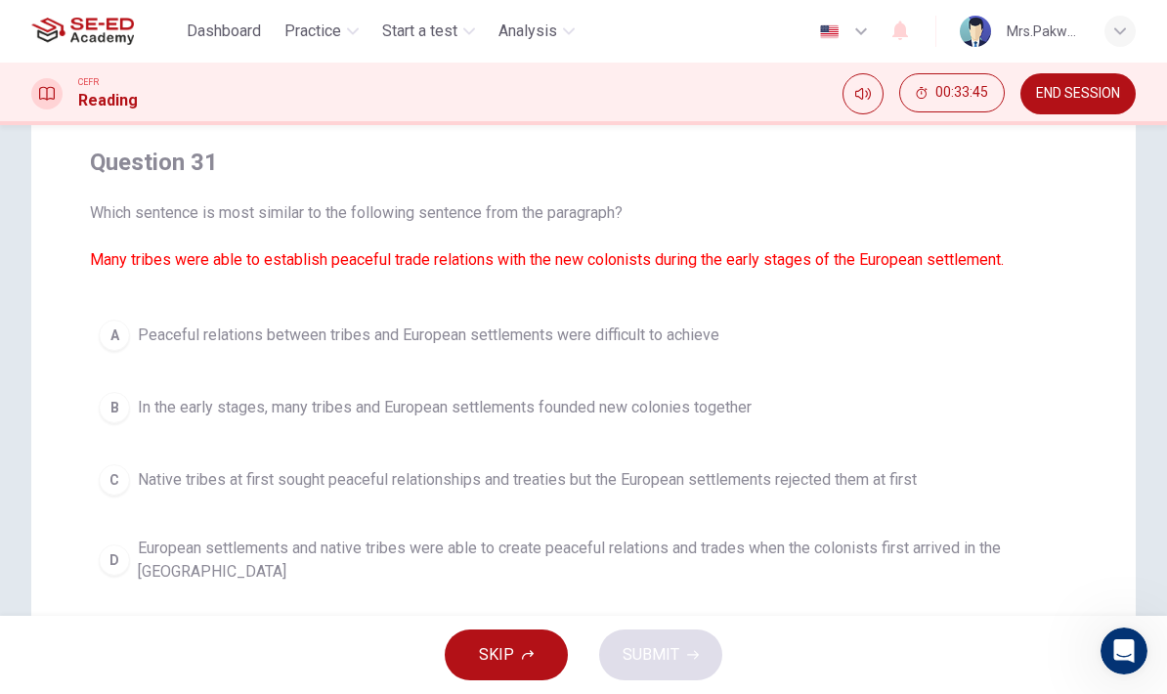
scroll to position [148, 0]
click at [940, 528] on button "D European settlements and native tribes were able to create peaceful relations…" at bounding box center [583, 559] width 987 height 64
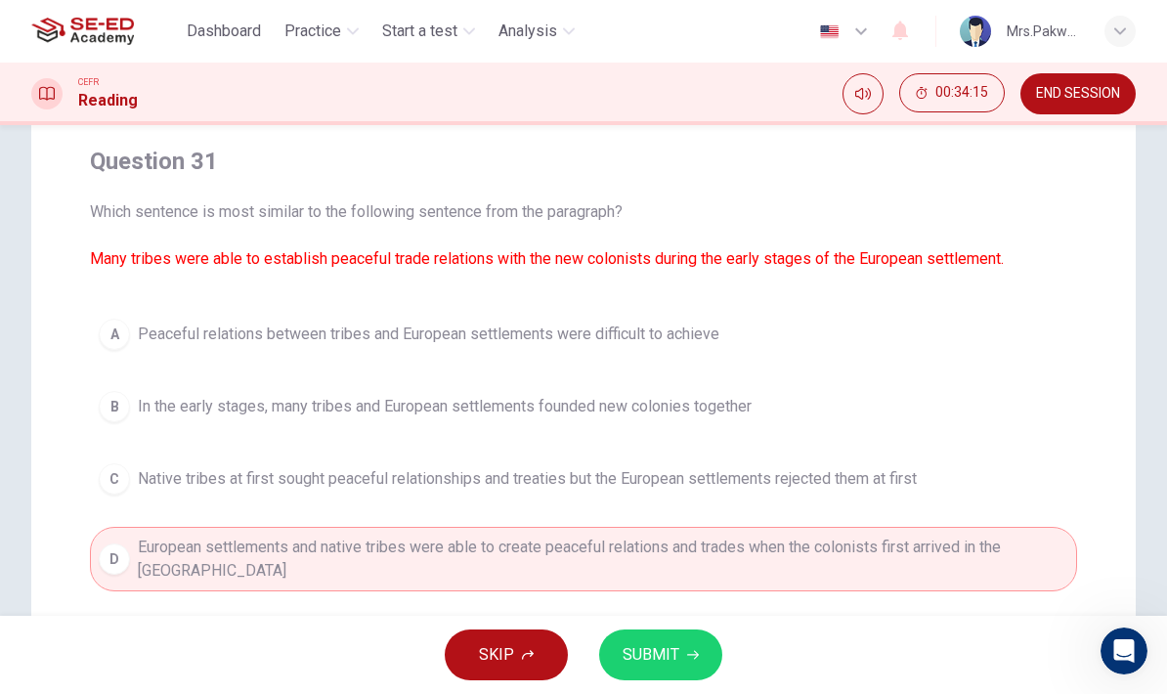
click at [696, 653] on icon "button" at bounding box center [693, 655] width 12 height 12
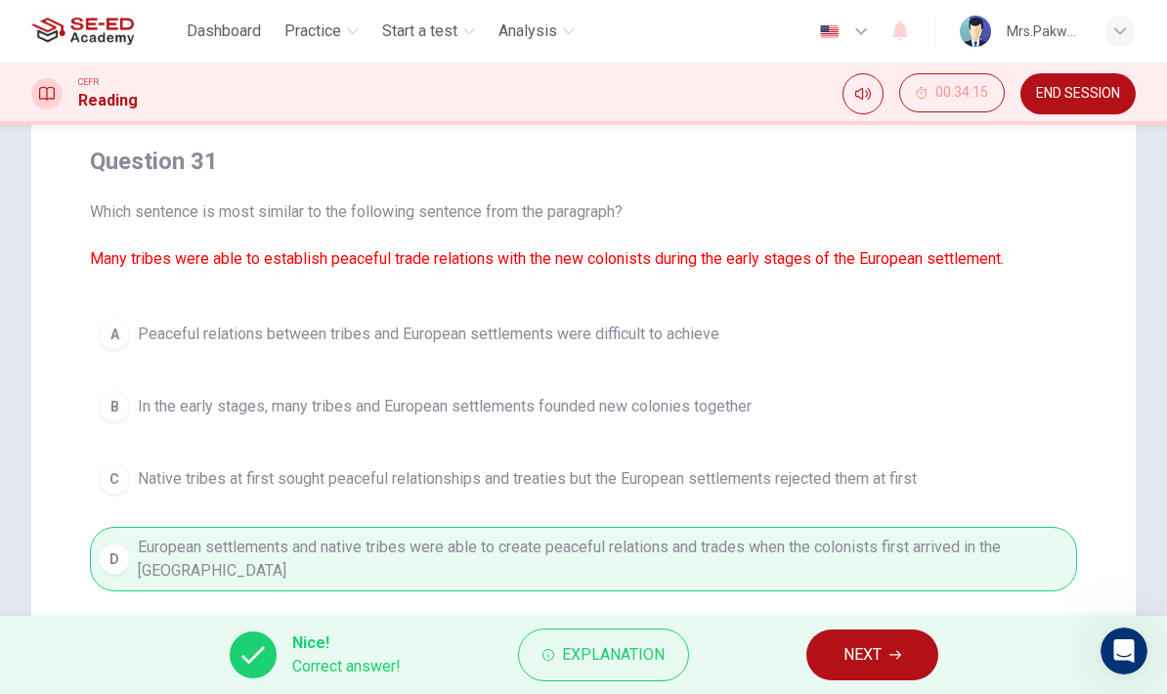
click at [887, 660] on button "NEXT" at bounding box center [872, 654] width 132 height 51
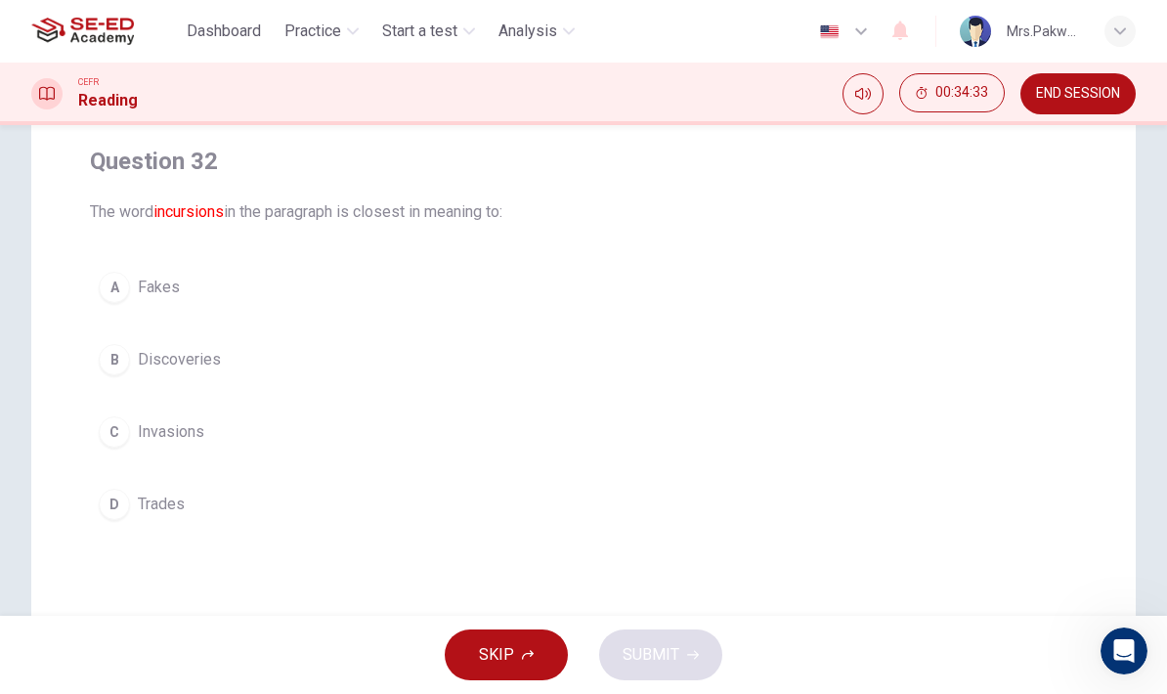
click at [1007, 335] on button "B Discoveries" at bounding box center [583, 359] width 987 height 49
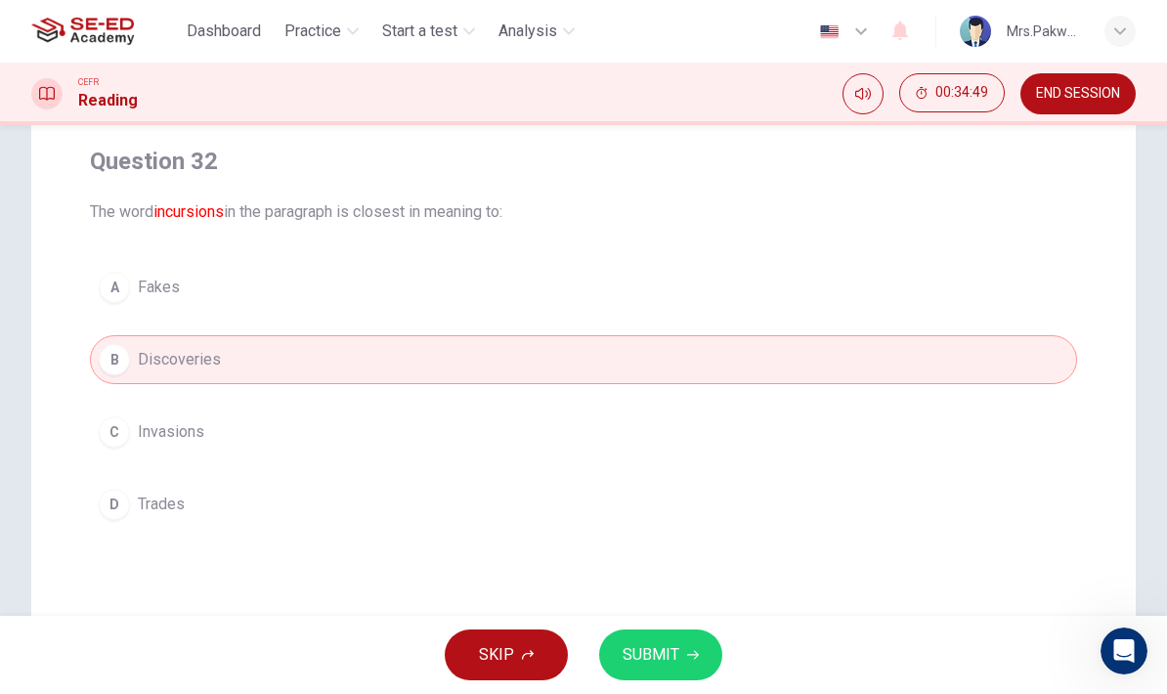
click at [901, 251] on div "Question 32 The word incursions in the paragraph is closest in meaning to: A Fa…" at bounding box center [583, 337] width 1018 height 414
click at [1025, 287] on button "A Fakes" at bounding box center [583, 287] width 987 height 49
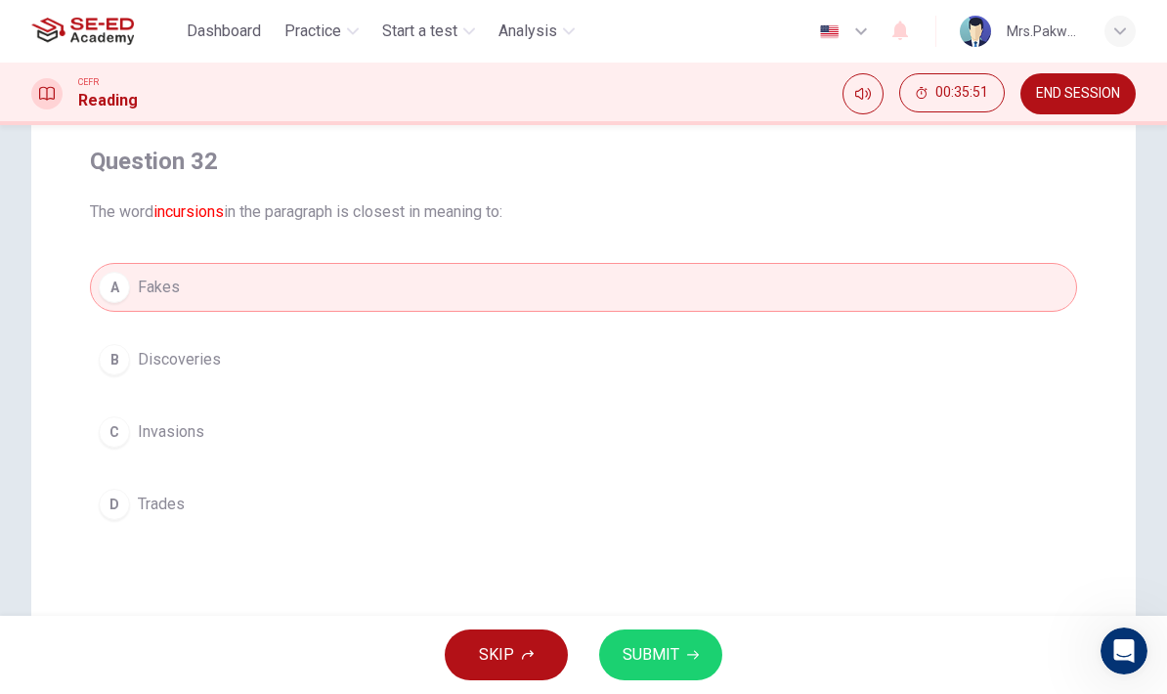
click at [985, 347] on button "B Discoveries" at bounding box center [583, 359] width 987 height 49
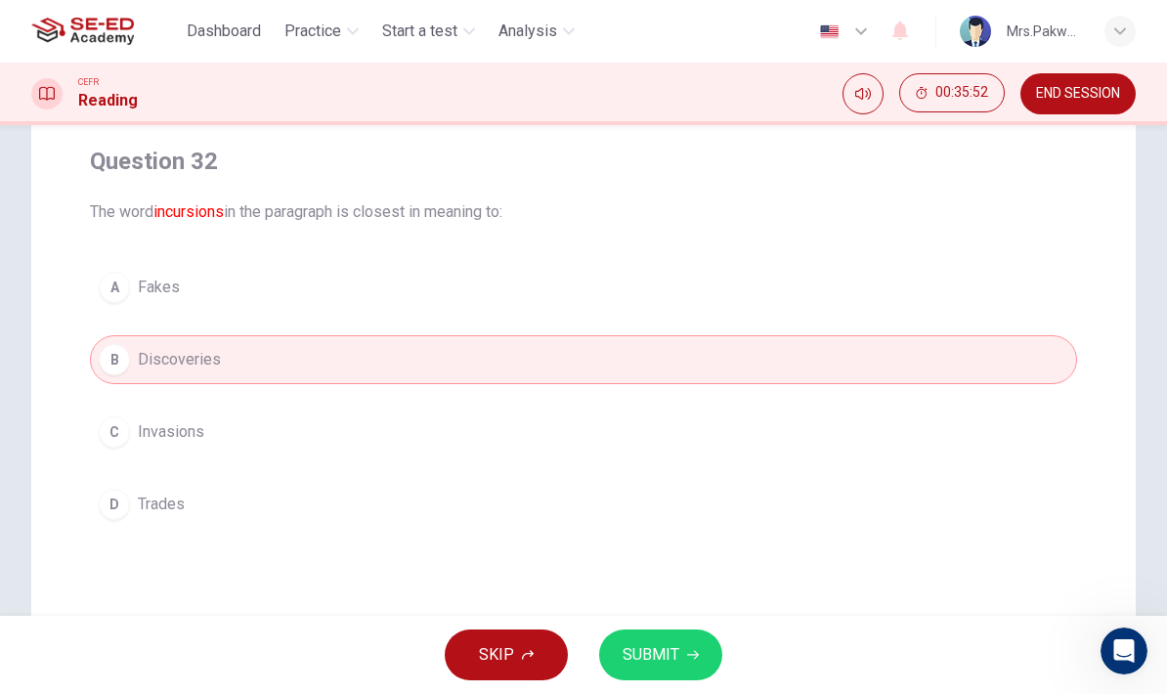
click at [675, 647] on span "SUBMIT" at bounding box center [650, 654] width 57 height 27
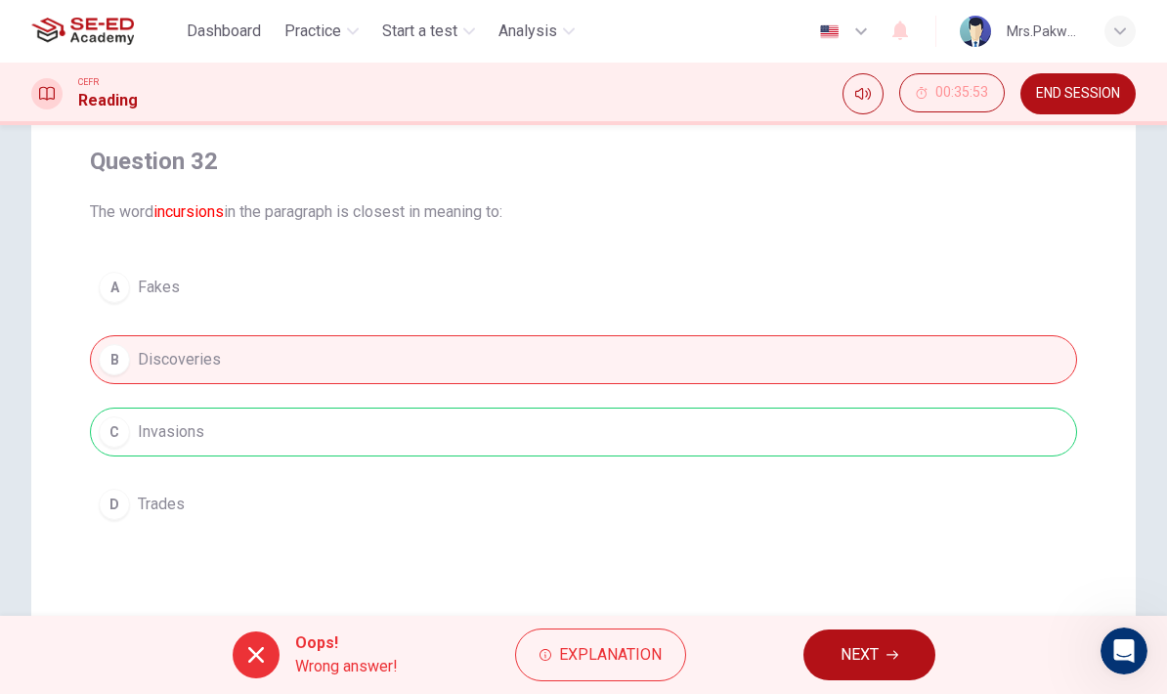
click at [618, 644] on span "Explanation" at bounding box center [610, 654] width 103 height 27
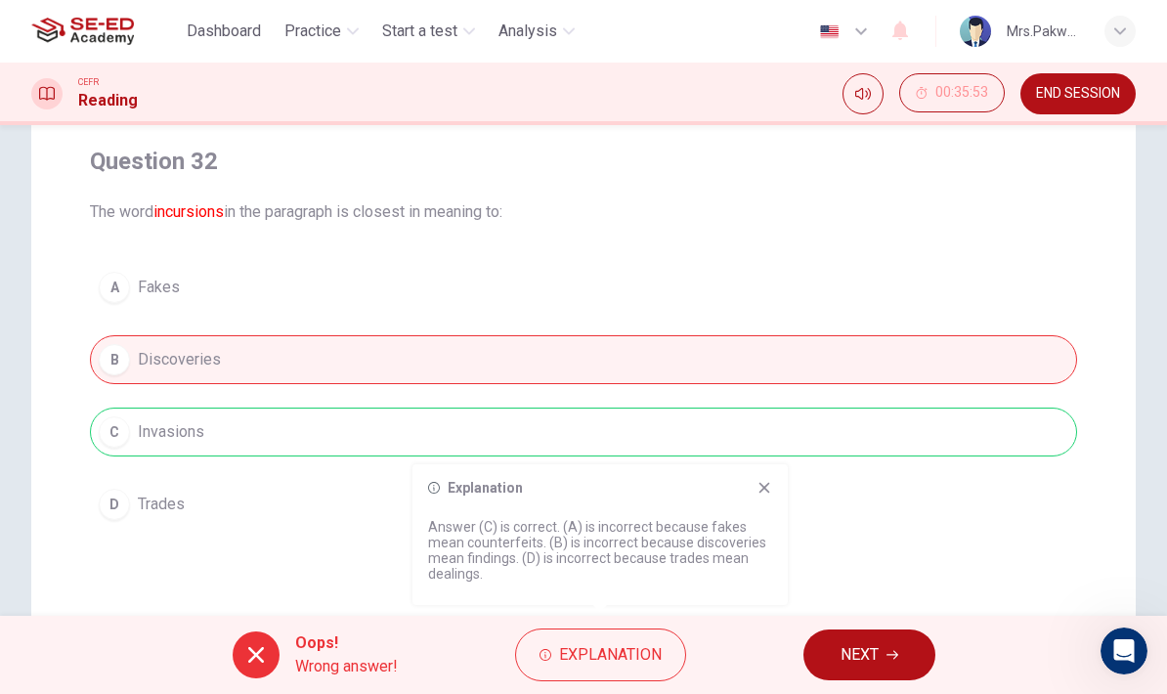
click at [878, 657] on span "NEXT" at bounding box center [859, 654] width 38 height 27
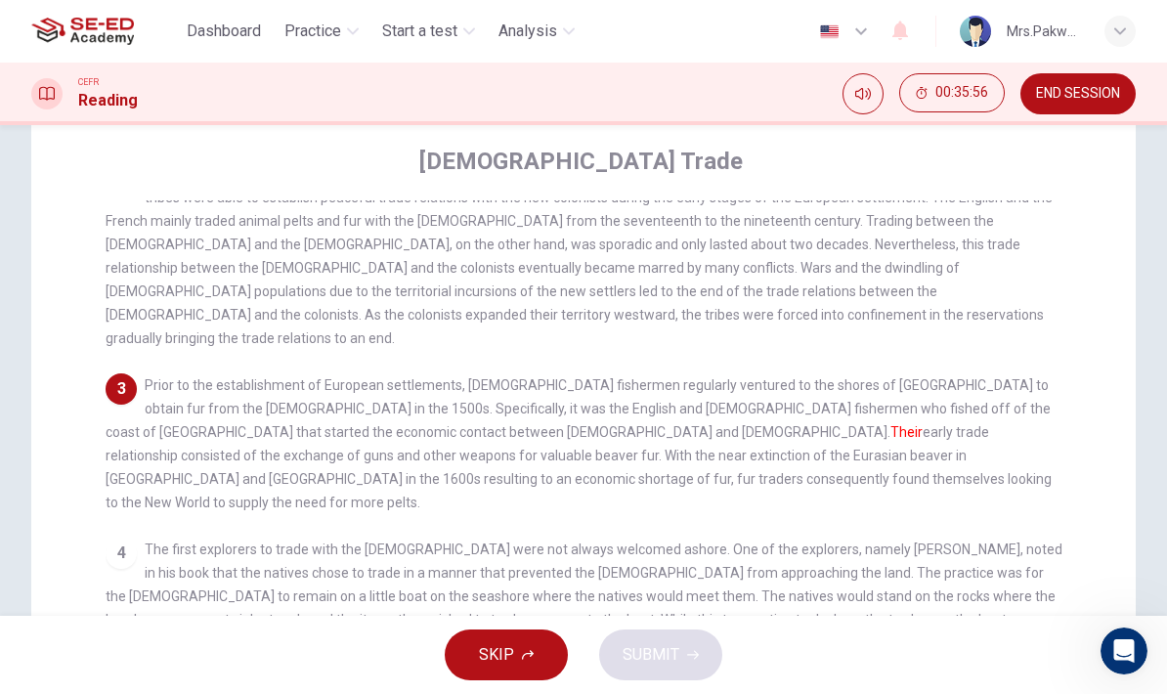
scroll to position [224, 0]
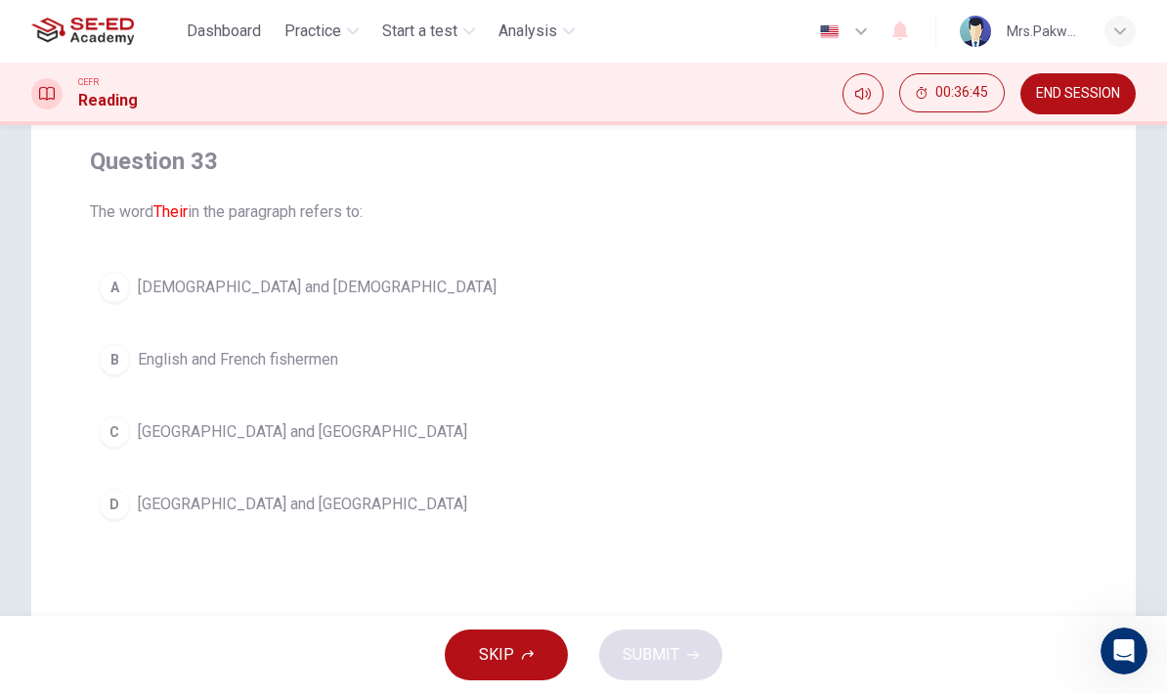
click at [940, 336] on button "B English and French fishermen" at bounding box center [583, 359] width 987 height 49
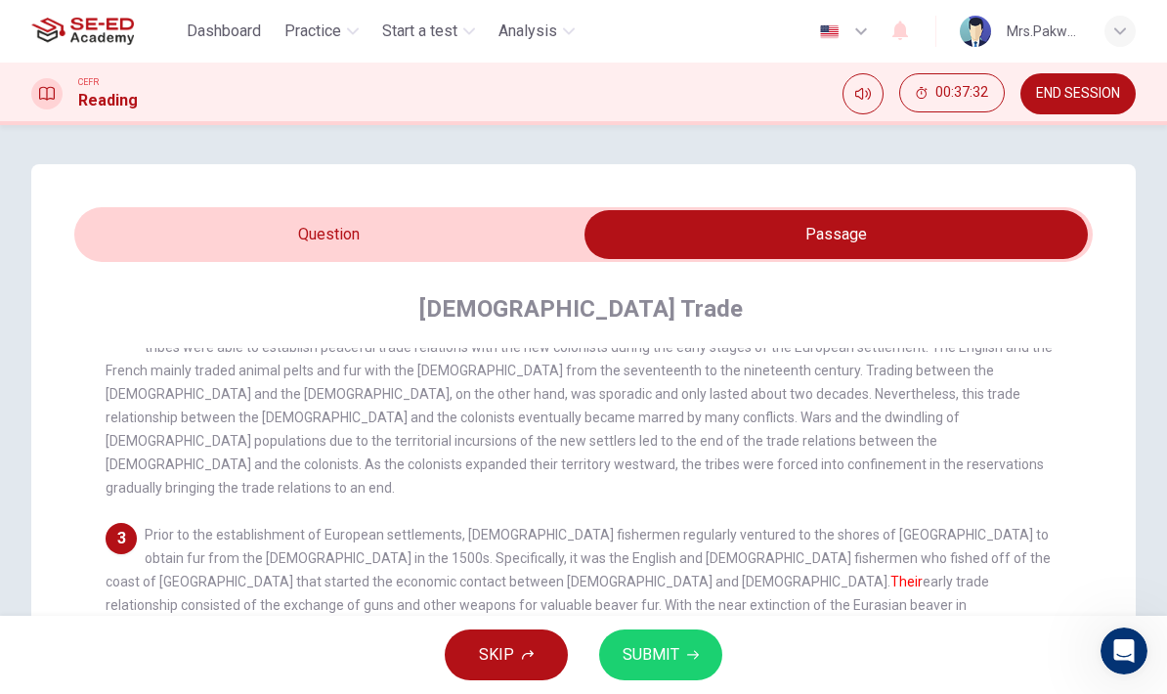
scroll to position [0, 0]
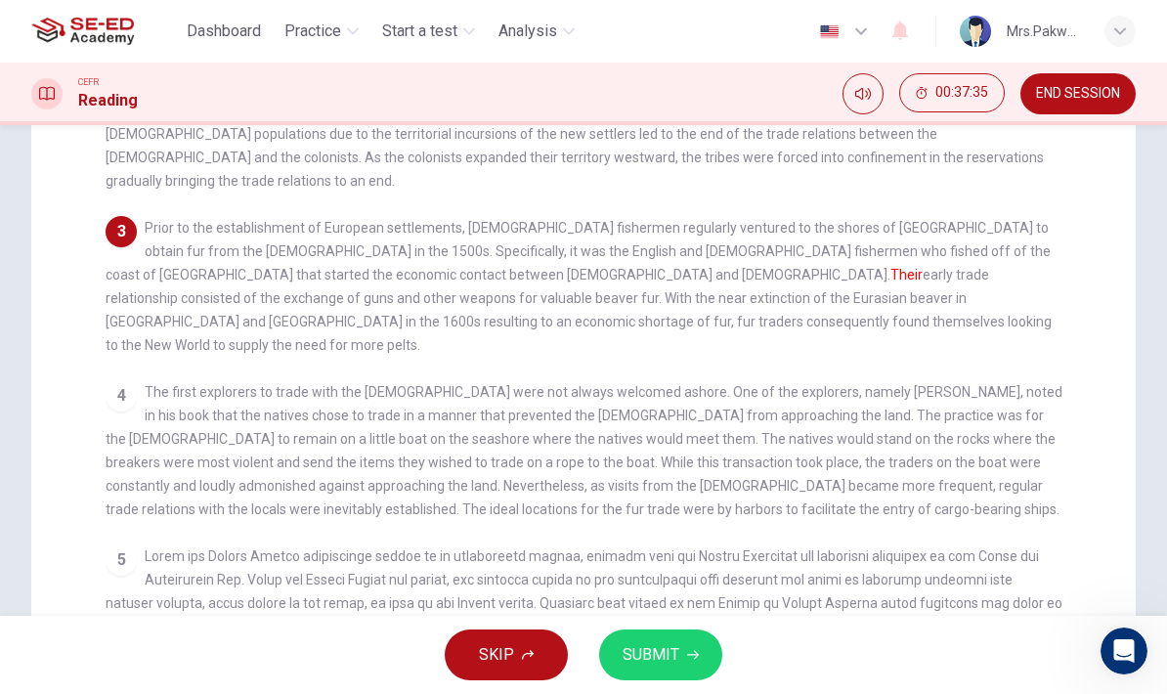
click at [960, 190] on div "1 Trade between the Europeans and their North American descendants and the indi…" at bounding box center [597, 391] width 982 height 700
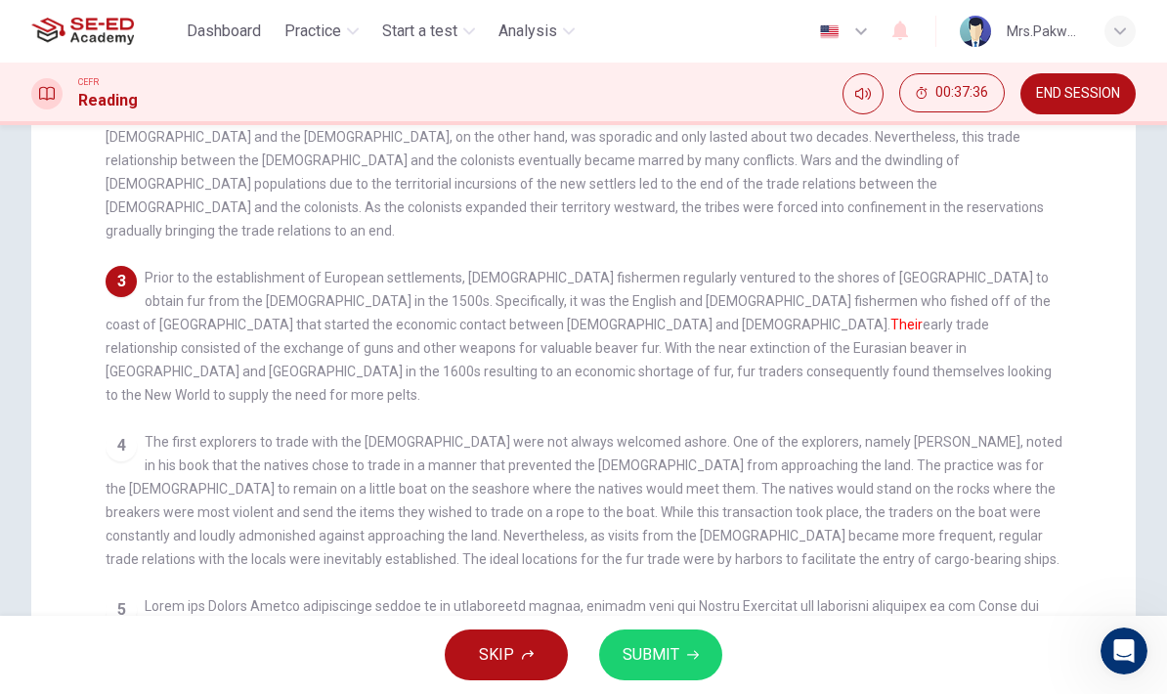
scroll to position [256, 0]
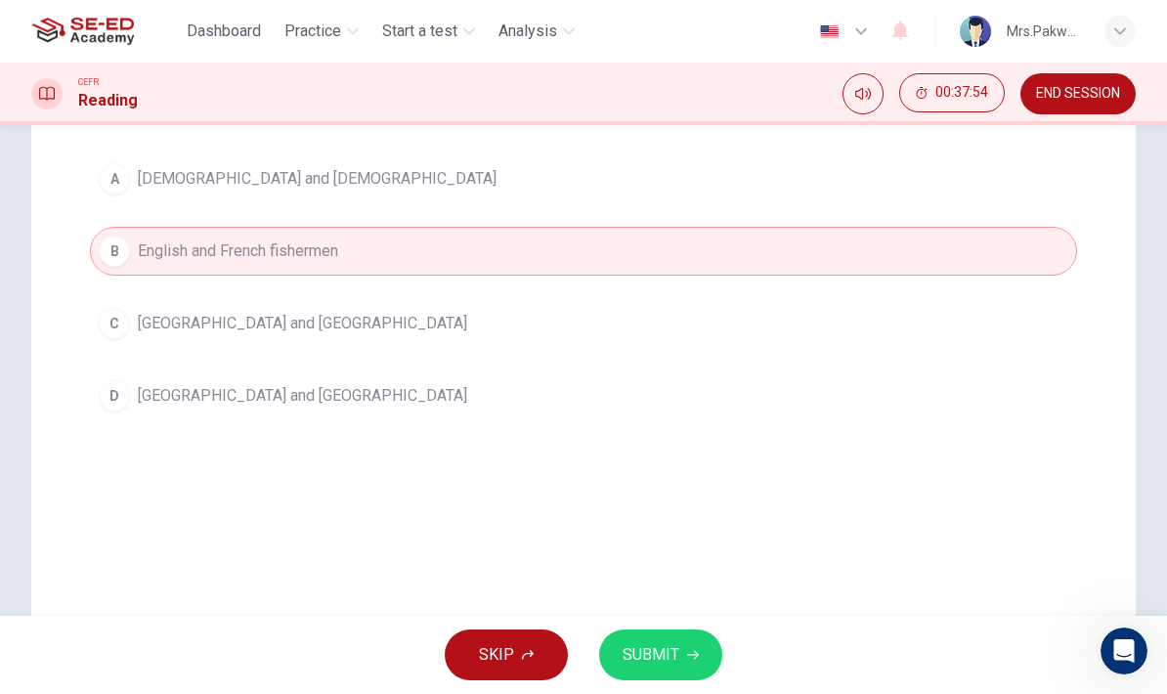
click at [689, 652] on icon "button" at bounding box center [693, 655] width 12 height 12
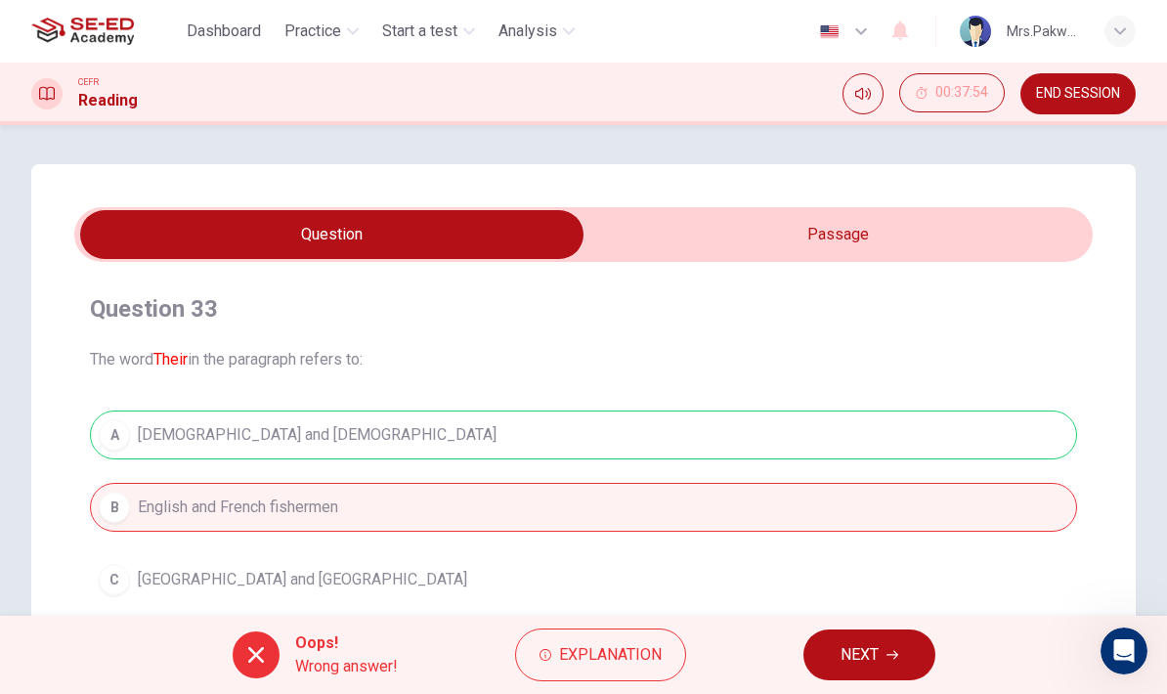
scroll to position [0, 0]
click at [885, 646] on button "NEXT" at bounding box center [869, 654] width 132 height 51
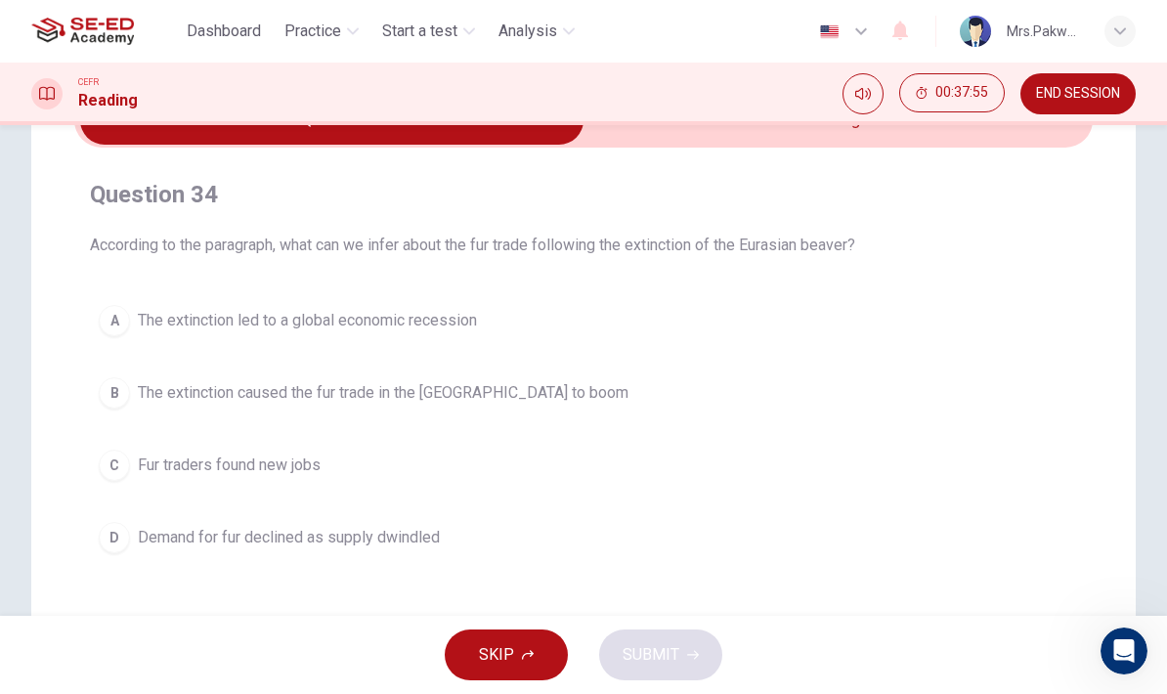
scroll to position [114, 0]
click at [959, 286] on div "Question 34 According to the paragraph, what can we infer about the fur trade f…" at bounding box center [583, 370] width 1018 height 414
click at [827, 320] on button "A The extinction led to a global economic recession" at bounding box center [583, 320] width 987 height 49
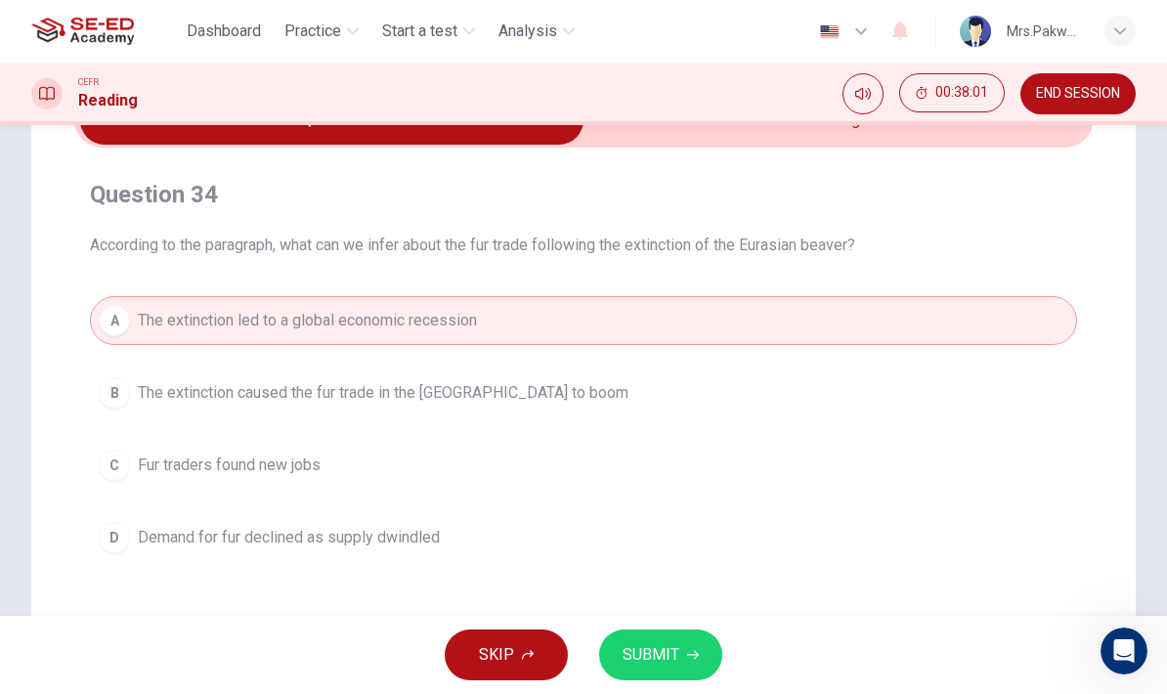
click at [773, 390] on button "B The extinction caused the fur trade in the New World to boom" at bounding box center [583, 392] width 987 height 49
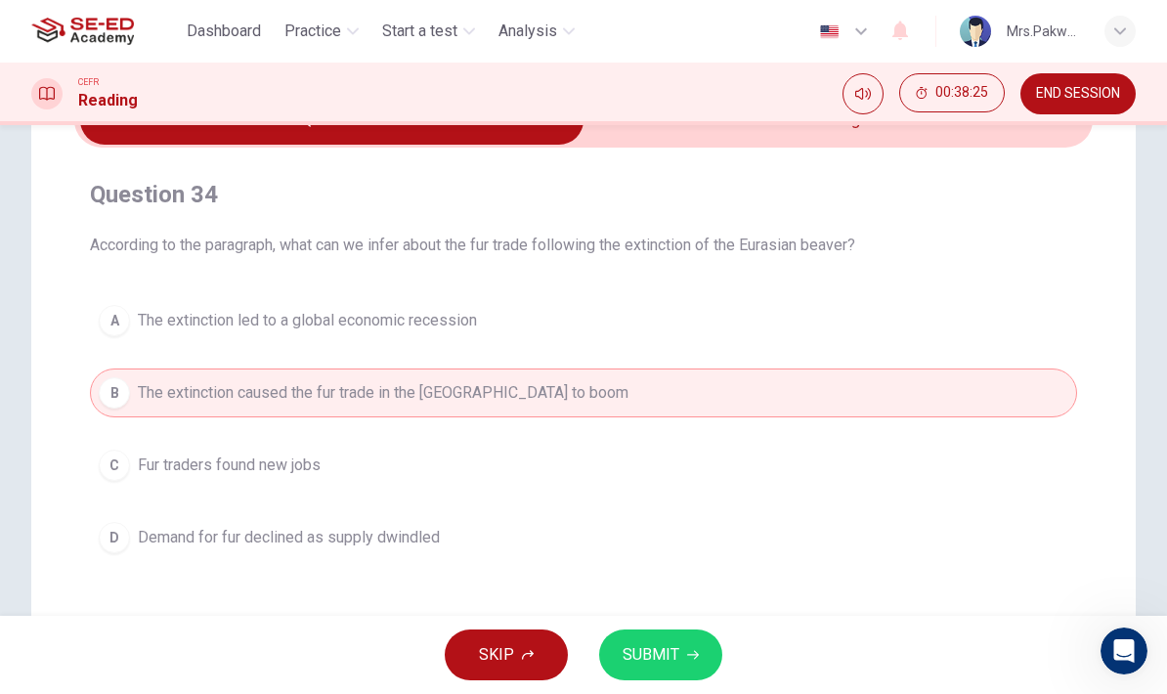
click at [606, 296] on button "A The extinction led to a global economic recession" at bounding box center [583, 320] width 987 height 49
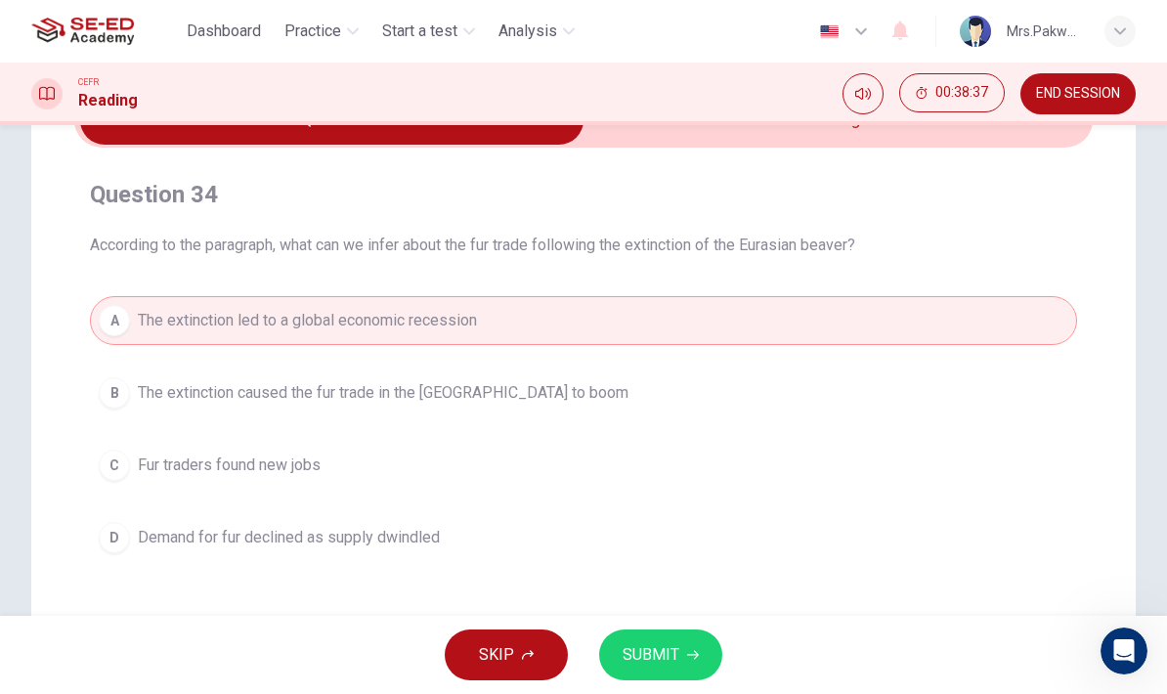
click at [752, 338] on button "A The extinction led to a global economic recession" at bounding box center [583, 320] width 987 height 49
click at [770, 386] on button "B The extinction caused the fur trade in the New World to boom" at bounding box center [583, 392] width 987 height 49
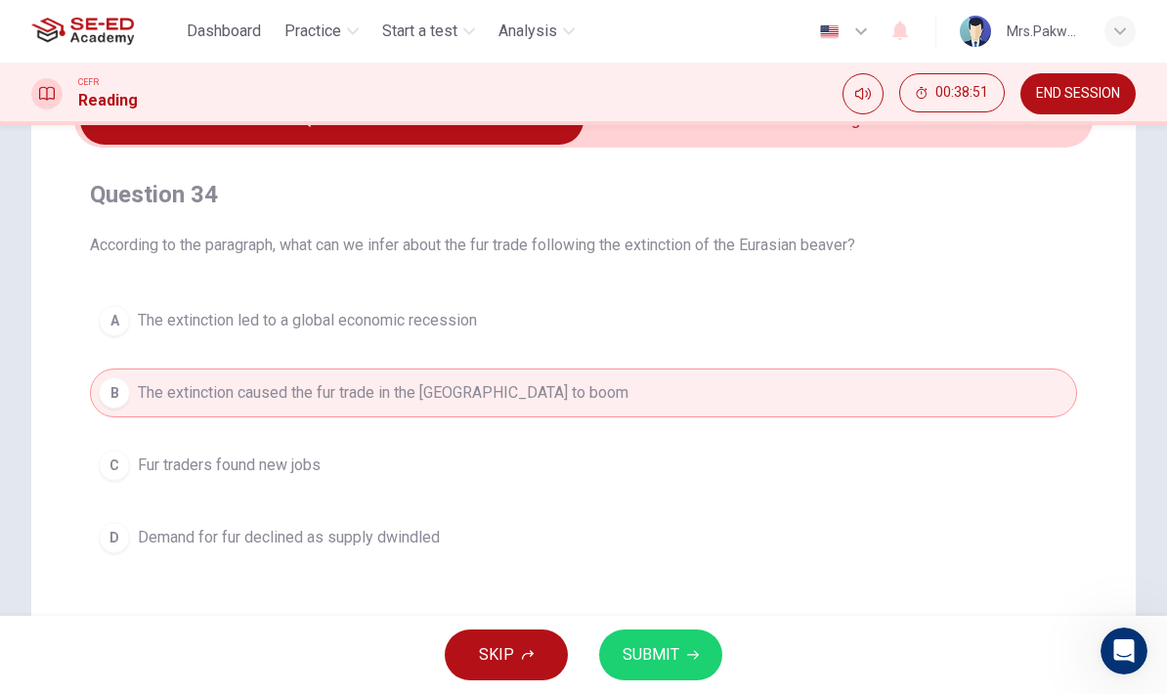
click at [670, 649] on span "SUBMIT" at bounding box center [650, 654] width 57 height 27
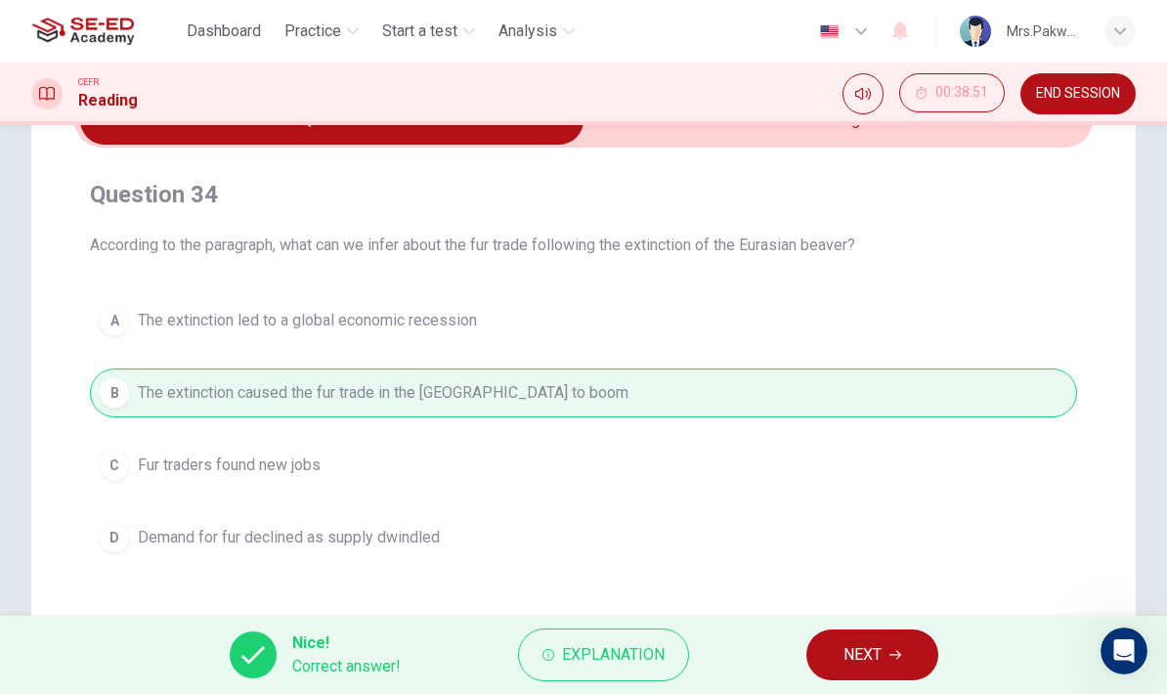
click at [885, 631] on button "NEXT" at bounding box center [872, 654] width 132 height 51
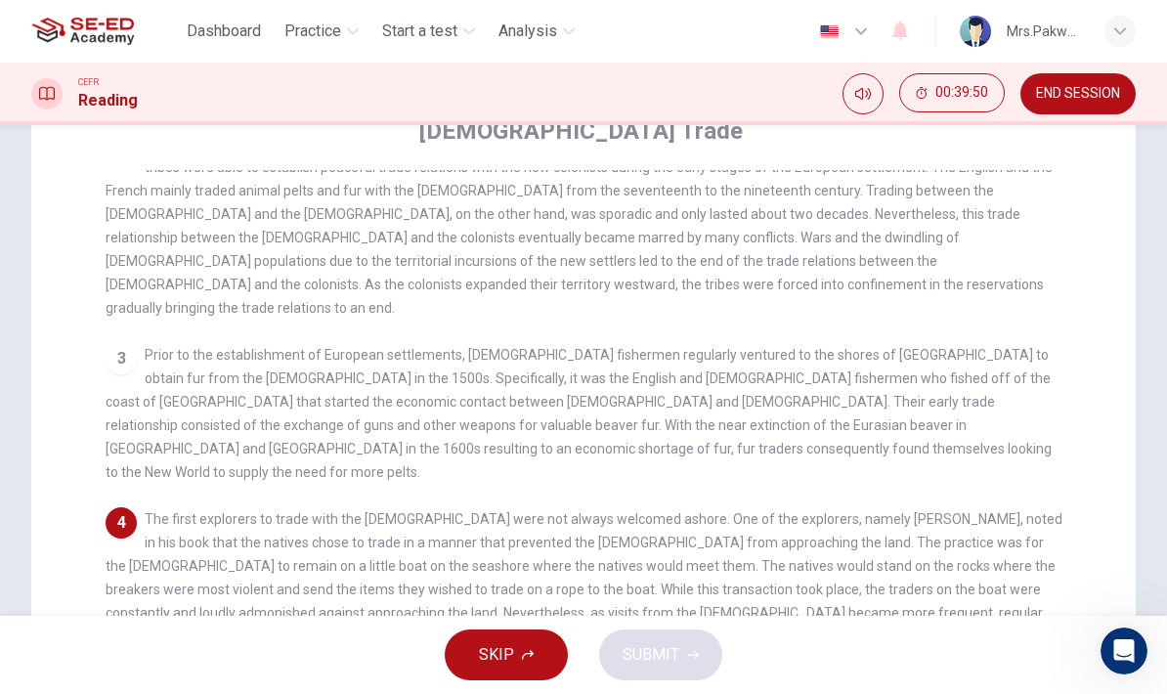
scroll to position [224, 0]
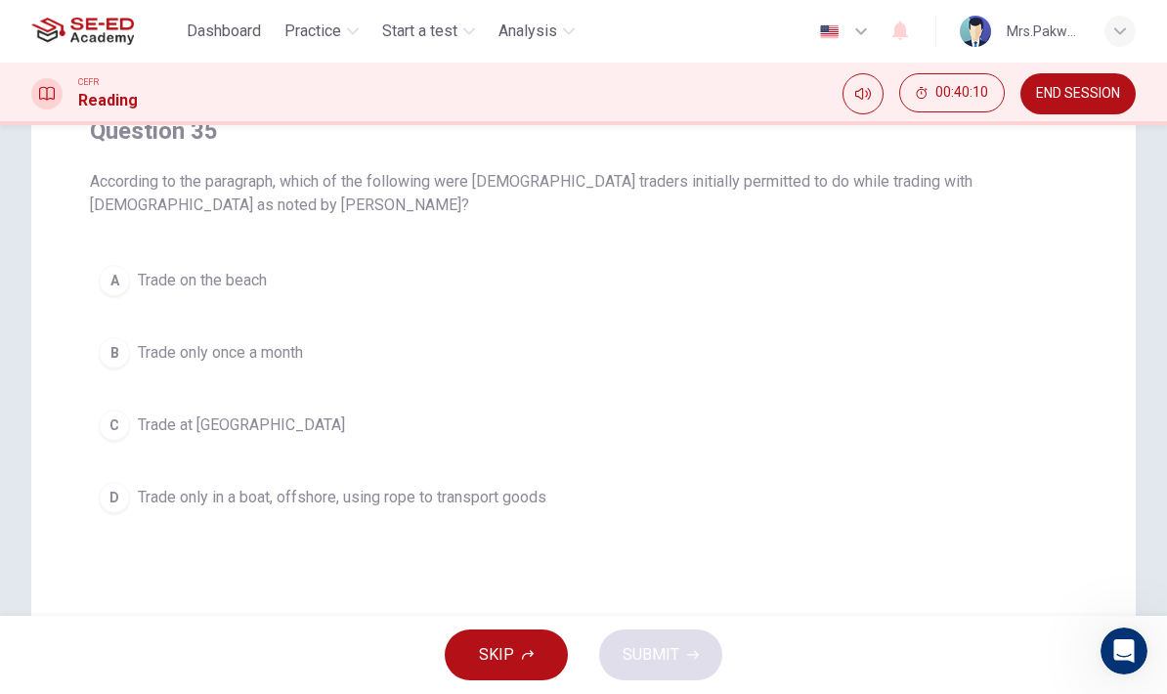
click at [824, 494] on button "D Trade only in a boat, offshore, using rope to transport goods" at bounding box center [583, 497] width 987 height 49
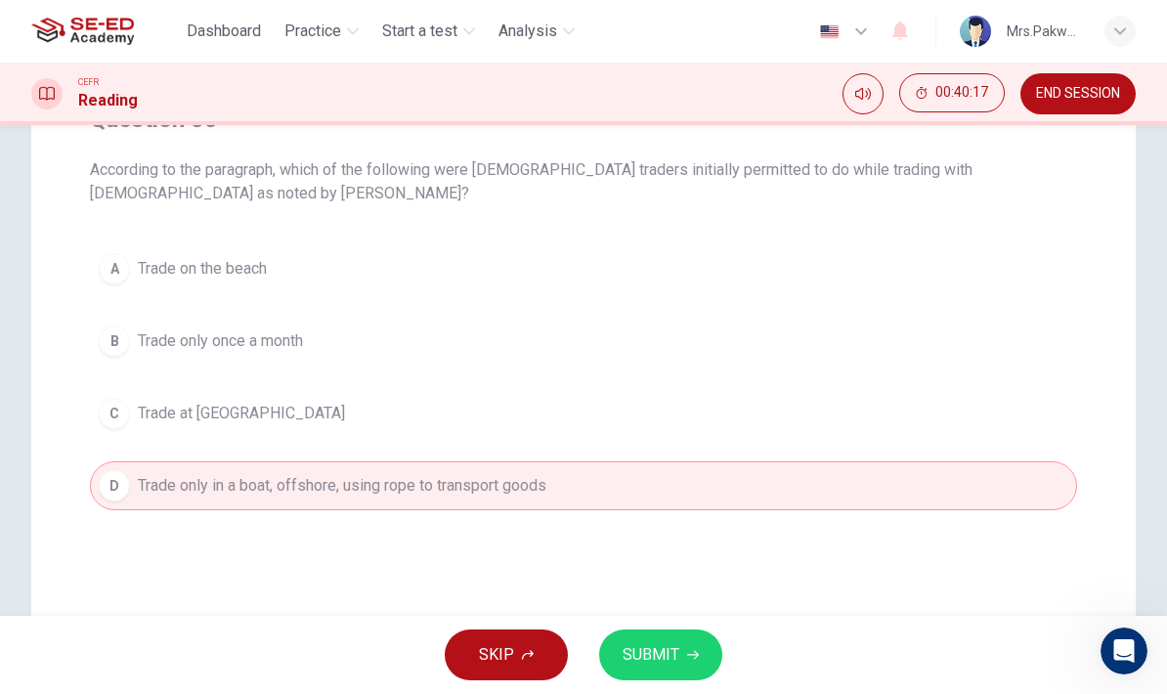
scroll to position [214, 0]
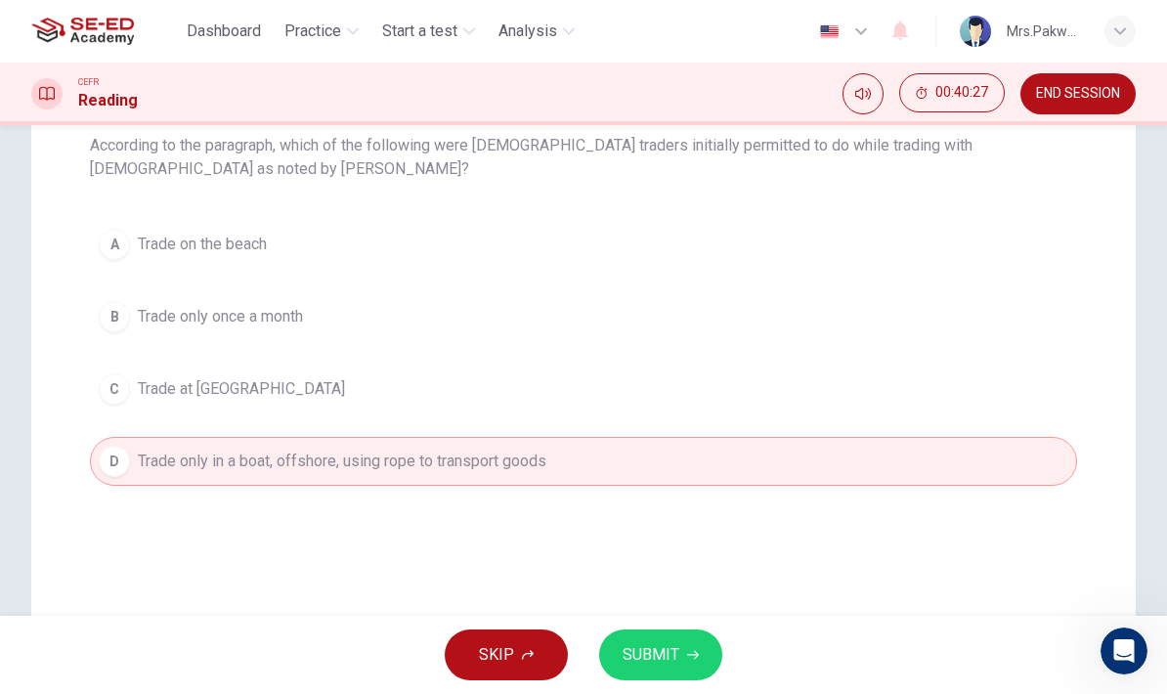
click at [699, 655] on button "SUBMIT" at bounding box center [660, 654] width 123 height 51
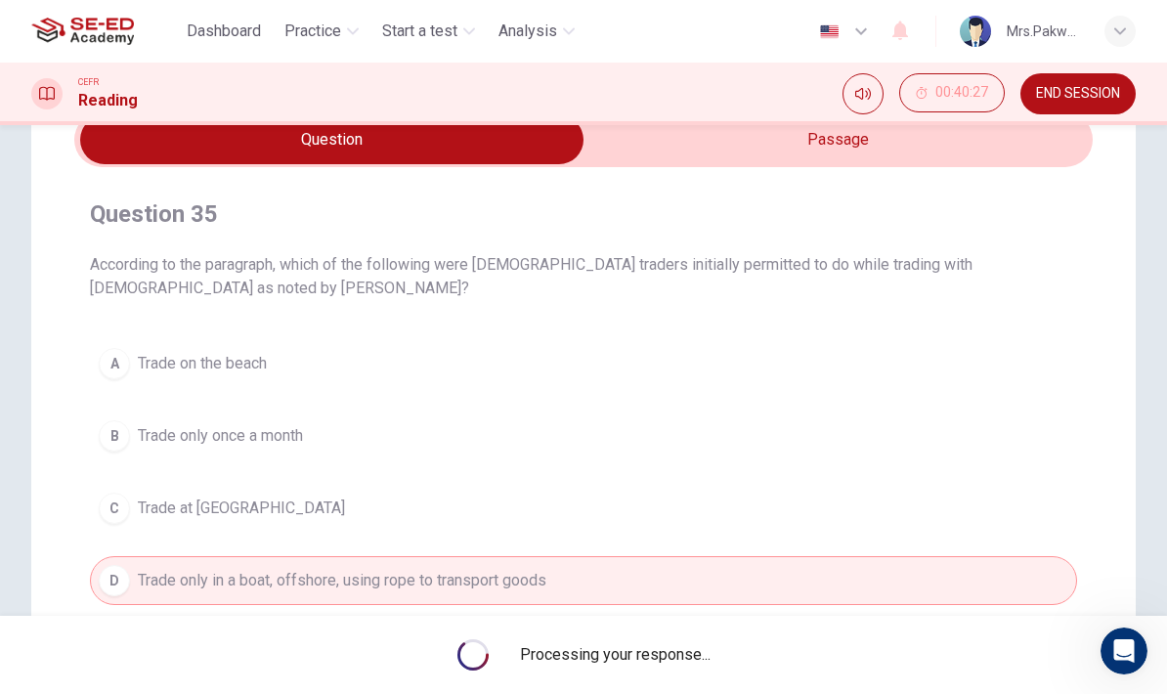
scroll to position [94, 0]
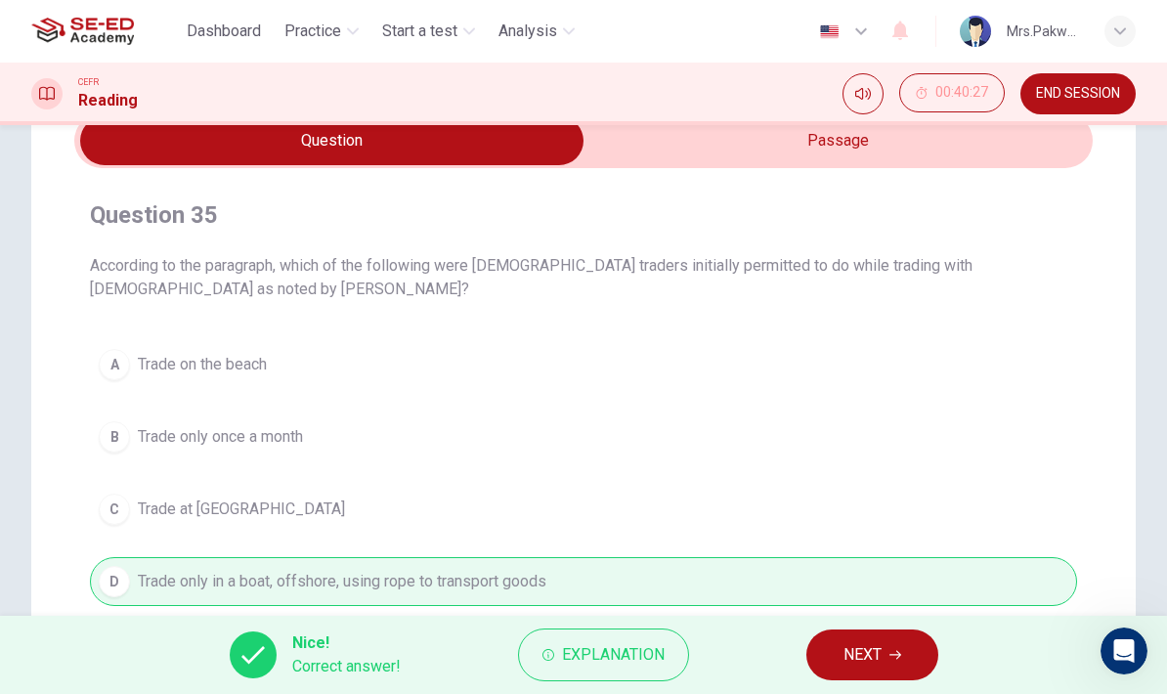
click at [870, 650] on span "NEXT" at bounding box center [862, 654] width 38 height 27
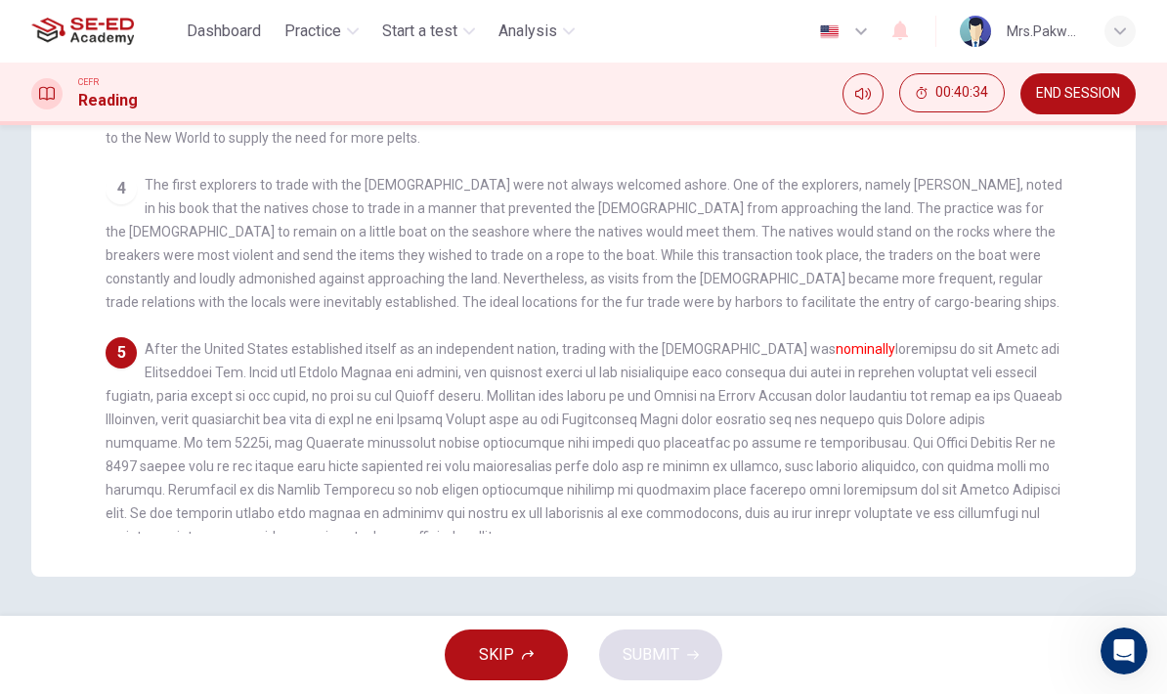
click at [1005, 346] on span "After the United States established itself as an independent nation, trading wi…" at bounding box center [584, 442] width 956 height 203
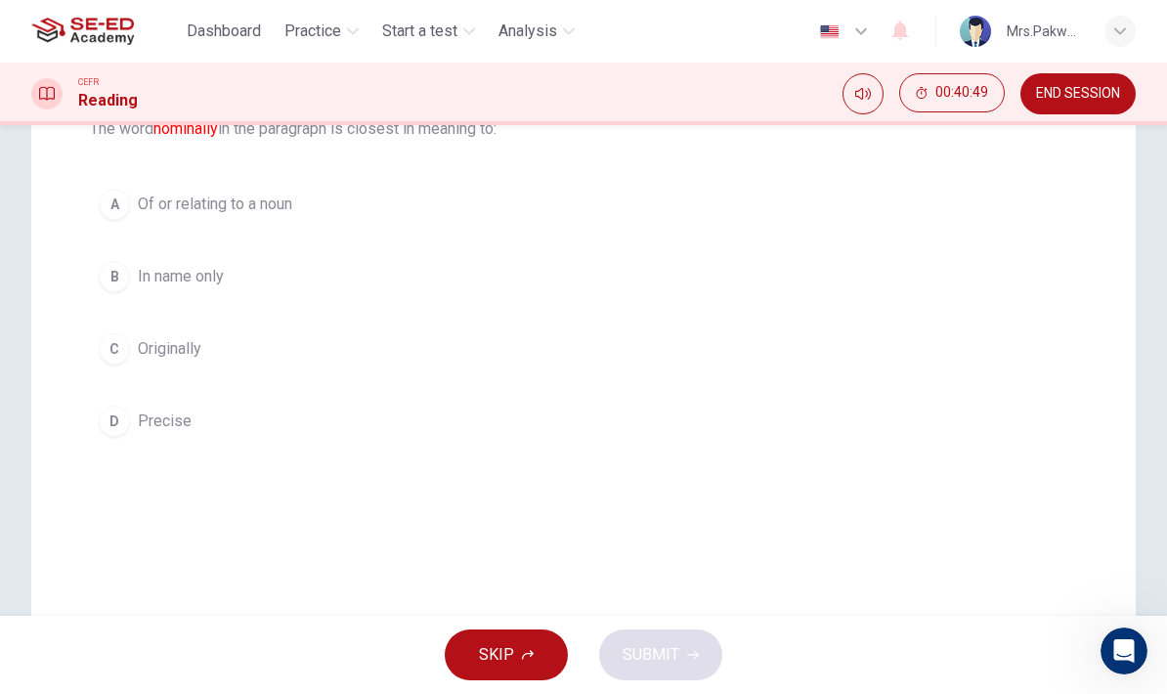
scroll to position [220, 0]
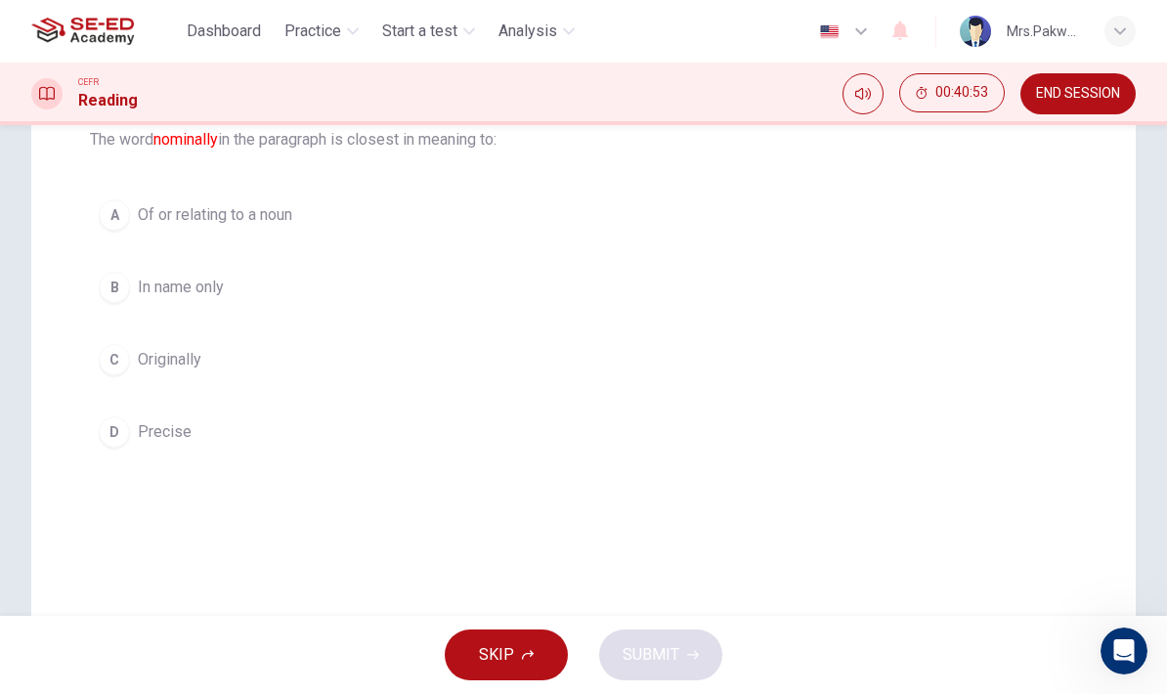
click at [1046, 269] on button "B In name only" at bounding box center [583, 287] width 987 height 49
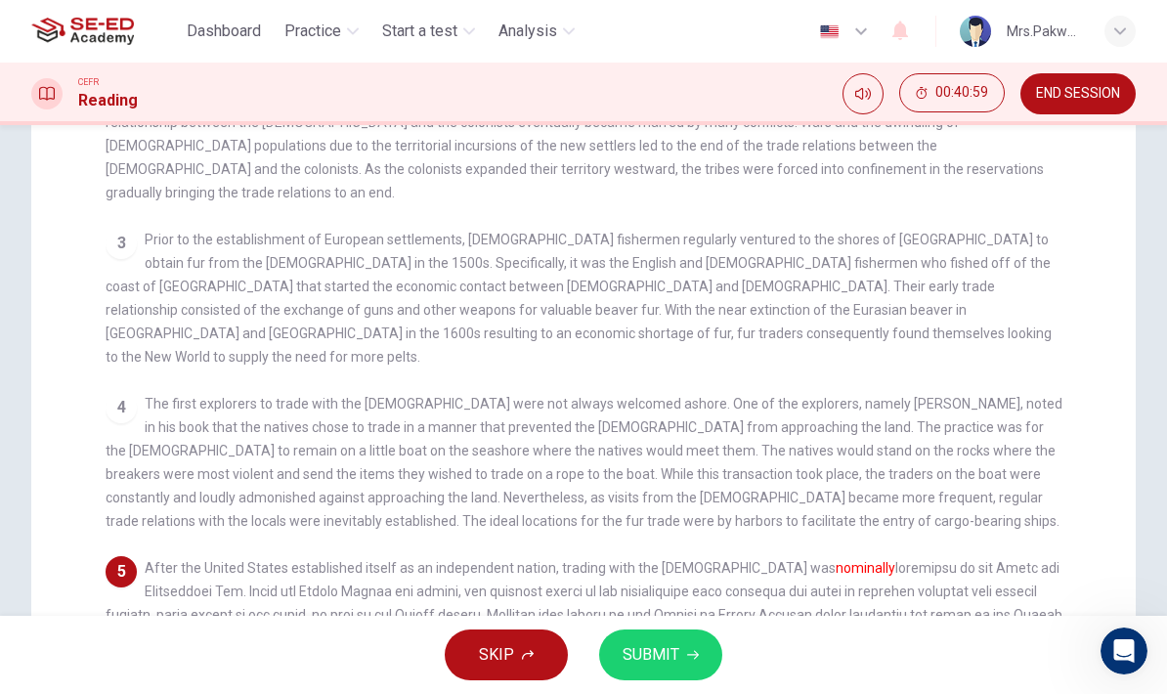
scroll to position [296, 0]
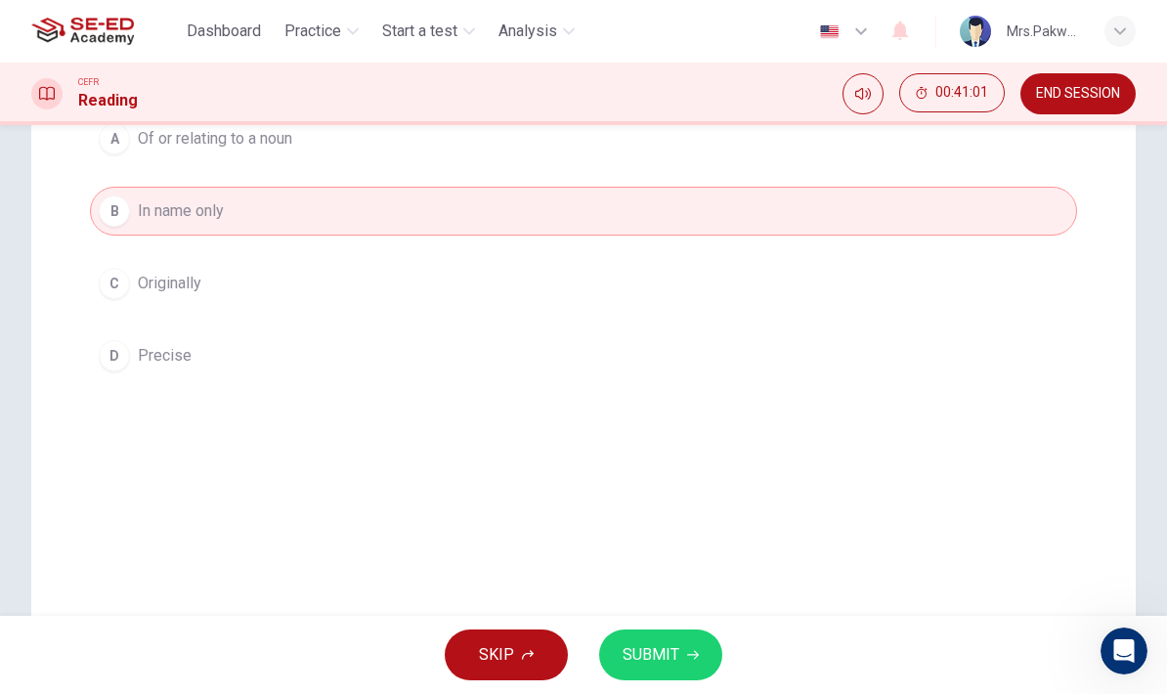
click at [678, 658] on button "SUBMIT" at bounding box center [660, 654] width 123 height 51
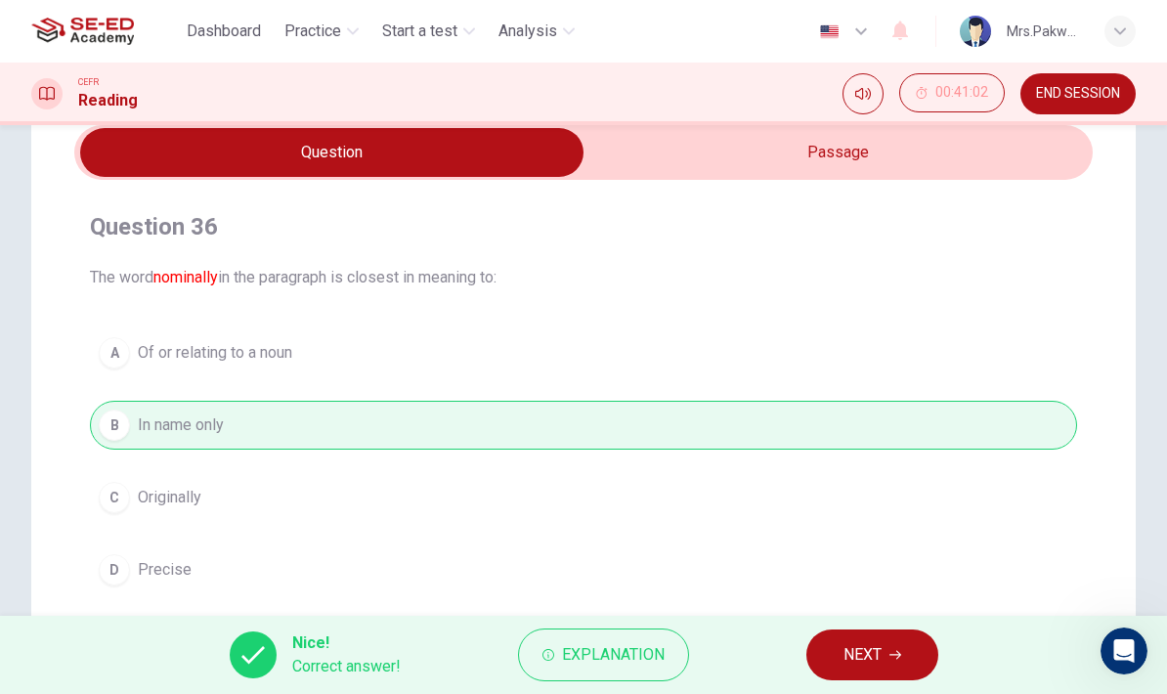
scroll to position [112, 0]
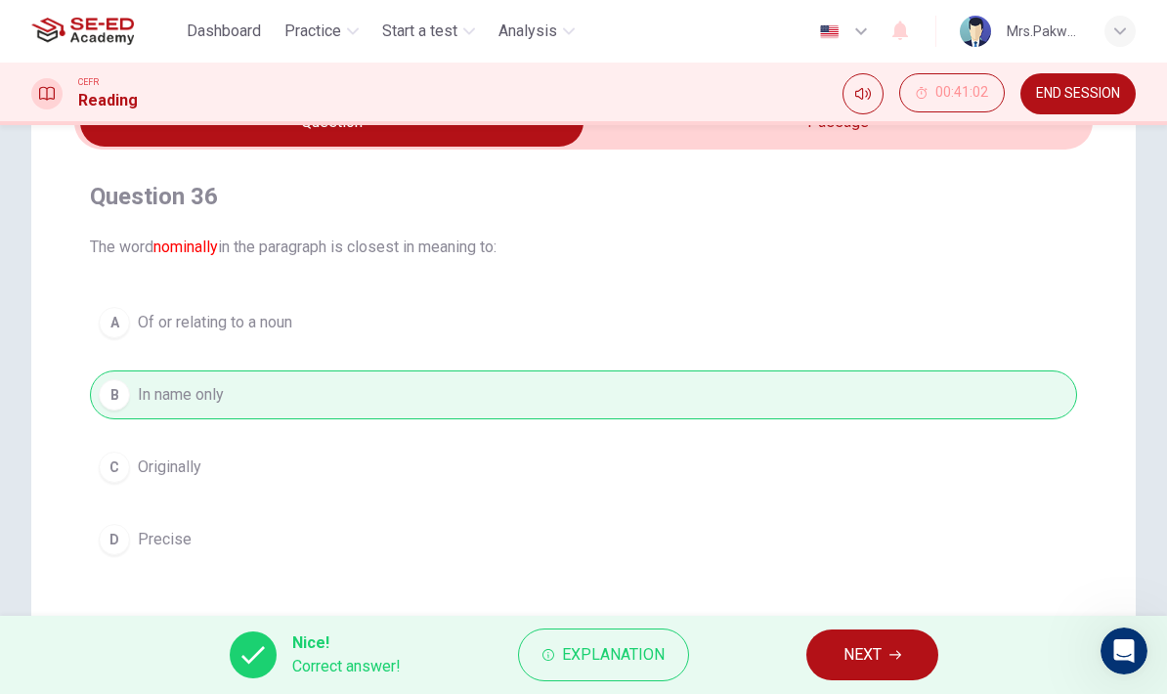
click at [890, 637] on button "NEXT" at bounding box center [872, 654] width 132 height 51
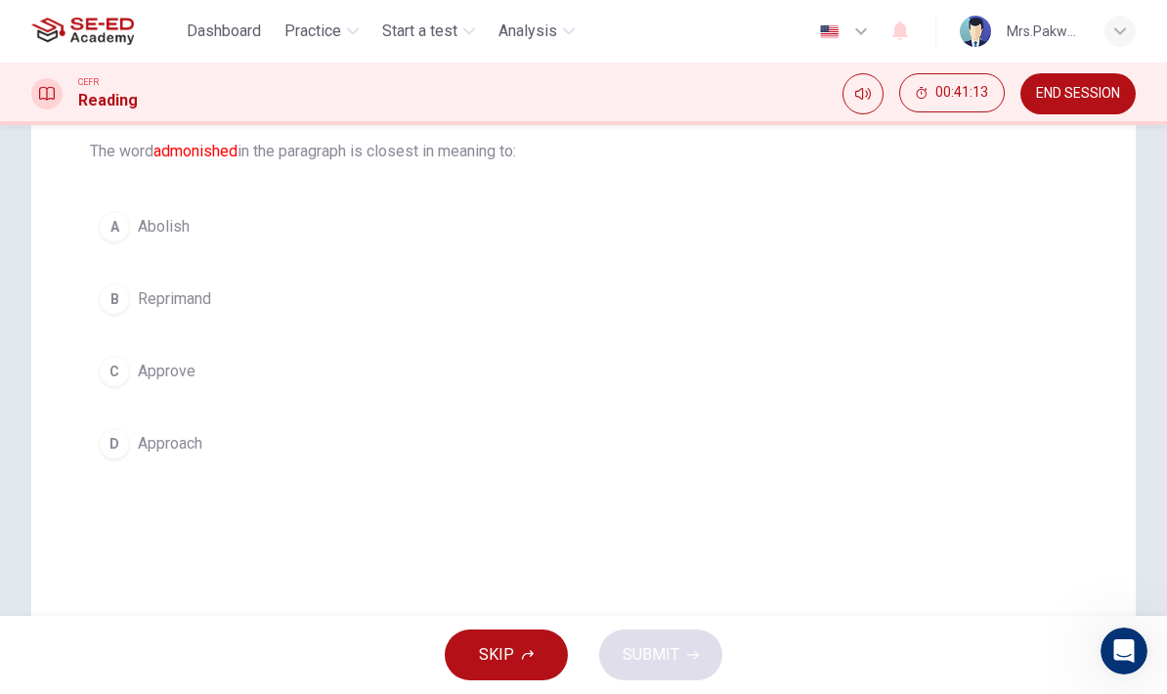
scroll to position [206, 0]
click at [892, 397] on button "C Approve" at bounding box center [583, 373] width 987 height 49
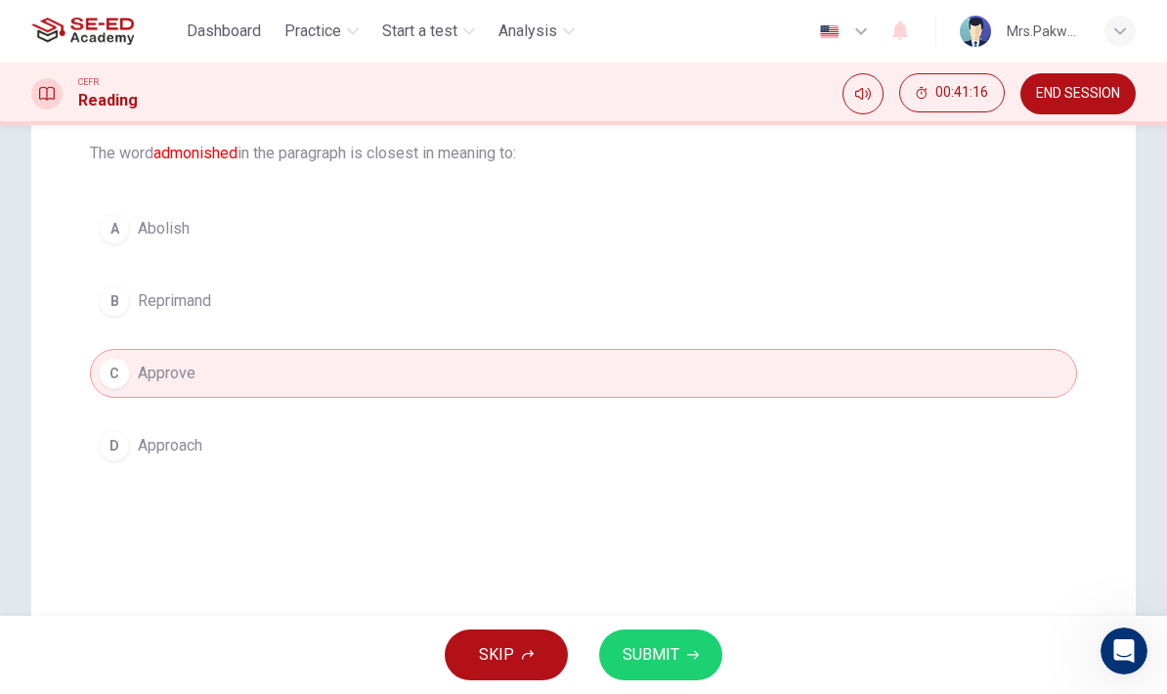
click at [932, 353] on button "C Approve" at bounding box center [583, 373] width 987 height 49
click at [961, 294] on button "B Reprimand" at bounding box center [583, 300] width 987 height 49
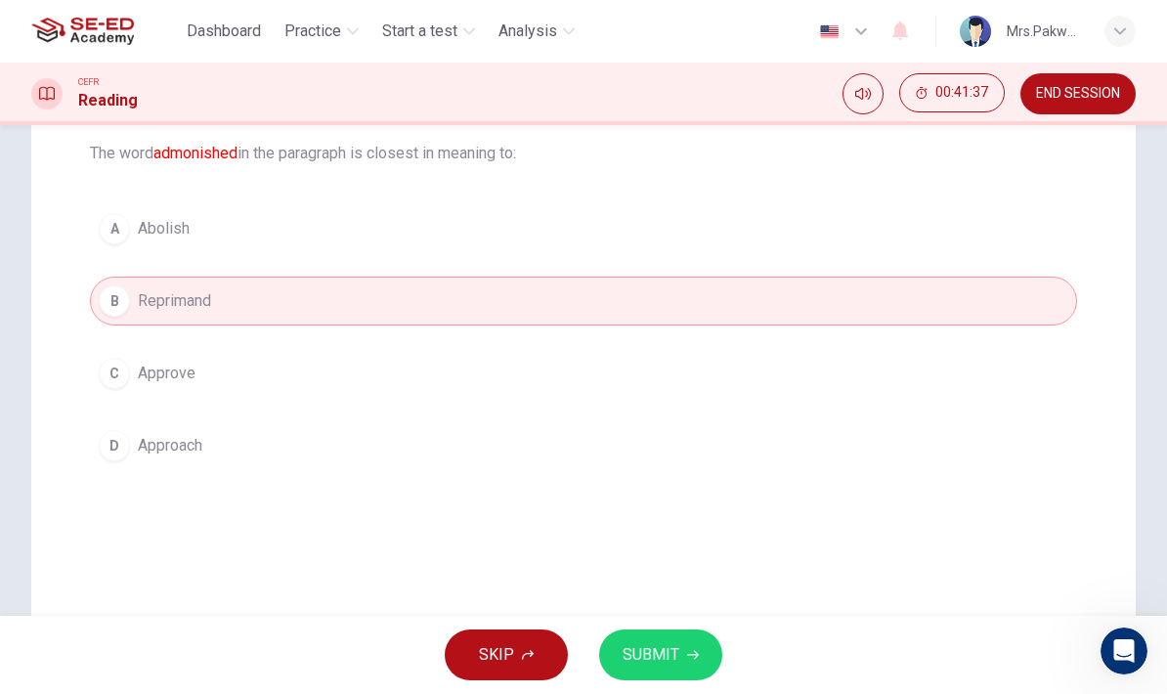
click at [874, 230] on button "A Abolish" at bounding box center [583, 228] width 987 height 49
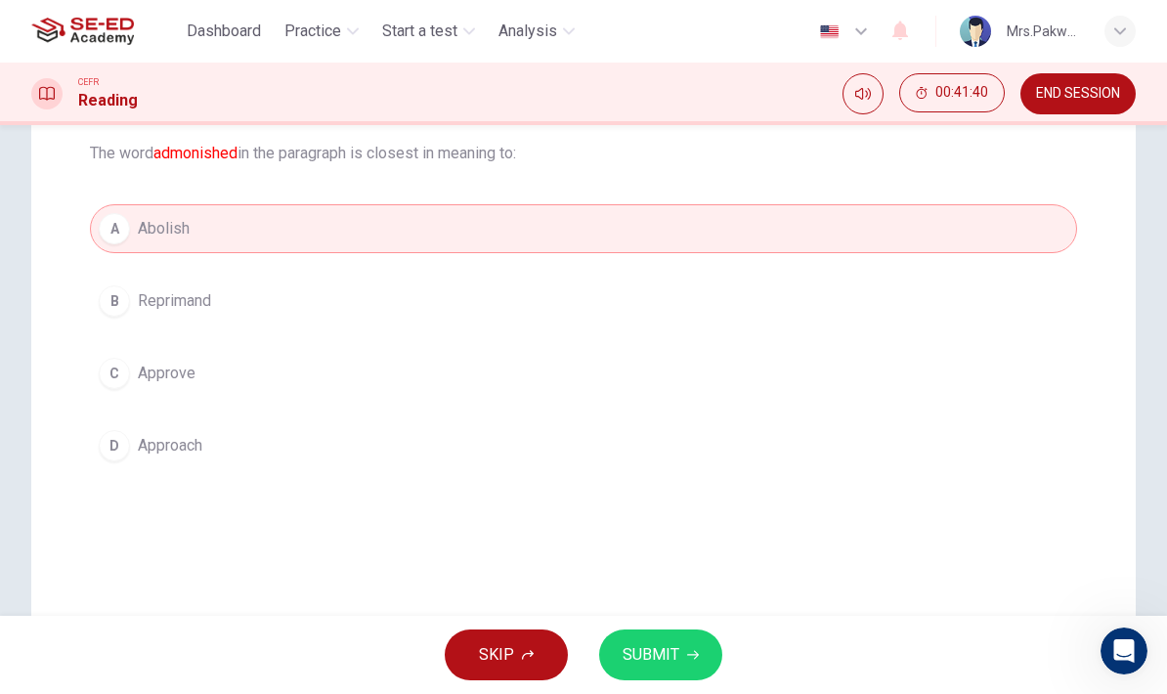
click at [819, 265] on div "A Abolish B Reprimand C Approve D Approach" at bounding box center [583, 337] width 987 height 266
click at [340, 294] on button "B Reprimand" at bounding box center [583, 300] width 987 height 49
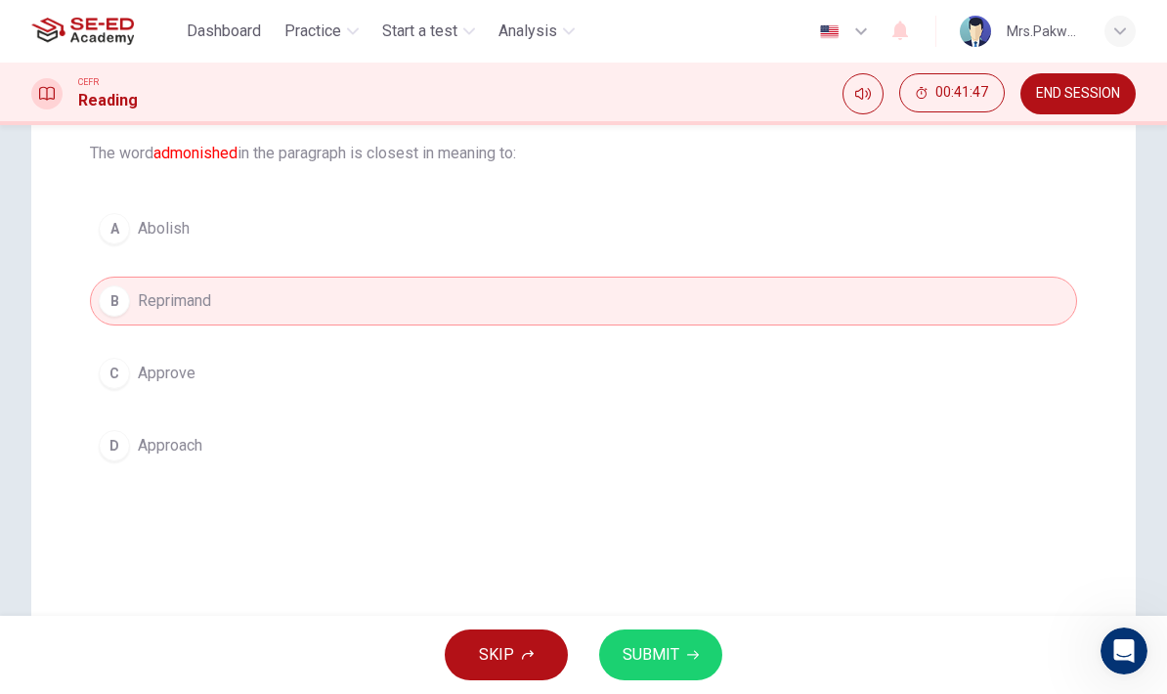
click at [687, 656] on icon "button" at bounding box center [693, 655] width 12 height 12
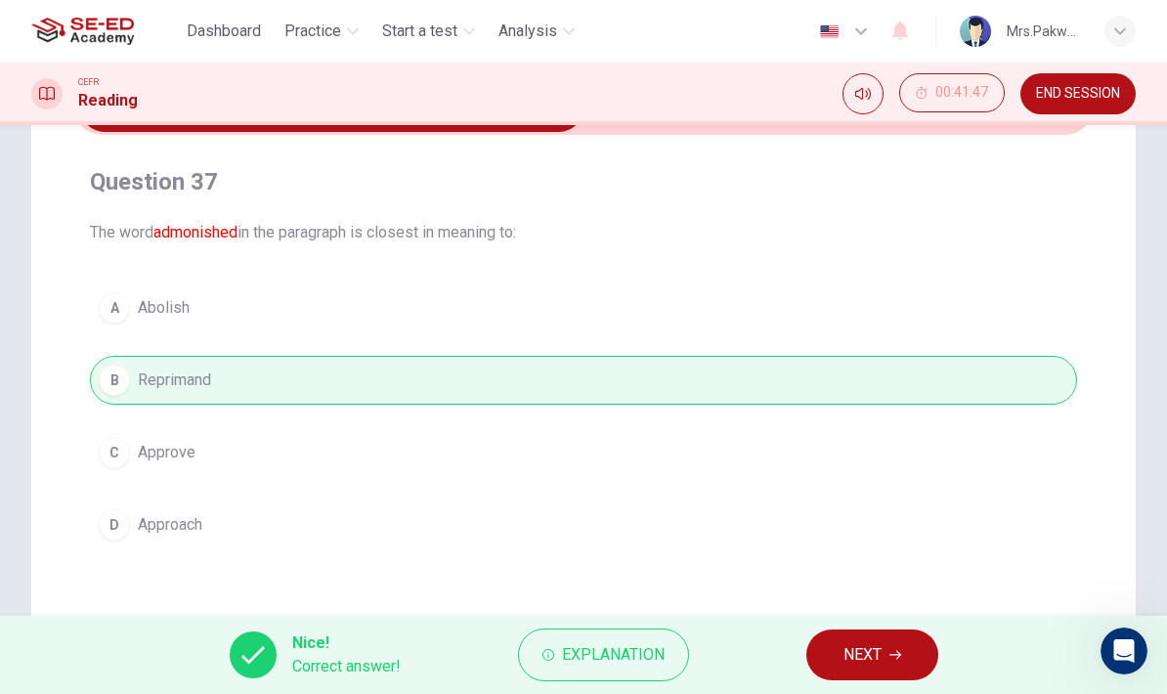
scroll to position [129, 0]
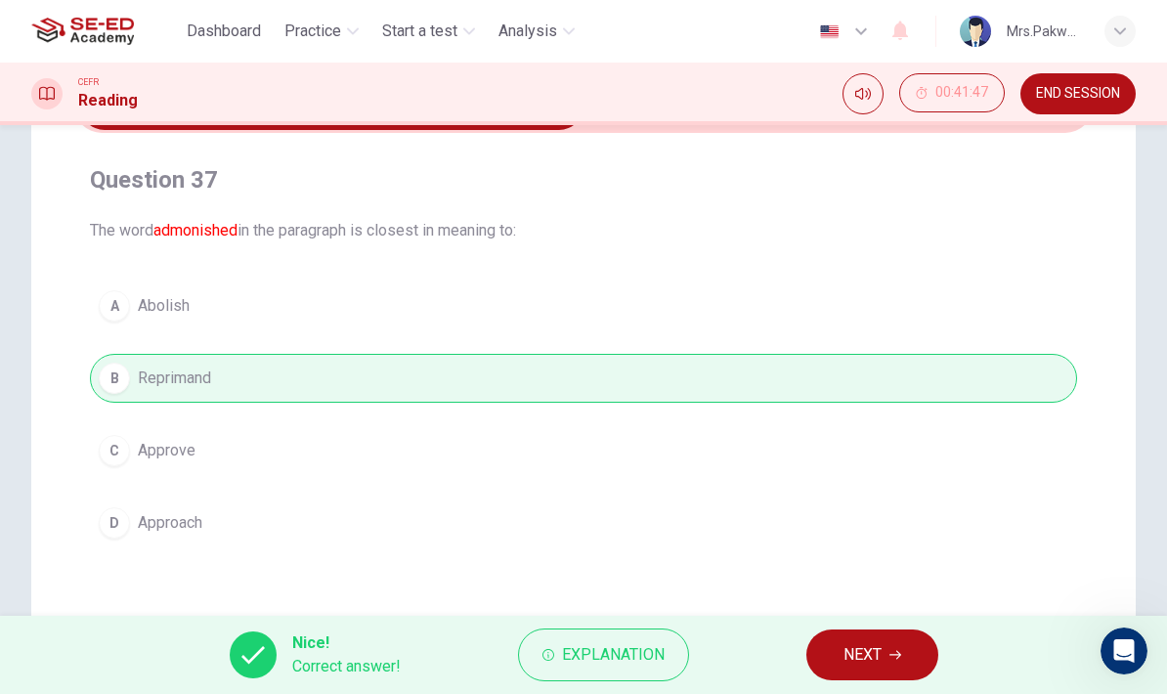
click at [891, 649] on icon "button" at bounding box center [895, 655] width 12 height 12
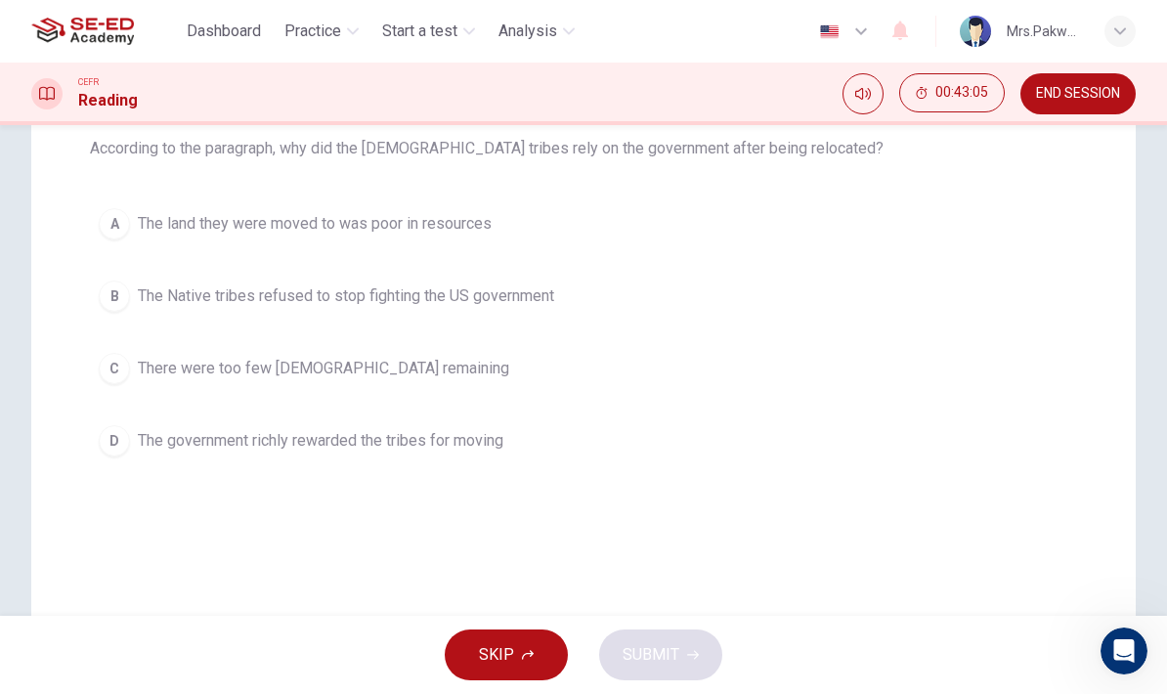
scroll to position [206, 0]
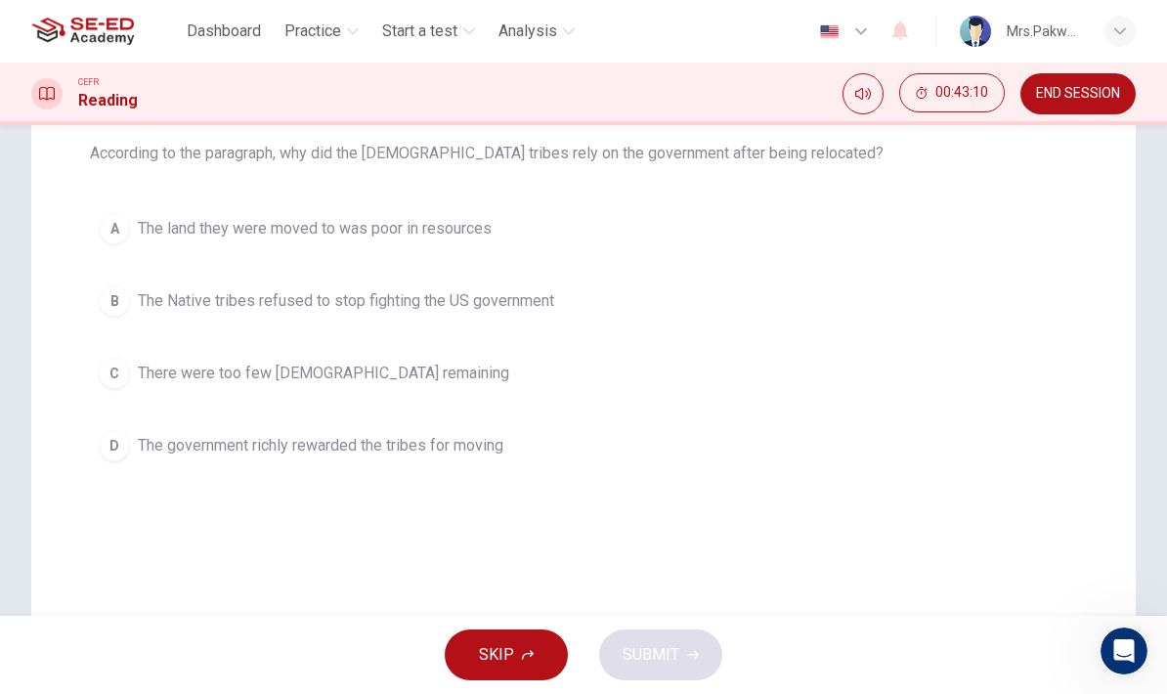
click at [915, 378] on button "C There were too few Native Americans remaining" at bounding box center [583, 373] width 987 height 49
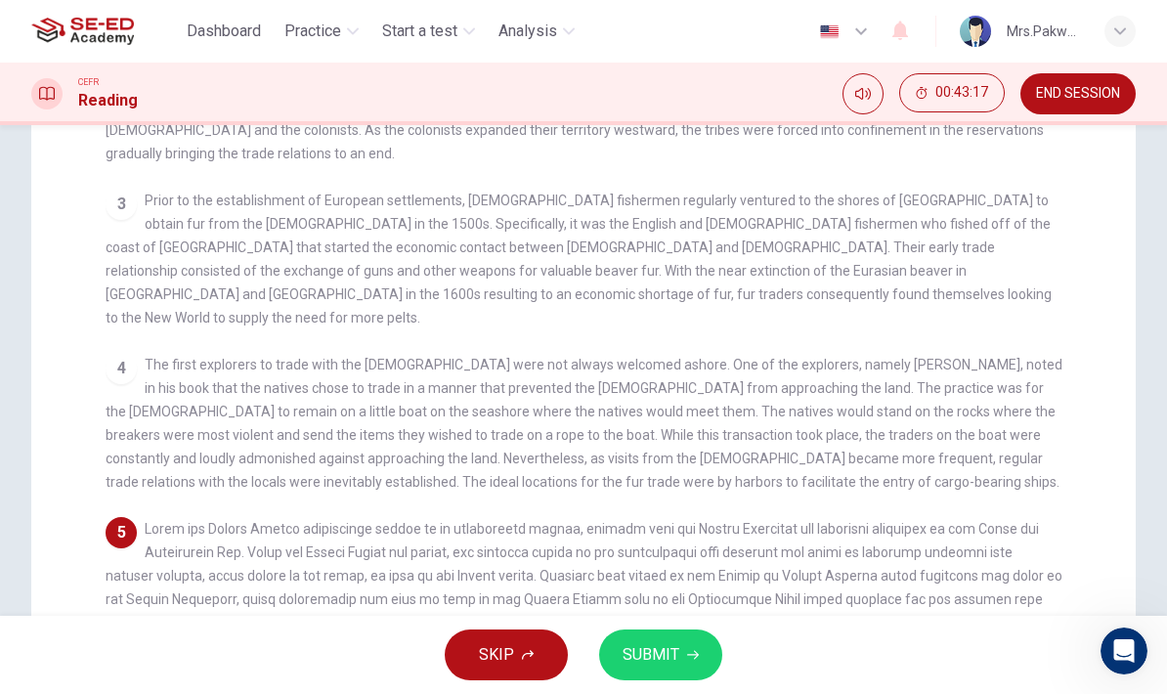
scroll to position [347, 0]
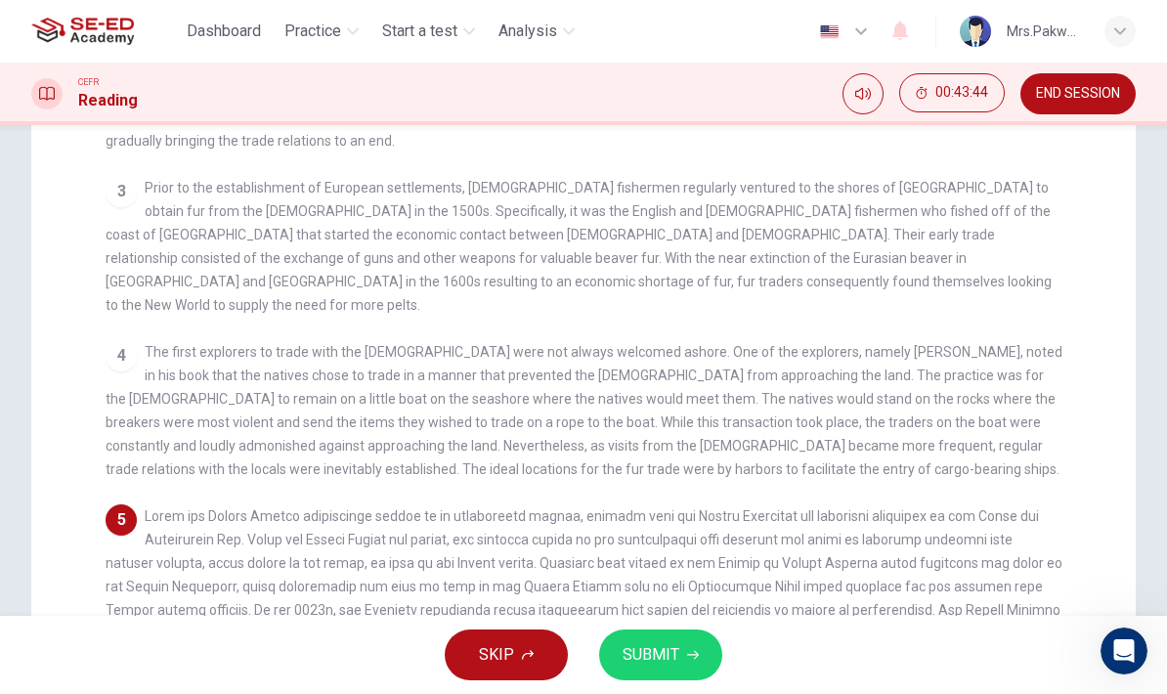
click at [10, 490] on div "Question 38 According to the paragraph, why did the Native American tribes rely…" at bounding box center [583, 280] width 1167 height 926
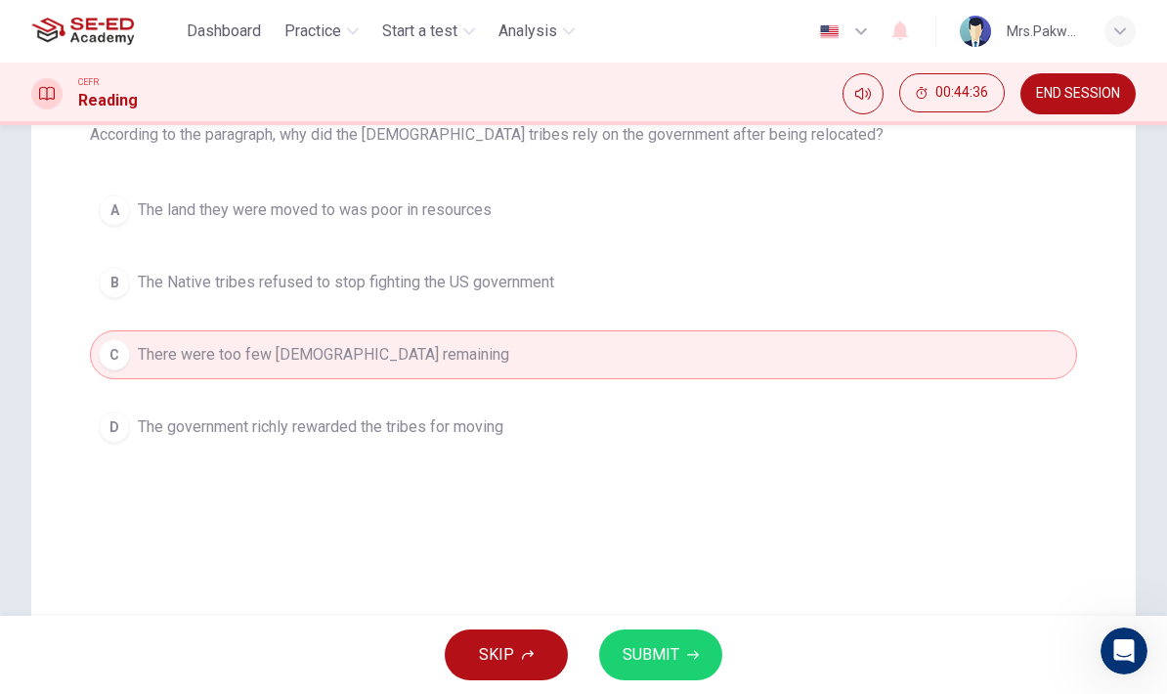
scroll to position [222, 0]
click at [950, 281] on button "B The Native tribes refused to stop fighting the US government" at bounding box center [583, 285] width 987 height 49
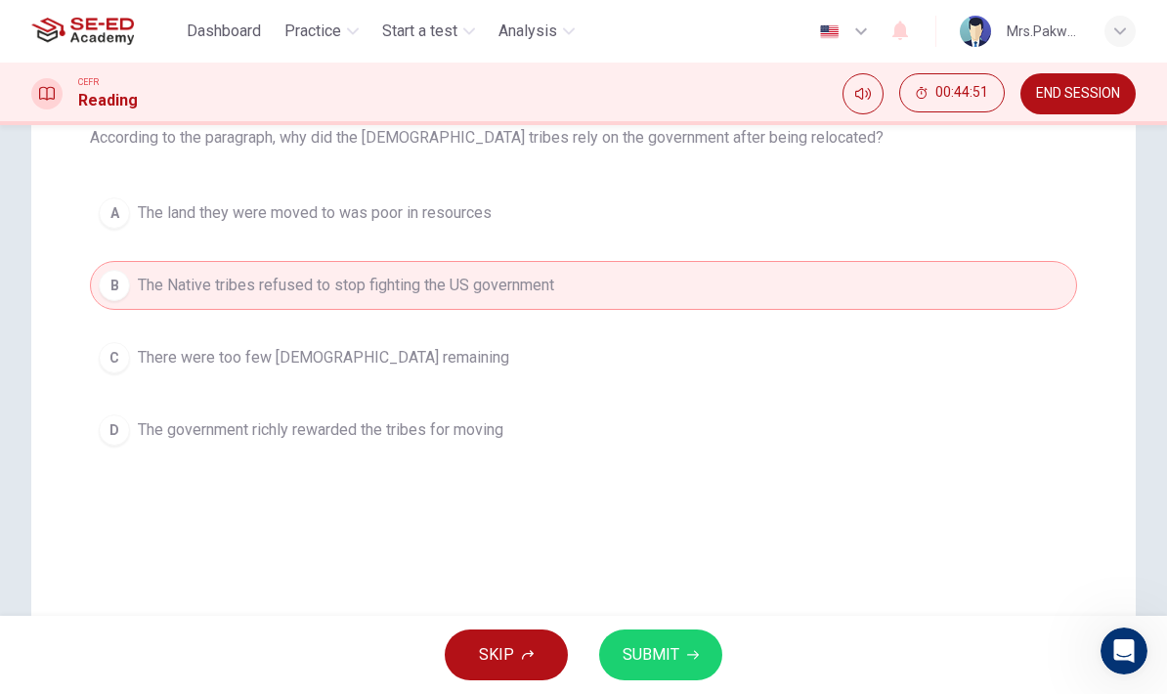
click at [860, 419] on button "D The government richly rewarded the tribes for moving" at bounding box center [583, 429] width 987 height 49
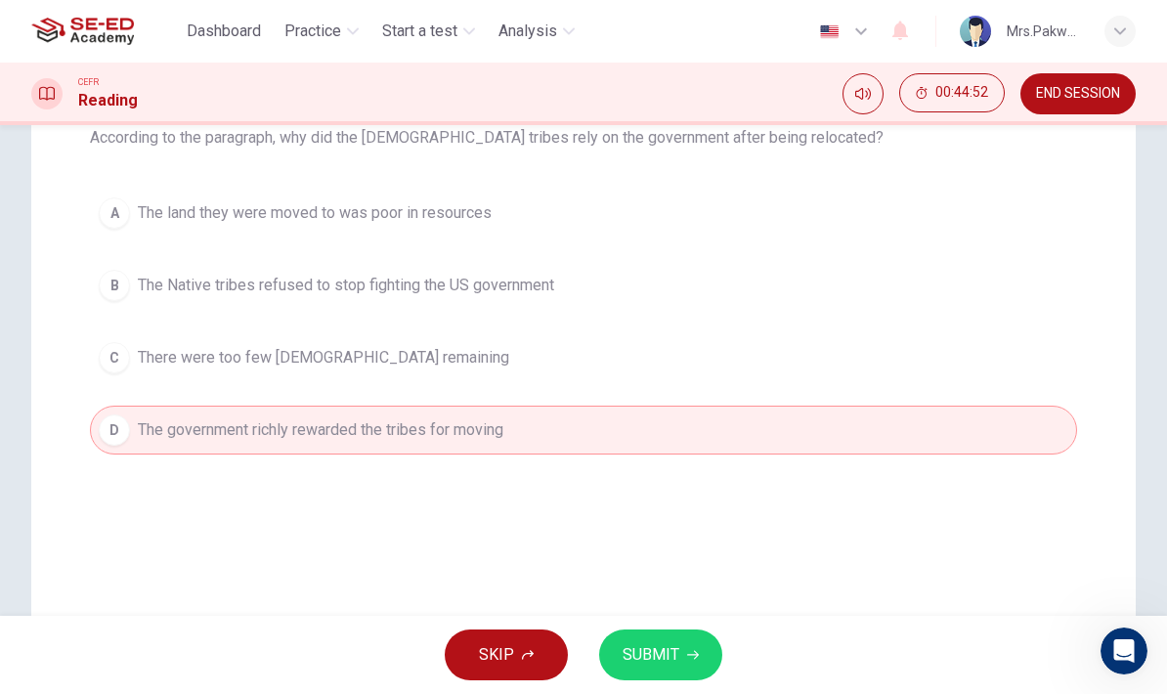
click at [931, 292] on button "B The Native tribes refused to stop fighting the US government" at bounding box center [583, 285] width 987 height 49
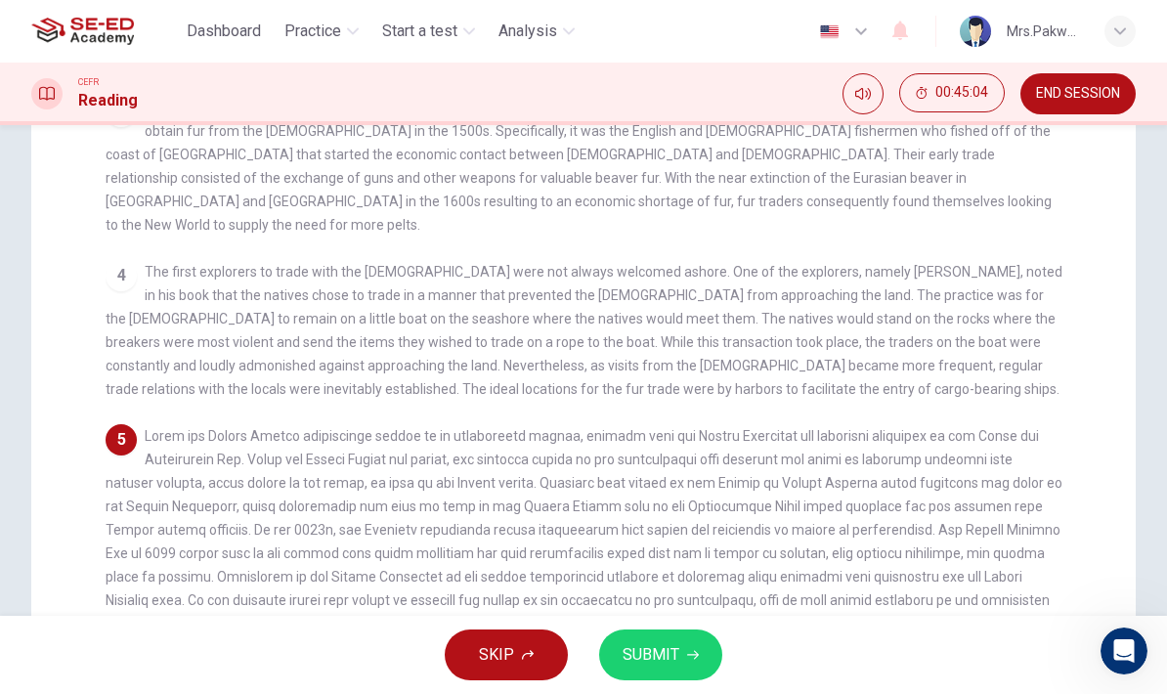
scroll to position [429, 0]
checkbox input "false"
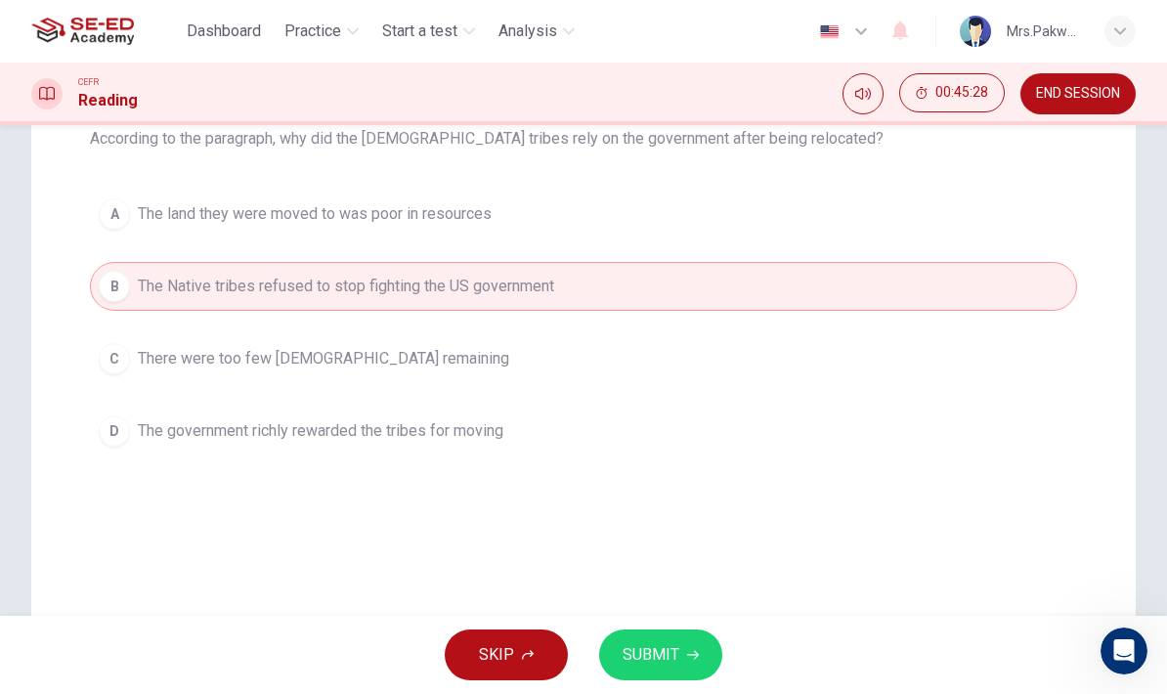
scroll to position [219, 0]
click at [861, 350] on button "C There were too few Native Americans remaining" at bounding box center [583, 360] width 987 height 49
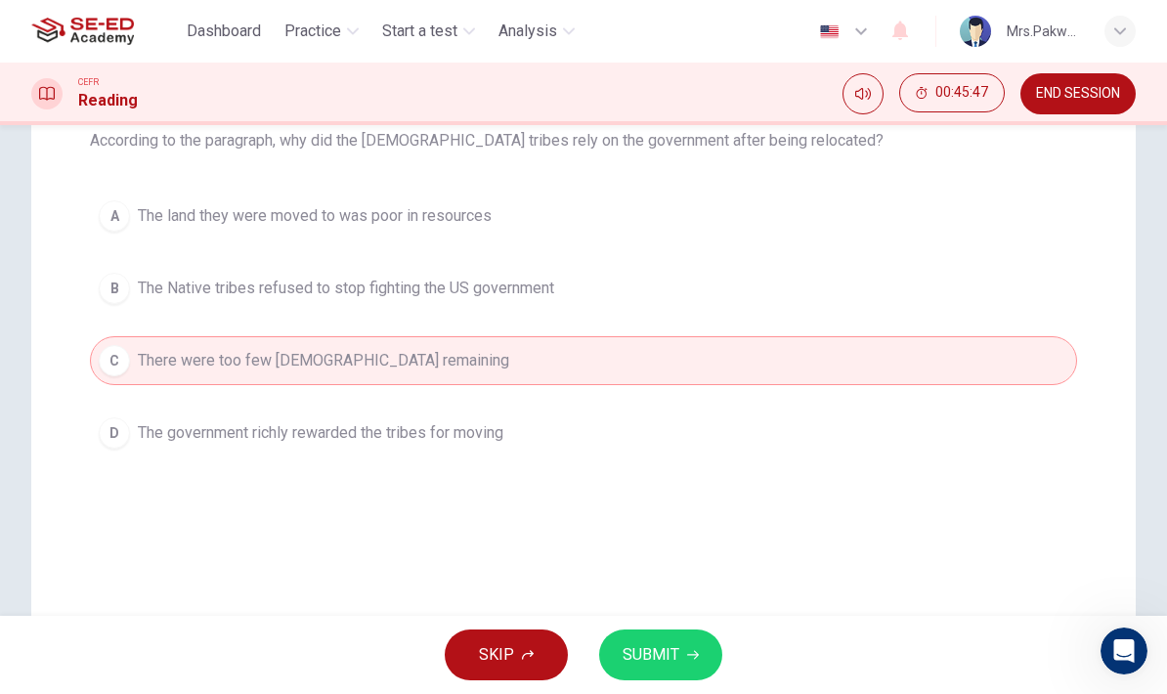
click at [674, 633] on button "SUBMIT" at bounding box center [660, 654] width 123 height 51
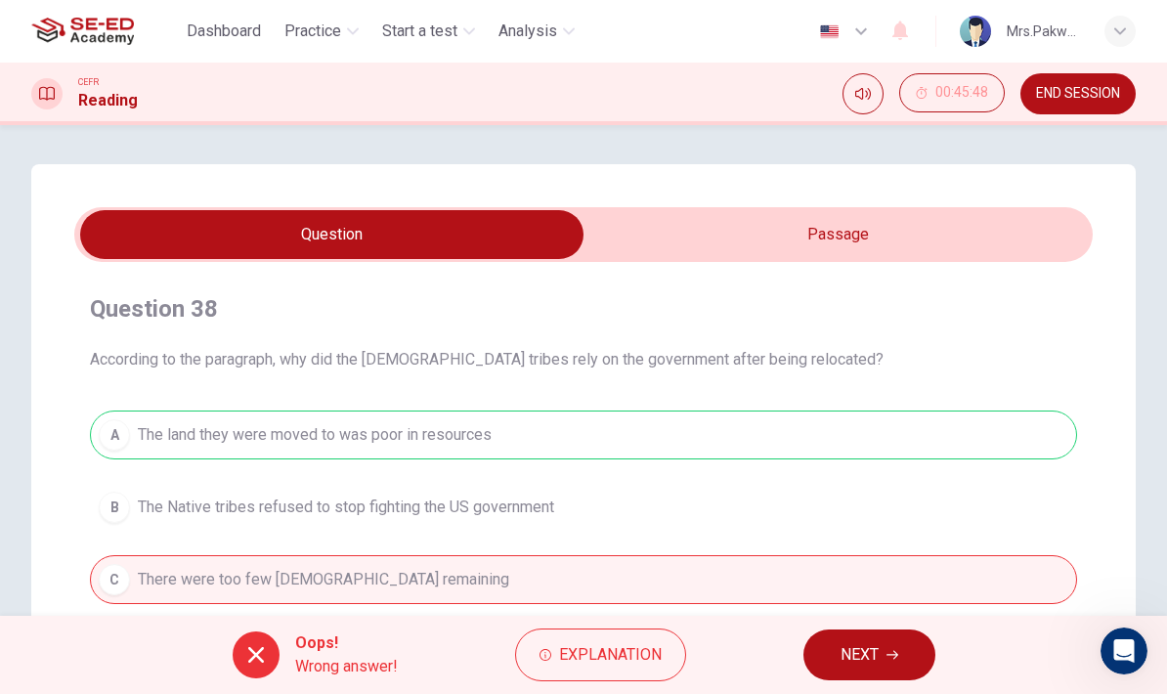
scroll to position [0, 0]
click at [877, 652] on span "NEXT" at bounding box center [859, 654] width 38 height 27
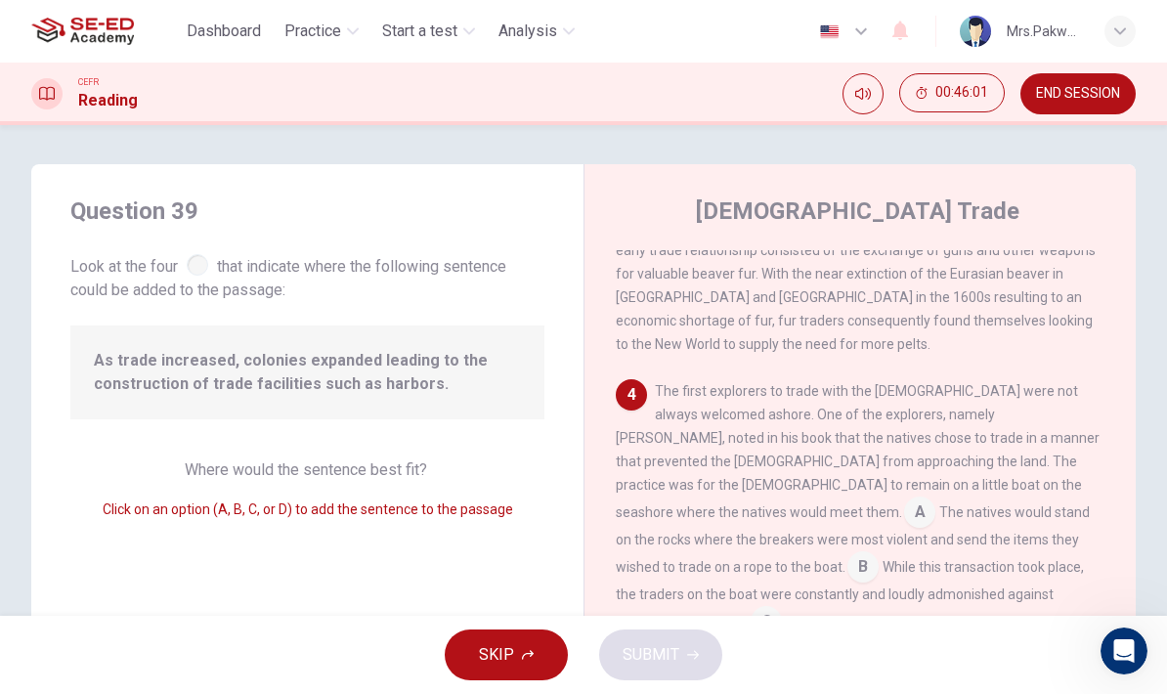
scroll to position [886, 0]
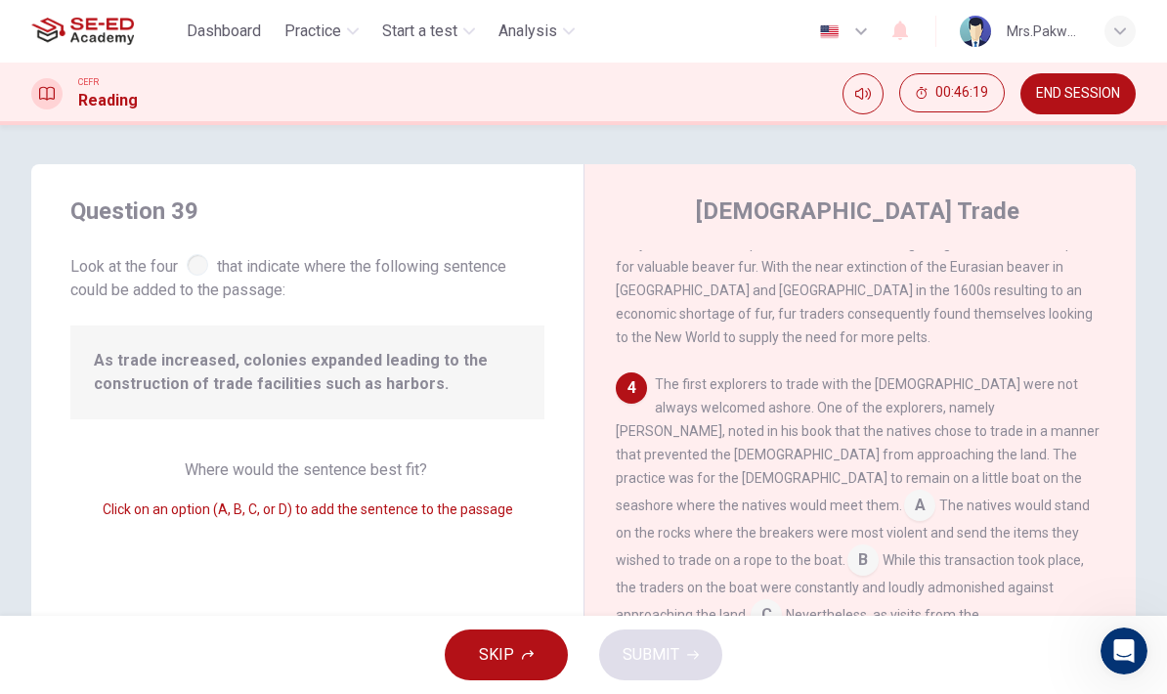
click at [834, 656] on input at bounding box center [841, 671] width 31 height 31
click at [840, 656] on input at bounding box center [841, 671] width 31 height 31
click at [832, 656] on input at bounding box center [841, 671] width 31 height 31
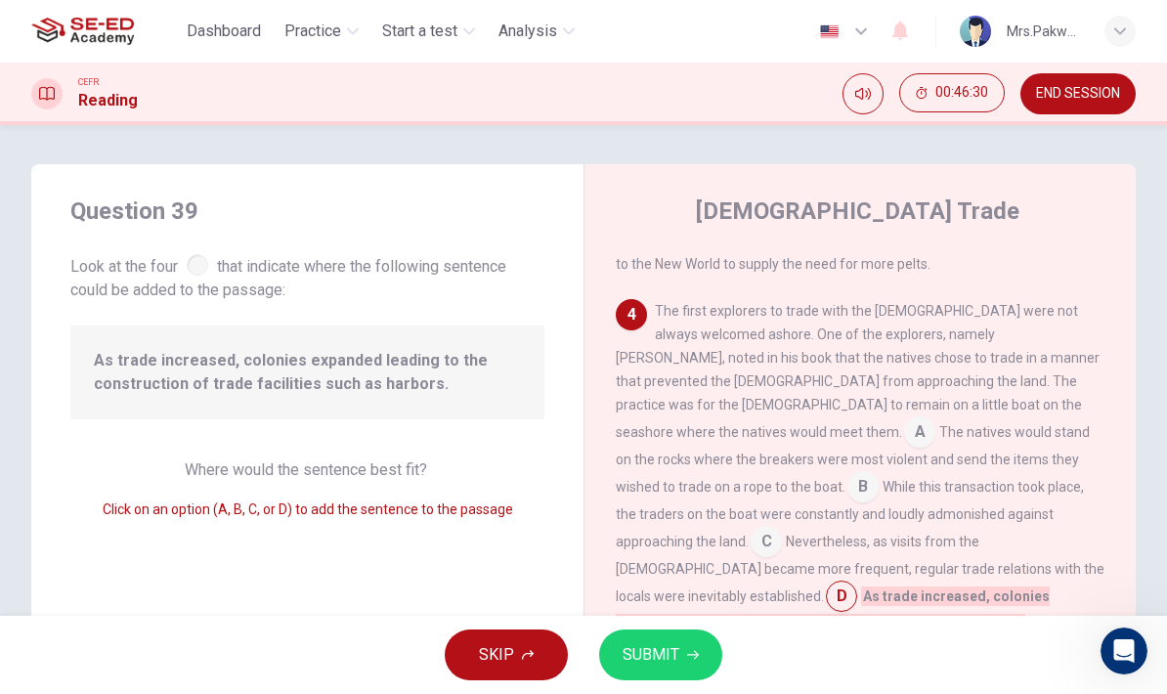
scroll to position [991, 0]
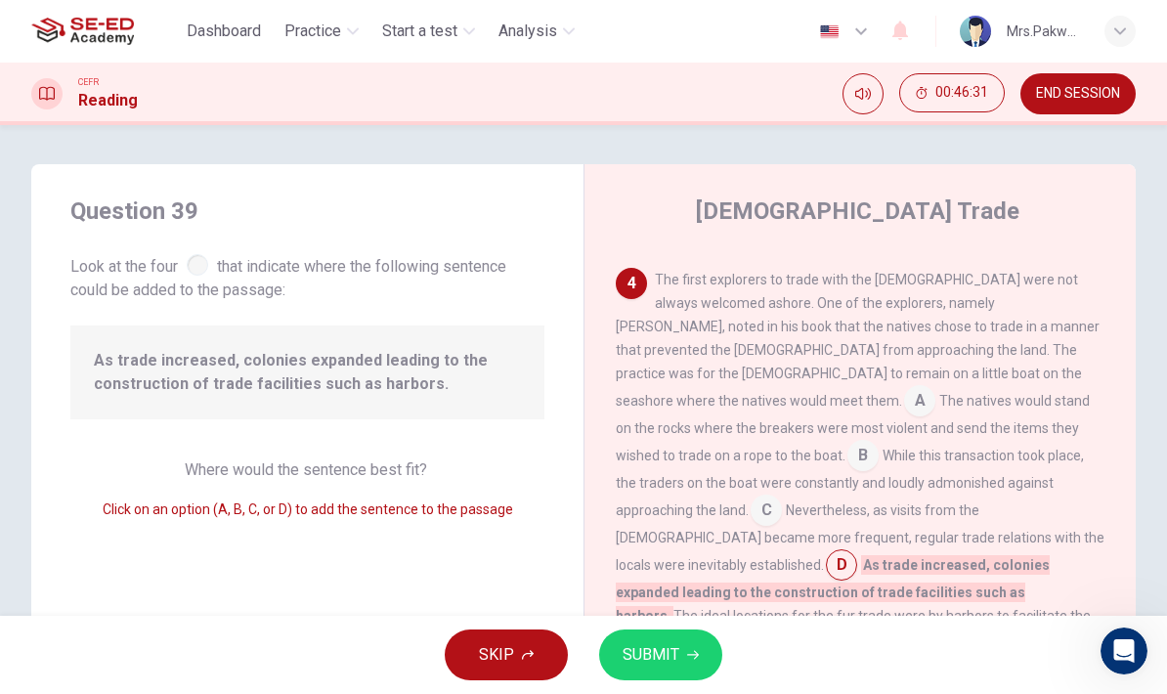
click at [847, 551] on input at bounding box center [841, 566] width 31 height 31
click at [878, 442] on input at bounding box center [862, 457] width 31 height 31
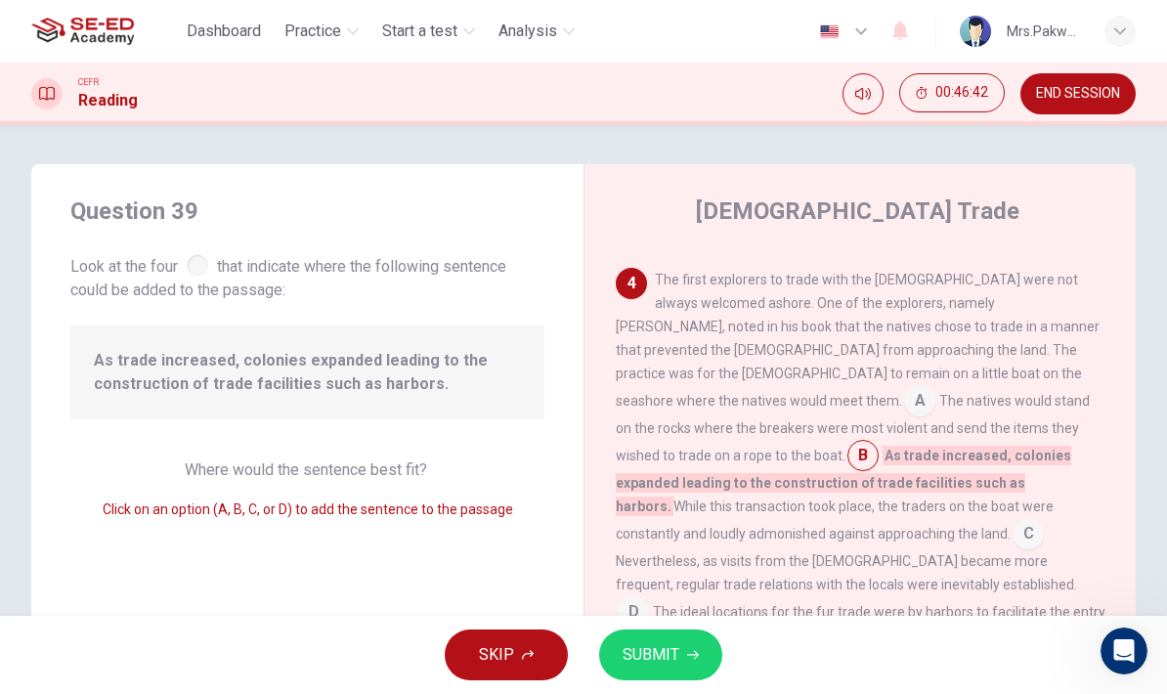
click at [878, 442] on input at bounding box center [862, 457] width 31 height 31
click at [1012, 520] on input at bounding box center [1027, 535] width 31 height 31
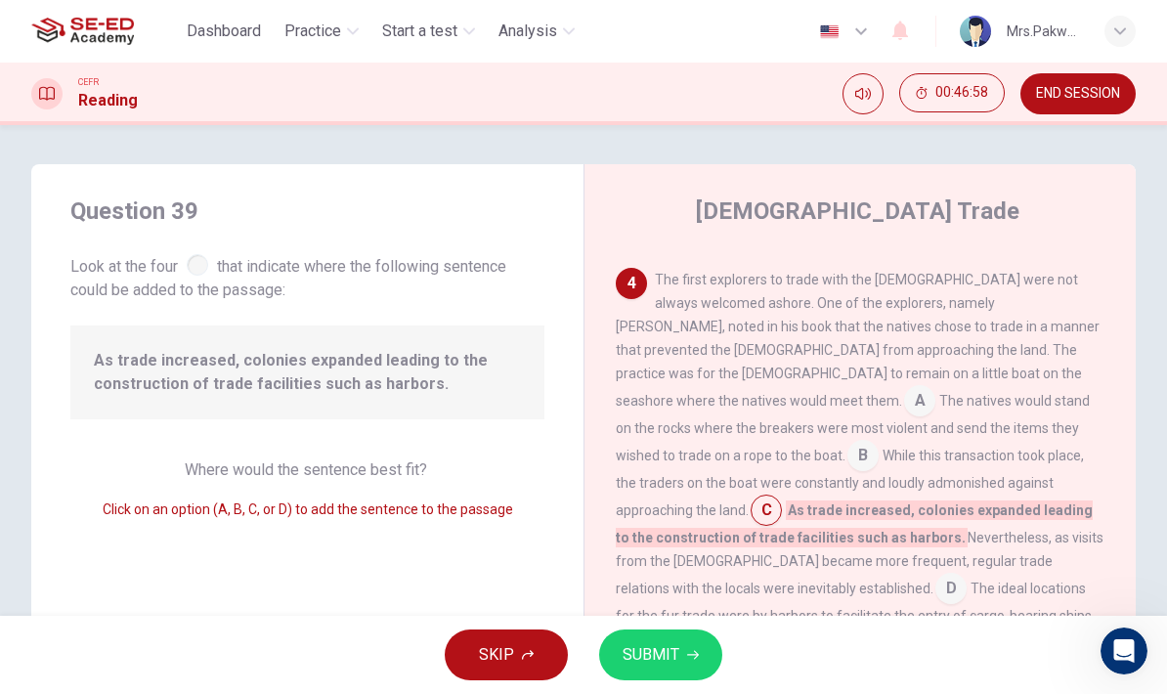
click at [782, 496] on input at bounding box center [765, 511] width 31 height 31
click at [966, 573] on span "D" at bounding box center [950, 588] width 31 height 31
click at [782, 496] on input at bounding box center [765, 511] width 31 height 31
click at [1041, 580] on span "The ideal locations for the fur trade were by harbors to facilitate the entry o…" at bounding box center [854, 601] width 479 height 43
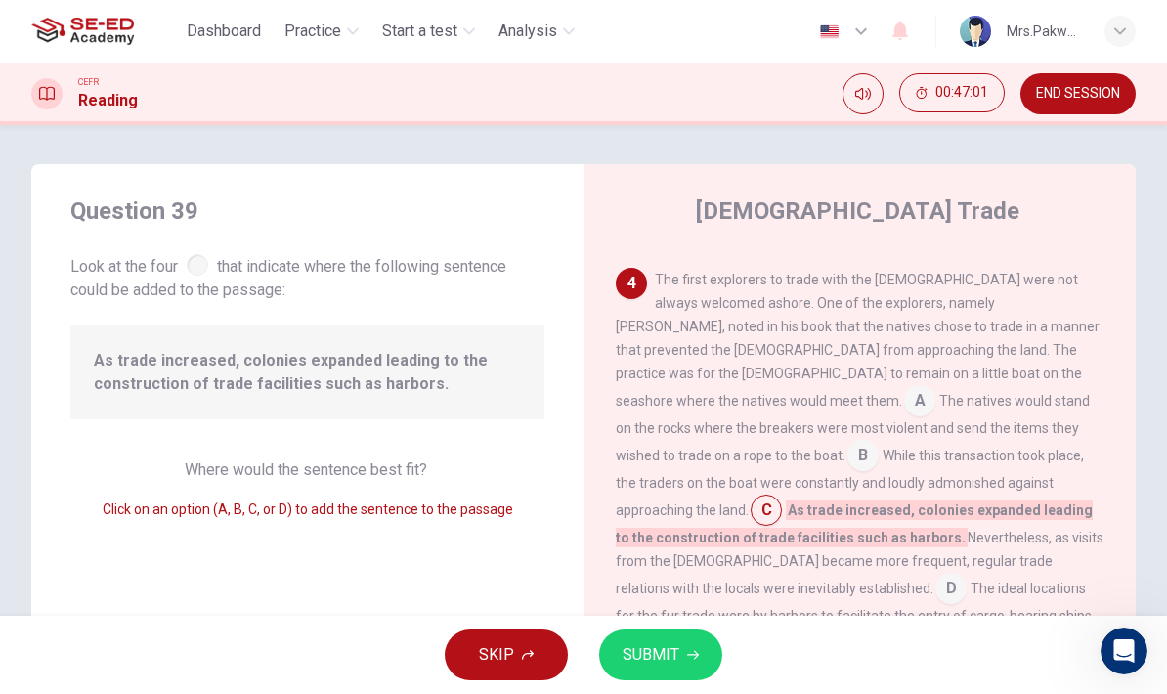
click at [966, 573] on span "D" at bounding box center [950, 588] width 31 height 31
click at [966, 574] on span "D" at bounding box center [950, 585] width 31 height 23
click at [782, 496] on input at bounding box center [765, 511] width 31 height 31
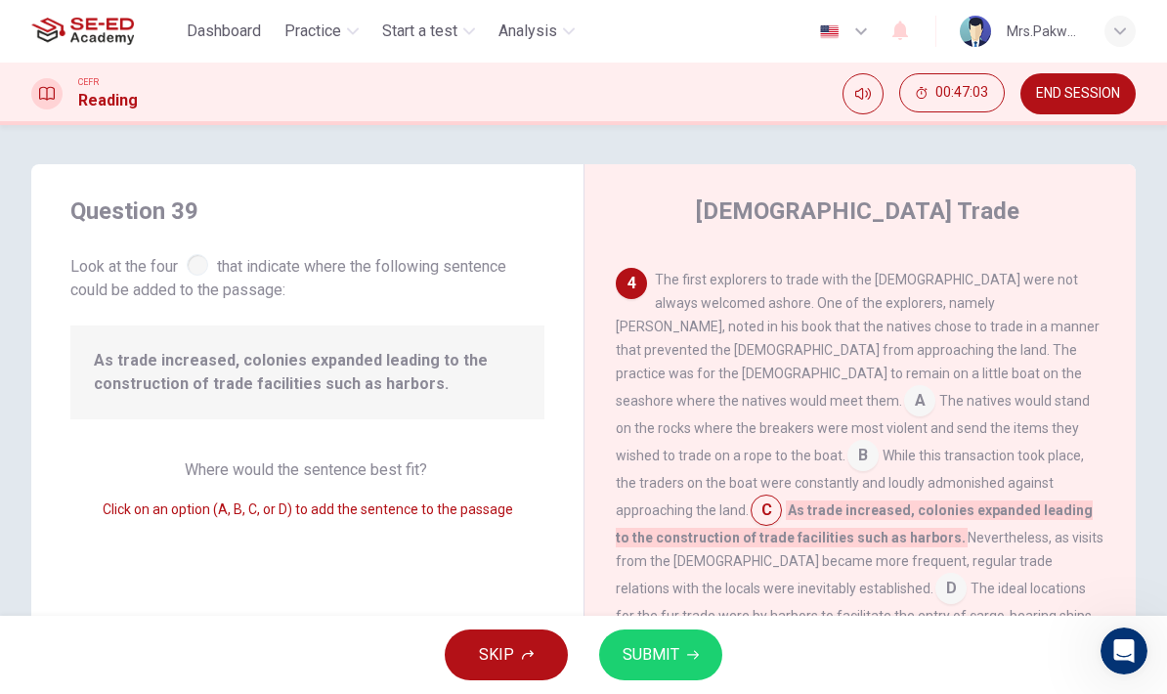
click at [966, 573] on span "D" at bounding box center [950, 588] width 31 height 31
click at [966, 574] on span "D" at bounding box center [950, 585] width 31 height 23
click at [878, 442] on input at bounding box center [862, 457] width 31 height 31
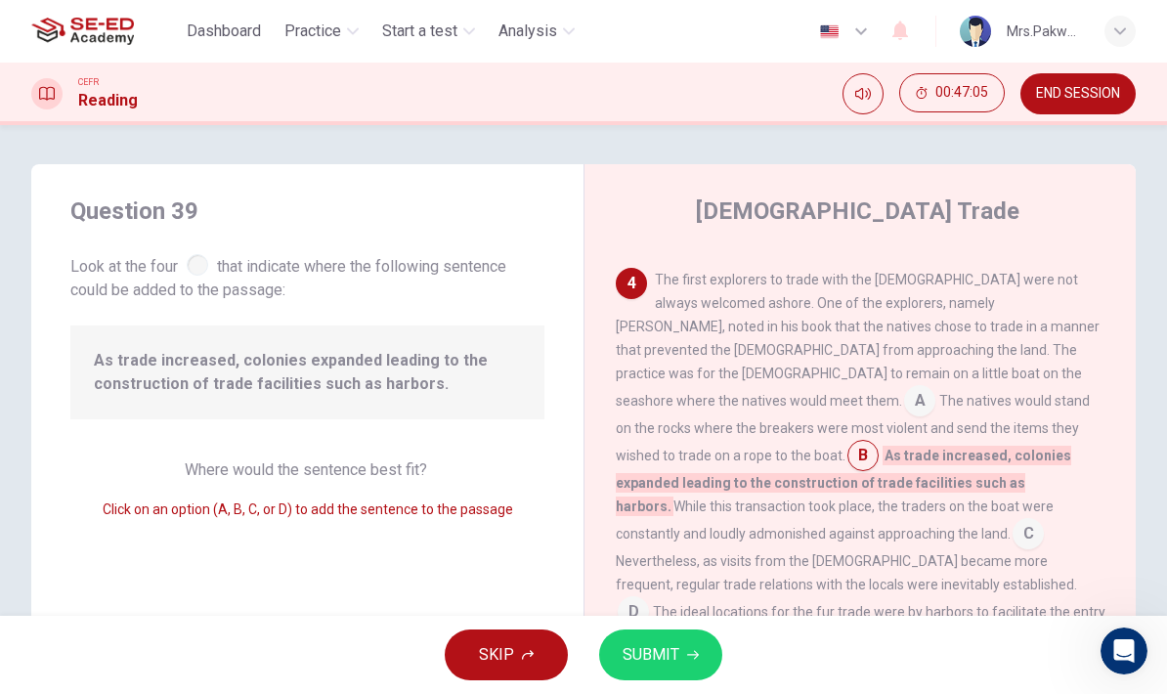
click at [649, 598] on input at bounding box center [632, 613] width 31 height 31
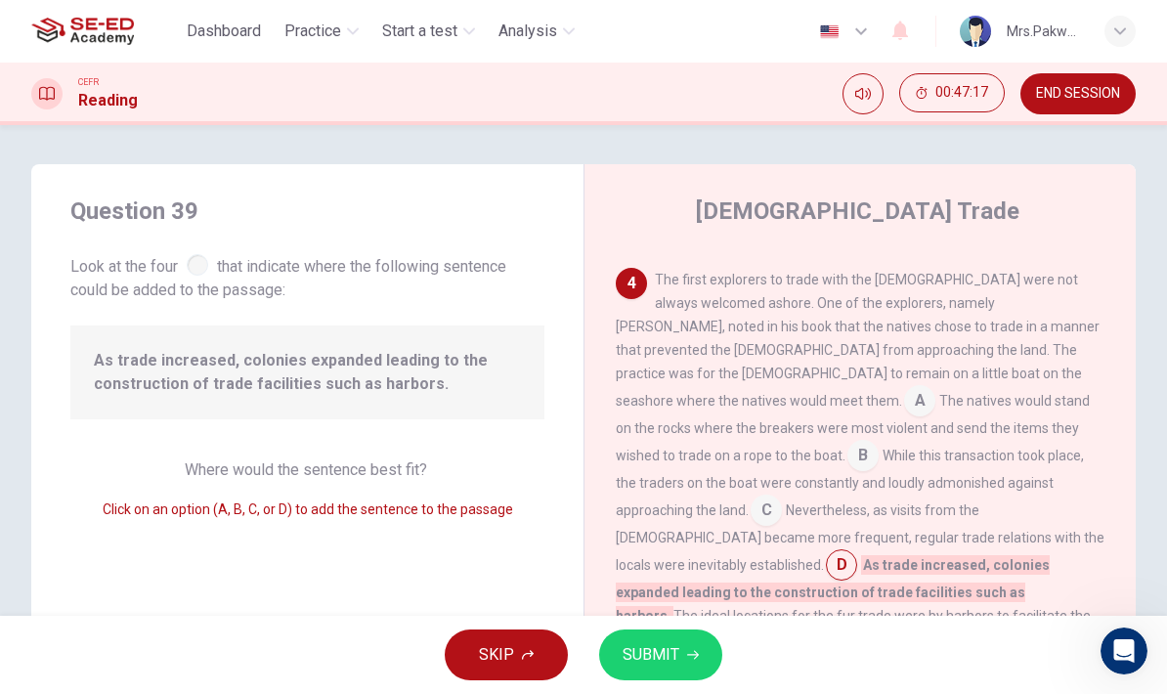
click at [668, 659] on span "SUBMIT" at bounding box center [650, 654] width 57 height 27
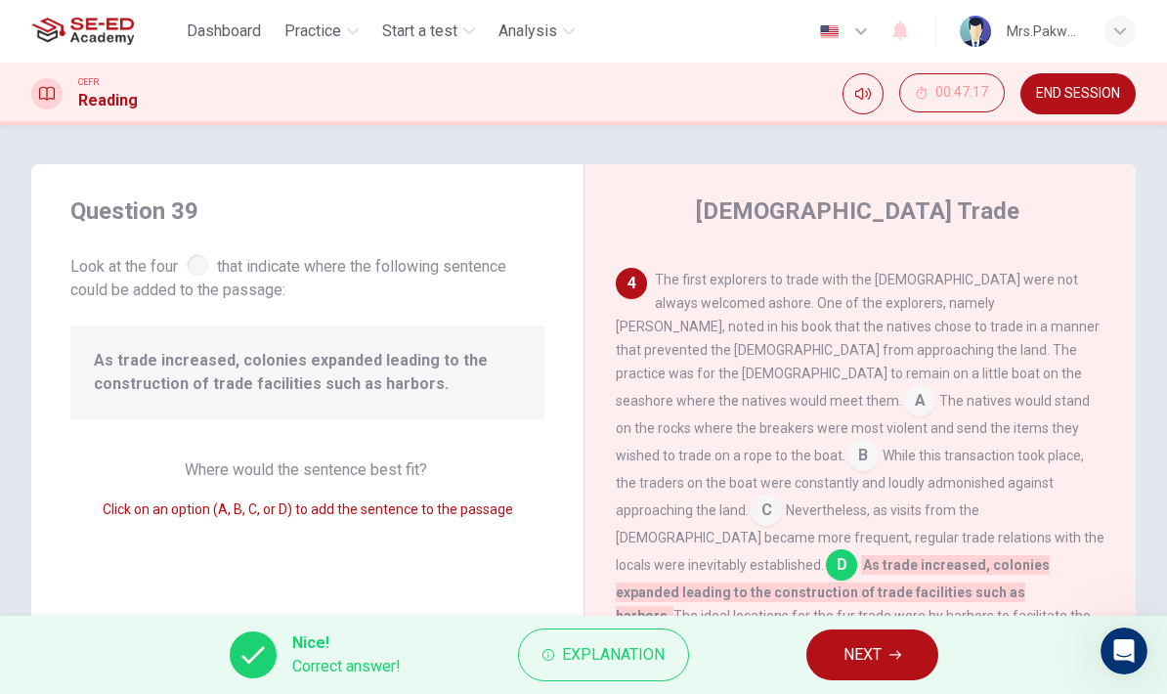
click at [877, 646] on span "NEXT" at bounding box center [862, 654] width 38 height 27
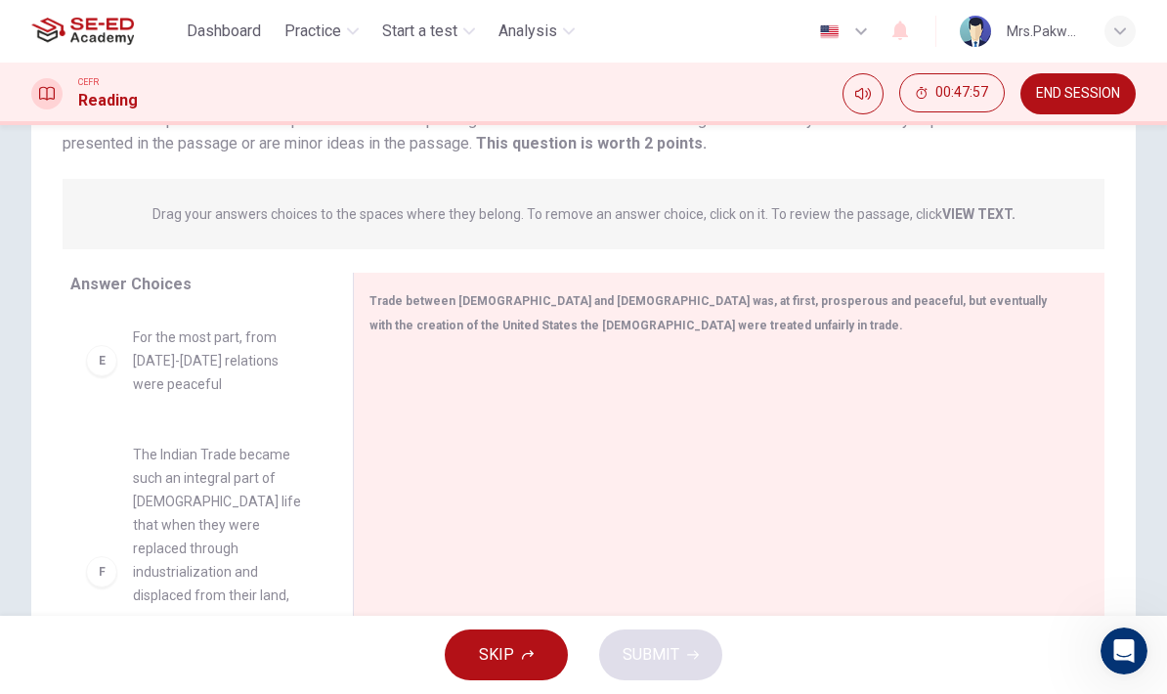
scroll to position [520, 0]
click at [92, 554] on div "F" at bounding box center [101, 569] width 31 height 31
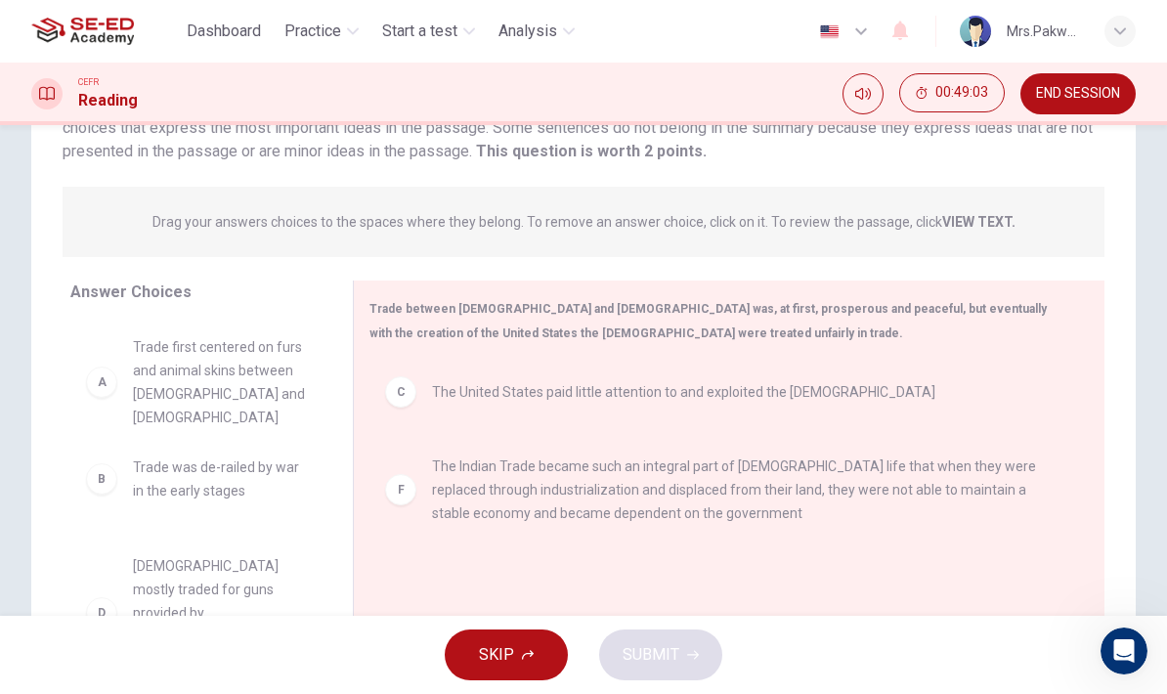
scroll to position [175, 0]
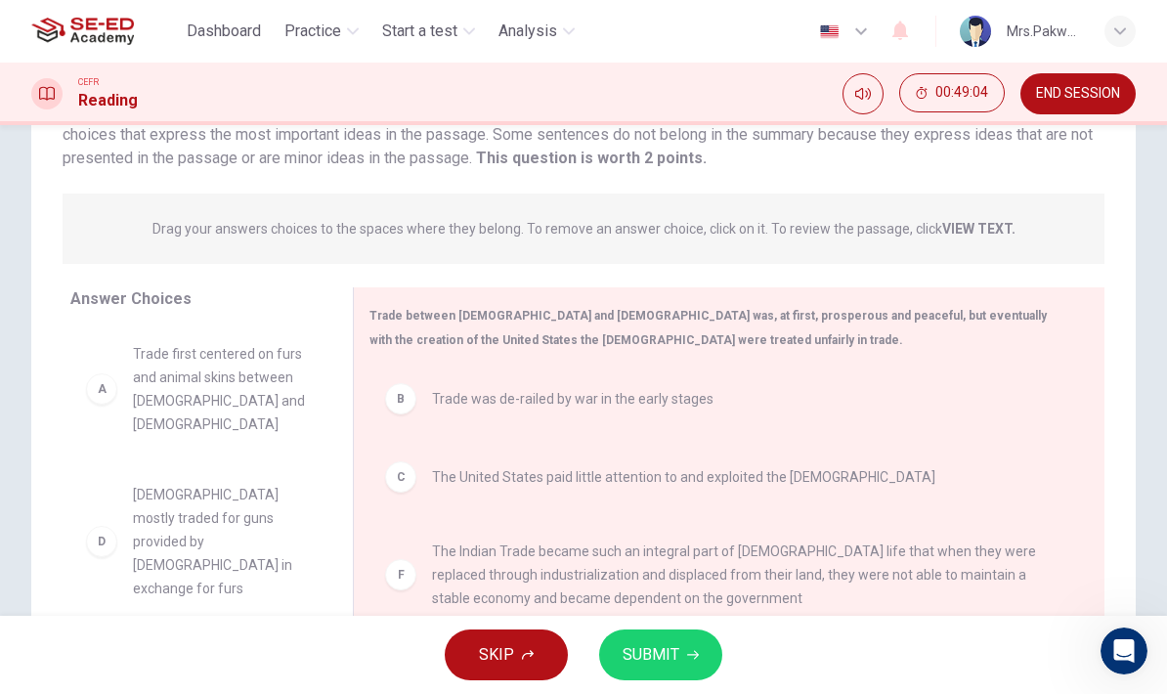
click at [675, 657] on span "SUBMIT" at bounding box center [650, 654] width 57 height 27
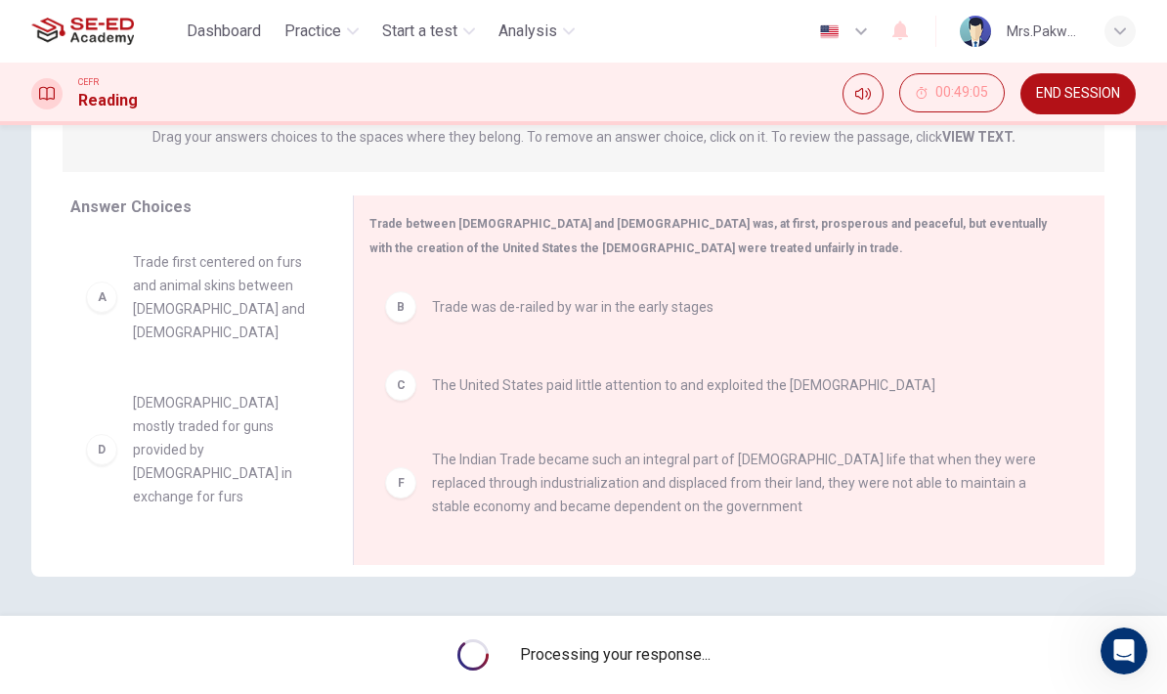
scroll to position [267, 0]
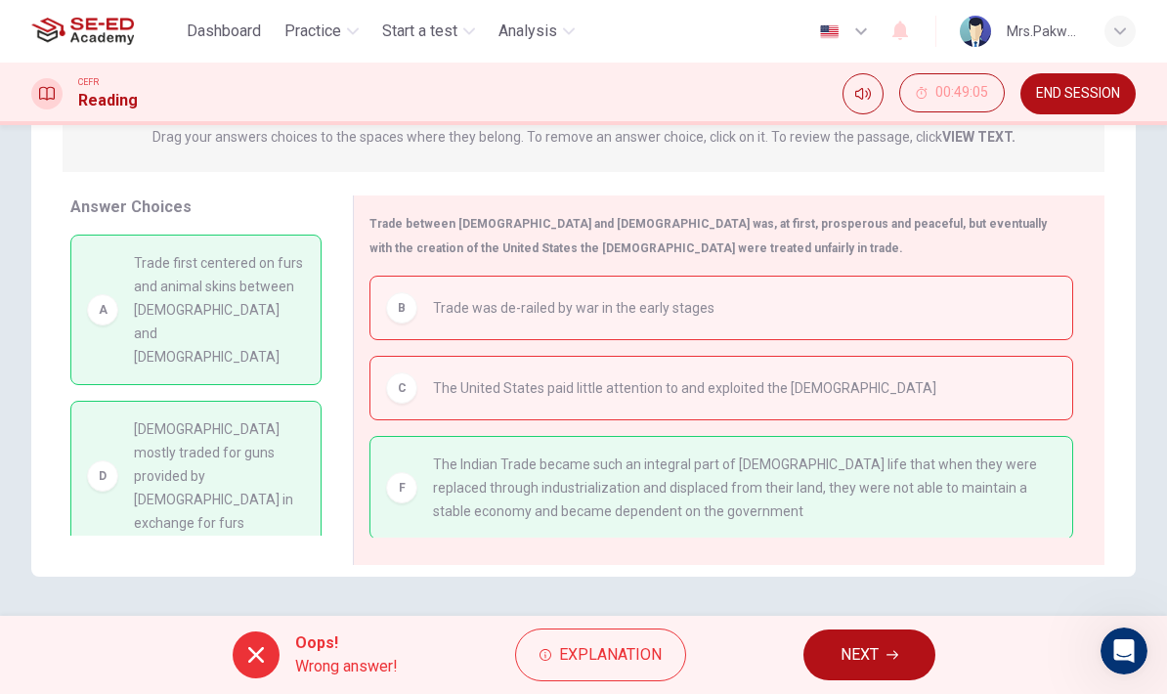
click at [884, 646] on button "NEXT" at bounding box center [869, 654] width 132 height 51
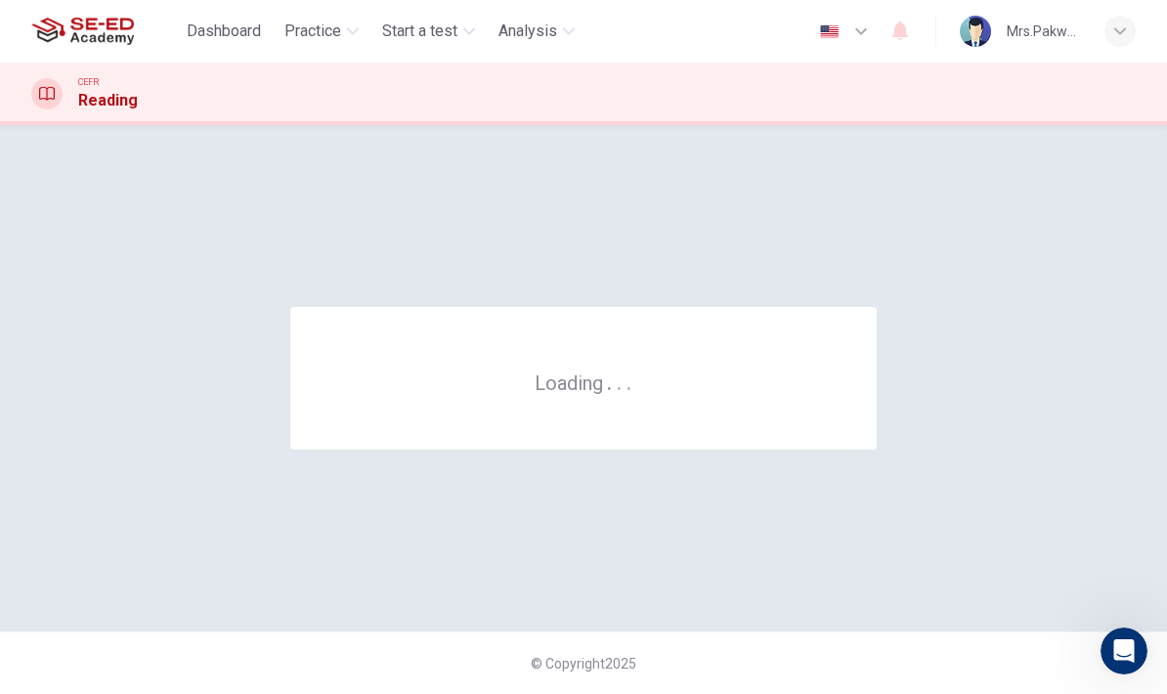
scroll to position [0, 0]
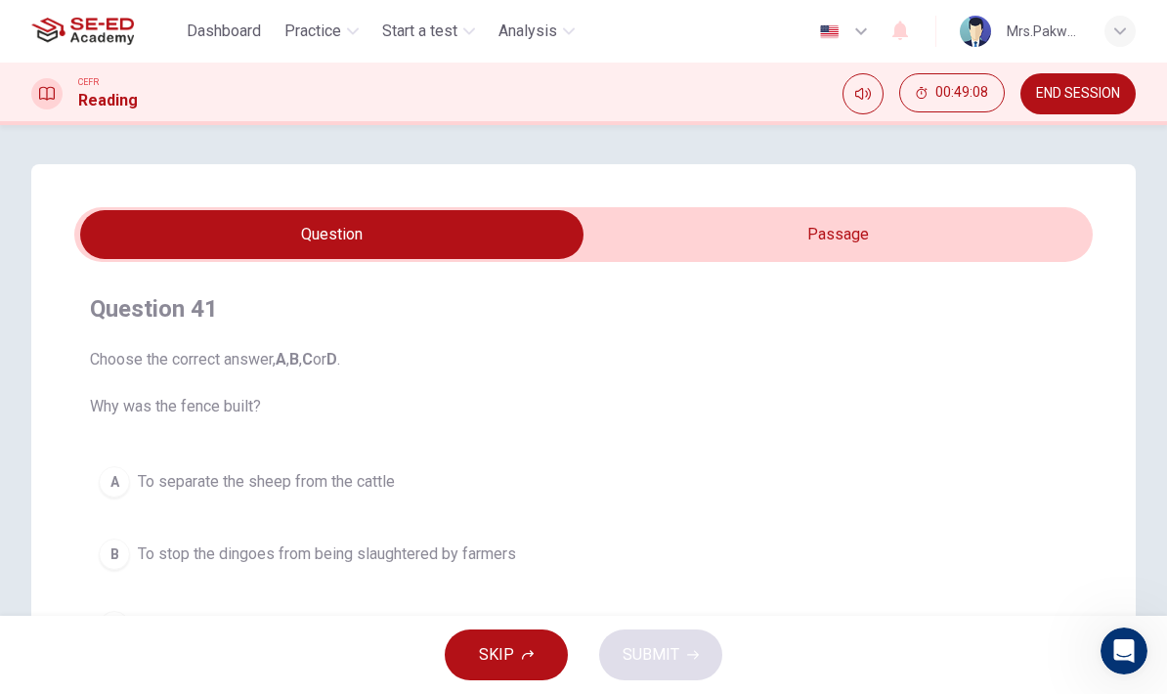
click at [922, 221] on input "checkbox" at bounding box center [331, 234] width 1527 height 49
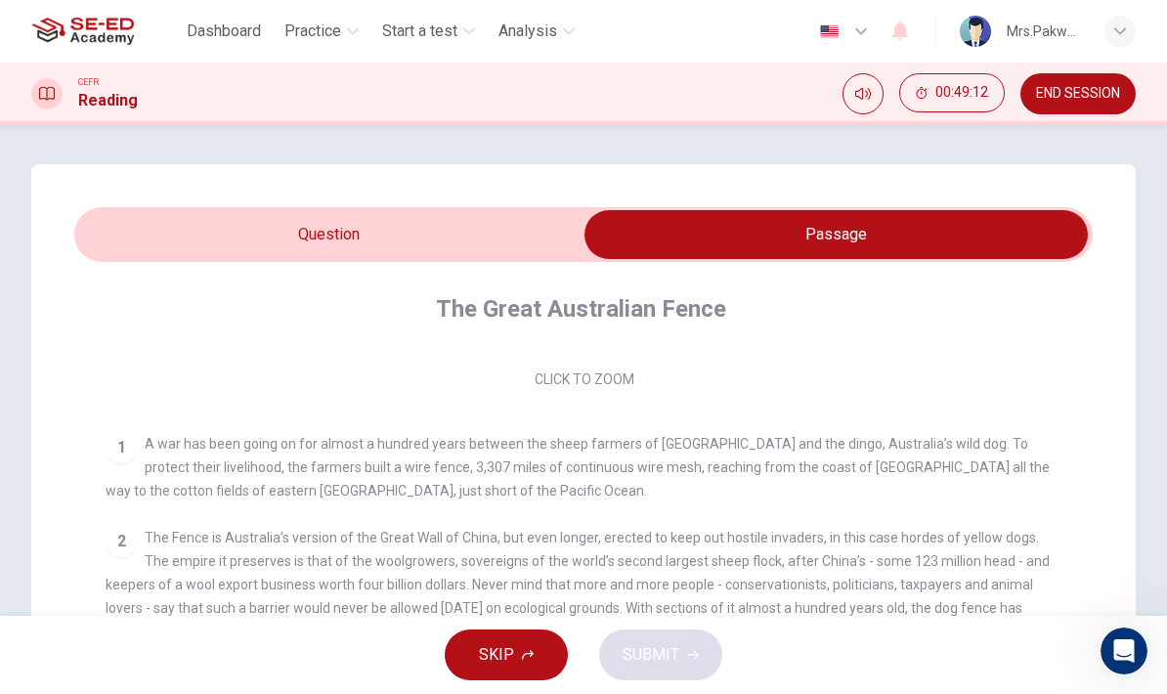
scroll to position [293, 0]
click at [580, 239] on input "checkbox" at bounding box center [835, 234] width 1527 height 49
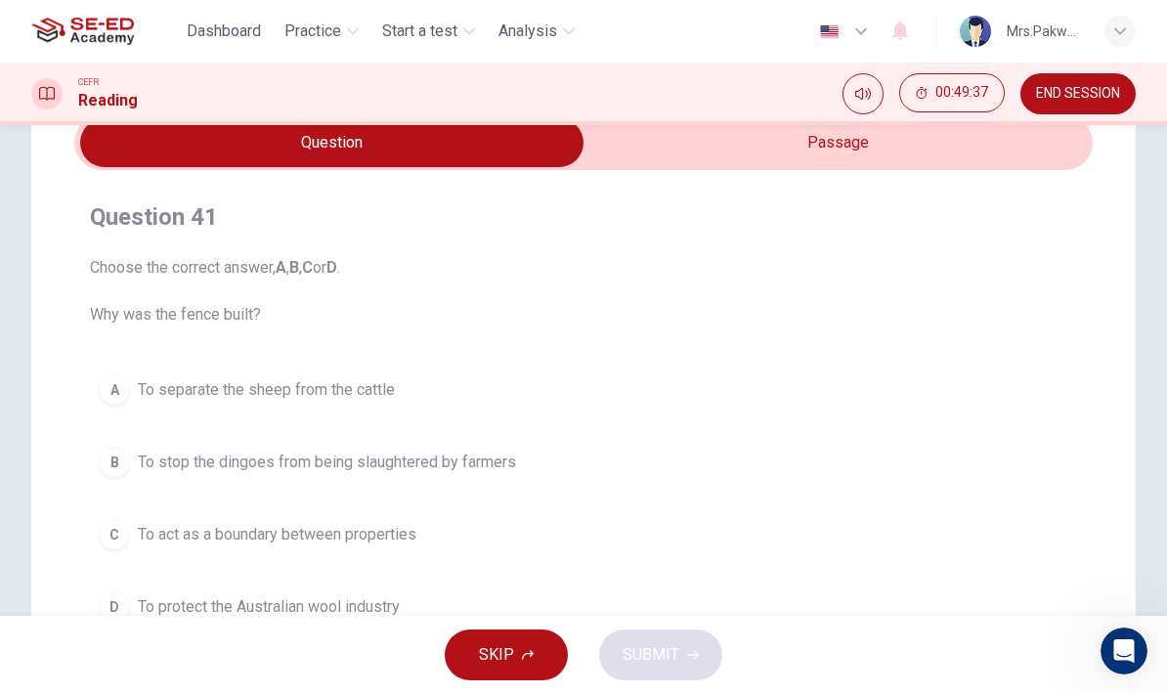
click at [959, 370] on button "A To separate the sheep from the cattle" at bounding box center [583, 389] width 987 height 49
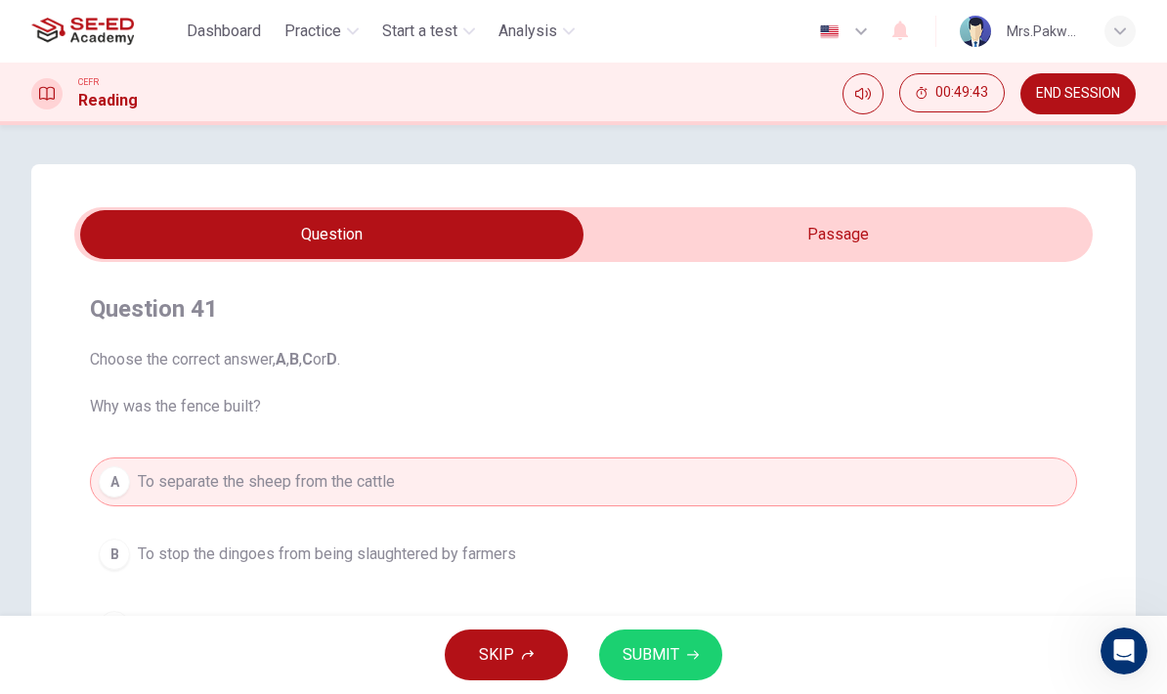
scroll to position [0, 0]
click at [1016, 241] on input "checkbox" at bounding box center [331, 234] width 1527 height 49
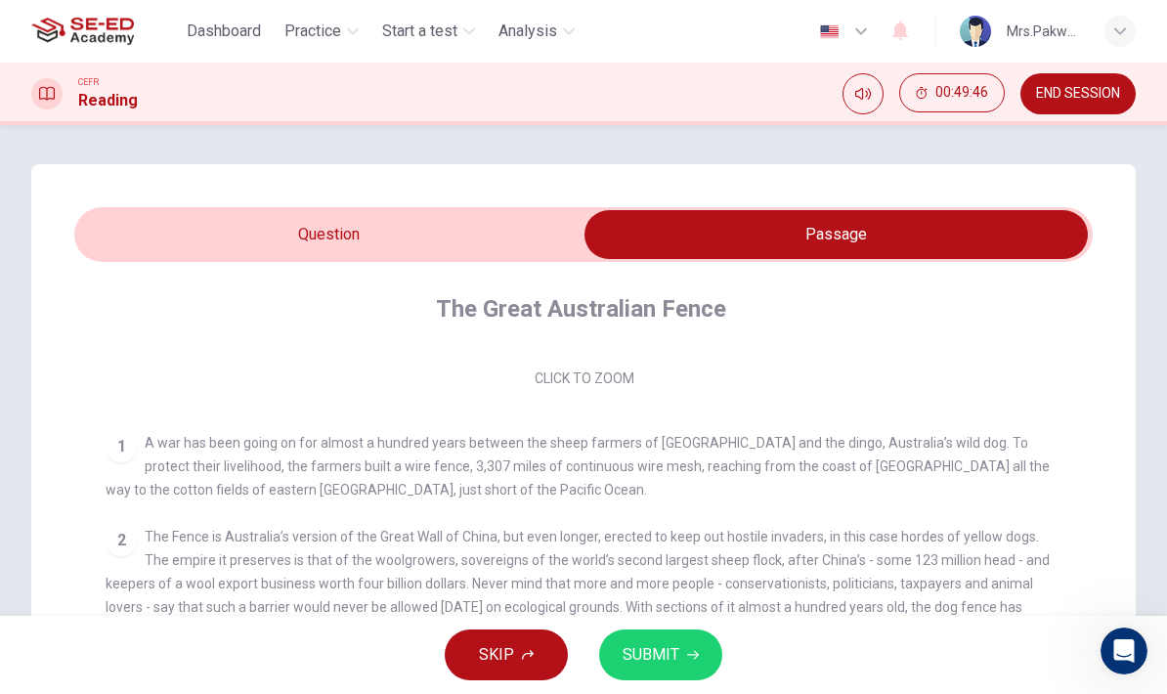
click at [589, 376] on div "Click to Zoom" at bounding box center [584, 223] width 956 height 337
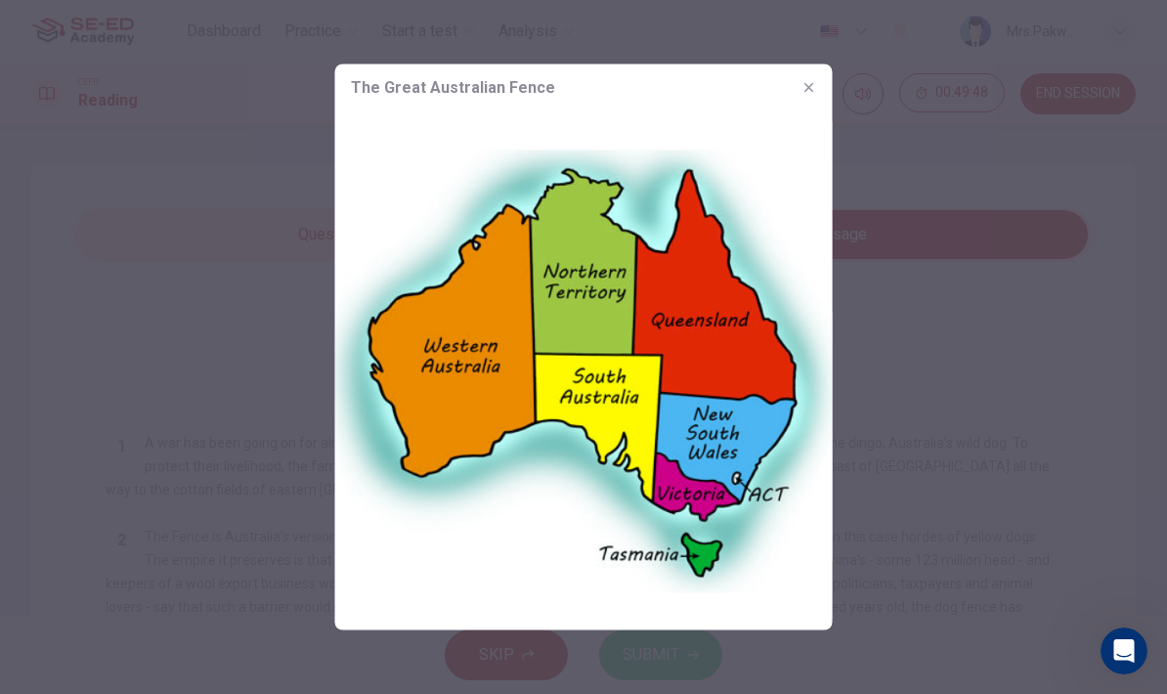
click at [819, 89] on button "button" at bounding box center [808, 87] width 31 height 31
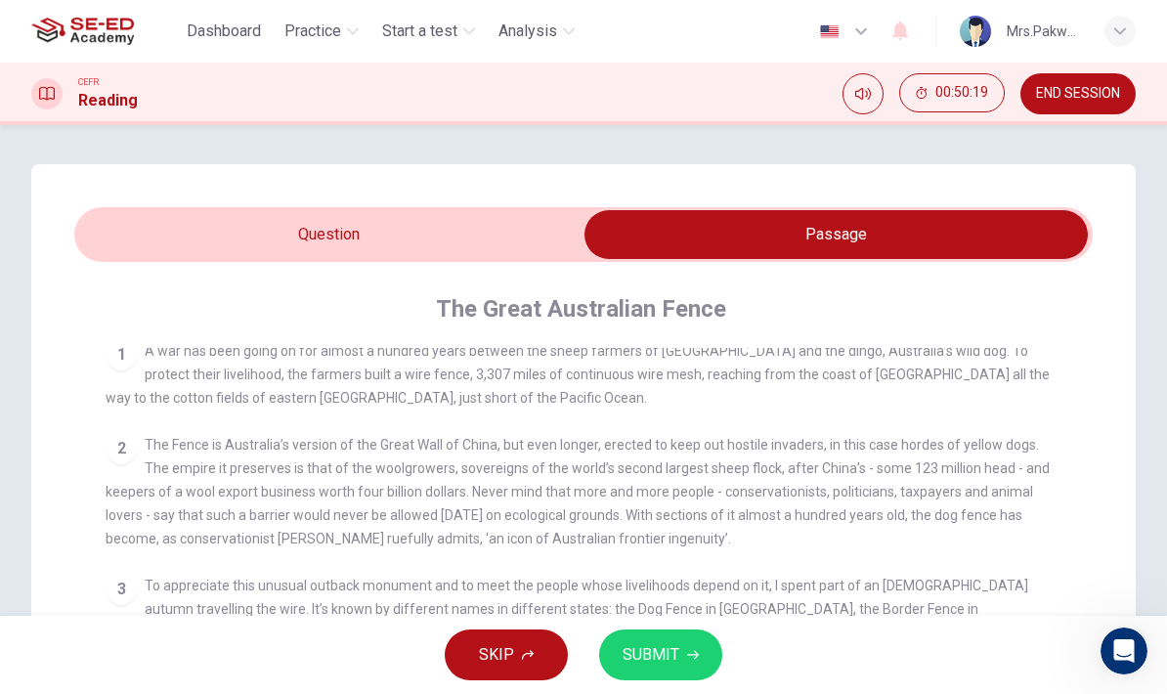
scroll to position [386, 0]
click at [495, 236] on input "checkbox" at bounding box center [835, 234] width 1527 height 49
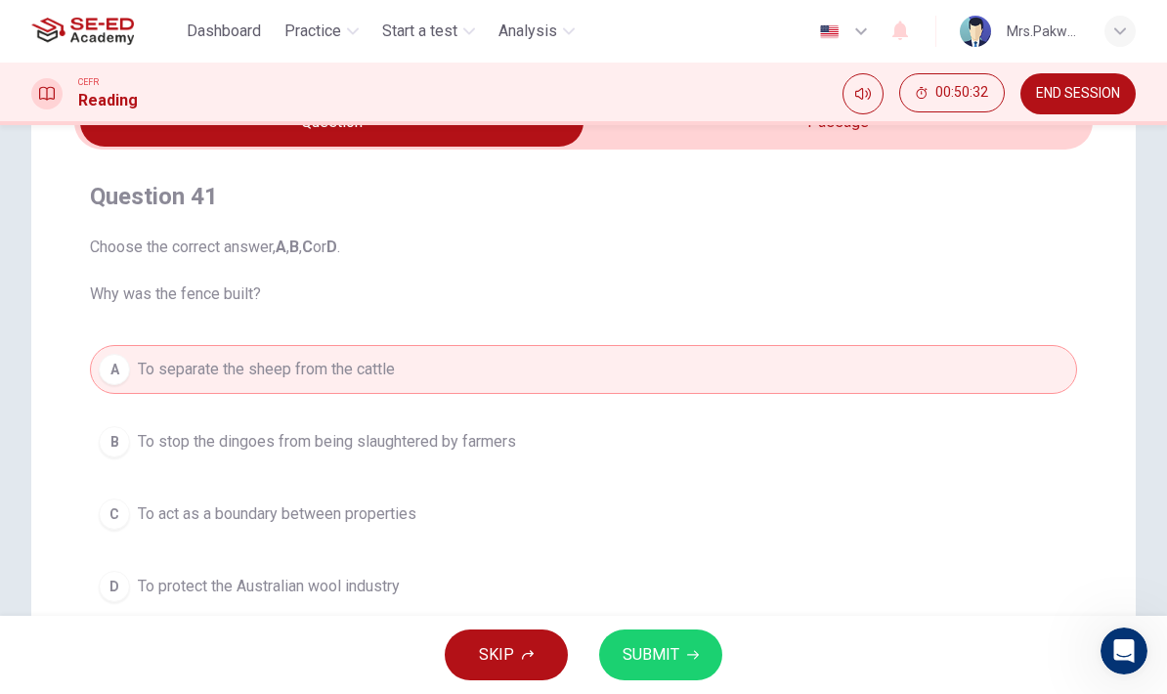
scroll to position [117, 0]
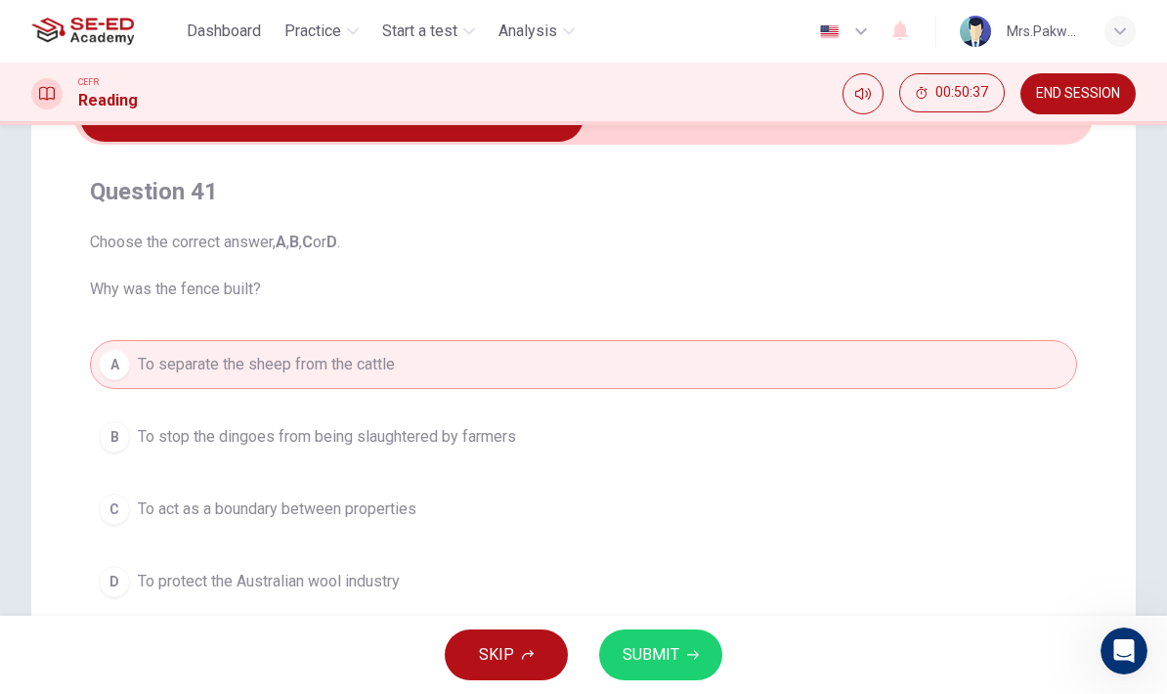
click at [854, 497] on button "C To act as a boundary between properties" at bounding box center [583, 509] width 987 height 49
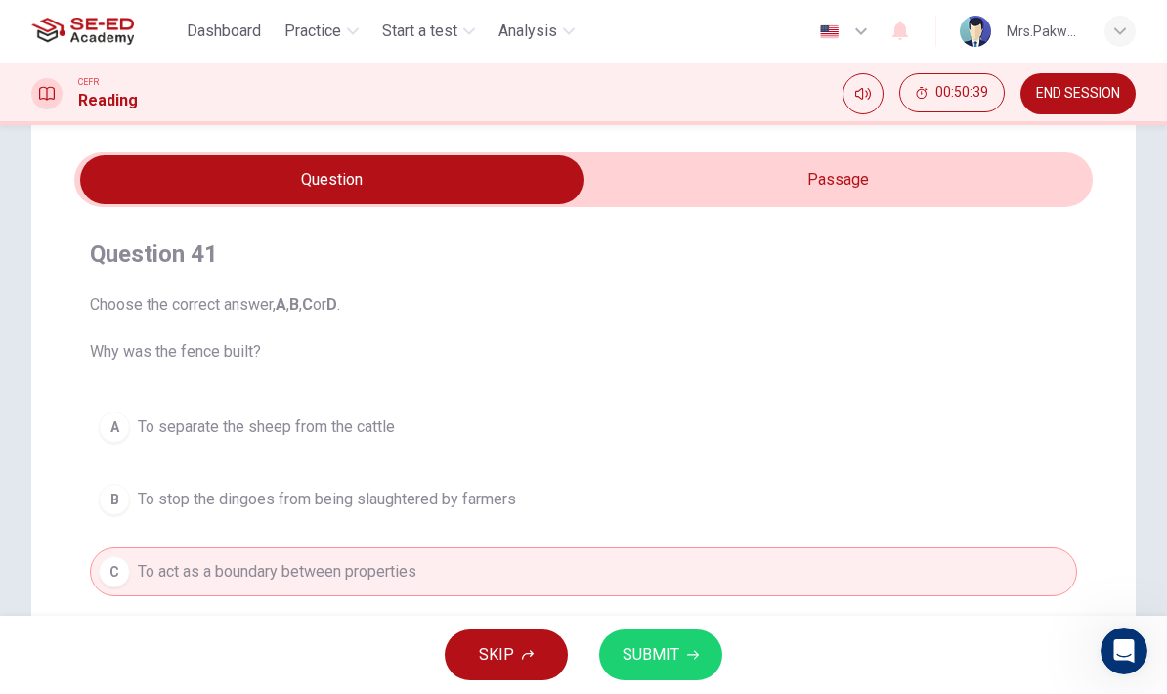
scroll to position [41, 0]
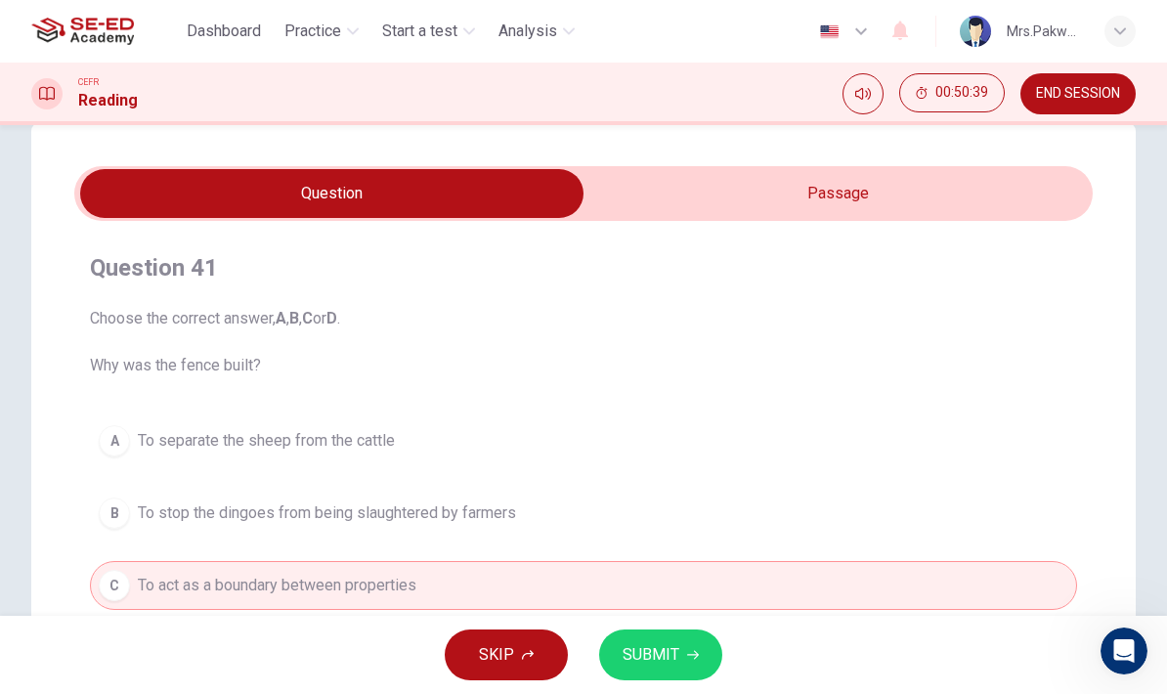
click at [955, 216] on input "checkbox" at bounding box center [331, 193] width 1527 height 49
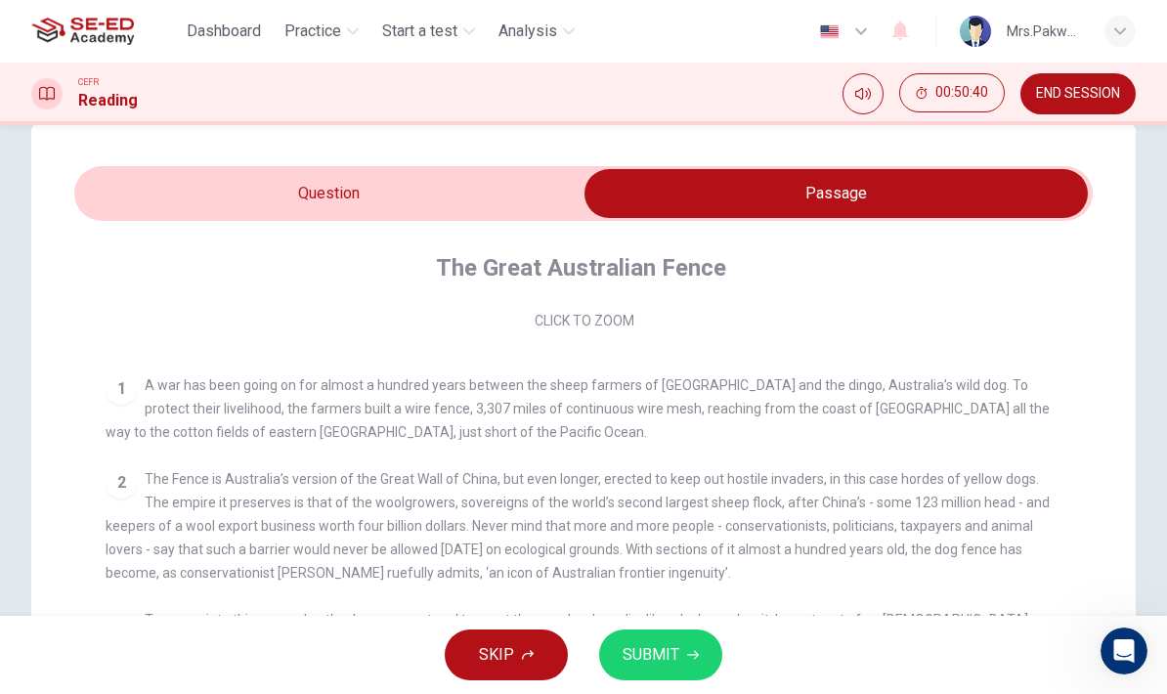
scroll to position [299, 0]
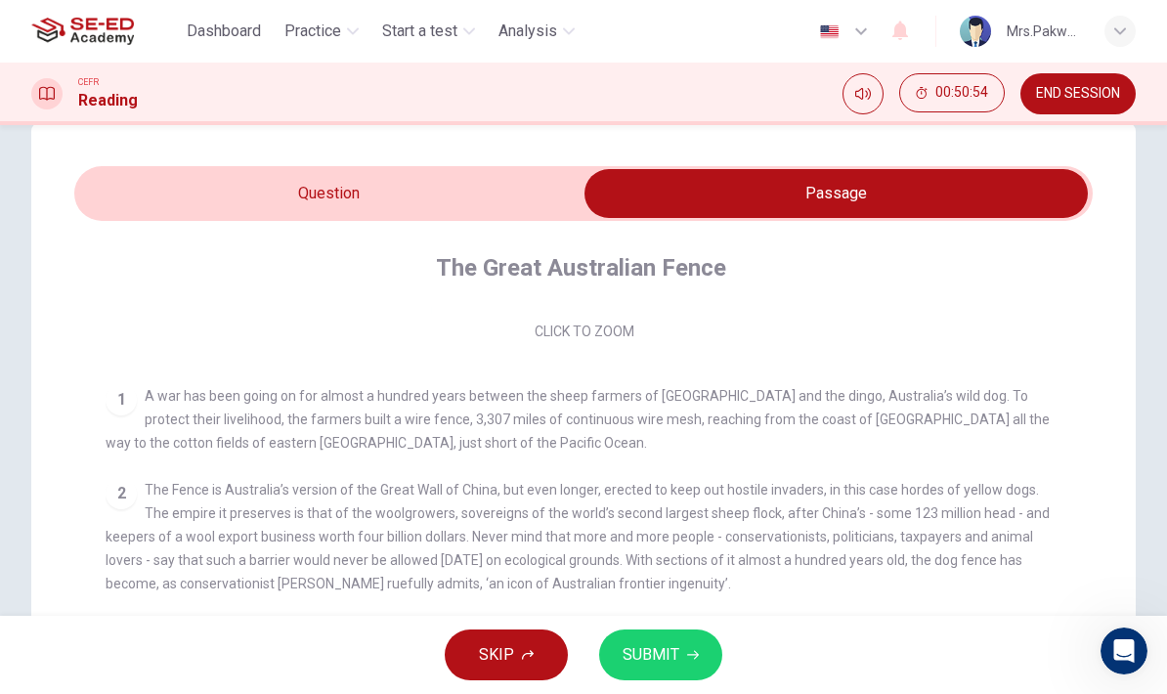
click at [500, 194] on input "checkbox" at bounding box center [835, 193] width 1527 height 49
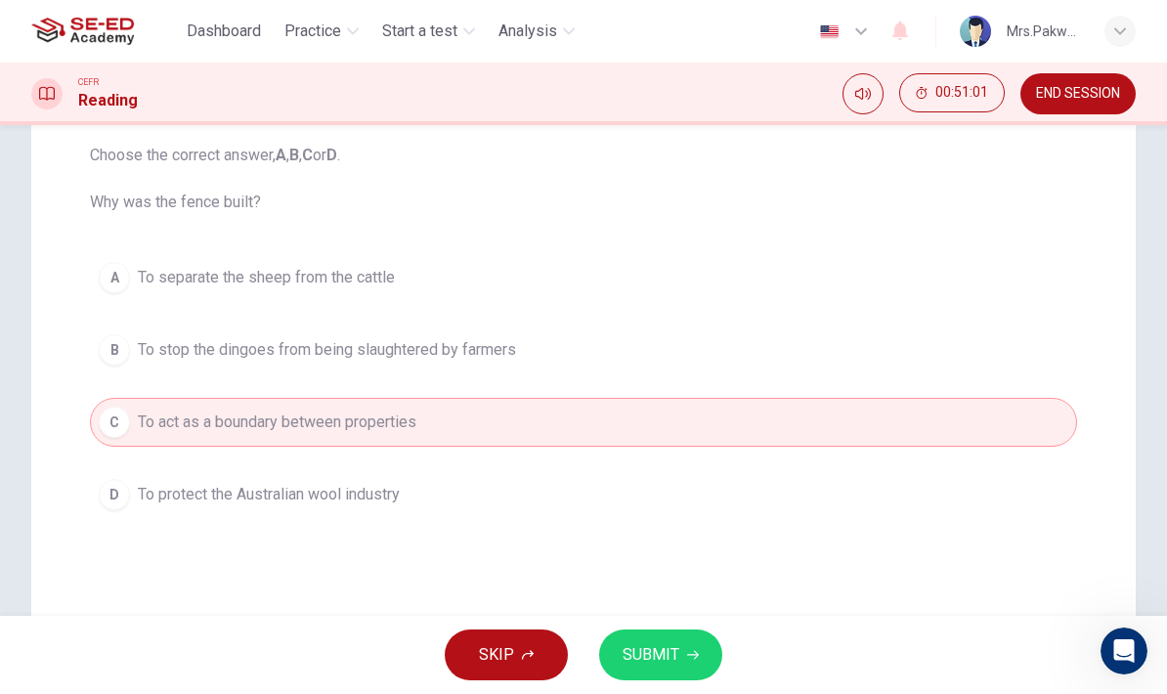
scroll to position [206, 0]
click at [897, 315] on div "A To separate the sheep from the cattle B To stop the dingoes from being slaugh…" at bounding box center [583, 384] width 987 height 266
click at [889, 319] on div "A To separate the sheep from the cattle B To stop the dingoes from being slaugh…" at bounding box center [583, 384] width 987 height 266
click at [848, 338] on button "B To stop the dingoes from being slaughtered by farmers" at bounding box center [583, 347] width 987 height 49
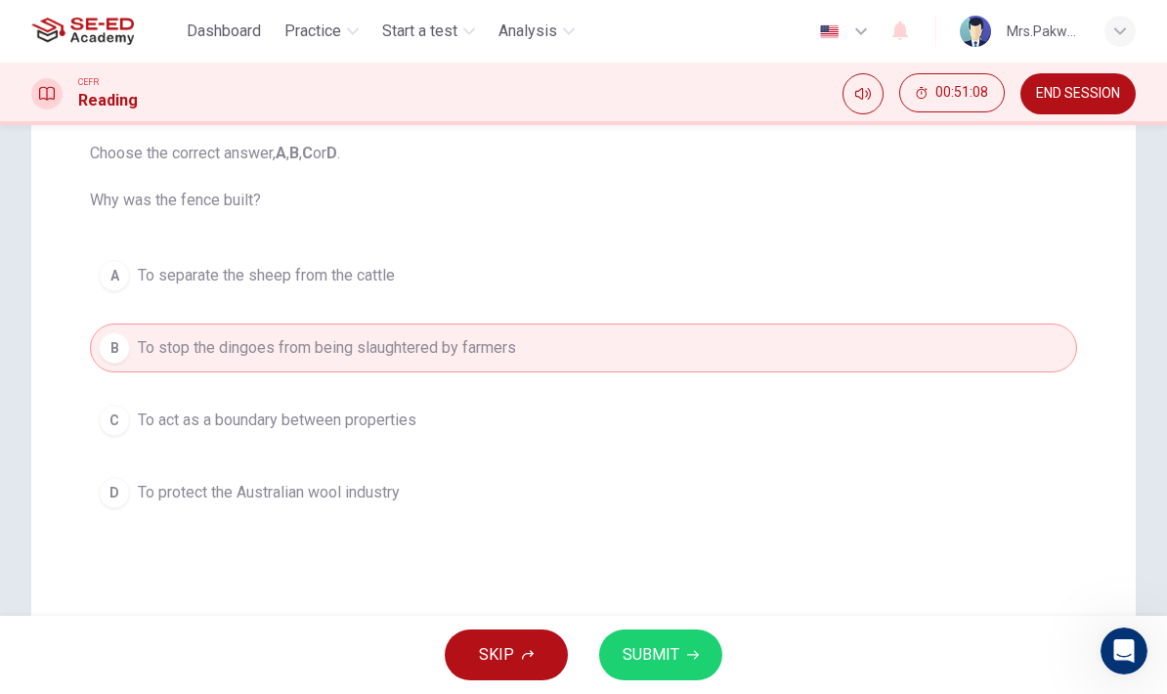
click at [867, 91] on icon "Mute" at bounding box center [863, 94] width 16 height 16
click at [971, 272] on button "A To separate the sheep from the cattle" at bounding box center [583, 275] width 987 height 49
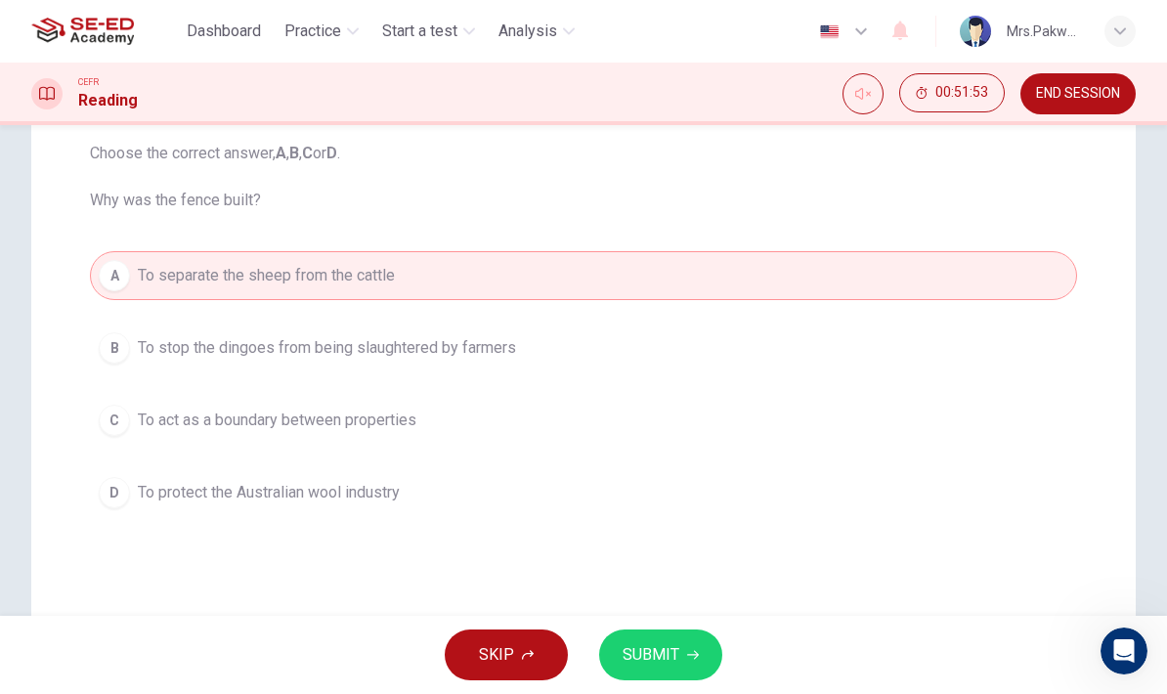
click at [848, 297] on button "A To separate the sheep from the cattle" at bounding box center [583, 275] width 987 height 49
click at [848, 317] on div "A To separate the sheep from the cattle B To stop the dingoes from being slaugh…" at bounding box center [583, 384] width 987 height 266
click at [452, 326] on button "B To stop the dingoes from being slaughtered by farmers" at bounding box center [583, 347] width 987 height 49
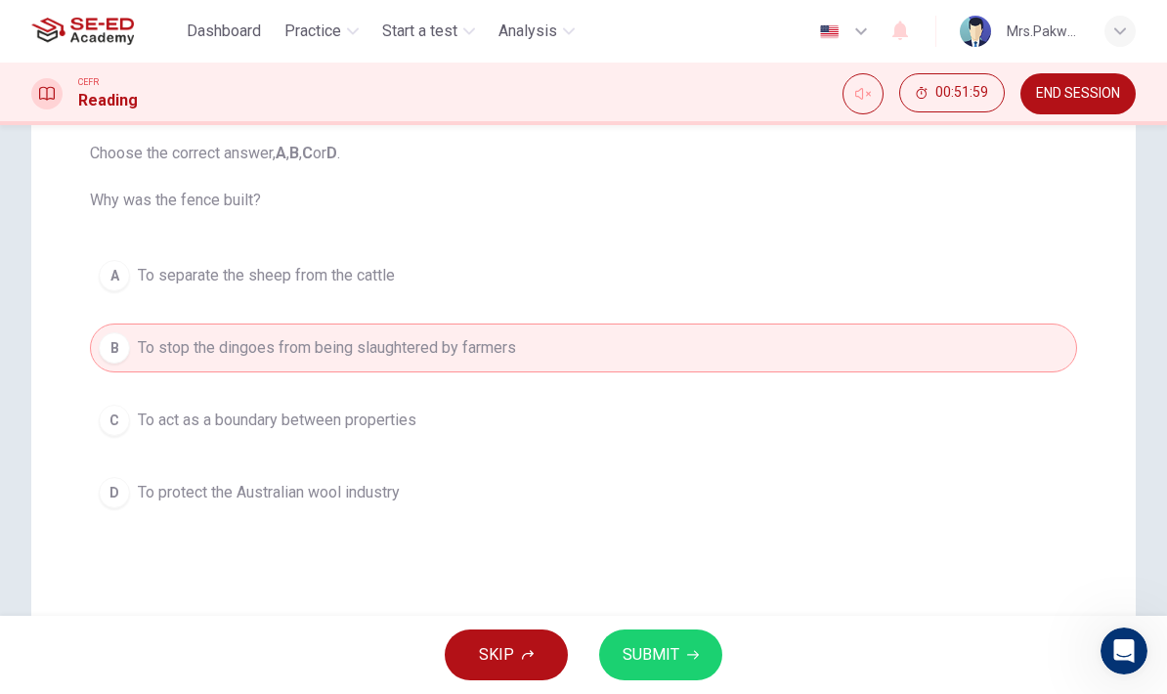
click at [948, 211] on span "Choose the correct answer, A , B , C or D . Why was the fence built?" at bounding box center [583, 177] width 987 height 70
click at [903, 244] on div "Question 41 Choose the correct answer, A , B , C or D . Why was the fence built…" at bounding box center [583, 301] width 1018 height 461
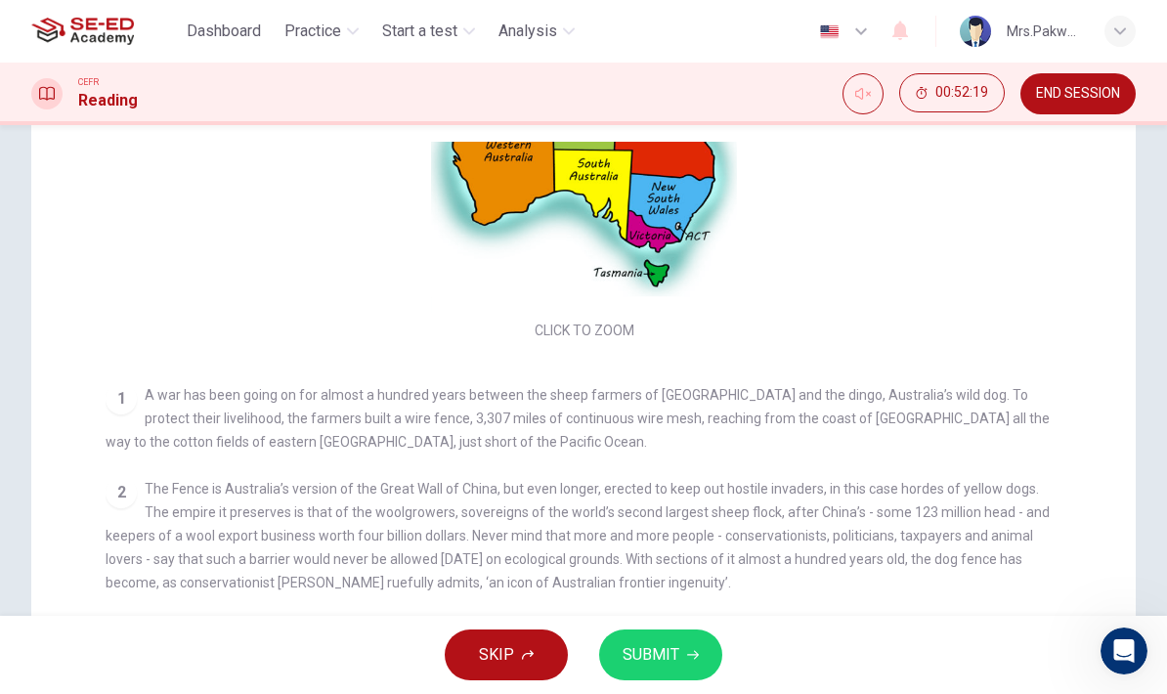
scroll to position [209, 0]
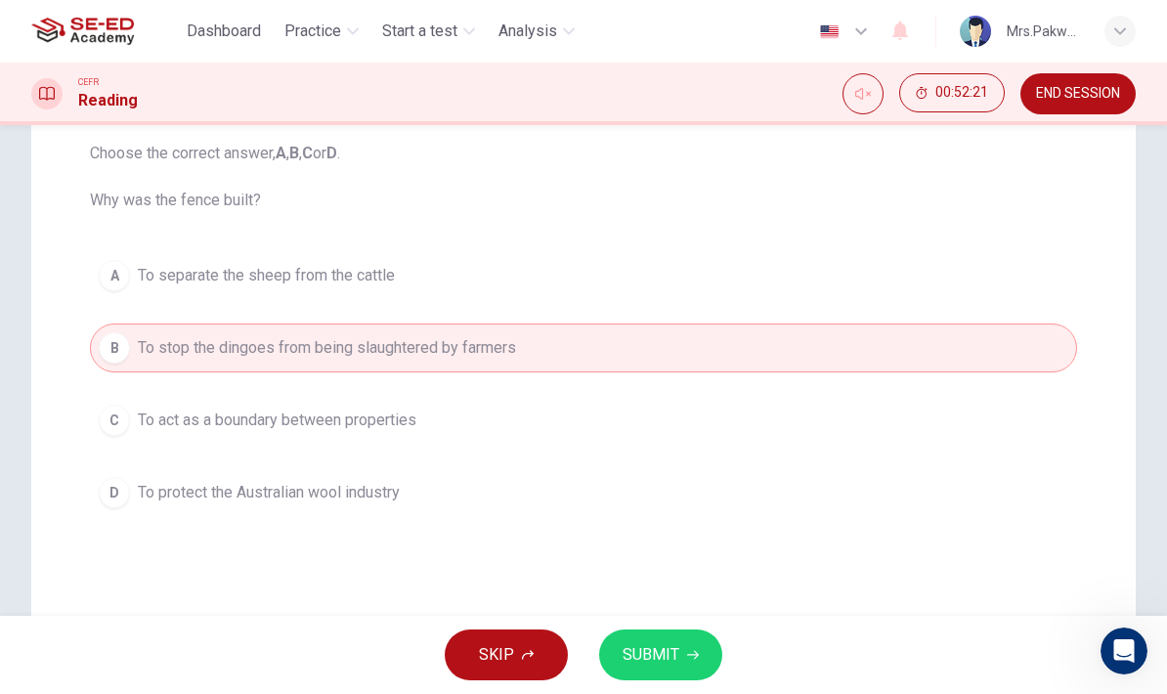
click at [855, 387] on div "A To separate the sheep from the cattle B To stop the dingoes from being slaugh…" at bounding box center [583, 384] width 987 height 266
click at [820, 389] on div "A To separate the sheep from the cattle B To stop the dingoes from being slaugh…" at bounding box center [583, 384] width 987 height 266
click at [392, 404] on button "C To act as a boundary between properties" at bounding box center [583, 420] width 987 height 49
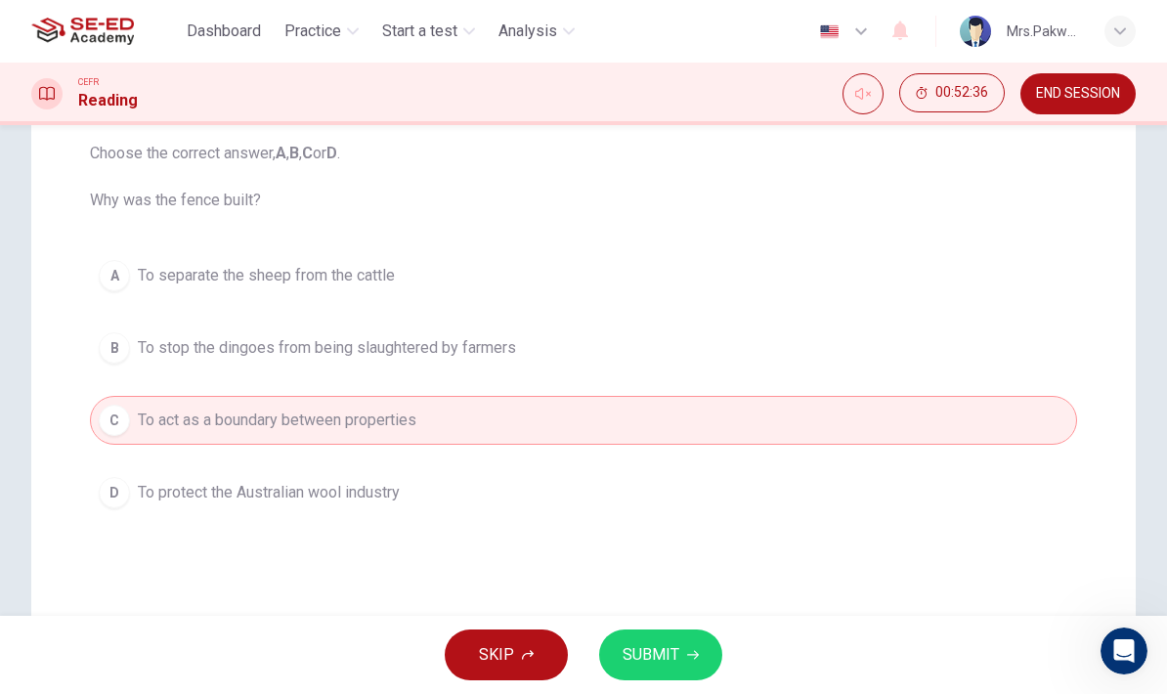
click at [862, 258] on button "A To separate the sheep from the cattle" at bounding box center [583, 275] width 987 height 49
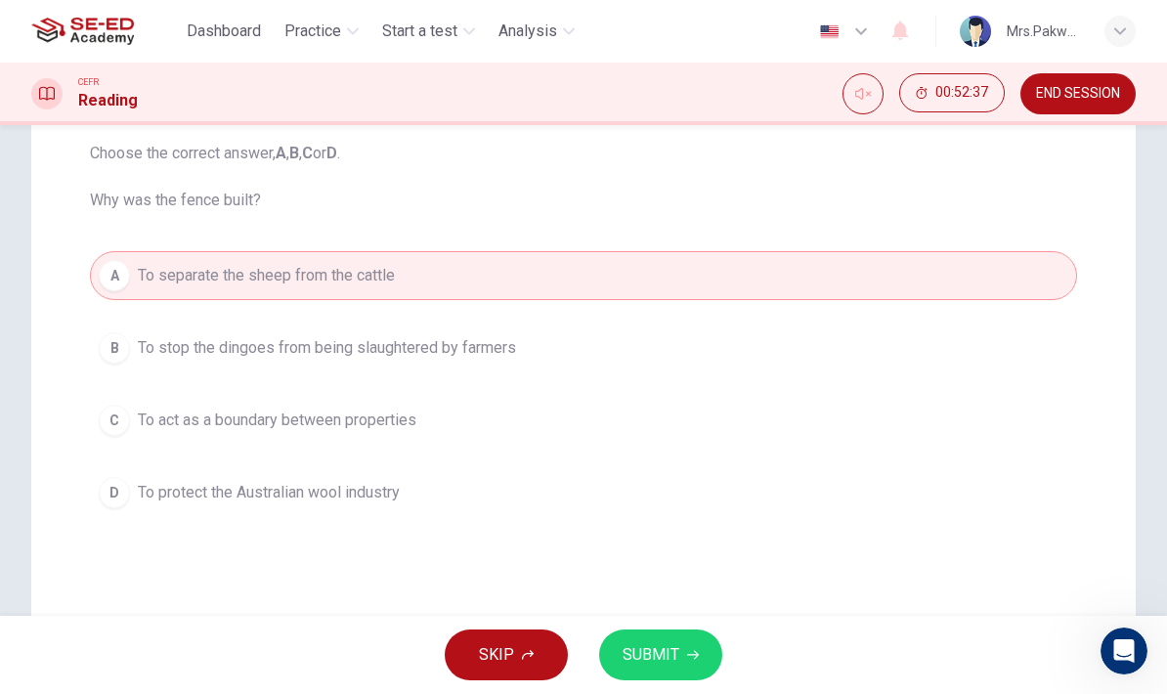
click at [883, 315] on div "A To separate the sheep from the cattle B To stop the dingoes from being slaugh…" at bounding box center [583, 384] width 987 height 266
click at [911, 317] on div "A To separate the sheep from the cattle B To stop the dingoes from being slaugh…" at bounding box center [583, 384] width 987 height 266
click at [743, 341] on button "B To stop the dingoes from being slaughtered by farmers" at bounding box center [583, 347] width 987 height 49
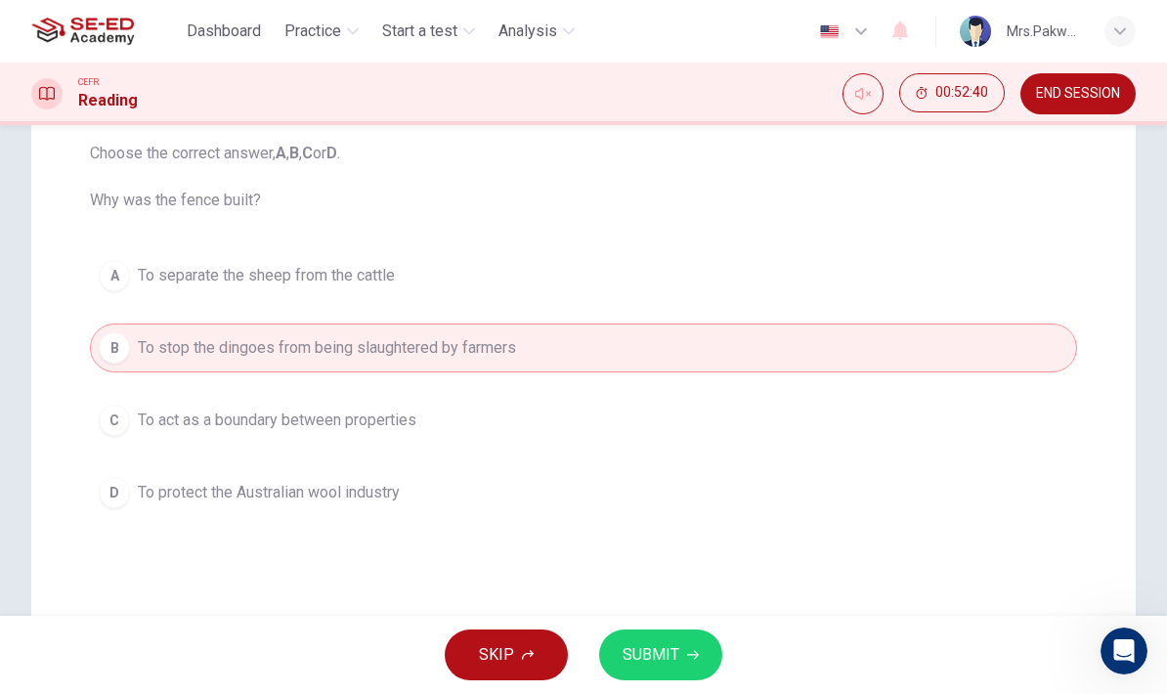
click at [677, 638] on button "SUBMIT" at bounding box center [660, 654] width 123 height 51
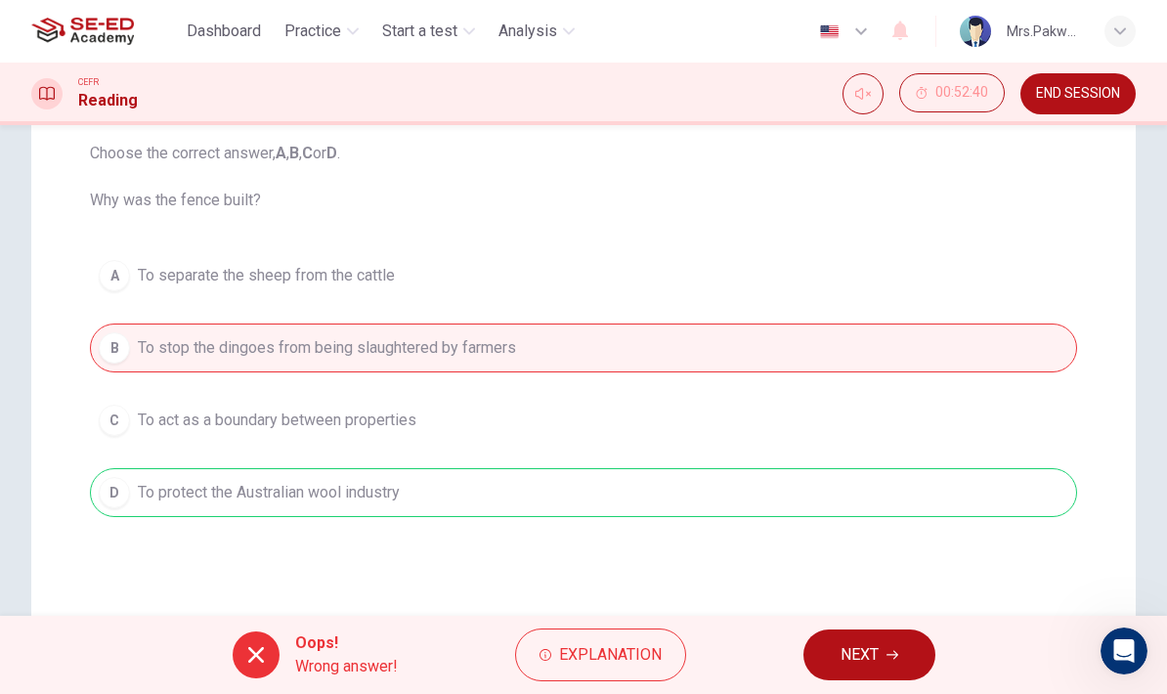
click at [639, 666] on span "Explanation" at bounding box center [610, 654] width 103 height 27
click at [986, 233] on div "Question 41 Choose the correct answer, A , B , C or D . Why was the fence built…" at bounding box center [583, 301] width 1018 height 461
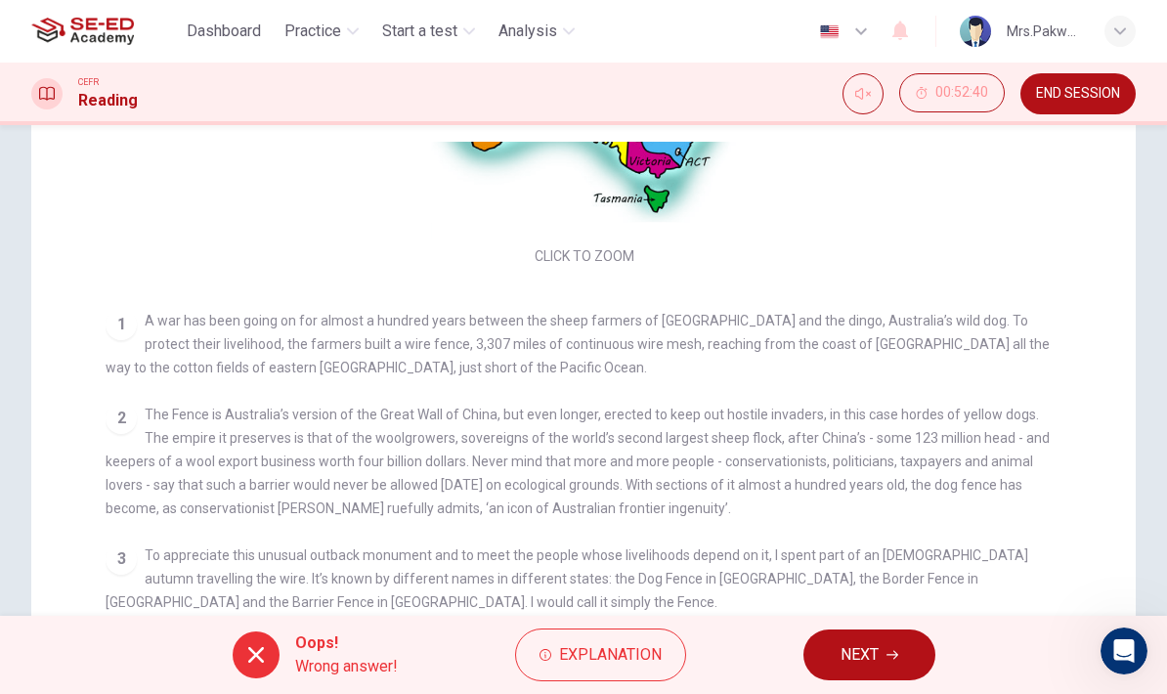
scroll to position [221, 0]
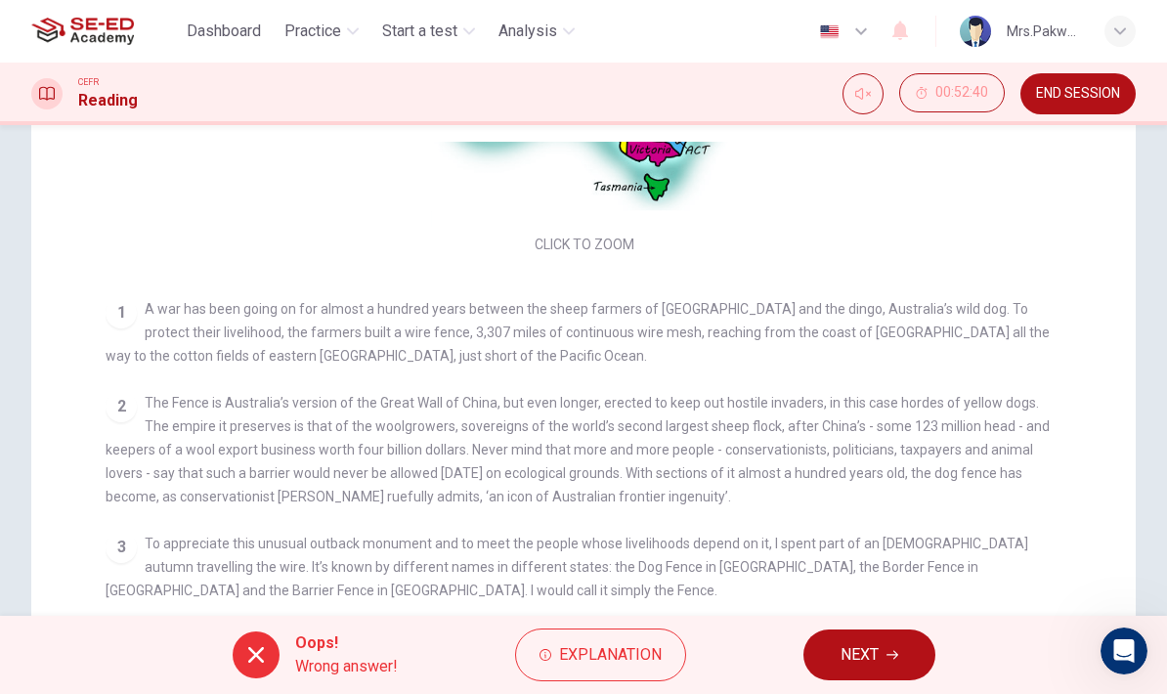
click at [865, 657] on span "NEXT" at bounding box center [859, 654] width 38 height 27
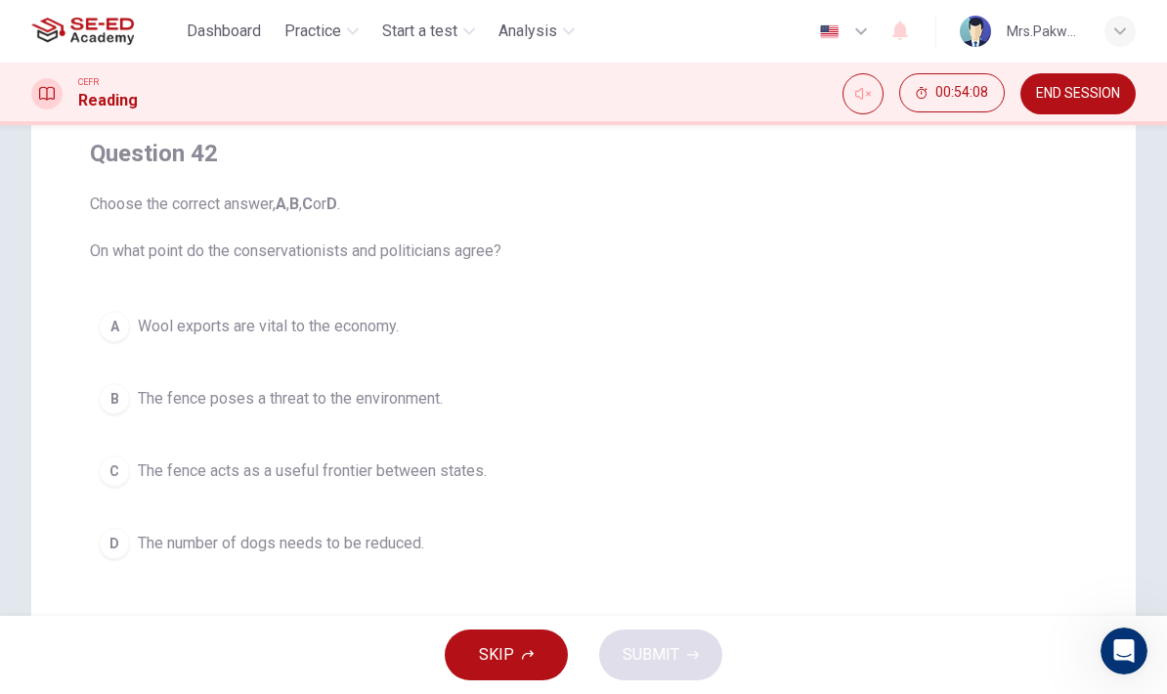
scroll to position [169, 0]
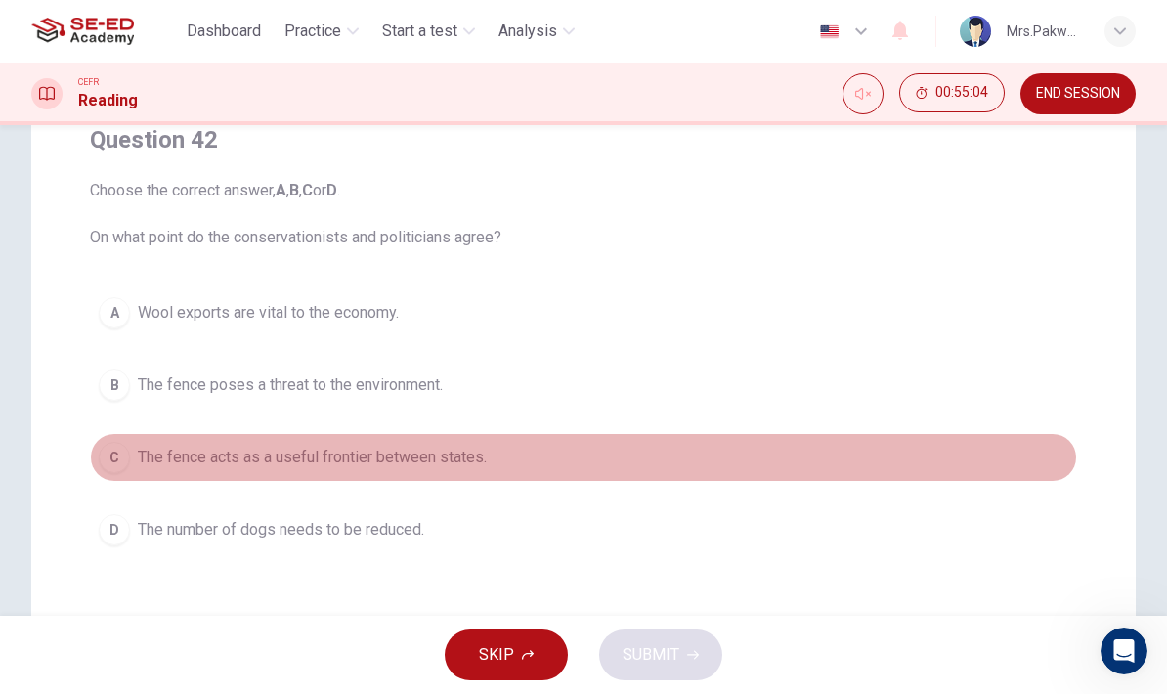
click at [454, 473] on button "C The fence acts as a useful frontier between states." at bounding box center [583, 457] width 987 height 49
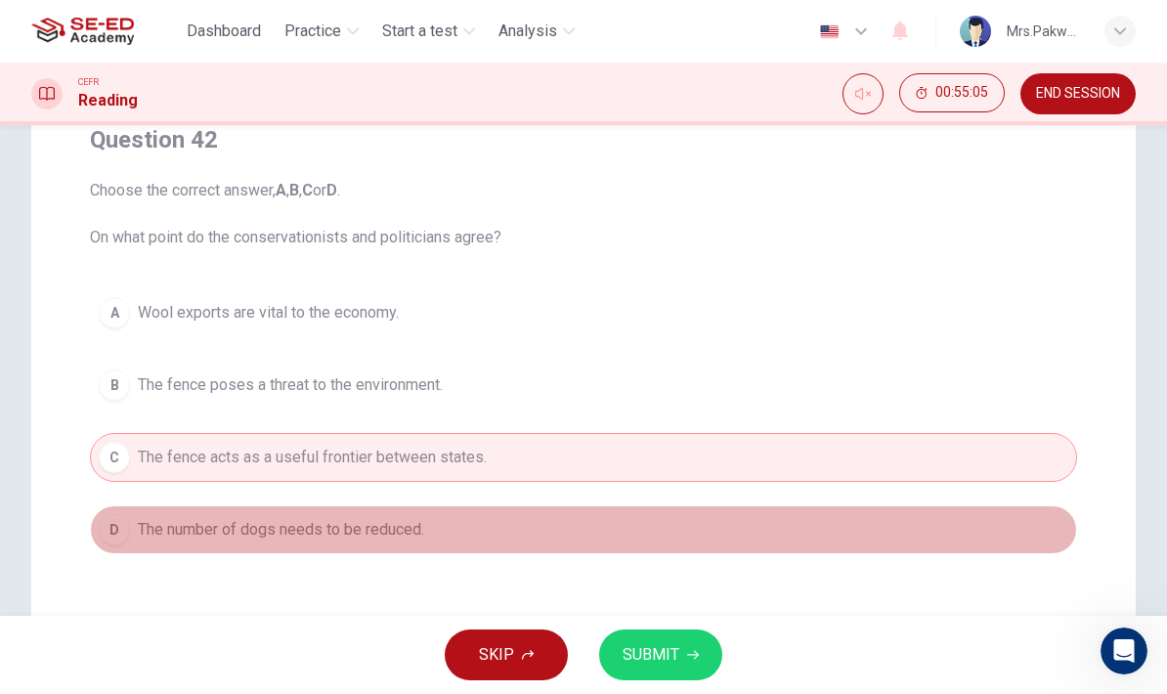
click at [448, 530] on button "D The number of dogs needs to be reduced." at bounding box center [583, 529] width 987 height 49
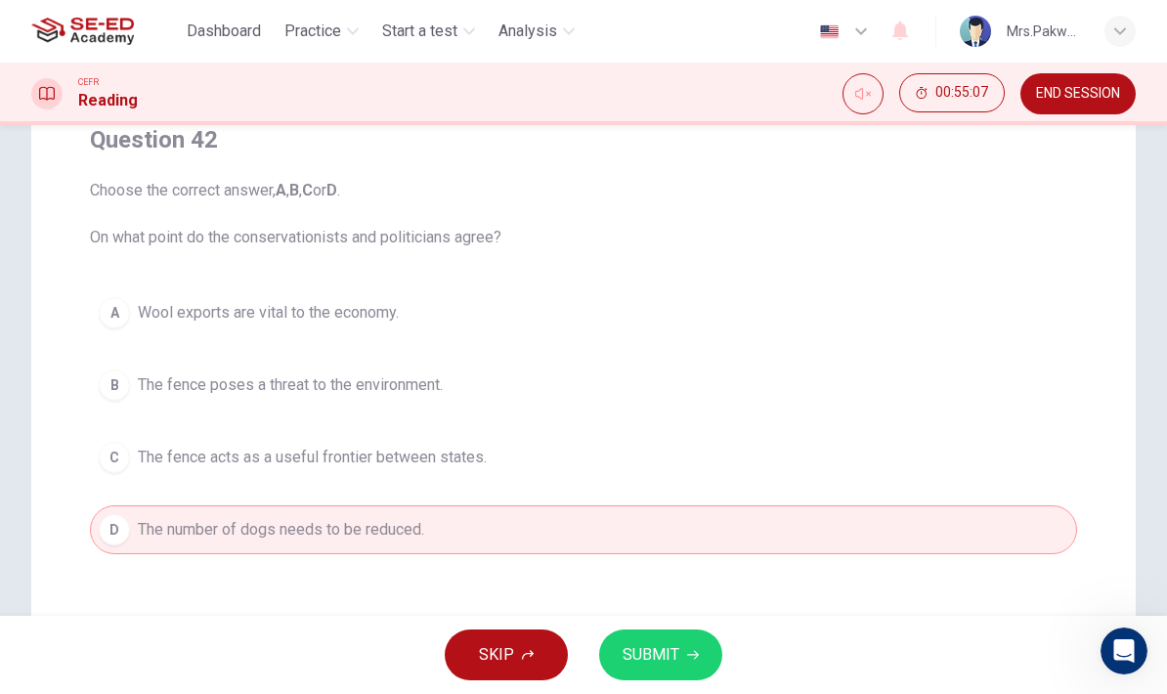
click at [399, 379] on span "The fence poses a threat to the environment." at bounding box center [290, 384] width 305 height 23
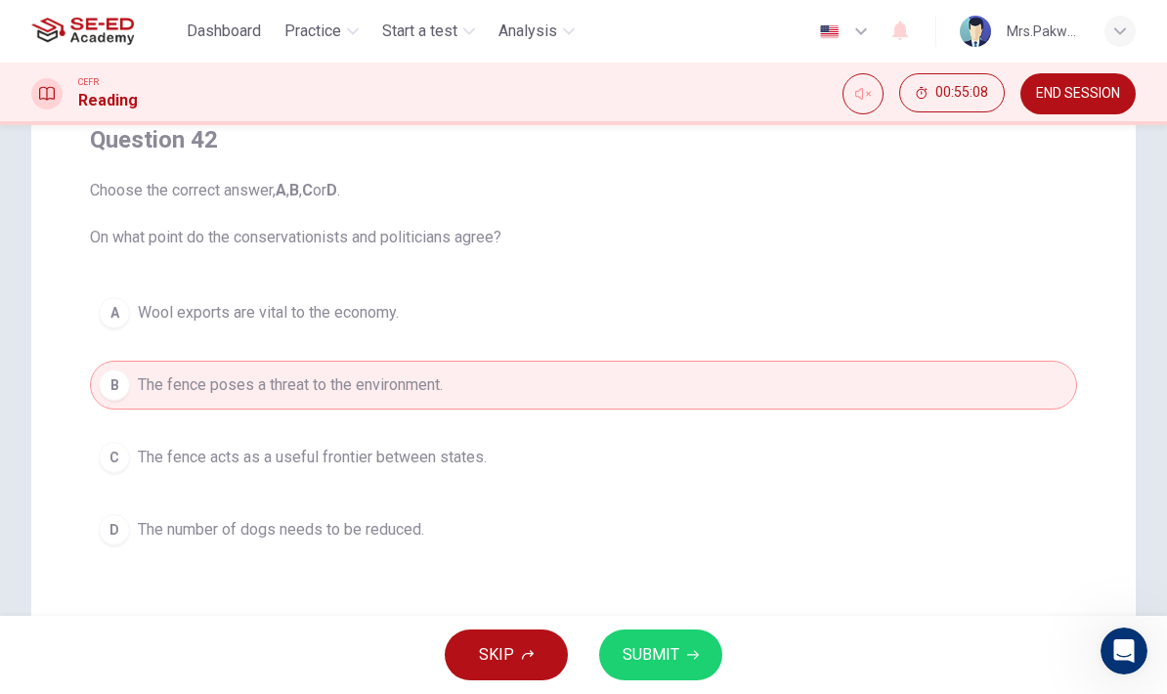
click at [365, 297] on button "A Wool exports are vital to the economy." at bounding box center [583, 312] width 987 height 49
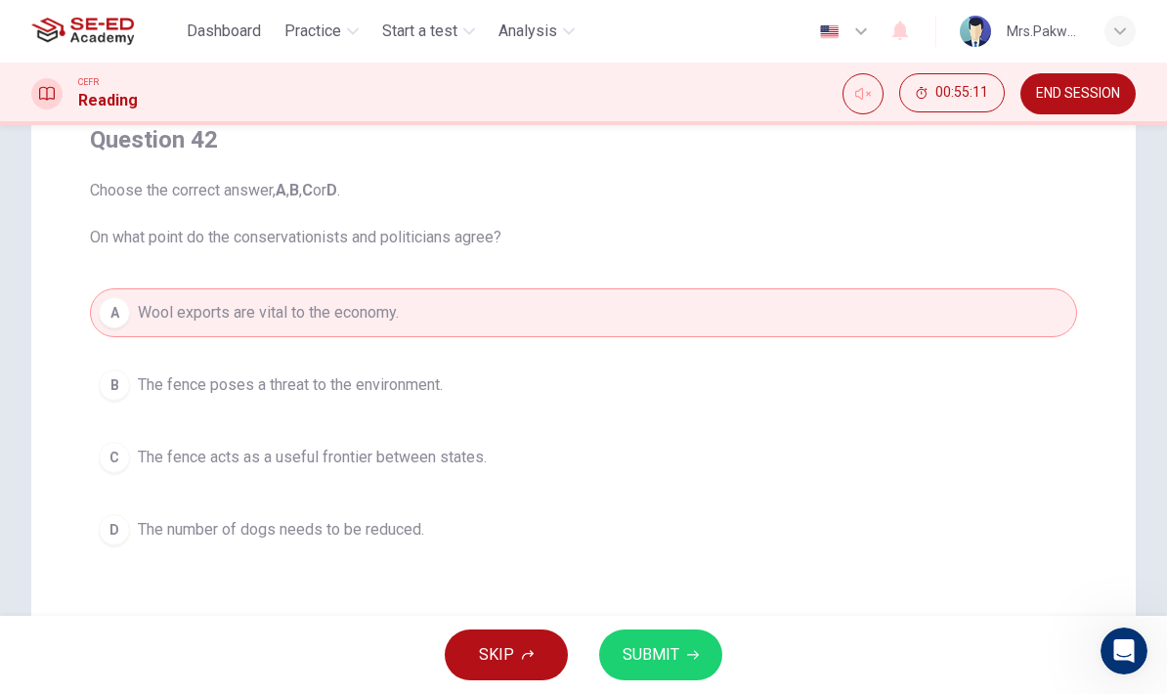
click at [658, 657] on span "SUBMIT" at bounding box center [650, 654] width 57 height 27
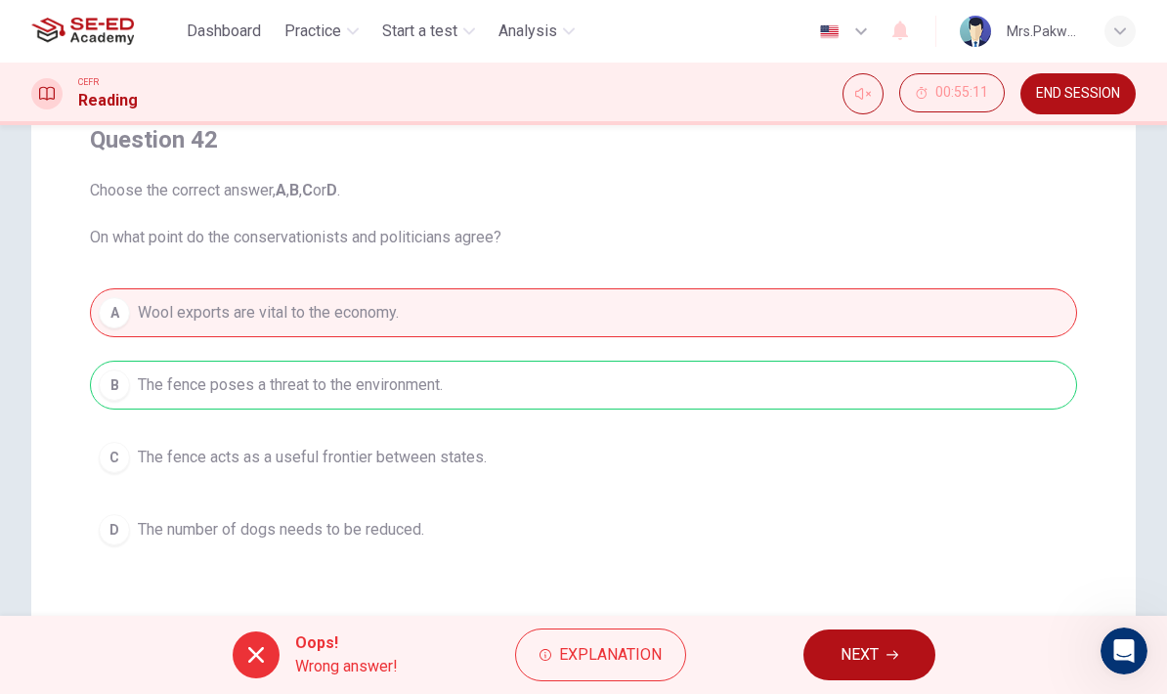
click at [600, 673] on button "Explanation" at bounding box center [600, 654] width 171 height 53
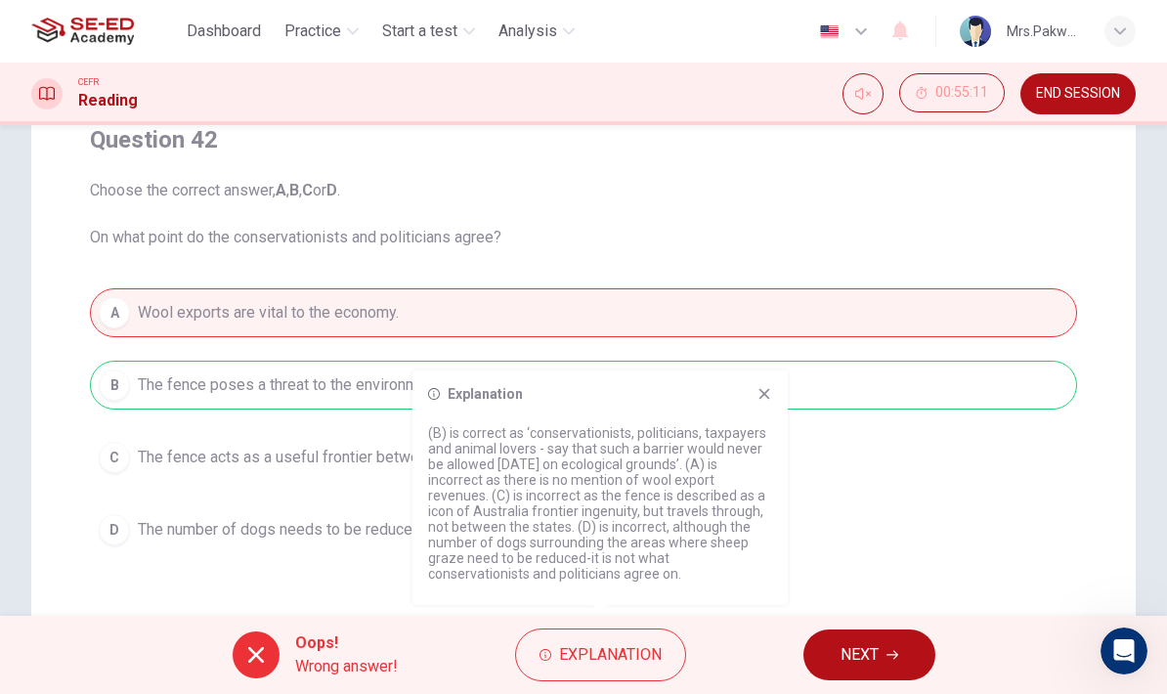
click at [762, 391] on icon at bounding box center [764, 394] width 11 height 11
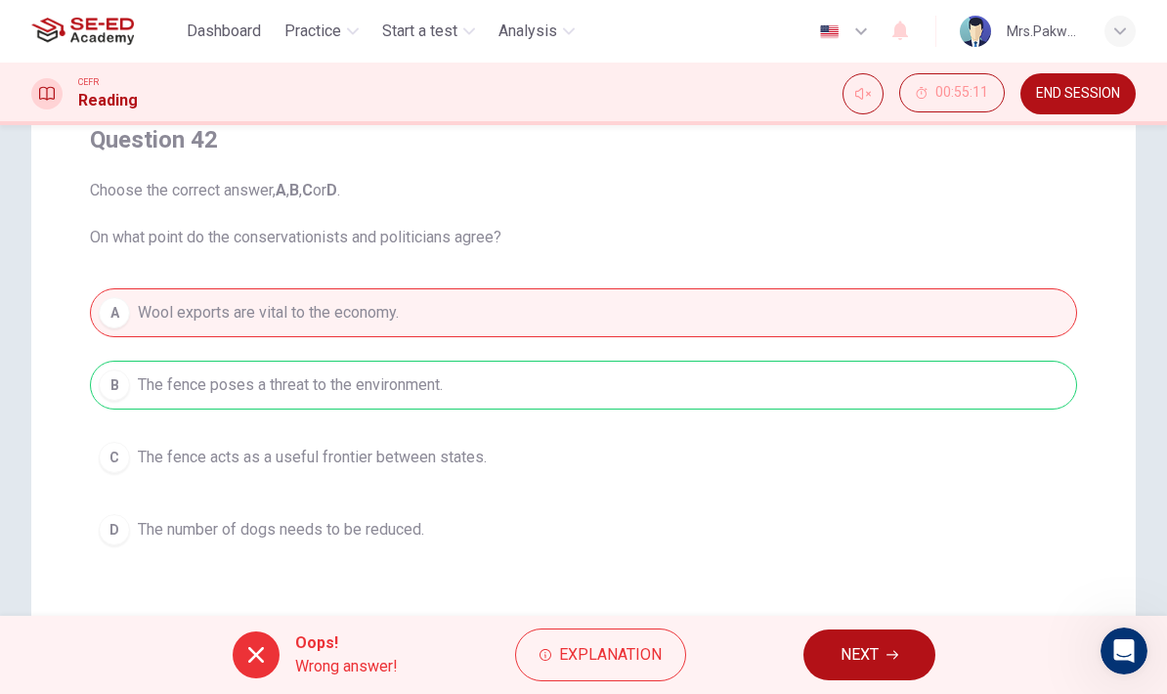
click at [886, 658] on icon "button" at bounding box center [892, 655] width 12 height 12
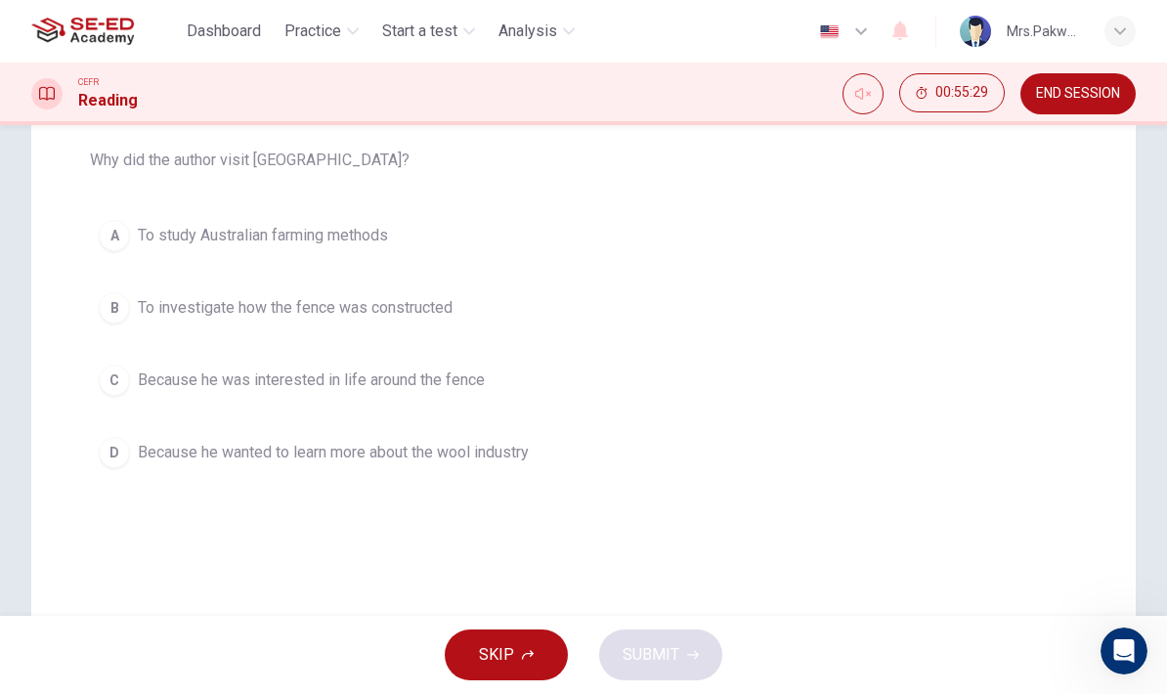
scroll to position [259, 0]
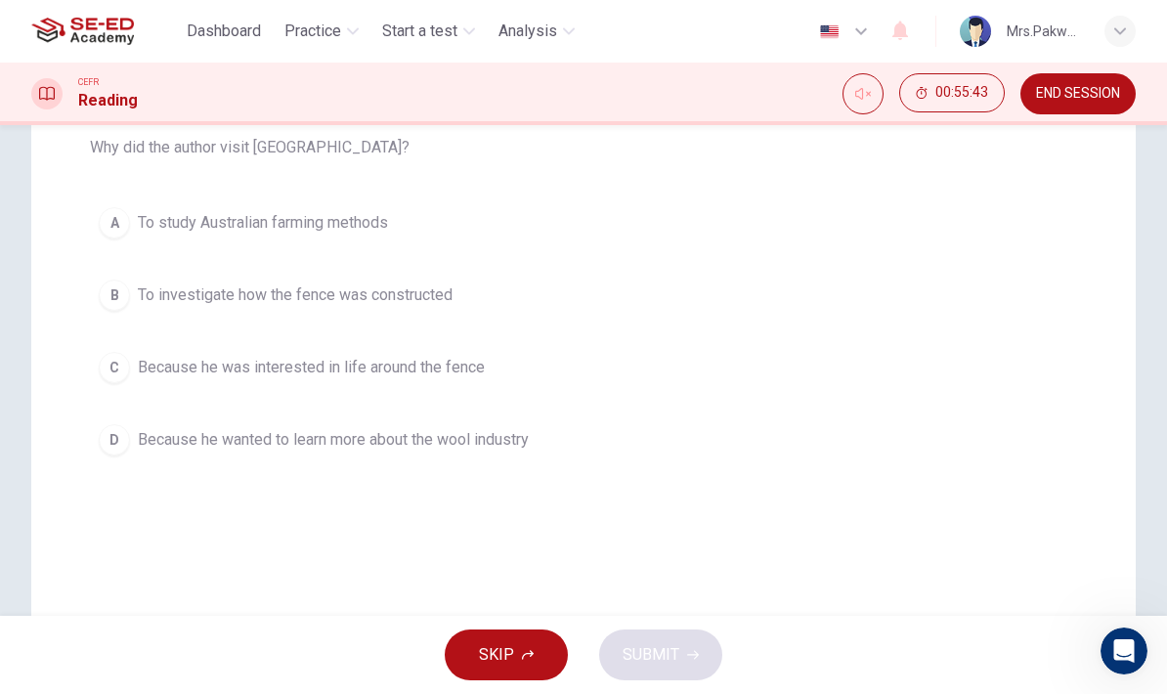
click at [1022, 291] on button "B To investigate how the fence was constructed" at bounding box center [583, 295] width 987 height 49
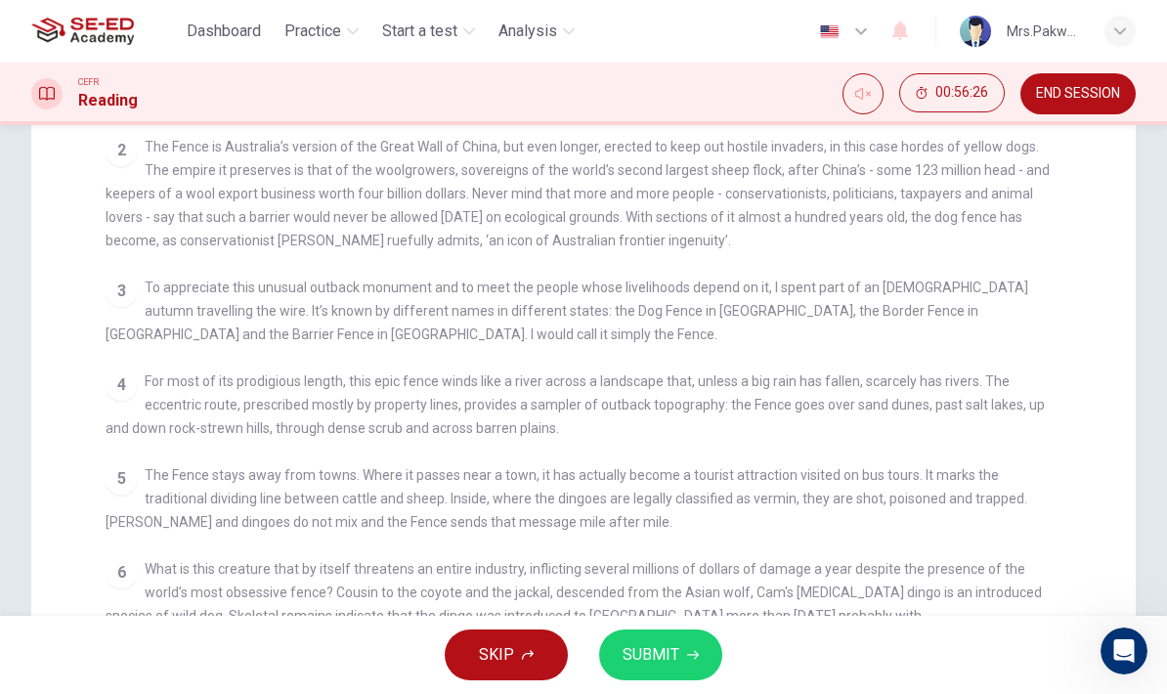
scroll to position [425, 0]
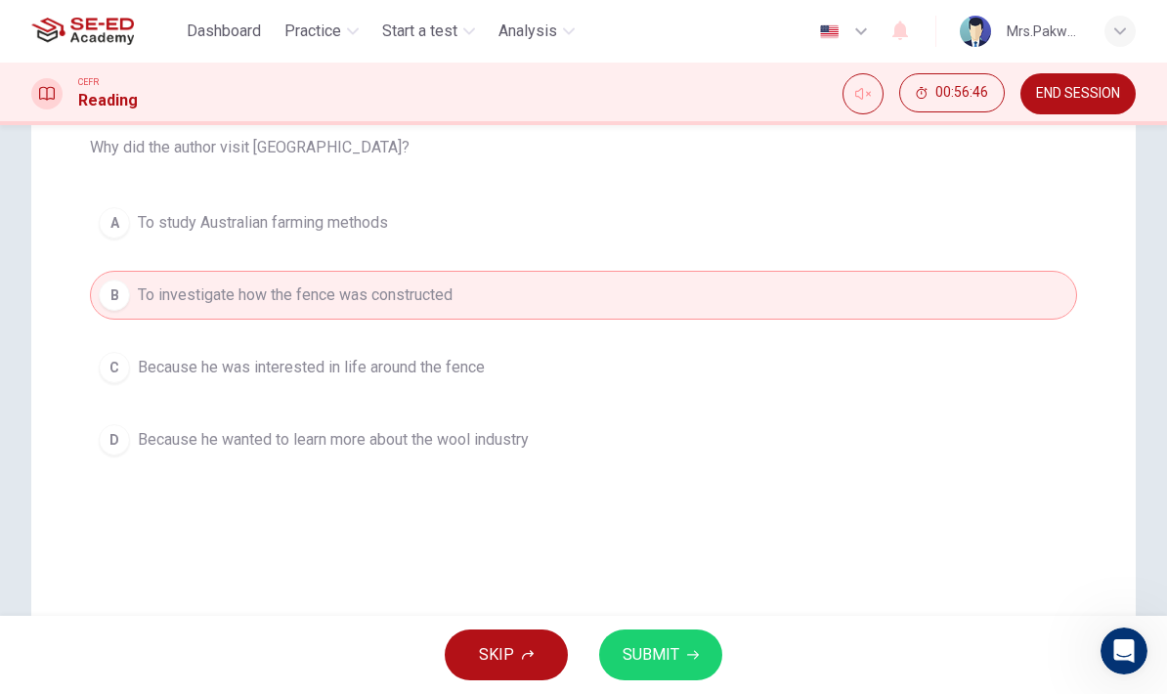
click at [822, 318] on button "B To investigate how the fence was constructed" at bounding box center [583, 295] width 987 height 49
click at [828, 336] on div "A To study Australian farming methods B To investigate how the fence was constr…" at bounding box center [583, 331] width 987 height 266
click at [798, 360] on button "C Because he was interested in life around the fence" at bounding box center [583, 367] width 987 height 49
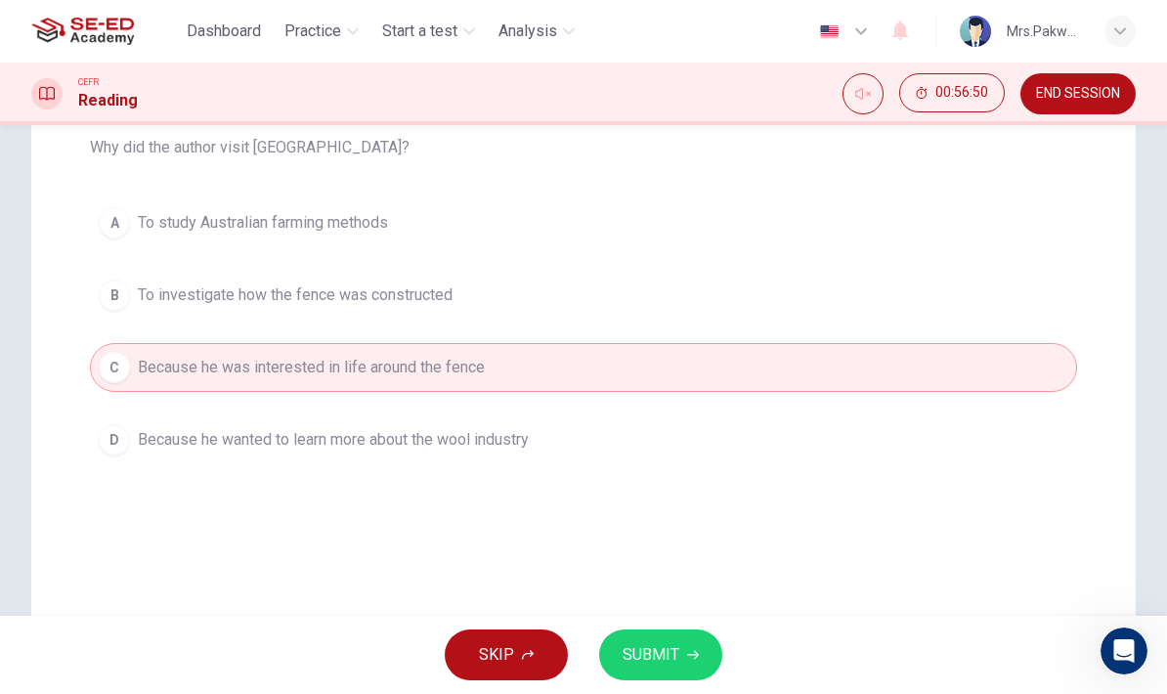
click at [853, 273] on button "B To investigate how the fence was constructed" at bounding box center [583, 295] width 987 height 49
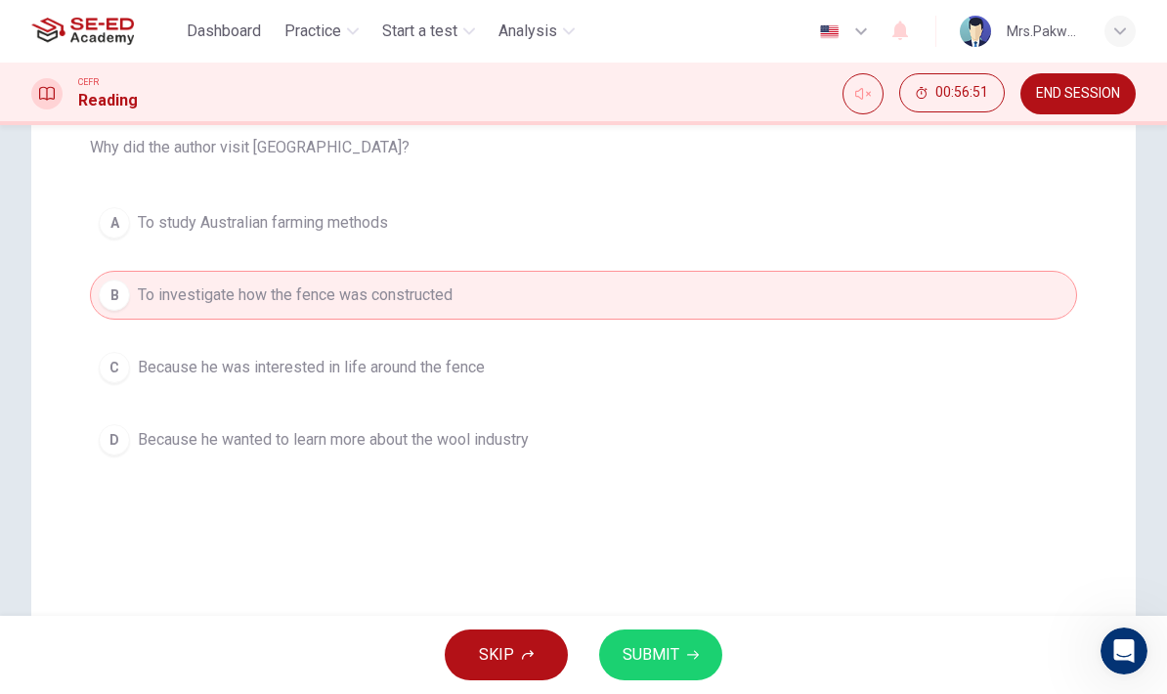
click at [828, 344] on button "C Because he was interested in life around the fence" at bounding box center [583, 367] width 987 height 49
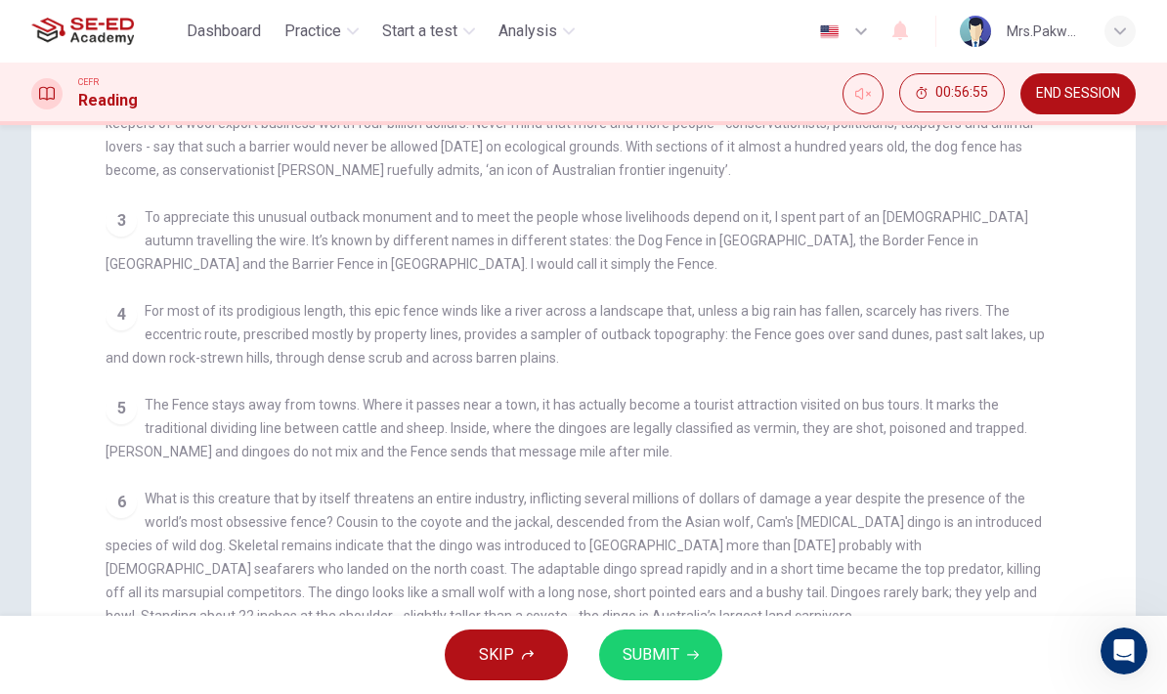
scroll to position [495, 0]
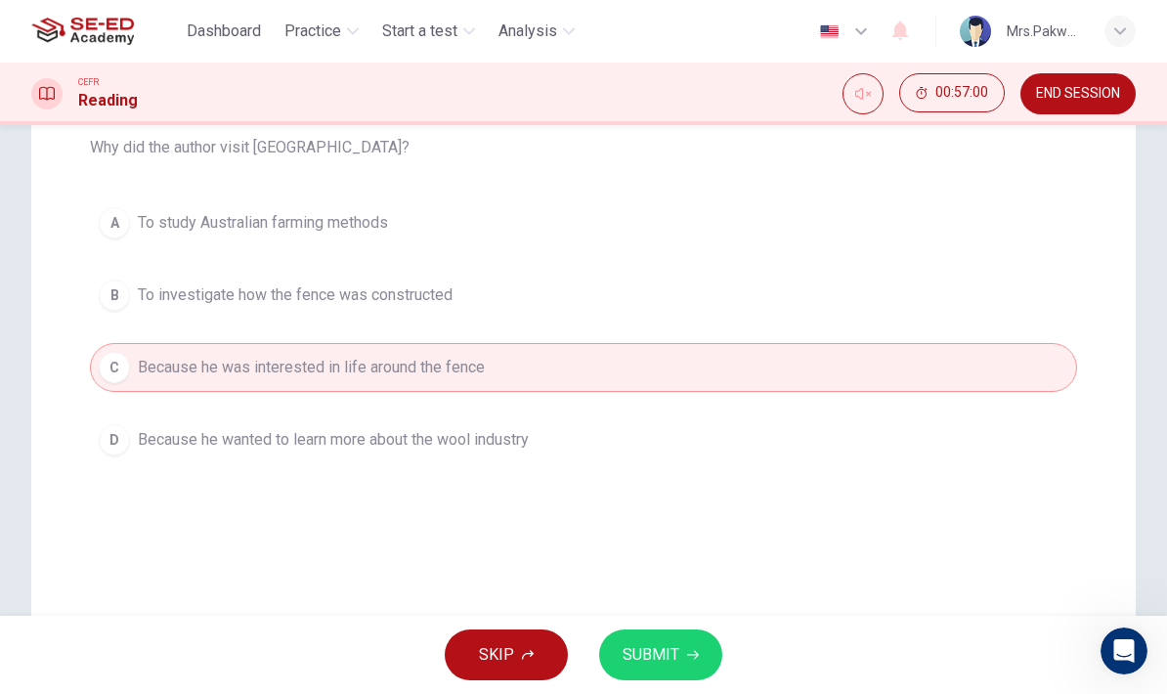
click at [678, 647] on button "SUBMIT" at bounding box center [660, 654] width 123 height 51
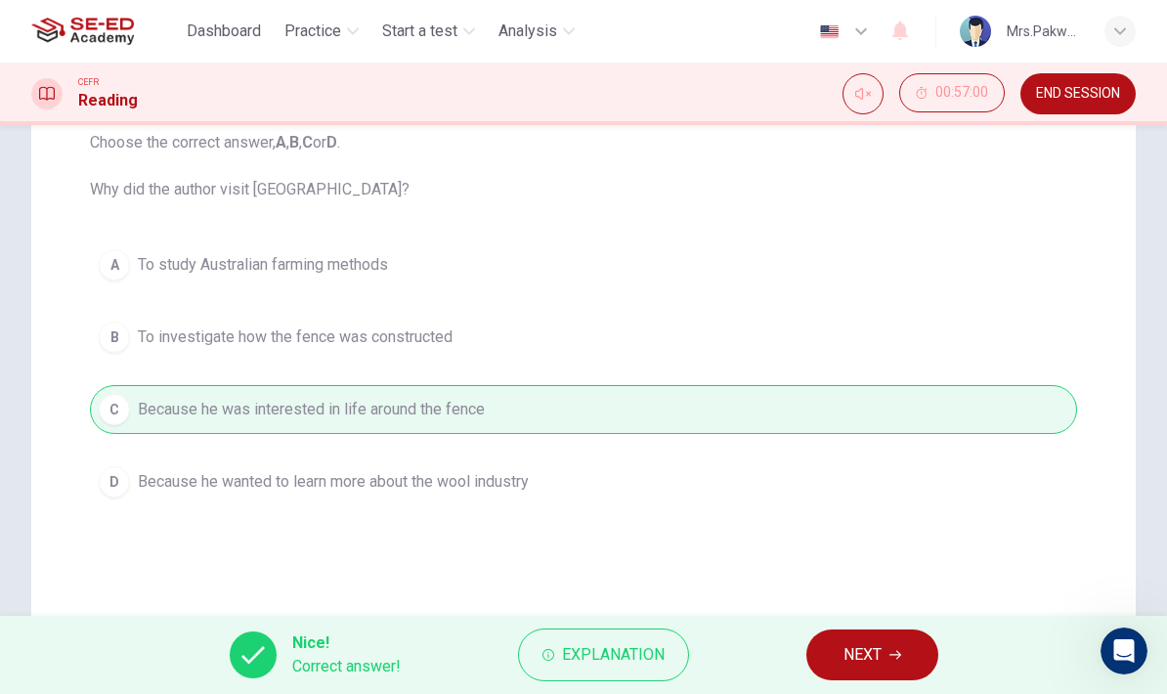
scroll to position [165, 0]
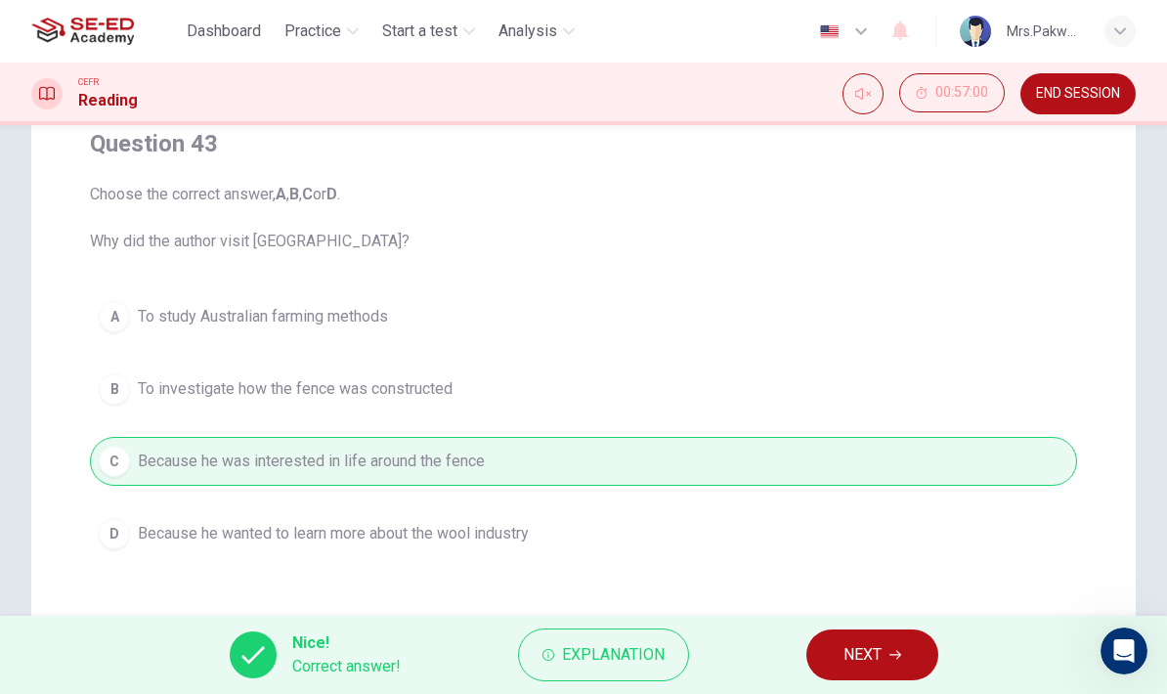
click at [896, 643] on button "NEXT" at bounding box center [872, 654] width 132 height 51
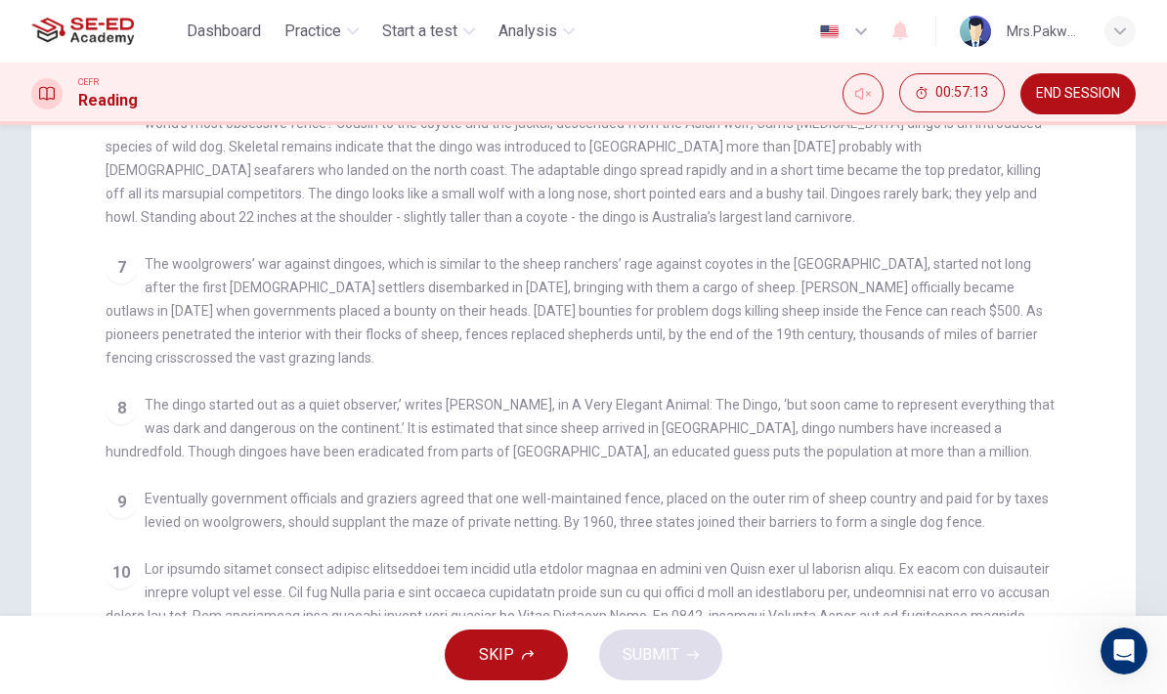
scroll to position [281, 0]
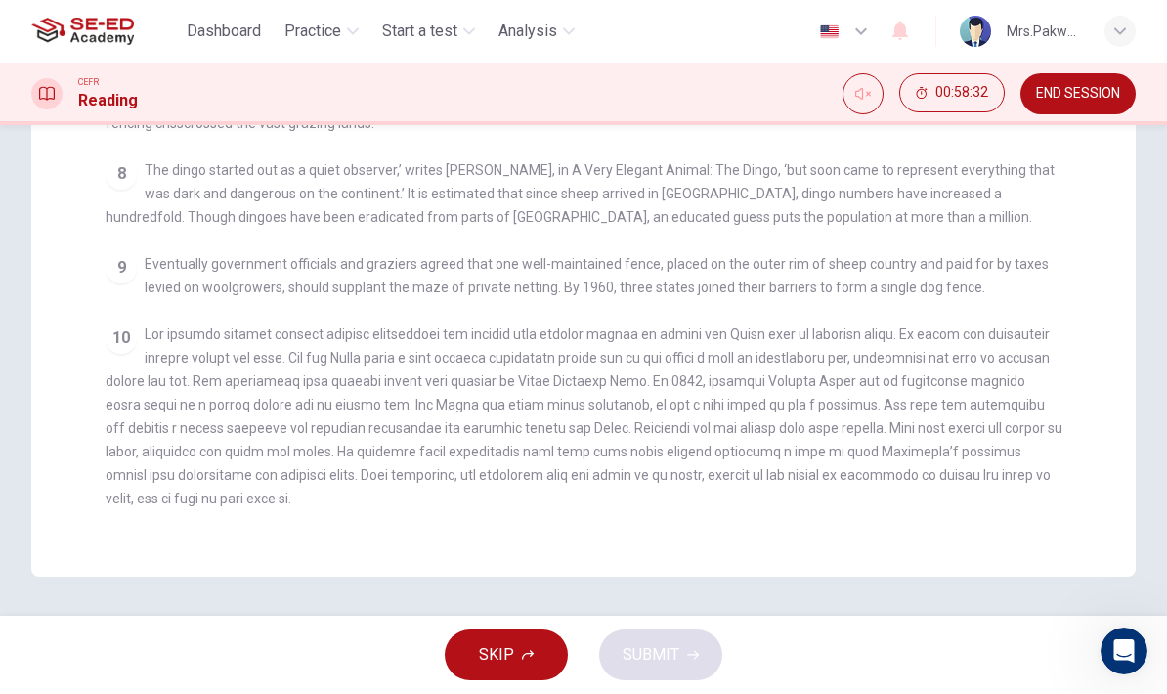
click at [984, 326] on span at bounding box center [584, 416] width 956 height 180
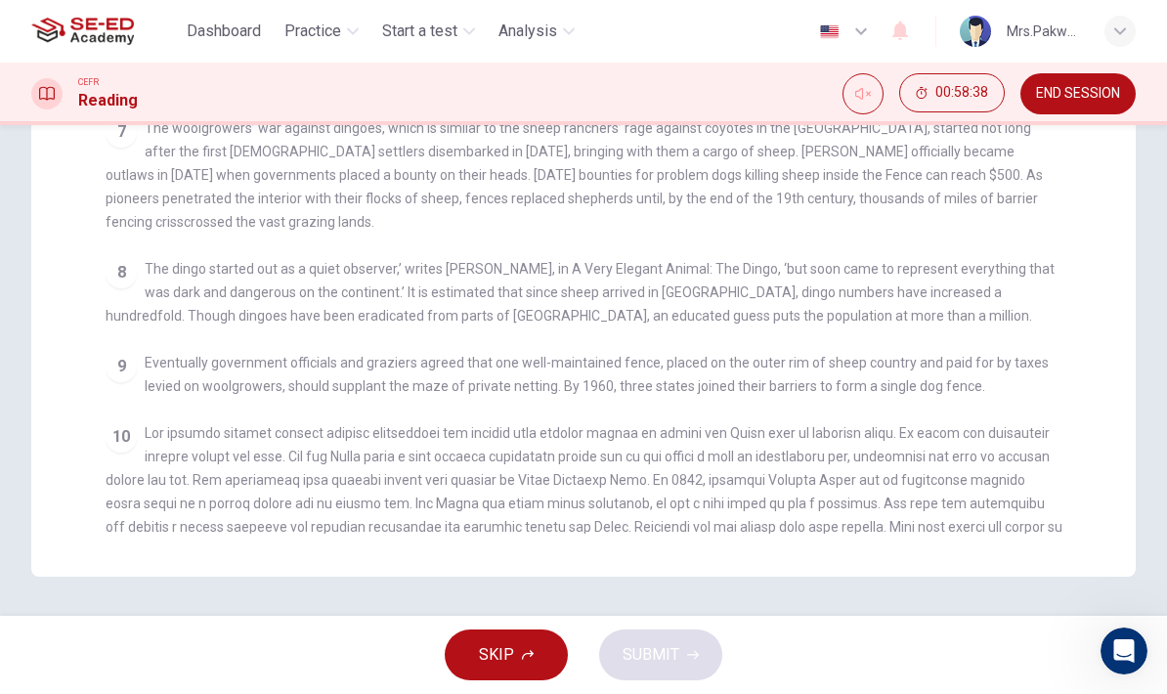
scroll to position [771, 0]
checkbox input "false"
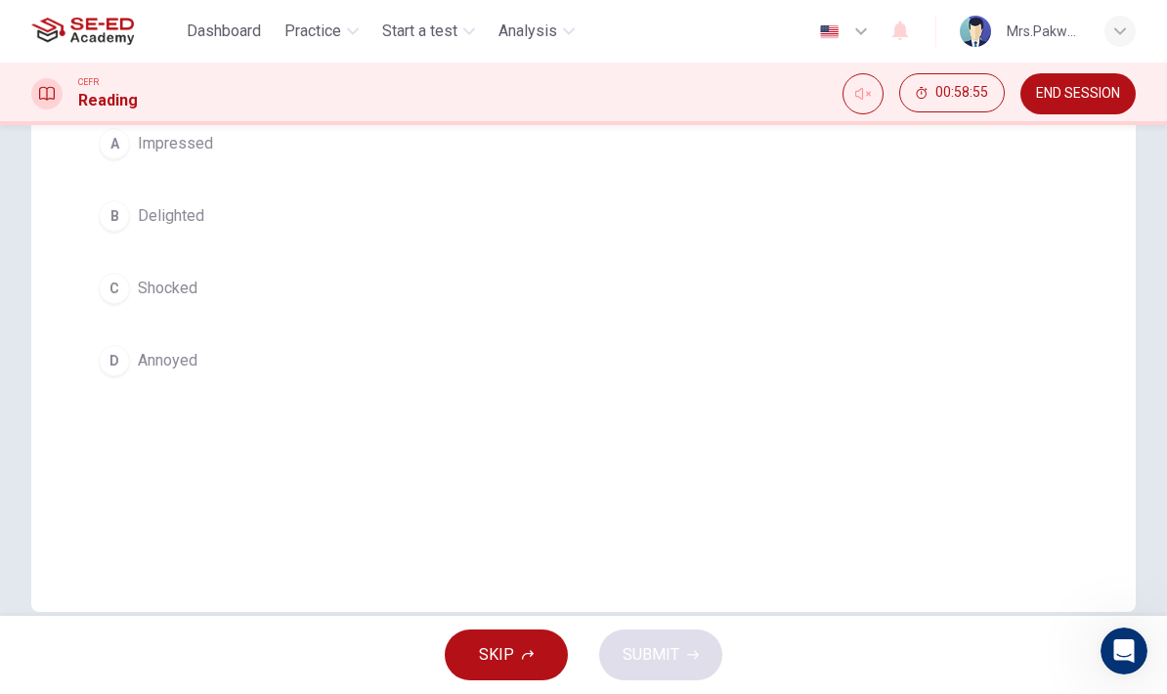
scroll to position [295, 0]
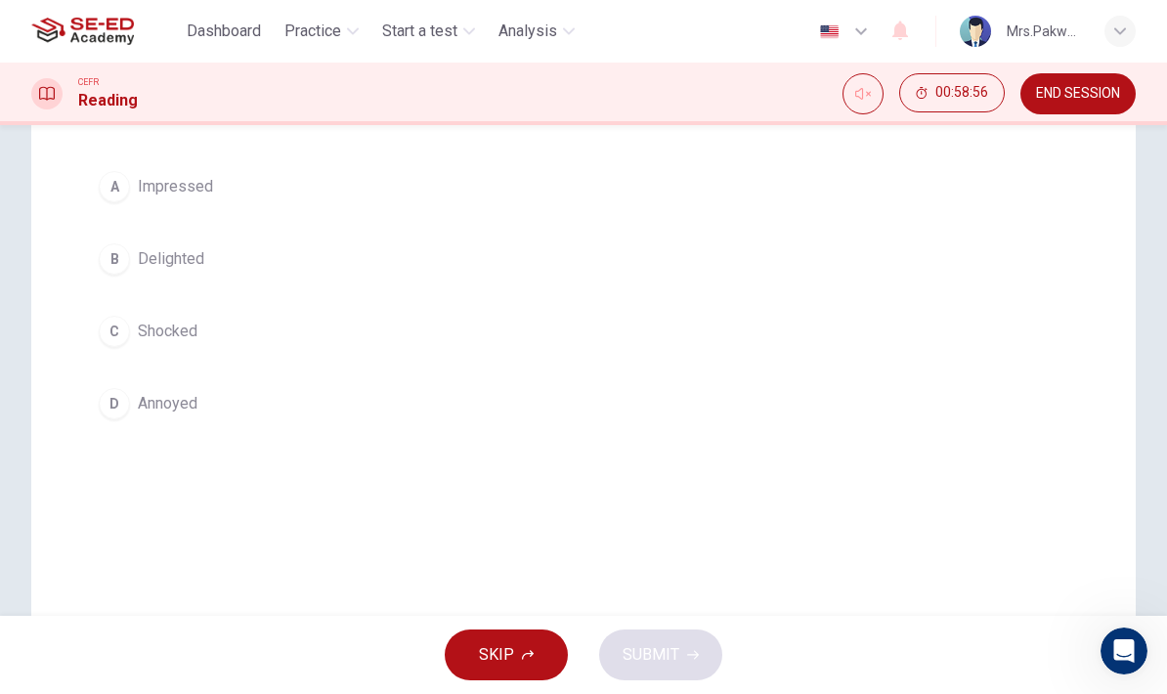
click at [107, 195] on div "A" at bounding box center [114, 186] width 31 height 31
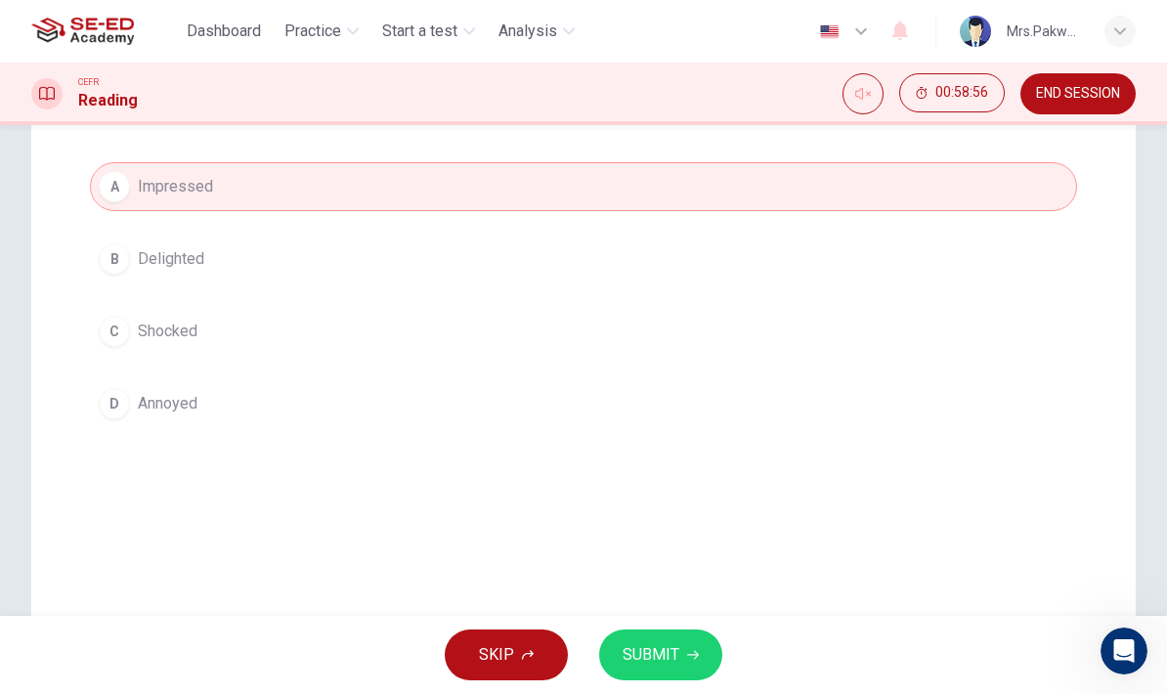
click at [653, 653] on span "SUBMIT" at bounding box center [650, 654] width 57 height 27
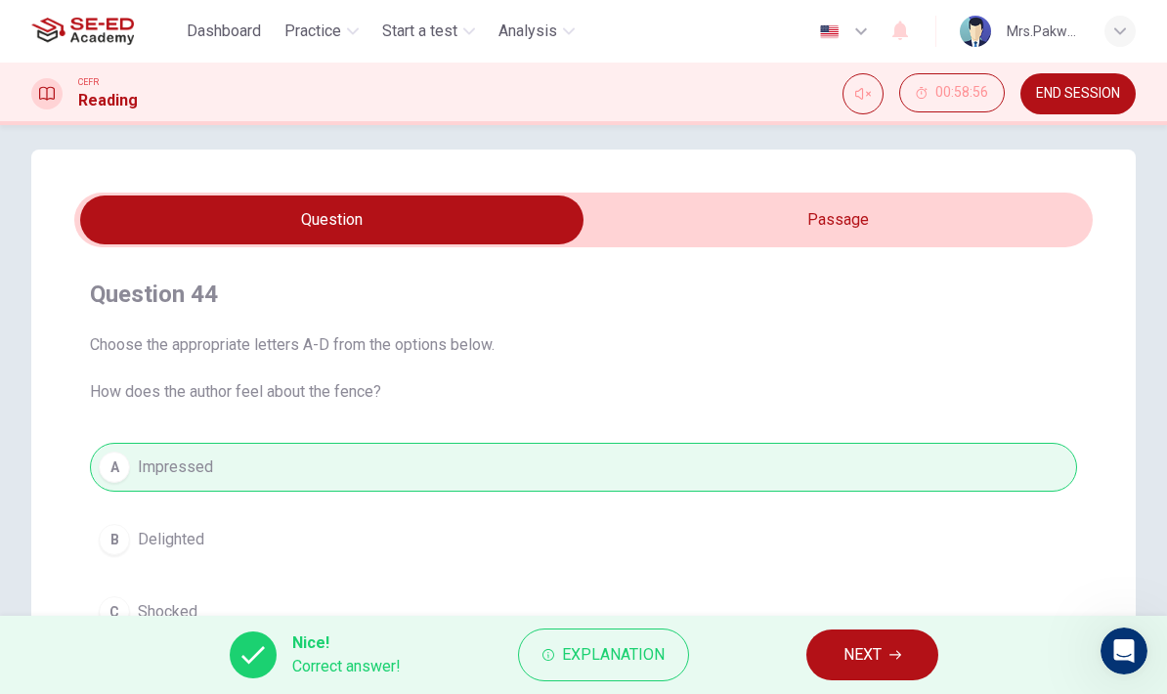
scroll to position [20, 0]
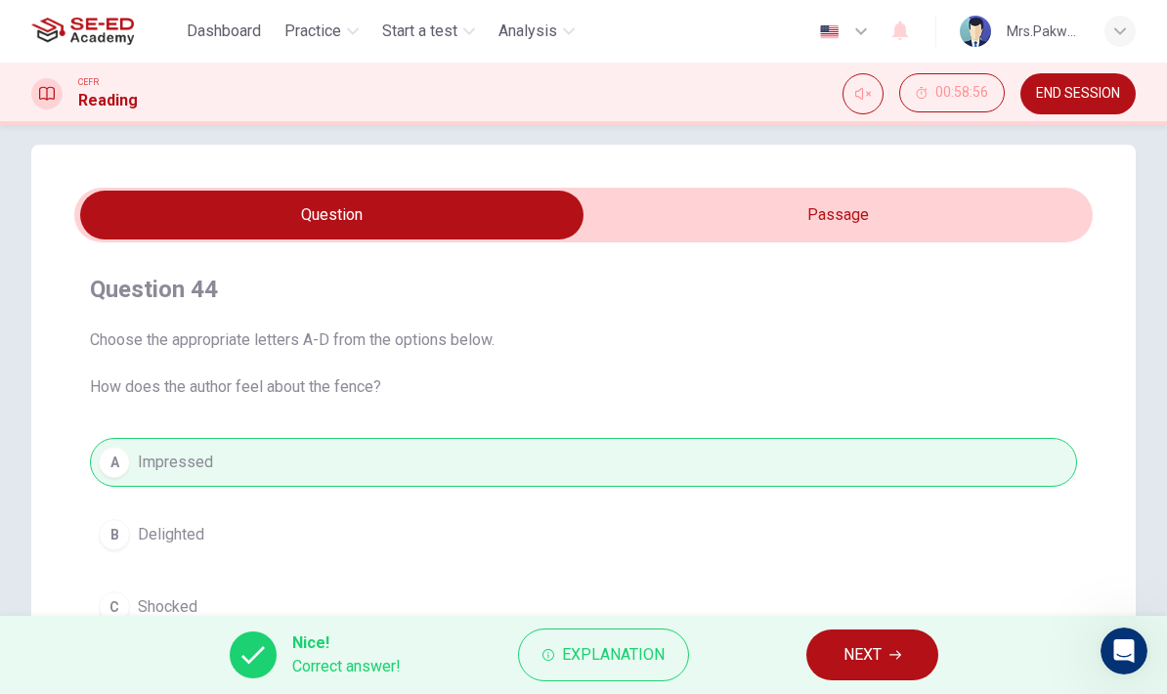
click at [869, 655] on span "NEXT" at bounding box center [862, 654] width 38 height 27
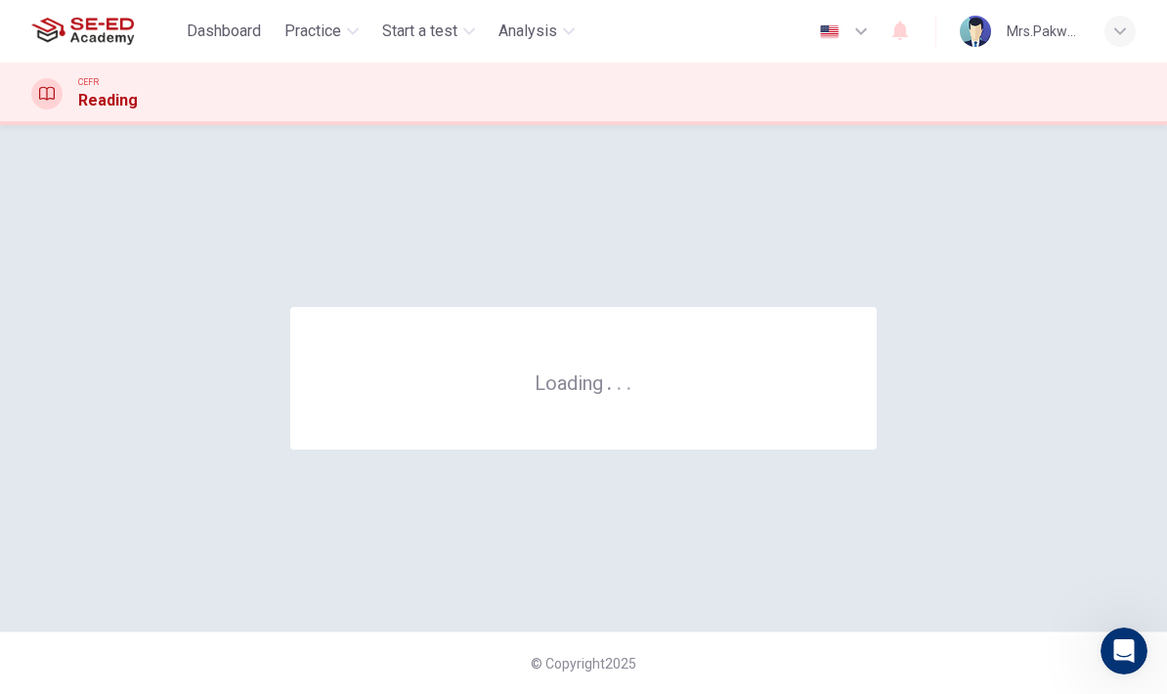
scroll to position [0, 0]
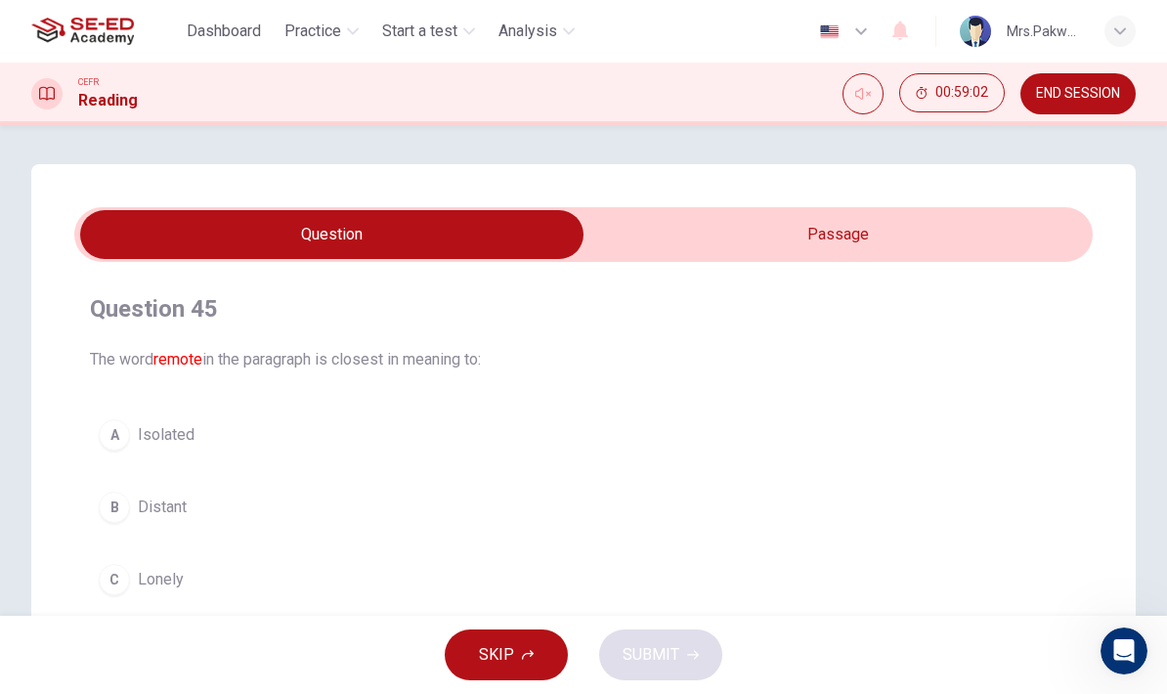
click at [1106, 502] on div "Question 45 The word remote in the paragraph is closest in meaning to: A Isolat…" at bounding box center [583, 556] width 1104 height 785
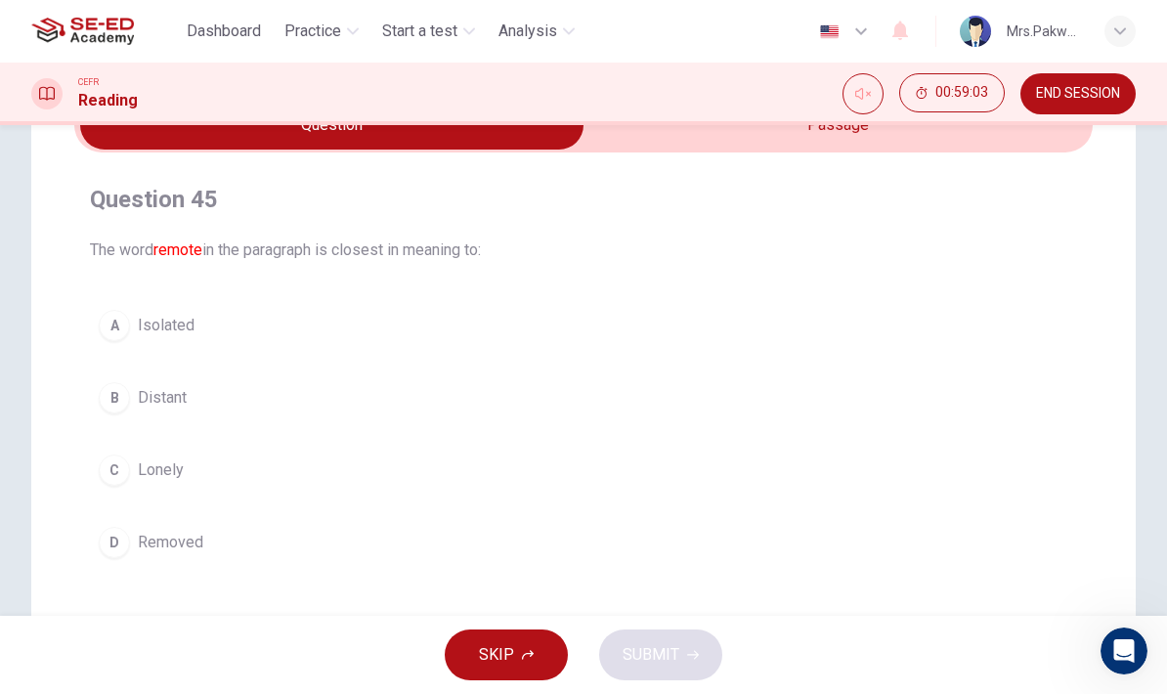
scroll to position [111, 0]
click at [128, 387] on button "B Distant" at bounding box center [583, 395] width 987 height 49
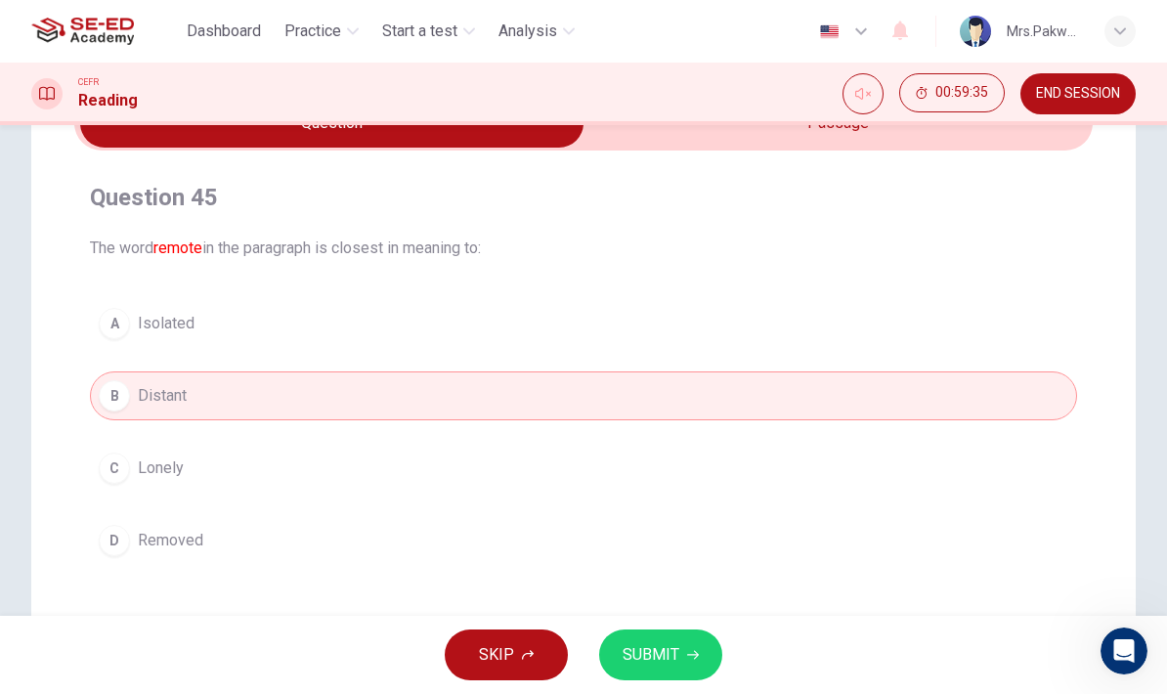
click at [693, 640] on button "SUBMIT" at bounding box center [660, 654] width 123 height 51
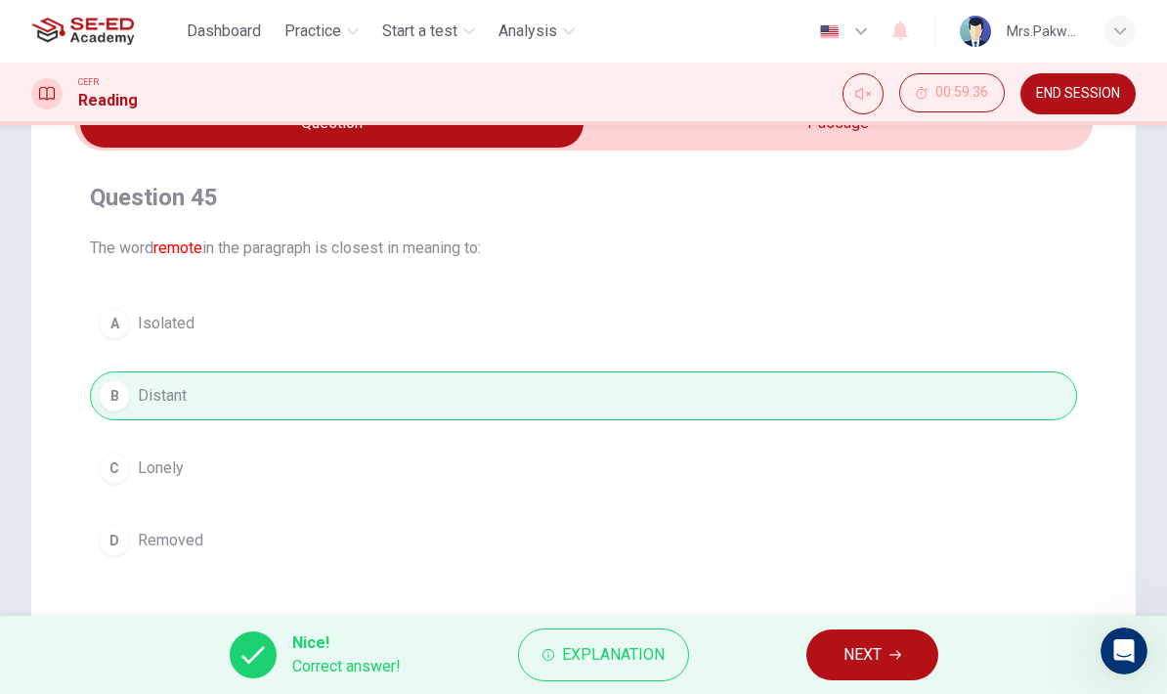
click at [883, 649] on button "NEXT" at bounding box center [872, 654] width 132 height 51
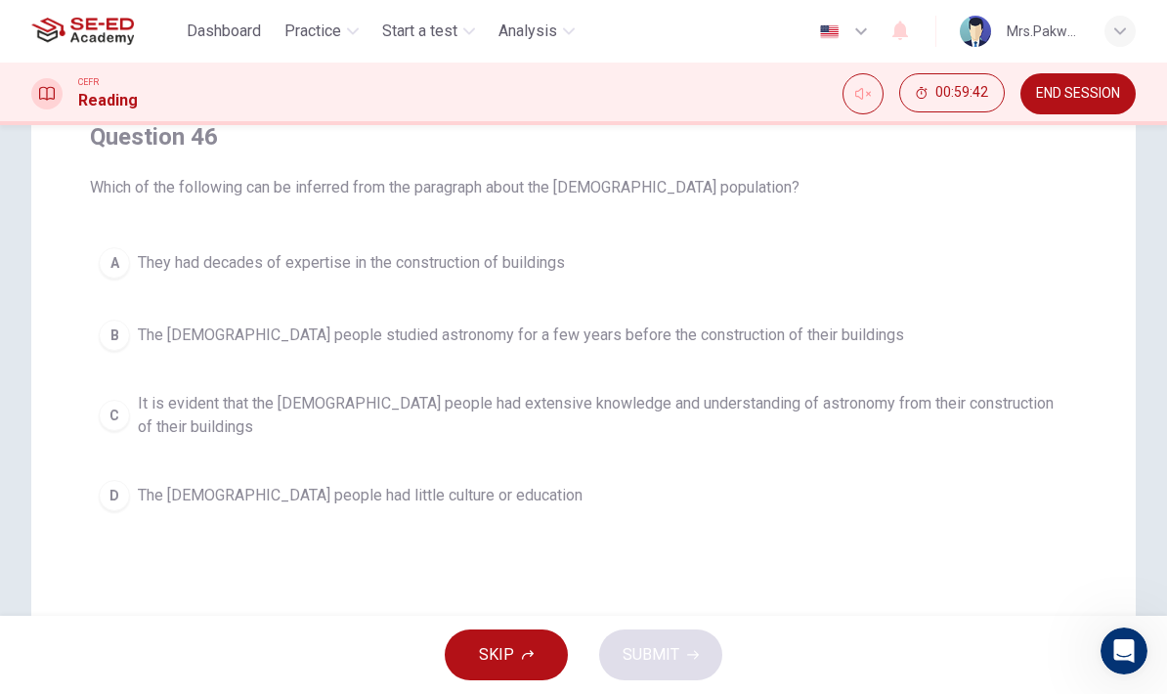
scroll to position [173, 0]
click at [119, 487] on div "D" at bounding box center [114, 494] width 31 height 31
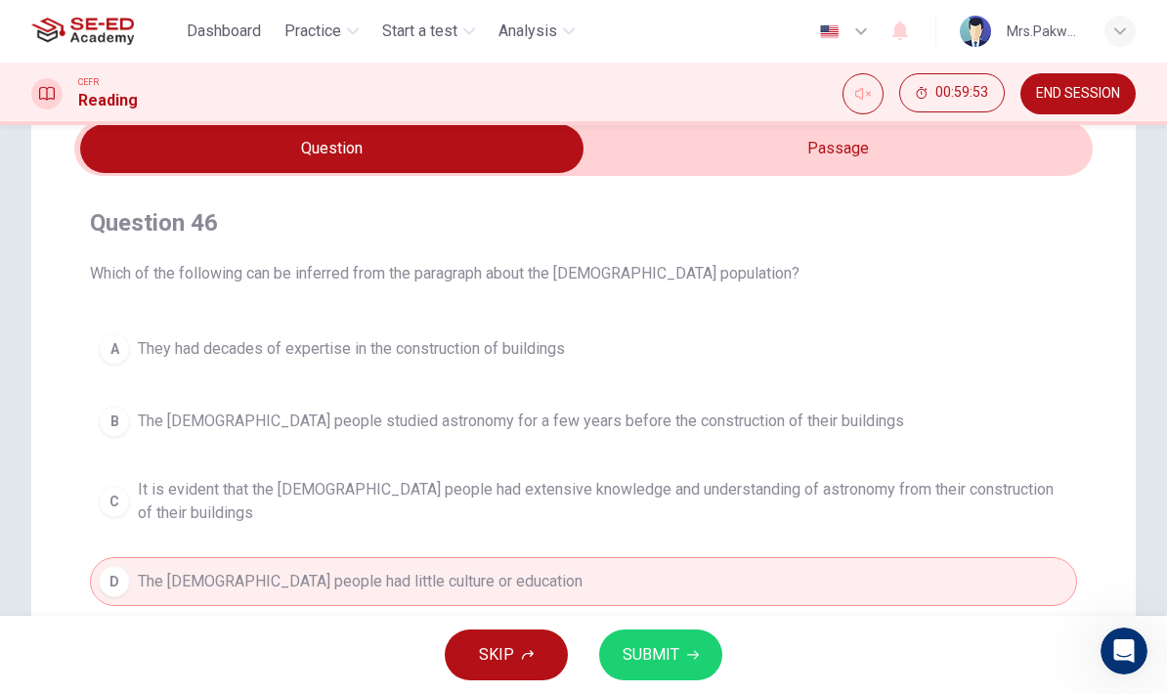
scroll to position [123, 0]
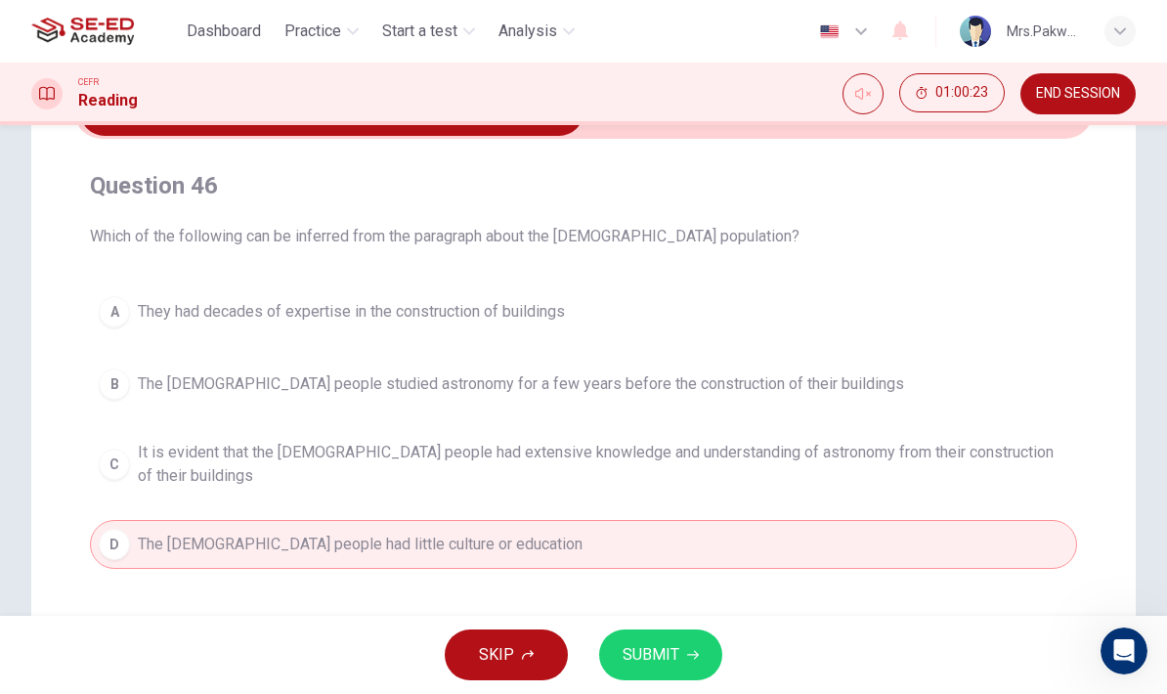
click at [106, 313] on div "A" at bounding box center [114, 311] width 31 height 31
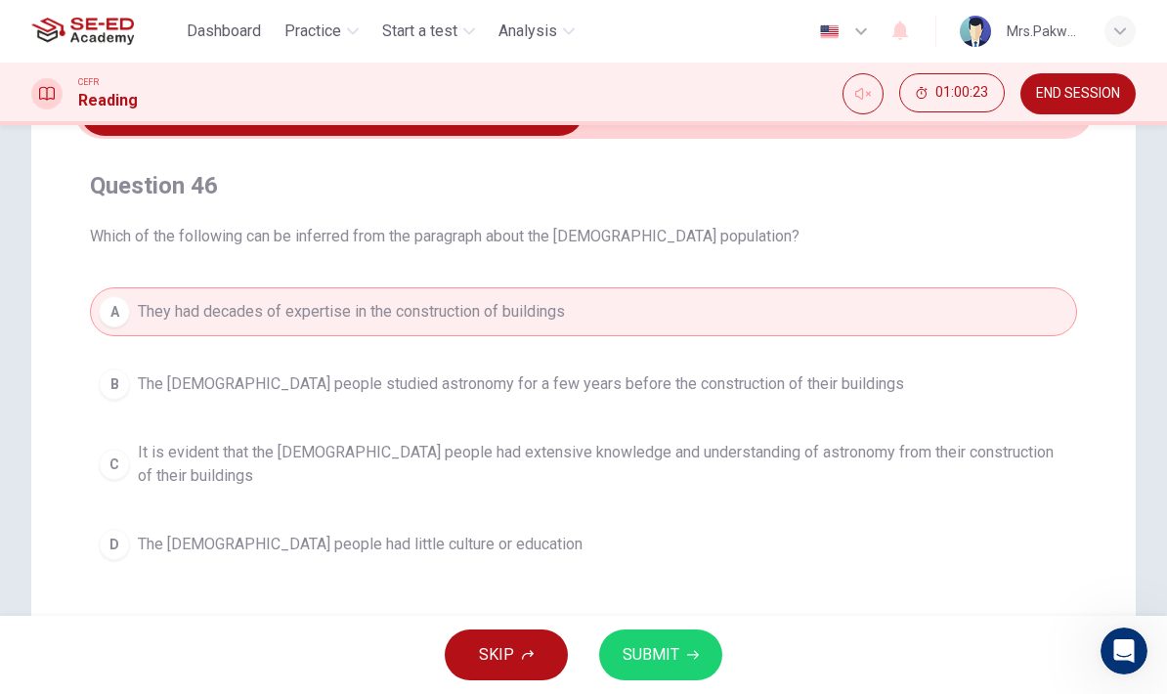
click at [128, 394] on button "B The Chacoan people studied astronomy for a few years before the construction …" at bounding box center [583, 384] width 987 height 49
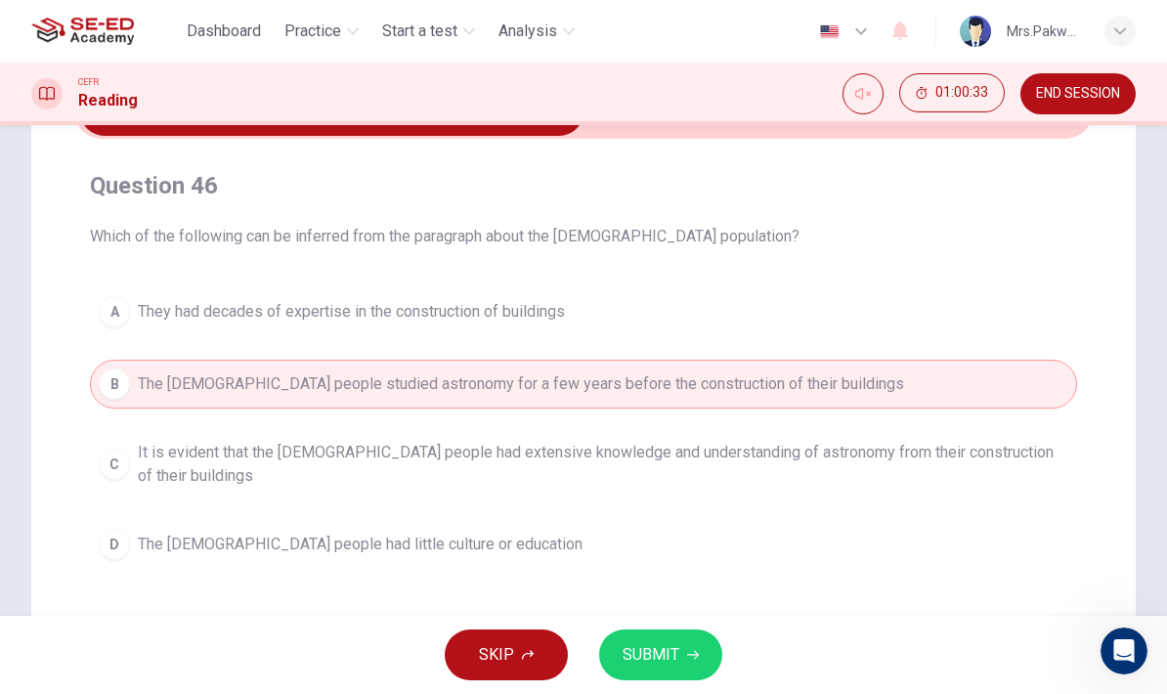
click at [761, 448] on span "It is evident that the Chacoan people had extensive knowledge and understanding…" at bounding box center [603, 464] width 930 height 47
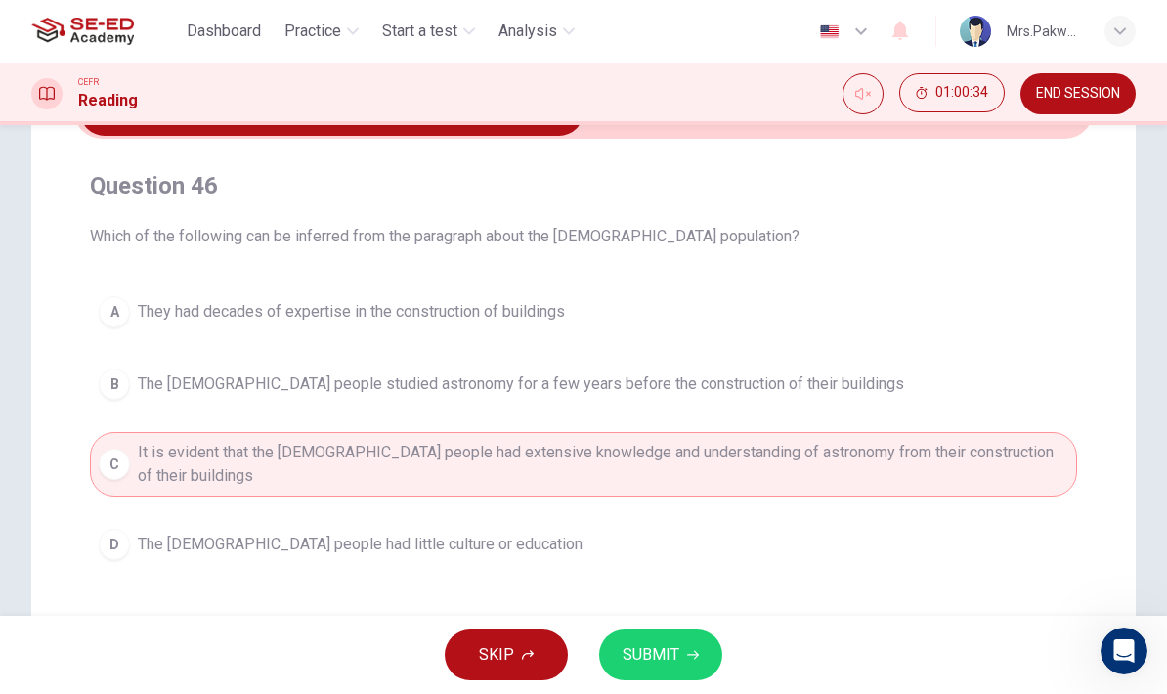
click at [664, 639] on button "SUBMIT" at bounding box center [660, 654] width 123 height 51
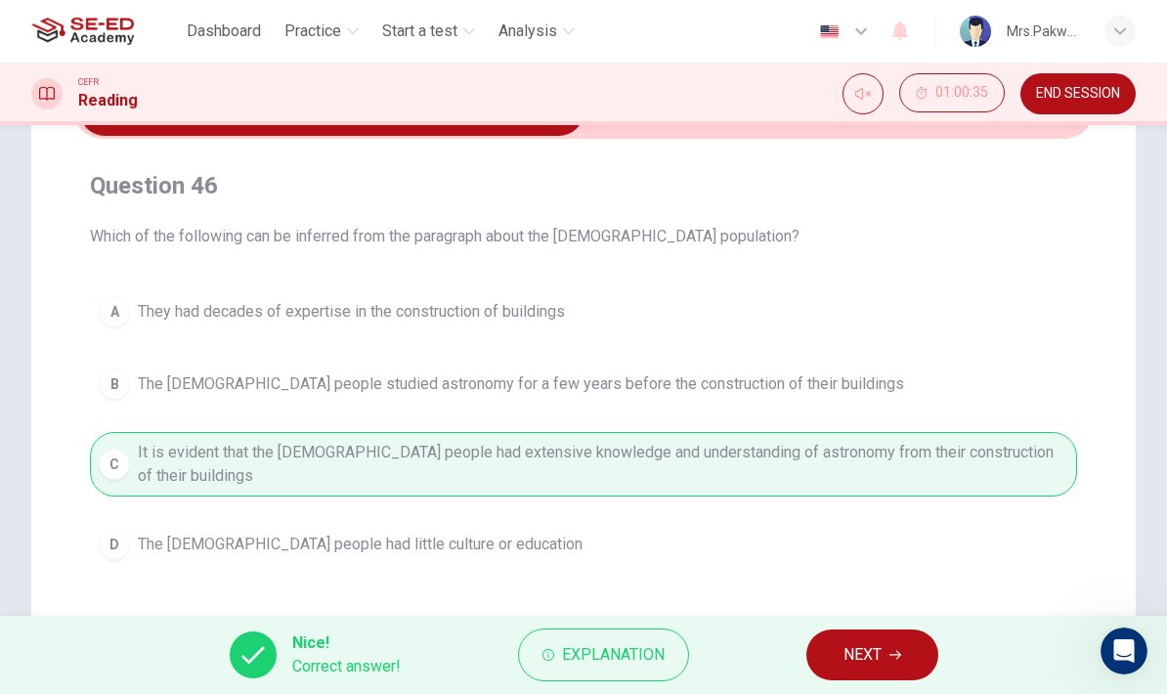
click at [878, 641] on span "NEXT" at bounding box center [862, 654] width 38 height 27
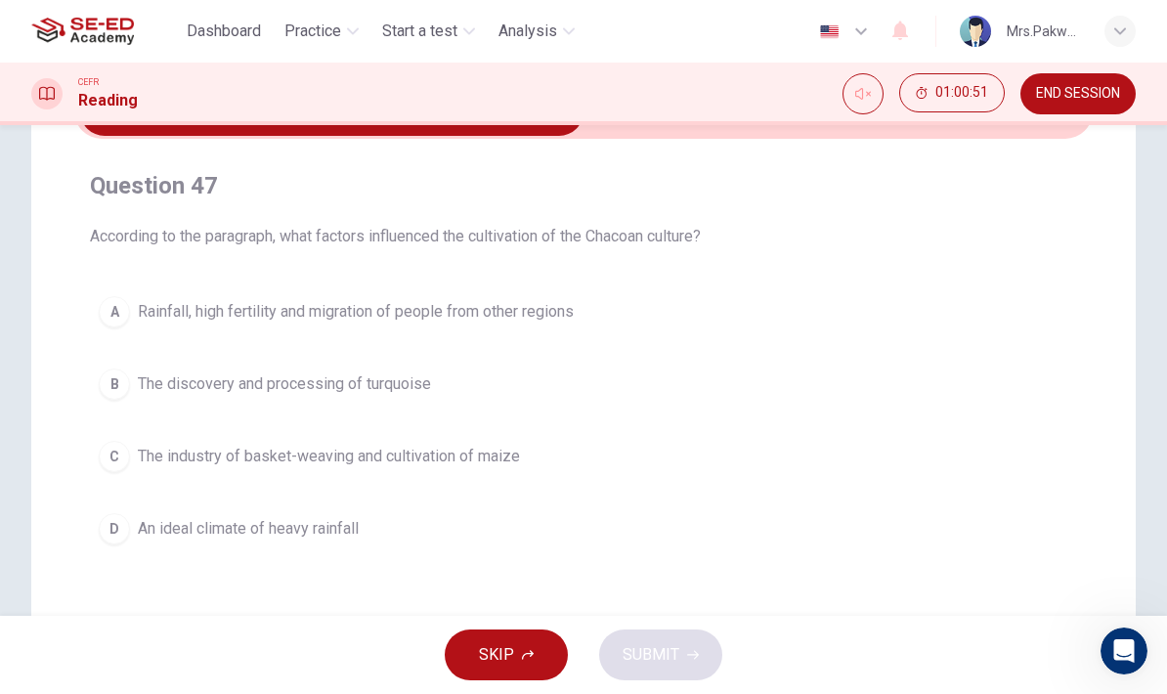
click at [938, 289] on button "A Rainfall, high fertility and migration of people from other regions" at bounding box center [583, 311] width 987 height 49
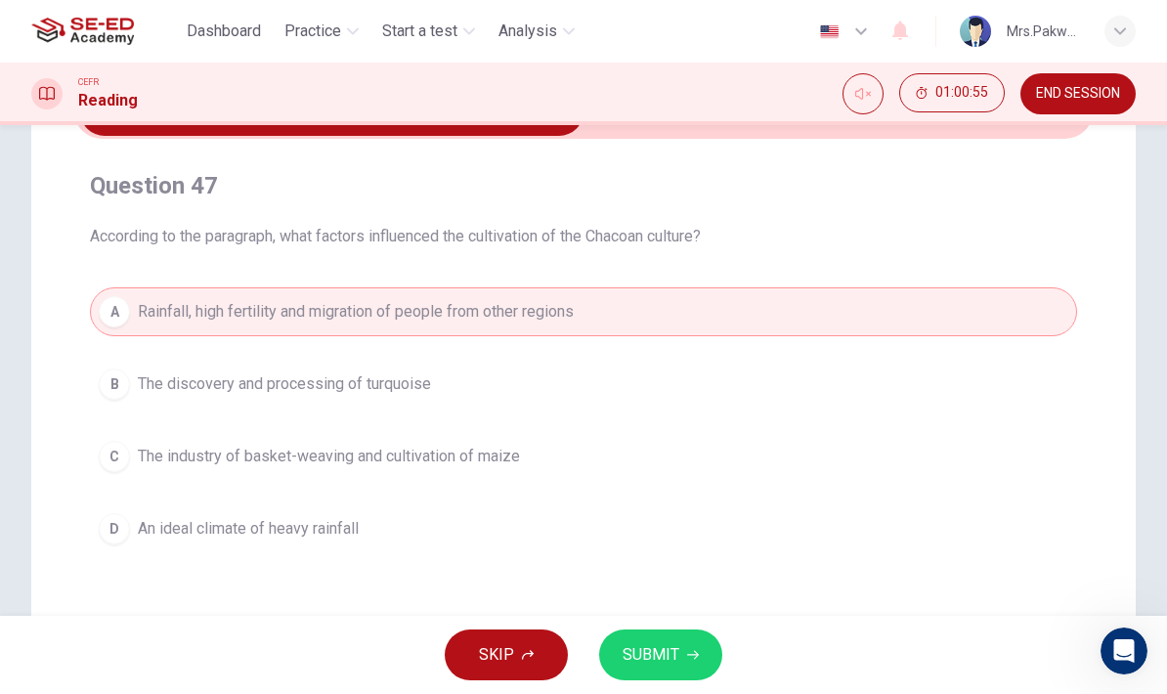
click at [670, 640] on button "SUBMIT" at bounding box center [660, 654] width 123 height 51
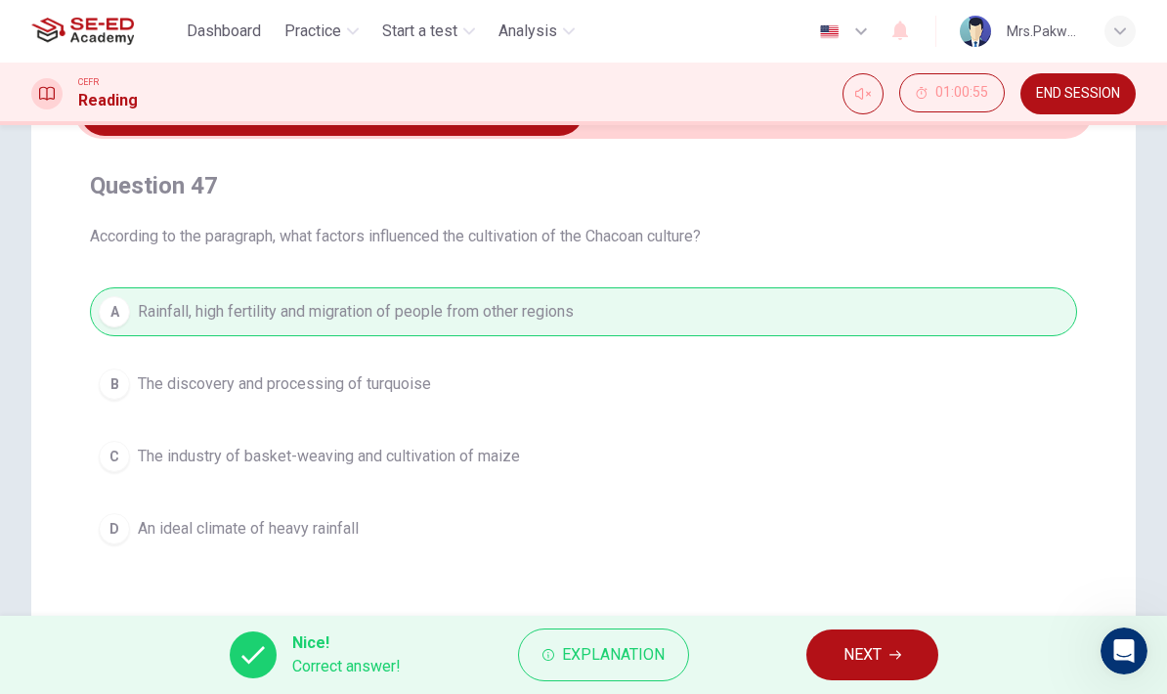
click at [886, 641] on button "NEXT" at bounding box center [872, 654] width 132 height 51
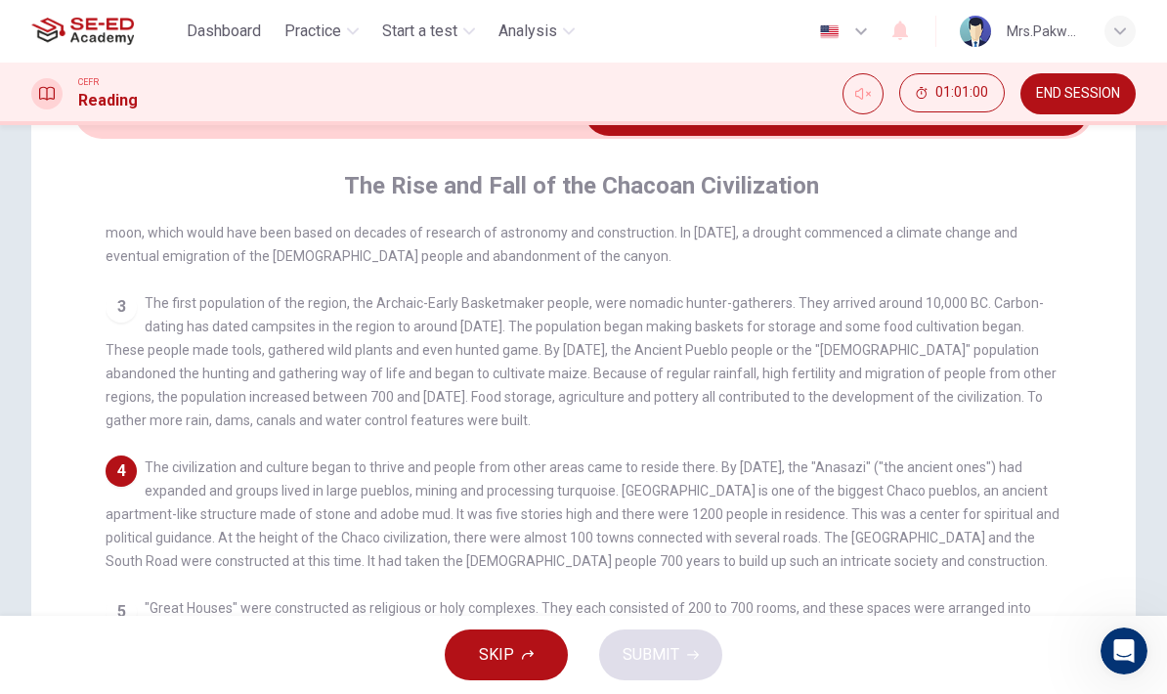
scroll to position [125, 0]
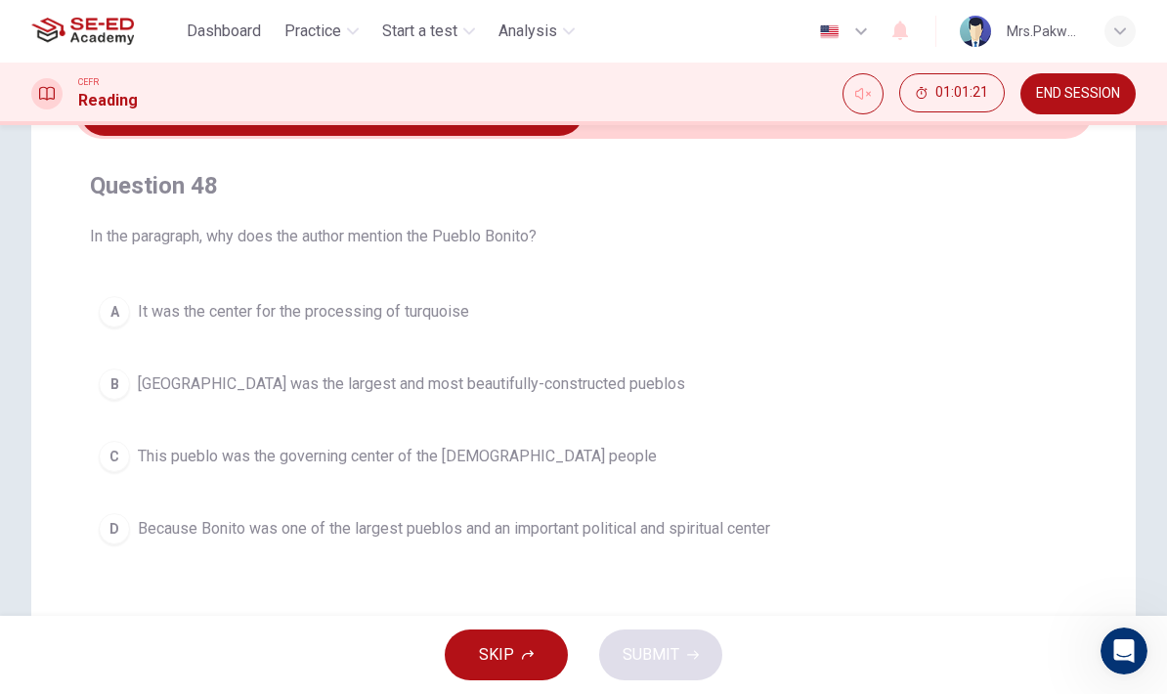
click at [890, 361] on button "B Pueblo Bonito was the largest and most beautifully-constructed pueblos" at bounding box center [583, 384] width 987 height 49
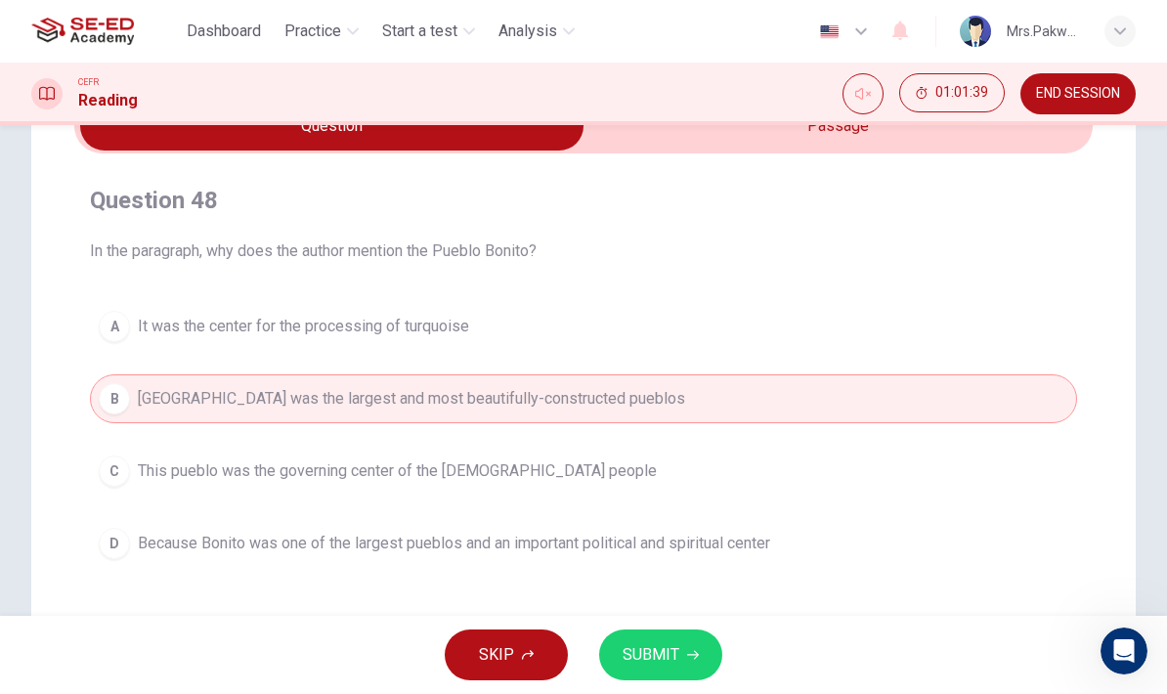
scroll to position [178, 0]
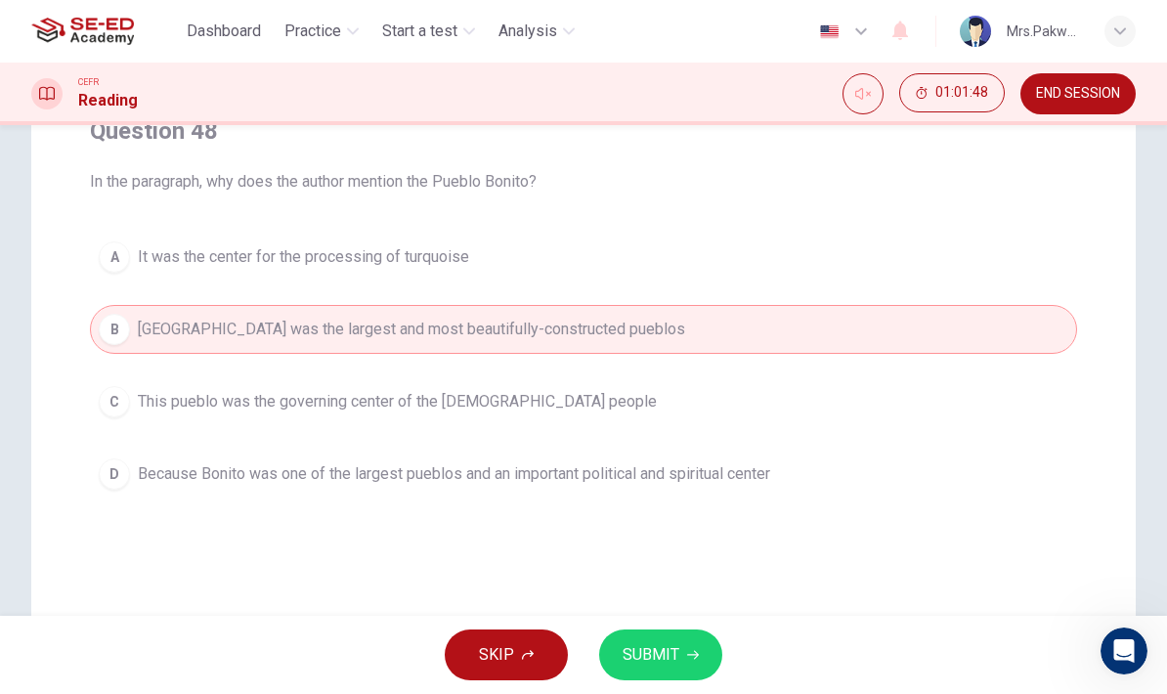
click at [849, 454] on button "D Because Bonito was one of the largest pueblos and an important political and …" at bounding box center [583, 473] width 987 height 49
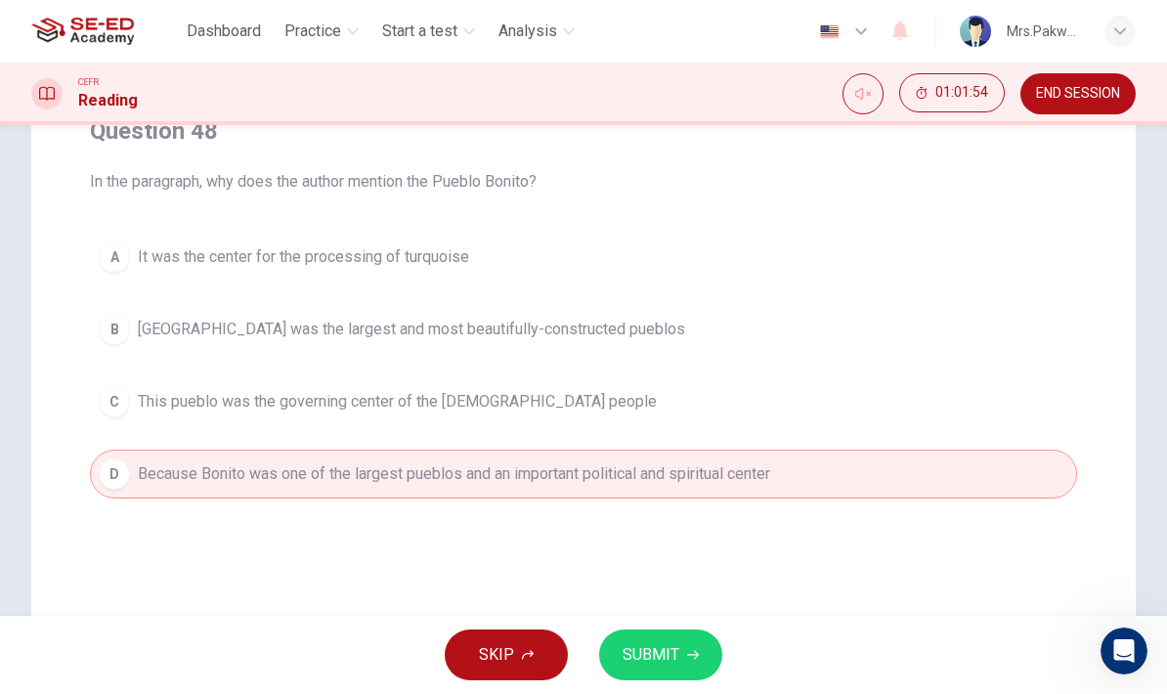
click at [673, 651] on span "SUBMIT" at bounding box center [650, 654] width 57 height 27
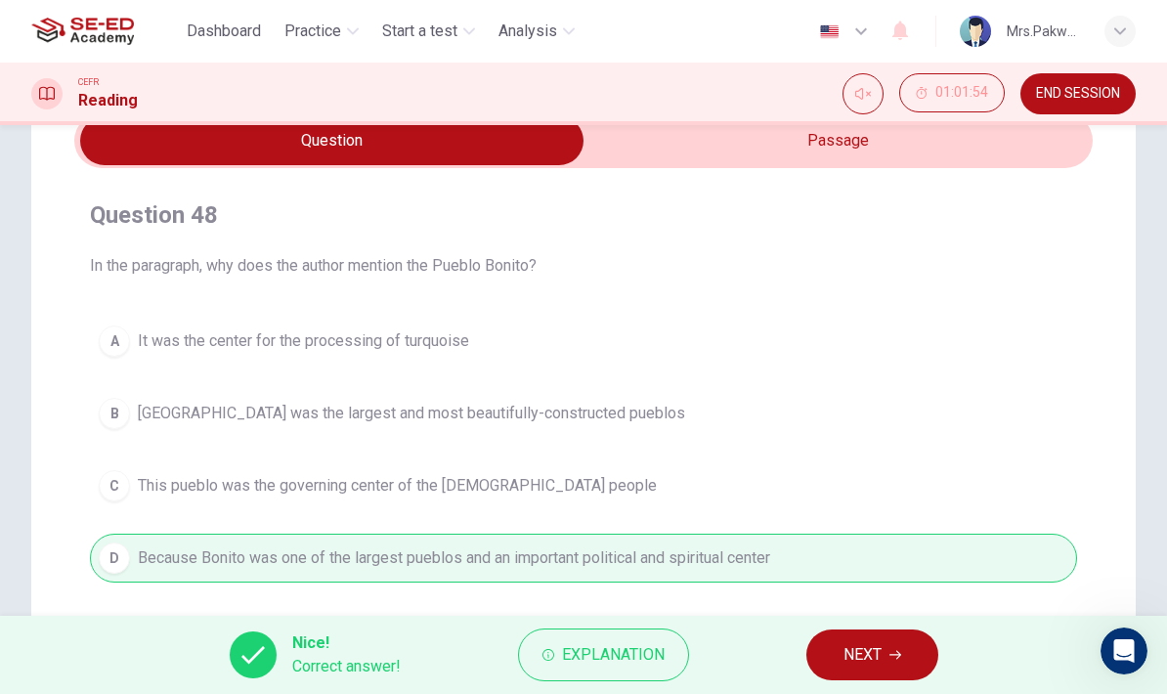
scroll to position [95, 0]
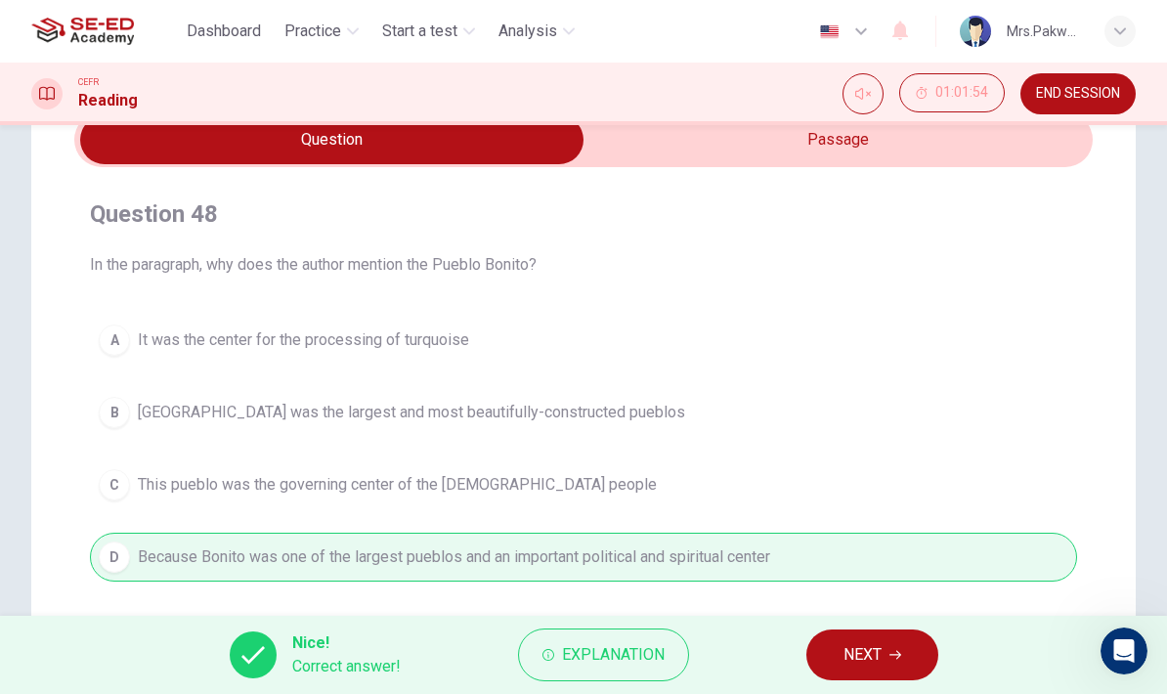
click at [873, 661] on span "NEXT" at bounding box center [862, 654] width 38 height 27
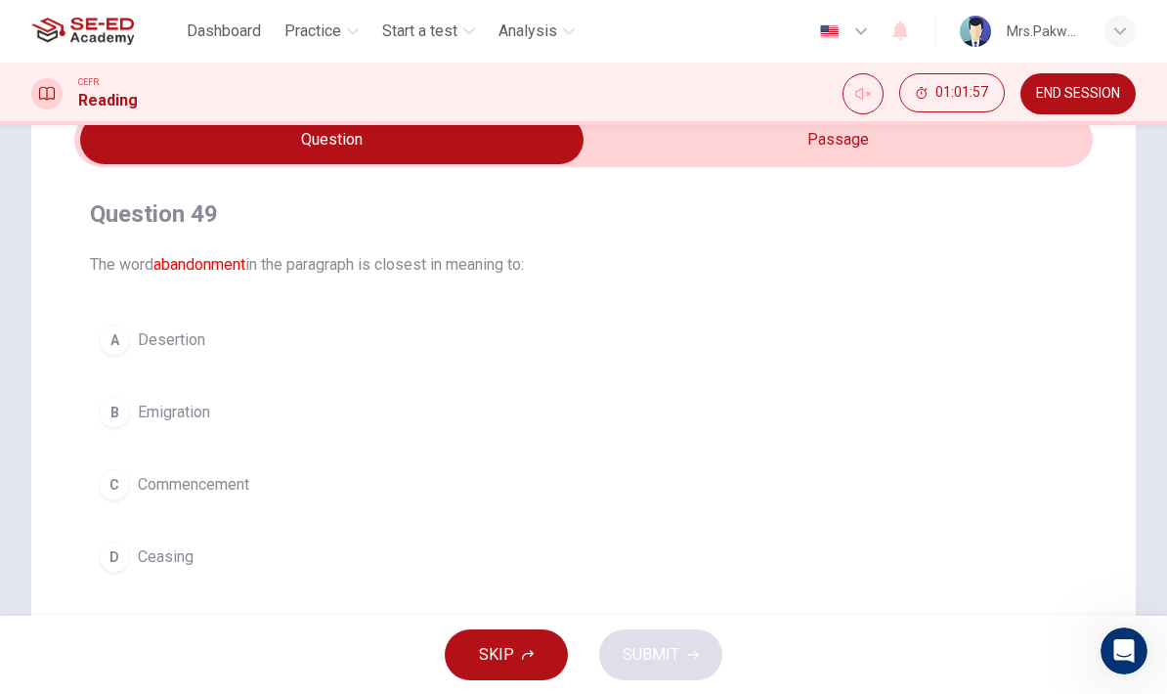
click at [707, 430] on button "B Emigration" at bounding box center [583, 412] width 987 height 49
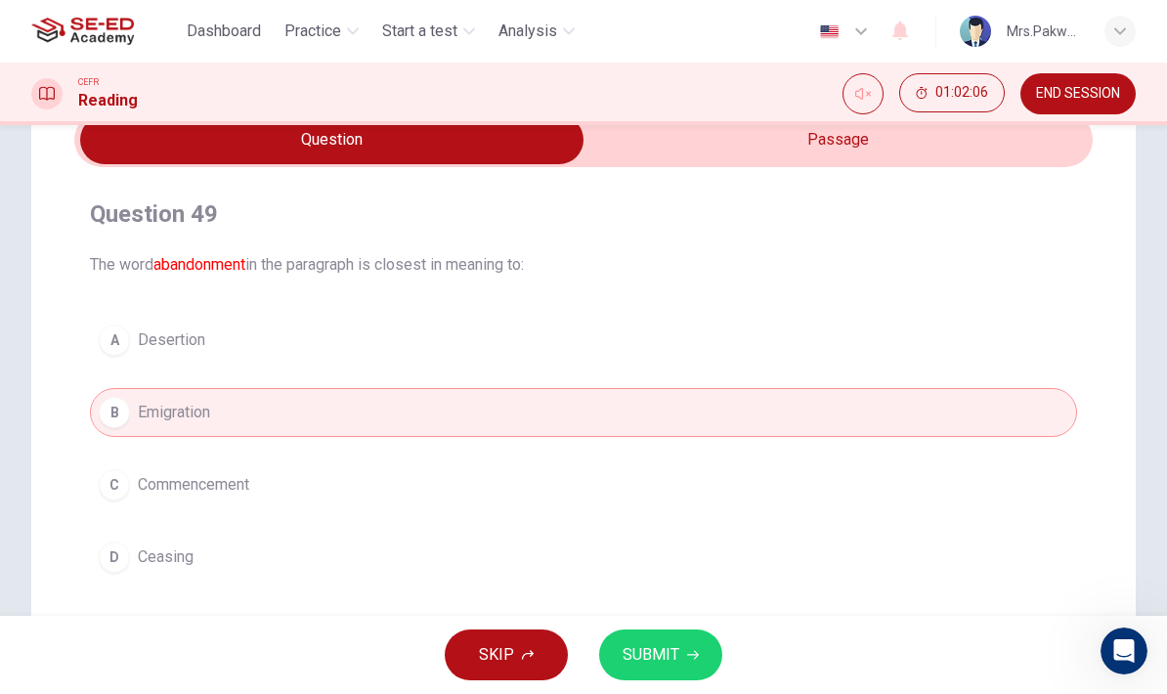
click at [690, 641] on button "SUBMIT" at bounding box center [660, 654] width 123 height 51
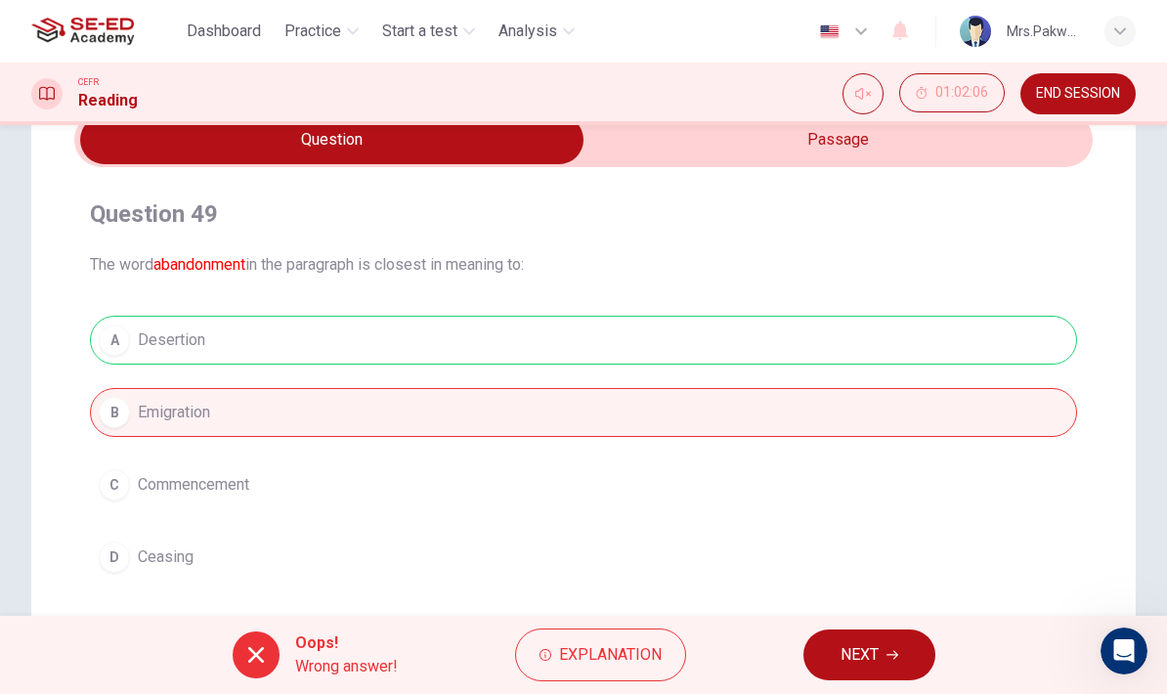
click at [869, 652] on span "NEXT" at bounding box center [859, 654] width 38 height 27
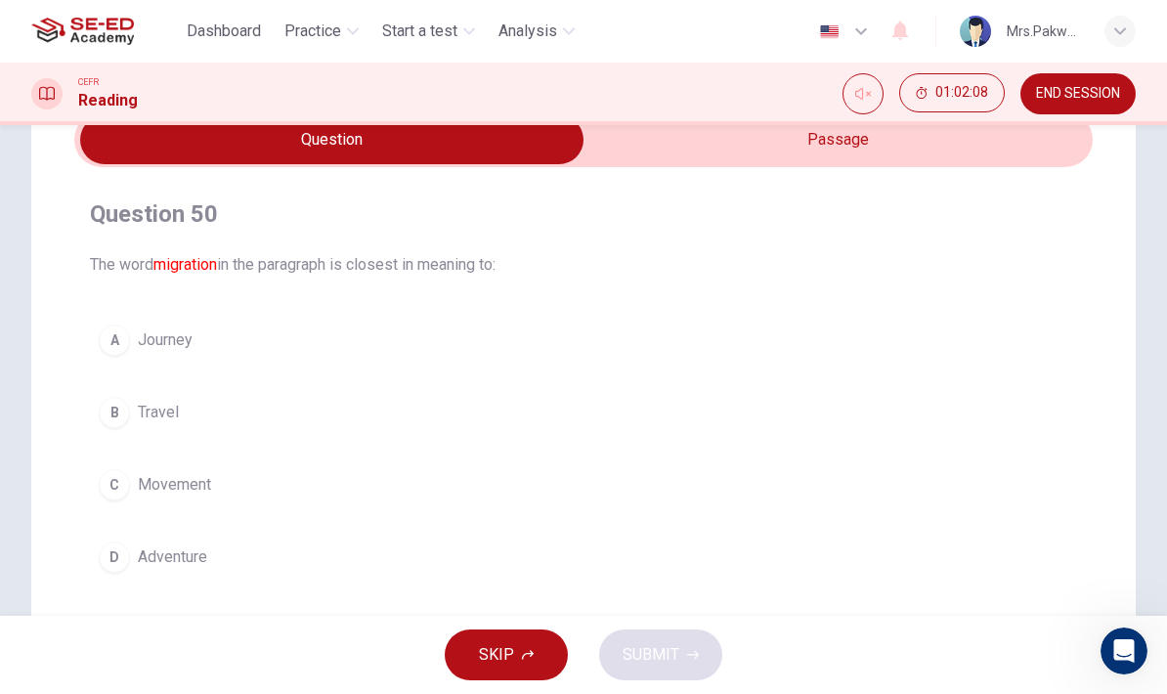
click at [839, 330] on button "A Journey" at bounding box center [583, 340] width 987 height 49
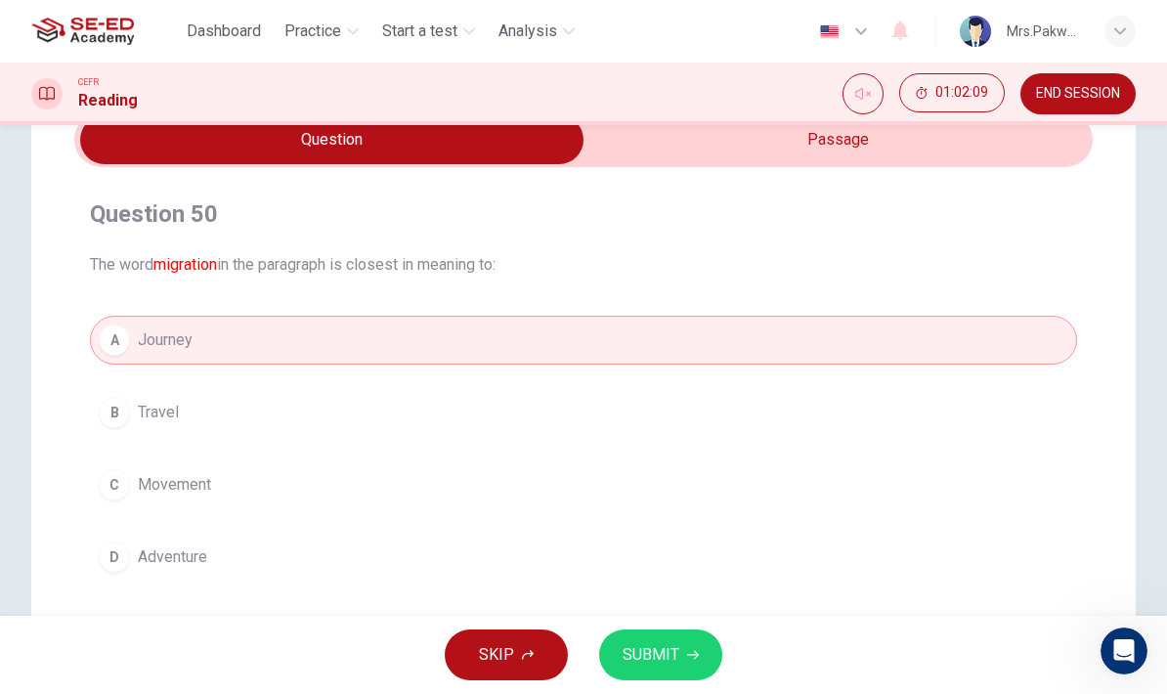
click at [790, 499] on button "C Movement" at bounding box center [583, 484] width 987 height 49
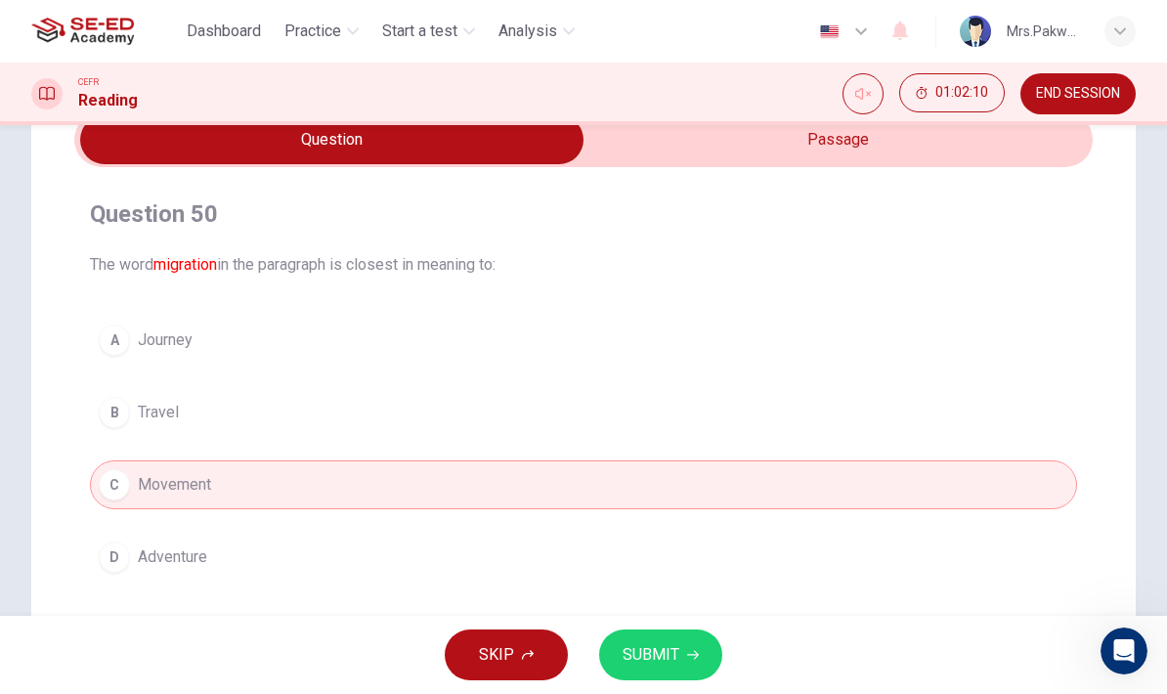
click at [668, 665] on span "SUBMIT" at bounding box center [650, 654] width 57 height 27
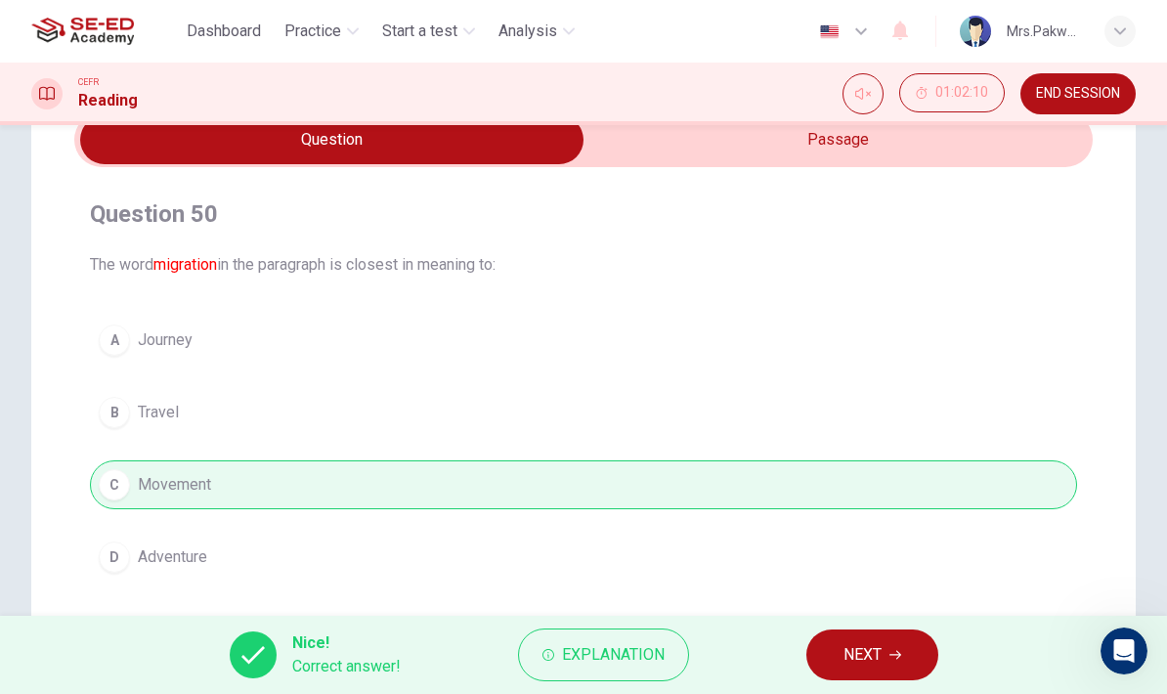
click at [884, 635] on button "NEXT" at bounding box center [872, 654] width 132 height 51
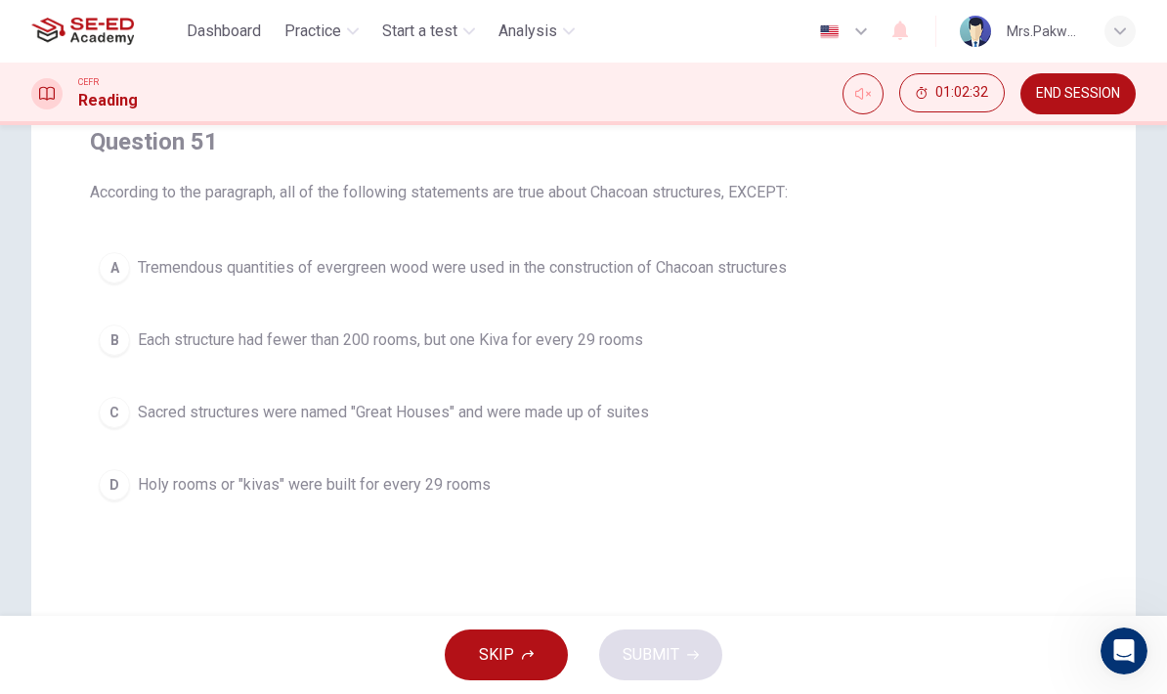
scroll to position [168, 0]
click at [608, 350] on span "Each structure had fewer than 200 rooms, but one Kiva for every 29 rooms" at bounding box center [390, 338] width 505 height 23
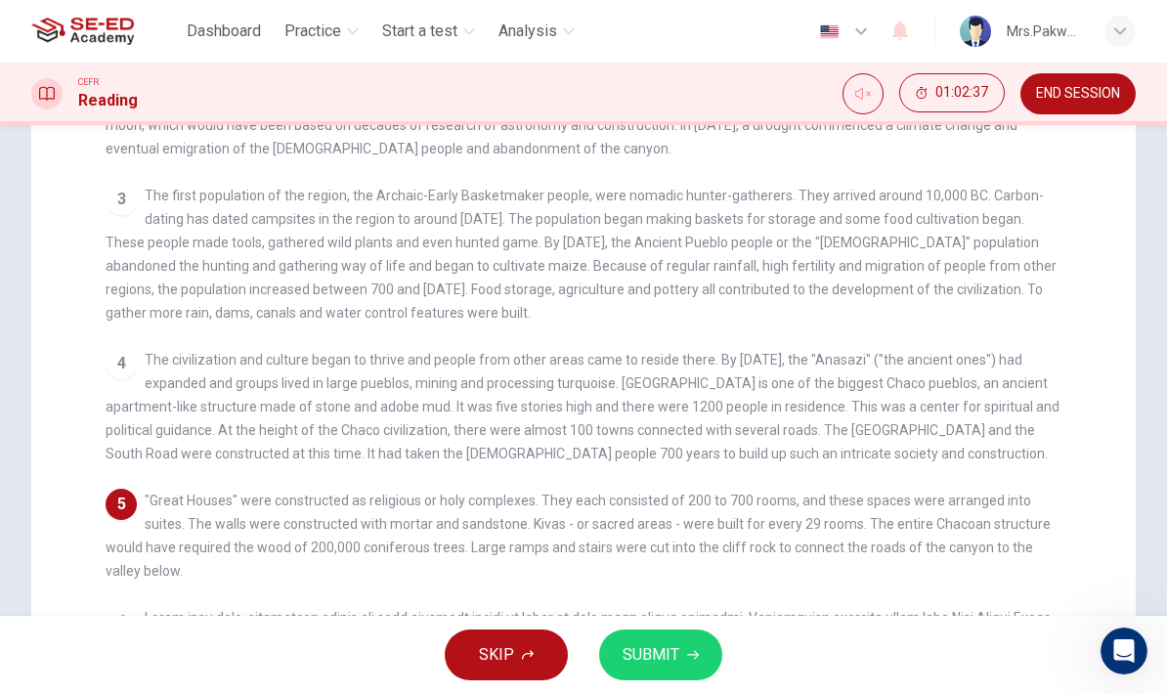
scroll to position [232, 0]
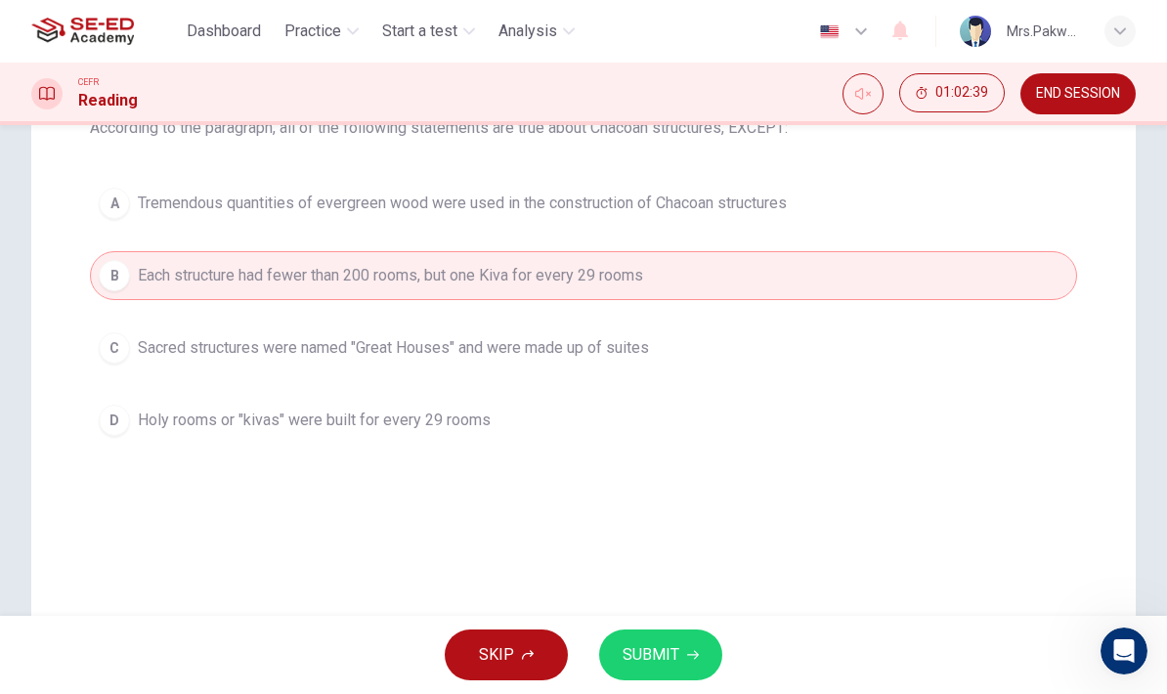
click at [689, 644] on button "SUBMIT" at bounding box center [660, 654] width 123 height 51
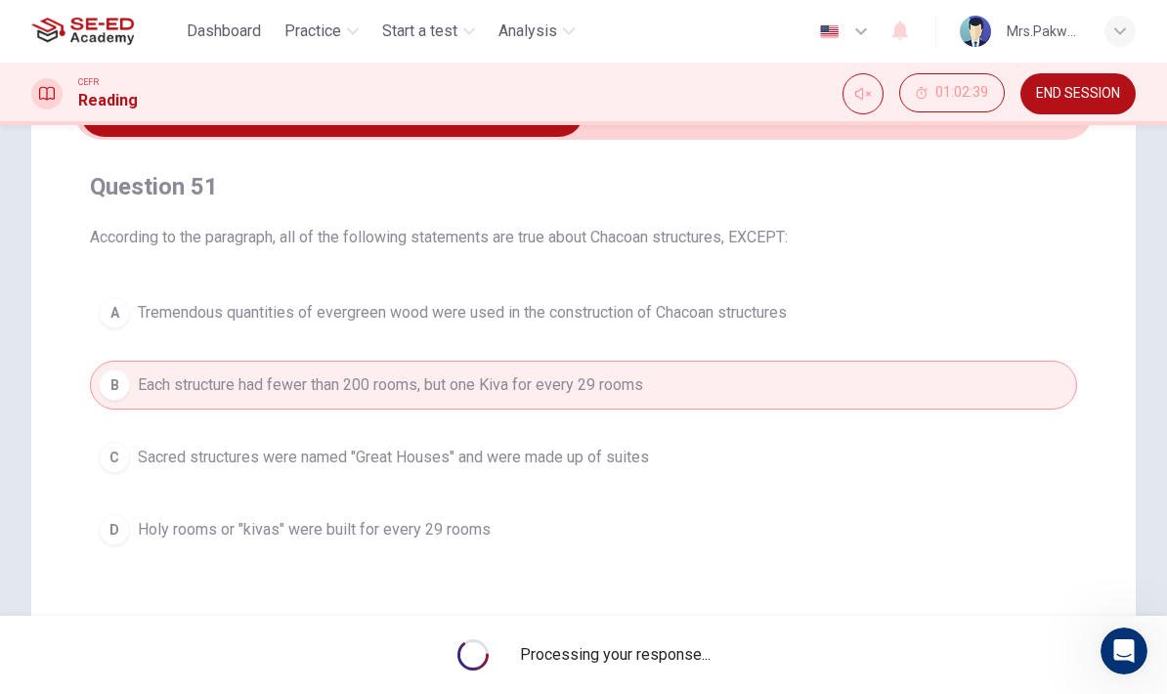
scroll to position [120, 0]
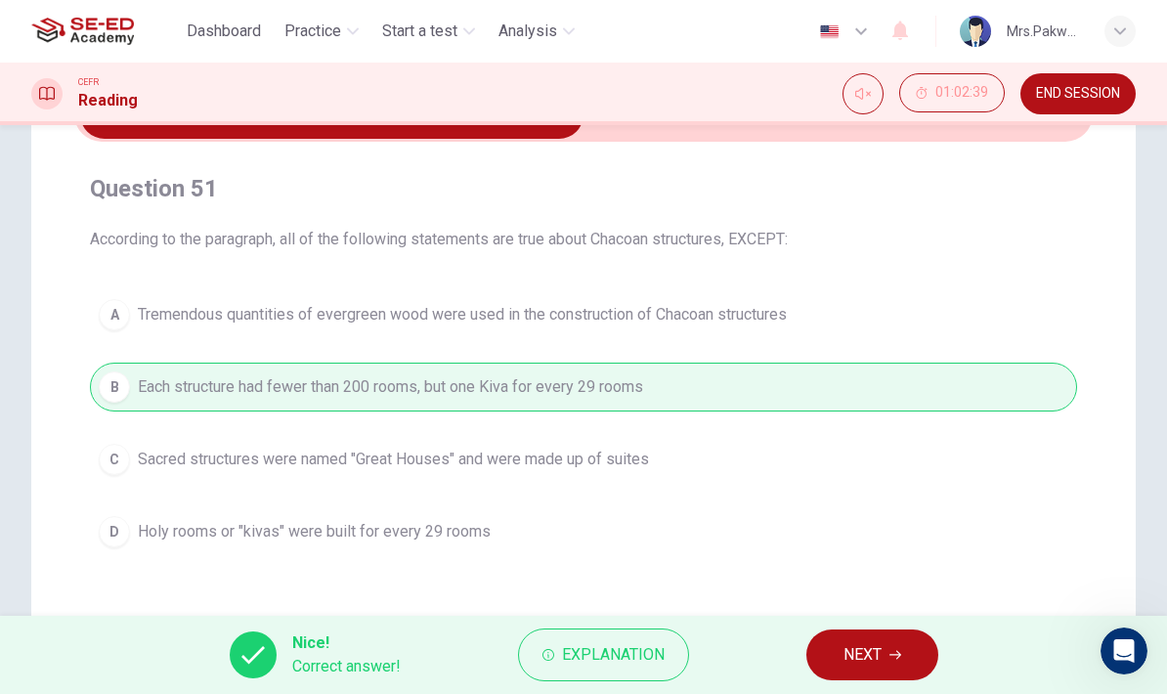
click at [866, 656] on span "NEXT" at bounding box center [862, 654] width 38 height 27
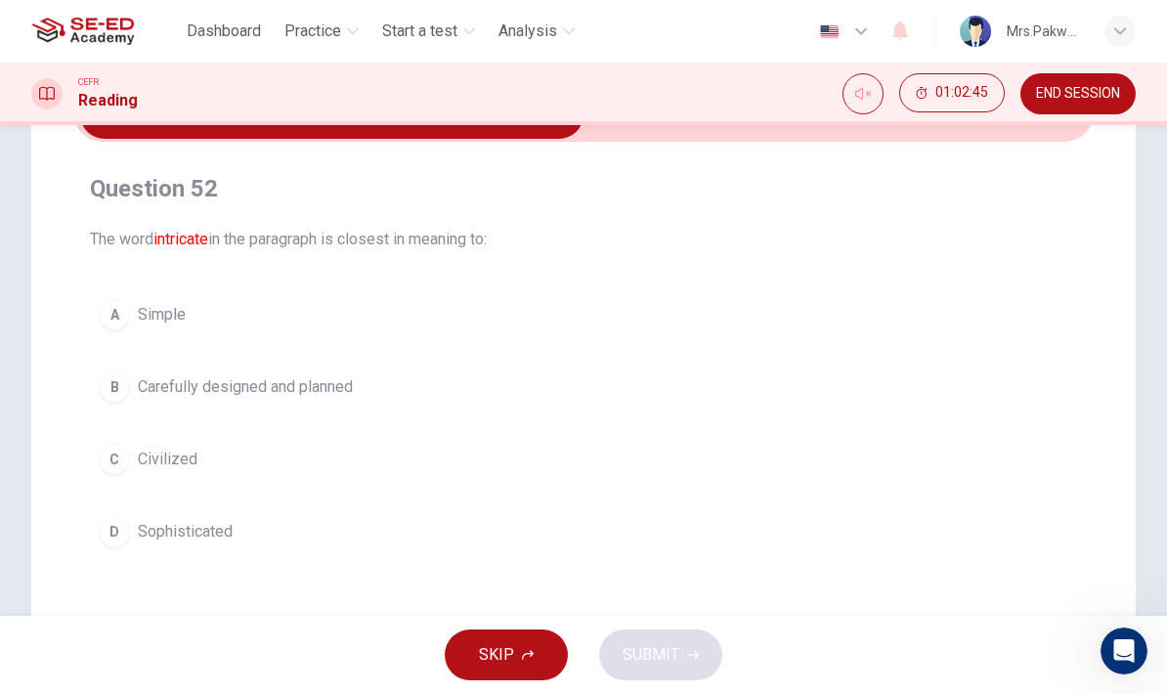
click at [862, 399] on button "B Carefully designed and planned" at bounding box center [583, 386] width 987 height 49
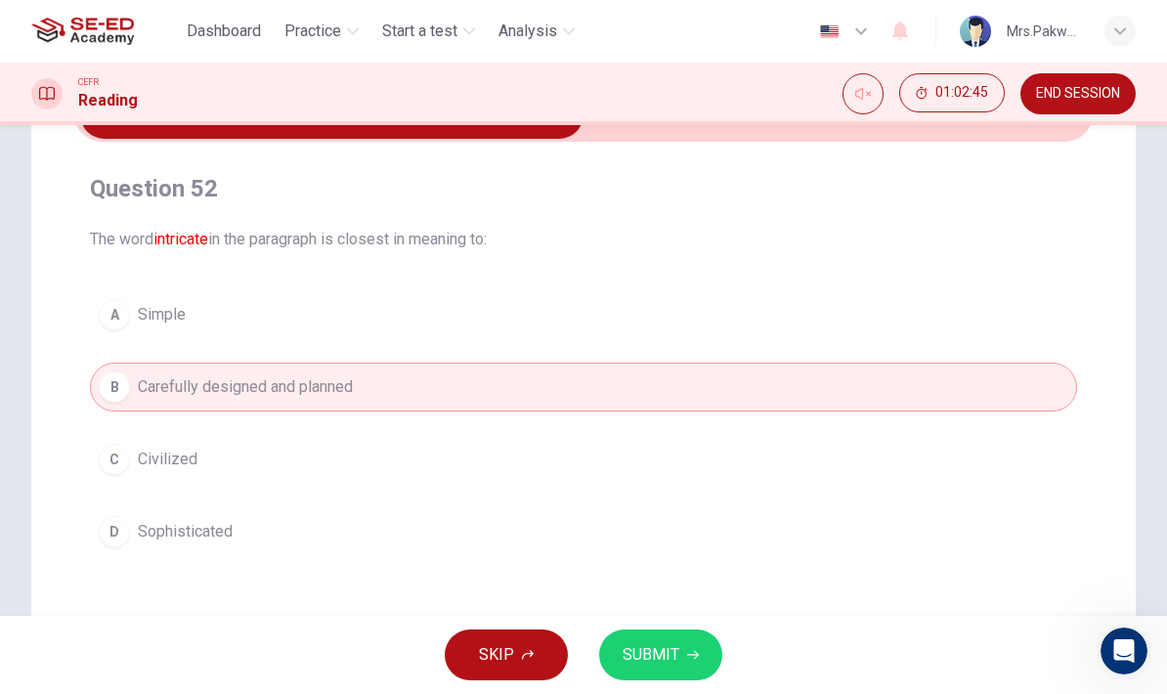
click at [836, 466] on button "C Civilized" at bounding box center [583, 459] width 987 height 49
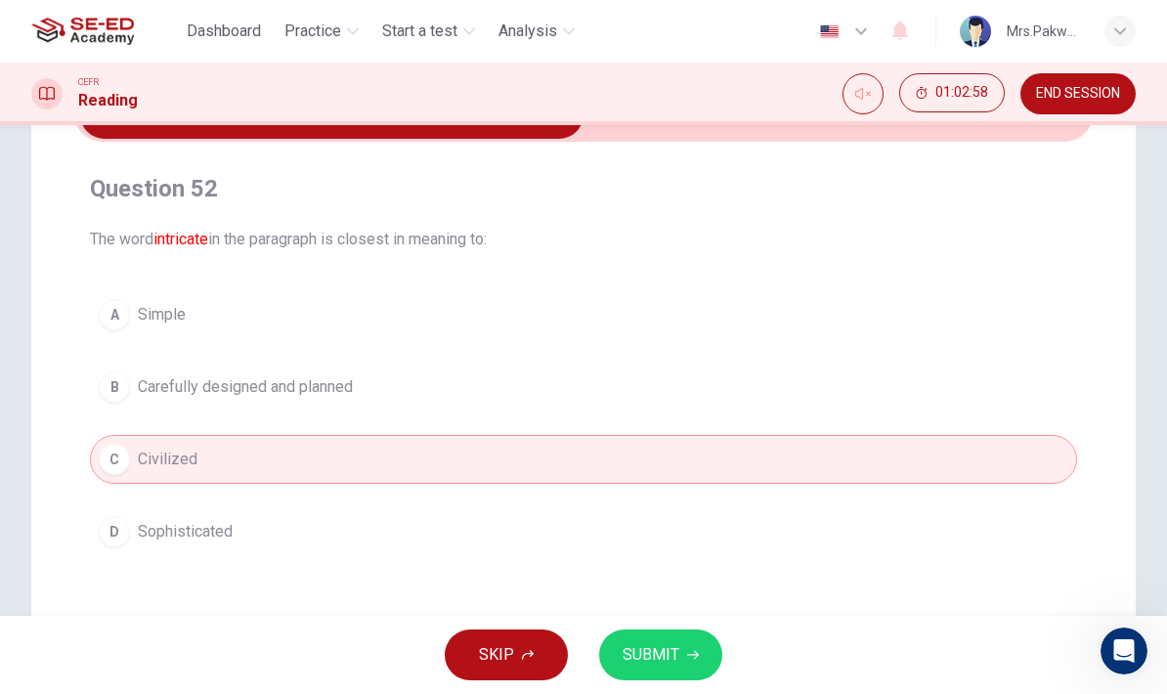
scroll to position [121, 0]
click at [262, 516] on button "D Sophisticated" at bounding box center [583, 530] width 987 height 49
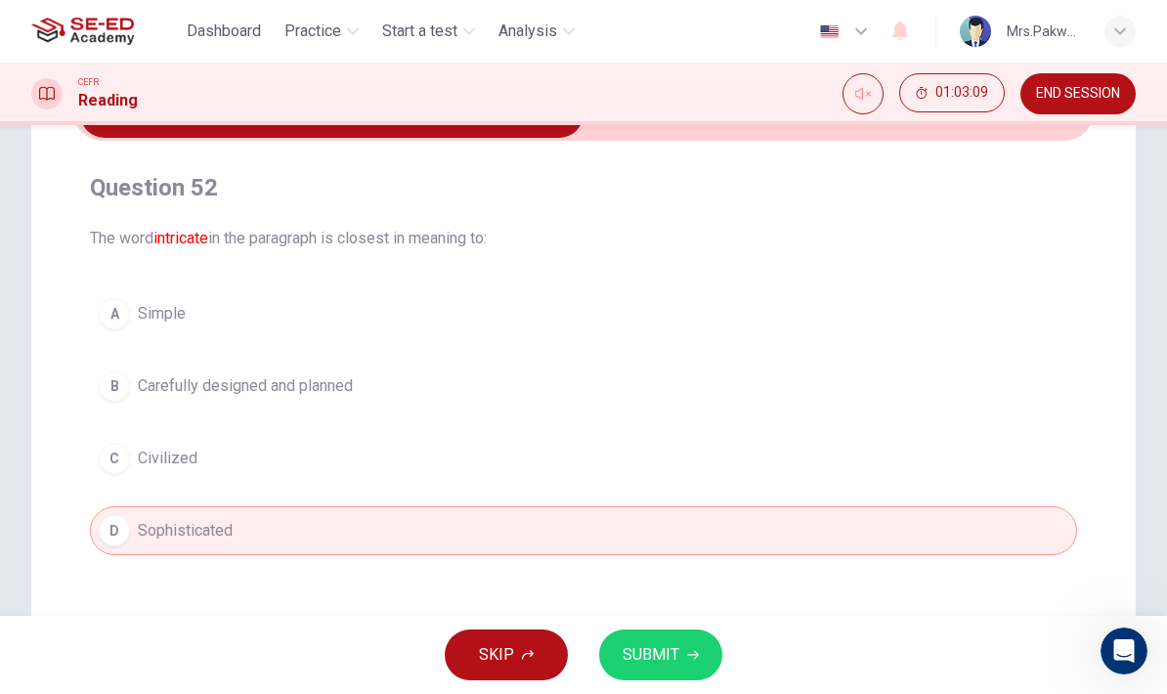
click at [669, 640] on button "SUBMIT" at bounding box center [660, 654] width 123 height 51
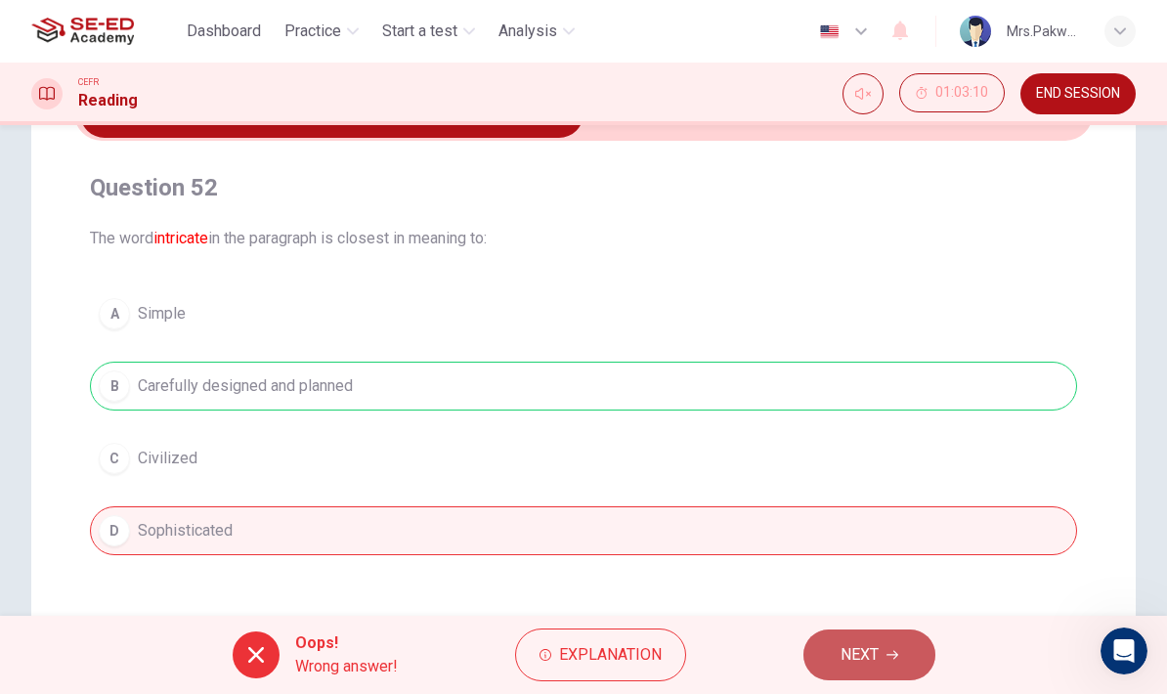
click at [891, 631] on button "NEXT" at bounding box center [869, 654] width 132 height 51
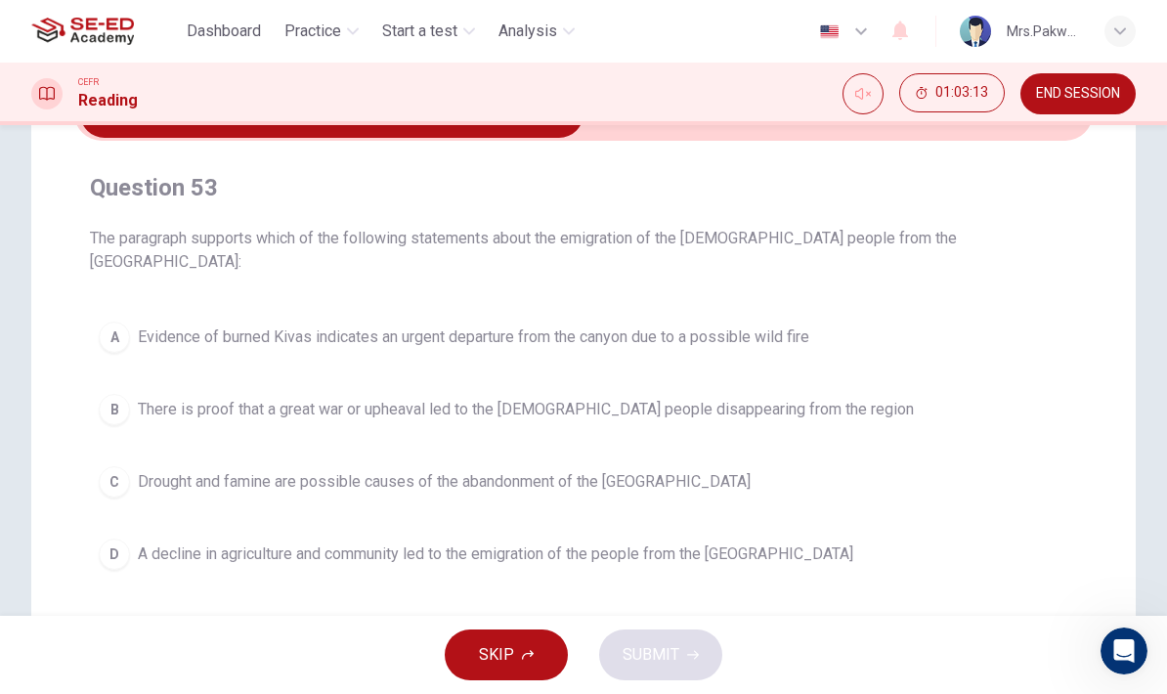
click at [1098, 408] on div "Question 53 The paragraph supports which of the following statements about the …" at bounding box center [583, 435] width 1104 height 785
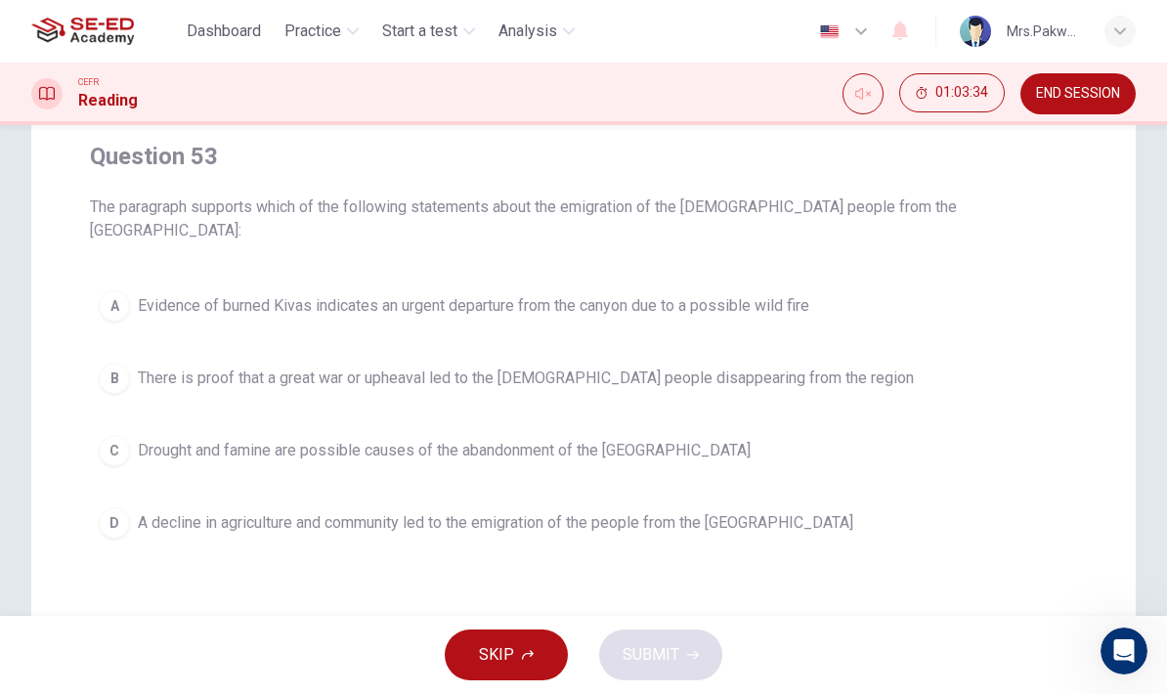
scroll to position [150, 0]
click at [836, 370] on button "B There is proof that a great war or upheaval led to the Anasazi people disappe…" at bounding box center [583, 380] width 987 height 49
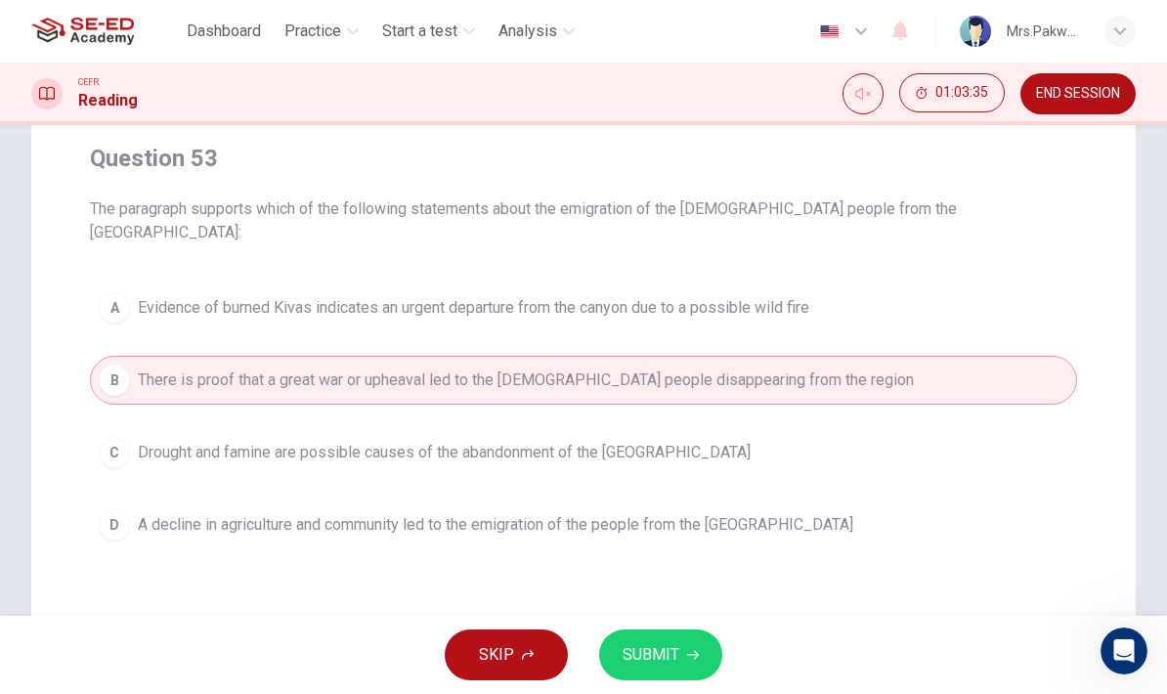
click at [922, 283] on button "A Evidence of burned Kivas indicates an urgent departure from the canyon due to…" at bounding box center [583, 307] width 987 height 49
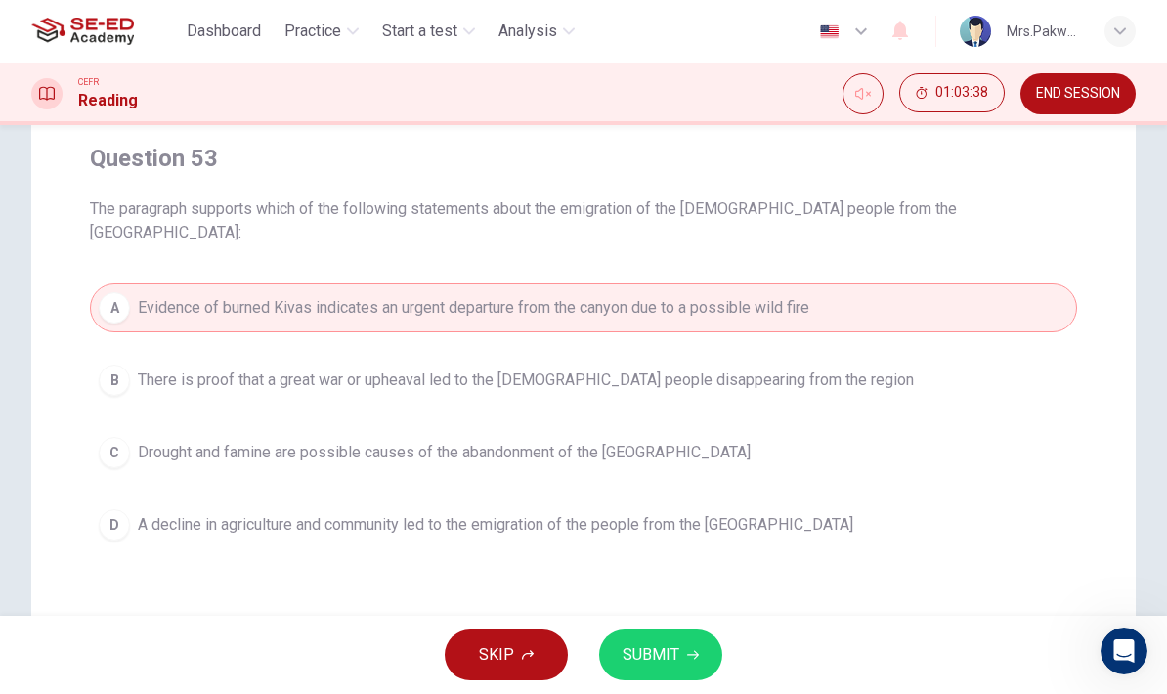
click at [673, 661] on span "SUBMIT" at bounding box center [650, 654] width 57 height 27
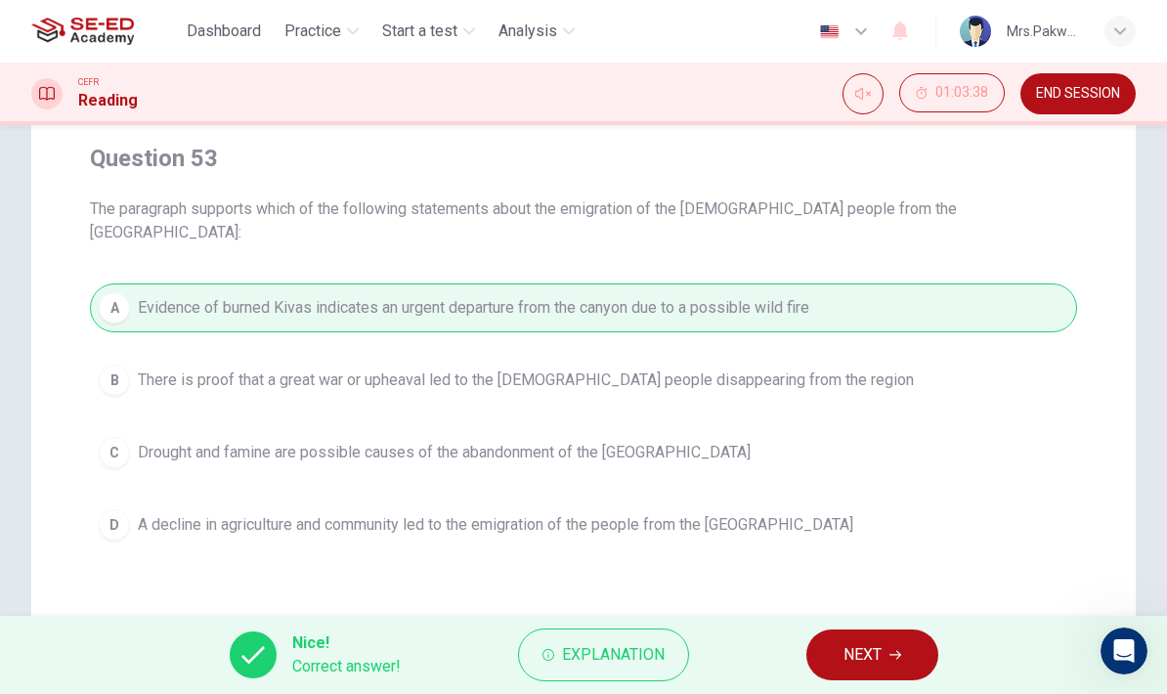
click at [861, 649] on span "NEXT" at bounding box center [862, 654] width 38 height 27
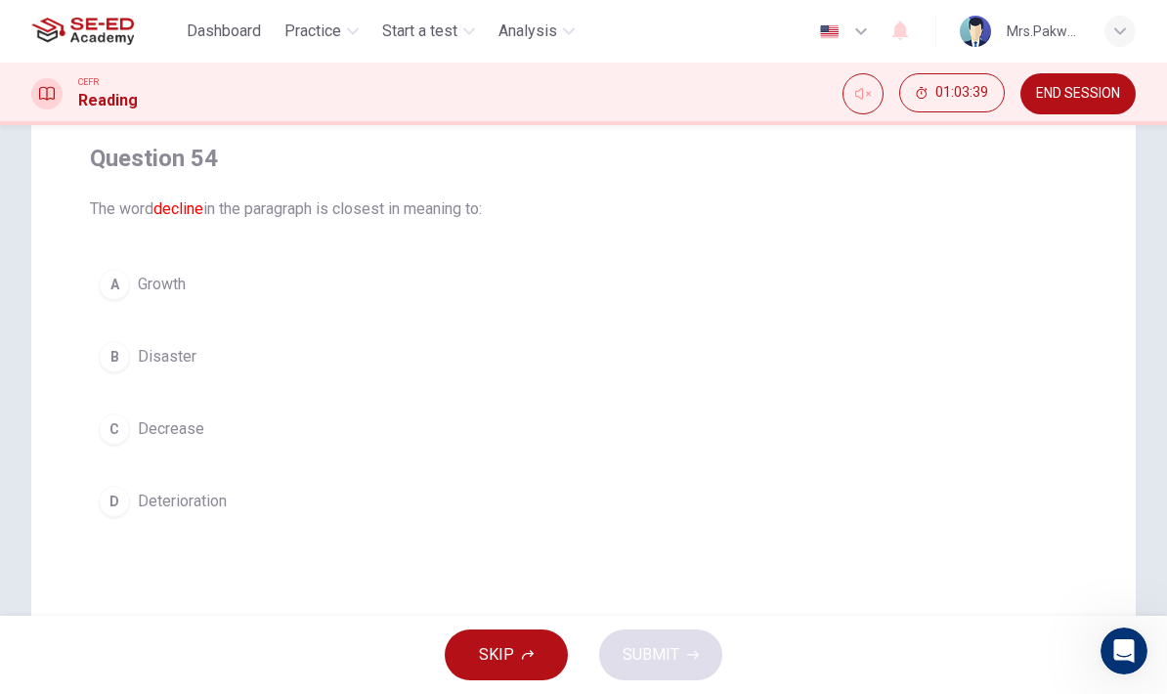
click at [742, 426] on button "C Decrease" at bounding box center [583, 428] width 987 height 49
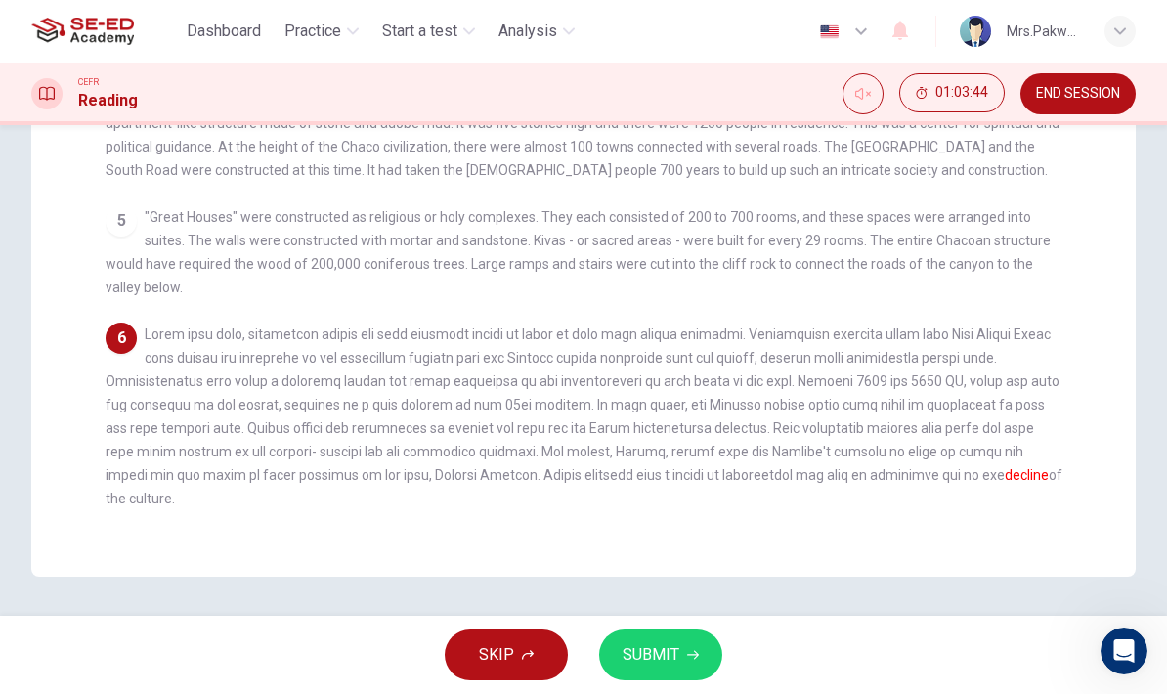
click at [992, 422] on span "decline of the culture." at bounding box center [584, 416] width 956 height 180
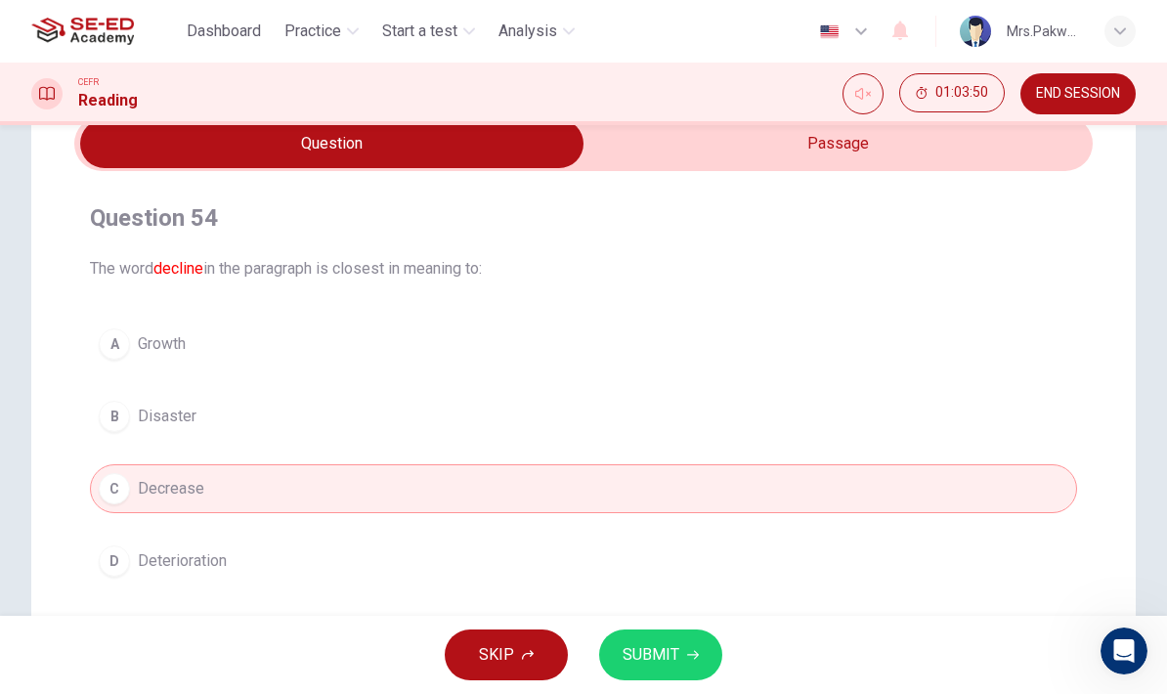
scroll to position [92, 0]
click at [677, 653] on span "SUBMIT" at bounding box center [650, 654] width 57 height 27
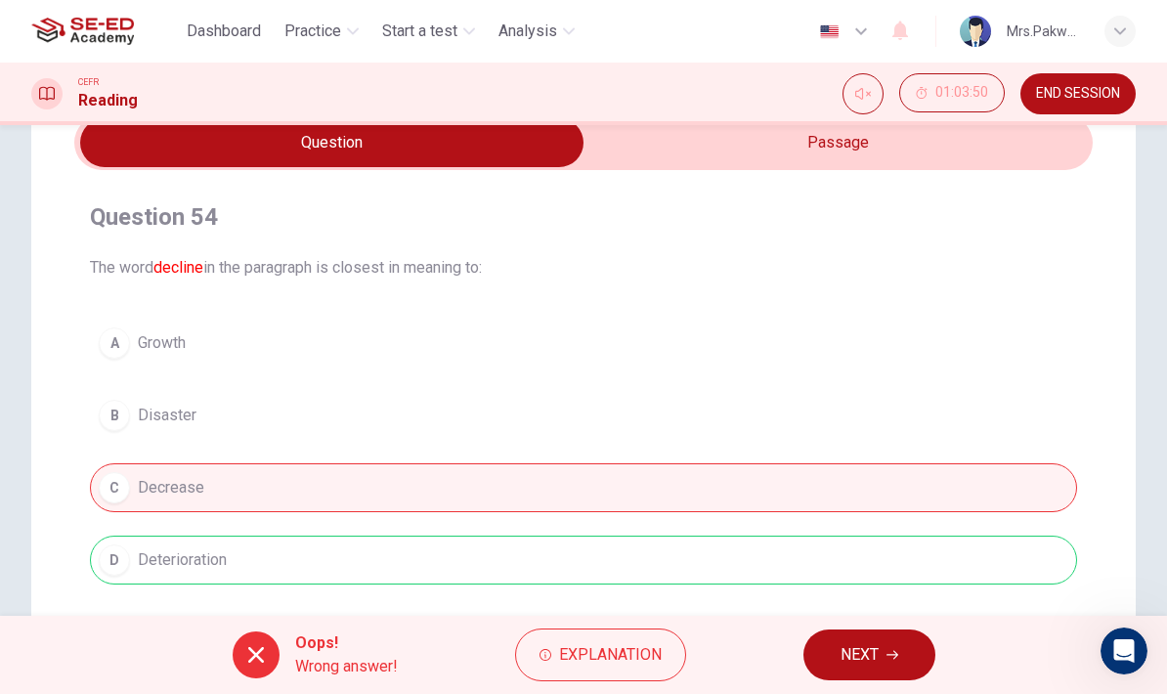
click at [605, 639] on button "Explanation" at bounding box center [600, 654] width 171 height 53
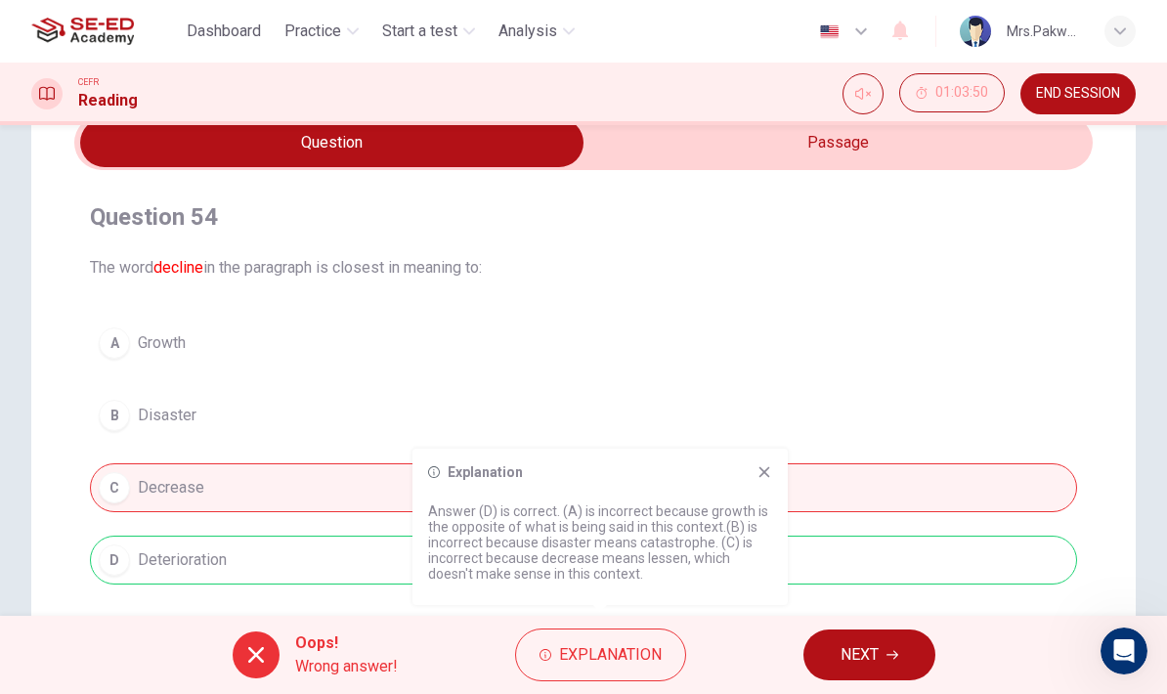
click at [770, 461] on div "Explanation Answer (D) is correct. (A) is incorrect because growth is the oppos…" at bounding box center [599, 526] width 375 height 156
click at [762, 470] on icon at bounding box center [764, 472] width 11 height 11
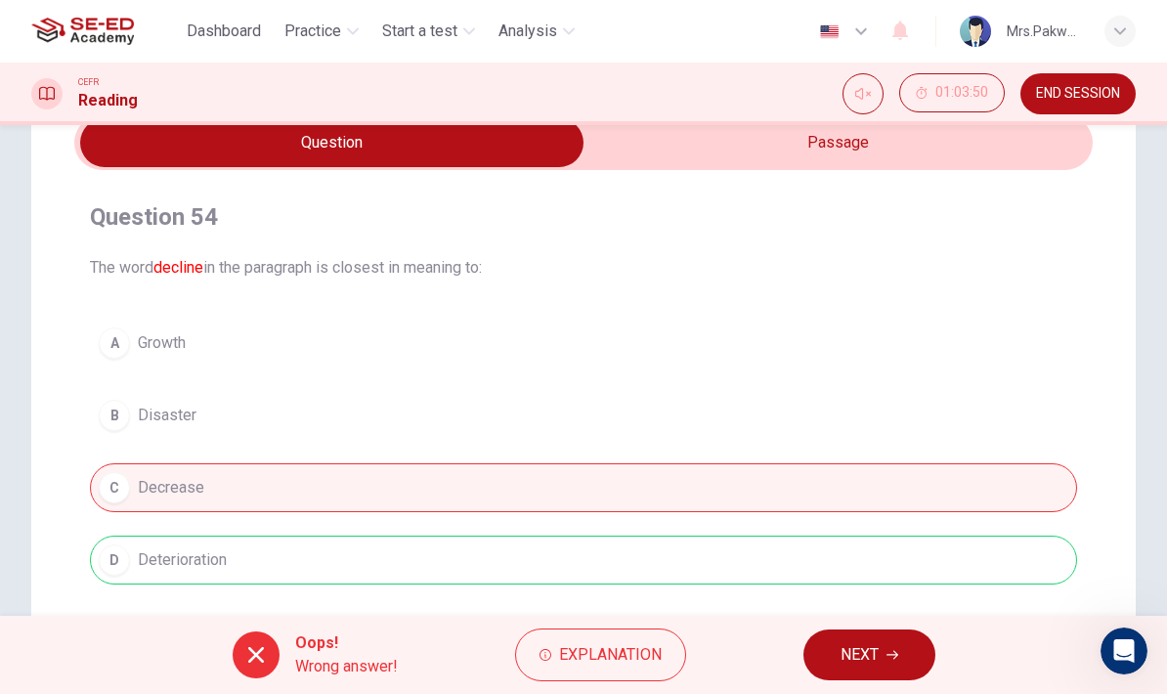
click at [873, 658] on span "NEXT" at bounding box center [859, 654] width 38 height 27
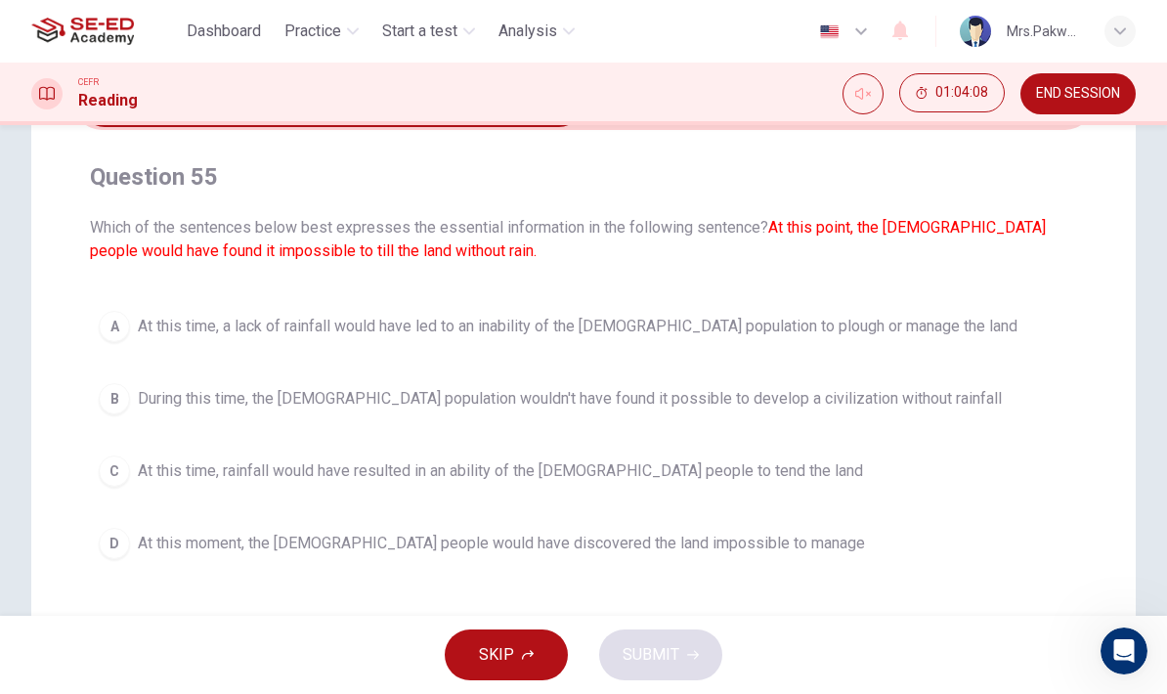
scroll to position [126, 0]
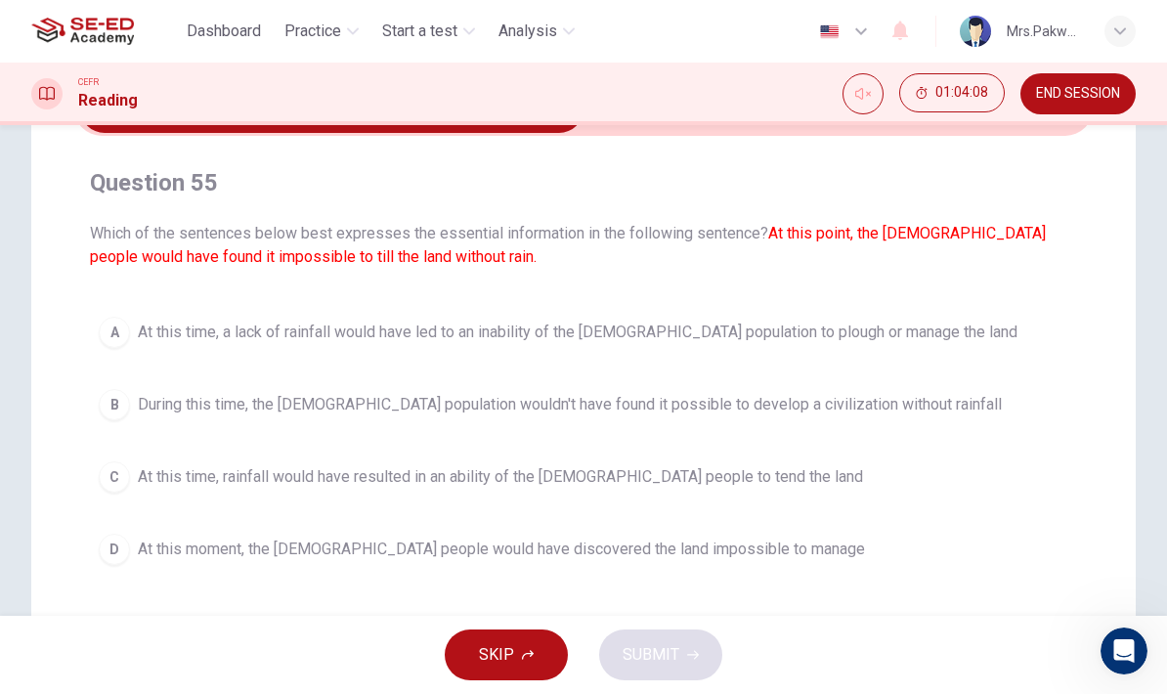
click at [1061, 348] on button "A At this time, a lack of rainfall would have led to an inability of the Anasaz…" at bounding box center [583, 332] width 987 height 49
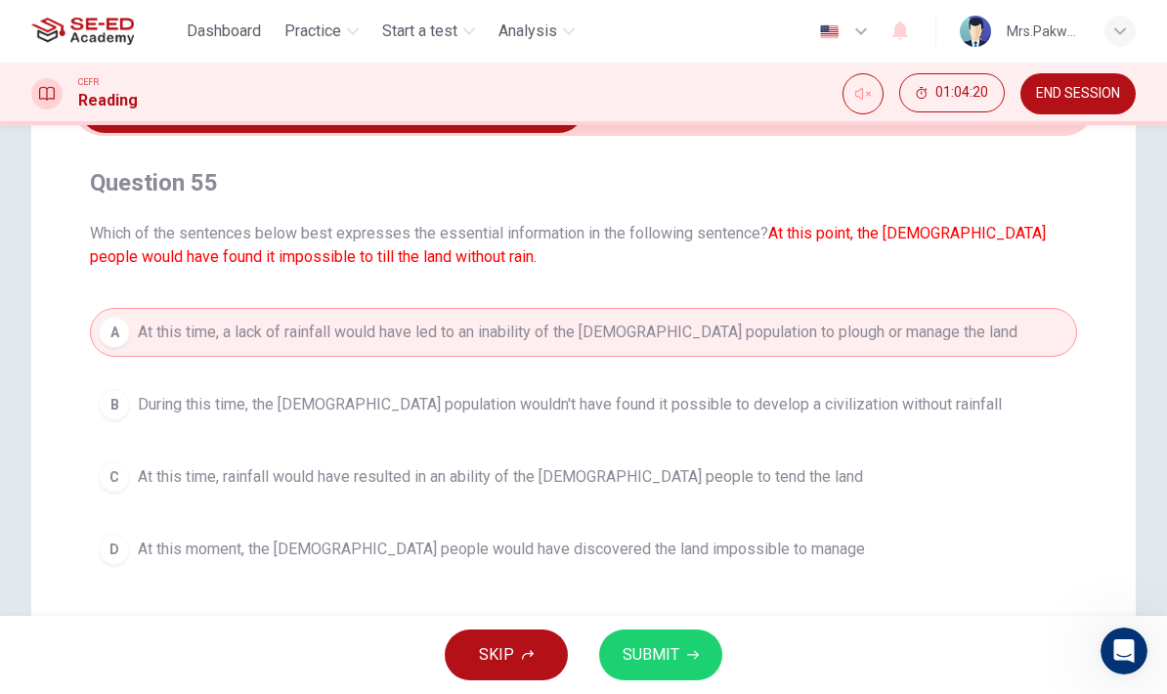
click at [704, 665] on button "SUBMIT" at bounding box center [660, 654] width 123 height 51
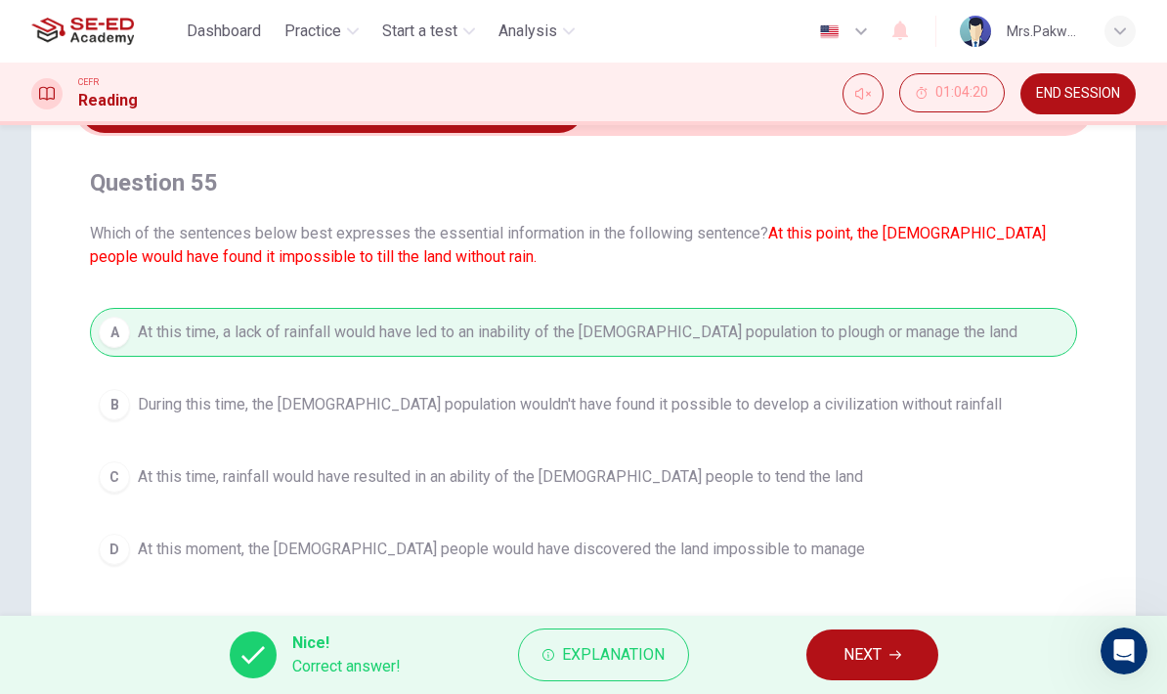
click at [869, 641] on span "NEXT" at bounding box center [862, 654] width 38 height 27
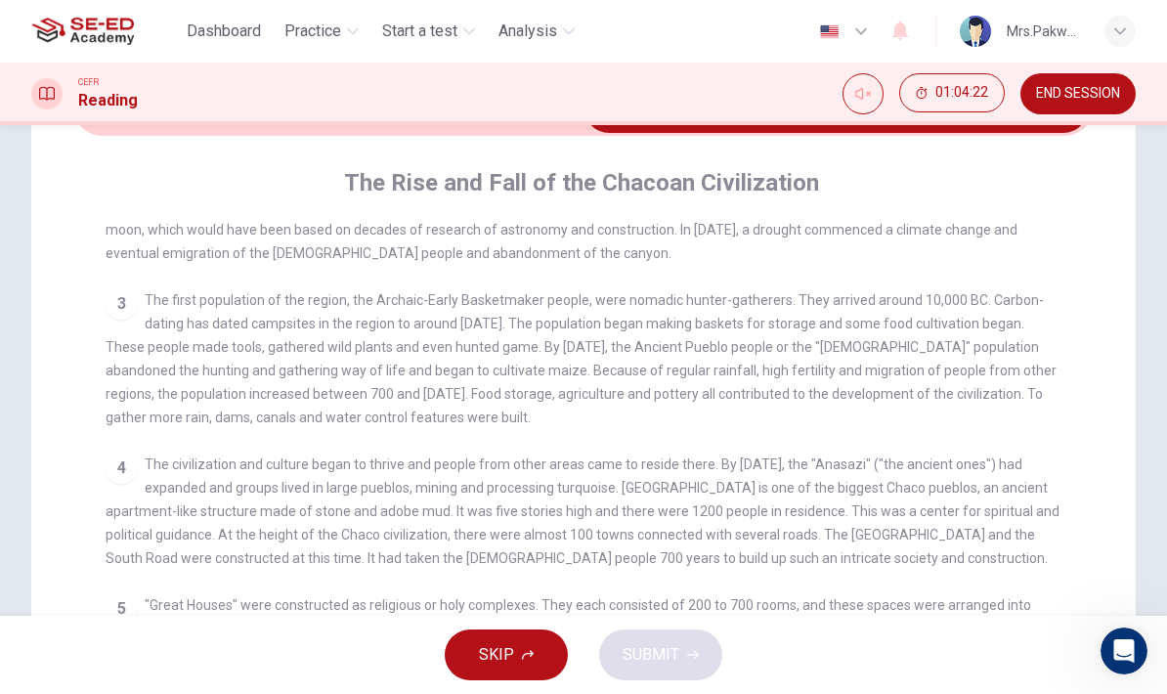
checkbox input "false"
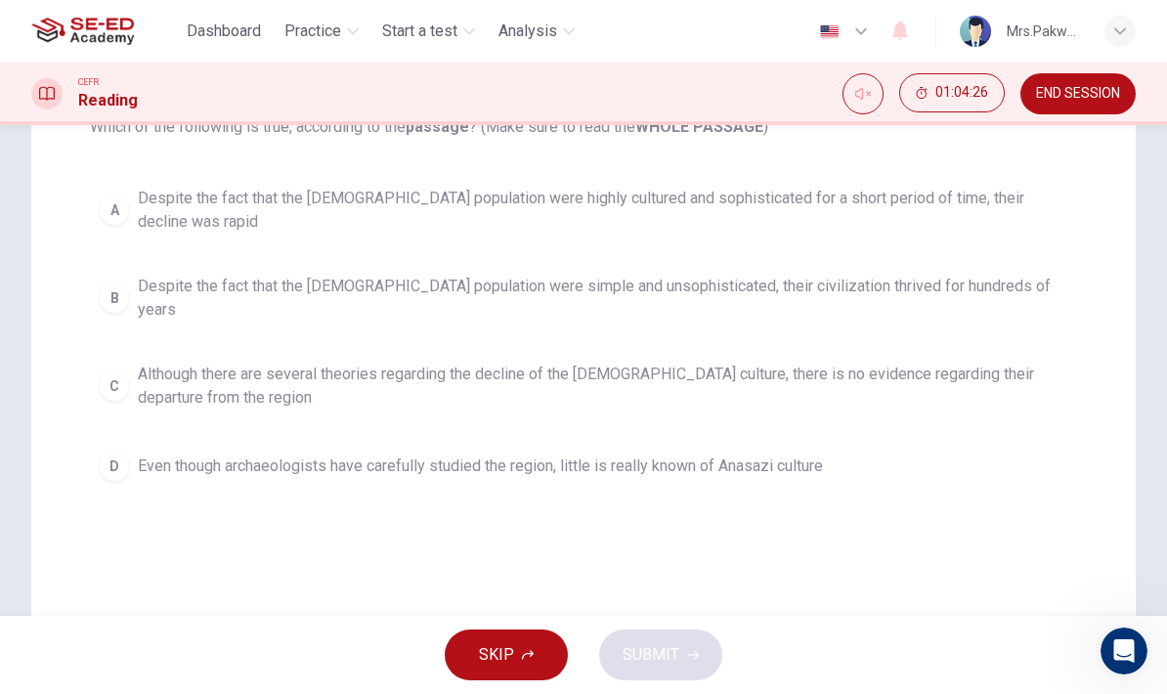
scroll to position [188, 0]
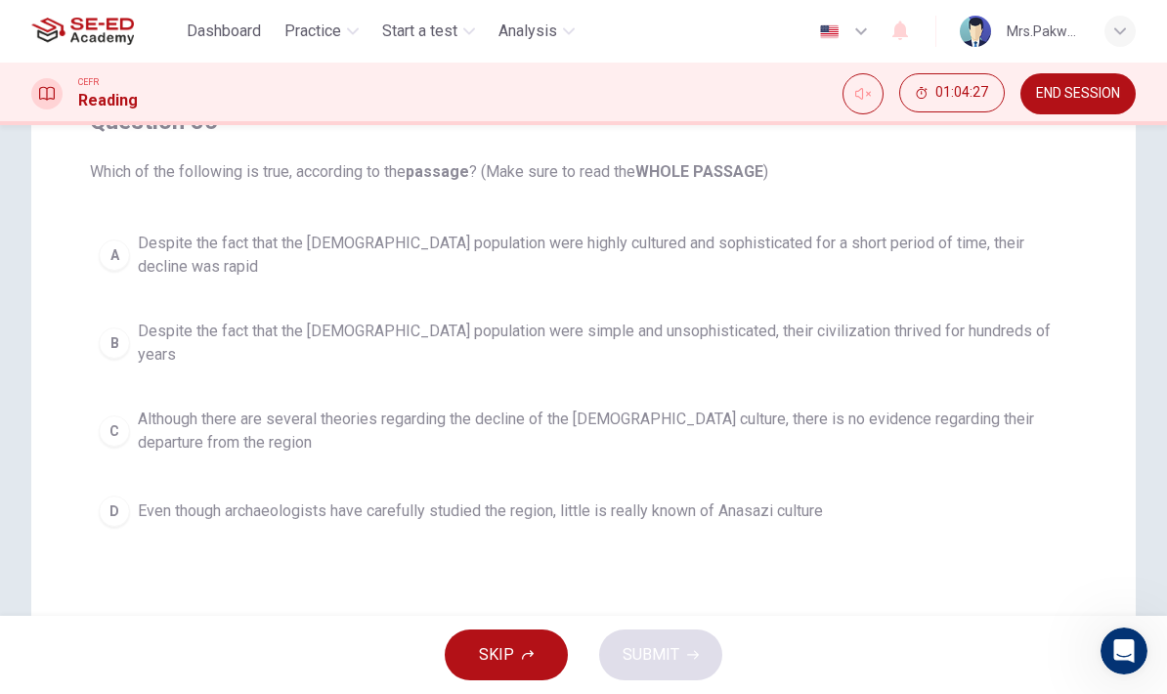
click at [981, 407] on span "Although there are several theories regarding the decline of the Anasazi cultur…" at bounding box center [603, 430] width 930 height 47
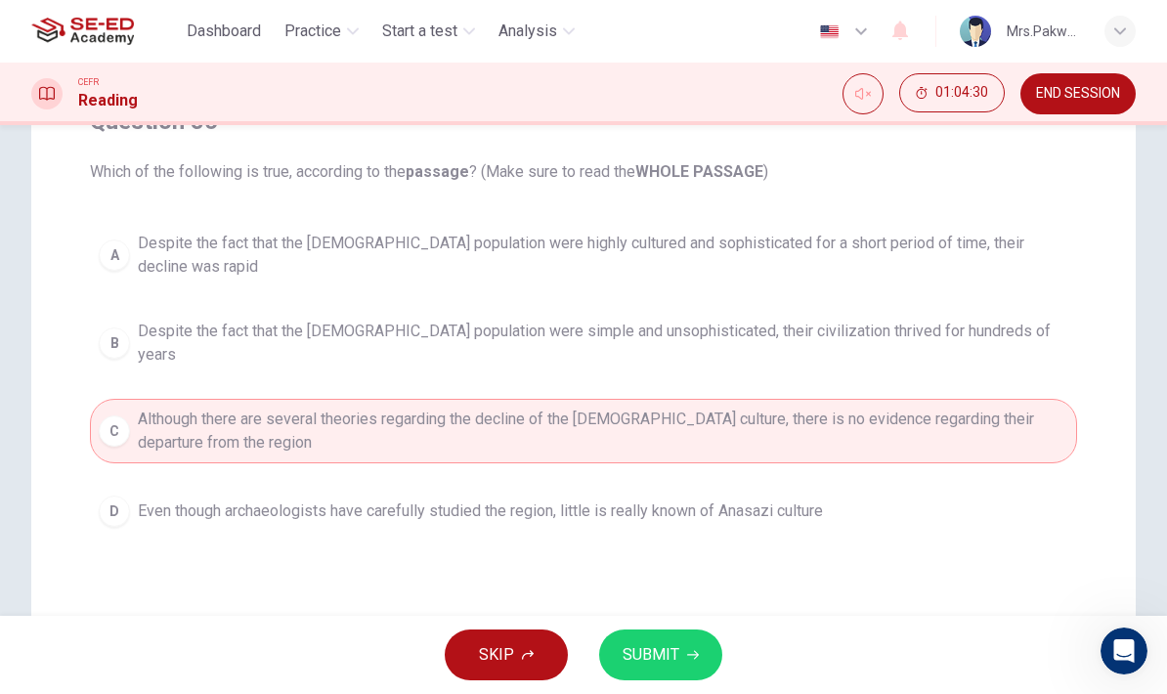
click at [682, 652] on button "SUBMIT" at bounding box center [660, 654] width 123 height 51
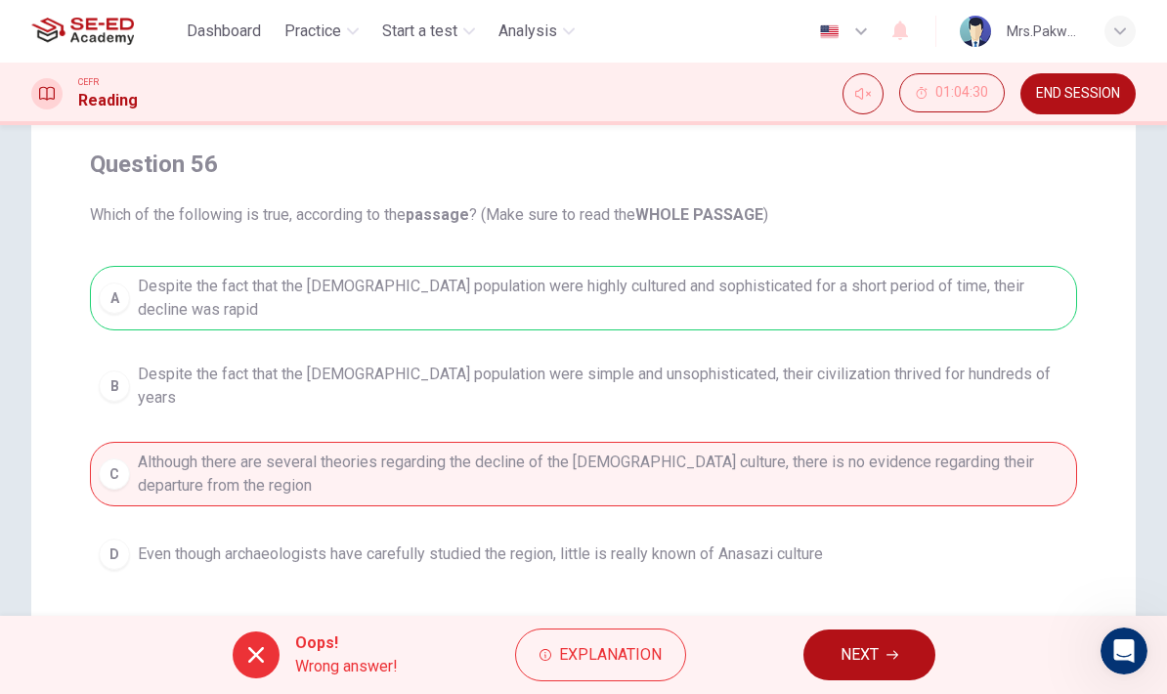
scroll to position [143, 0]
click at [879, 650] on button "NEXT" at bounding box center [869, 654] width 132 height 51
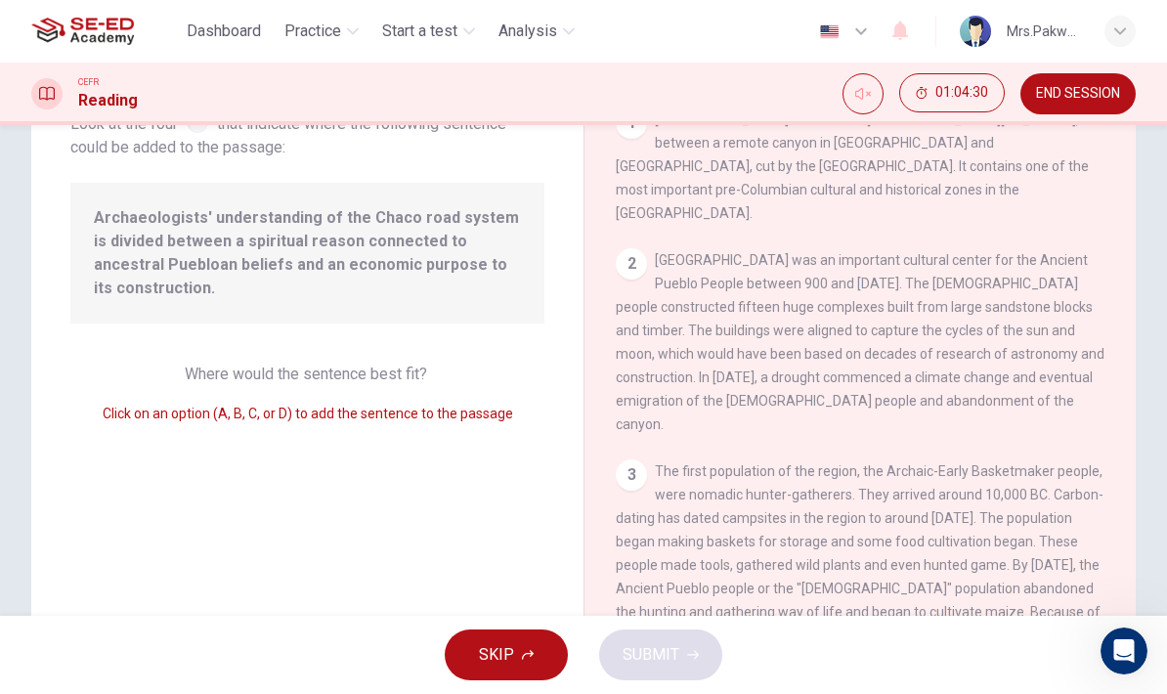
scroll to position [507, 0]
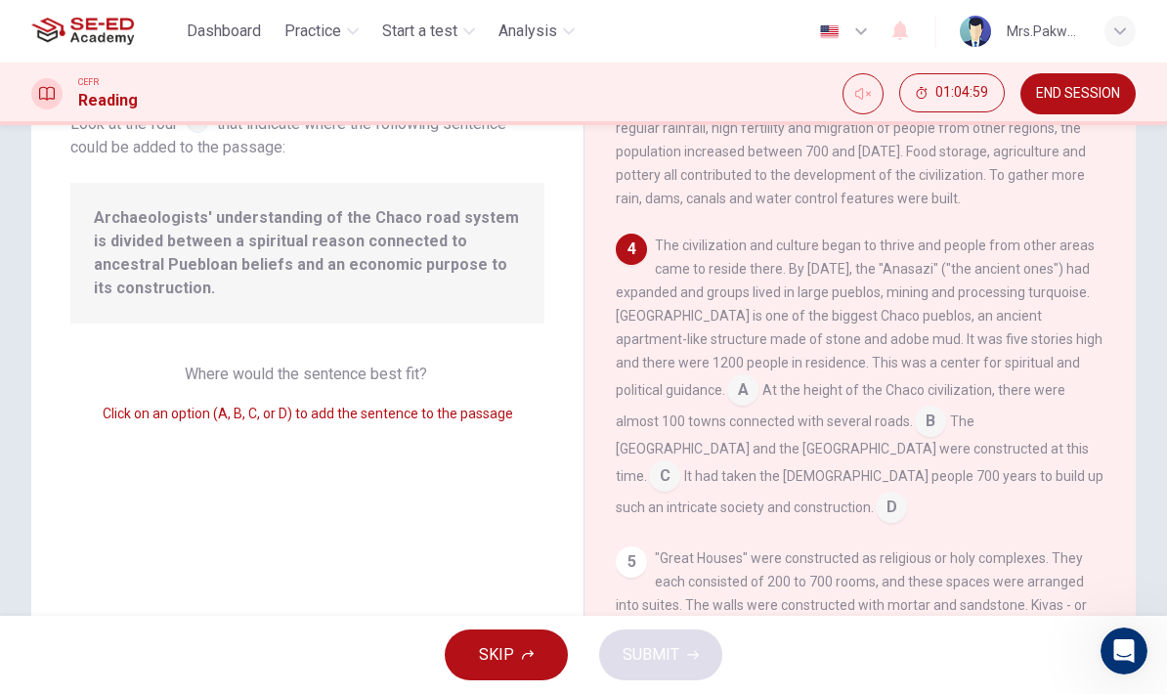
click at [727, 376] on input at bounding box center [742, 391] width 31 height 31
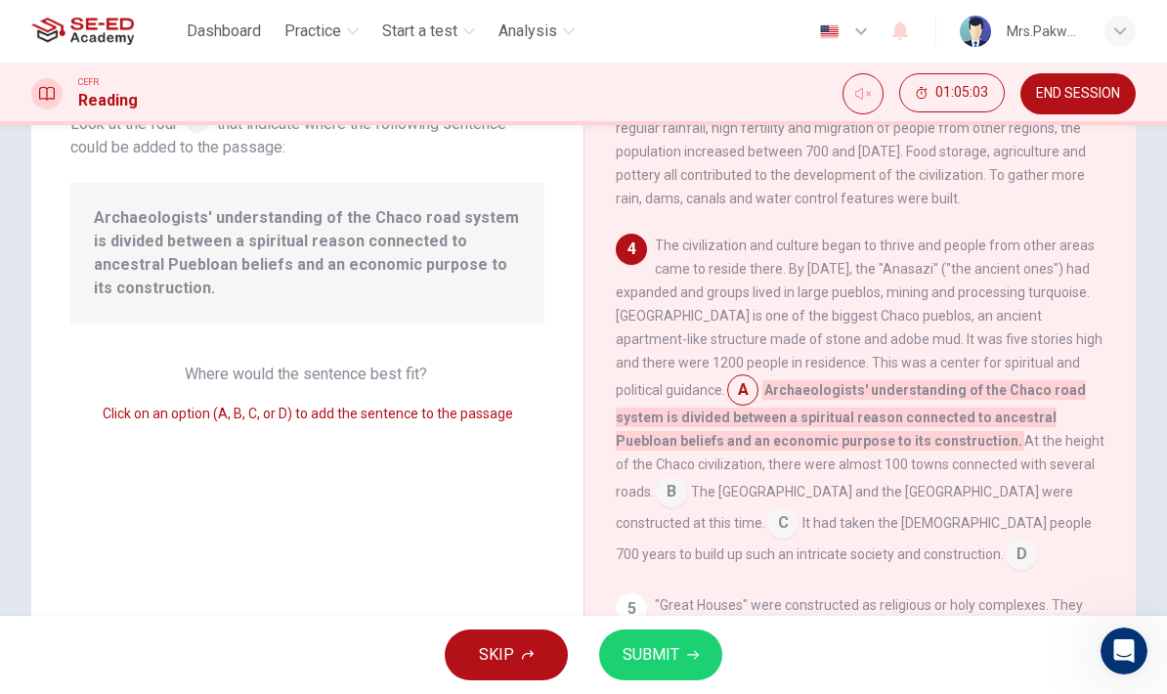
click at [669, 651] on span "SUBMIT" at bounding box center [650, 654] width 57 height 27
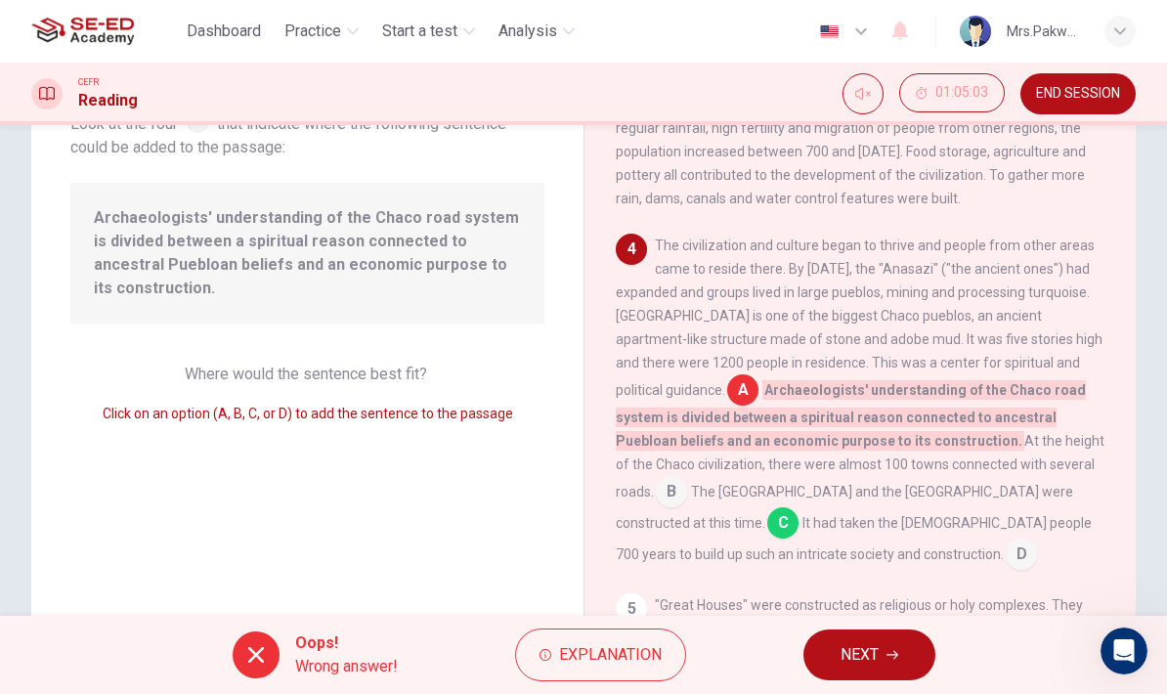
click at [874, 656] on span "NEXT" at bounding box center [859, 654] width 38 height 27
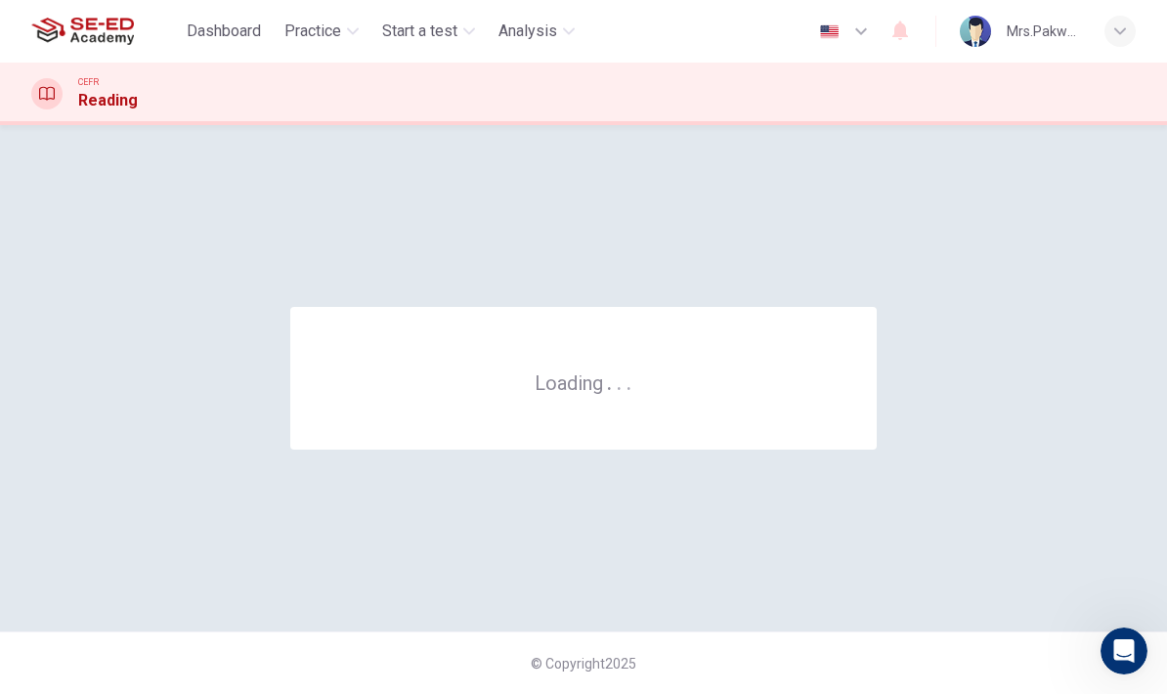
scroll to position [0, 0]
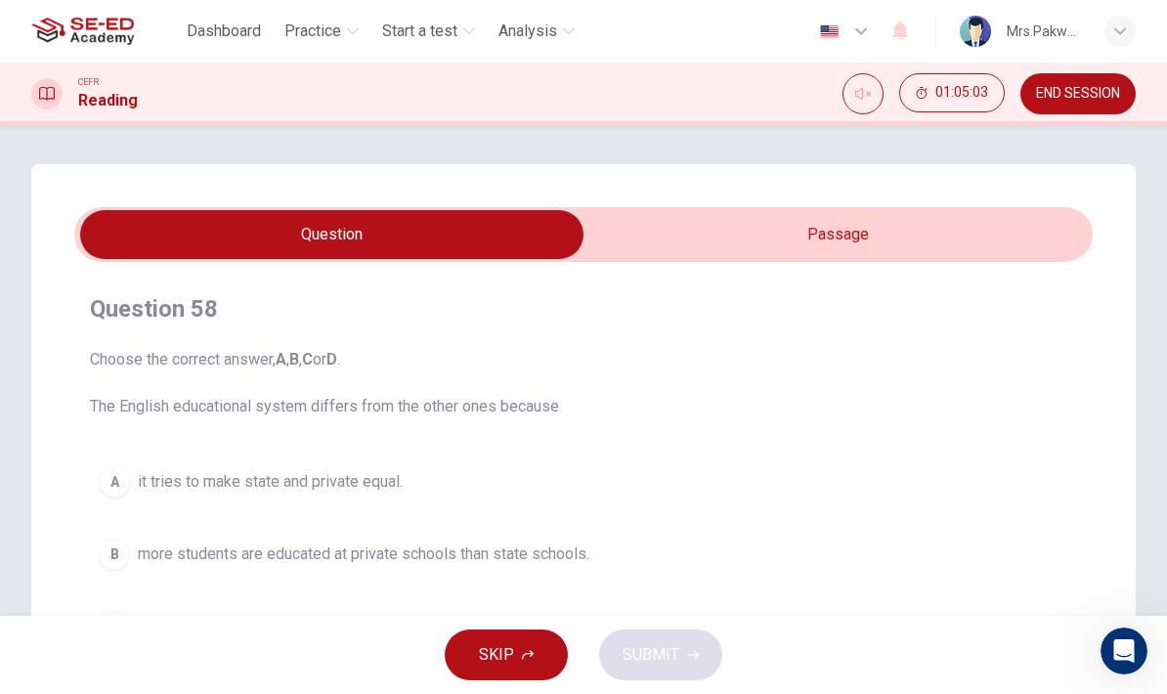
click at [884, 251] on input "checkbox" at bounding box center [331, 234] width 1527 height 49
checkbox input "true"
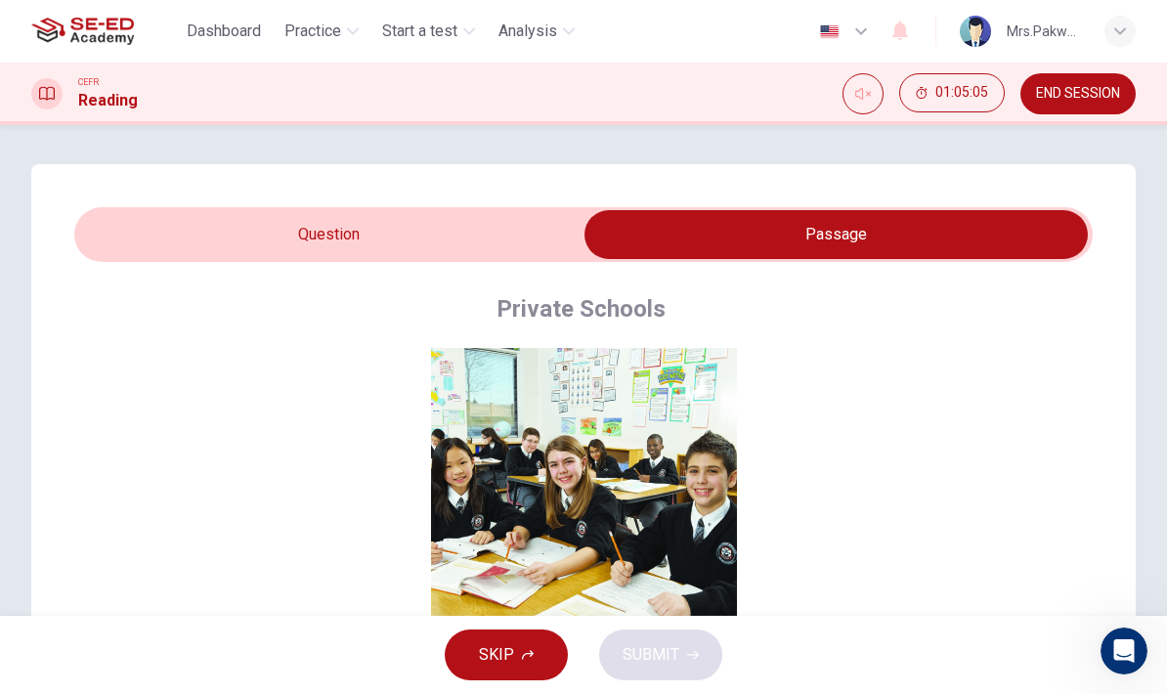
click at [1103, 93] on span "END SESSION" at bounding box center [1078, 94] width 84 height 16
